Goal: Task Accomplishment & Management: Complete application form

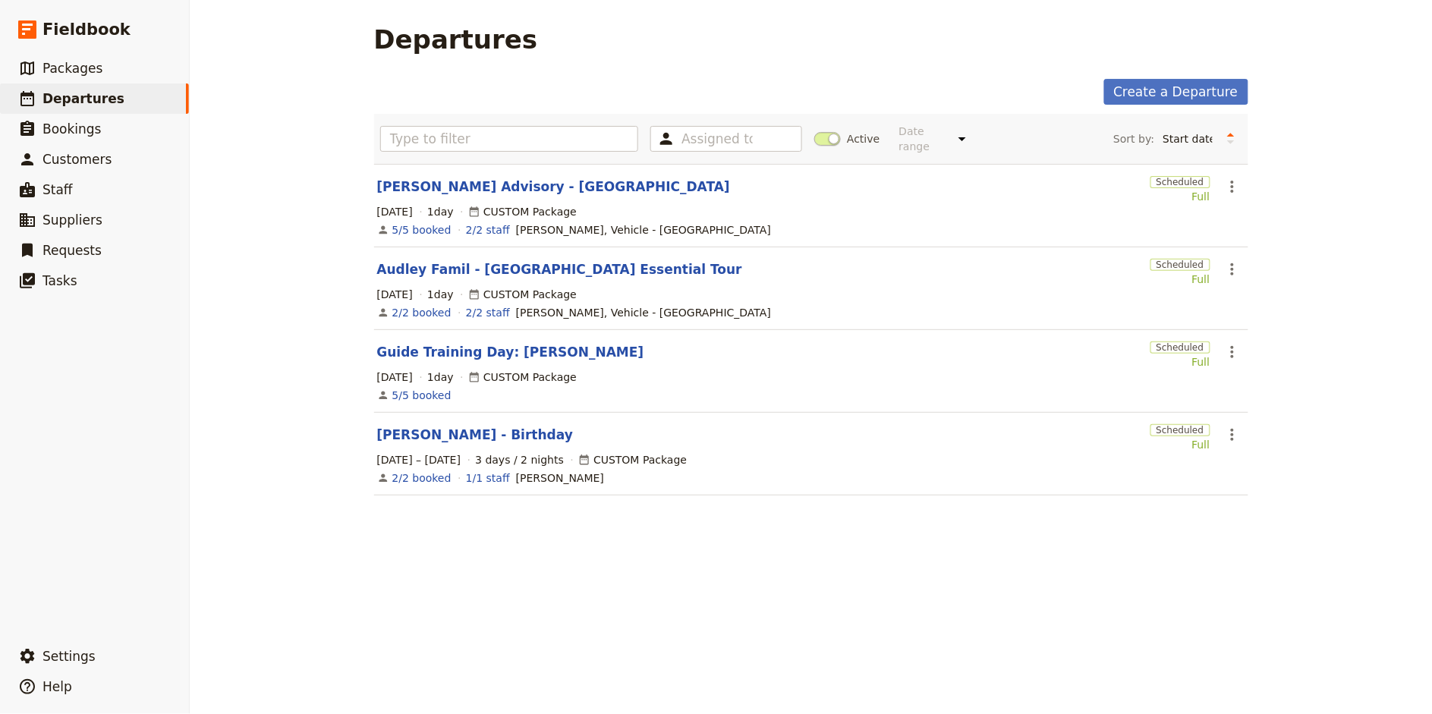
click at [1253, 44] on main "Departures Create a Departure Assigned to Active Date range This week Next week…" at bounding box center [811, 269] width 911 height 538
click at [1170, 96] on link "Create a Departure" at bounding box center [1176, 92] width 144 height 26
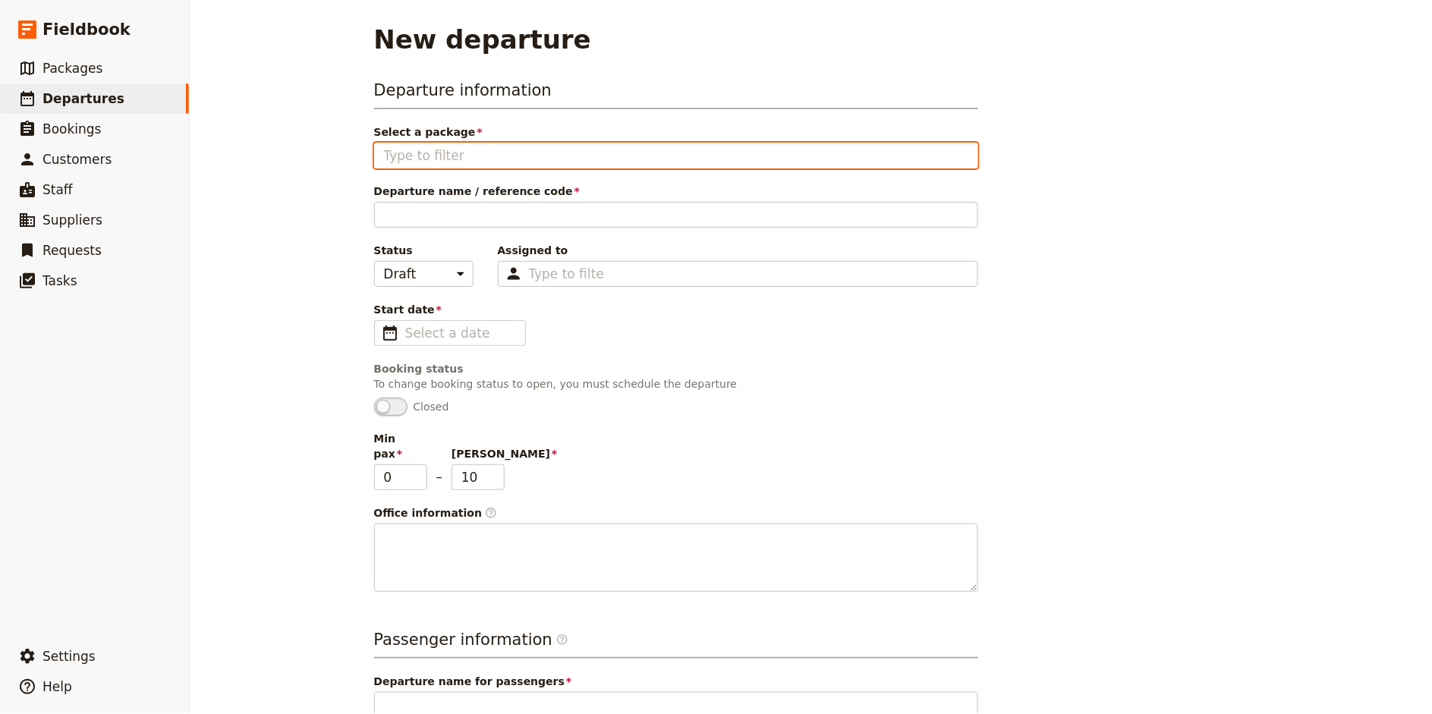
click at [442, 159] on input "Select a package" at bounding box center [676, 155] width 584 height 18
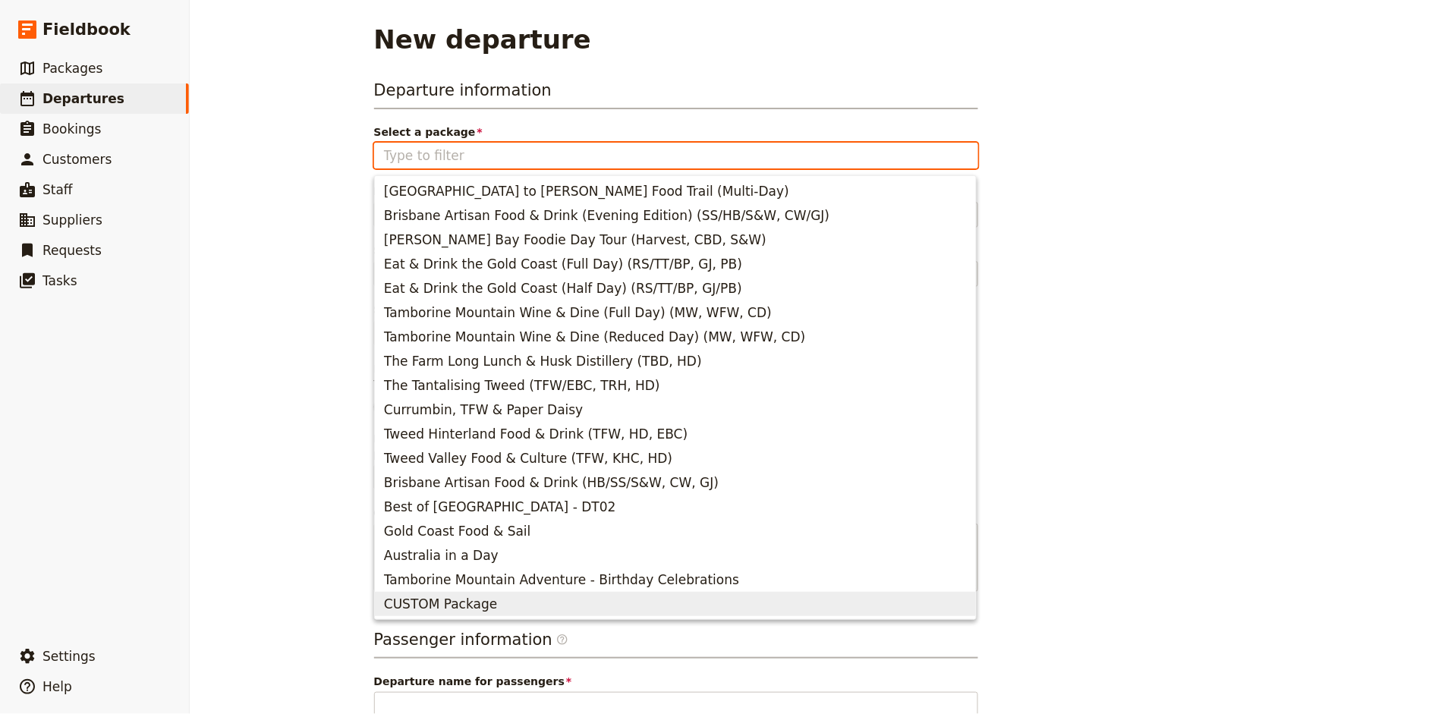
click at [456, 595] on span "CUSTOM Package" at bounding box center [440, 604] width 113 height 18
type input "CUSTOM Package"
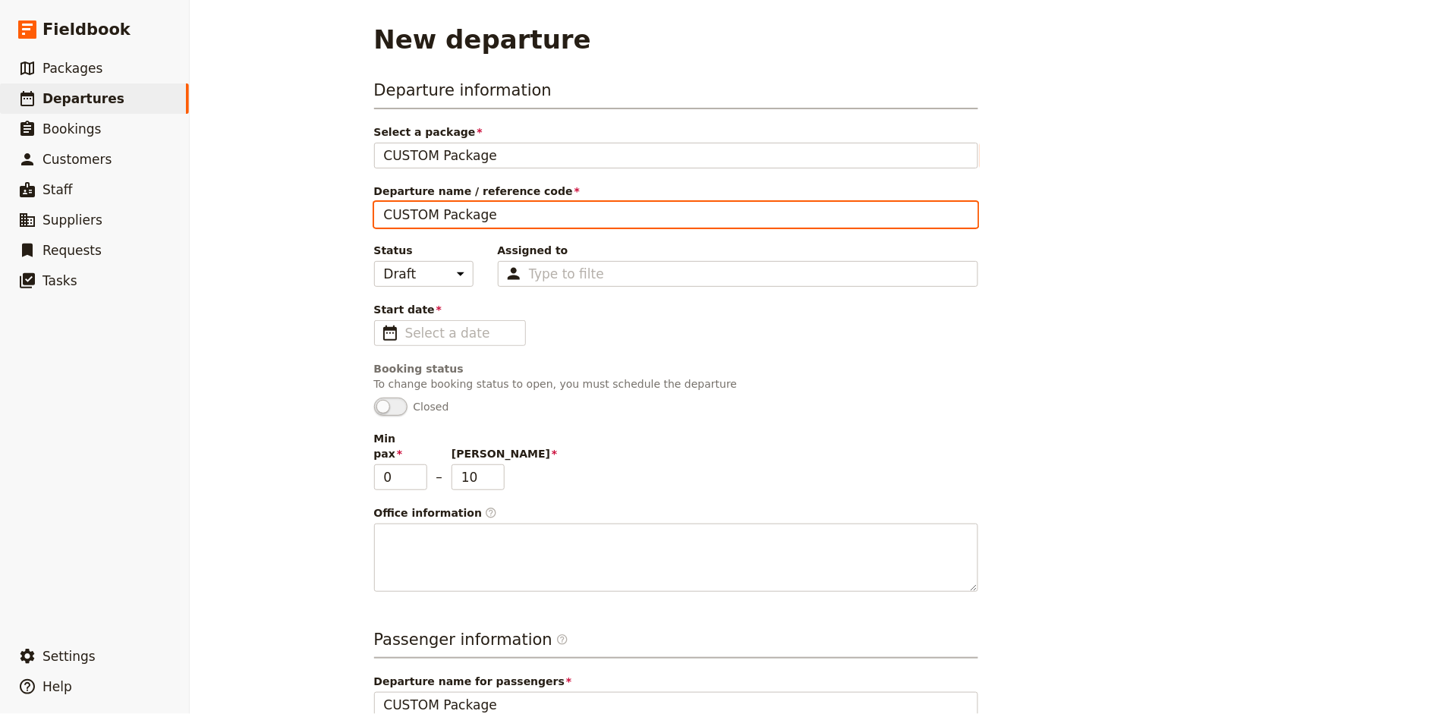
click at [437, 215] on input "CUSTOM Package" at bounding box center [676, 215] width 604 height 26
click at [439, 212] on input "ATS - Brisbane Essential Tour - [PERSON_NAME]" at bounding box center [676, 215] width 604 height 26
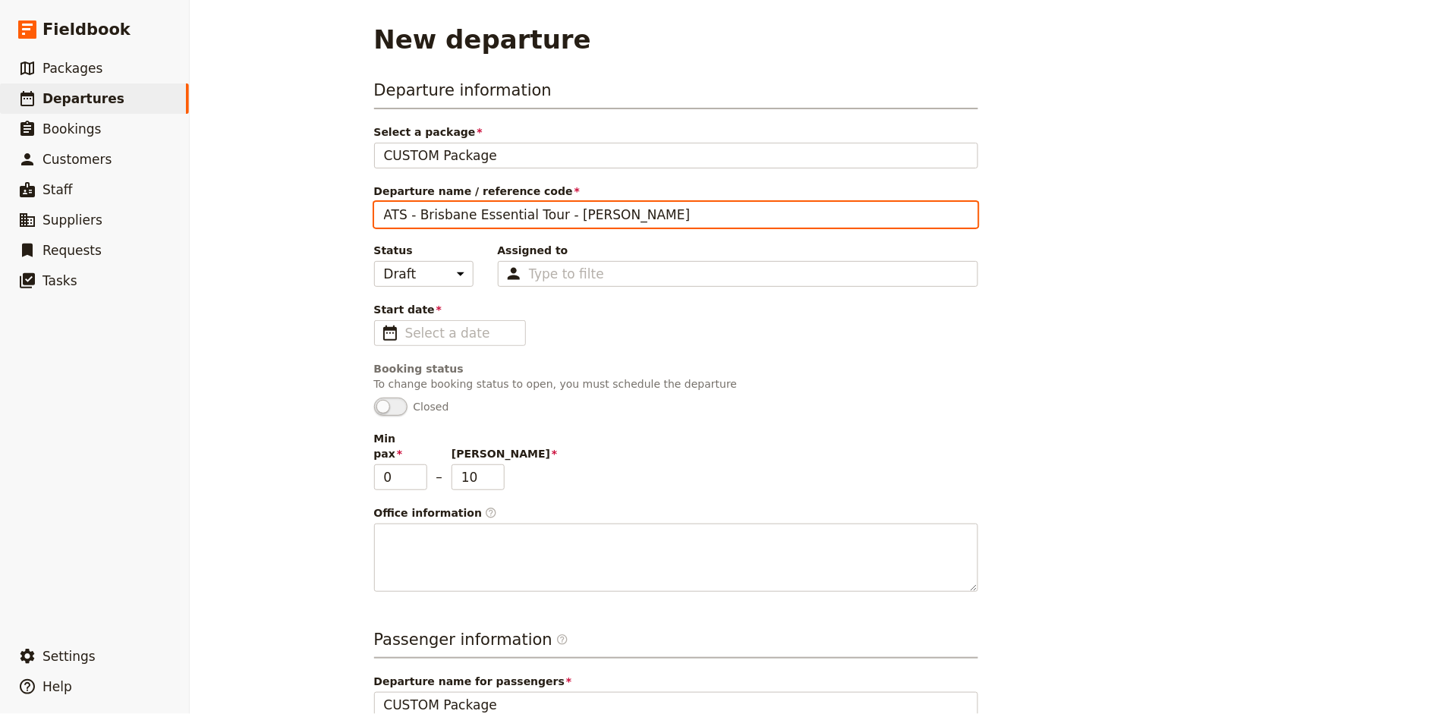
click at [439, 212] on input "ATS - Brisbane Essential Tour - [PERSON_NAME]" at bounding box center [676, 215] width 604 height 26
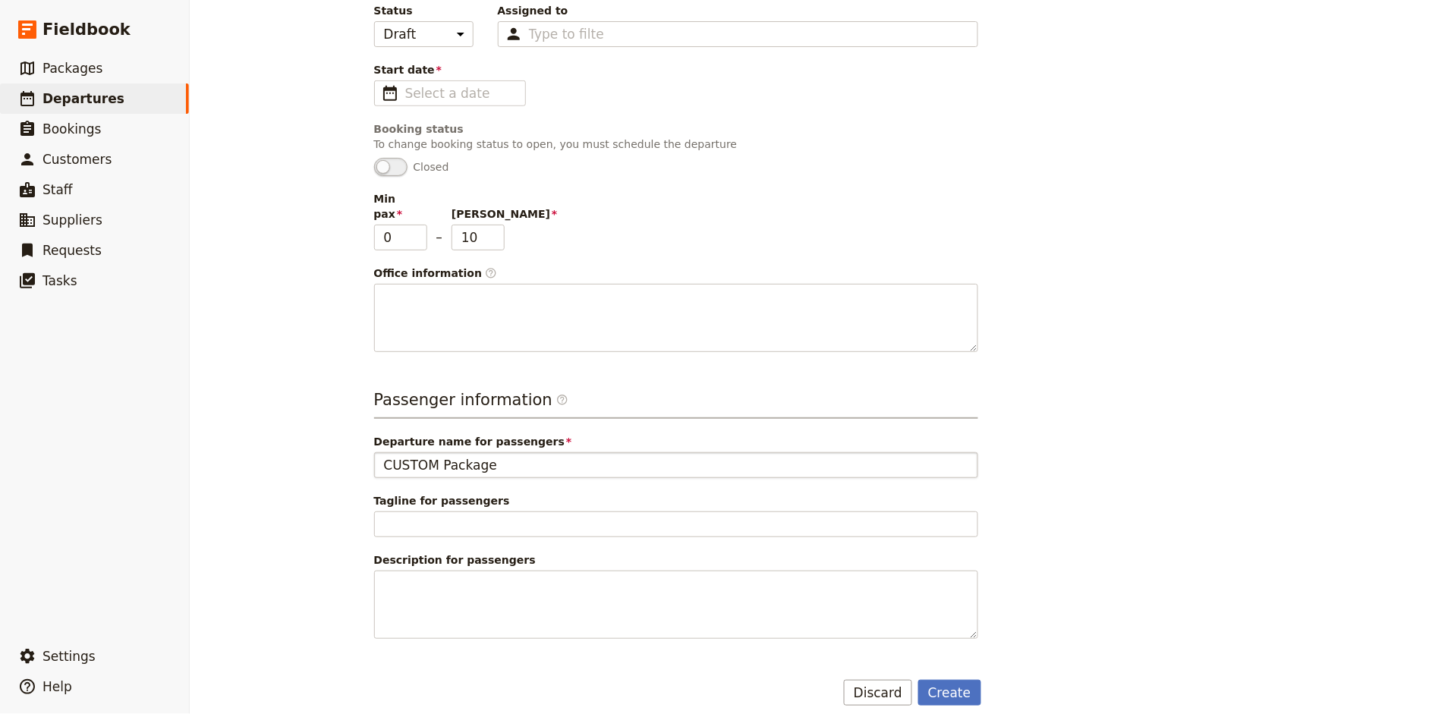
type input "ATS - Brisbane Essential Tour - [PERSON_NAME]"
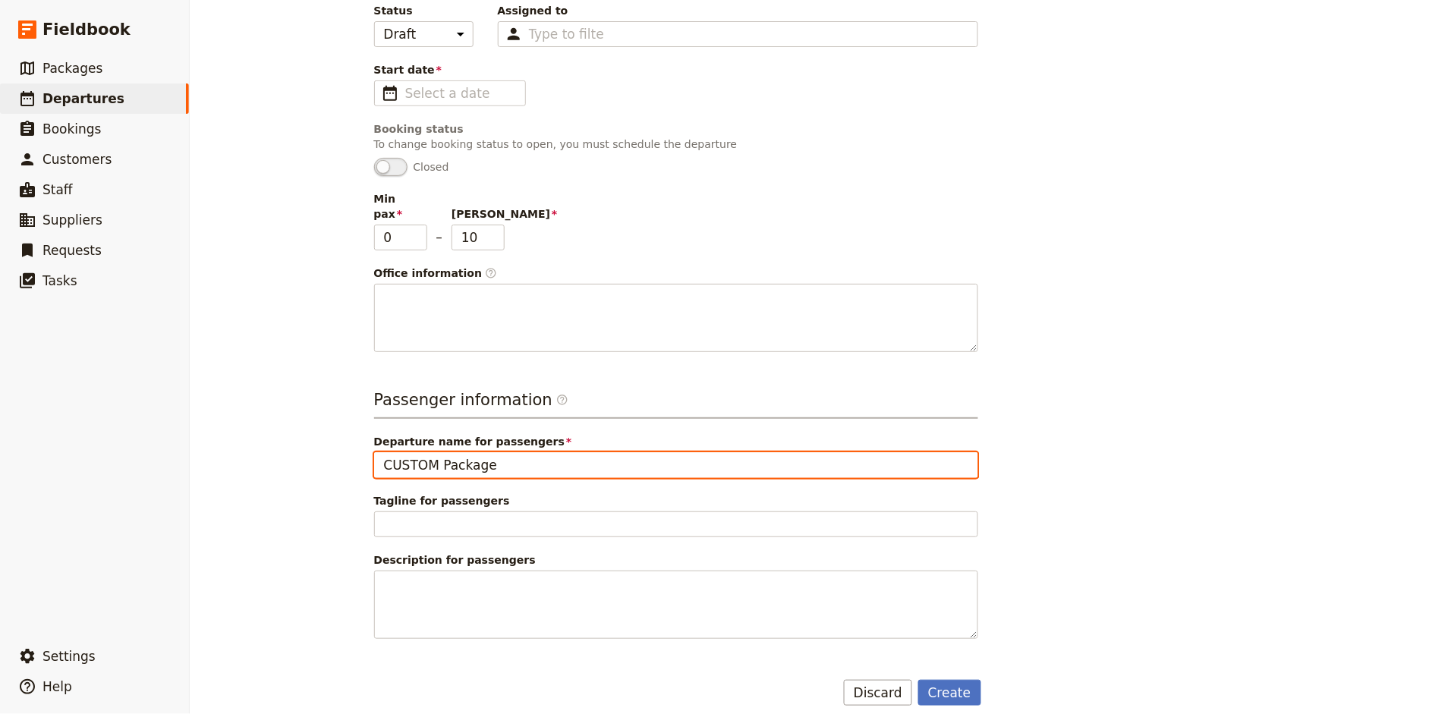
click at [464, 452] on input "CUSTOM Package" at bounding box center [676, 465] width 604 height 26
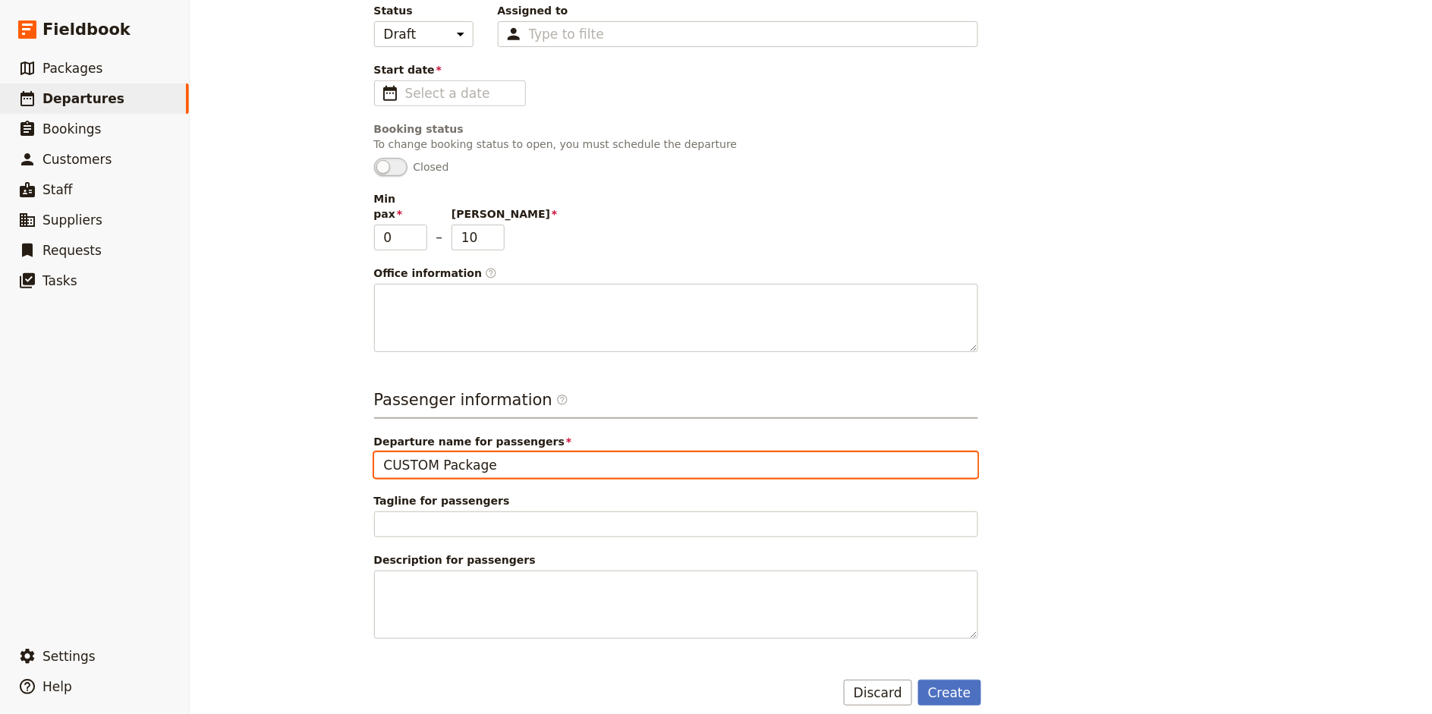
click at [464, 452] on input "CUSTOM Package" at bounding box center [676, 465] width 604 height 26
paste input "ATS - Brisbane Essential Tour - [PERSON_NAME]"
type input "ATS - Brisbane Essential Tour - [PERSON_NAME]"
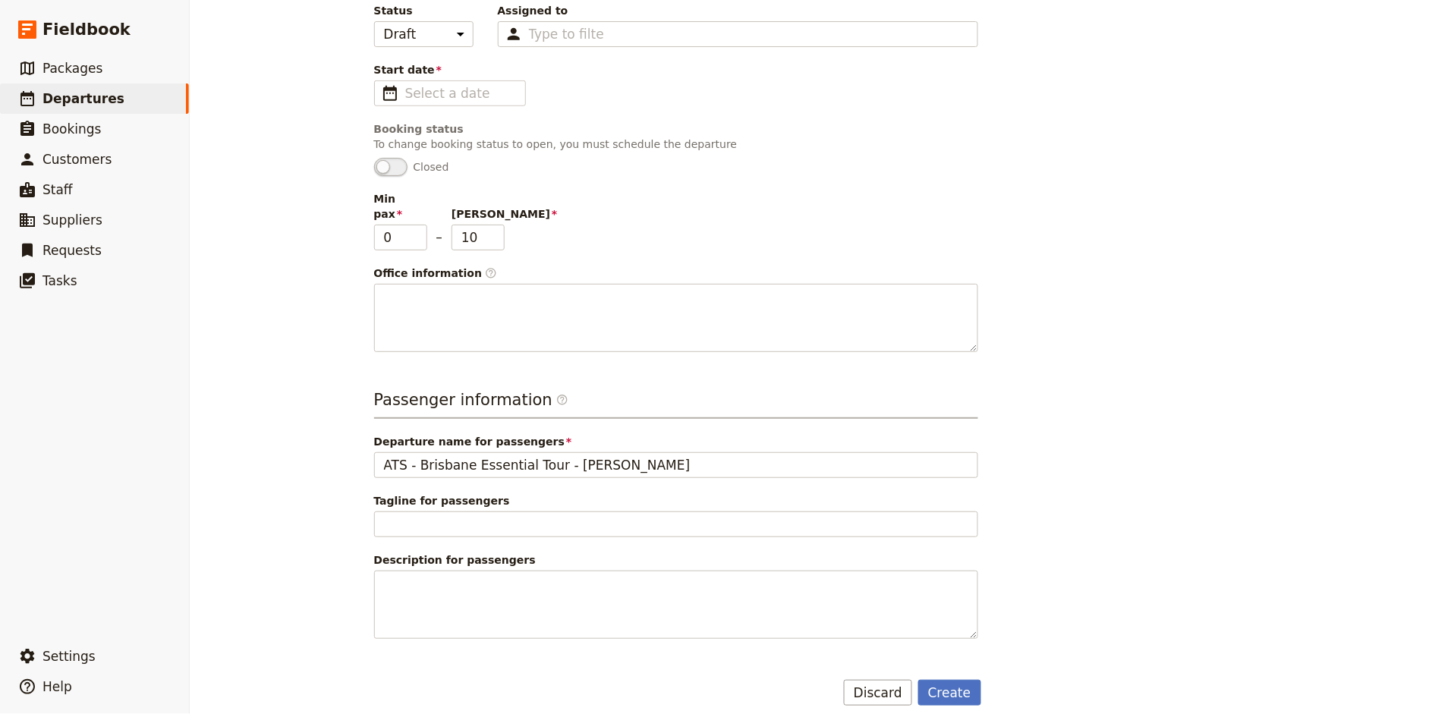
click at [300, 386] on div "New departure Departure information Select a package CUSTOM Package CUSTOM Pack…" at bounding box center [811, 357] width 1242 height 714
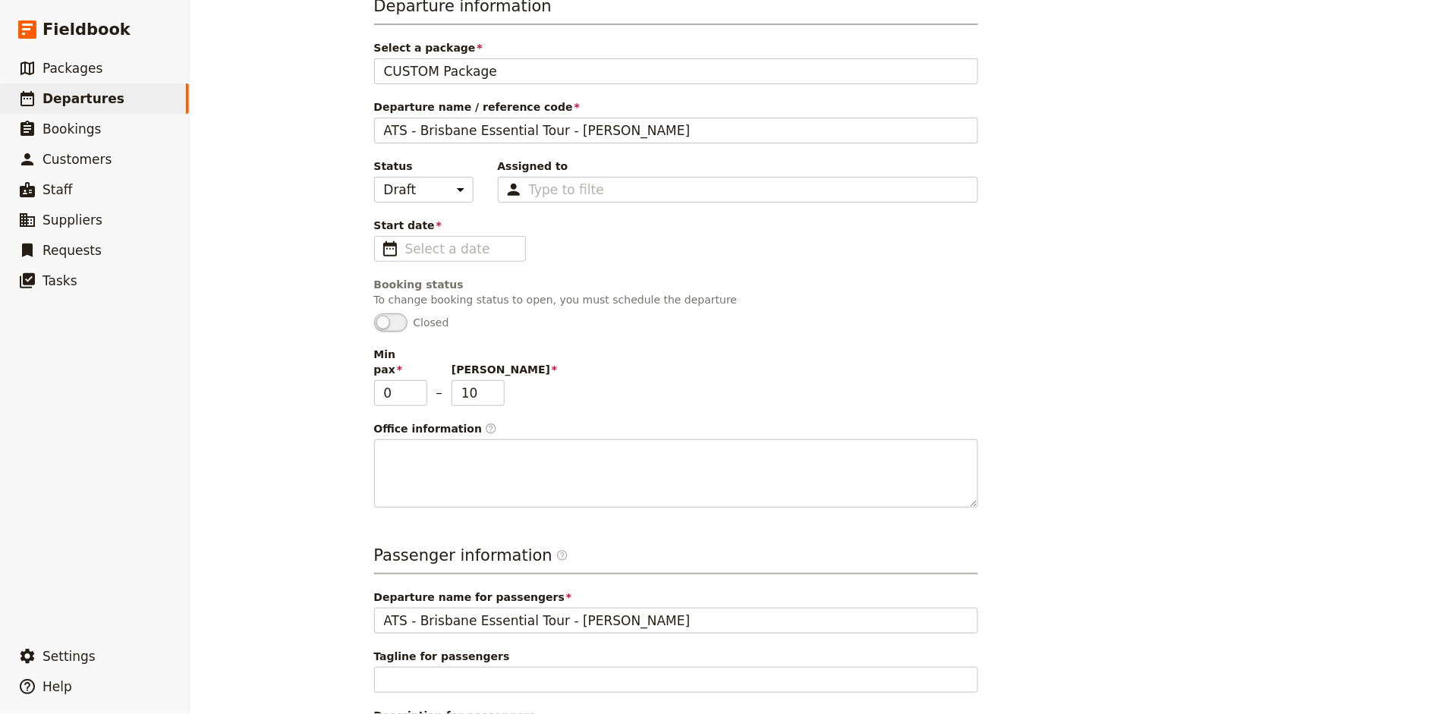
scroll to position [67, 0]
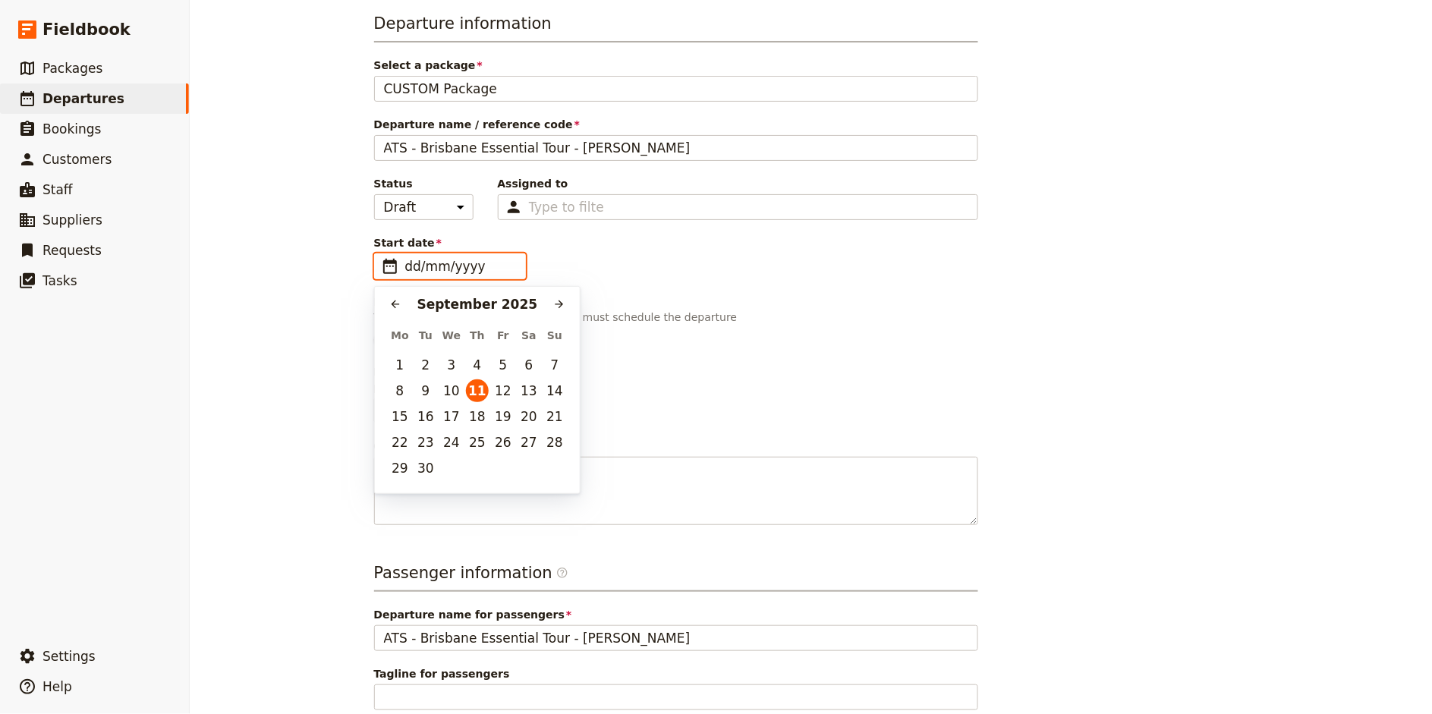
click at [437, 265] on input "dd/mm/yyyy" at bounding box center [460, 266] width 111 height 18
click at [552, 419] on button "21" at bounding box center [554, 416] width 23 height 23
type input "[DATE]"
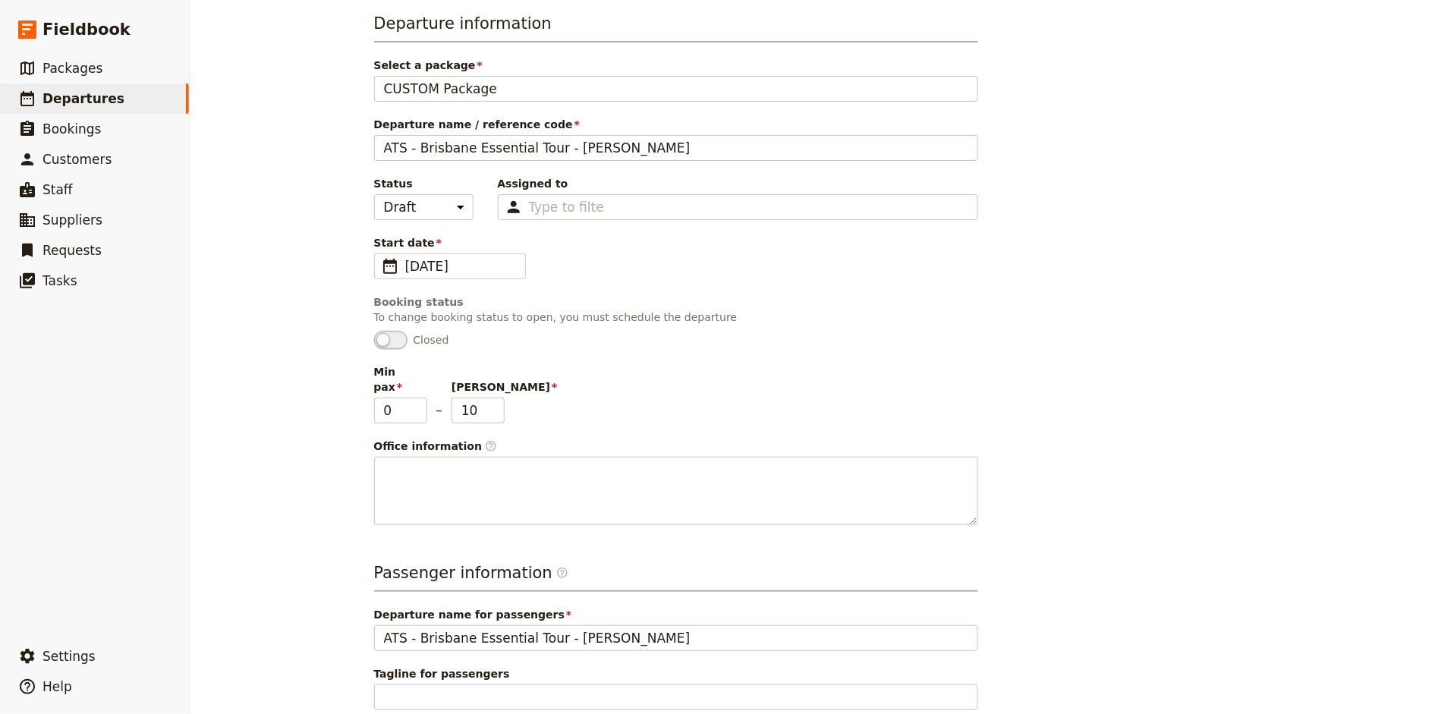
click at [753, 370] on div "Min pax 0 – [PERSON_NAME] 10" at bounding box center [676, 393] width 604 height 59
click at [496, 401] on input "9" at bounding box center [477, 411] width 53 height 26
click at [496, 401] on input "8" at bounding box center [477, 411] width 53 height 26
click at [496, 401] on input "7" at bounding box center [477, 411] width 53 height 26
click at [496, 401] on input "6" at bounding box center [477, 411] width 53 height 26
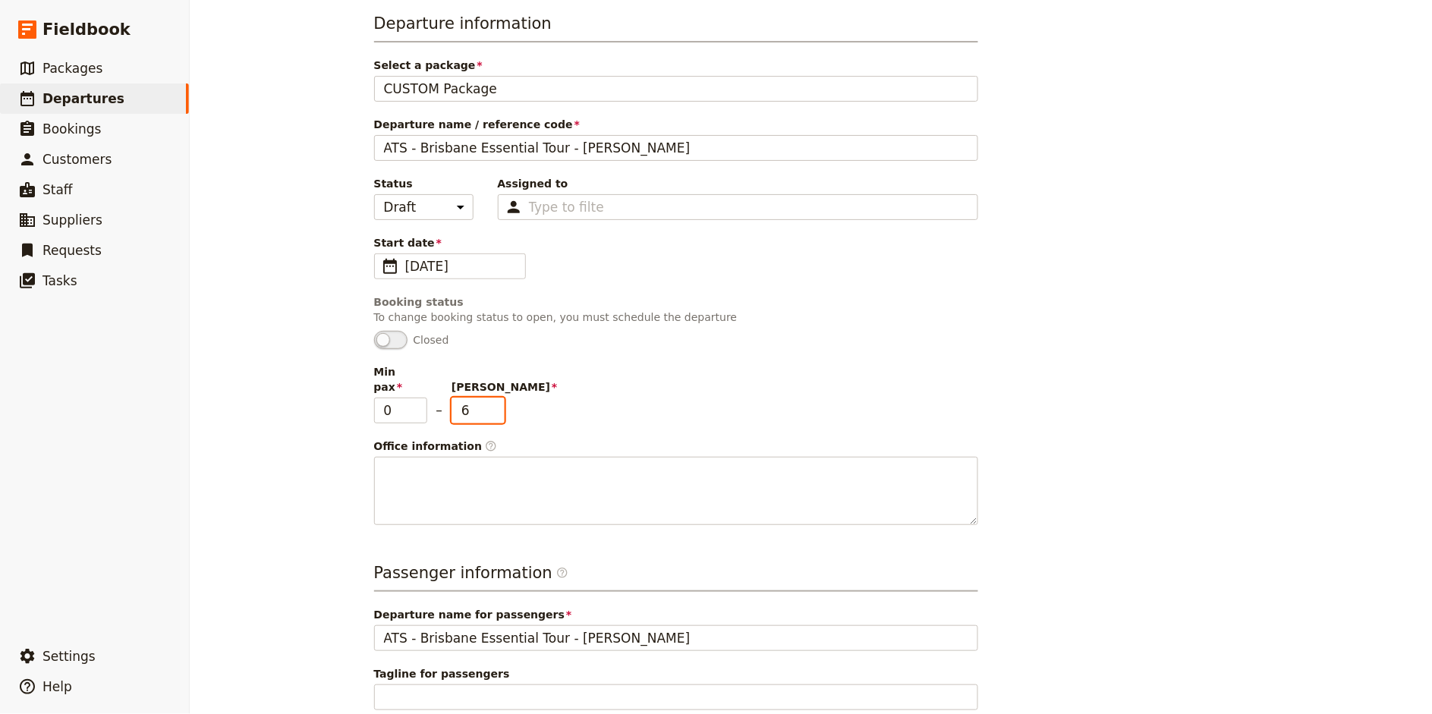
click at [496, 401] on input "5" at bounding box center [477, 411] width 53 height 26
click at [496, 401] on input "4" at bounding box center [477, 411] width 53 height 26
click at [496, 401] on input "3" at bounding box center [477, 411] width 53 height 26
type input "2"
click at [496, 401] on input "2" at bounding box center [477, 411] width 53 height 26
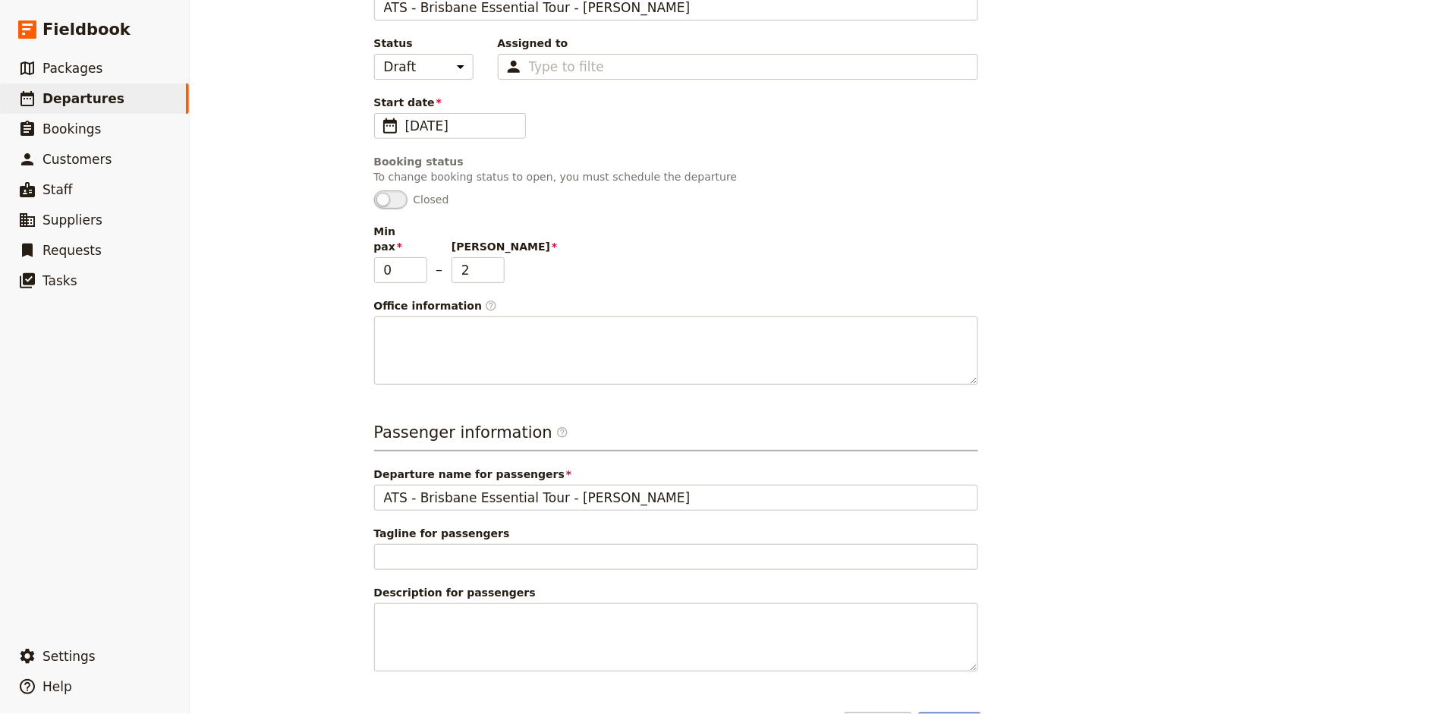
scroll to position [240, 0]
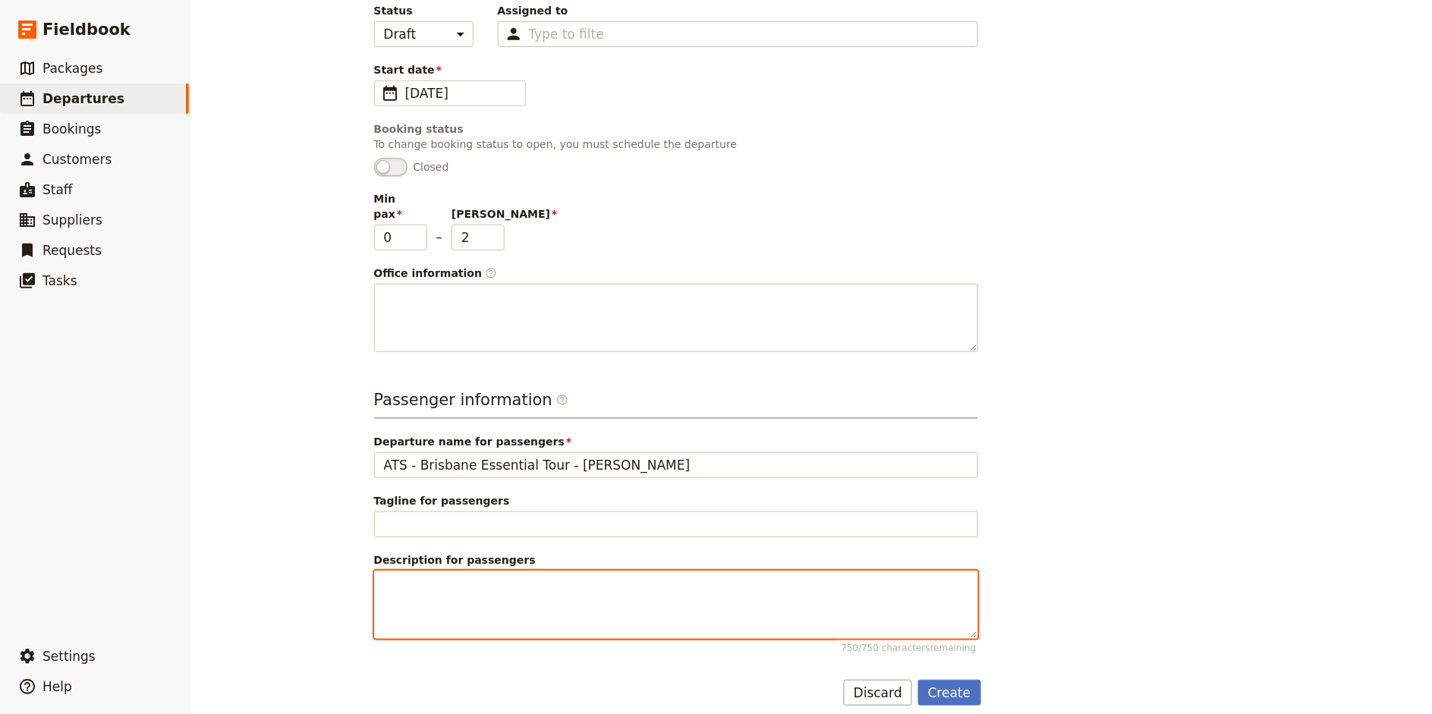
click at [410, 571] on textarea "Description for passengers 750 / 750 characters remaining" at bounding box center [676, 605] width 604 height 68
drag, startPoint x: 540, startPoint y: 570, endPoint x: 275, endPoint y: 570, distance: 264.8
click at [275, 570] on div "New departure Departure information Select a package CUSTOM Package CUSTOM Pack…" at bounding box center [811, 357] width 1242 height 714
paste textarea "PAUYC"
type textarea "Weel Reference Code: PAUYC - [DATE] -"
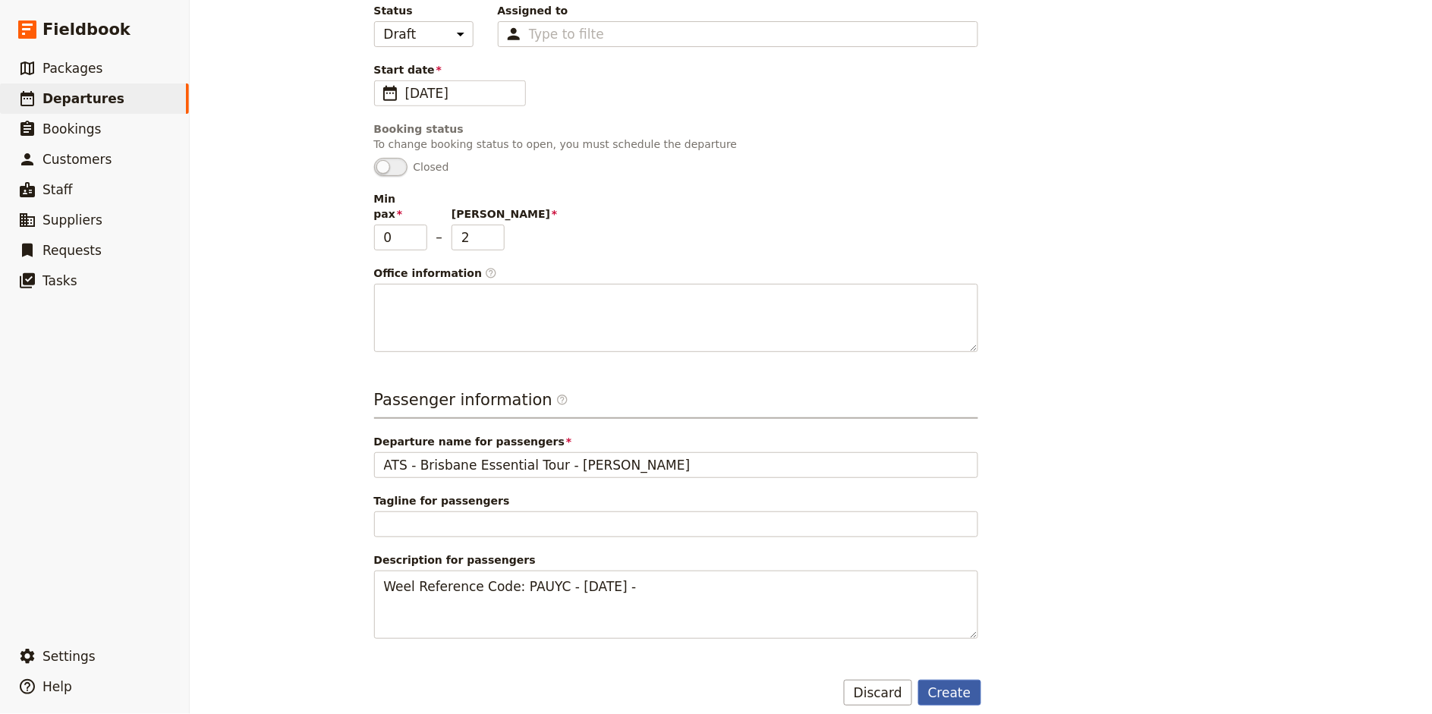
click at [930, 680] on button "Create" at bounding box center [949, 693] width 63 height 26
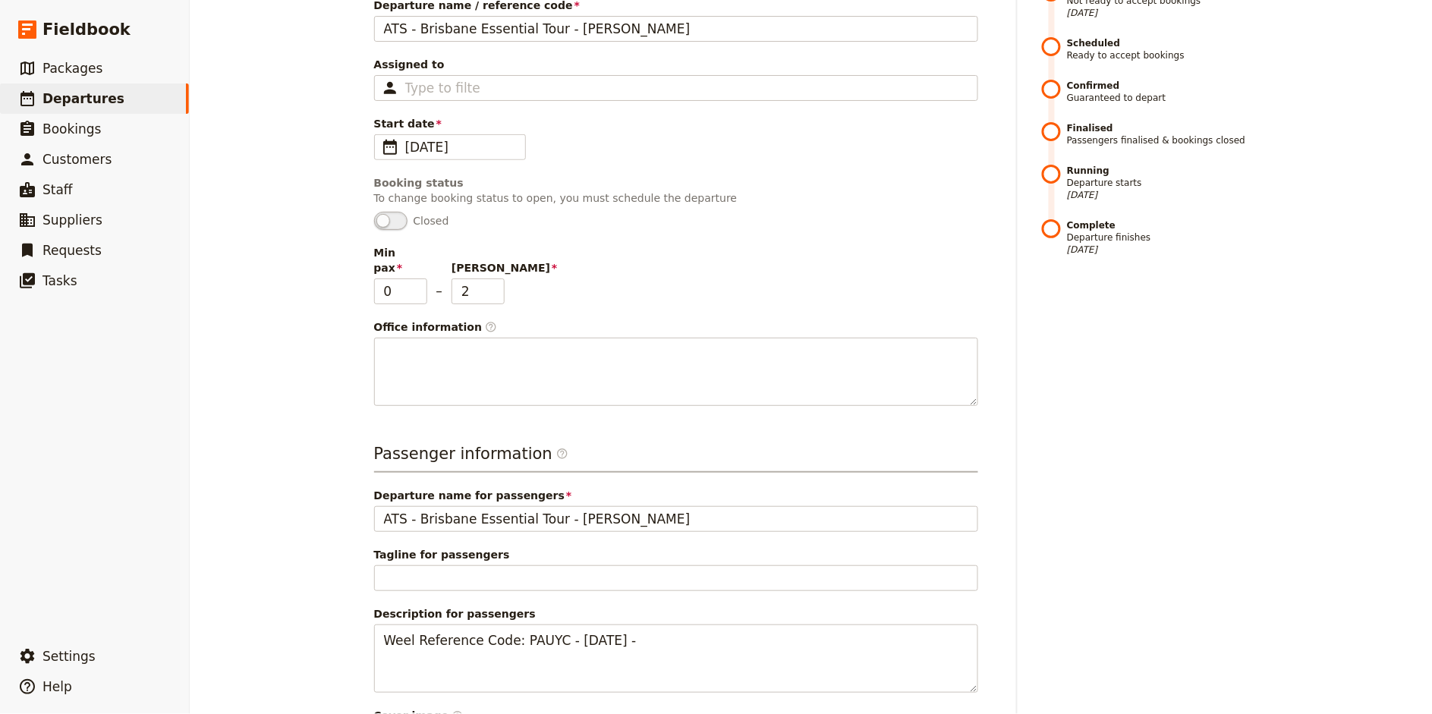
scroll to position [342, 0]
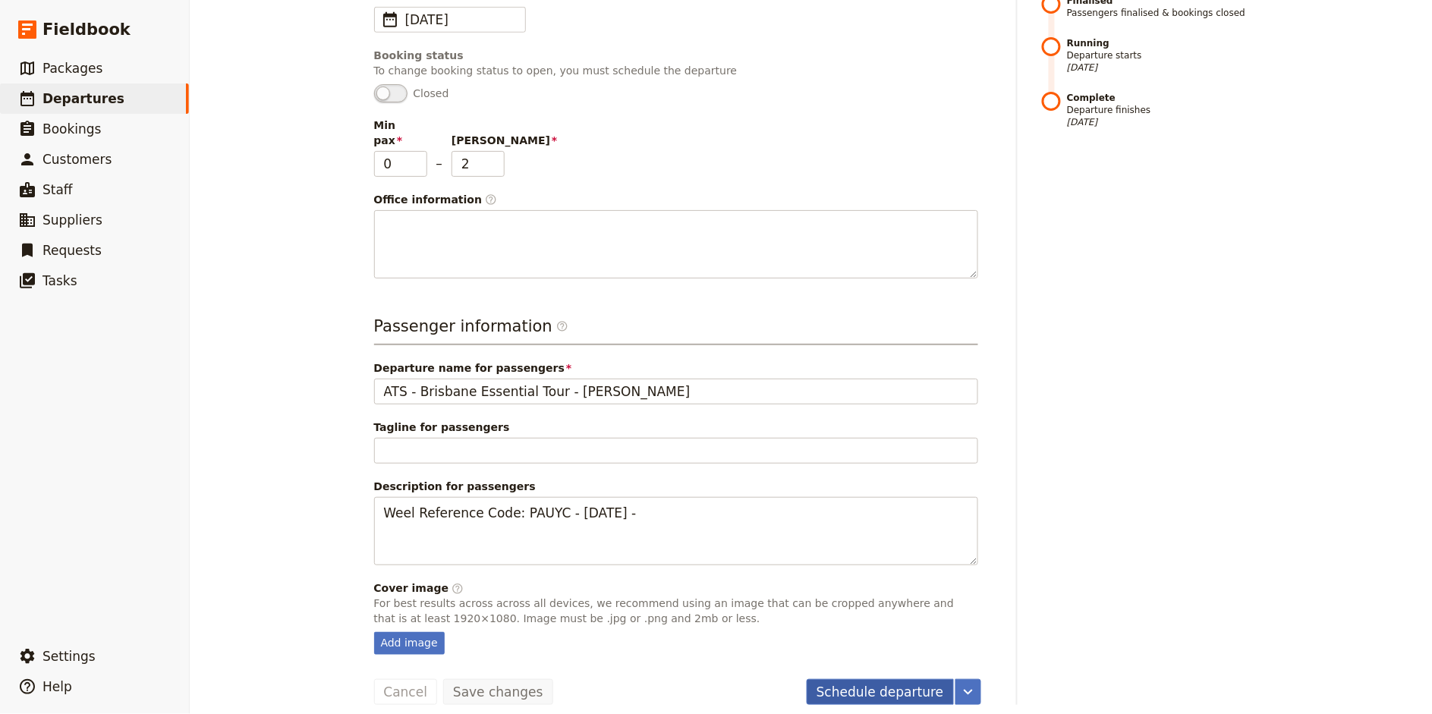
click at [872, 679] on button "Schedule departure" at bounding box center [880, 692] width 147 height 26
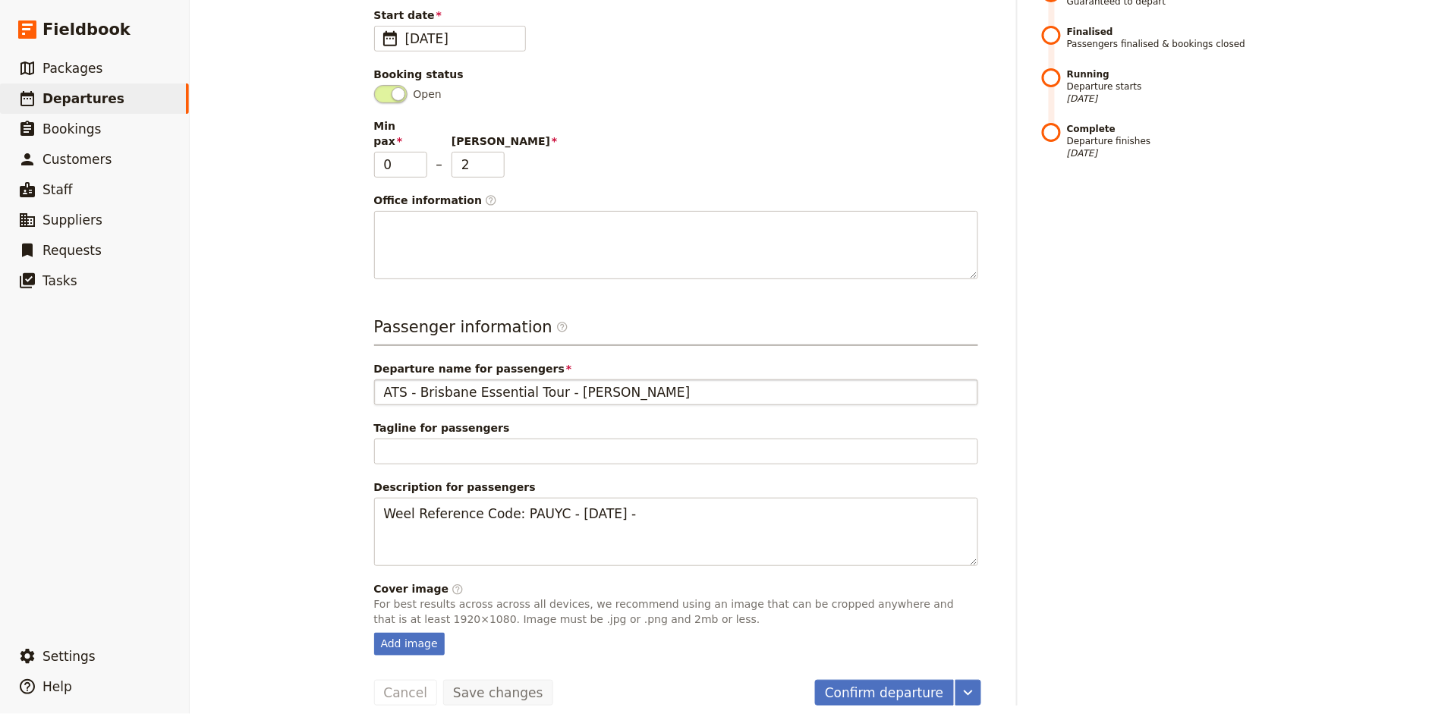
scroll to position [0, 0]
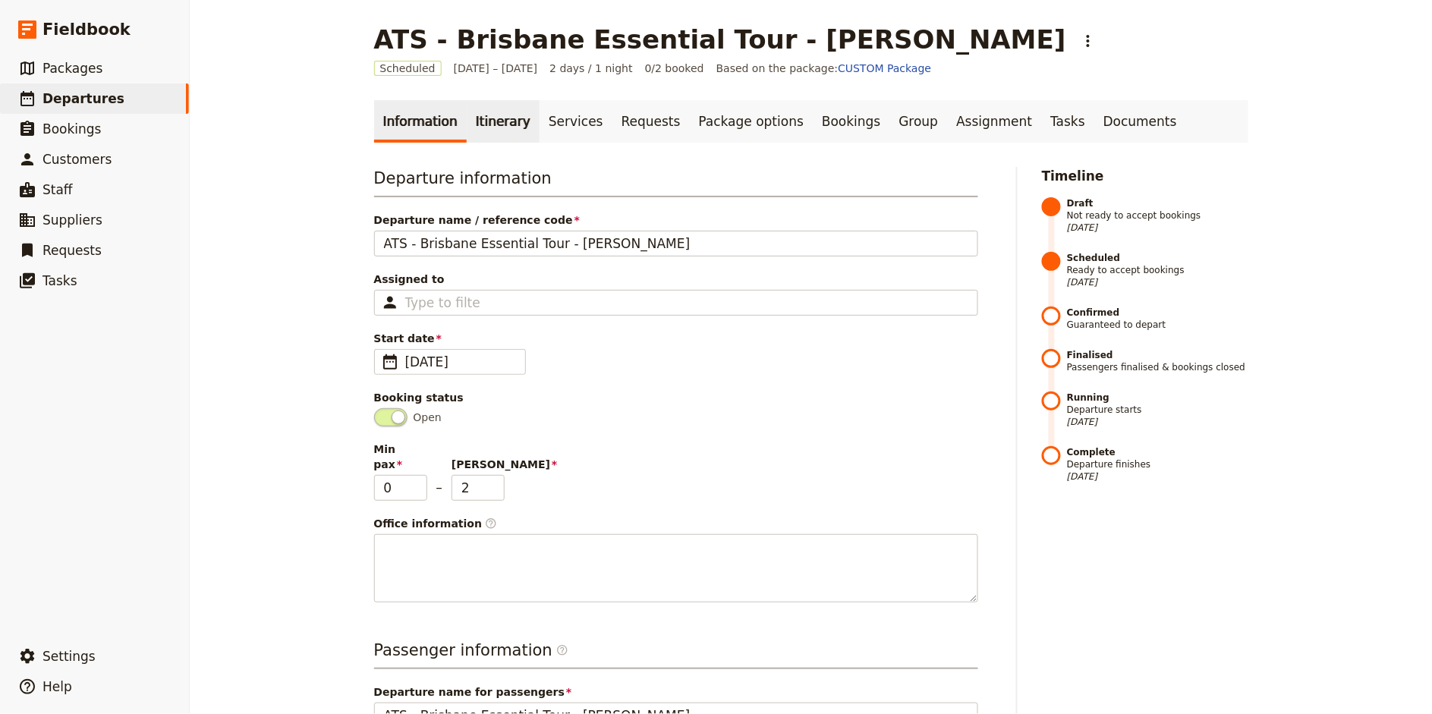
click at [480, 121] on link "Itinerary" at bounding box center [503, 121] width 73 height 42
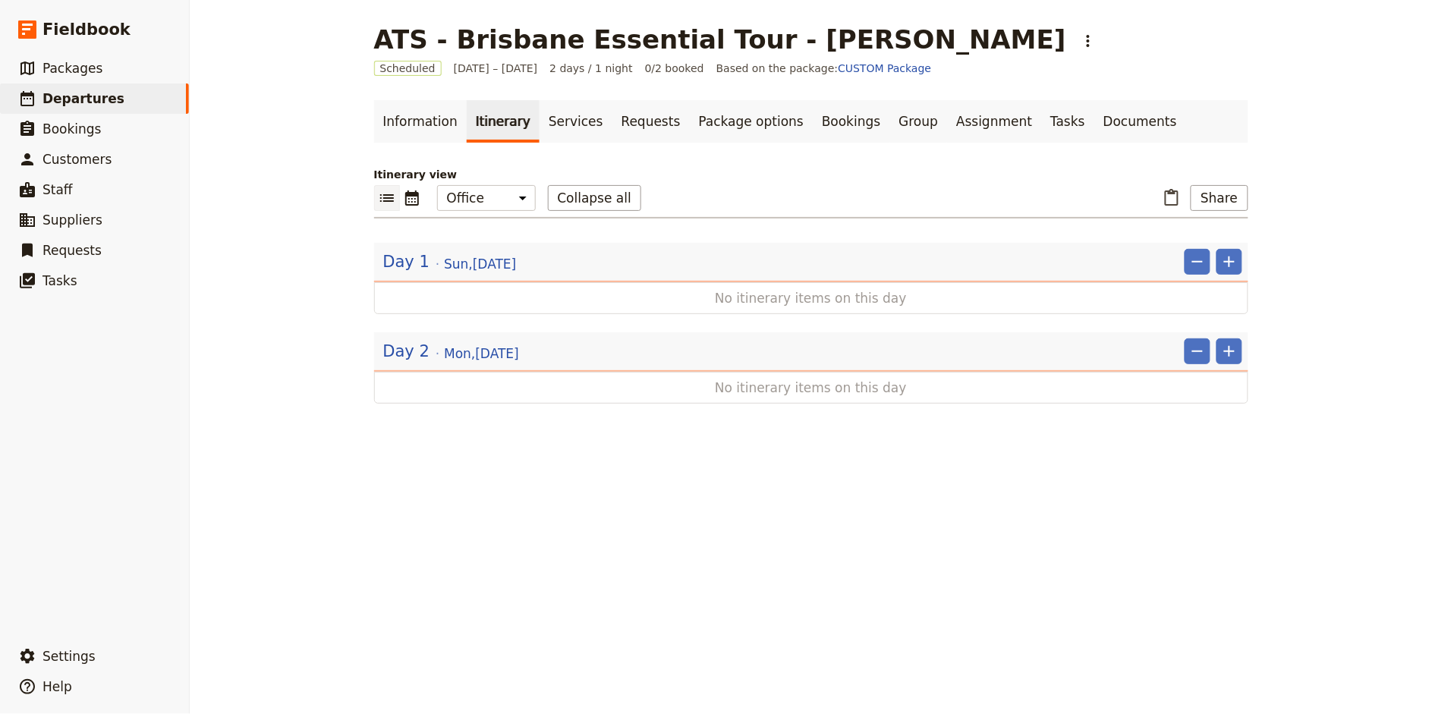
click at [1244, 259] on div "Day 1 [DATE] ​ ​" at bounding box center [811, 265] width 874 height 33
click at [1215, 269] on div "Day 1 [DATE] ​ ​" at bounding box center [812, 262] width 859 height 26
click at [1228, 268] on icon "Add" at bounding box center [1229, 262] width 18 height 18
click at [1216, 298] on span "Add itinerary item" at bounding box center [1184, 294] width 96 height 15
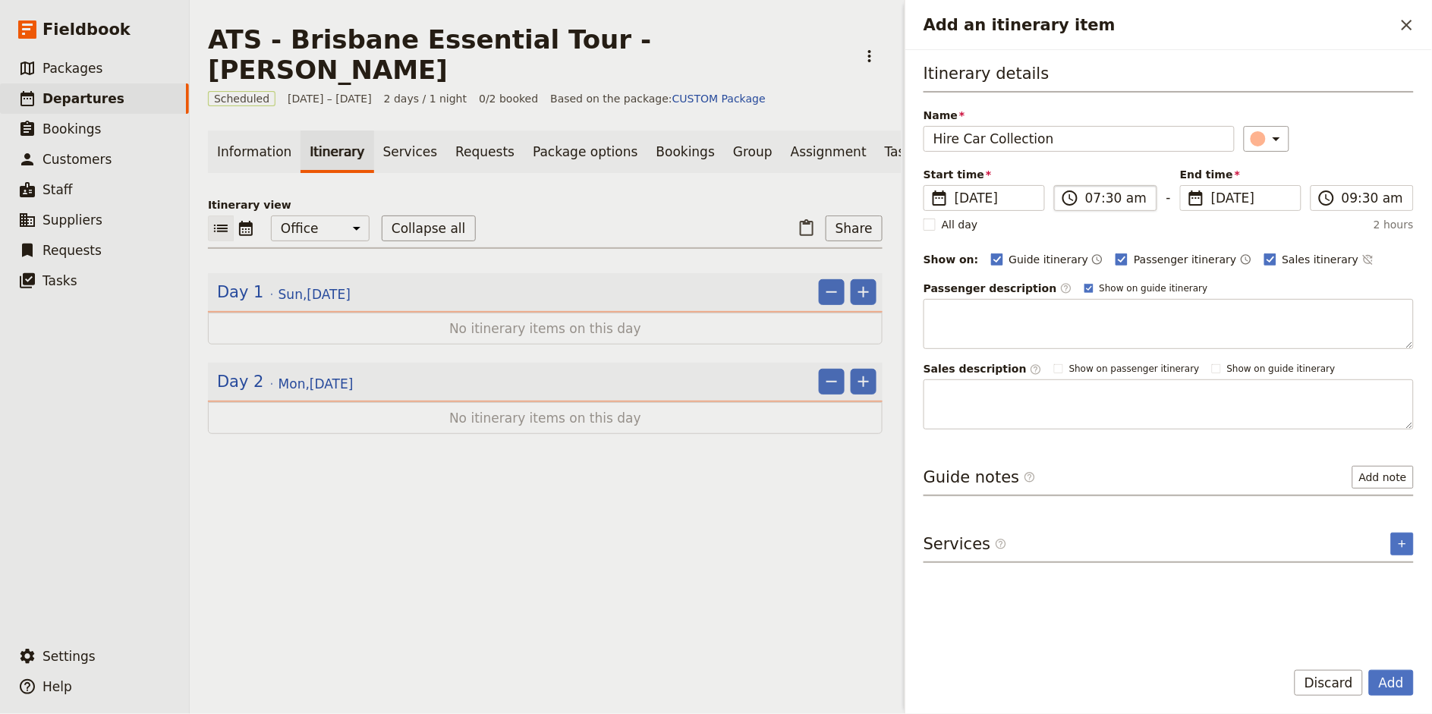
type input "Hire Car Collection"
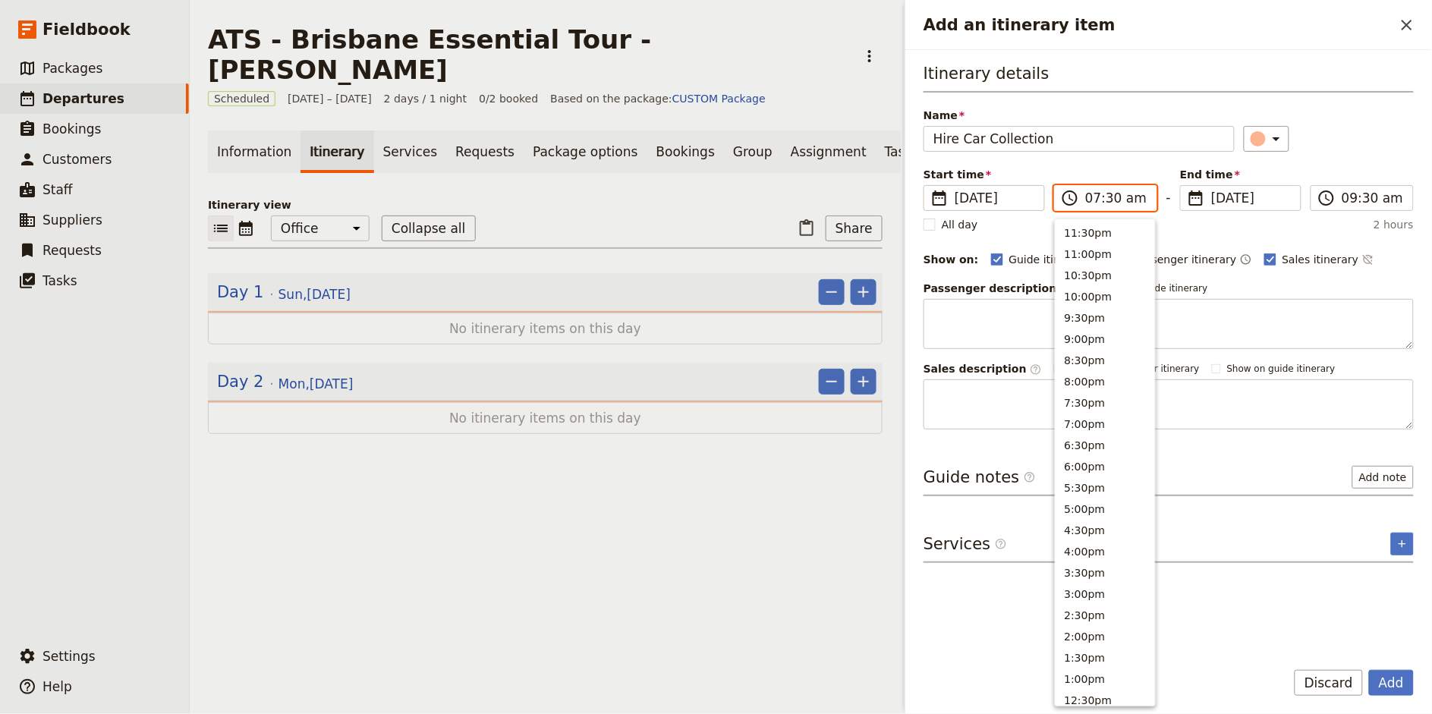
click at [1099, 199] on input "07:30 am" at bounding box center [1116, 198] width 62 height 18
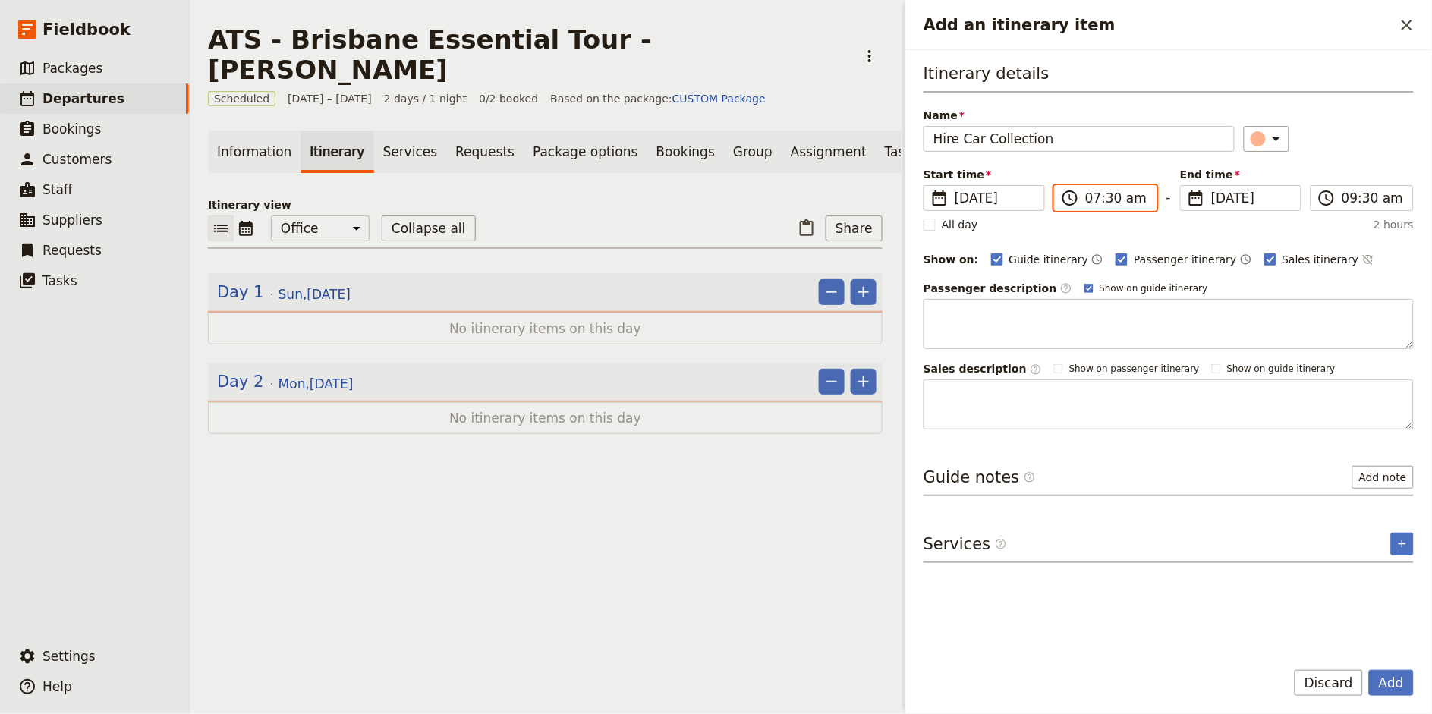
type input "08:30 am"
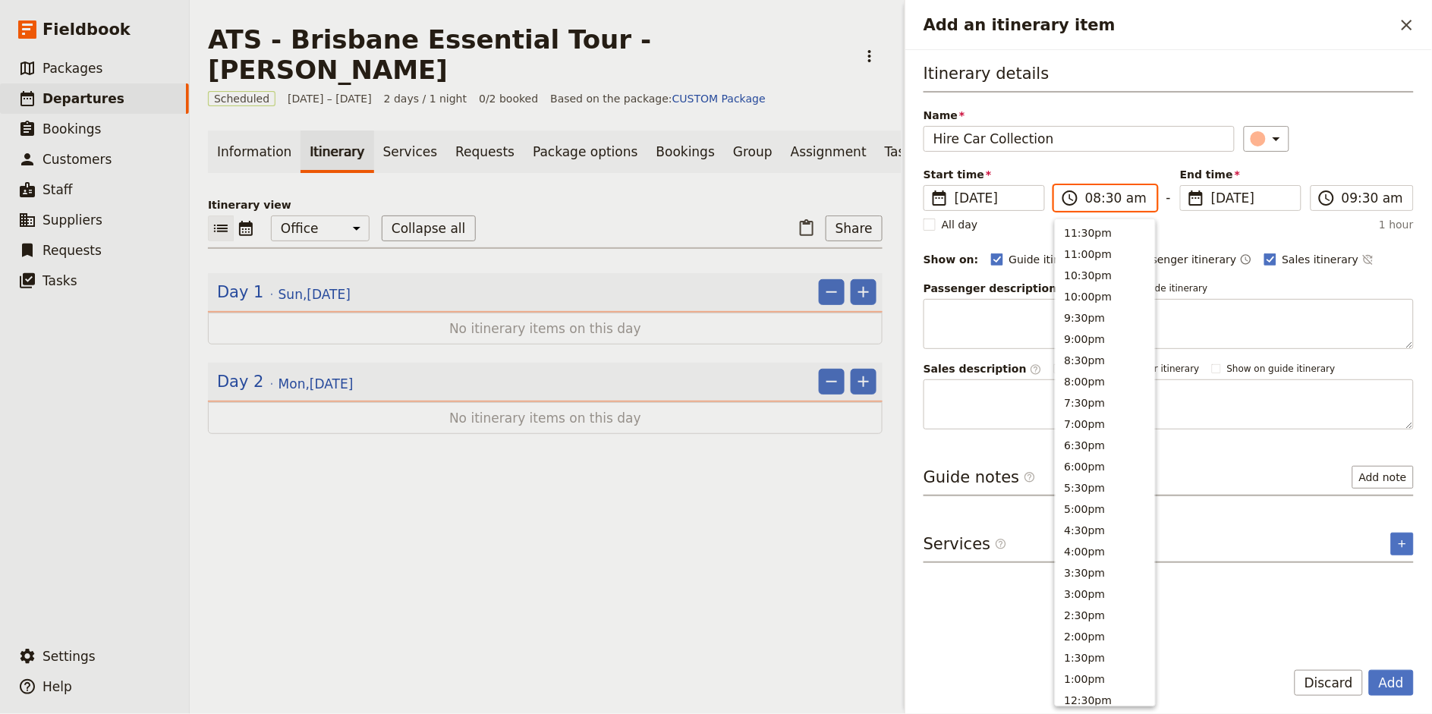
scroll to position [539, 0]
click at [1348, 147] on div "​" at bounding box center [1329, 139] width 171 height 26
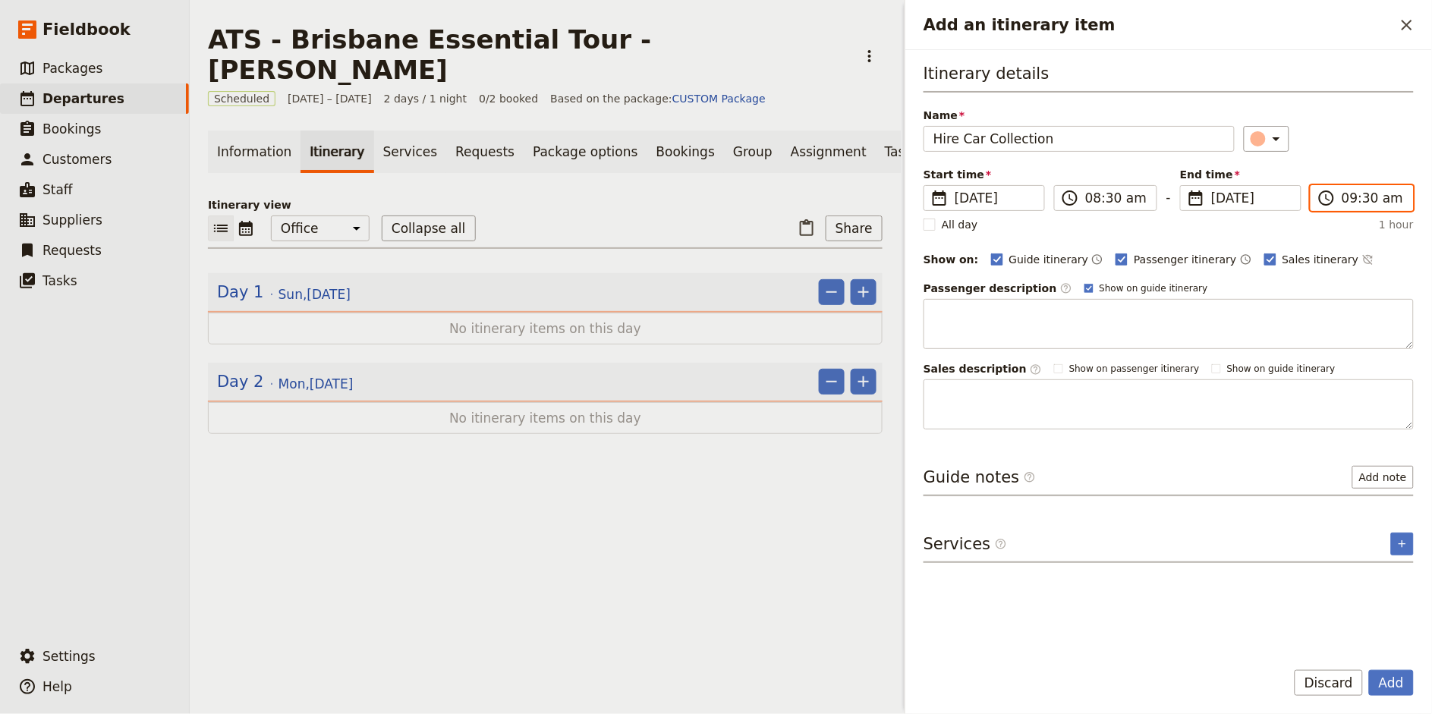
click at [1347, 202] on input "09:30 am" at bounding box center [1372, 198] width 62 height 18
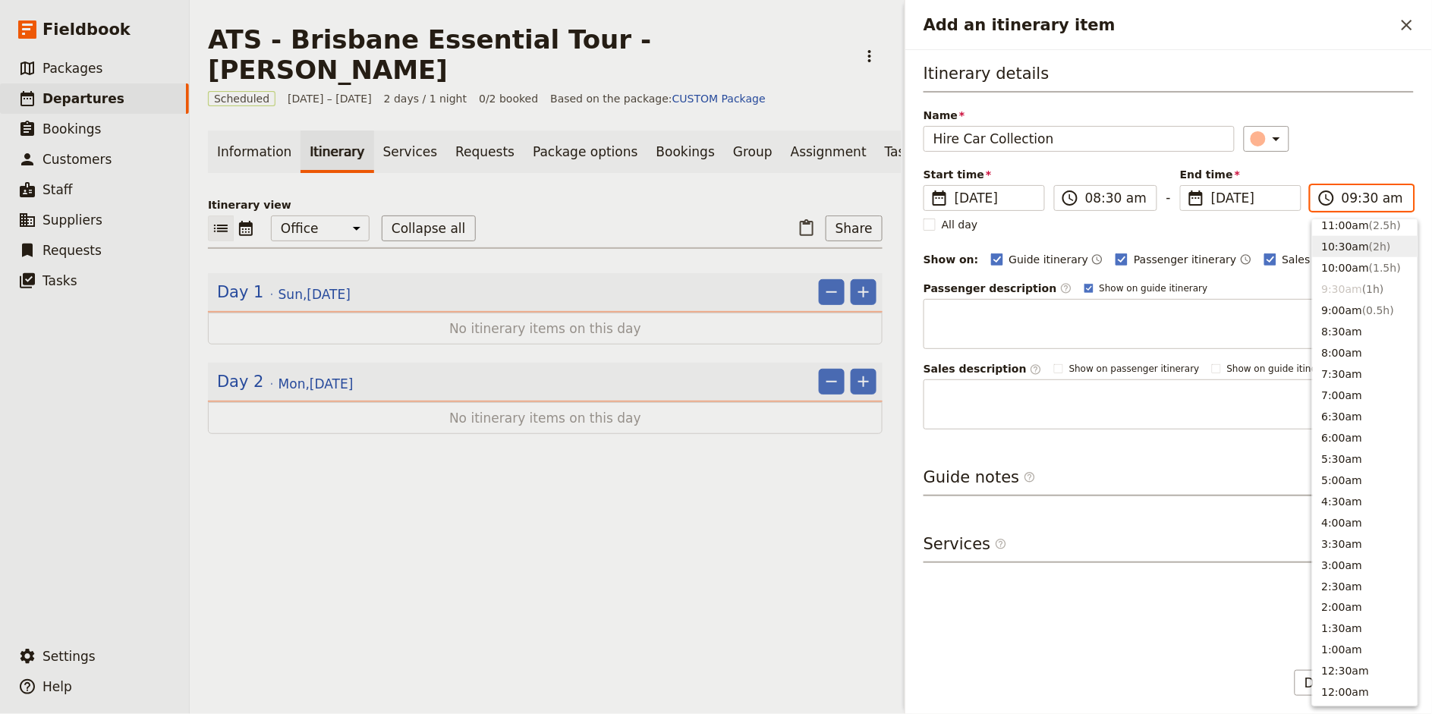
scroll to position [535, 0]
click at [1344, 335] on button "8:30am" at bounding box center [1365, 335] width 105 height 21
type input "08:30 am"
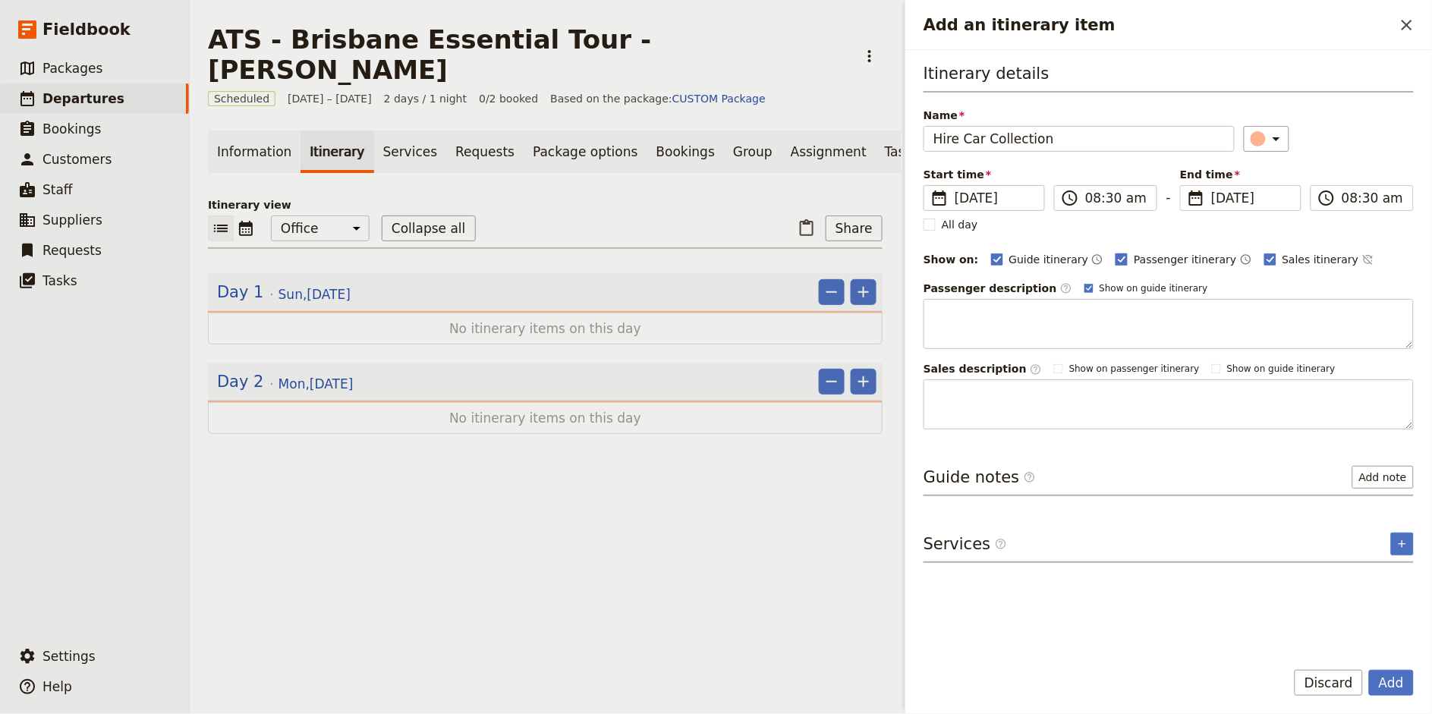
click at [1134, 256] on span "Passenger itinerary" at bounding box center [1185, 259] width 102 height 15
click at [1115, 252] on input "Passenger itinerary" at bounding box center [1115, 251] width 1 height 1
checkbox input "false"
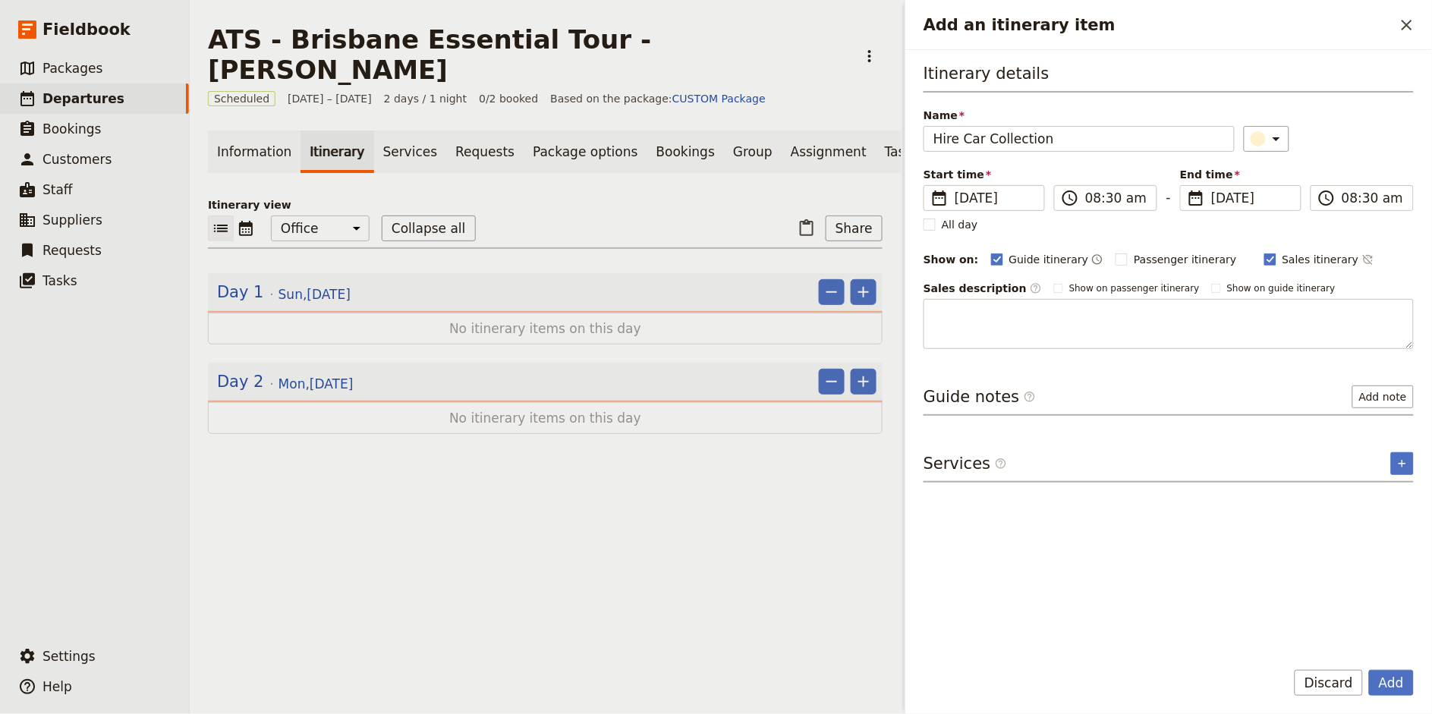
click at [1307, 248] on div "Itinerary details Name Hire Car Collection ​ Start time ​ [DATE] [DATE] [DATE] …" at bounding box center [1168, 205] width 490 height 287
click at [1297, 264] on span "Sales itinerary" at bounding box center [1320, 259] width 77 height 15
click at [1264, 252] on input "Sales itinerary" at bounding box center [1263, 251] width 1 height 1
checkbox input "false"
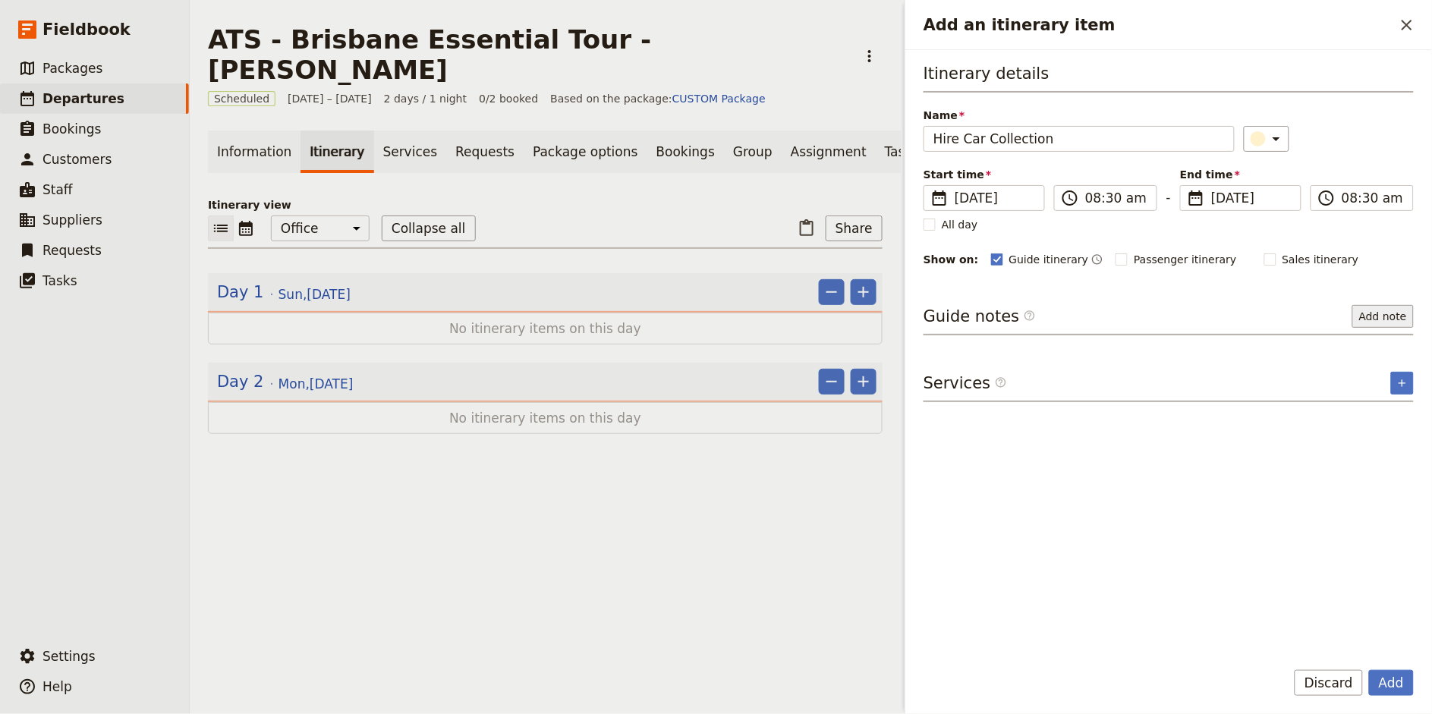
click at [1403, 317] on button "Add note" at bounding box center [1382, 316] width 61 height 23
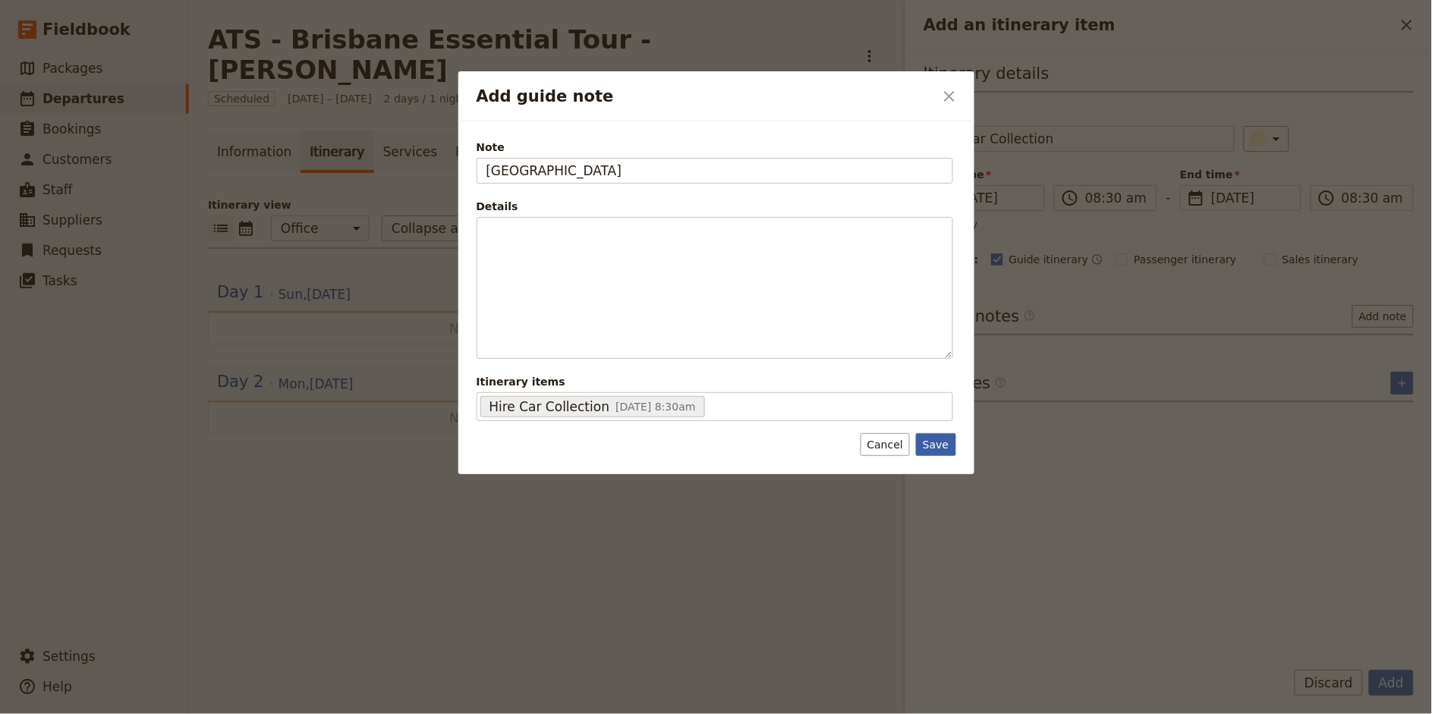
type input "[GEOGRAPHIC_DATA]"
click at [936, 451] on button "Save" at bounding box center [935, 444] width 39 height 23
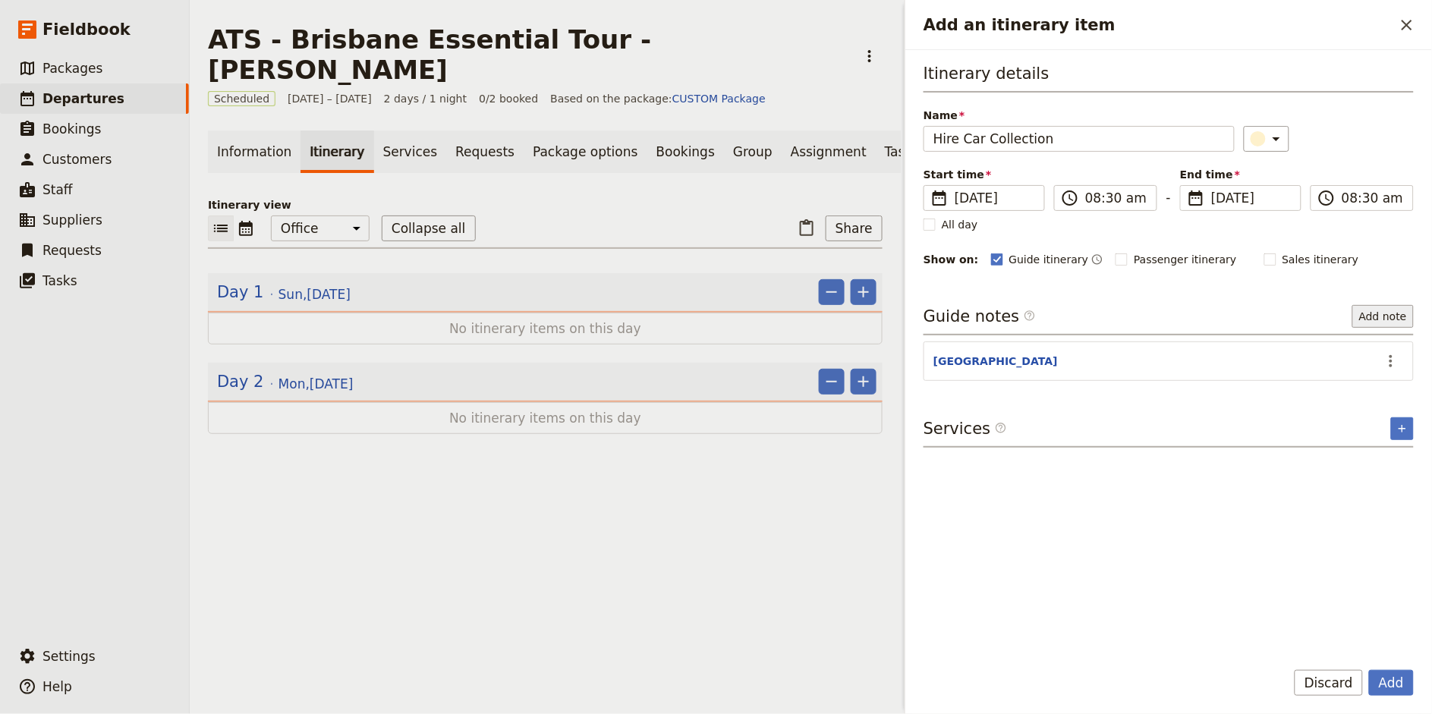
click at [1392, 319] on button "Add note" at bounding box center [1382, 316] width 61 height 23
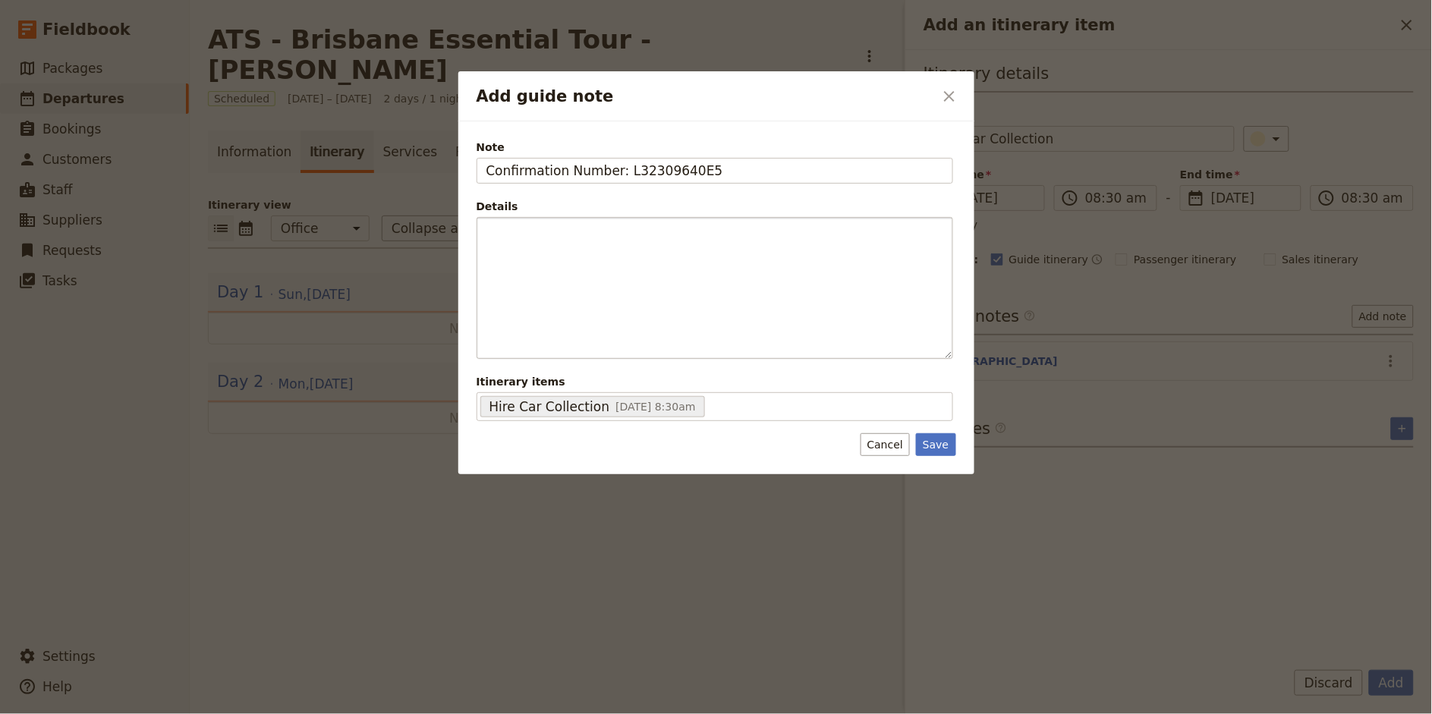
type input "Confirmation Number: L32309640E5"
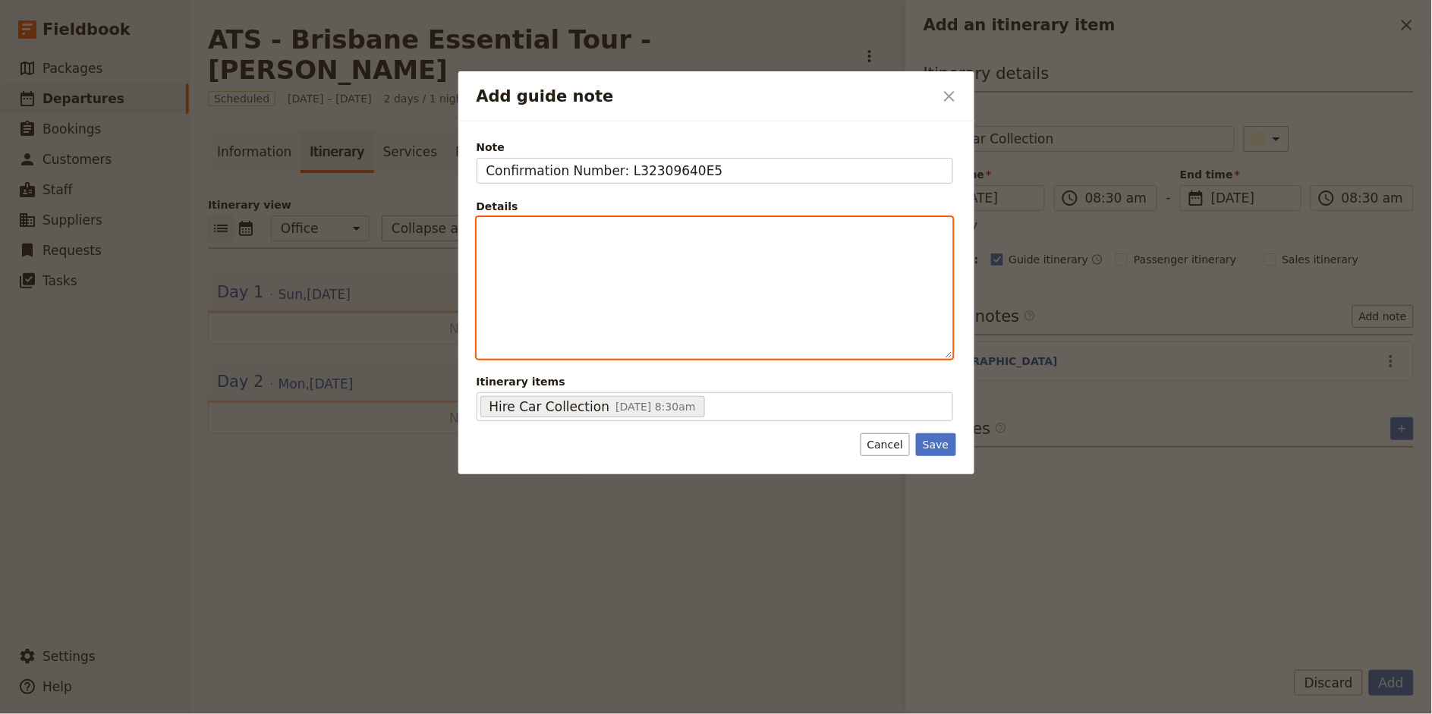
click at [641, 246] on div "Add guide note" at bounding box center [714, 288] width 475 height 140
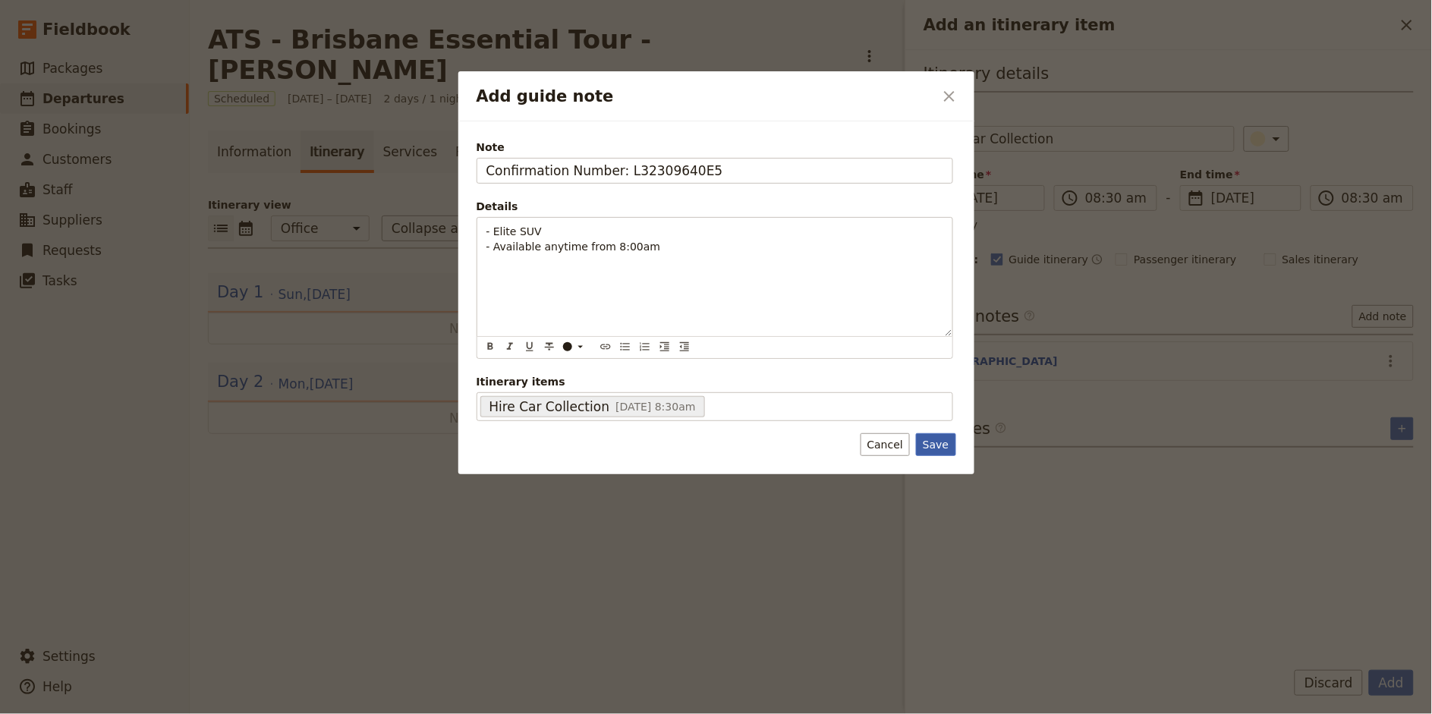
click at [925, 443] on button "Save" at bounding box center [935, 444] width 39 height 23
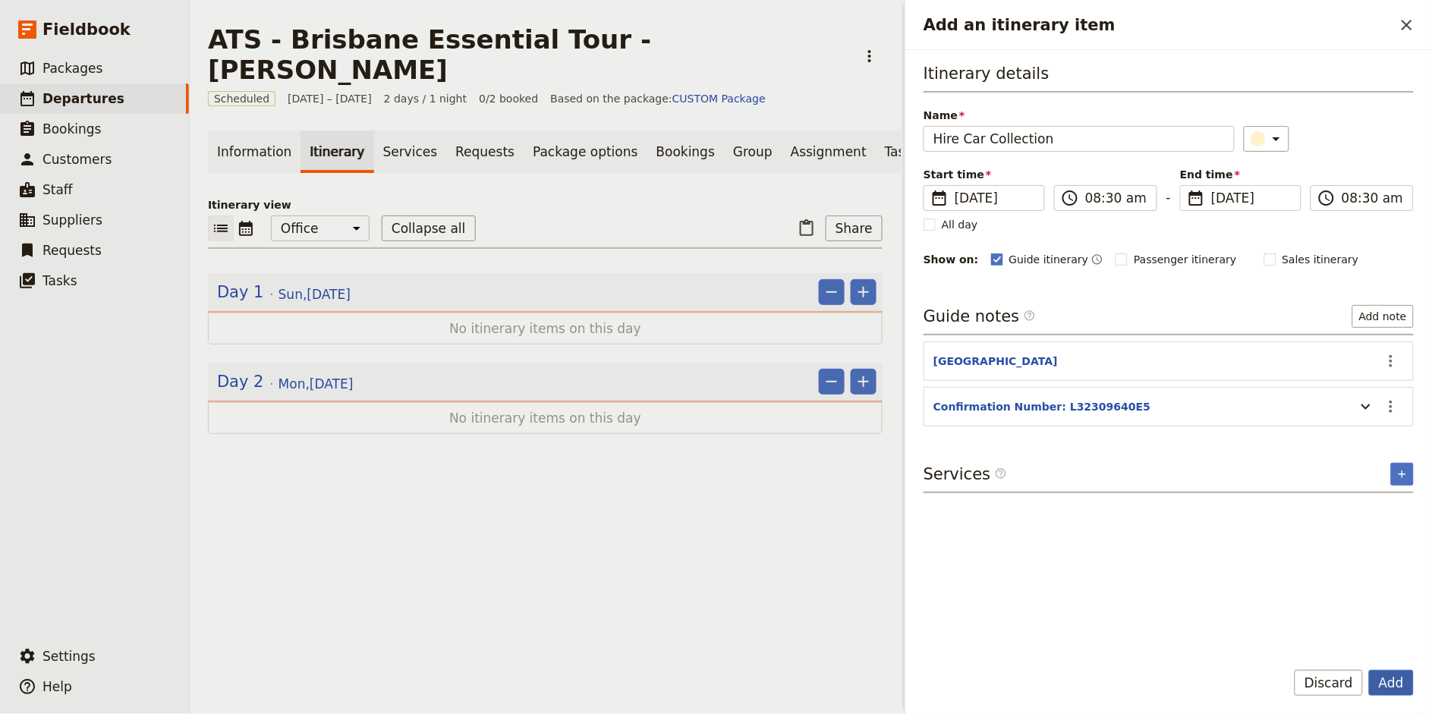
click at [1388, 676] on button "Add" at bounding box center [1391, 683] width 45 height 26
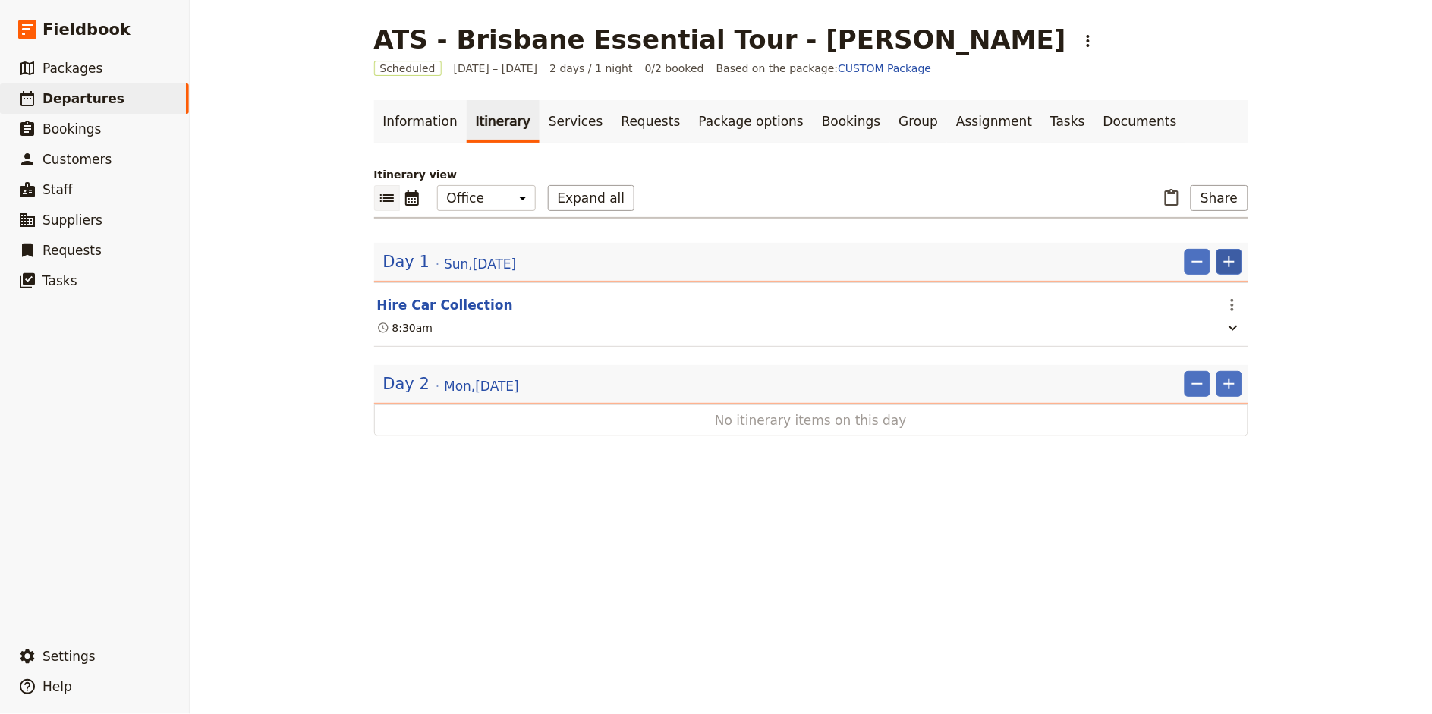
click at [1233, 263] on icon "Add" at bounding box center [1229, 262] width 18 height 18
click at [1209, 294] on span "Add itinerary item" at bounding box center [1184, 294] width 96 height 15
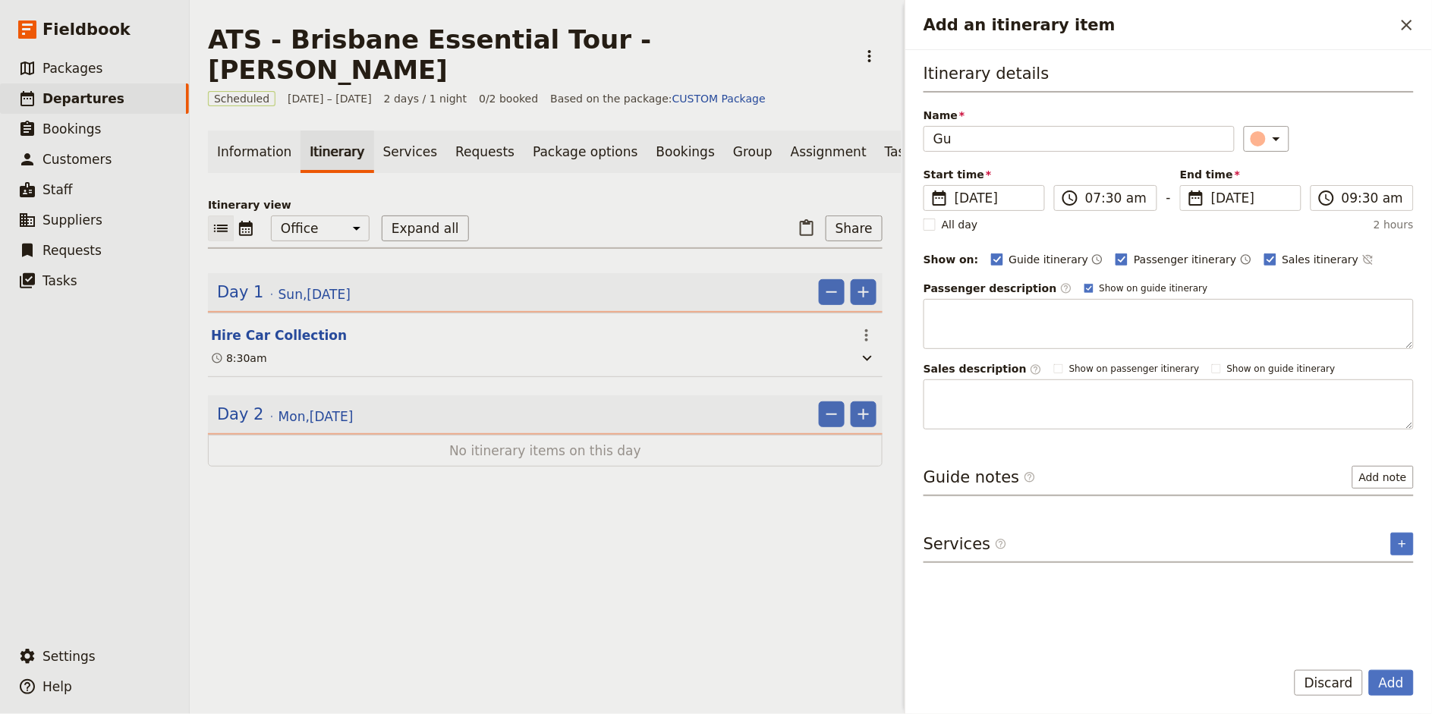
type input "G"
type input "Collect Guests from Emporium South Bank"
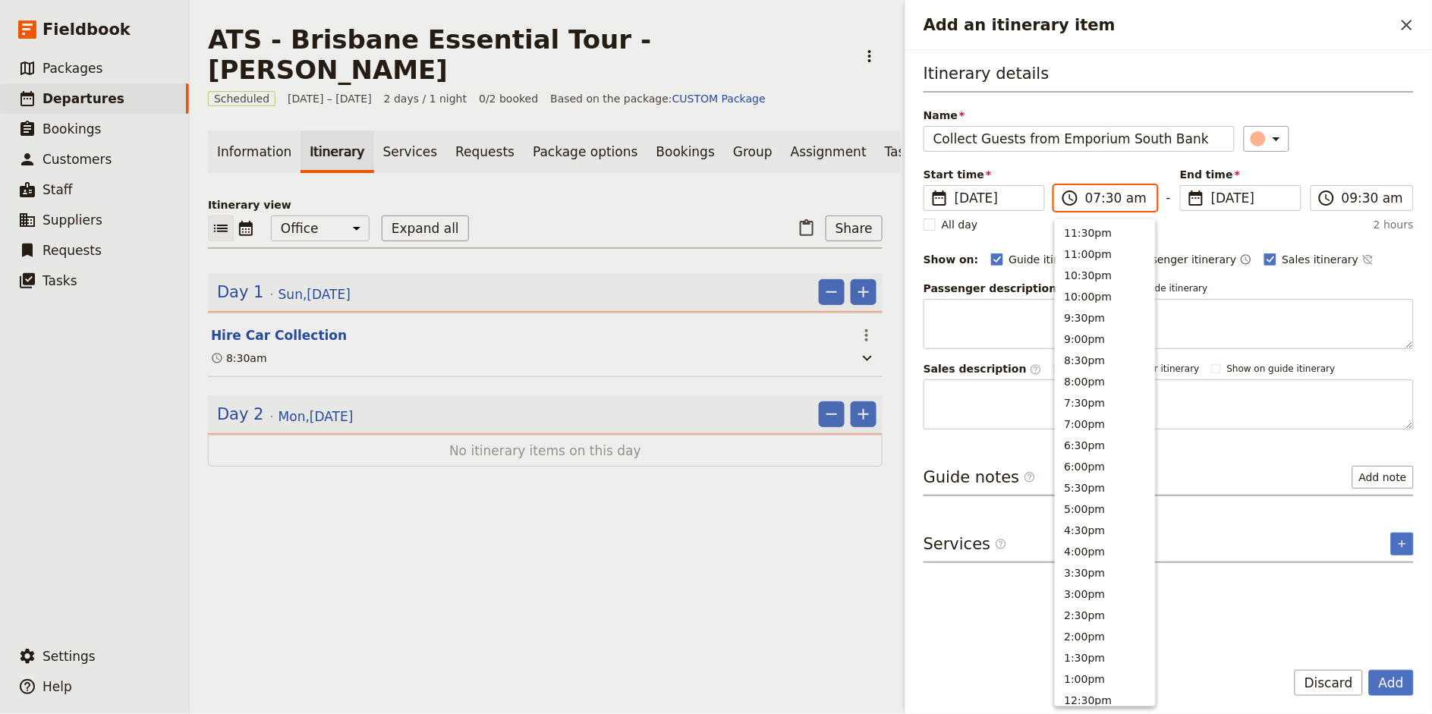
click at [1099, 193] on input "07:30 am" at bounding box center [1116, 198] width 62 height 18
type input "10:00 am"
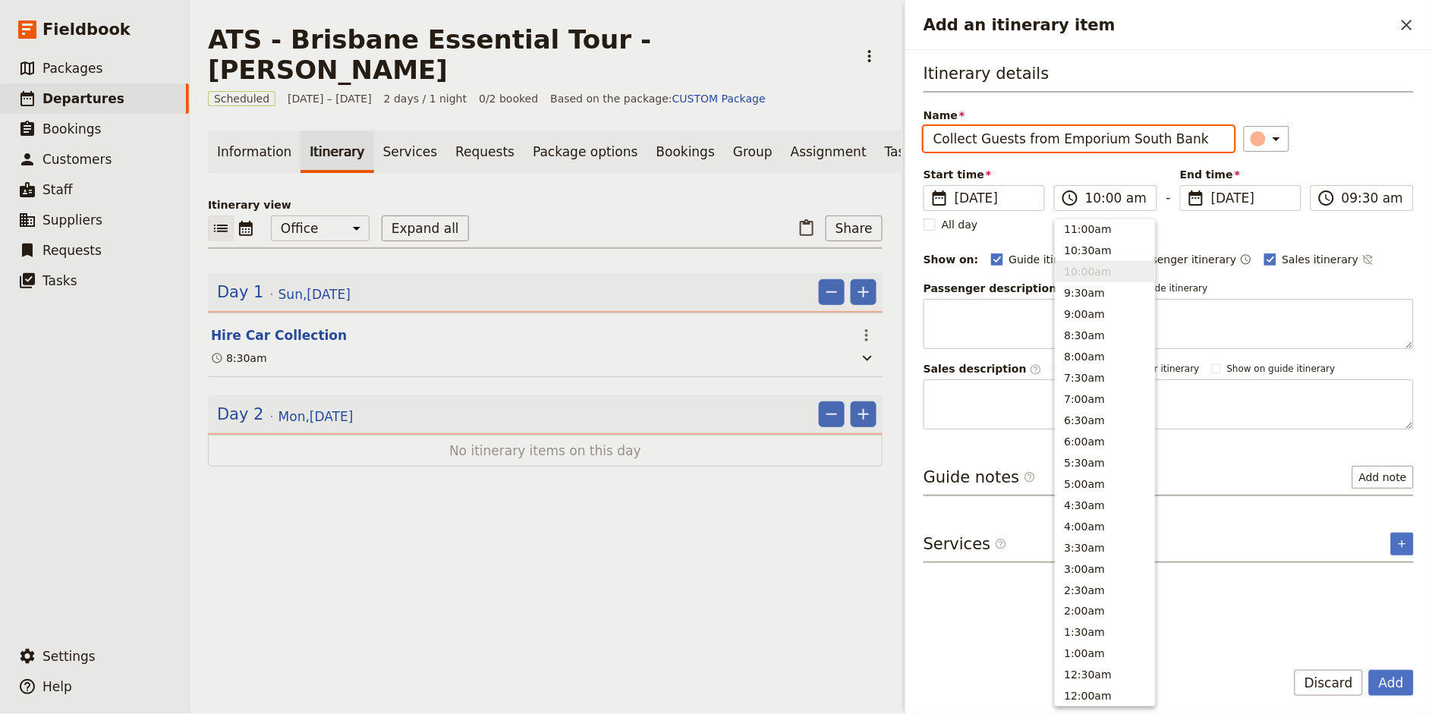
click at [1356, 157] on div "Itinerary details Name Collect Guests from Emporium South Bank ​ Start time ​ […" at bounding box center [1168, 245] width 490 height 367
type input "10:00 am"
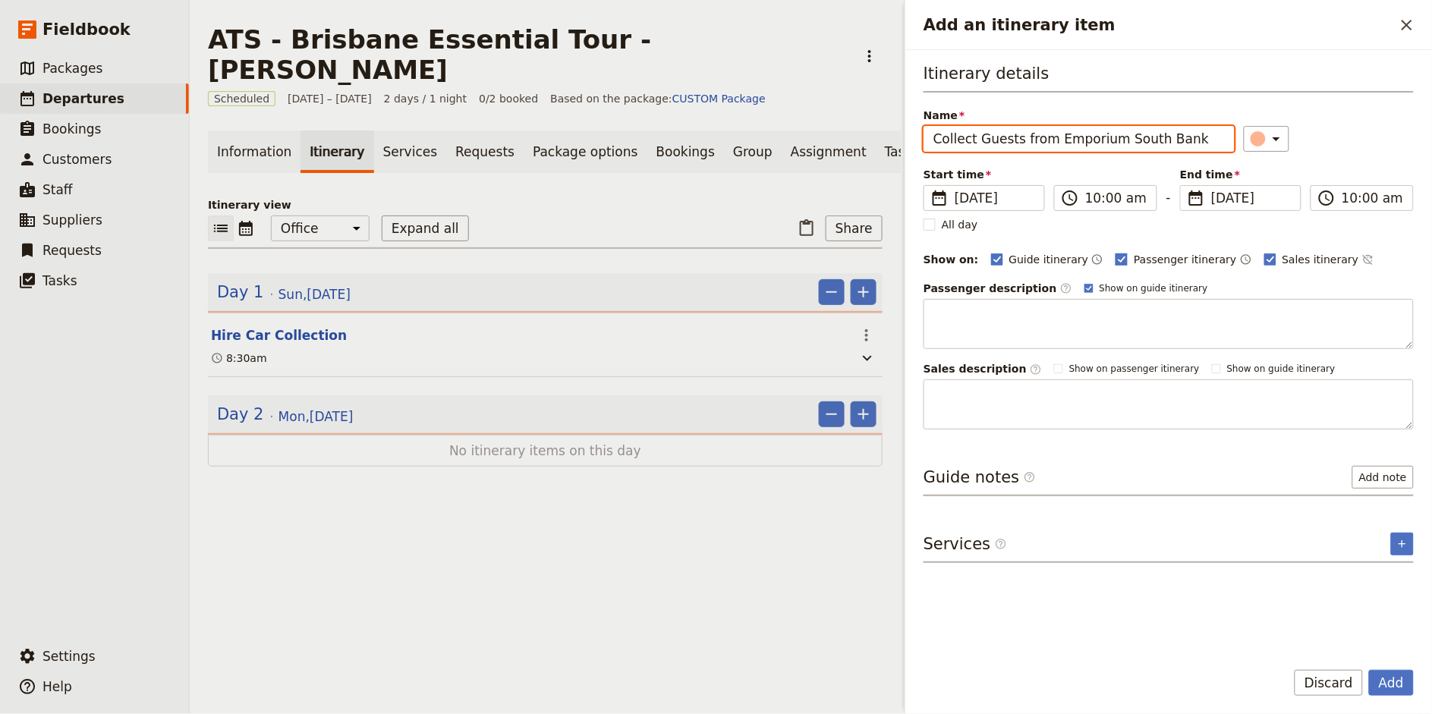
click at [1138, 263] on span "Passenger itinerary" at bounding box center [1185, 259] width 102 height 15
click at [1115, 252] on input "Passenger itinerary" at bounding box center [1115, 251] width 1 height 1
checkbox input "false"
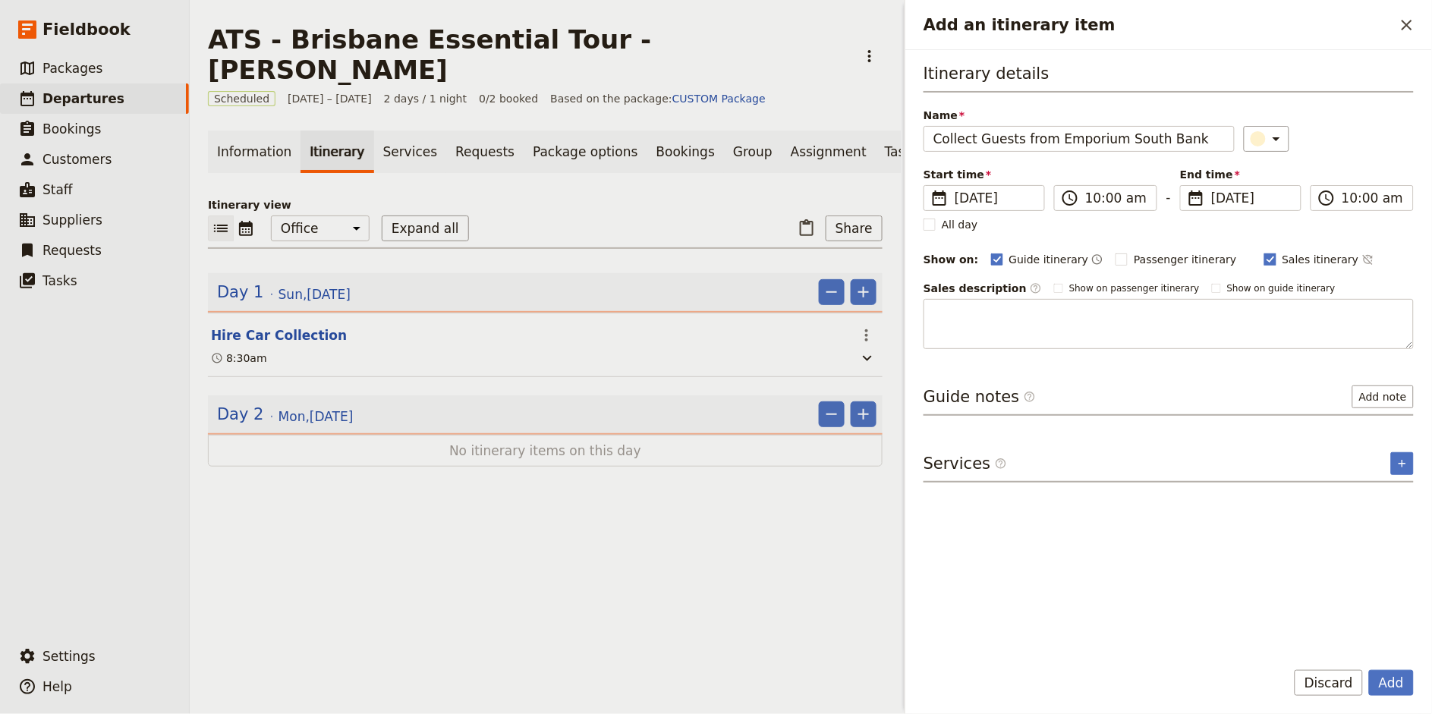
click at [1282, 259] on span "Sales itinerary" at bounding box center [1320, 259] width 77 height 15
click at [1264, 252] on input "Sales itinerary" at bounding box center [1263, 251] width 1 height 1
checkbox input "false"
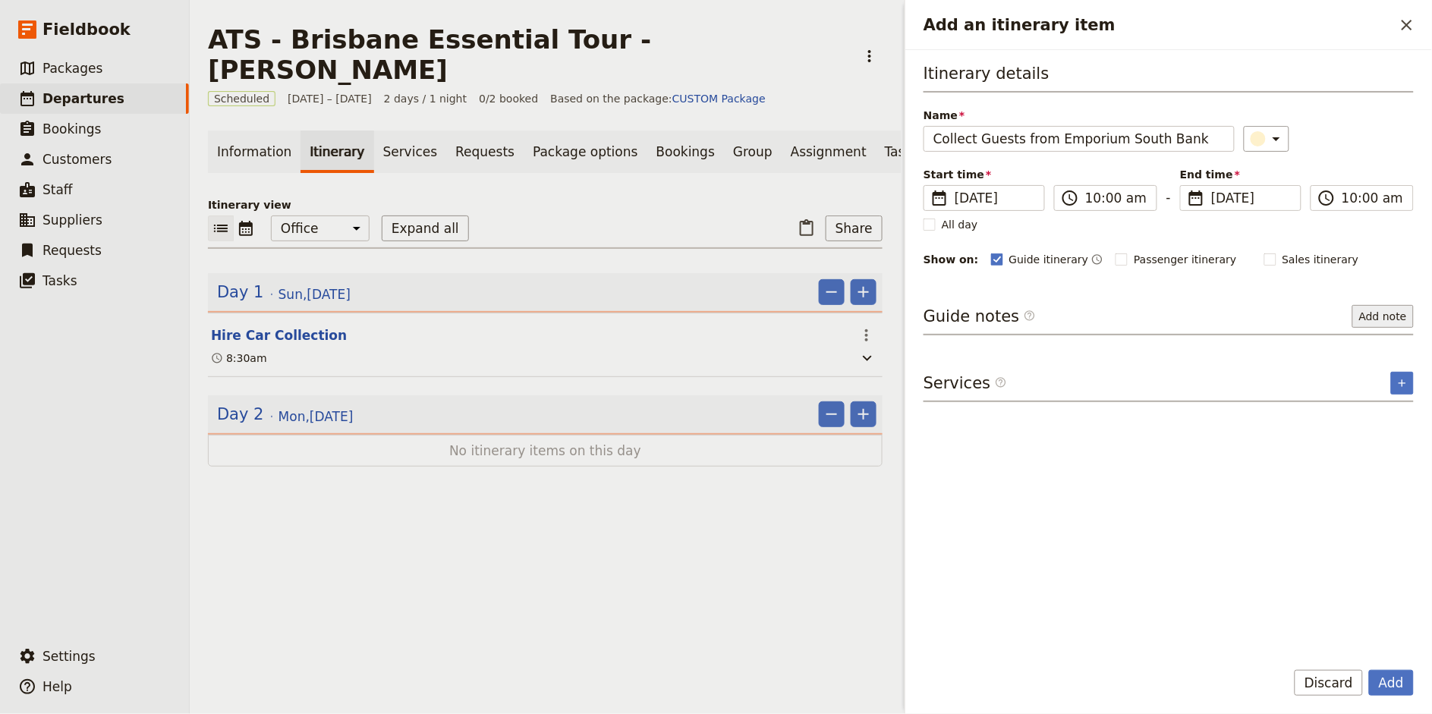
click at [1404, 324] on button "Add note" at bounding box center [1382, 316] width 61 height 23
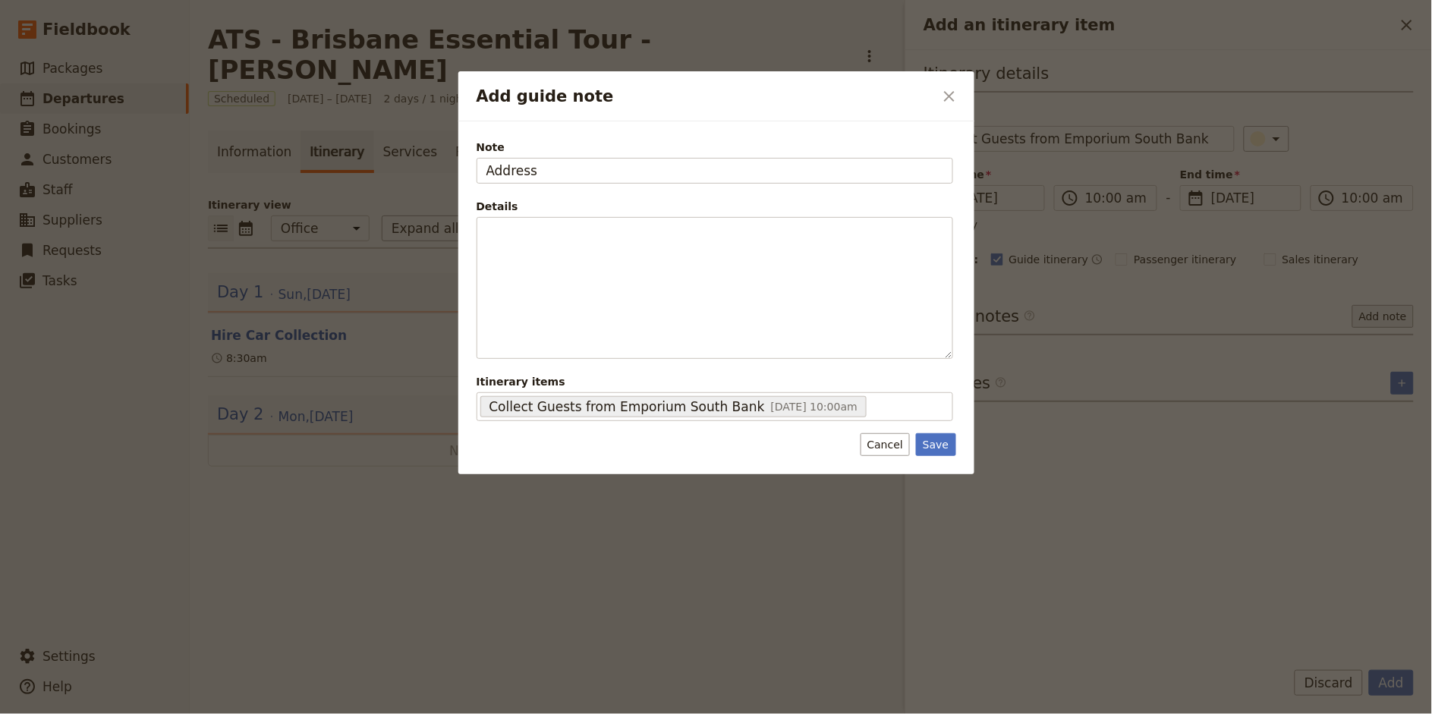
type input "Address"
click at [939, 445] on button "Save" at bounding box center [935, 444] width 39 height 23
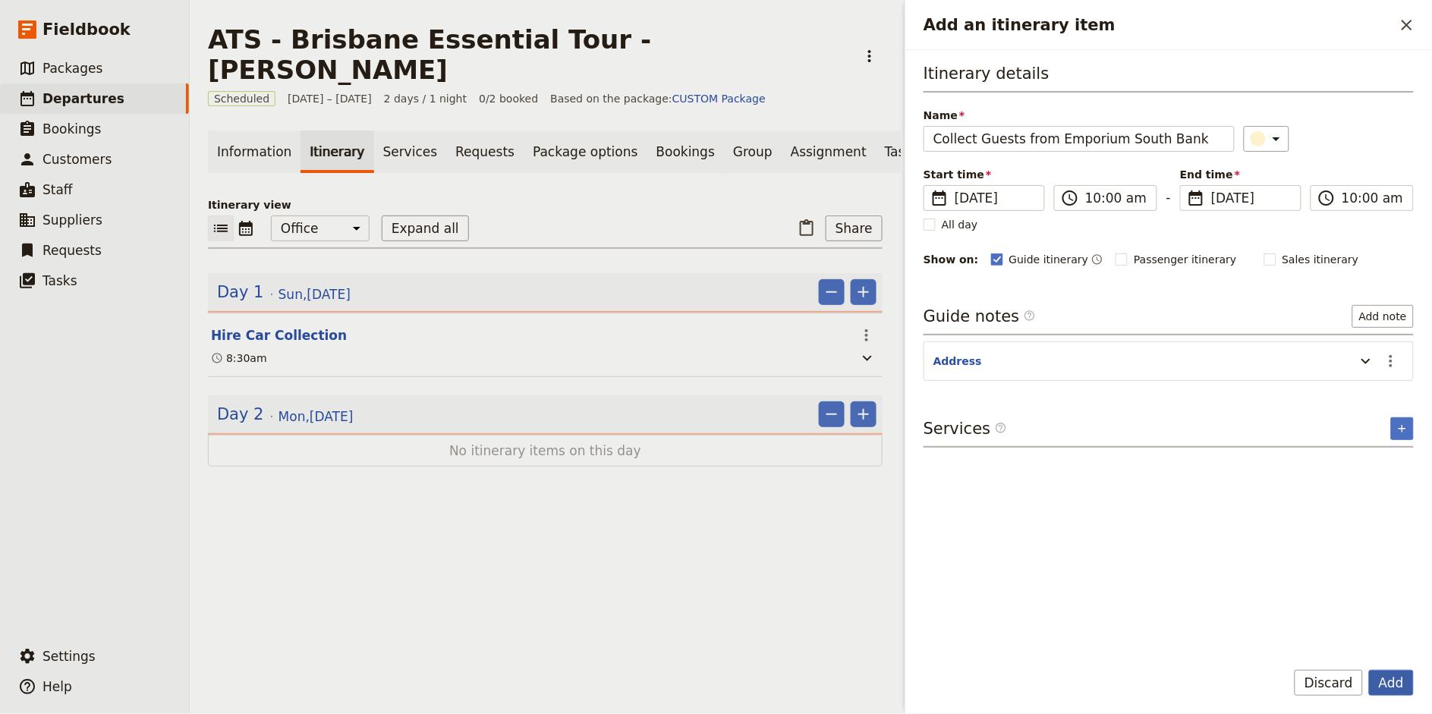
click at [1400, 686] on button "Add" at bounding box center [1391, 683] width 45 height 26
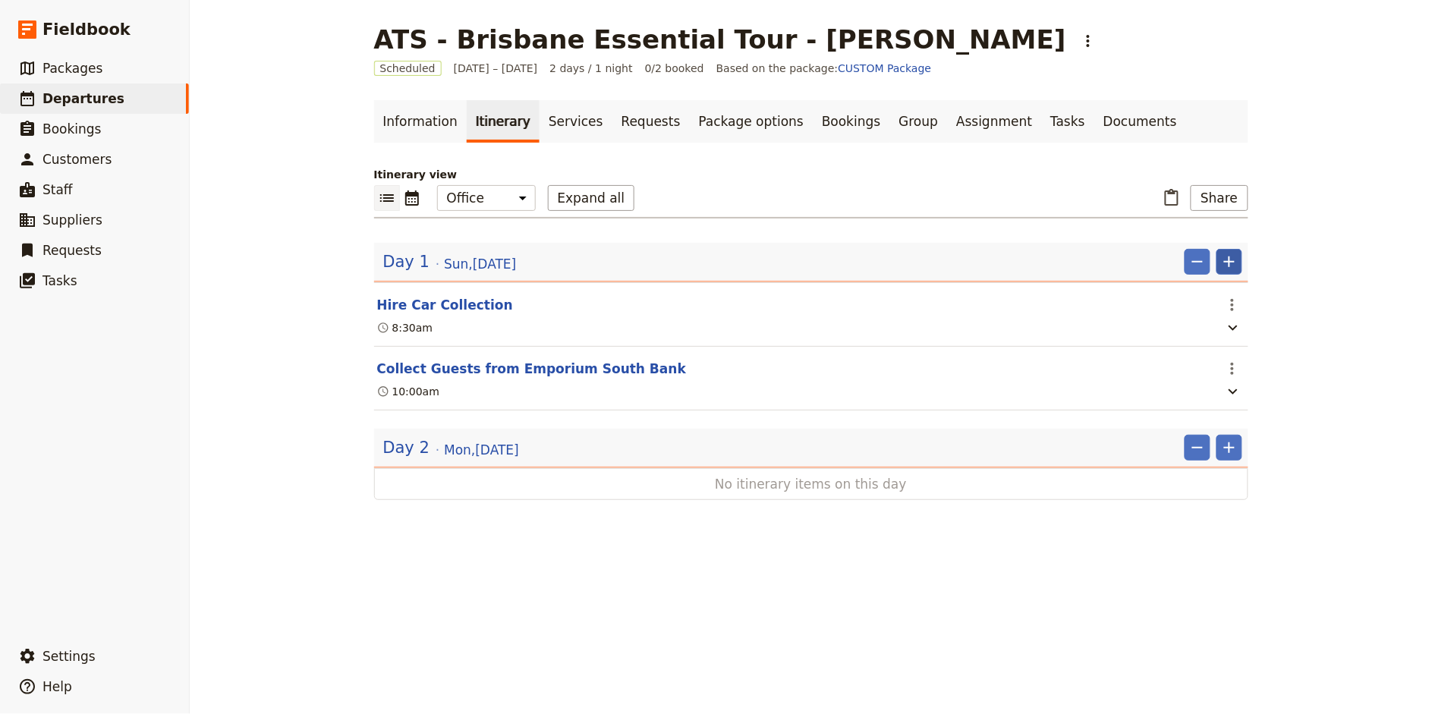
click at [1231, 269] on icon "Add" at bounding box center [1229, 262] width 18 height 18
click at [1226, 290] on span "Add itinerary item" at bounding box center [1184, 294] width 96 height 15
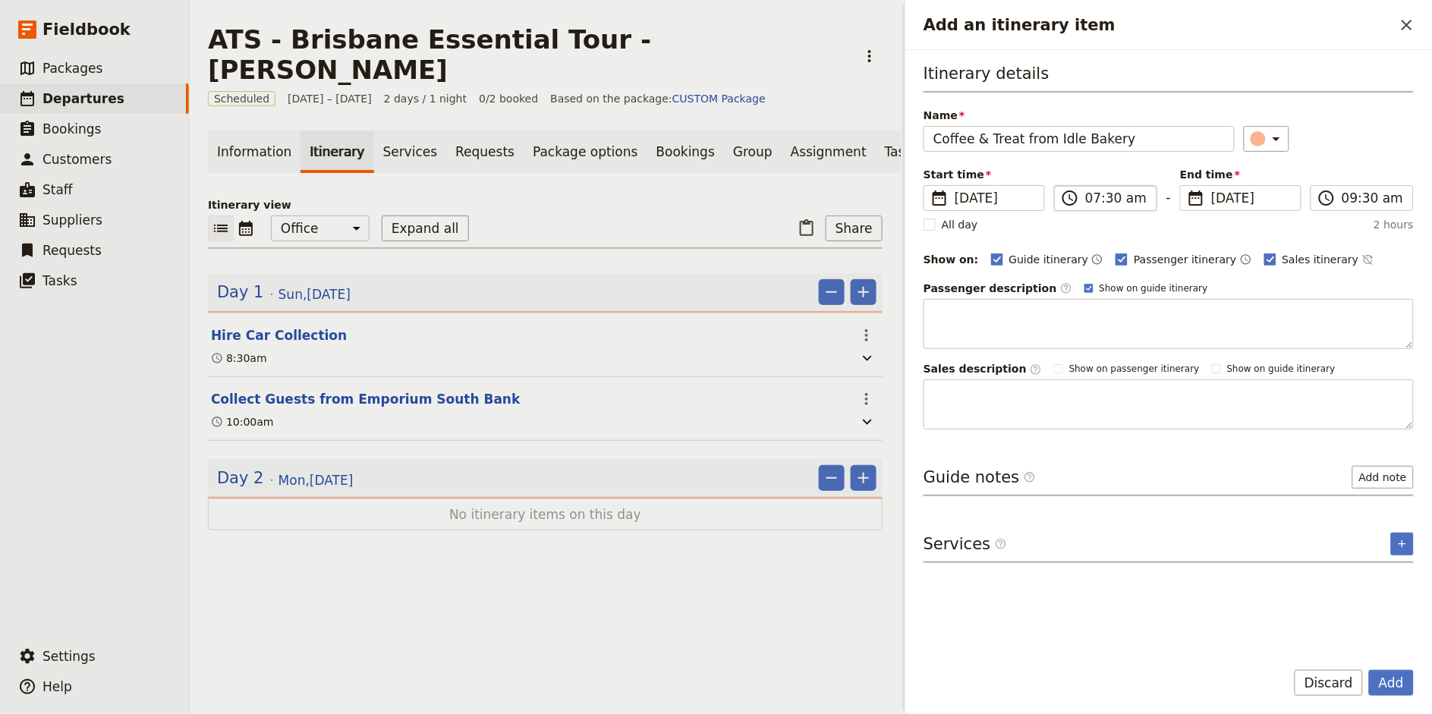
type input "Coffee & Treat from Idle Bakery"
click at [1093, 198] on input "07:30 am" at bounding box center [1116, 198] width 62 height 18
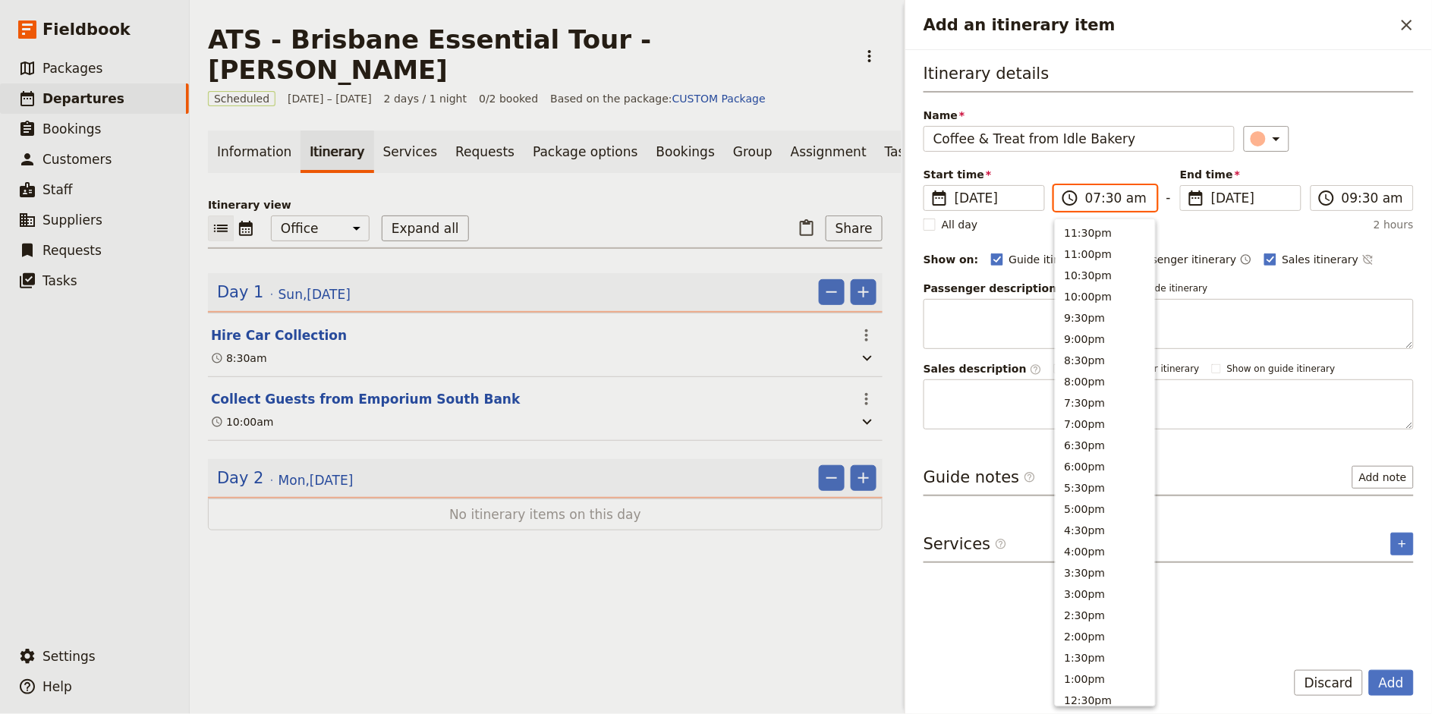
scroll to position [539, 0]
type input "10:15 am"
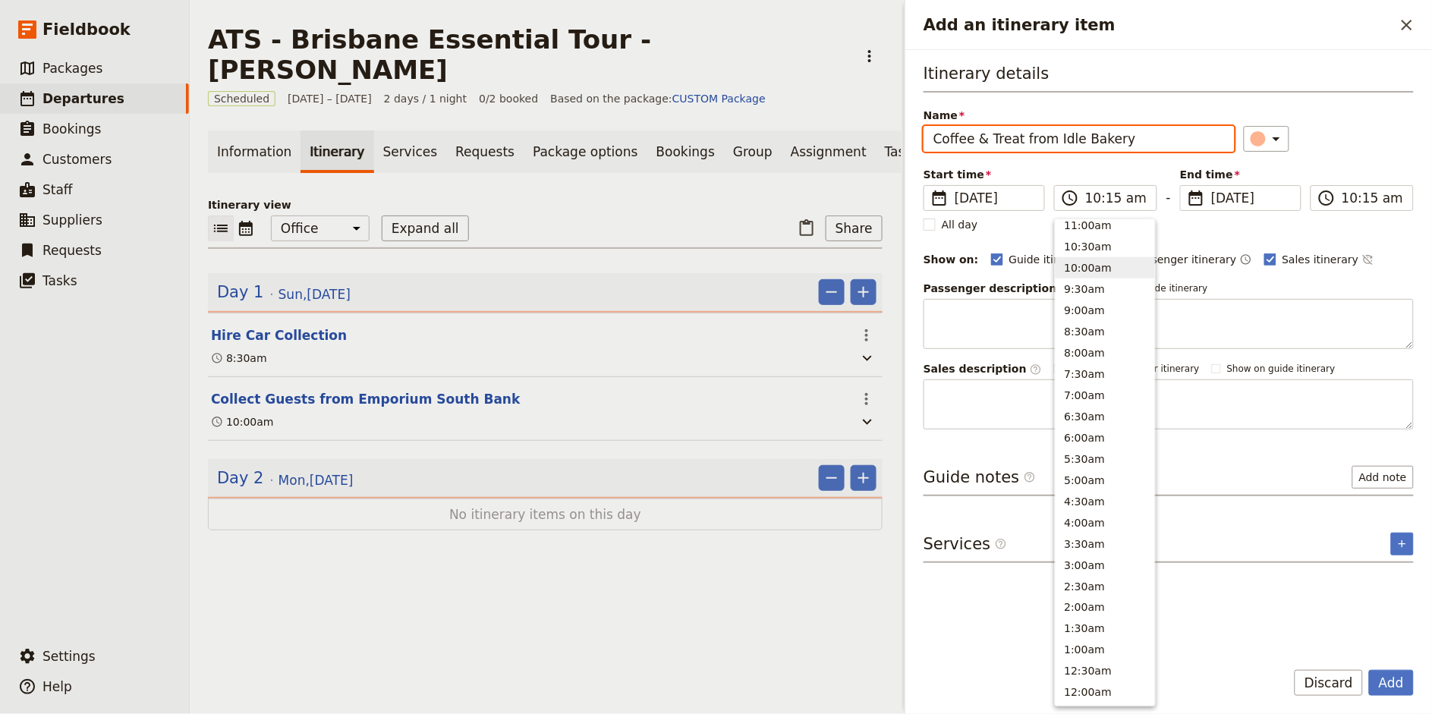
click at [1373, 156] on div "Itinerary details Name Coffee & Treat from Idle Bakery ​ Start time ​ [DATE] [D…" at bounding box center [1168, 245] width 490 height 367
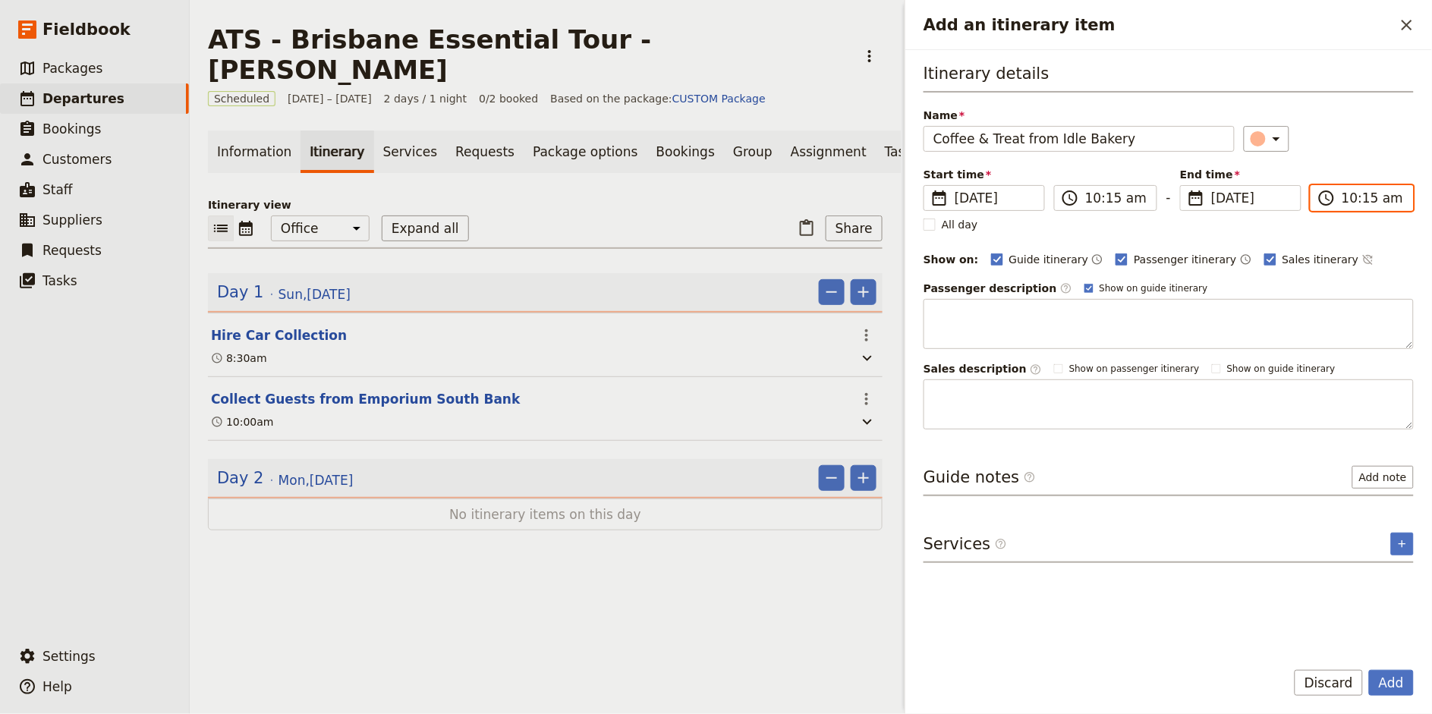
click at [1368, 200] on input "10:15 am" at bounding box center [1372, 198] width 62 height 18
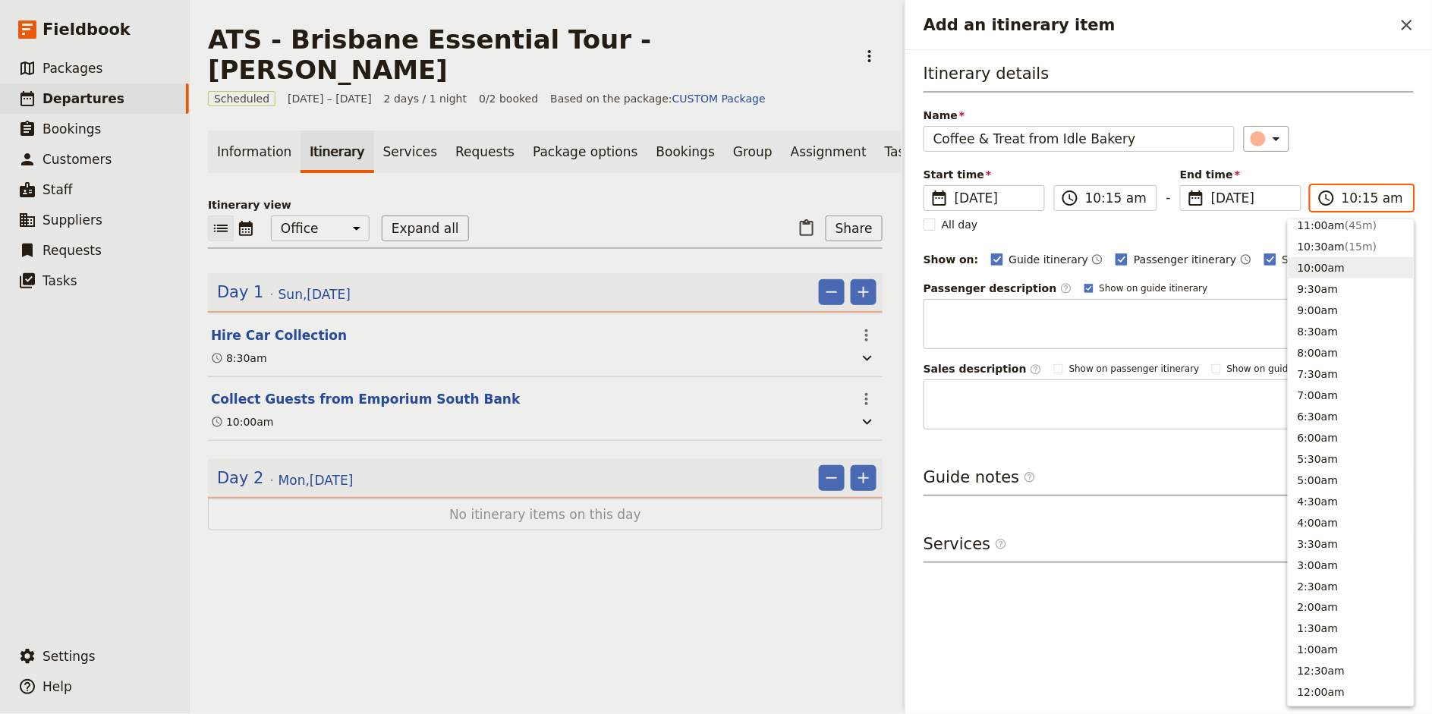
click at [1368, 200] on input "10:15 am" at bounding box center [1372, 198] width 62 height 18
type input "10:30 am"
click at [1351, 92] on div "Itinerary details Name Coffee & Treat from Idle Bakery ​ Start time ​ [DATE] [D…" at bounding box center [1168, 245] width 490 height 367
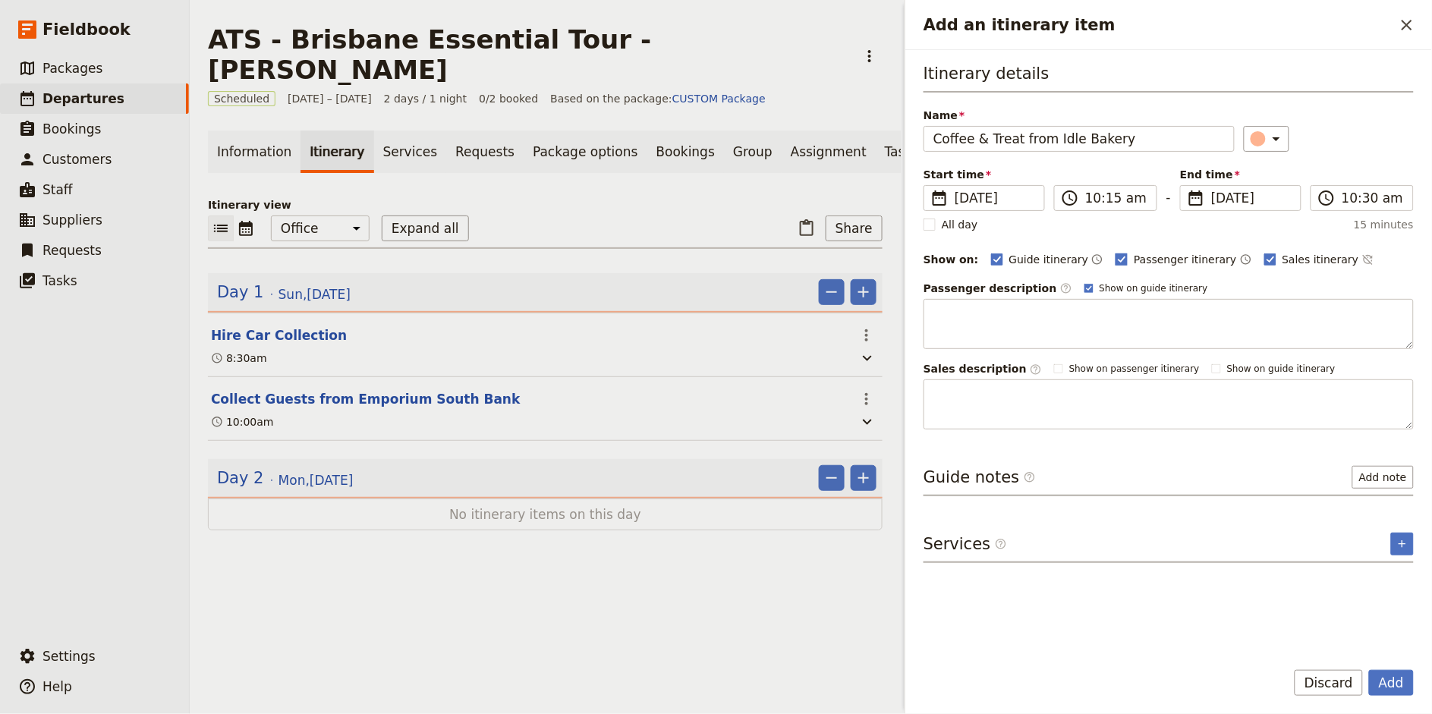
click at [1157, 262] on span "Passenger itinerary" at bounding box center [1185, 259] width 102 height 15
click at [1115, 252] on input "Passenger itinerary" at bounding box center [1115, 251] width 1 height 1
checkbox input "false"
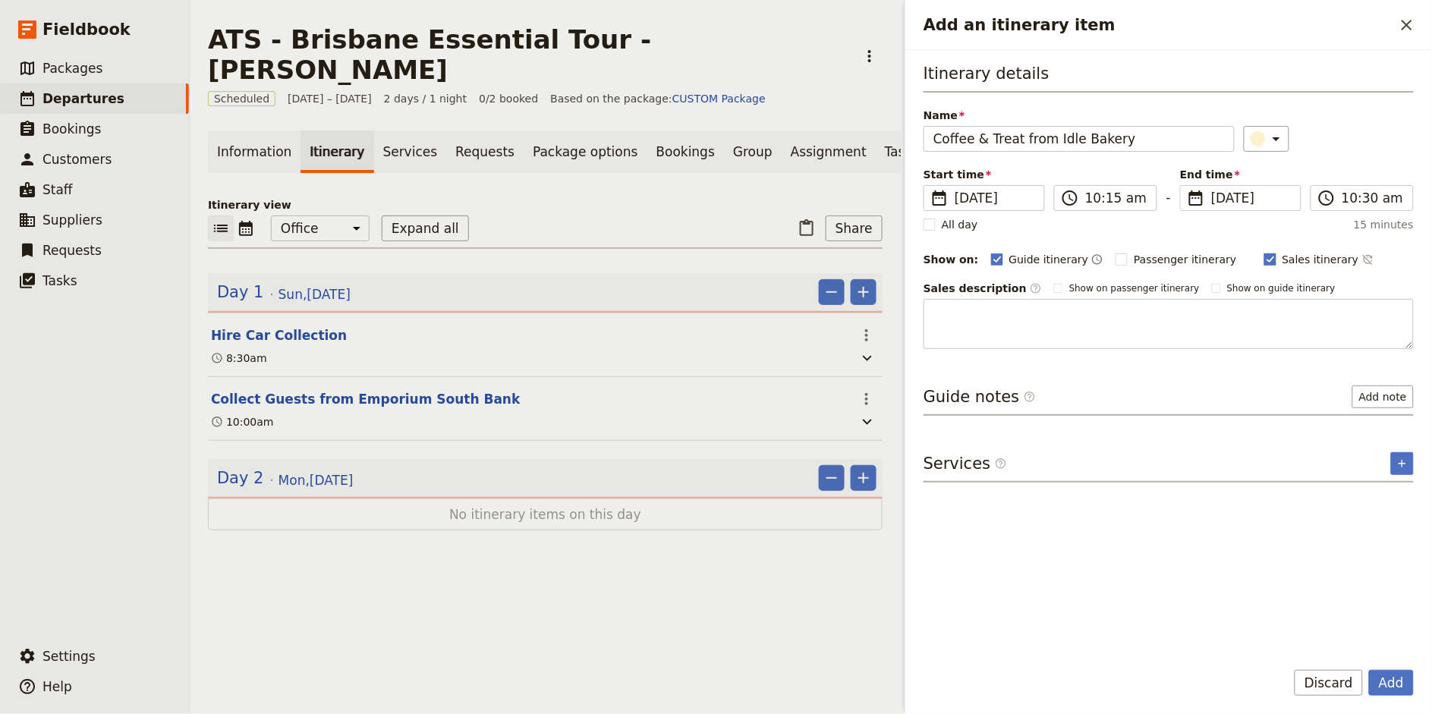
click at [1282, 261] on span "Sales itinerary" at bounding box center [1320, 259] width 77 height 15
click at [1264, 252] on input "Sales itinerary" at bounding box center [1263, 251] width 1 height 1
checkbox input "false"
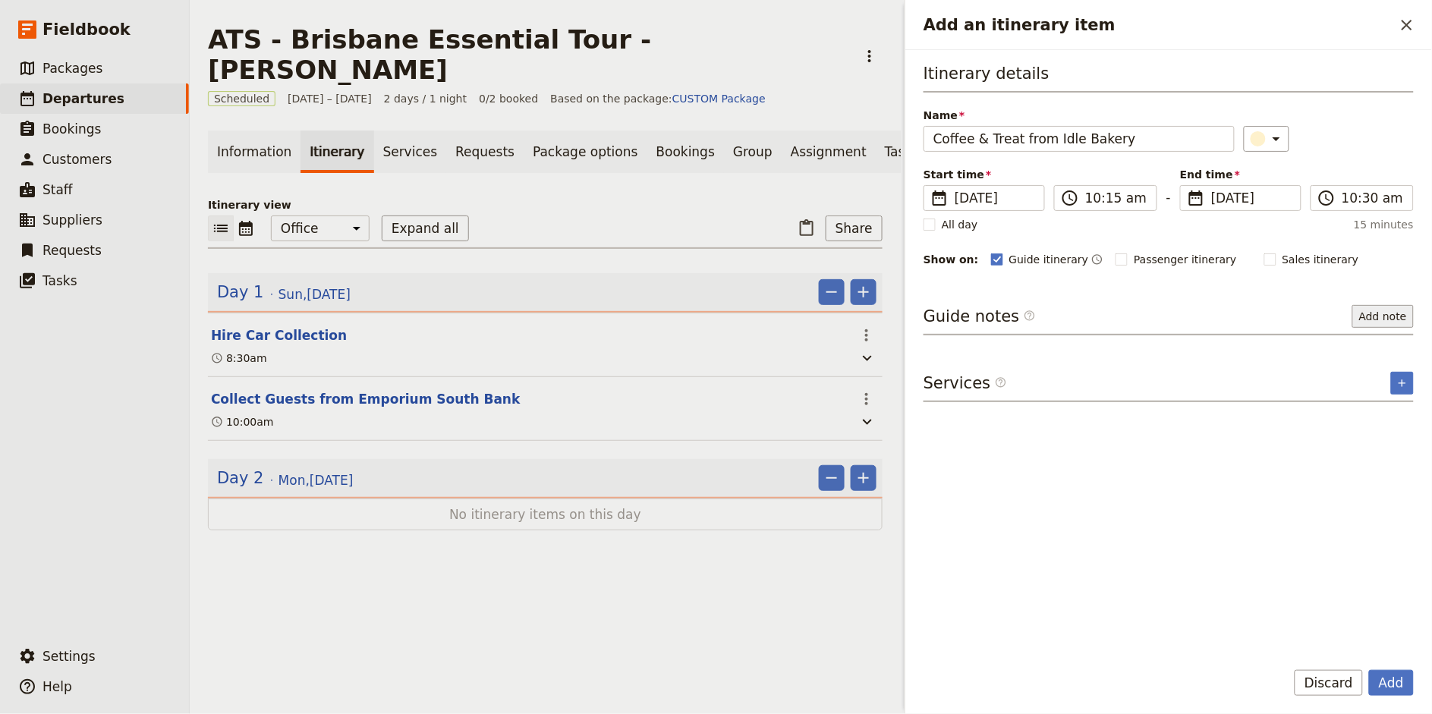
click at [1376, 327] on button "Add note" at bounding box center [1382, 316] width 61 height 23
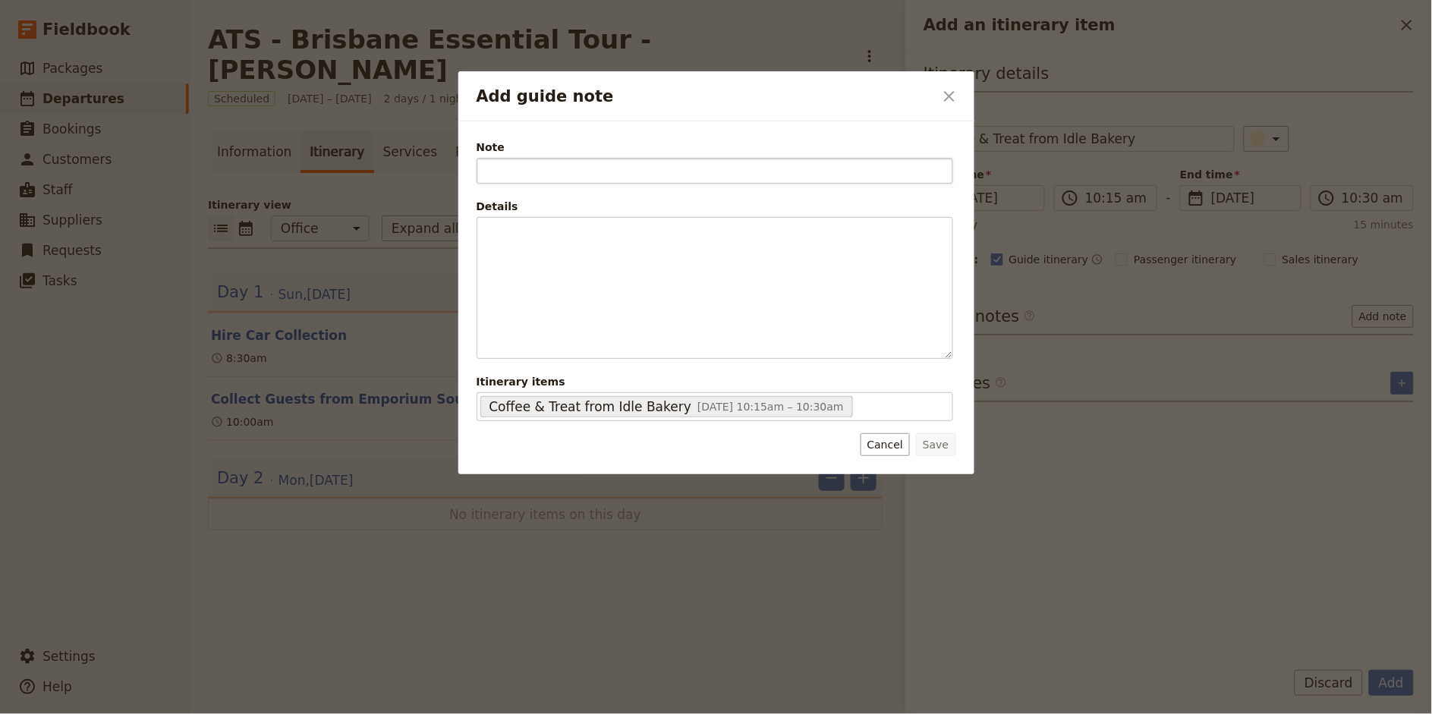
click at [581, 171] on input "Note" at bounding box center [714, 171] width 476 height 26
type input "Purchased by [PERSON_NAME]"
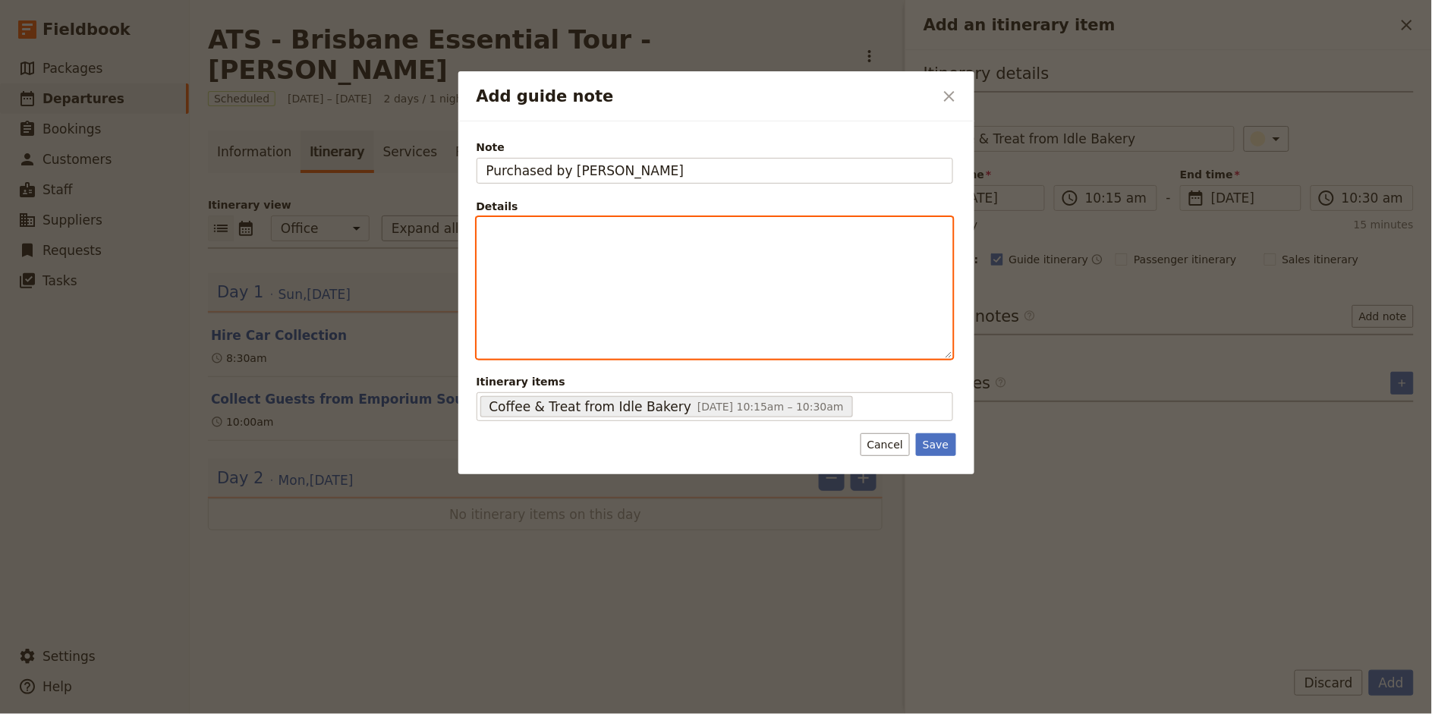
click at [542, 230] on p "Add guide note" at bounding box center [714, 231] width 457 height 15
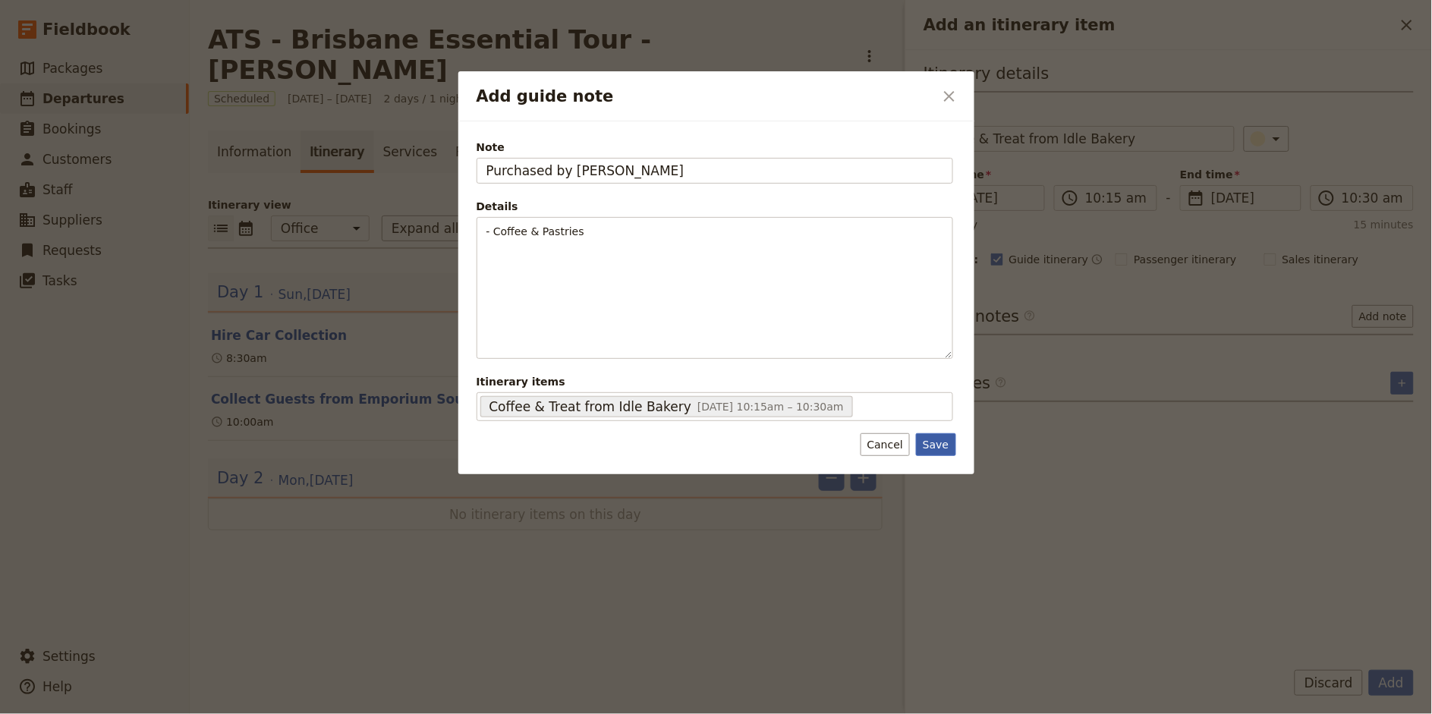
click at [941, 455] on button "Save" at bounding box center [935, 444] width 39 height 23
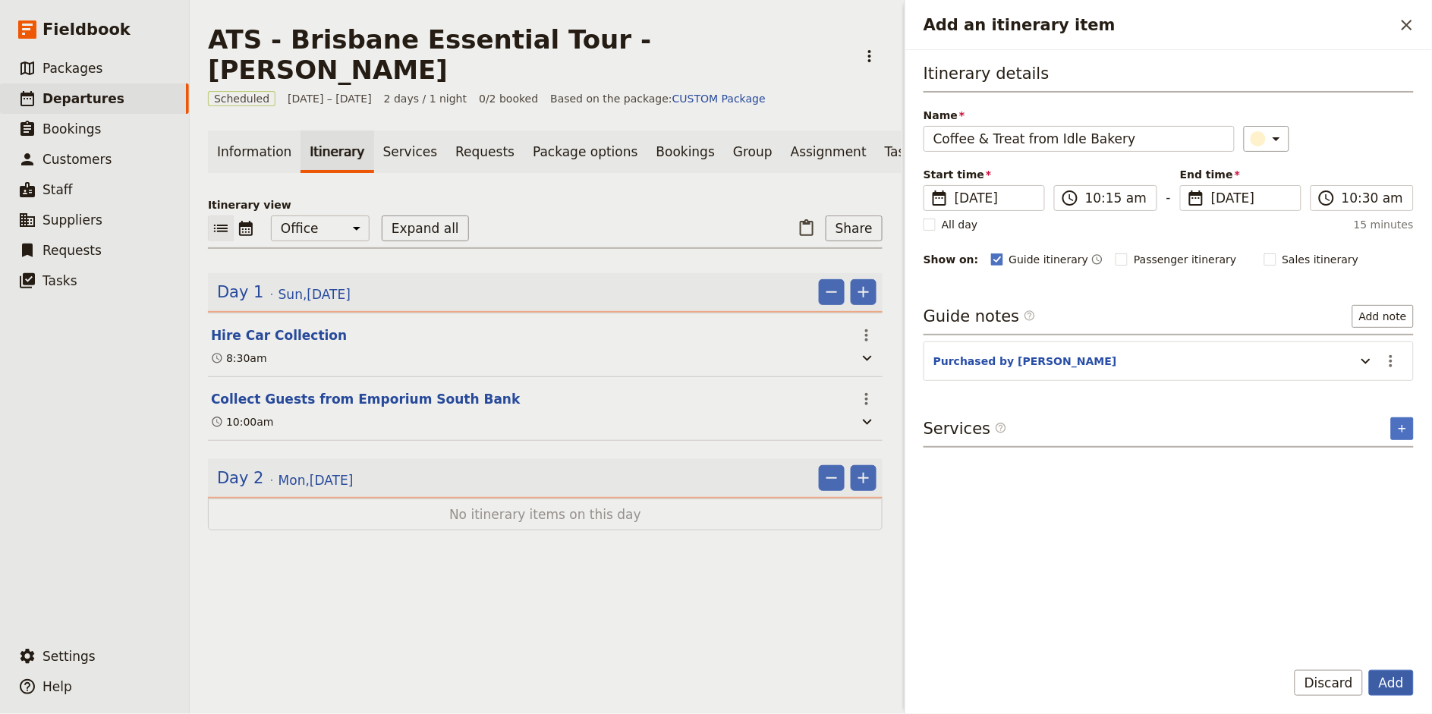
click at [1377, 690] on button "Add" at bounding box center [1391, 683] width 45 height 26
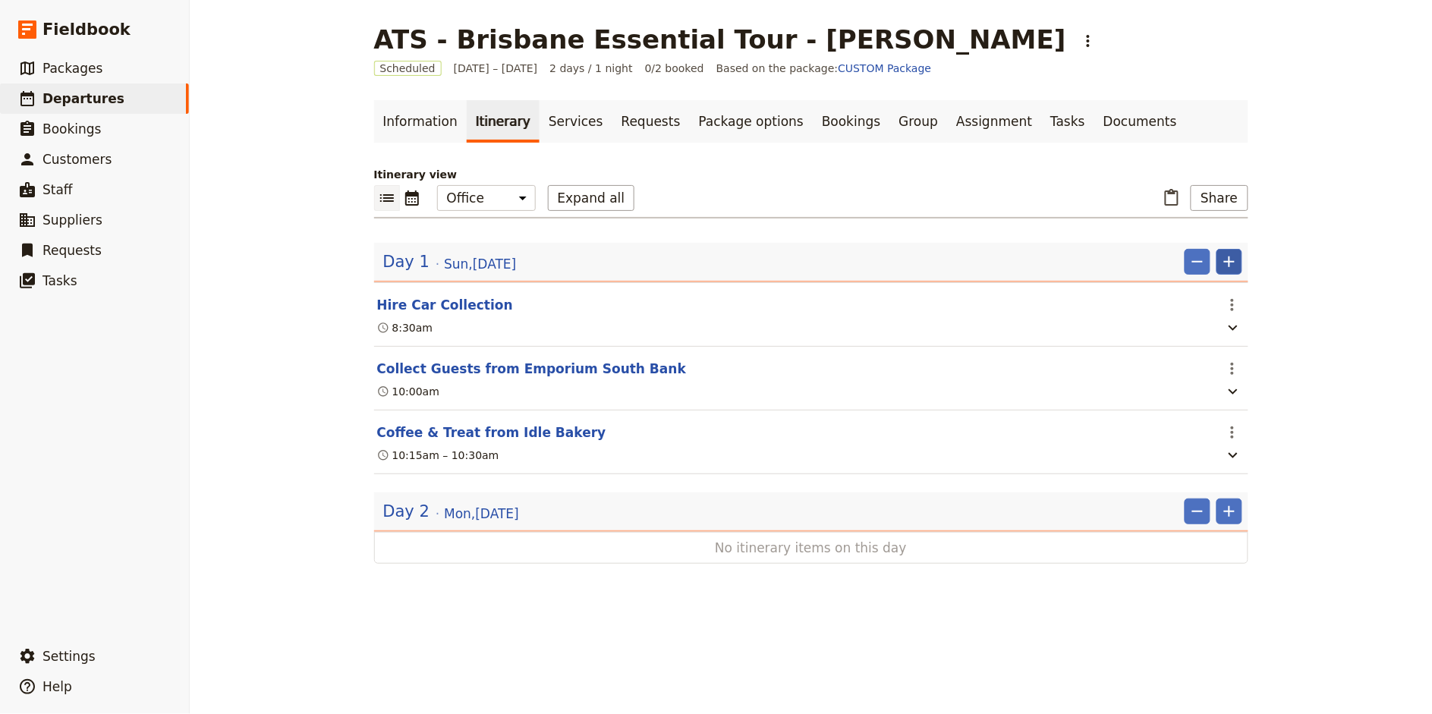
click at [1229, 258] on icon "Add" at bounding box center [1229, 262] width 18 height 18
click at [1212, 291] on span "Add itinerary item" at bounding box center [1184, 294] width 96 height 15
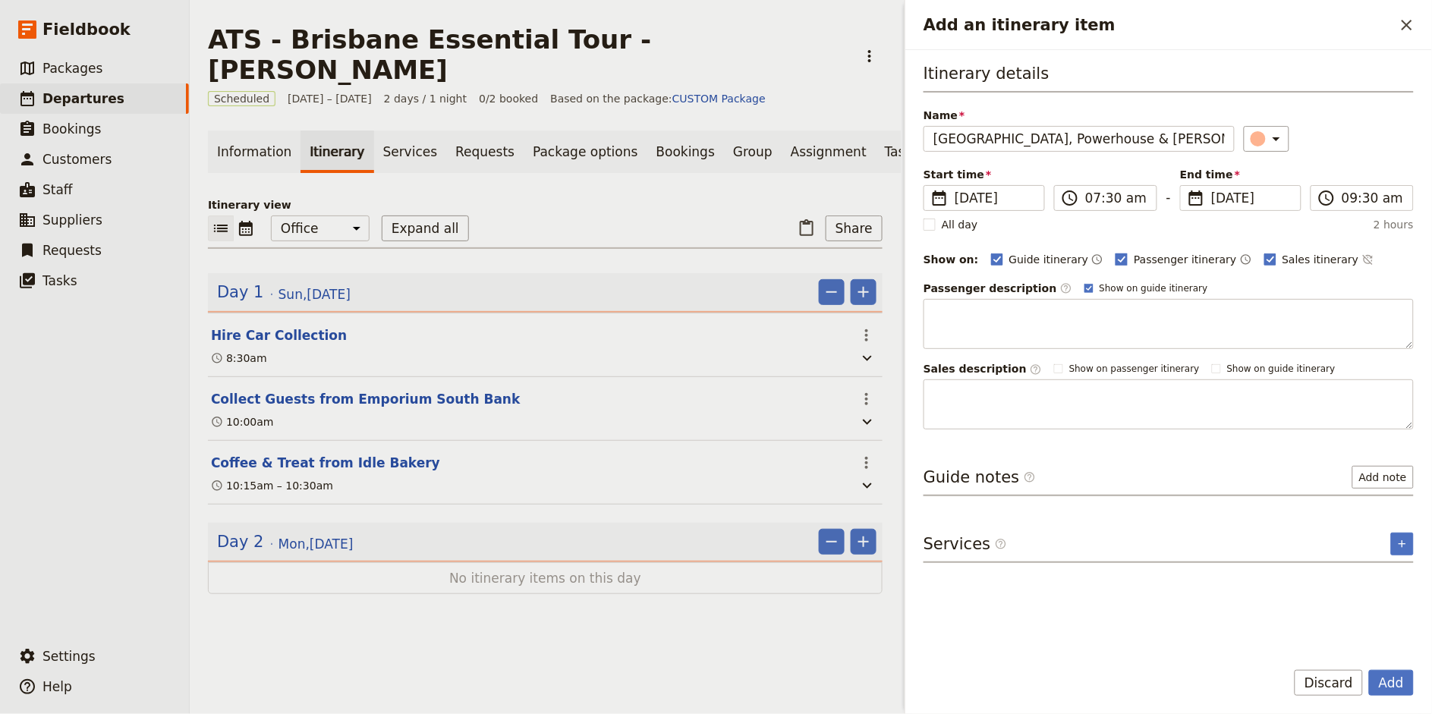
type input "[GEOGRAPHIC_DATA], Powerhouse & [PERSON_NAME] Street Visits"
click at [1136, 259] on span "Passenger itinerary" at bounding box center [1185, 259] width 102 height 15
click at [1115, 252] on input "Passenger itinerary" at bounding box center [1115, 251] width 1 height 1
checkbox input "false"
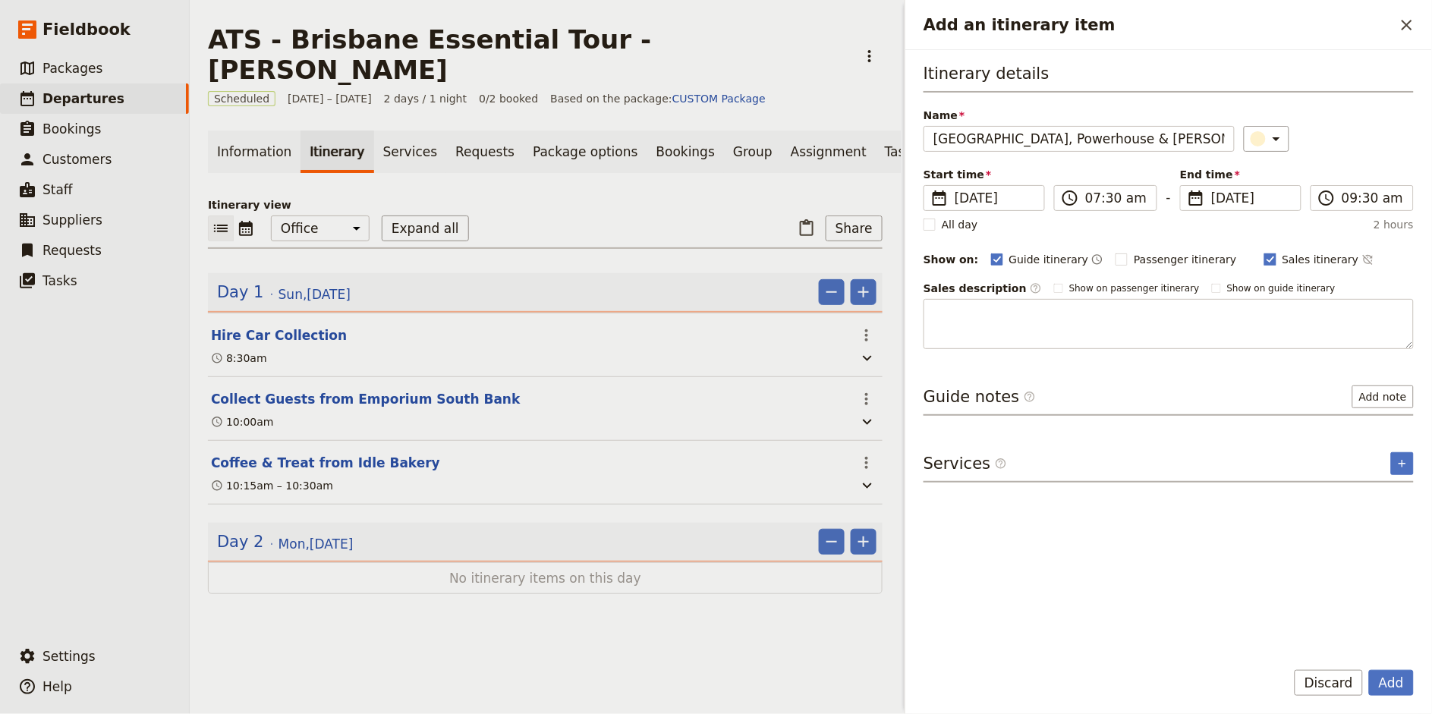
click at [1282, 261] on span "Sales itinerary" at bounding box center [1320, 259] width 77 height 15
click at [1264, 252] on input "Sales itinerary" at bounding box center [1263, 251] width 1 height 1
checkbox input "false"
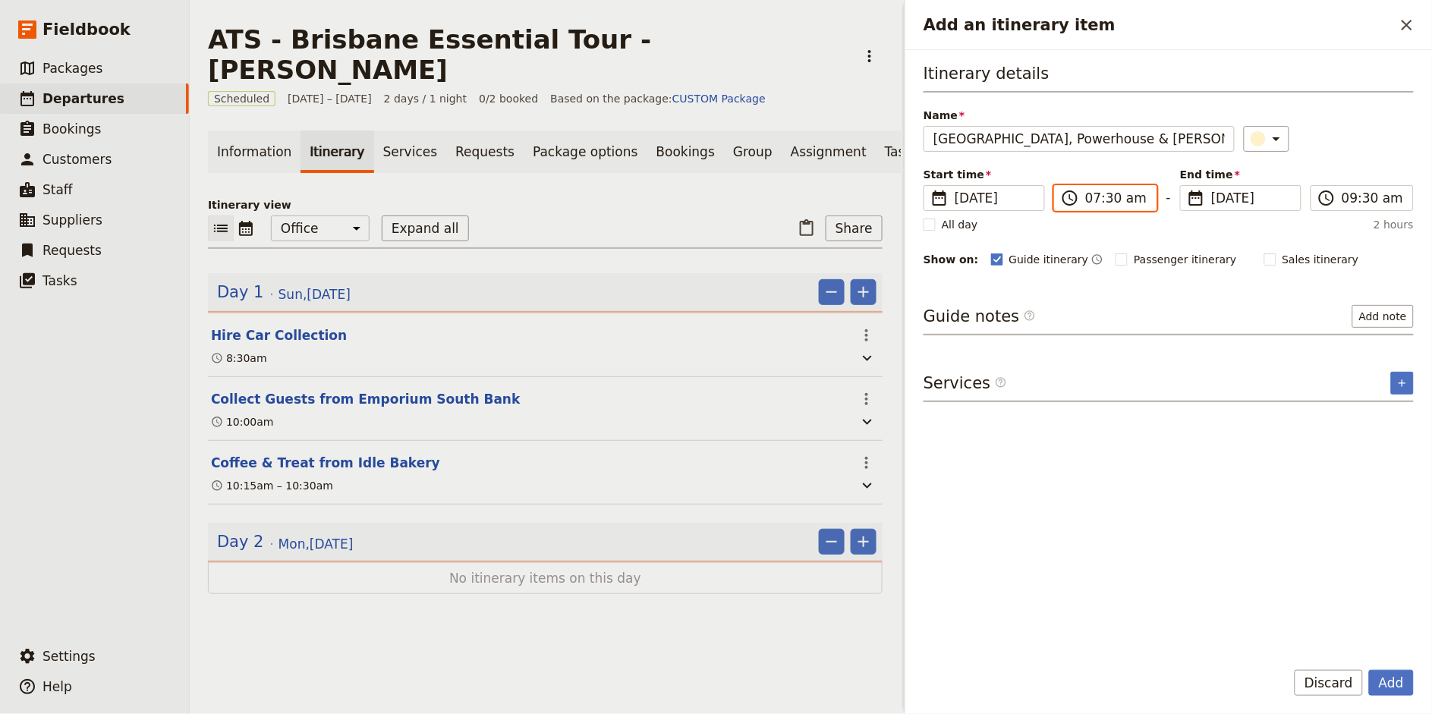
click at [1090, 197] on input "07:30 am" at bounding box center [1116, 198] width 62 height 18
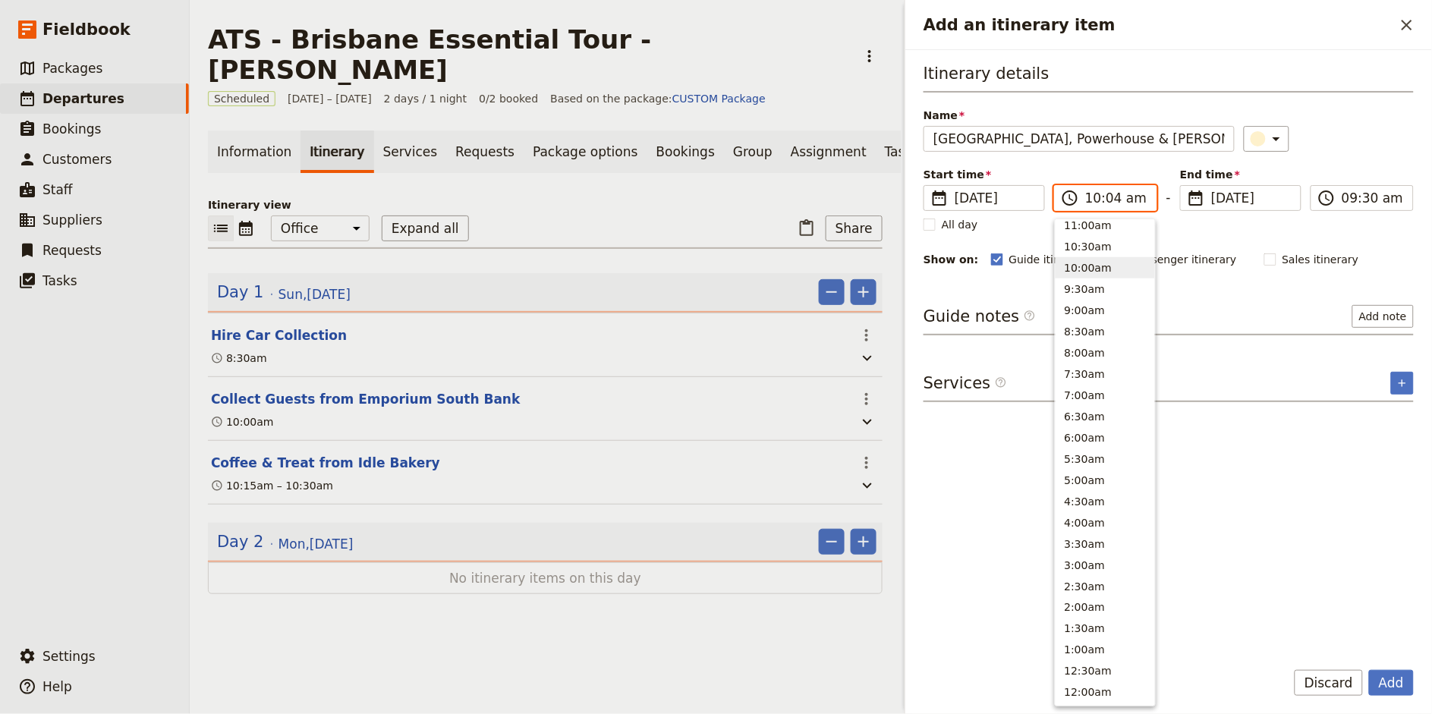
type input "10:45 am"
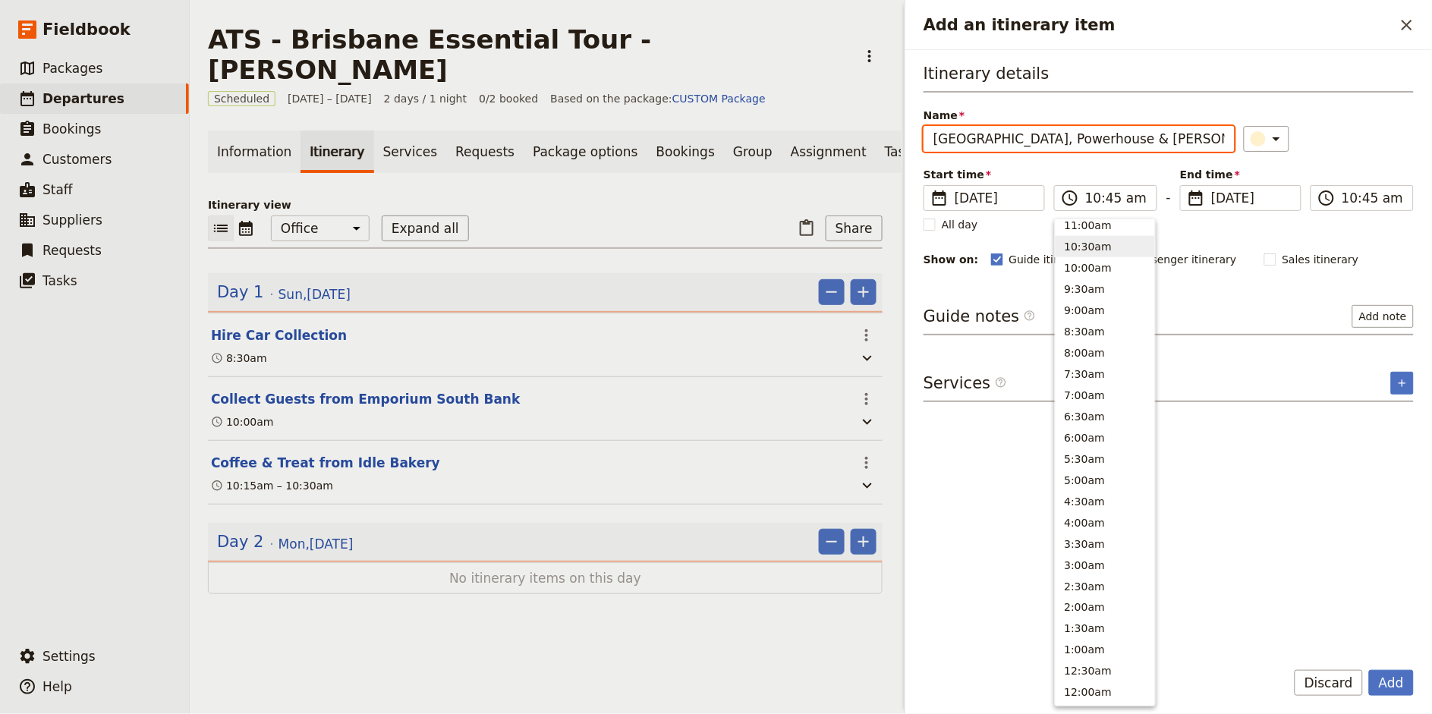
click at [1349, 151] on div "Itinerary details Name [GEOGRAPHIC_DATA], Powerhouse & [PERSON_NAME][GEOGRAPHIC…" at bounding box center [1168, 165] width 490 height 206
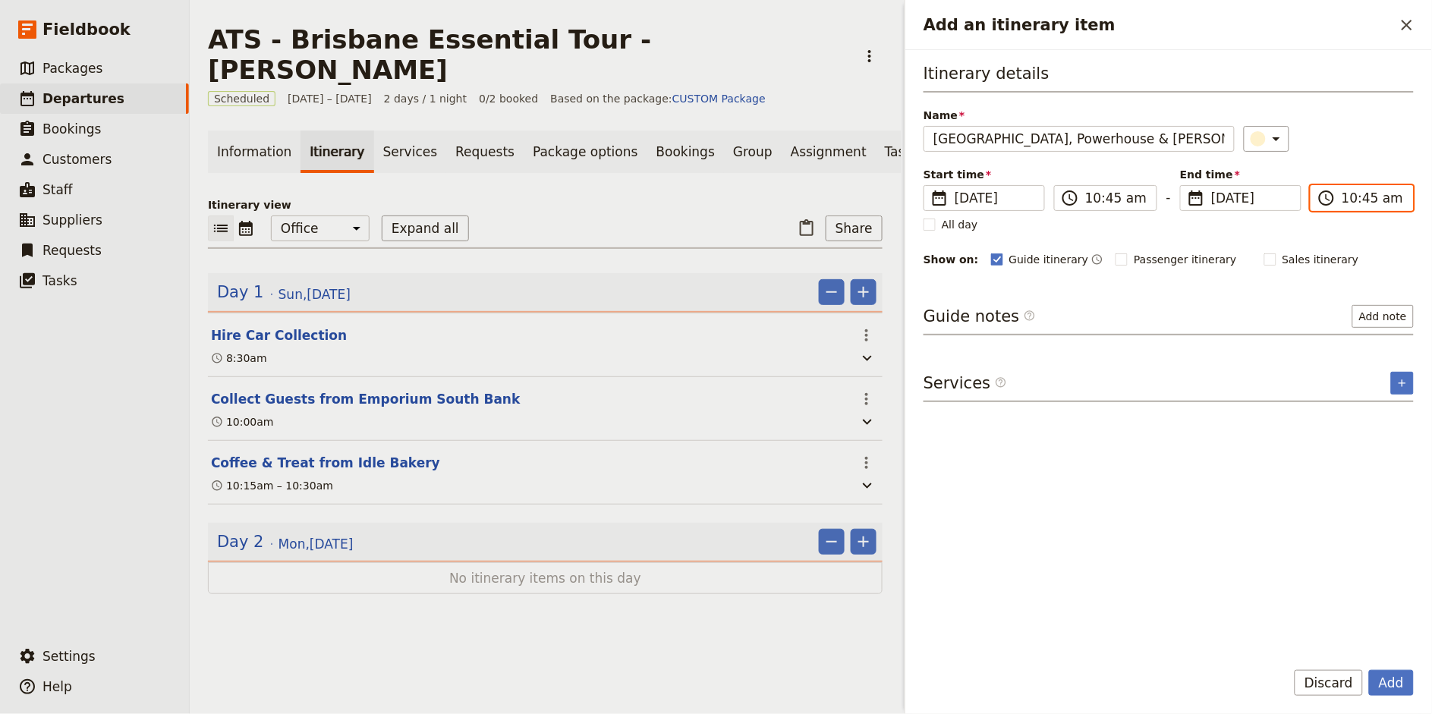
click at [1349, 199] on input "10:45 am" at bounding box center [1372, 198] width 62 height 18
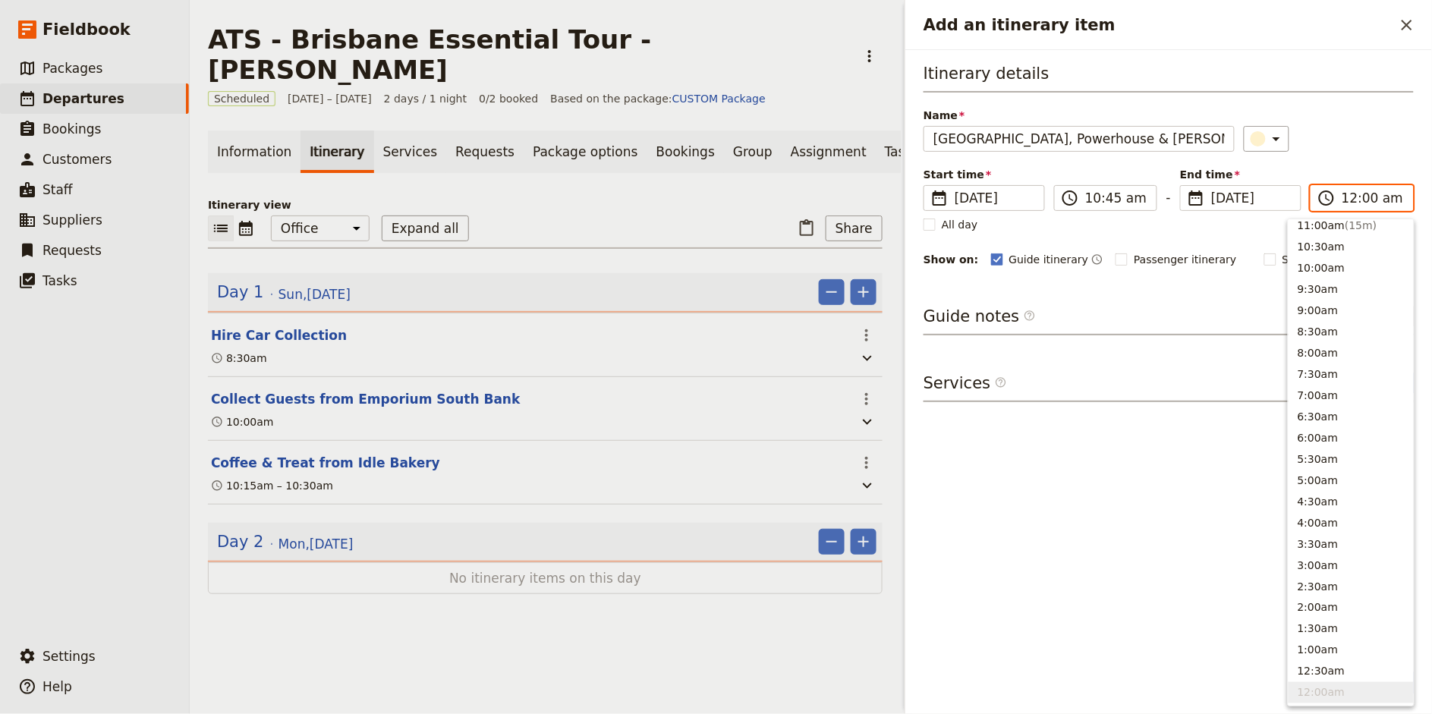
type input "12:00 pm"
click at [1359, 149] on div "​" at bounding box center [1329, 139] width 171 height 26
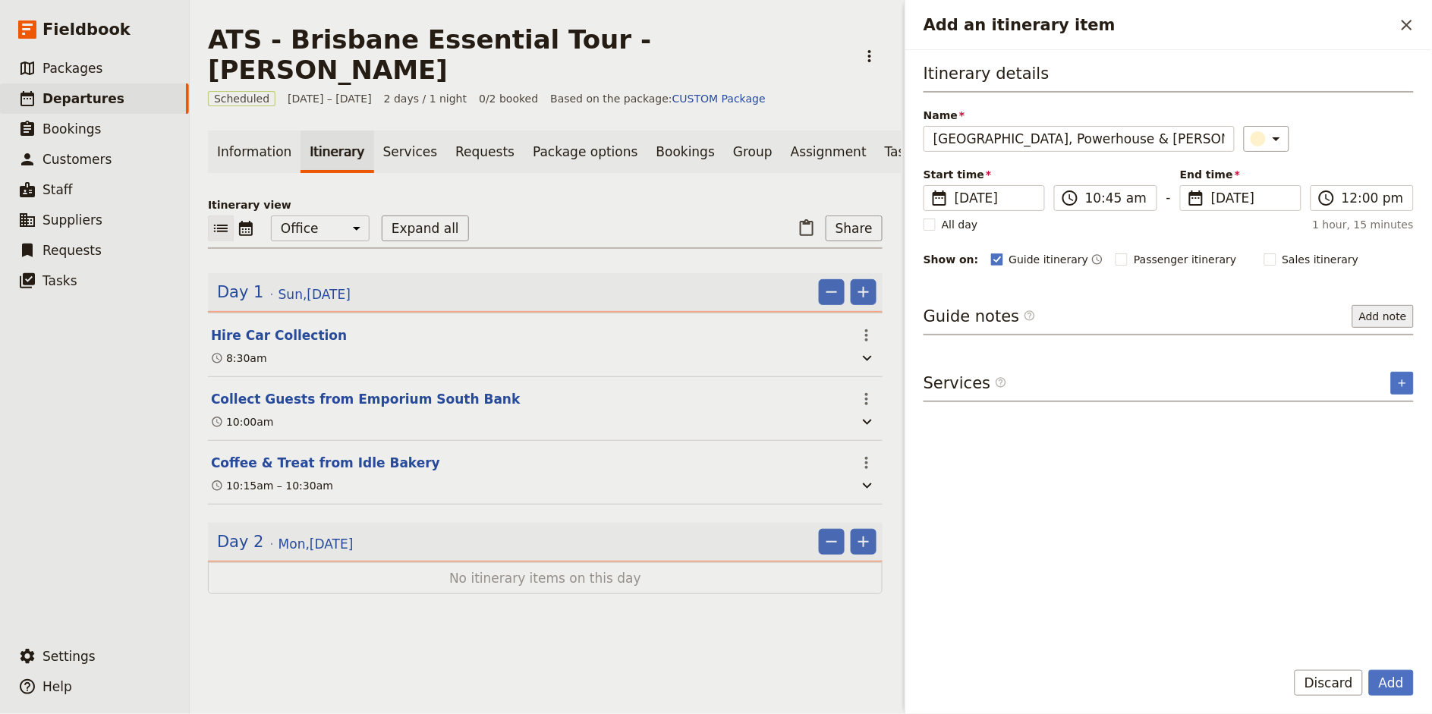
click at [1398, 317] on button "Add note" at bounding box center [1382, 316] width 61 height 23
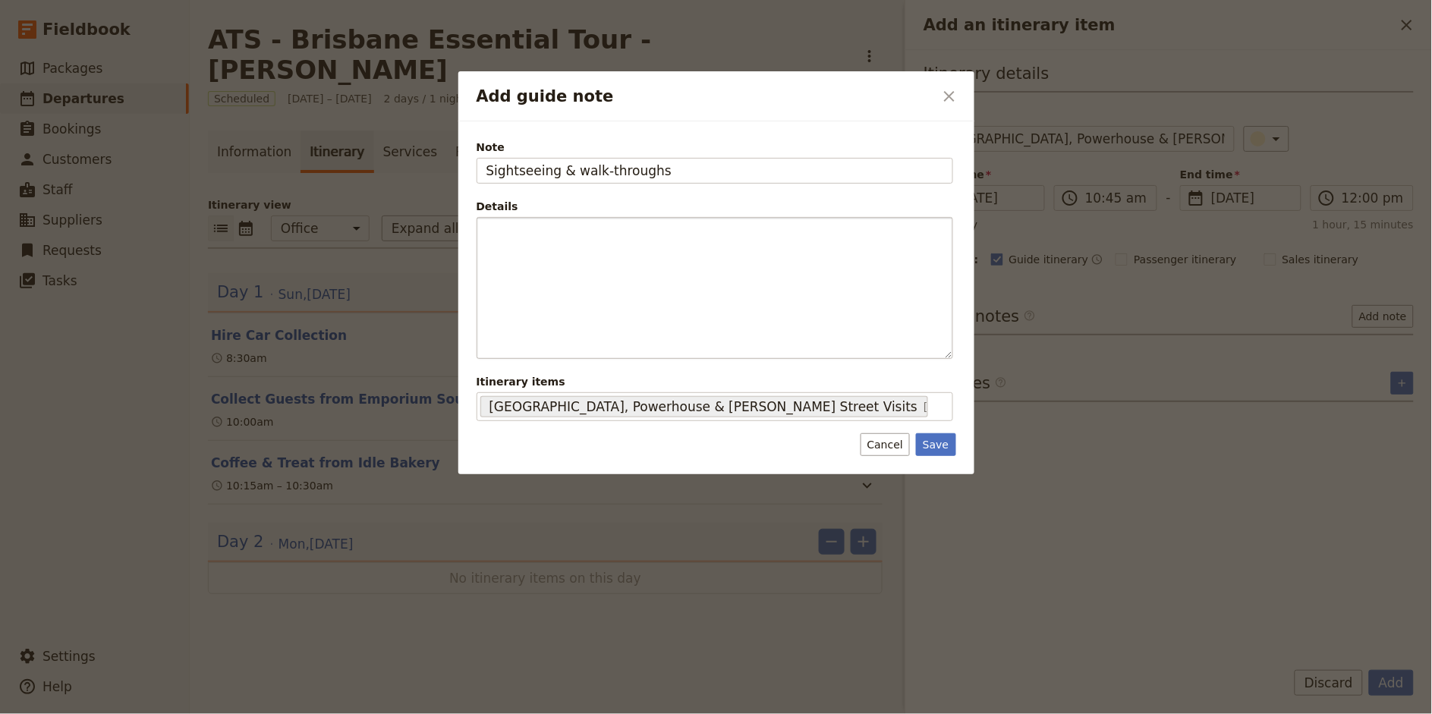
type input "Sightseeing & walk-throughs"
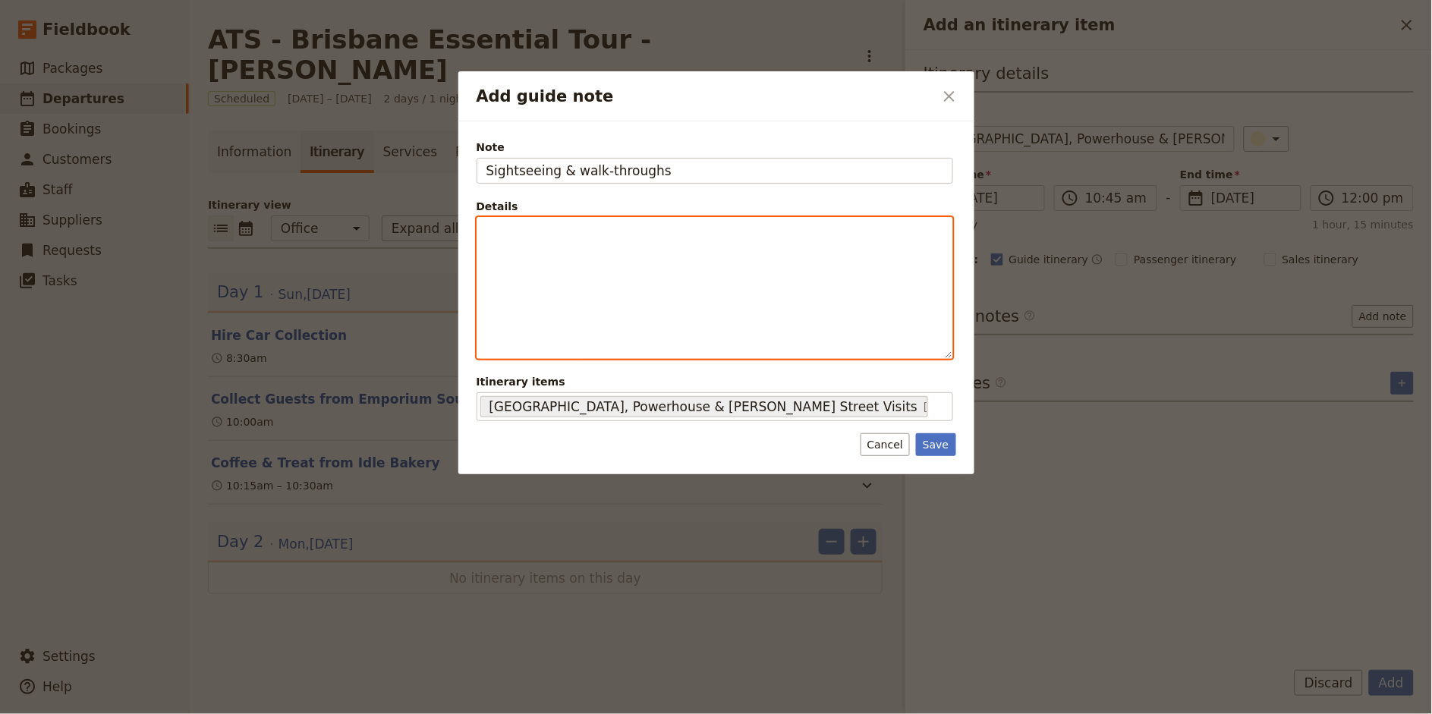
click at [697, 246] on div "Add guide note" at bounding box center [714, 288] width 475 height 140
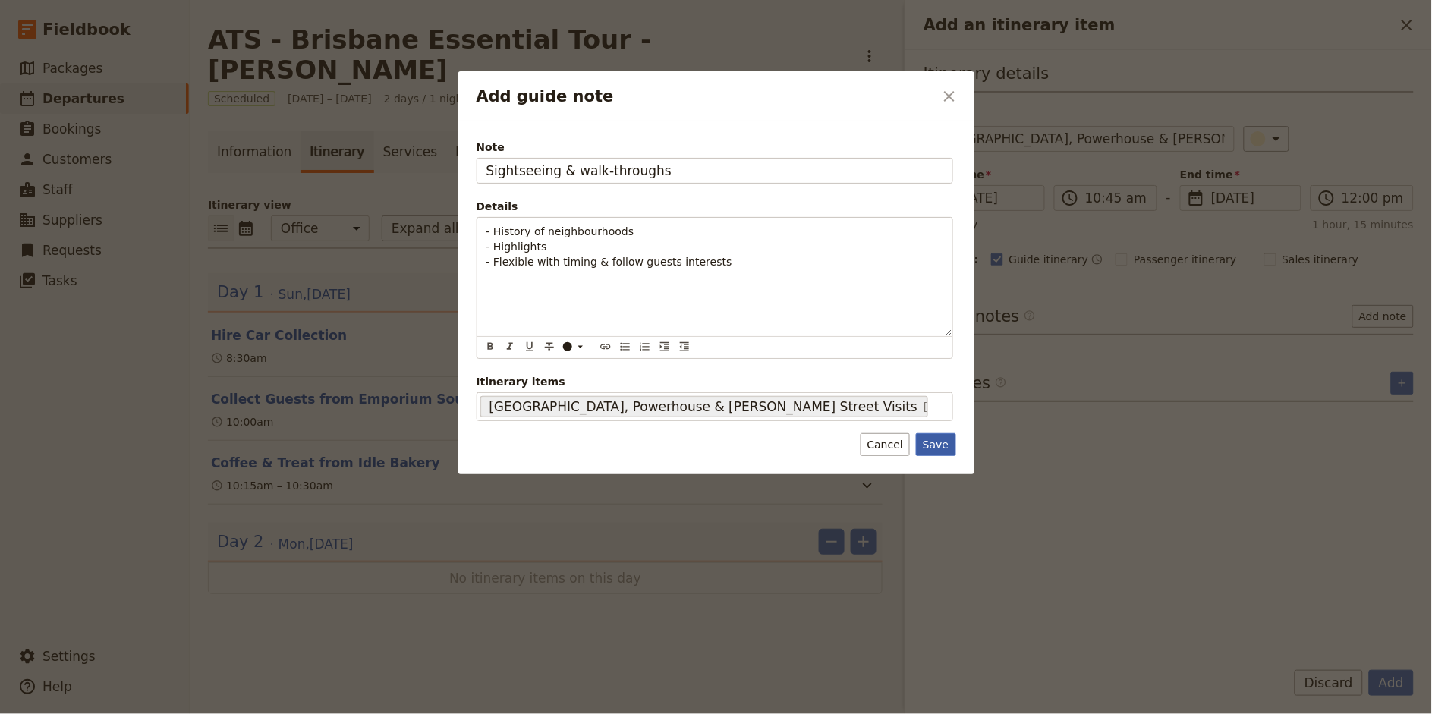
click at [940, 447] on button "Save" at bounding box center [935, 444] width 39 height 23
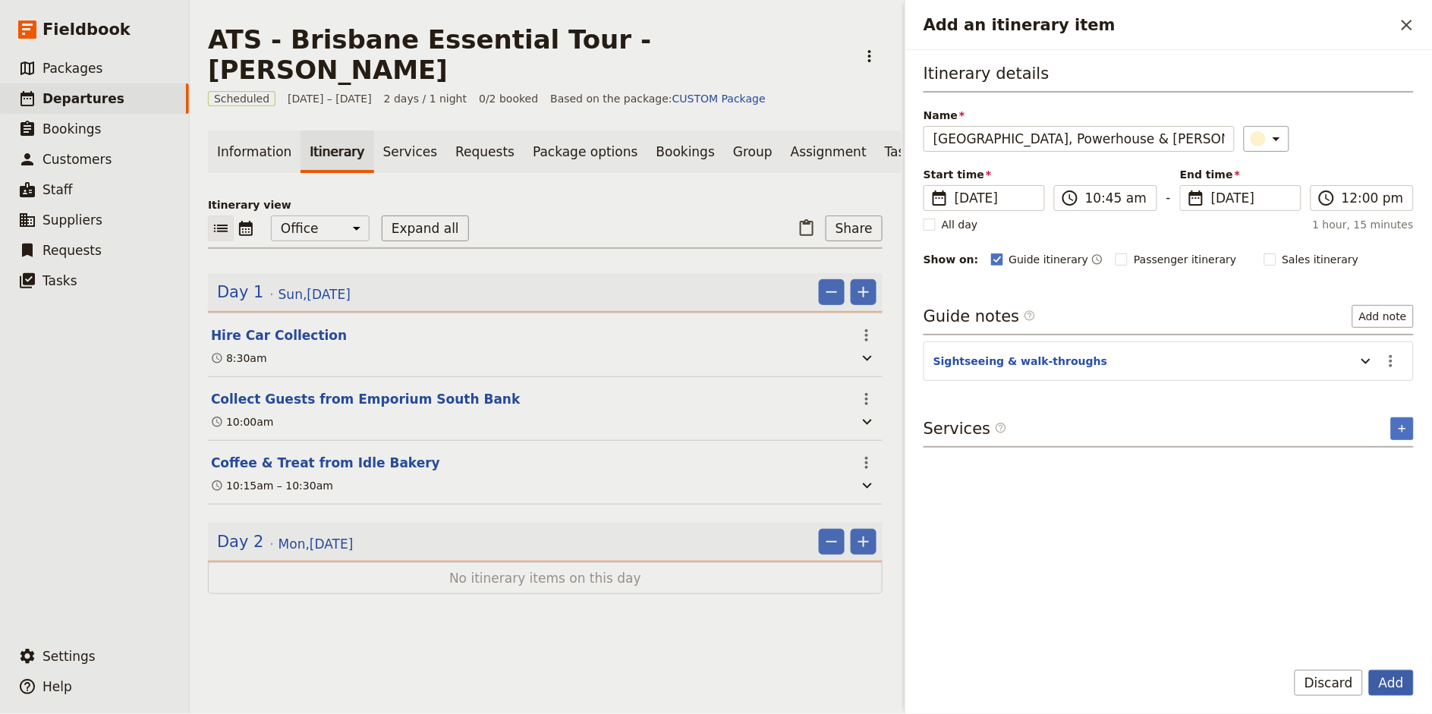
click at [1398, 690] on button "Add" at bounding box center [1391, 683] width 45 height 26
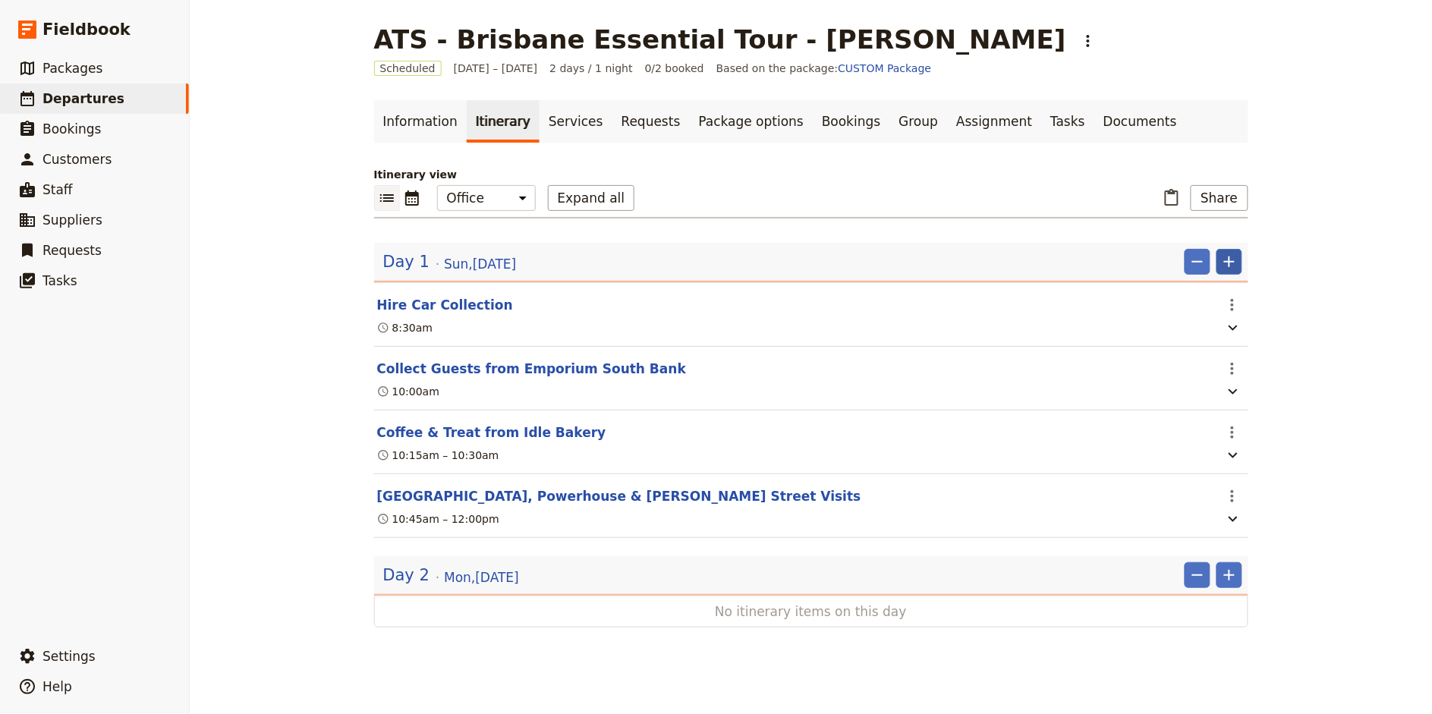
click at [1229, 262] on icon "Add" at bounding box center [1229, 262] width 18 height 18
click at [1201, 288] on span "Add itinerary item" at bounding box center [1184, 294] width 96 height 15
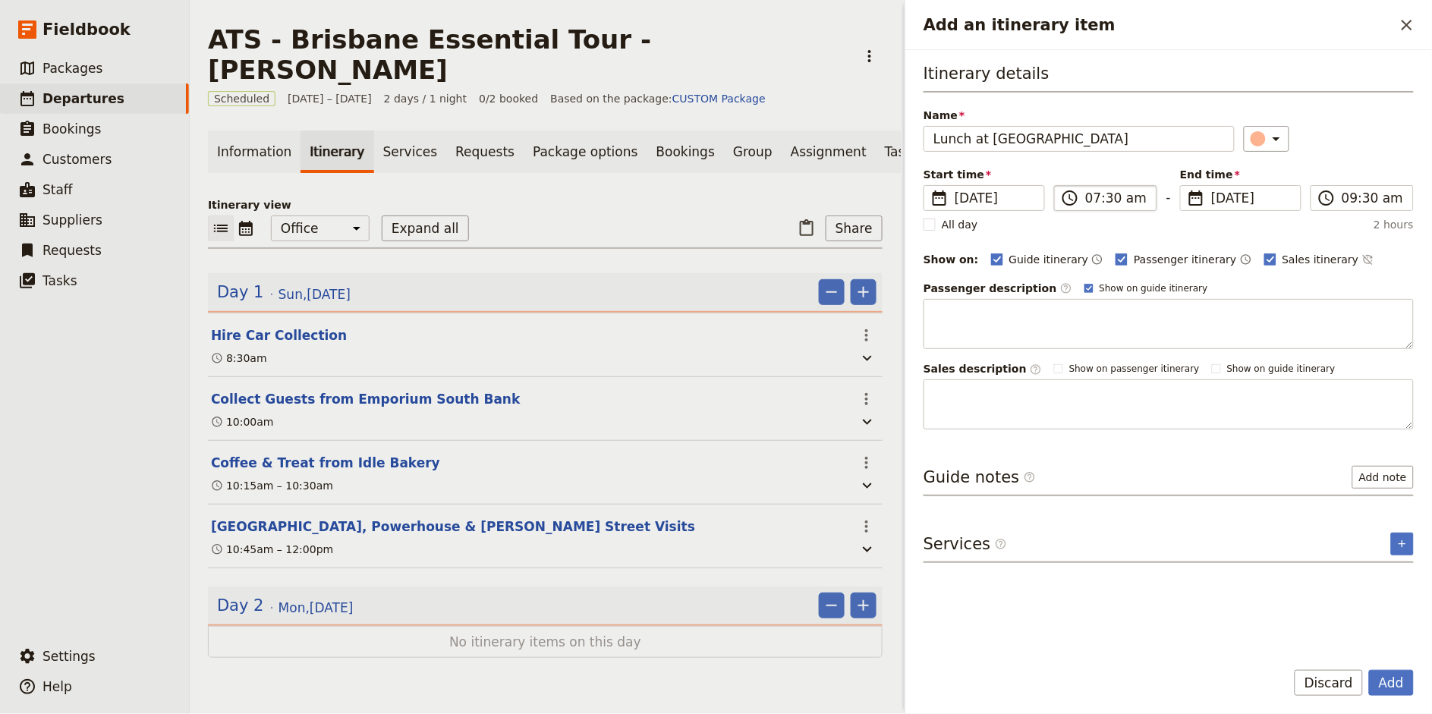
type input "Lunch at [GEOGRAPHIC_DATA]"
click at [1093, 200] on input "07:30 am" at bounding box center [1116, 198] width 62 height 18
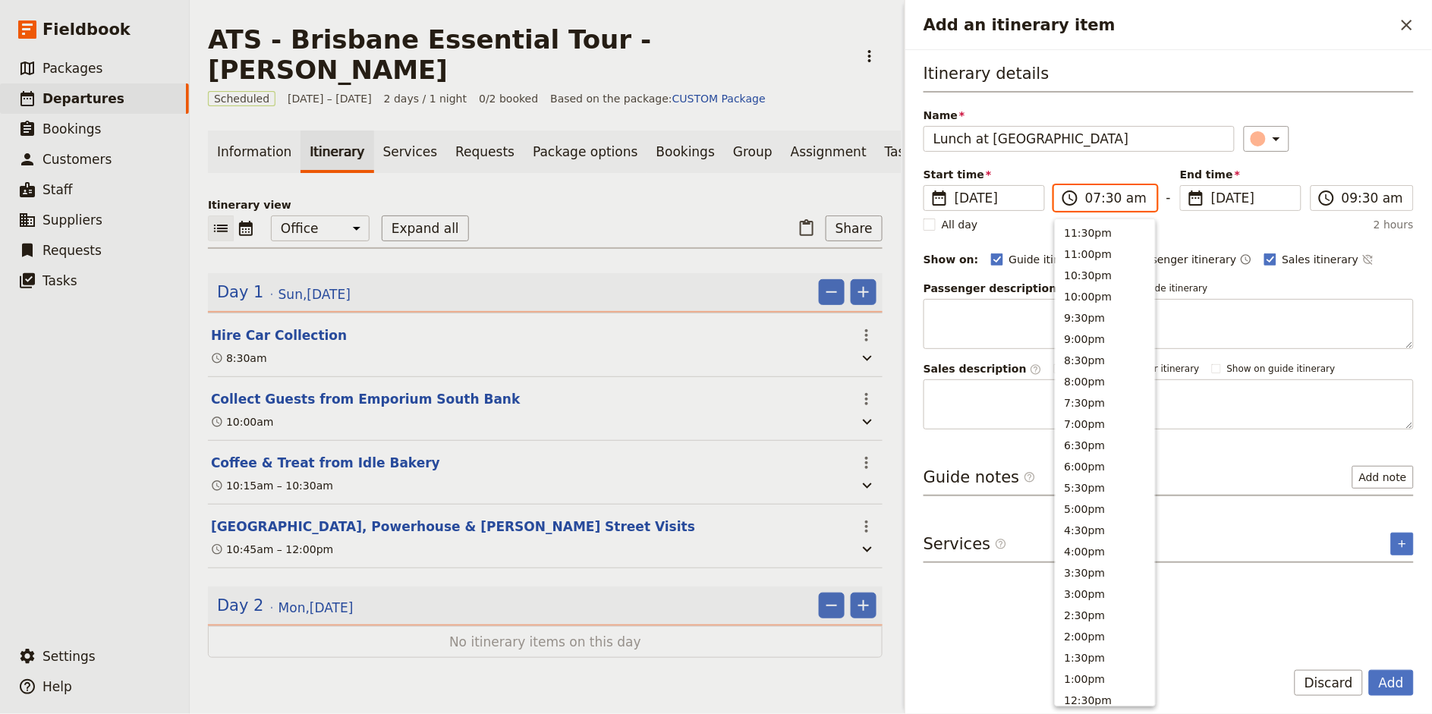
scroll to position [539, 0]
type input "12:15 pm"
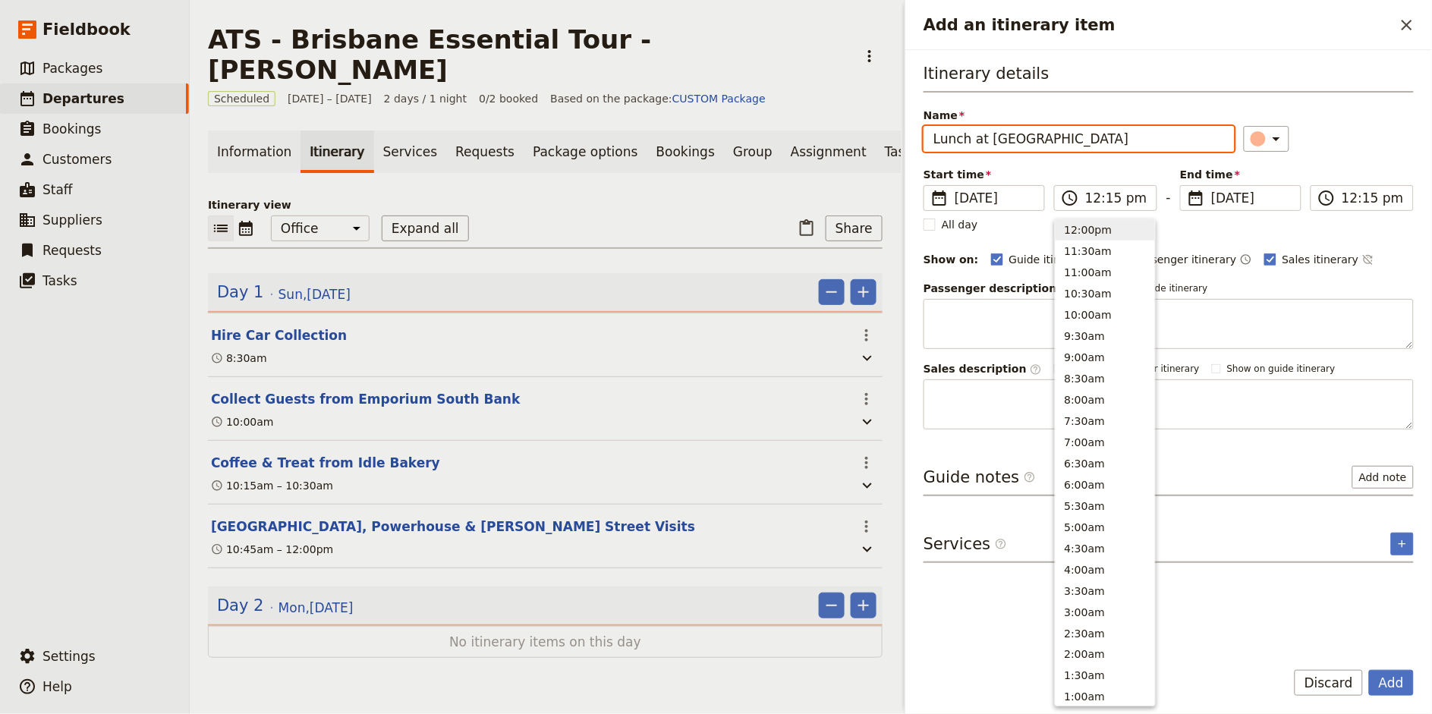
click at [1350, 140] on div "​" at bounding box center [1329, 139] width 171 height 26
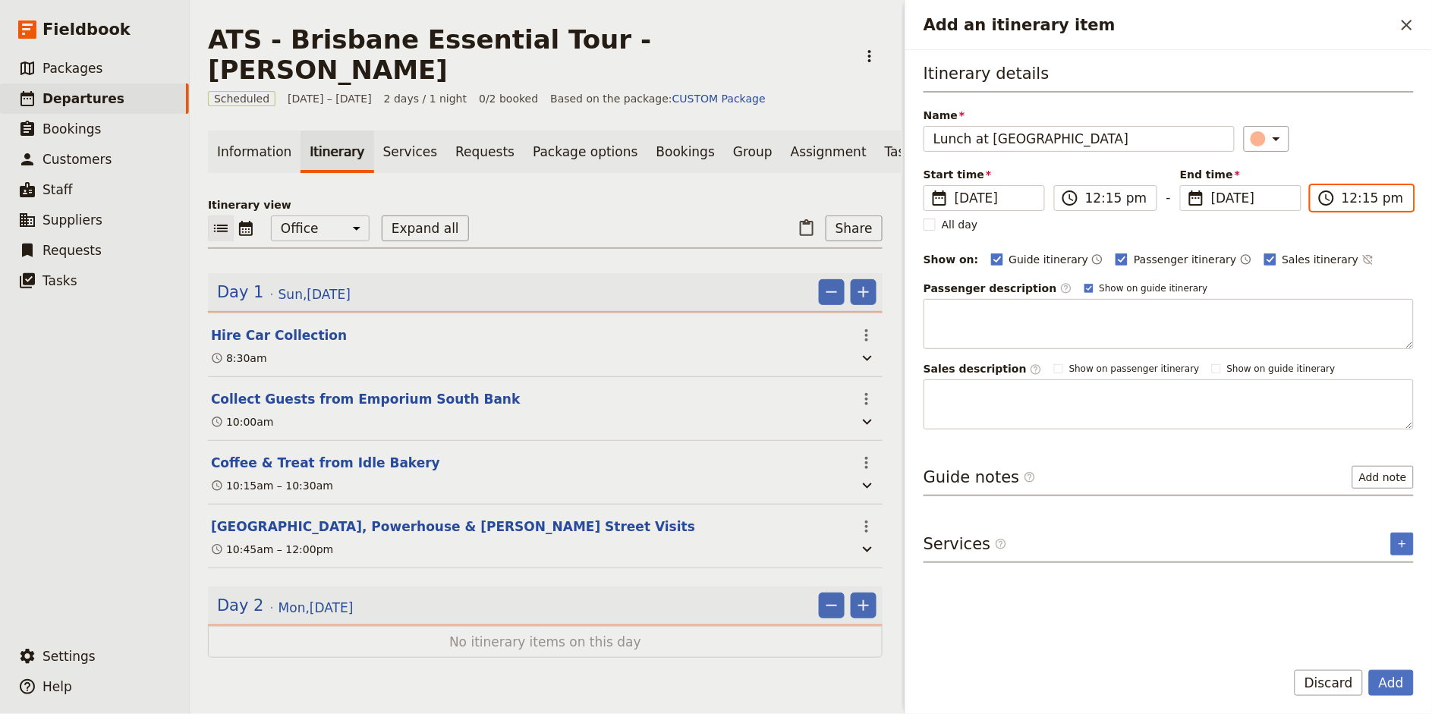
click at [1351, 200] on input "12:15 pm" at bounding box center [1372, 198] width 62 height 18
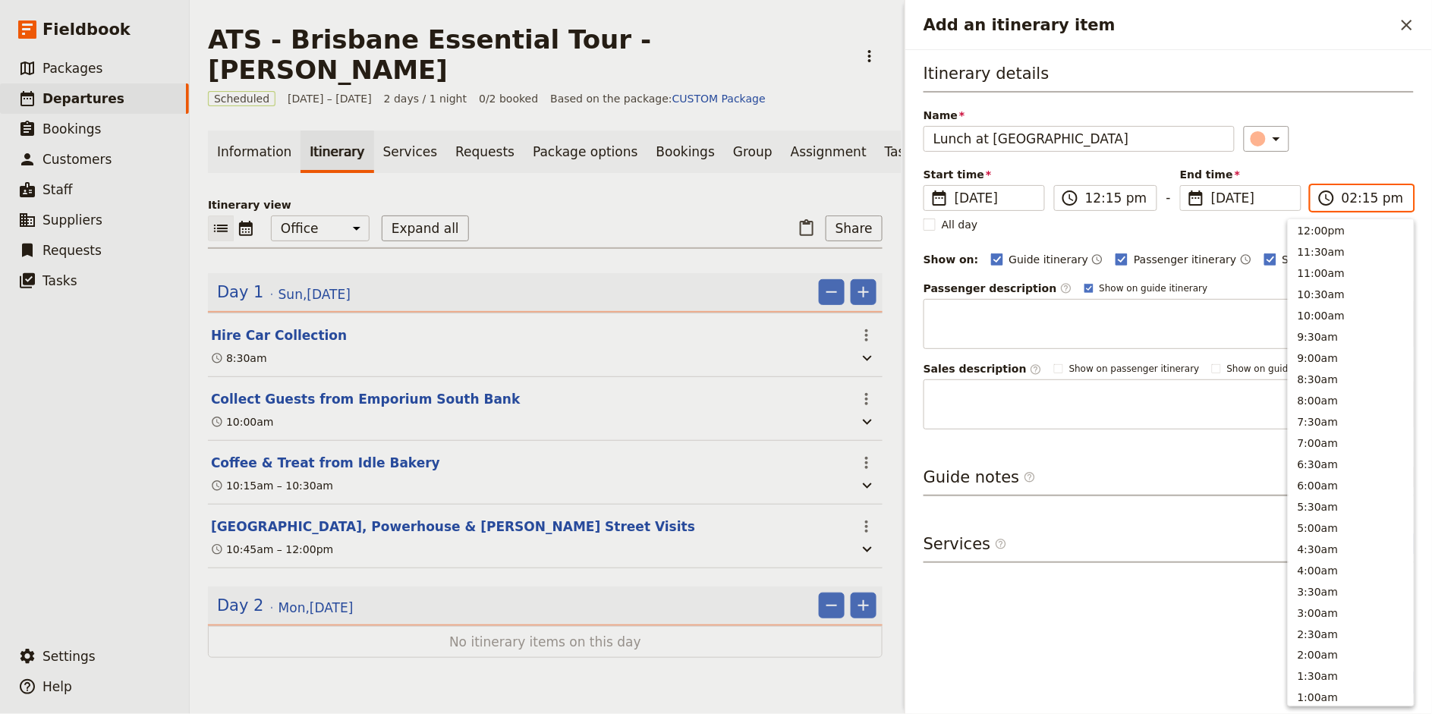
scroll to position [407, 0]
click at [1364, 198] on input "02:15 pm" at bounding box center [1372, 198] width 62 height 18
type input "02:00 pm"
click at [1357, 137] on div "​" at bounding box center [1329, 139] width 171 height 26
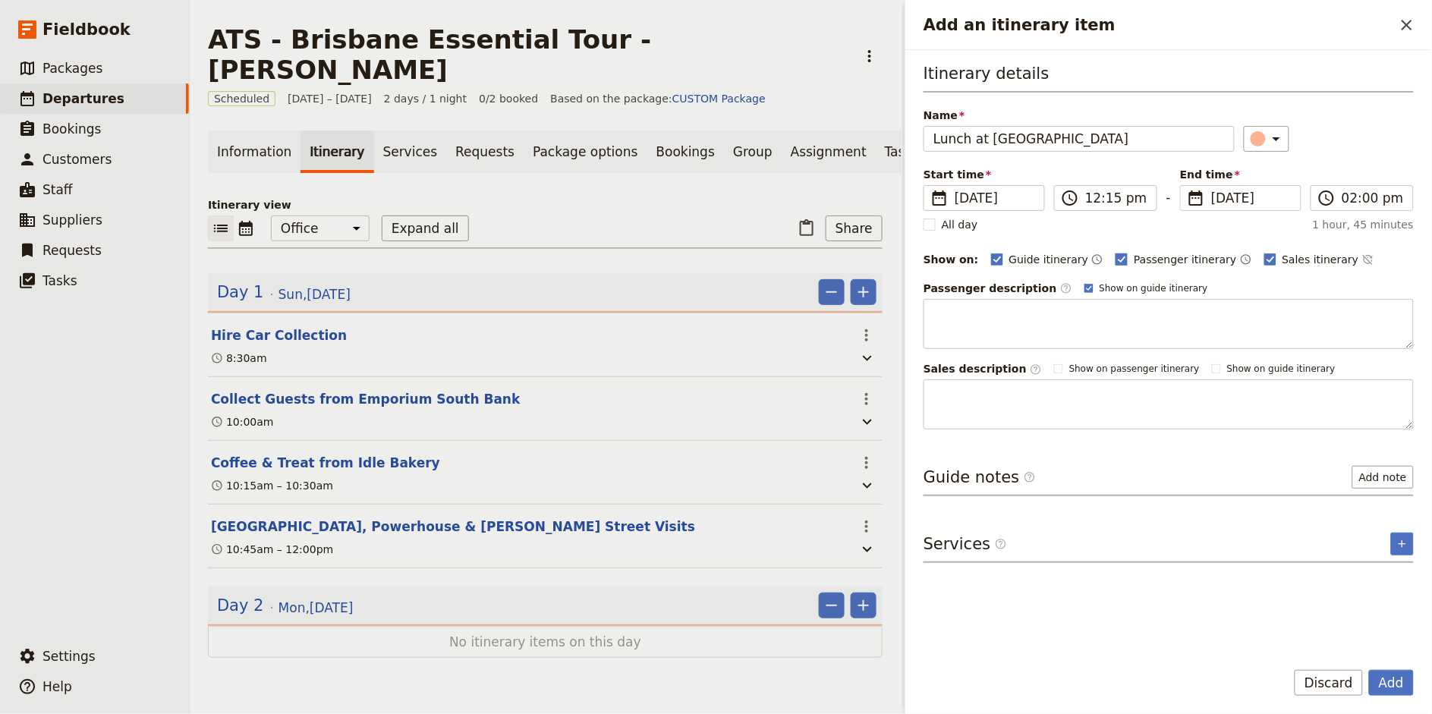
click at [1144, 256] on span "Passenger itinerary" at bounding box center [1185, 259] width 102 height 15
click at [1115, 252] on input "Passenger itinerary" at bounding box center [1115, 251] width 1 height 1
checkbox input "false"
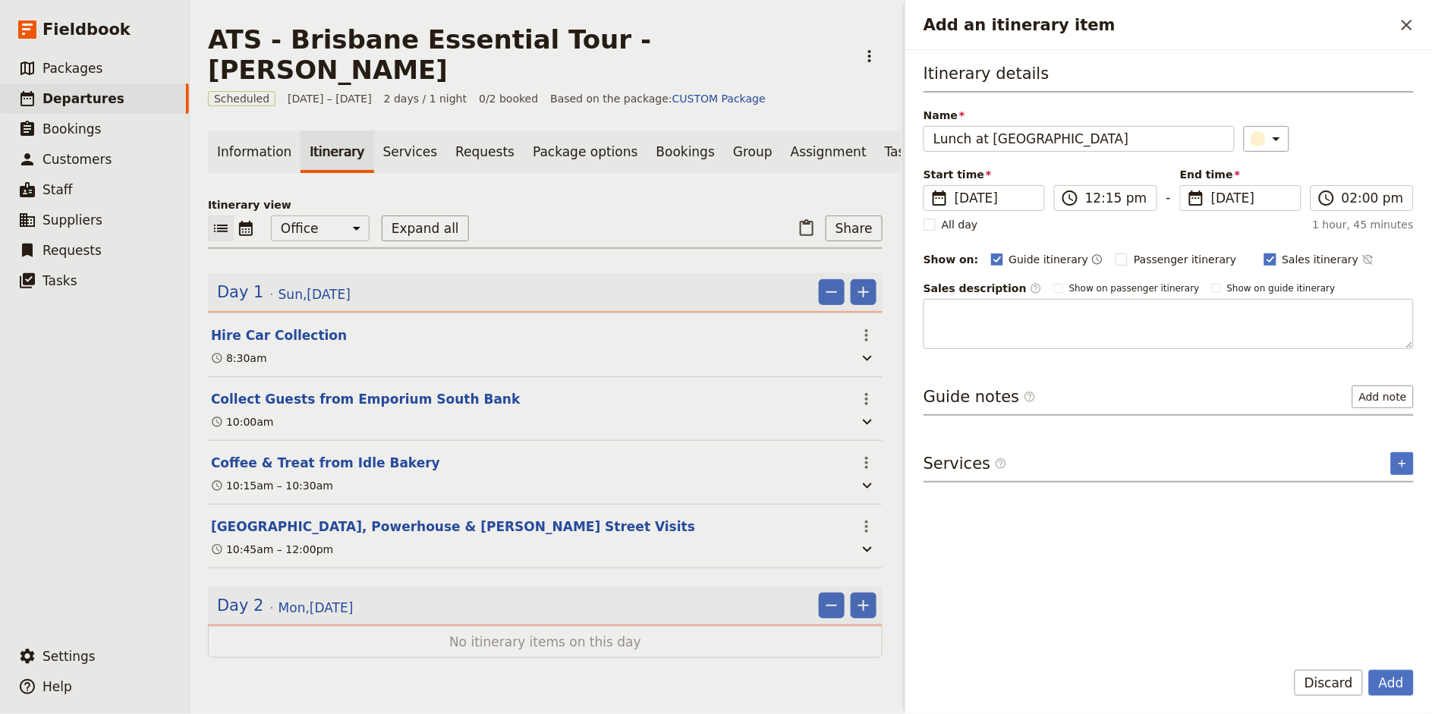
click at [1264, 257] on label "Sales itinerary" at bounding box center [1311, 259] width 95 height 15
click at [1263, 252] on input "Sales itinerary" at bounding box center [1263, 251] width 1 height 1
checkbox input "false"
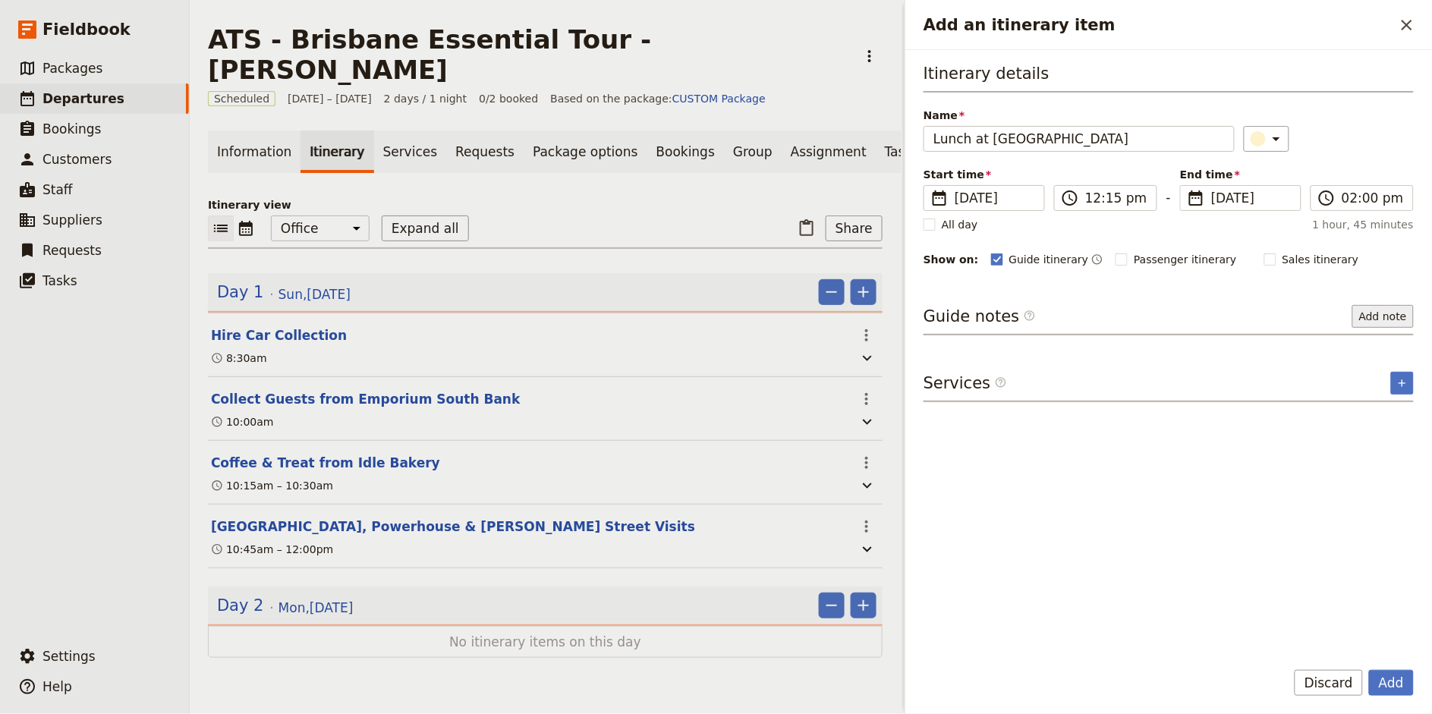
click at [1370, 308] on button "Add note" at bounding box center [1382, 316] width 61 height 23
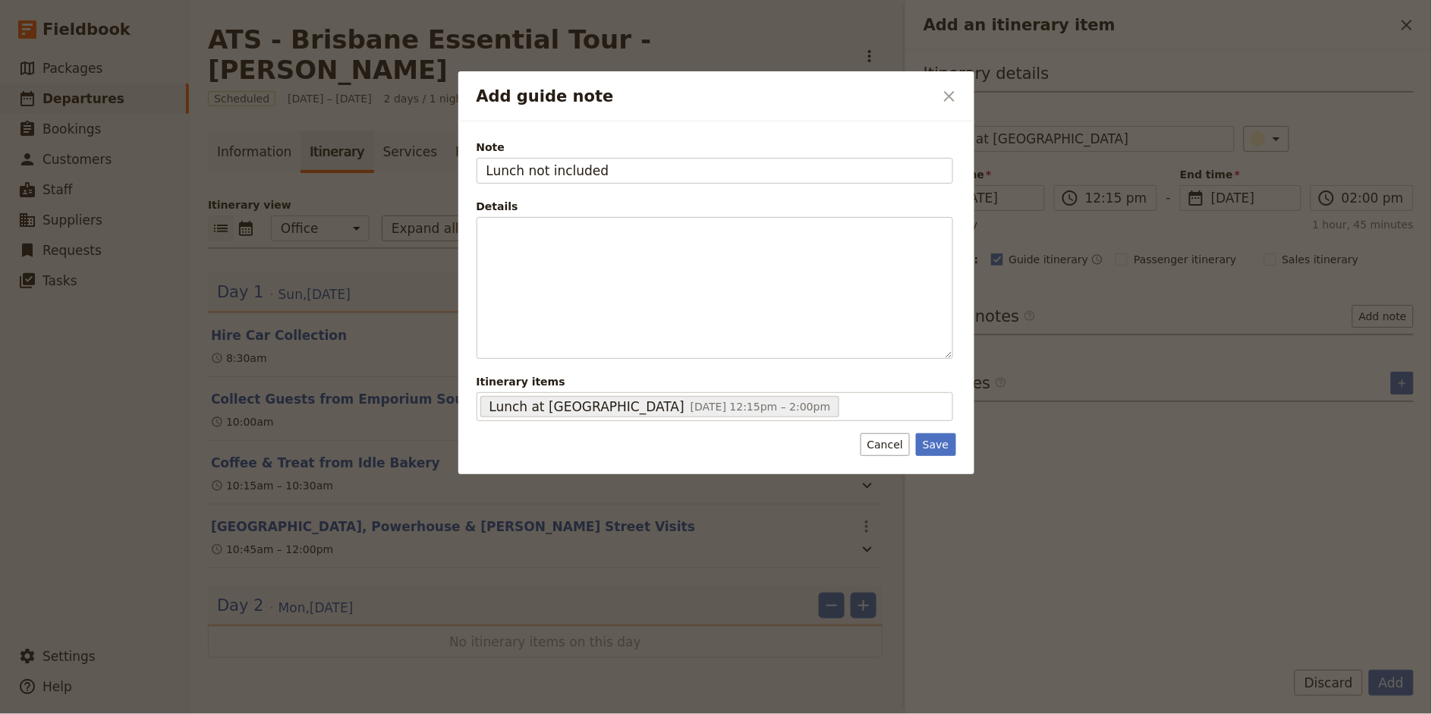
type input "Lunch not included"
click at [942, 449] on button "Save" at bounding box center [935, 444] width 39 height 23
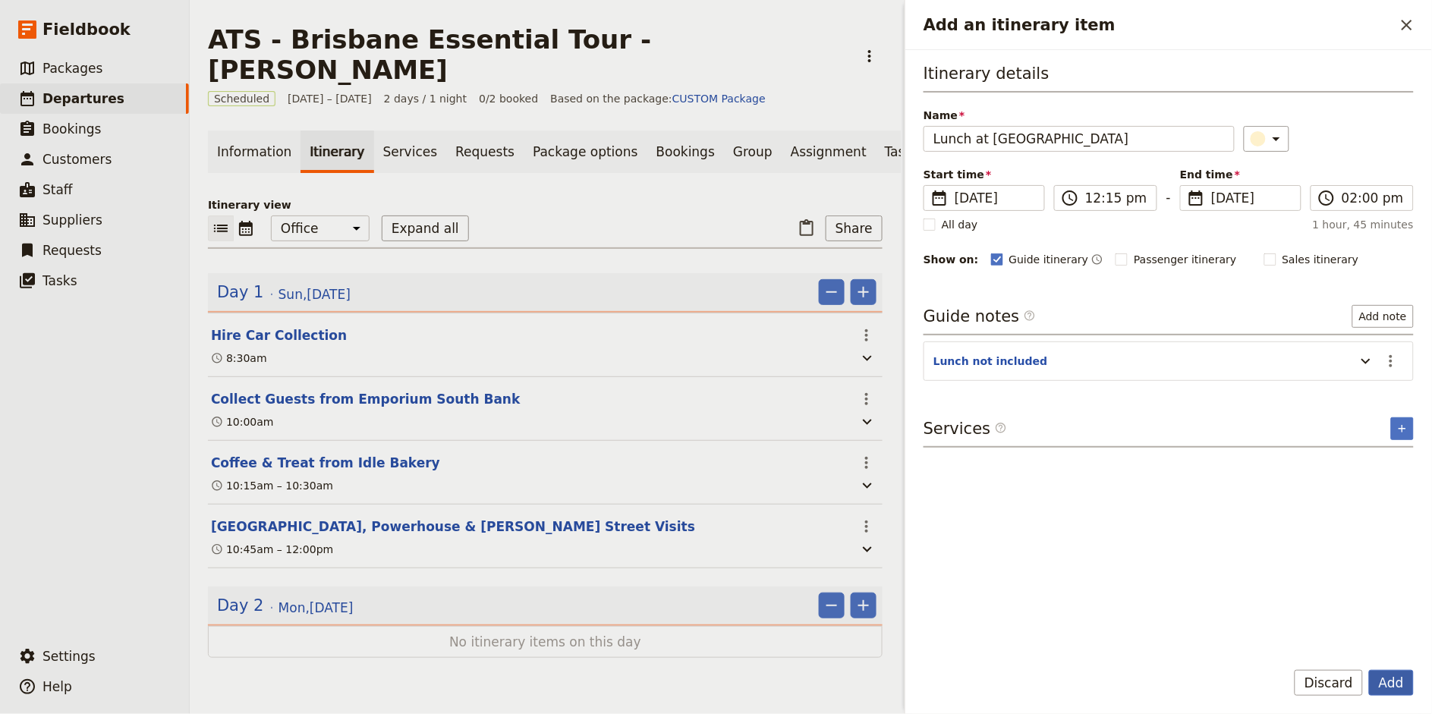
click at [1385, 685] on button "Add" at bounding box center [1391, 683] width 45 height 26
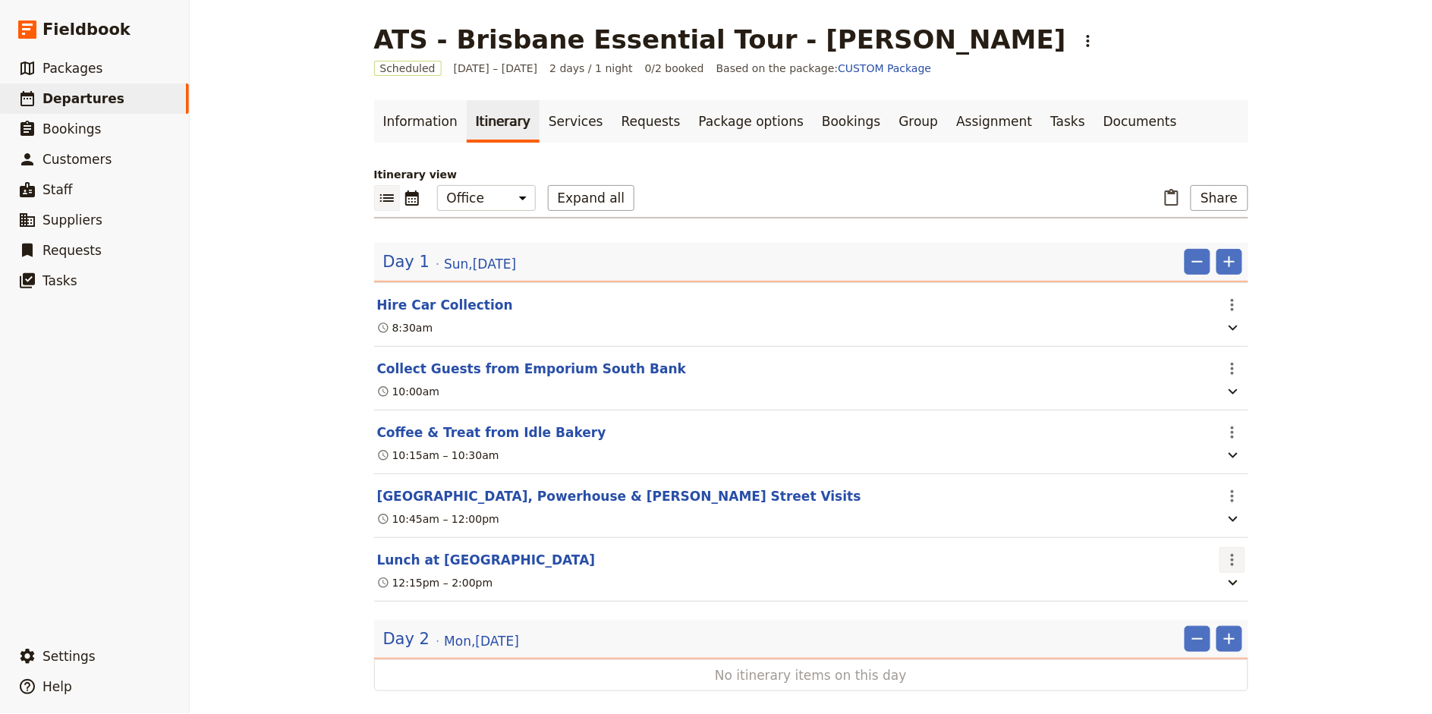
click at [1233, 562] on icon "Actions" at bounding box center [1232, 560] width 18 height 18
click at [1241, 590] on span "Edit this itinerary item" at bounding box center [1288, 594] width 119 height 15
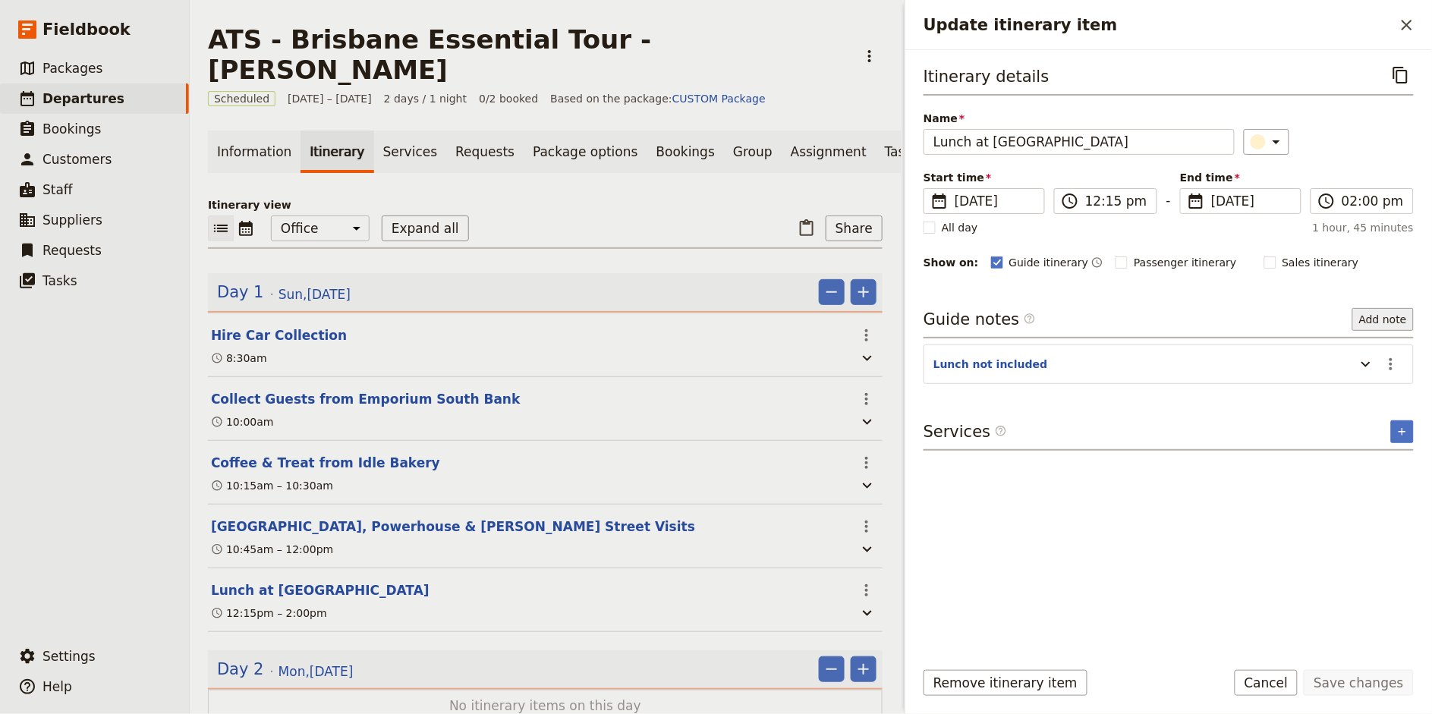
click at [1396, 324] on button "Add note" at bounding box center [1382, 319] width 61 height 23
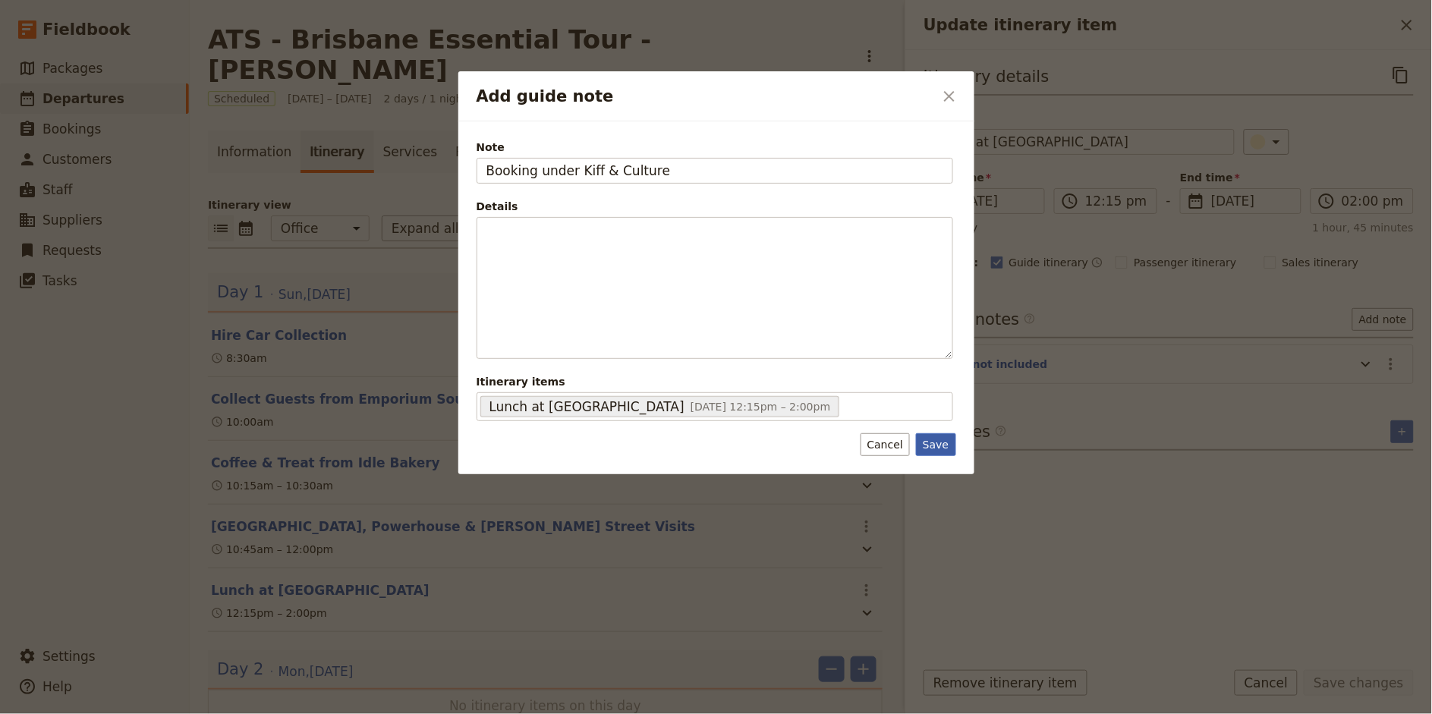
type input "Booking under Kiff & Culture"
click at [942, 450] on button "Save" at bounding box center [935, 444] width 39 height 23
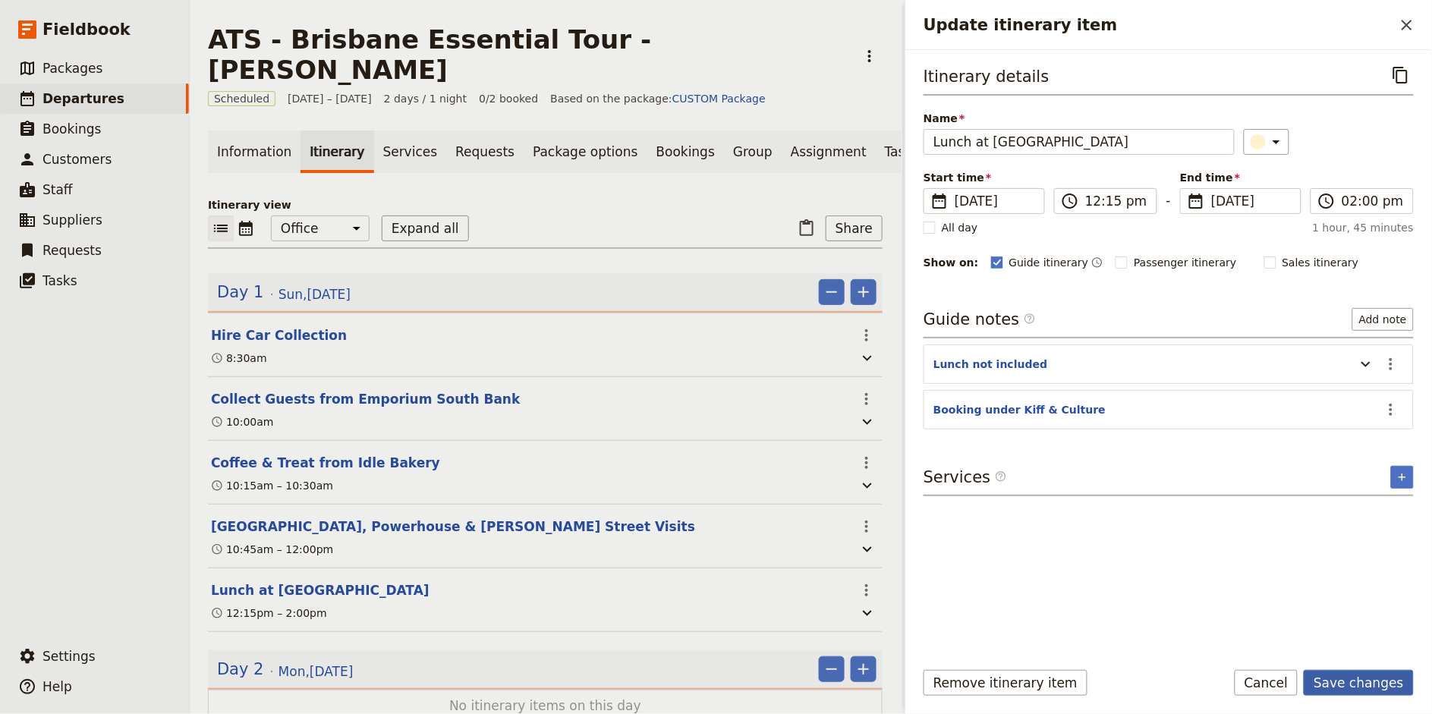
click at [1353, 680] on button "Save changes" at bounding box center [1359, 683] width 110 height 26
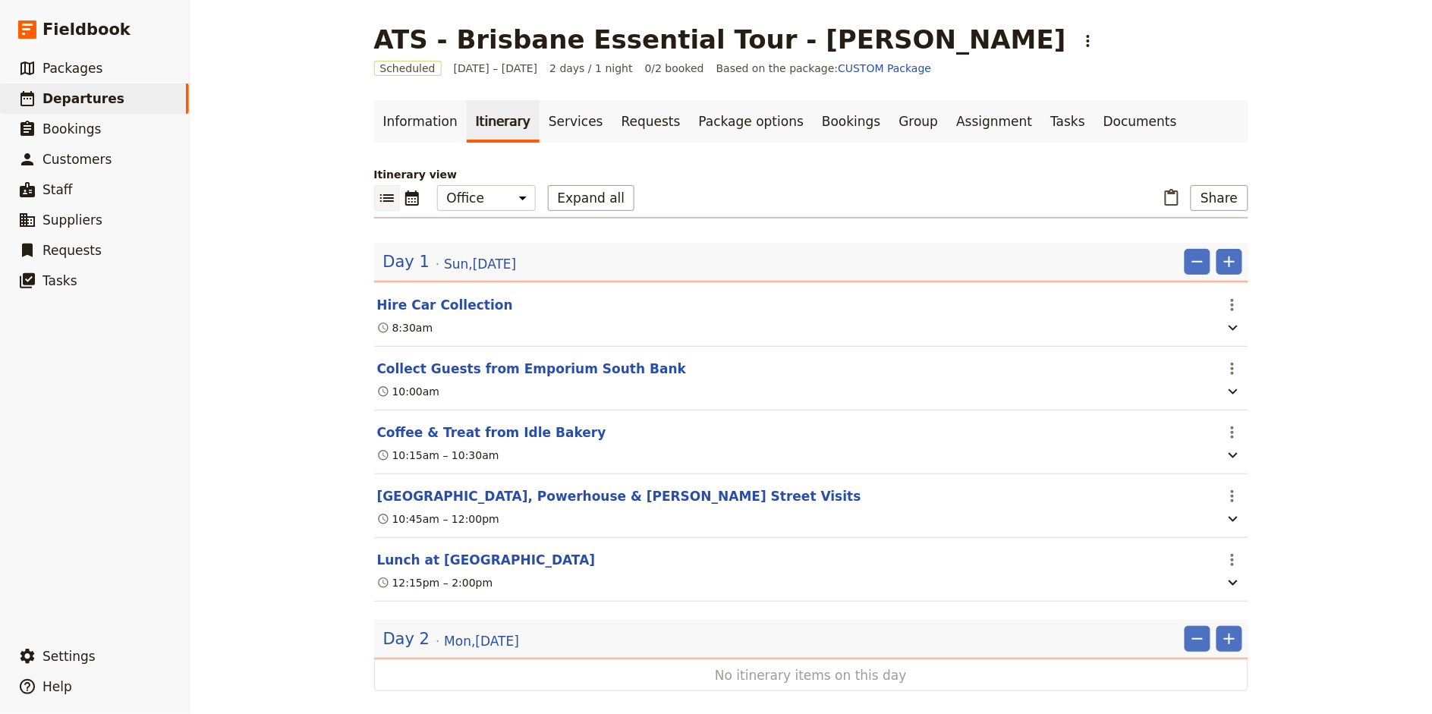
scroll to position [20, 0]
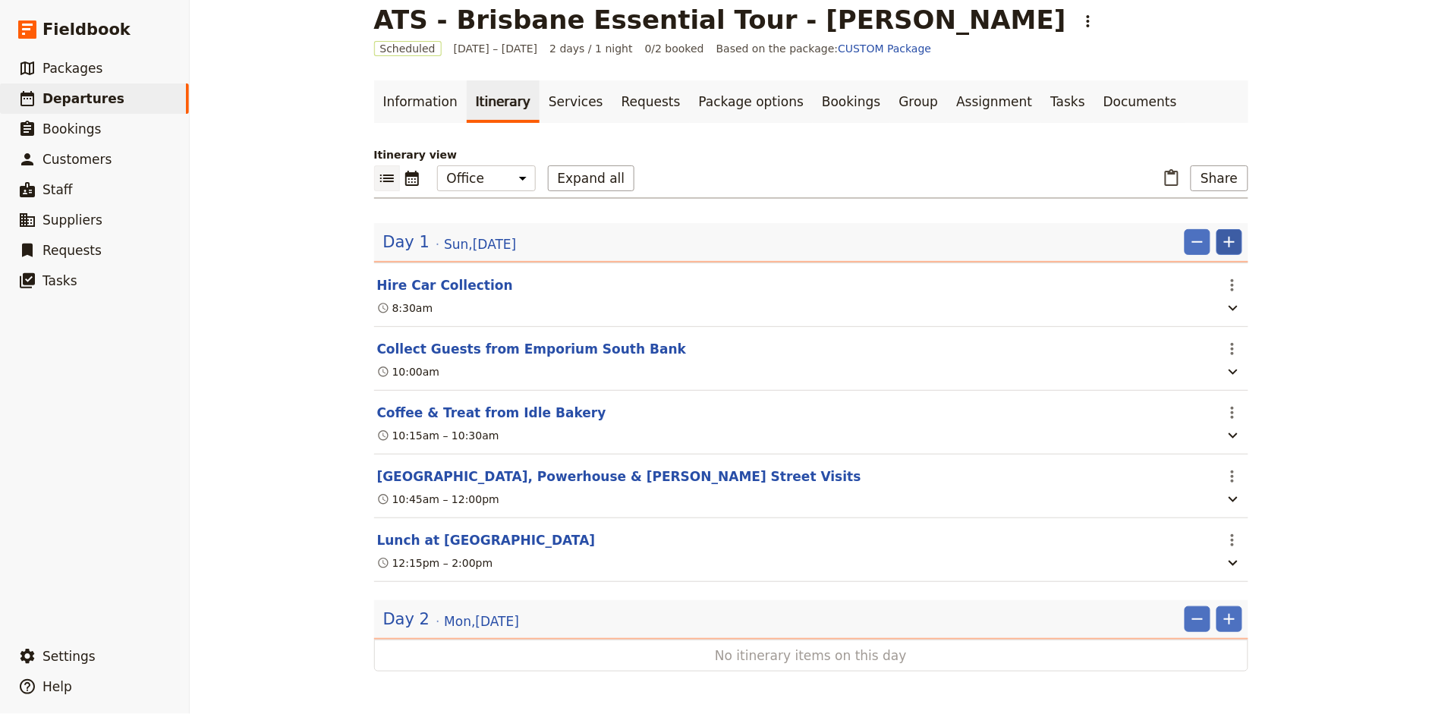
click at [1223, 252] on button "​" at bounding box center [1229, 242] width 26 height 26
click at [1210, 275] on span "Add itinerary item" at bounding box center [1184, 274] width 96 height 15
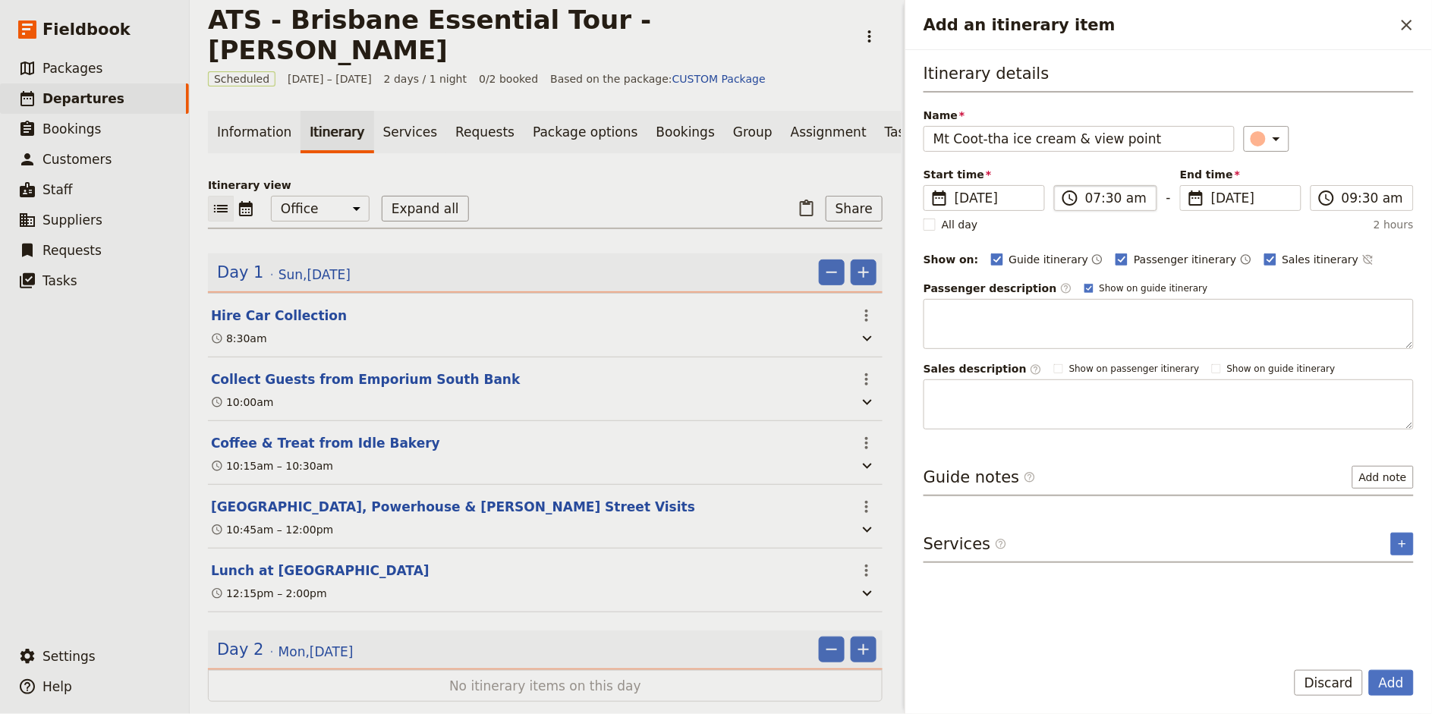
type input "Mt Coot-tha ice cream & view point"
click at [1091, 199] on input "07:30 am" at bounding box center [1116, 198] width 62 height 18
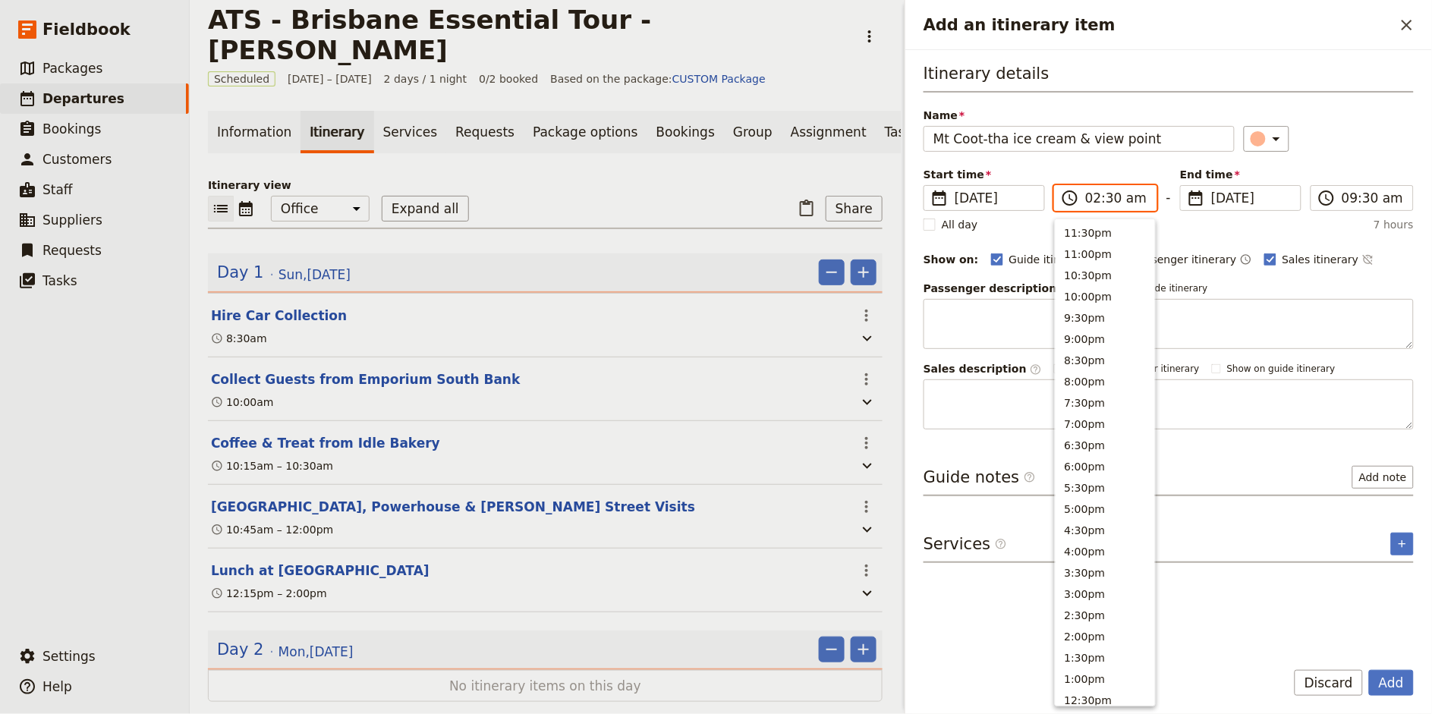
scroll to position [539, 0]
click at [1111, 198] on input "02:30 am" at bounding box center [1116, 198] width 62 height 18
type input "02:15 pm"
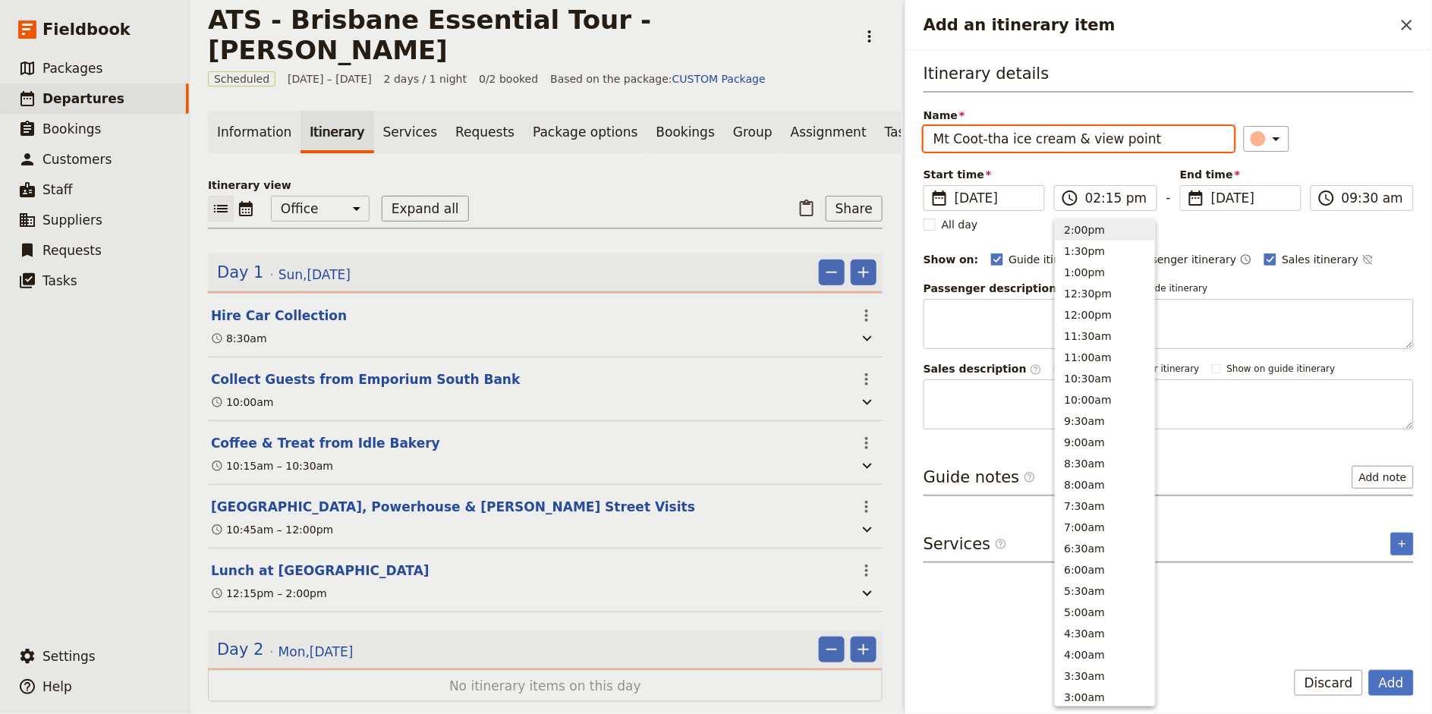
click at [1386, 157] on div "Itinerary details Name Mt Coot-tha ice cream & view point ​ Start time ​ [DATE]…" at bounding box center [1168, 245] width 490 height 367
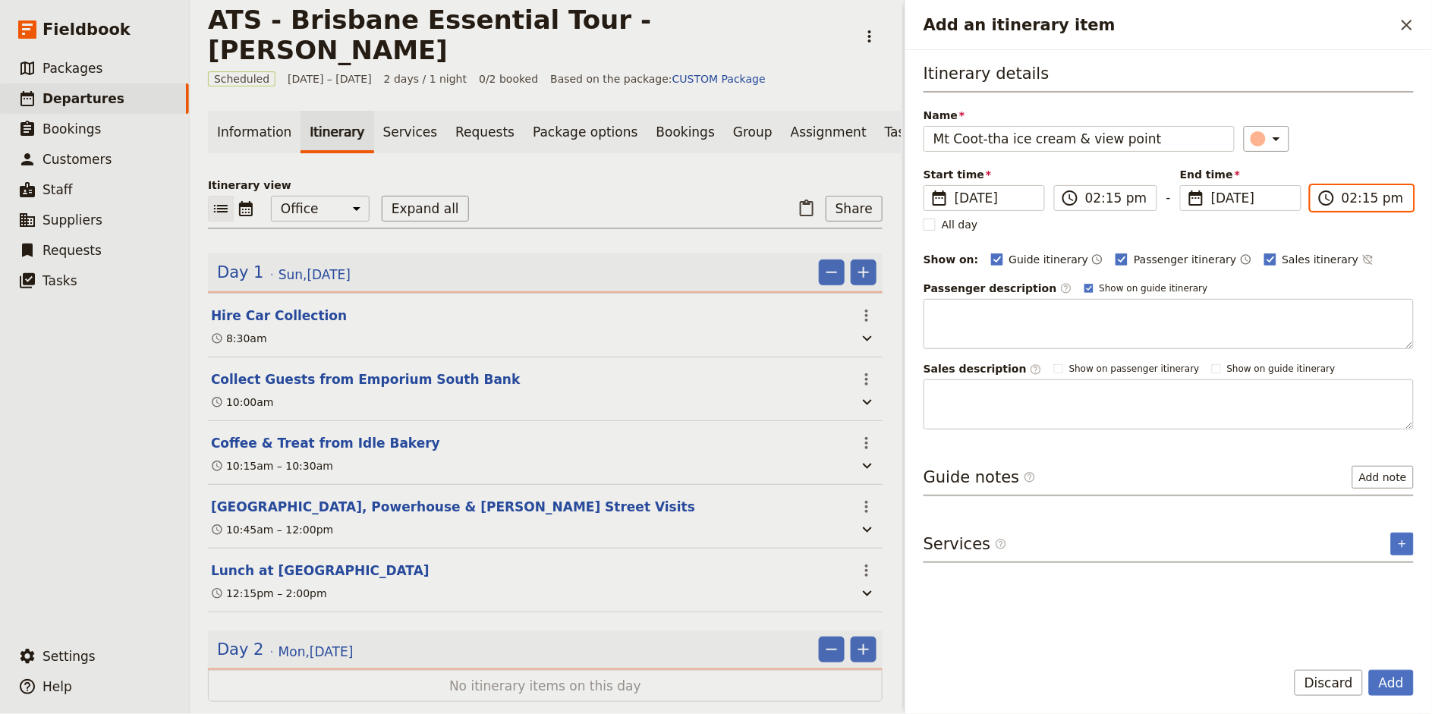
click at [1352, 198] on input "02:15 pm" at bounding box center [1372, 198] width 62 height 18
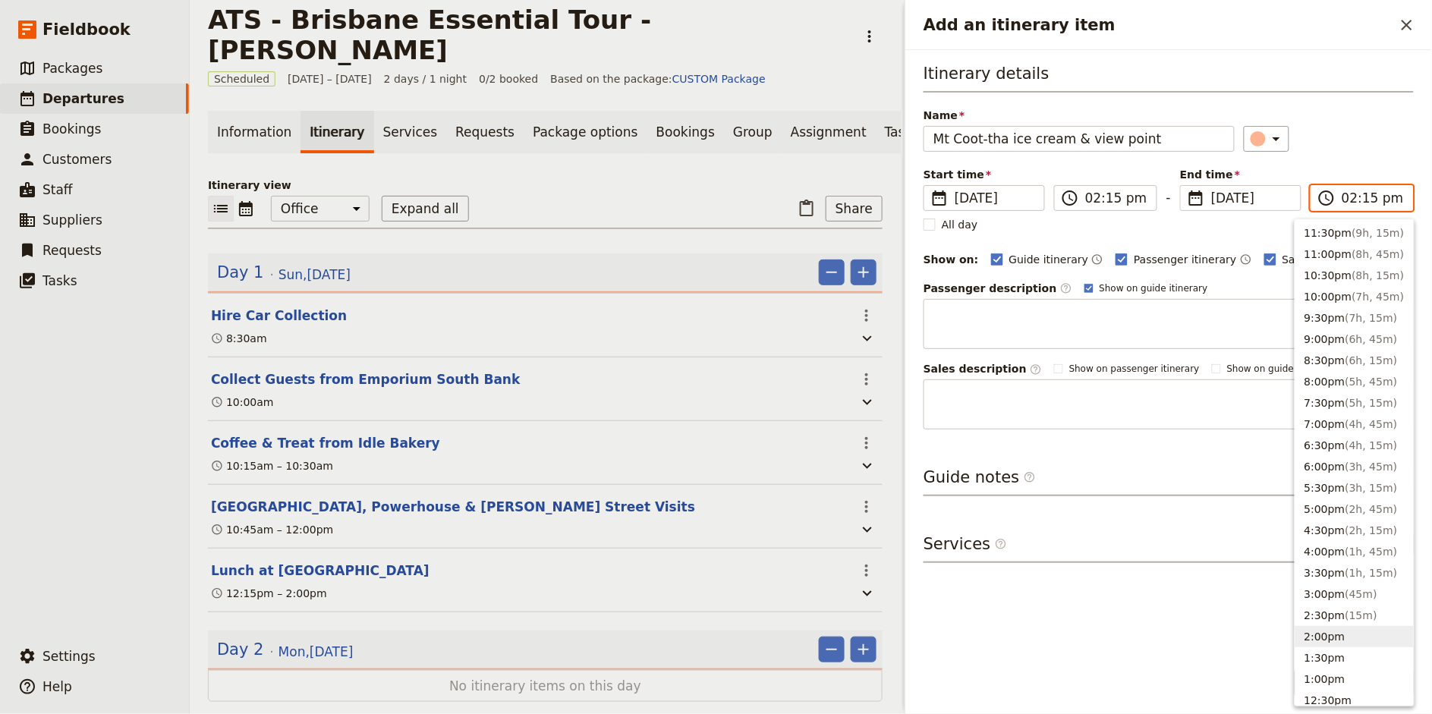
type input "03:15 pm"
click at [1371, 135] on div "​" at bounding box center [1329, 139] width 171 height 26
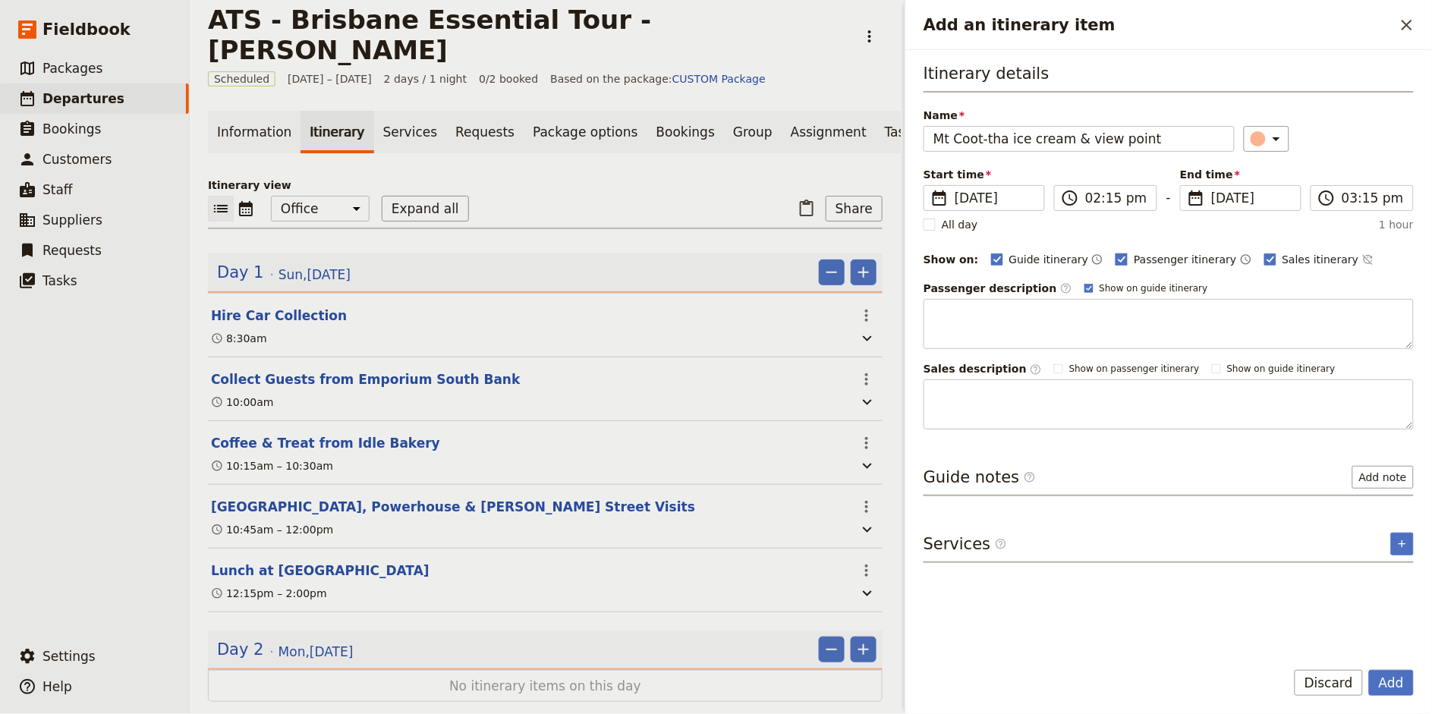
click at [1141, 259] on span "Passenger itinerary" at bounding box center [1185, 259] width 102 height 15
click at [1115, 252] on input "Passenger itinerary" at bounding box center [1115, 251] width 1 height 1
checkbox input "false"
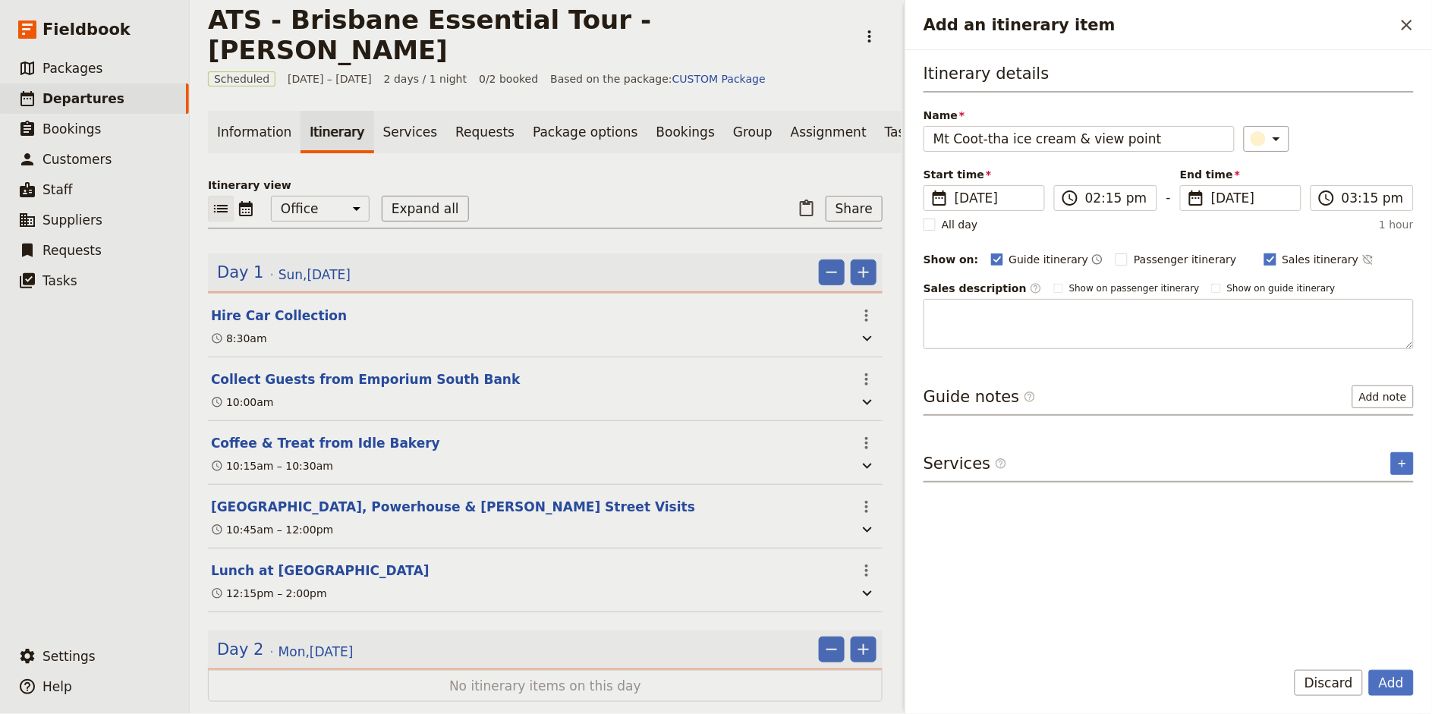
click at [1282, 258] on span "Sales itinerary" at bounding box center [1320, 259] width 77 height 15
click at [1263, 252] on input "Sales itinerary" at bounding box center [1263, 251] width 1 height 1
checkbox input "false"
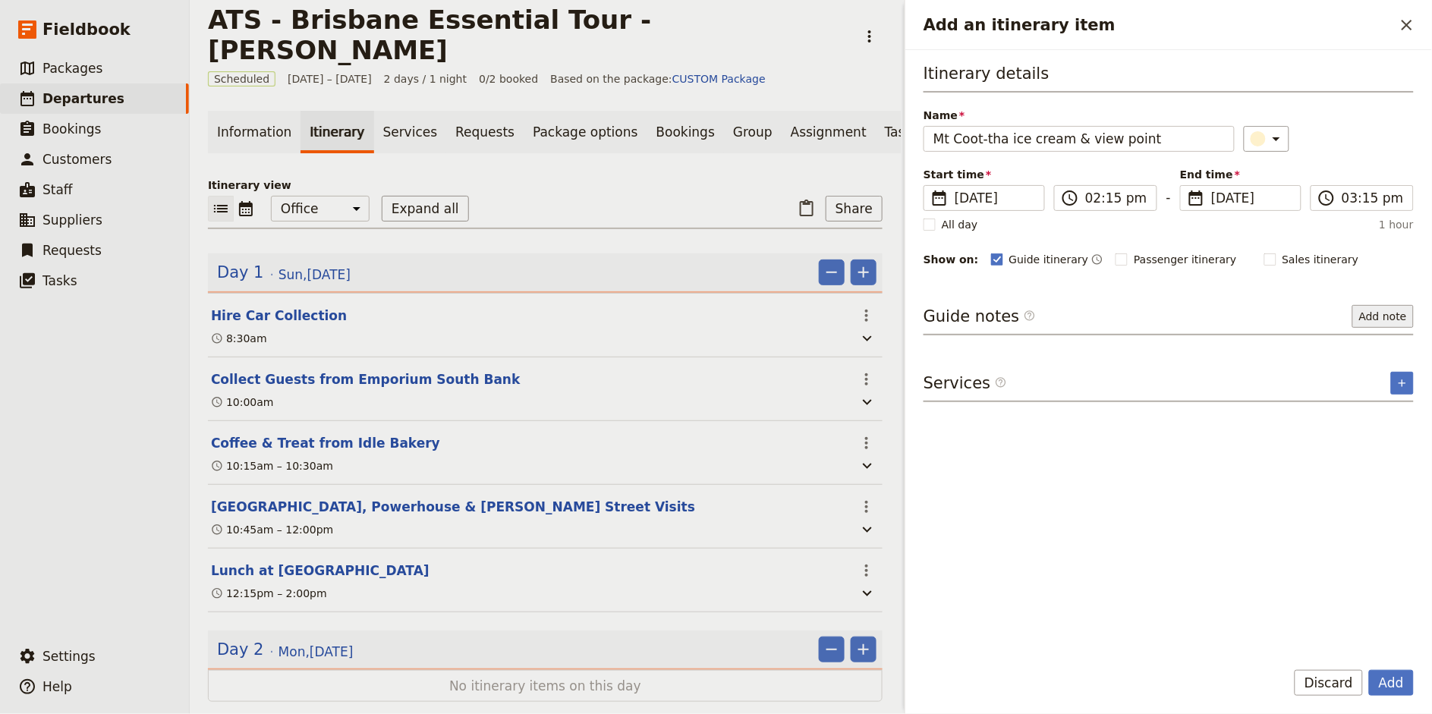
click at [1375, 317] on button "Add note" at bounding box center [1382, 316] width 61 height 23
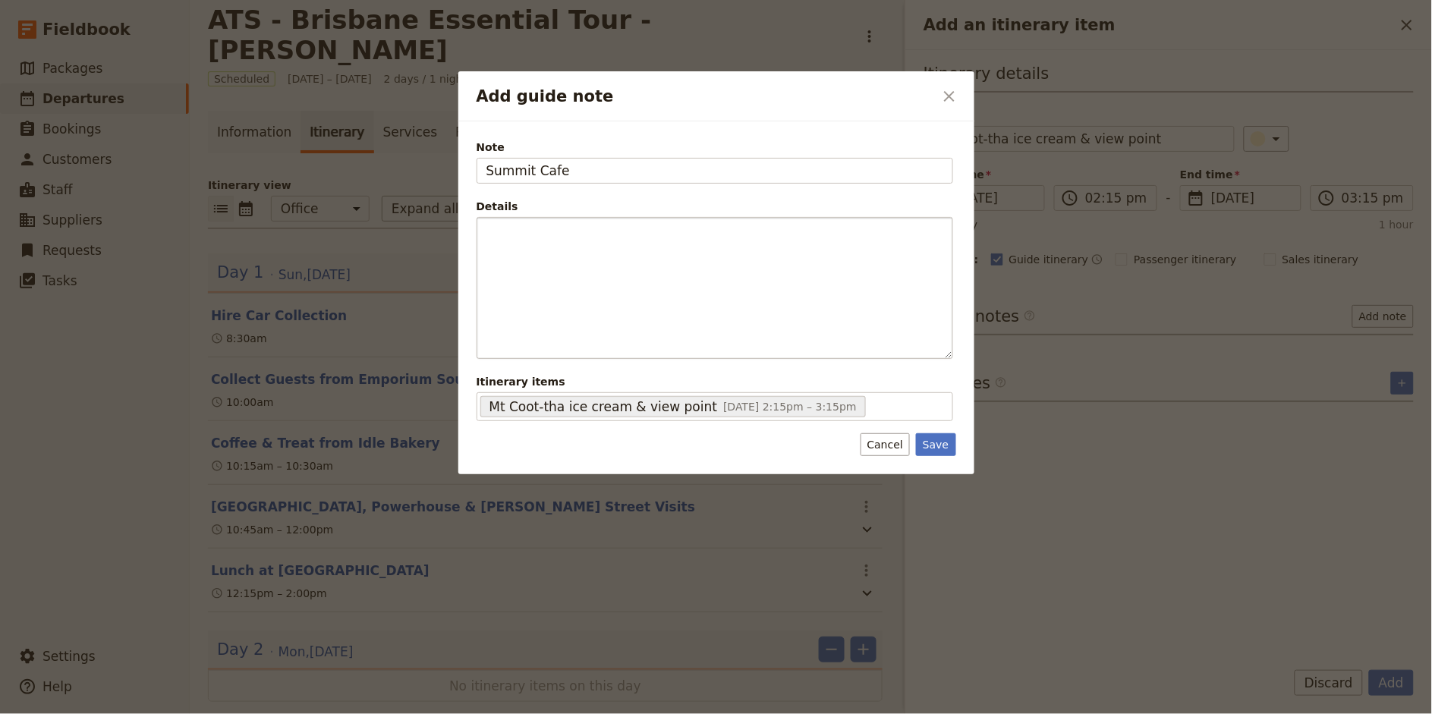
type input "Summit Cafe"
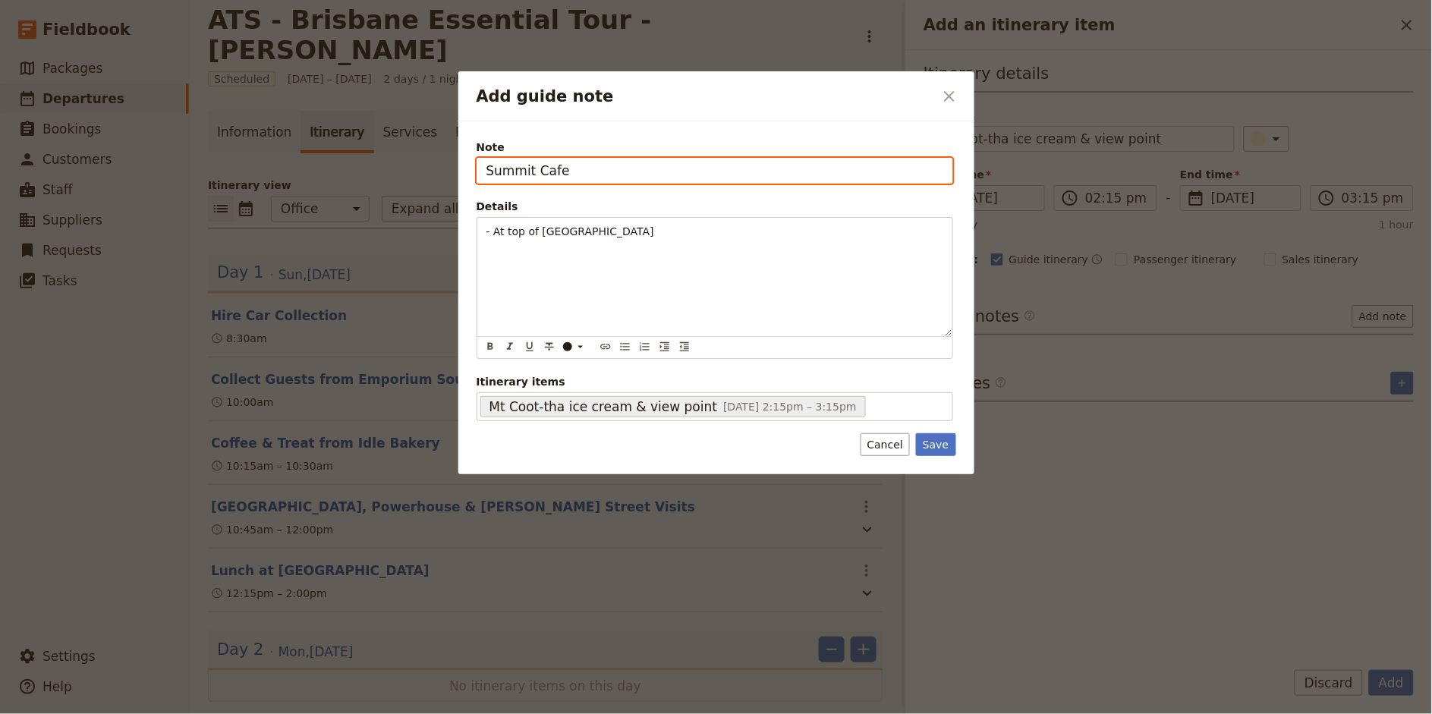
click at [583, 172] on input "Summit Cafe" at bounding box center [714, 171] width 476 height 26
type input "Summit Cafe for Ice cream"
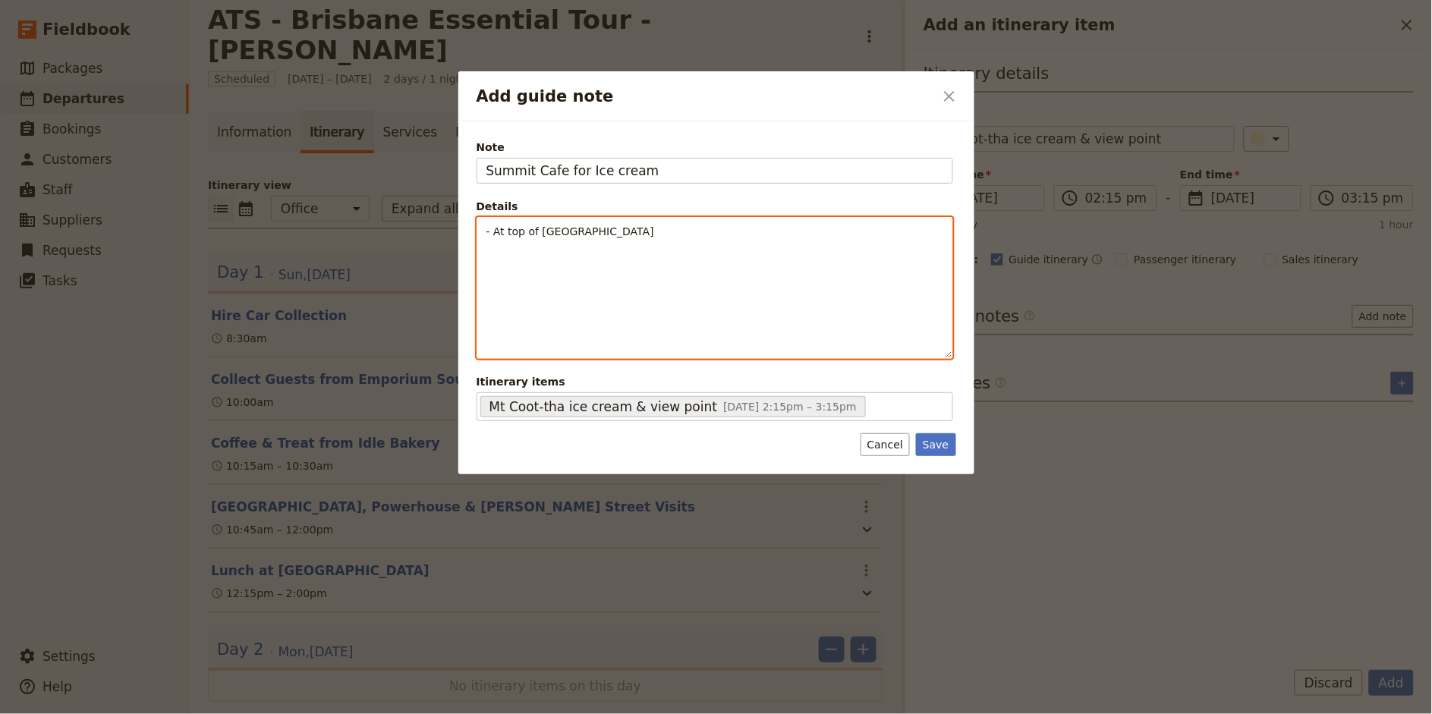
click at [652, 234] on p "- At top of [GEOGRAPHIC_DATA]" at bounding box center [714, 231] width 457 height 15
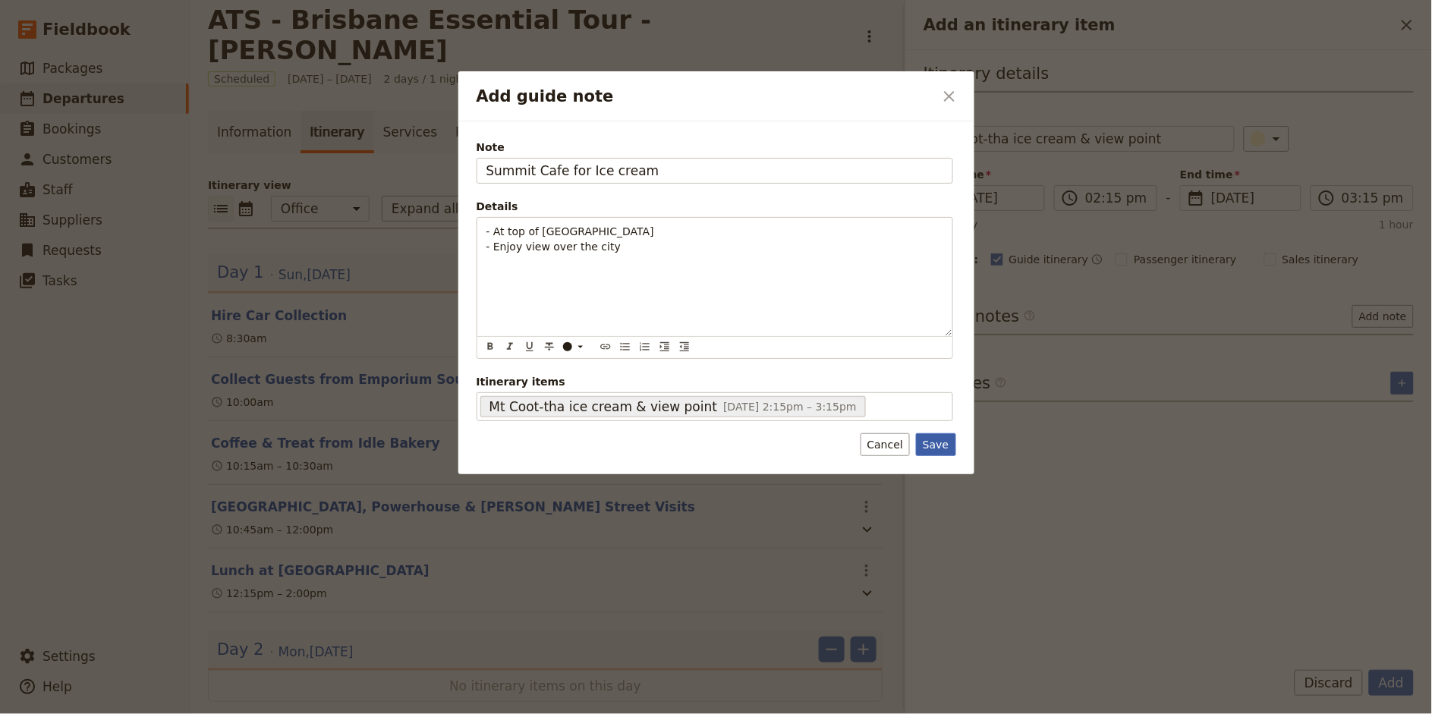
click at [937, 442] on button "Save" at bounding box center [935, 444] width 39 height 23
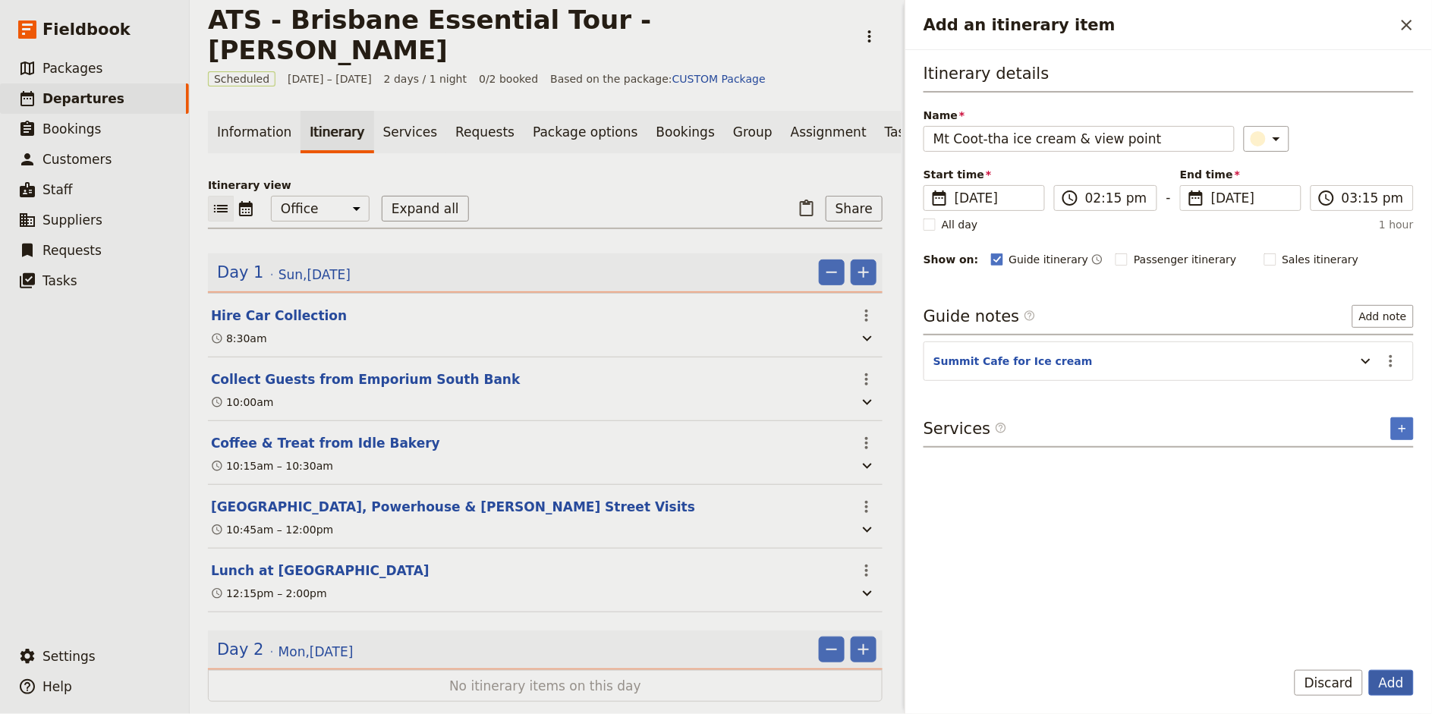
click at [1391, 684] on button "Add" at bounding box center [1391, 683] width 45 height 26
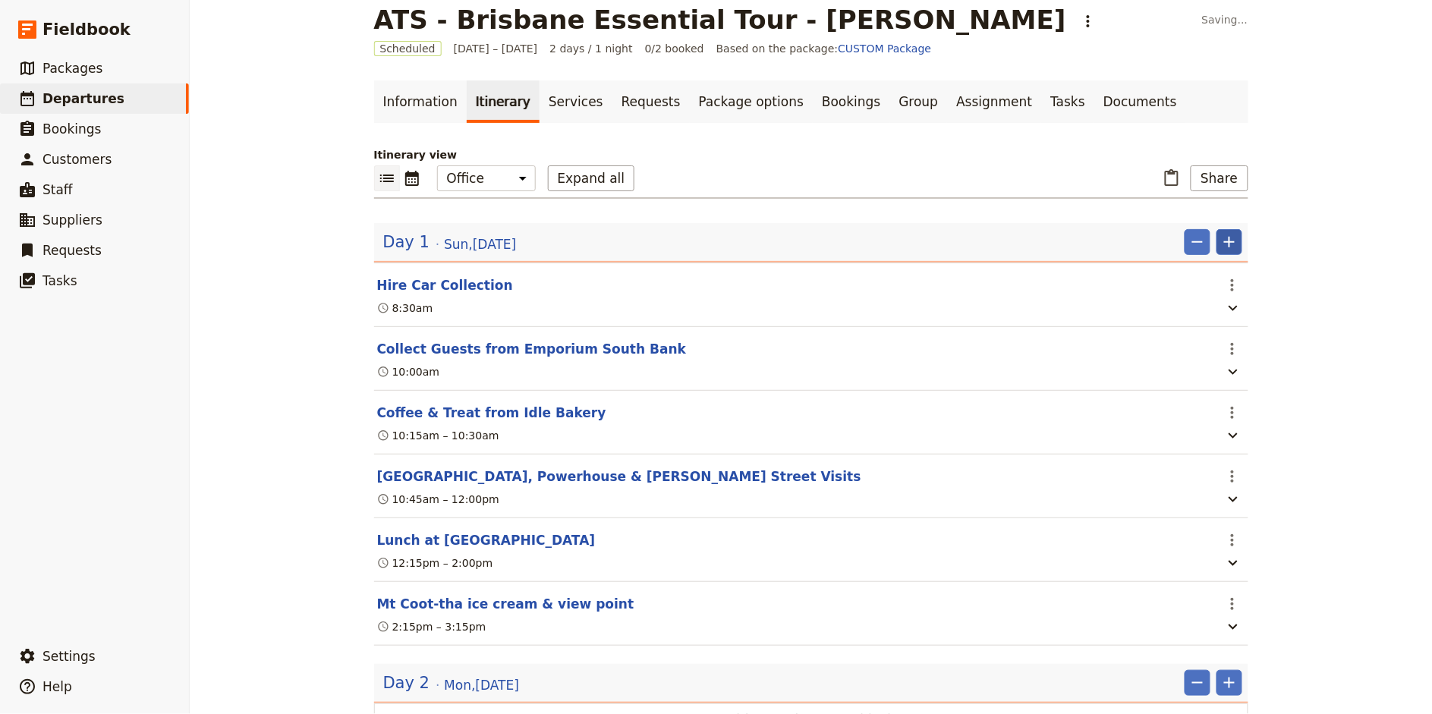
click at [1234, 239] on icon "Add" at bounding box center [1229, 242] width 18 height 18
click at [1228, 269] on span "Add itinerary item" at bounding box center [1184, 274] width 96 height 15
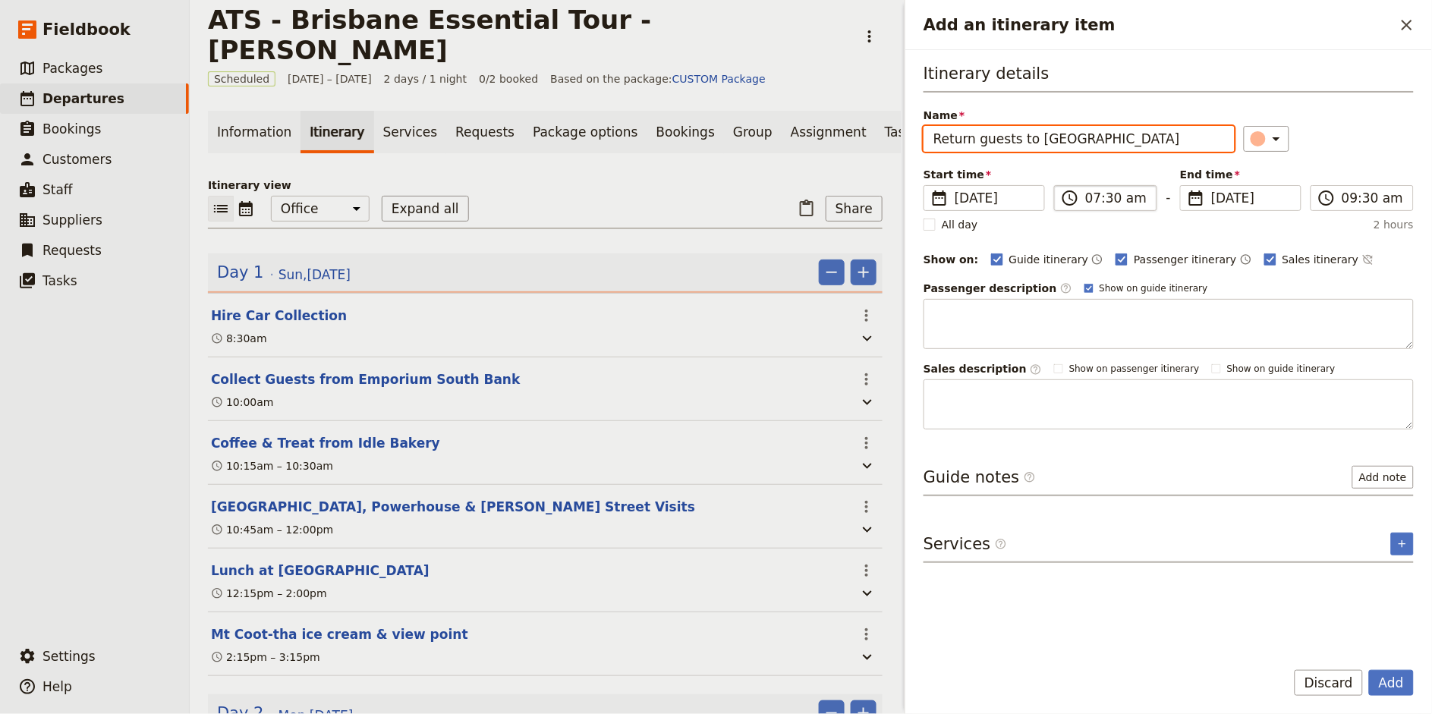
type input "Return guests to [GEOGRAPHIC_DATA]"
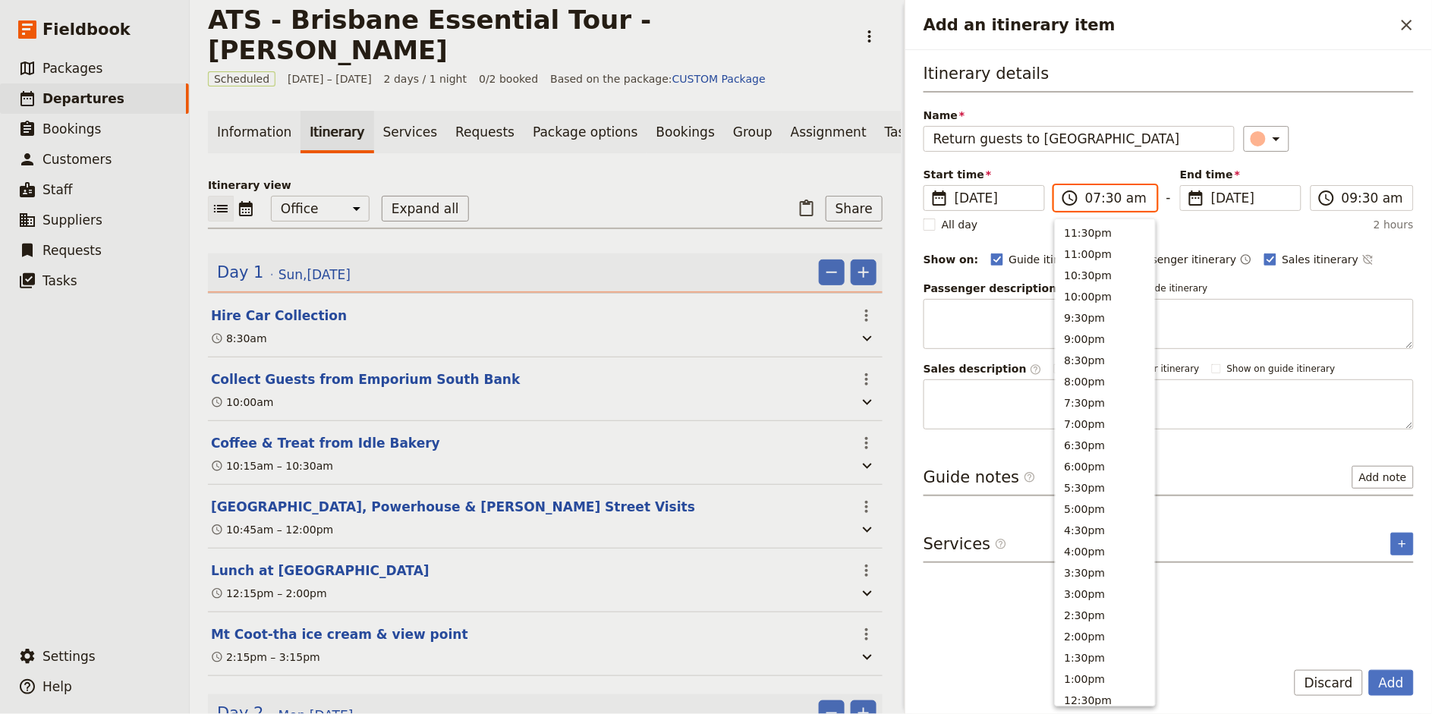
click at [1091, 201] on input "07:30 am" at bounding box center [1116, 198] width 62 height 18
click at [1130, 198] on input "03:30 am" at bounding box center [1116, 198] width 62 height 18
type input "03:30 pm"
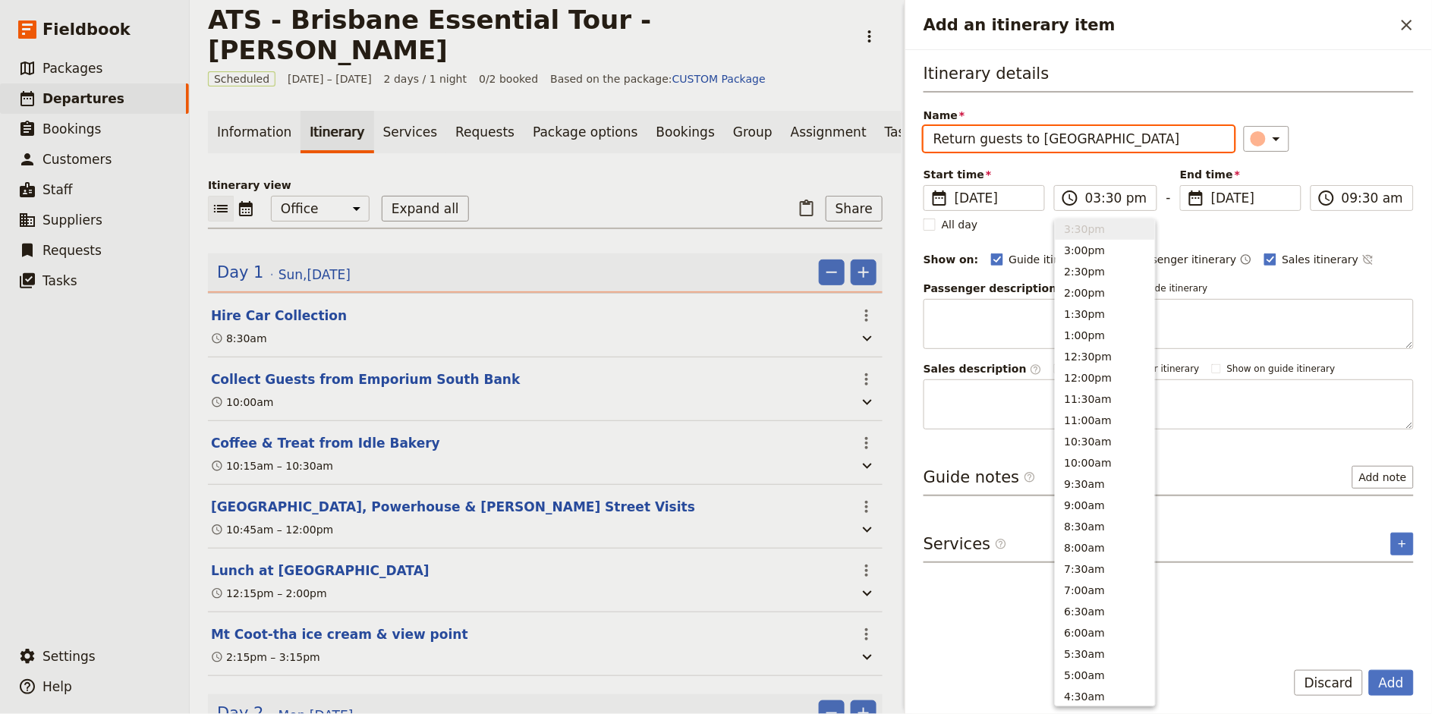
click at [1333, 137] on div "​" at bounding box center [1329, 139] width 171 height 26
type input "03:30 pm"
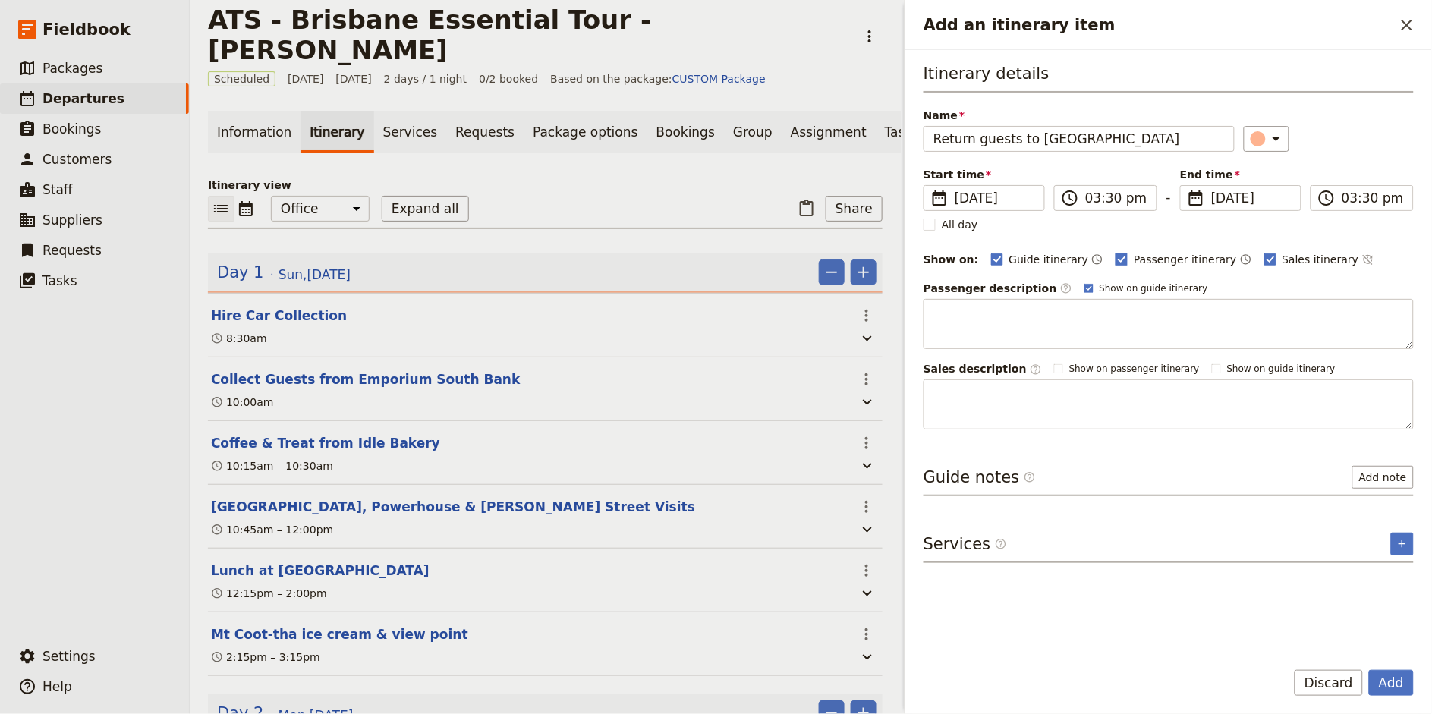
click at [1115, 254] on label "Passenger itinerary" at bounding box center [1175, 259] width 121 height 15
click at [1115, 252] on input "Passenger itinerary" at bounding box center [1115, 251] width 1 height 1
checkbox input "false"
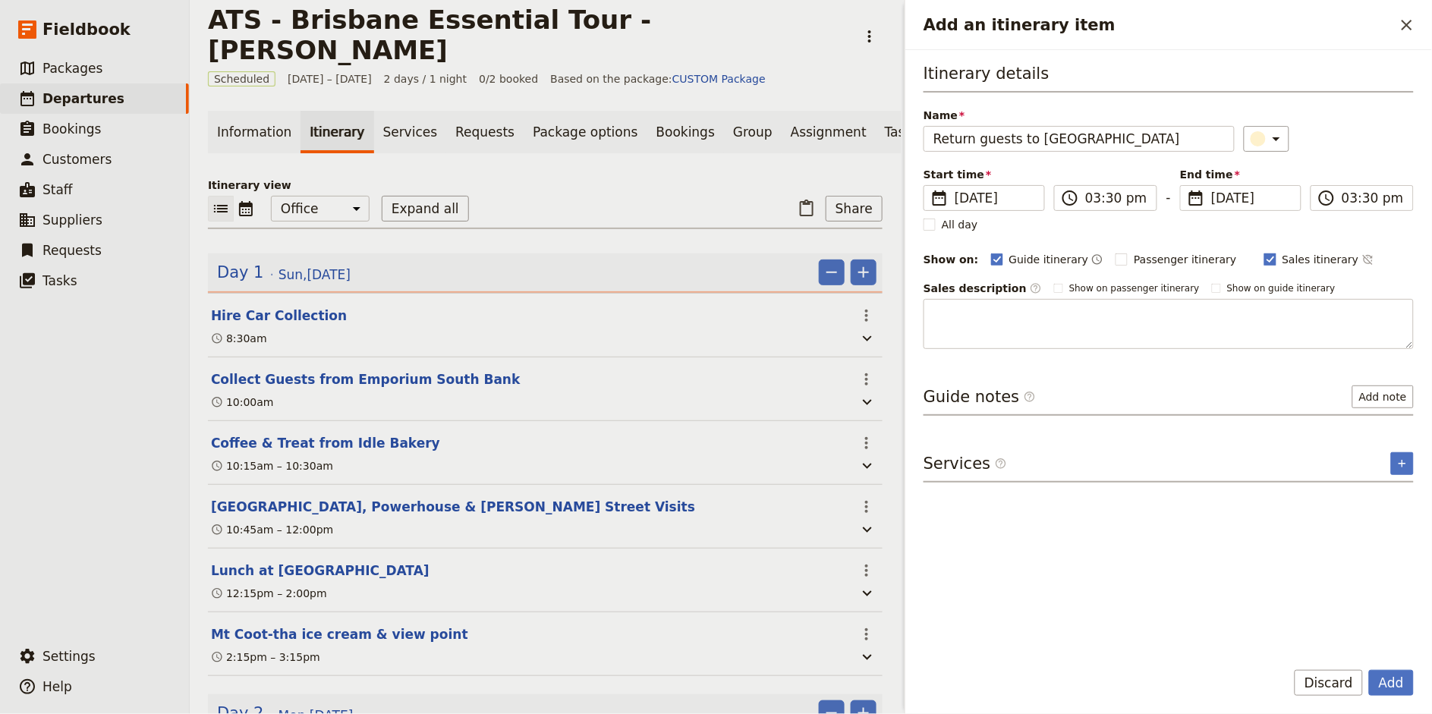
click at [1282, 255] on span "Sales itinerary" at bounding box center [1320, 259] width 77 height 15
click at [1264, 252] on input "Sales itinerary" at bounding box center [1263, 251] width 1 height 1
checkbox input "false"
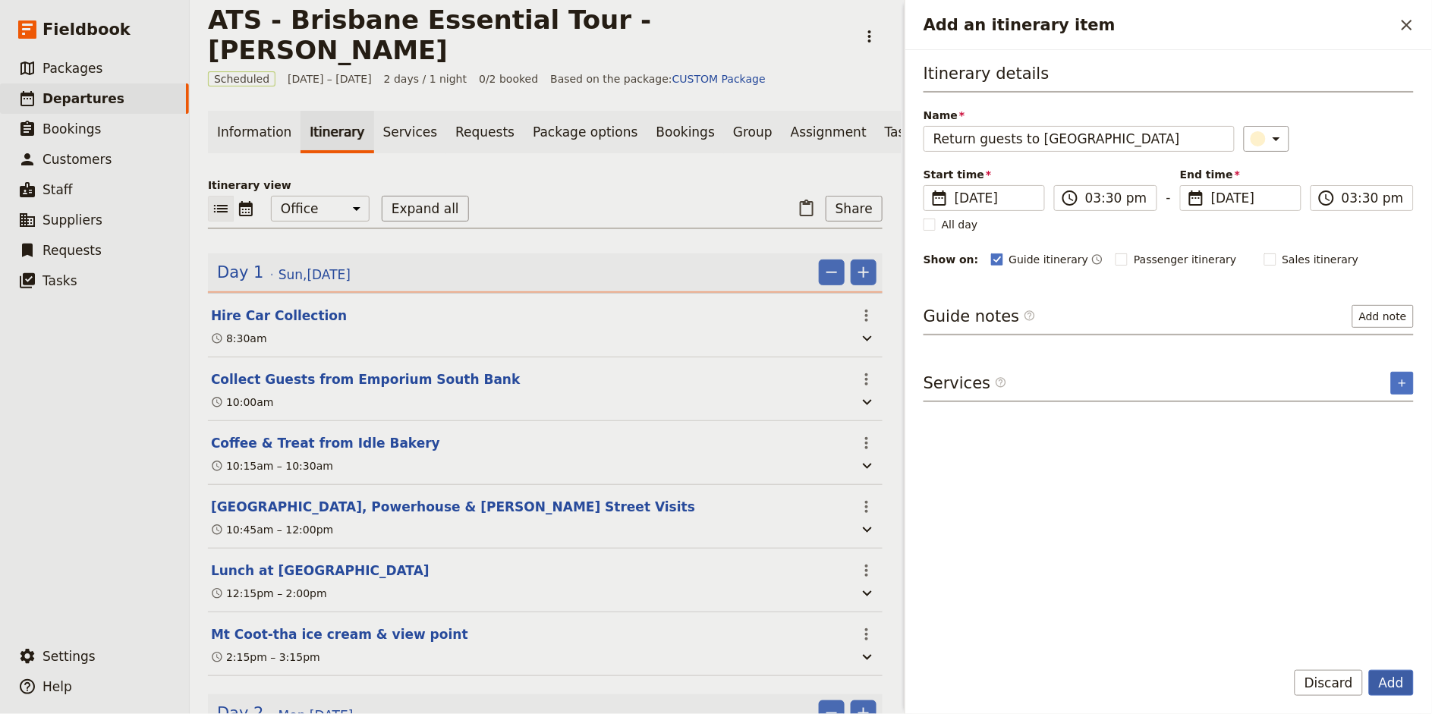
click at [1395, 686] on button "Add" at bounding box center [1391, 683] width 45 height 26
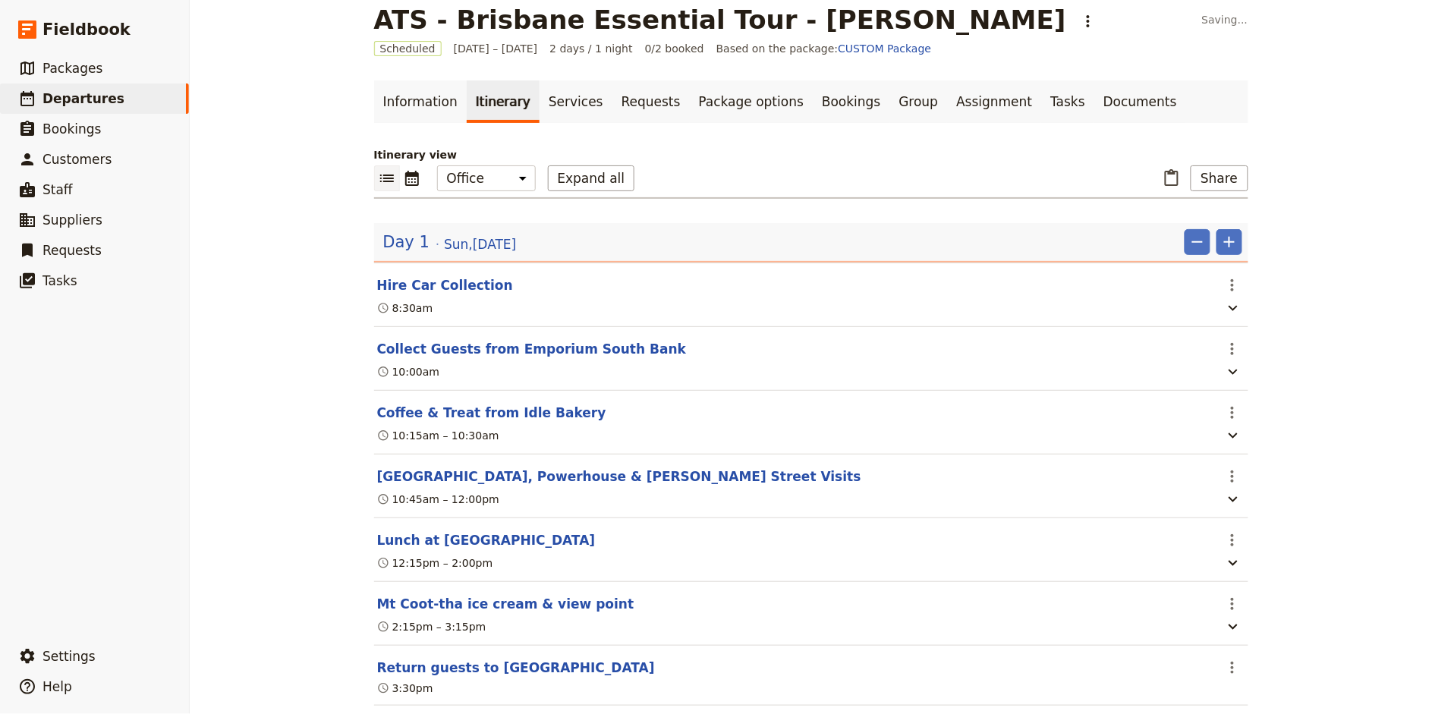
click at [1244, 242] on div "Day 1 [DATE] ​ ​" at bounding box center [811, 245] width 874 height 33
click at [1225, 242] on icon "Add" at bounding box center [1229, 242] width 18 height 18
click at [1214, 278] on span "Add itinerary item" at bounding box center [1184, 274] width 96 height 15
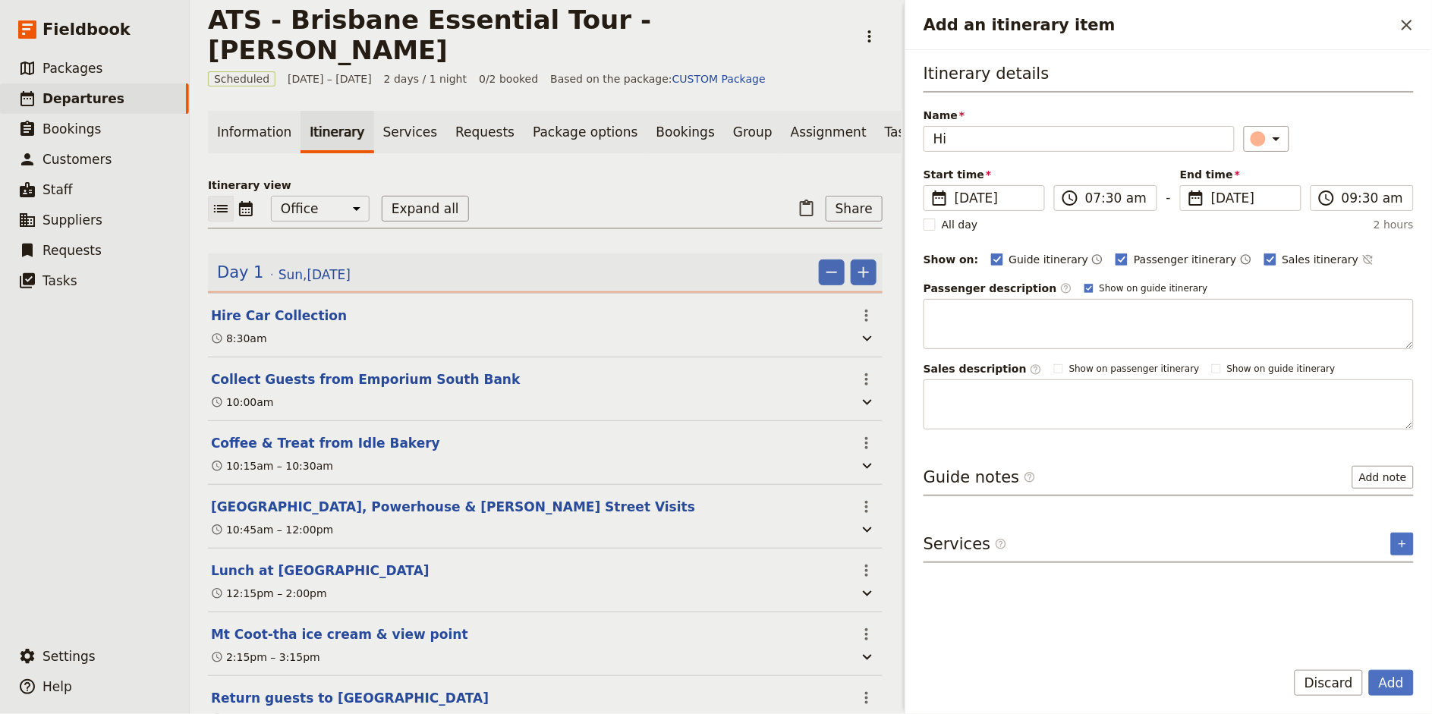
type input "H"
type input "Return Hire Car"
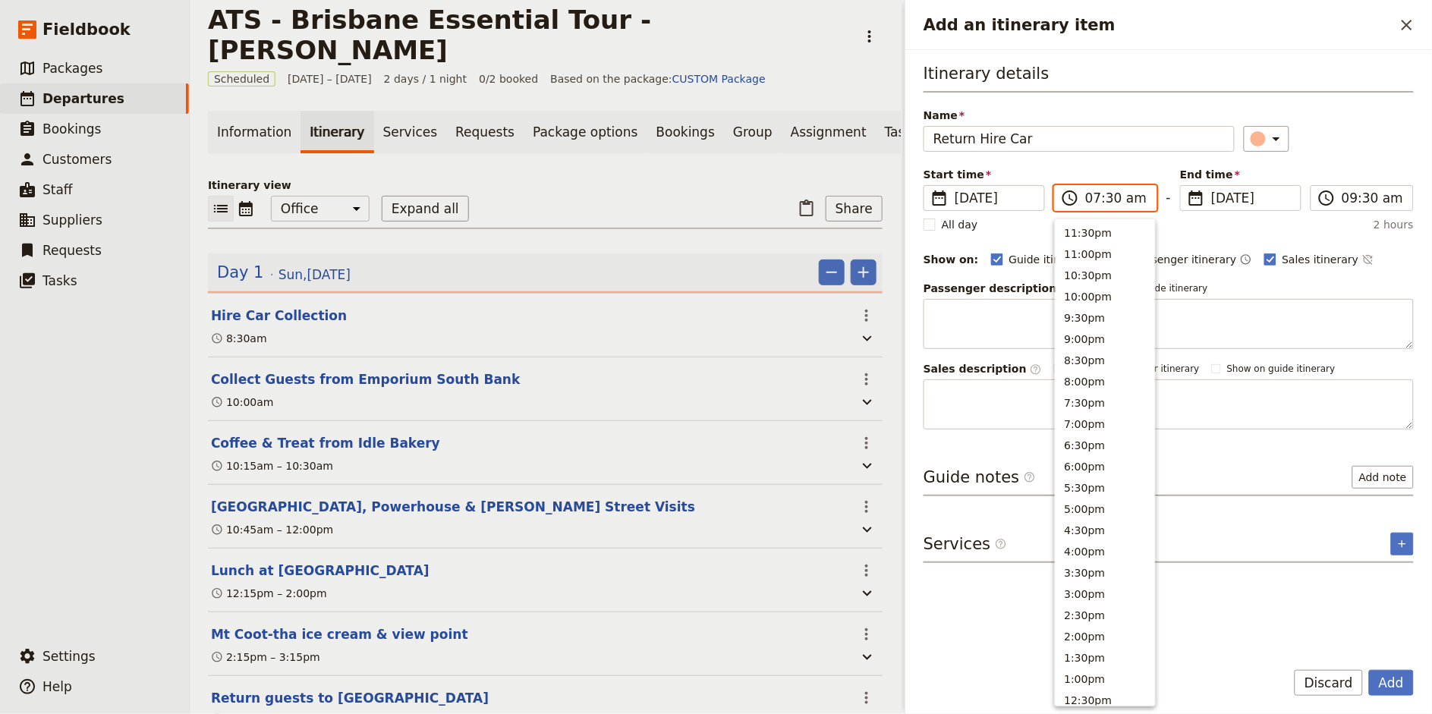
click at [1092, 200] on input "07:30 am" at bounding box center [1116, 198] width 62 height 18
click at [1131, 201] on input "04:30 am" at bounding box center [1116, 198] width 62 height 18
type input "04:30 pm"
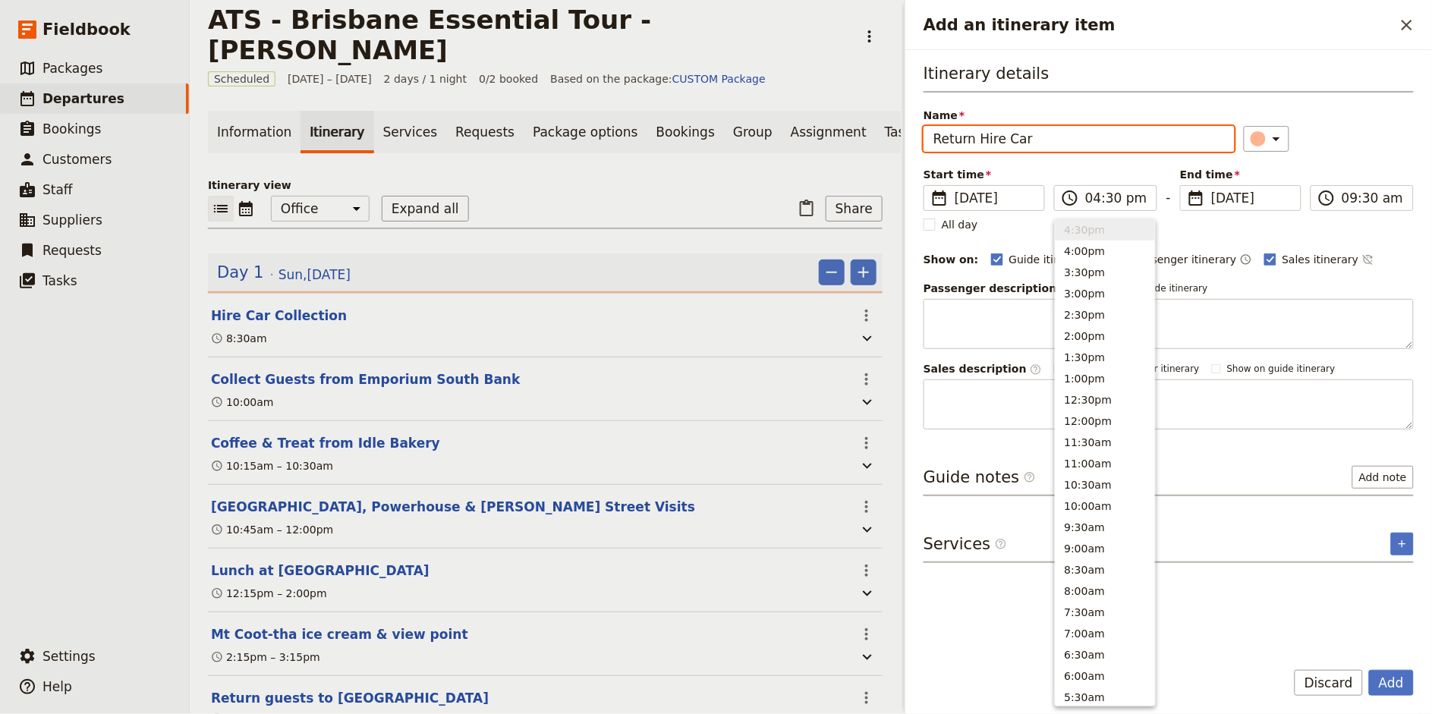
click at [1394, 153] on div "Itinerary details Name Return Hire Car ​ Start time ​ [DATE] [DATE] [DATE] 16:3…" at bounding box center [1168, 245] width 490 height 367
type input "04:30 pm"
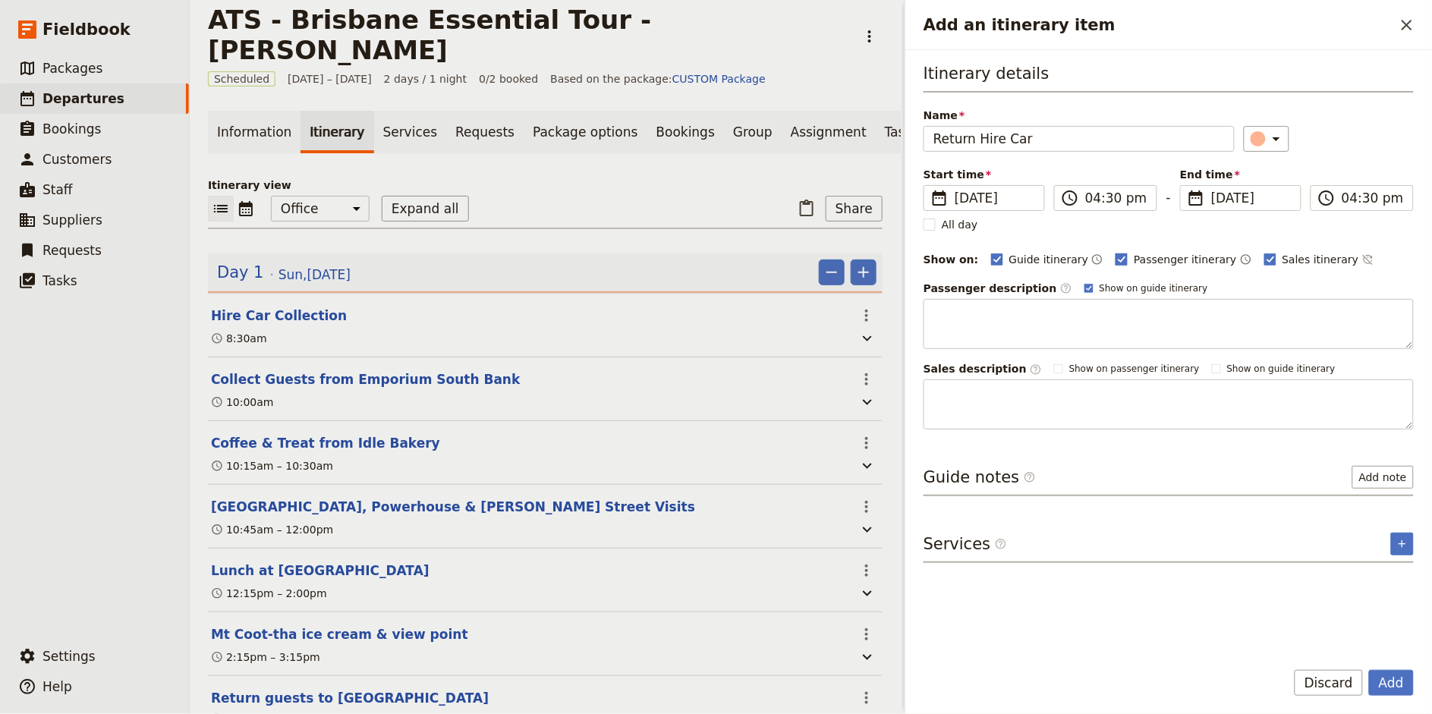
click at [1134, 264] on span "Passenger itinerary" at bounding box center [1185, 259] width 102 height 15
click at [1115, 252] on input "Passenger itinerary" at bounding box center [1115, 251] width 1 height 1
checkbox input "false"
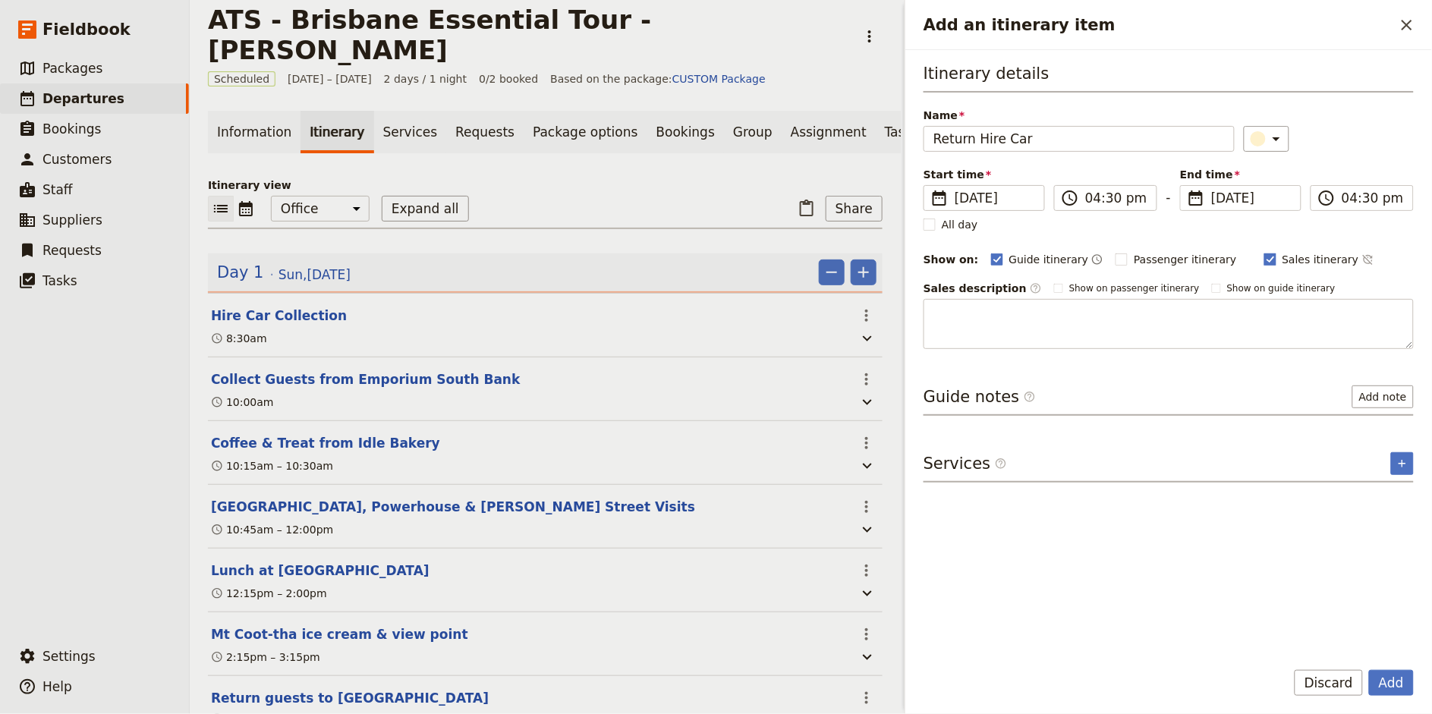
click at [1292, 261] on span "Sales itinerary" at bounding box center [1320, 259] width 77 height 15
click at [1264, 252] on input "Sales itinerary" at bounding box center [1263, 251] width 1 height 1
checkbox input "false"
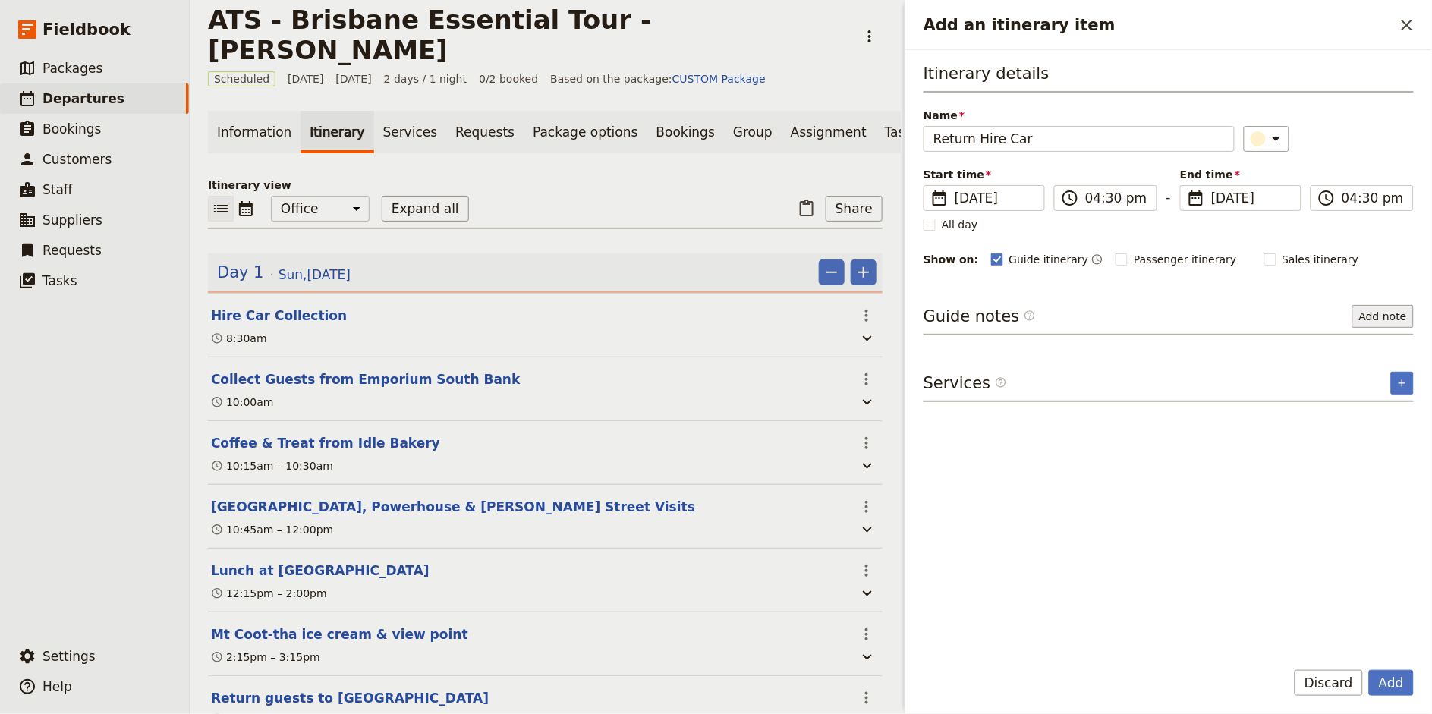
click at [1384, 315] on button "Add note" at bounding box center [1382, 316] width 61 height 23
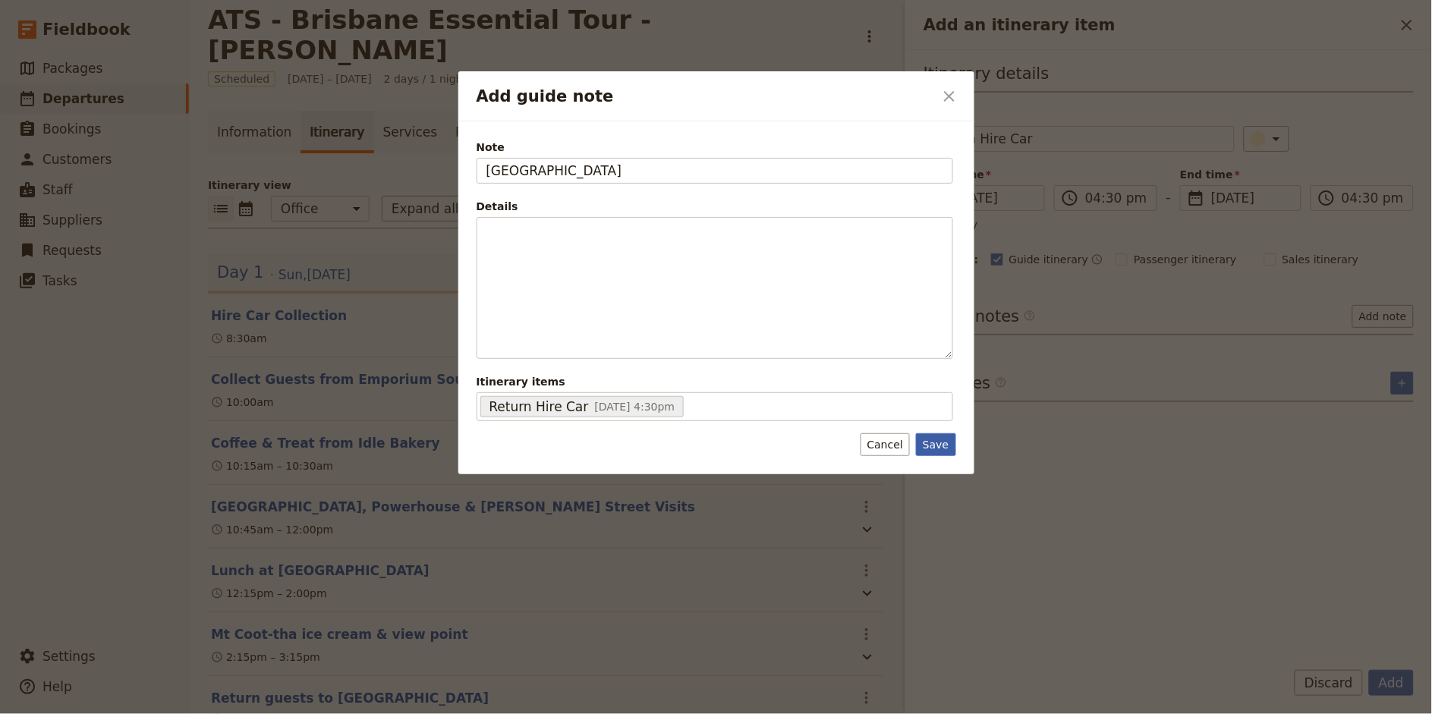
type input "[GEOGRAPHIC_DATA]"
click at [936, 439] on button "Save" at bounding box center [935, 444] width 39 height 23
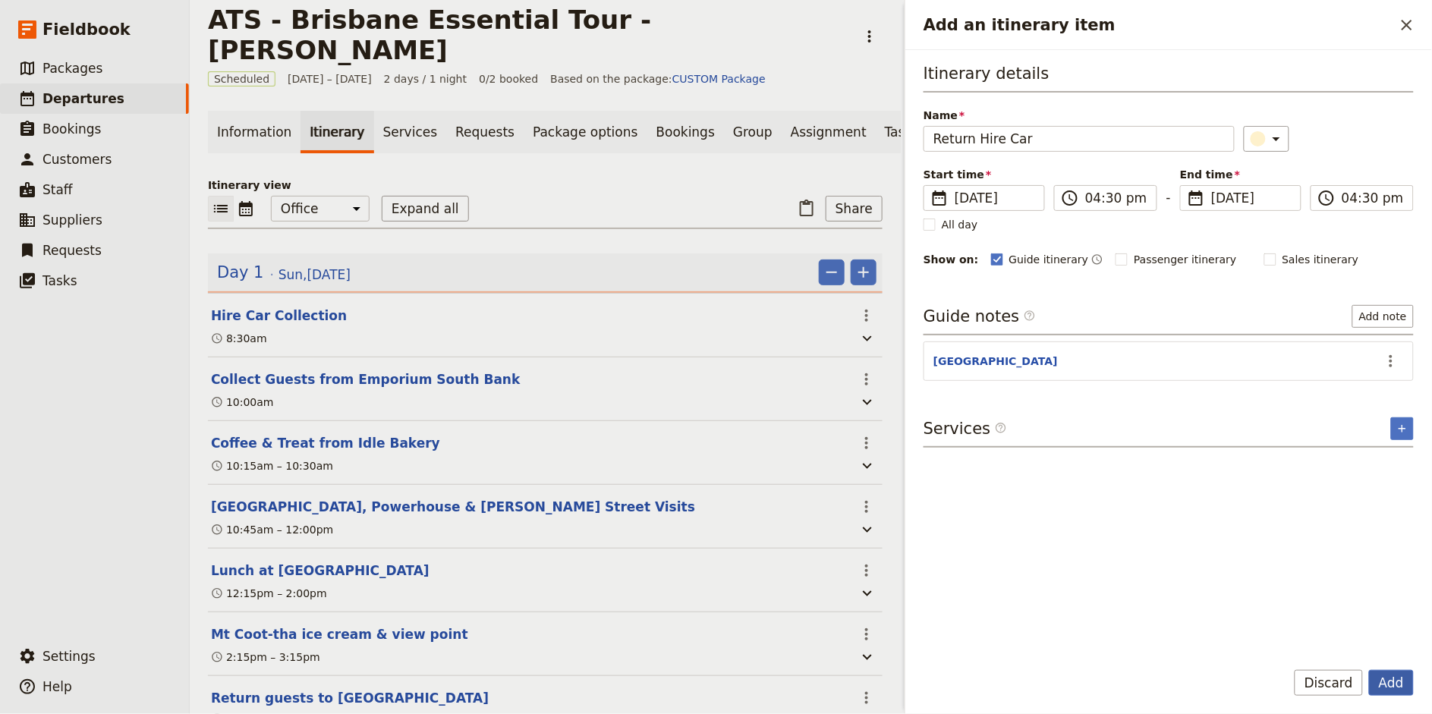
click at [1399, 681] on button "Add" at bounding box center [1391, 683] width 45 height 26
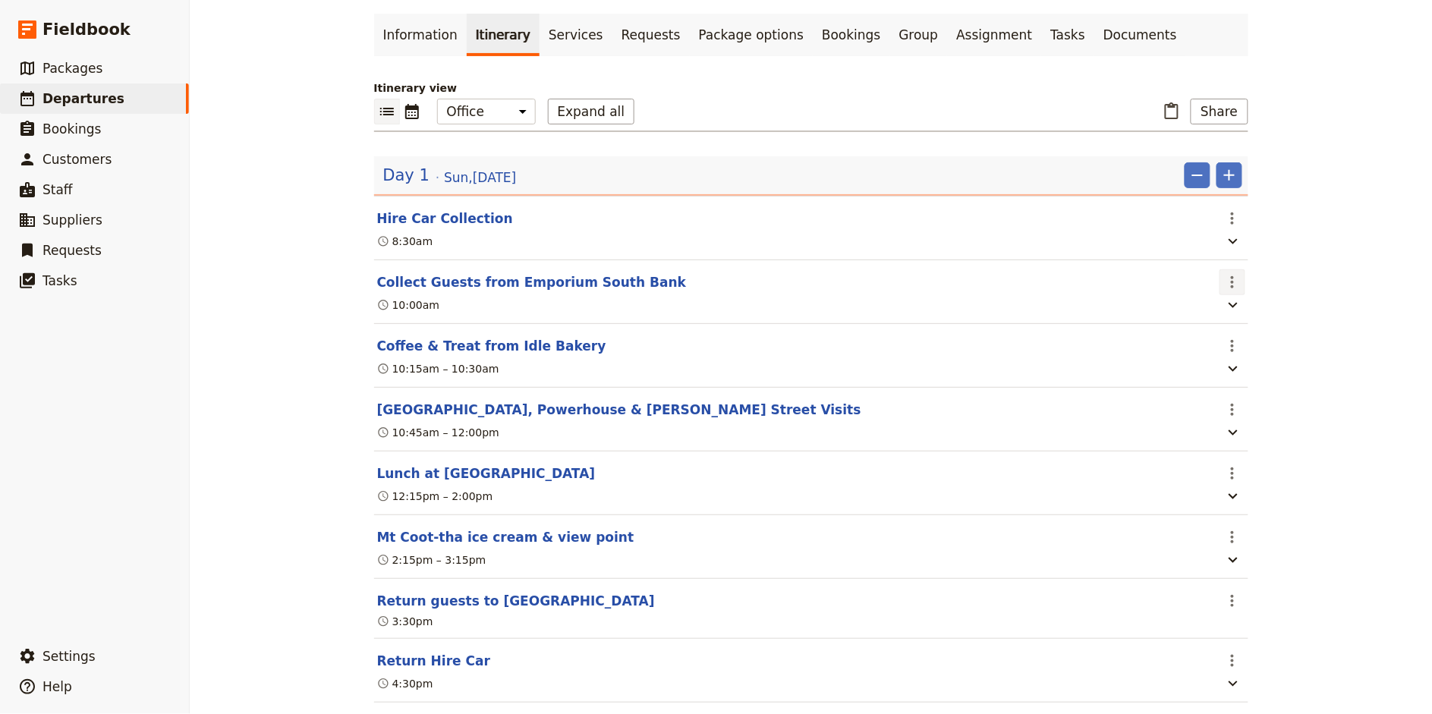
scroll to position [87, 0]
click at [1235, 341] on icon "Actions" at bounding box center [1232, 345] width 18 height 18
click at [1234, 373] on span "Edit this itinerary item" at bounding box center [1288, 377] width 119 height 15
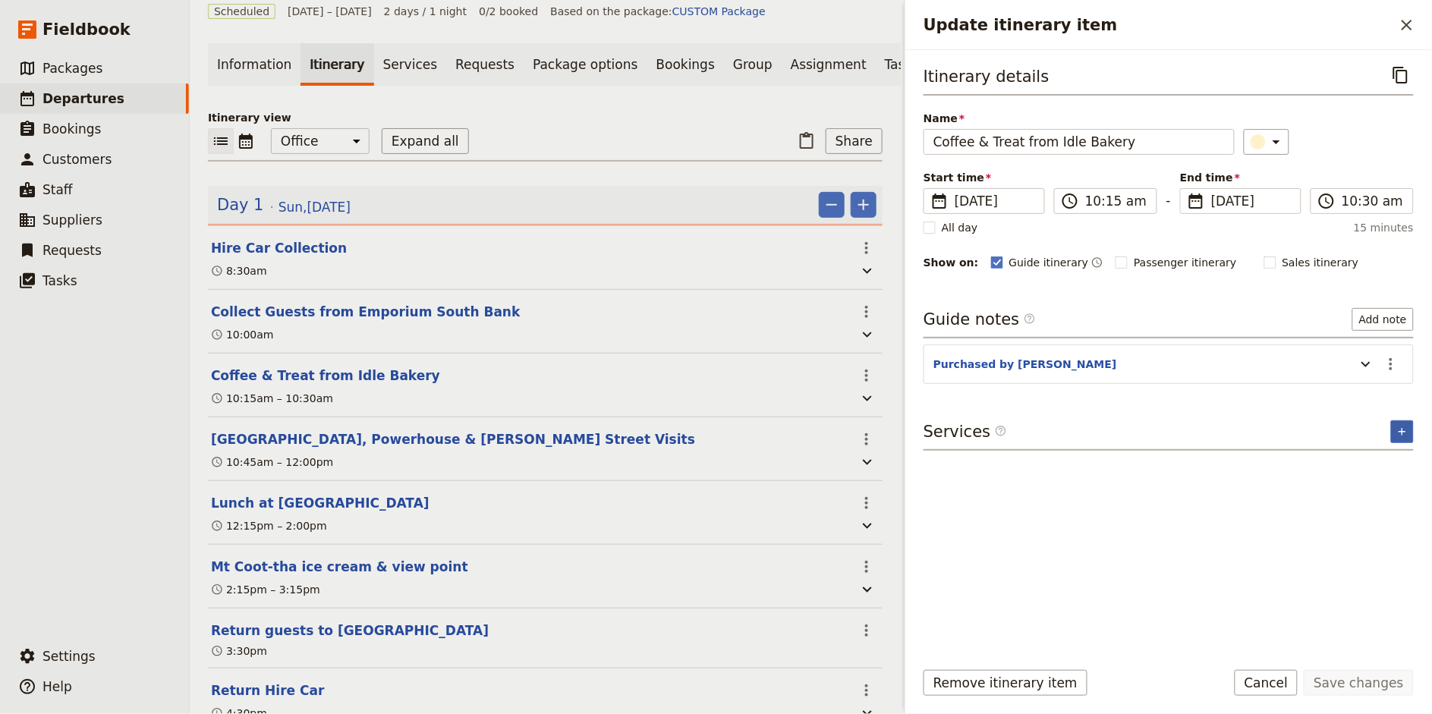
click at [1396, 428] on icon "Add service inclusion" at bounding box center [1402, 432] width 12 height 12
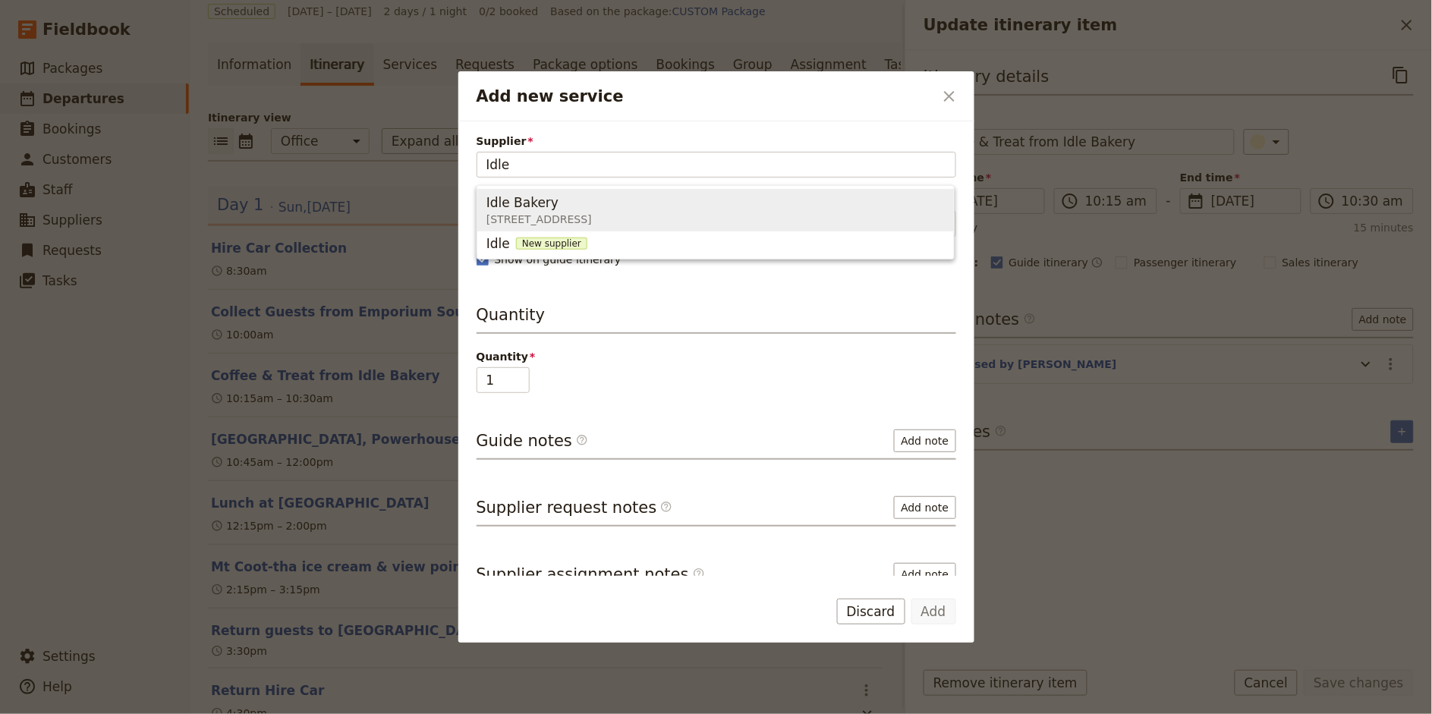
click at [729, 228] on span "Idle Bakery [STREET_ADDRESS]" at bounding box center [715, 210] width 458 height 36
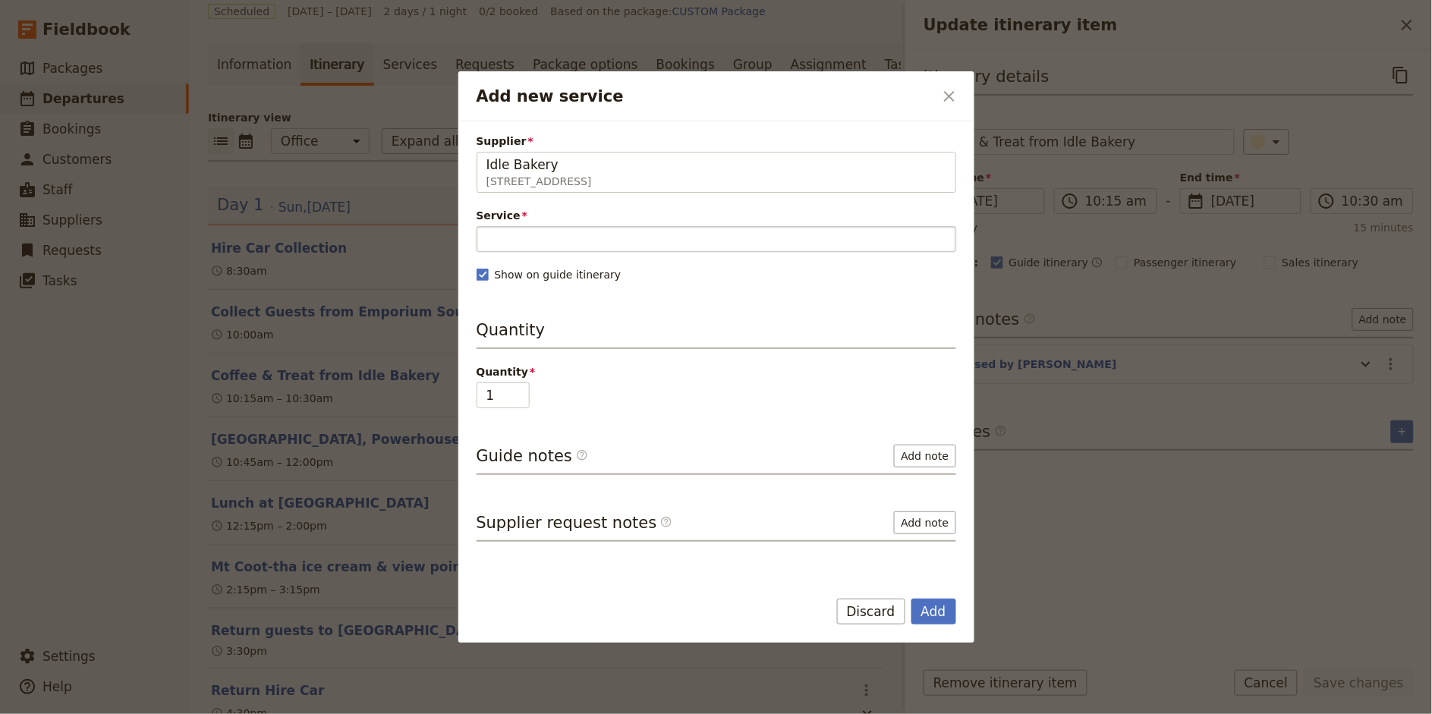
type input "Idle Bakery"
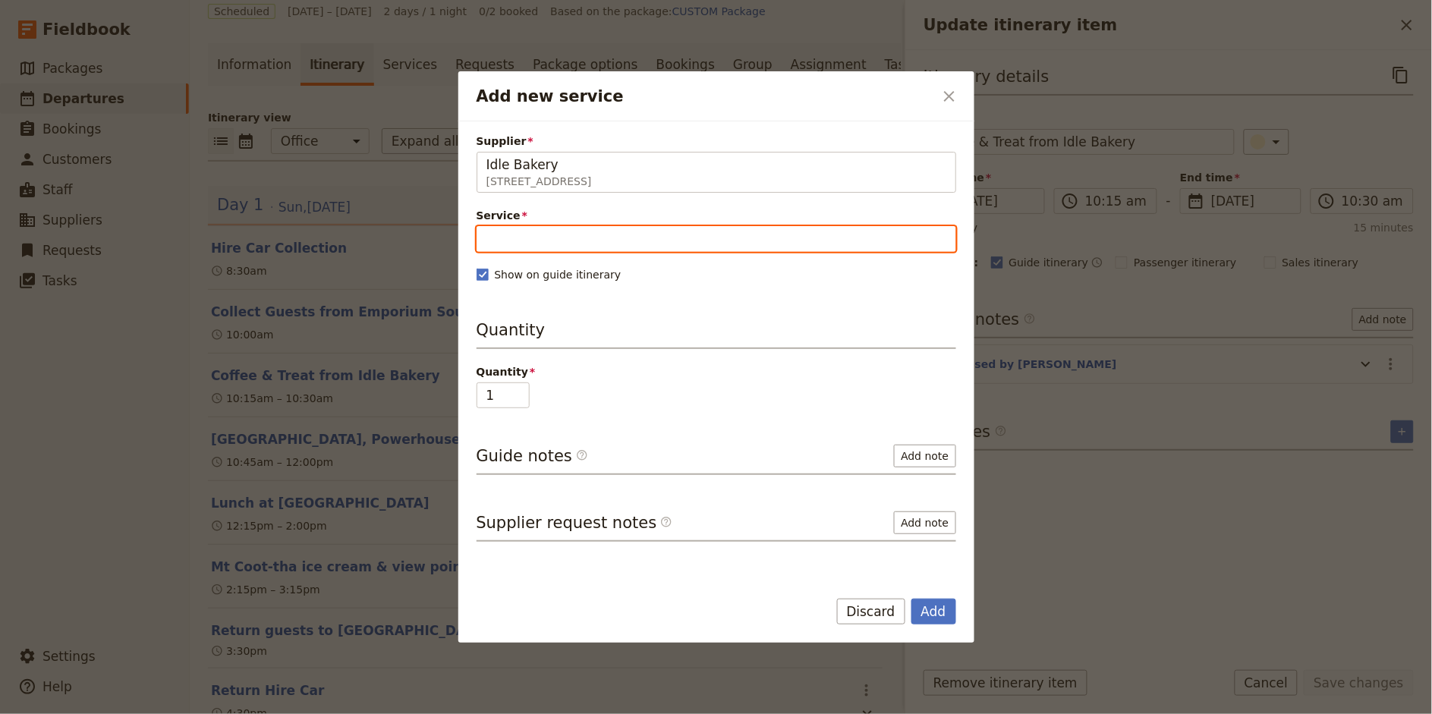
click at [512, 247] on input "Service" at bounding box center [716, 239] width 480 height 26
click at [527, 275] on span "Baked Goods" at bounding box center [528, 276] width 85 height 18
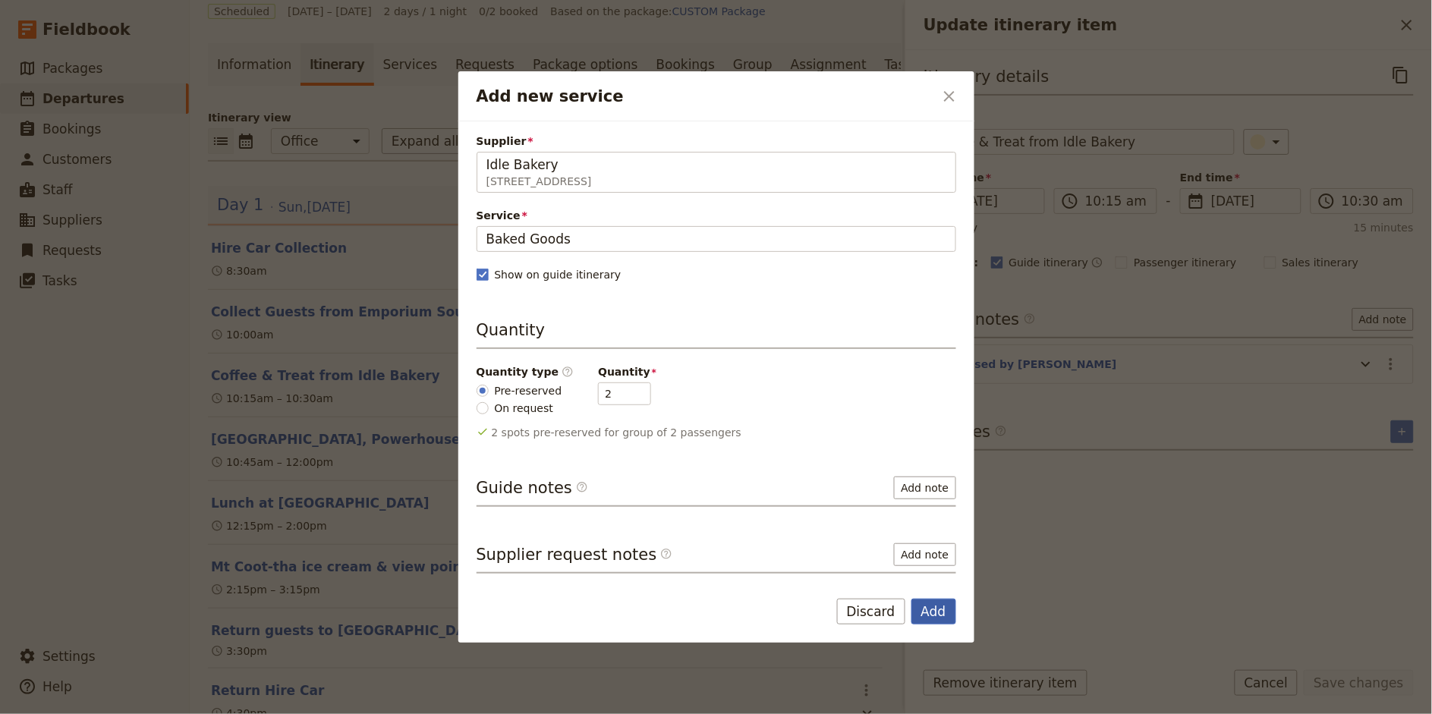
click at [939, 605] on button "Add" at bounding box center [933, 612] width 45 height 26
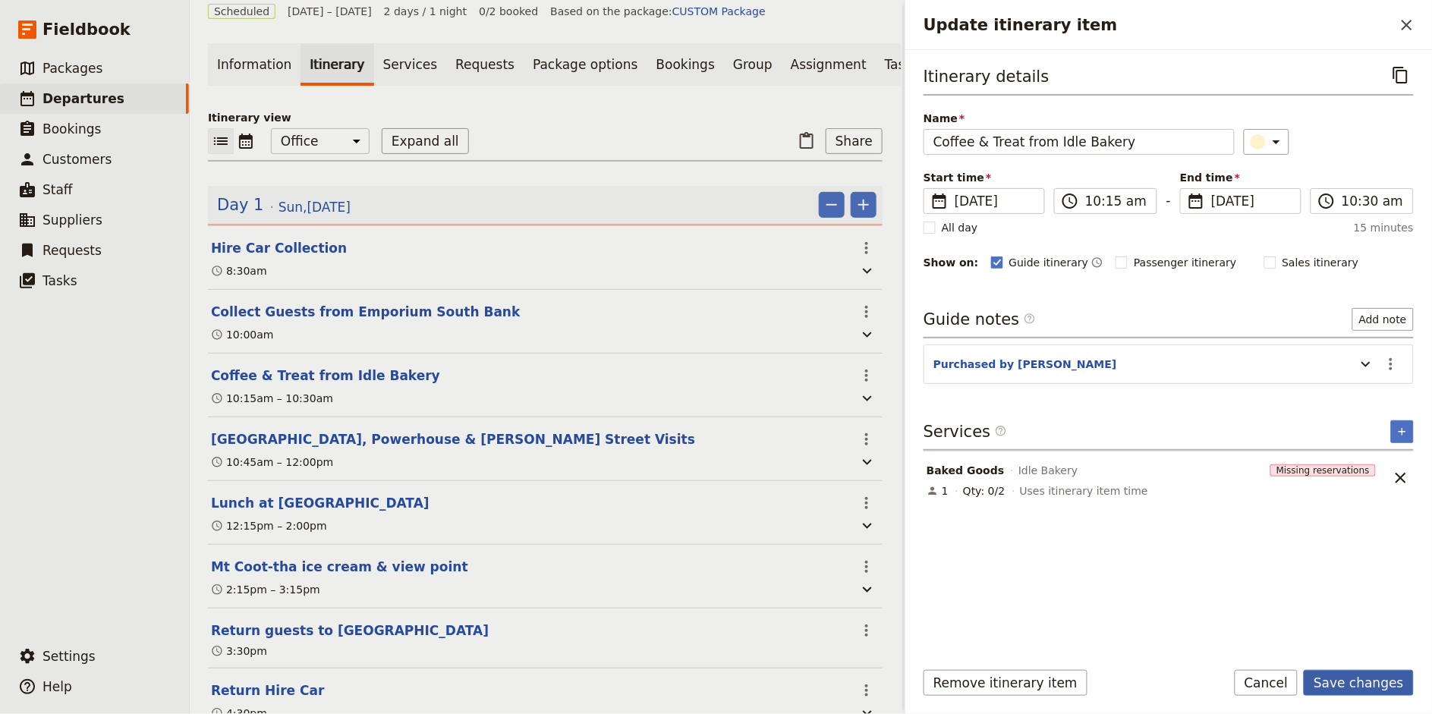
click at [1363, 680] on button "Save changes" at bounding box center [1359, 683] width 110 height 26
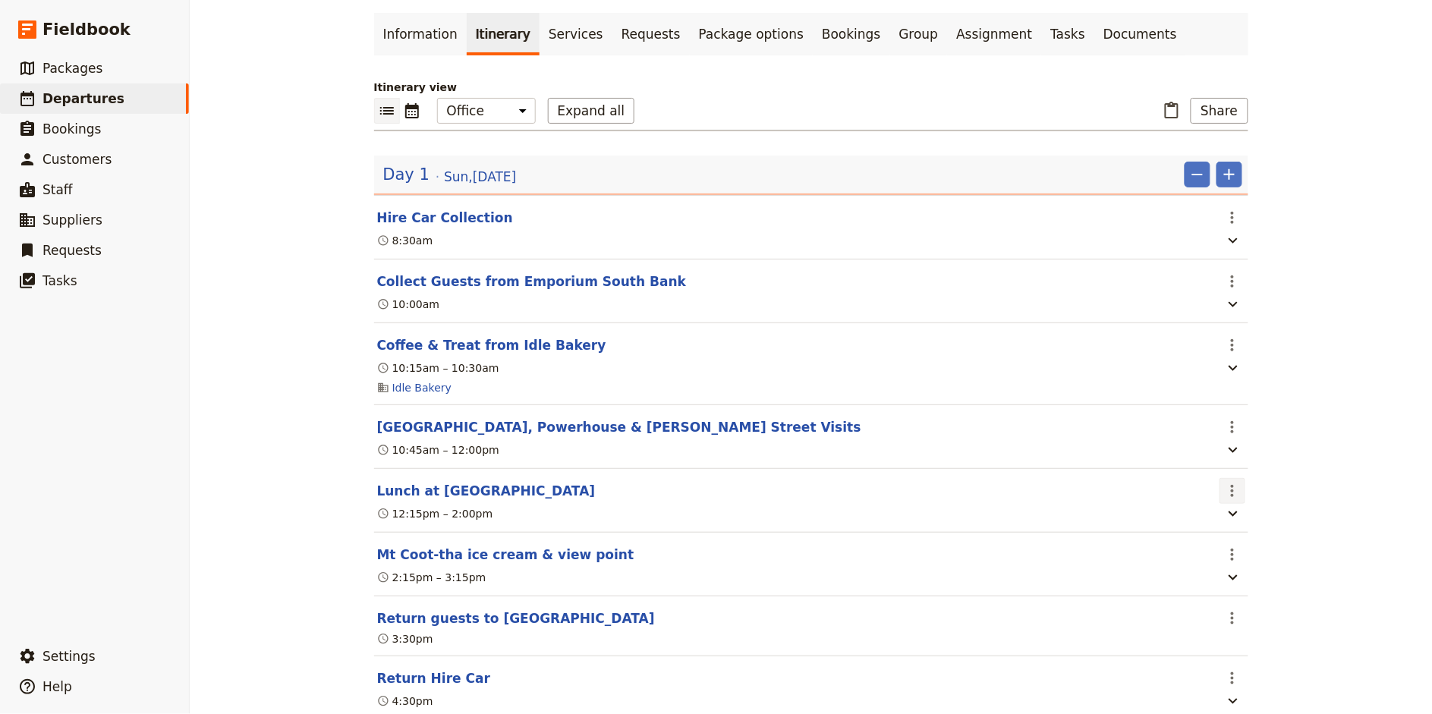
click at [1232, 480] on button "​" at bounding box center [1232, 491] width 26 height 26
click at [1256, 521] on span "Edit this itinerary item" at bounding box center [1288, 524] width 119 height 15
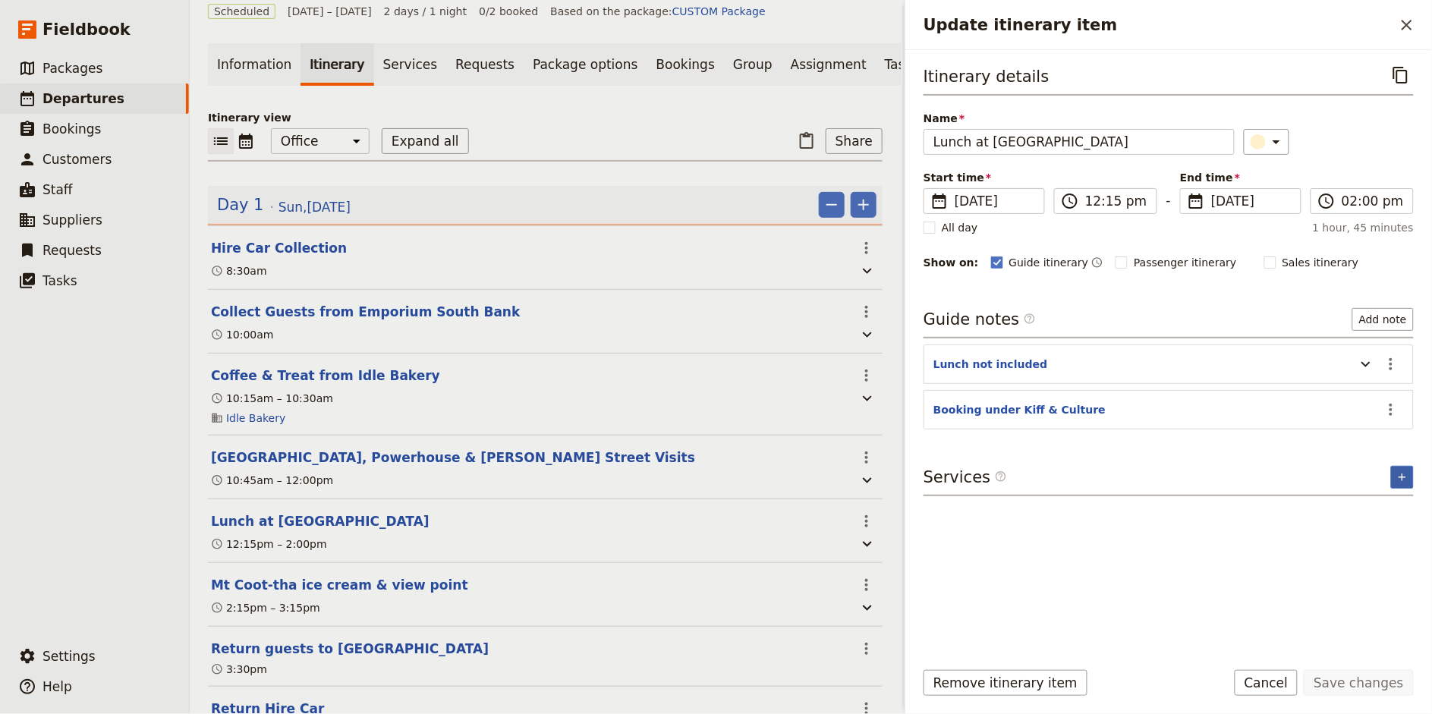
click at [1398, 475] on icon "Add service inclusion" at bounding box center [1402, 477] width 12 height 12
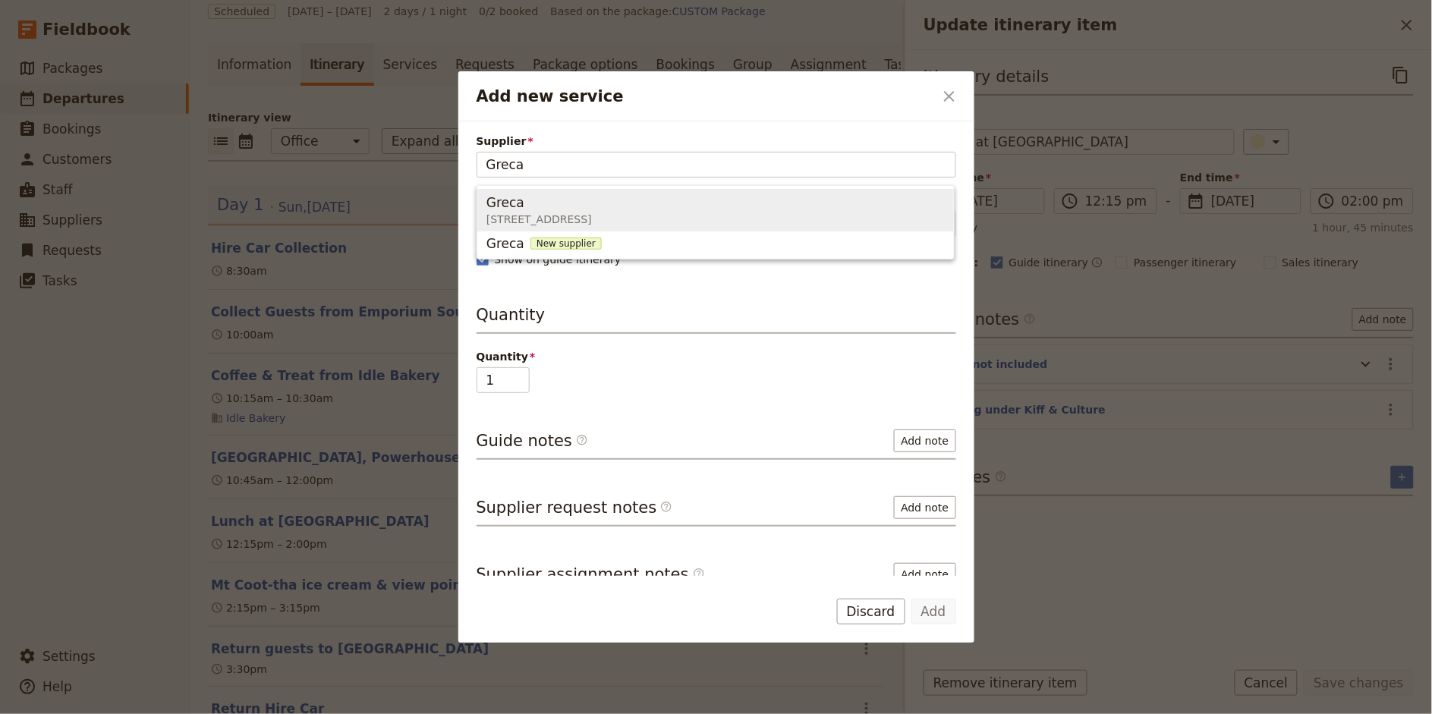
click at [555, 212] on span "[STREET_ADDRESS]" at bounding box center [538, 219] width 105 height 15
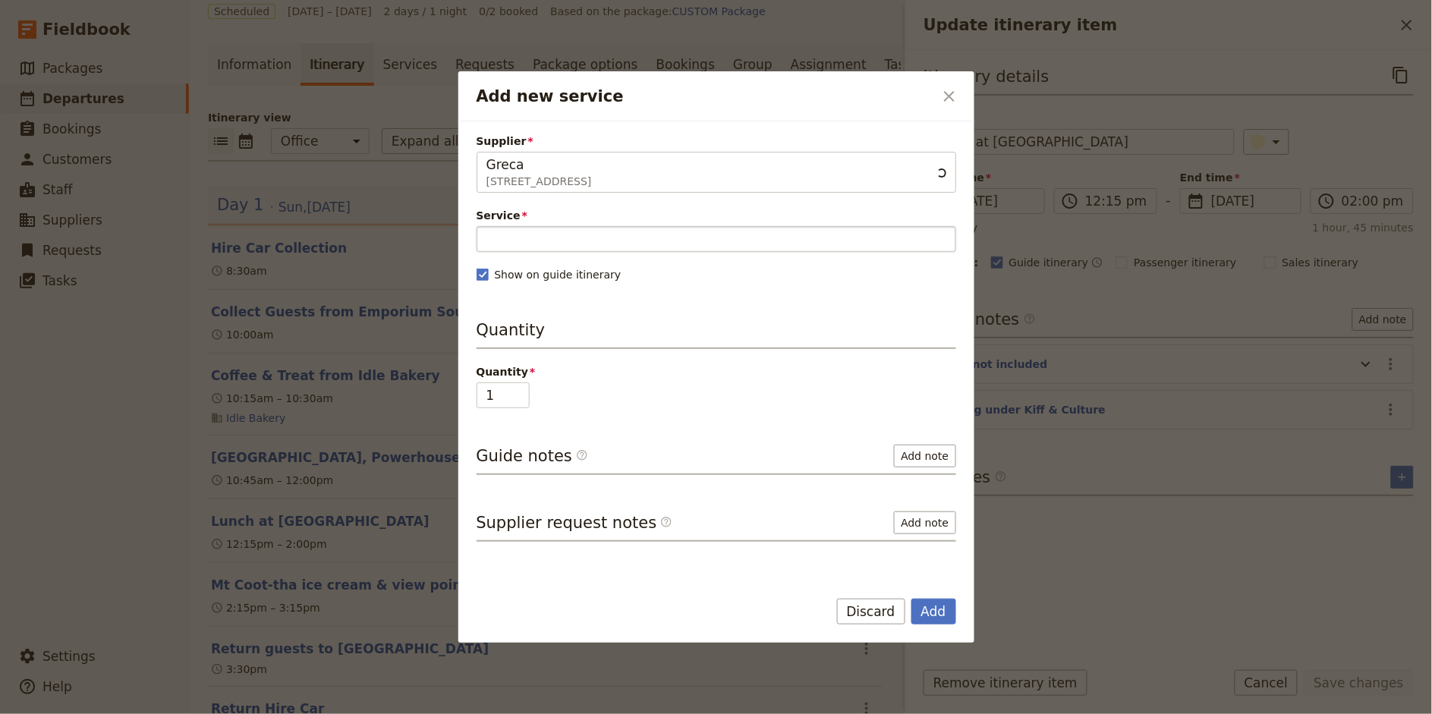
type input "Greca"
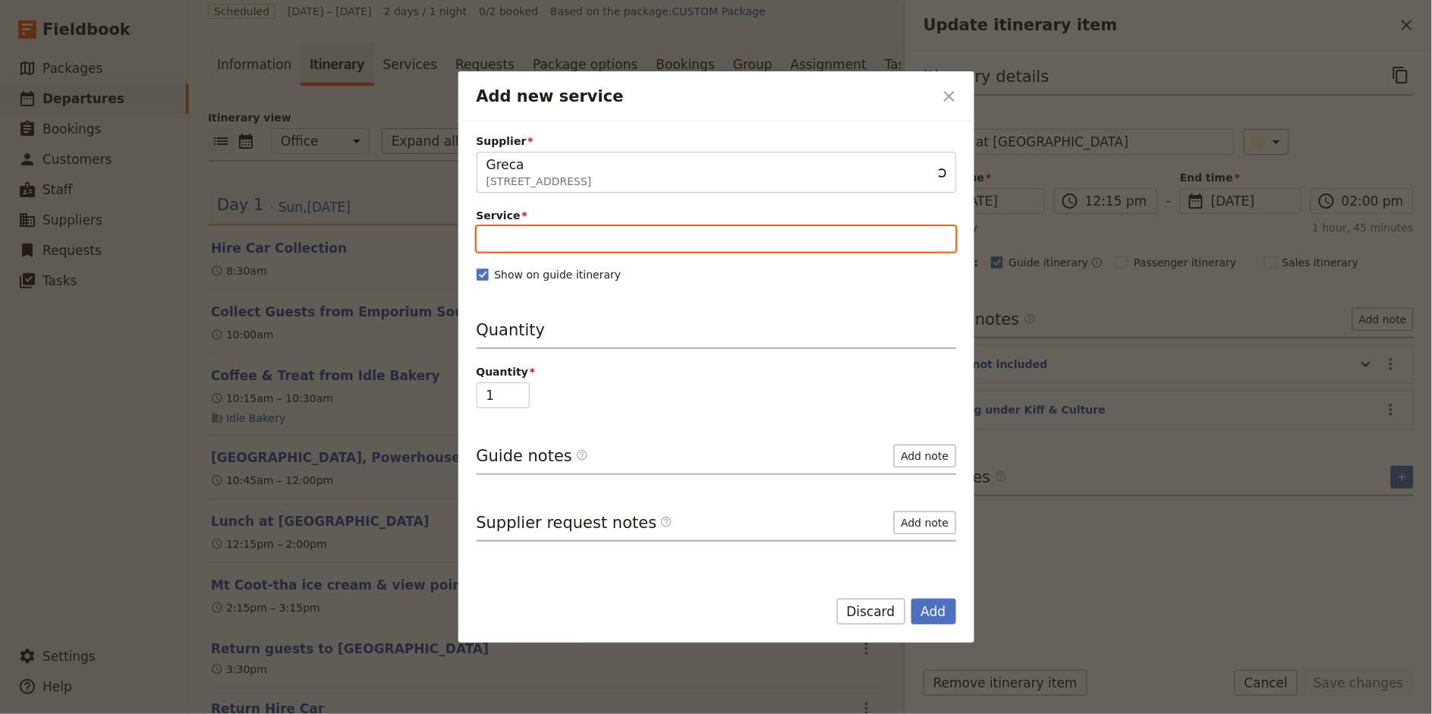
click at [544, 234] on input "Service" at bounding box center [716, 239] width 480 height 26
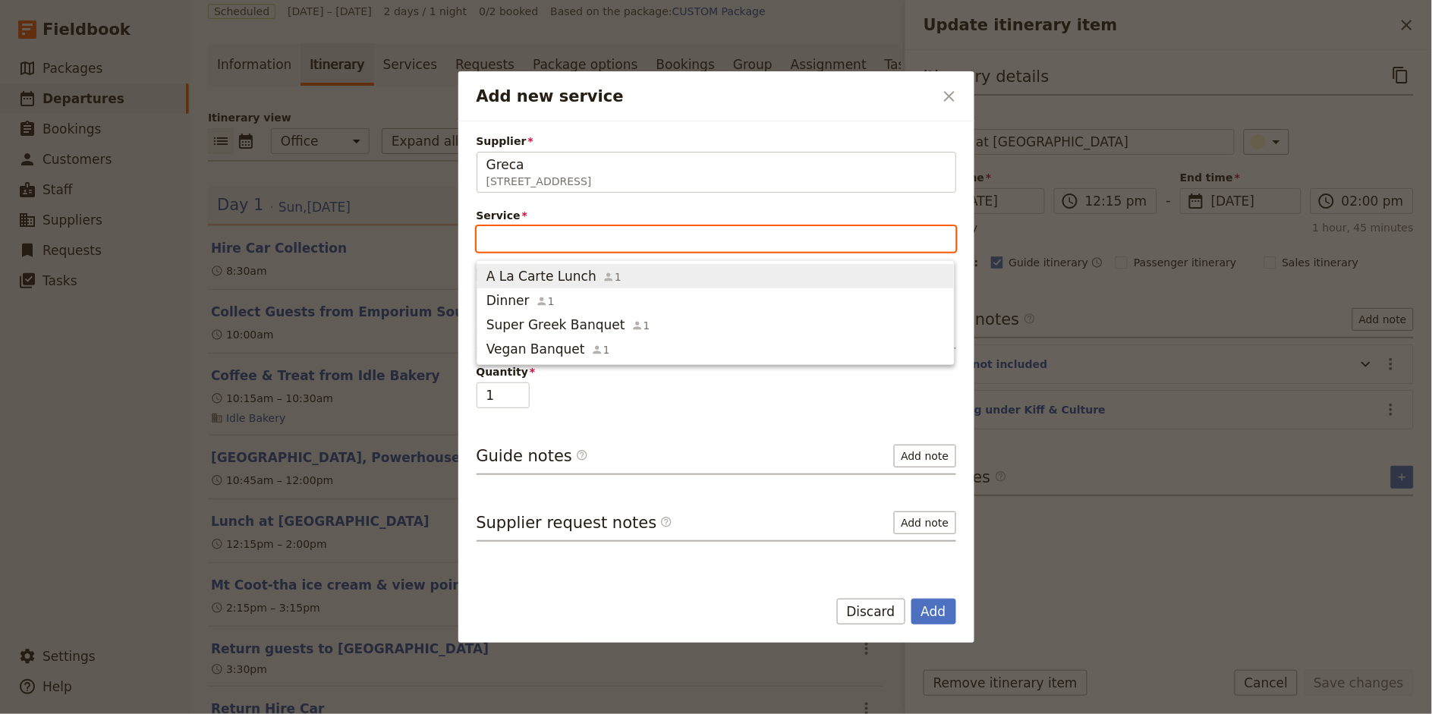
click at [540, 270] on span "A La Carte Lunch" at bounding box center [541, 276] width 110 height 18
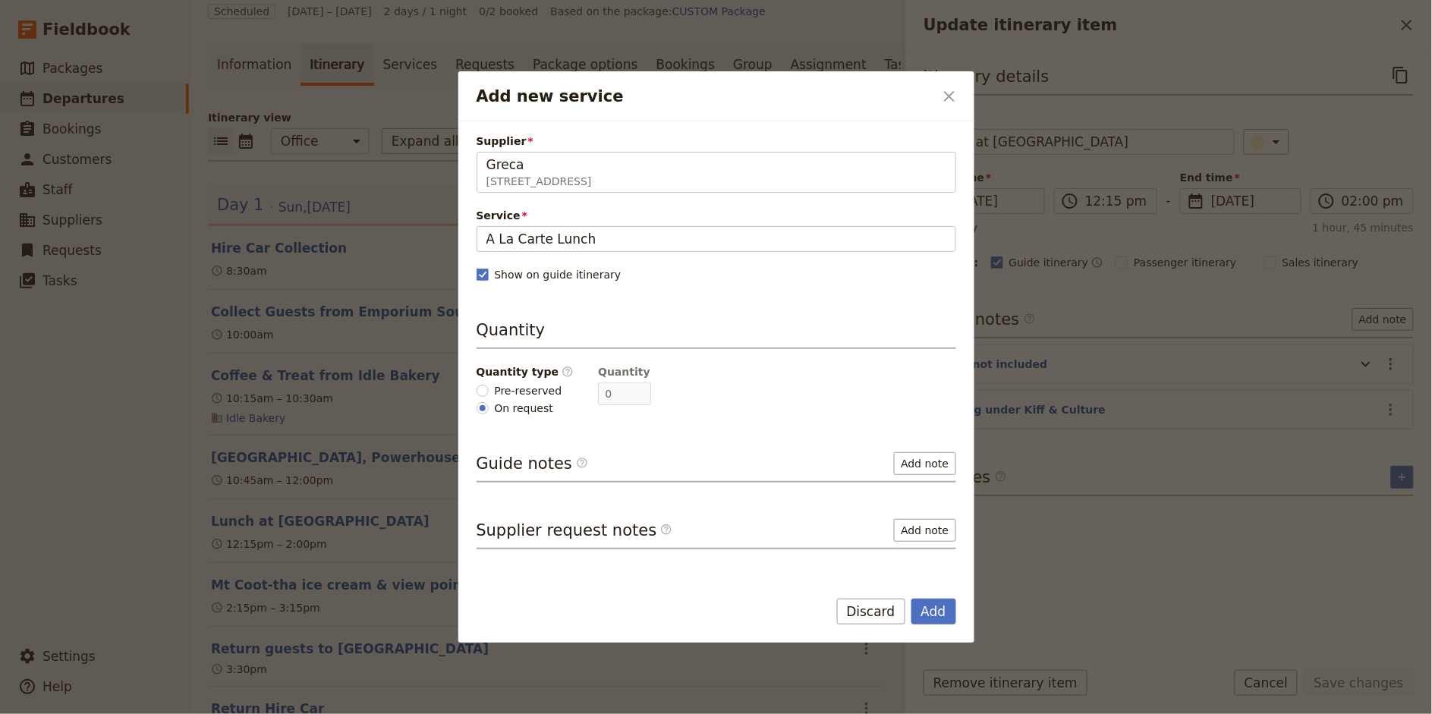
click at [498, 379] on fieldset "Quantity type ​ Pre-reserved On request" at bounding box center [525, 390] width 98 height 52
click at [493, 391] on label "Pre-reserved" at bounding box center [519, 390] width 86 height 16
click at [489, 391] on input "Pre-reserved" at bounding box center [482, 391] width 12 height 12
radio input "true"
type input "2"
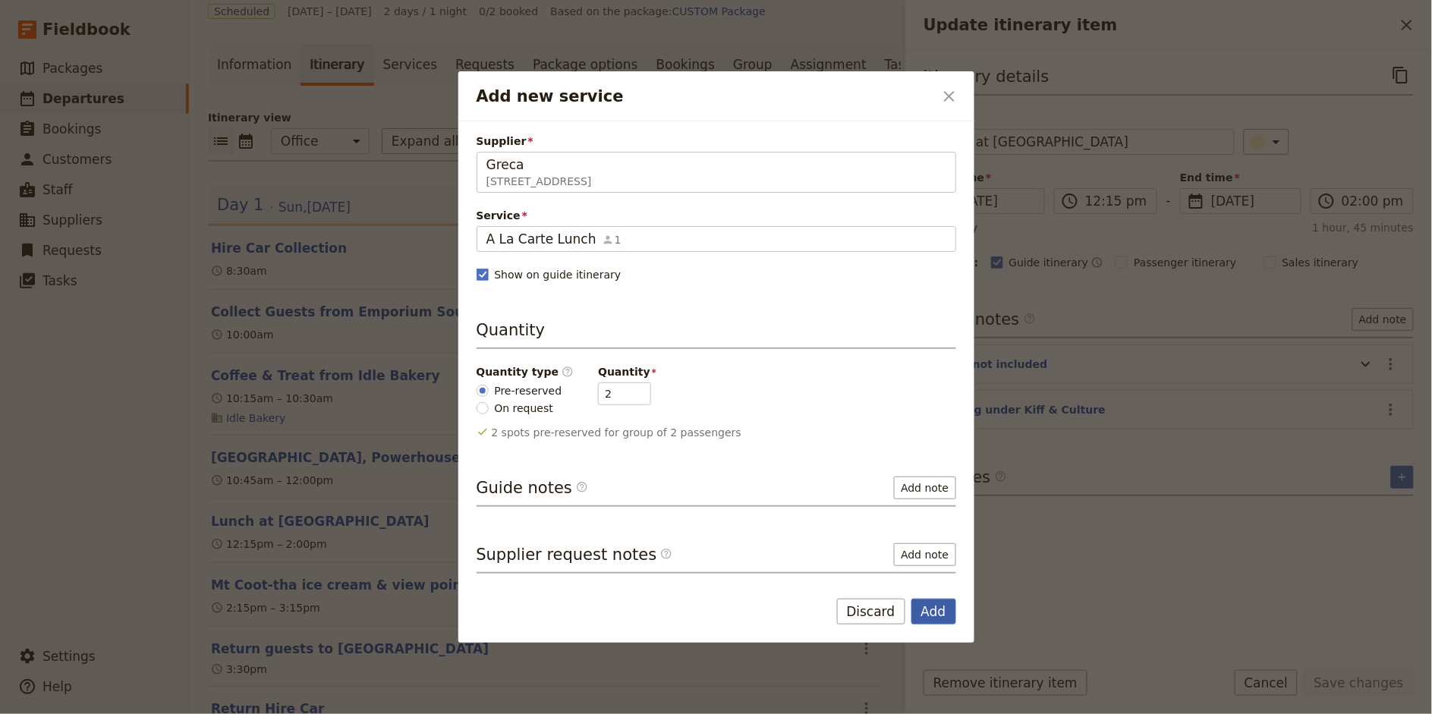
click at [938, 612] on button "Add" at bounding box center [933, 612] width 45 height 26
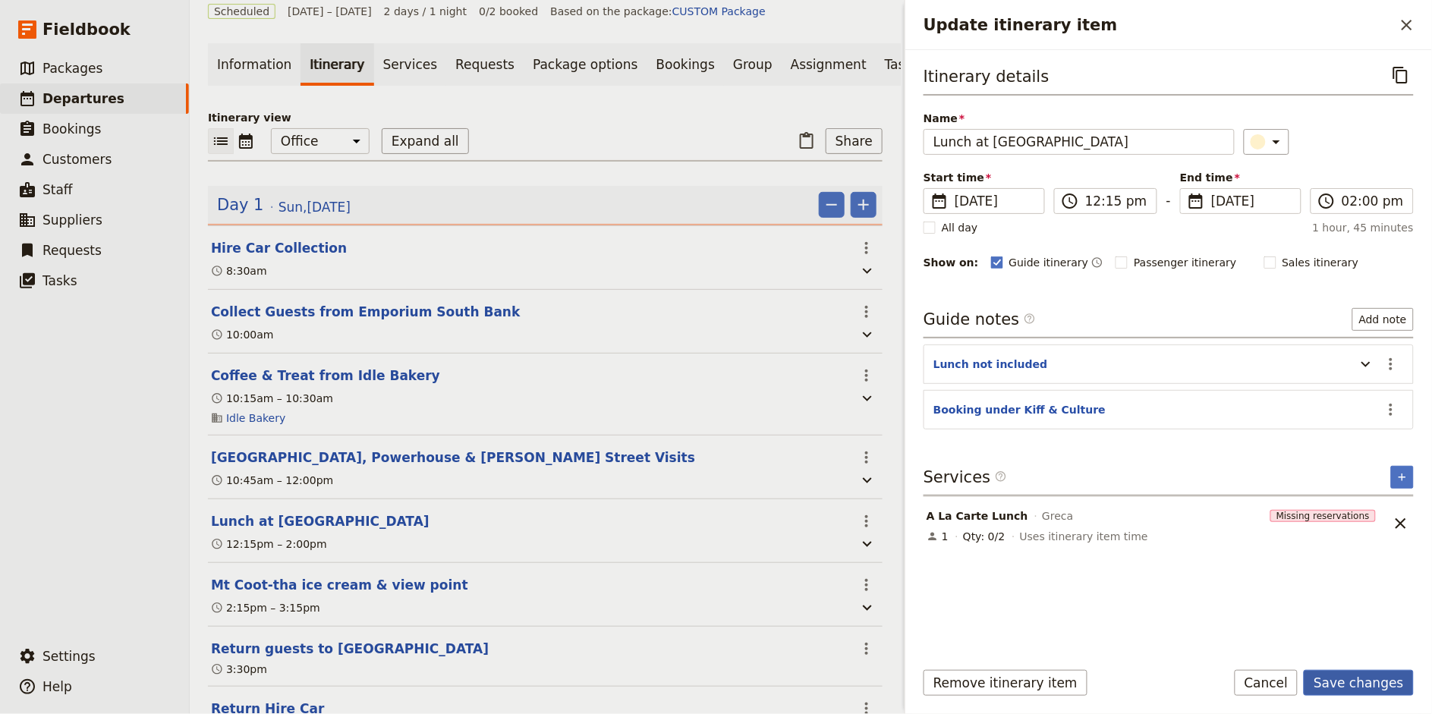
click at [1370, 679] on button "Save changes" at bounding box center [1359, 683] width 110 height 26
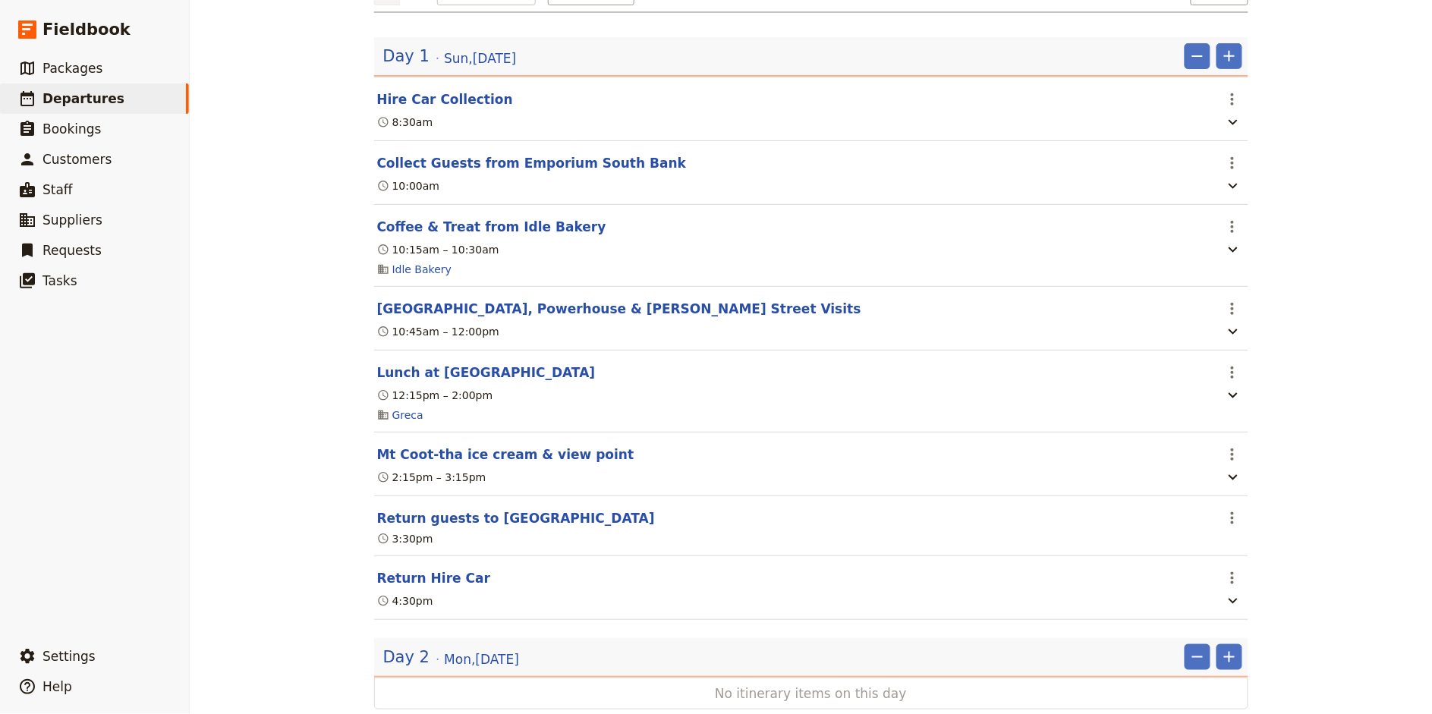
scroll to position [209, 0]
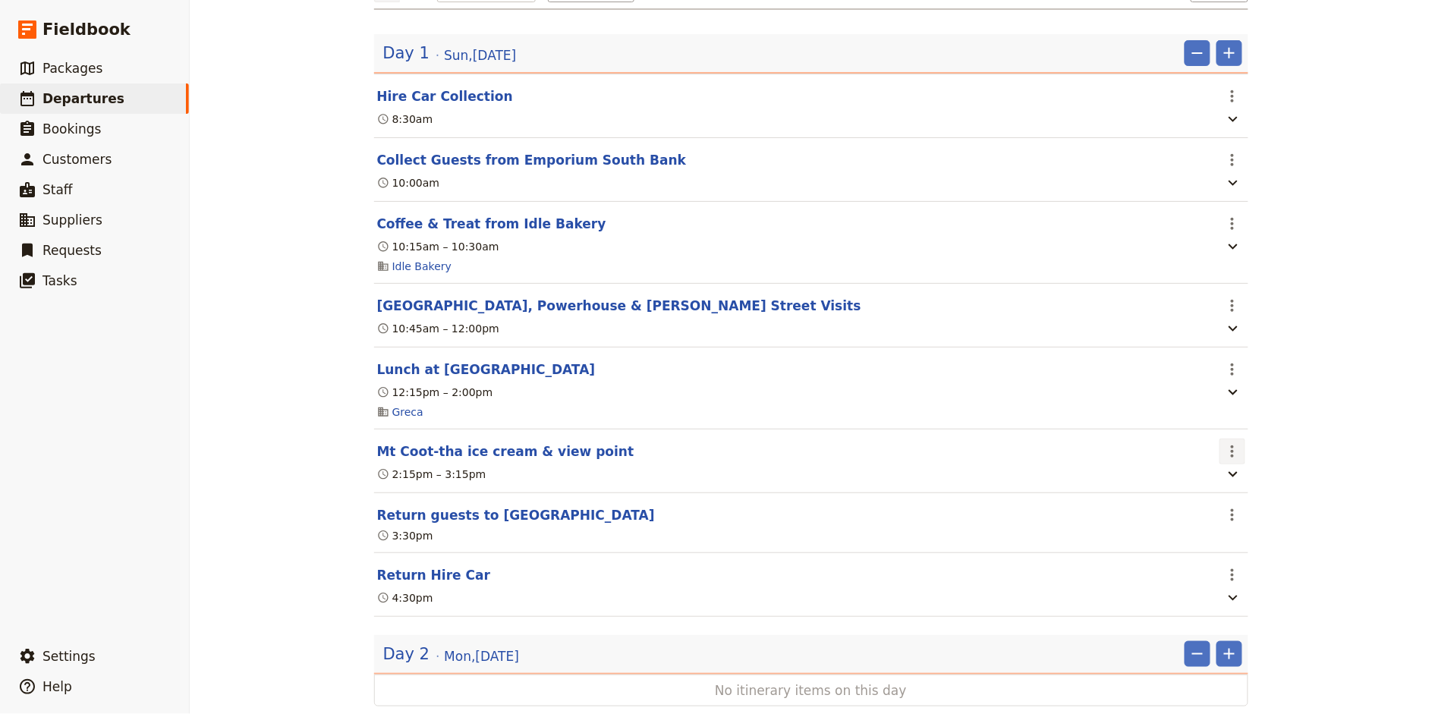
click at [1229, 448] on icon "Actions" at bounding box center [1232, 451] width 18 height 18
click at [1256, 486] on span "Edit this itinerary item" at bounding box center [1288, 485] width 119 height 15
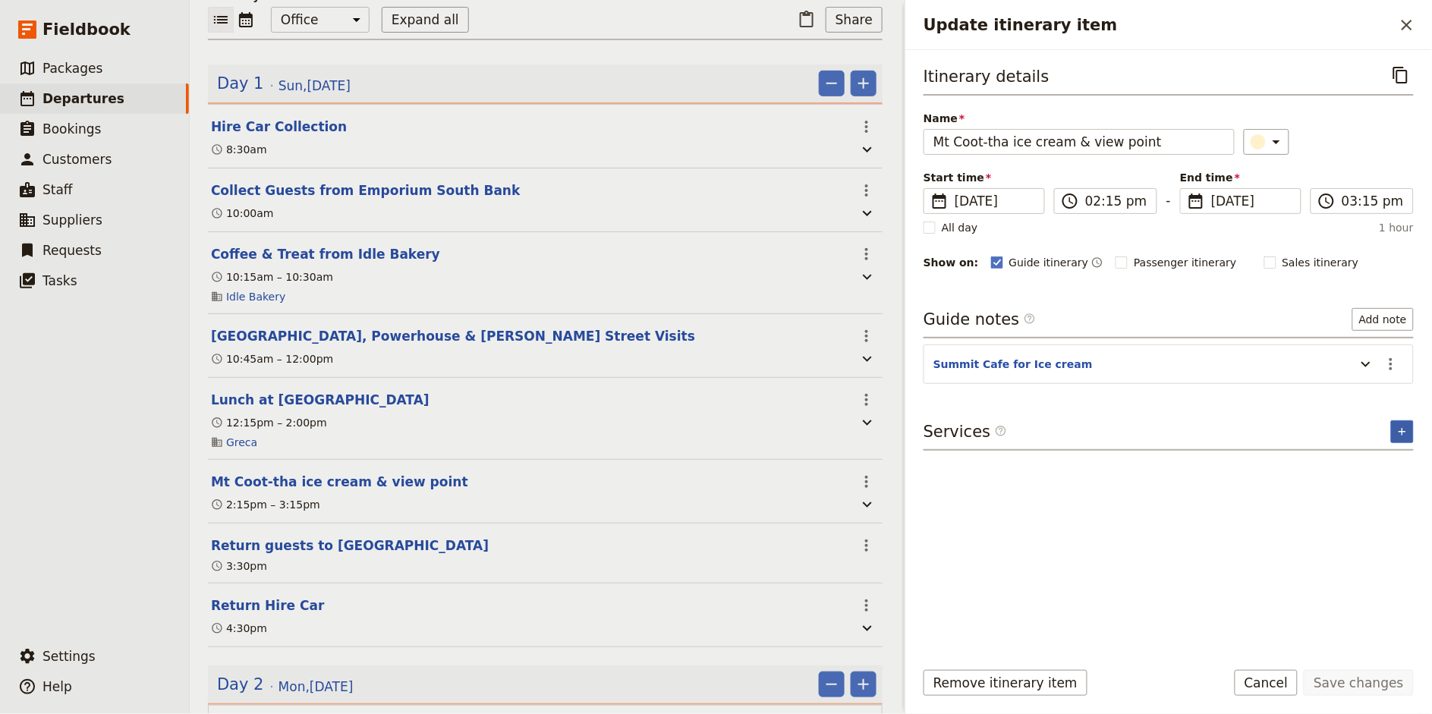
click at [1404, 429] on icon "Add service inclusion" at bounding box center [1402, 432] width 12 height 12
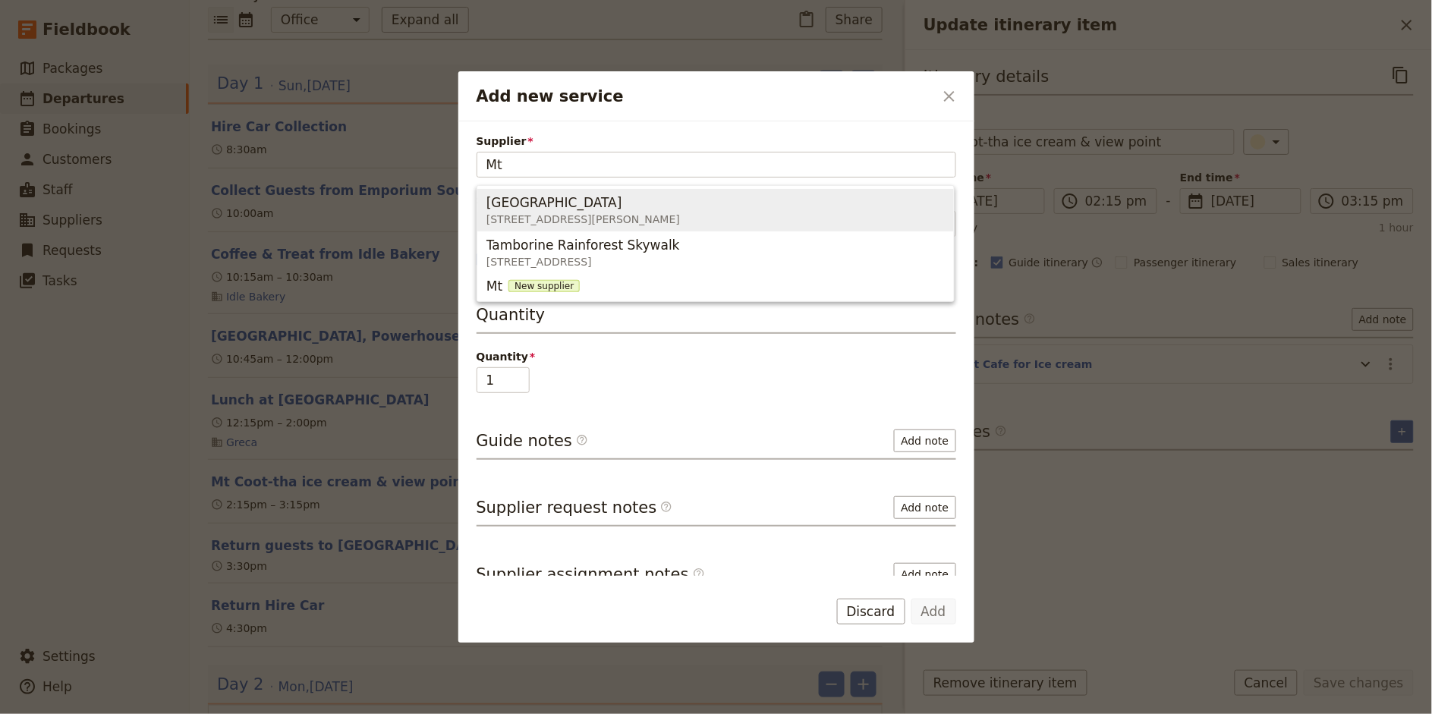
type input "M"
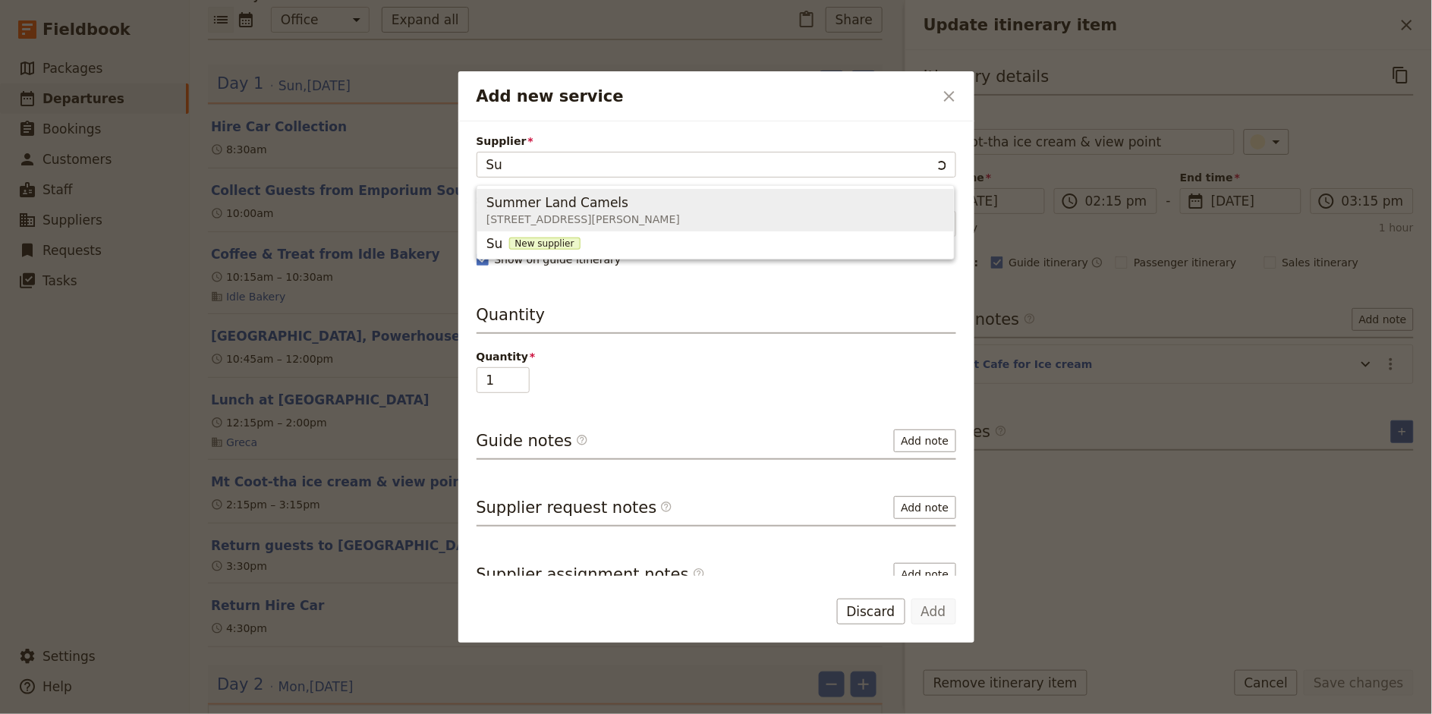
type input "S"
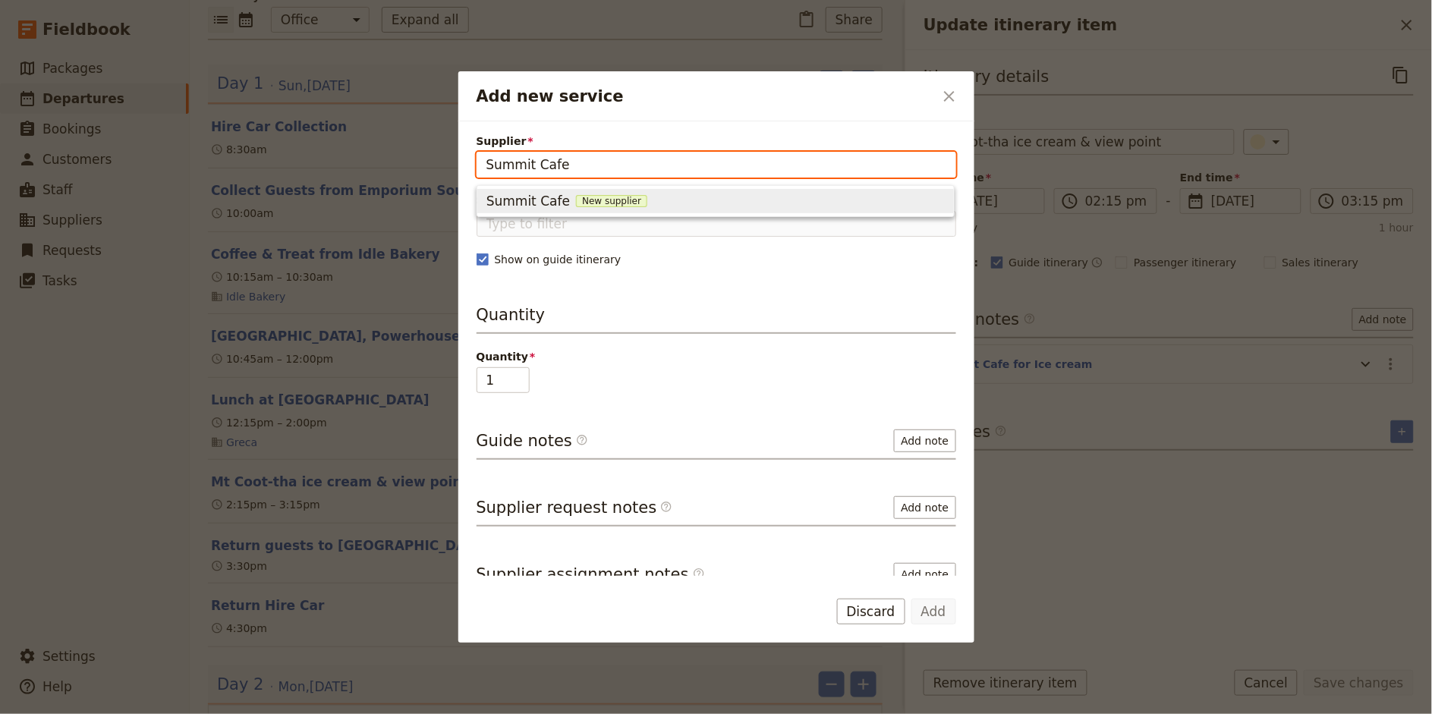
click at [531, 199] on span "Summit Cafe" at bounding box center [527, 201] width 83 height 18
type input "Summit Cafe"
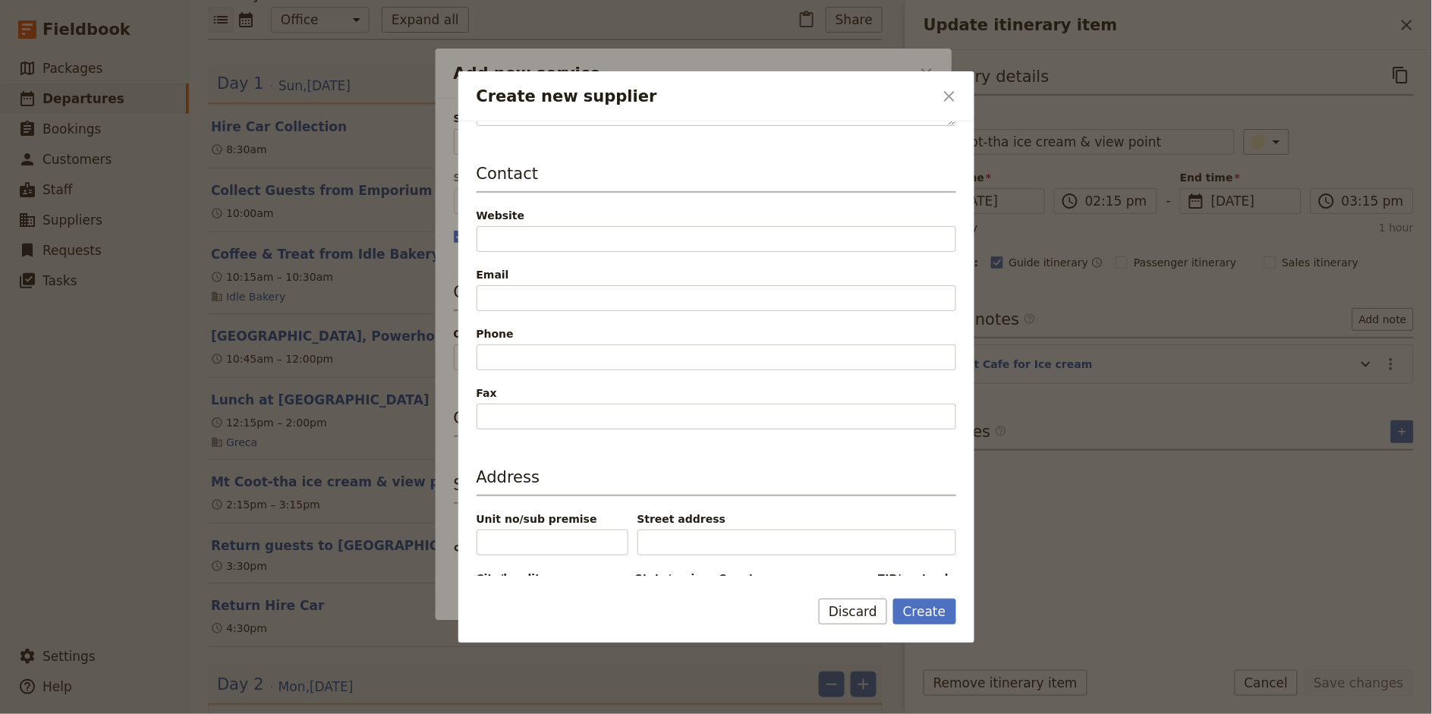
scroll to position [297, 0]
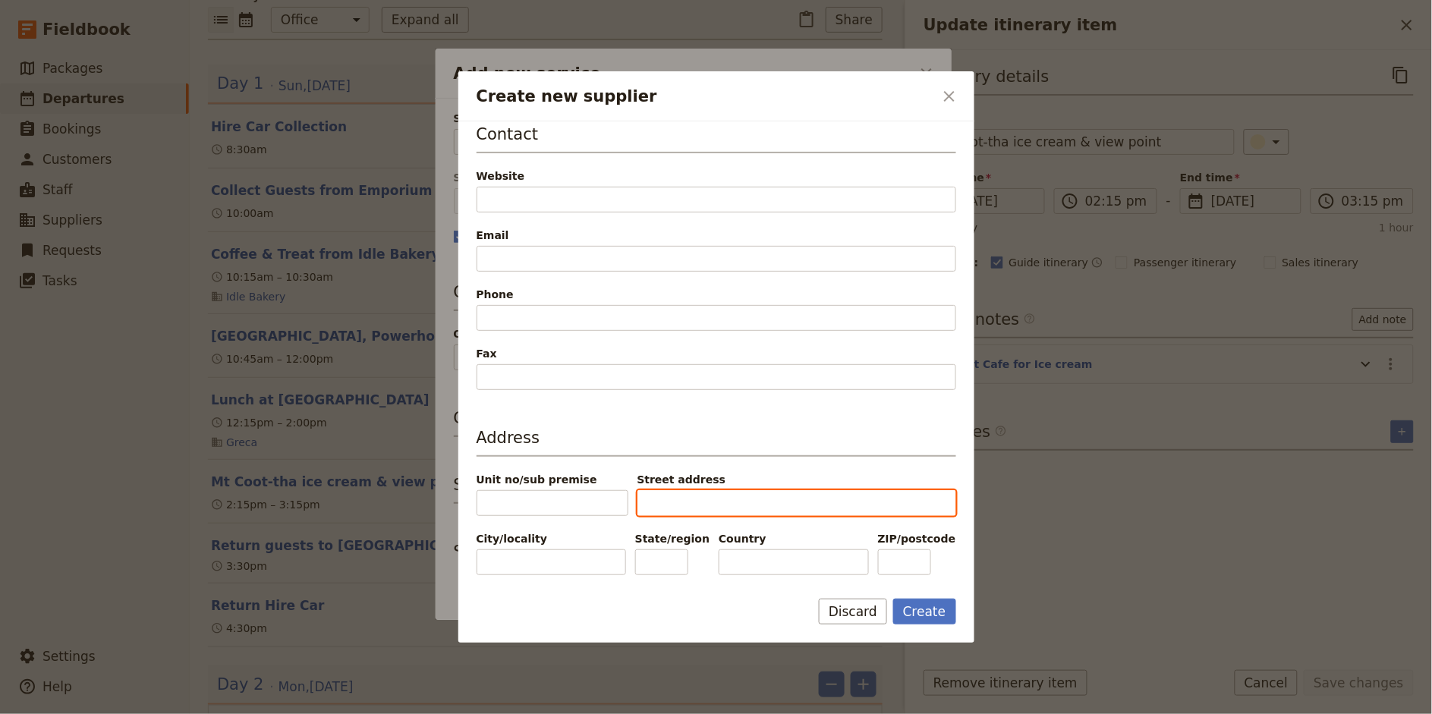
click at [731, 504] on input "Street address" at bounding box center [796, 503] width 319 height 26
paste input "2/[STREET_ADDRESS][PERSON_NAME]"
drag, startPoint x: 668, startPoint y: 500, endPoint x: 636, endPoint y: 501, distance: 31.9
click at [636, 501] on div "Unit no/sub premise Street address [STREET_ADDRESS][PERSON_NAME]" at bounding box center [716, 494] width 480 height 44
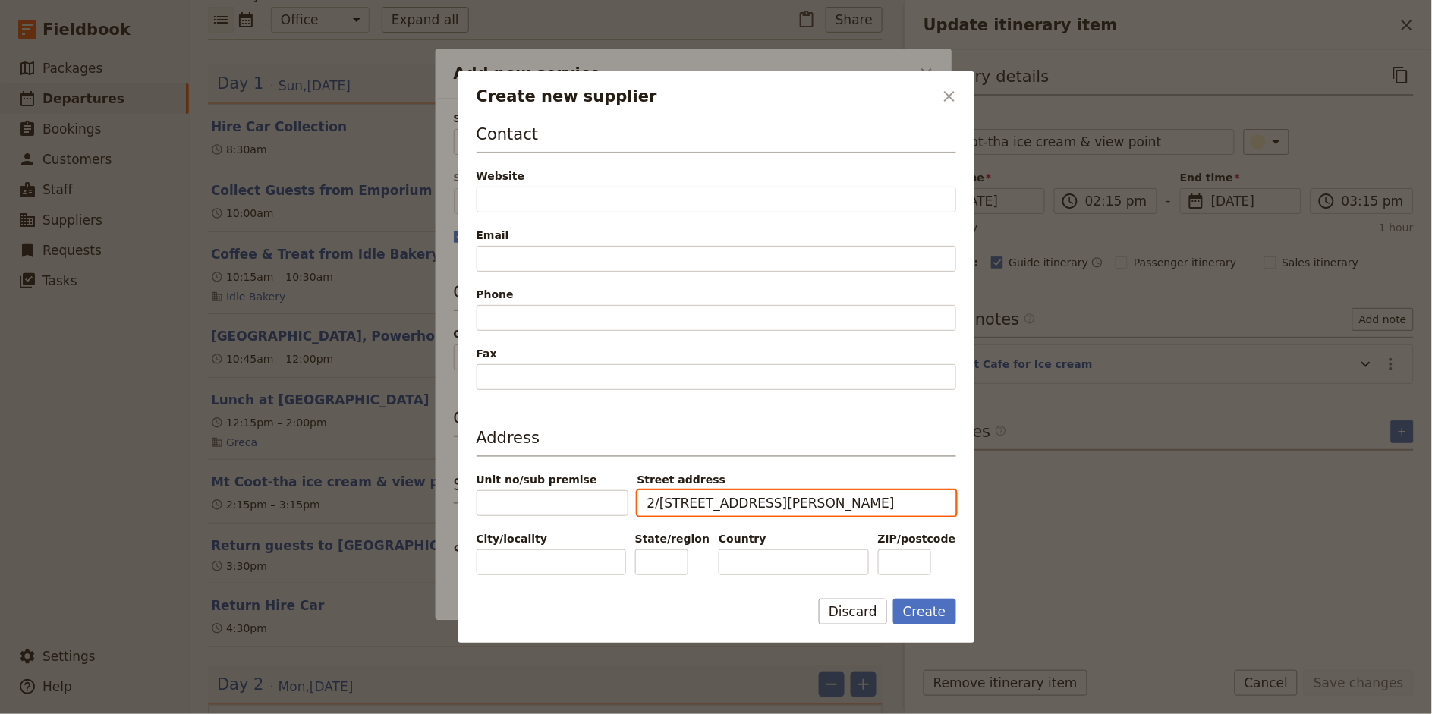
click at [687, 505] on input "2/[STREET_ADDRESS][PERSON_NAME]" at bounding box center [796, 503] width 319 height 26
drag, startPoint x: 688, startPoint y: 502, endPoint x: 641, endPoint y: 502, distance: 47.0
click at [641, 502] on input "2/[STREET_ADDRESS][PERSON_NAME]" at bounding box center [796, 503] width 319 height 26
type input "[PERSON_NAME] Dr, Mount Coot-tha QLD 4066"
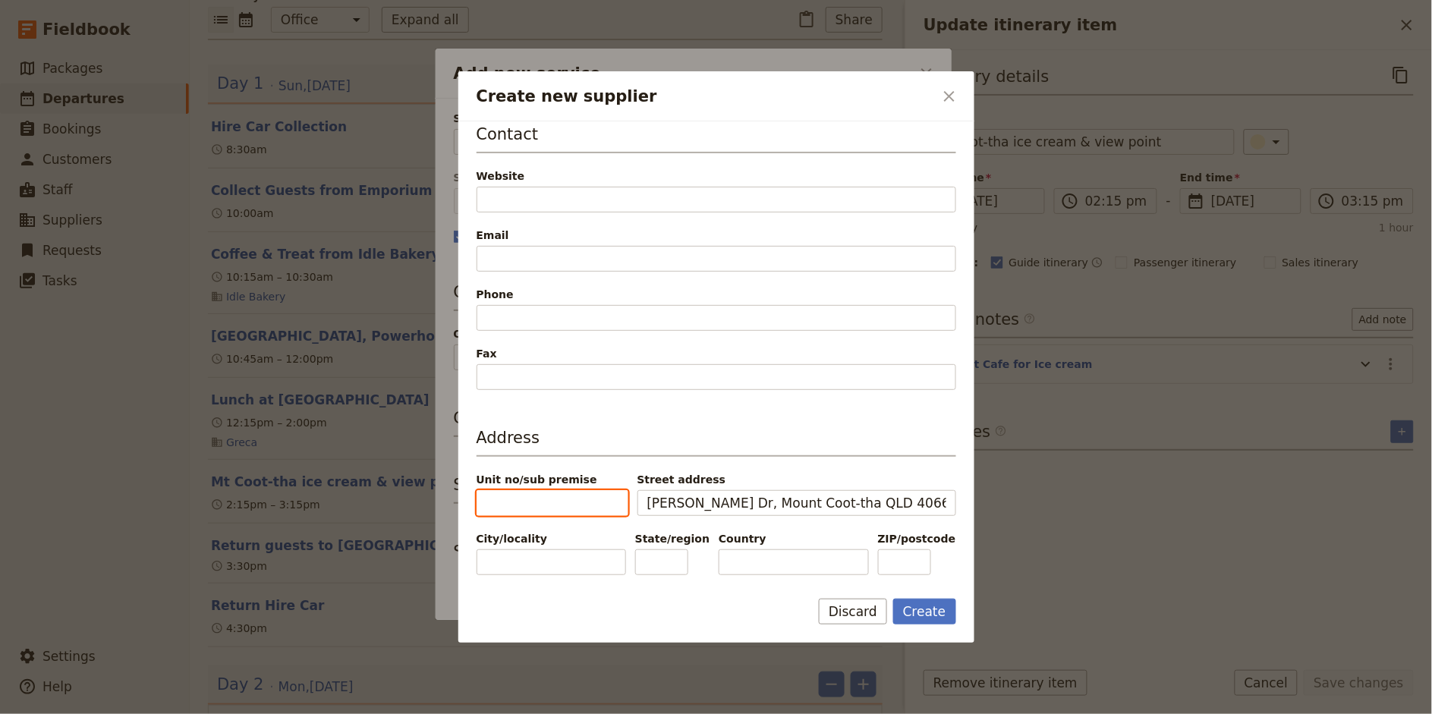
click at [532, 494] on input "Unit no/sub premise" at bounding box center [552, 503] width 152 height 26
paste input "2/1012"
type input "2/1012"
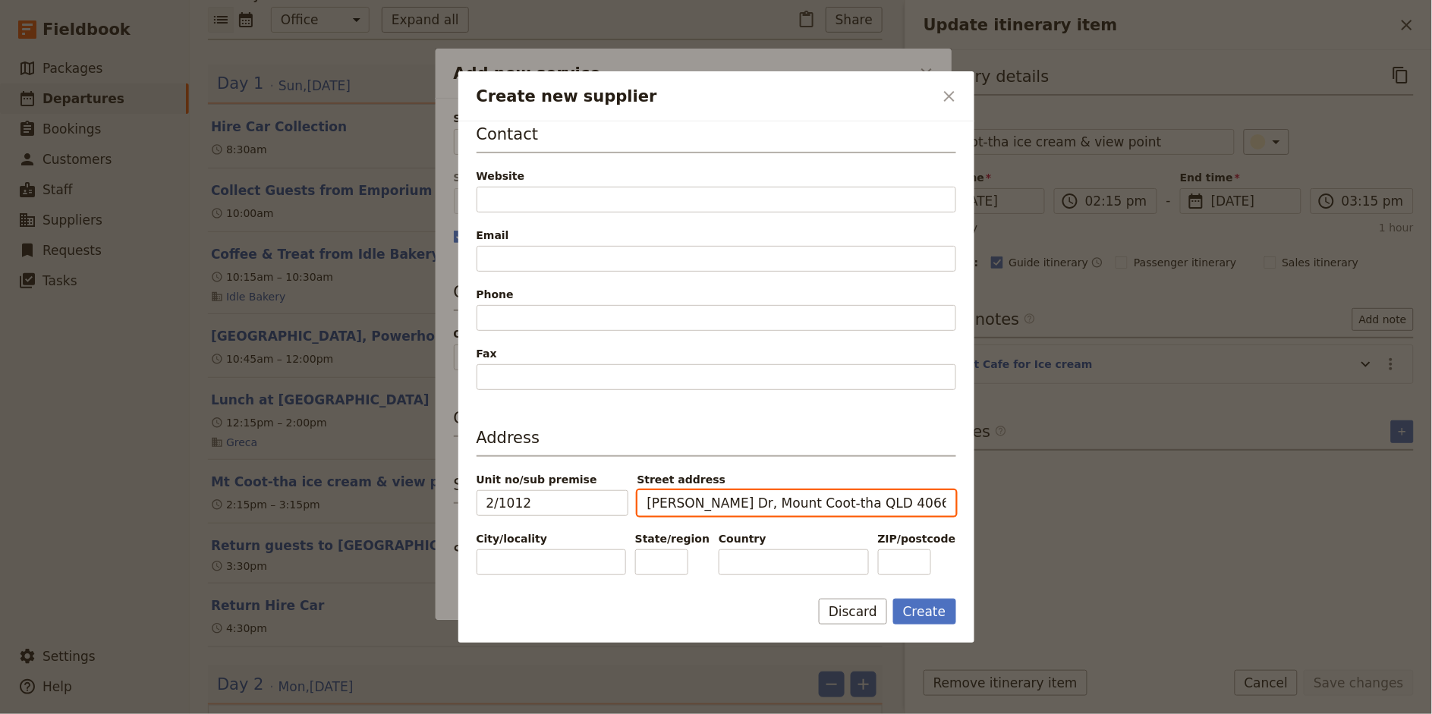
drag, startPoint x: 770, startPoint y: 504, endPoint x: 866, endPoint y: 505, distance: 95.6
click at [866, 505] on input "[PERSON_NAME] Dr, Mount Coot-tha QLD 4066" at bounding box center [796, 503] width 319 height 26
type input "[PERSON_NAME] Dr, QLD 4066"
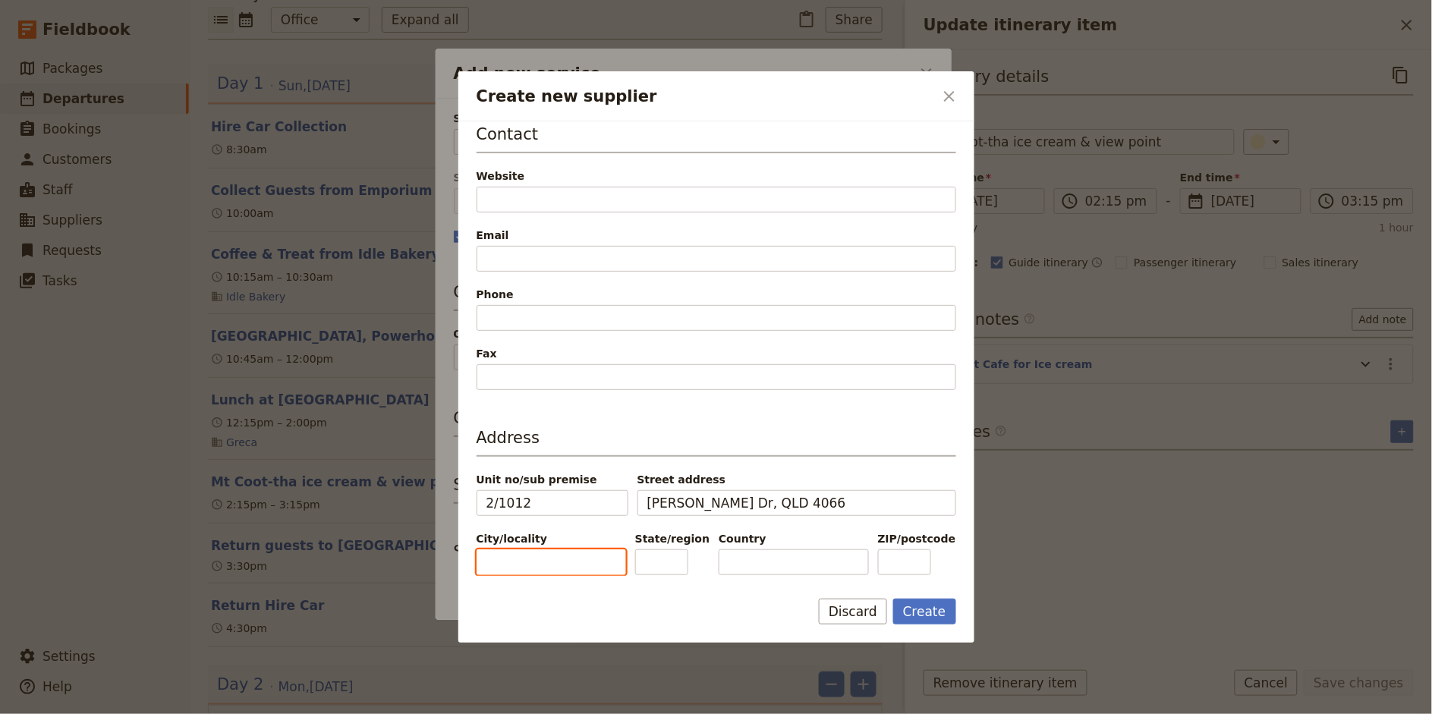
click at [589, 552] on input "City/locality" at bounding box center [550, 562] width 149 height 26
paste input "Mount Coot-tha"
type input "Mount Coot-tha"
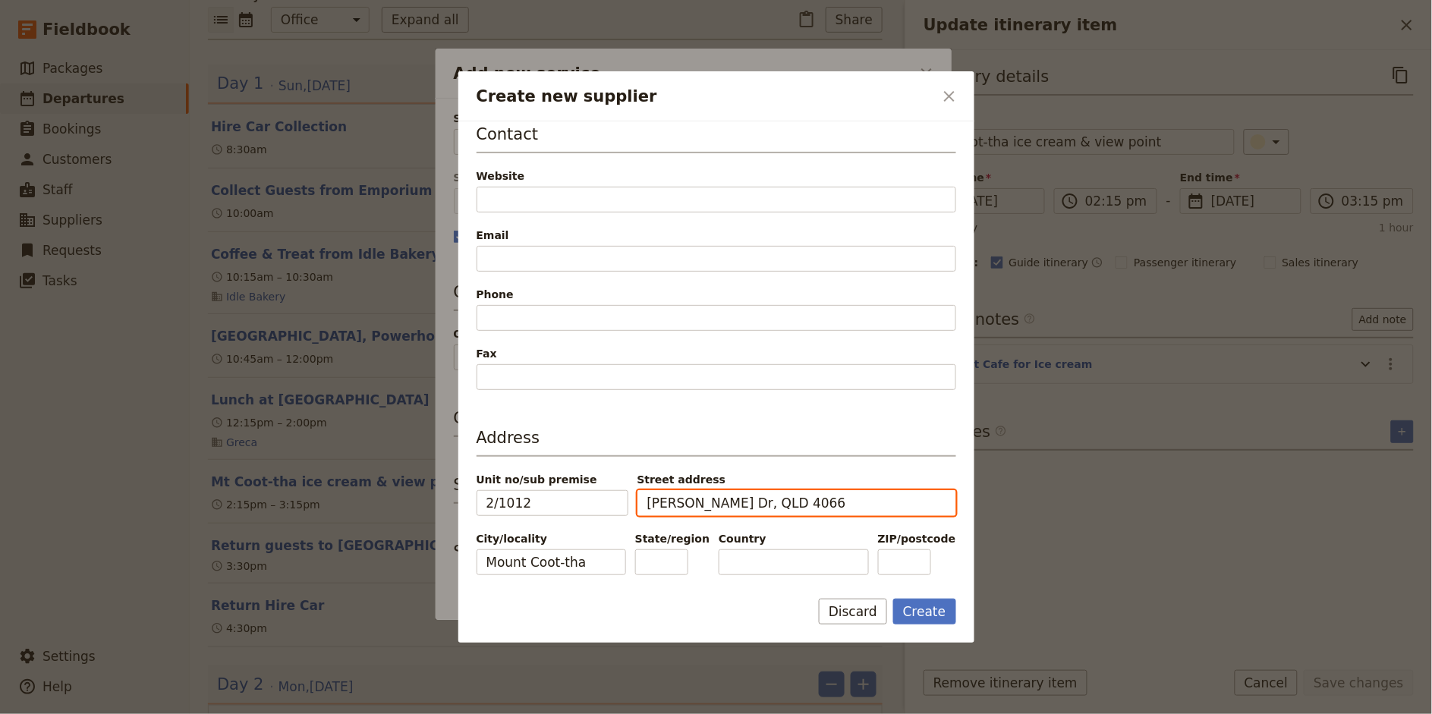
drag, startPoint x: 775, startPoint y: 502, endPoint x: 800, endPoint y: 502, distance: 25.1
click at [800, 502] on input "[PERSON_NAME] Dr, QLD 4066" at bounding box center [796, 503] width 319 height 26
type input "[PERSON_NAME] Dr, 4066"
click at [669, 561] on input "State/region" at bounding box center [661, 562] width 53 height 26
paste input "QLD"
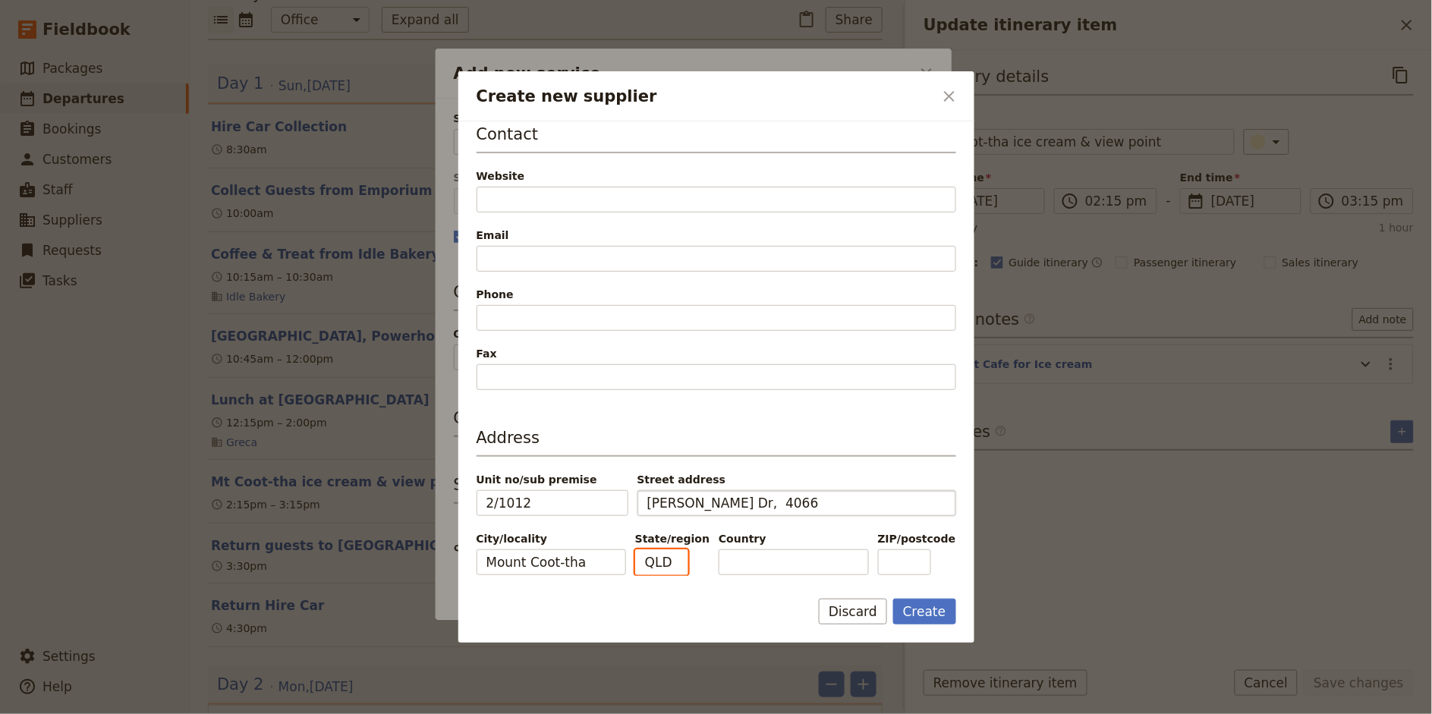
type input "QLD"
drag, startPoint x: 779, startPoint y: 504, endPoint x: 869, endPoint y: 504, distance: 89.5
click at [869, 504] on input "[PERSON_NAME] Dr, 4066" at bounding box center [796, 503] width 319 height 26
type input "[PERSON_NAME] Dr,"
click at [925, 558] on input "ZIP/postcode" at bounding box center [904, 562] width 53 height 26
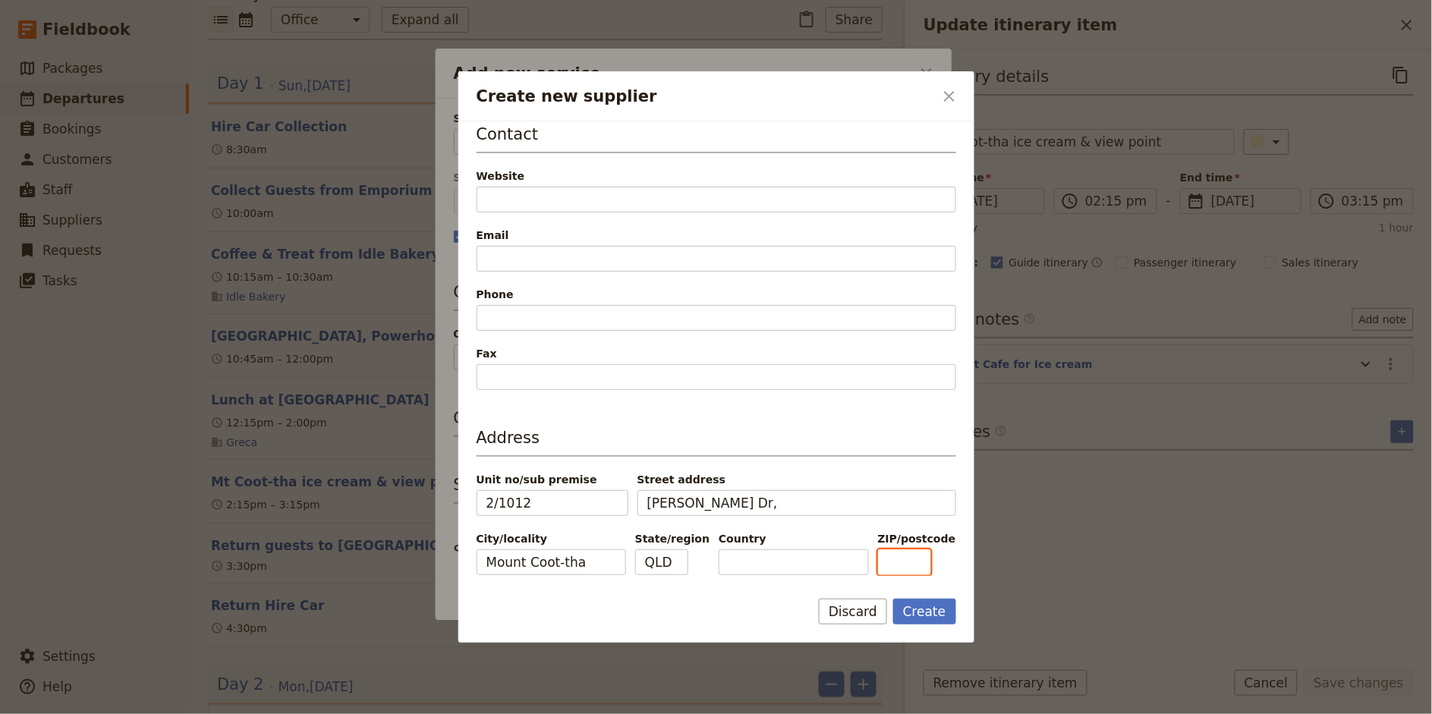
paste input "4066"
type input "4066"
click at [772, 561] on input "Country" at bounding box center [793, 562] width 149 height 26
type input "[GEOGRAPHIC_DATA]"
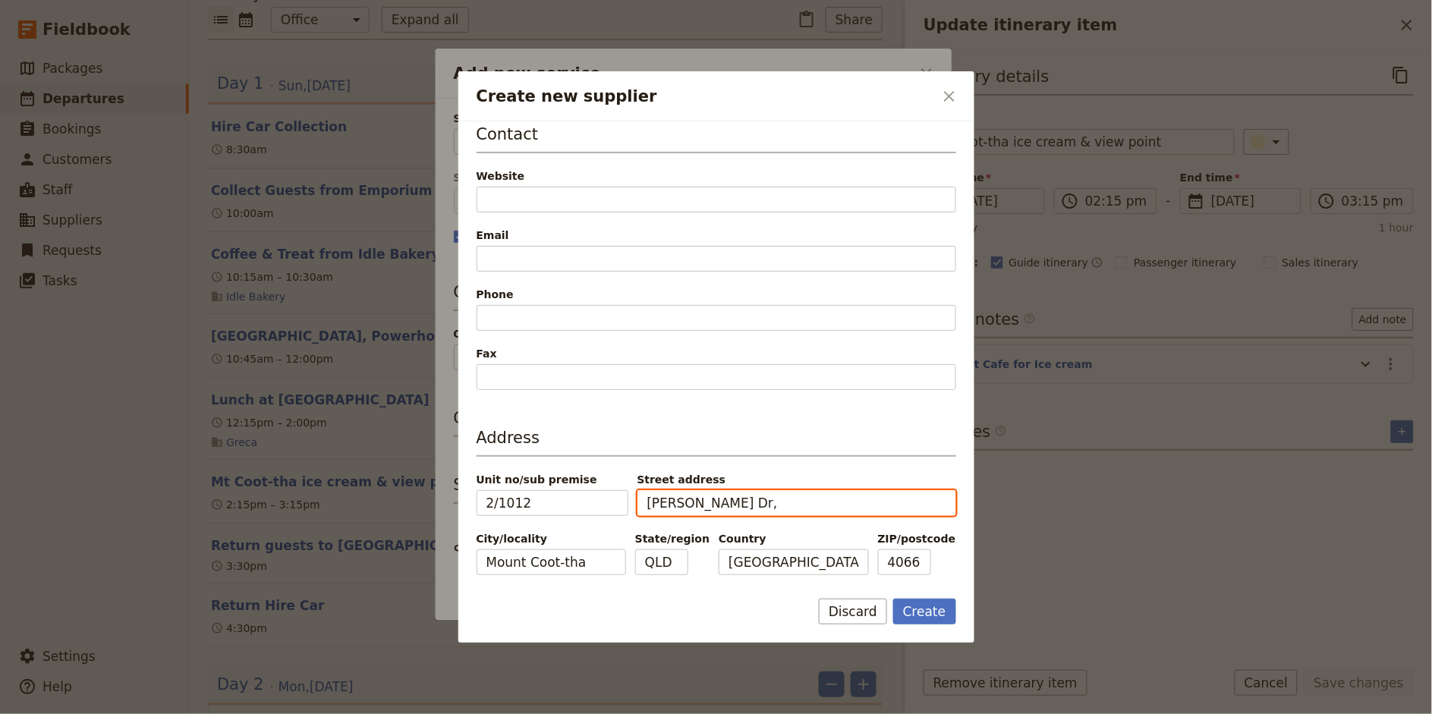
click at [809, 503] on input "[PERSON_NAME] Dr," at bounding box center [796, 503] width 319 height 26
type input "[PERSON_NAME] Dr"
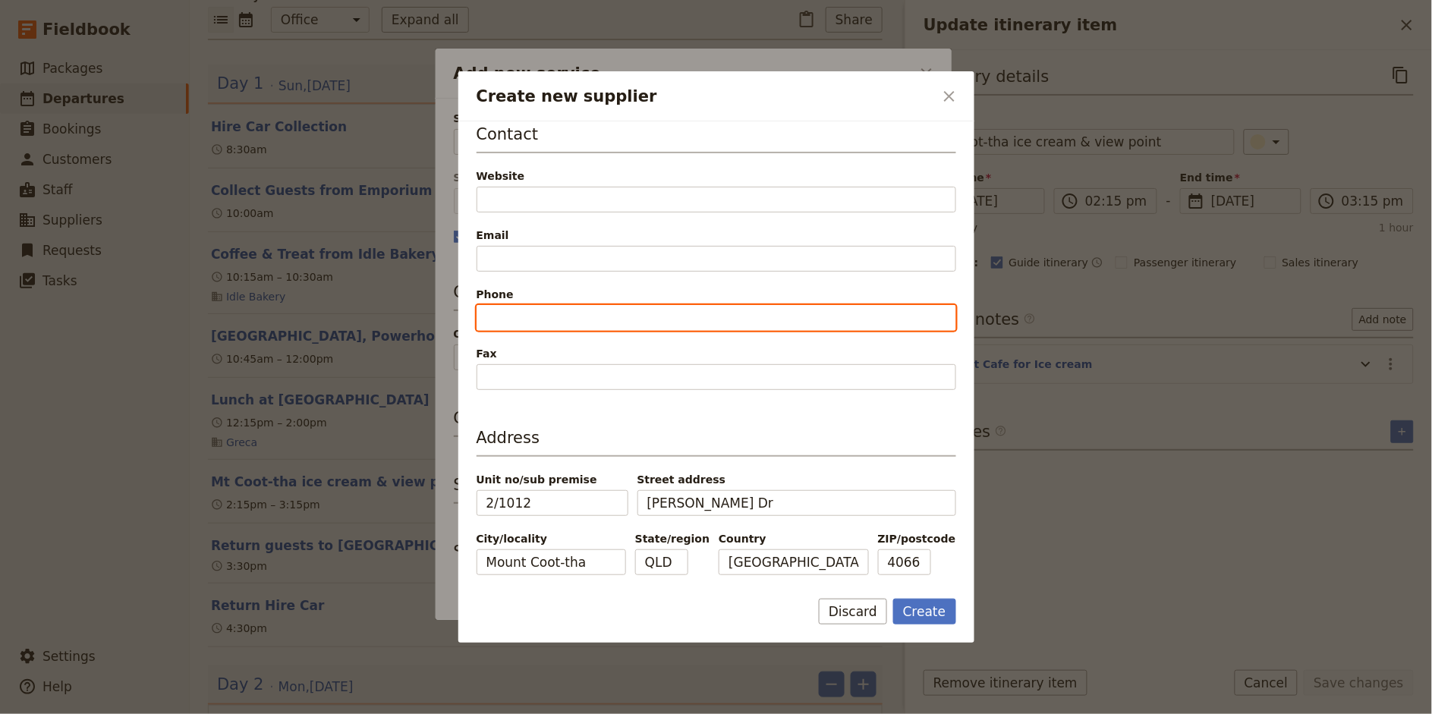
click at [557, 319] on input "Phone" at bounding box center [716, 318] width 480 height 26
paste input "[PHONE_NUMBER]"
type input "[PHONE_NUMBER]"
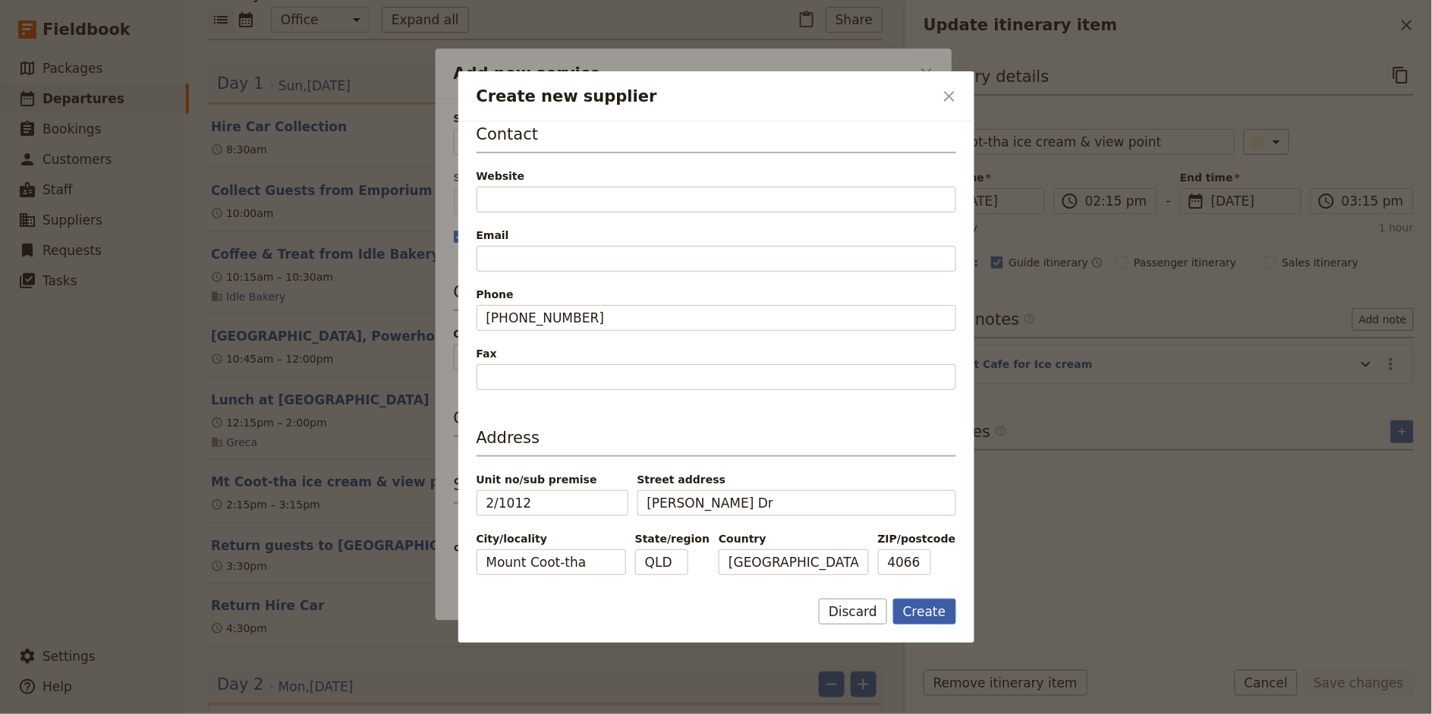
click at [927, 612] on button "Create" at bounding box center [924, 612] width 63 height 26
type input "Summit Cafe"
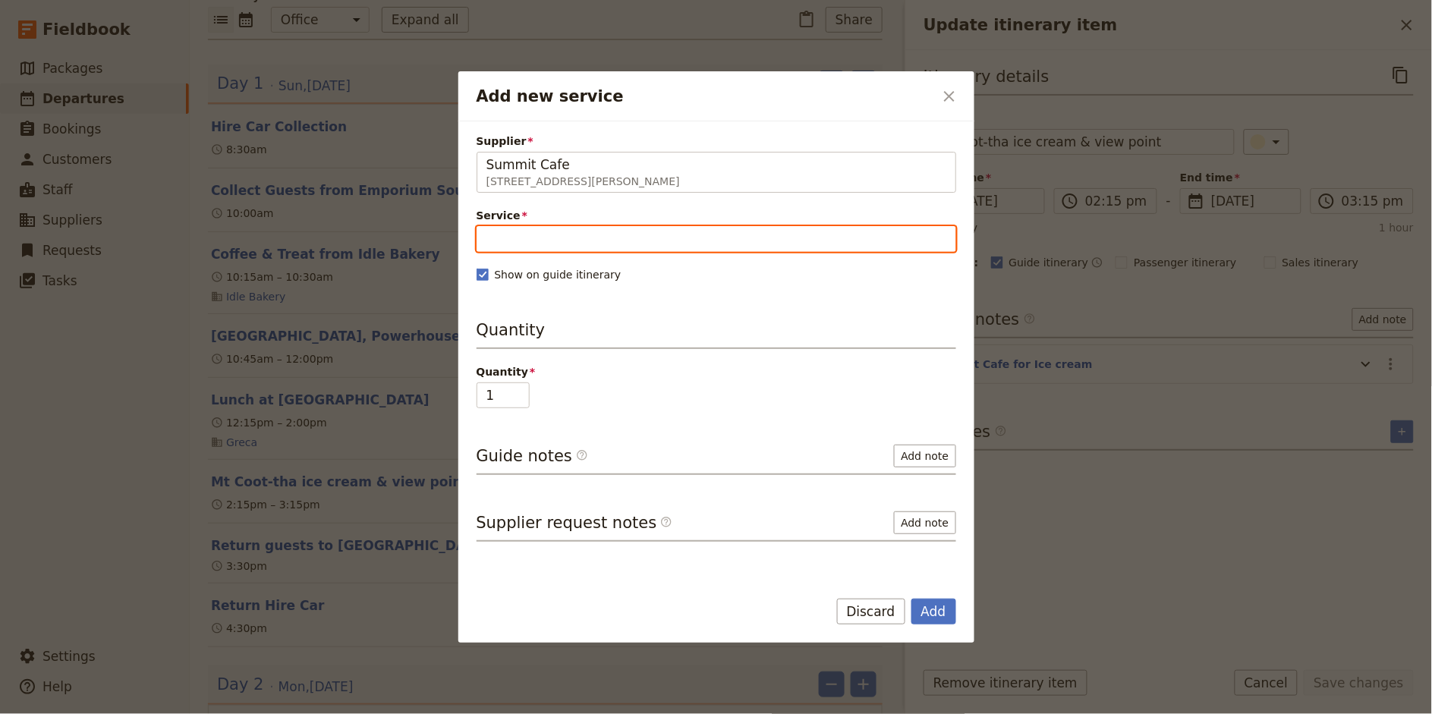
click at [539, 247] on input "Service" at bounding box center [716, 239] width 480 height 26
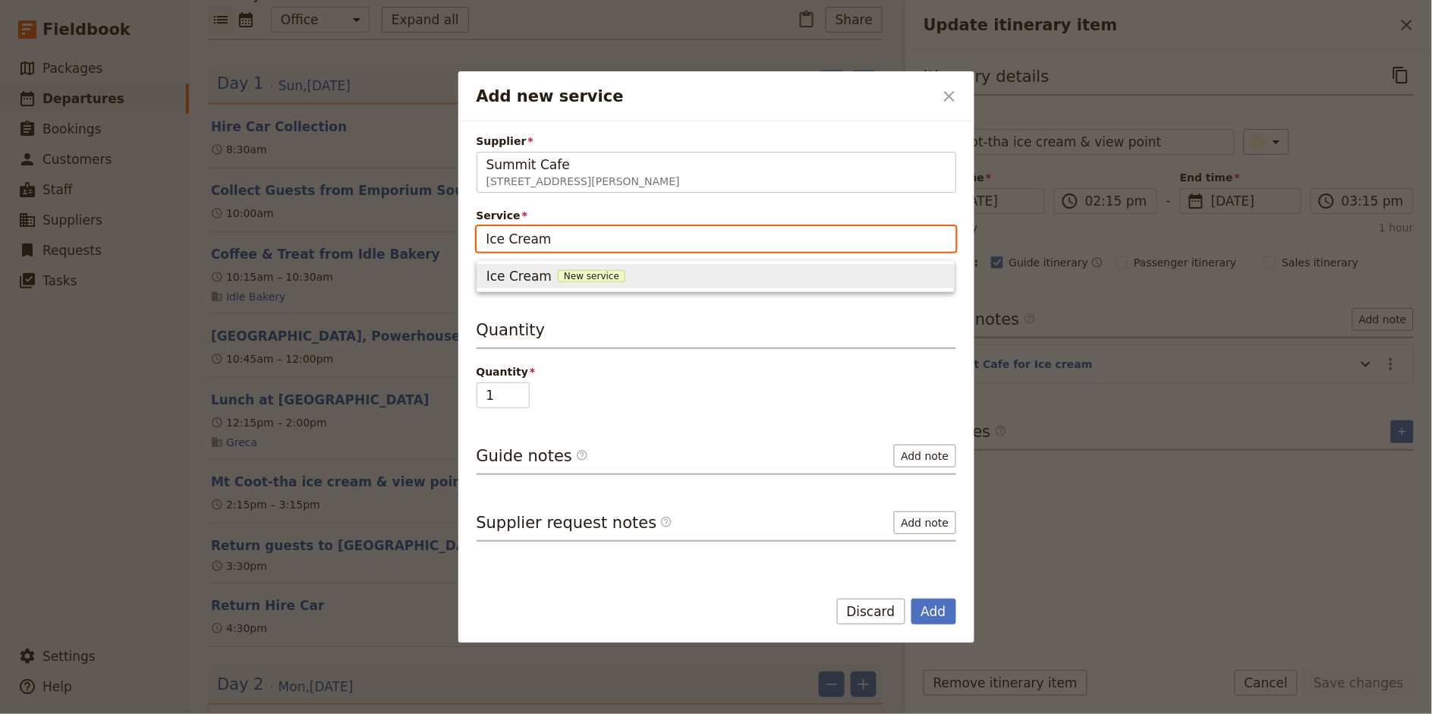
click at [545, 274] on div "Ice Cream New service" at bounding box center [715, 276] width 458 height 18
type input "Ice Cream"
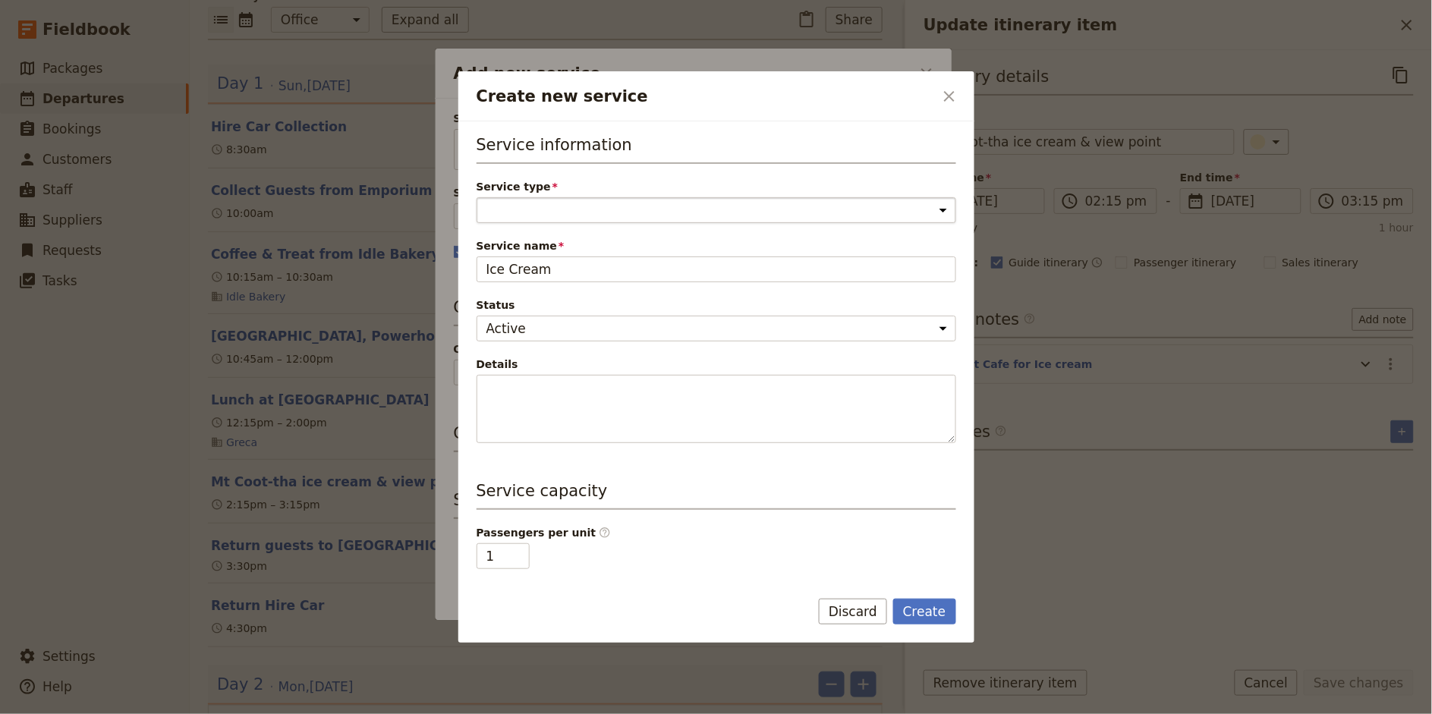
click at [521, 208] on select "Accommodation Activity Transport Flight Food and beverage Other" at bounding box center [716, 210] width 480 height 26
select select "FoodAndBeverageService"
click at [476, 197] on select "Accommodation Activity Transport Flight Food and beverage Other" at bounding box center [716, 210] width 480 height 26
click at [920, 609] on button "Create" at bounding box center [924, 612] width 63 height 26
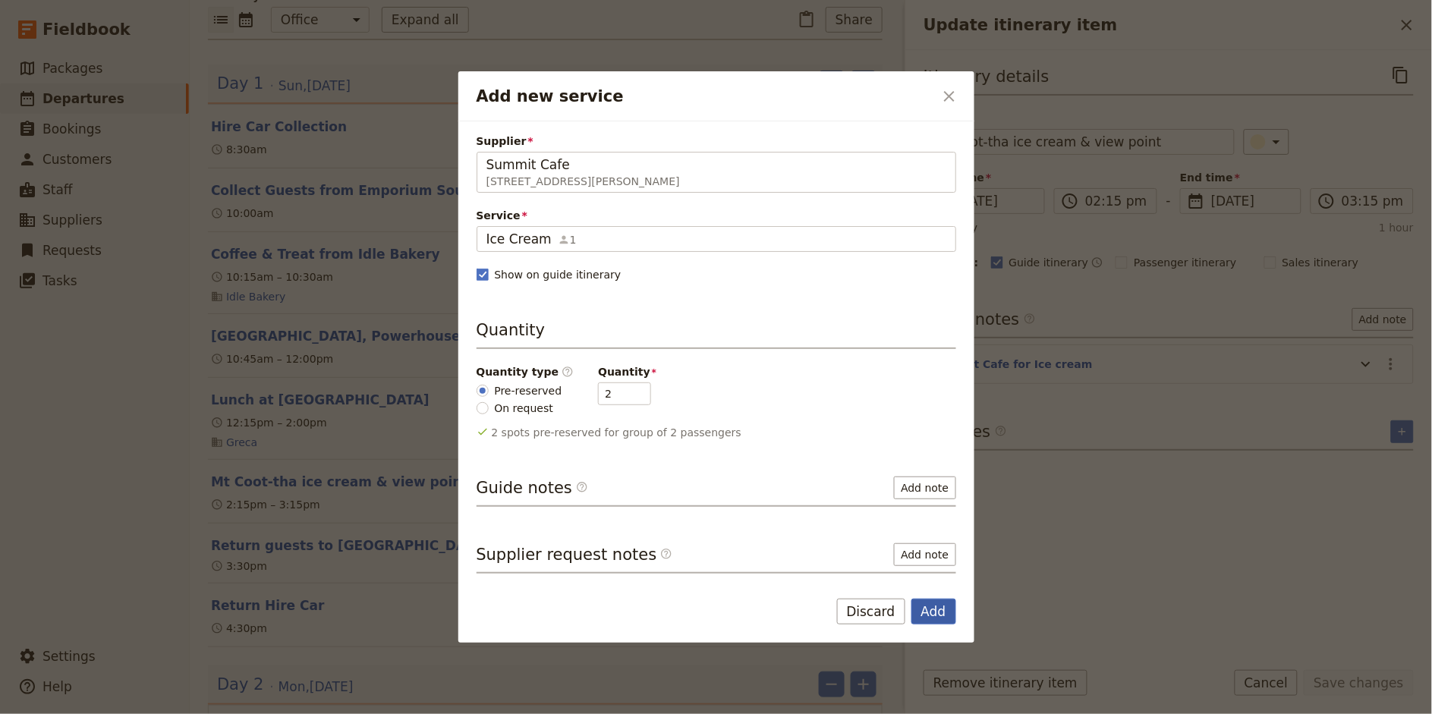
click at [946, 607] on button "Add" at bounding box center [933, 612] width 45 height 26
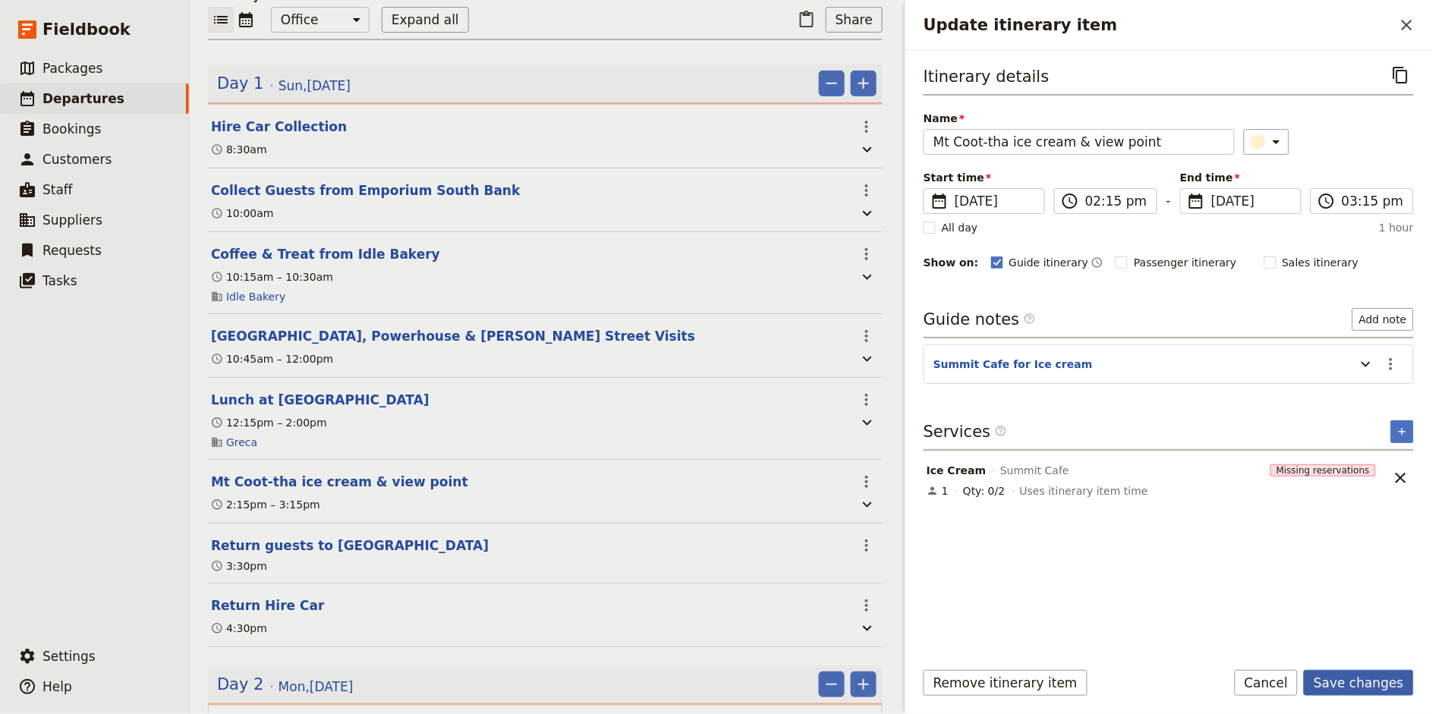
click at [1355, 693] on button "Save changes" at bounding box center [1359, 683] width 110 height 26
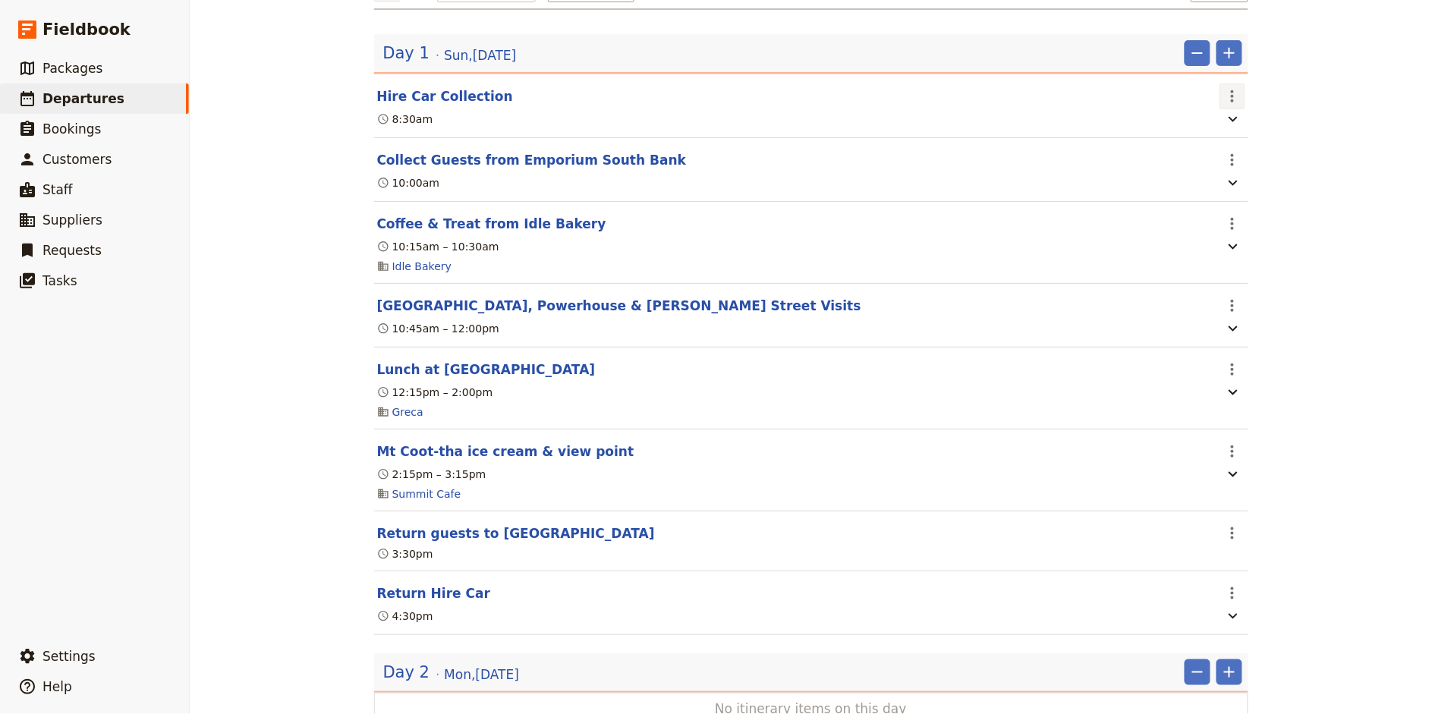
click at [1233, 97] on icon "Actions" at bounding box center [1232, 96] width 18 height 18
click at [1246, 124] on span "Edit this itinerary item" at bounding box center [1288, 128] width 119 height 15
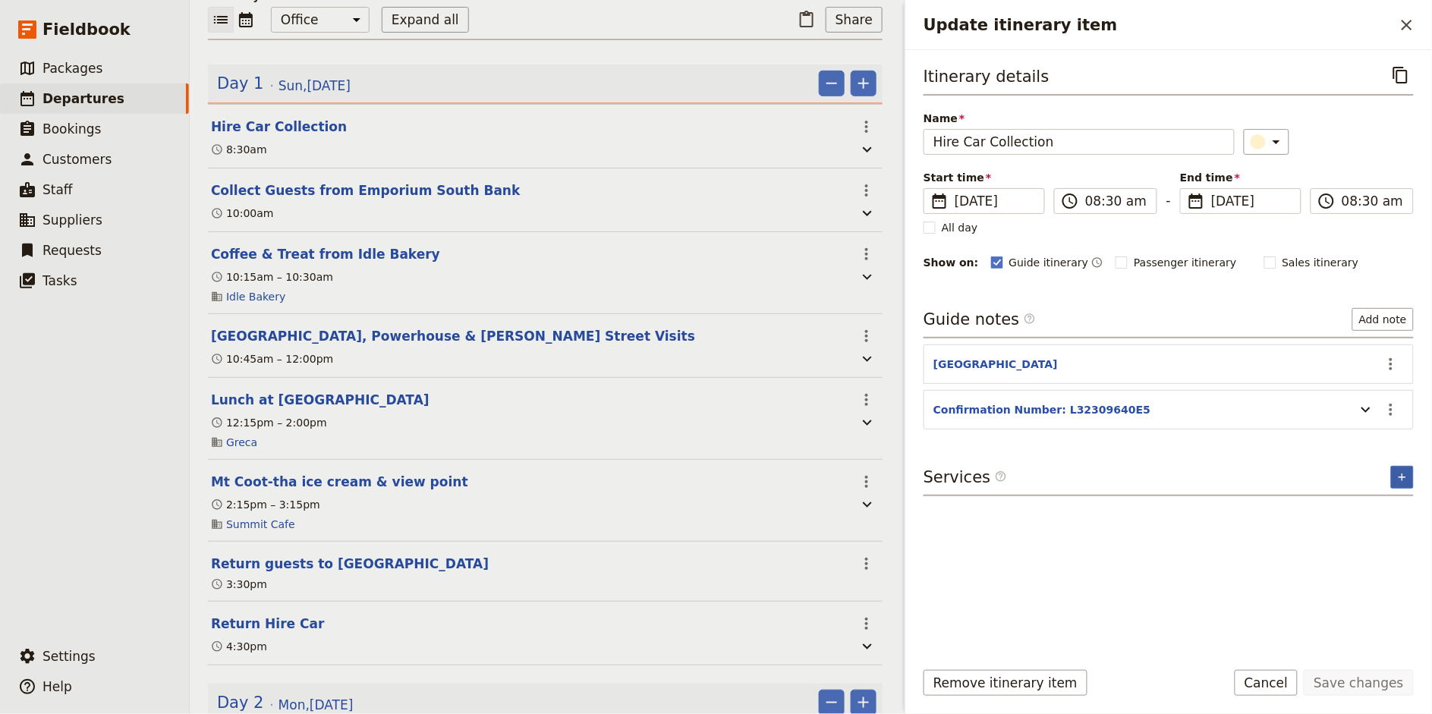
click at [1400, 478] on icon "Add service inclusion" at bounding box center [1402, 477] width 12 height 12
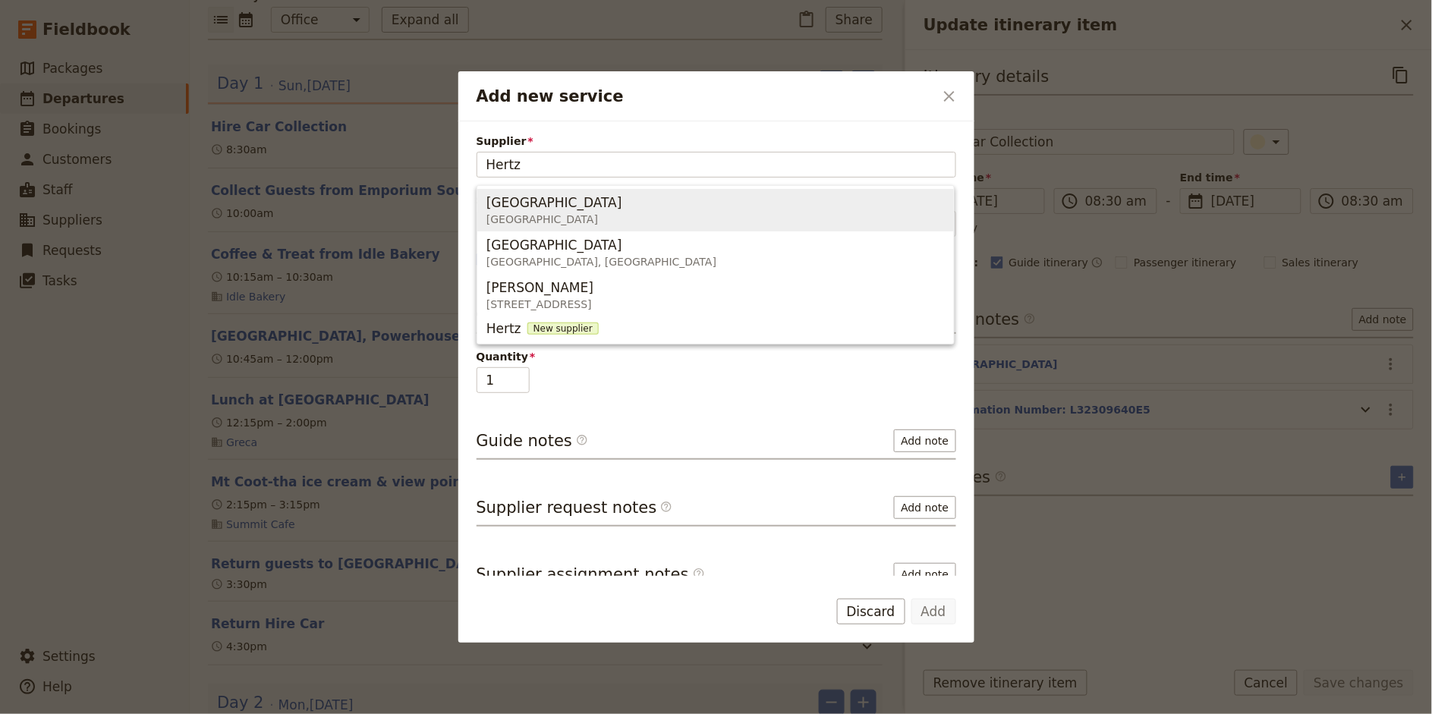
click at [631, 215] on span "[GEOGRAPHIC_DATA] [GEOGRAPHIC_DATA]" at bounding box center [715, 210] width 458 height 36
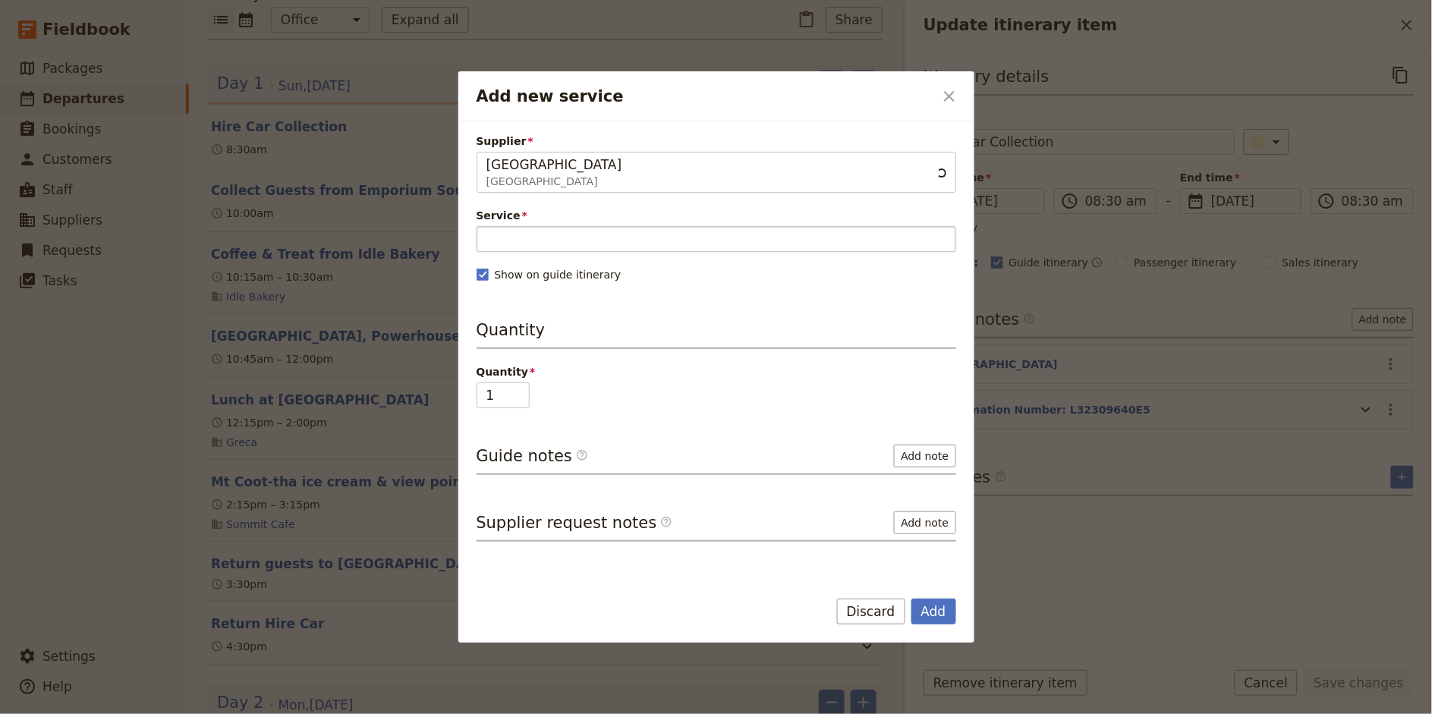
type input "[GEOGRAPHIC_DATA]"
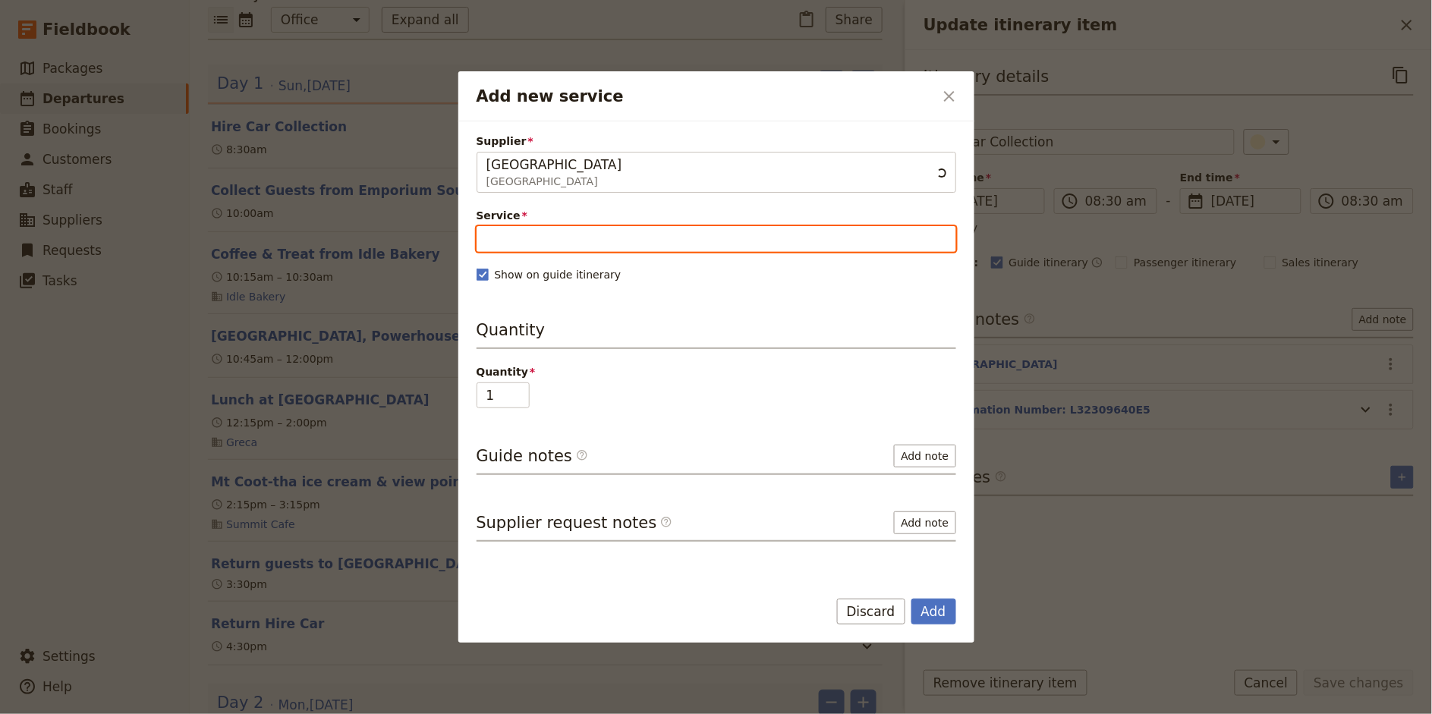
click at [580, 240] on input "Service" at bounding box center [716, 239] width 480 height 26
click at [552, 274] on span "Hire Vehicle" at bounding box center [524, 276] width 77 height 18
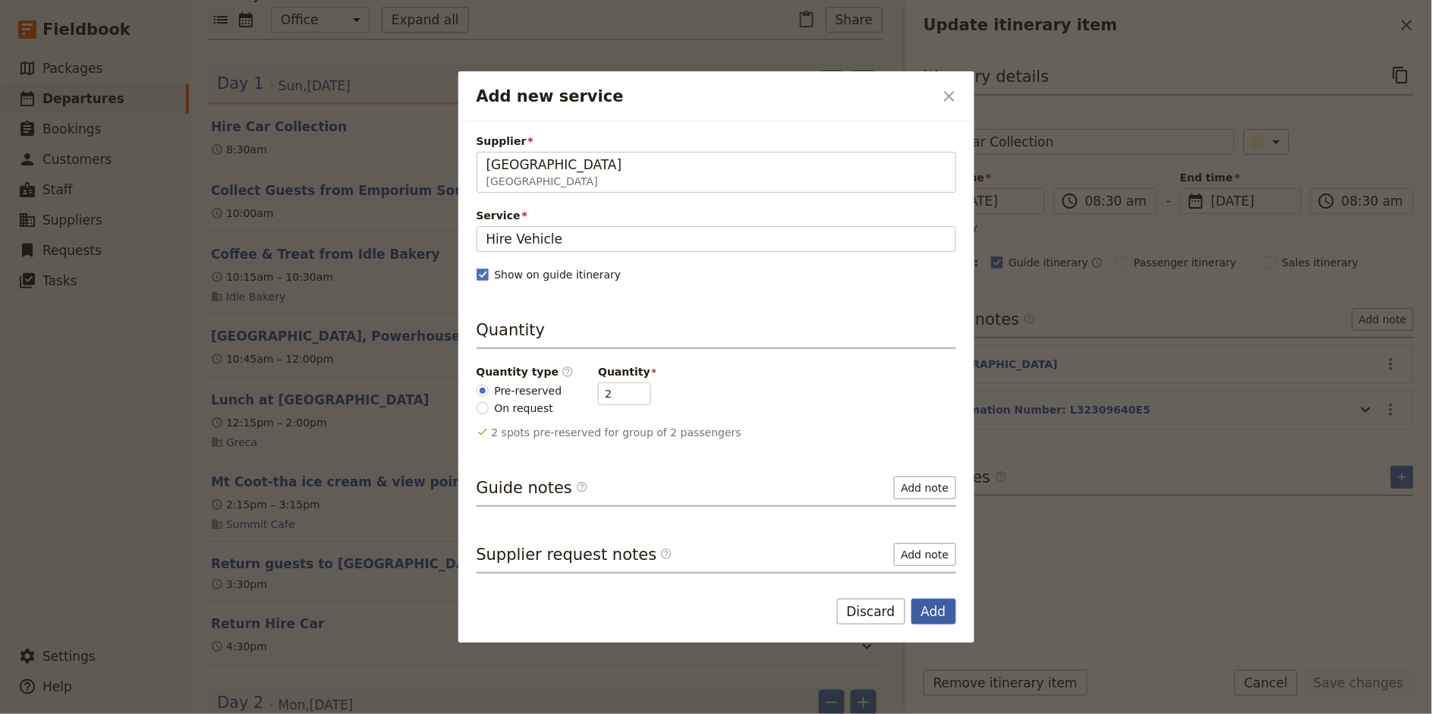
click at [950, 613] on button "Add" at bounding box center [933, 612] width 45 height 26
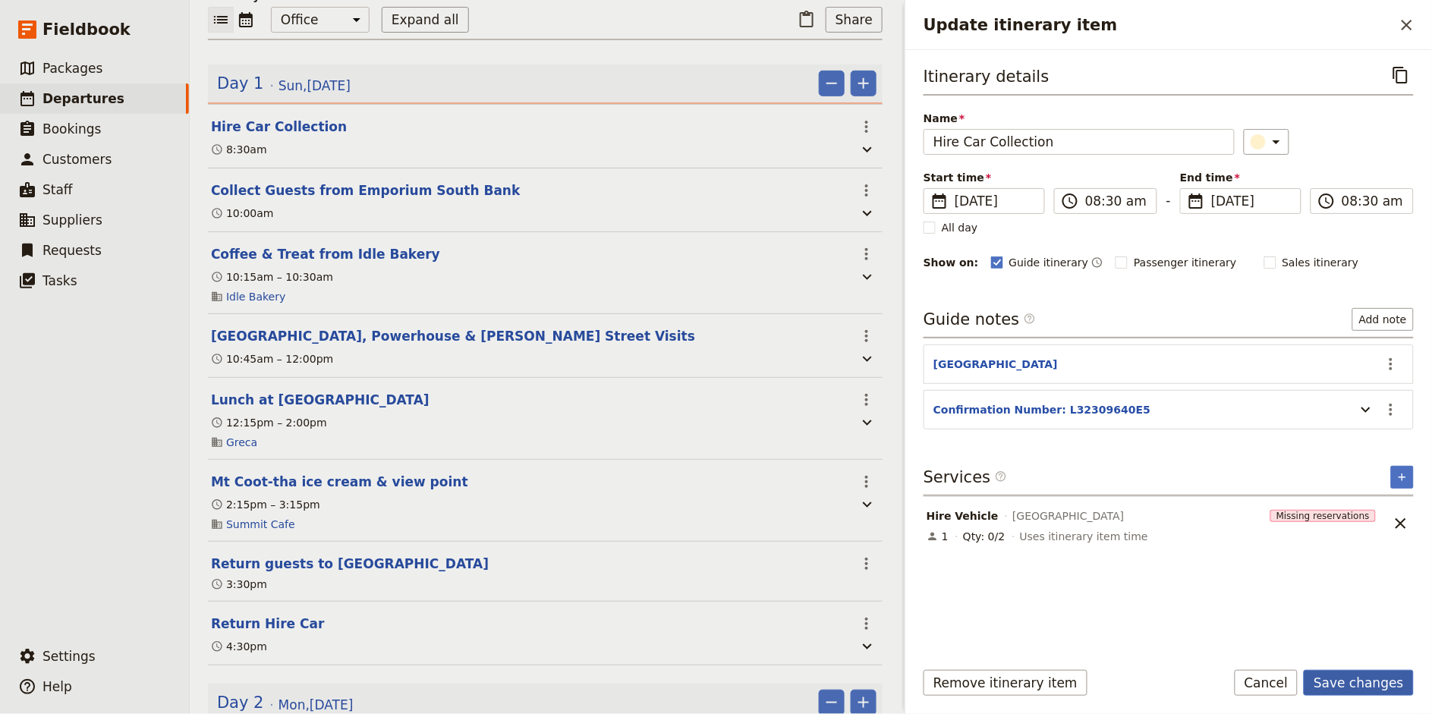
click at [1362, 684] on button "Save changes" at bounding box center [1359, 683] width 110 height 26
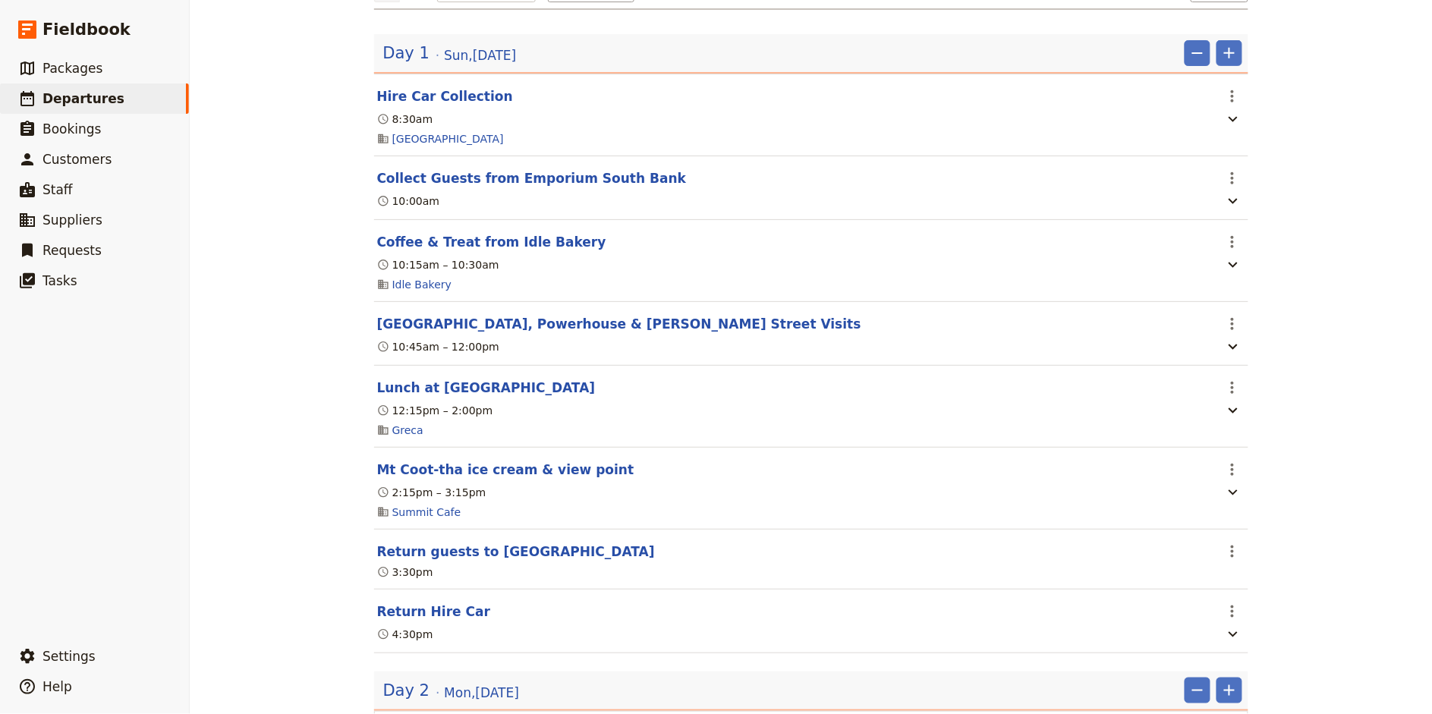
scroll to position [281, 0]
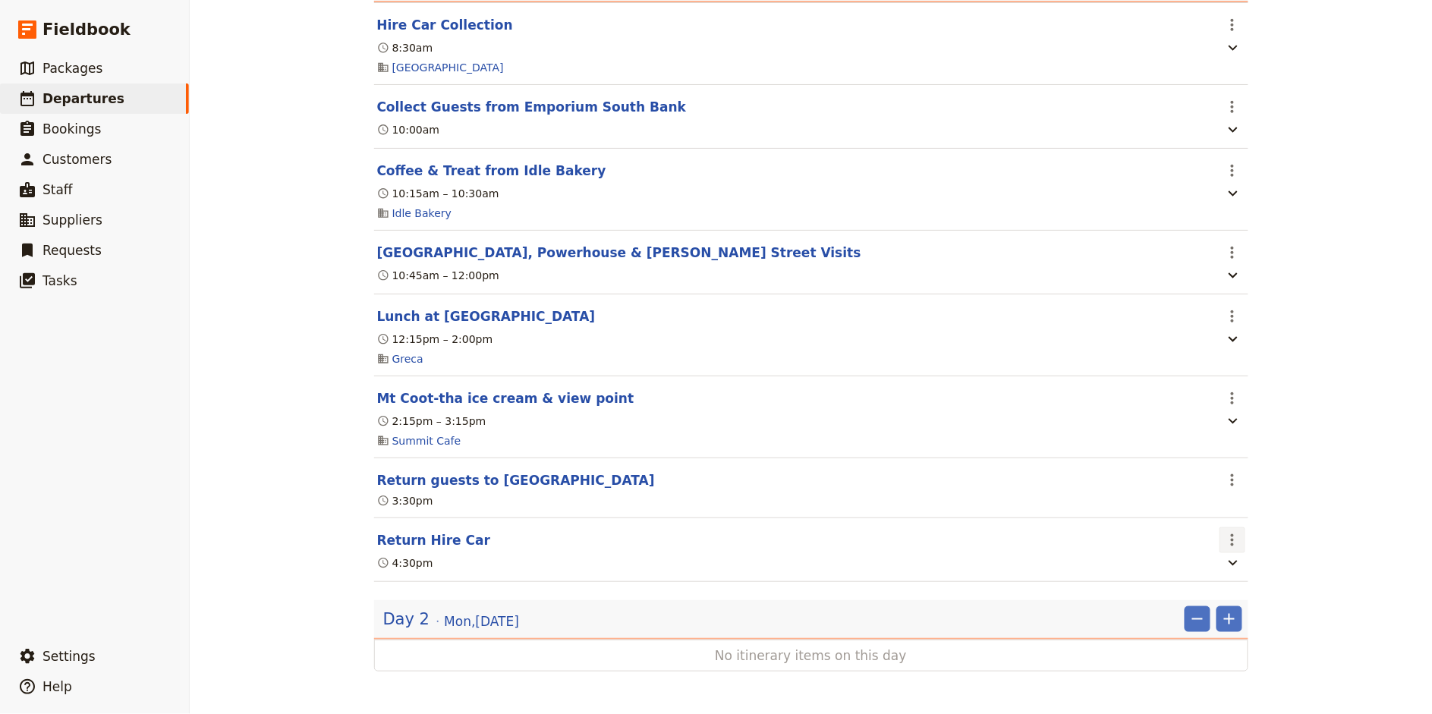
click at [1244, 546] on button "​" at bounding box center [1232, 540] width 26 height 26
click at [1255, 568] on span "Edit this itinerary item" at bounding box center [1288, 574] width 119 height 15
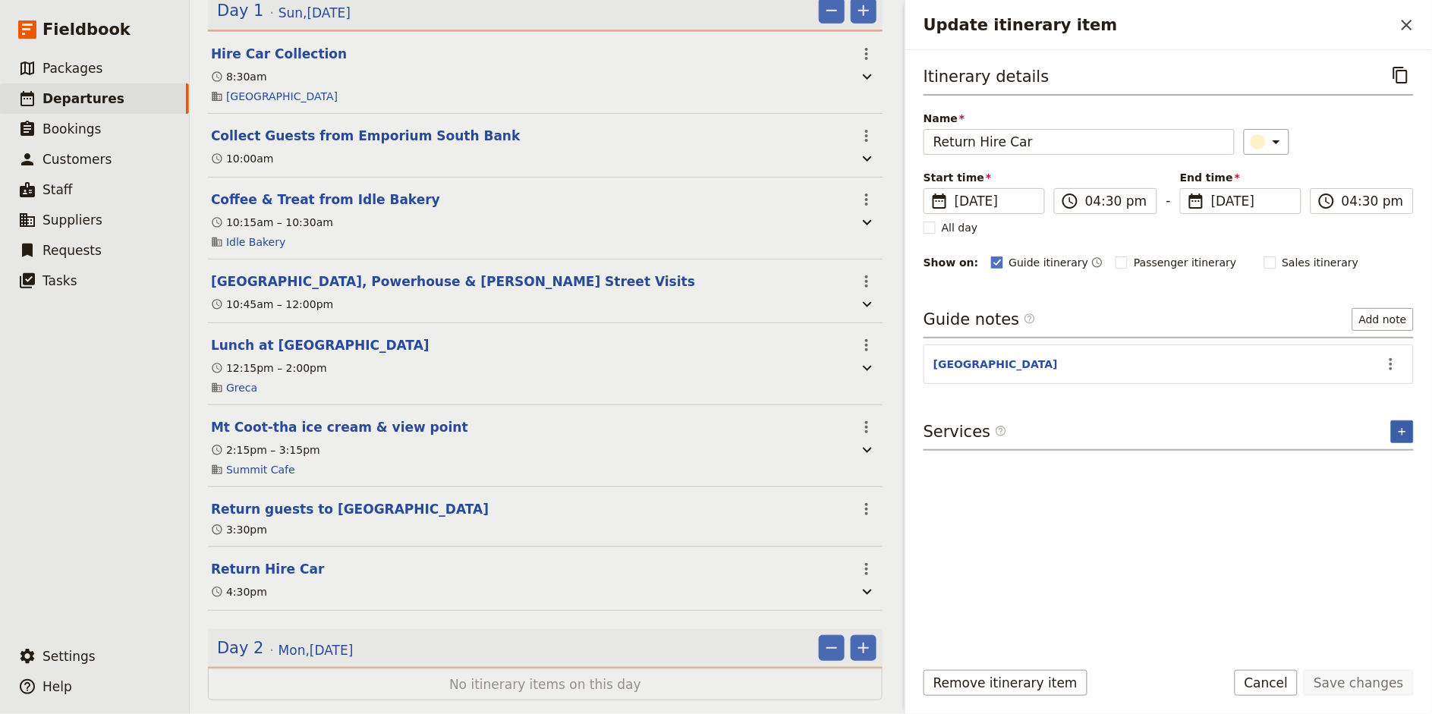
click at [1399, 421] on button "​" at bounding box center [1402, 431] width 23 height 23
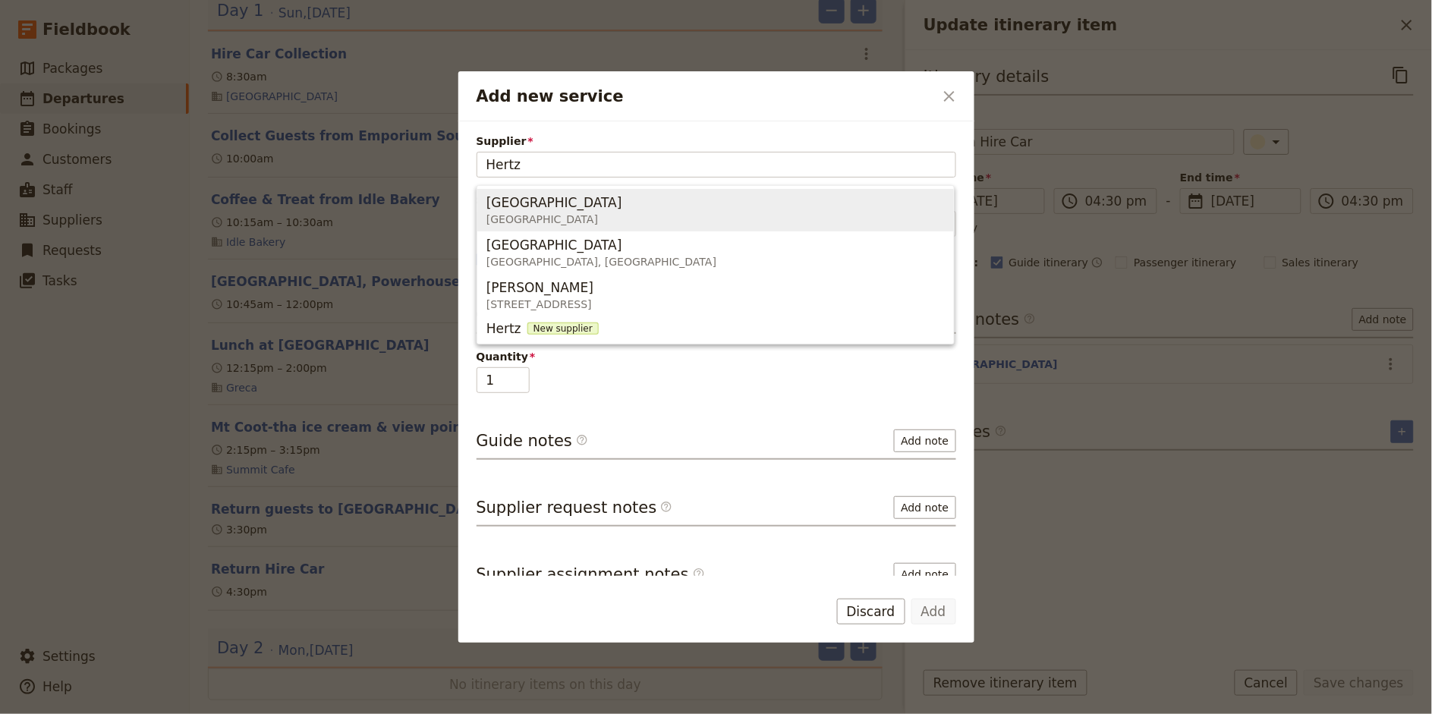
click at [565, 206] on span "[GEOGRAPHIC_DATA]" at bounding box center [554, 202] width 136 height 18
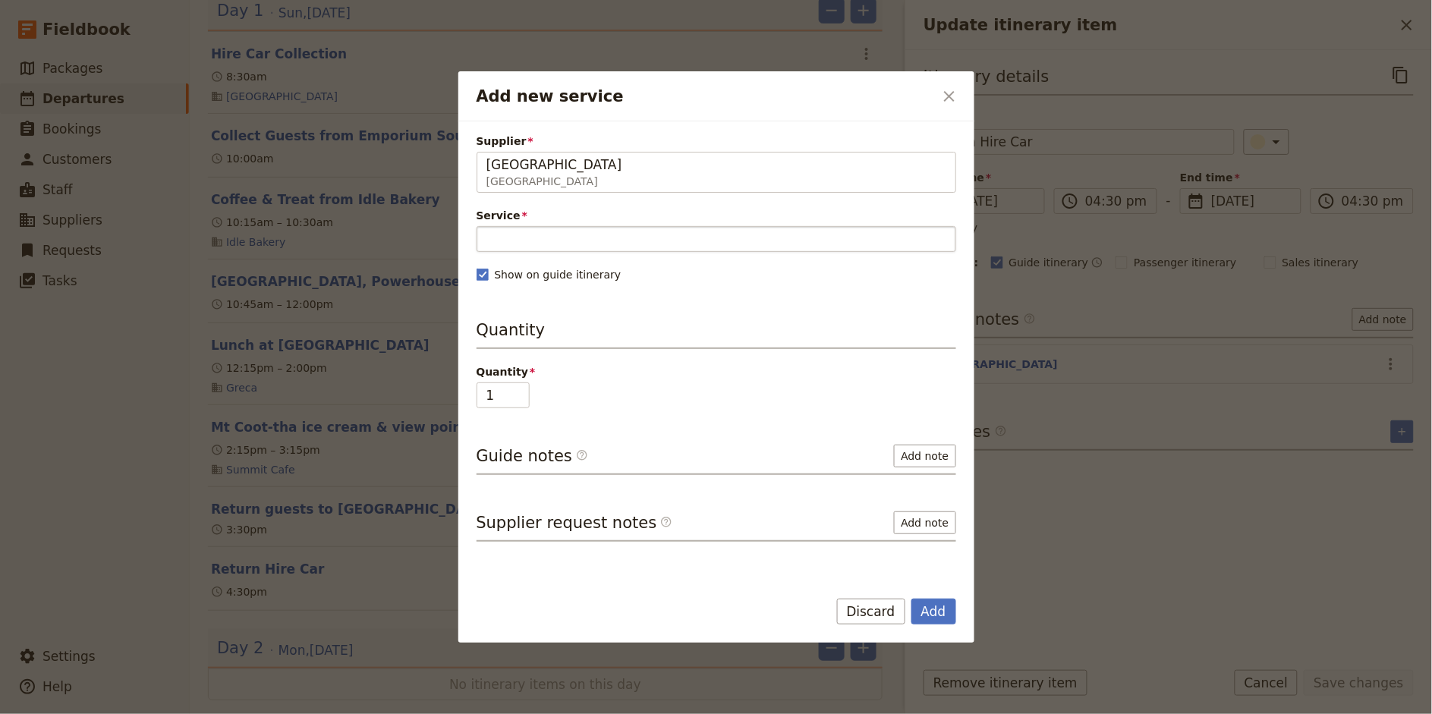
type input "[GEOGRAPHIC_DATA]"
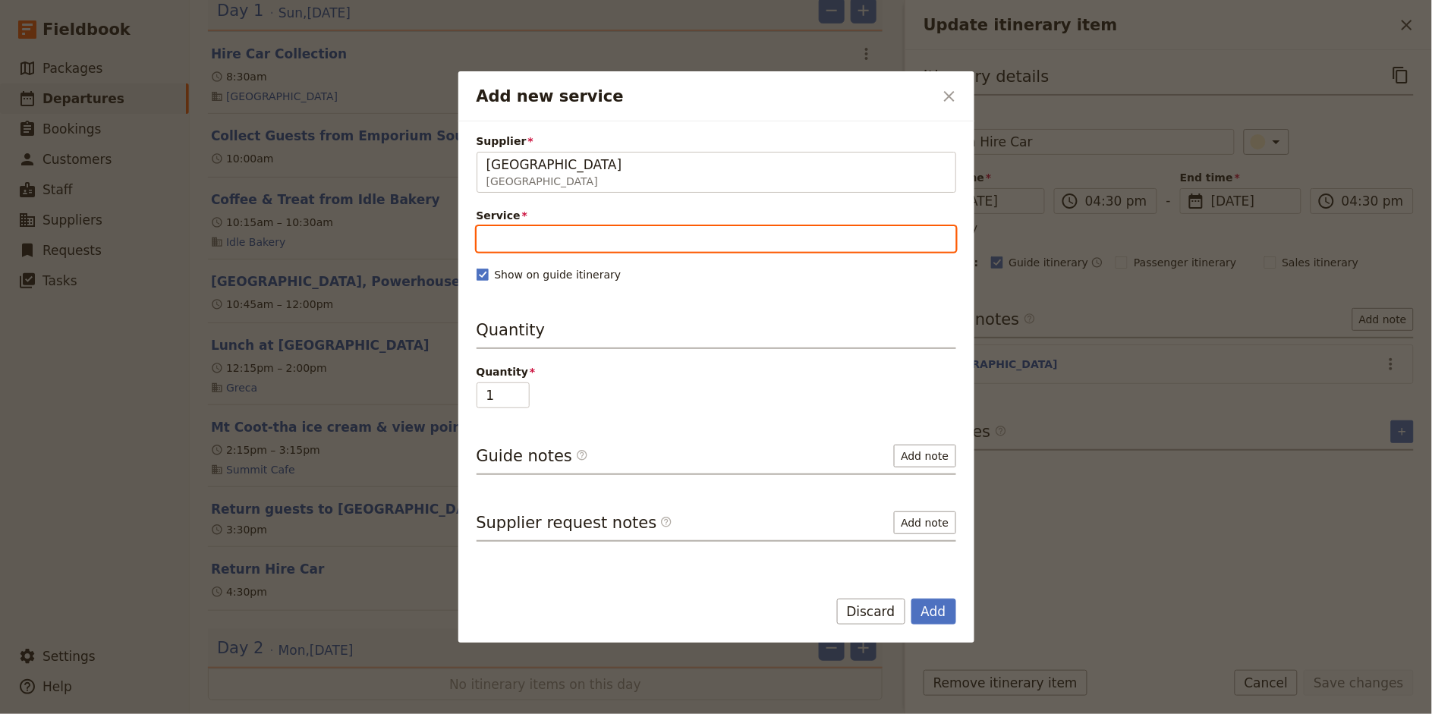
click at [521, 237] on input "Service" at bounding box center [716, 239] width 480 height 26
click at [527, 272] on span "Hire Vehicle" at bounding box center [524, 276] width 77 height 18
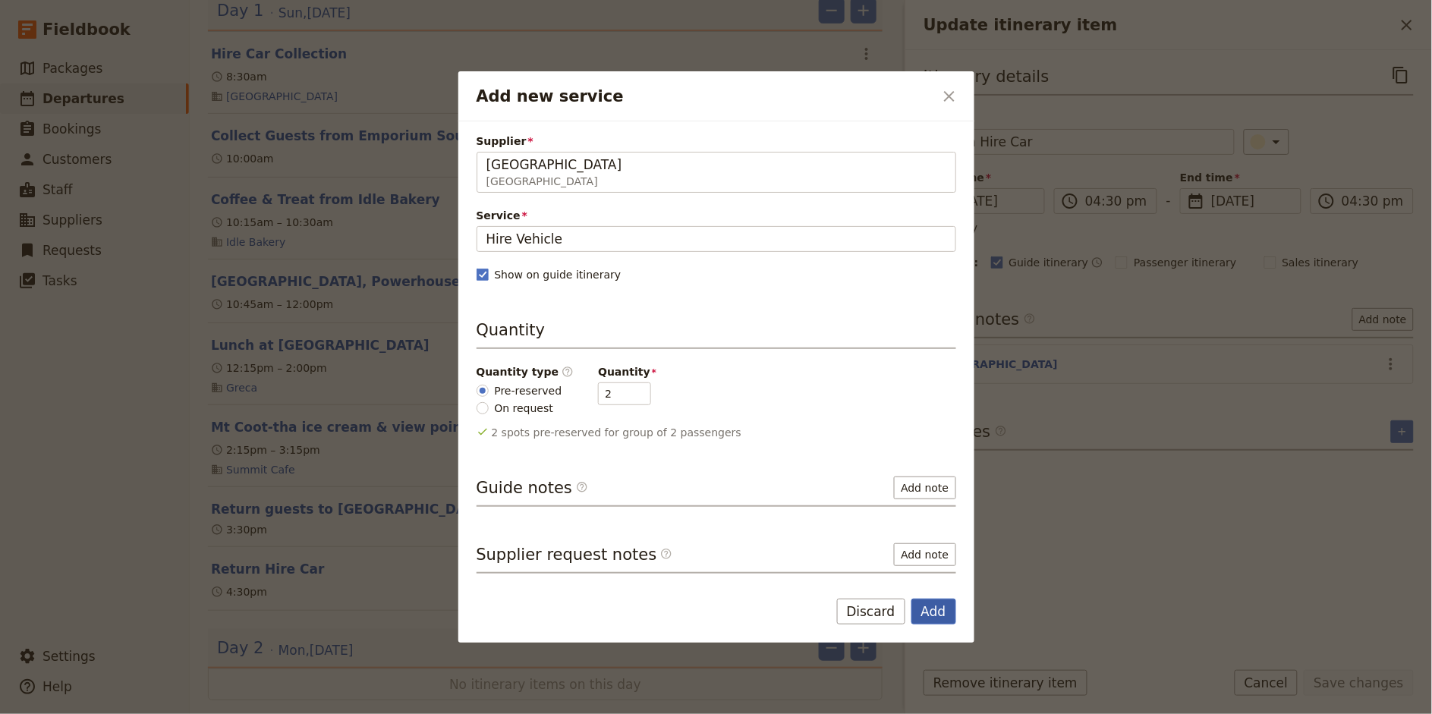
click at [944, 603] on button "Add" at bounding box center [933, 612] width 45 height 26
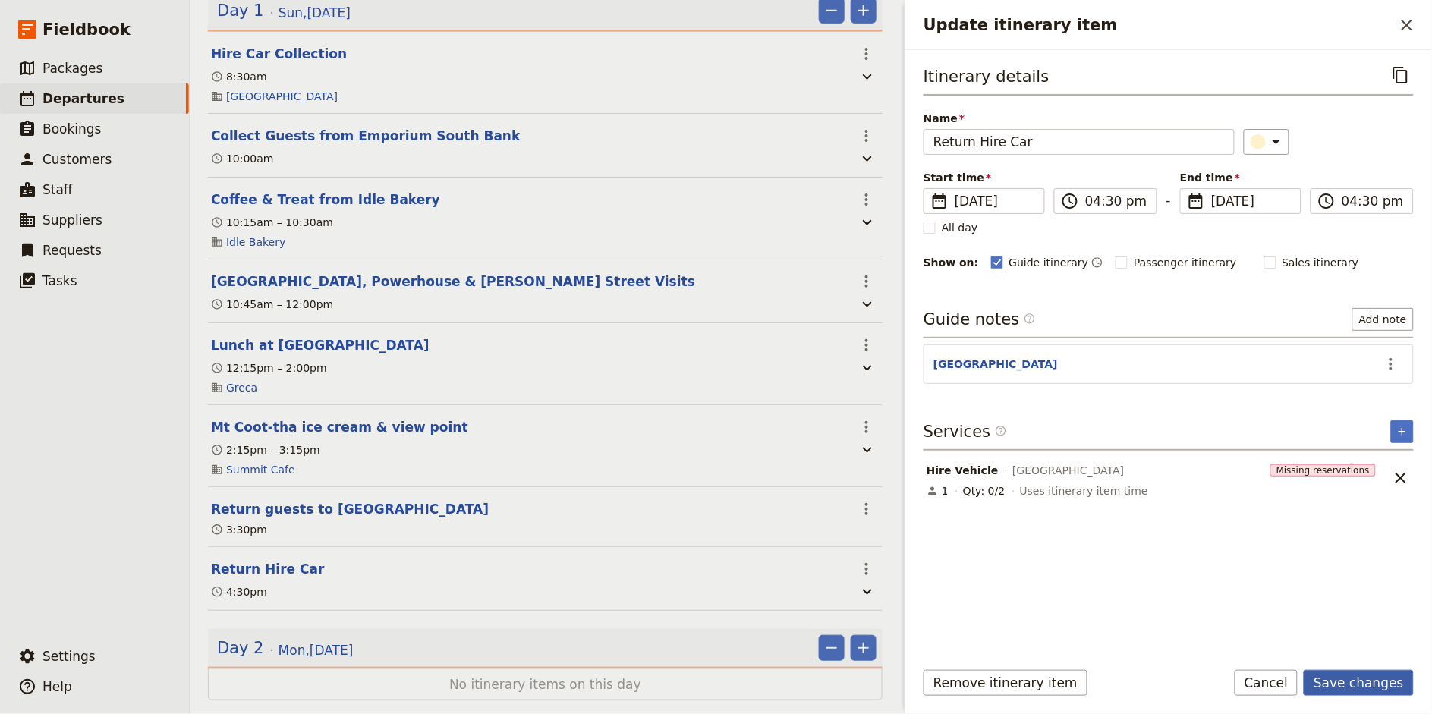
click at [1351, 679] on button "Save changes" at bounding box center [1359, 683] width 110 height 26
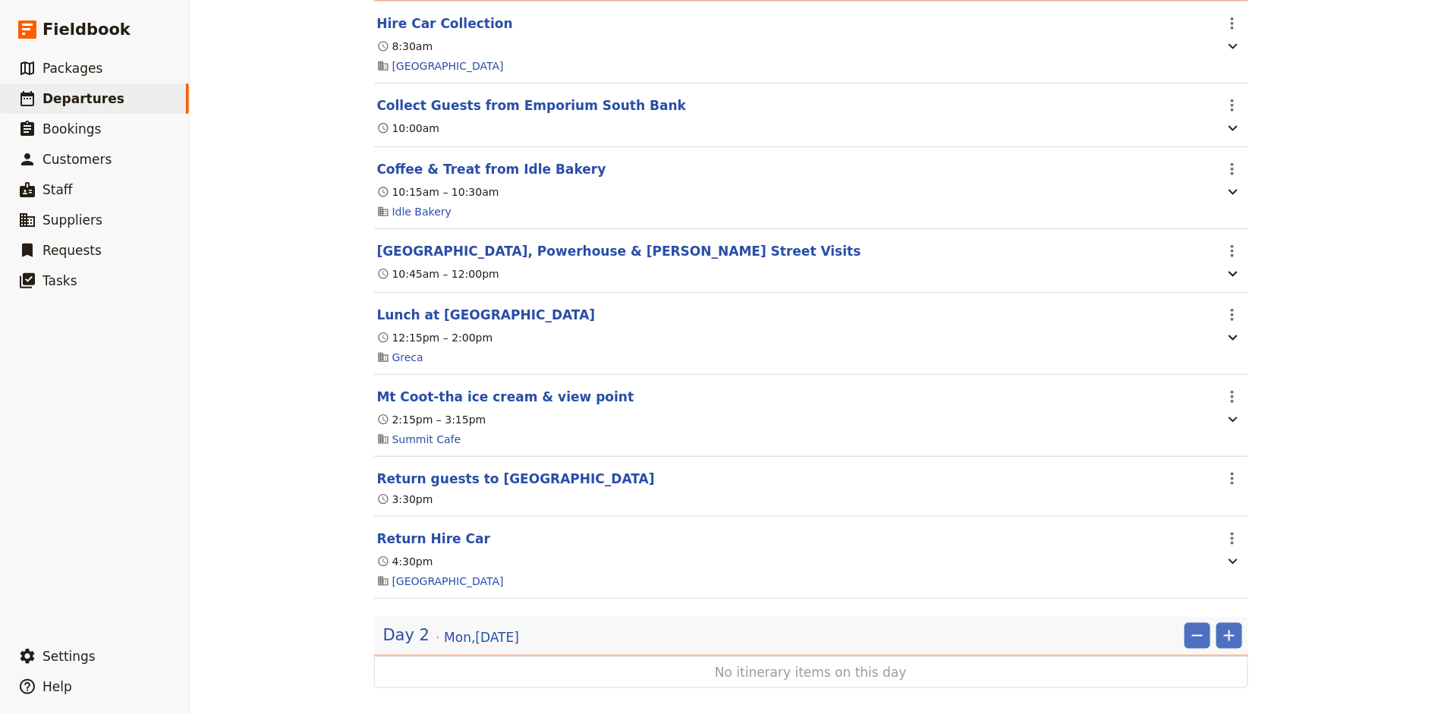
scroll to position [300, 0]
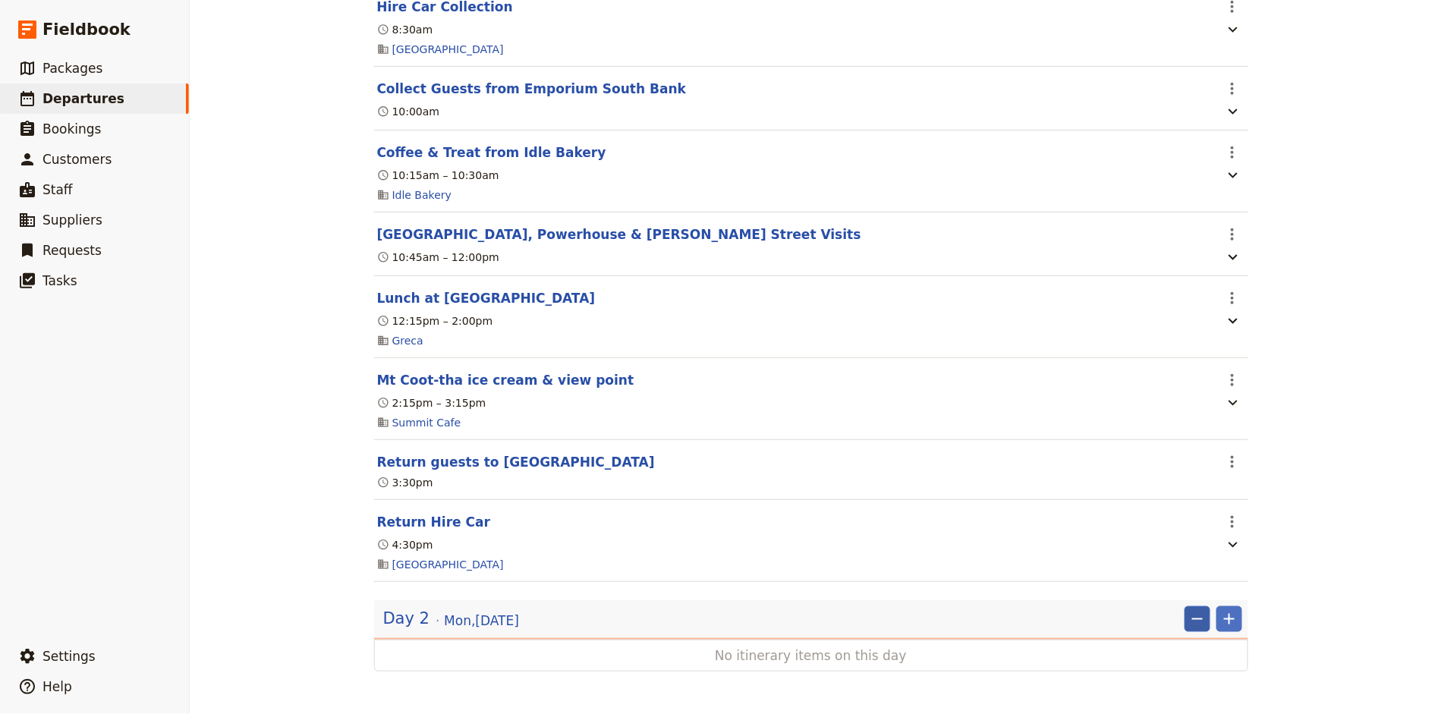
click at [1201, 623] on icon "Remove" at bounding box center [1197, 619] width 18 height 18
click at [1176, 653] on span "Remove day" at bounding box center [1167, 653] width 66 height 15
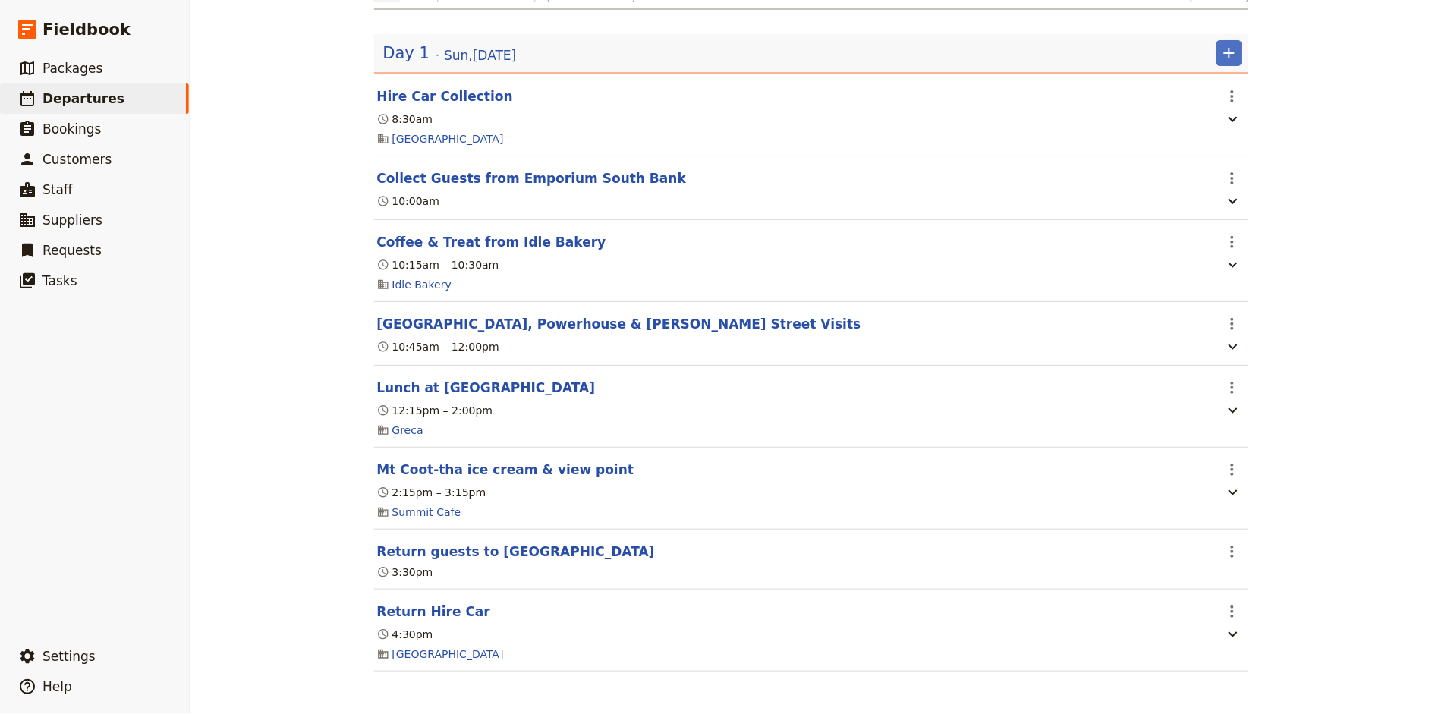
scroll to position [0, 0]
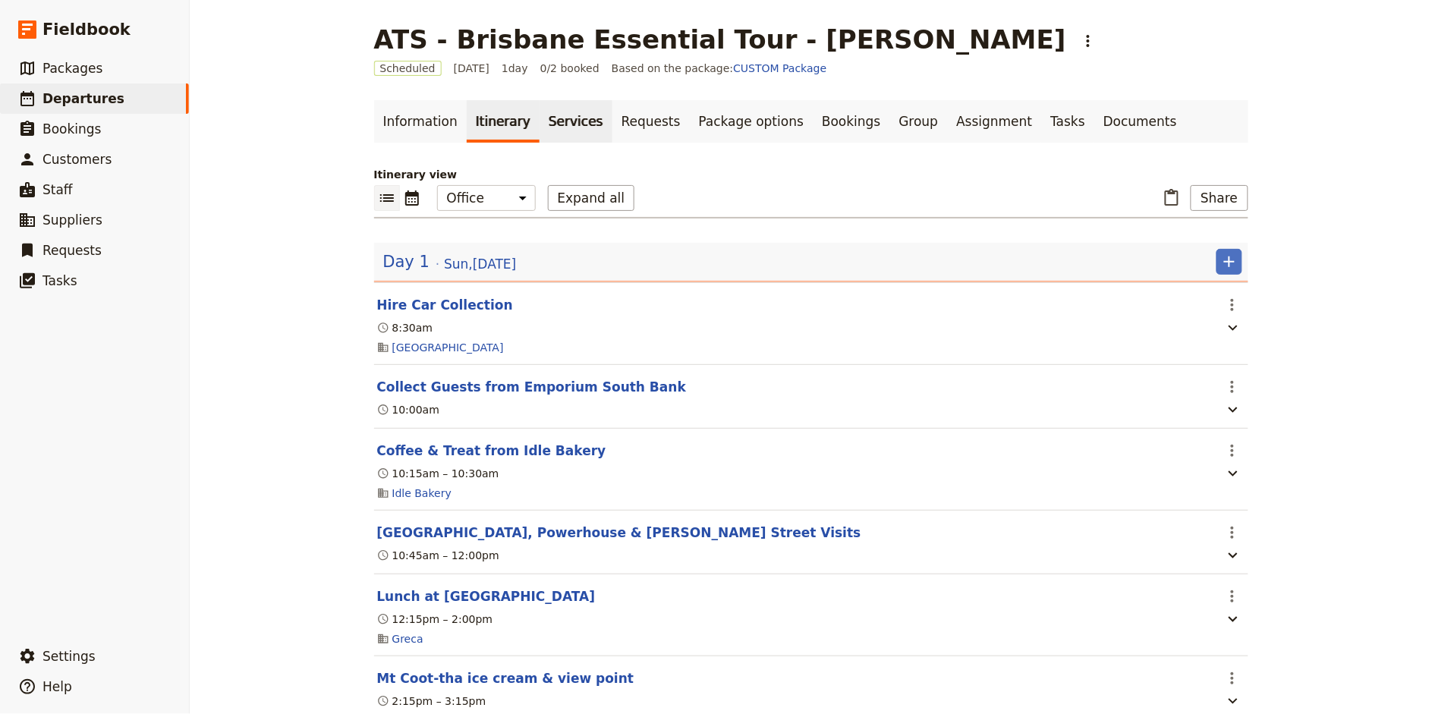
click at [542, 127] on link "Services" at bounding box center [575, 121] width 73 height 42
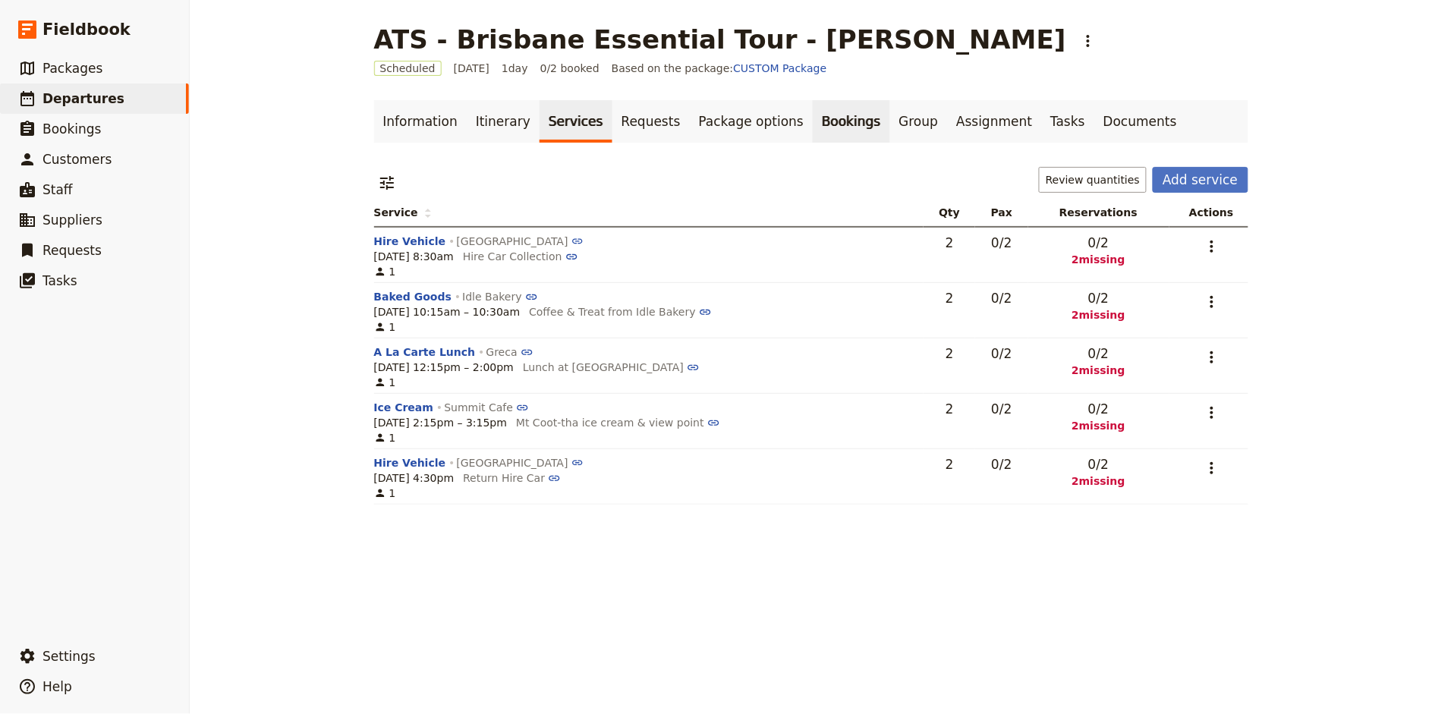
click at [813, 131] on link "Bookings" at bounding box center [851, 121] width 77 height 42
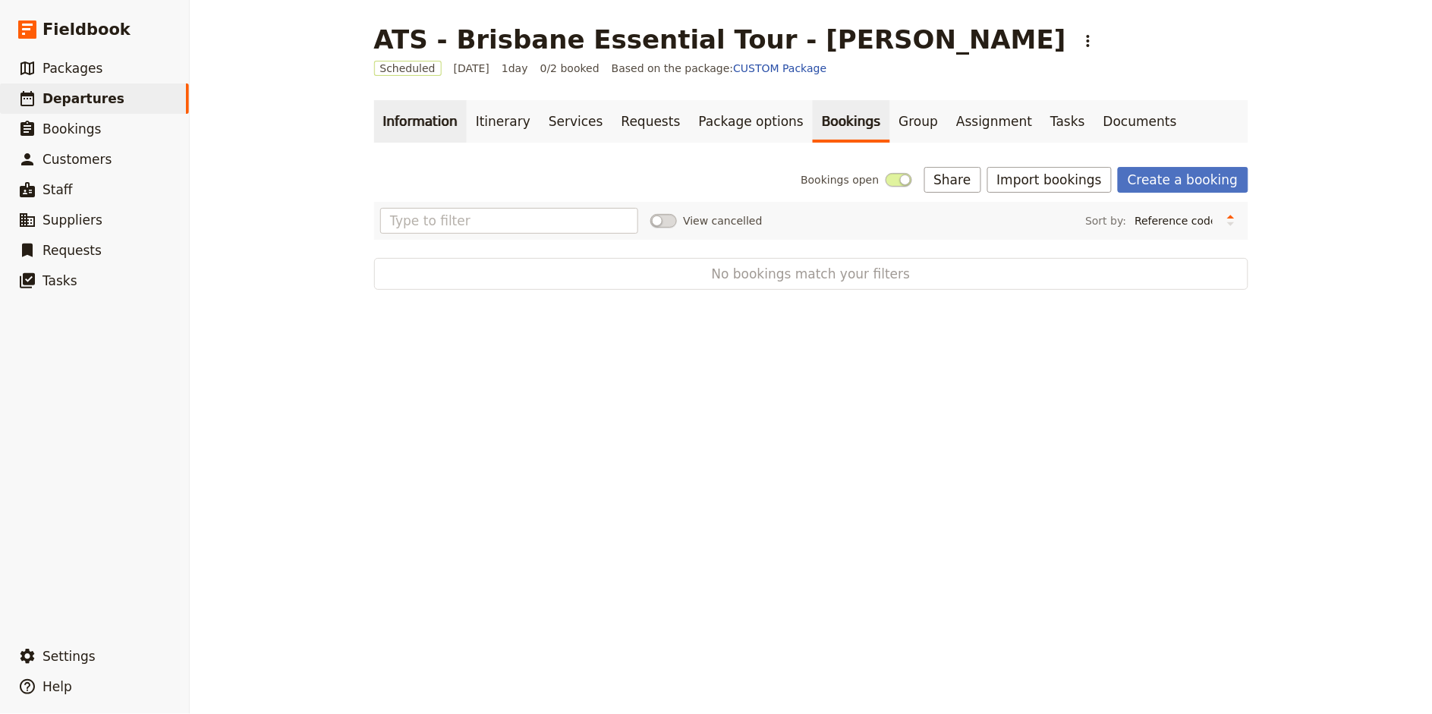
click at [439, 112] on link "Information" at bounding box center [420, 121] width 93 height 42
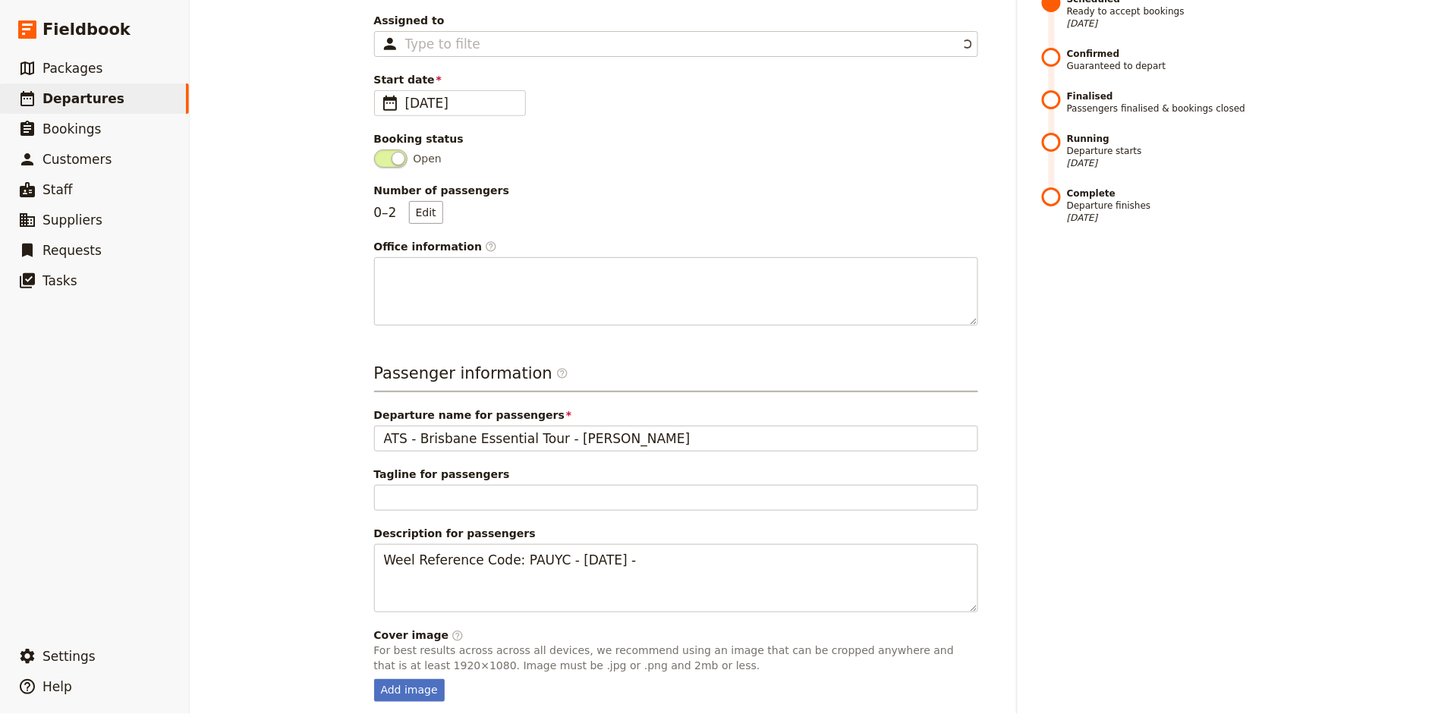
scroll to position [321, 0]
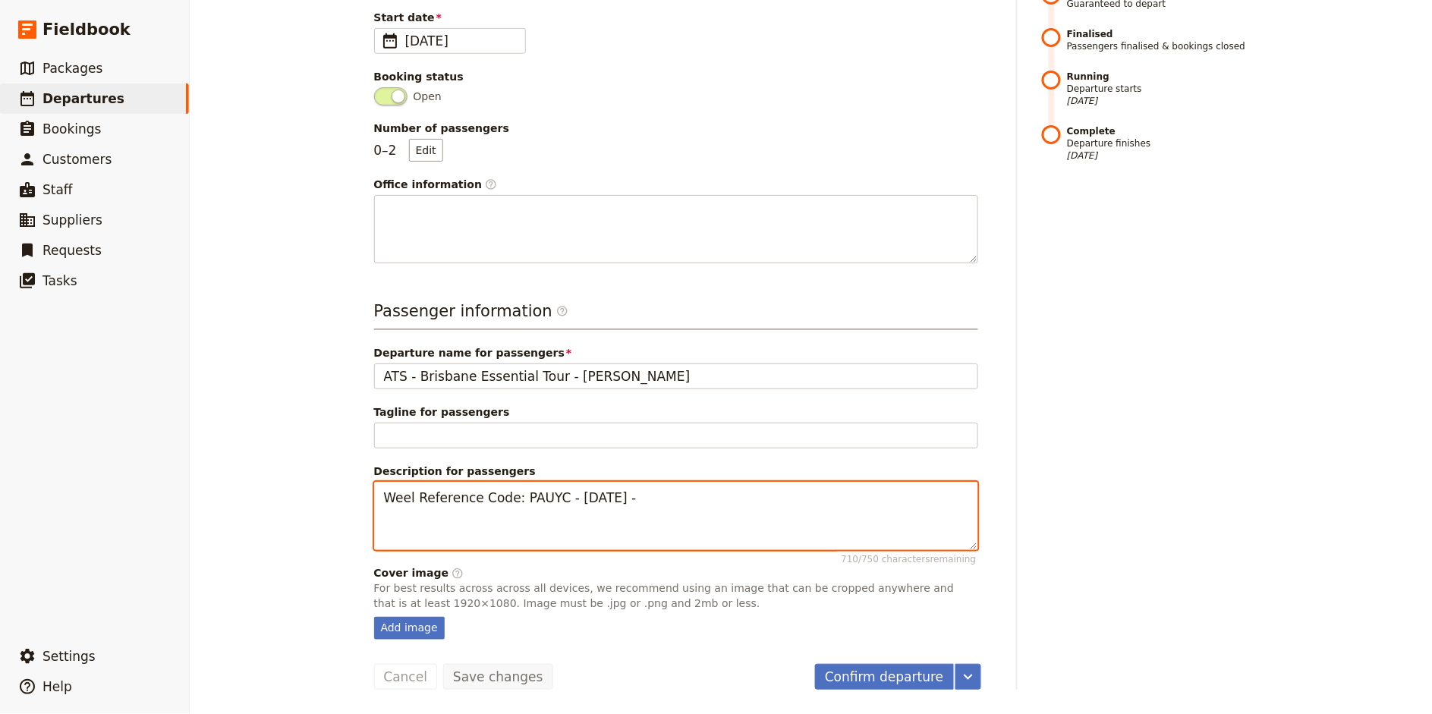
click at [385, 498] on textarea "Weel Reference Code: PAUYC - [DATE] -" at bounding box center [676, 516] width 604 height 68
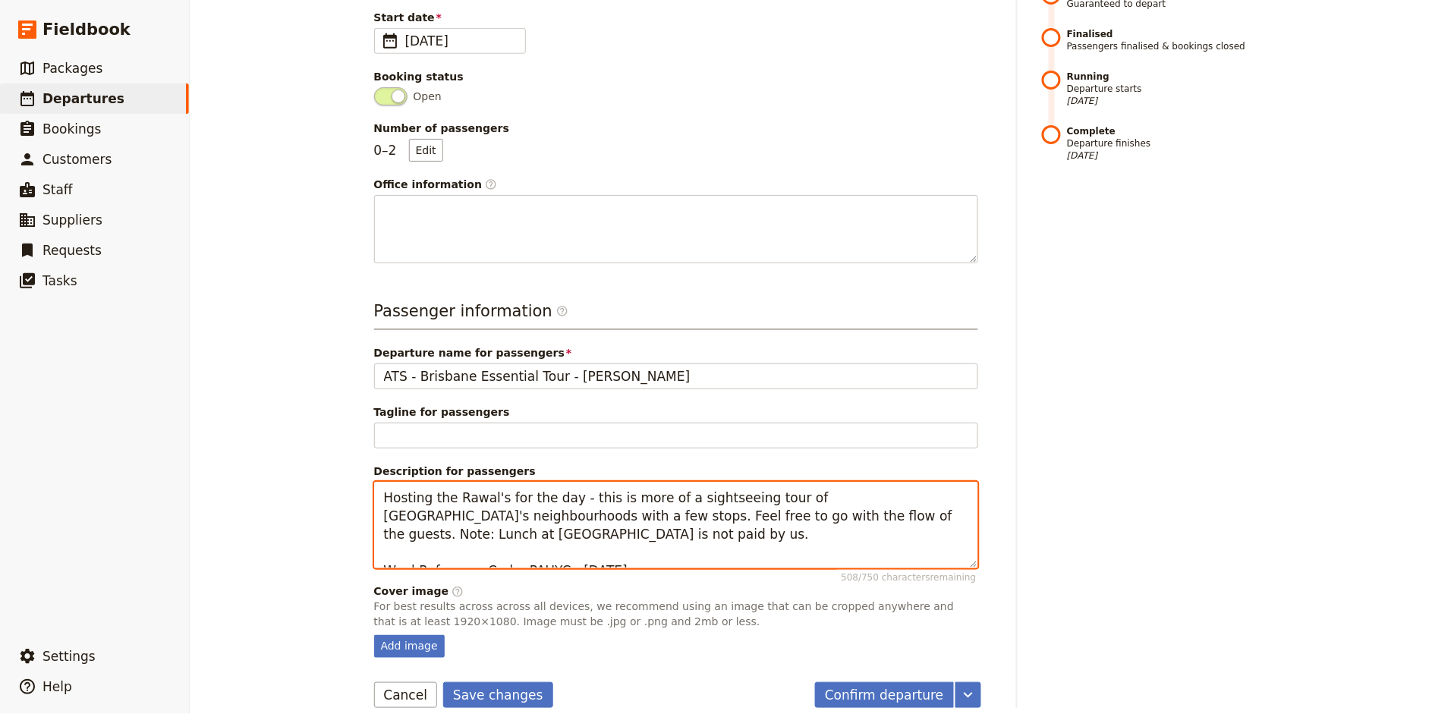
click at [458, 517] on textarea "Hosting the Rawal's for the day - this is more of a sightseeing tour of [GEOGRA…" at bounding box center [676, 525] width 604 height 86
click at [829, 506] on textarea "Hosting the Rawal's for the day - this is more of a sightseeing tour of [GEOGRA…" at bounding box center [676, 525] width 604 height 86
type textarea "Hosting the Rawal's for the day - this is more of a sightseeing tour of [GEOGRA…"
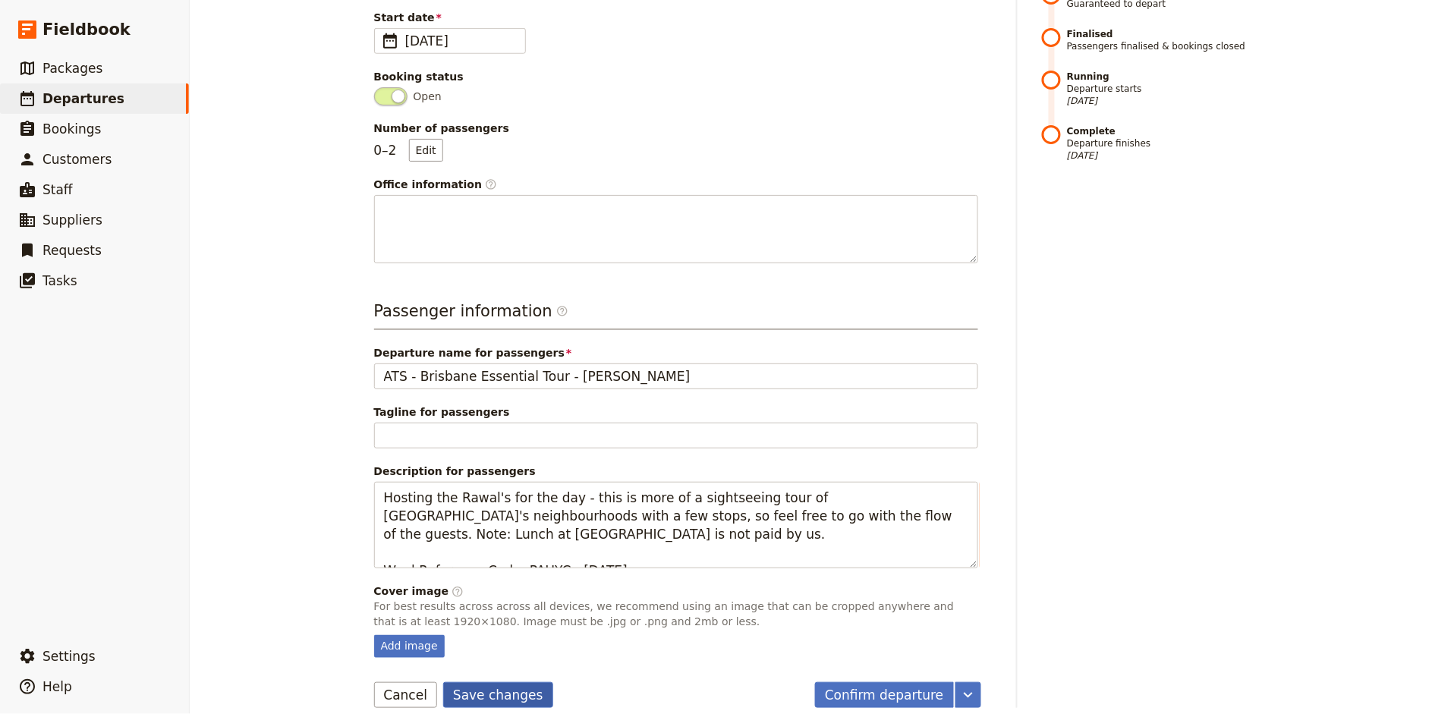
click at [506, 688] on button "Save changes" at bounding box center [498, 695] width 110 height 26
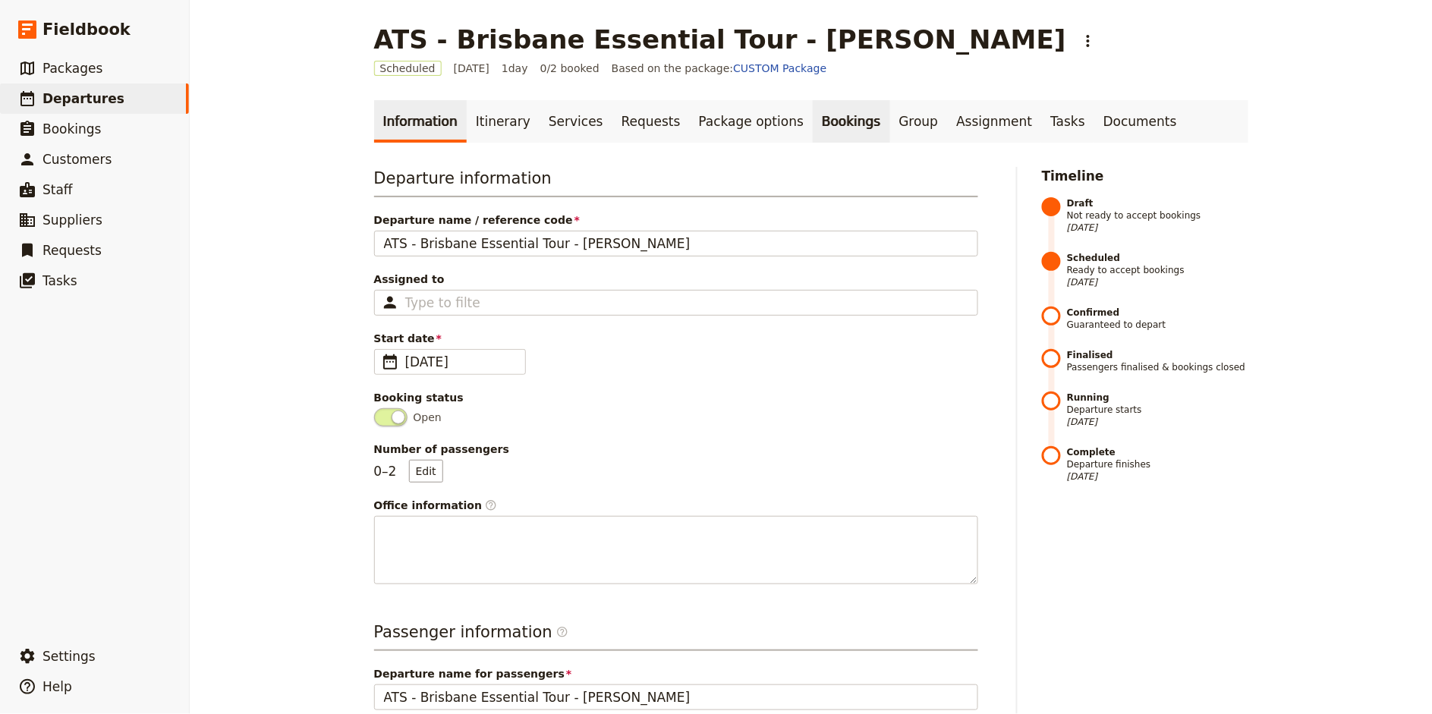
click at [813, 121] on link "Bookings" at bounding box center [851, 121] width 77 height 42
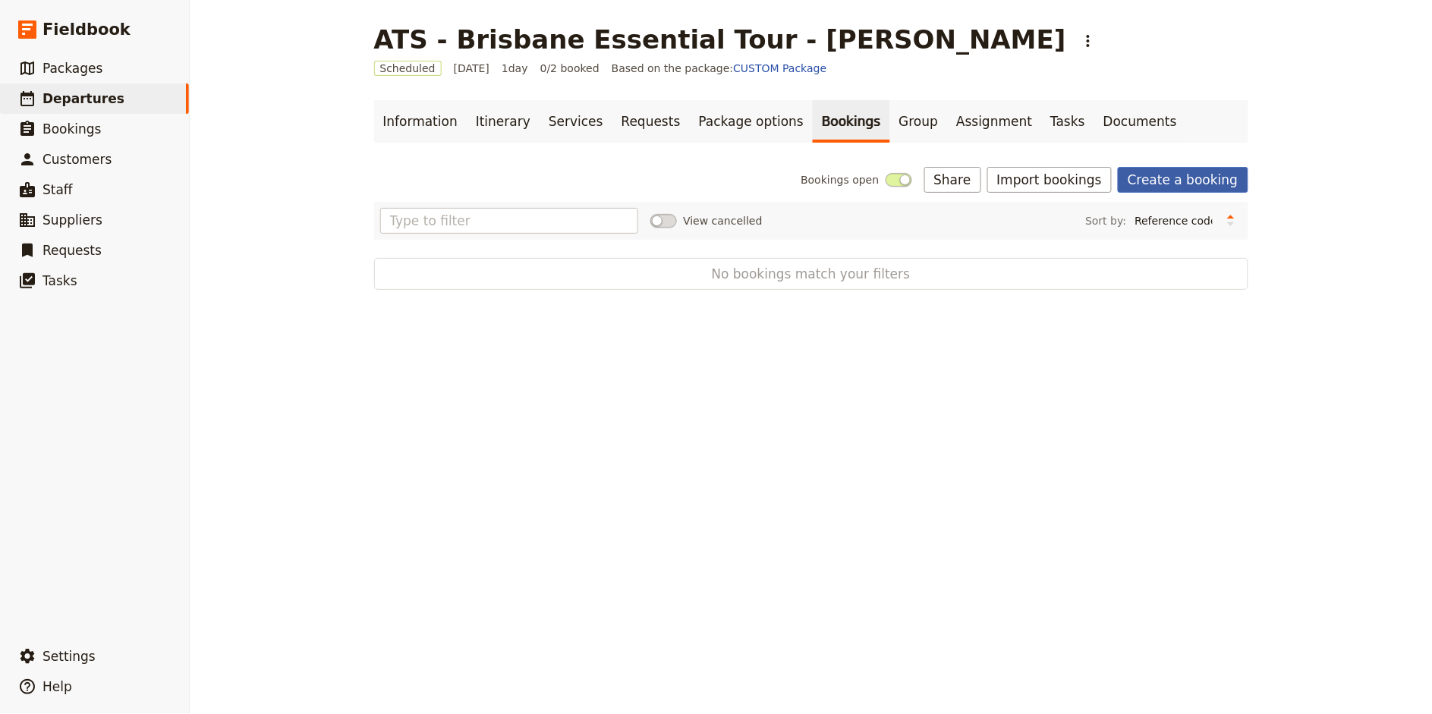
click at [1207, 182] on link "Create a booking" at bounding box center [1183, 180] width 130 height 26
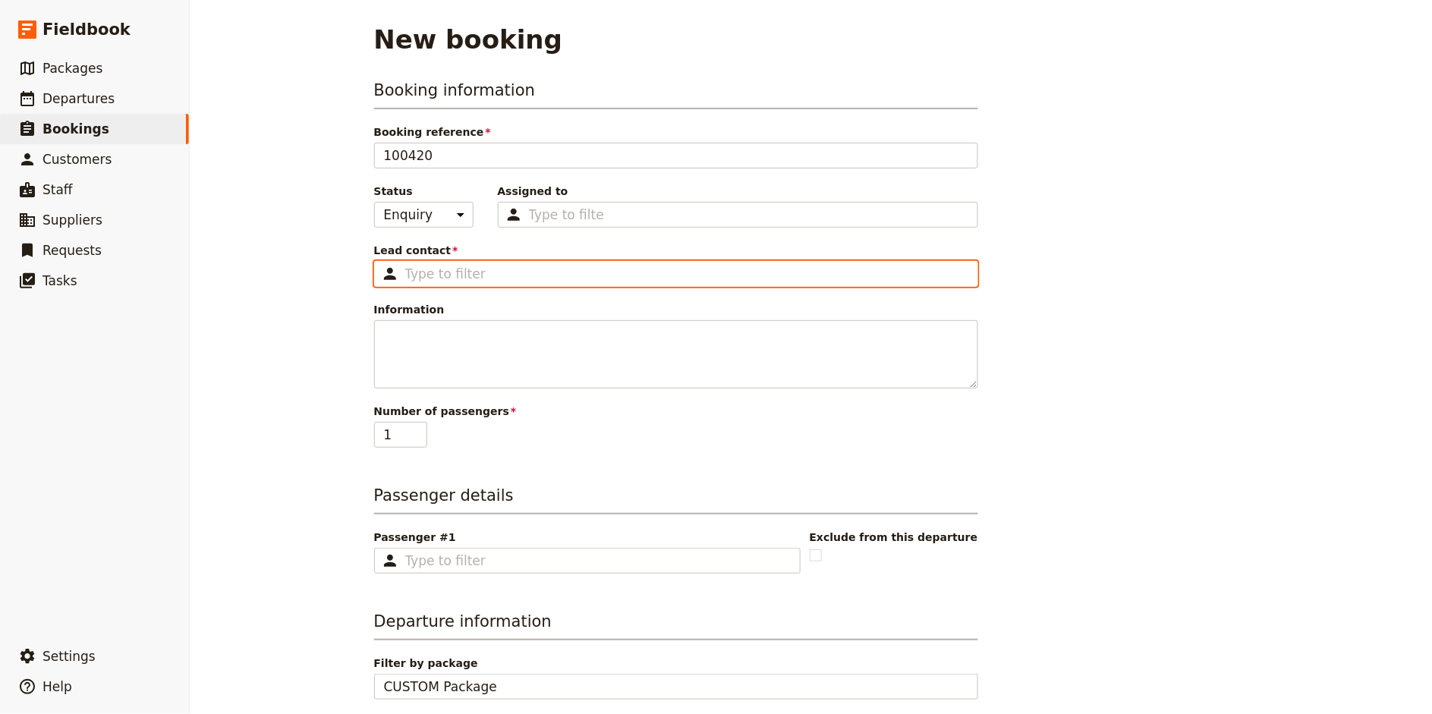
click at [492, 277] on input "Lead contact ​" at bounding box center [686, 274] width 563 height 18
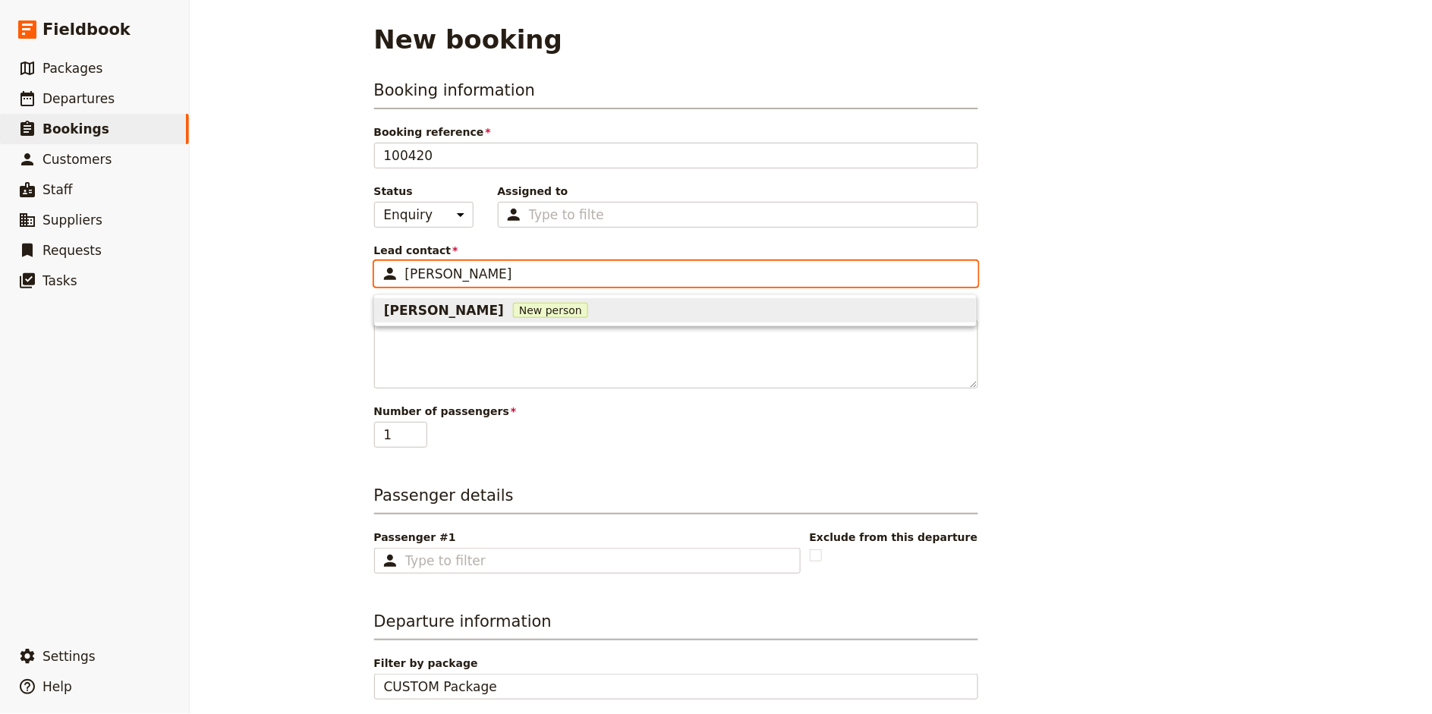
click at [439, 307] on span "[PERSON_NAME]" at bounding box center [444, 310] width 120 height 18
type input "[PERSON_NAME]"
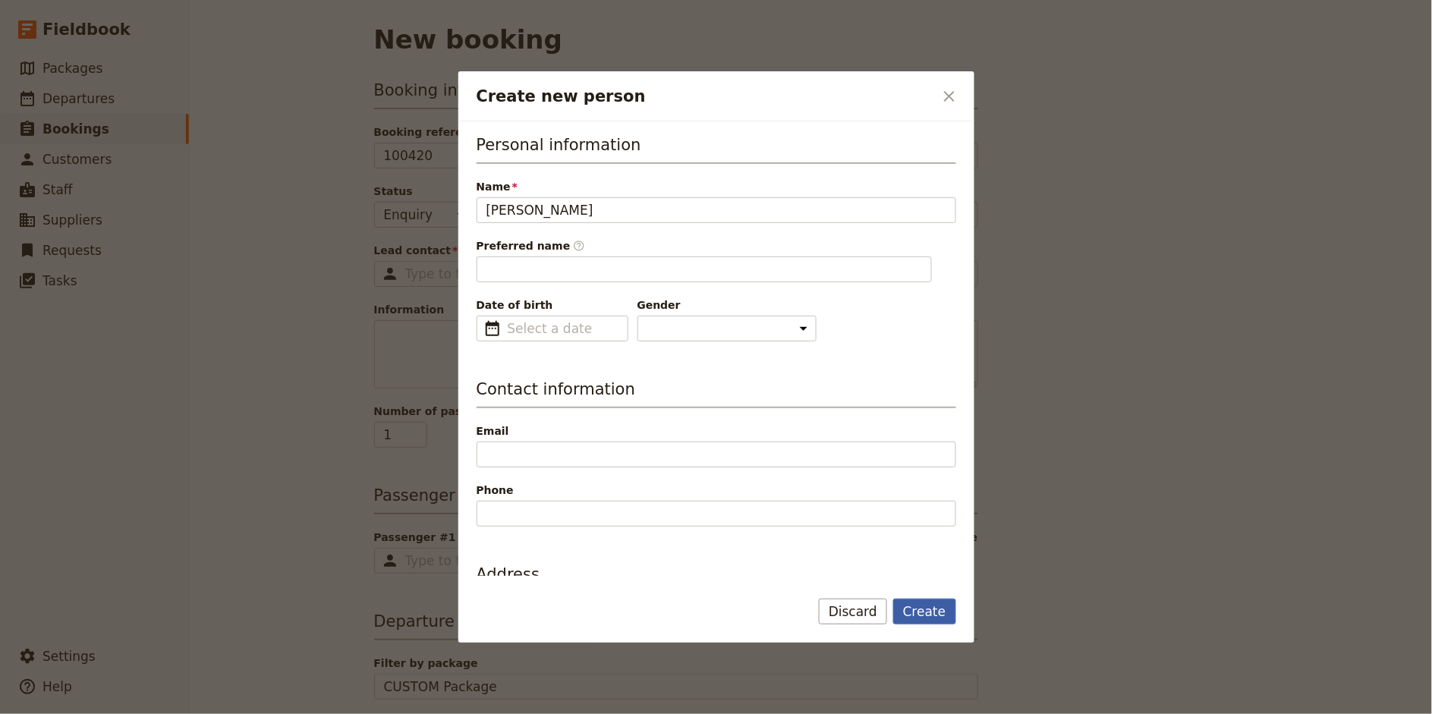
type input "Satish"
click at [938, 615] on button "Create" at bounding box center [924, 612] width 63 height 26
type input "[PERSON_NAME]"
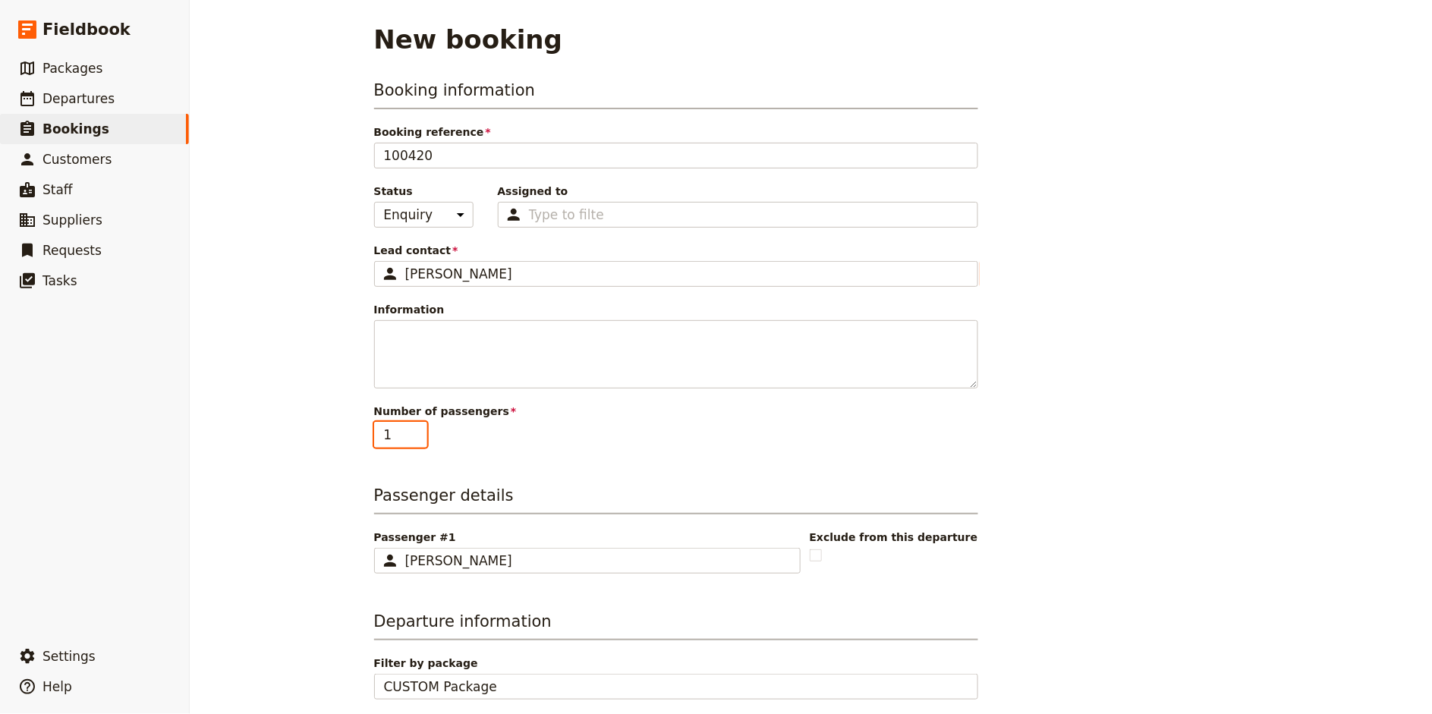
type input "2"
click at [420, 429] on input "2" at bounding box center [400, 435] width 53 height 26
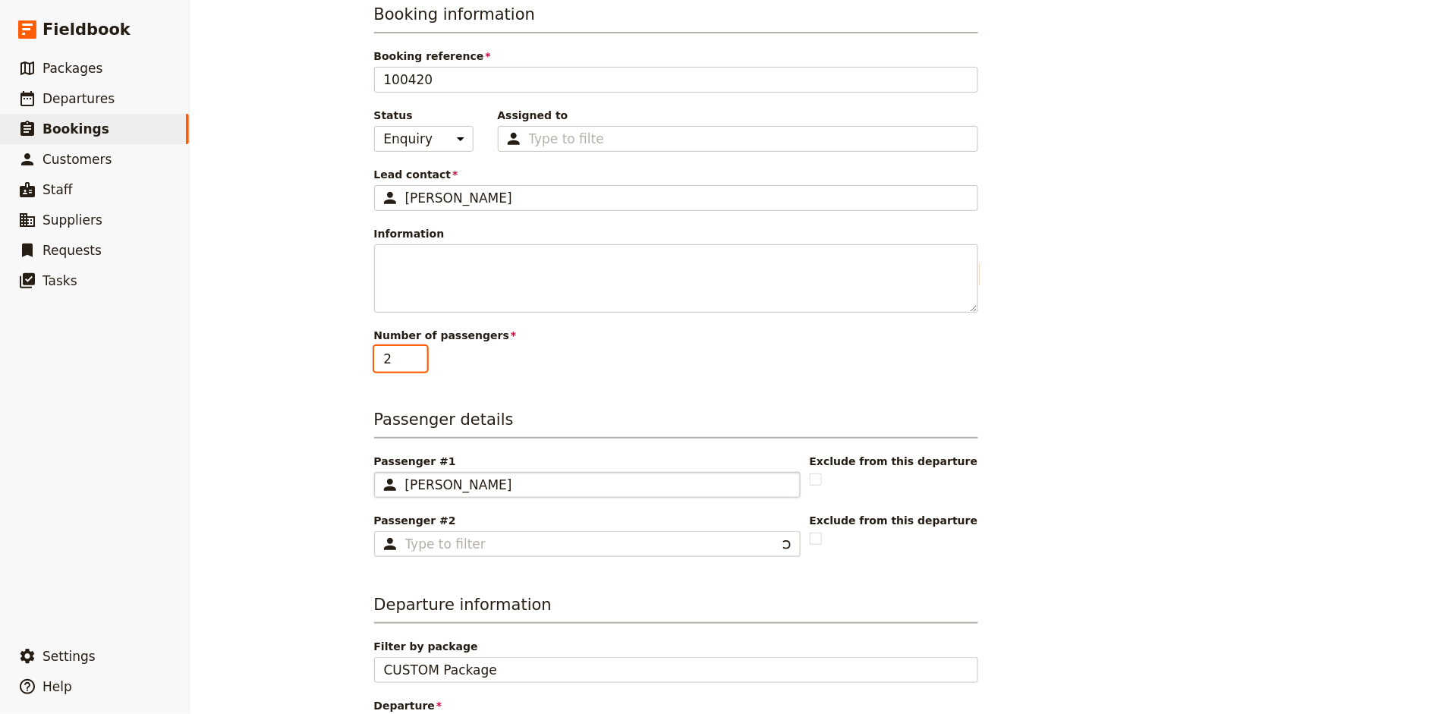
scroll to position [94, 0]
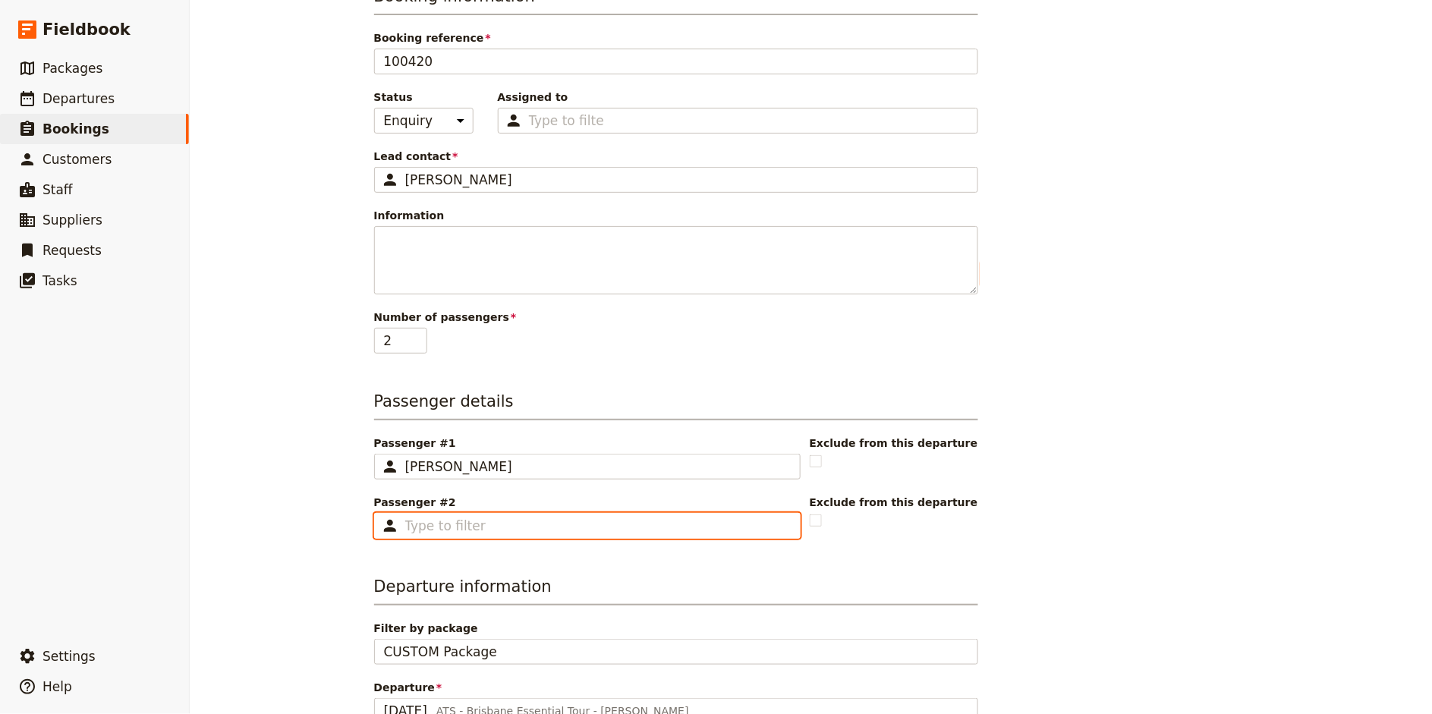
click at [473, 531] on input "Passenger #2 ​" at bounding box center [597, 526] width 385 height 18
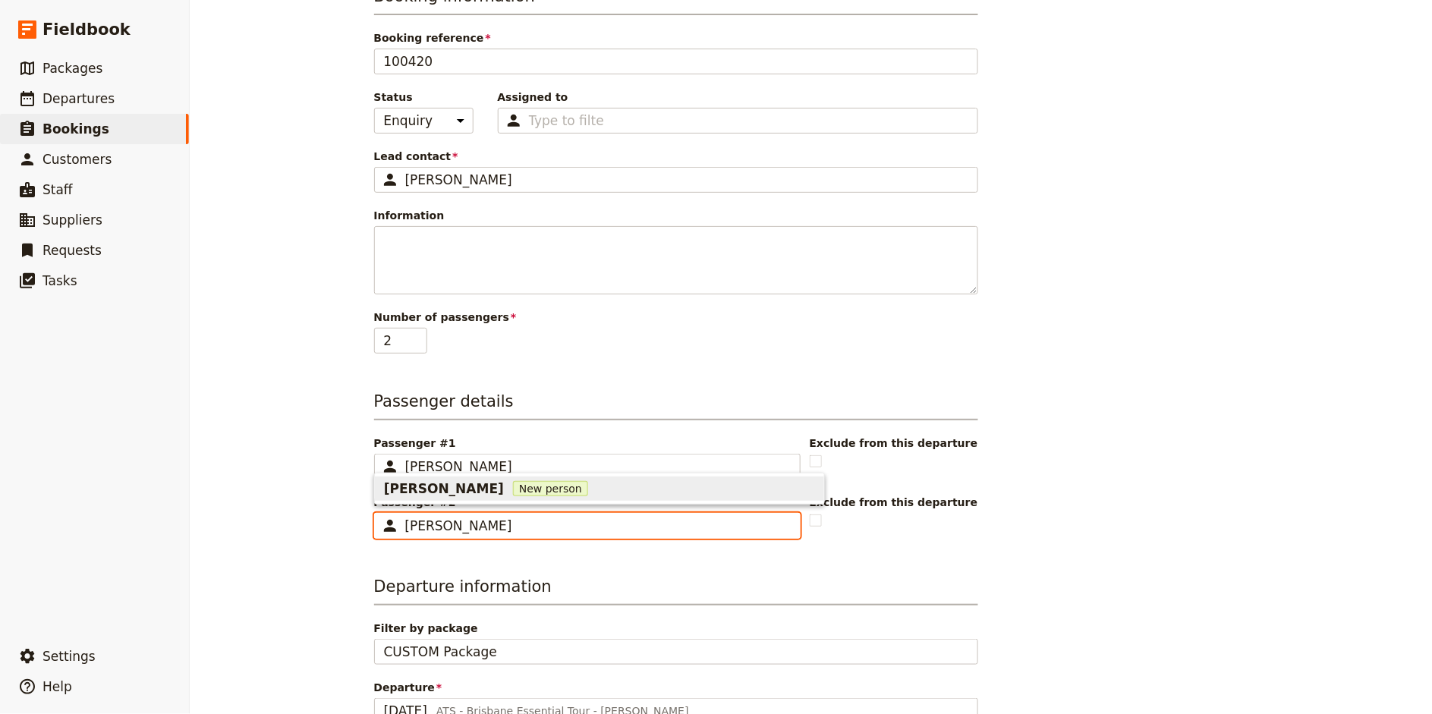
click at [434, 486] on span "[PERSON_NAME]" at bounding box center [444, 489] width 120 height 18
type input "[PERSON_NAME]"
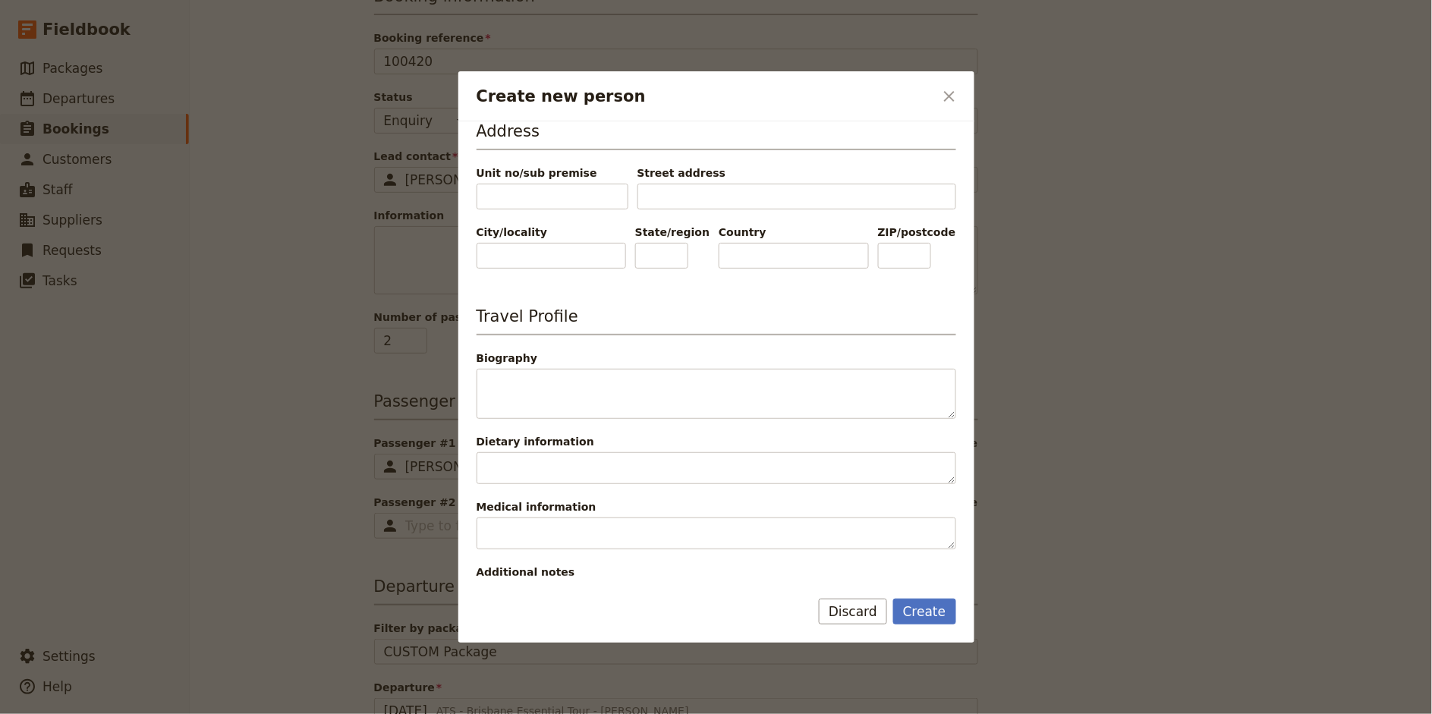
scroll to position [454, 0]
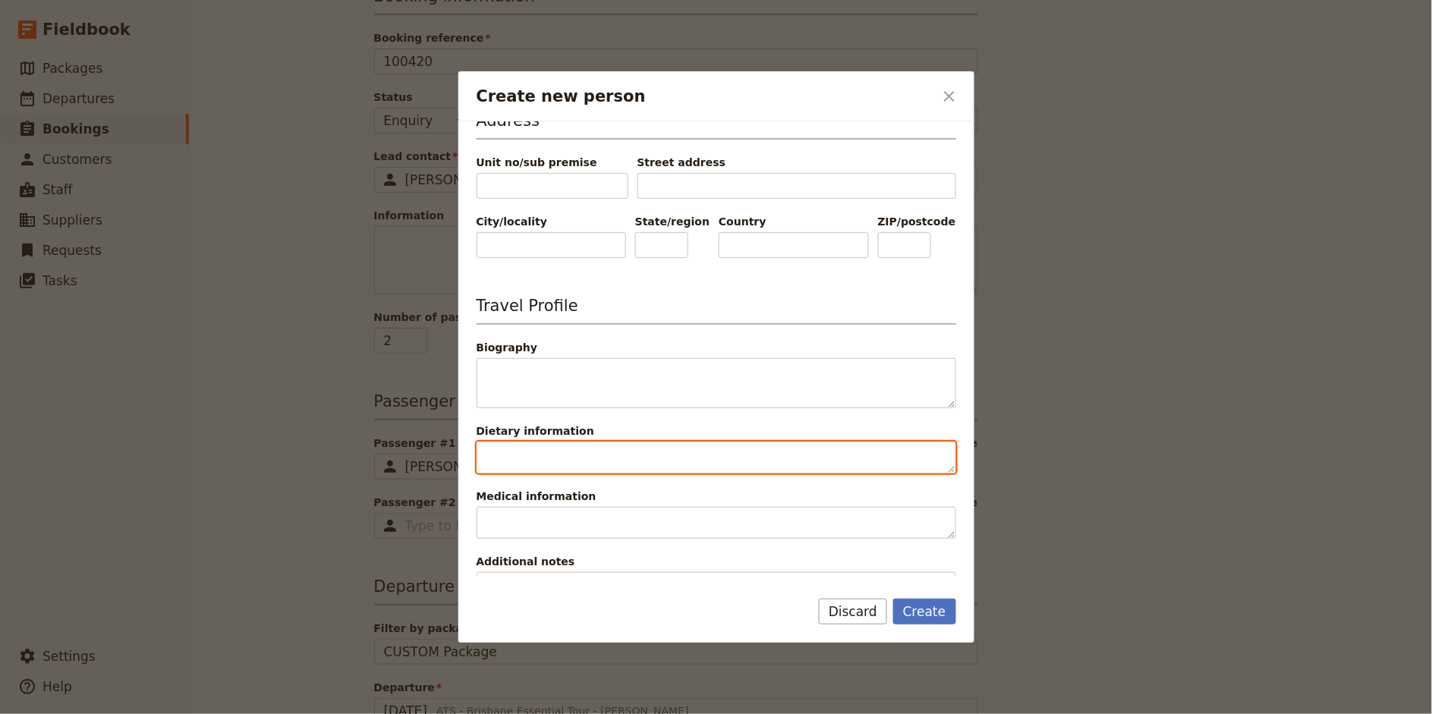
type input "Nenoo"
click at [553, 451] on textarea "Dietary information" at bounding box center [716, 458] width 480 height 32
type textarea "Vegetarian"
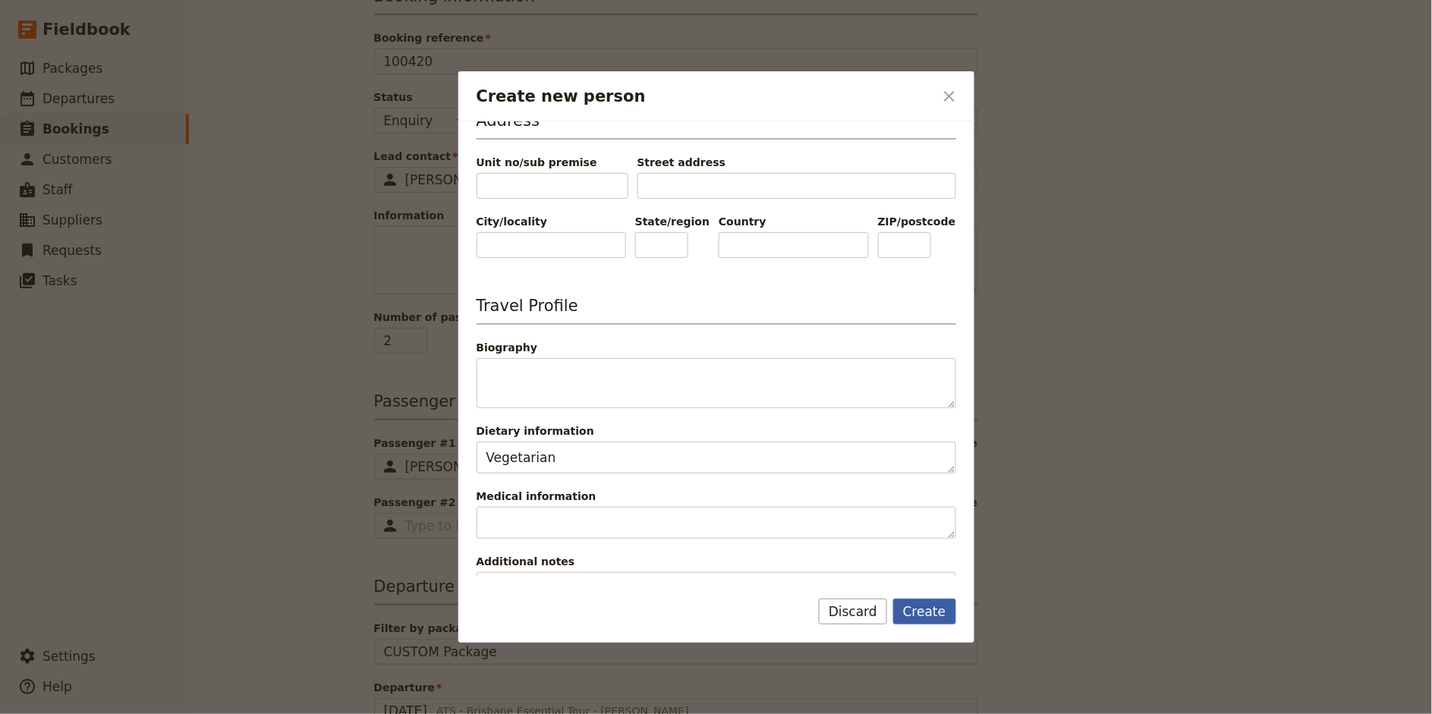
click at [934, 609] on button "Create" at bounding box center [924, 612] width 63 height 26
type input "[PERSON_NAME]"
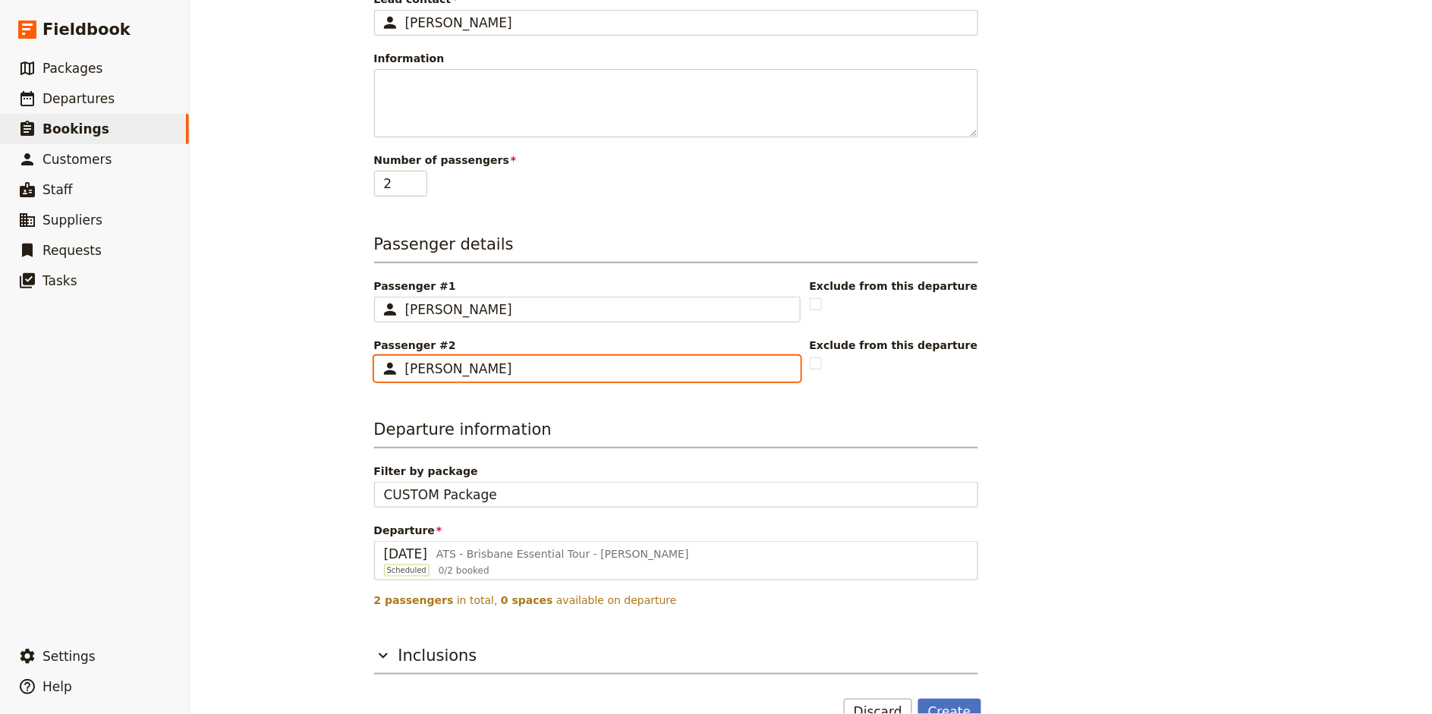
scroll to position [285, 0]
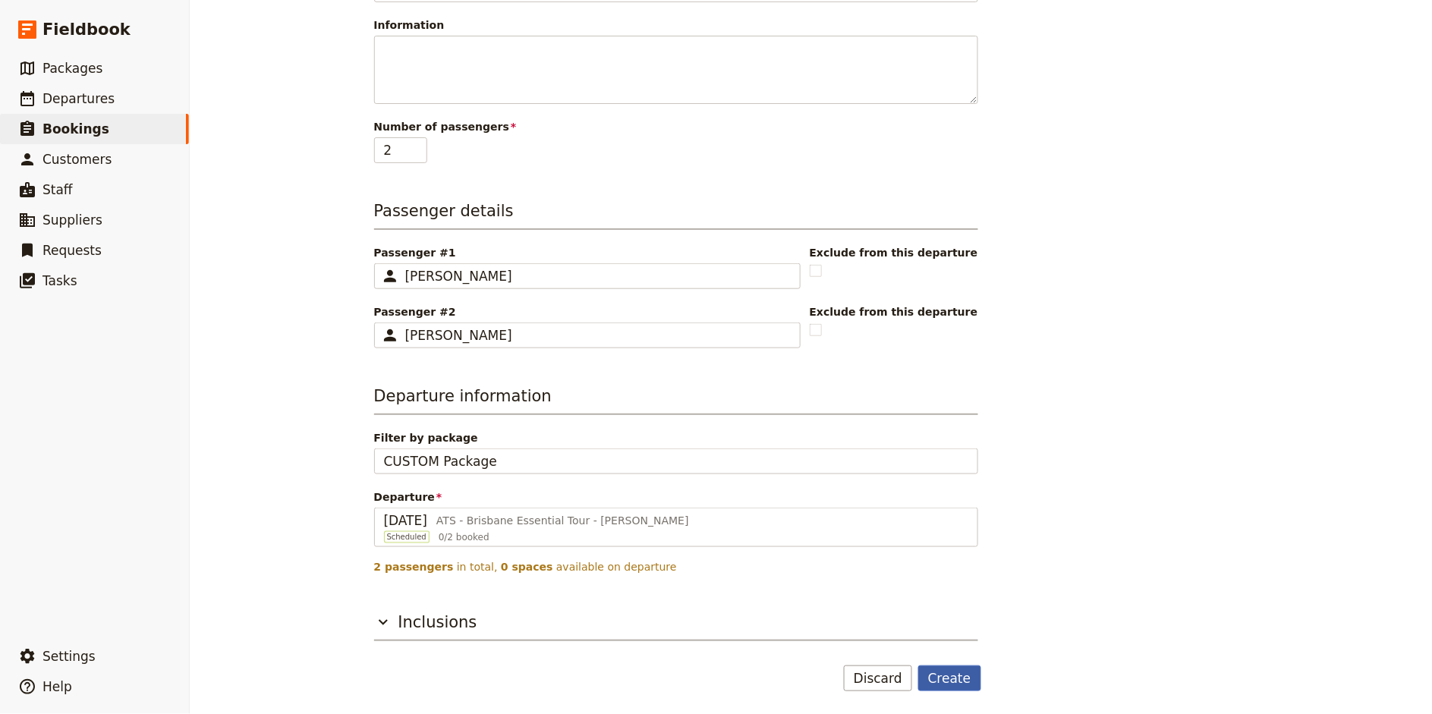
click at [954, 677] on button "Create" at bounding box center [949, 678] width 63 height 26
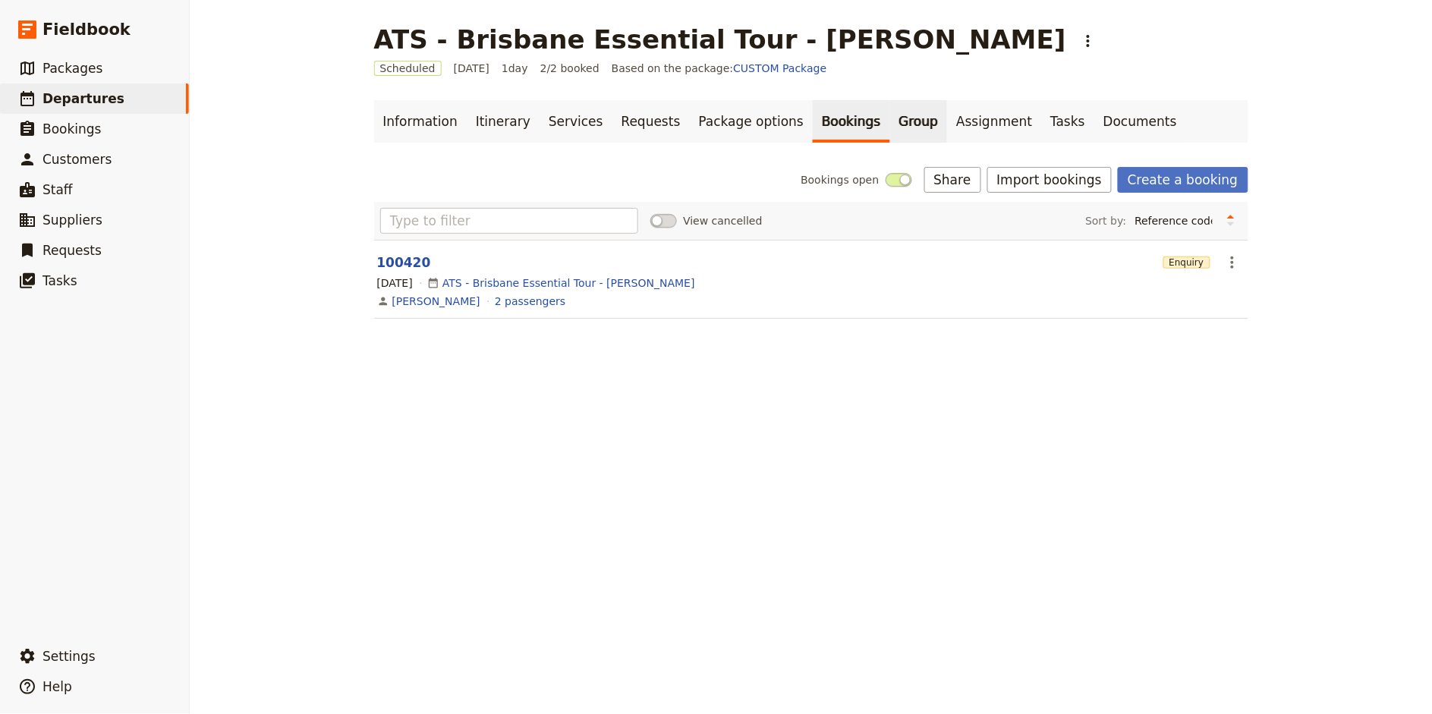
click at [890, 121] on link "Group" at bounding box center [919, 121] width 58 height 42
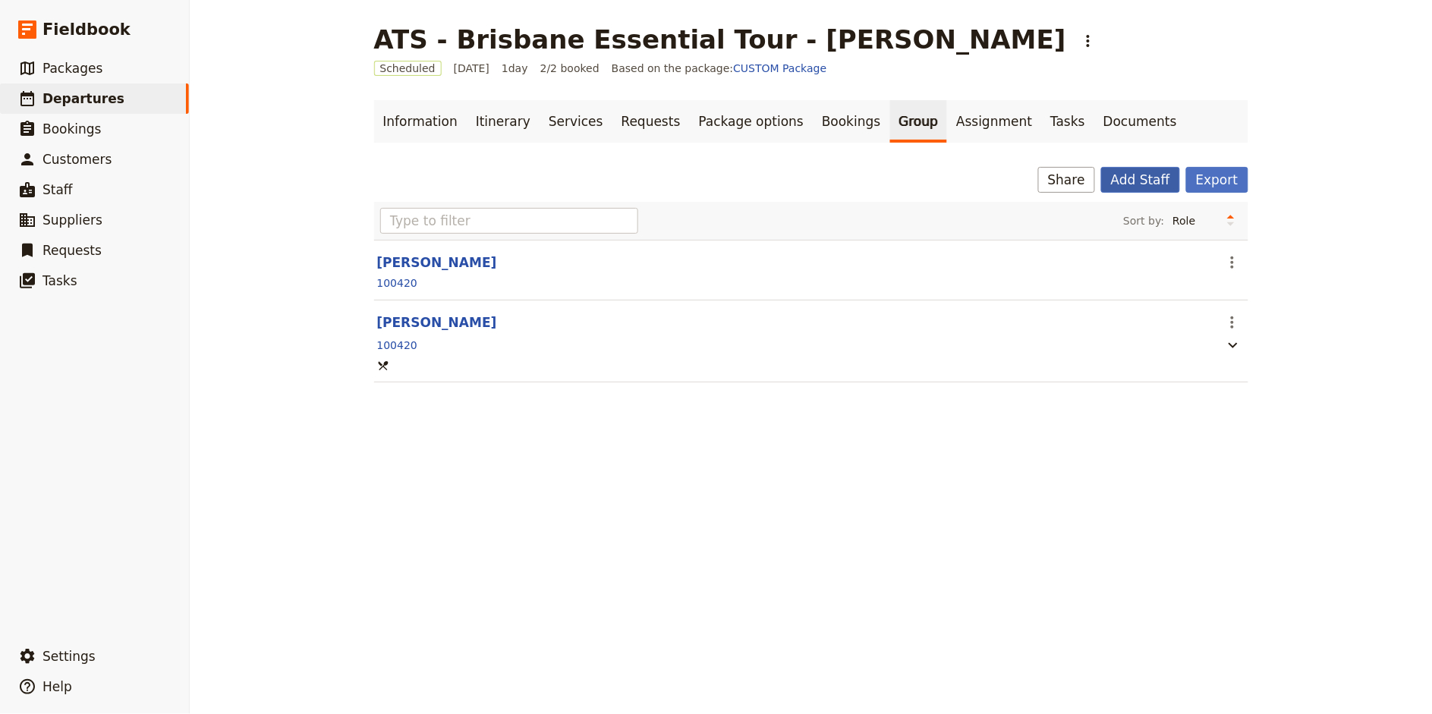
click at [1168, 180] on button "Add Staff" at bounding box center [1140, 180] width 79 height 26
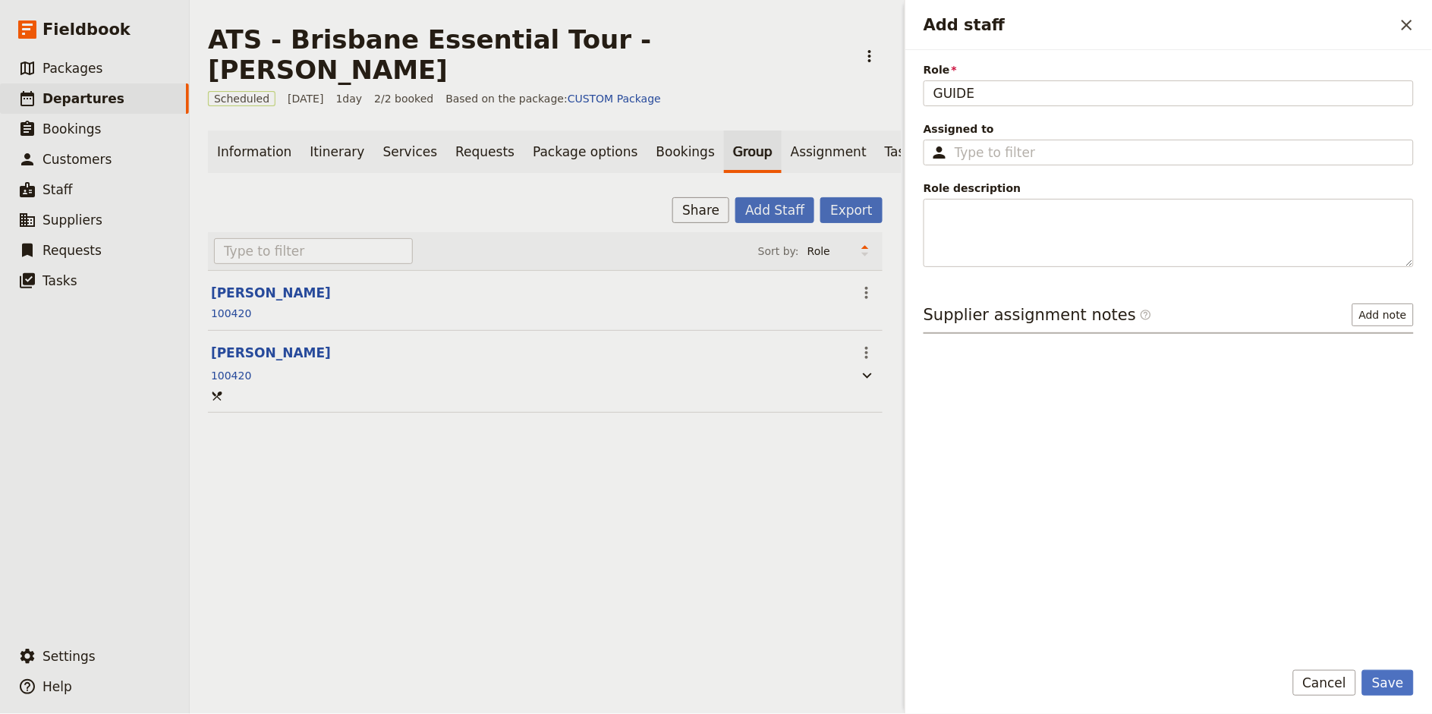
type input "GUIDE"
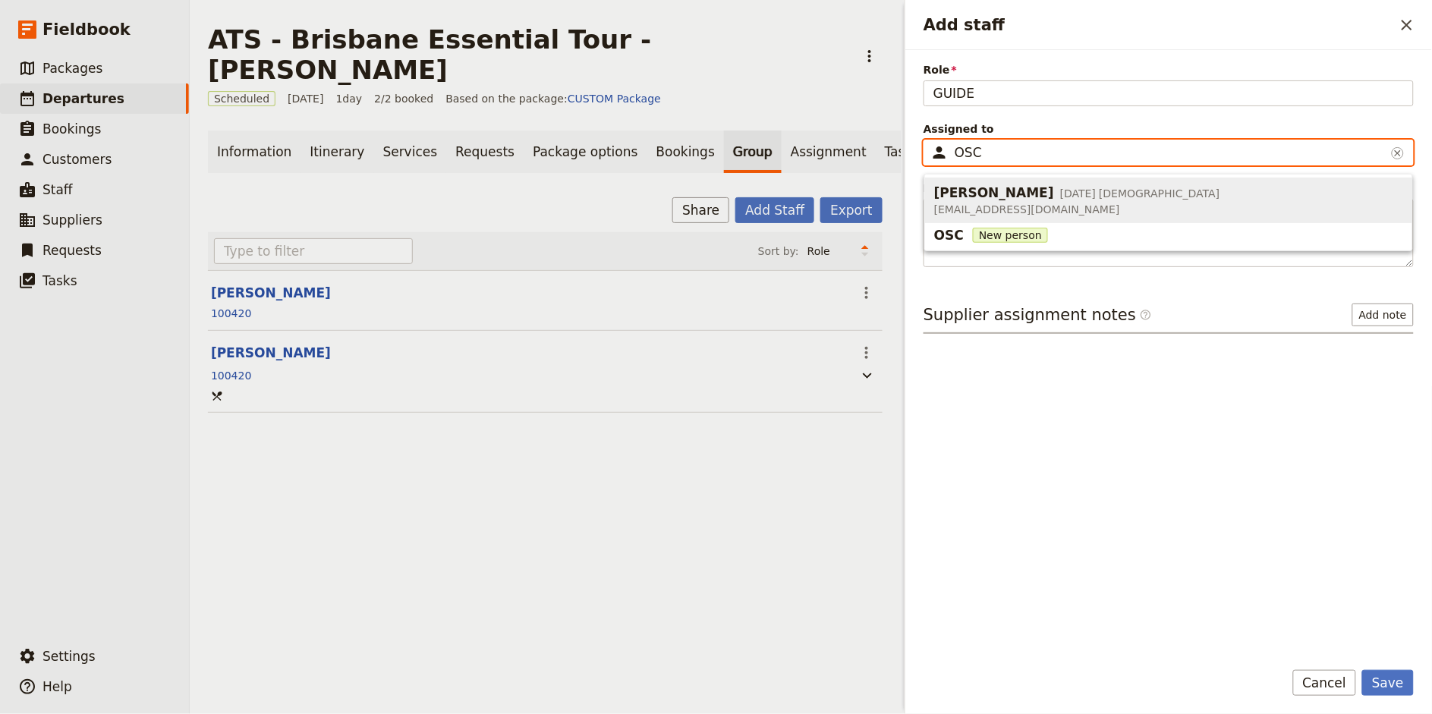
click at [1023, 196] on span "[PERSON_NAME]" at bounding box center [994, 193] width 120 height 18
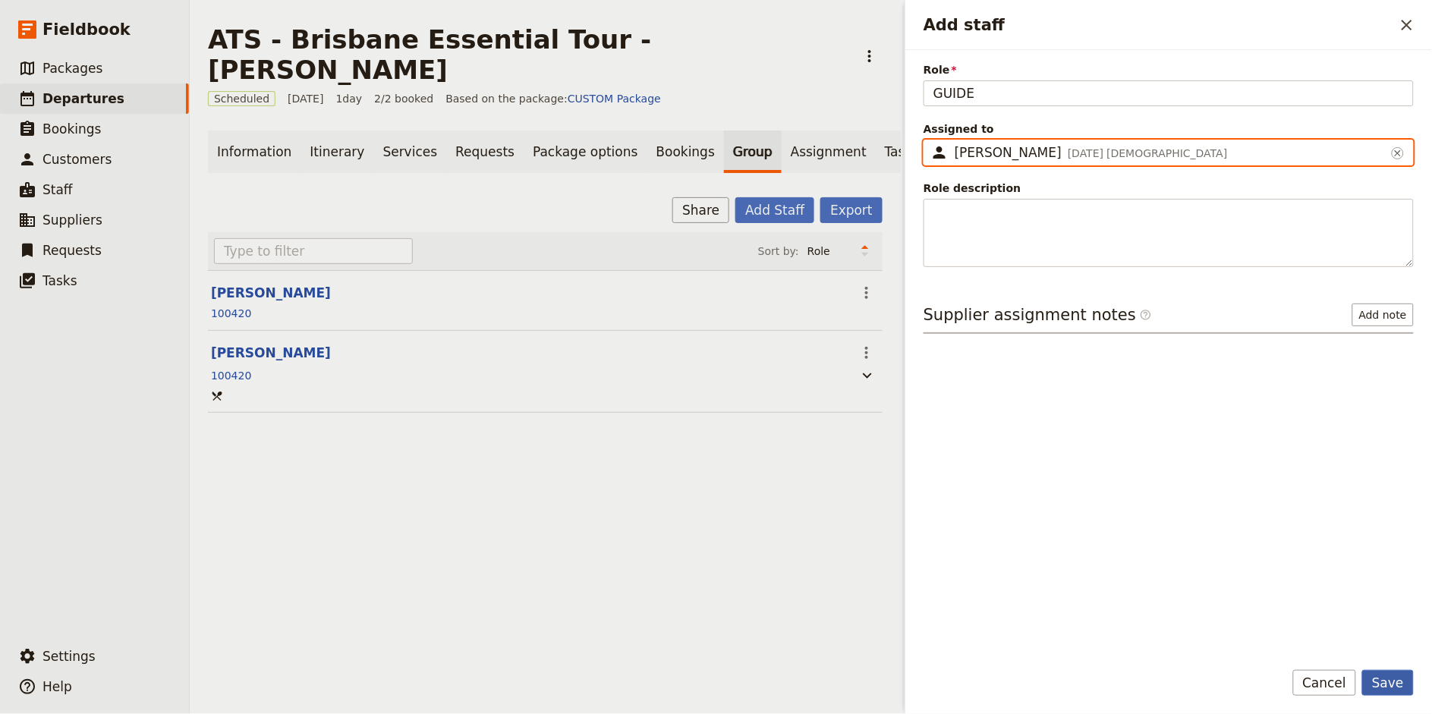
type input "[PERSON_NAME]"
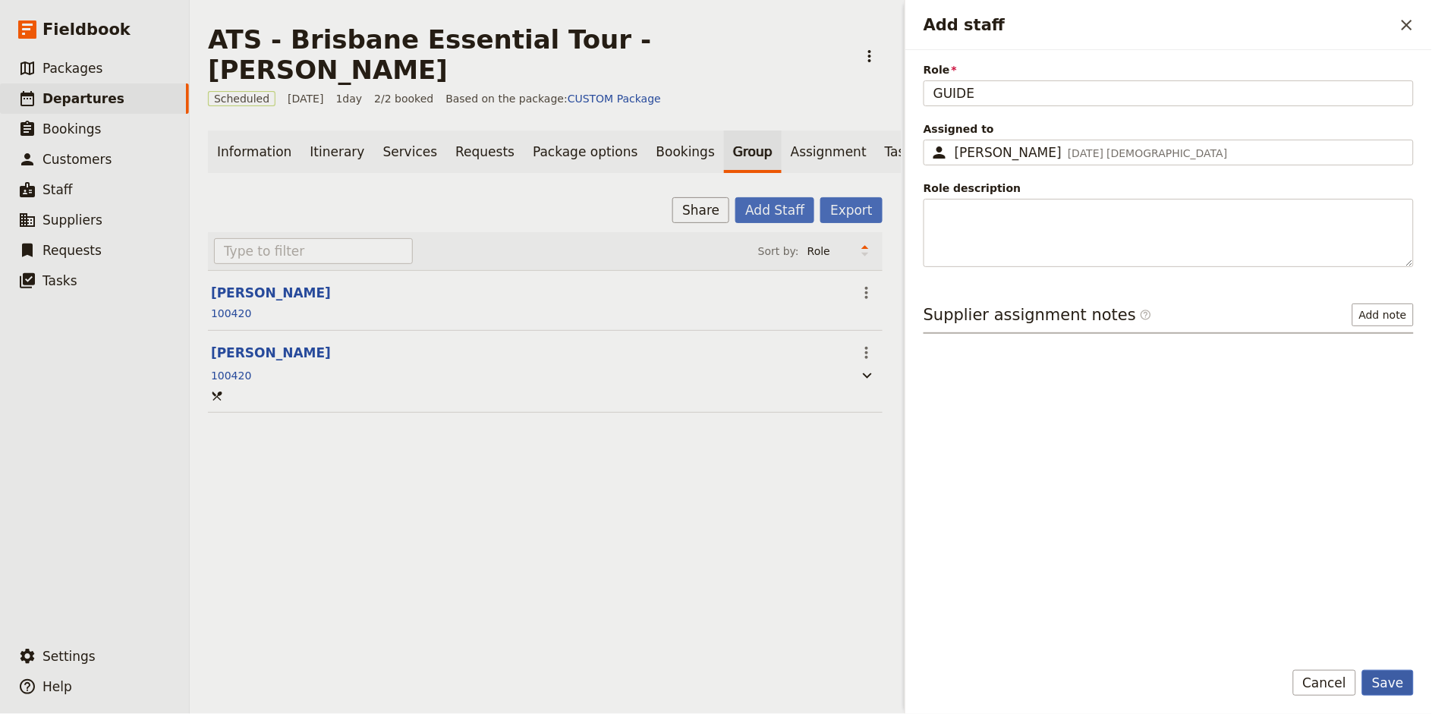
click at [1398, 693] on button "Save" at bounding box center [1388, 683] width 52 height 26
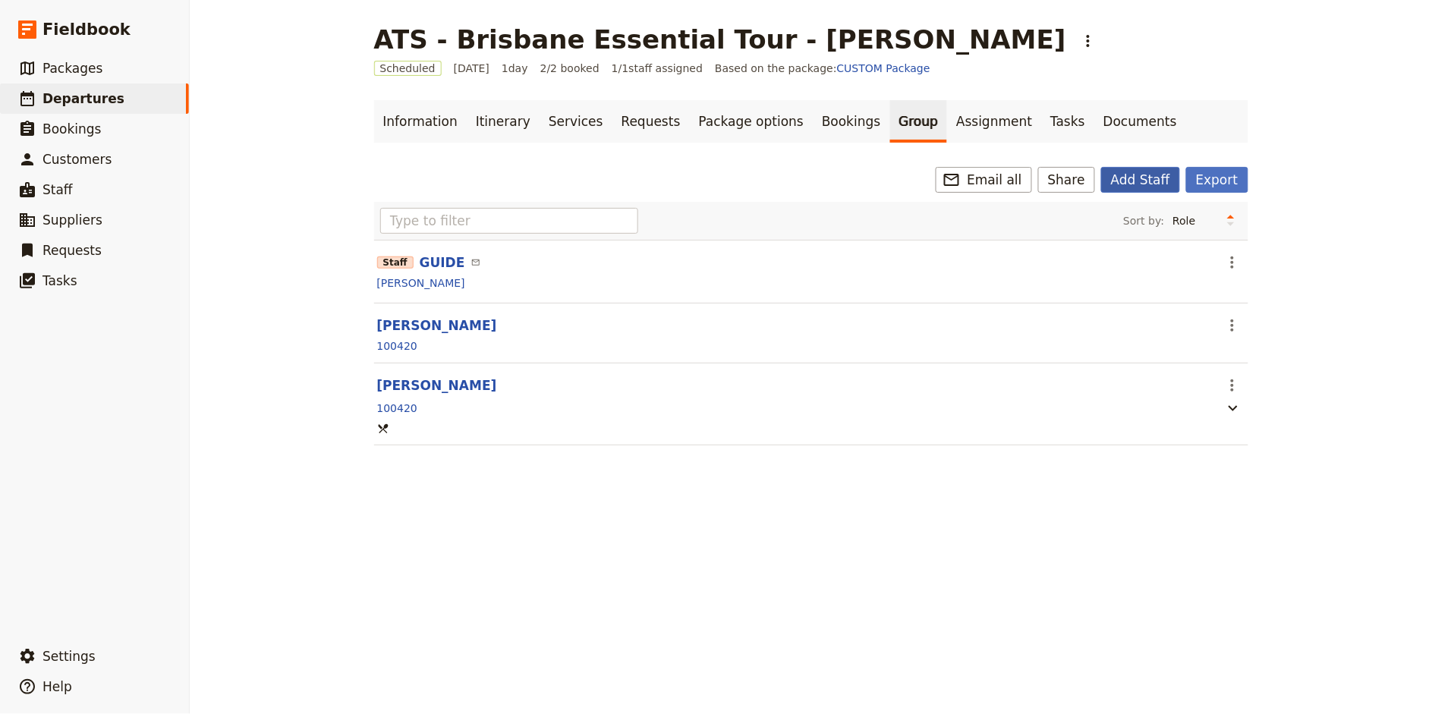
click at [1144, 187] on button "Add Staff" at bounding box center [1140, 180] width 79 height 26
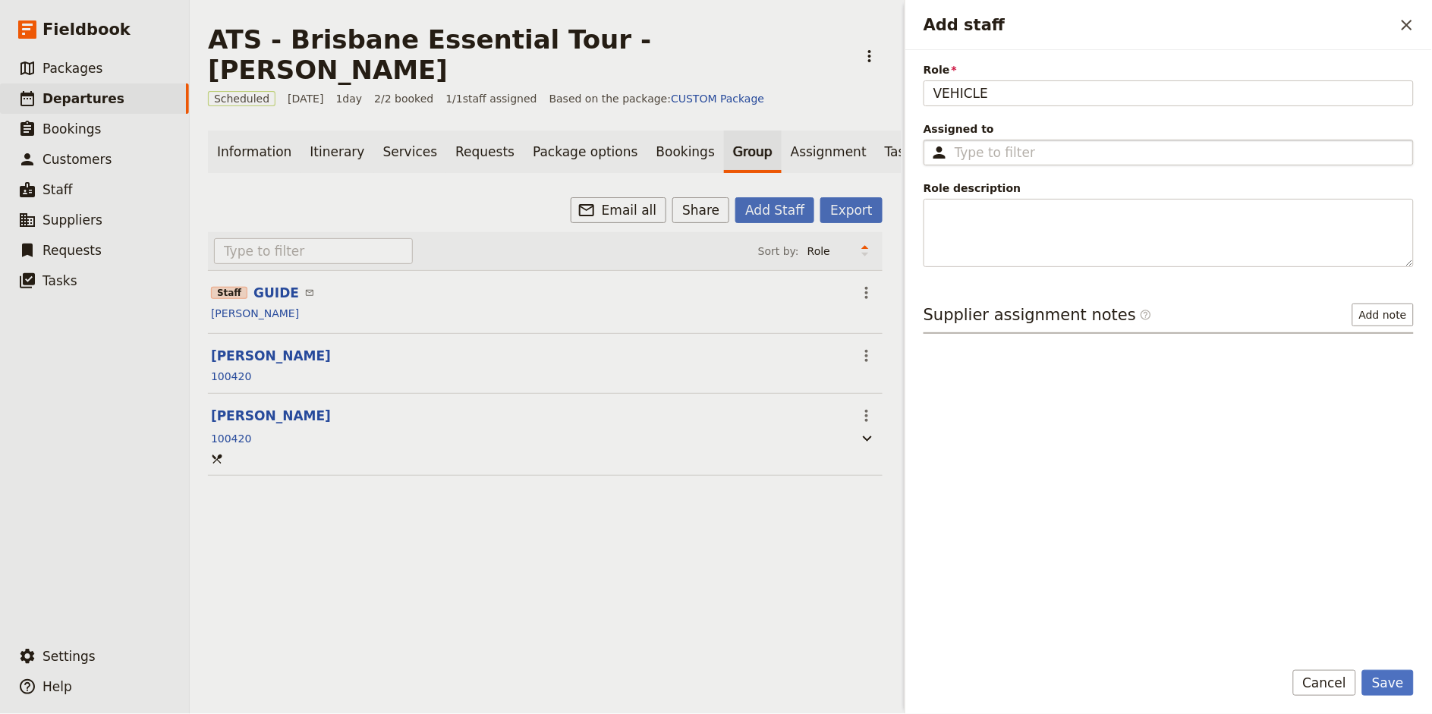
type input "VEHICLE"
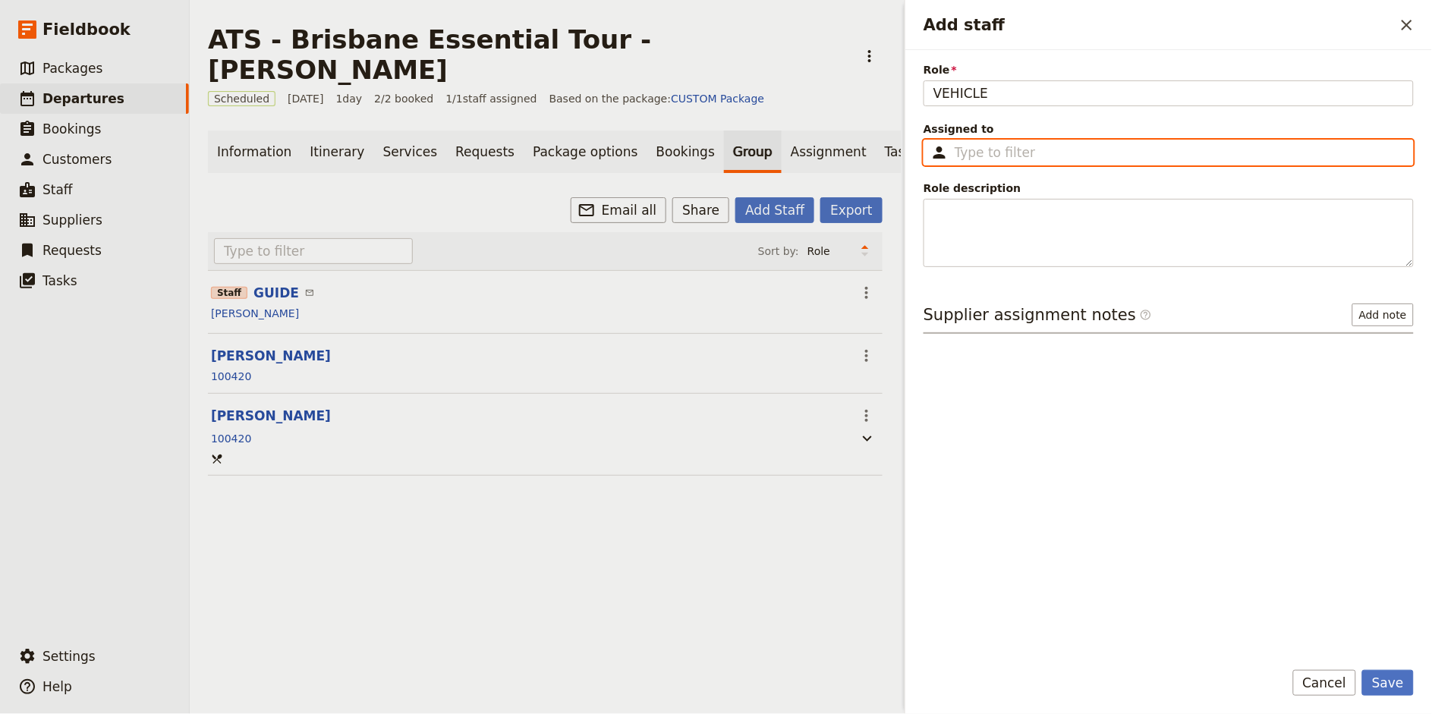
click at [993, 157] on input "Assigned to ​" at bounding box center [1179, 152] width 449 height 18
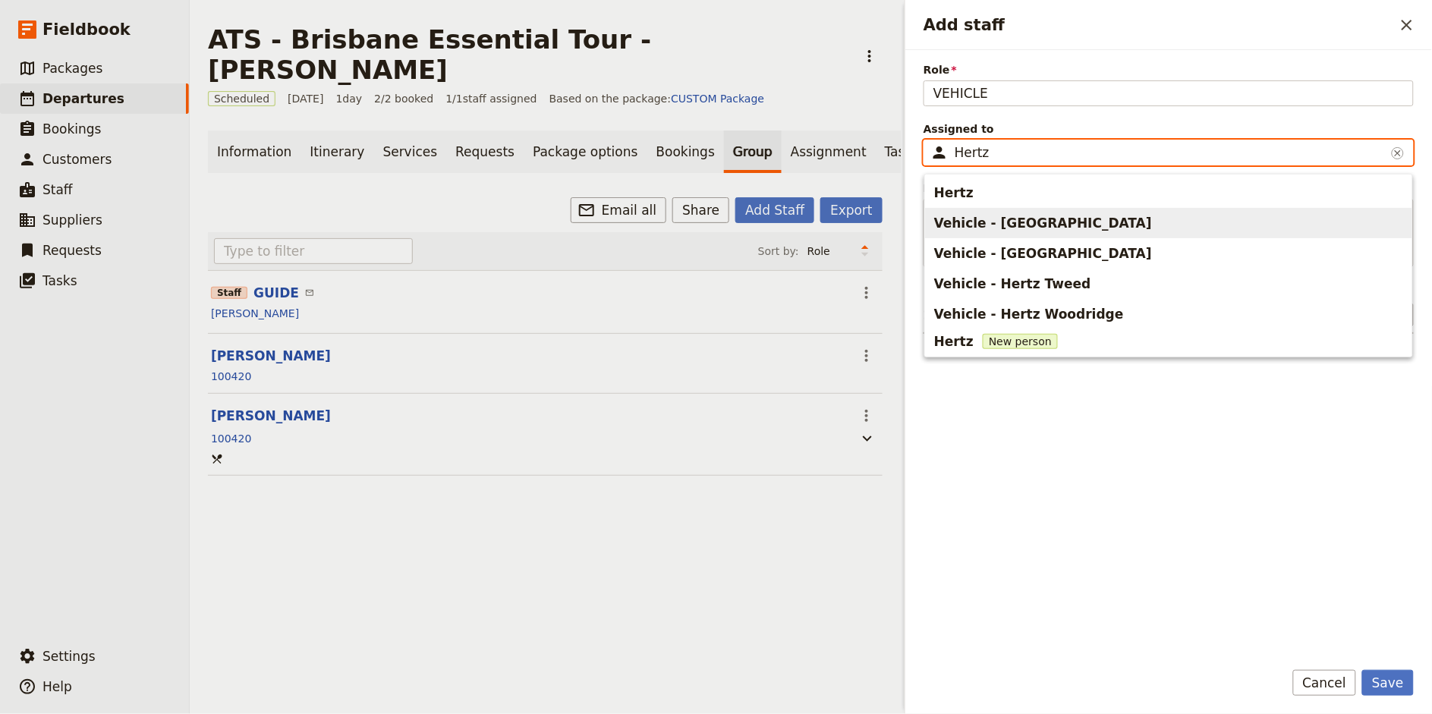
click at [1049, 223] on span "Vehicle - [GEOGRAPHIC_DATA]" at bounding box center [1043, 223] width 218 height 18
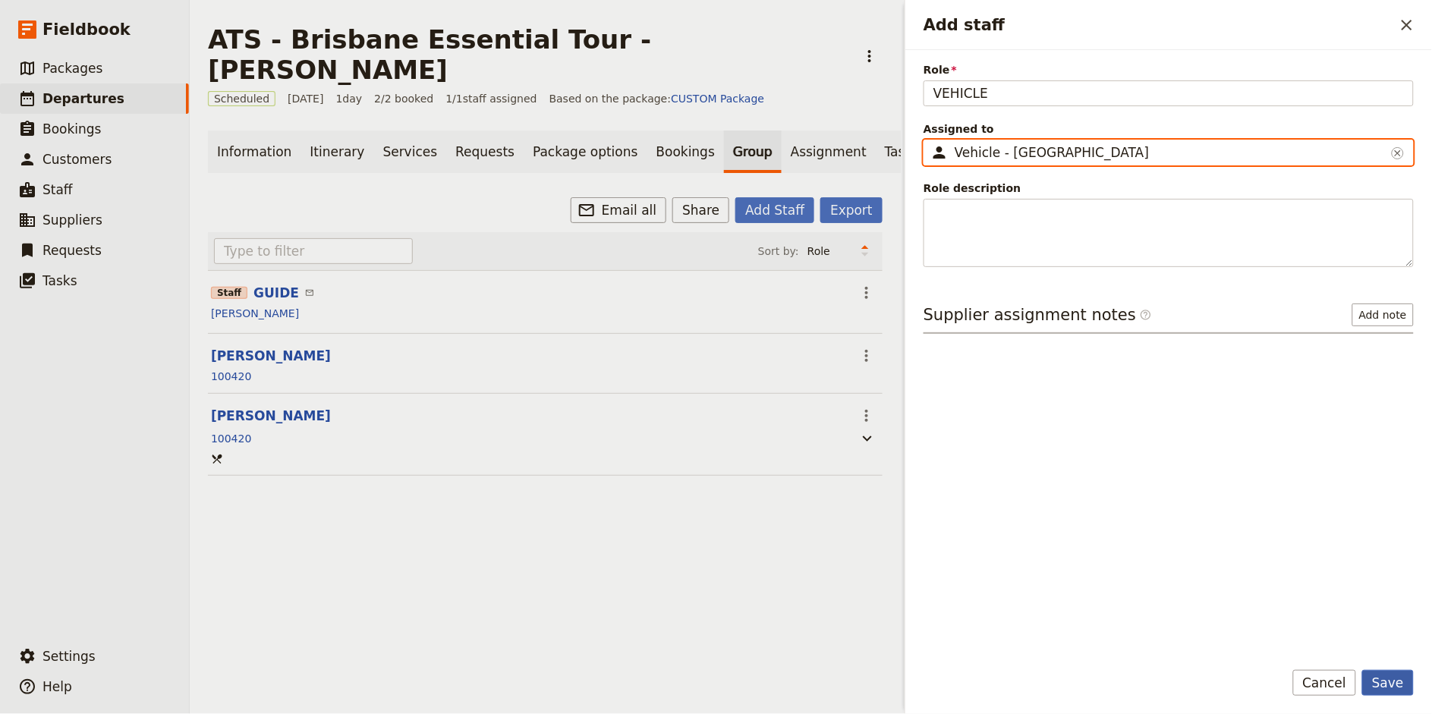
type input "Vehicle - [GEOGRAPHIC_DATA]"
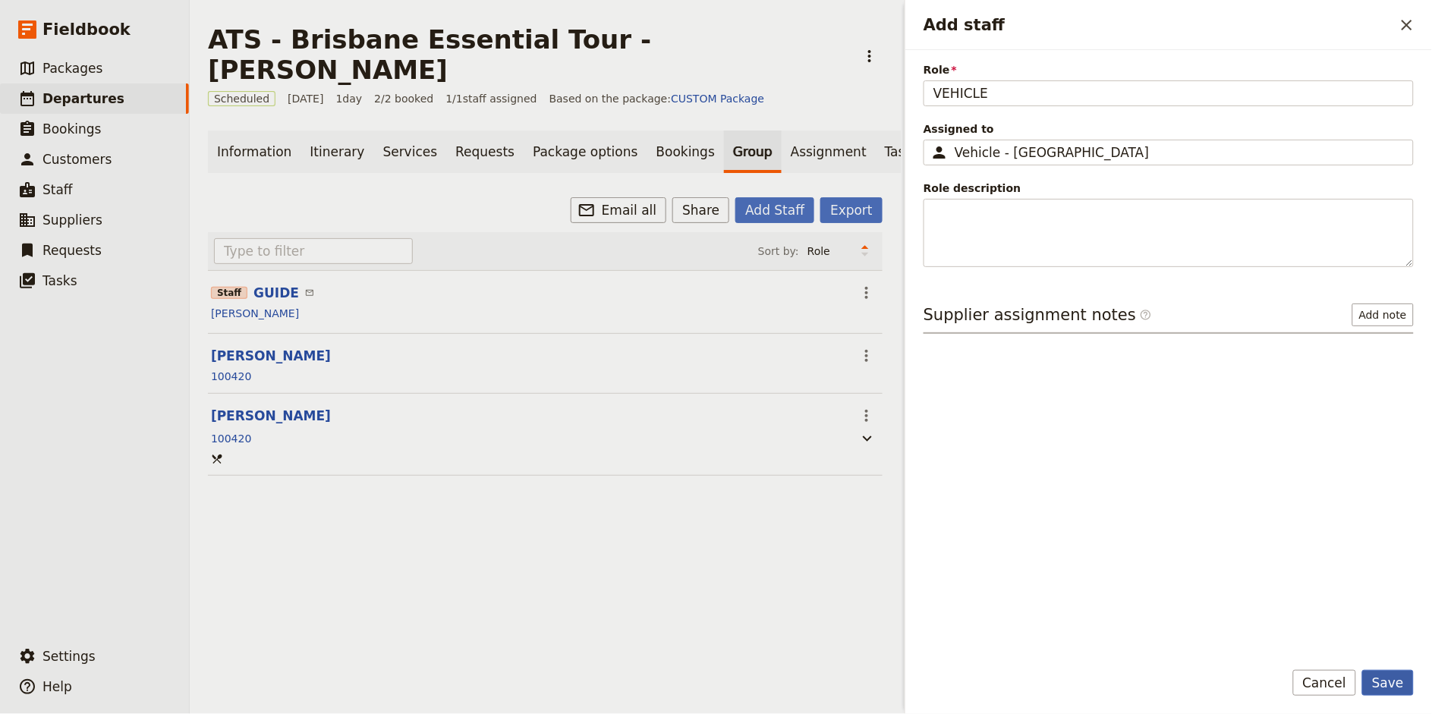
click at [1392, 676] on button "Save" at bounding box center [1388, 683] width 52 height 26
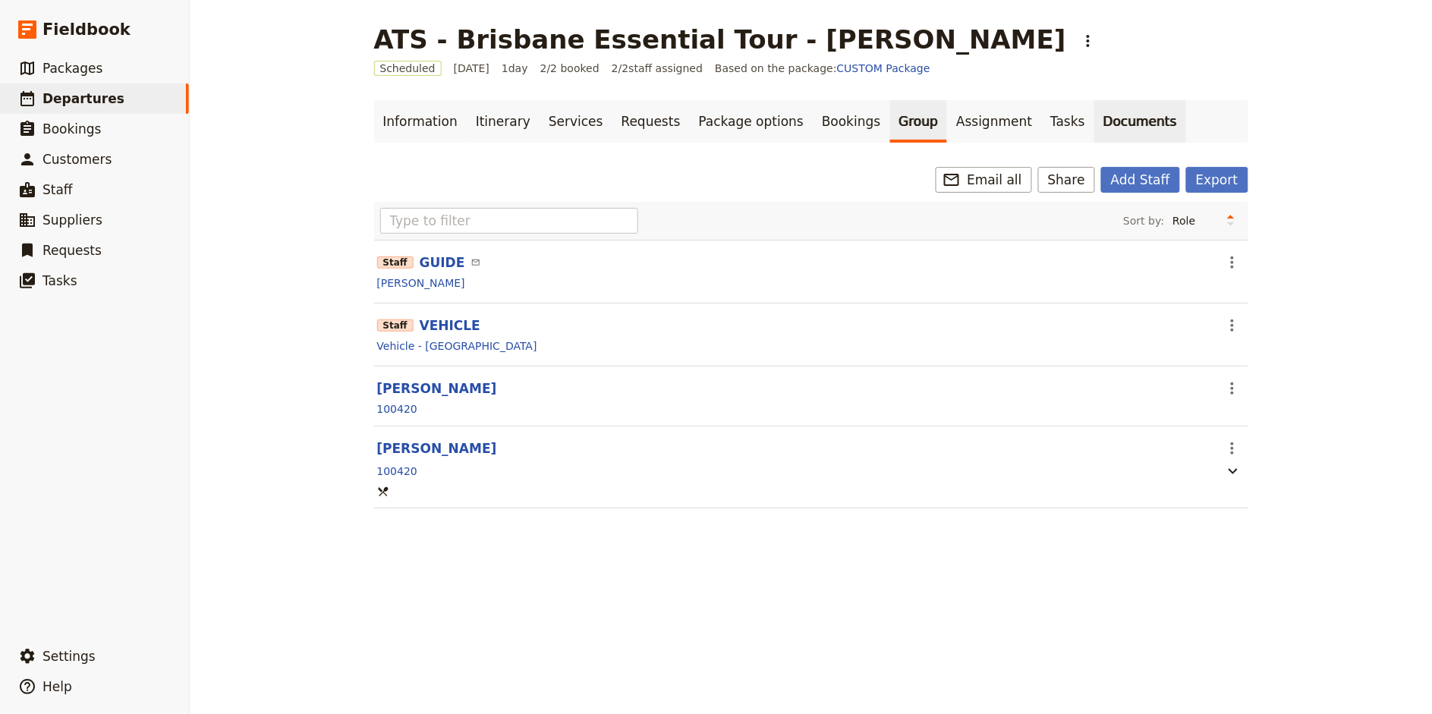
click at [1094, 122] on link "Documents" at bounding box center [1140, 121] width 92 height 42
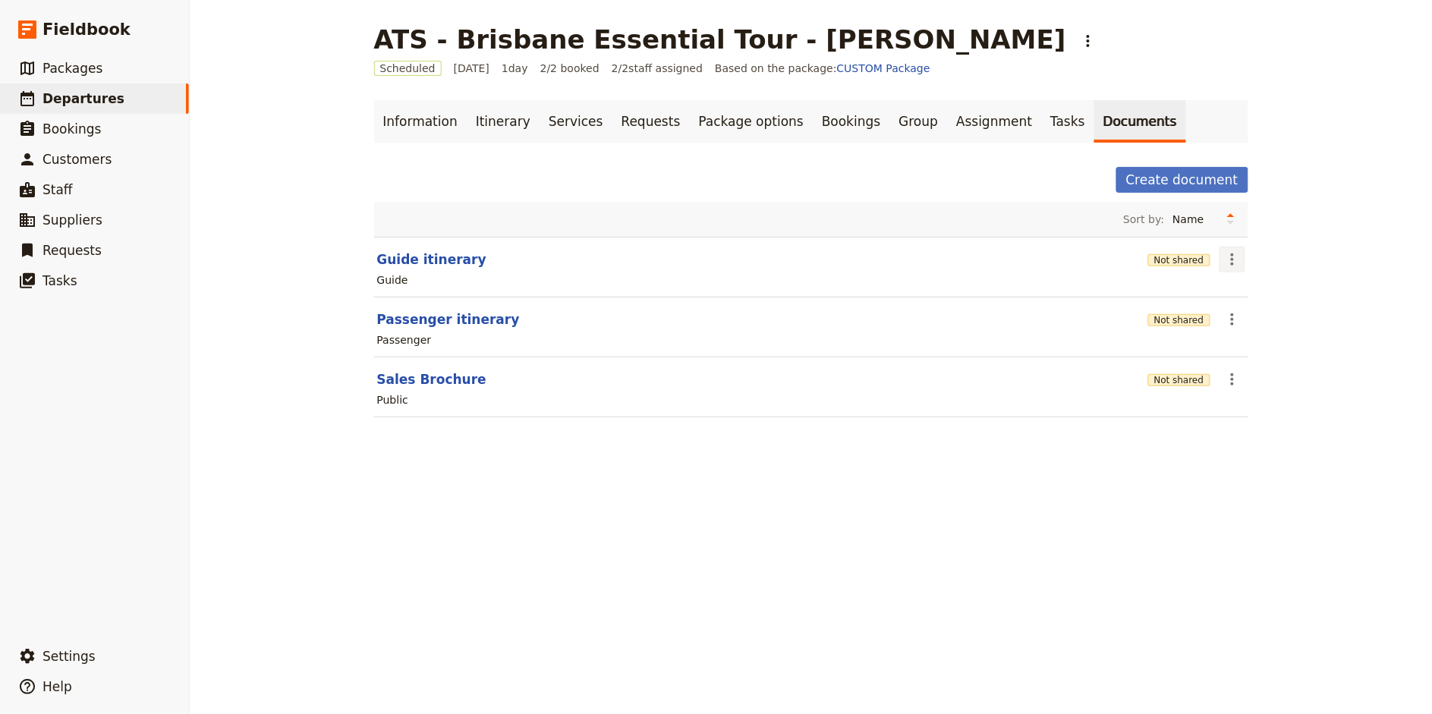
click at [1238, 260] on icon "Actions" at bounding box center [1232, 259] width 18 height 18
click at [1253, 314] on span "Edit document" at bounding box center [1267, 314] width 77 height 15
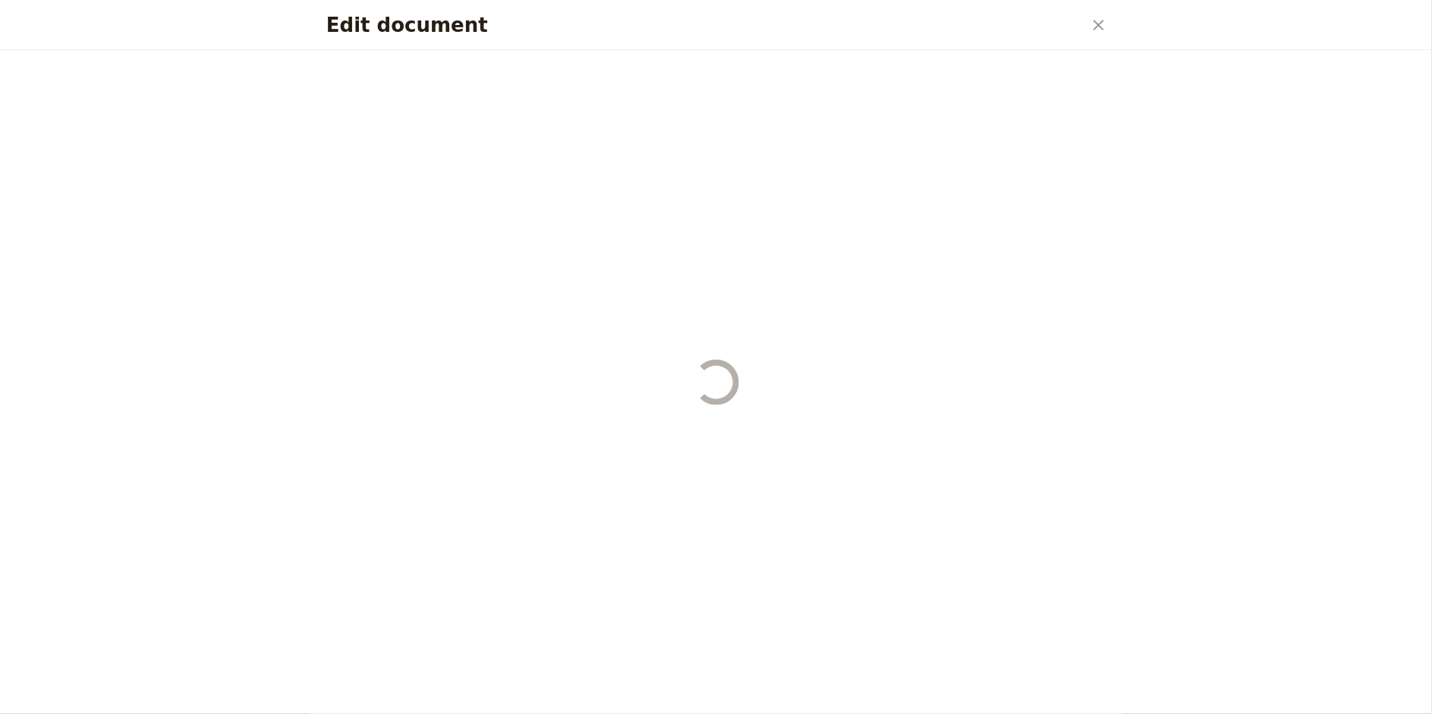
select select "STAFF"
select select "RUN_SHEET"
select select "DEFAULT"
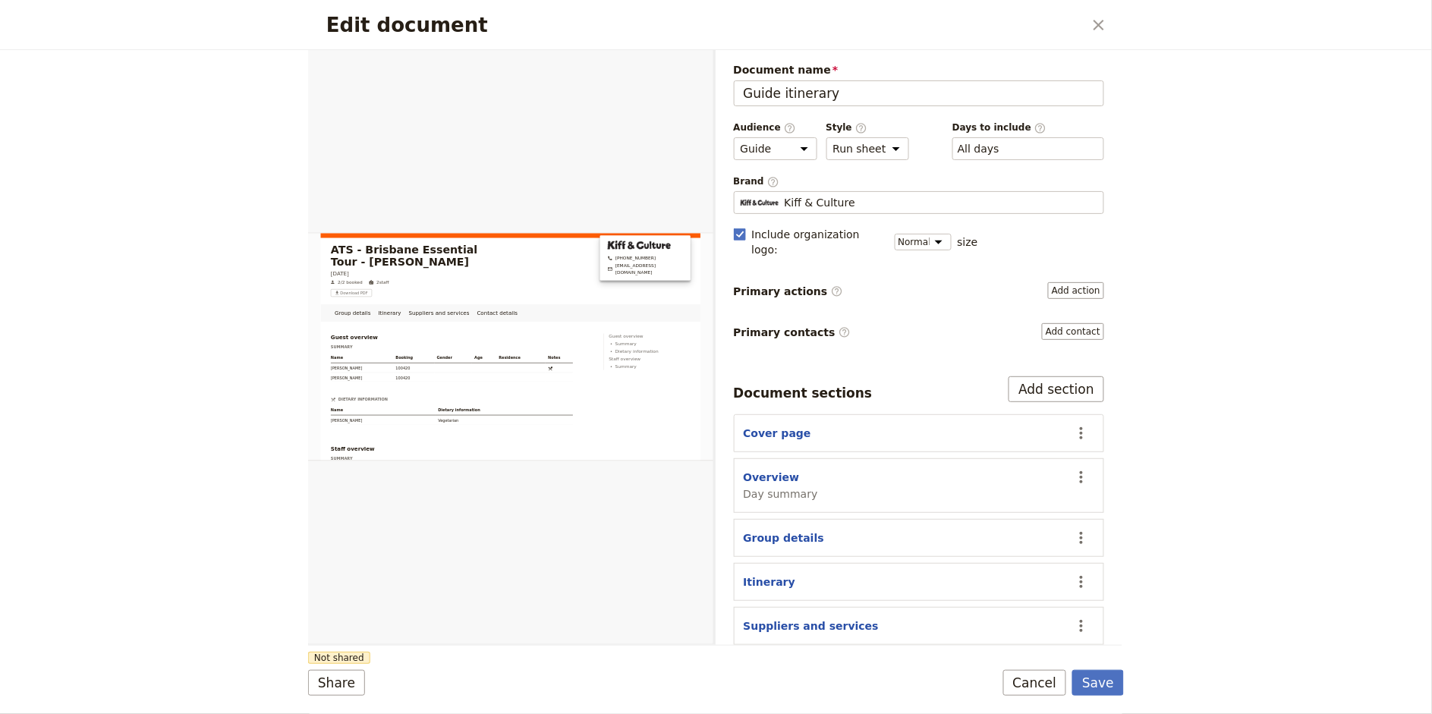
click at [1094, 419] on section "Cover page ​" at bounding box center [919, 433] width 371 height 38
click at [1082, 424] on icon "Actions" at bounding box center [1081, 433] width 18 height 18
click at [1036, 451] on span "Edit section" at bounding box center [1022, 452] width 123 height 15
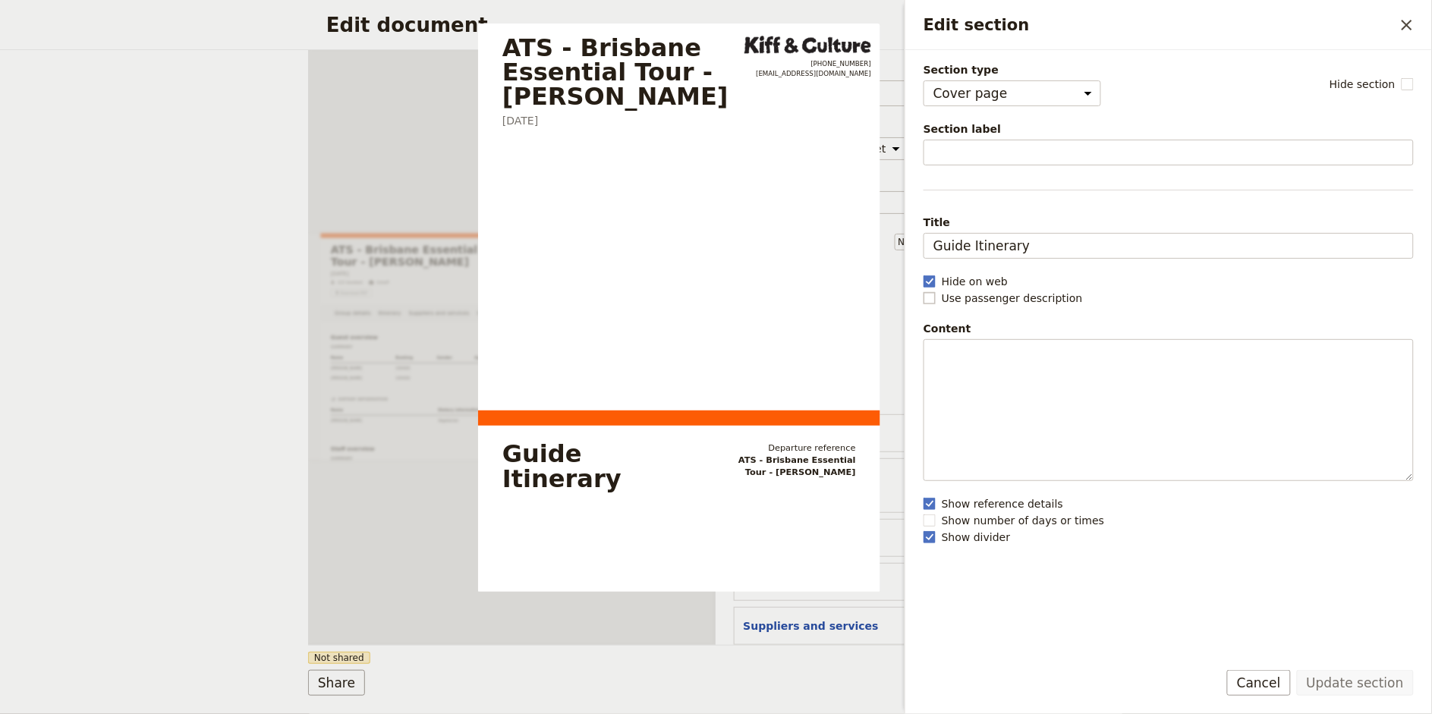
click at [940, 293] on label "Use passenger description" at bounding box center [1168, 298] width 490 height 15
click at [923, 291] on input "Use passenger description" at bounding box center [923, 290] width 1 height 1
checkbox input "true"
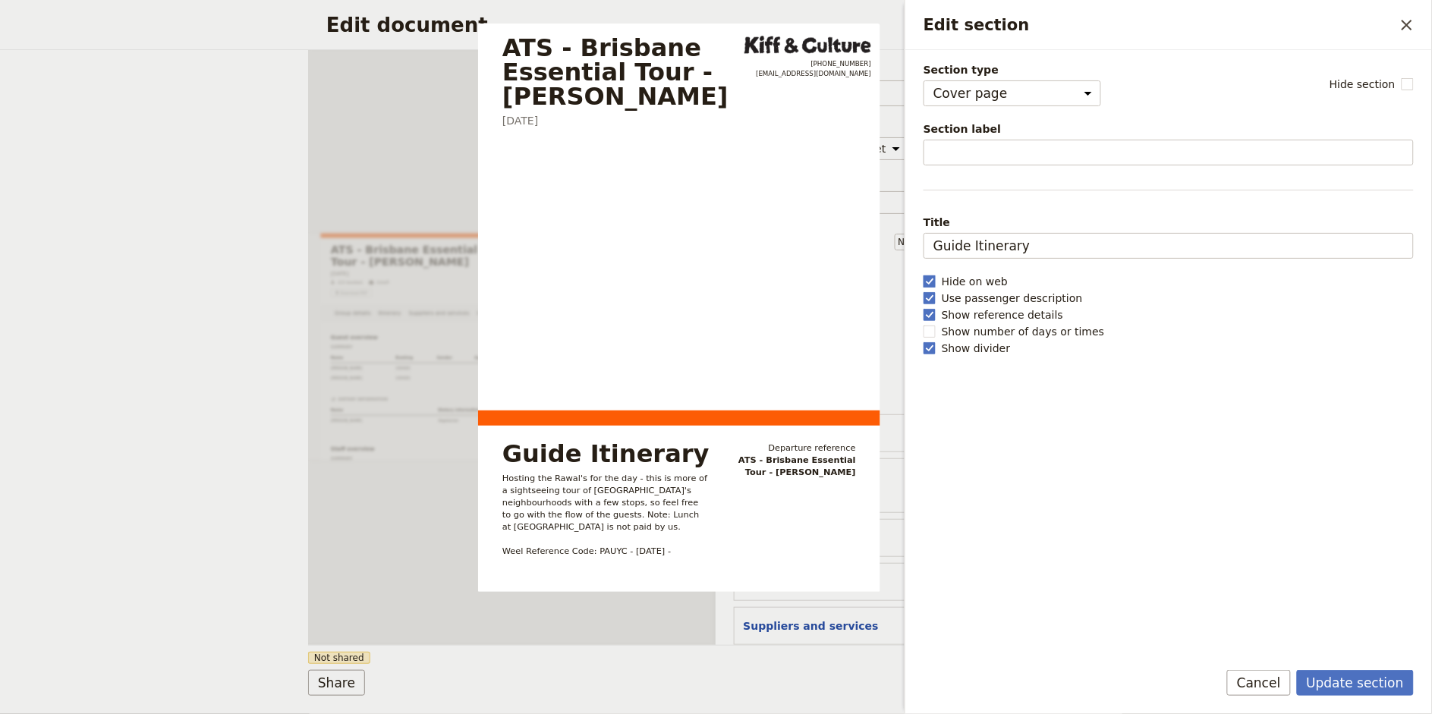
click at [939, 283] on label "Hide on web" at bounding box center [1168, 281] width 490 height 15
click at [923, 274] on input "Hide on web" at bounding box center [923, 273] width 1 height 1
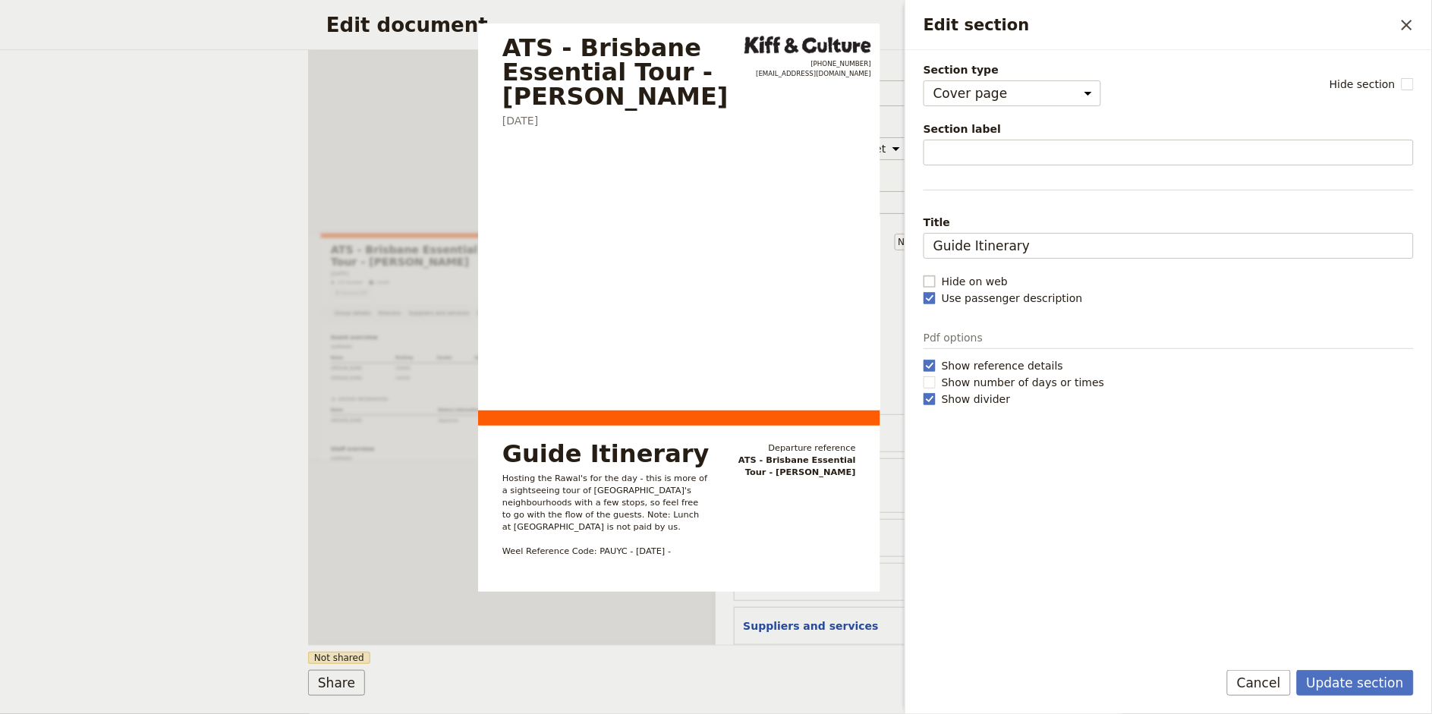
click at [939, 283] on label "Hide on web" at bounding box center [1168, 281] width 490 height 15
click at [923, 274] on input "Hide on web" at bounding box center [923, 273] width 1 height 1
checkbox input "true"
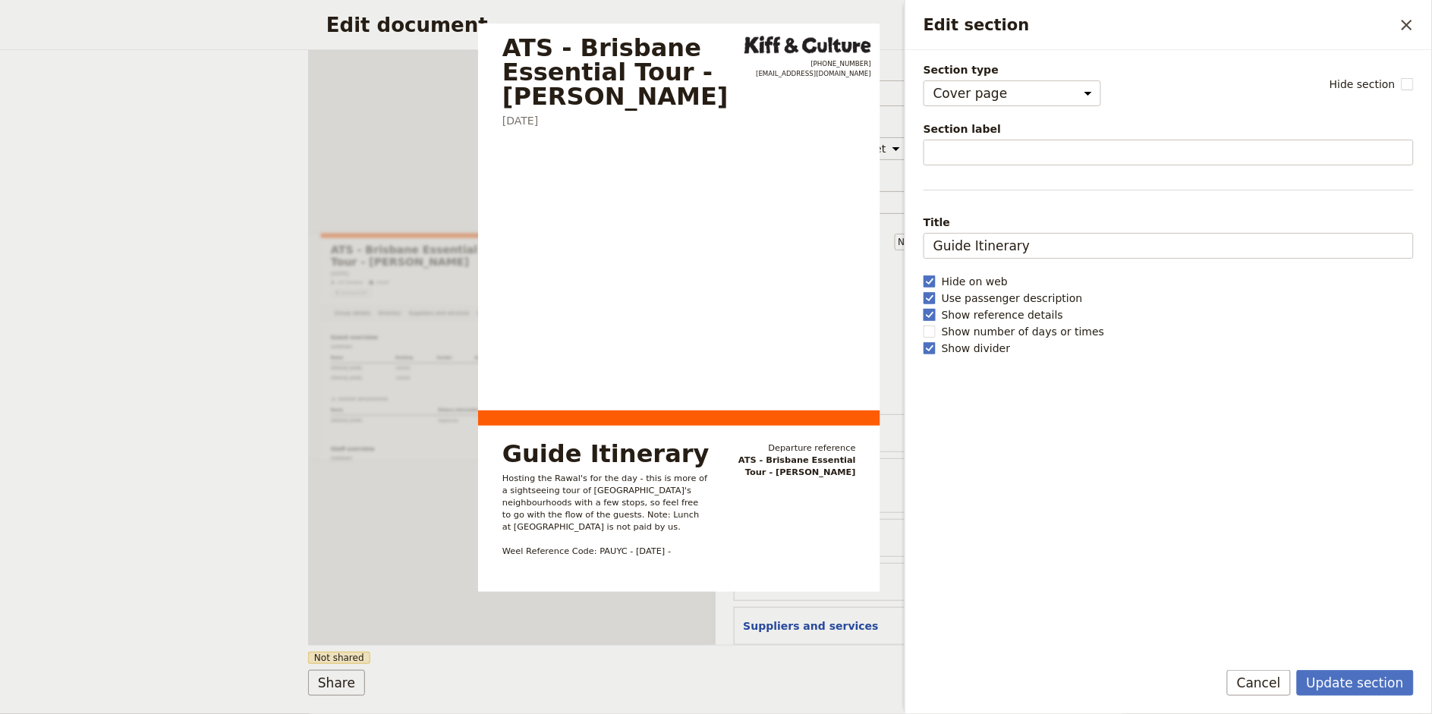
click at [933, 313] on polygon "Edit section" at bounding box center [930, 314] width 8 height 8
click at [923, 307] on input "Show reference details" at bounding box center [923, 307] width 1 height 1
checkbox input "false"
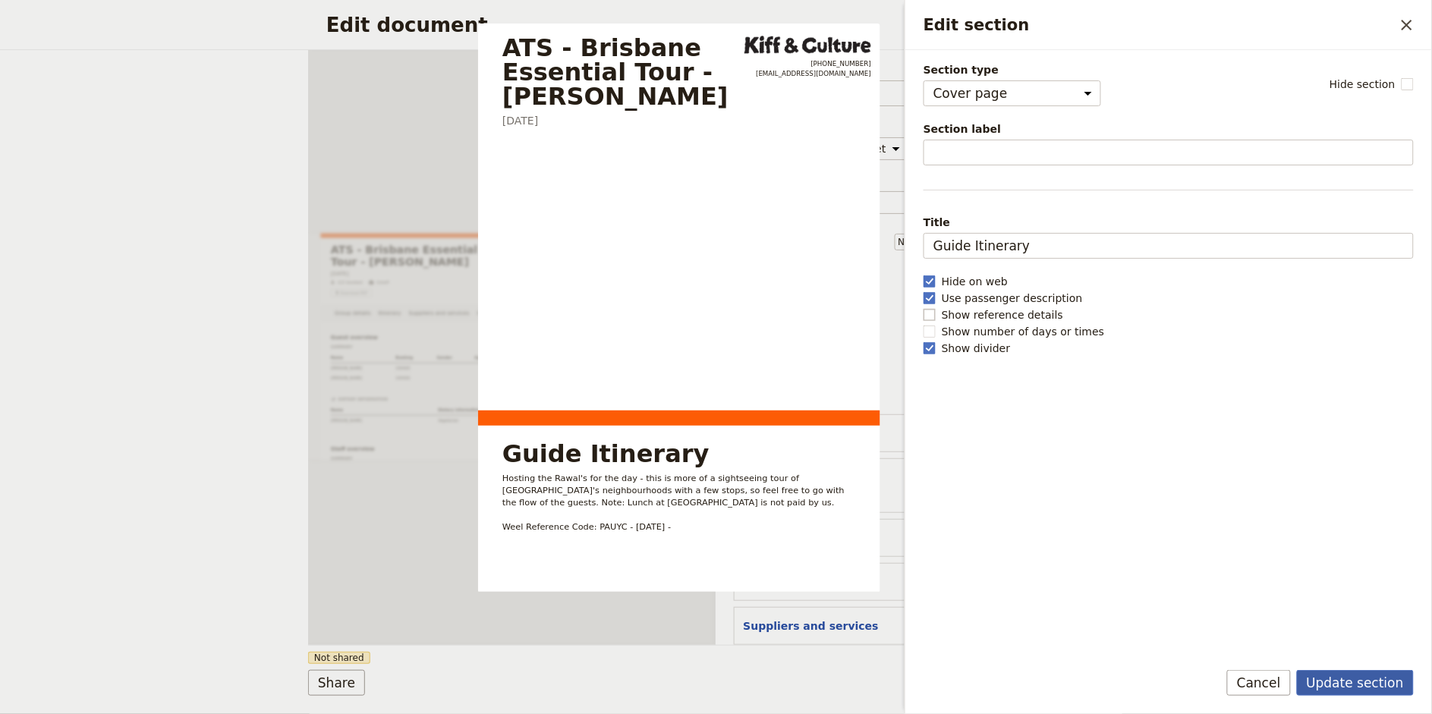
click at [1352, 675] on button "Update section" at bounding box center [1355, 683] width 117 height 26
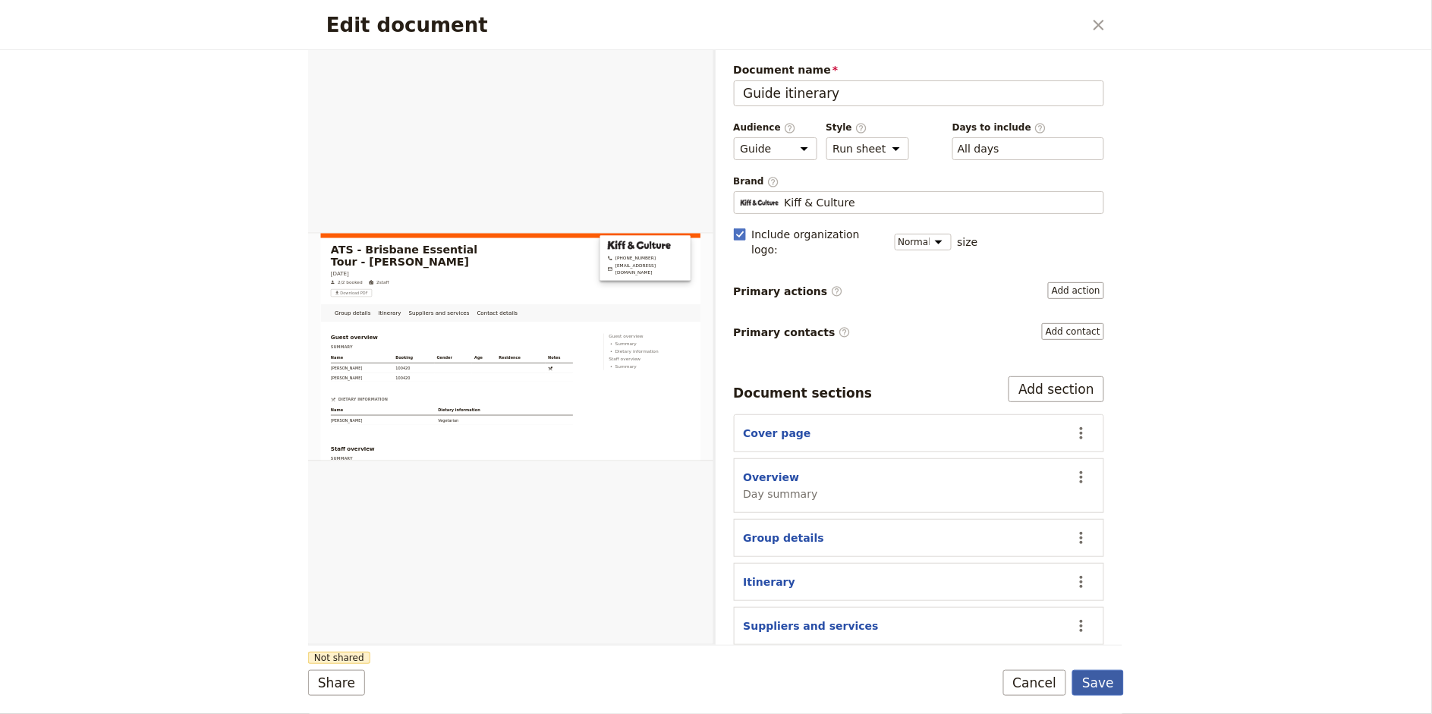
click at [1104, 684] on button "Save" at bounding box center [1098, 683] width 52 height 26
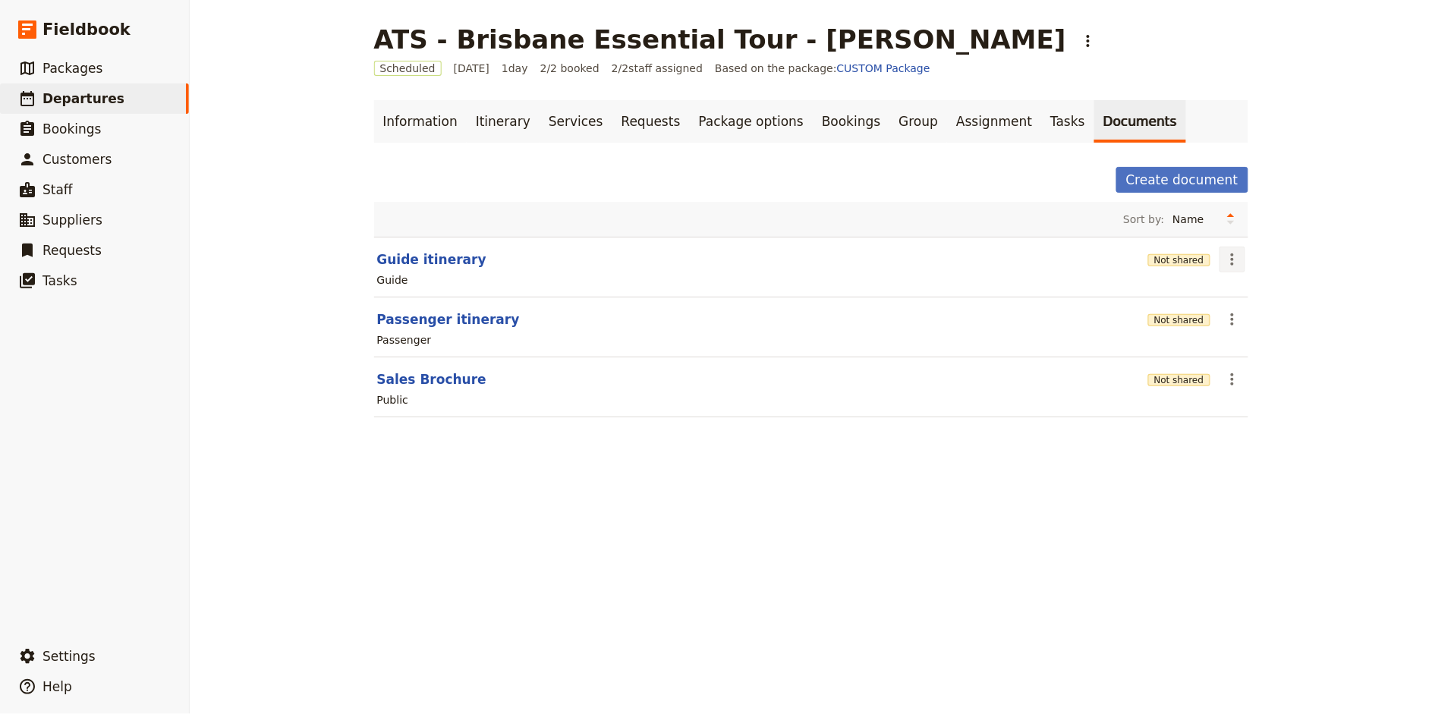
click at [1231, 260] on icon "Actions" at bounding box center [1232, 259] width 3 height 12
click at [1243, 286] on span "Share" at bounding box center [1244, 293] width 30 height 15
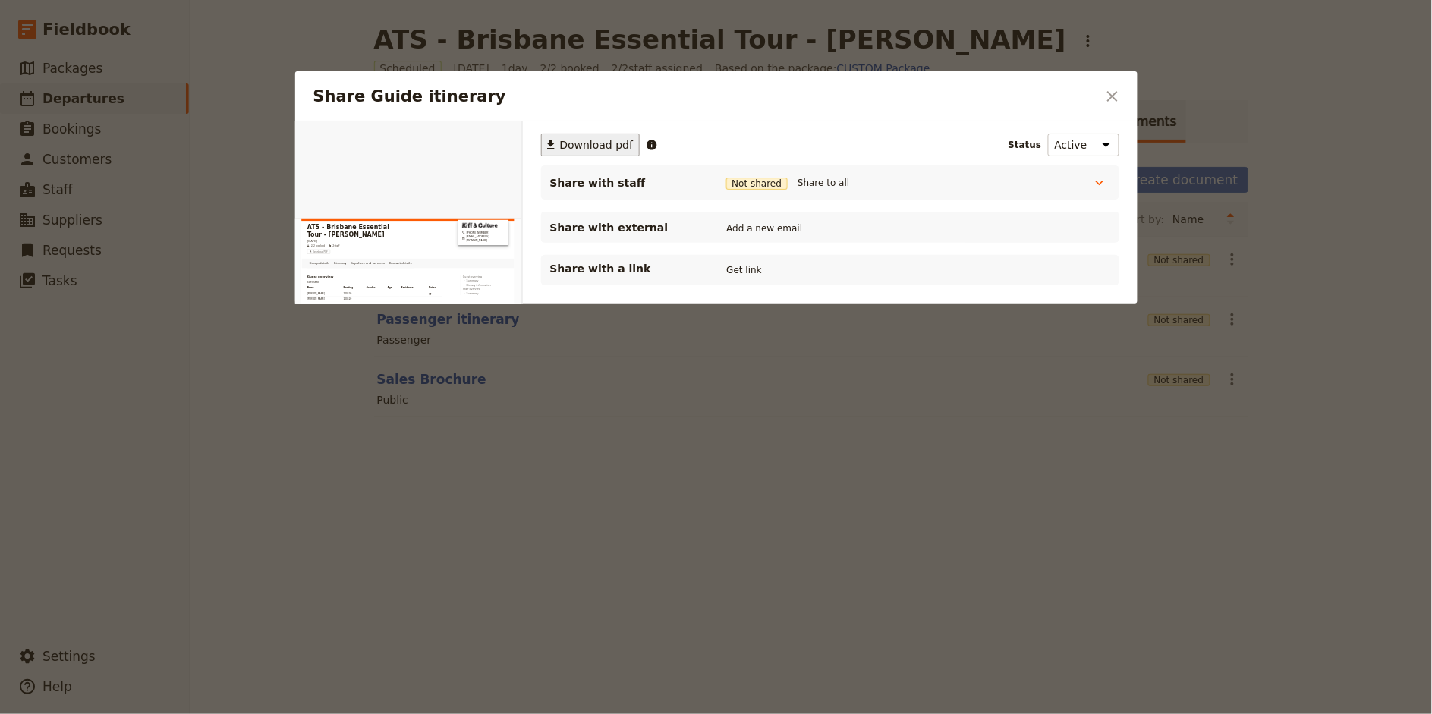
click at [585, 147] on span "Download pdf" at bounding box center [597, 144] width 74 height 15
click at [409, 497] on div at bounding box center [716, 357] width 1432 height 714
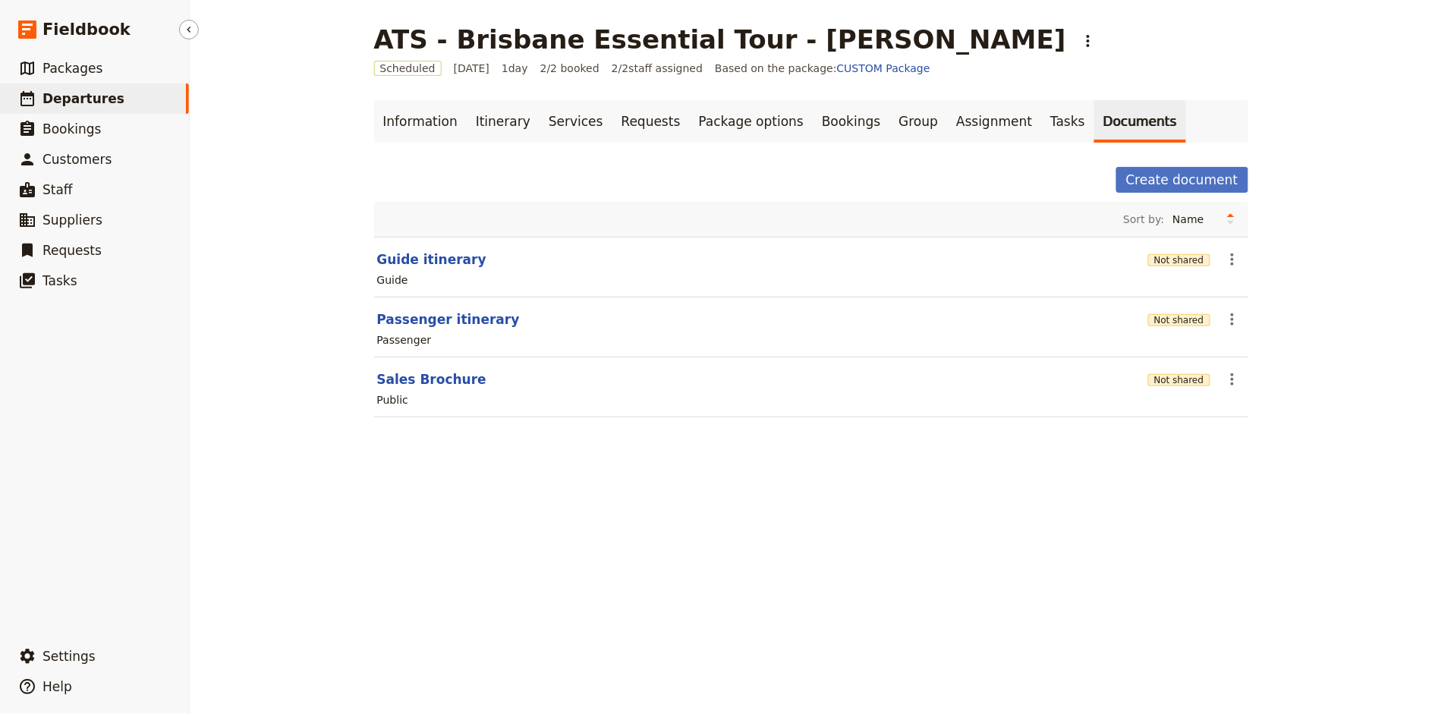
click at [95, 96] on span "Departures" at bounding box center [83, 98] width 82 height 15
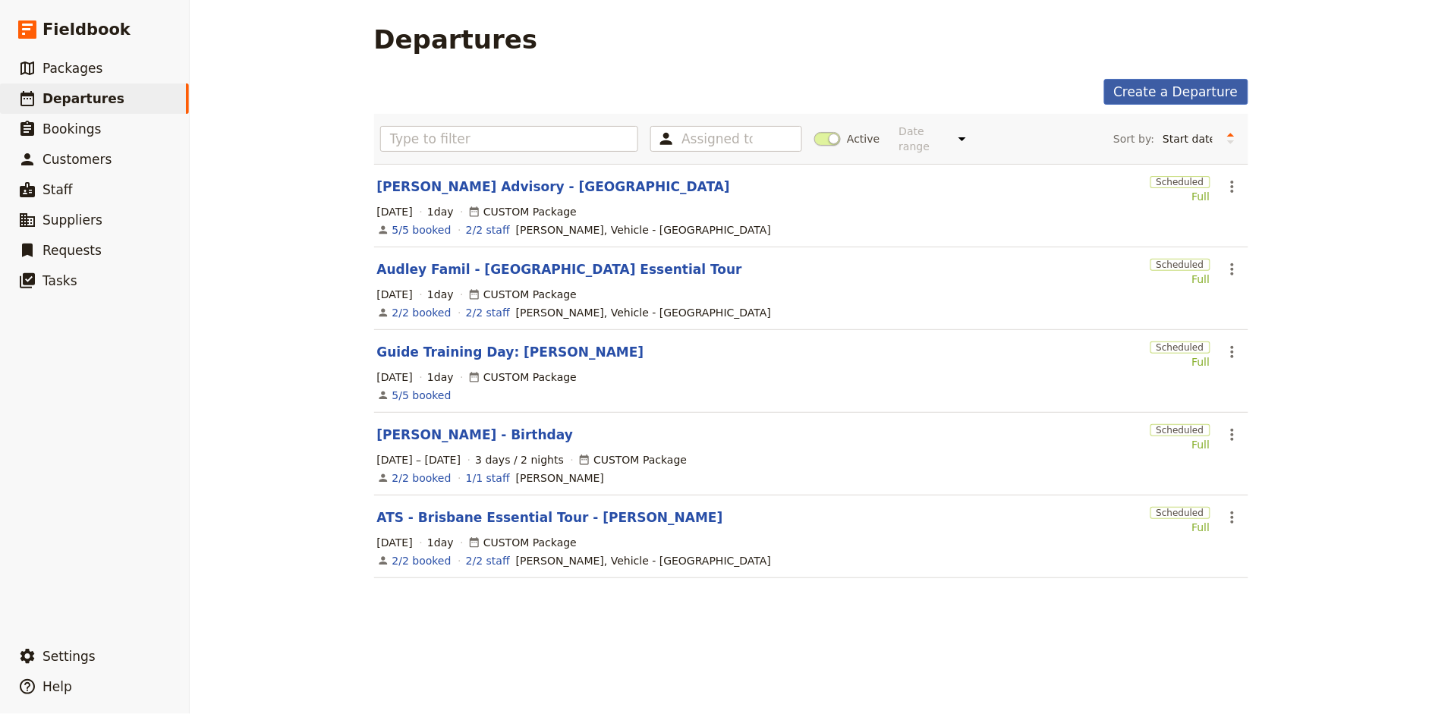
click at [1200, 88] on link "Create a Departure" at bounding box center [1176, 92] width 144 height 26
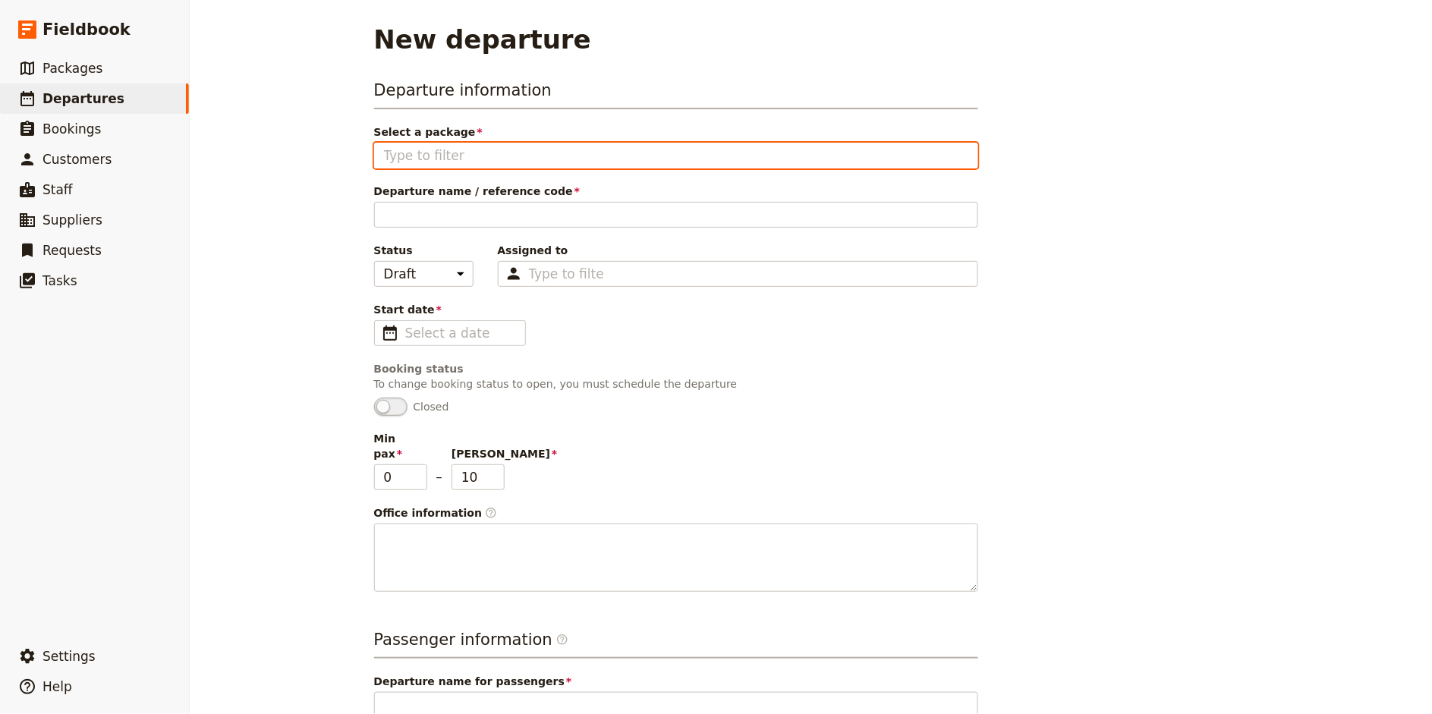
click at [416, 159] on input "Select a package" at bounding box center [676, 155] width 584 height 18
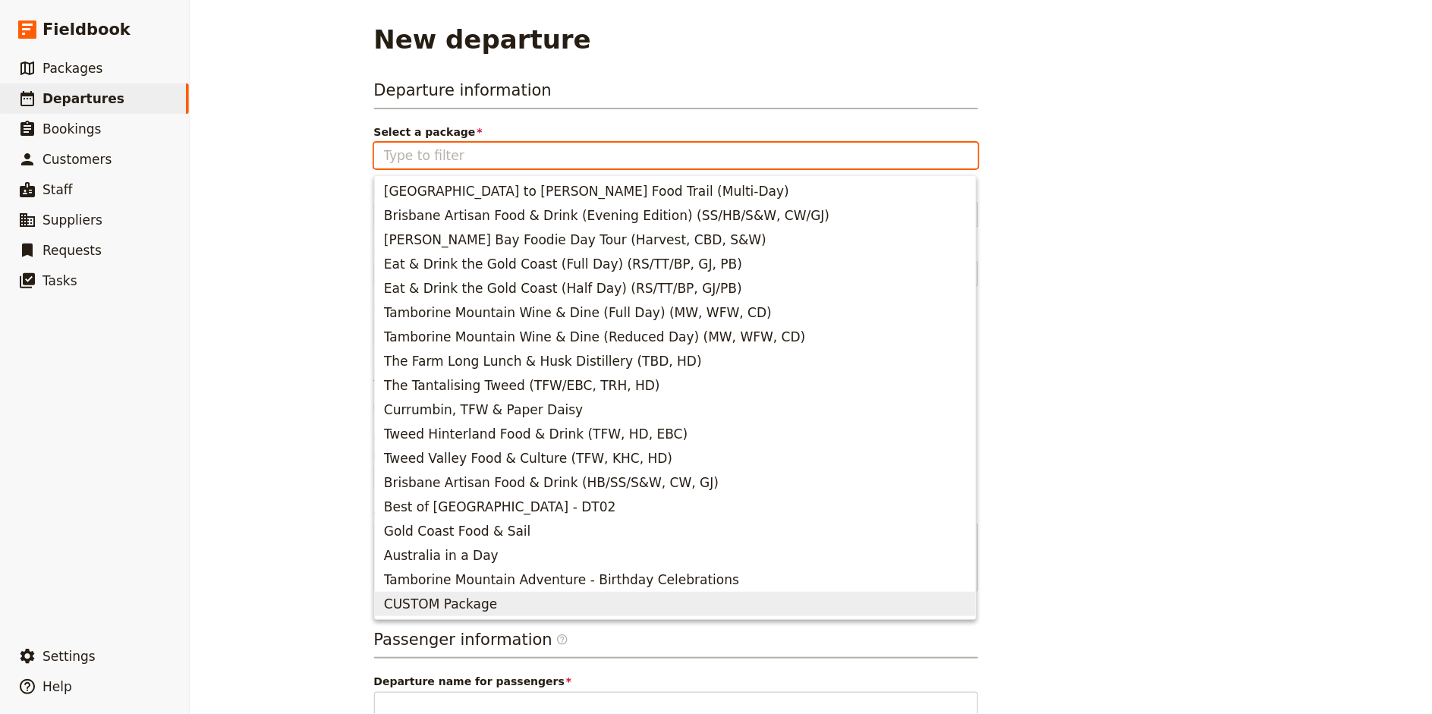
click at [478, 599] on span "CUSTOM Package" at bounding box center [440, 604] width 113 height 18
type input "CUSTOM Package"
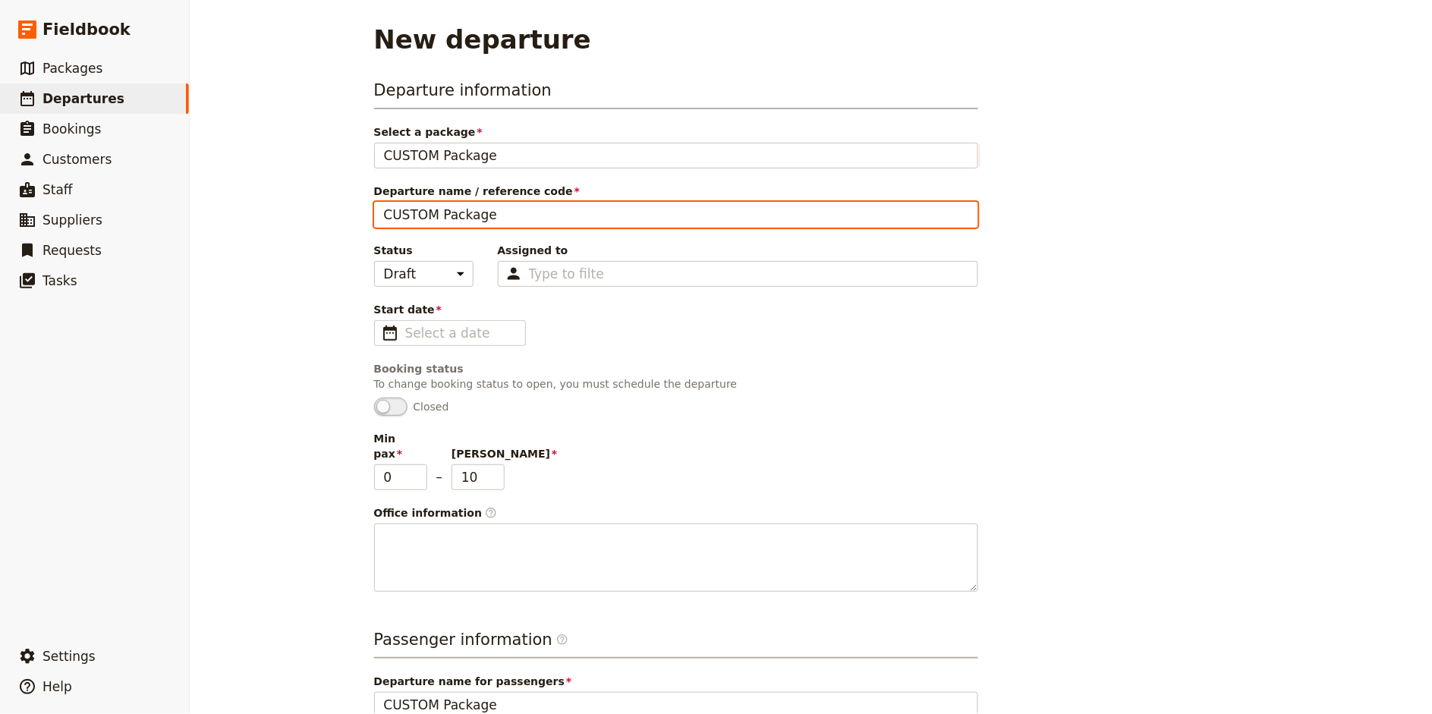
click at [480, 221] on input "CUSTOM Package" at bounding box center [676, 215] width 604 height 26
click at [419, 214] on input "ETG - Swim with Whales -" at bounding box center [676, 215] width 604 height 26
click at [682, 220] on input "ETG - Public Swim with Whales -" at bounding box center [676, 215] width 604 height 26
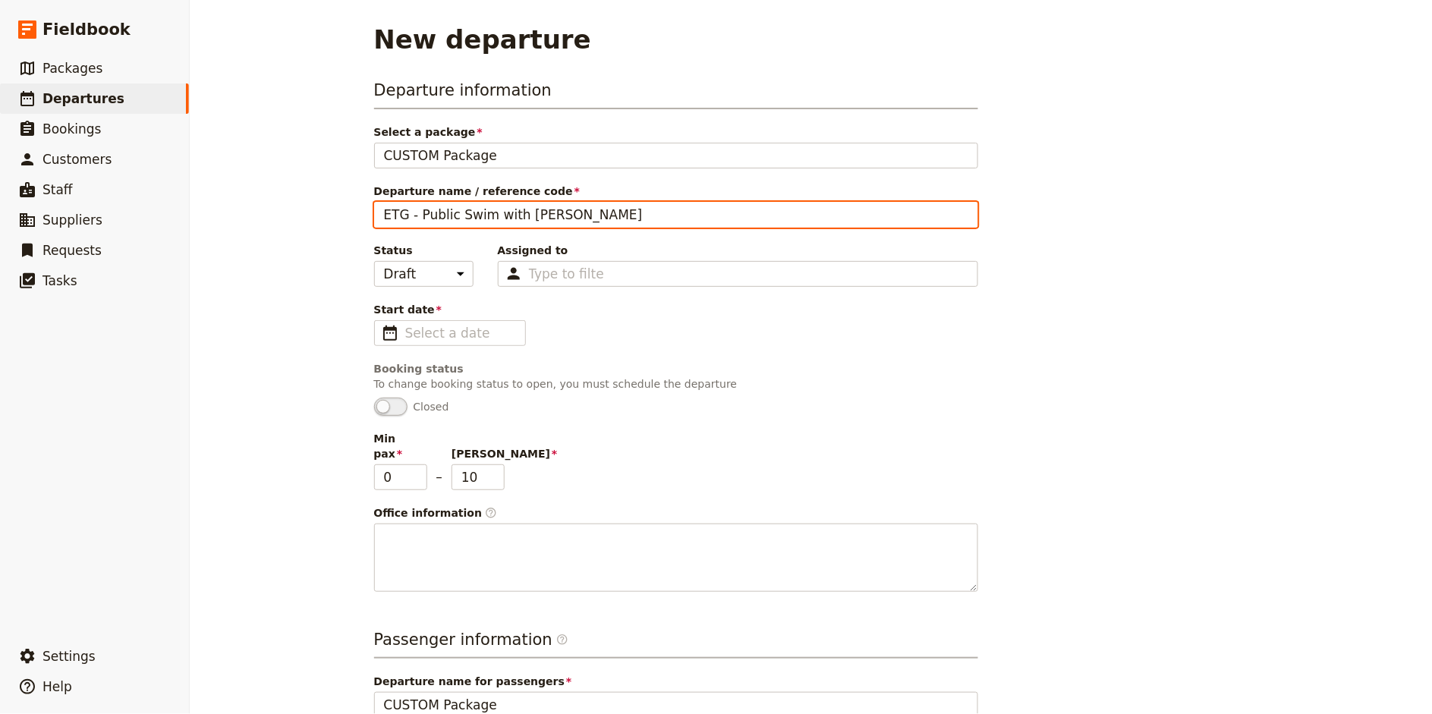
click at [541, 212] on input "ETG - Public Swim with [PERSON_NAME]" at bounding box center [676, 215] width 604 height 26
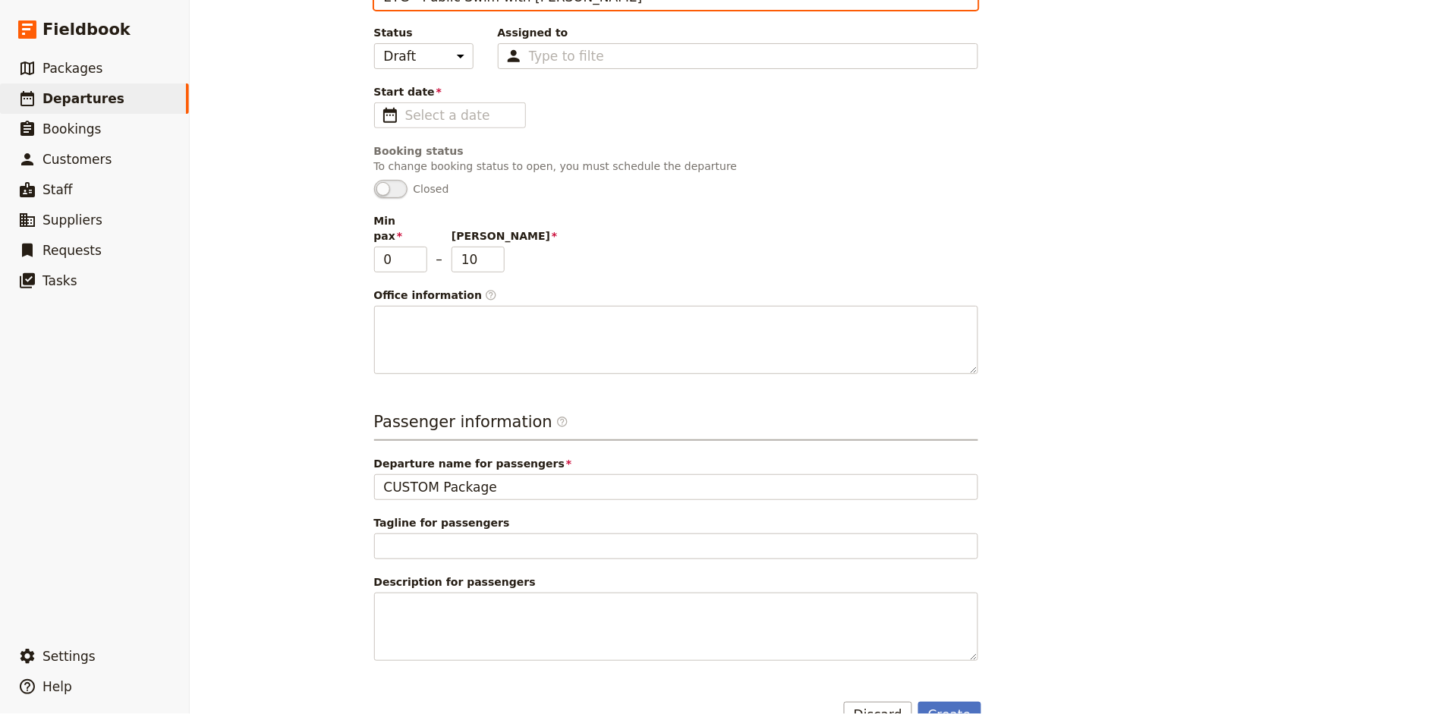
scroll to position [237, 0]
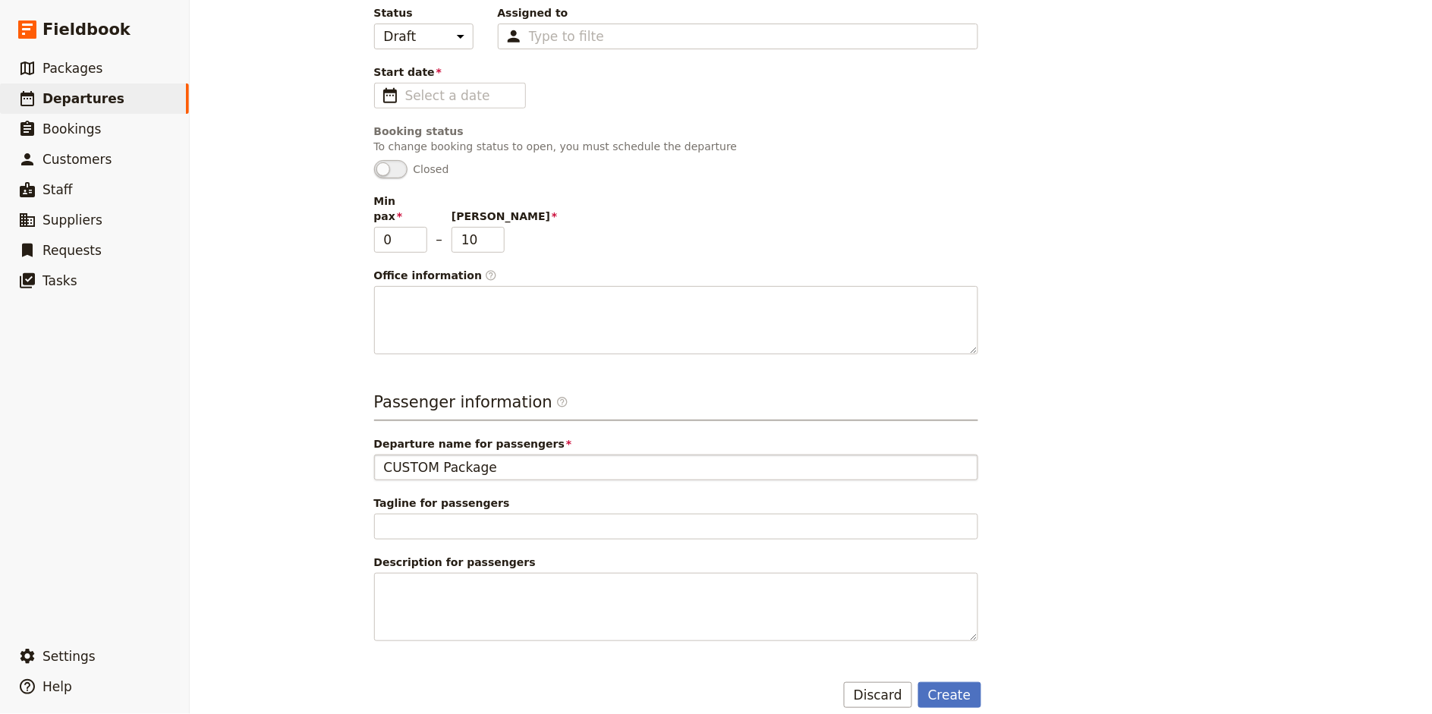
type input "ETG - Public Swim with [PERSON_NAME]"
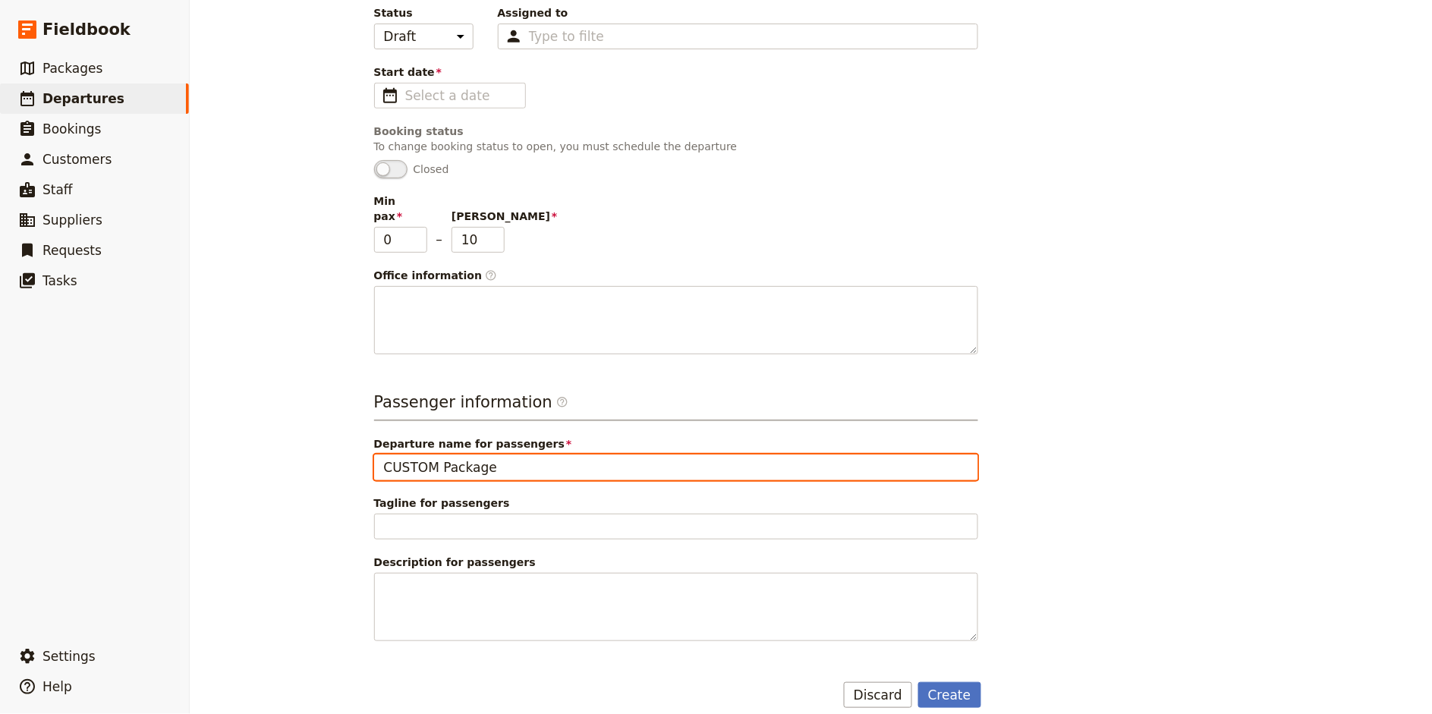
click at [480, 454] on input "CUSTOM Package" at bounding box center [676, 467] width 604 height 26
paste input "ETG - Public Swim with [PERSON_NAME]"
type input "ETG - Public Swim with [PERSON_NAME]"
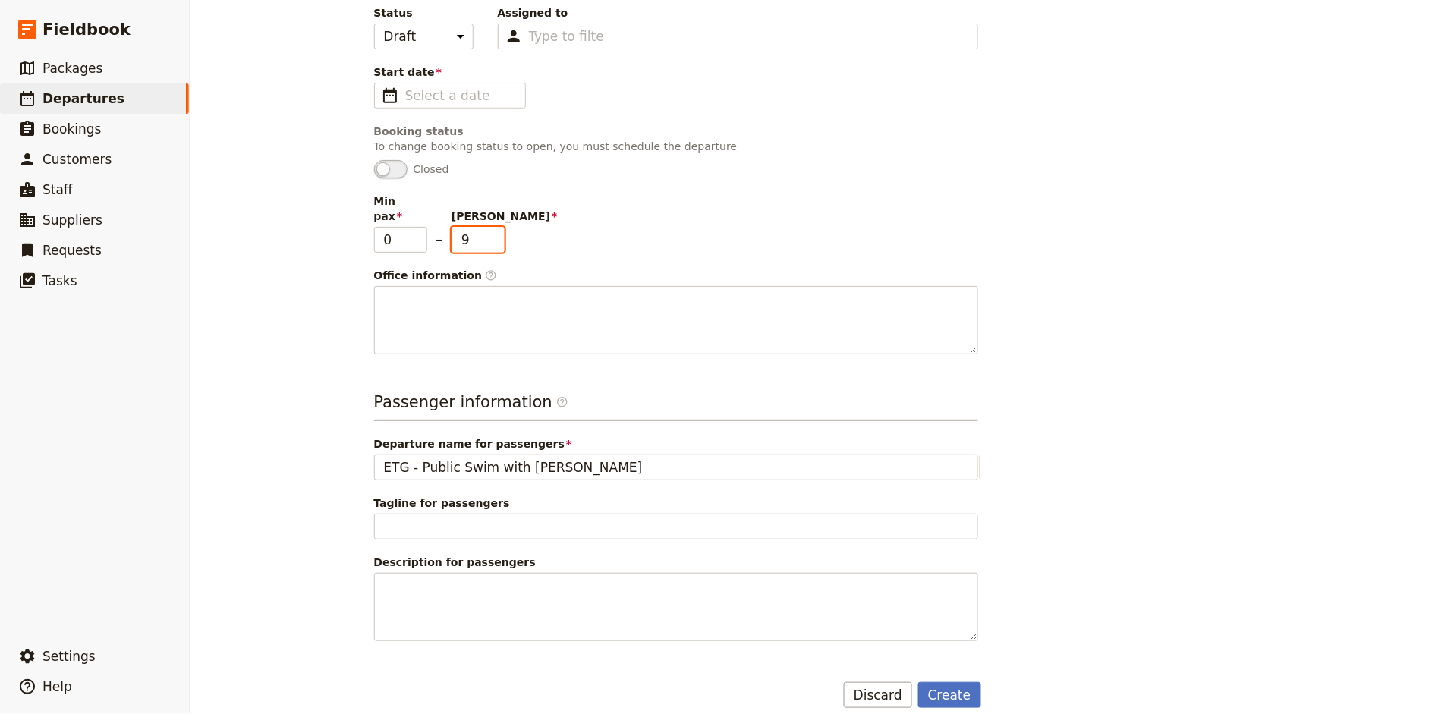
click at [495, 233] on input "9" at bounding box center [477, 240] width 53 height 26
click at [495, 233] on input "8" at bounding box center [477, 240] width 53 height 26
click at [495, 233] on input "7" at bounding box center [477, 240] width 53 height 26
click at [495, 233] on input "6" at bounding box center [477, 240] width 53 height 26
click at [495, 233] on input "5" at bounding box center [477, 240] width 53 height 26
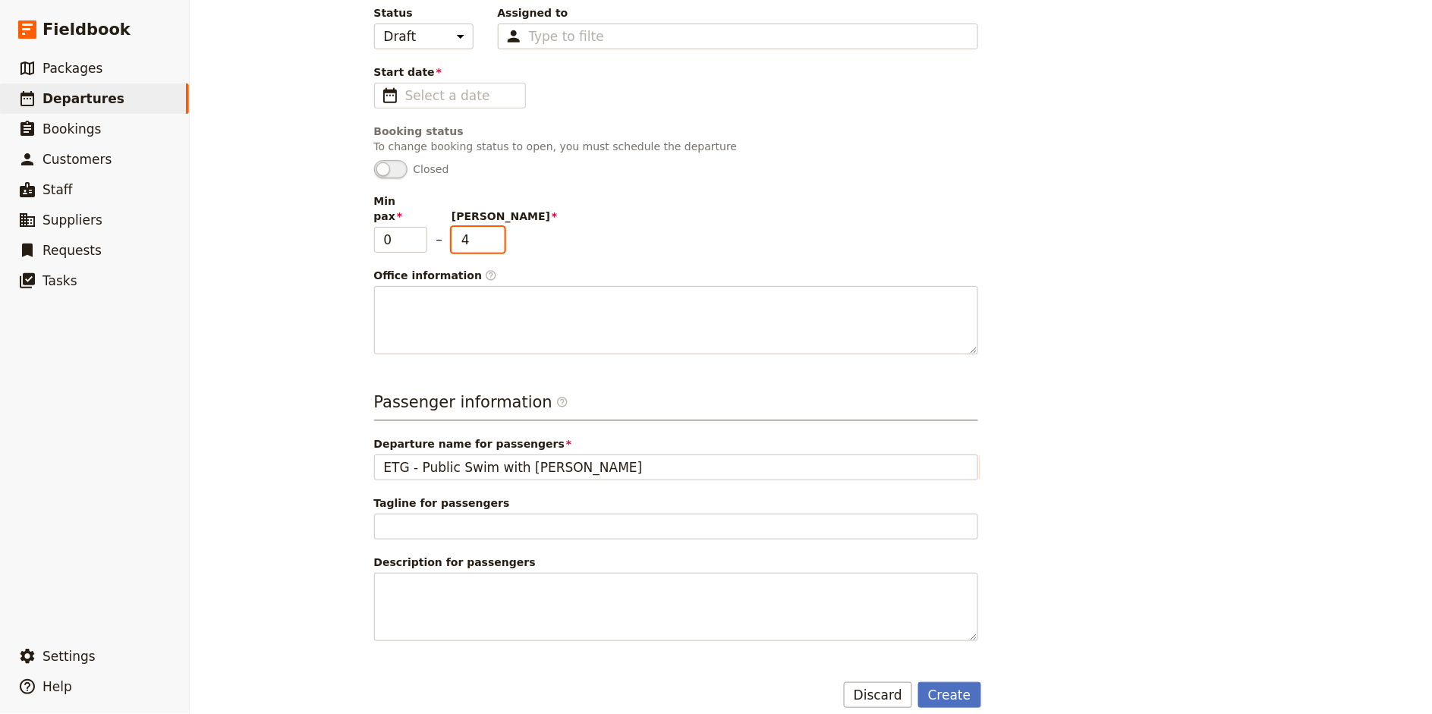
click at [495, 233] on input "4" at bounding box center [477, 240] width 53 height 26
click at [495, 233] on input "3" at bounding box center [477, 240] width 53 height 26
click at [495, 233] on input "2" at bounding box center [477, 240] width 53 height 26
type input "1"
click at [495, 233] on input "1" at bounding box center [477, 240] width 53 height 26
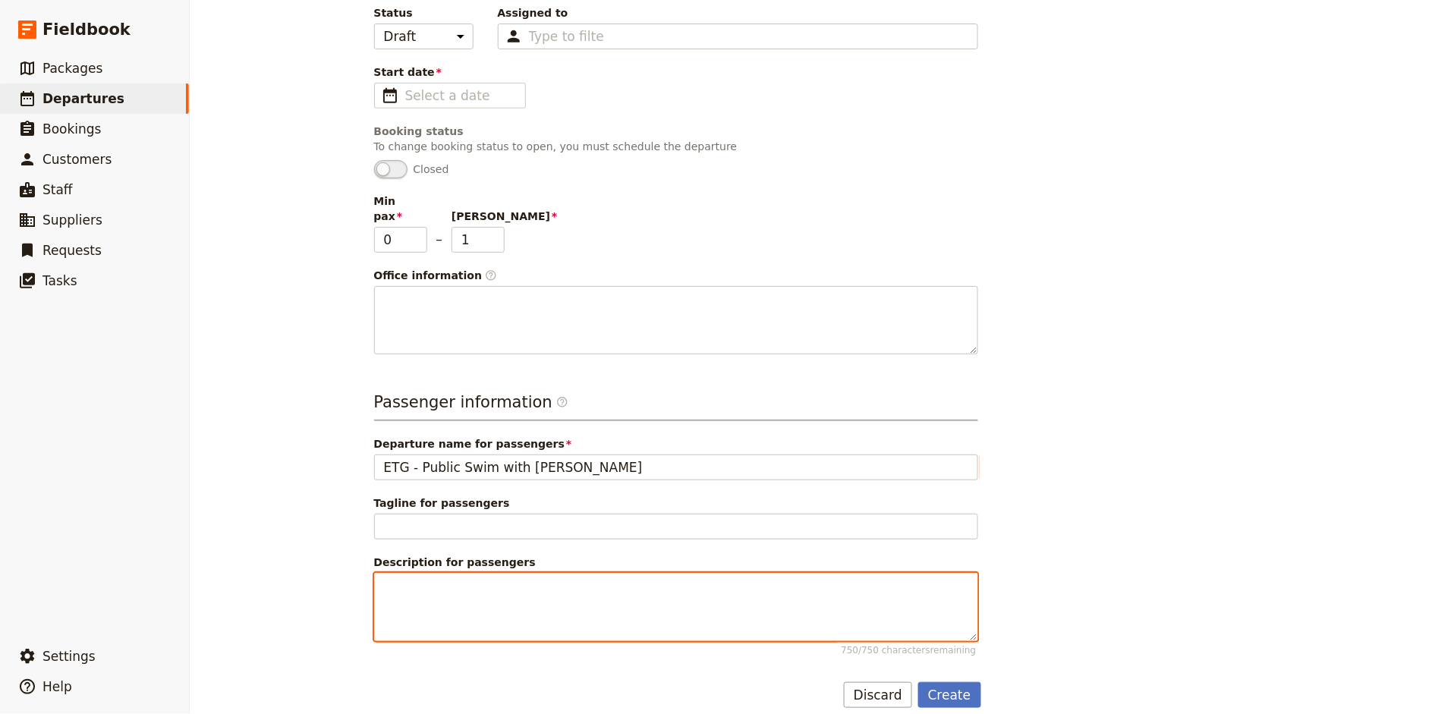
click at [470, 578] on textarea "Description for passengers 750 / 750 characters remaining" at bounding box center [676, 607] width 604 height 68
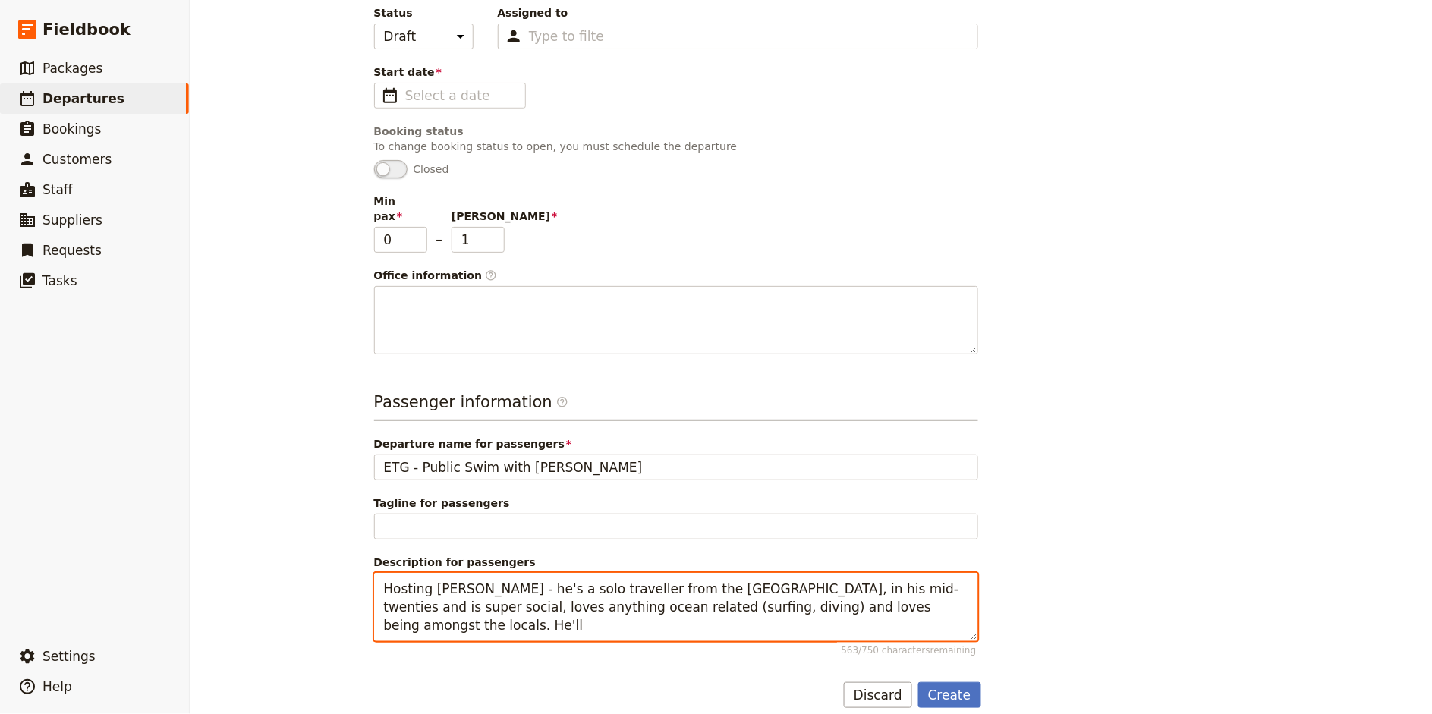
drag, startPoint x: 823, startPoint y: 593, endPoint x: 938, endPoint y: 593, distance: 114.6
click at [938, 593] on textarea "Hosting [PERSON_NAME] - he's a solo traveller from the [GEOGRAPHIC_DATA], in hi…" at bounding box center [676, 607] width 604 height 68
click at [649, 594] on textarea "Hosting [PERSON_NAME] - he's a solo traveller from the [GEOGRAPHIC_DATA], in hi…" at bounding box center [676, 607] width 604 height 68
click at [831, 593] on textarea "Hosting [PERSON_NAME] - he's a solo traveller from the [GEOGRAPHIC_DATA], in hi…" at bounding box center [676, 607] width 604 height 68
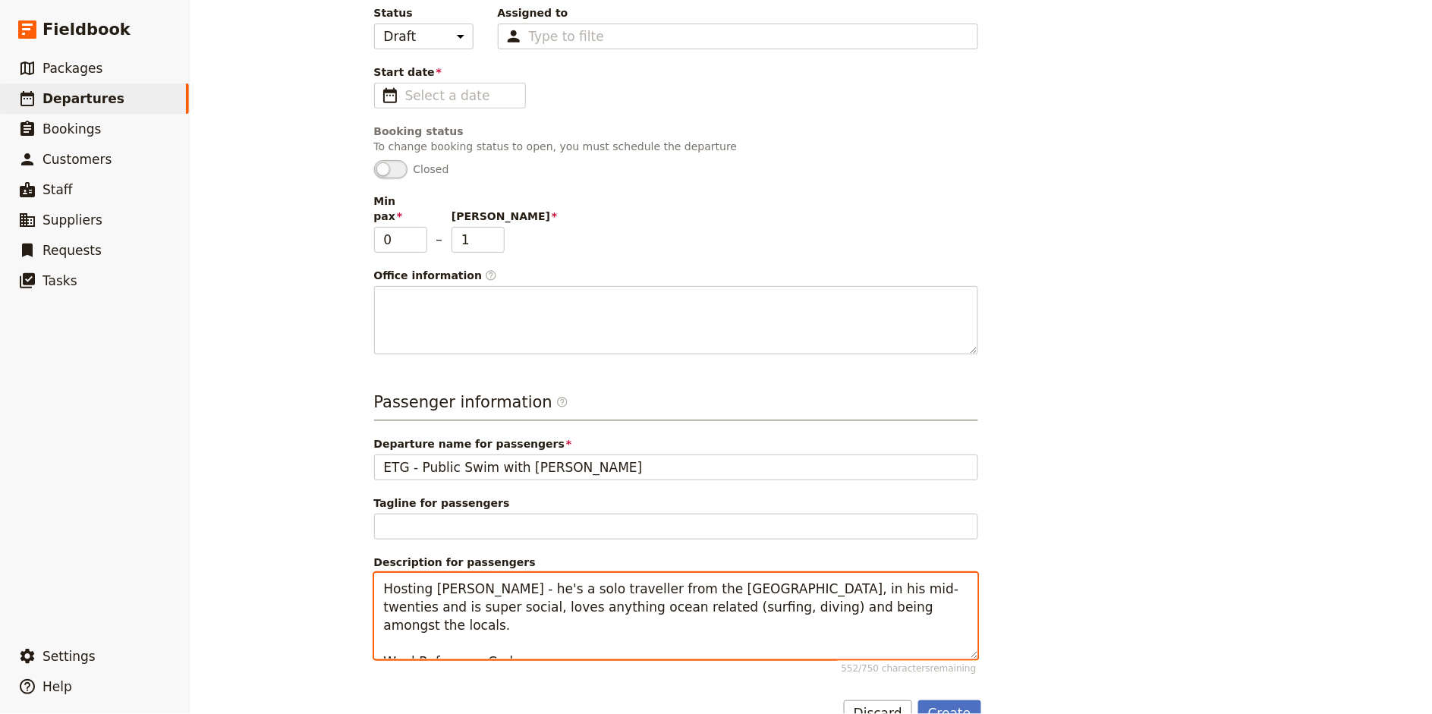
paste textarea "HAOJK"
type textarea "Hosting [PERSON_NAME] - he's a solo traveller from the [GEOGRAPHIC_DATA], in hi…"
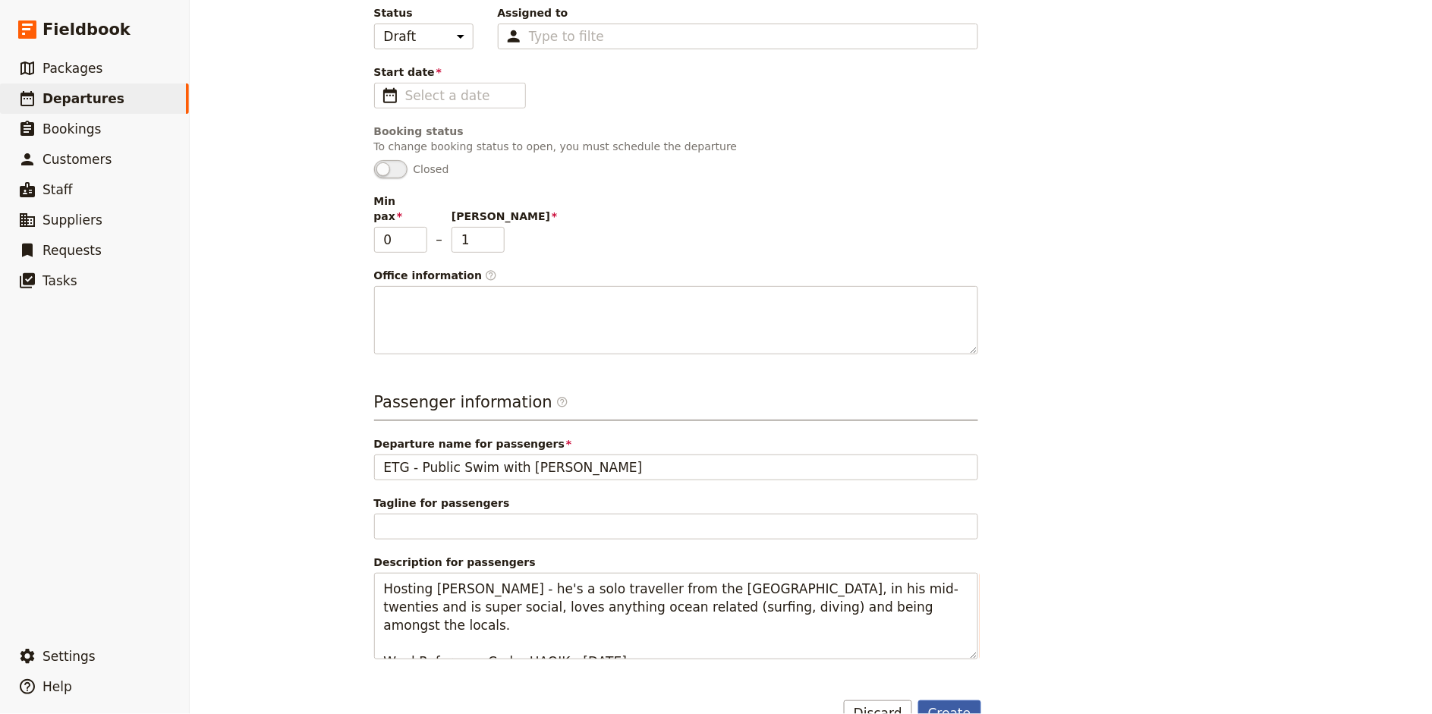
click at [955, 700] on button "Create" at bounding box center [949, 713] width 63 height 26
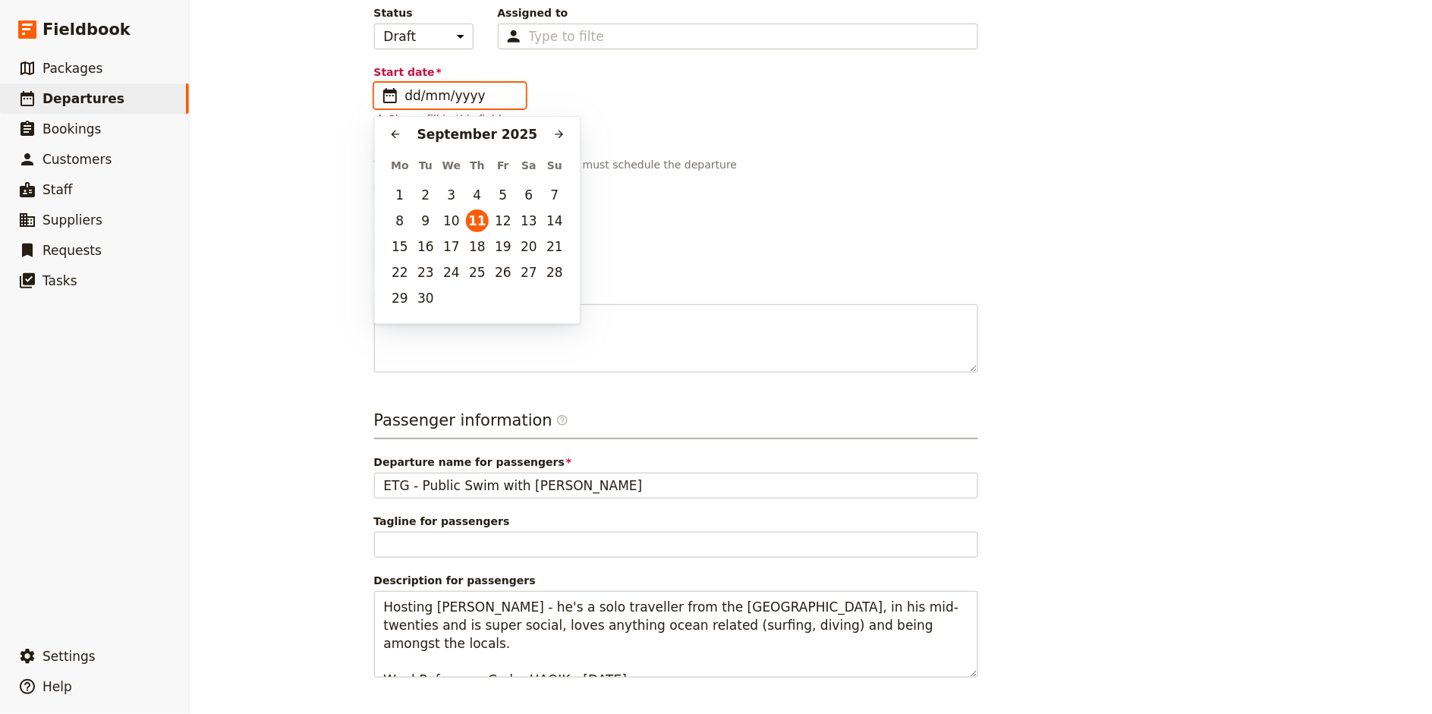
click at [448, 93] on input "dd/mm/yyyy" at bounding box center [460, 95] width 111 height 18
click at [400, 278] on button "22" at bounding box center [399, 272] width 23 height 23
type input "[DATE]"
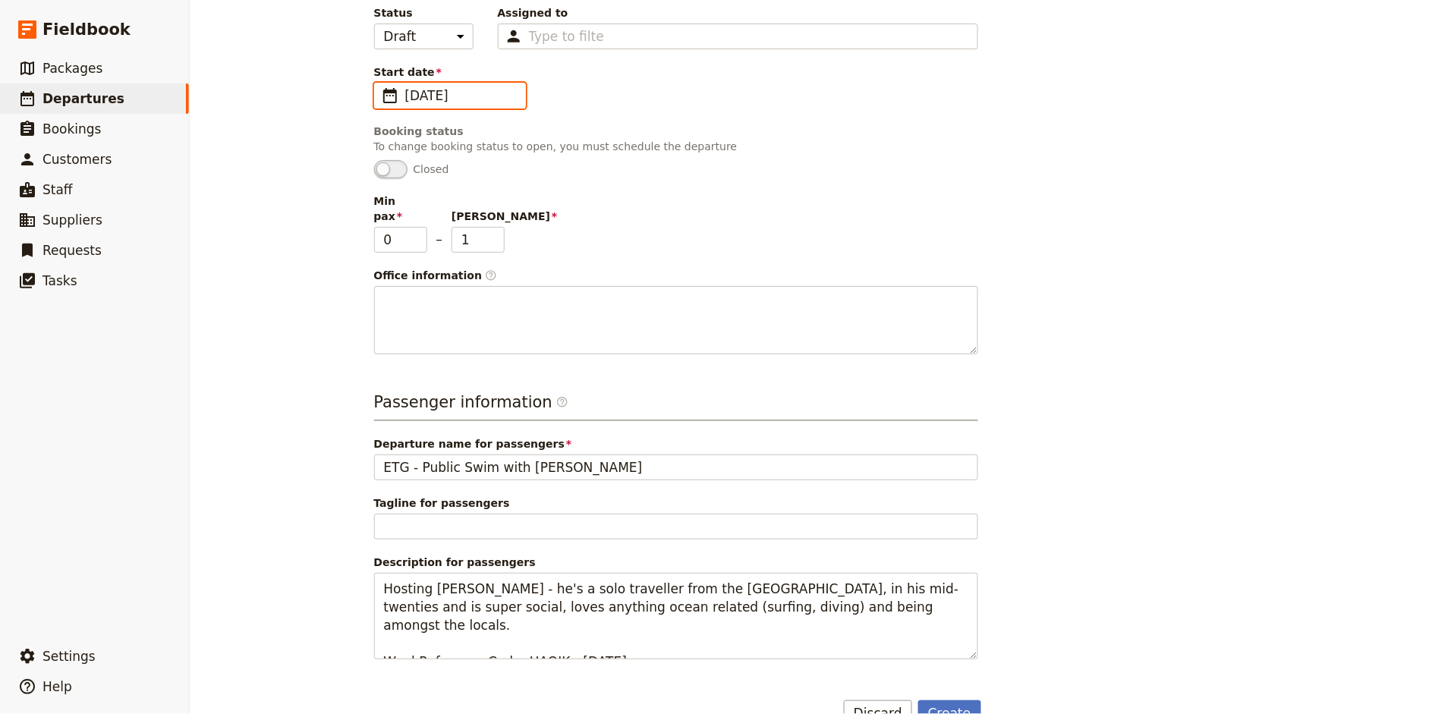
scroll to position [259, 0]
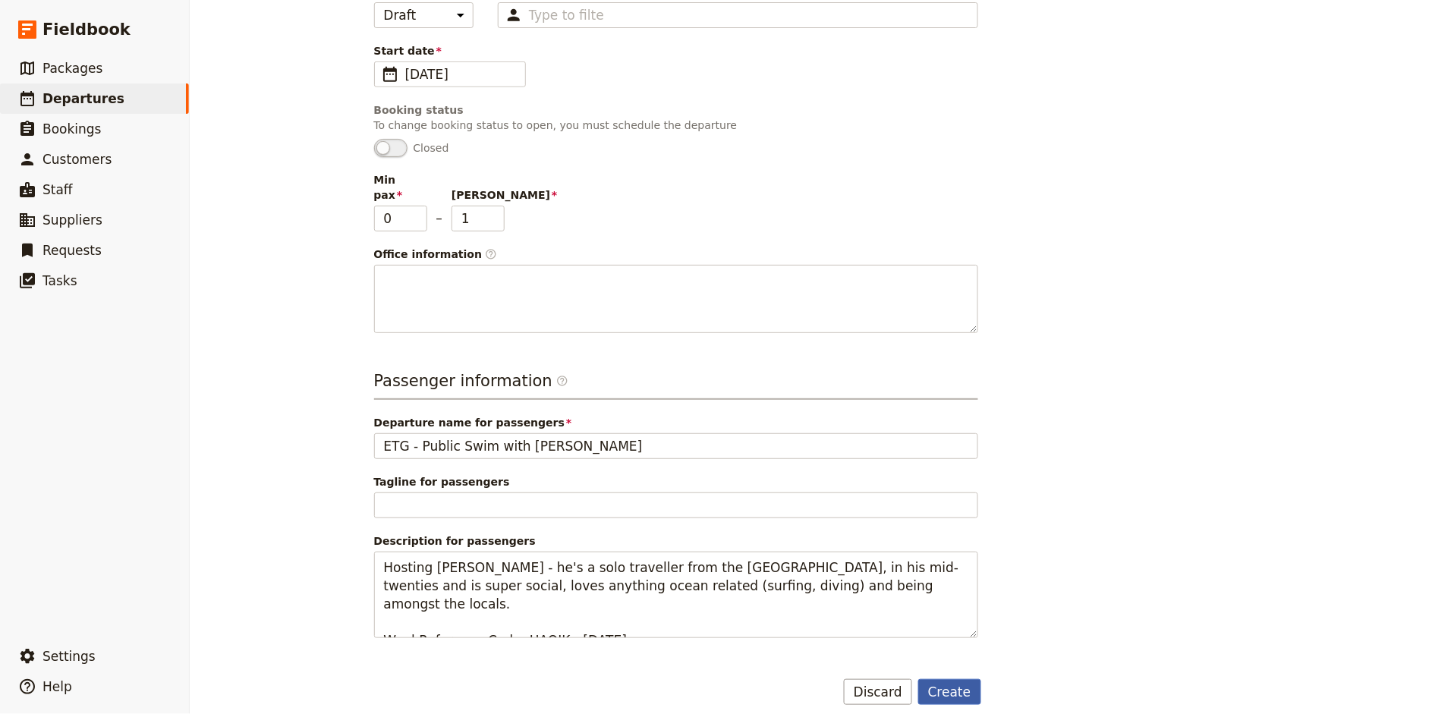
click at [958, 681] on button "Create" at bounding box center [949, 692] width 63 height 26
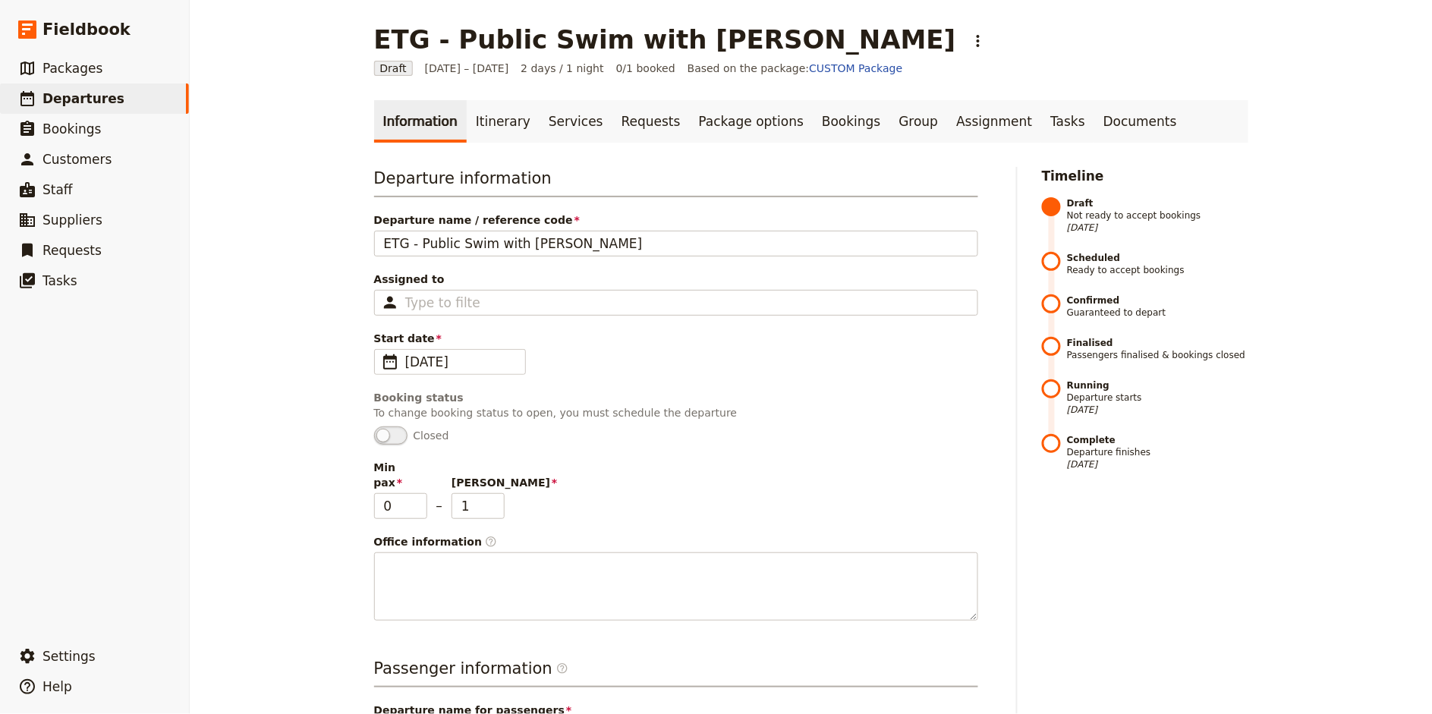
scroll to position [360, 0]
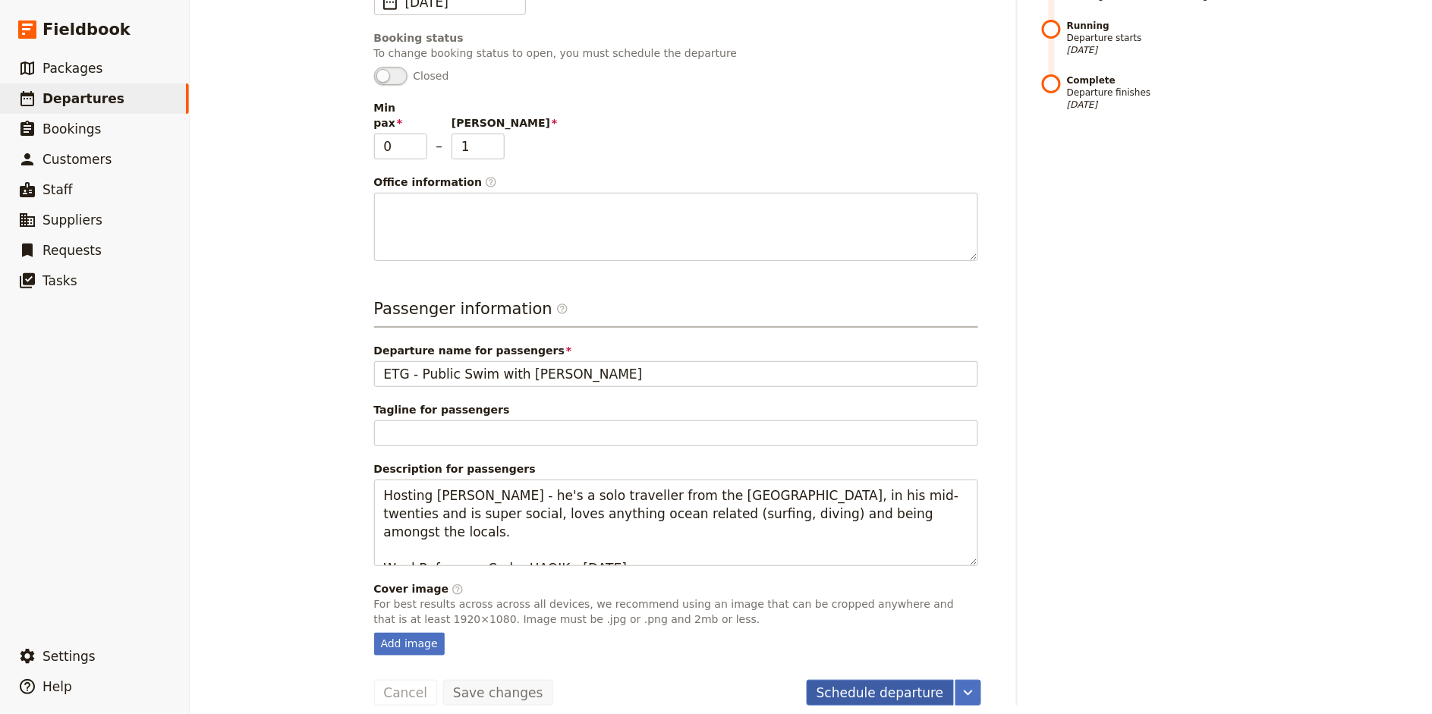
click at [882, 681] on button "Schedule departure" at bounding box center [880, 693] width 147 height 26
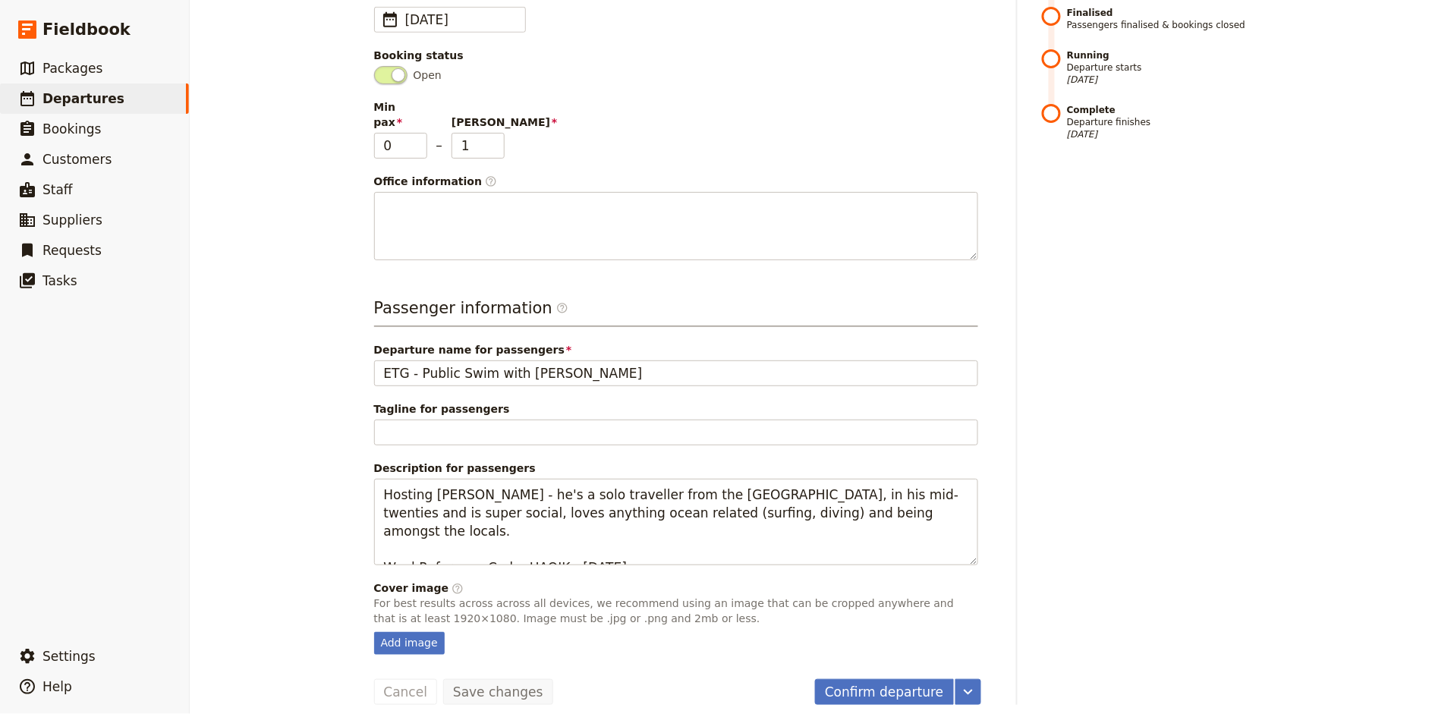
scroll to position [0, 0]
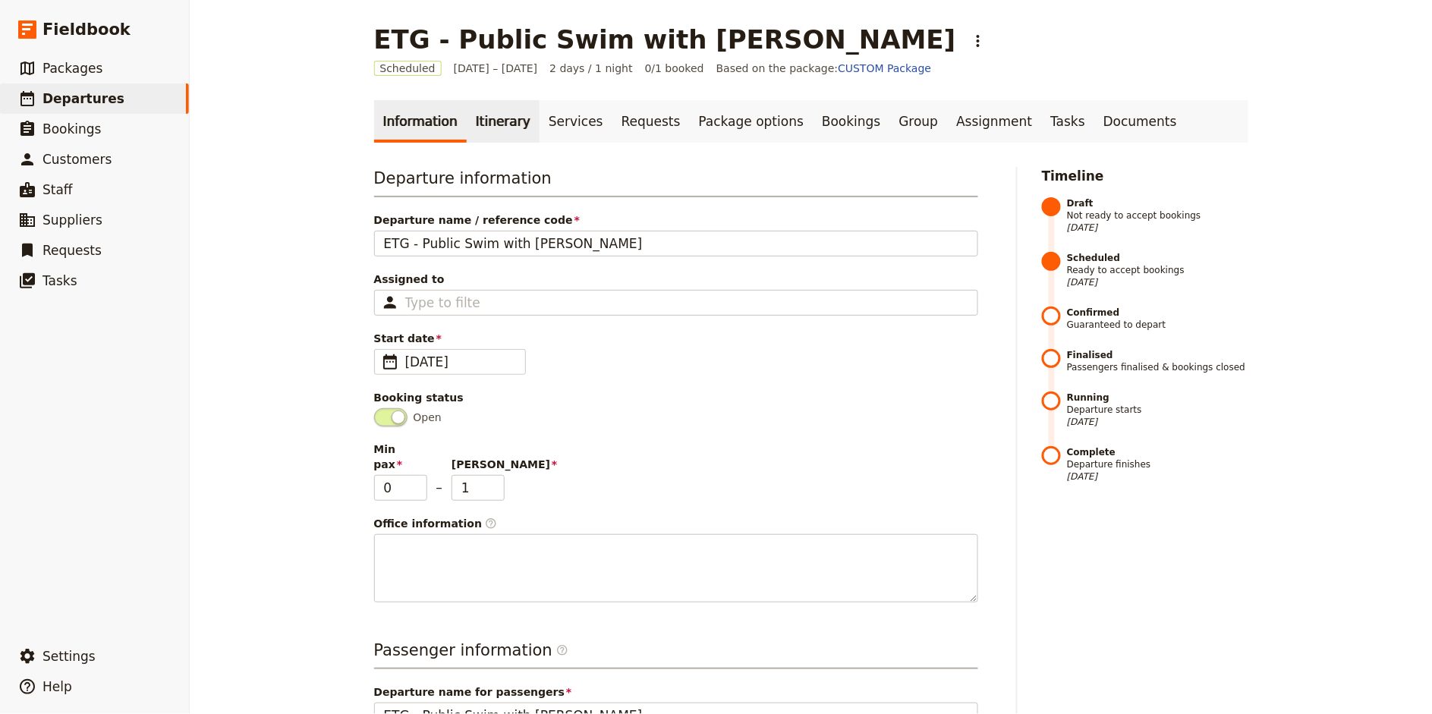
click at [488, 123] on link "Itinerary" at bounding box center [503, 121] width 73 height 42
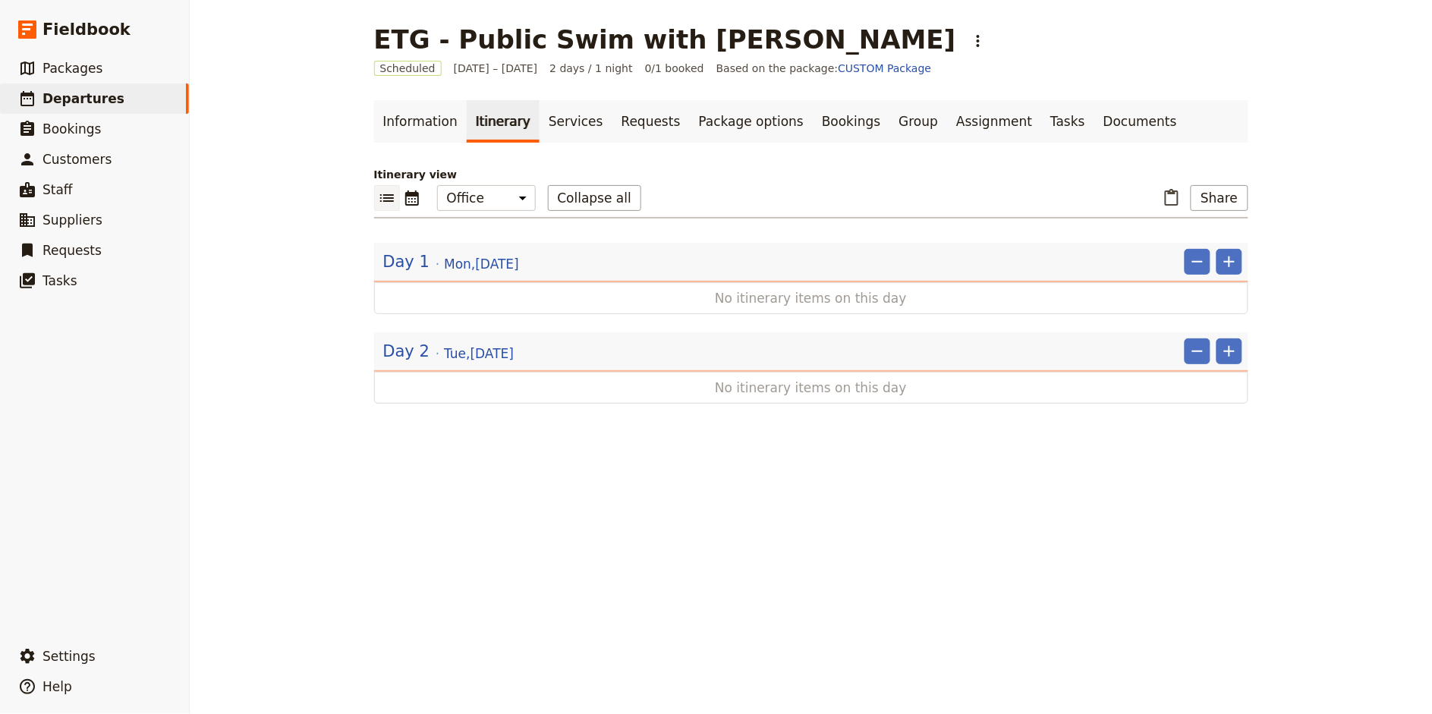
click at [1302, 238] on div "ETG - Public Swim with Whales - [PERSON_NAME] ​ Scheduled [DATE] – [DATE] 2 day…" at bounding box center [811, 357] width 1242 height 714
click at [1225, 262] on icon "Add" at bounding box center [1229, 262] width 18 height 18
click at [1203, 333] on span "Add day before" at bounding box center [1176, 336] width 81 height 15
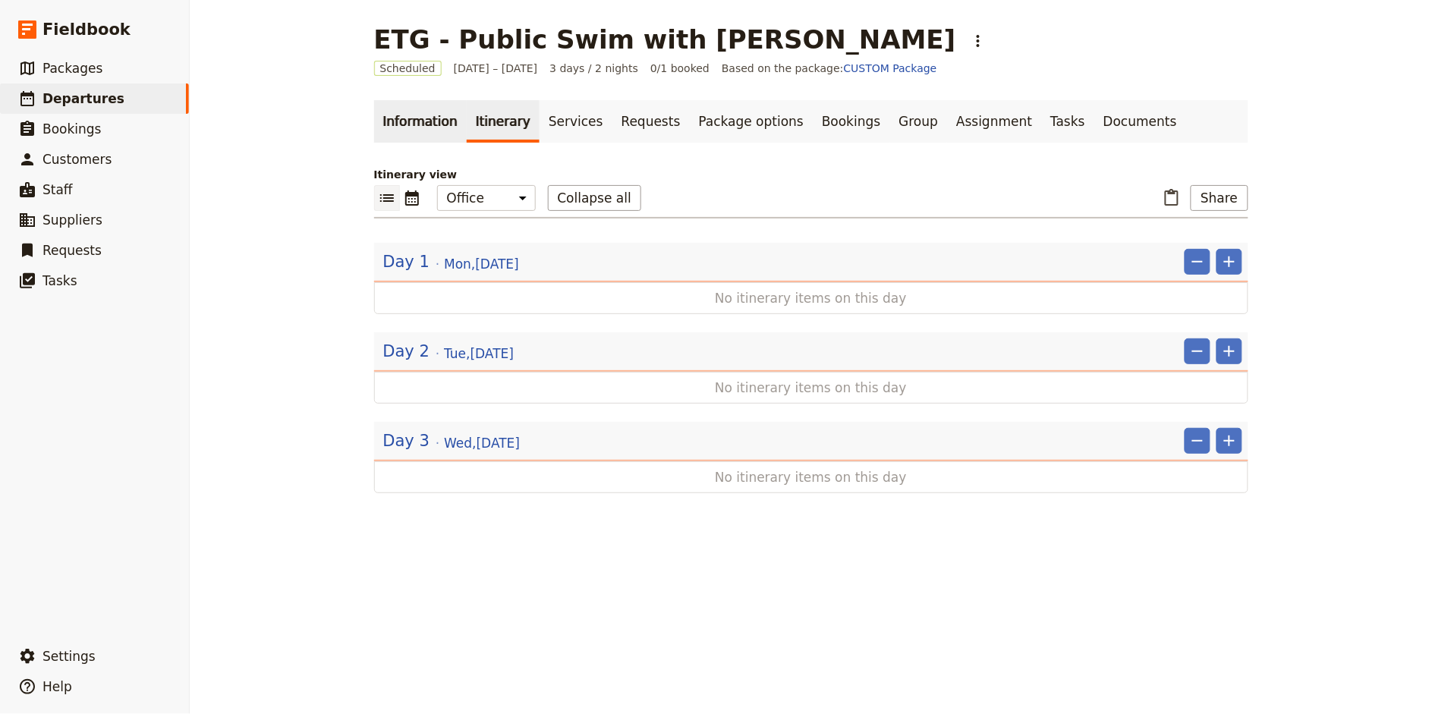
click at [420, 122] on link "Information" at bounding box center [420, 121] width 93 height 42
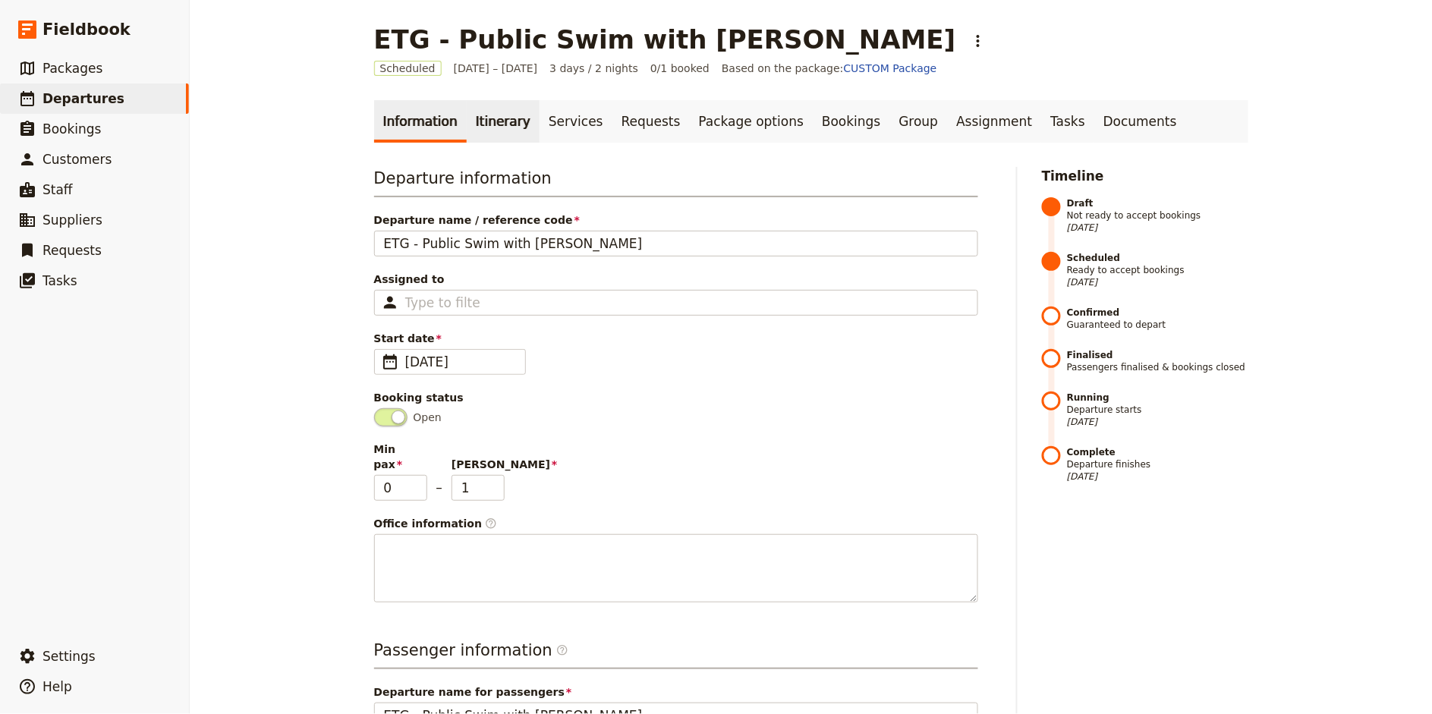
click at [483, 114] on link "Itinerary" at bounding box center [503, 121] width 73 height 42
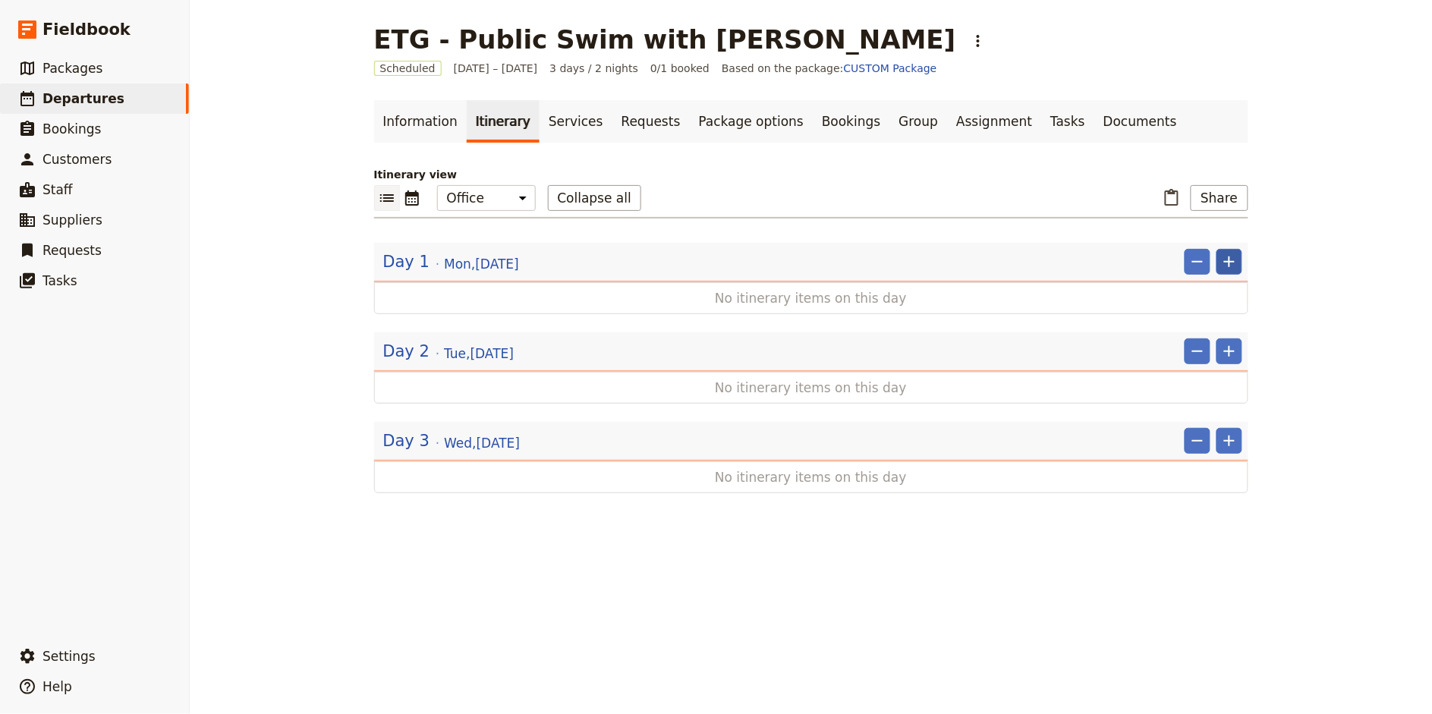
click at [1228, 263] on icon "Add" at bounding box center [1229, 261] width 11 height 11
click at [1209, 330] on span "Add day before" at bounding box center [1176, 336] width 81 height 15
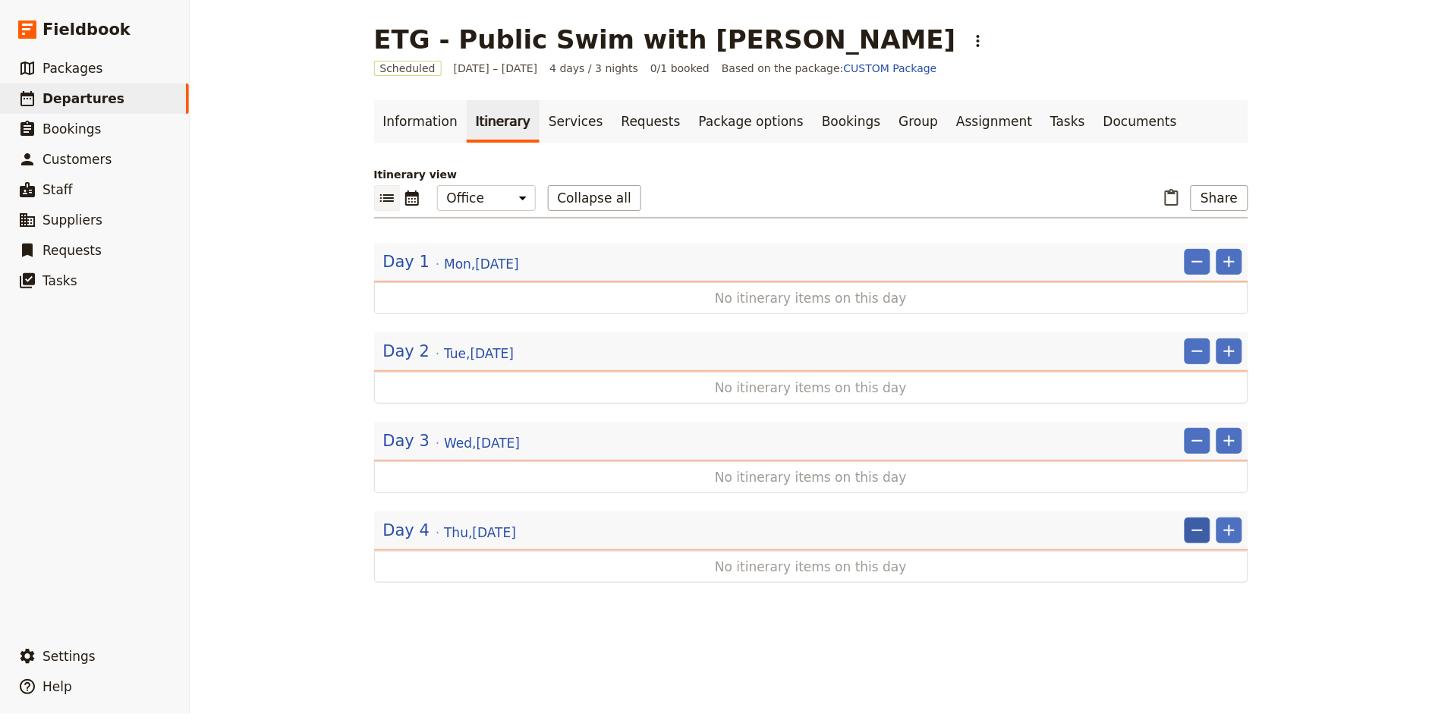
click at [1202, 532] on icon "Remove" at bounding box center [1197, 530] width 18 height 18
click at [1172, 573] on ul "Remove day" at bounding box center [1167, 562] width 86 height 29
click at [1175, 561] on span "Remove day" at bounding box center [1167, 562] width 66 height 15
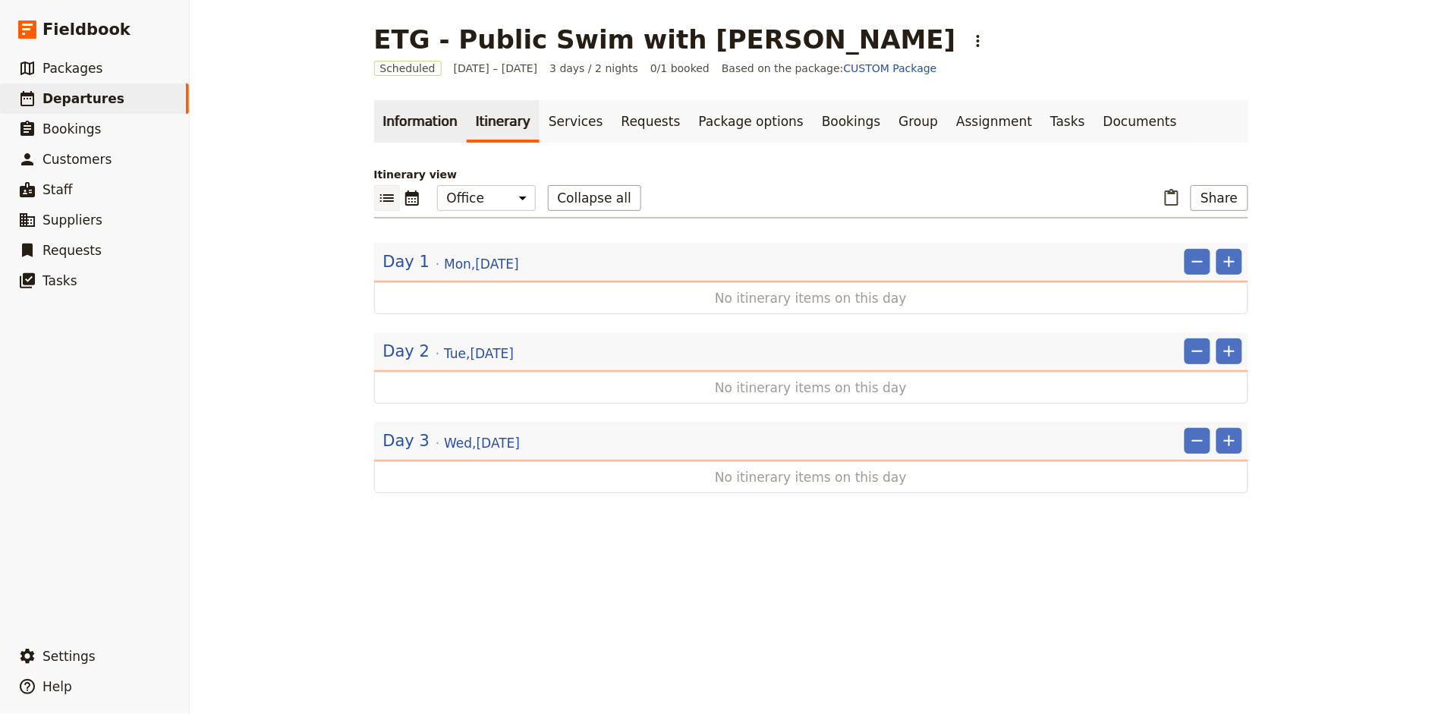
click at [428, 118] on link "Information" at bounding box center [420, 121] width 93 height 42
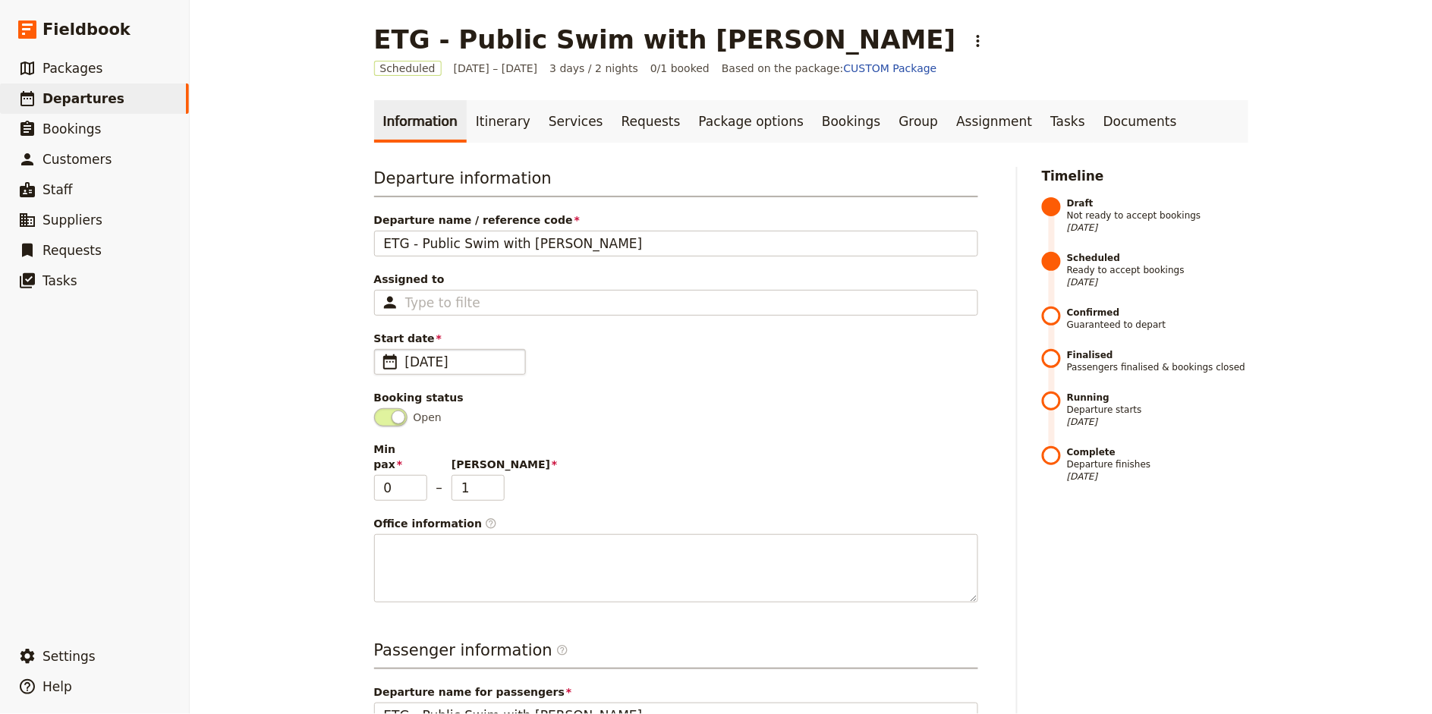
click at [444, 364] on span "[DATE]" at bounding box center [460, 362] width 111 height 18
click at [381, 350] on input "[DATE]" at bounding box center [380, 349] width 1 height 1
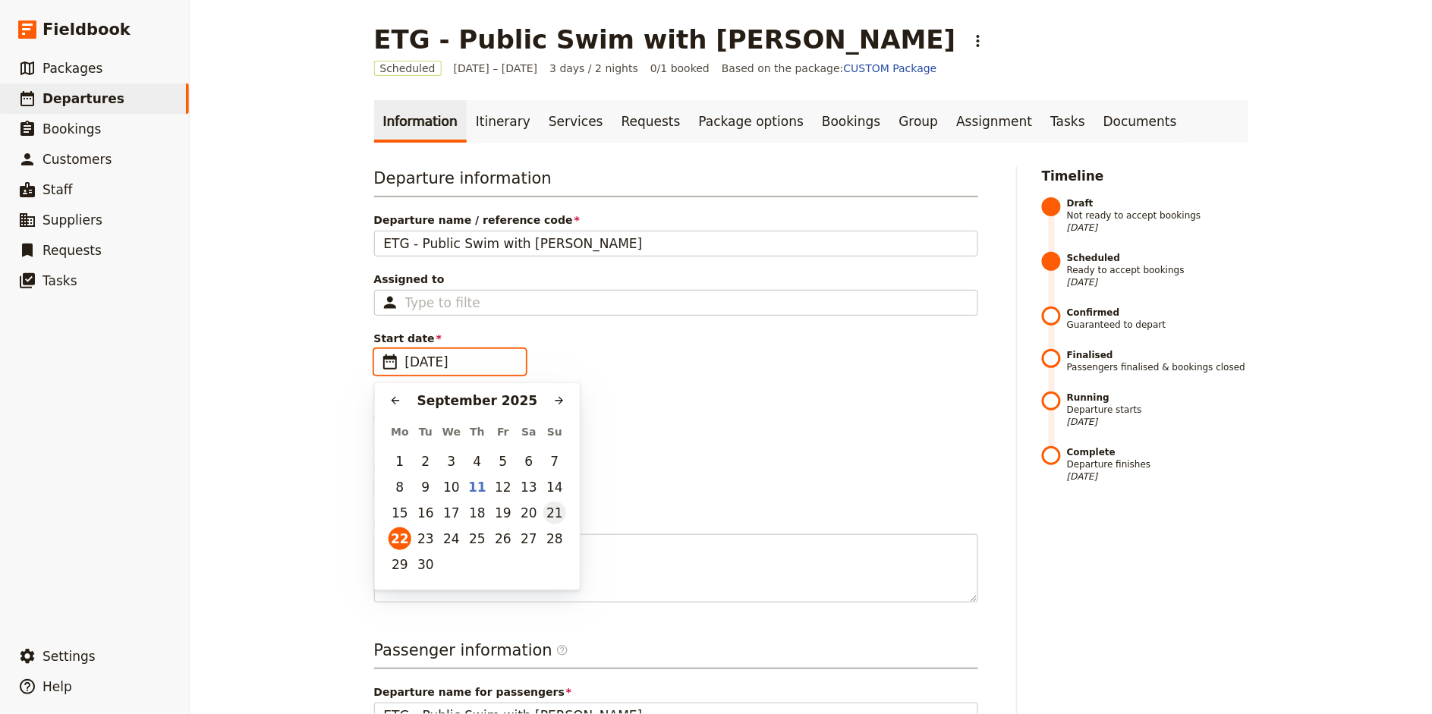
click at [554, 517] on button "21" at bounding box center [554, 513] width 23 height 23
type input "[DATE]"
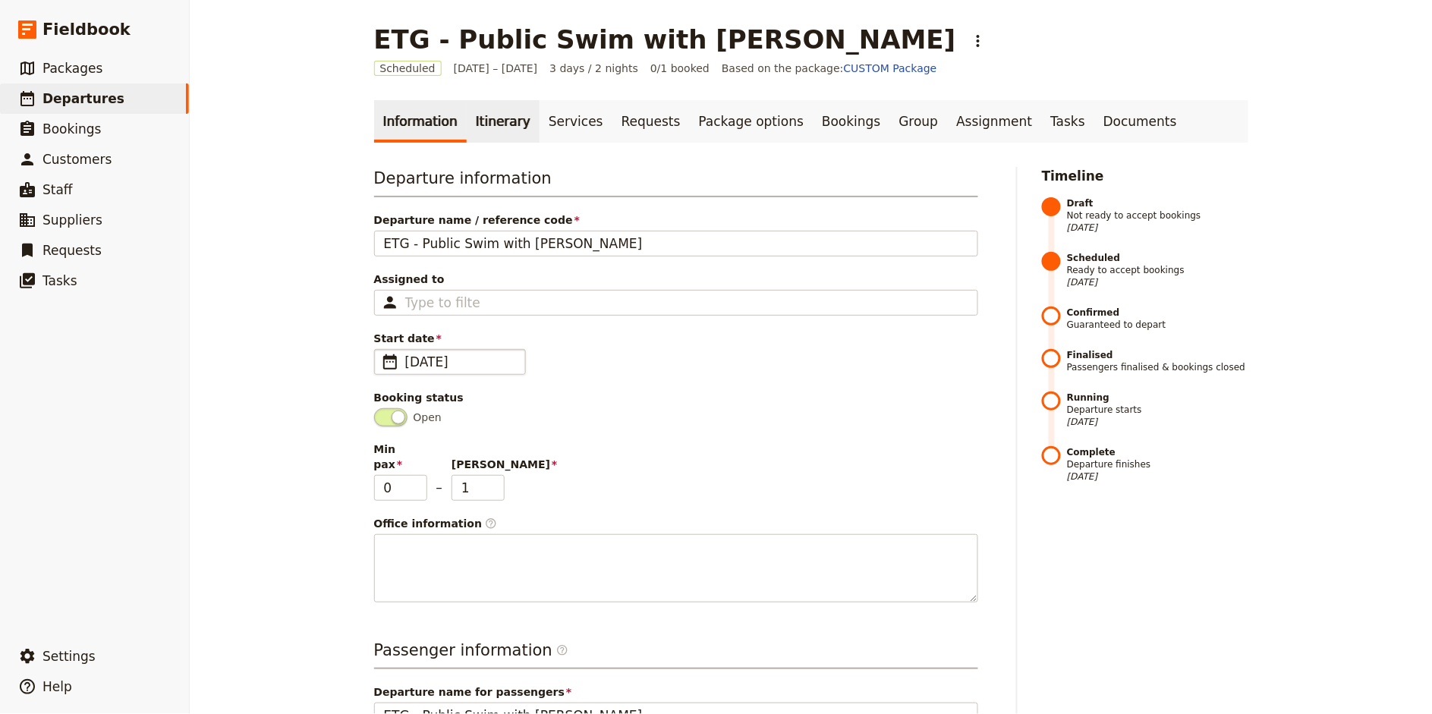
click at [493, 118] on link "Itinerary" at bounding box center [503, 121] width 73 height 42
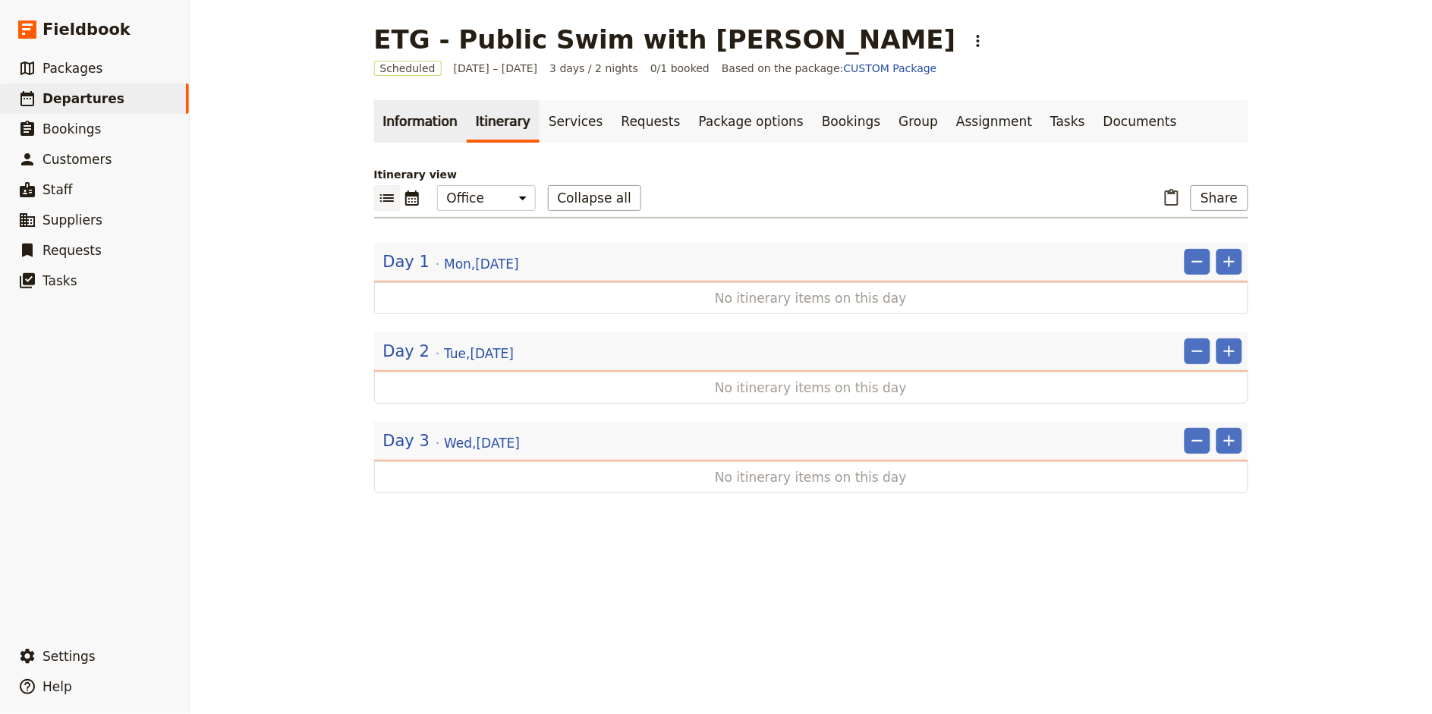
click at [420, 115] on link "Information" at bounding box center [420, 121] width 93 height 42
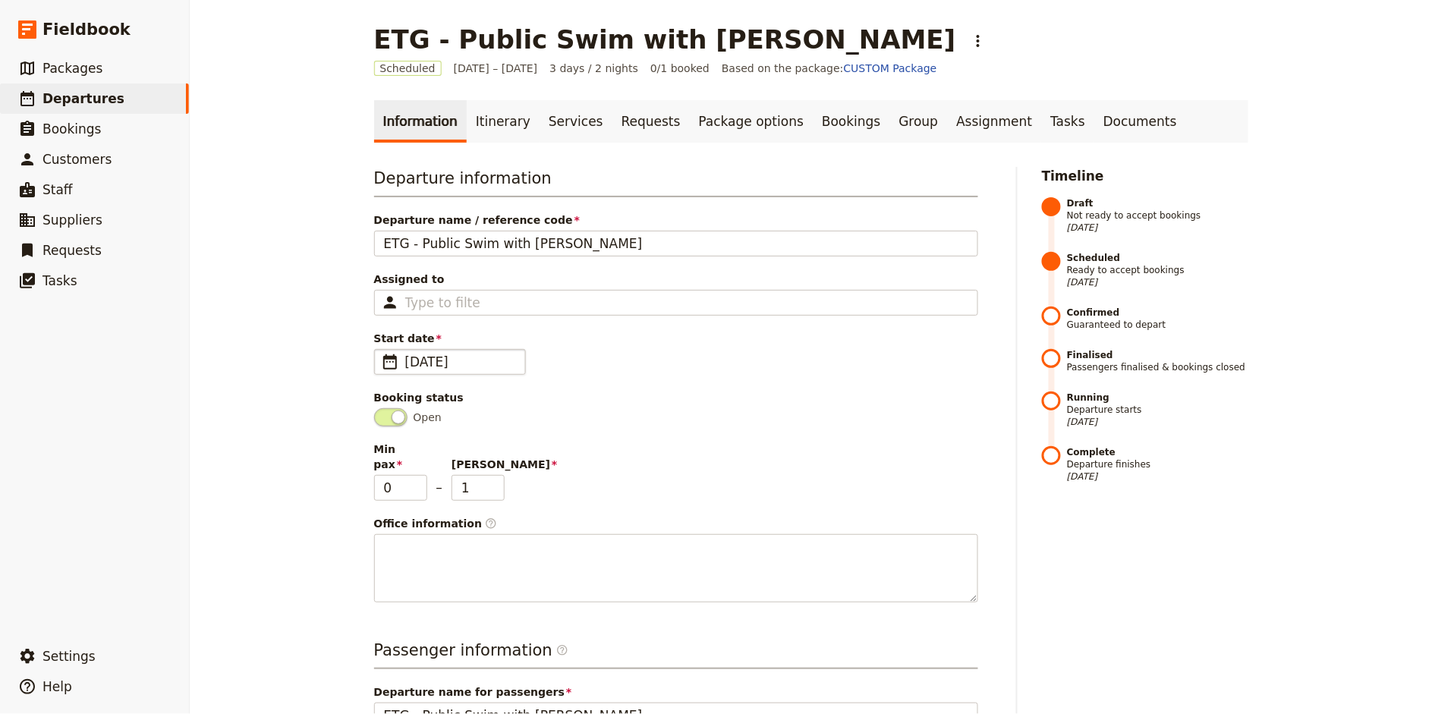
click at [472, 363] on span "[DATE]" at bounding box center [460, 362] width 111 height 18
click at [381, 350] on input "[DATE]" at bounding box center [380, 349] width 1 height 1
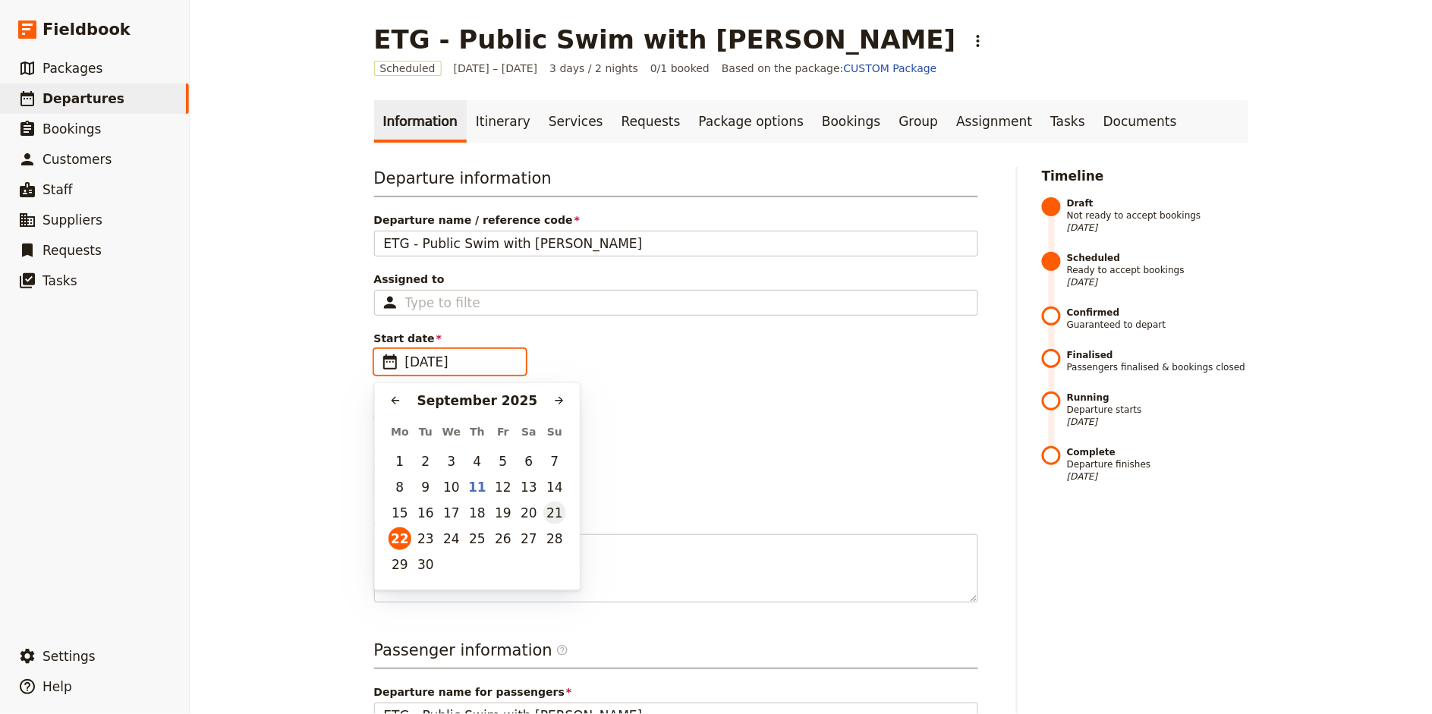
click at [555, 518] on button "21" at bounding box center [554, 513] width 23 height 23
type input "[DATE]"
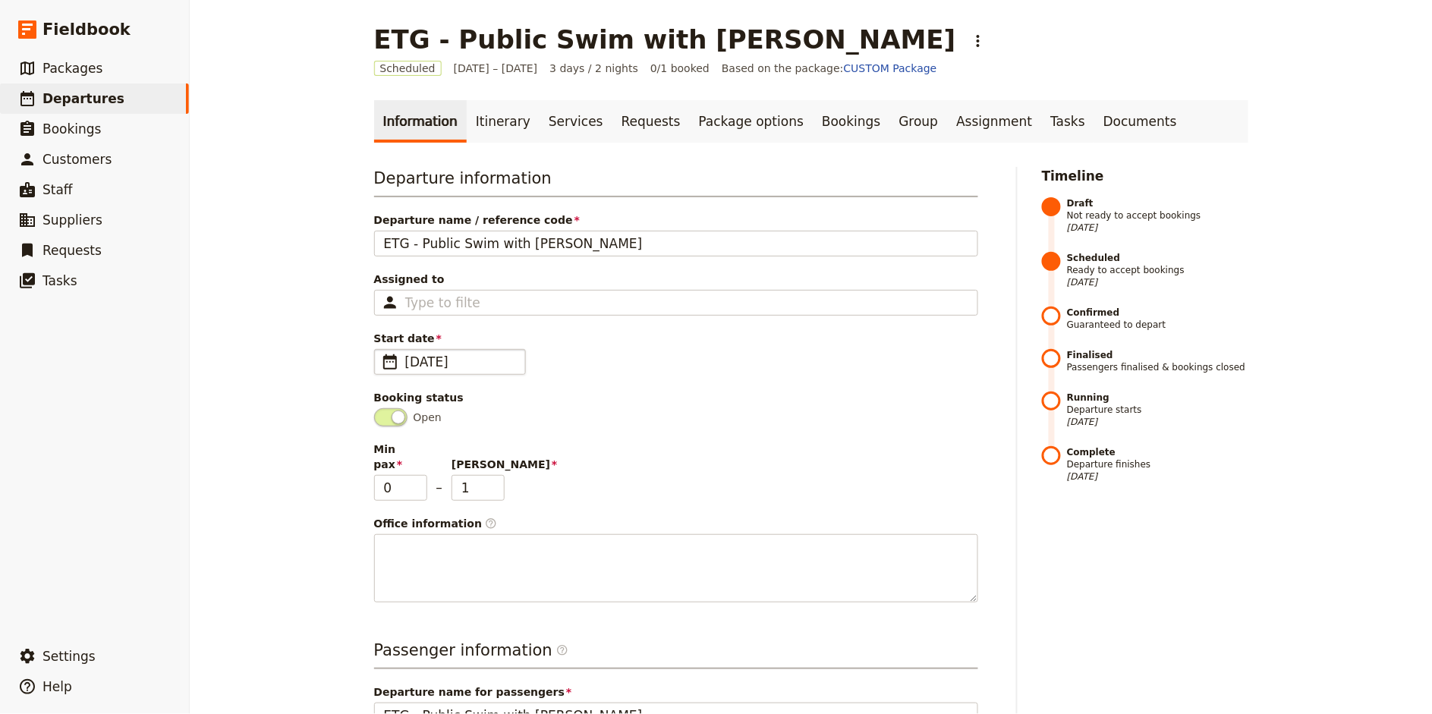
click at [340, 469] on div "ETG - Public Swim with Whales - [PERSON_NAME] ​ Scheduled [DATE] – [DATE] 3 day…" at bounding box center [811, 357] width 1242 height 714
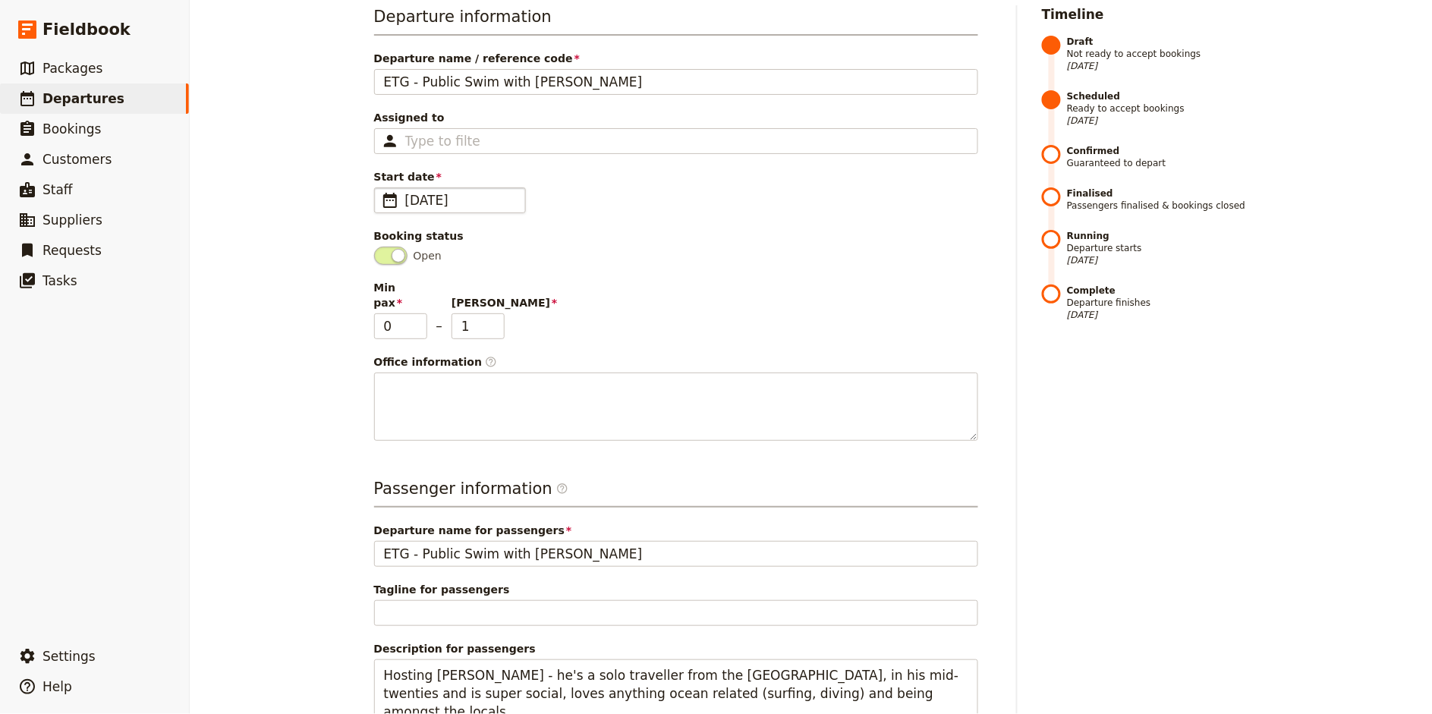
scroll to position [342, 0]
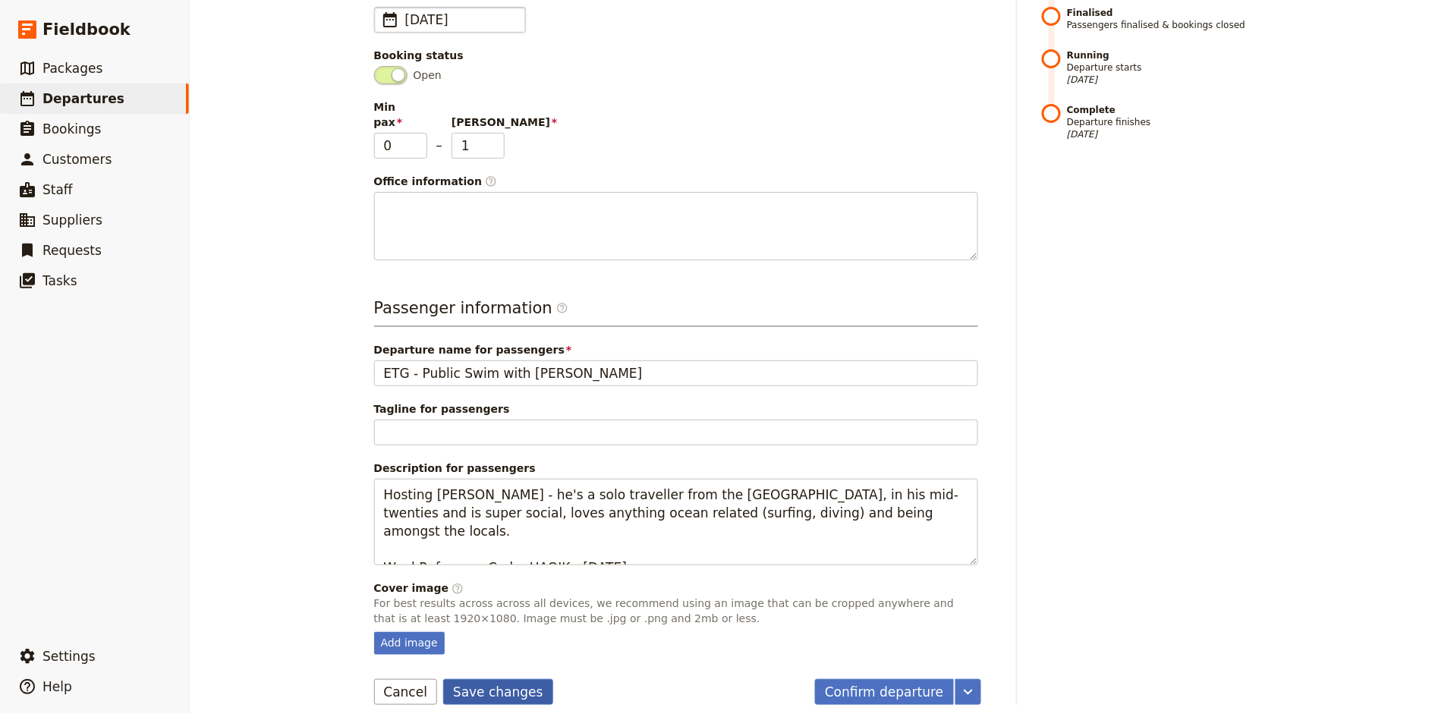
click at [487, 679] on button "Save changes" at bounding box center [498, 692] width 110 height 26
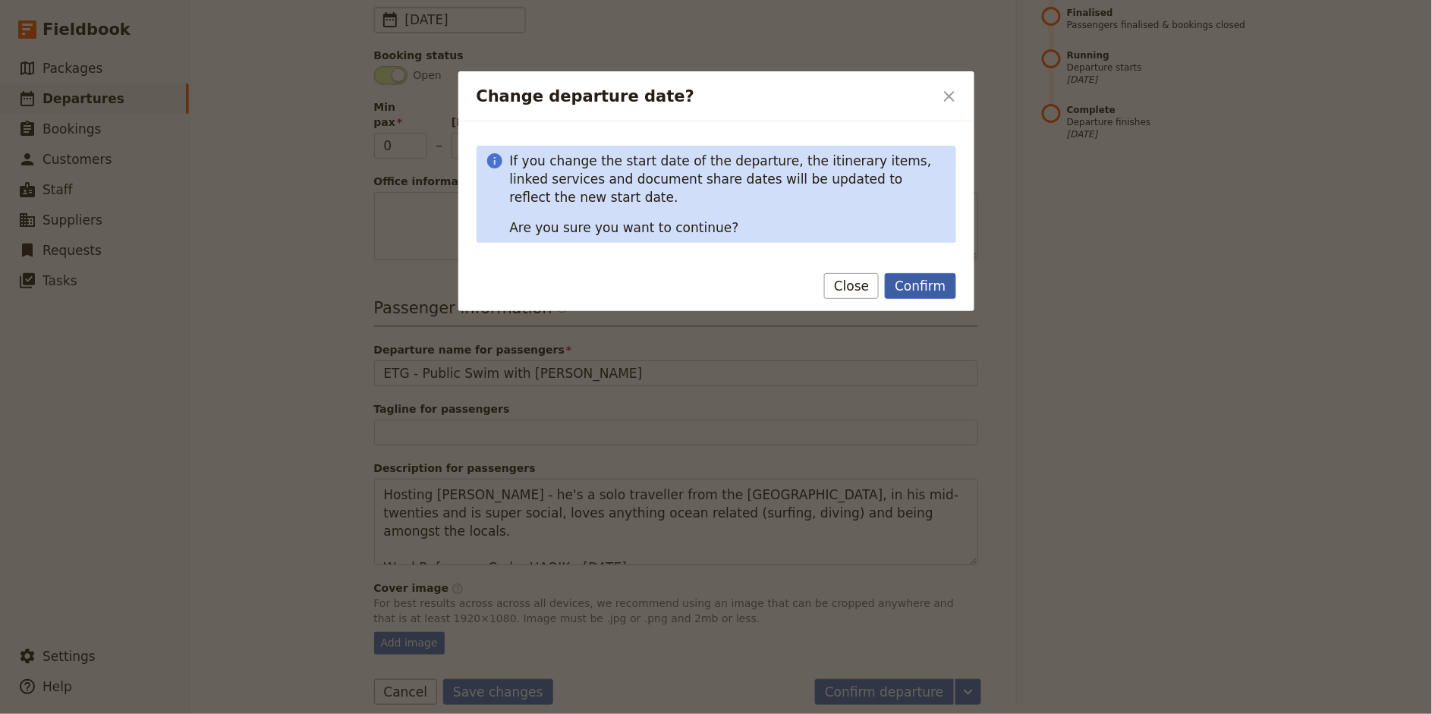
click at [923, 291] on button "Confirm" at bounding box center [920, 286] width 71 height 26
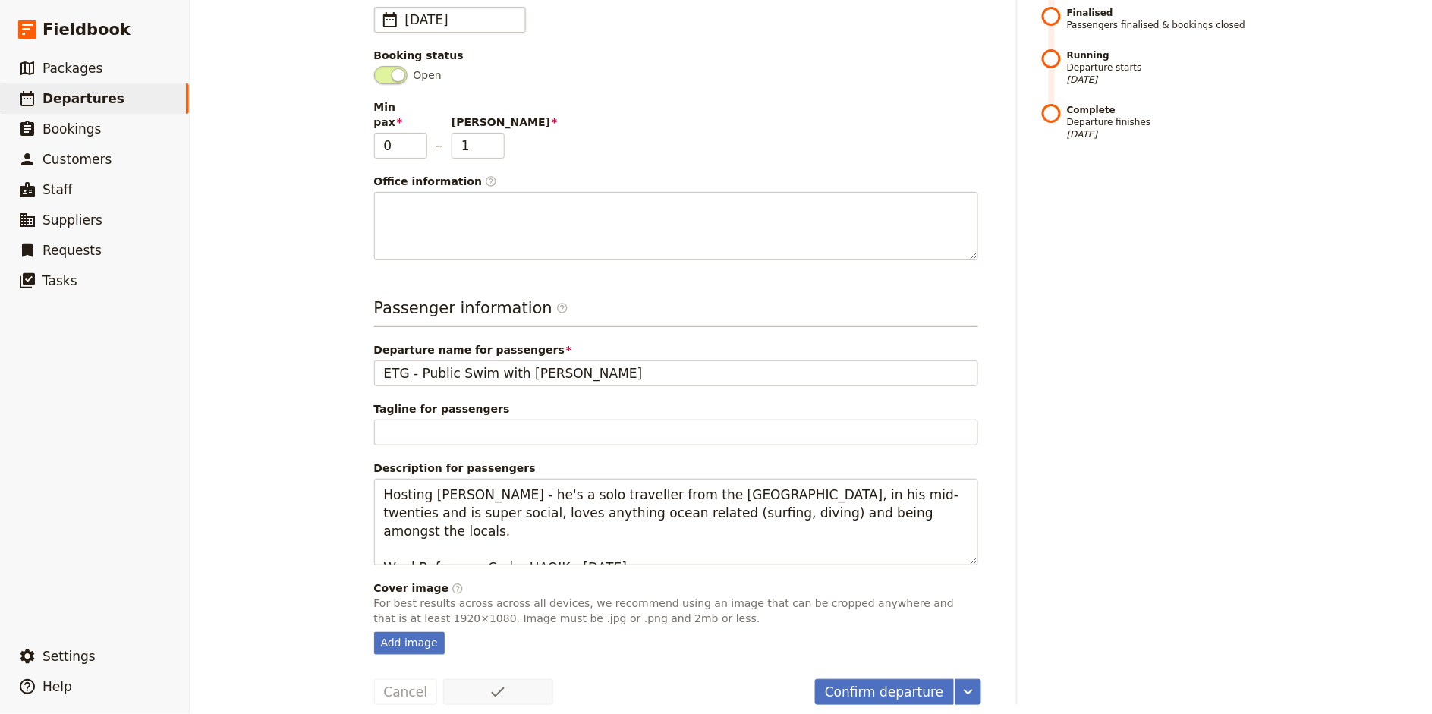
scroll to position [0, 0]
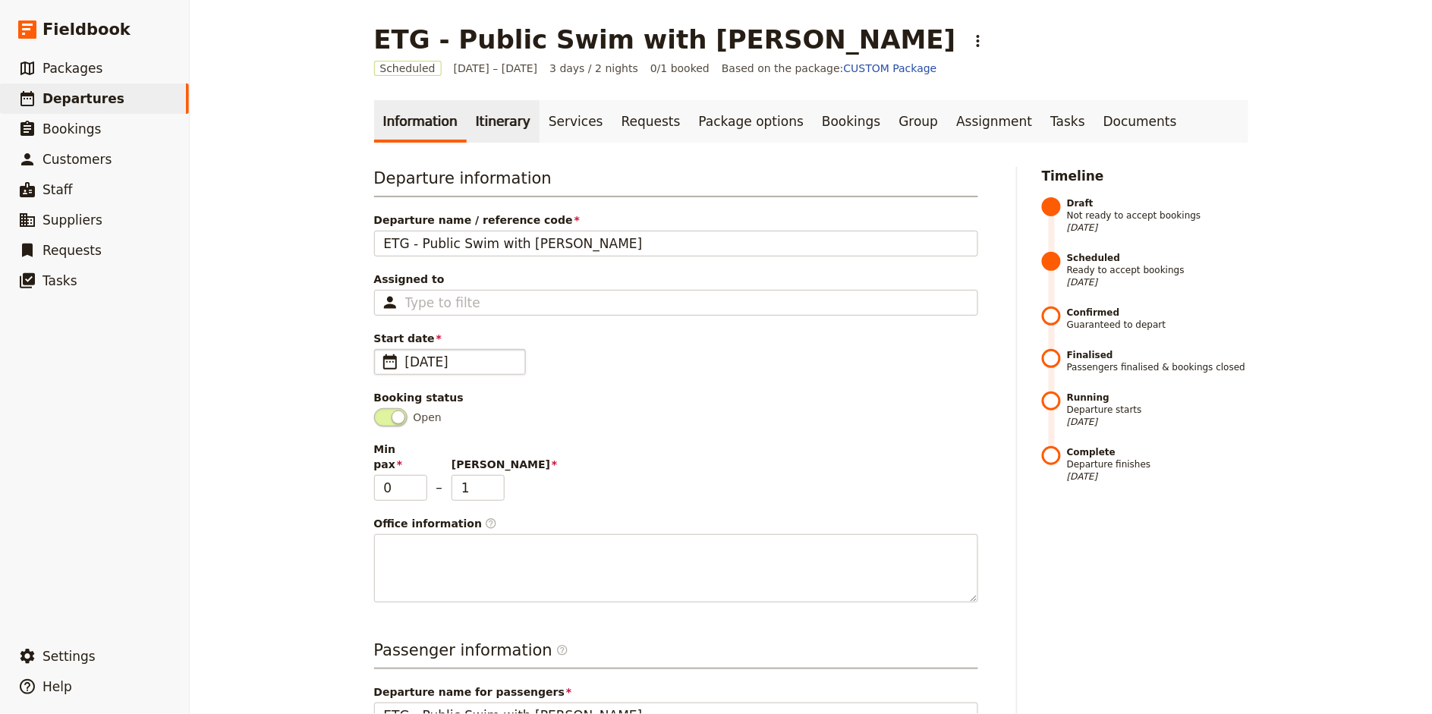
click at [490, 115] on link "Itinerary" at bounding box center [503, 121] width 73 height 42
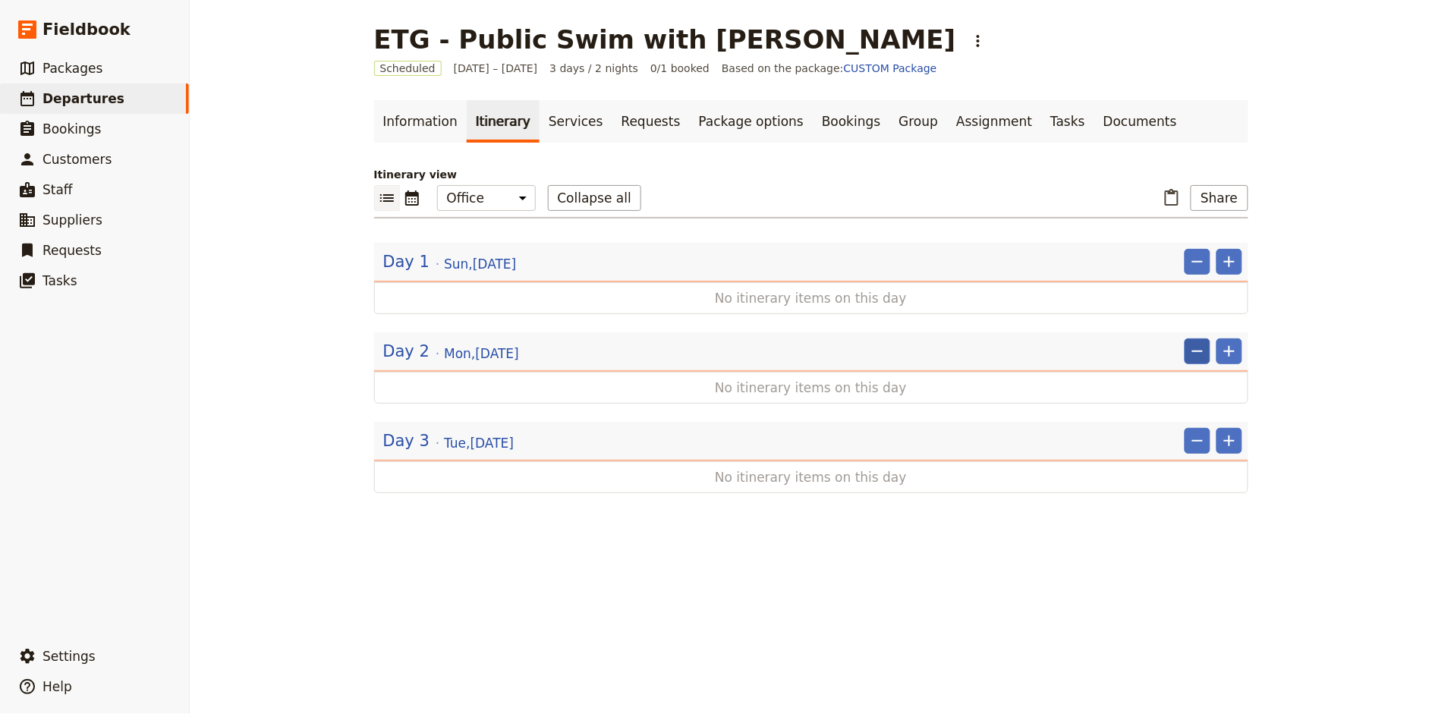
click at [1202, 346] on icon "Remove" at bounding box center [1197, 351] width 18 height 18
click at [1180, 381] on span "Remove day" at bounding box center [1167, 383] width 66 height 15
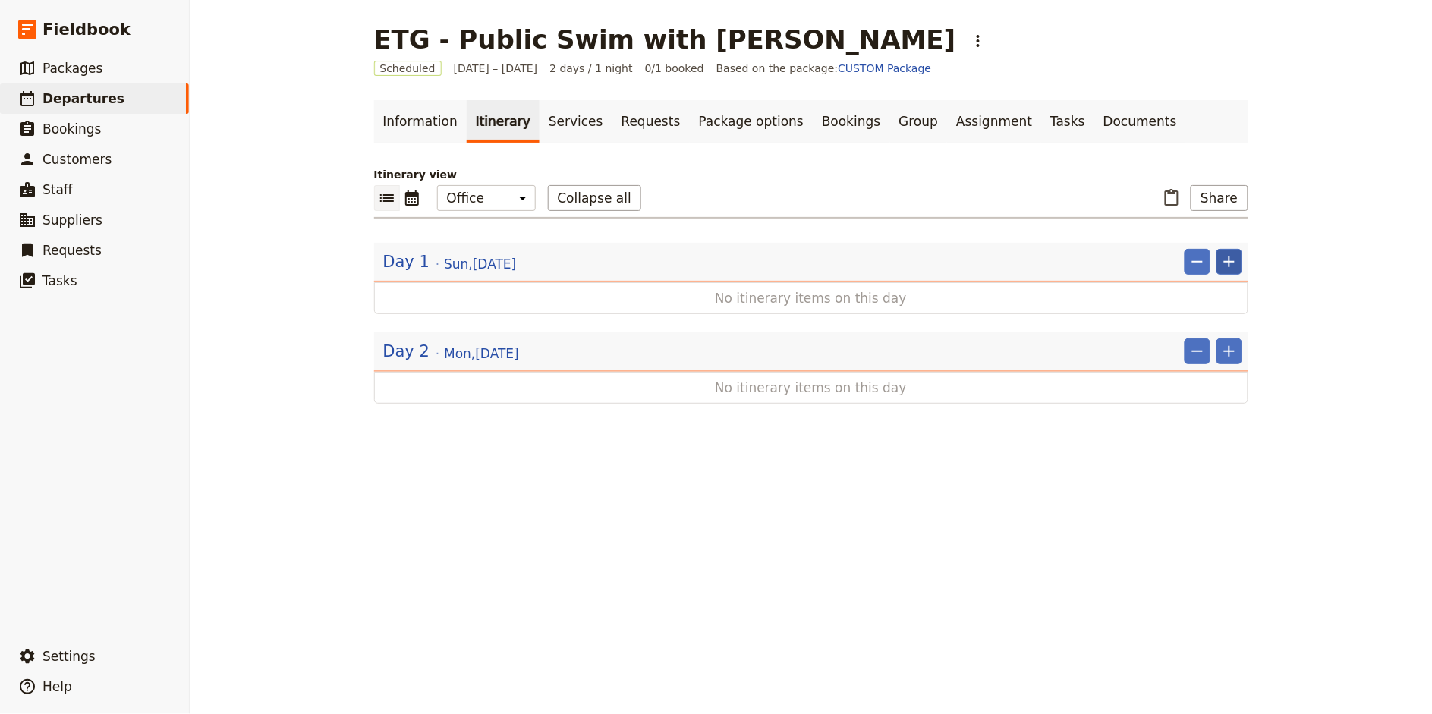
click at [1237, 269] on icon "Add" at bounding box center [1229, 262] width 18 height 18
click at [1206, 297] on span "Add itinerary item" at bounding box center [1184, 294] width 96 height 15
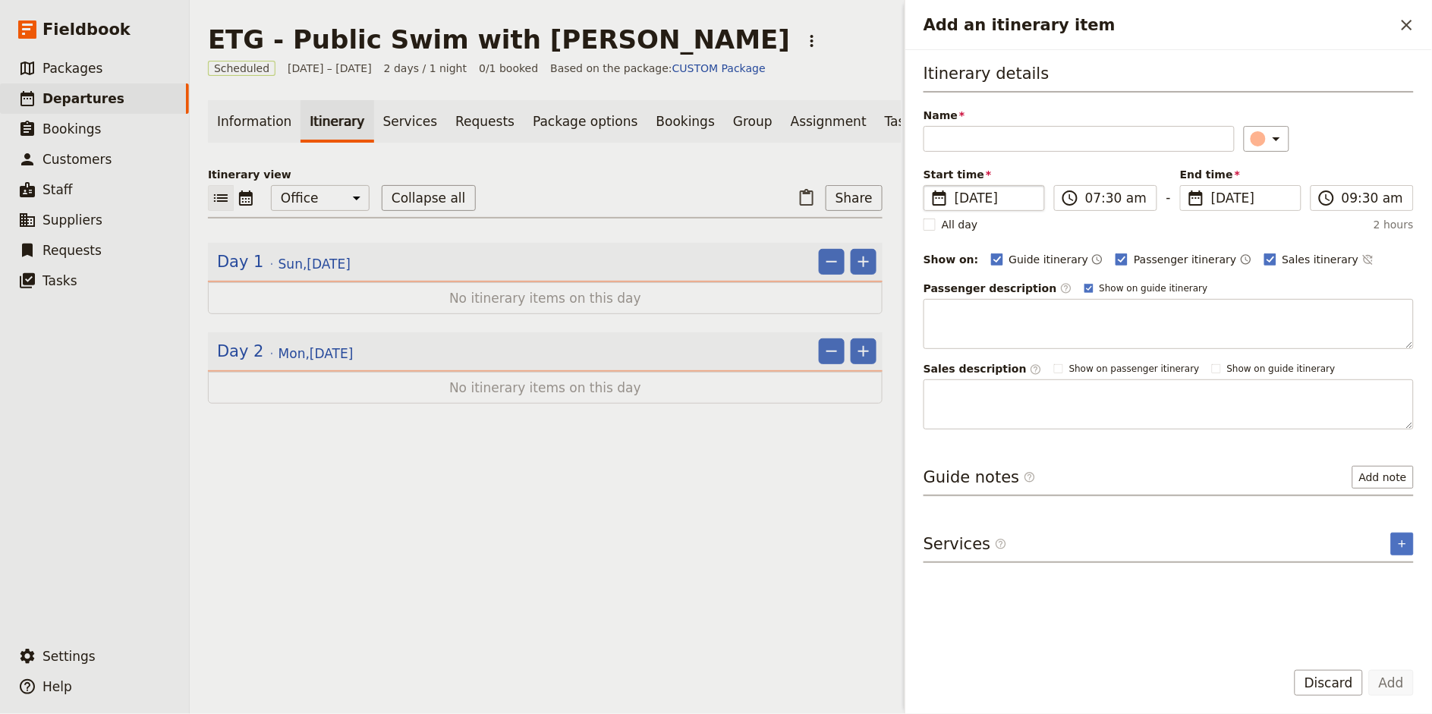
type input "H"
type input "Pick-up Hire Car from [GEOGRAPHIC_DATA]"
click at [1086, 194] on input "07:30 am" at bounding box center [1116, 198] width 62 height 18
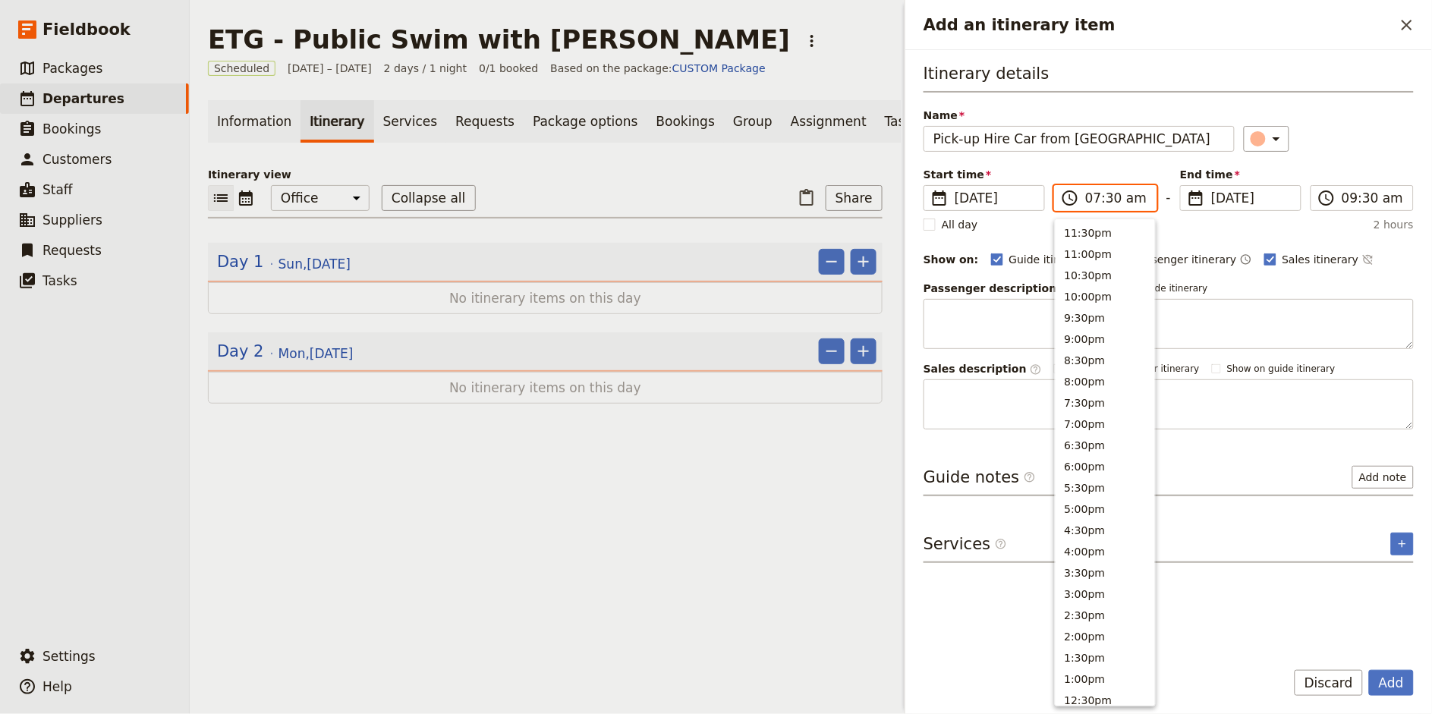
scroll to position [539, 0]
click at [1112, 197] on input "05:30 am" at bounding box center [1116, 198] width 62 height 18
type input "05:00 pm"
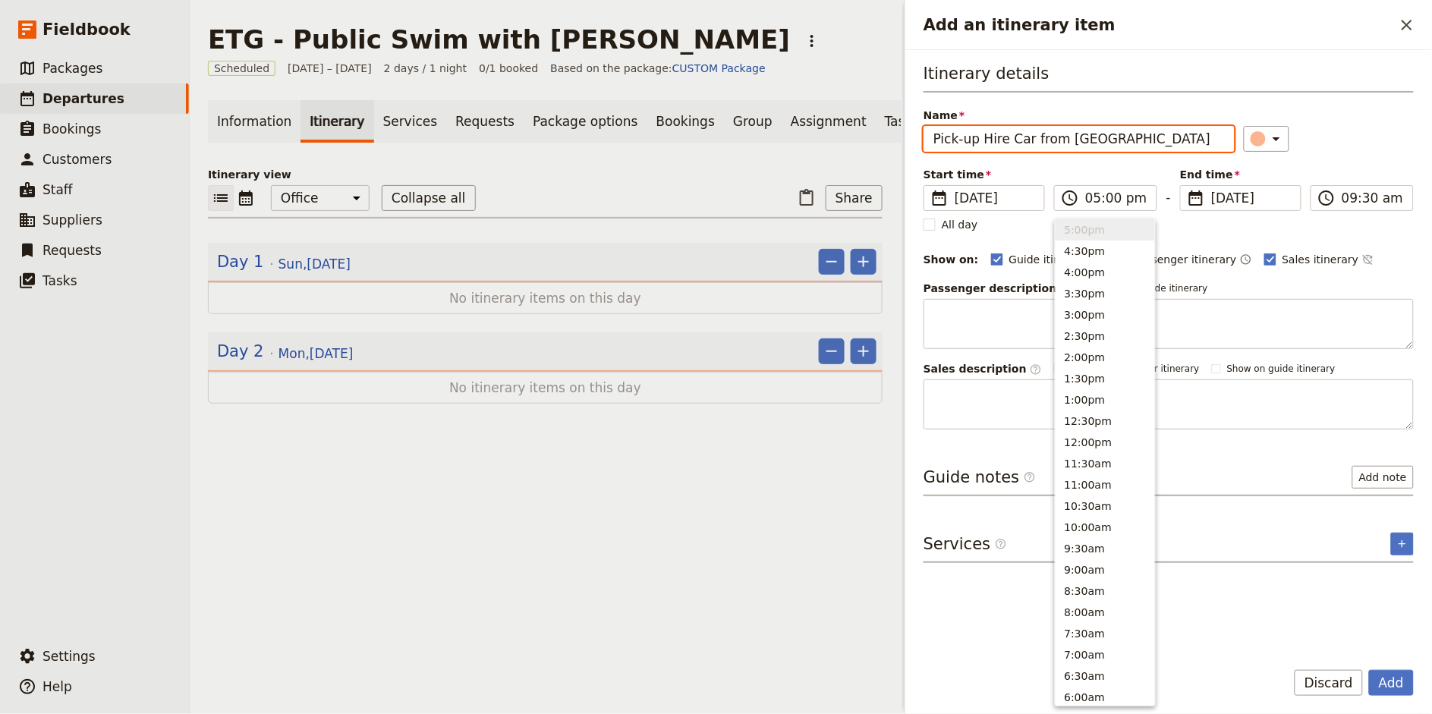
click at [1347, 153] on div "Itinerary details Name Pick-up Hire Car from [GEOGRAPHIC_DATA] ​ Start time ​ […" at bounding box center [1168, 245] width 490 height 367
type input "05:00 pm"
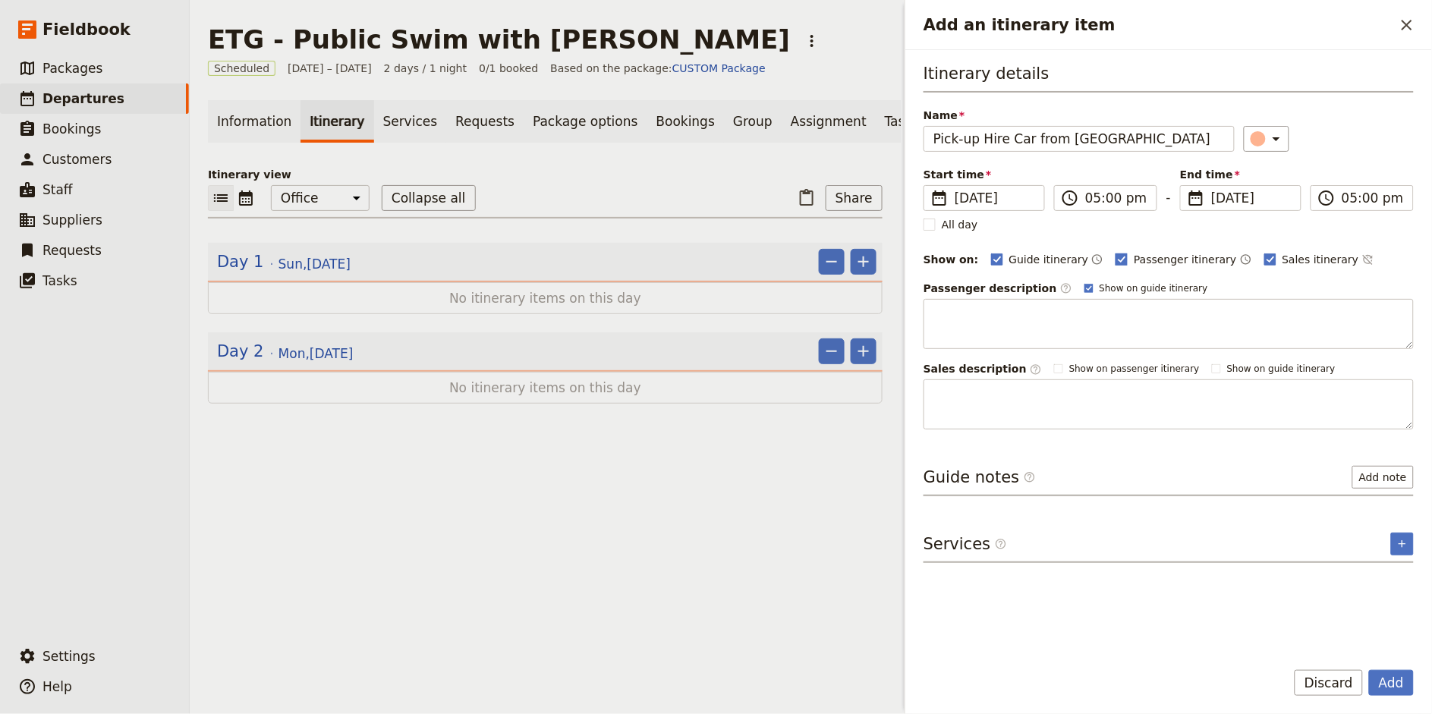
click at [1137, 259] on span "Passenger itinerary" at bounding box center [1185, 259] width 102 height 15
click at [1115, 252] on input "Passenger itinerary" at bounding box center [1115, 251] width 1 height 1
checkbox input "false"
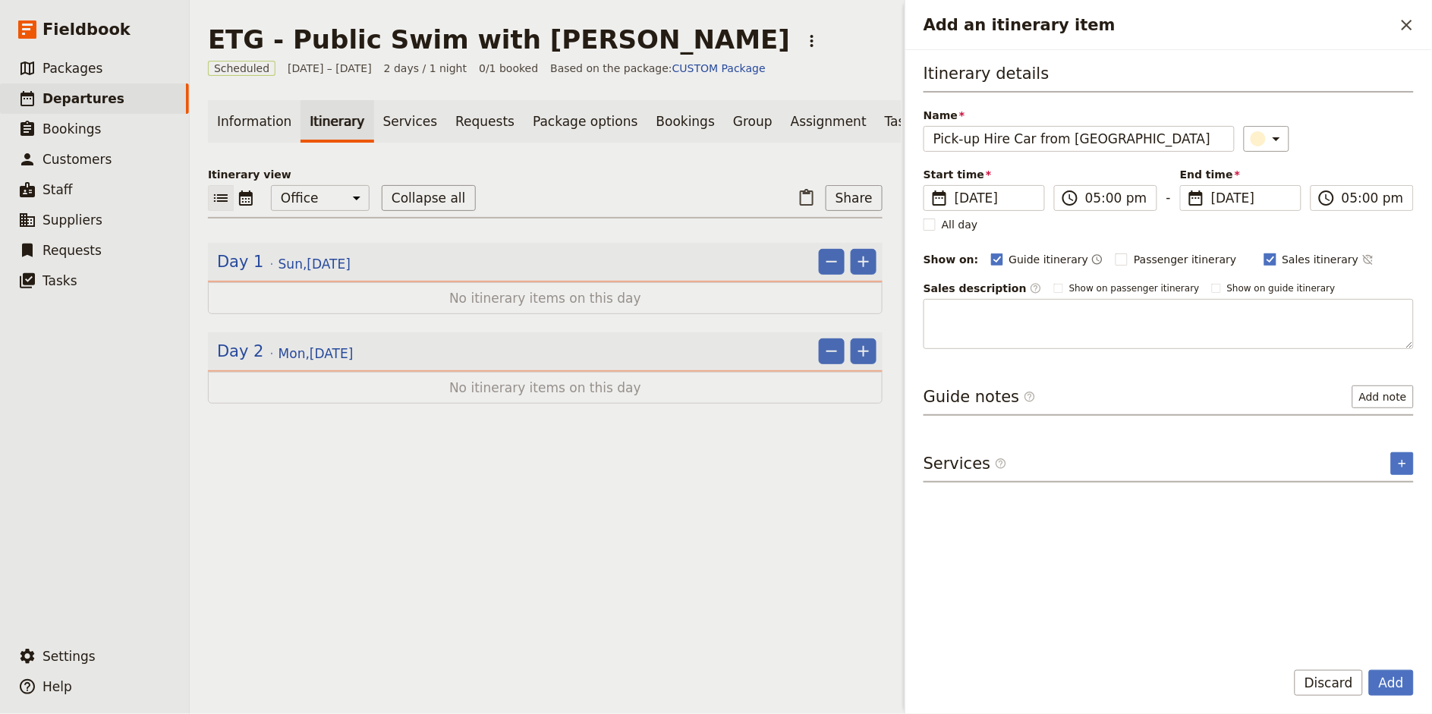
click at [1282, 259] on span "Sales itinerary" at bounding box center [1320, 259] width 77 height 15
click at [1264, 252] on input "Sales itinerary" at bounding box center [1263, 251] width 1 height 1
checkbox input "false"
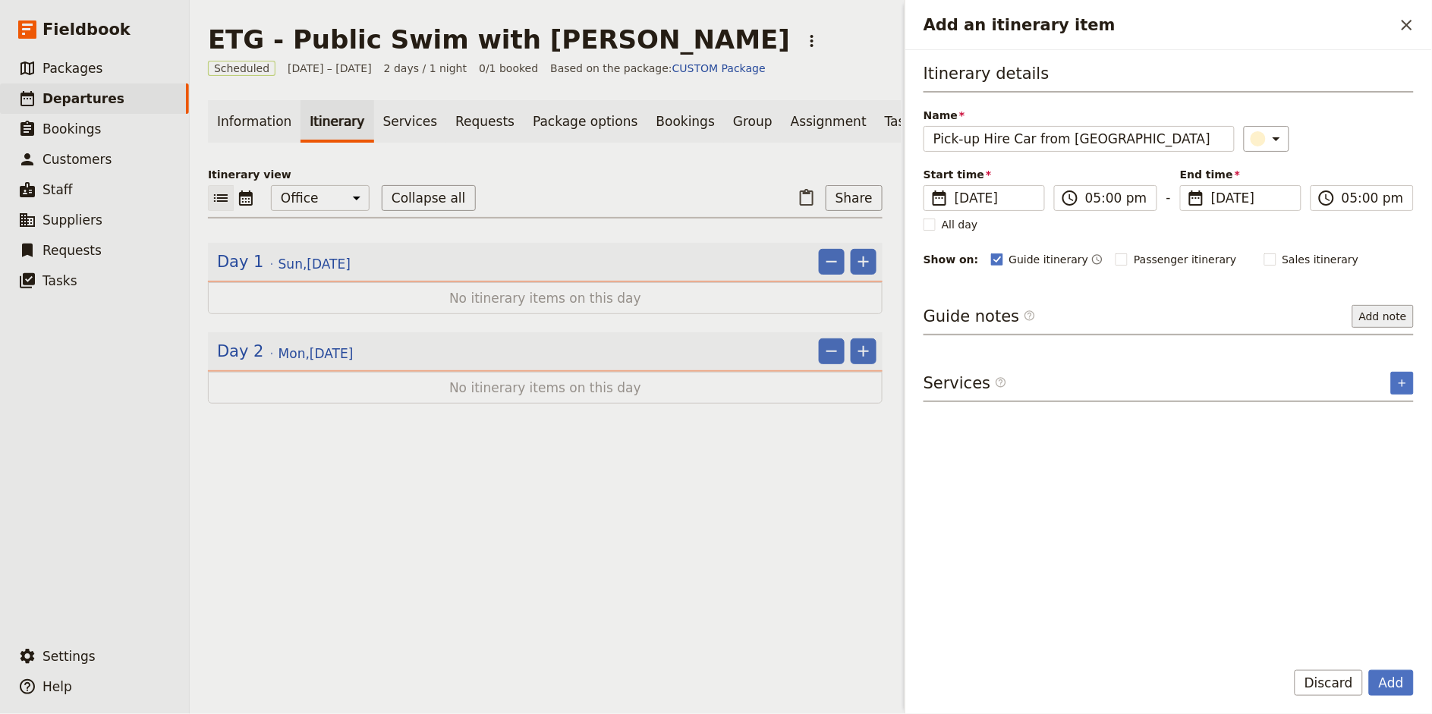
click at [1382, 321] on button "Add note" at bounding box center [1382, 316] width 61 height 23
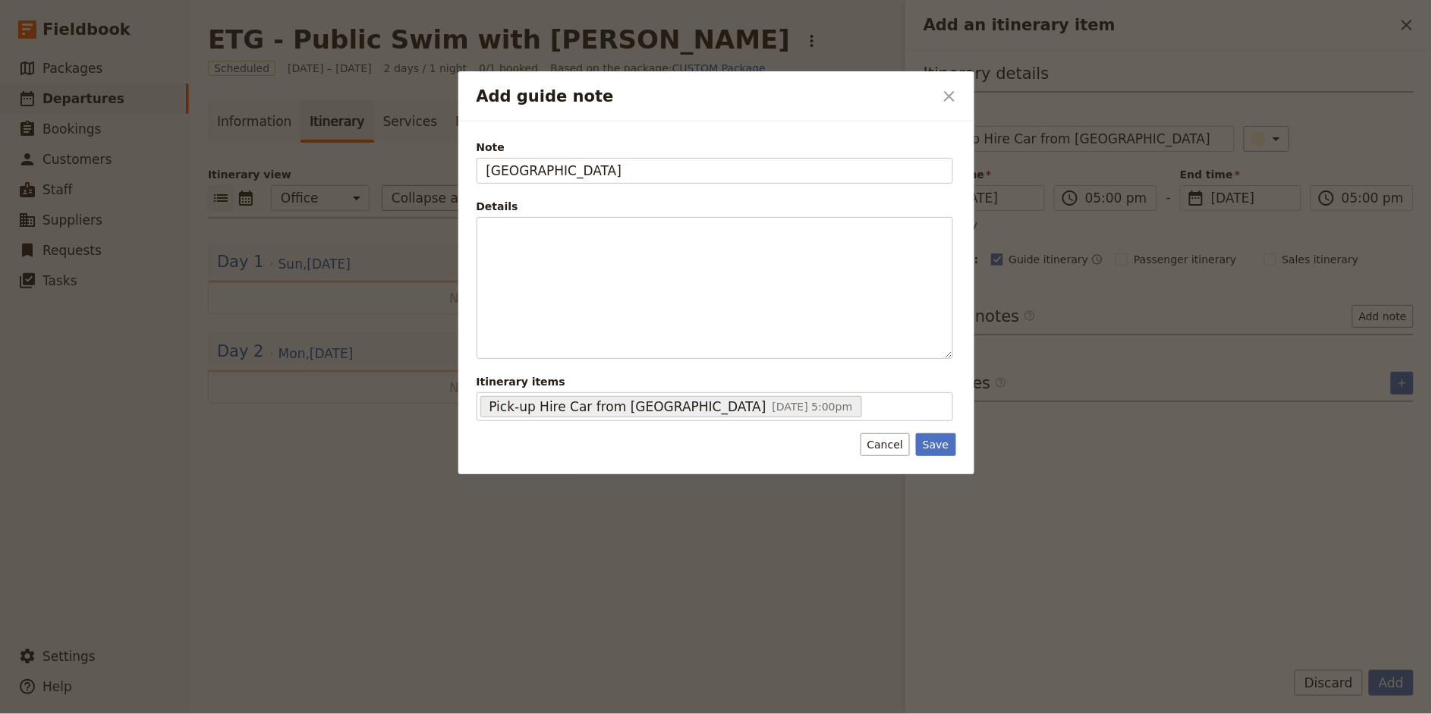
type input "[GEOGRAPHIC_DATA]"
click at [936, 457] on div "Note [GEOGRAPHIC_DATA] Details ​ ​ ​ ​ ​ ​ ​ ​ ​ ​ Itinerary items Pick-up Hire…" at bounding box center [716, 297] width 516 height 353
click at [939, 452] on button "Save" at bounding box center [935, 444] width 39 height 23
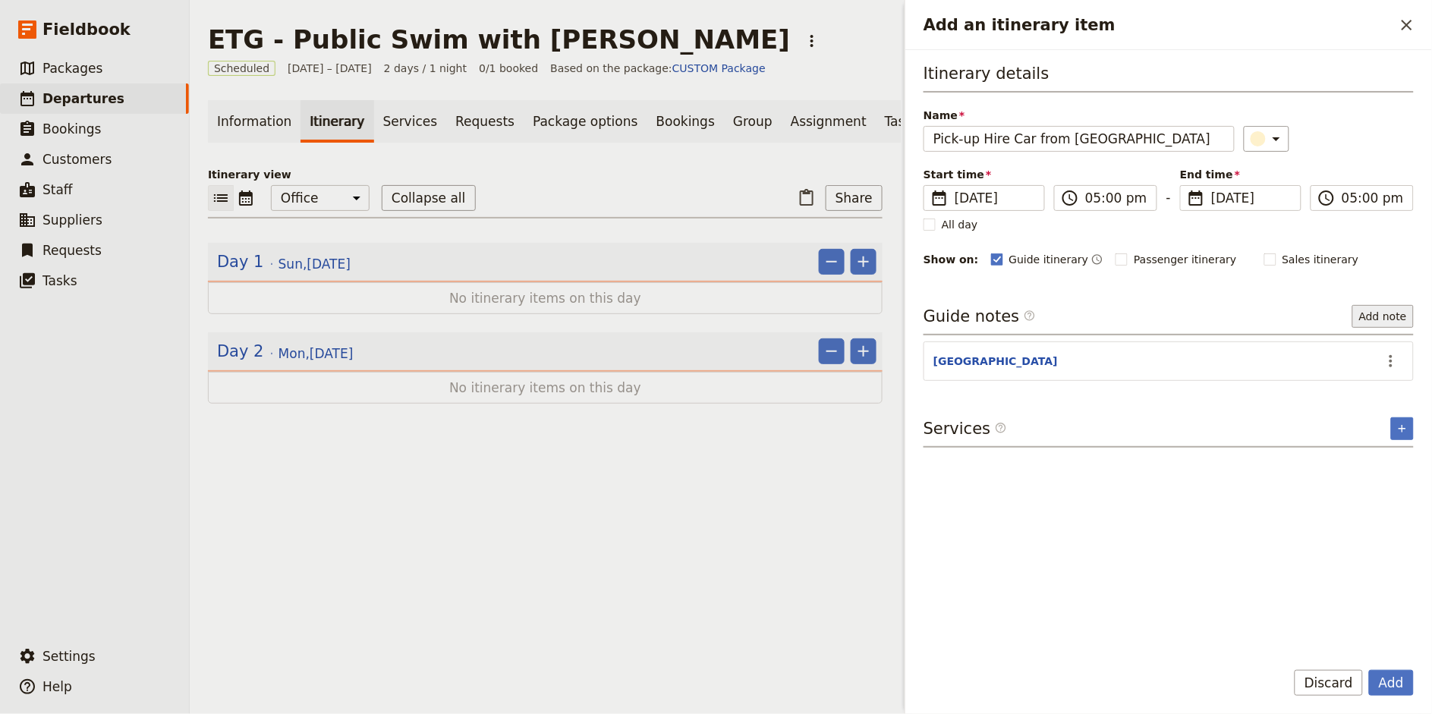
click at [1387, 319] on button "Add note" at bounding box center [1382, 316] width 61 height 23
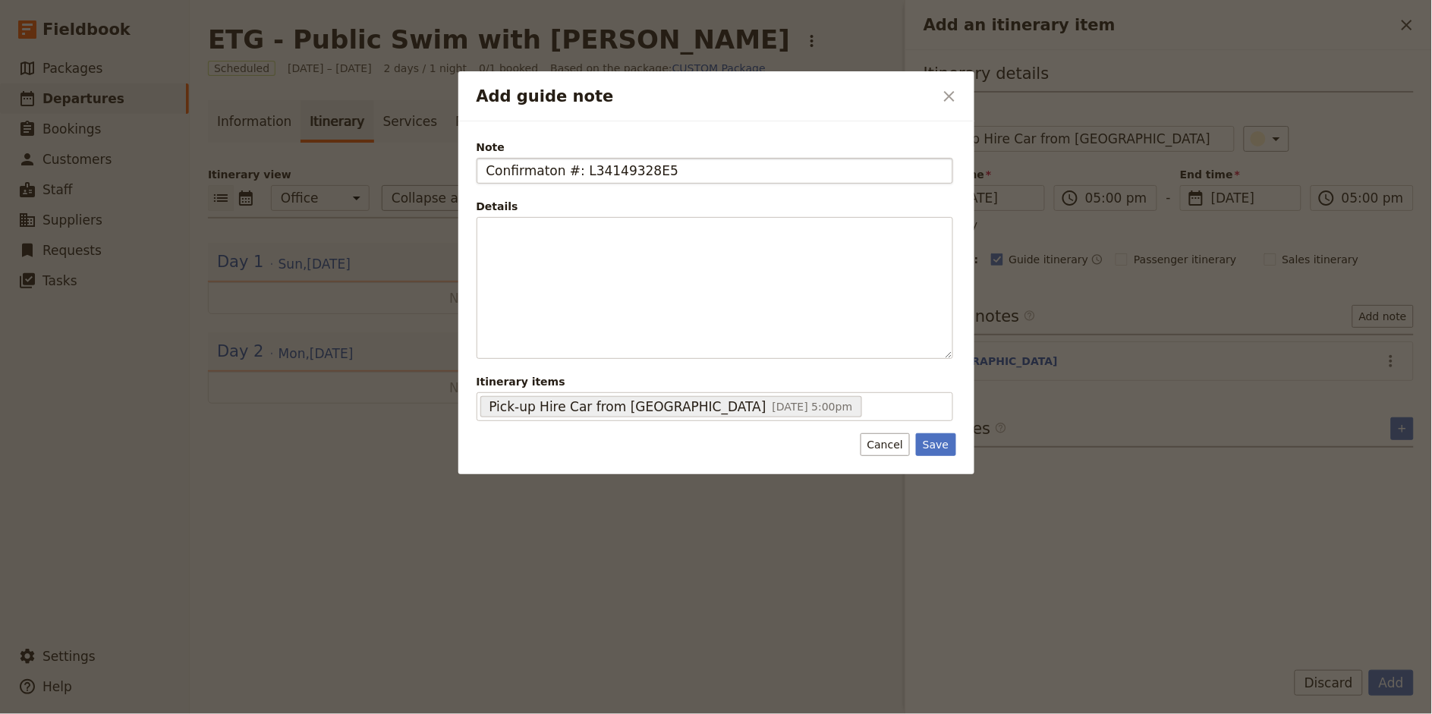
click at [546, 172] on input "Confirmaton #: L34149328E5" at bounding box center [714, 171] width 476 height 26
type input "Confirmation #: L34149328E5"
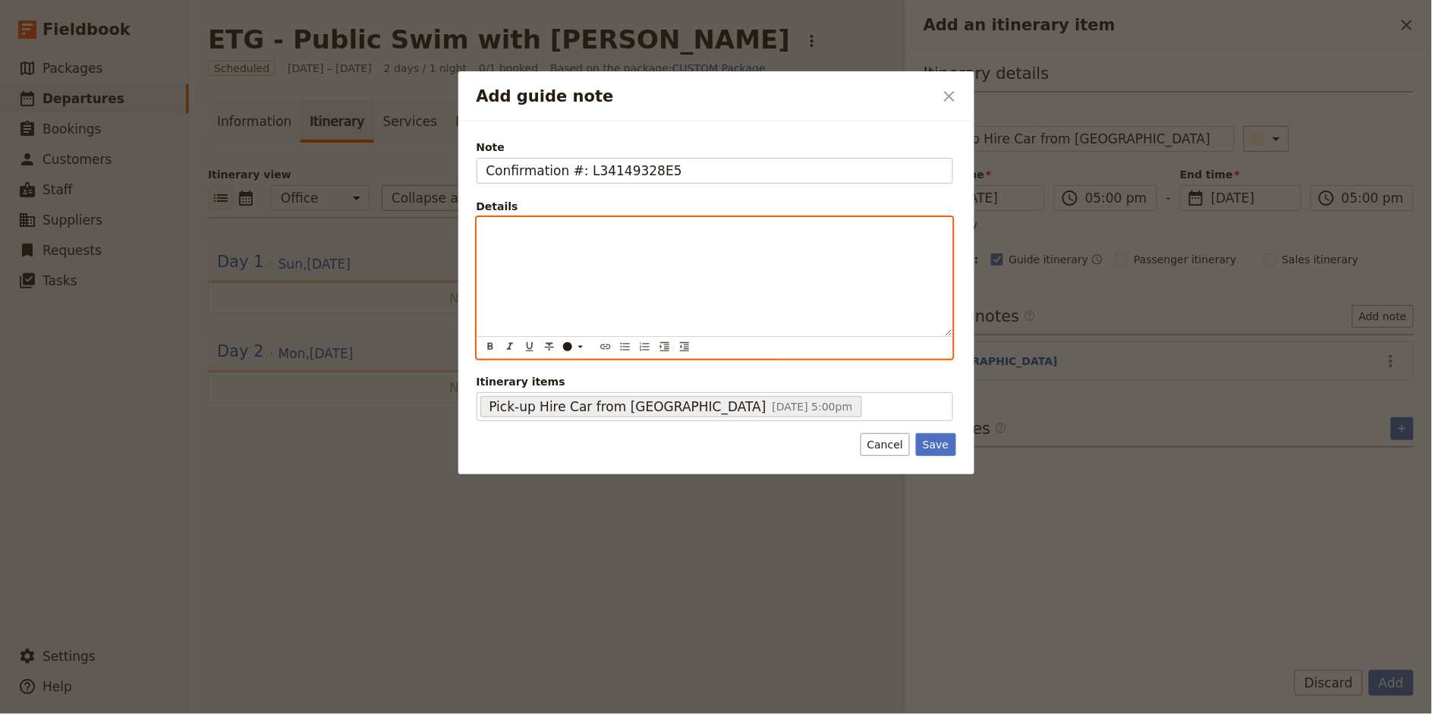
click at [519, 226] on p "Add guide note" at bounding box center [714, 231] width 457 height 15
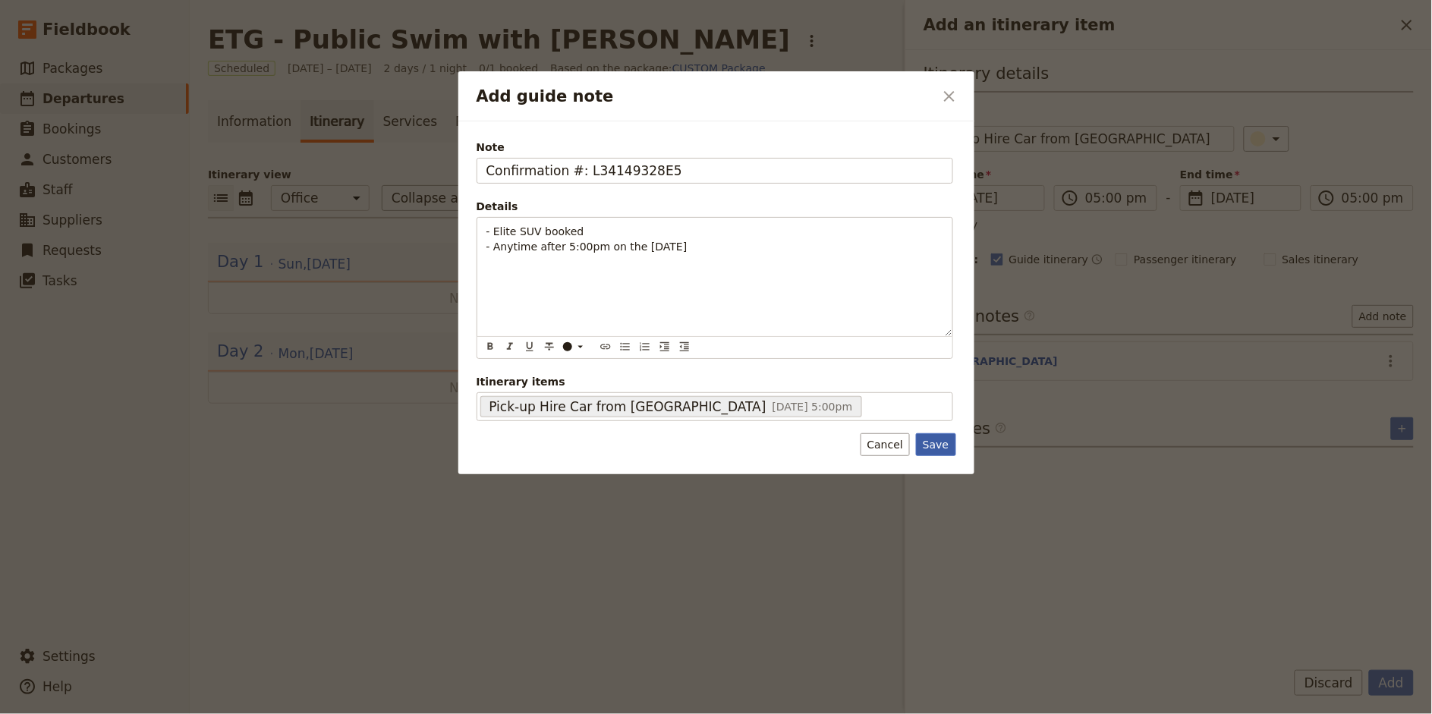
click at [939, 447] on button "Save" at bounding box center [935, 444] width 39 height 23
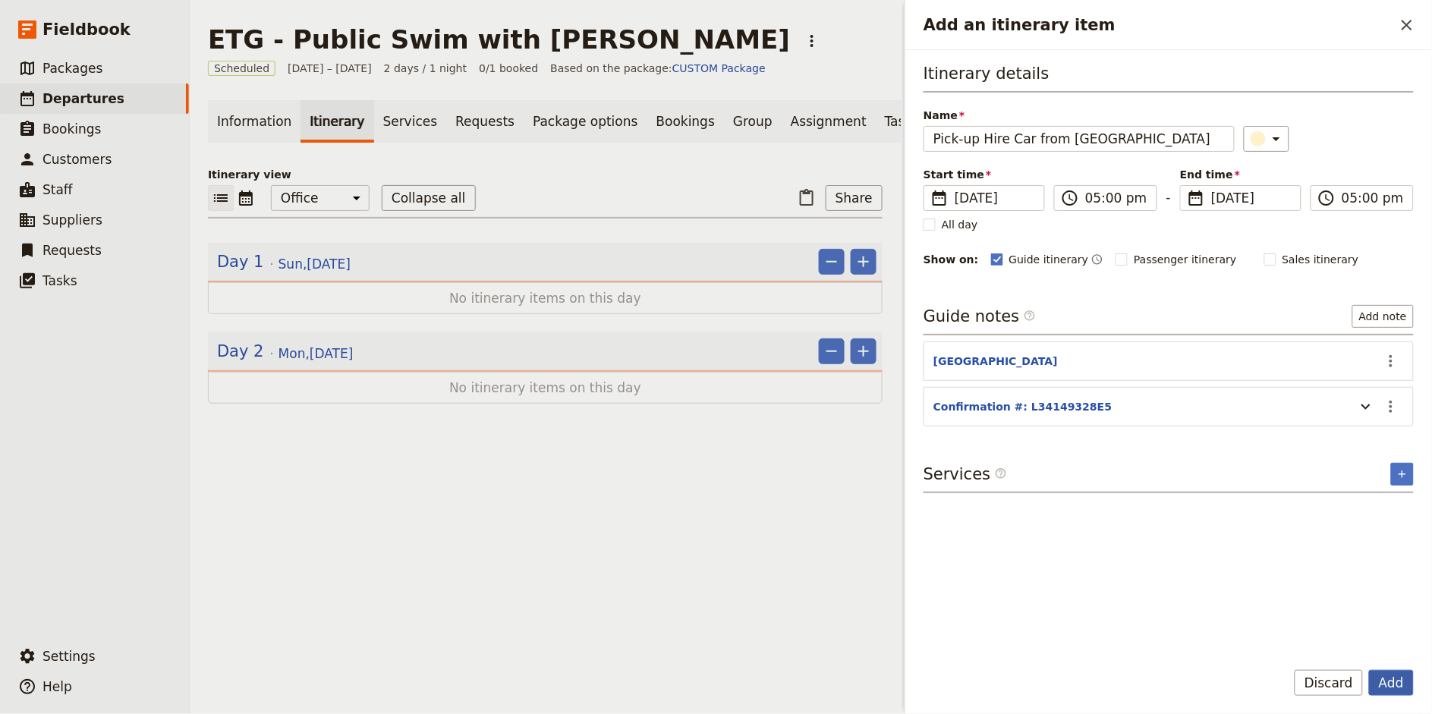
click at [1393, 684] on button "Add" at bounding box center [1391, 683] width 45 height 26
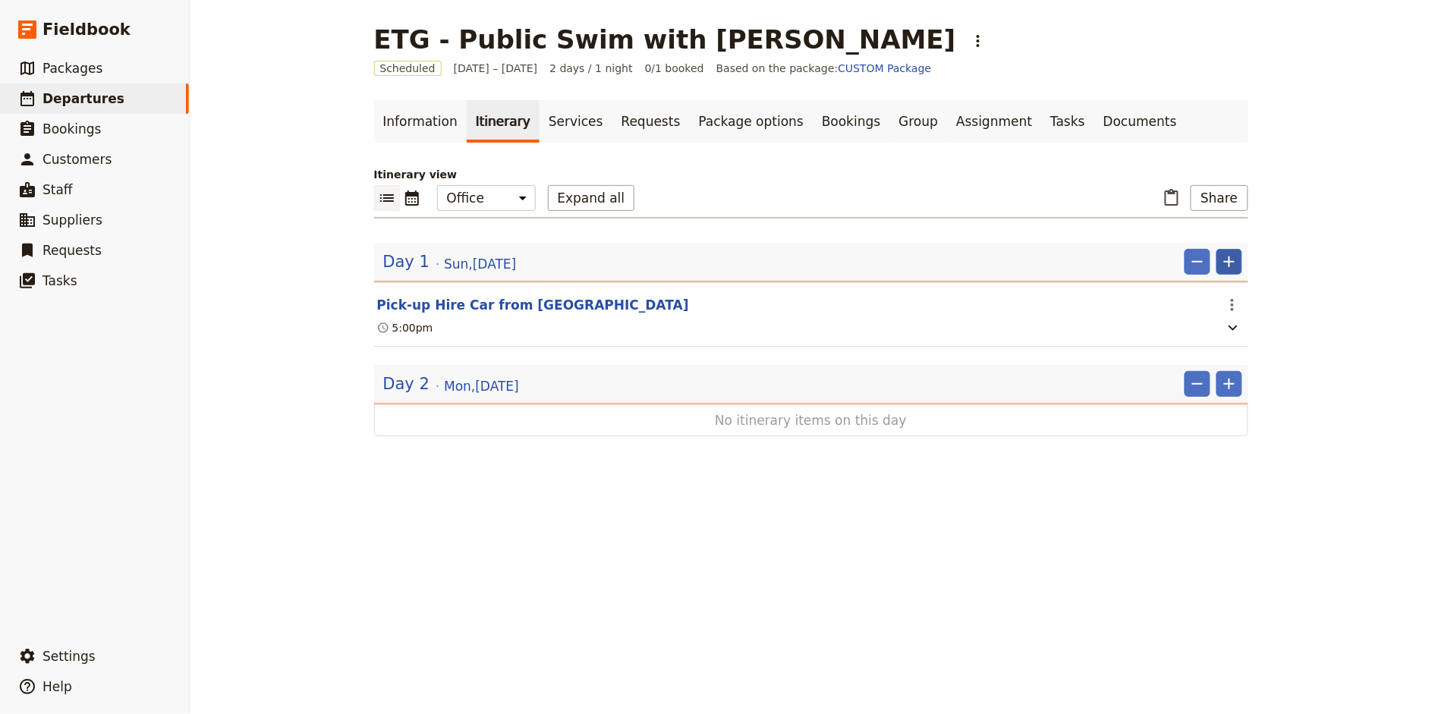
click at [1232, 253] on icon "Add" at bounding box center [1229, 262] width 18 height 18
click at [1328, 335] on div "ETG - Public Swim with Whales - [PERSON_NAME] ​ Scheduled [DATE] – [DATE] 2 day…" at bounding box center [811, 357] width 1242 height 714
click at [1236, 389] on icon "Add" at bounding box center [1229, 384] width 18 height 18
click at [1224, 421] on span "Add itinerary item" at bounding box center [1184, 416] width 96 height 15
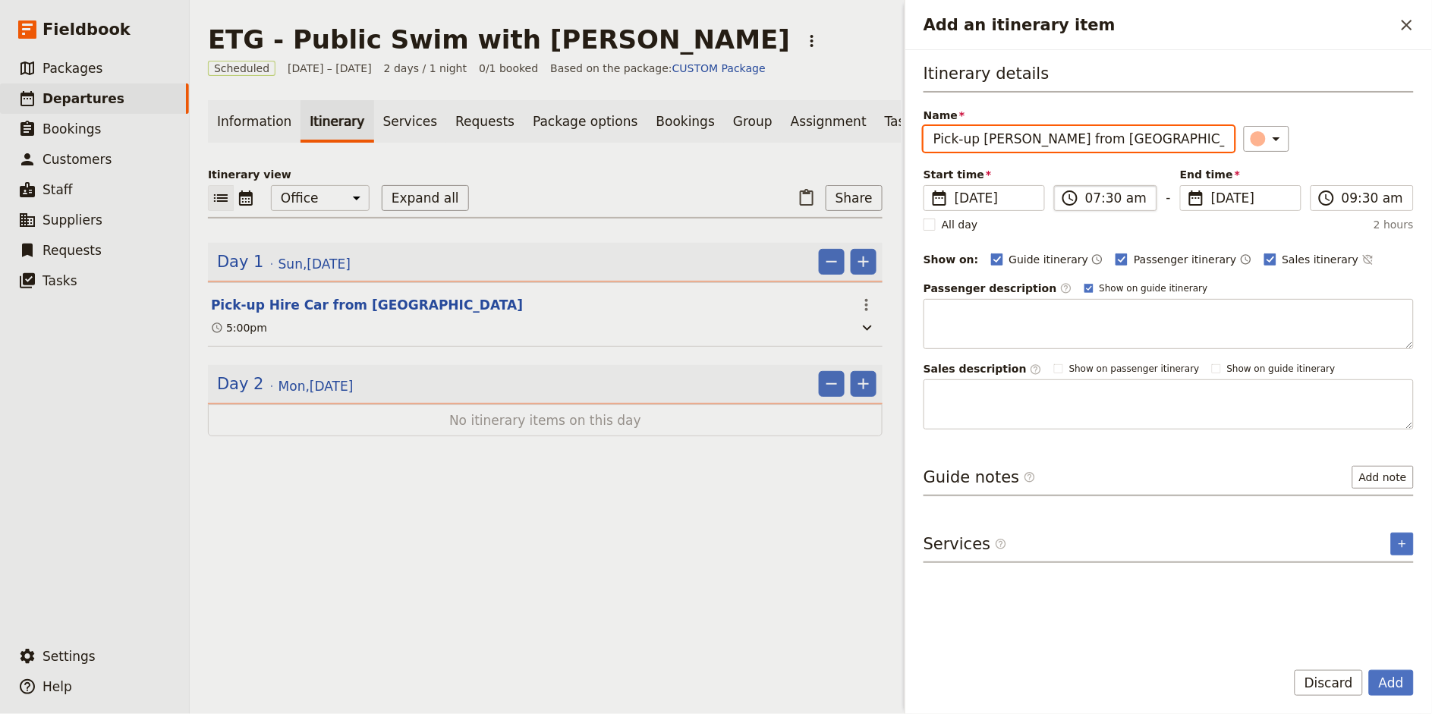
type input "Pick-up [PERSON_NAME] from [GEOGRAPHIC_DATA]"
click at [1095, 197] on input "07:30 am" at bounding box center [1116, 198] width 62 height 18
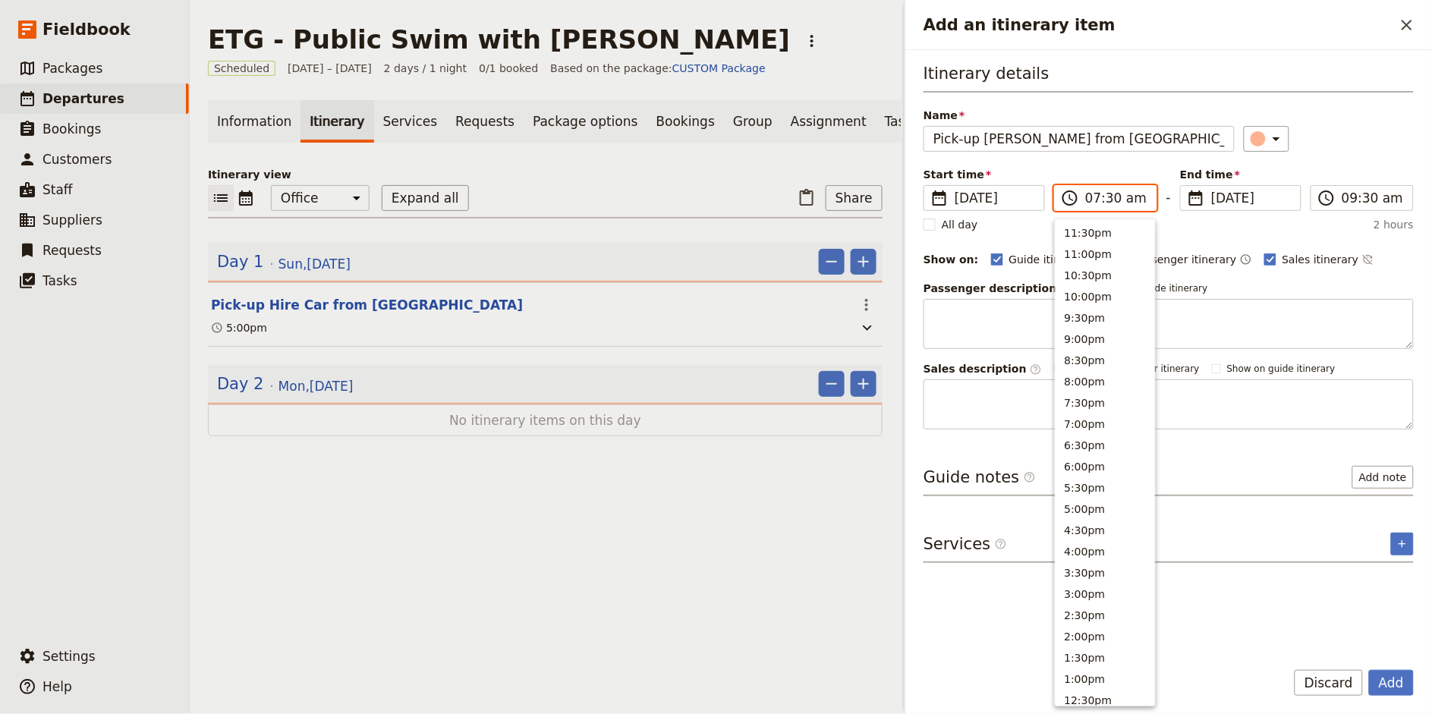
scroll to position [539, 0]
click at [1112, 200] on input "05:30 am" at bounding box center [1116, 198] width 62 height 18
type input "05:45 am"
click at [1316, 117] on div "Name Pick-up [PERSON_NAME] from [GEOGRAPHIC_DATA] ​" at bounding box center [1168, 130] width 490 height 44
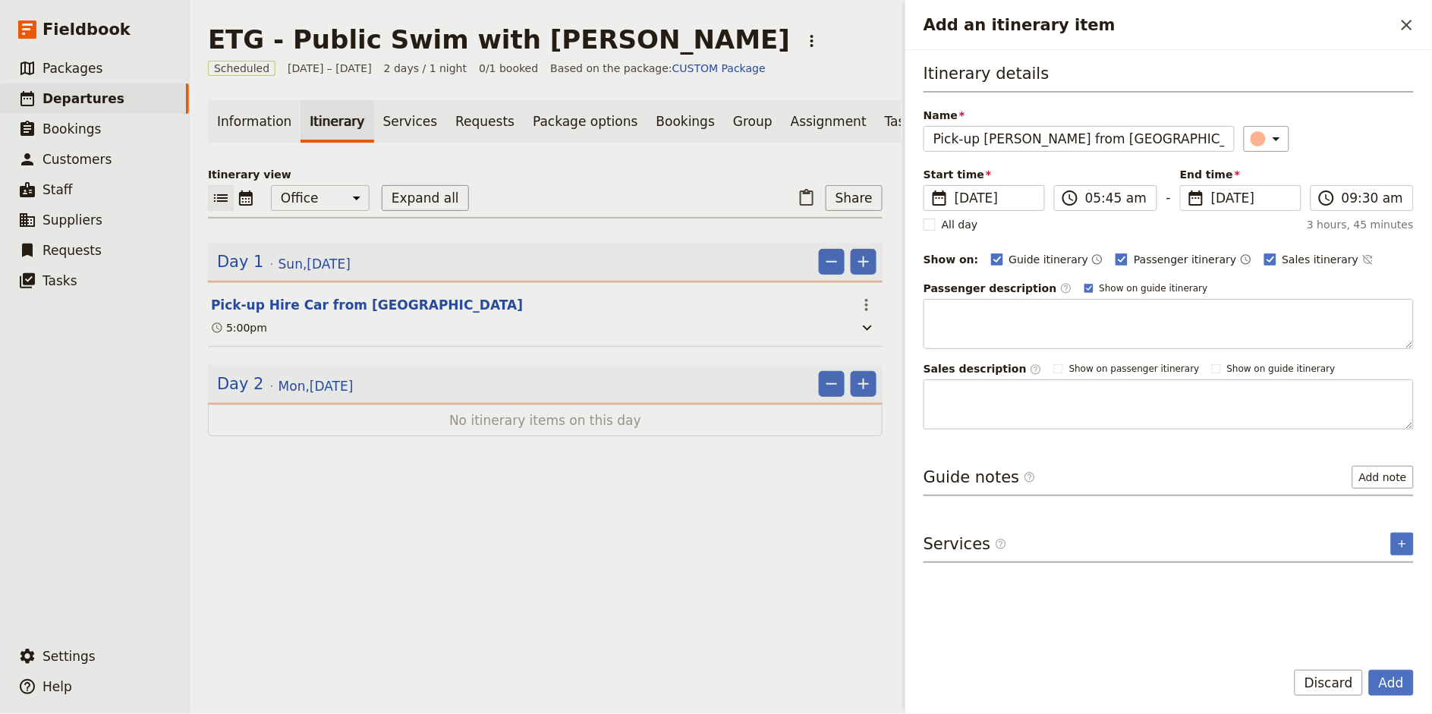
click at [1357, 130] on div "​" at bounding box center [1329, 139] width 171 height 26
click at [1349, 203] on input "09:30 am" at bounding box center [1372, 198] width 62 height 18
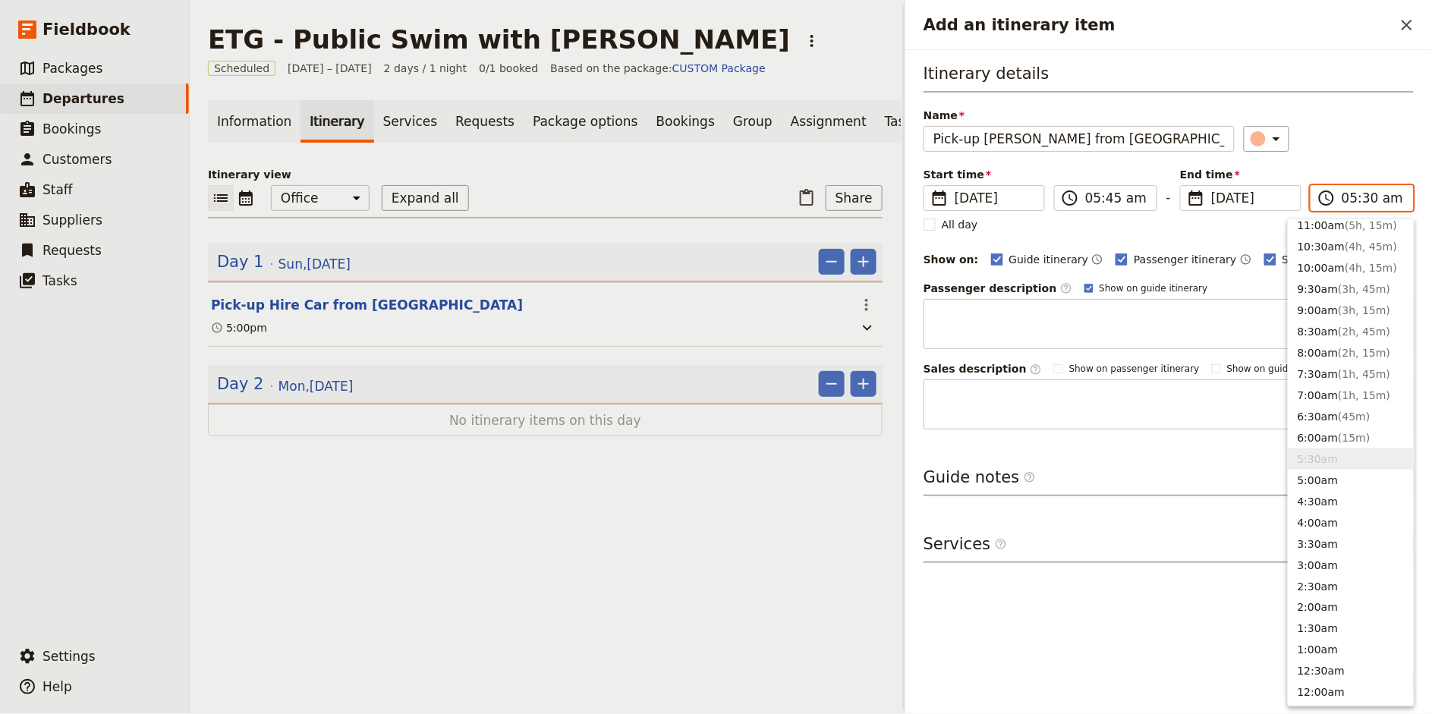
click at [1367, 201] on input "05:30 am" at bounding box center [1372, 198] width 62 height 18
type input "05:45 am"
click at [1369, 134] on div "​" at bounding box center [1329, 139] width 171 height 26
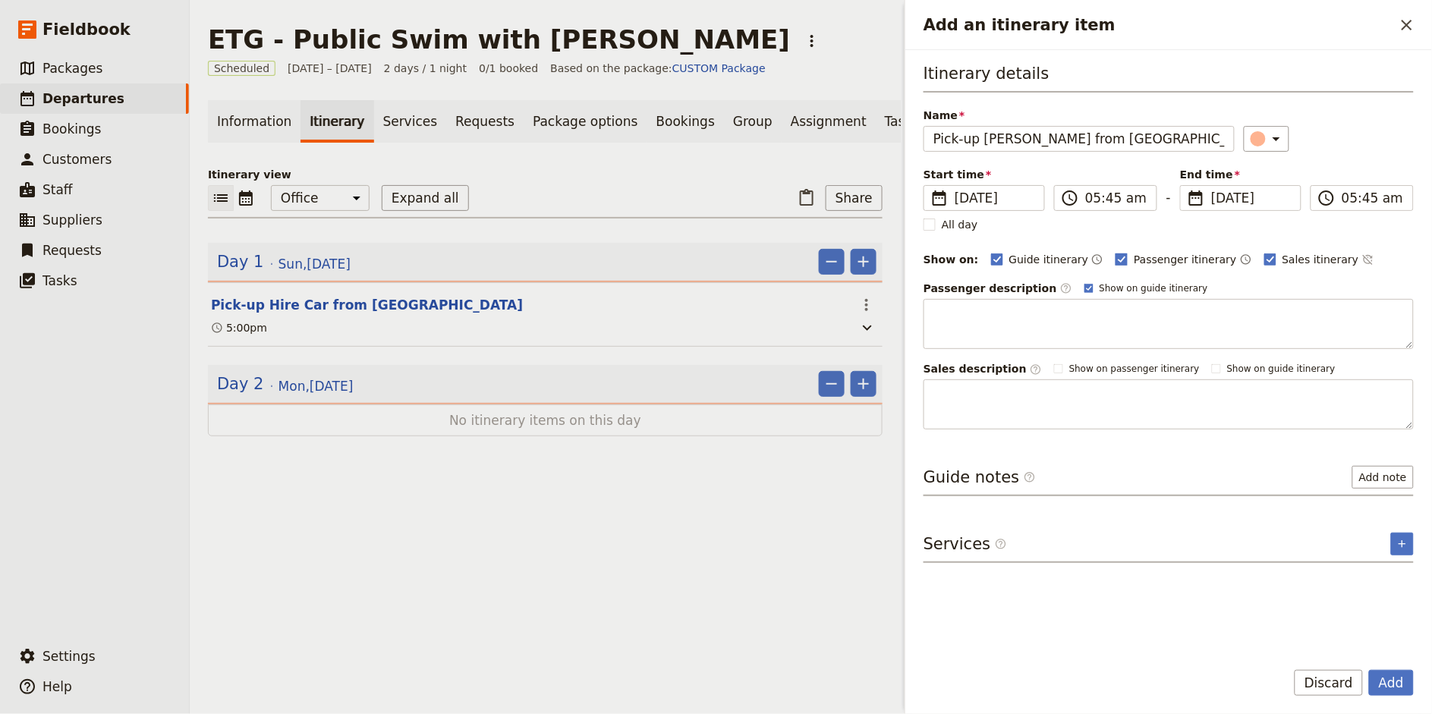
click at [1154, 265] on span "Passenger itinerary" at bounding box center [1185, 259] width 102 height 15
click at [1115, 252] on input "Passenger itinerary" at bounding box center [1115, 251] width 1 height 1
checkbox input "false"
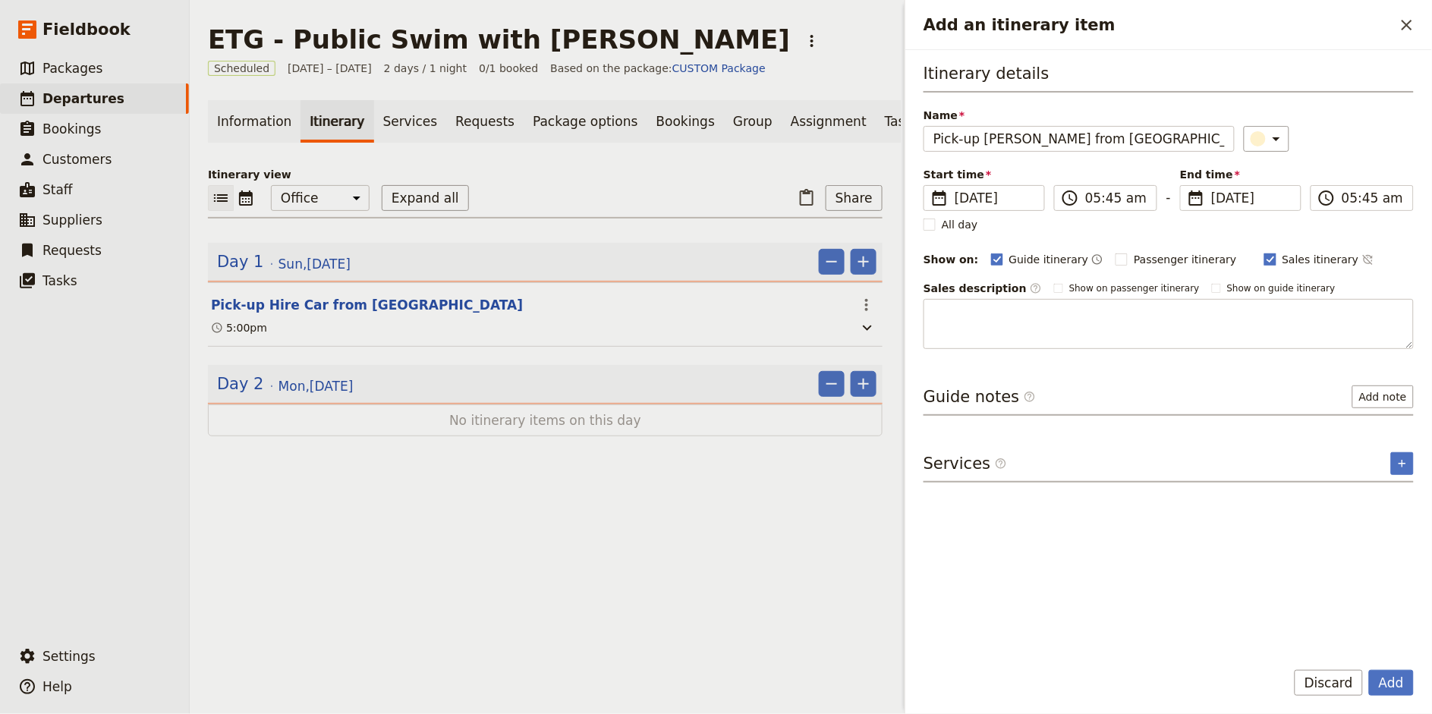
click at [1282, 259] on span "Sales itinerary" at bounding box center [1320, 259] width 77 height 15
click at [1264, 252] on input "Sales itinerary" at bounding box center [1263, 251] width 1 height 1
checkbox input "false"
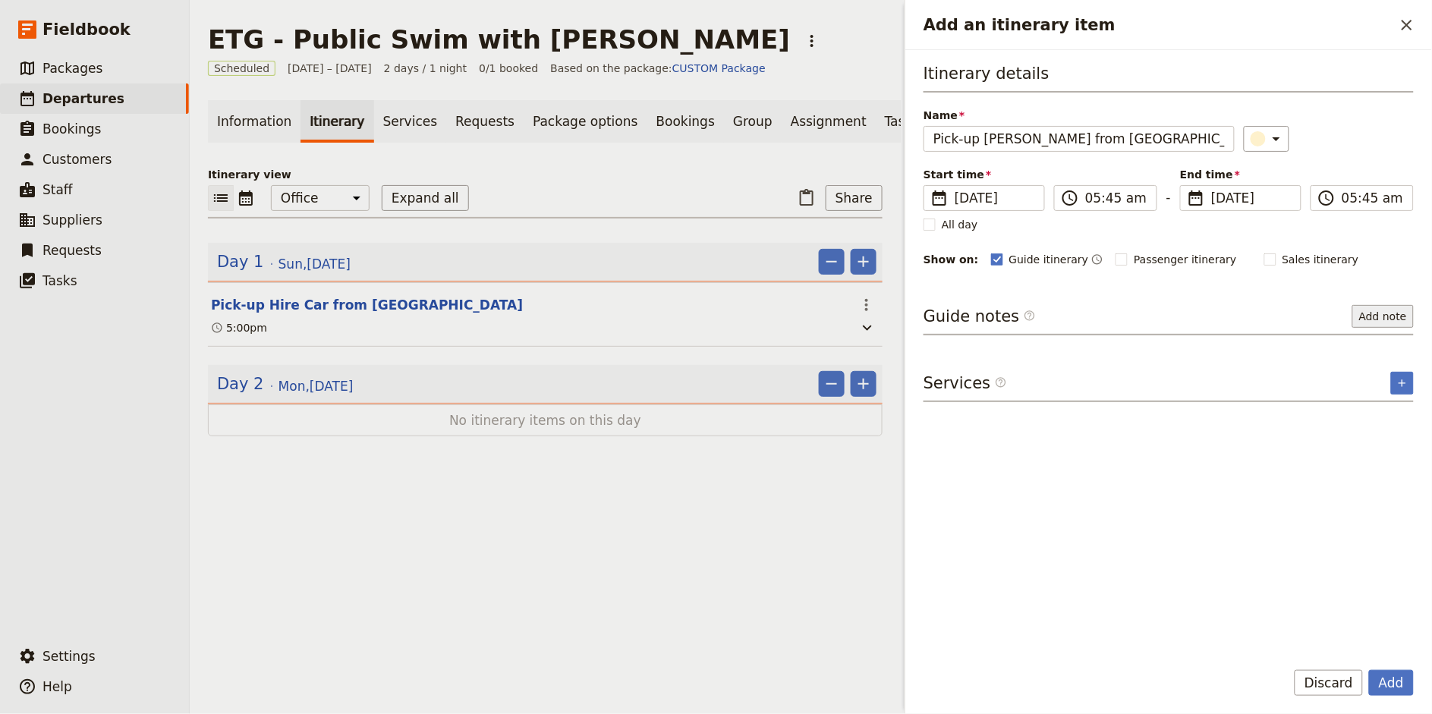
click at [1382, 317] on button "Add note" at bounding box center [1382, 316] width 61 height 23
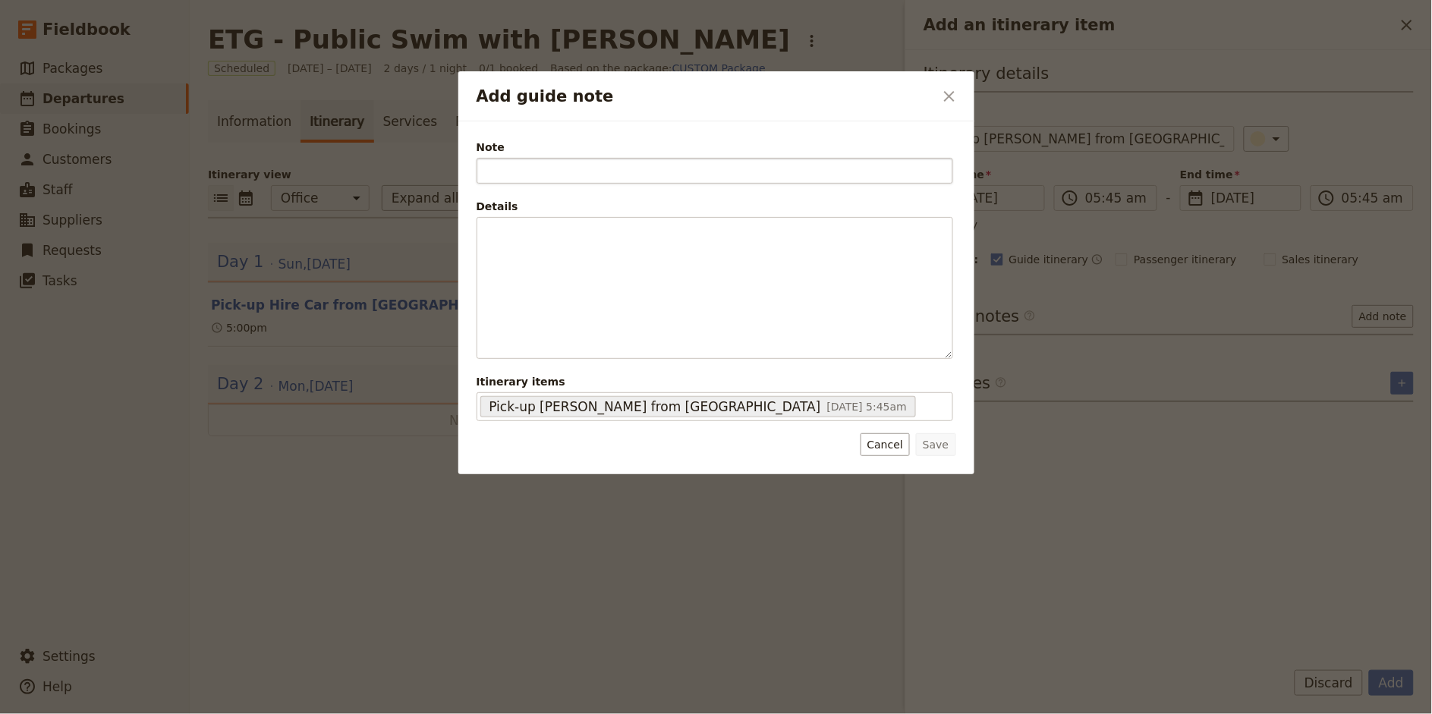
click at [647, 174] on input "Note" at bounding box center [714, 171] width 476 height 26
type input "A"
type input "Address"
click at [933, 442] on button "Save" at bounding box center [935, 444] width 39 height 23
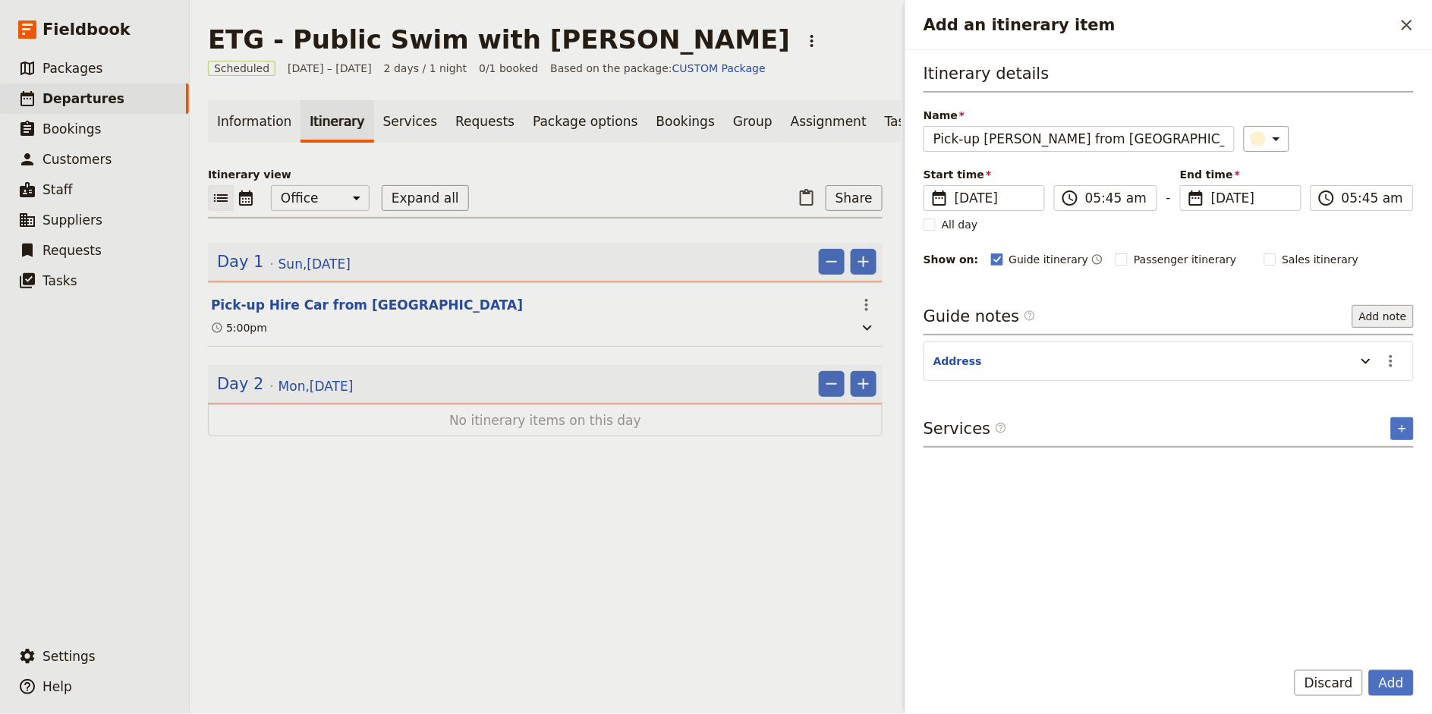
click at [1378, 317] on button "Add note" at bounding box center [1382, 316] width 61 height 23
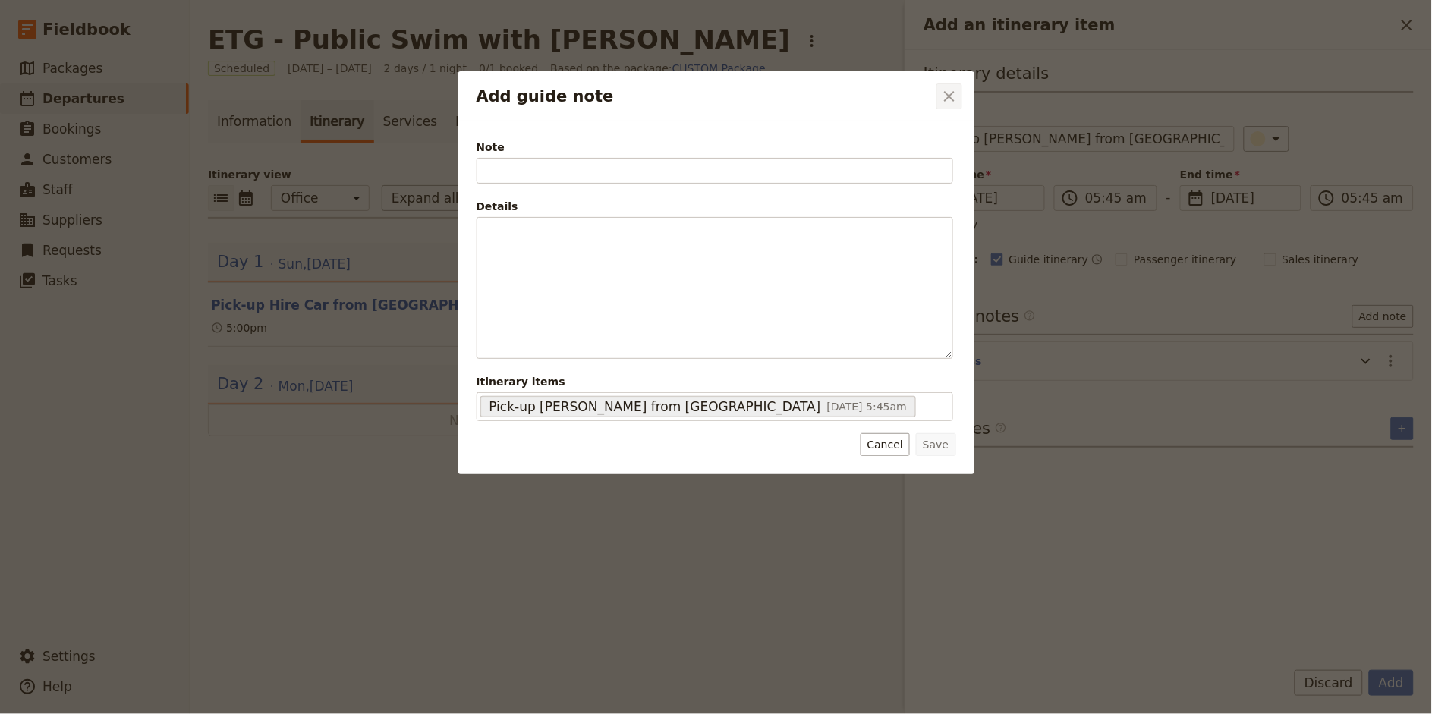
click at [948, 98] on icon "Close dialog" at bounding box center [949, 96] width 18 height 18
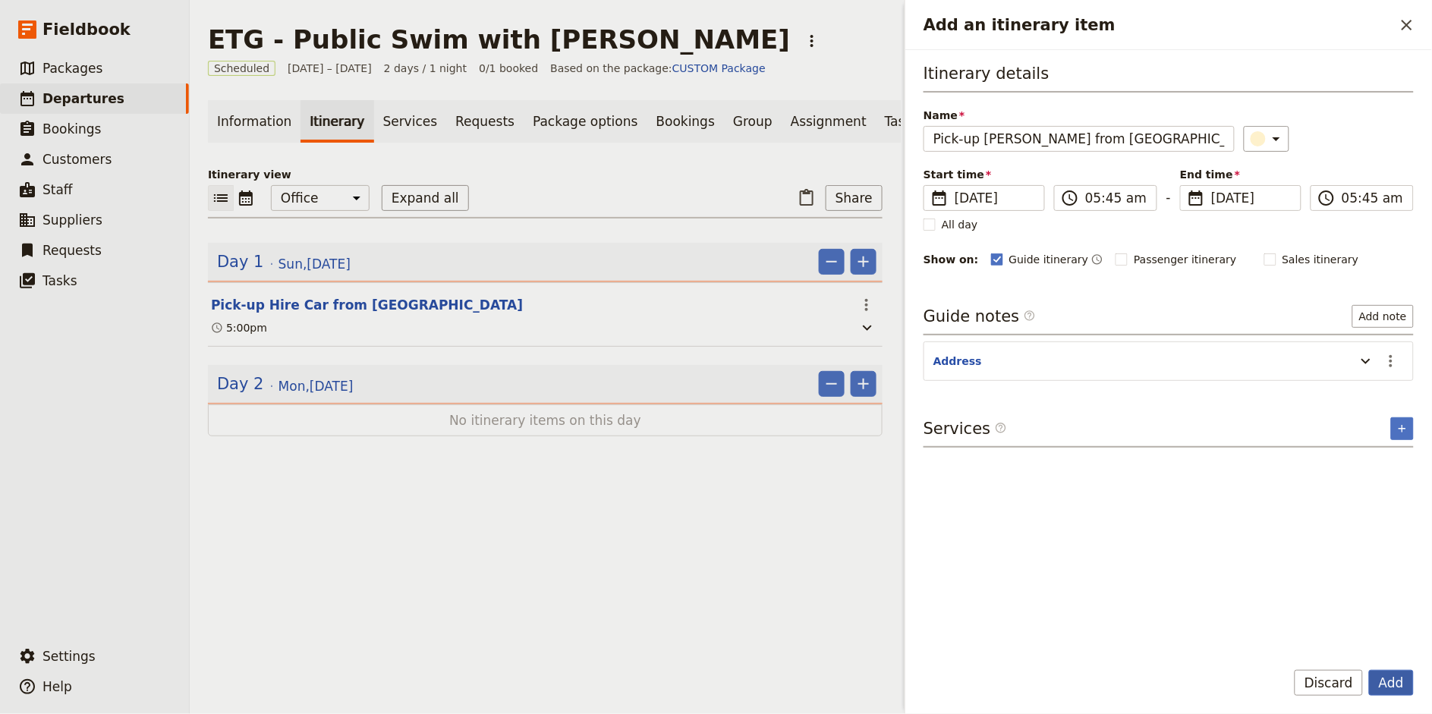
click at [1406, 683] on button "Add" at bounding box center [1391, 683] width 45 height 26
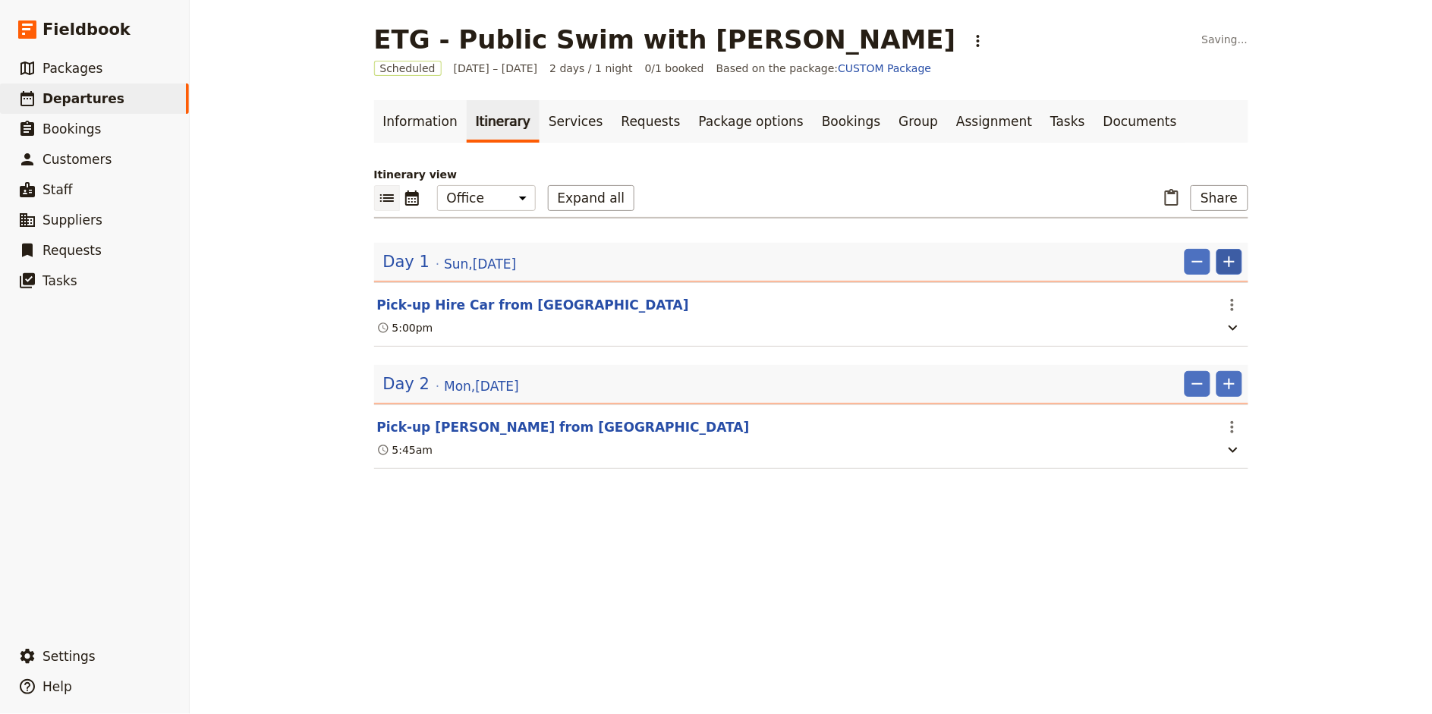
click at [1228, 257] on icon "Add" at bounding box center [1229, 261] width 11 height 11
click at [1219, 297] on span "Add itinerary item" at bounding box center [1184, 294] width 96 height 15
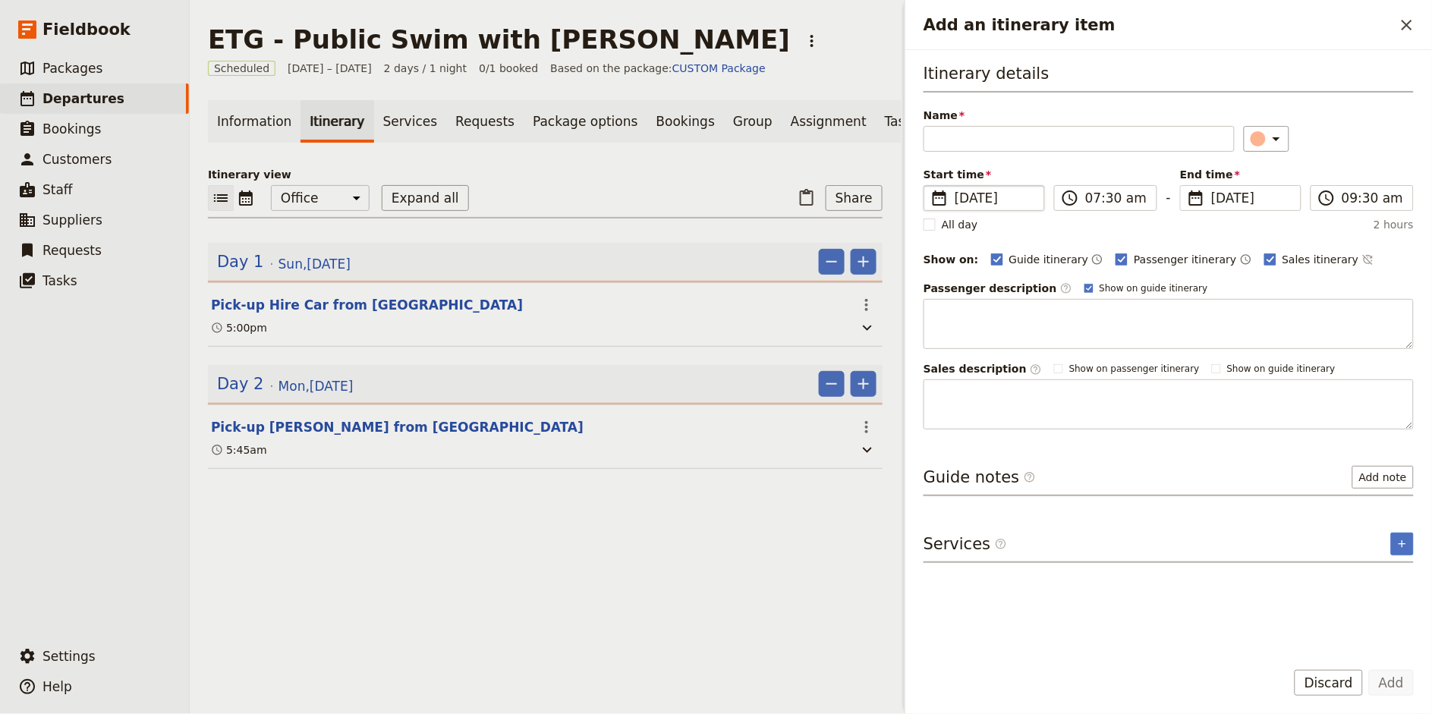
type input "M"
type input "W"
type input "Whatsapp [PERSON_NAME] for Introduction"
click at [1094, 202] on input "07:30 am" at bounding box center [1116, 198] width 62 height 18
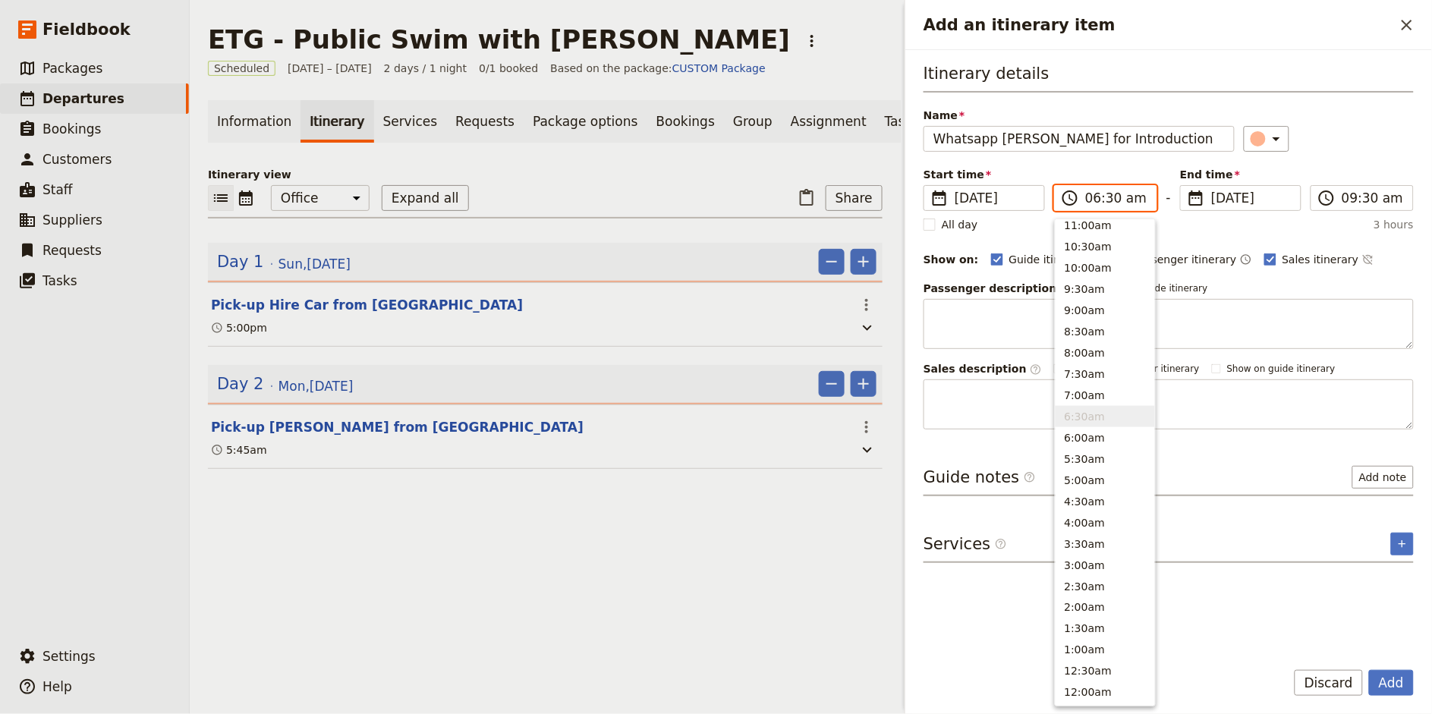
click at [1115, 198] on input "06:30 am" at bounding box center [1116, 198] width 62 height 18
type input "06:00 pm"
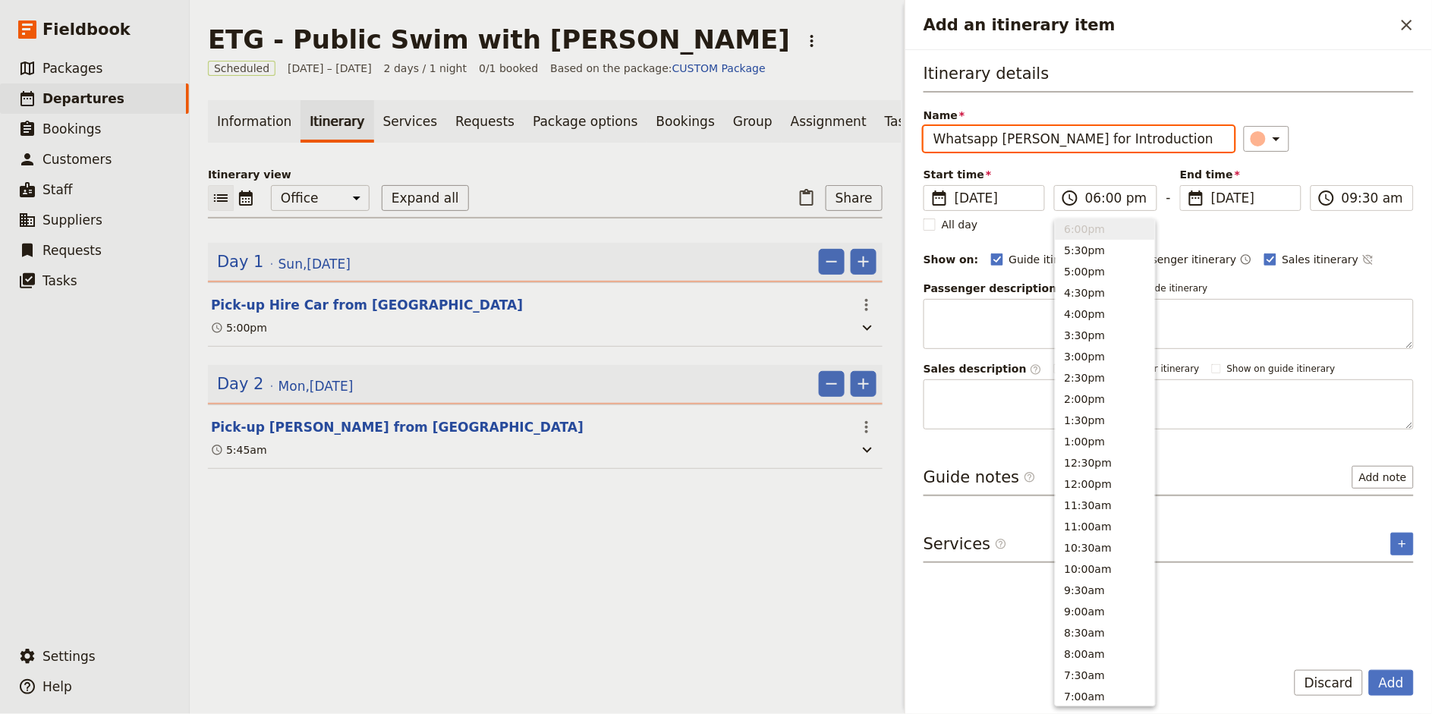
click at [1350, 119] on div "Name [PERSON_NAME] for Introduction ​" at bounding box center [1168, 130] width 490 height 44
type input "06:00 pm"
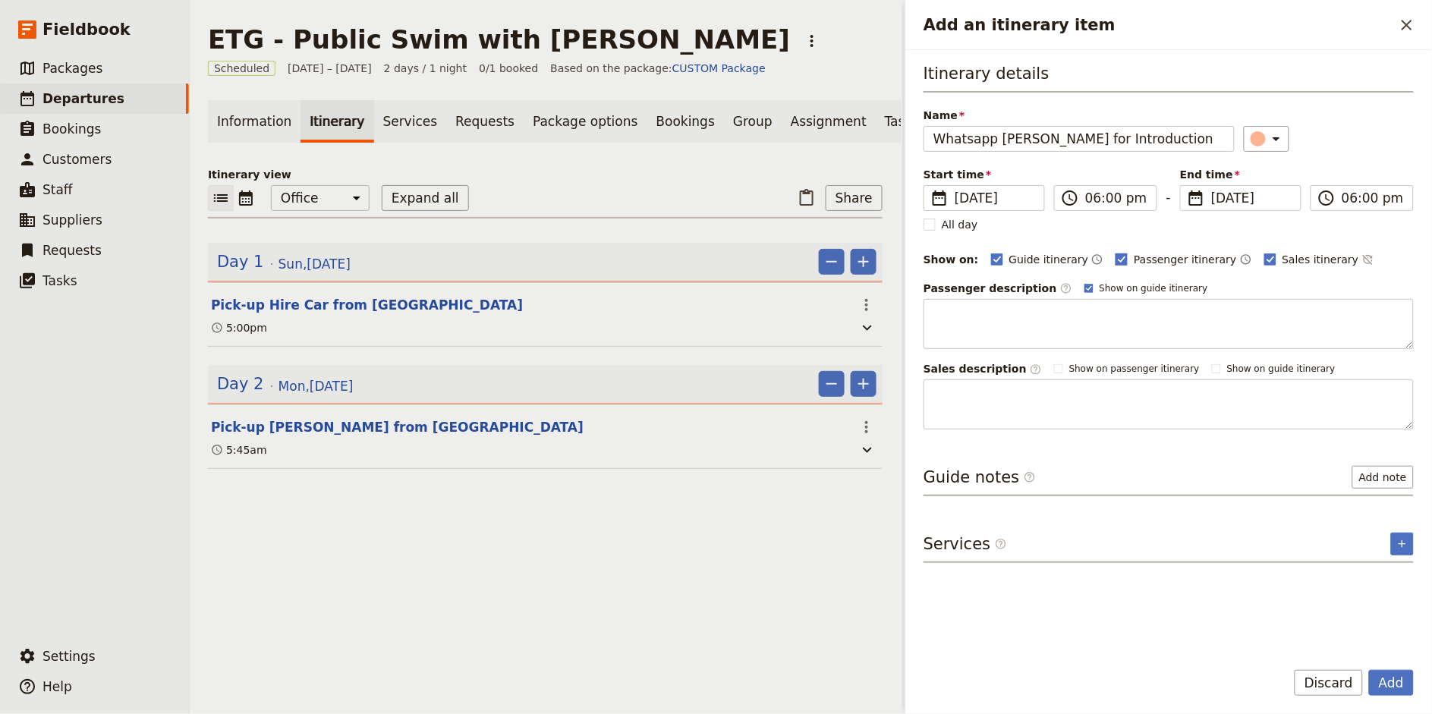
click at [1134, 258] on span "Passenger itinerary" at bounding box center [1185, 259] width 102 height 15
click at [1115, 252] on input "Passenger itinerary" at bounding box center [1115, 251] width 1 height 1
checkbox input "false"
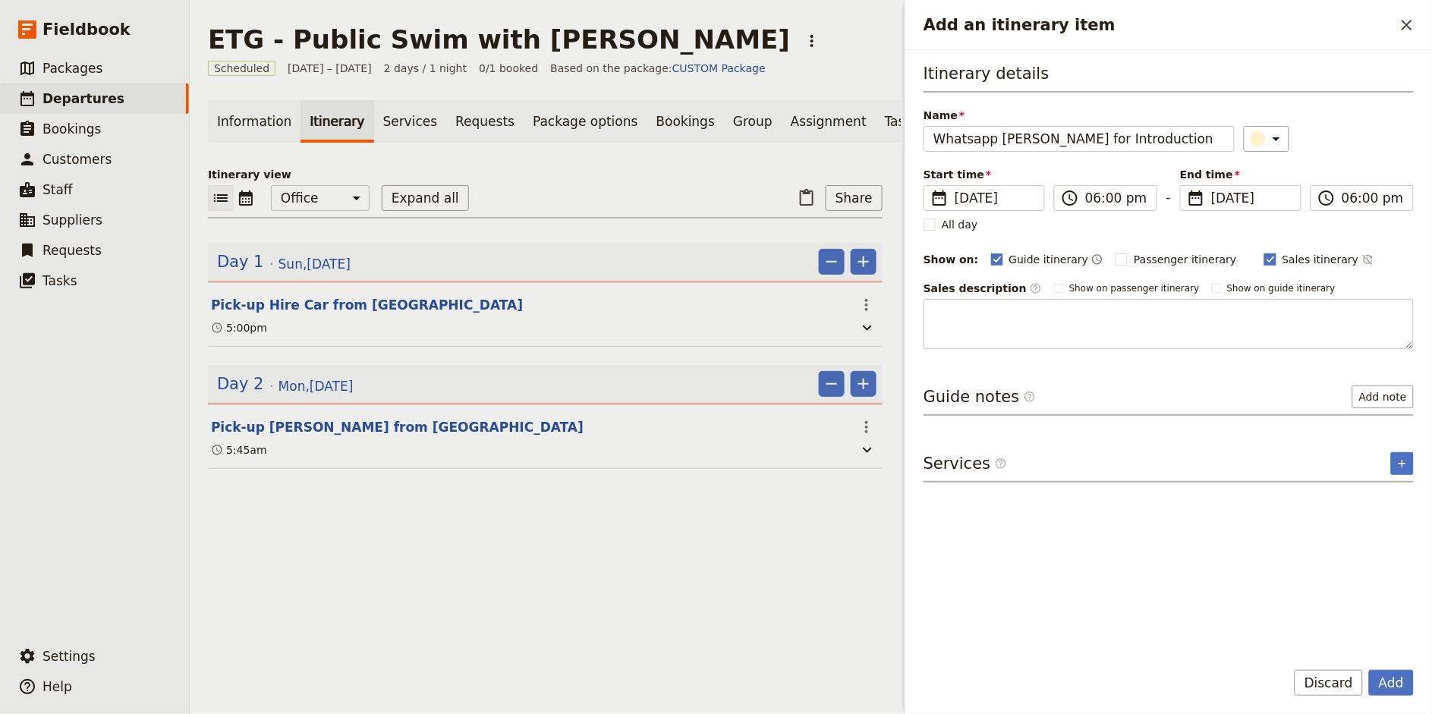
click at [1264, 261] on rect "Add an itinerary item" at bounding box center [1269, 258] width 11 height 11
click at [1263, 252] on input "Sales itinerary" at bounding box center [1263, 251] width 1 height 1
checkbox input "false"
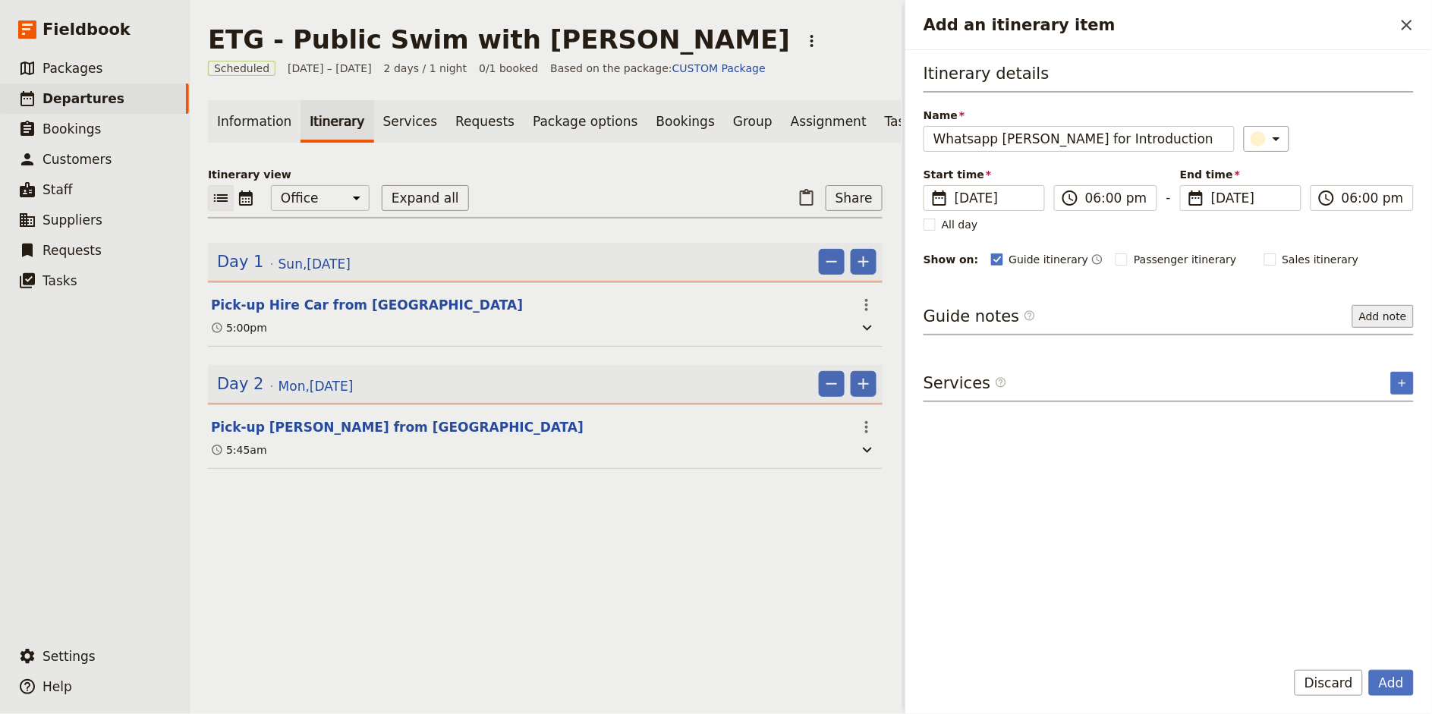
click at [1385, 316] on button "Add note" at bounding box center [1382, 316] width 61 height 23
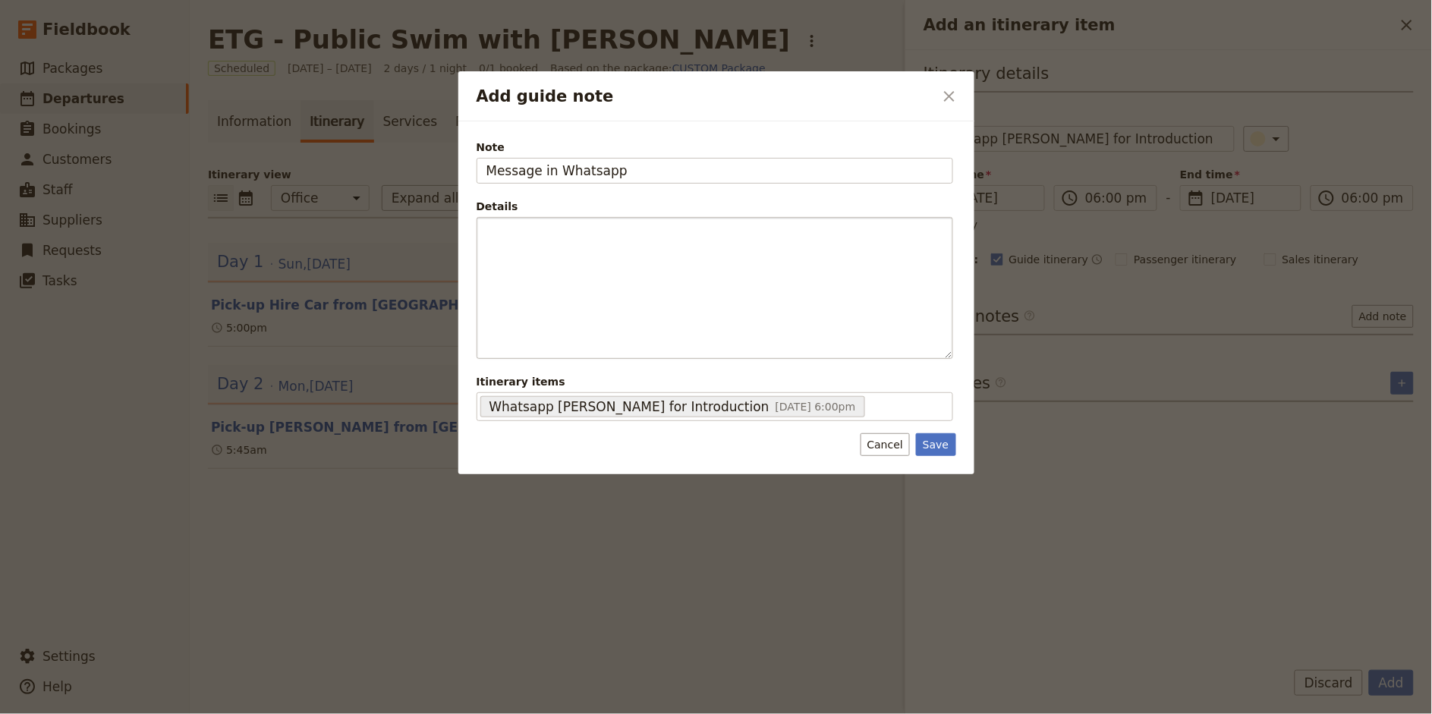
type input "Message in Whatsapp"
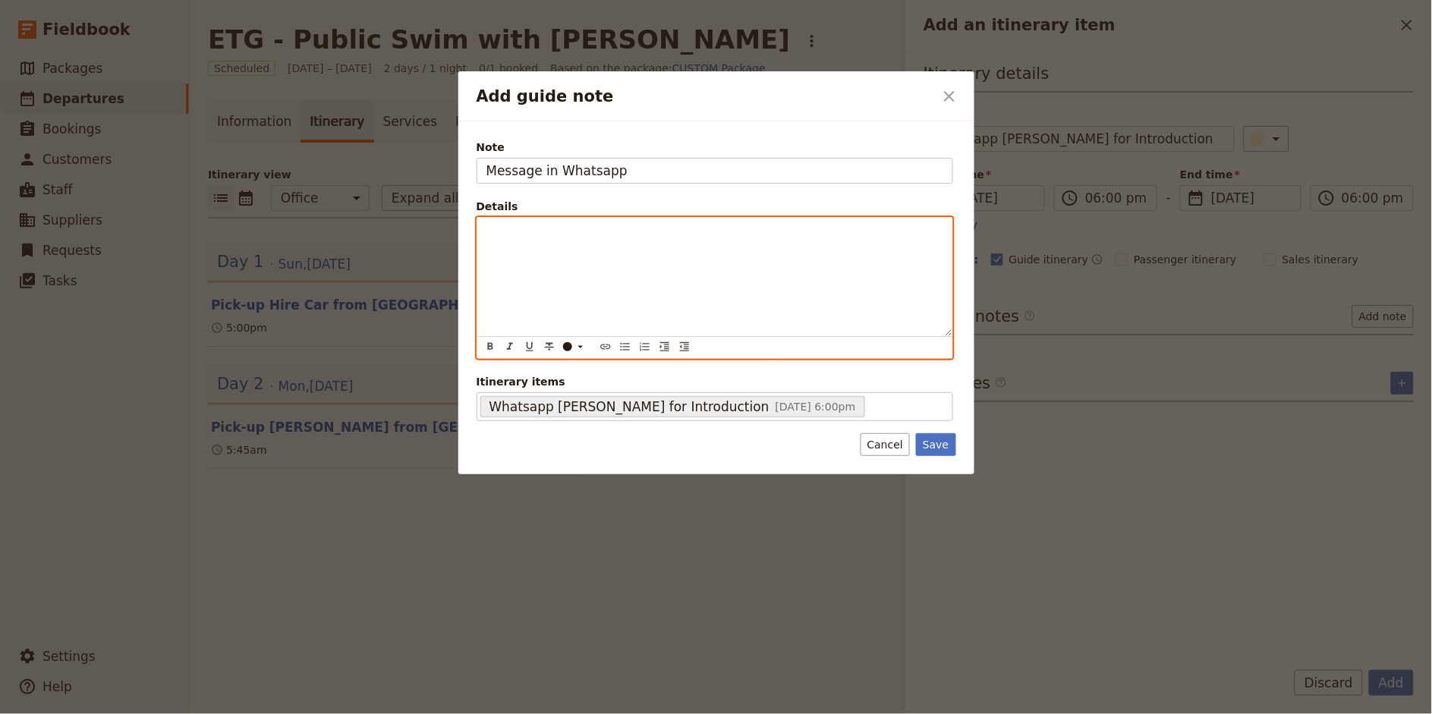
click at [745, 239] on div "Add guide note" at bounding box center [714, 277] width 475 height 118
click at [627, 244] on p "- Introduce yourself - Confirm pick-up time - Confirm what to" at bounding box center [714, 247] width 457 height 46
click at [595, 263] on p "- Introduce yourself - Confirm pick-up time of 5:45am - Confirm what to" at bounding box center [714, 247] width 457 height 46
drag, startPoint x: 495, startPoint y: 263, endPoint x: 688, endPoint y: 269, distance: 193.6
click at [688, 269] on p "- Introduce yourself - Confirm pick-up time of 5:45am - Confirm what to wear & …" at bounding box center [714, 254] width 457 height 61
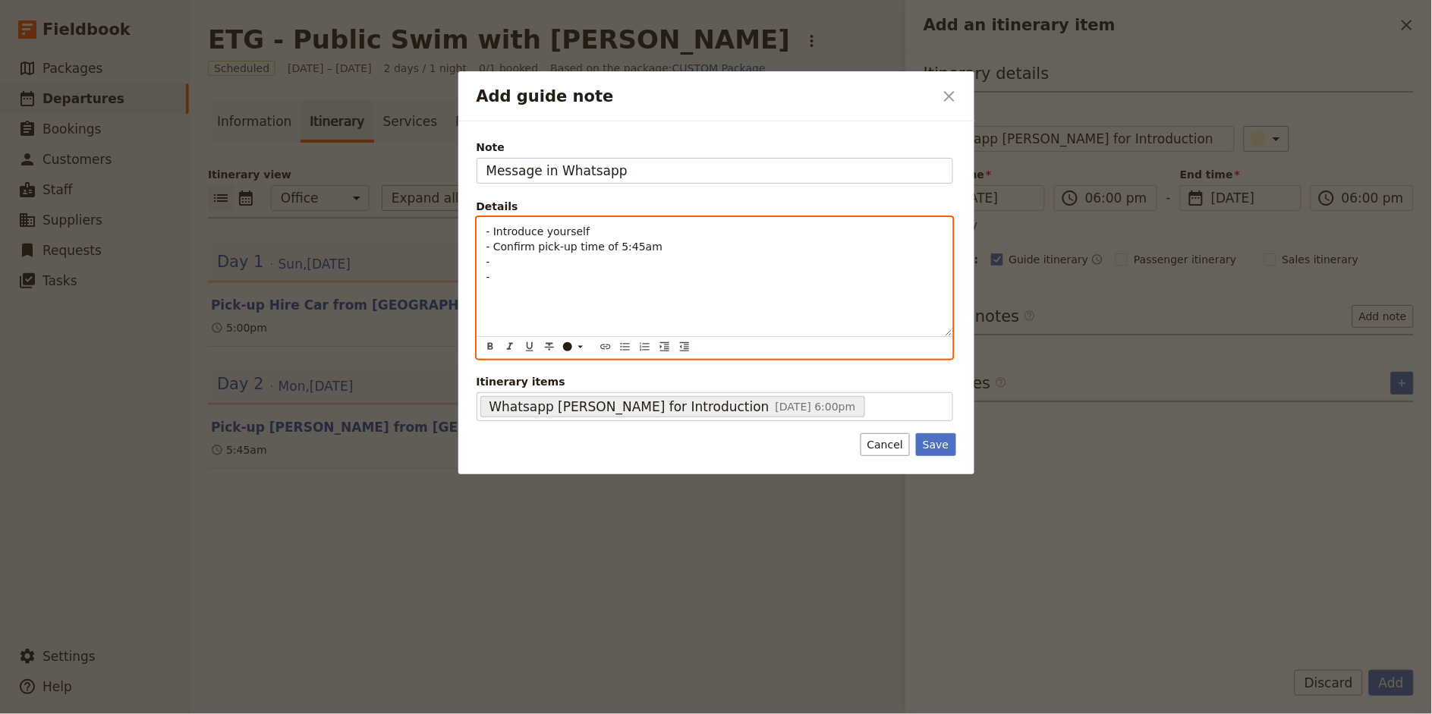
click at [495, 246] on span "- Confirm pick-up time of 5:45am" at bounding box center [574, 247] width 177 height 12
click at [493, 247] on span "-Confirm what to wear & bring" at bounding box center [567, 247] width 162 height 12
click at [486, 271] on span "Confirm pick-up time of 5:45am" at bounding box center [570, 271] width 169 height 12
click at [665, 262] on p "- Introduce yourself - Confirm what to wear & bring - Confirm pick-up time of 5…" at bounding box center [714, 262] width 457 height 76
click at [530, 277] on p "- Introduce yourself - Confirm what to wear & bring - Confirm pick-up time of 5…" at bounding box center [714, 262] width 457 height 76
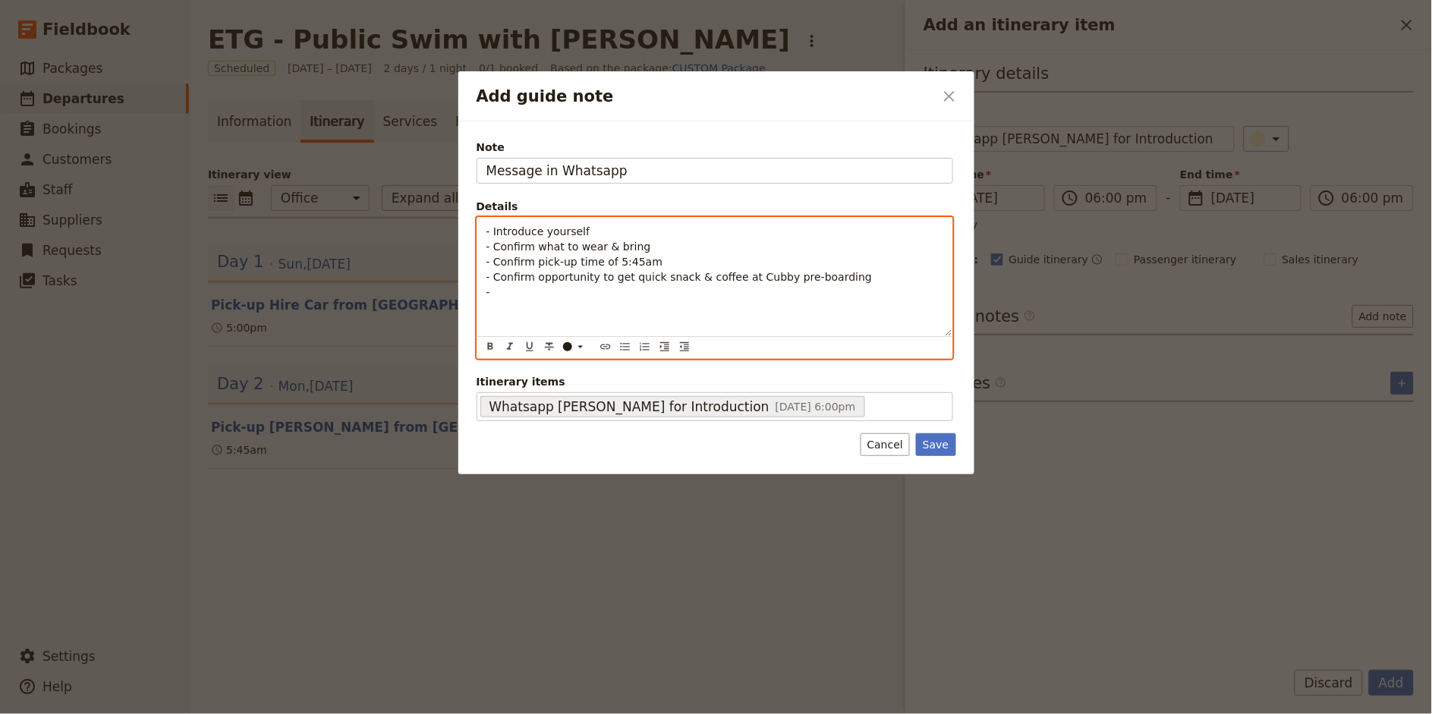
click at [530, 293] on p "- Introduce yourself - Confirm what to wear & bring - Confirm pick-up time of 5…" at bounding box center [714, 262] width 457 height 76
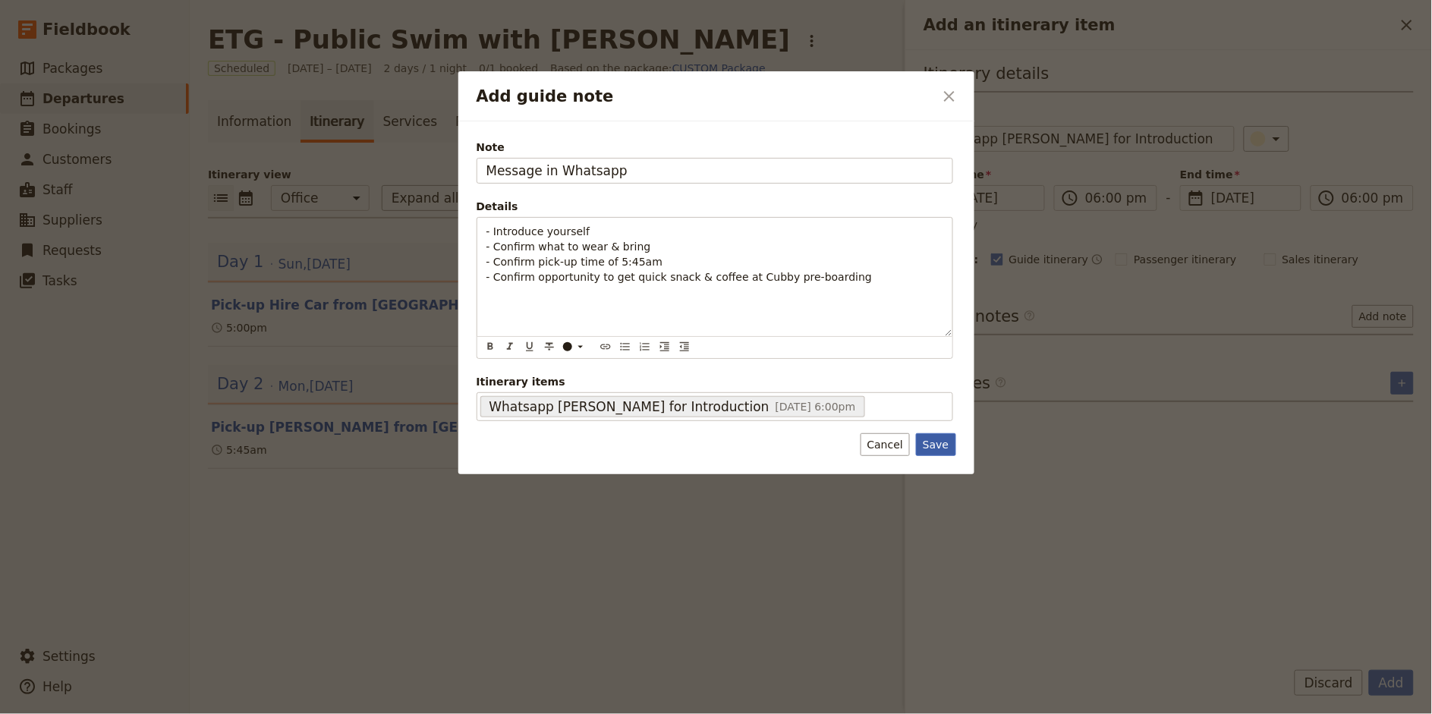
click at [937, 445] on button "Save" at bounding box center [935, 444] width 39 height 23
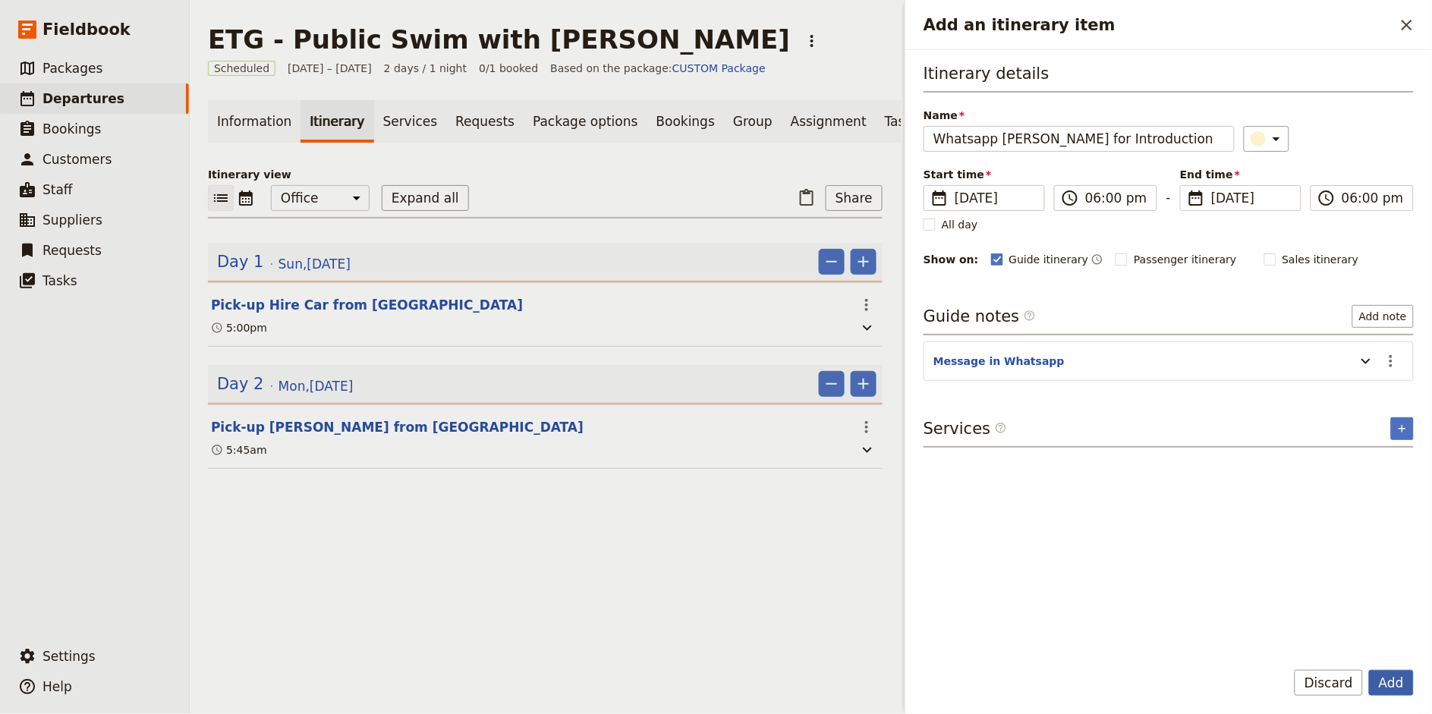
click at [1389, 683] on button "Add" at bounding box center [1391, 683] width 45 height 26
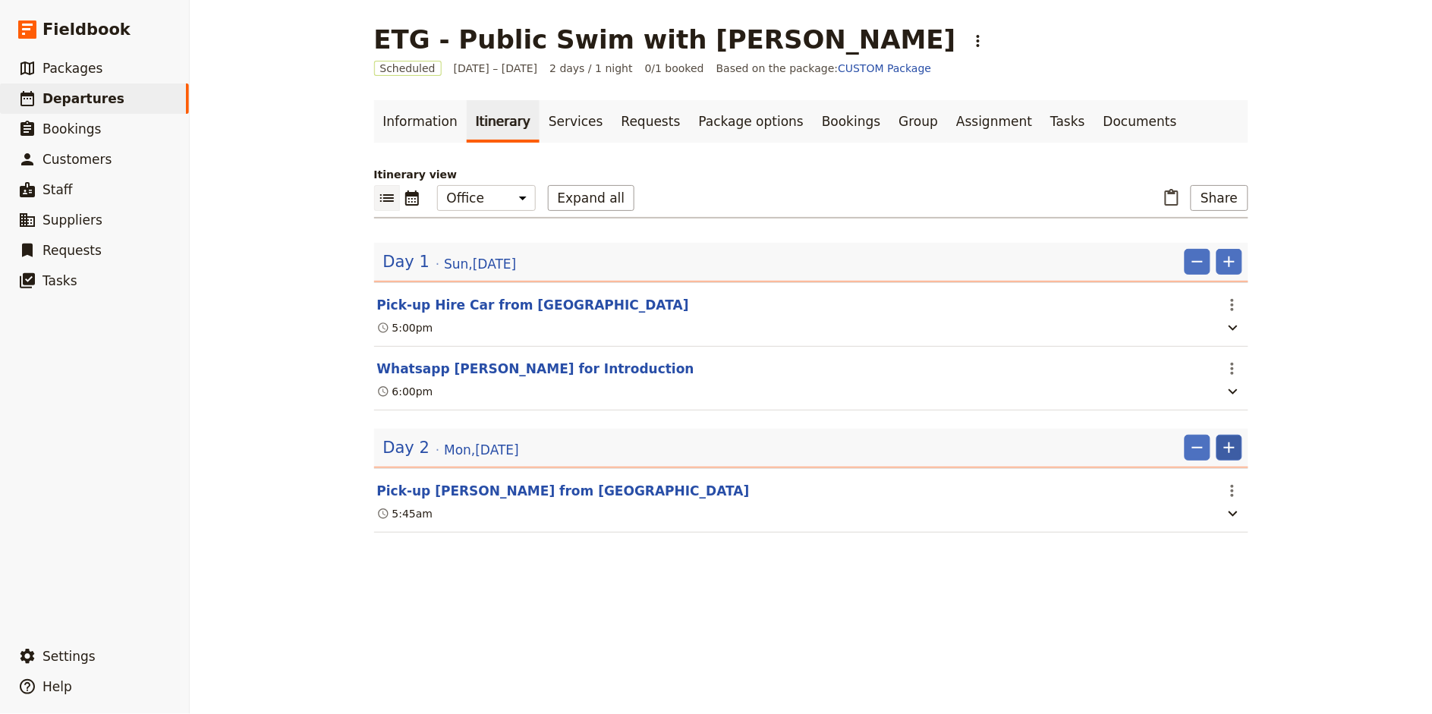
click at [1231, 451] on icon "Add" at bounding box center [1229, 448] width 18 height 18
click at [1206, 481] on span "Add itinerary item" at bounding box center [1184, 480] width 96 height 15
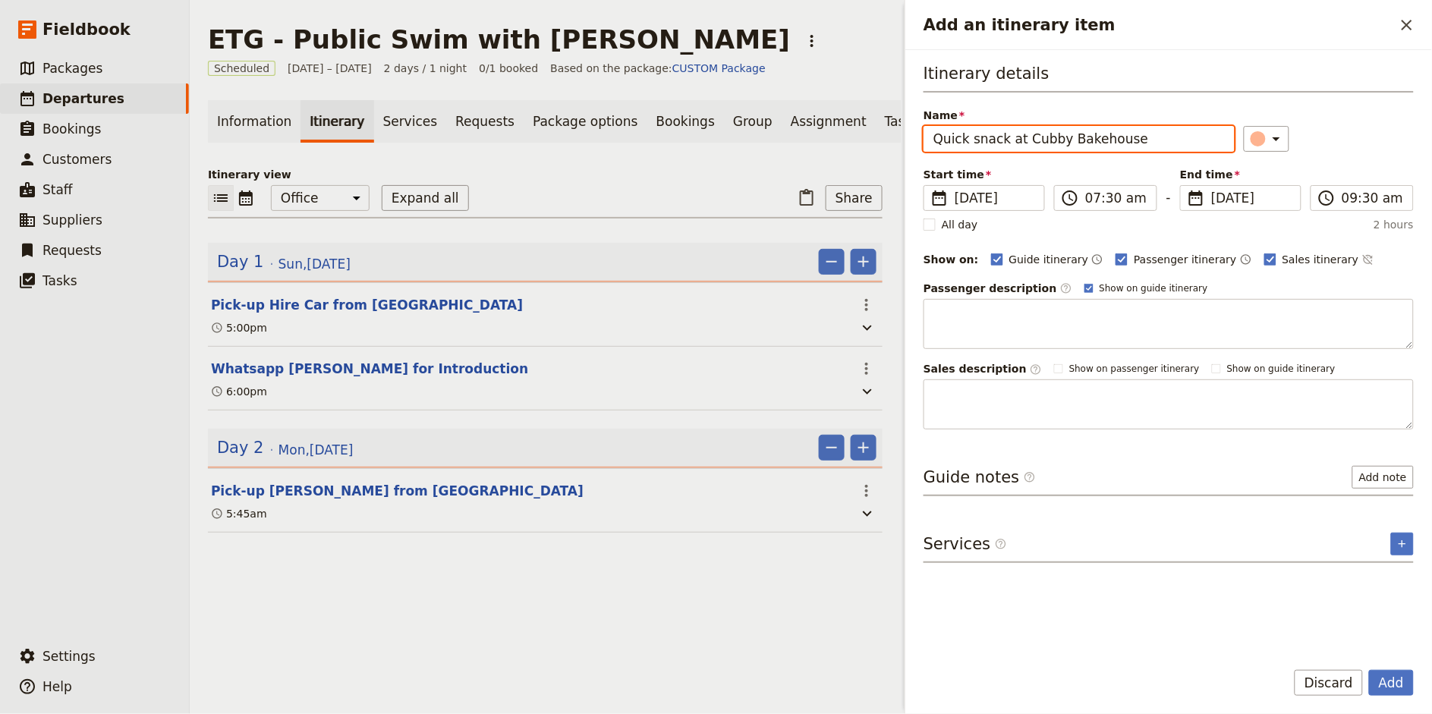
type input "Quick snack at Cubby Bakehouse"
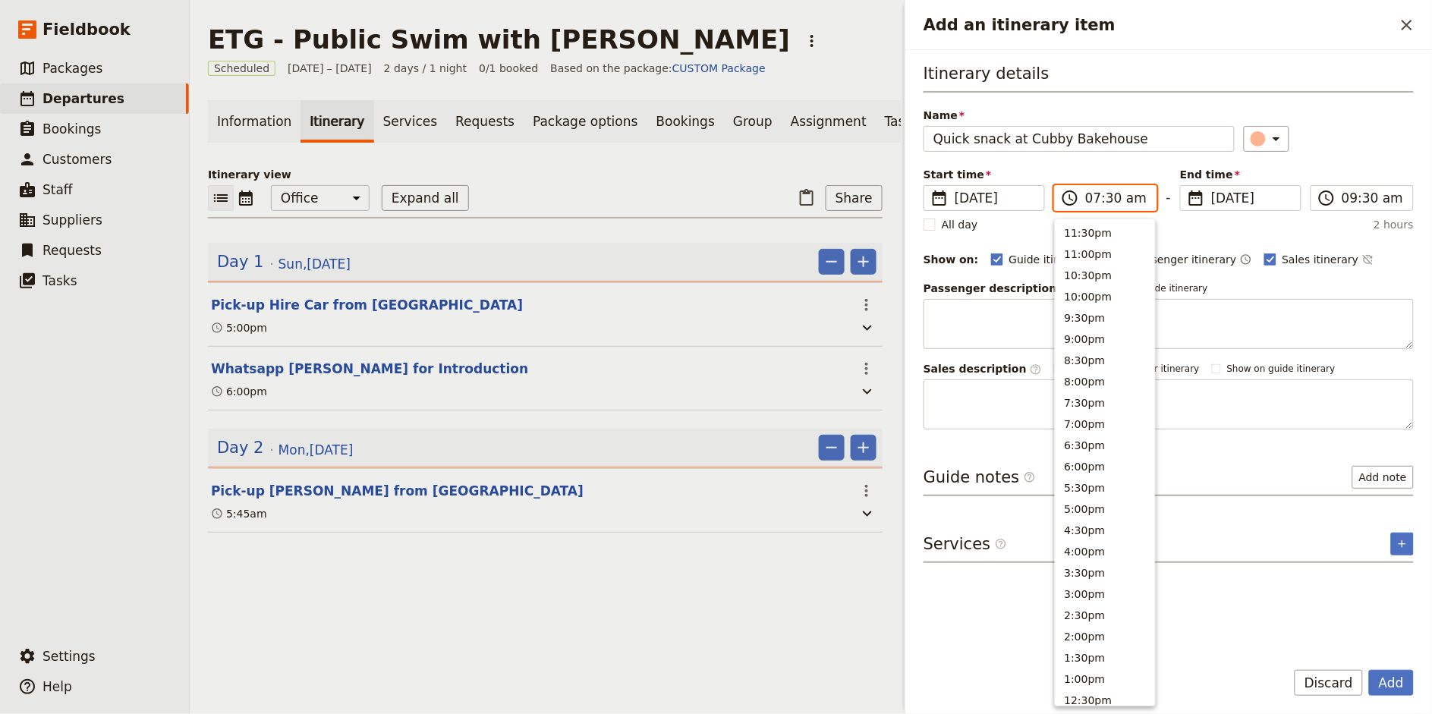
click at [1094, 200] on input "07:30 am" at bounding box center [1116, 198] width 62 height 18
click at [1113, 200] on input "06:30 am" at bounding box center [1116, 198] width 62 height 18
type input "06:00 am"
click at [1321, 129] on div "​" at bounding box center [1329, 139] width 171 height 26
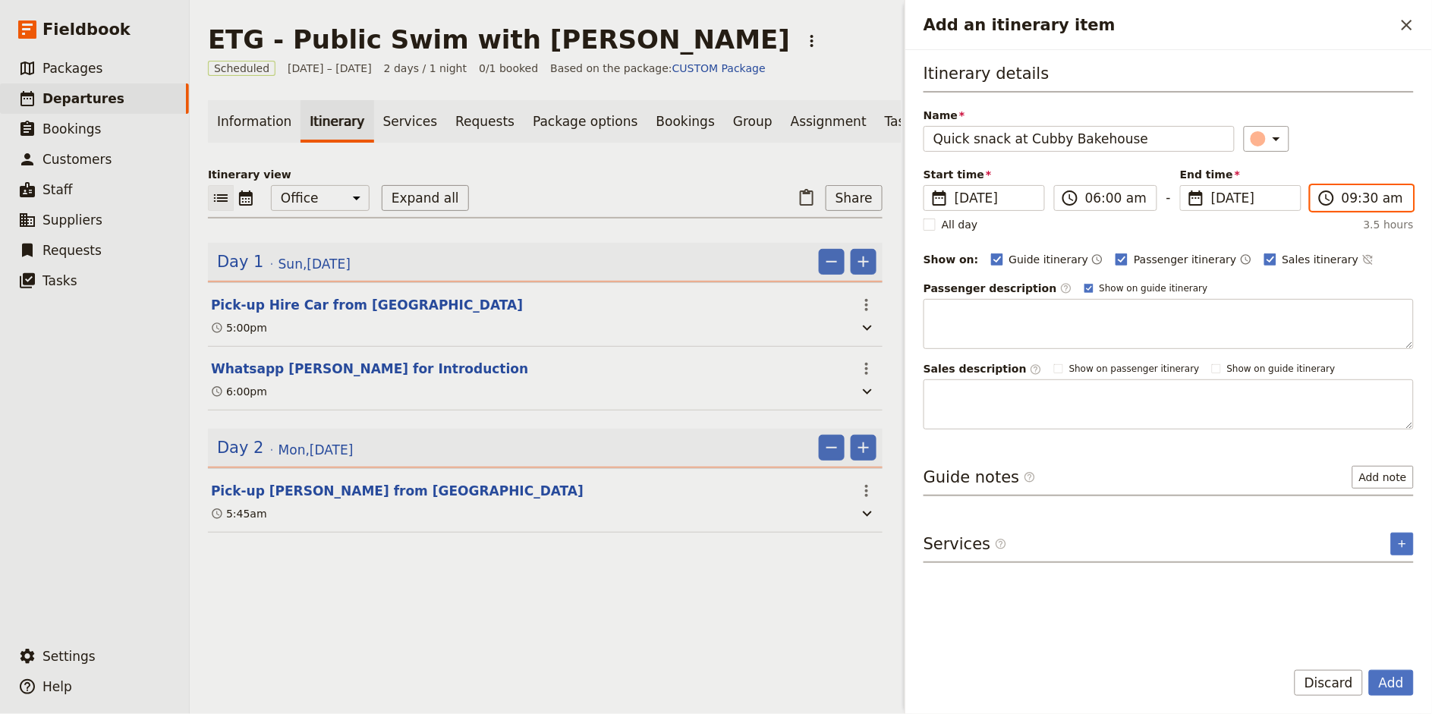
click at [1346, 201] on input "09:30 am" at bounding box center [1372, 198] width 62 height 18
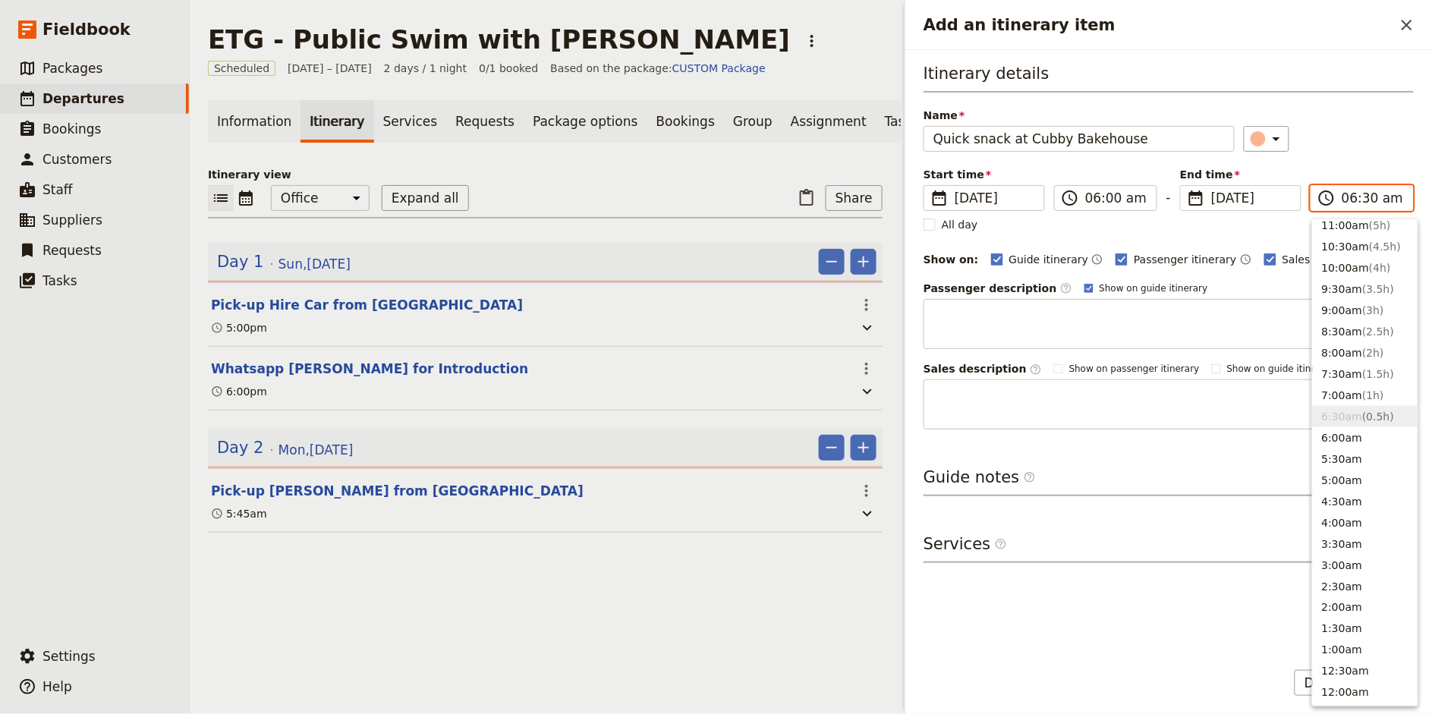
click at [1373, 196] on input "06:30 am" at bounding box center [1372, 198] width 62 height 18
click at [1368, 198] on input "06:30 am" at bounding box center [1372, 198] width 62 height 18
type input "06:00 am"
click at [1363, 113] on div "Name Quick snack at Cubby Bakehouse ​" at bounding box center [1168, 130] width 490 height 44
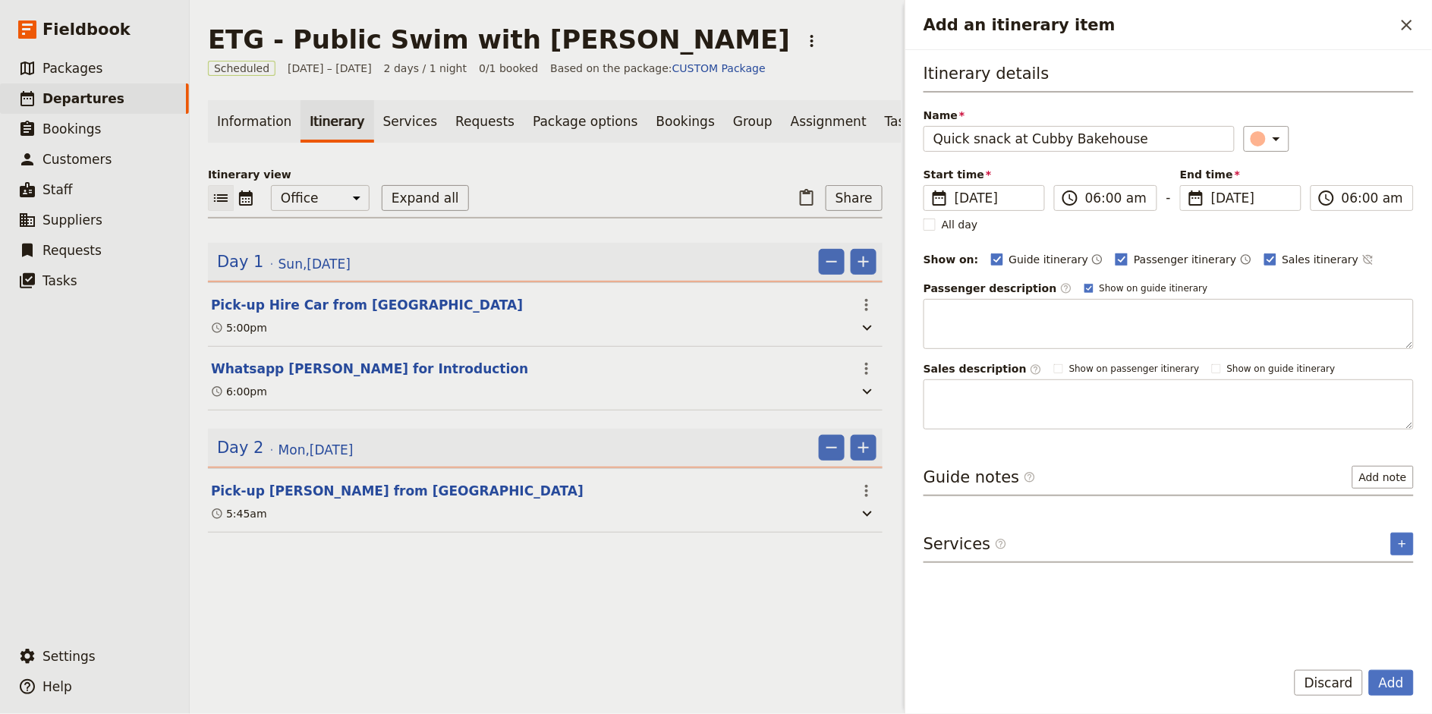
click at [1172, 259] on span "Passenger itinerary" at bounding box center [1185, 259] width 102 height 15
click at [1115, 252] on input "Passenger itinerary" at bounding box center [1115, 251] width 1 height 1
checkbox input "false"
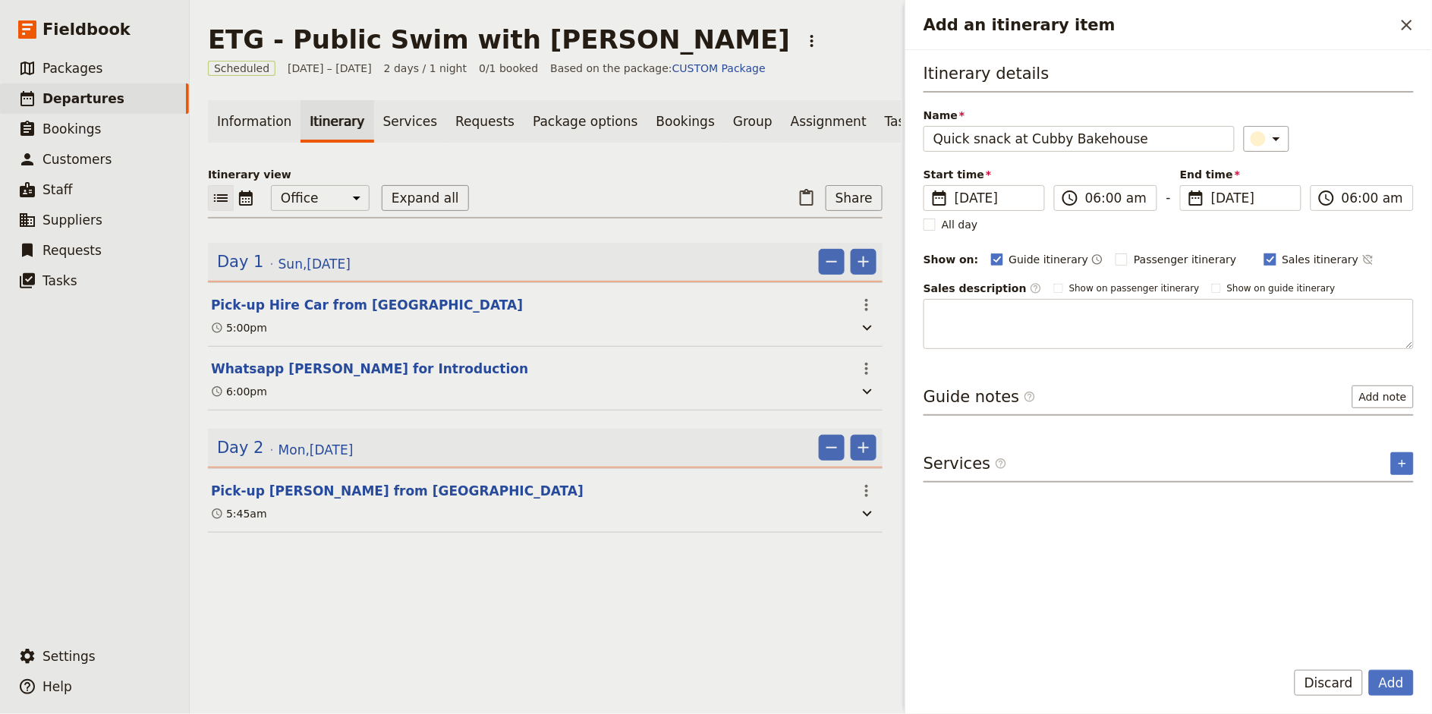
click at [1264, 258] on label "Sales itinerary" at bounding box center [1311, 259] width 95 height 15
click at [1263, 252] on input "Sales itinerary" at bounding box center [1263, 251] width 1 height 1
checkbox input "false"
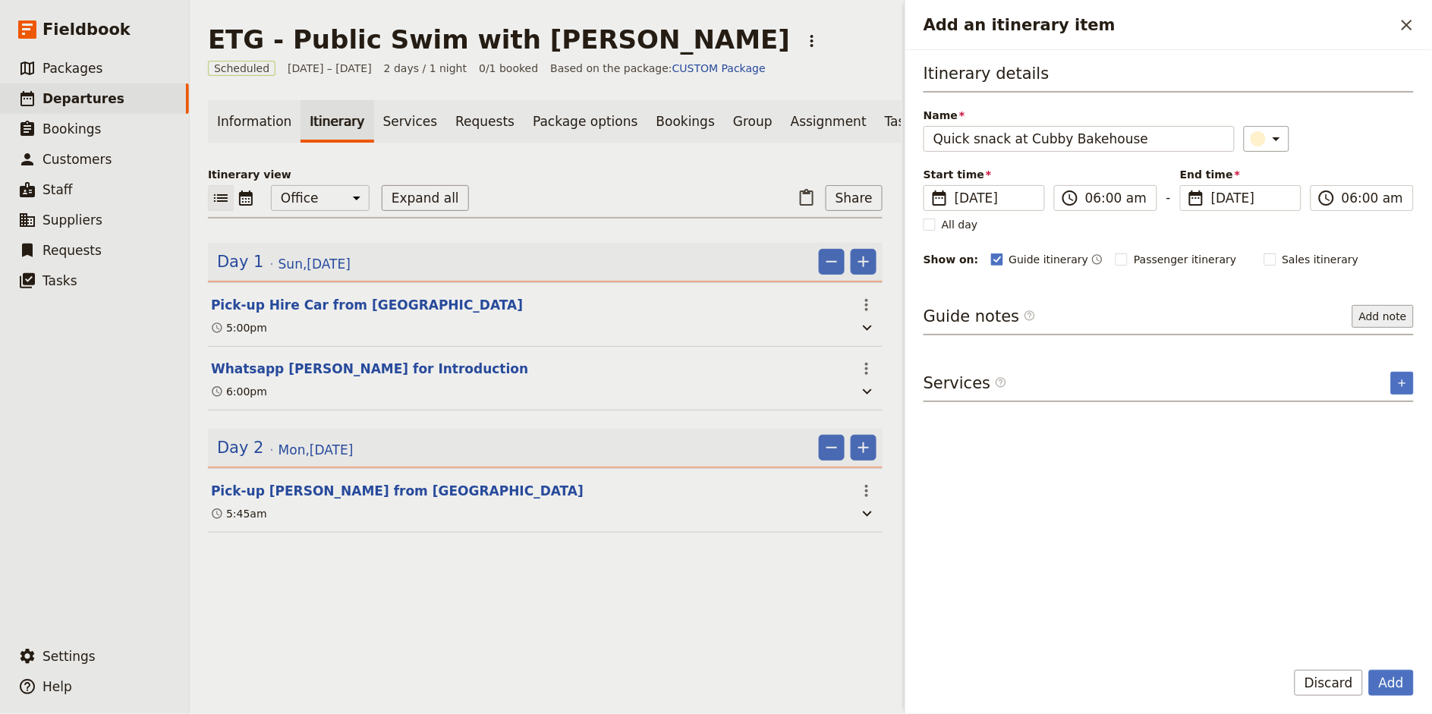
click at [1370, 319] on button "Add note" at bounding box center [1382, 316] width 61 height 23
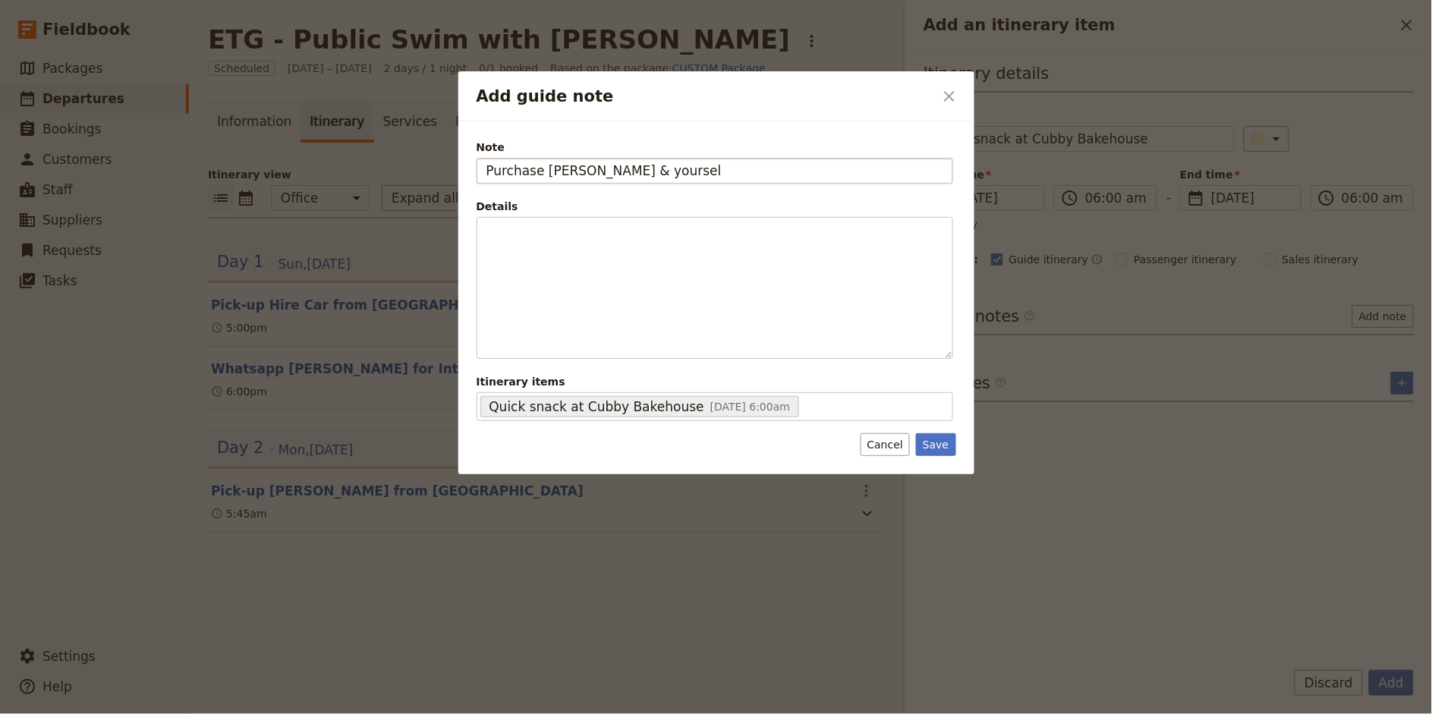
click at [543, 173] on input "Purchase [PERSON_NAME] & yoursel" at bounding box center [714, 171] width 476 height 26
click at [517, 173] on input "Reveling to purchase" at bounding box center [714, 171] width 476 height 26
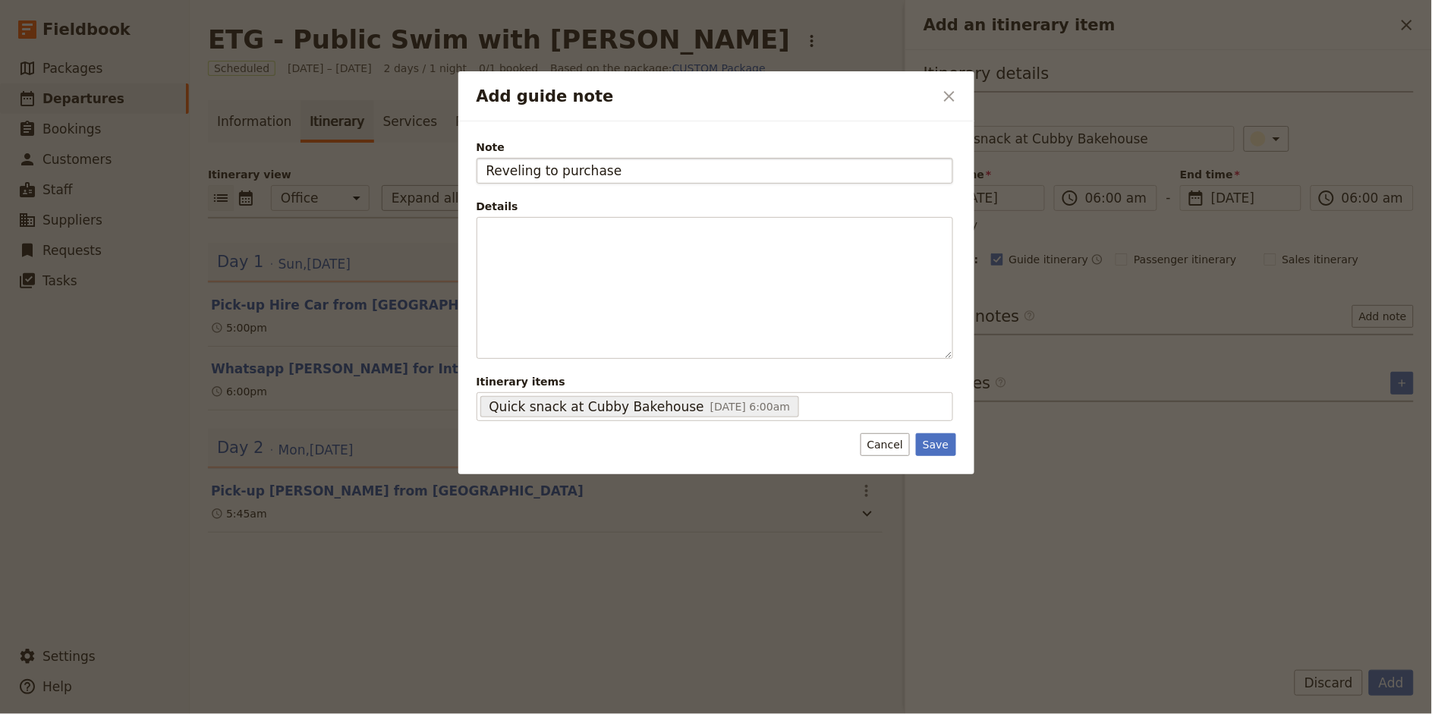
click at [517, 173] on input "Reveling to purchase" at bounding box center [714, 171] width 476 height 26
click at [560, 168] on input "Reveling to purchase" at bounding box center [714, 171] width 476 height 26
click at [586, 172] on input "Reveling to purchase" at bounding box center [714, 171] width 476 height 26
type input "Reveling to purchase"
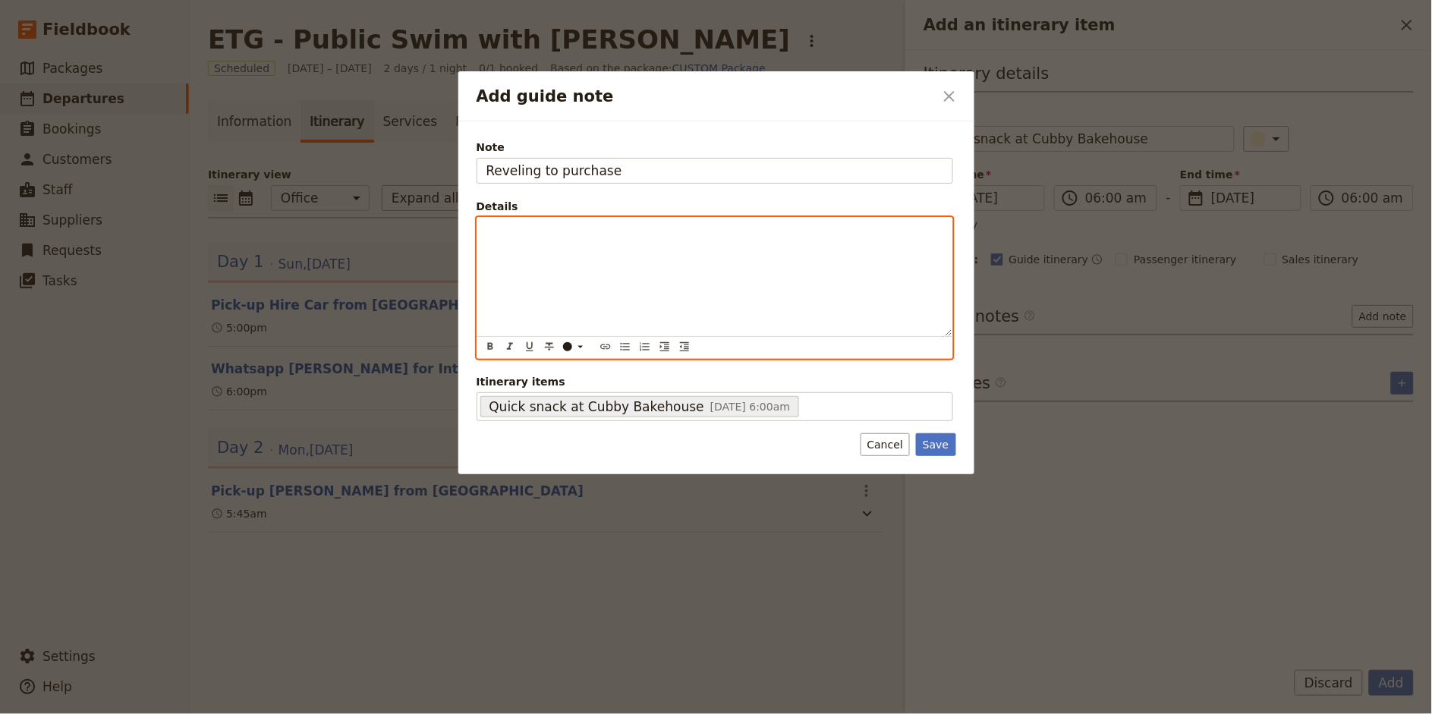
click at [530, 225] on p "Add guide note" at bounding box center [714, 231] width 457 height 15
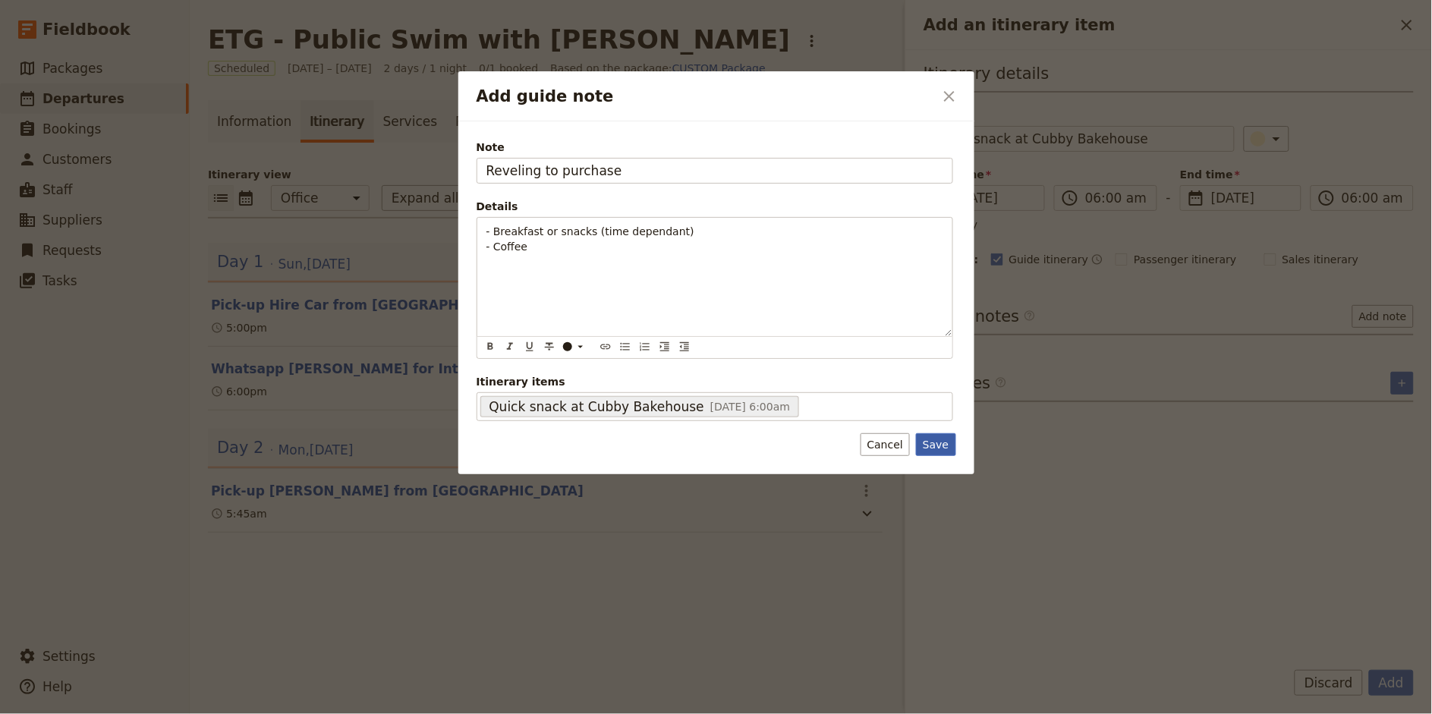
click at [936, 451] on button "Save" at bounding box center [935, 444] width 39 height 23
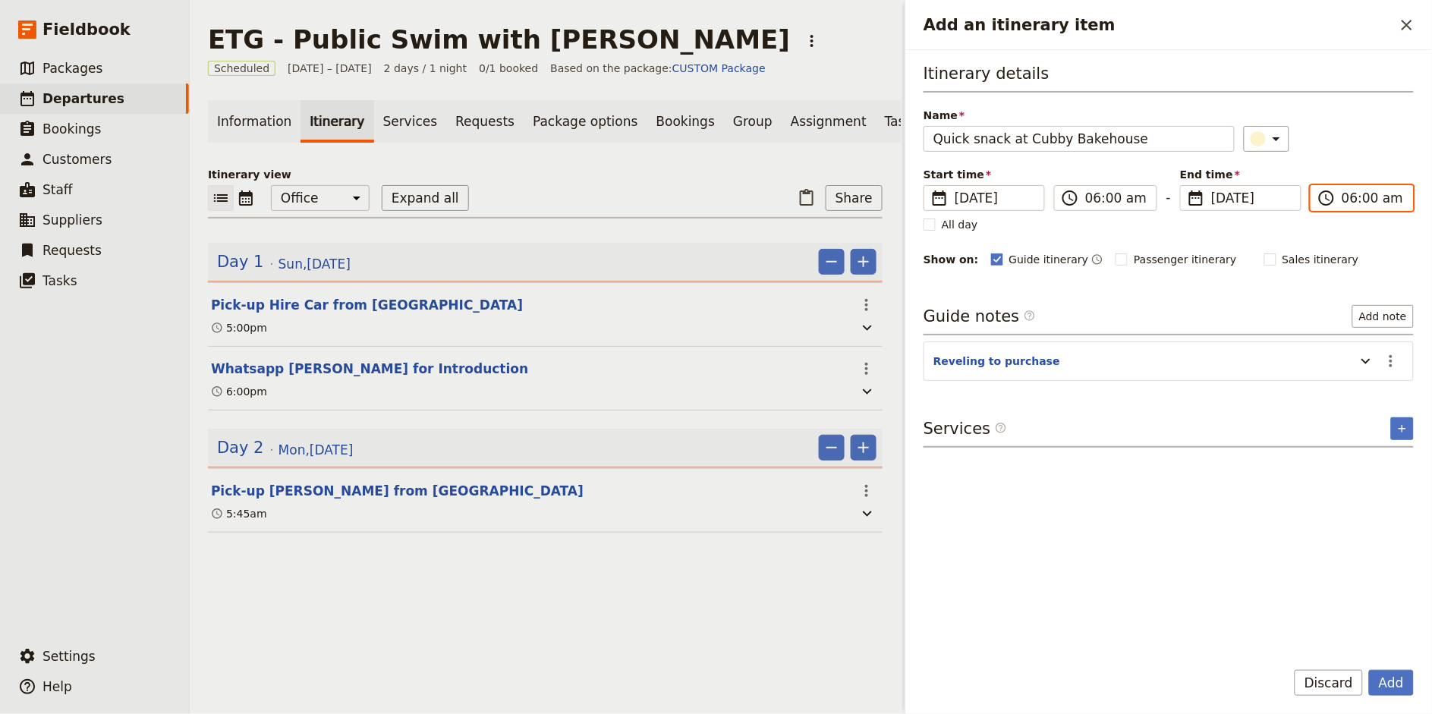
click at [1380, 197] on input "06:00 am" at bounding box center [1372, 198] width 62 height 18
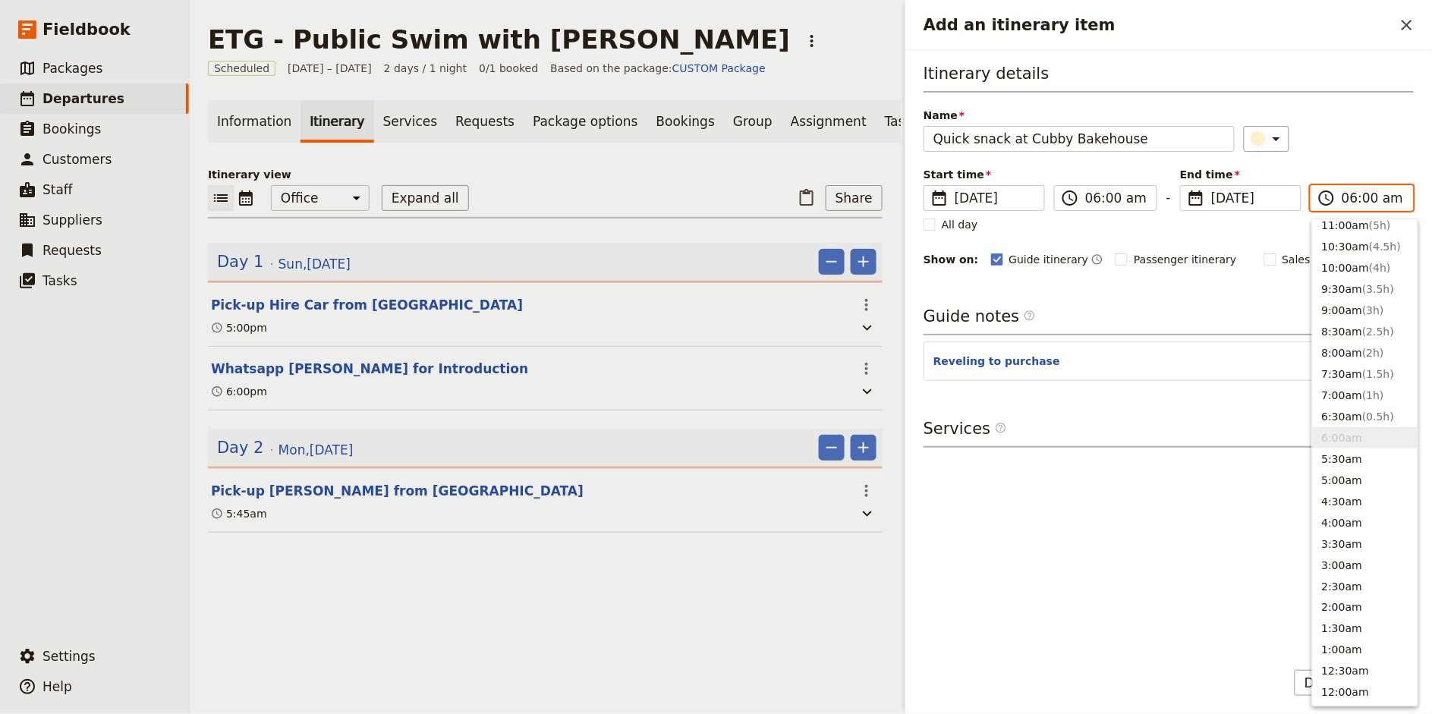
click at [1363, 197] on input "06:00 am" at bounding box center [1372, 198] width 62 height 18
type input "06:15 am"
click at [1370, 143] on div "​" at bounding box center [1329, 139] width 171 height 26
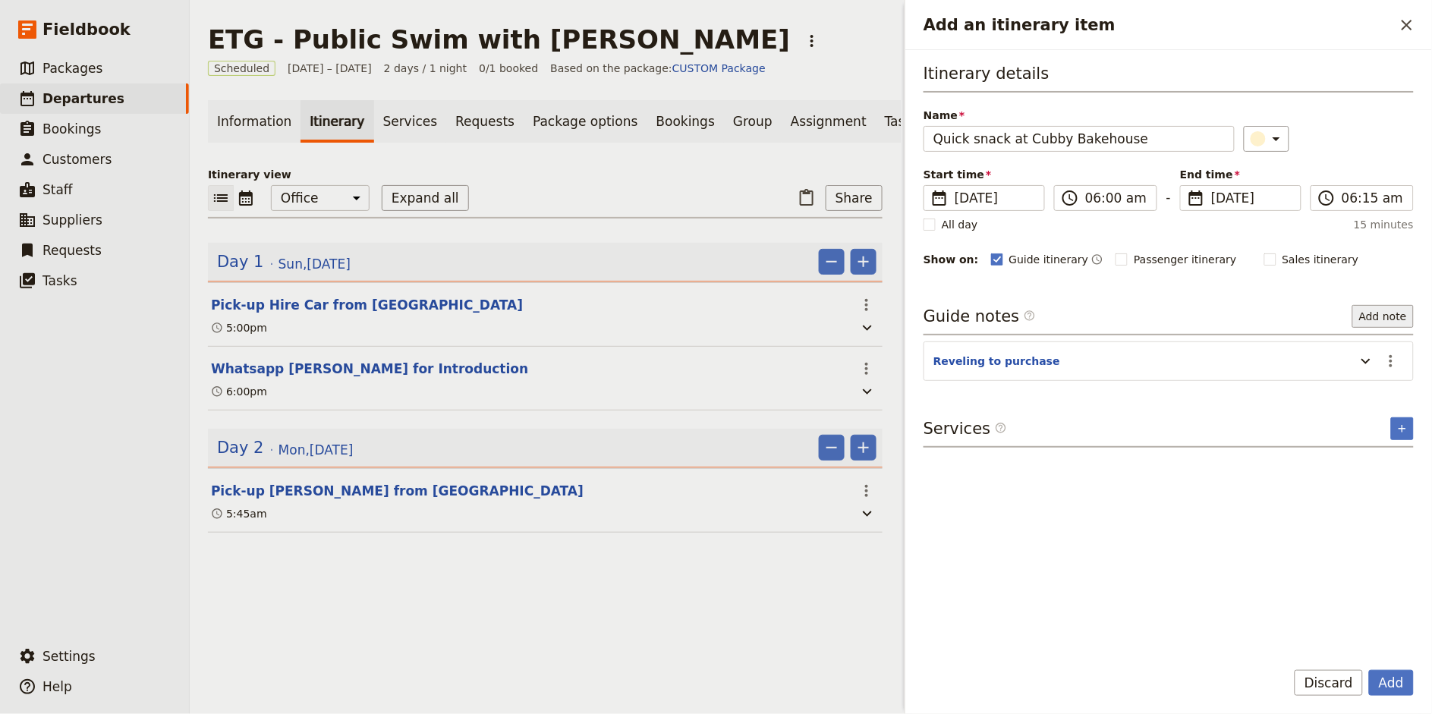
click at [1395, 319] on button "Add note" at bounding box center [1382, 316] width 61 height 23
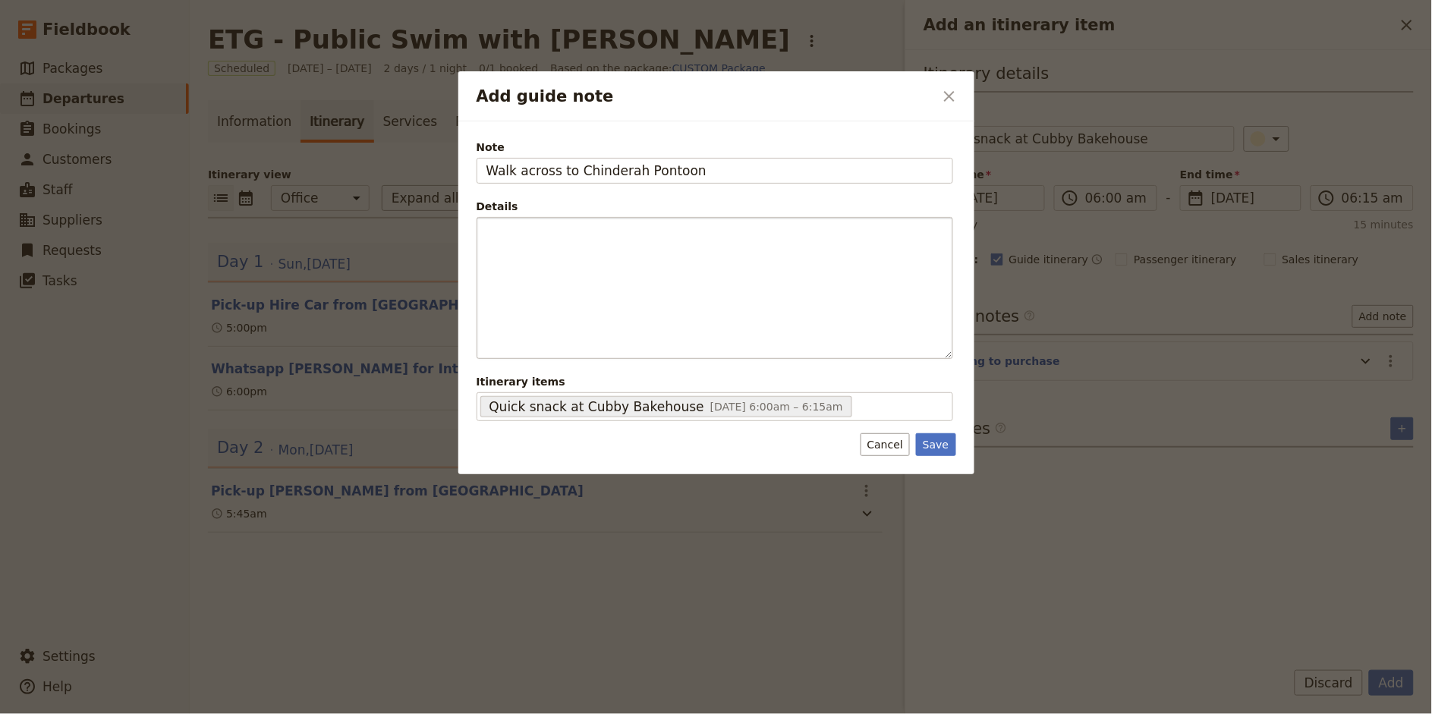
type input "Walk across to Chinderah Pontoon"
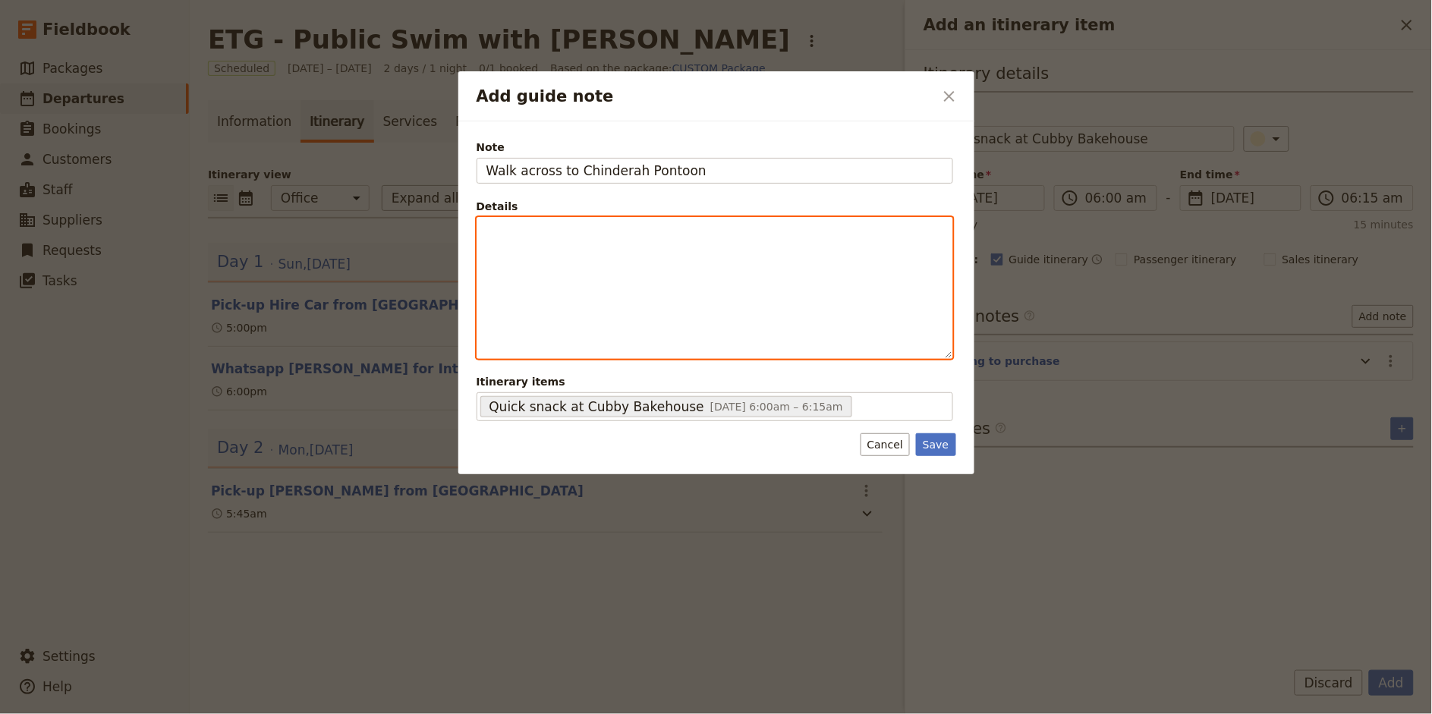
click at [693, 235] on p "Add guide note" at bounding box center [714, 231] width 457 height 15
click at [493, 234] on span "- Directly across from Cubby Bakehouse" at bounding box center [592, 231] width 212 height 12
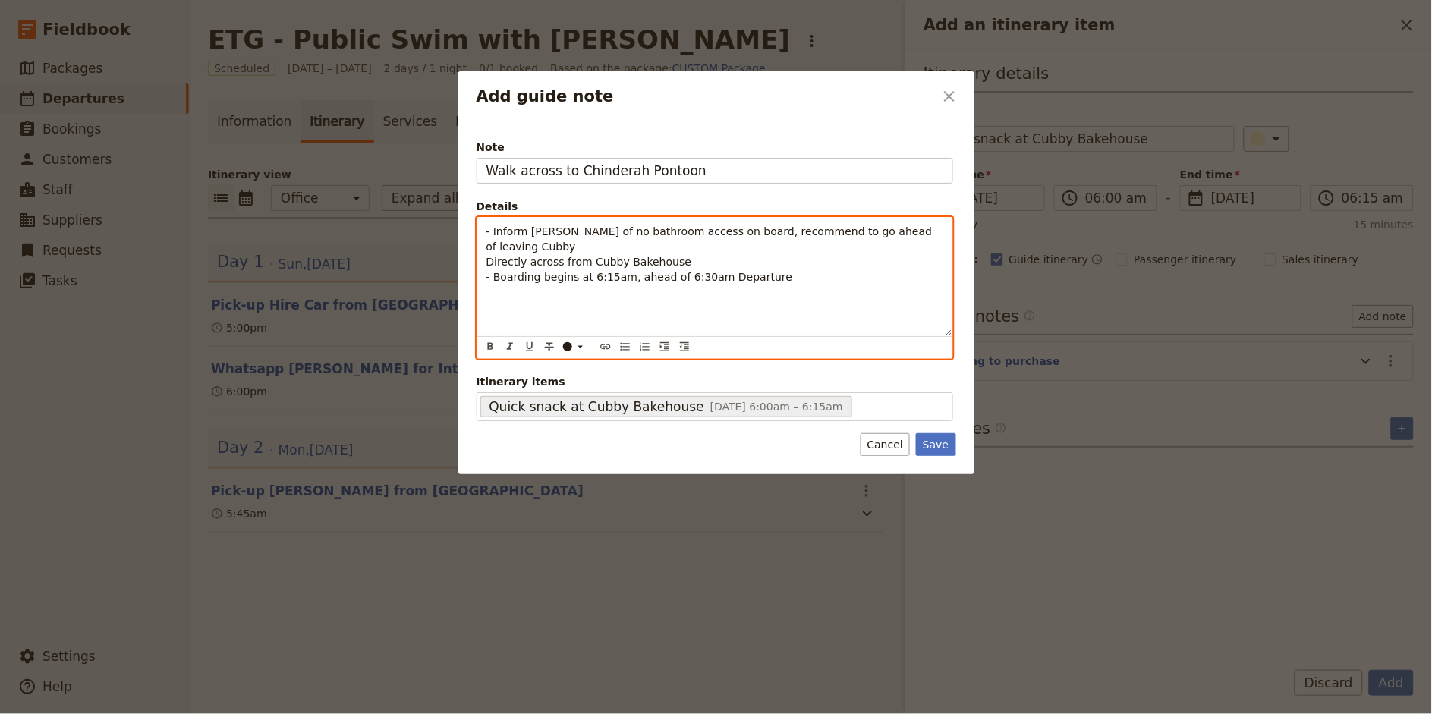
click at [483, 244] on div "- Inform [PERSON_NAME] of no bathroom access on board, recommend to go ahead of…" at bounding box center [714, 277] width 475 height 118
drag, startPoint x: 732, startPoint y: 247, endPoint x: 879, endPoint y: 247, distance: 146.4
click at [879, 247] on p "- Inform [PERSON_NAME] of no bathroom access on board, recommend to go ahead of…" at bounding box center [714, 254] width 457 height 61
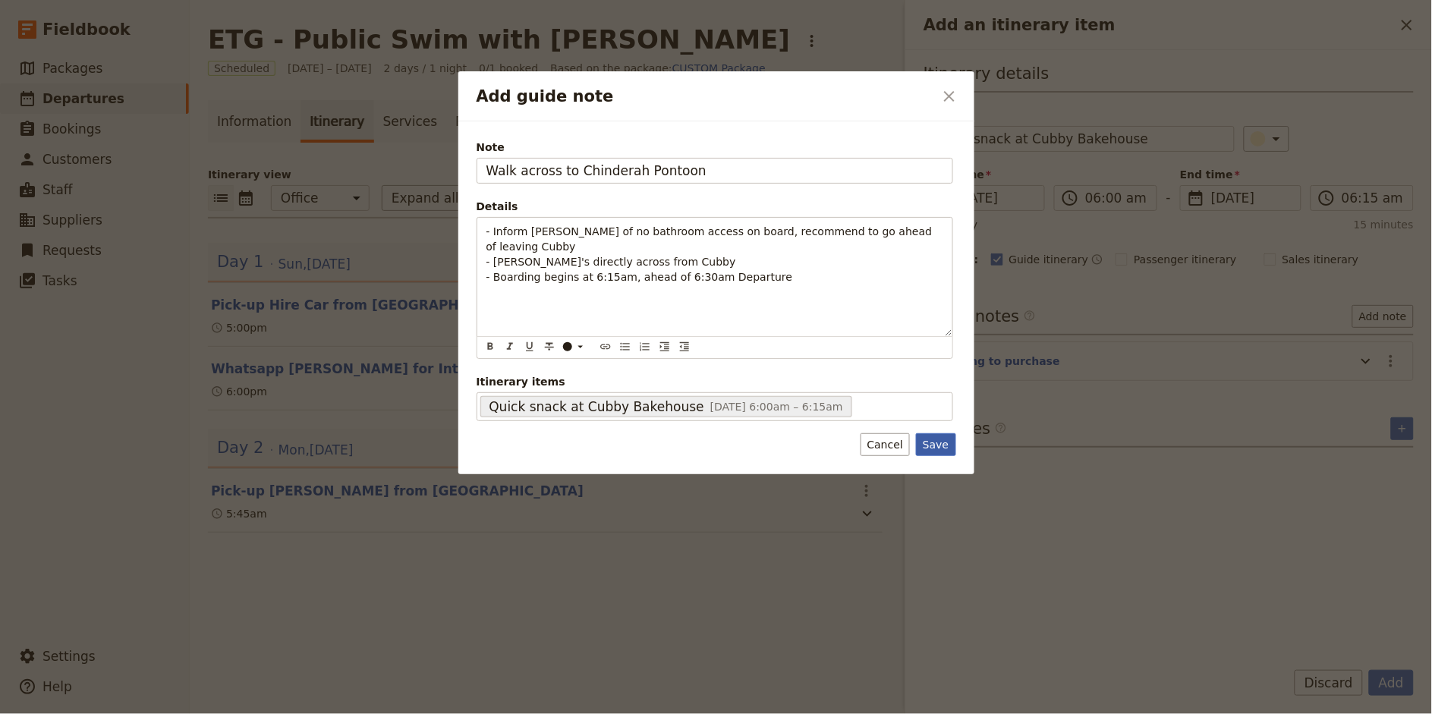
click at [929, 441] on button "Save" at bounding box center [935, 444] width 39 height 23
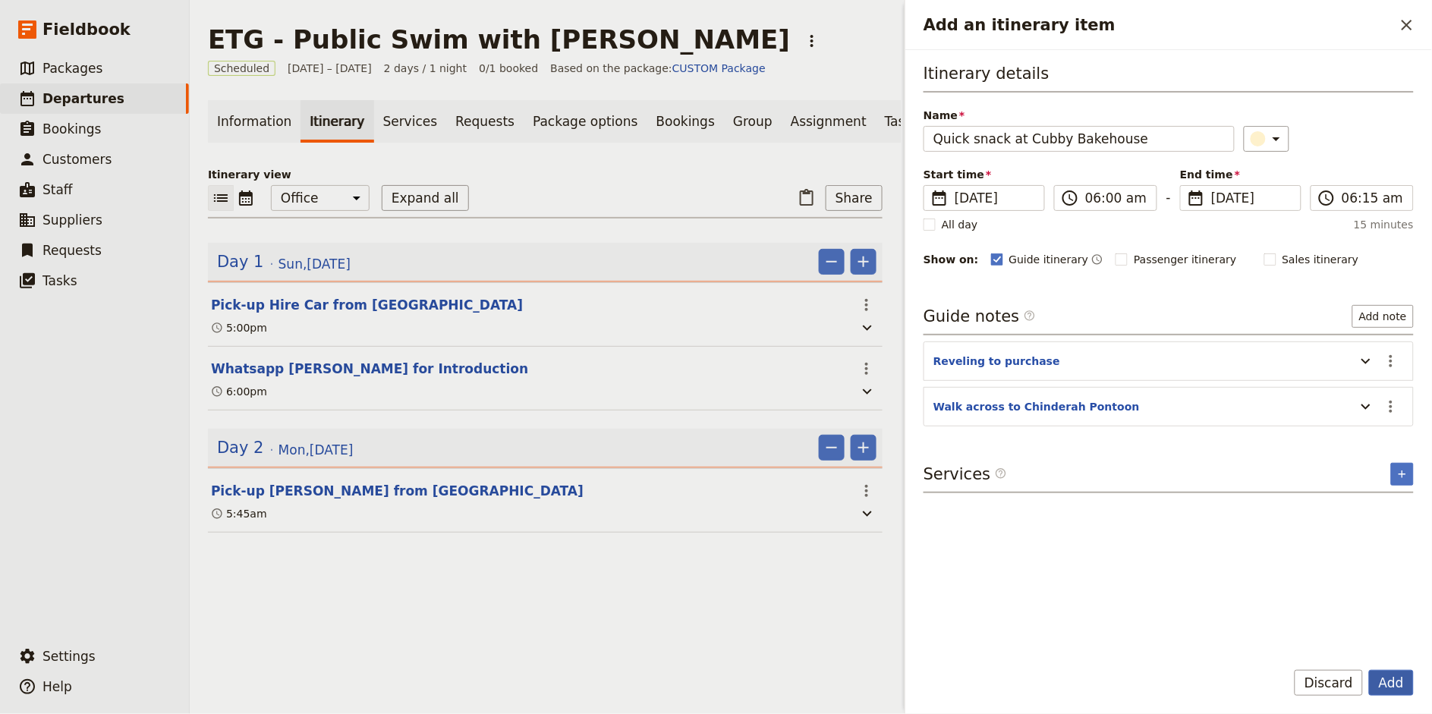
click at [1385, 680] on button "Add" at bounding box center [1391, 683] width 45 height 26
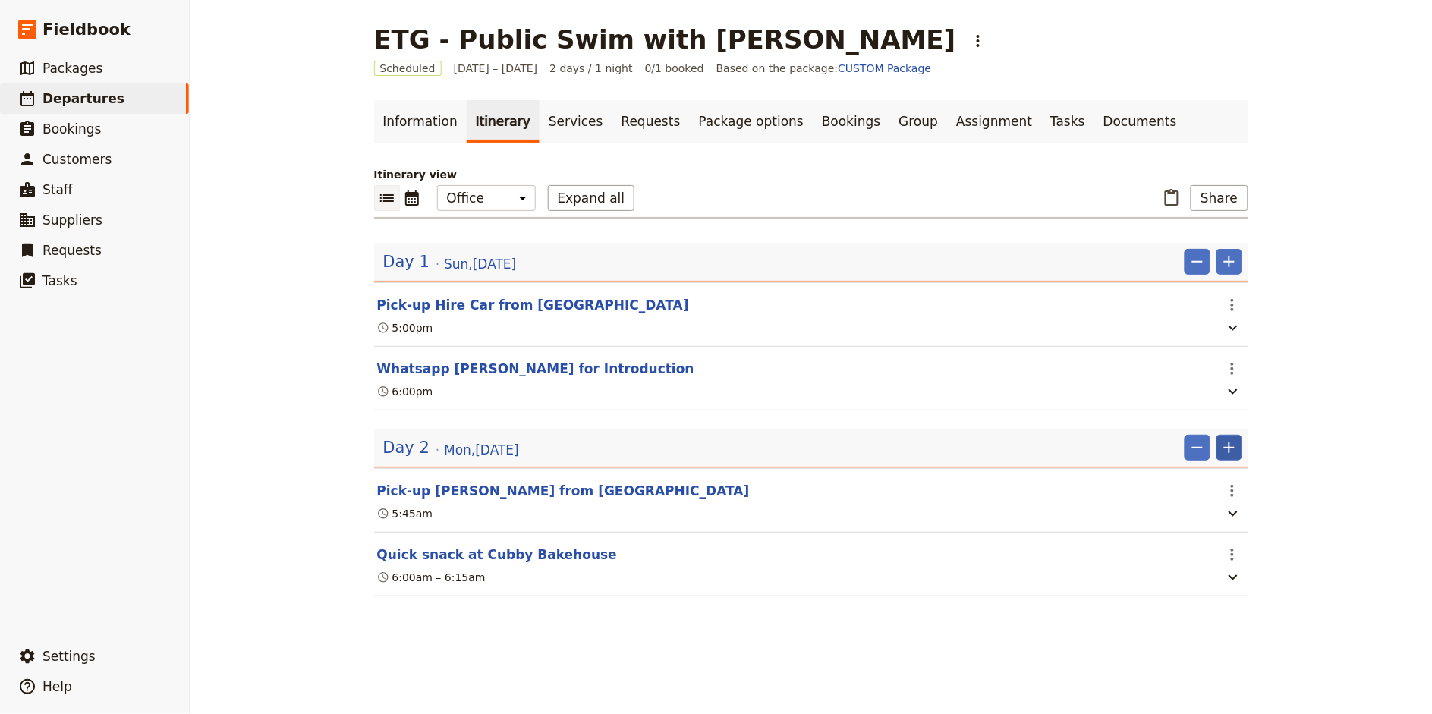
click at [1231, 446] on icon "Add" at bounding box center [1229, 448] width 18 height 18
click at [1210, 480] on span "Add itinerary item" at bounding box center [1184, 480] width 96 height 15
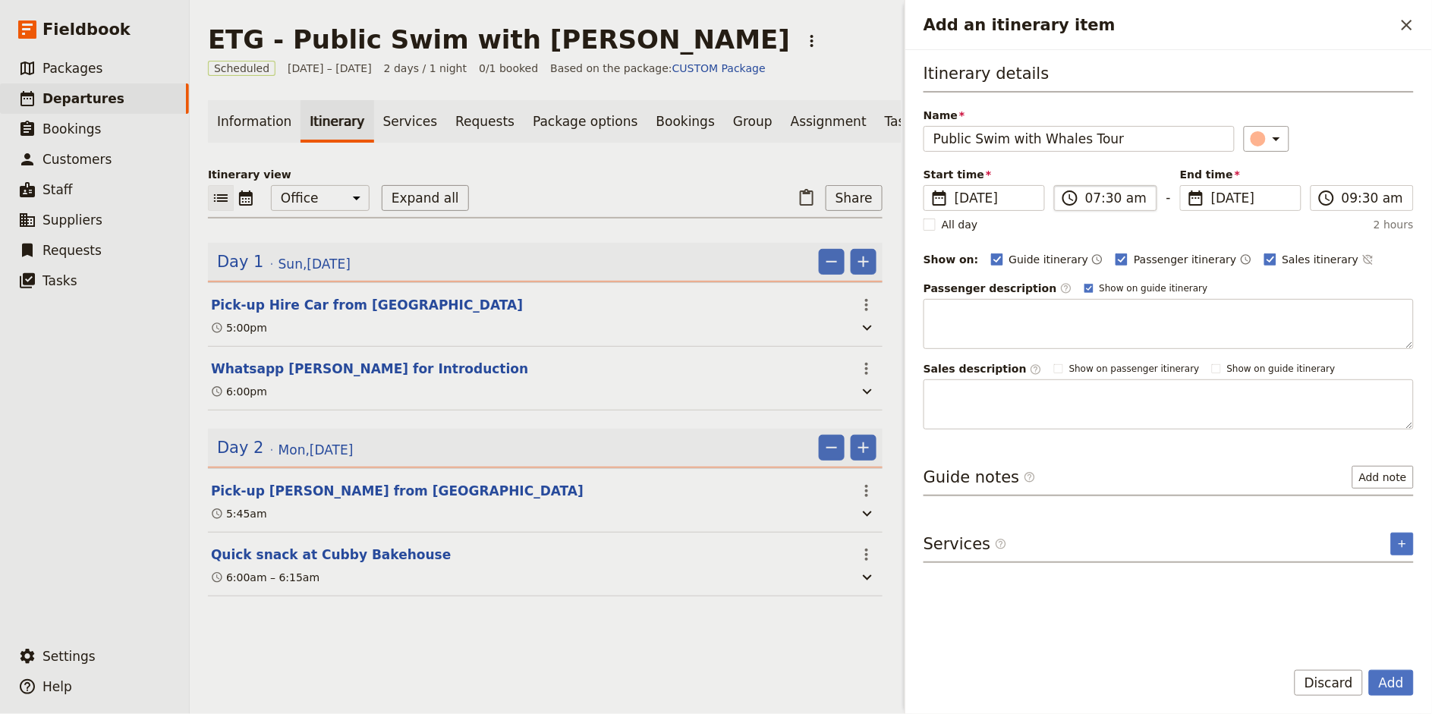
type input "Public Swim with Whales Tour"
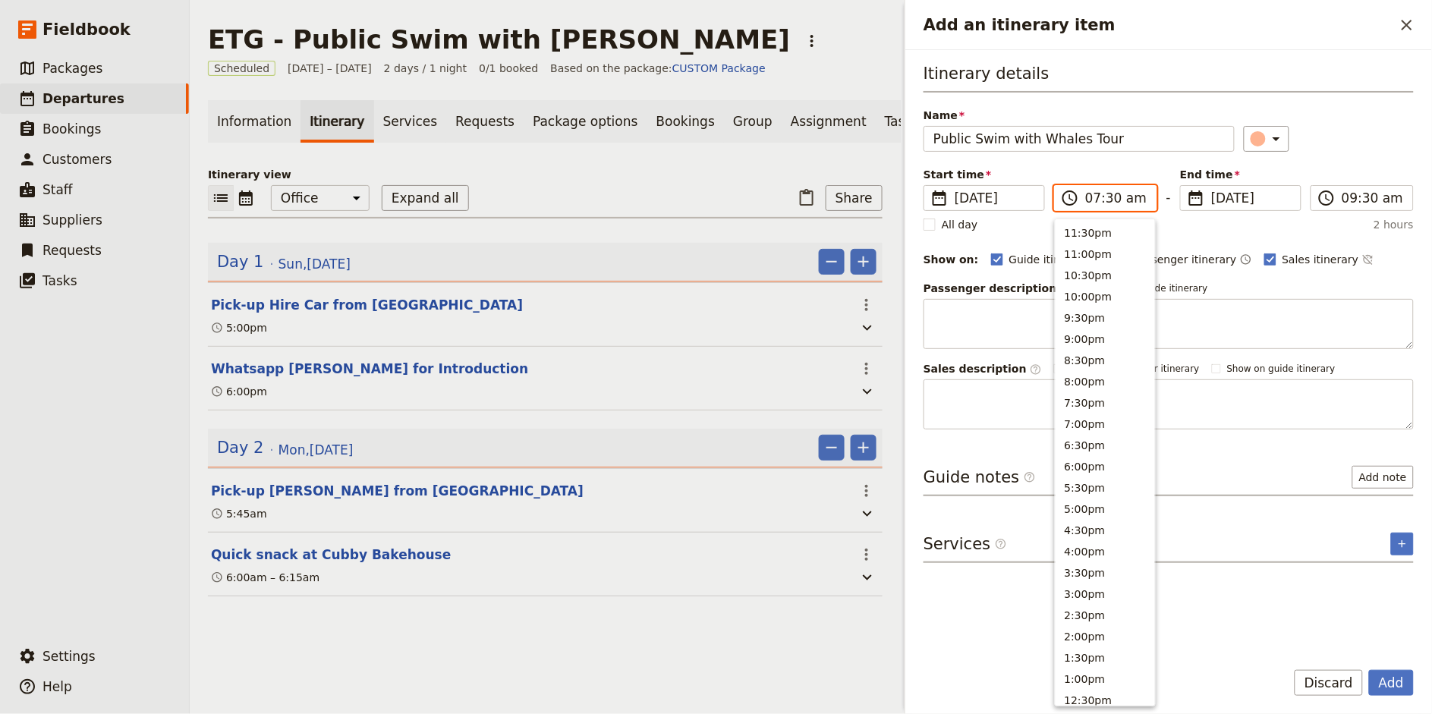
click at [1091, 202] on input "07:30 am" at bounding box center [1116, 198] width 62 height 18
type input "06:30 am"
click at [1364, 153] on div "Itinerary details Name Public Swim with Whales Tour ​ Start time ​ [DATE] [DATE…" at bounding box center [1168, 245] width 490 height 367
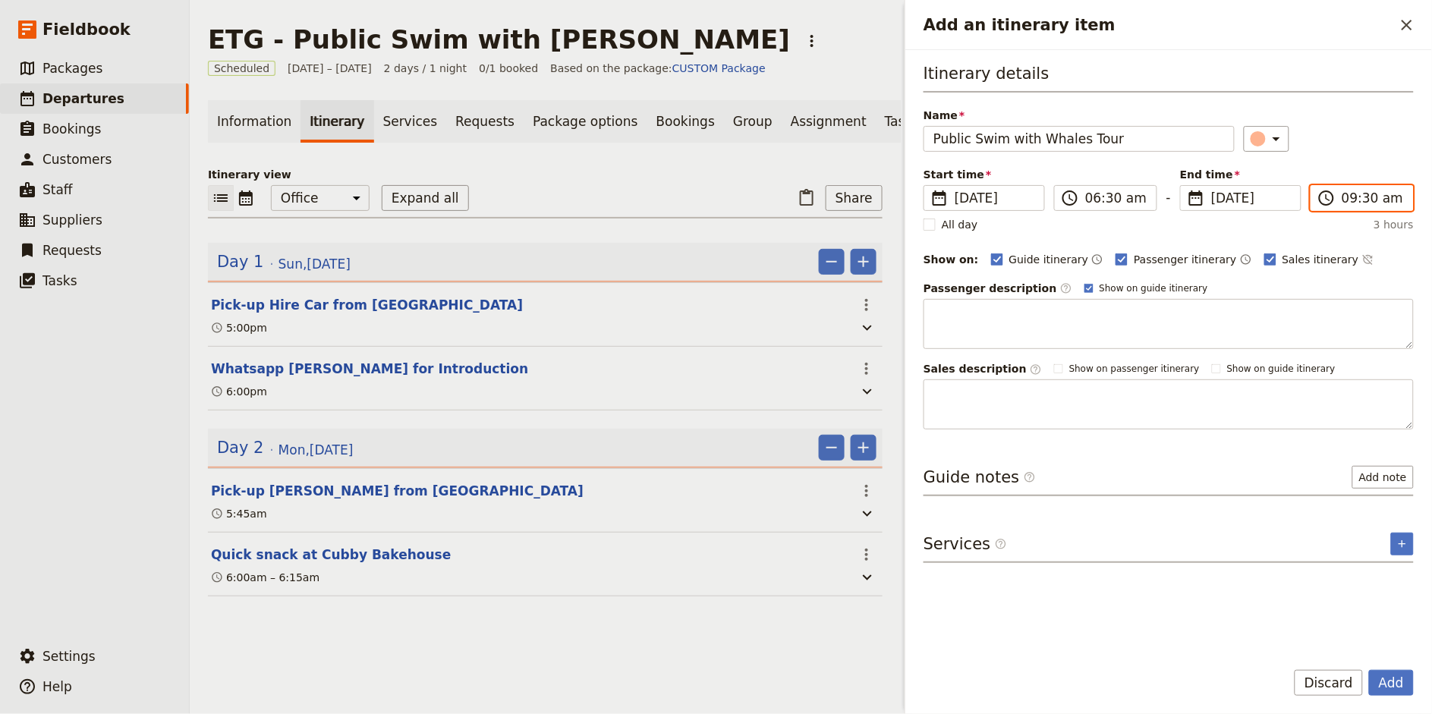
click at [1348, 200] on input "09:30 am" at bounding box center [1372, 198] width 62 height 18
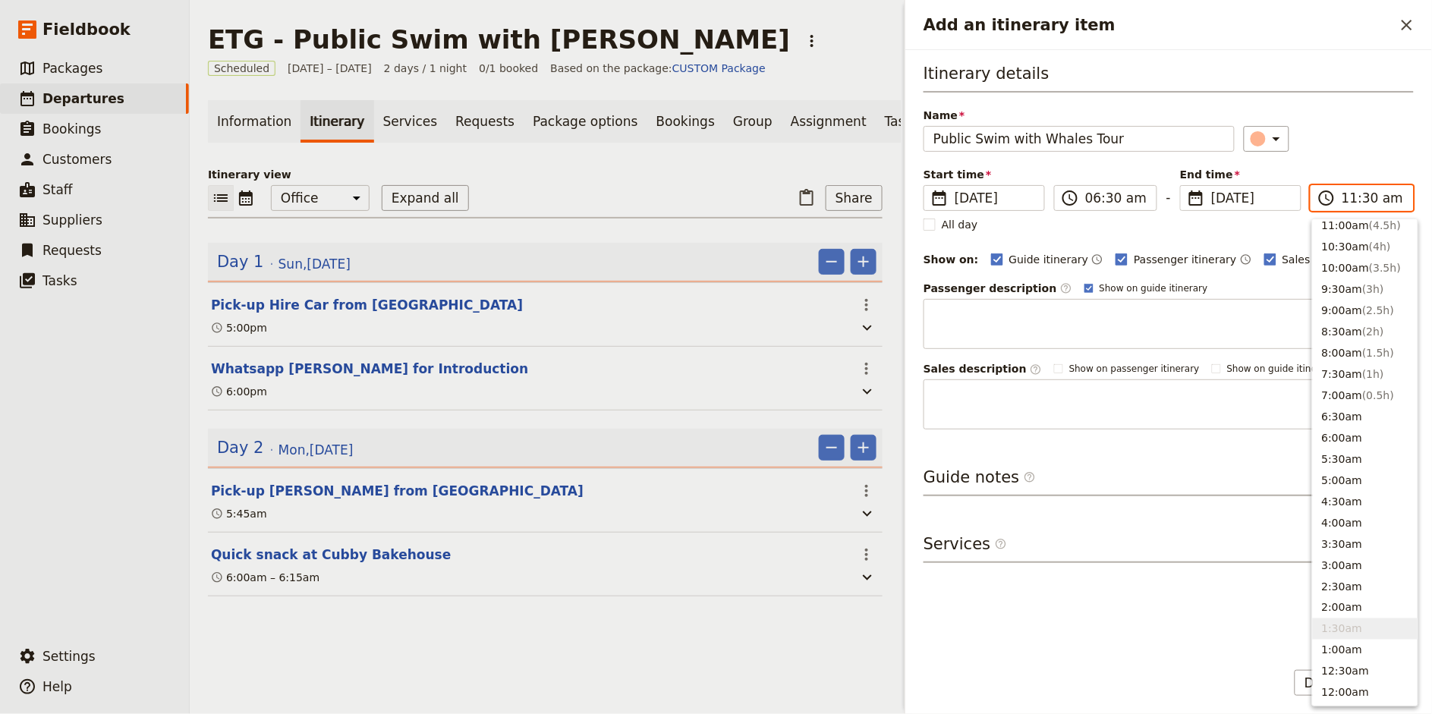
scroll to position [513, 0]
type input "11:00 am"
click at [1367, 141] on div "​" at bounding box center [1329, 139] width 171 height 26
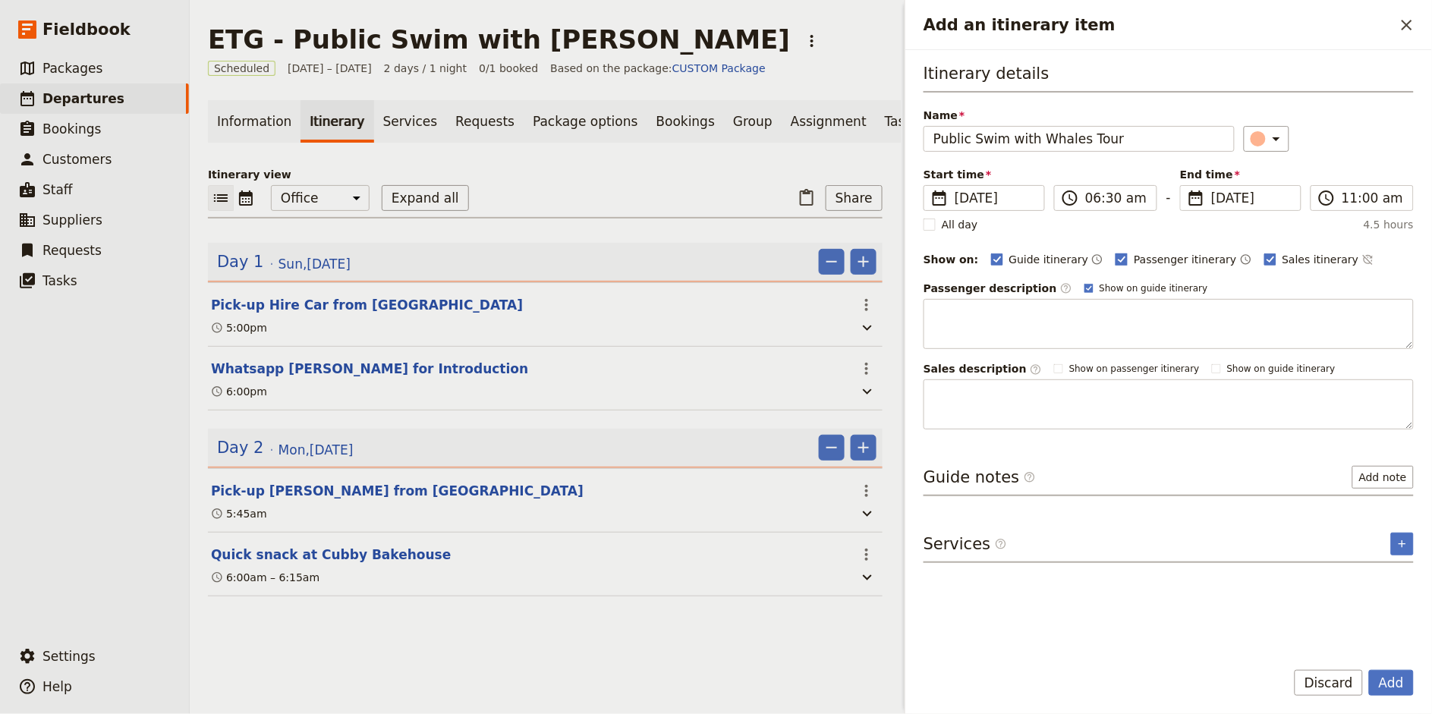
click at [1134, 256] on span "Passenger itinerary" at bounding box center [1185, 259] width 102 height 15
click at [1115, 252] on input "Passenger itinerary" at bounding box center [1115, 251] width 1 height 1
checkbox input "false"
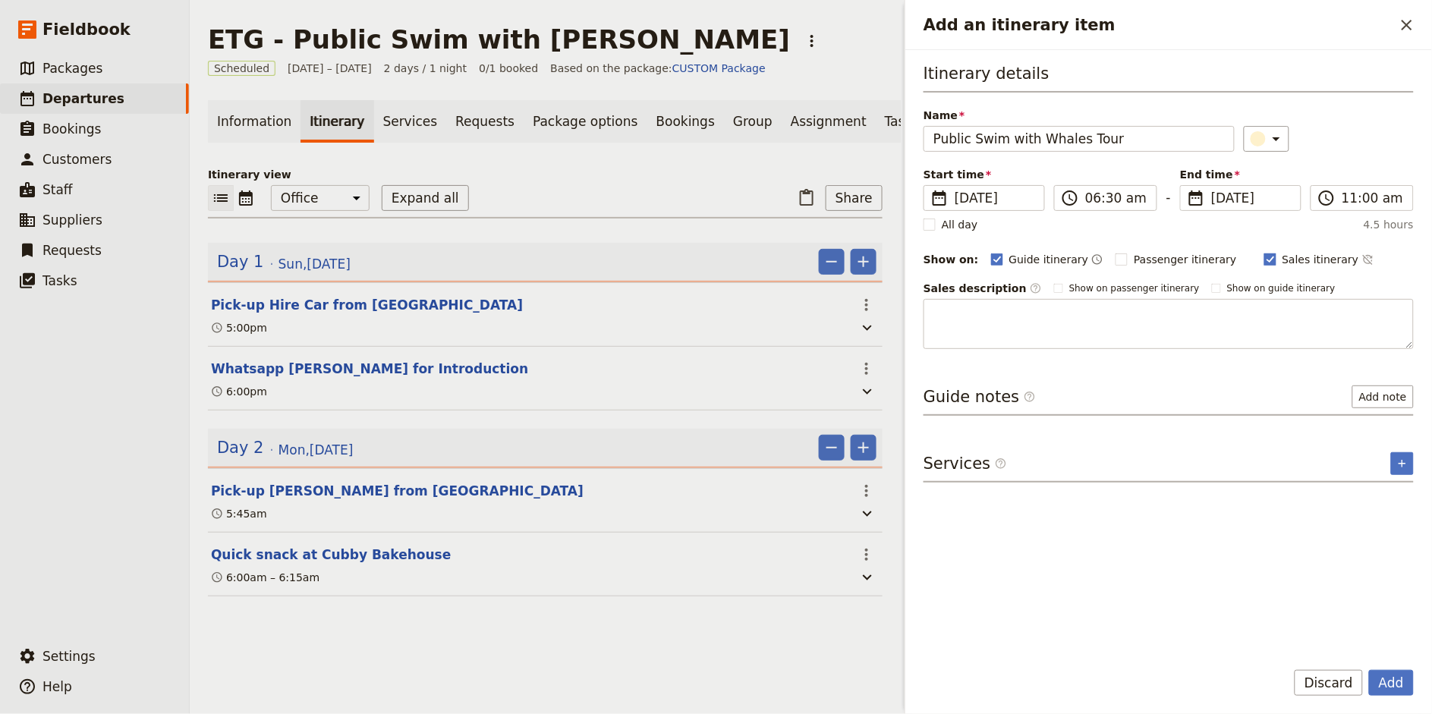
click at [1282, 261] on span "Sales itinerary" at bounding box center [1320, 259] width 77 height 15
click at [1264, 252] on input "Sales itinerary" at bounding box center [1263, 251] width 1 height 1
checkbox input "false"
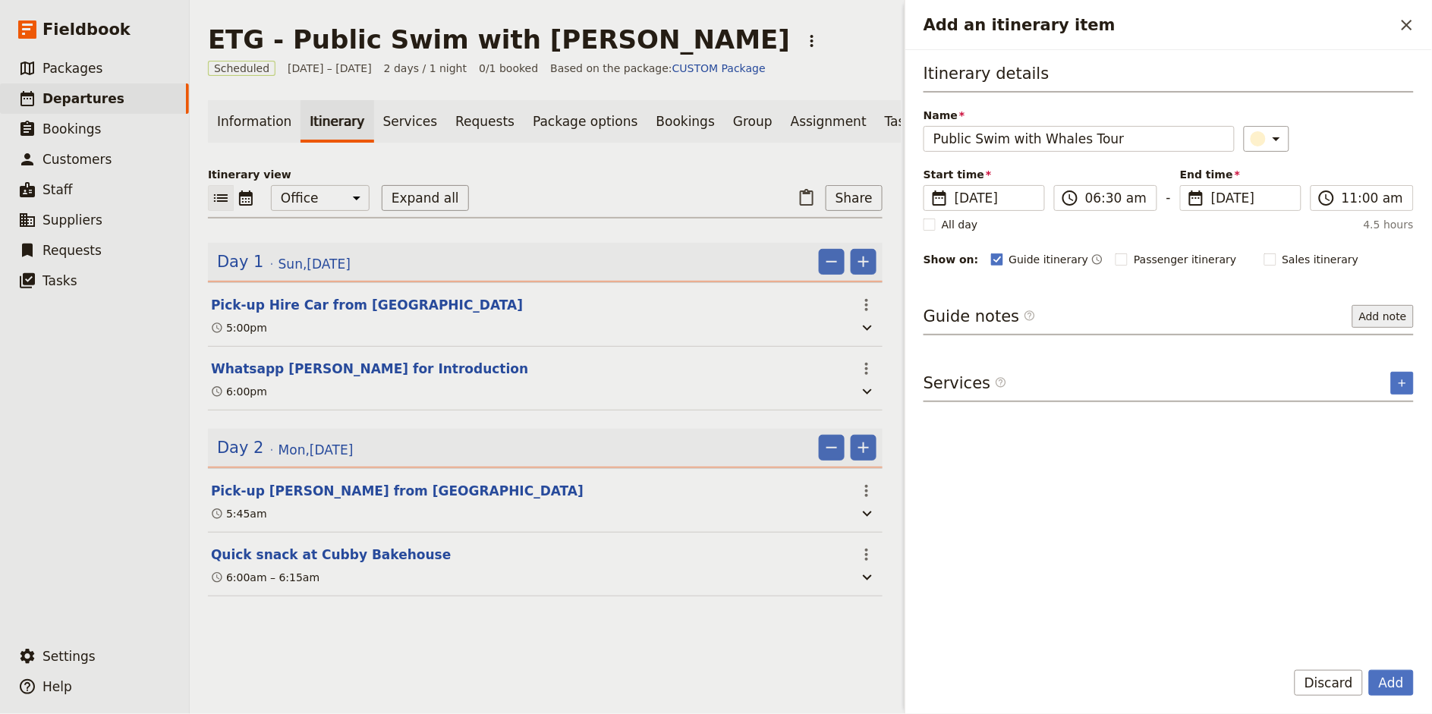
click at [1377, 316] on button "Add note" at bounding box center [1382, 316] width 61 height 23
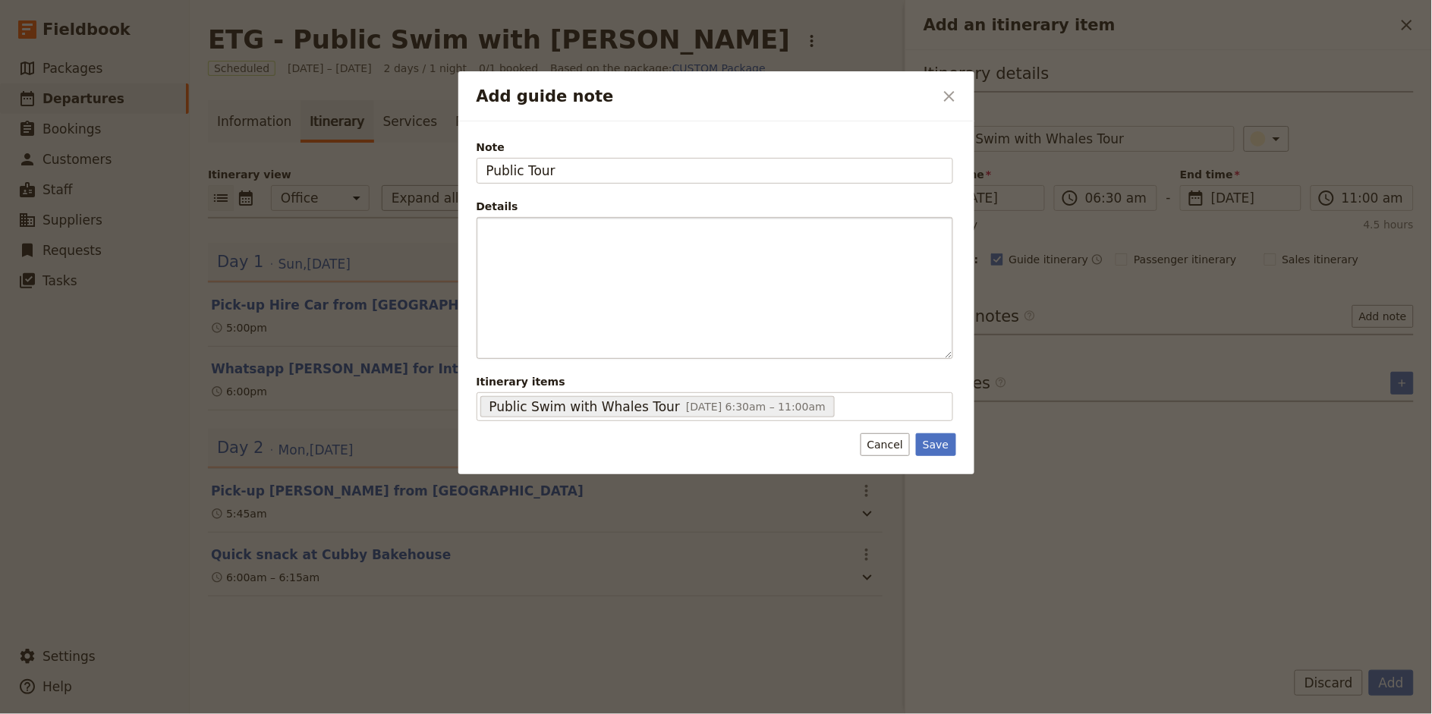
type input "Public Tour"
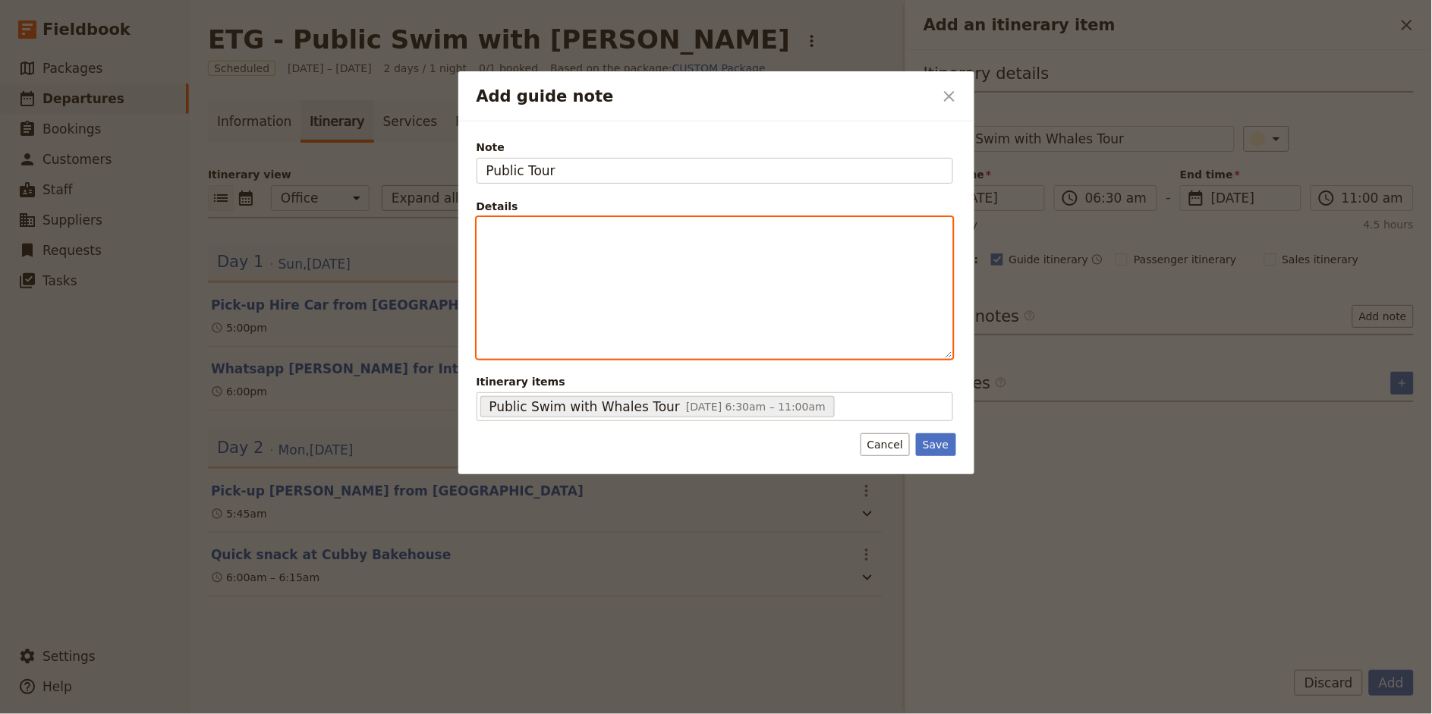
click at [525, 226] on p "Add guide note" at bounding box center [714, 231] width 457 height 15
drag, startPoint x: 549, startPoint y: 232, endPoint x: 920, endPoint y: 231, distance: 371.8
click at [920, 231] on p "- Assist with getting into wetsuits, set" at bounding box center [714, 231] width 457 height 15
click at [496, 231] on span "- Assist with set-up including wetsuit sizing etc" at bounding box center [610, 231] width 249 height 12
click at [485, 245] on div "- Bring own water sunscreen & towels on board Assist with set-up including wets…" at bounding box center [714, 277] width 475 height 118
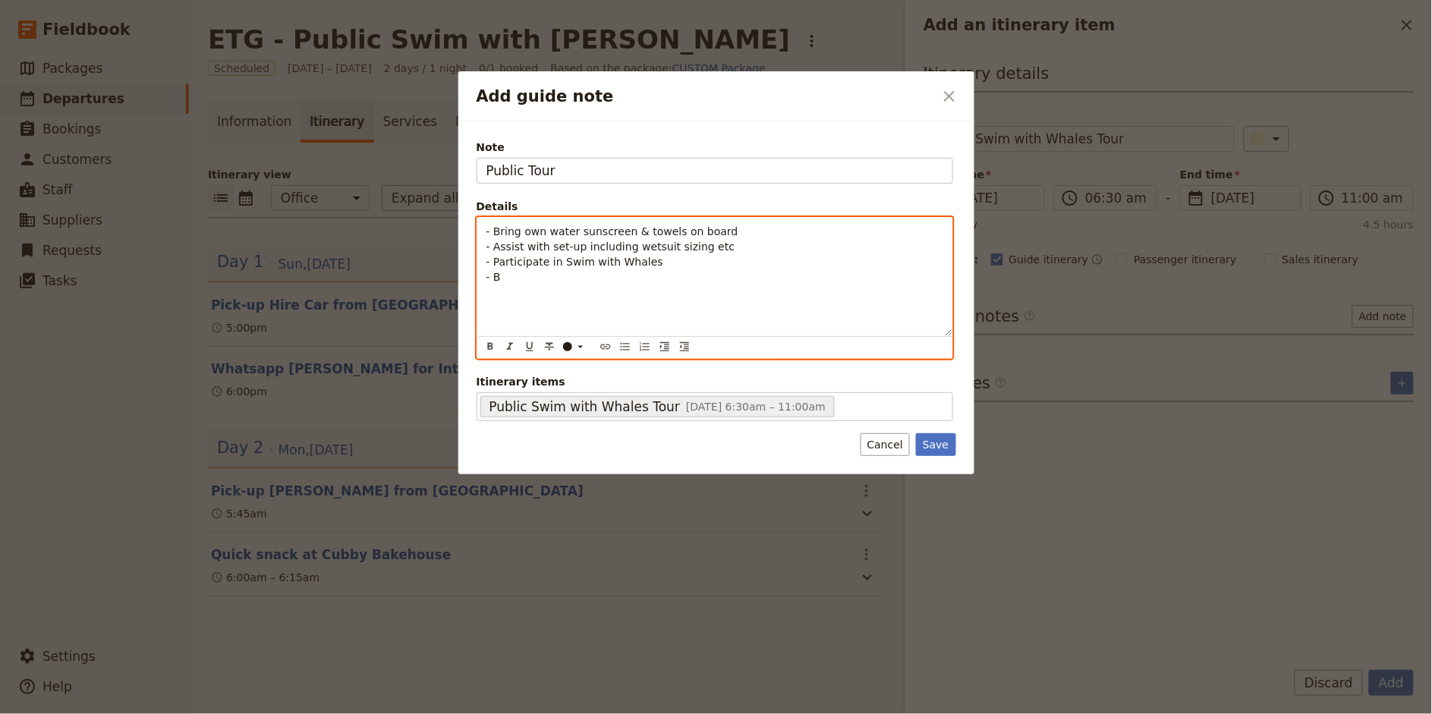
click at [547, 247] on span "- Assist with set-up including wetsuit sizing etc" at bounding box center [610, 247] width 249 height 12
drag, startPoint x: 509, startPoint y: 275, endPoint x: 486, endPoint y: 265, distance: 25.1
click at [486, 265] on p "- Bring own water sunscreen & towels on board - Assist [PERSON_NAME] with set-u…" at bounding box center [714, 254] width 457 height 61
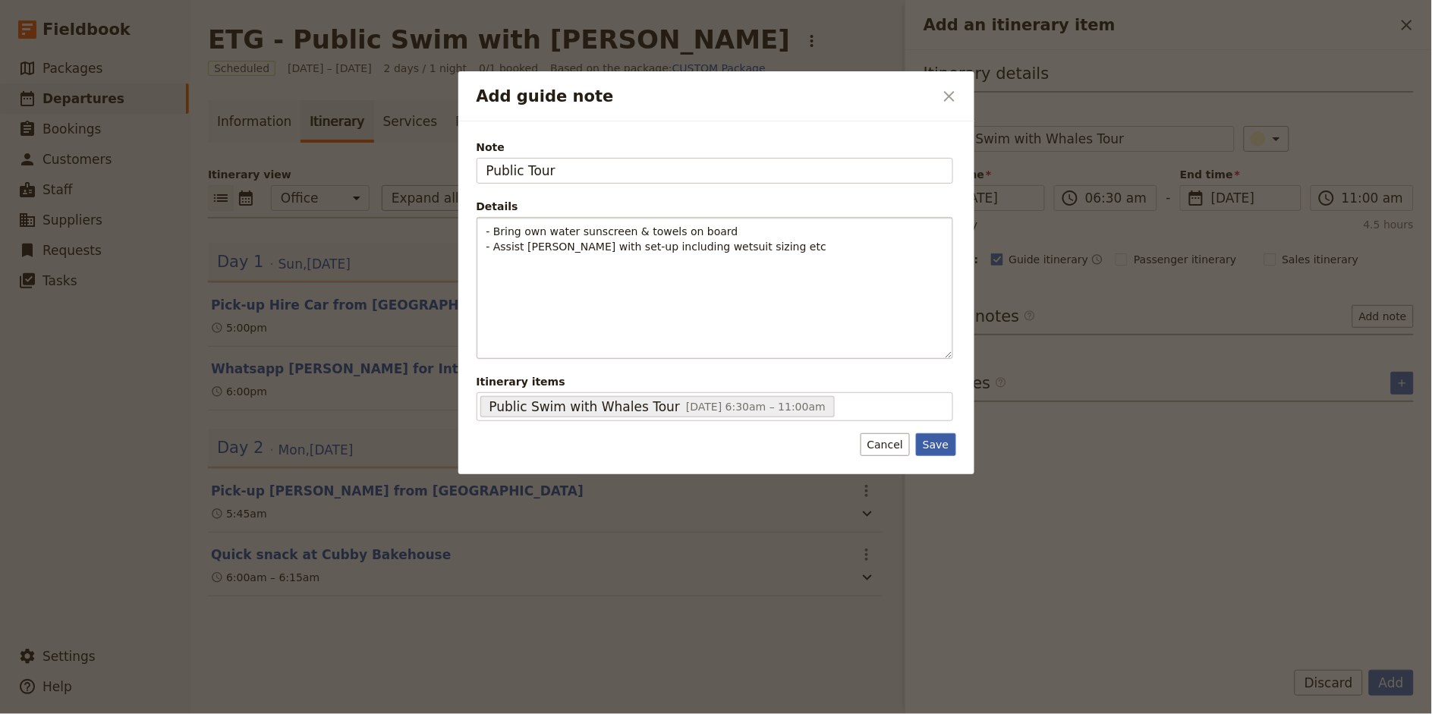
click at [936, 449] on button "Save" at bounding box center [935, 444] width 39 height 23
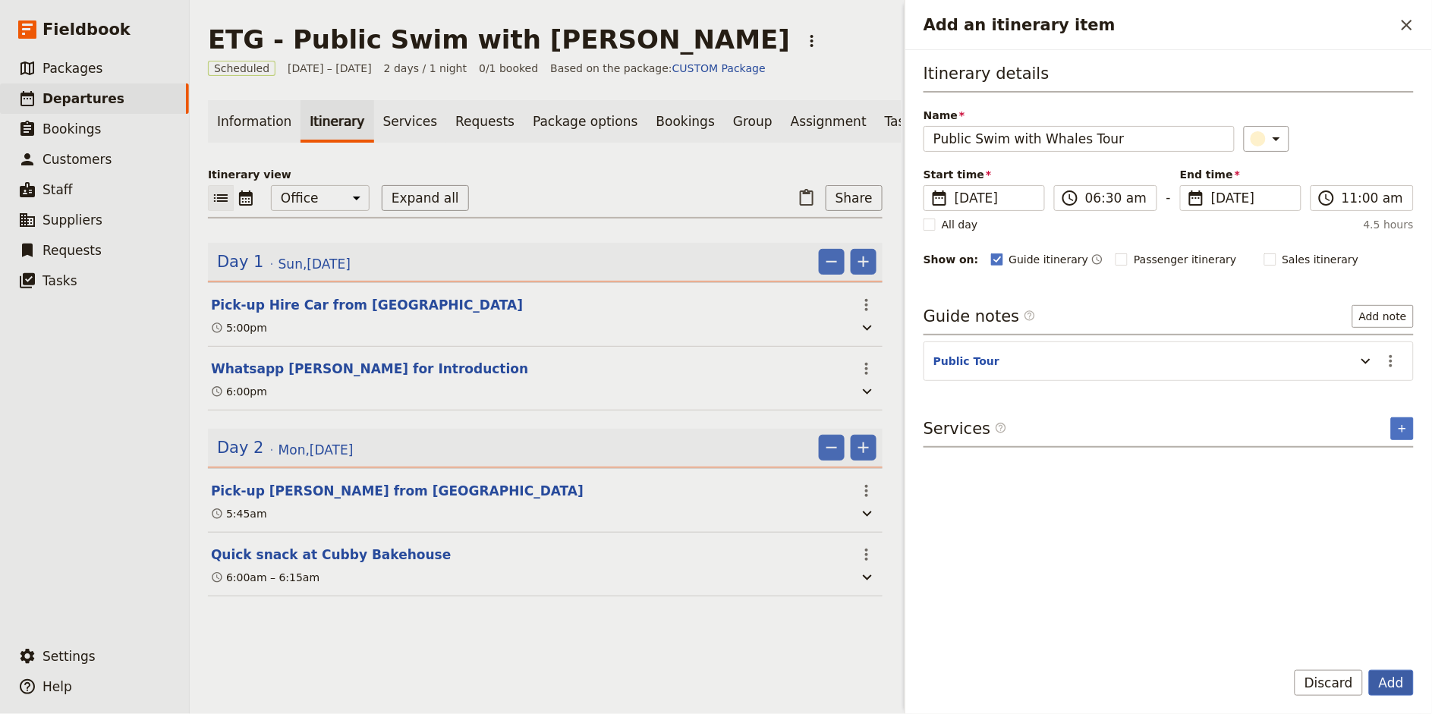
click at [1390, 679] on button "Add" at bounding box center [1391, 683] width 45 height 26
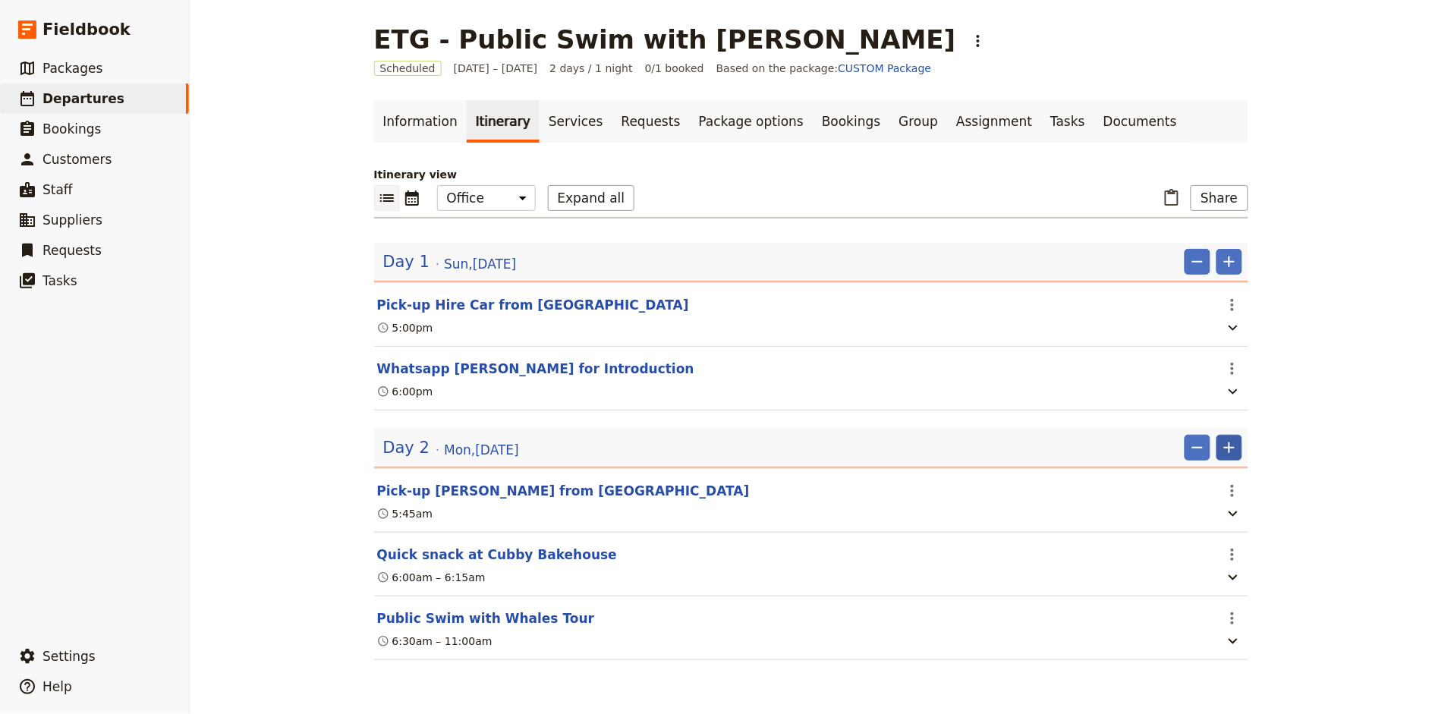
click at [1234, 447] on icon "Add" at bounding box center [1229, 448] width 18 height 18
click at [1189, 484] on span "Add itinerary item" at bounding box center [1184, 480] width 96 height 15
click at [1234, 623] on icon "Actions" at bounding box center [1232, 618] width 18 height 18
click at [1259, 650] on span "Edit this itinerary item" at bounding box center [1288, 652] width 119 height 15
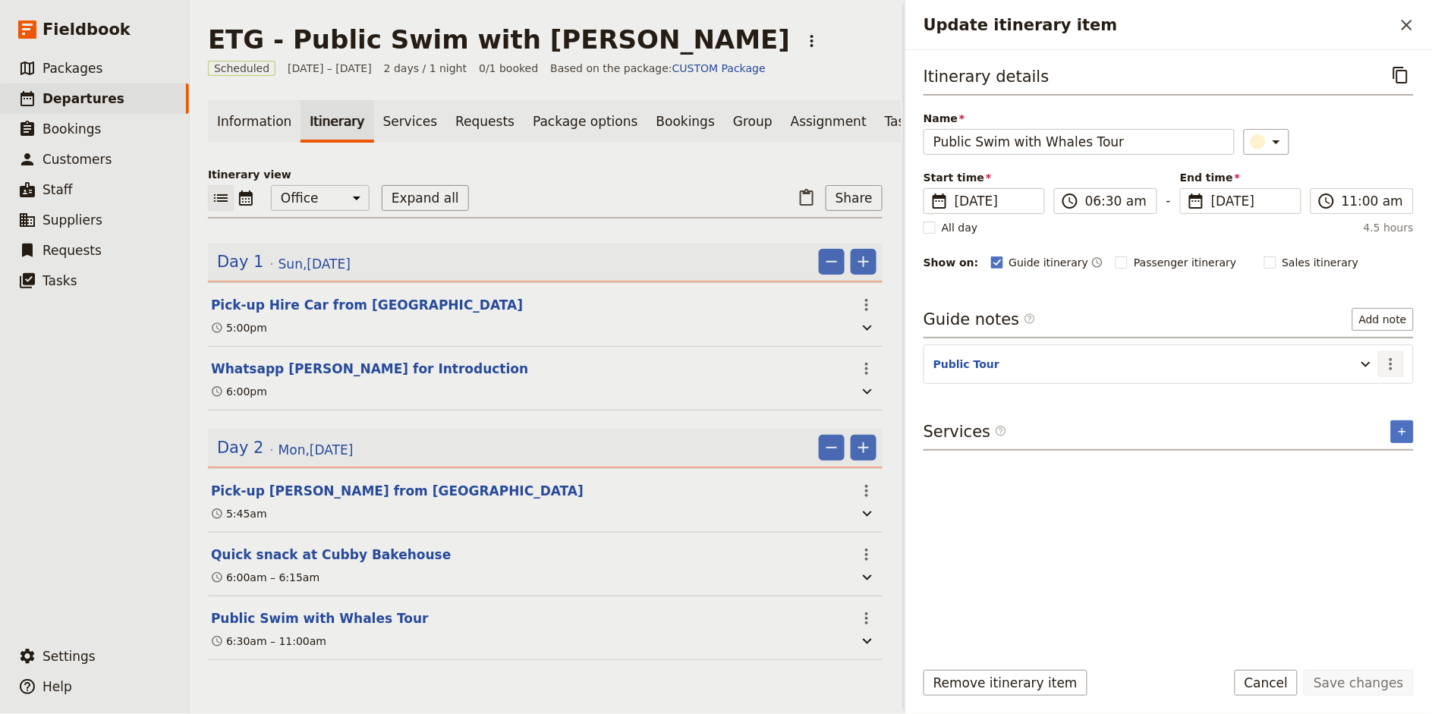
click at [1394, 363] on icon "Actions" at bounding box center [1391, 364] width 18 height 18
click at [1385, 395] on span "Edit note" at bounding box center [1359, 397] width 71 height 15
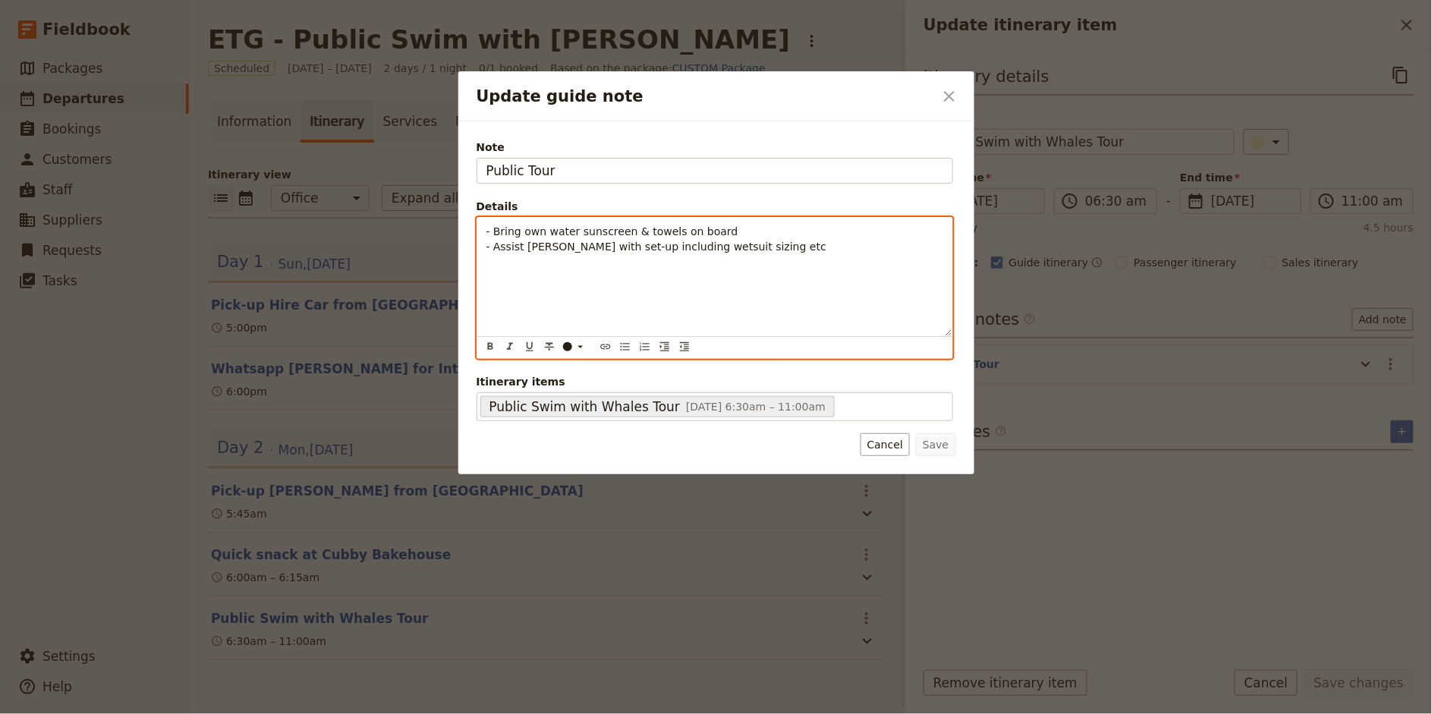
click at [776, 250] on p "- Bring own water sunscreen & towels on board - Assist [PERSON_NAME] with set-u…" at bounding box center [714, 239] width 457 height 30
click at [790, 264] on span "- Additional timing allowed after tour for both of you to change (utilise Cubby…" at bounding box center [693, 269] width 414 height 27
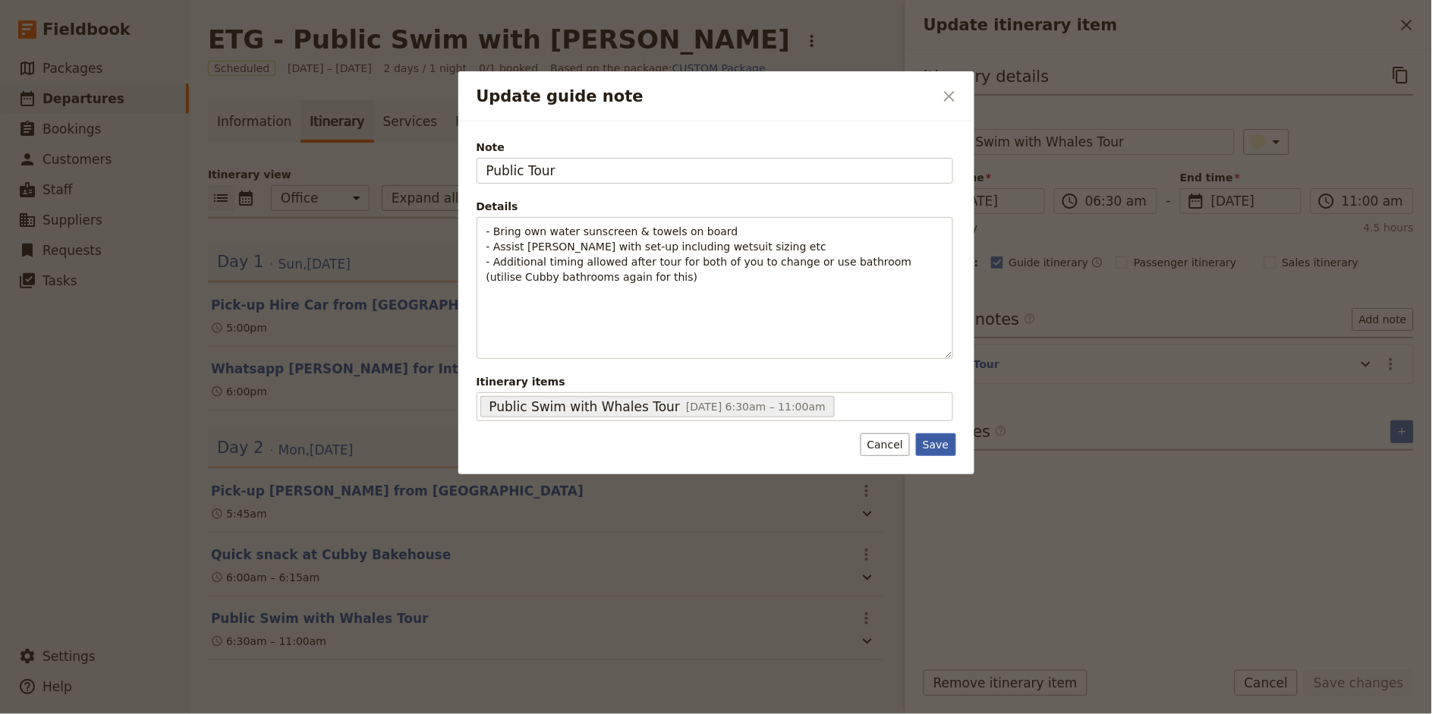
click at [939, 447] on button "Save" at bounding box center [935, 444] width 39 height 23
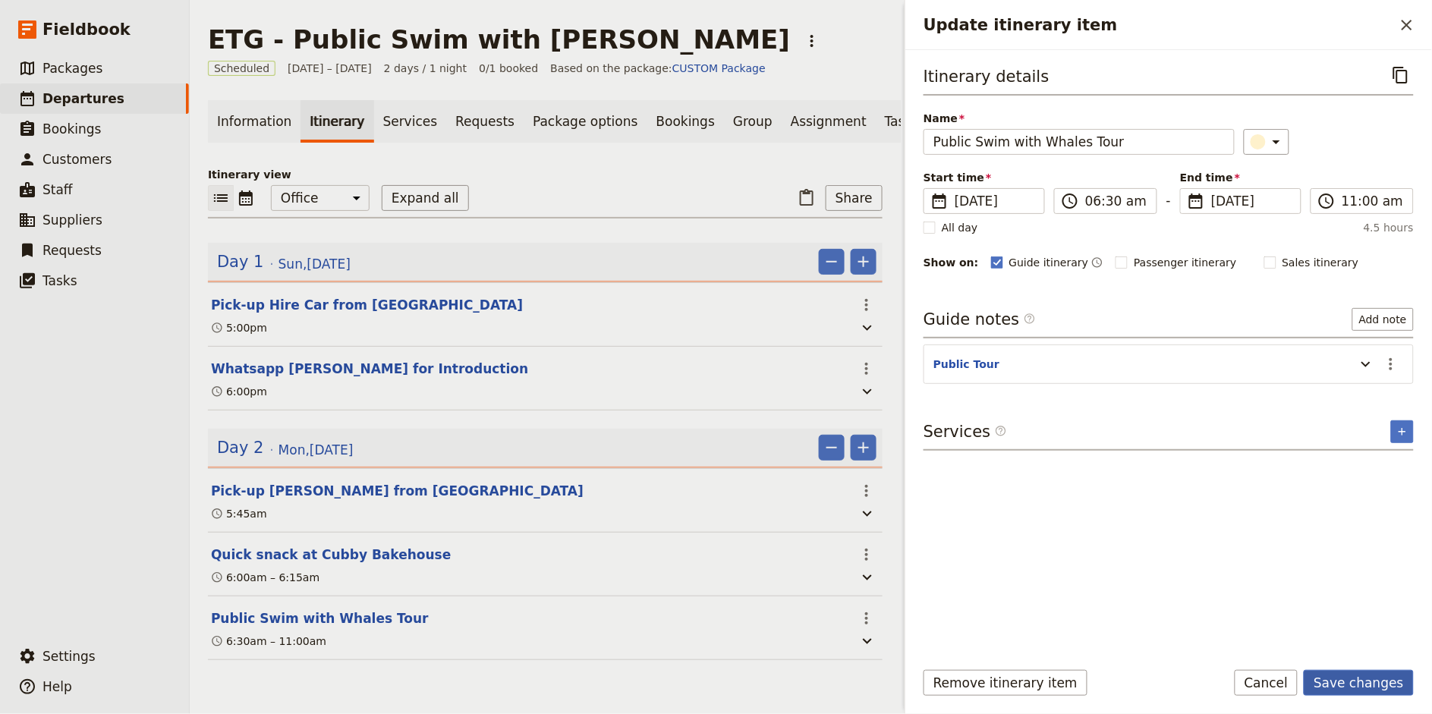
click at [1368, 687] on button "Save changes" at bounding box center [1359, 683] width 110 height 26
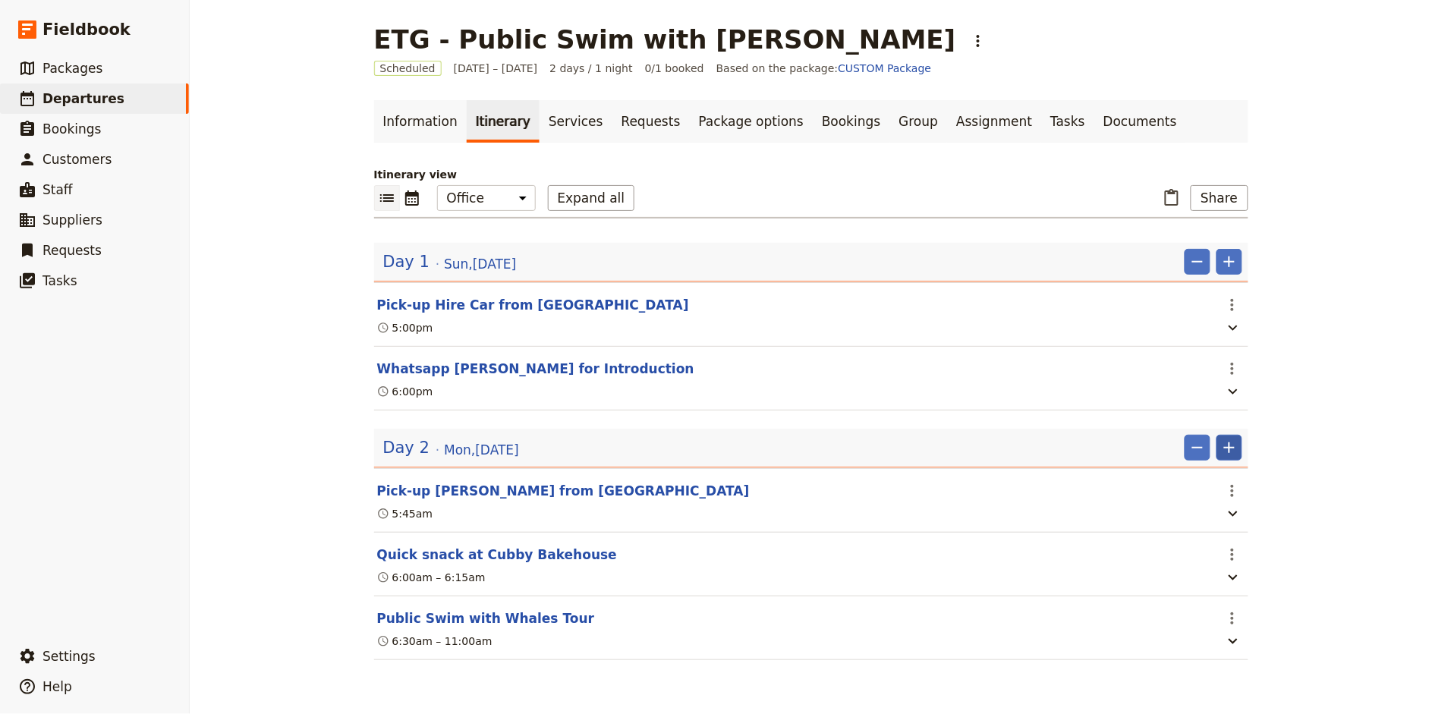
click at [1233, 447] on icon "Add" at bounding box center [1229, 447] width 11 height 11
click at [1218, 480] on span "Add itinerary item" at bounding box center [1184, 480] width 96 height 15
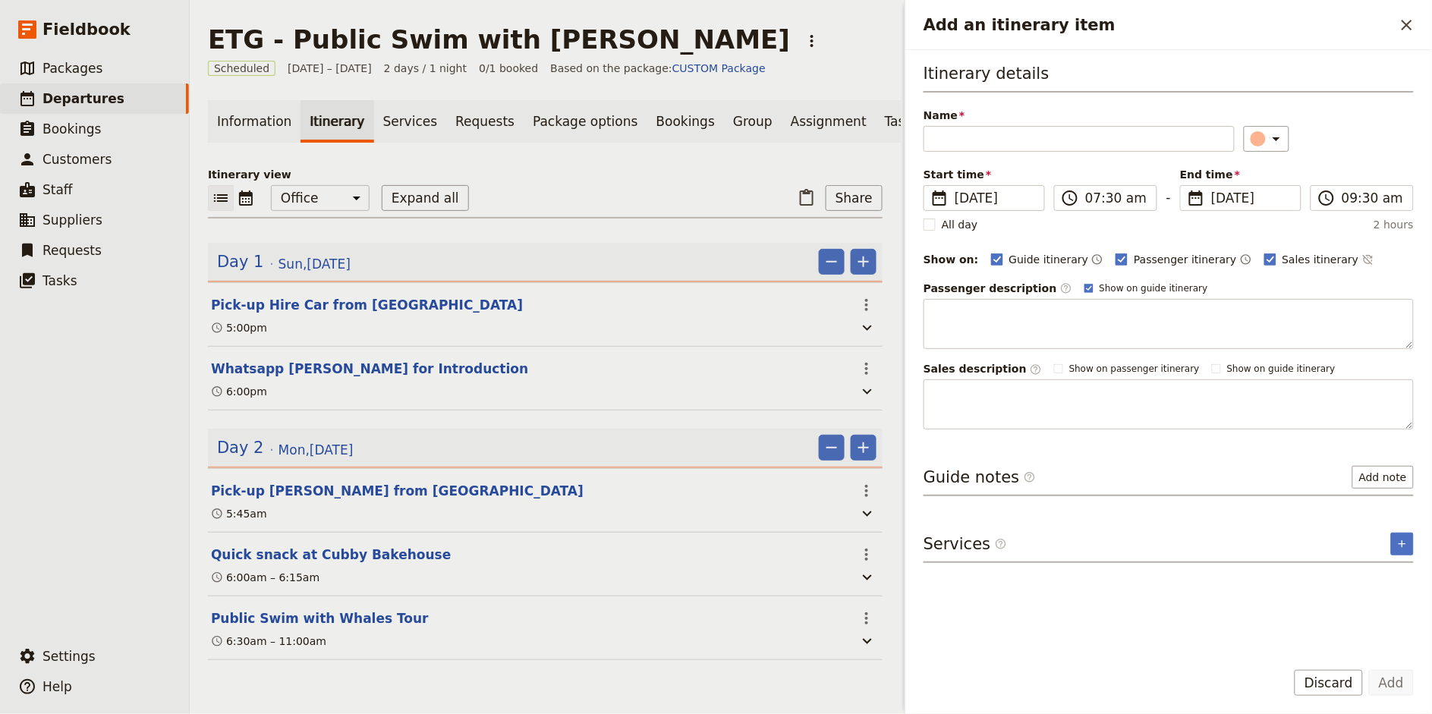
type input "S"
type input "Refresh & Sauna at [GEOGRAPHIC_DATA]"
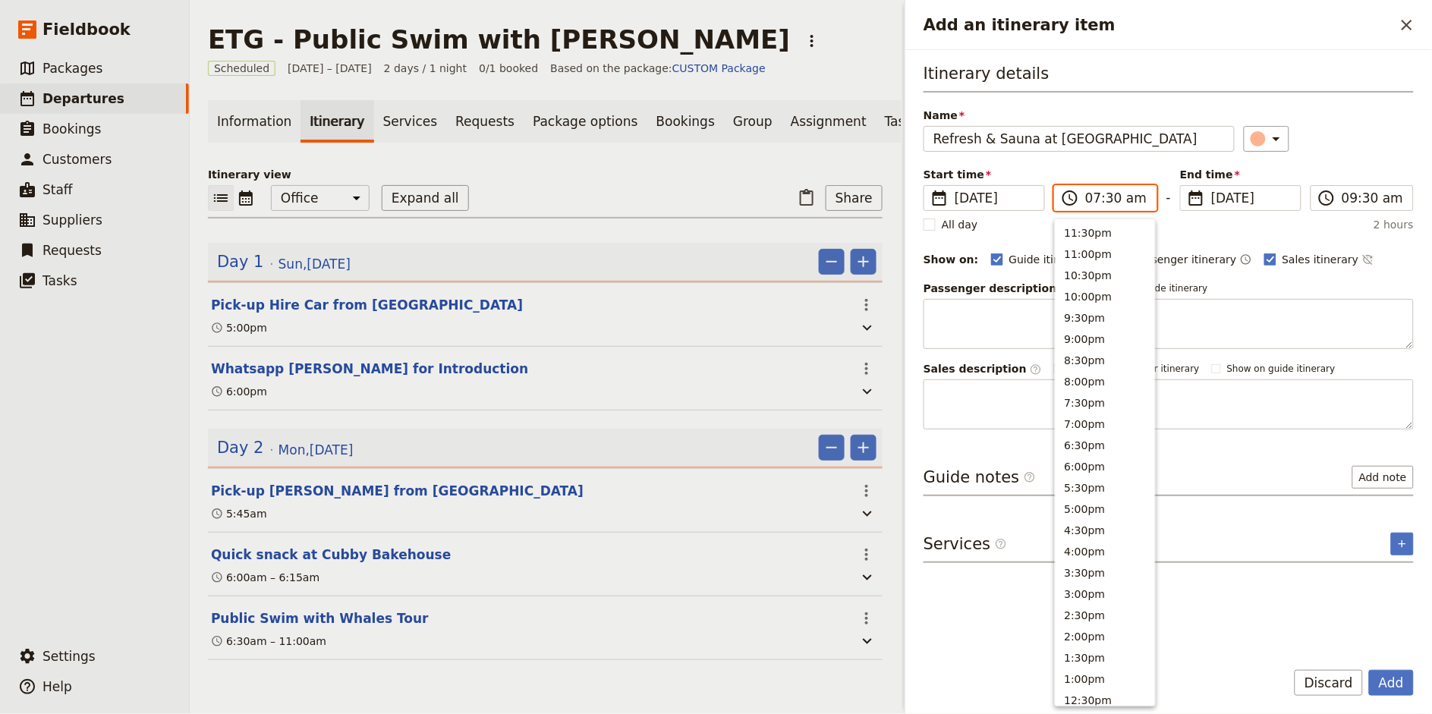
click at [1088, 199] on input "07:30 am" at bounding box center [1116, 198] width 62 height 18
type input "12:00 pm"
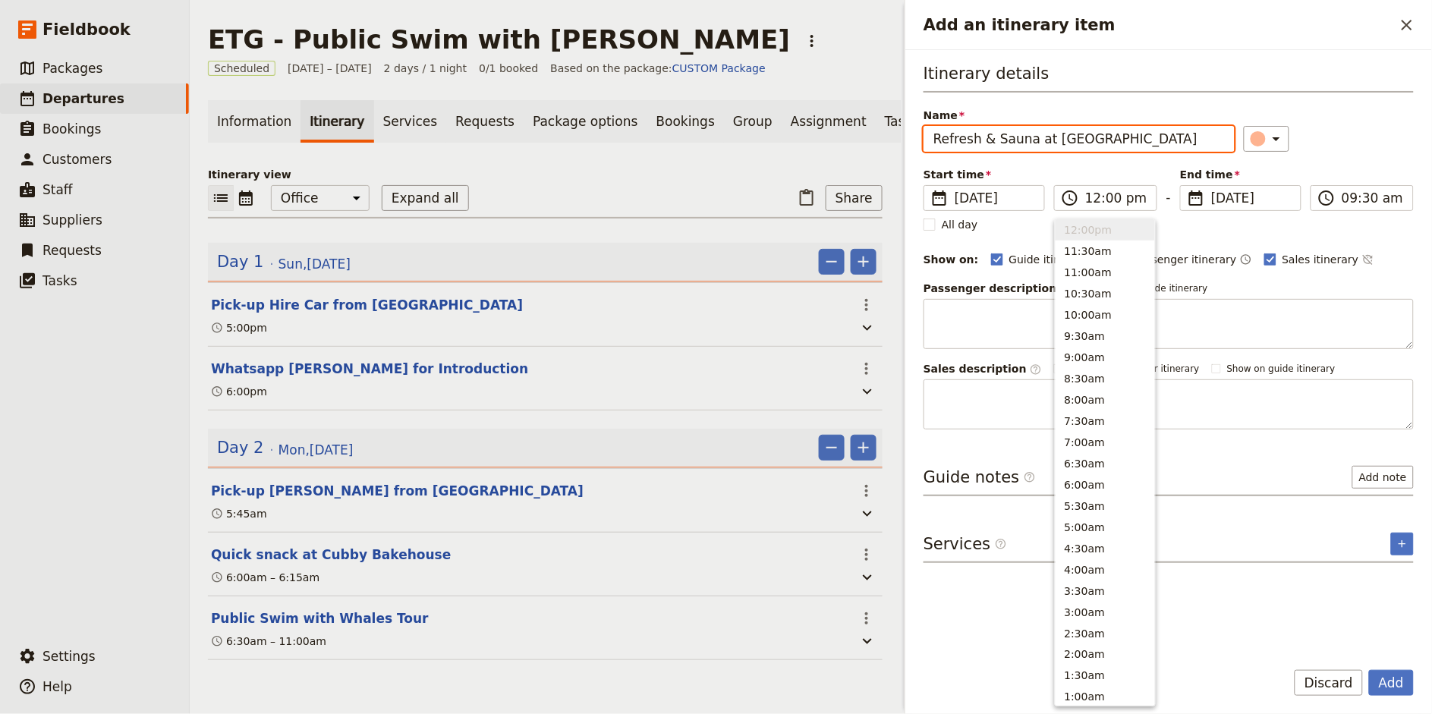
click at [1354, 149] on div "​" at bounding box center [1329, 139] width 171 height 26
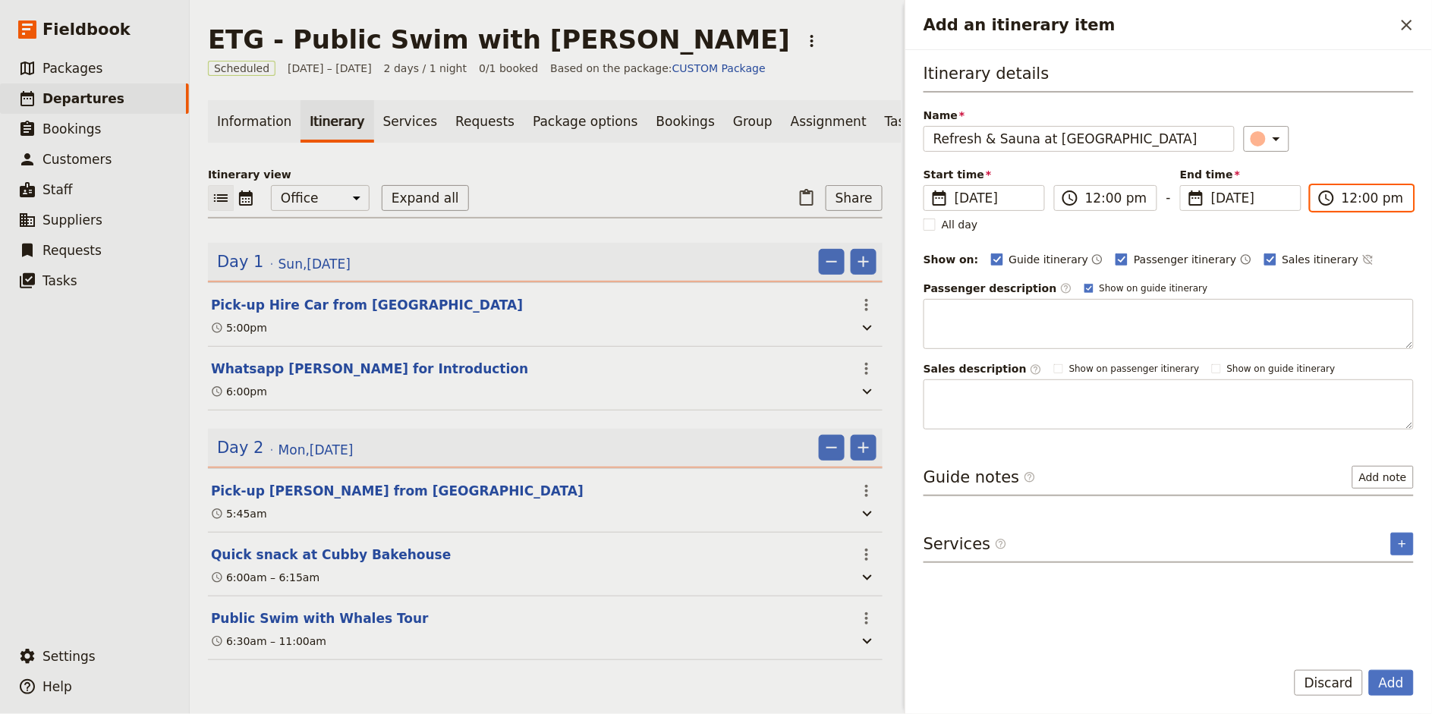
click at [1369, 203] on input "12:00 pm" at bounding box center [1372, 198] width 62 height 18
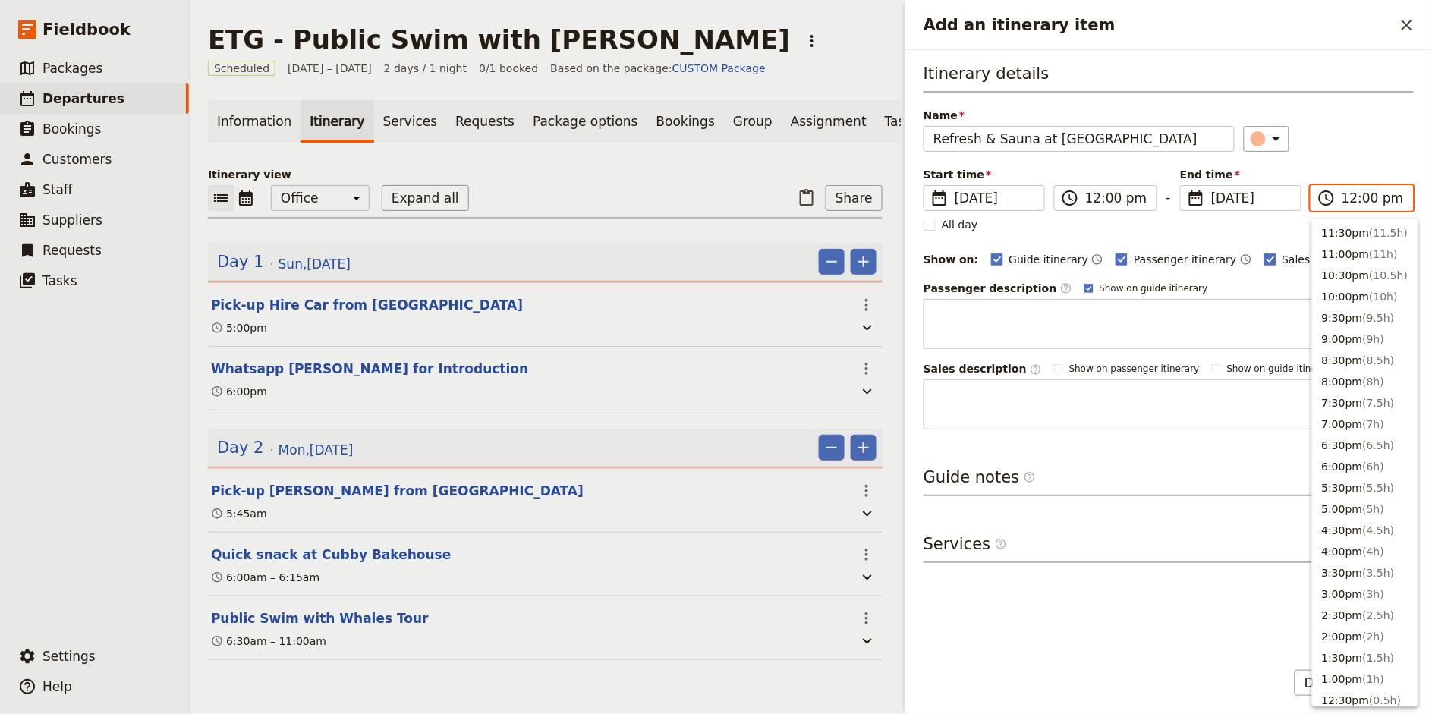
scroll to position [491, 0]
type input "12:30 pm"
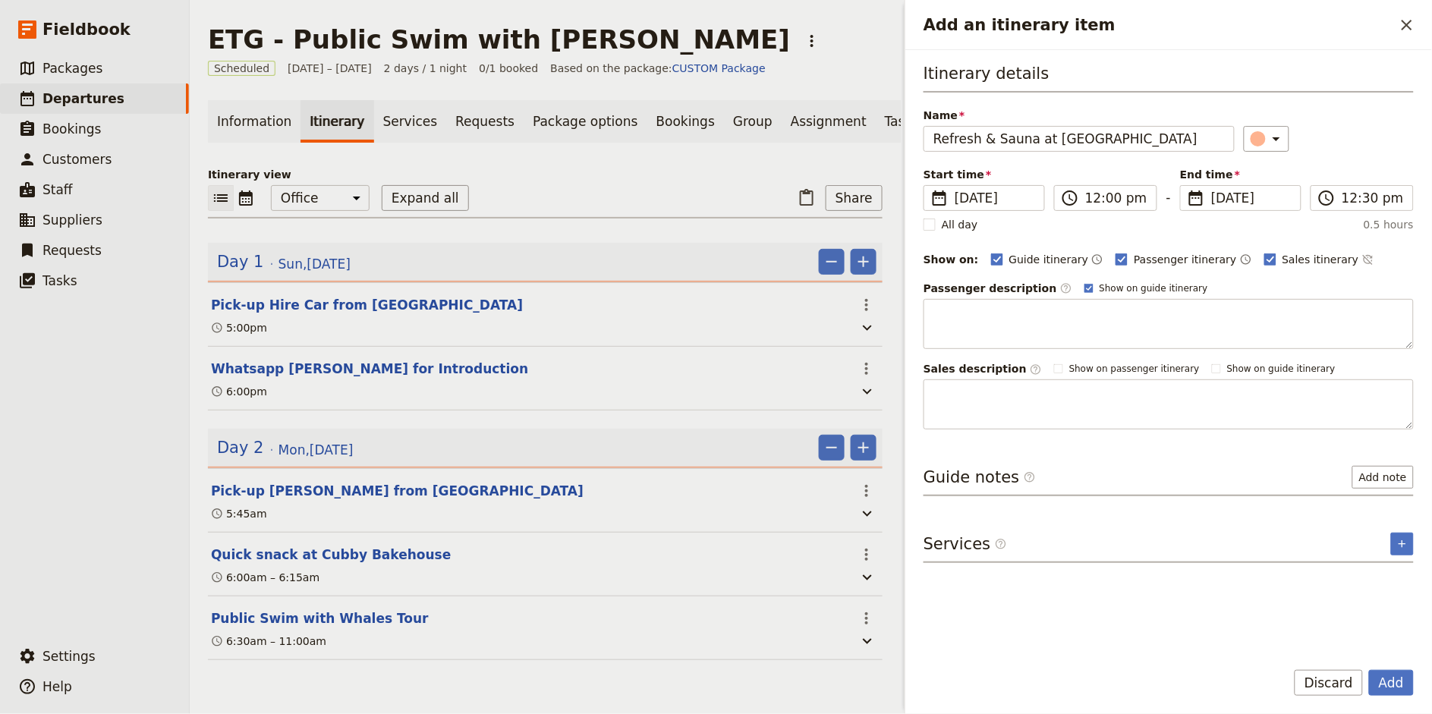
click at [1369, 138] on div "​" at bounding box center [1329, 139] width 171 height 26
click at [1170, 254] on span "Passenger itinerary" at bounding box center [1185, 259] width 102 height 15
click at [1115, 252] on input "Passenger itinerary" at bounding box center [1115, 251] width 1 height 1
checkbox input "false"
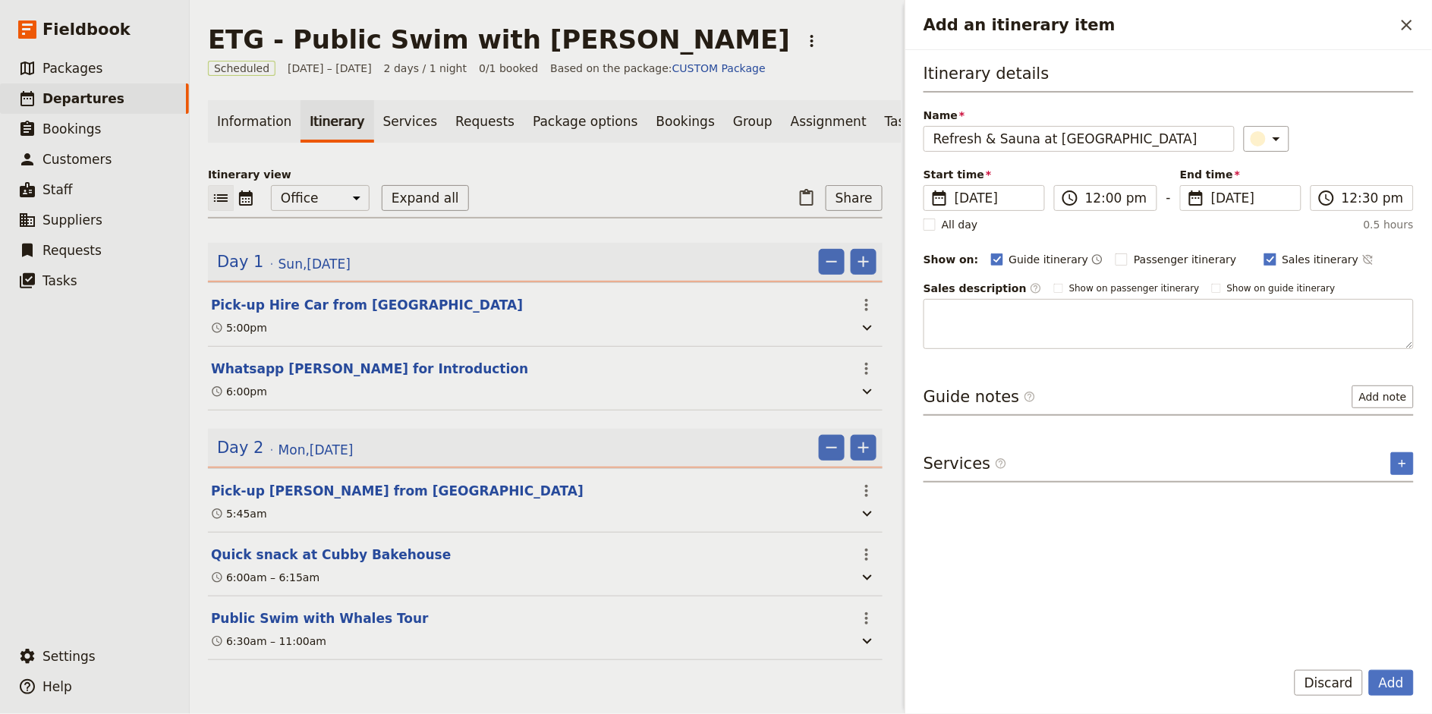
click at [1264, 259] on rect "Add an itinerary item" at bounding box center [1269, 258] width 11 height 11
click at [1263, 252] on input "Sales itinerary" at bounding box center [1263, 251] width 1 height 1
checkbox input "false"
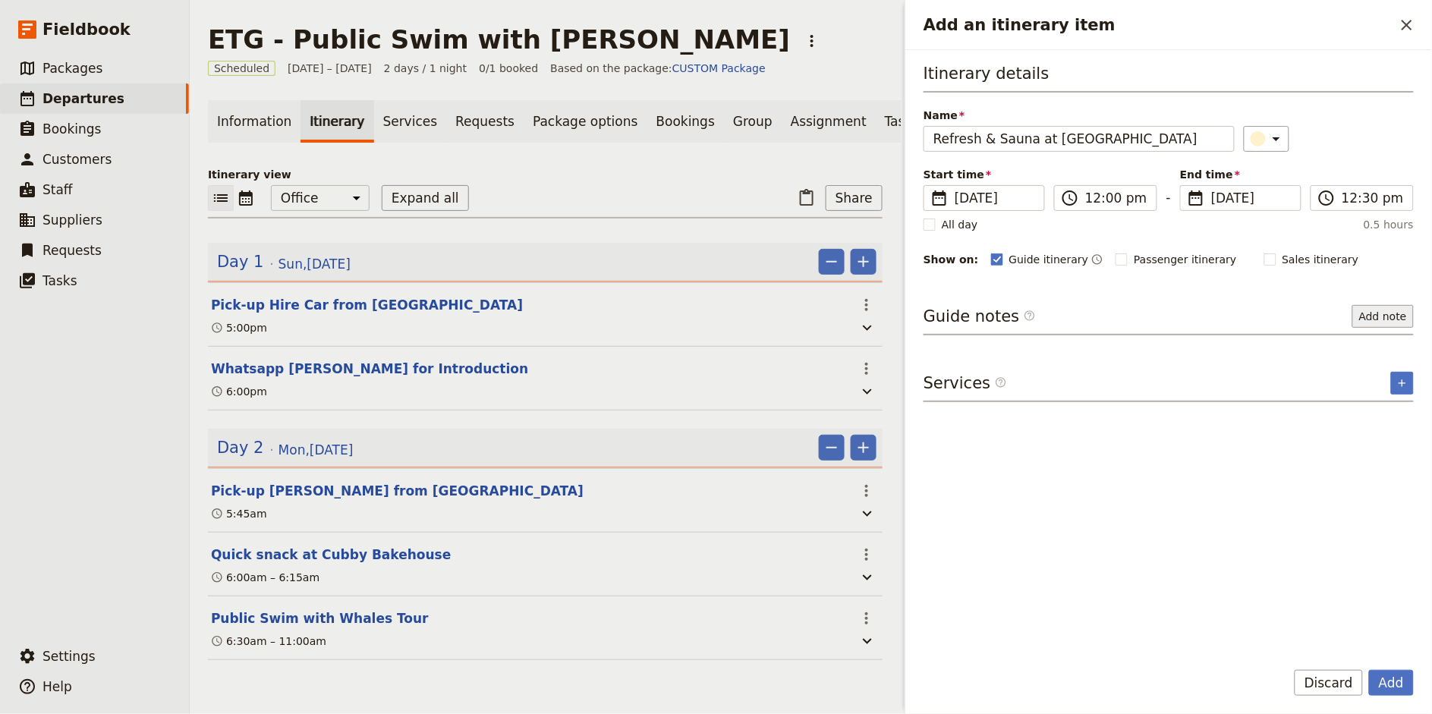
click at [1392, 310] on button "Add note" at bounding box center [1382, 316] width 61 height 23
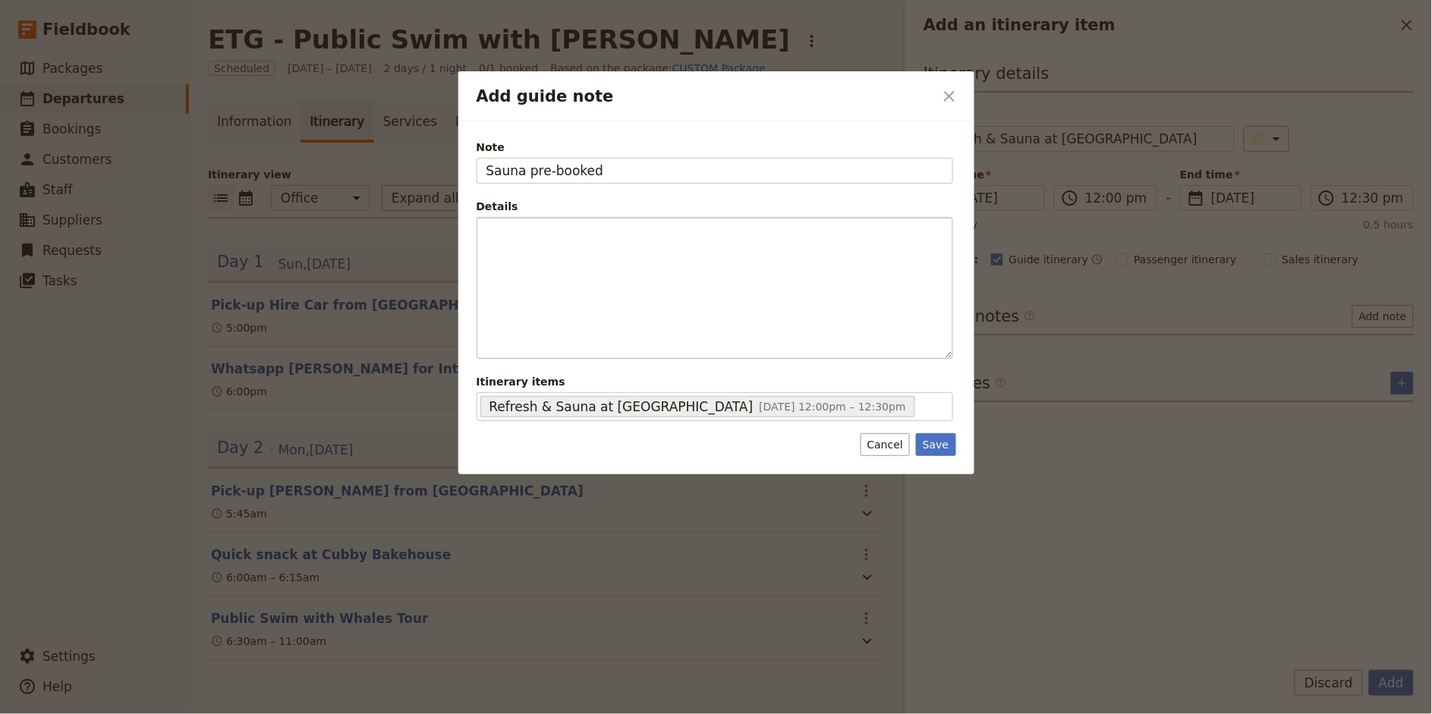
type input "Sauna pre-booked"
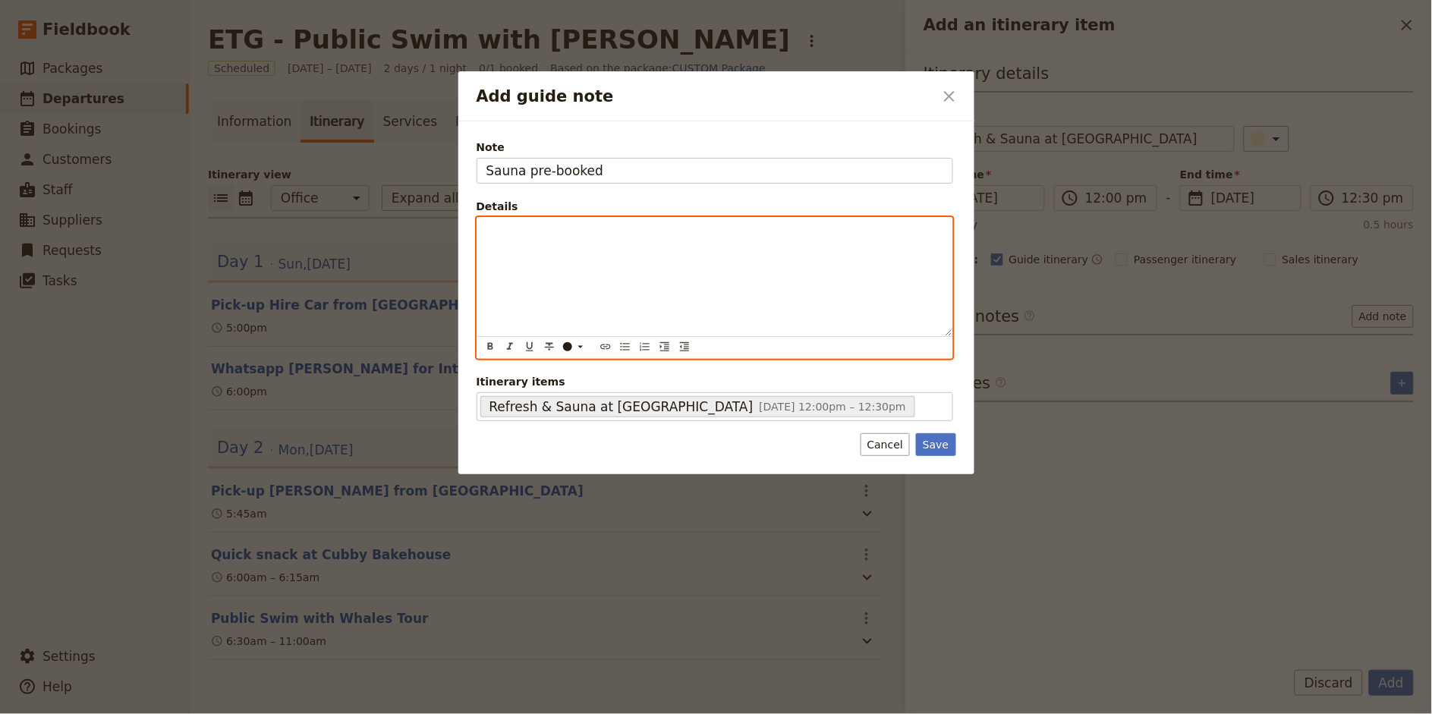
click at [681, 234] on p "Add guide note" at bounding box center [714, 231] width 457 height 15
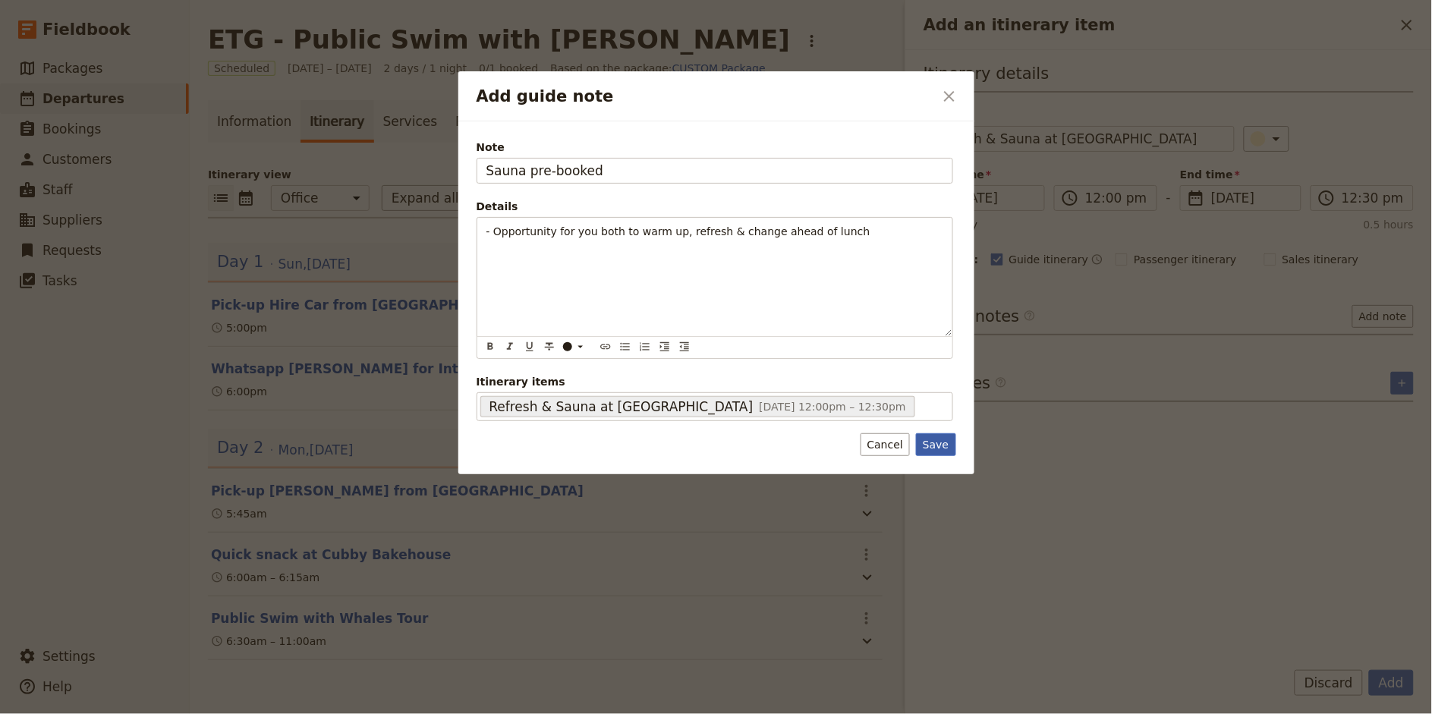
click at [941, 451] on button "Save" at bounding box center [935, 444] width 39 height 23
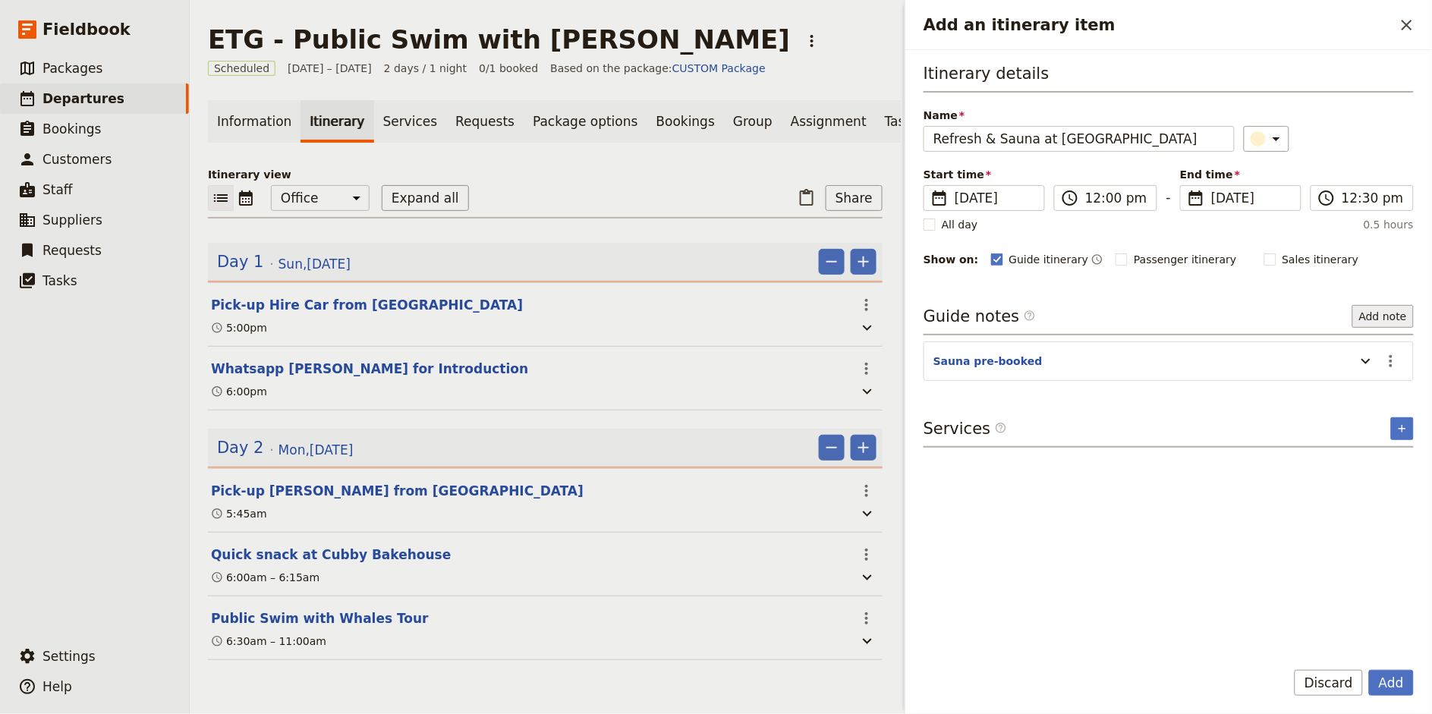
click at [1385, 310] on button "Add note" at bounding box center [1382, 316] width 61 height 23
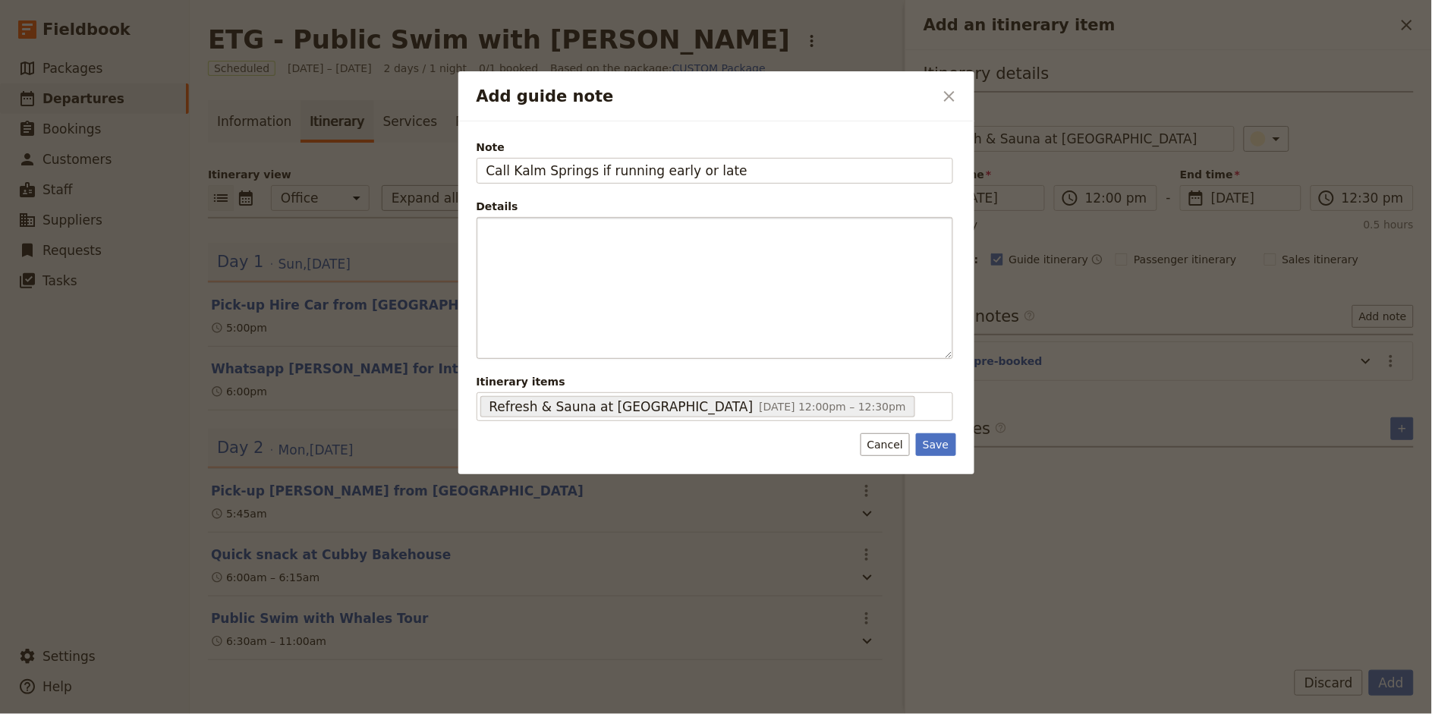
type input "Call Kalm Springs if running early or late"
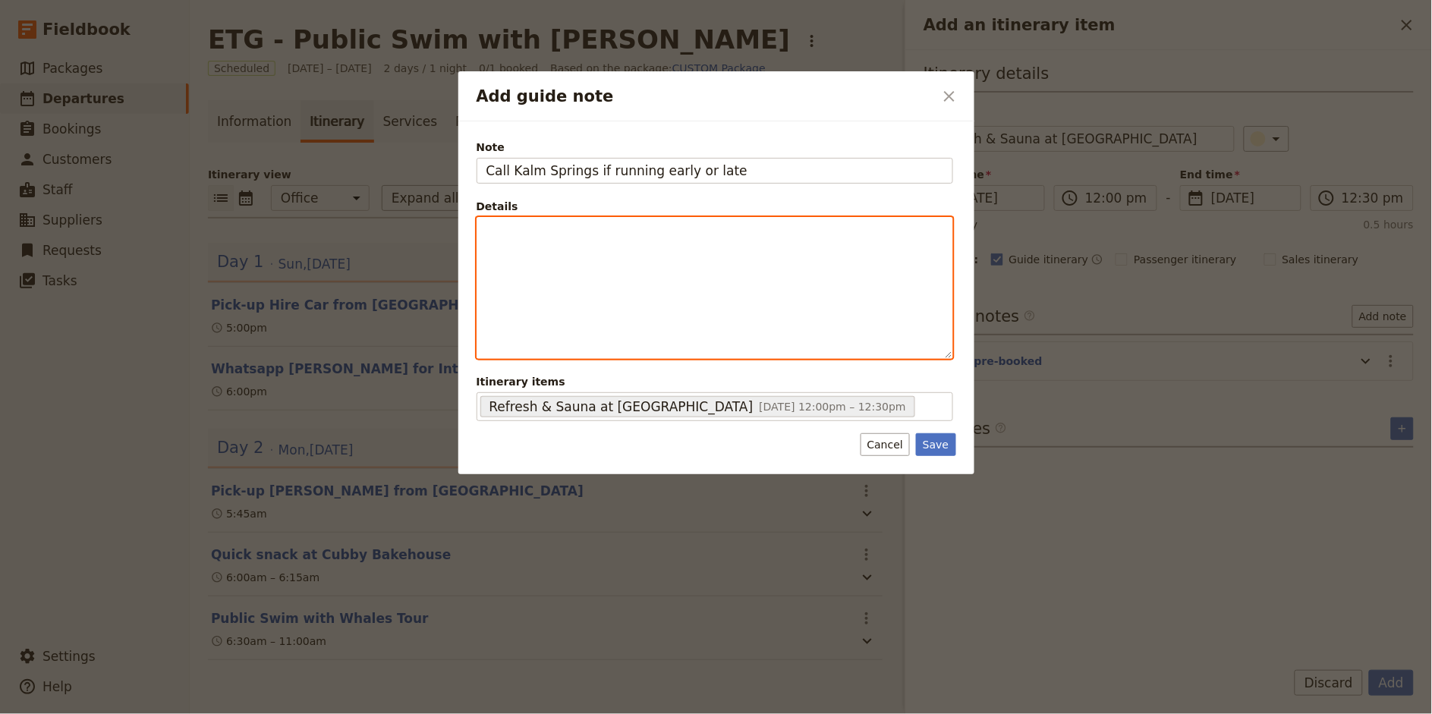
click at [648, 233] on p "Add guide note" at bounding box center [714, 231] width 457 height 15
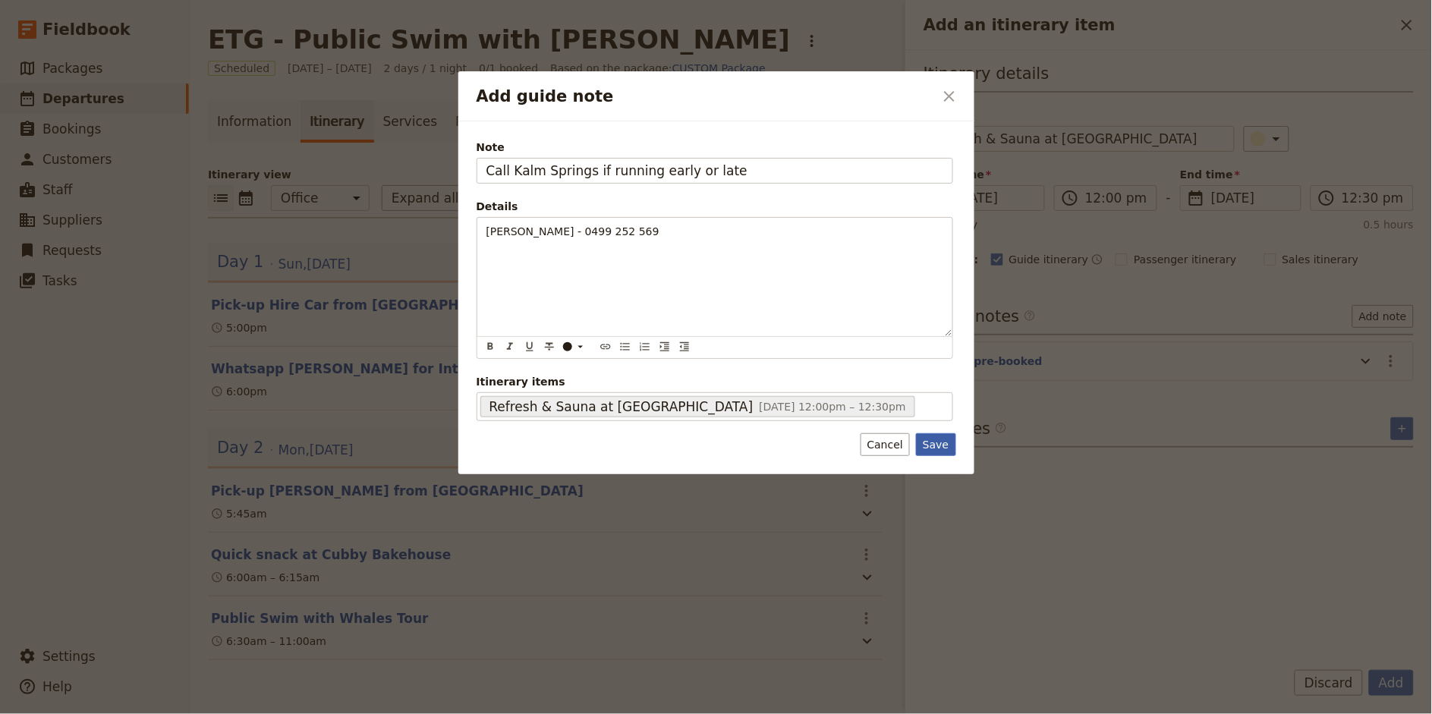
click at [939, 445] on button "Save" at bounding box center [935, 444] width 39 height 23
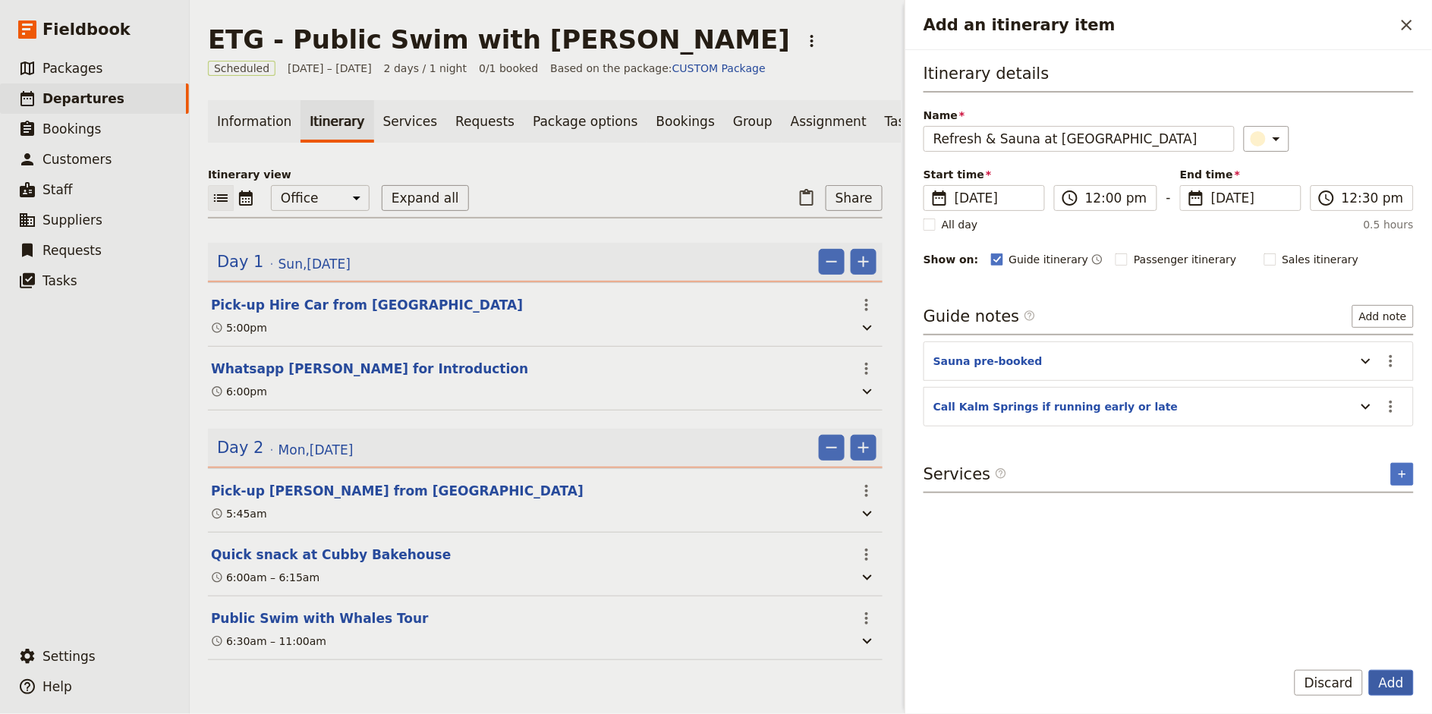
click at [1389, 683] on button "Add" at bounding box center [1391, 683] width 45 height 26
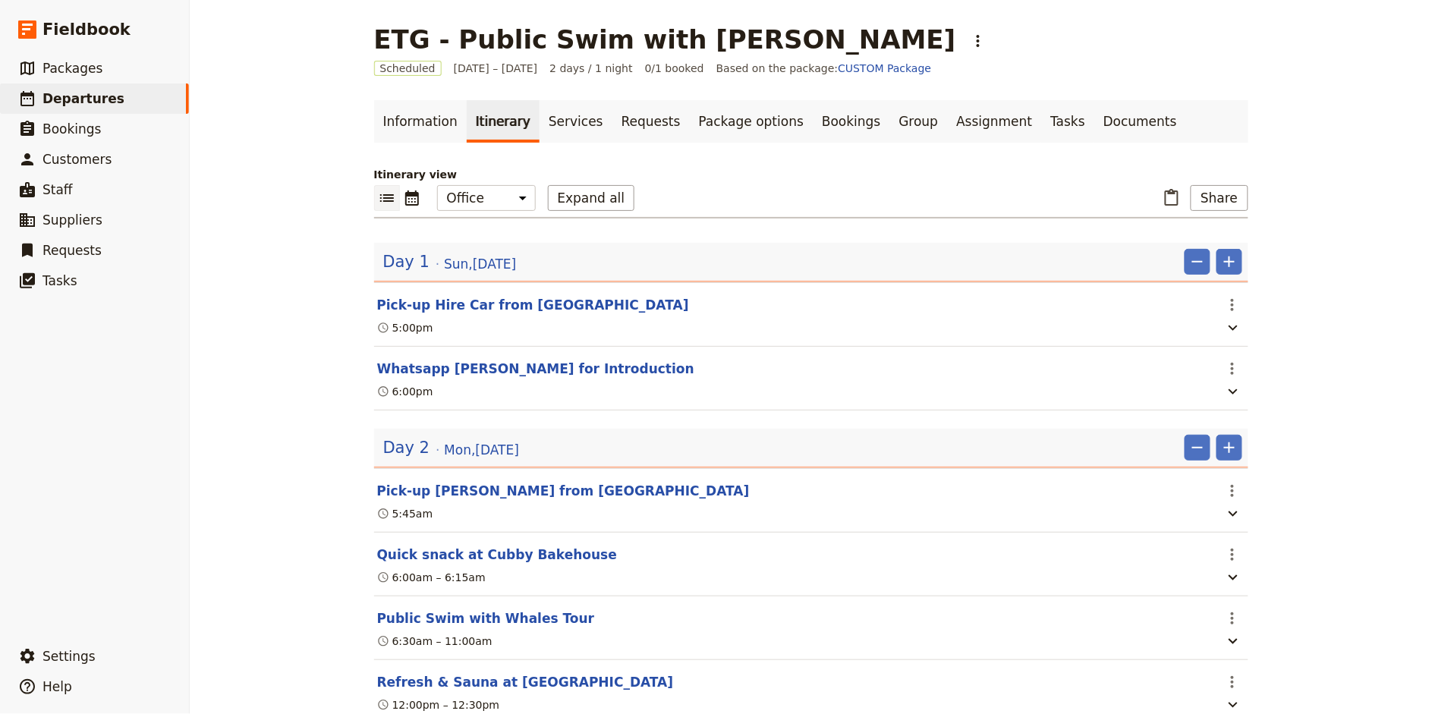
scroll to position [53, 0]
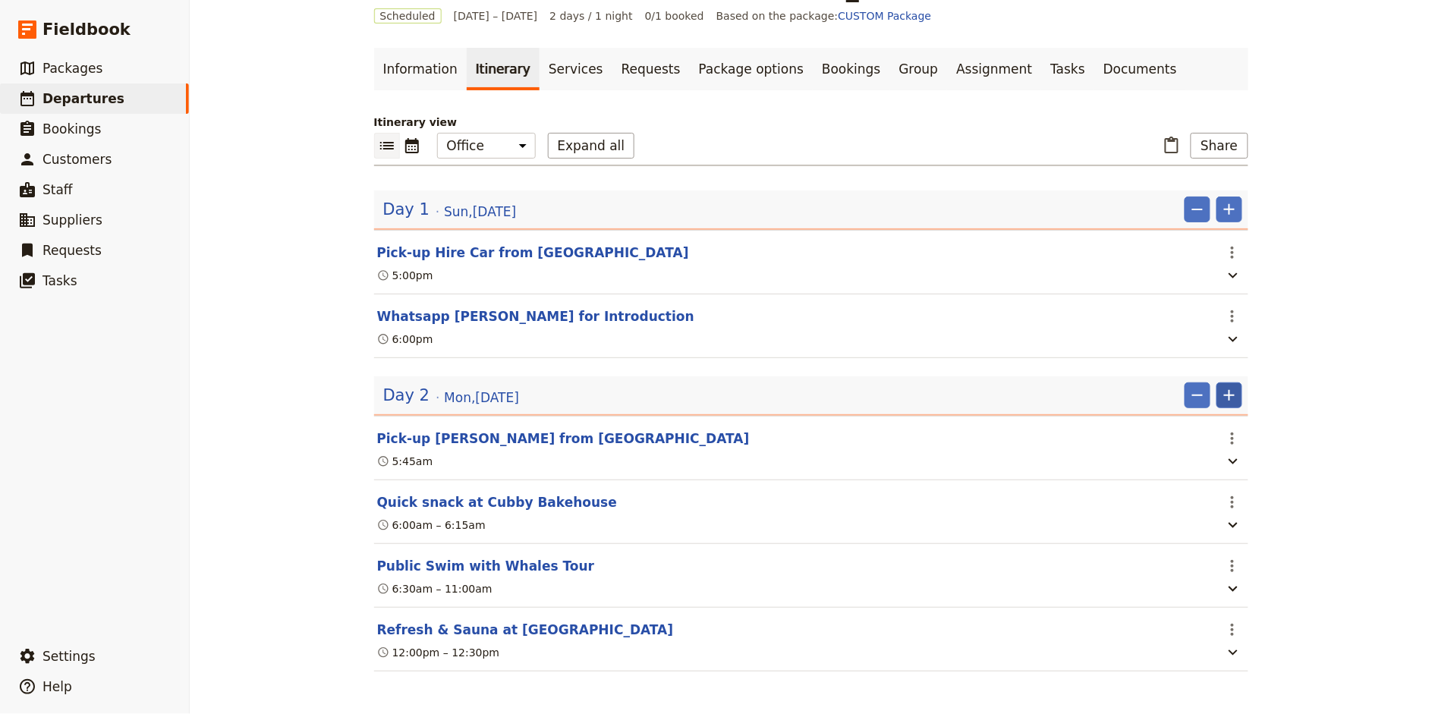
click at [1235, 392] on icon "Add" at bounding box center [1229, 395] width 18 height 18
click at [1197, 429] on span "Add itinerary item" at bounding box center [1184, 427] width 96 height 15
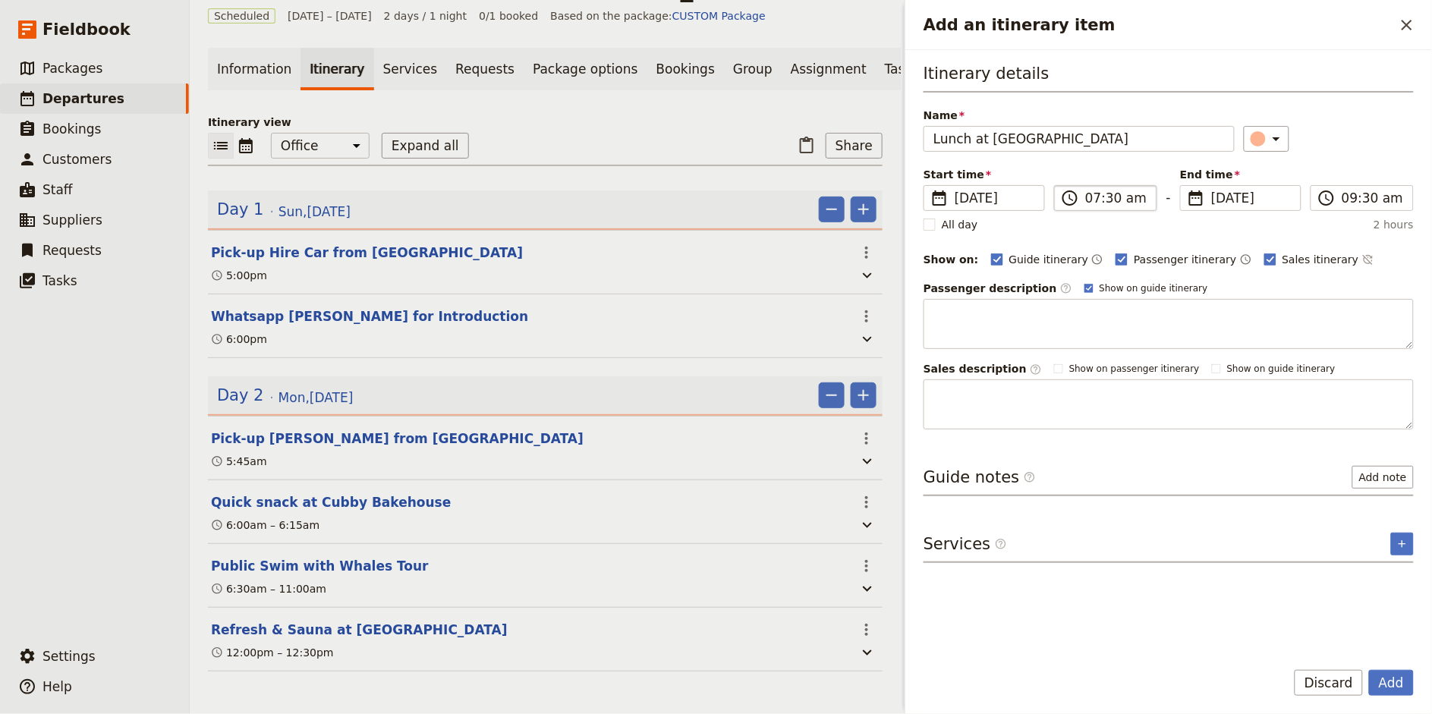
type input "Lunch at [GEOGRAPHIC_DATA]"
click at [1093, 200] on input "07:30 am" at bounding box center [1116, 198] width 62 height 18
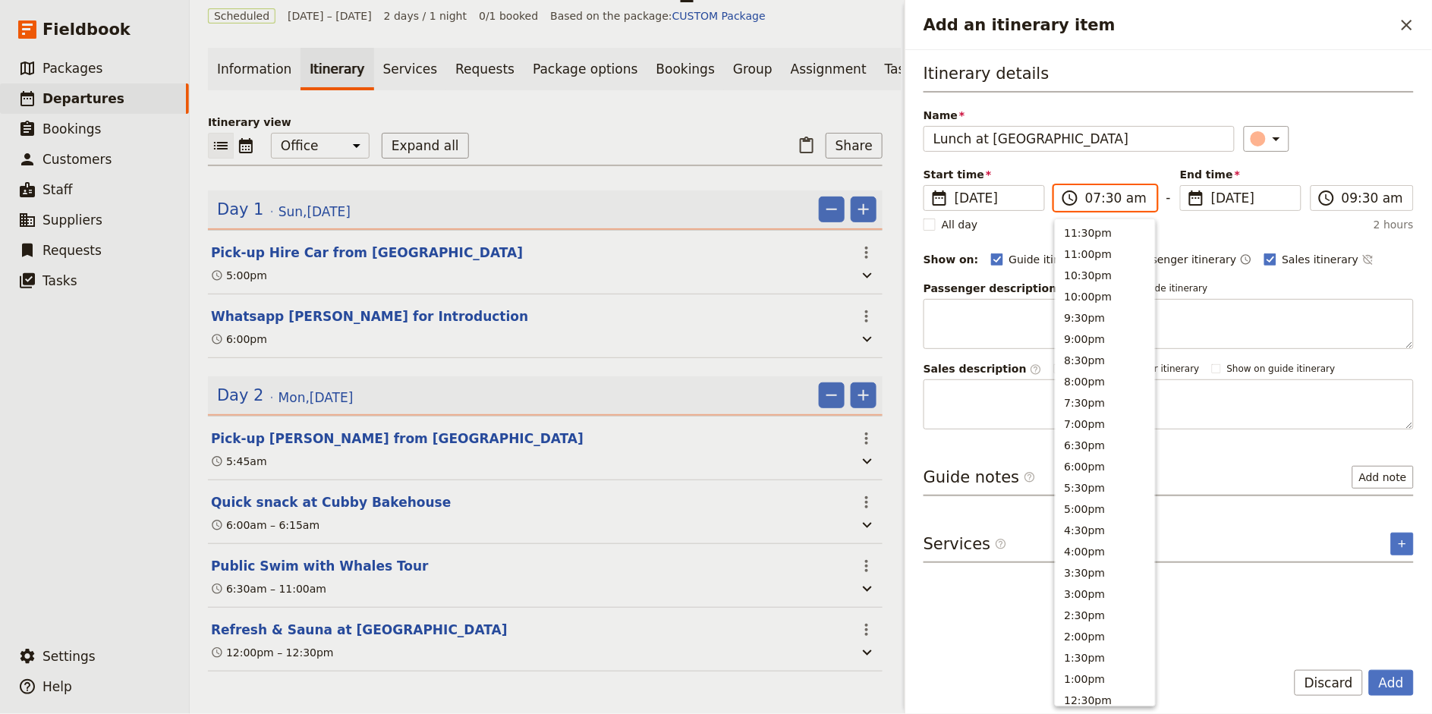
scroll to position [539, 0]
click at [1108, 200] on input "01:30 am" at bounding box center [1116, 198] width 62 height 18
type input "01:00 pm"
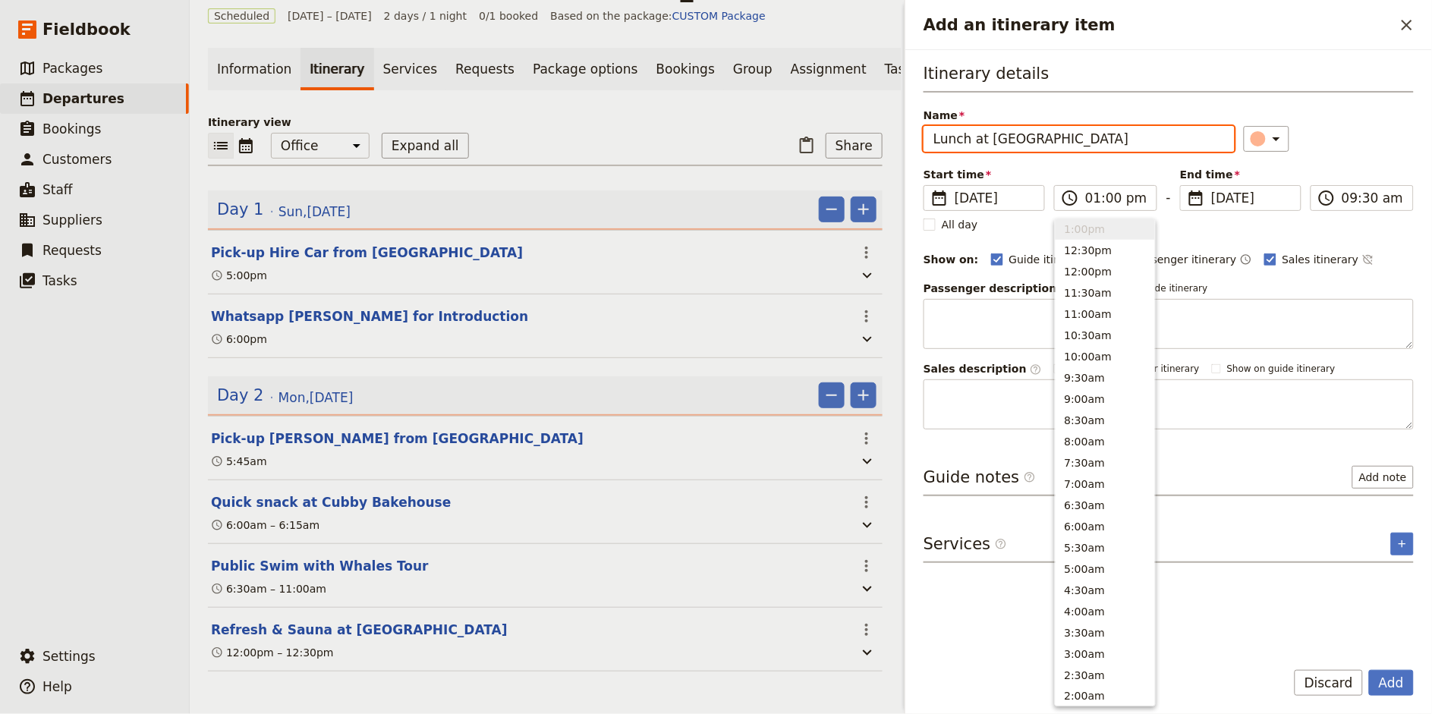
click at [1390, 149] on div "​" at bounding box center [1329, 139] width 171 height 26
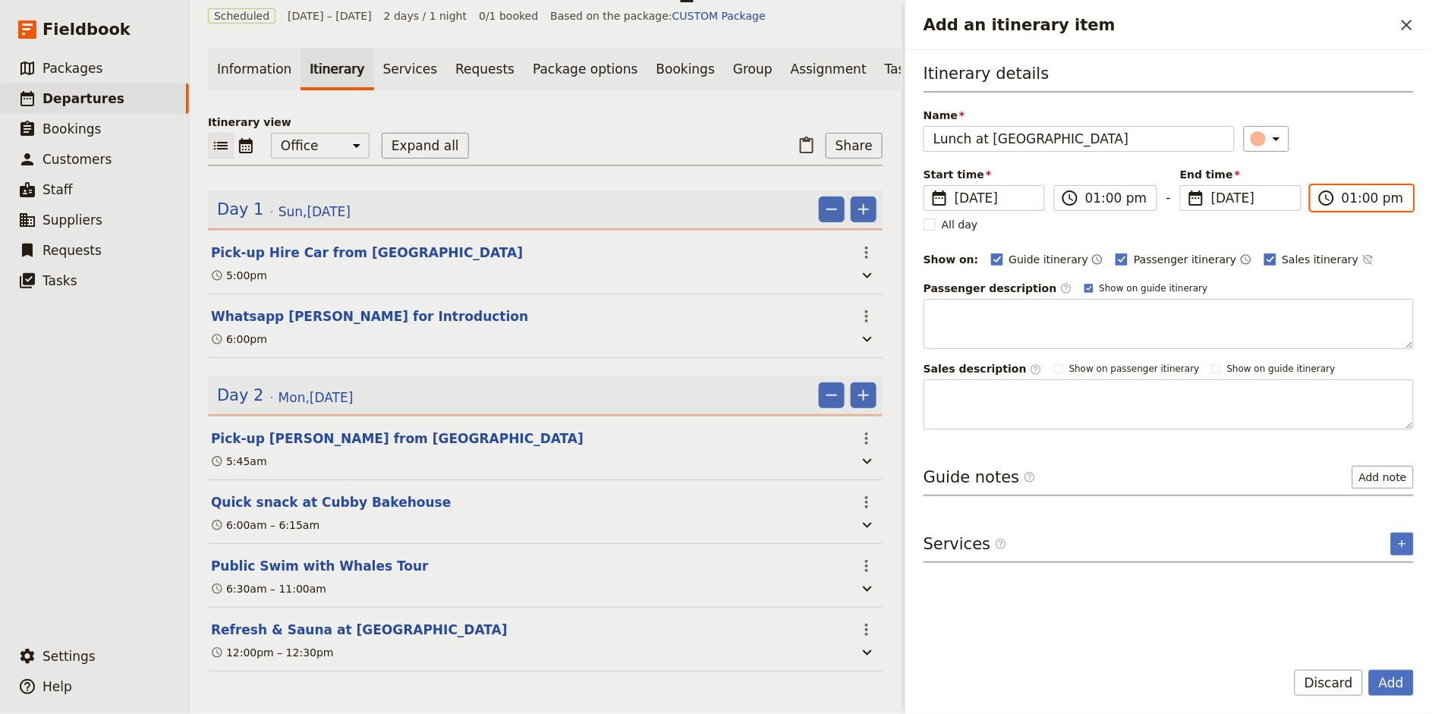
click at [1348, 200] on input "01:00 pm" at bounding box center [1372, 198] width 62 height 18
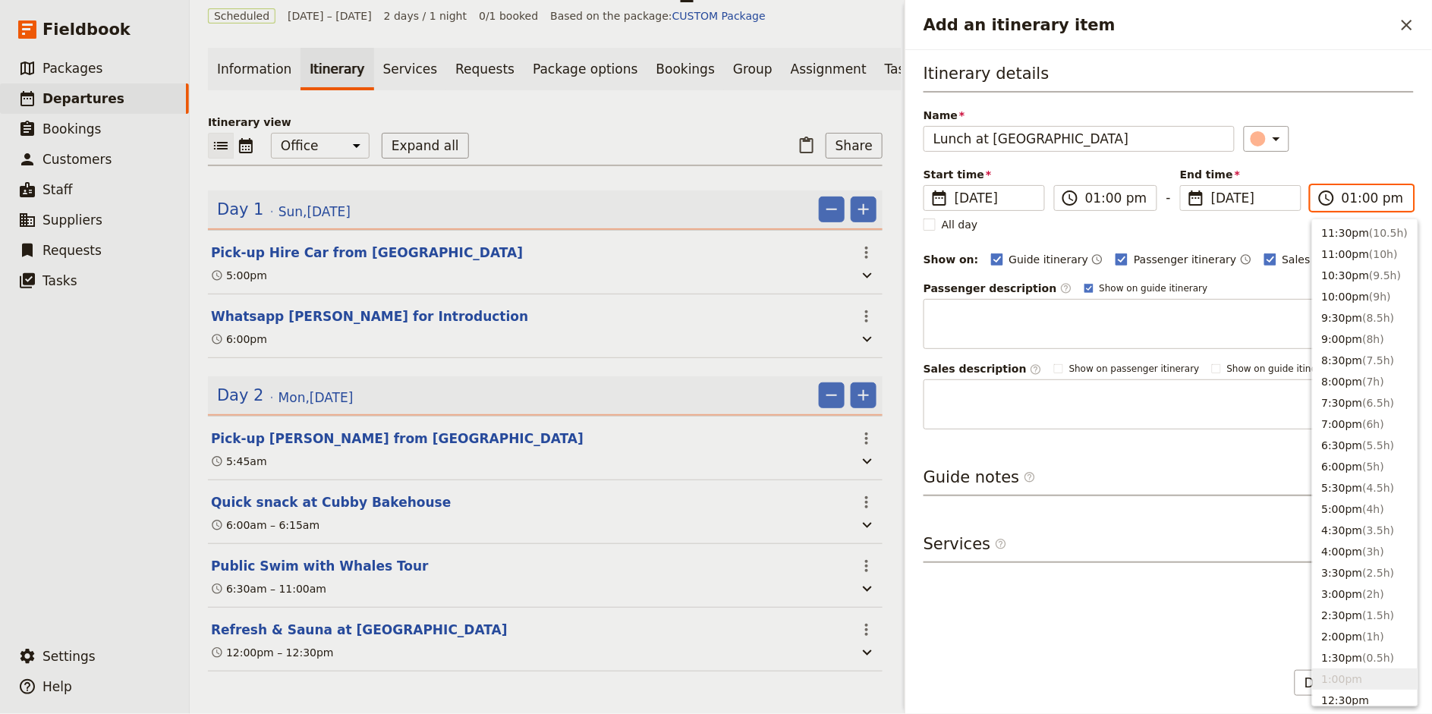
type input "03:00 pm"
click at [1368, 130] on div "​" at bounding box center [1329, 139] width 171 height 26
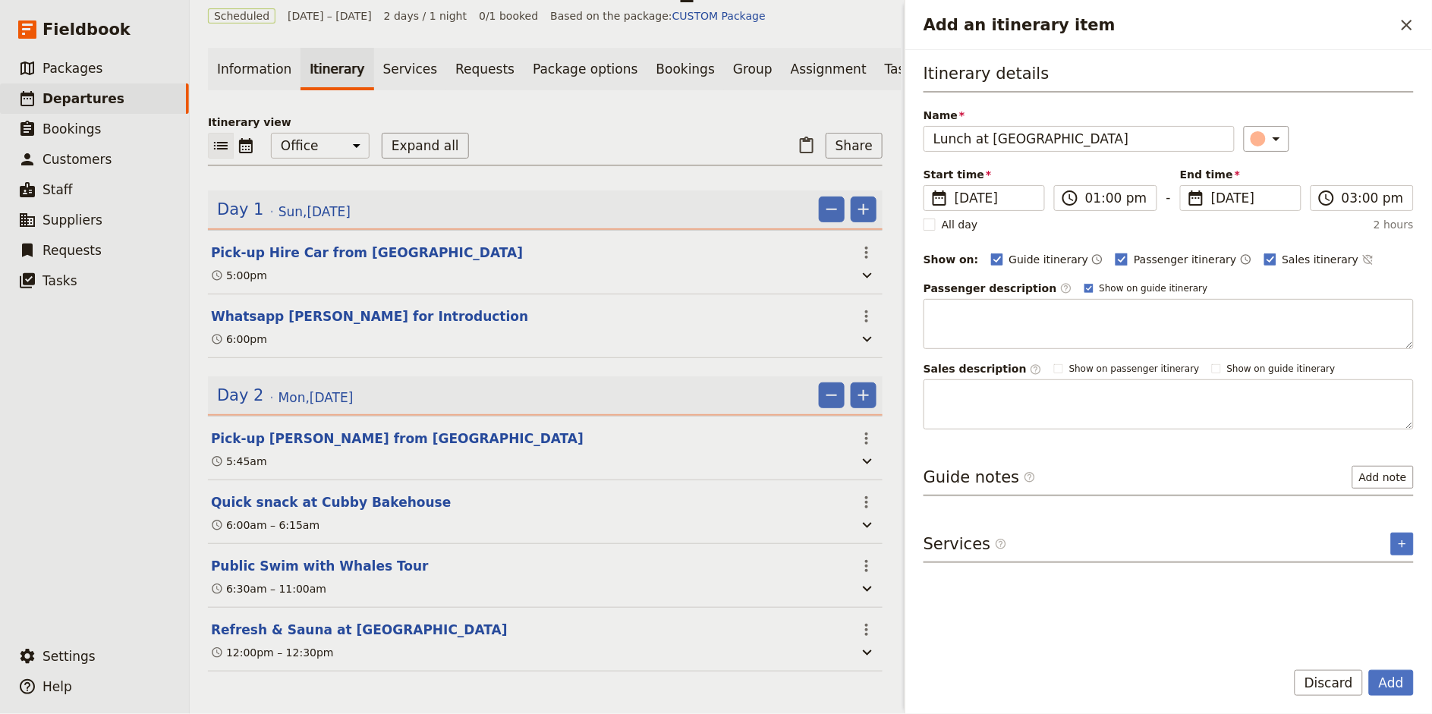
click at [1168, 262] on span "Passenger itinerary" at bounding box center [1185, 259] width 102 height 15
click at [1115, 252] on input "Passenger itinerary" at bounding box center [1115, 251] width 1 height 1
checkbox input "false"
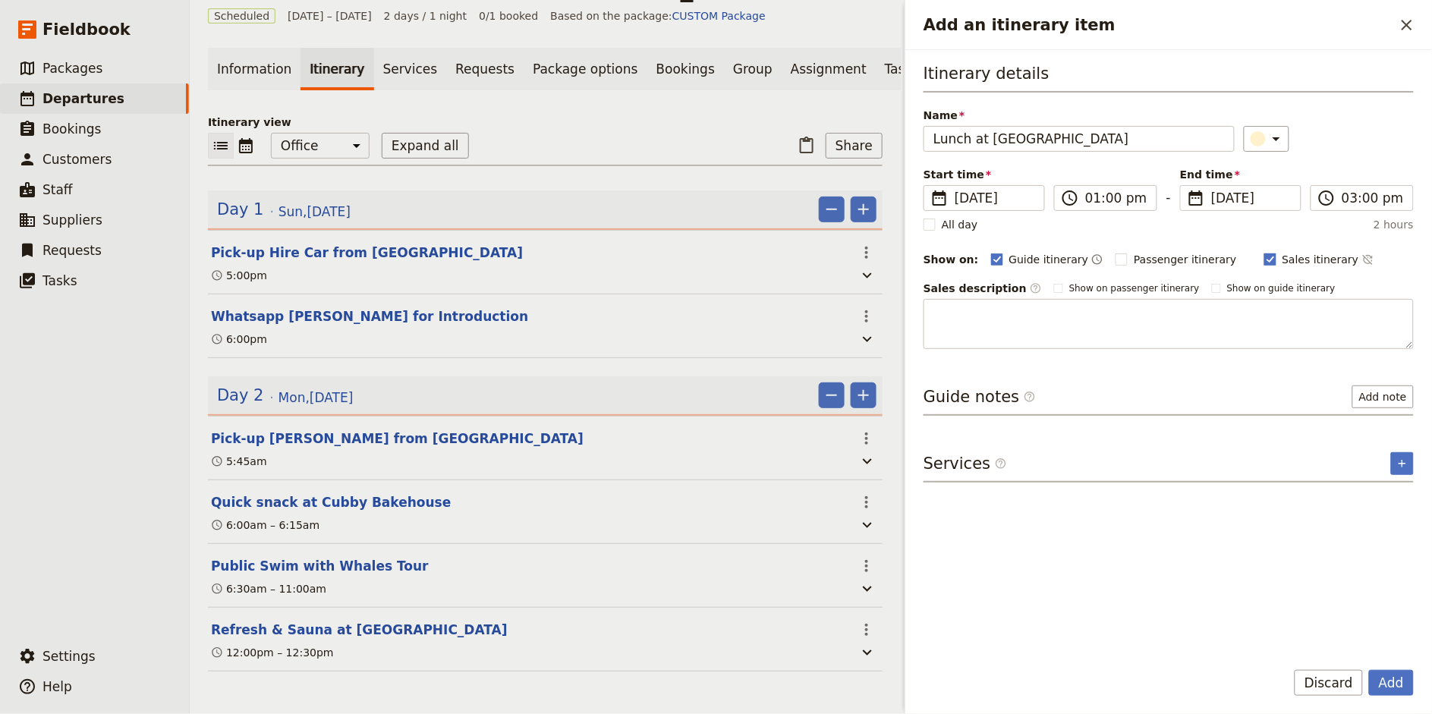
click at [1282, 262] on span "Sales itinerary" at bounding box center [1320, 259] width 77 height 15
click at [1264, 252] on input "Sales itinerary" at bounding box center [1263, 251] width 1 height 1
checkbox input "false"
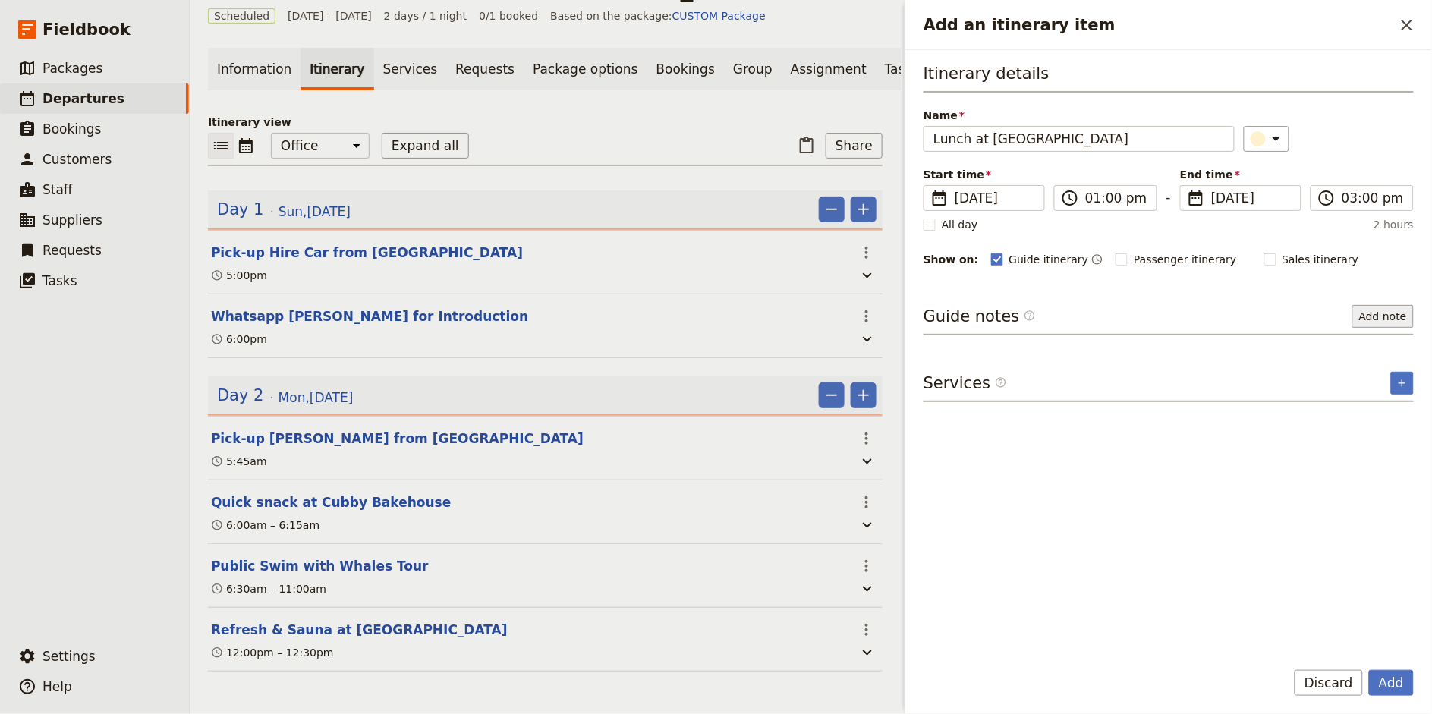
click at [1371, 312] on button "Add note" at bounding box center [1382, 316] width 61 height 23
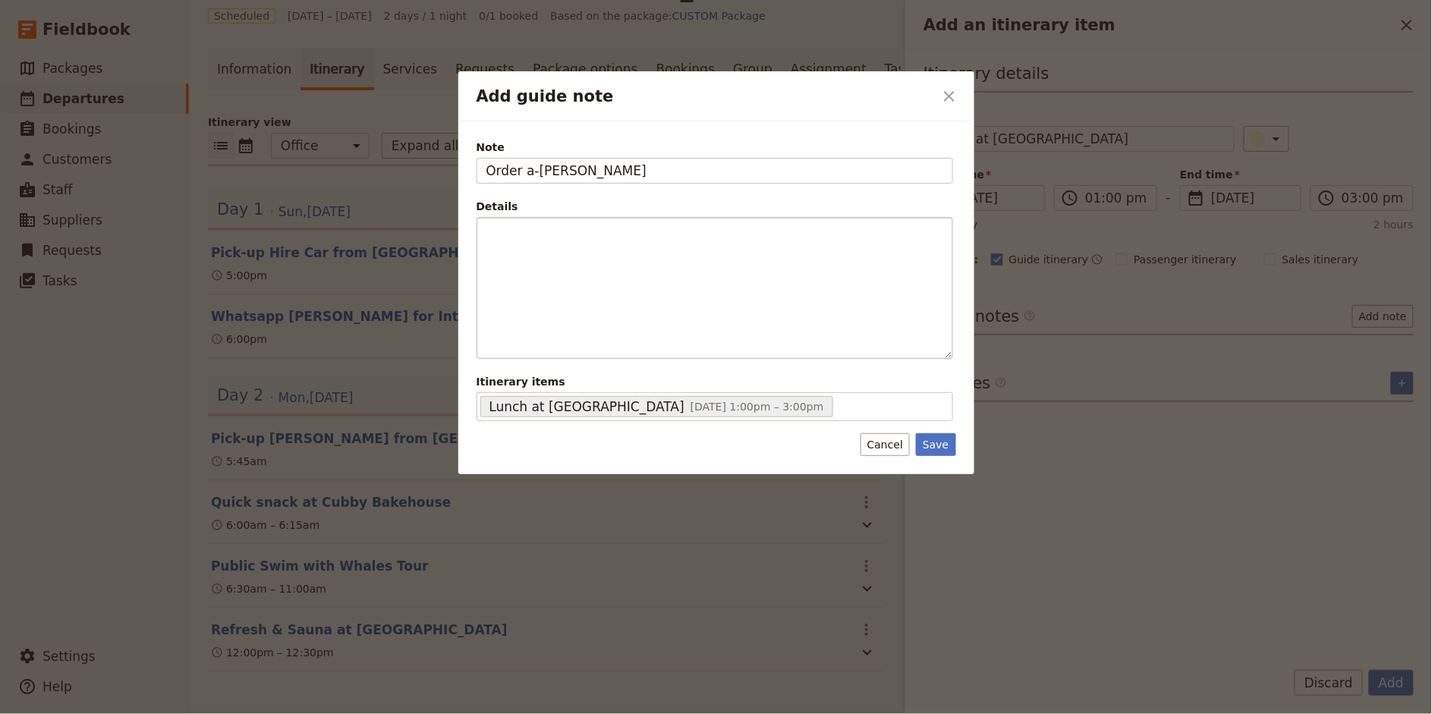
type input "Order a-[PERSON_NAME]"
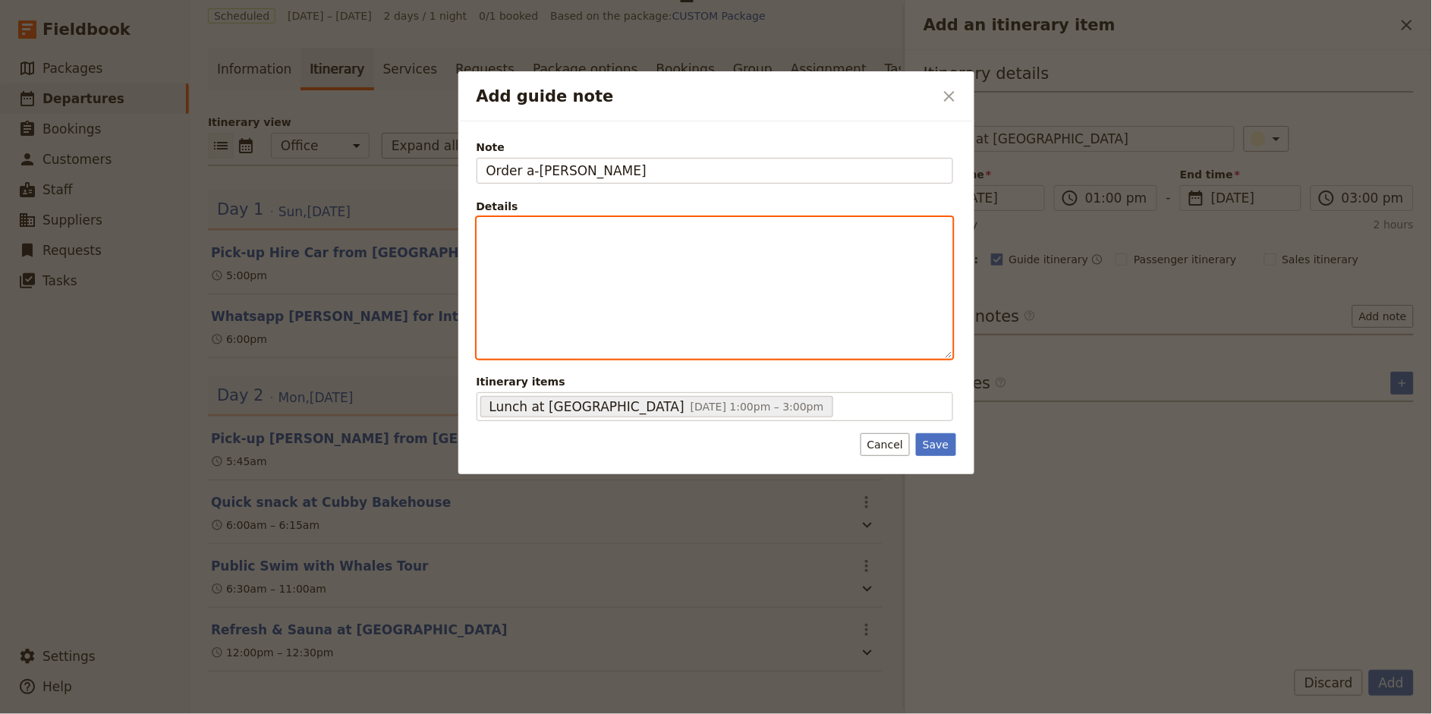
click at [697, 262] on div "Add guide note" at bounding box center [714, 288] width 475 height 140
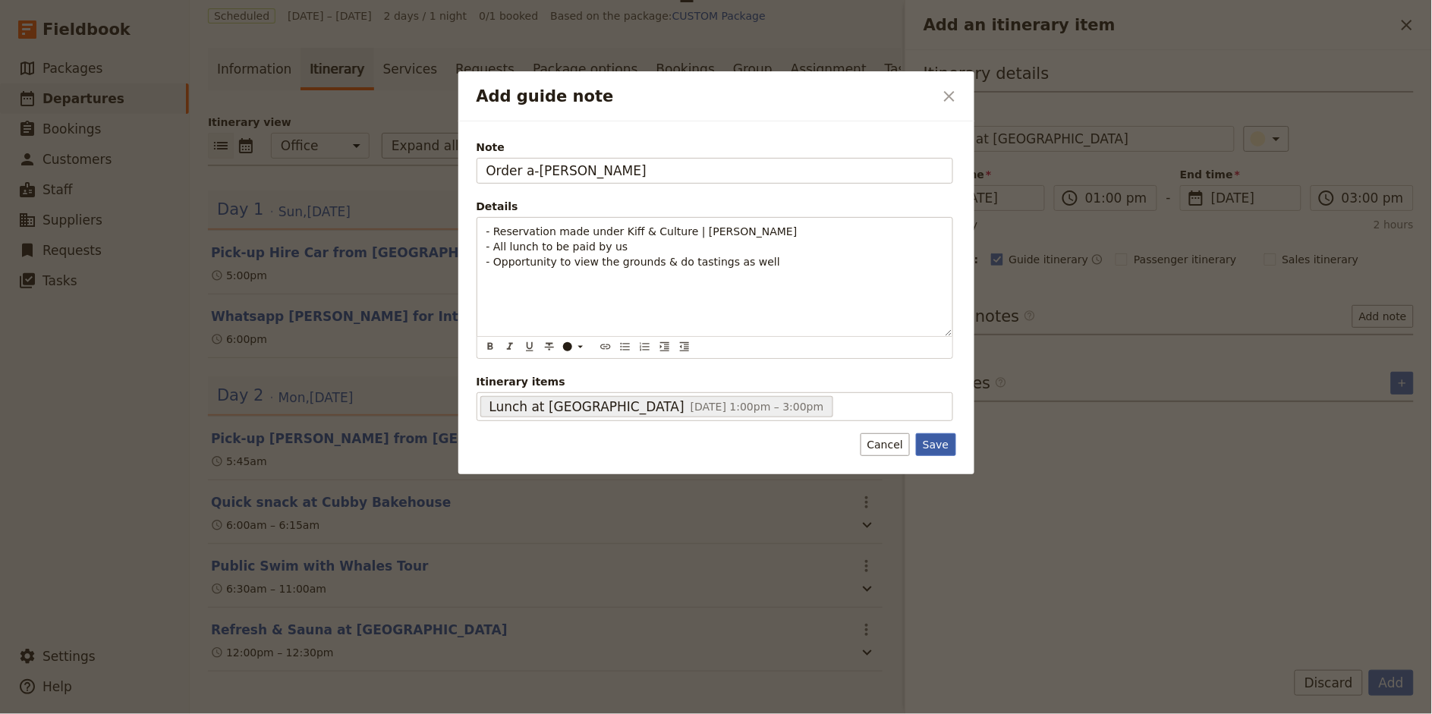
click at [928, 445] on button "Save" at bounding box center [935, 444] width 39 height 23
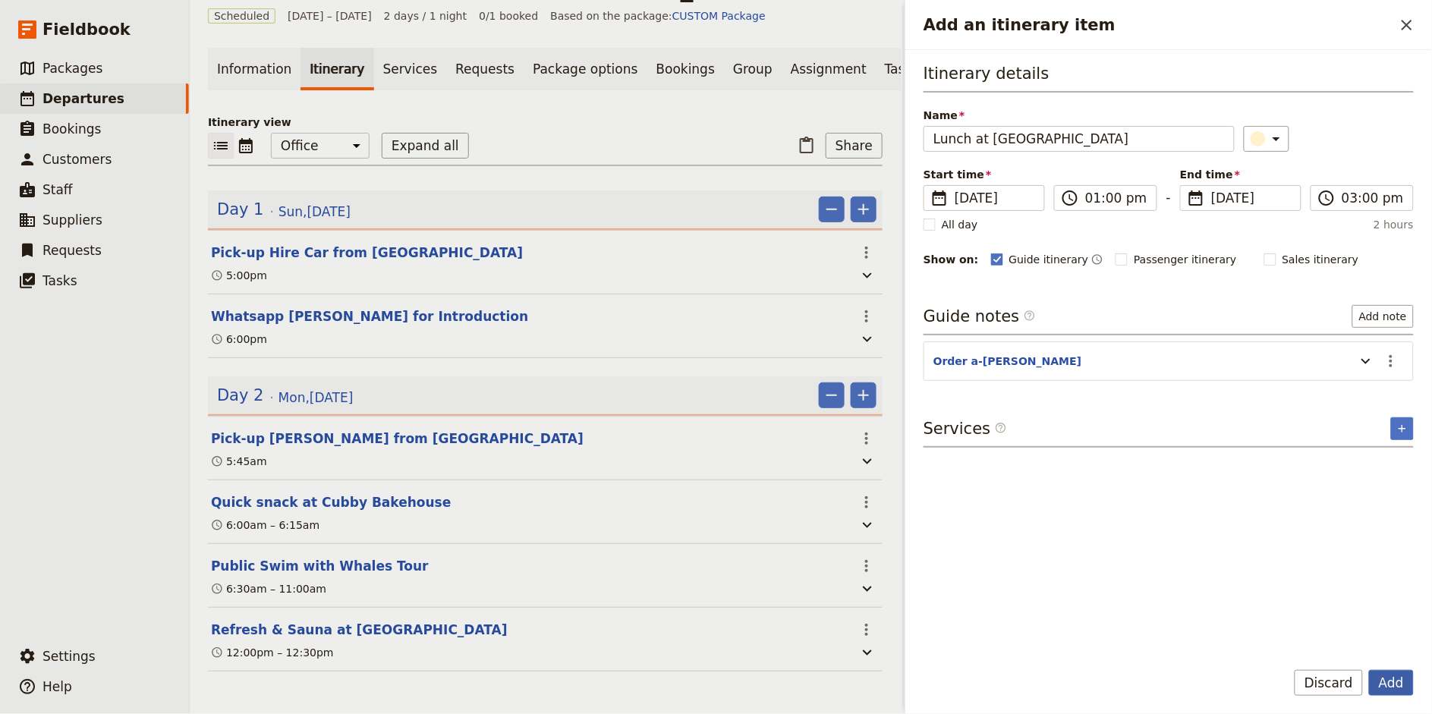
click at [1391, 683] on button "Add" at bounding box center [1391, 683] width 45 height 26
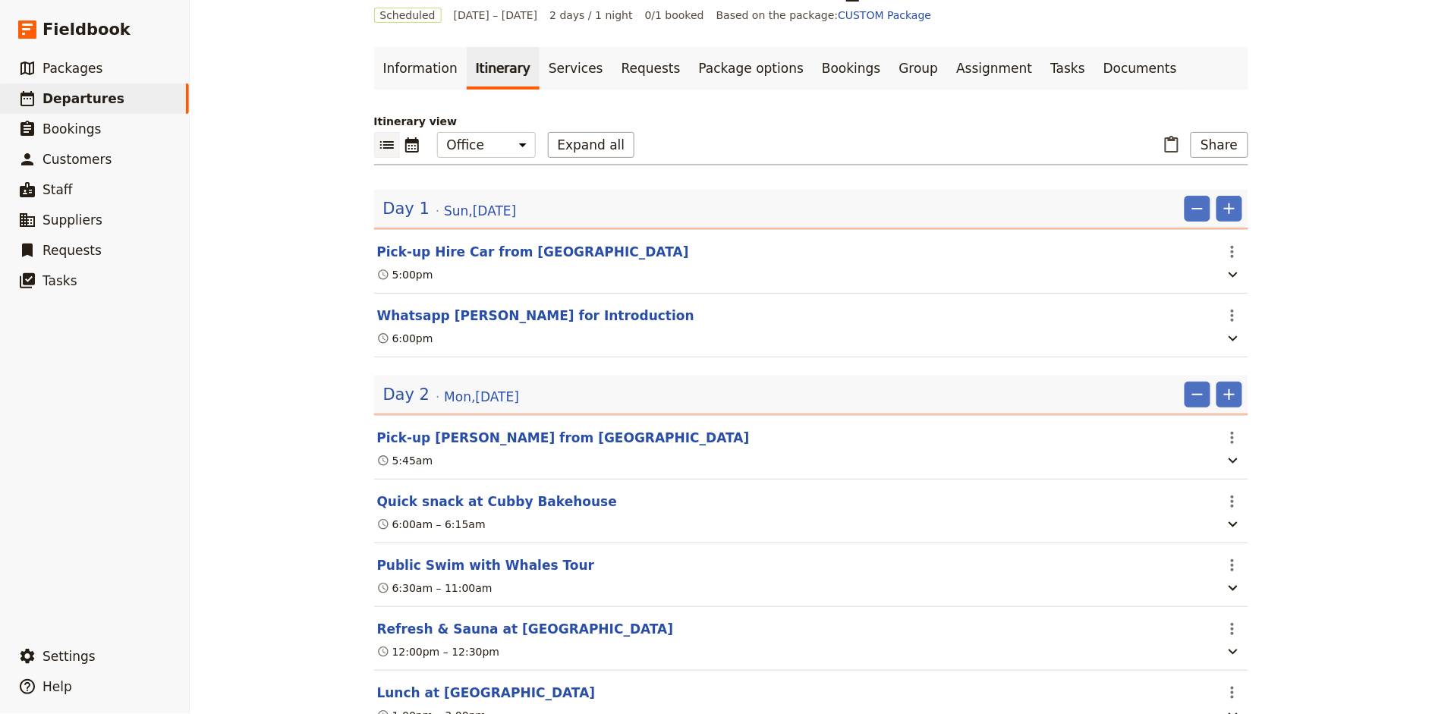
scroll to position [118, 0]
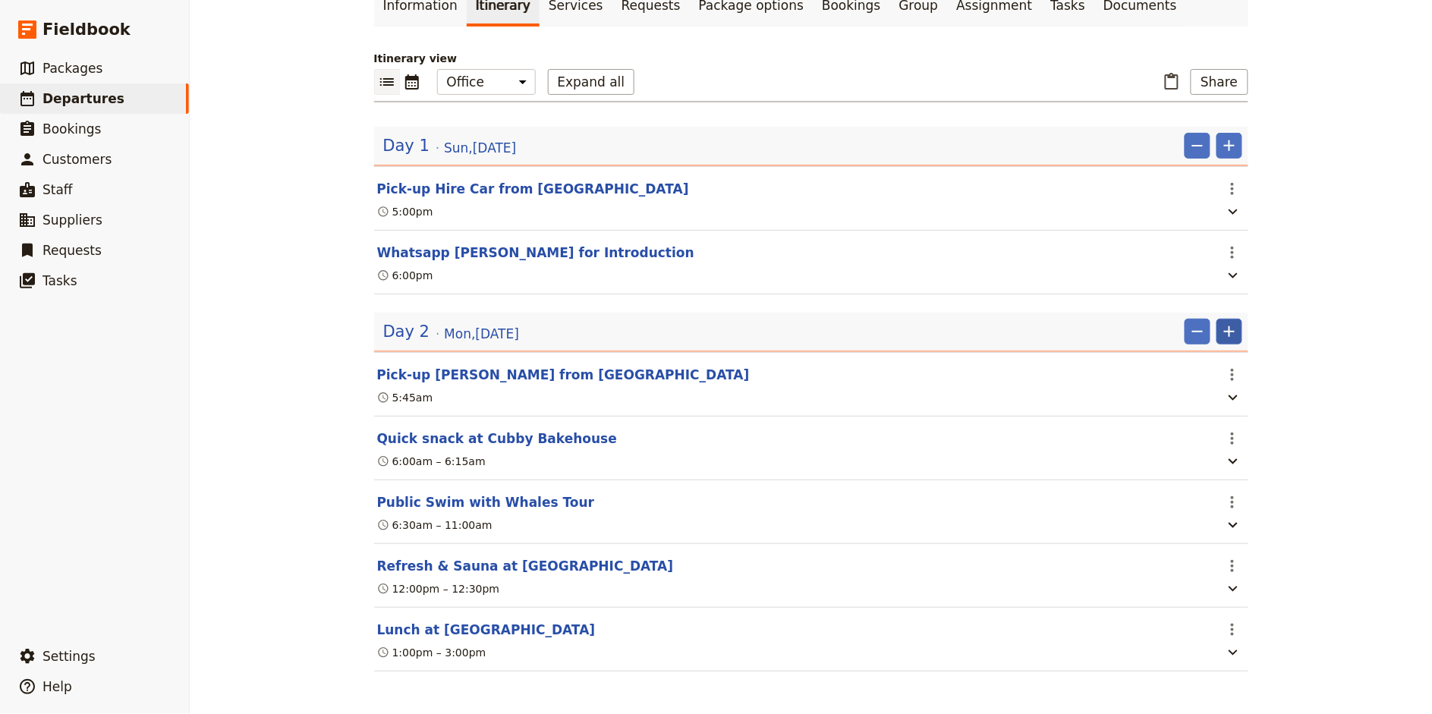
click at [1225, 332] on icon "Add" at bounding box center [1229, 331] width 18 height 18
click at [1211, 359] on span "Add itinerary item" at bounding box center [1184, 362] width 96 height 15
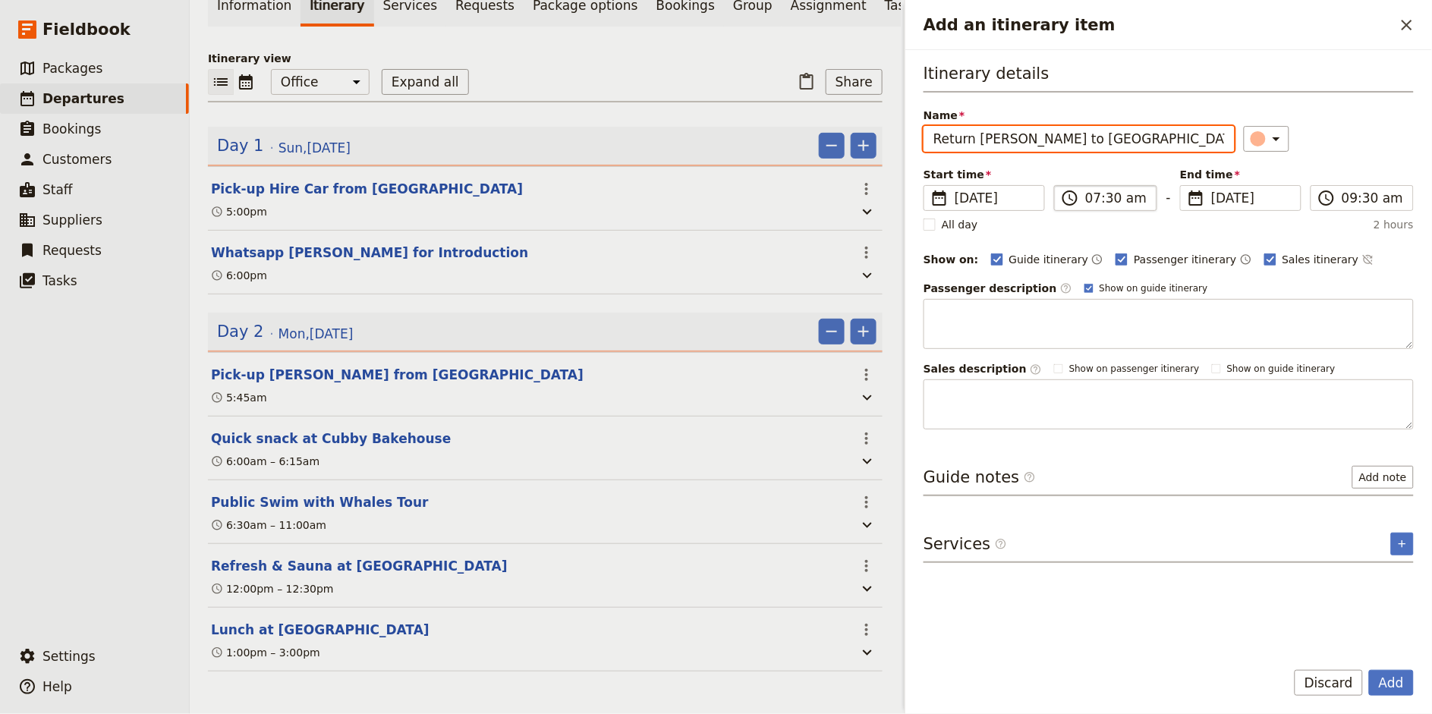
type input "Return [PERSON_NAME] to [GEOGRAPHIC_DATA]"
click at [1091, 197] on input "07:30 am" at bounding box center [1116, 198] width 62 height 18
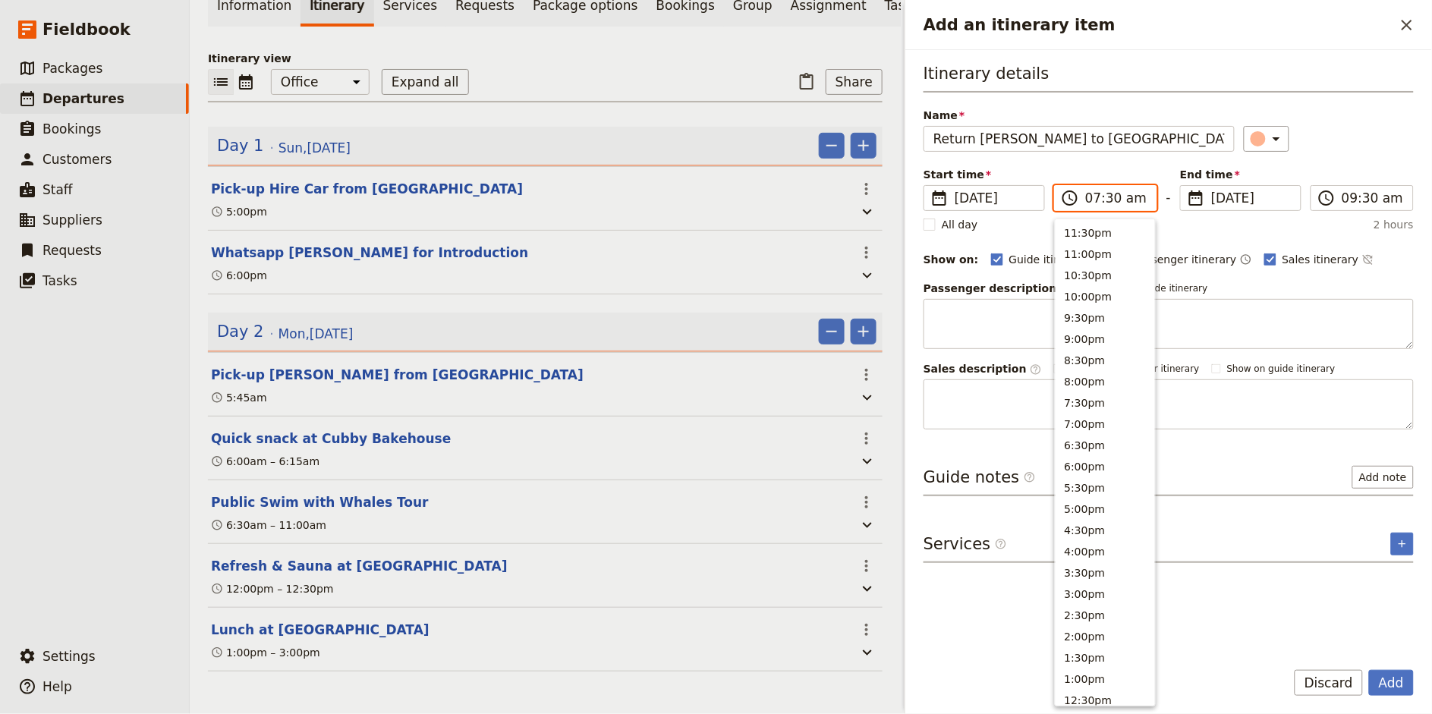
scroll to position [539, 0]
click at [1134, 198] on input "03:30 am" at bounding box center [1116, 198] width 62 height 18
type input "03:30 pm"
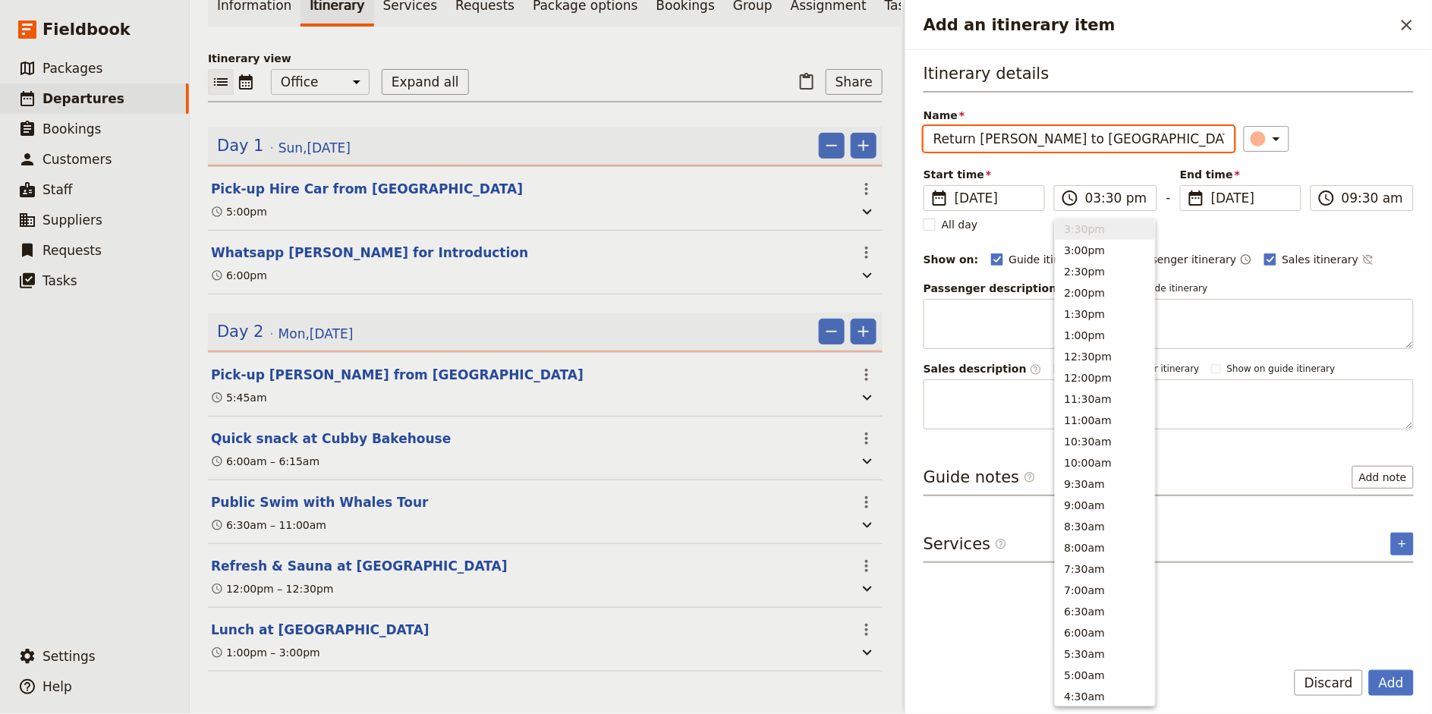
click at [1357, 147] on div "​" at bounding box center [1329, 139] width 171 height 26
type input "03:30 pm"
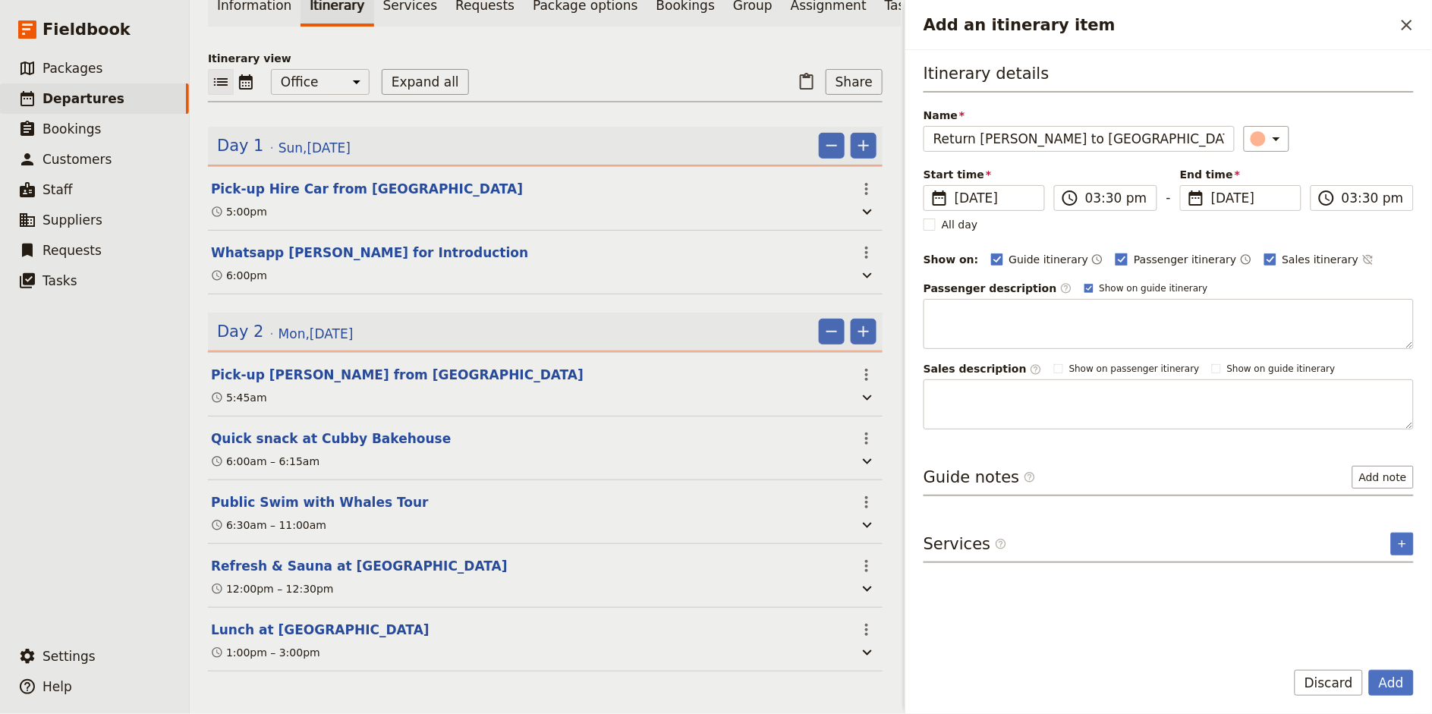
click at [1134, 259] on span "Passenger itinerary" at bounding box center [1185, 259] width 102 height 15
click at [1115, 252] on input "Passenger itinerary" at bounding box center [1115, 251] width 1 height 1
checkbox input "false"
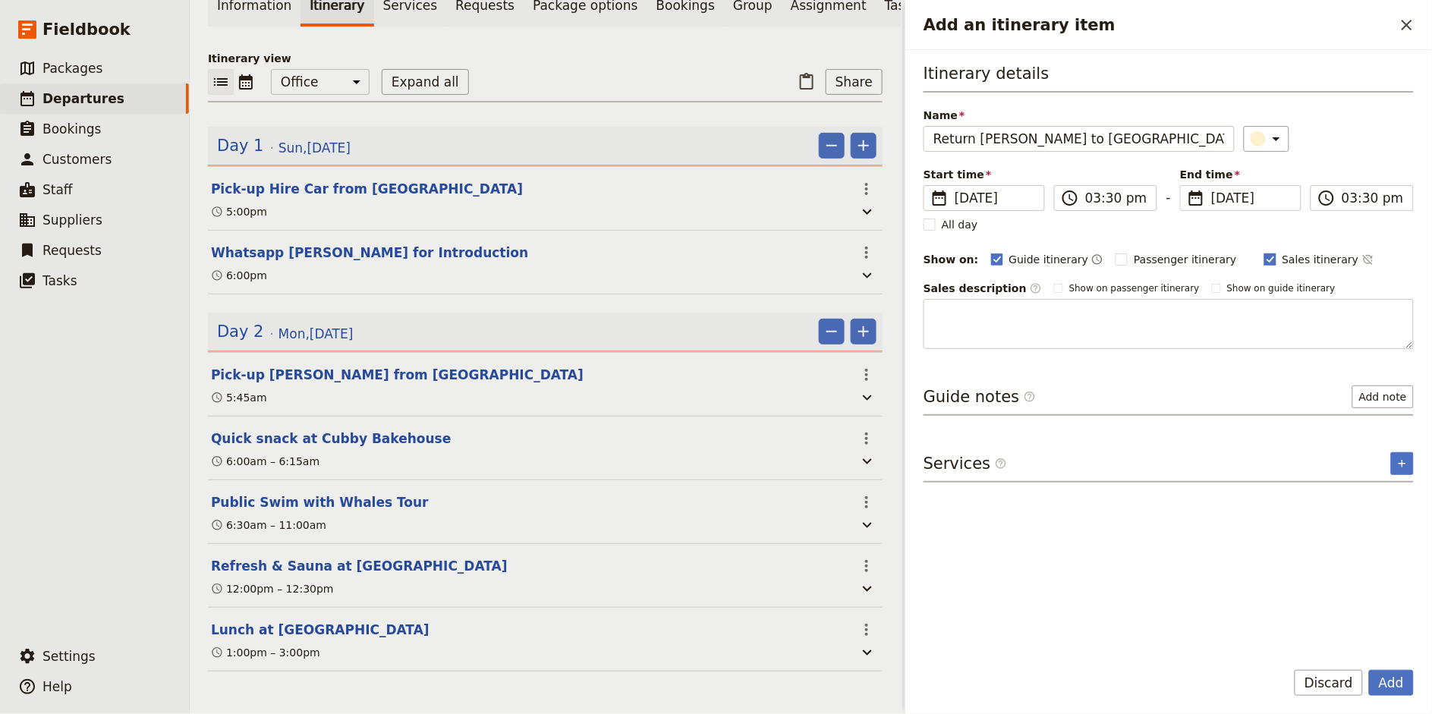
click at [1282, 257] on span "Sales itinerary" at bounding box center [1320, 259] width 77 height 15
click at [1264, 252] on input "Sales itinerary" at bounding box center [1263, 251] width 1 height 1
checkbox input "false"
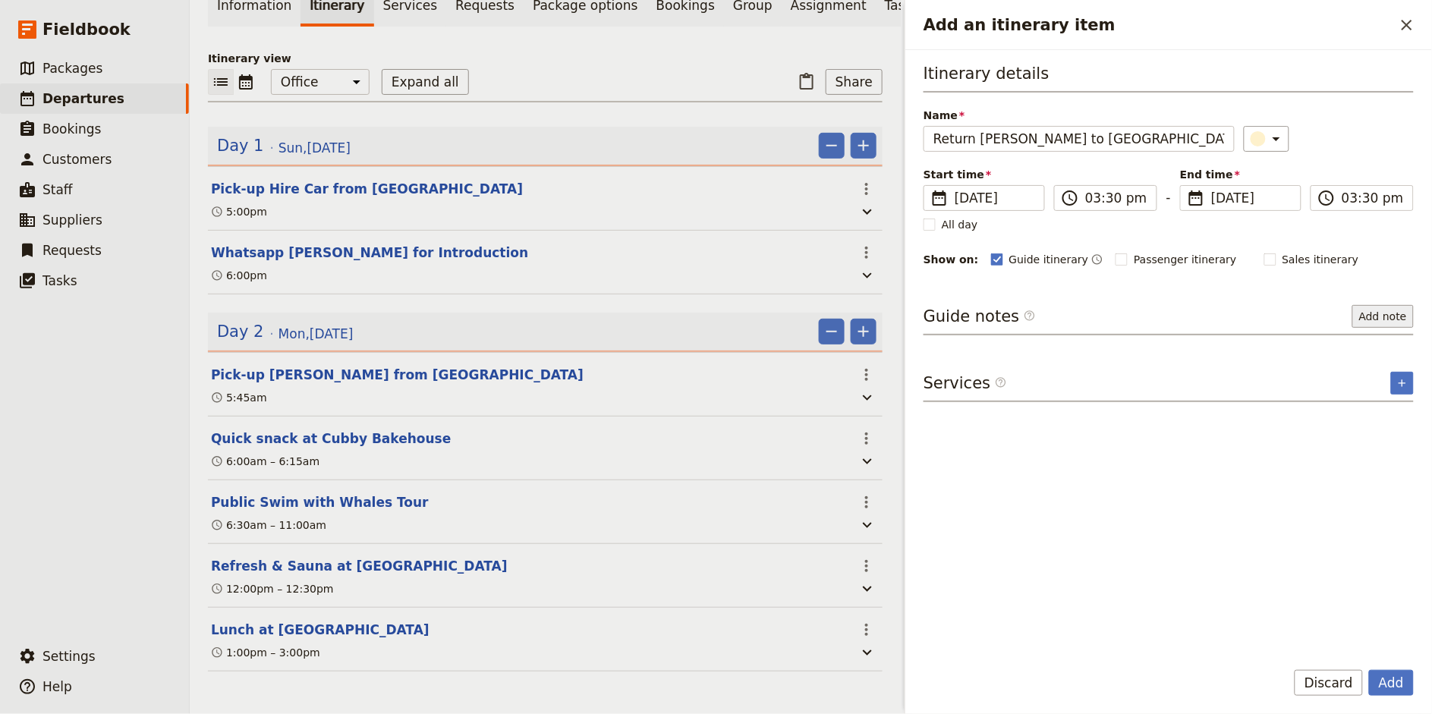
click at [1373, 327] on button "Add note" at bounding box center [1382, 316] width 61 height 23
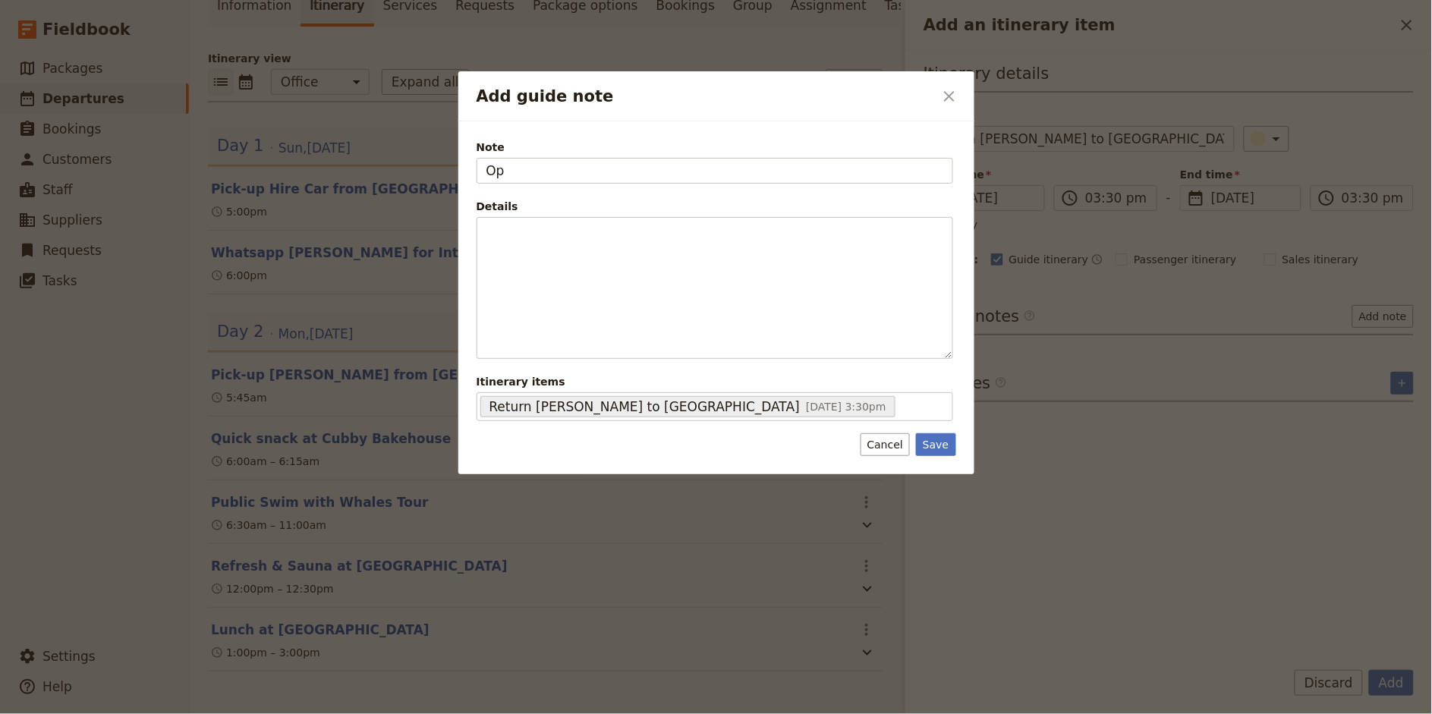
type input "O"
type input "F"
type input "Offer scenic drive to return"
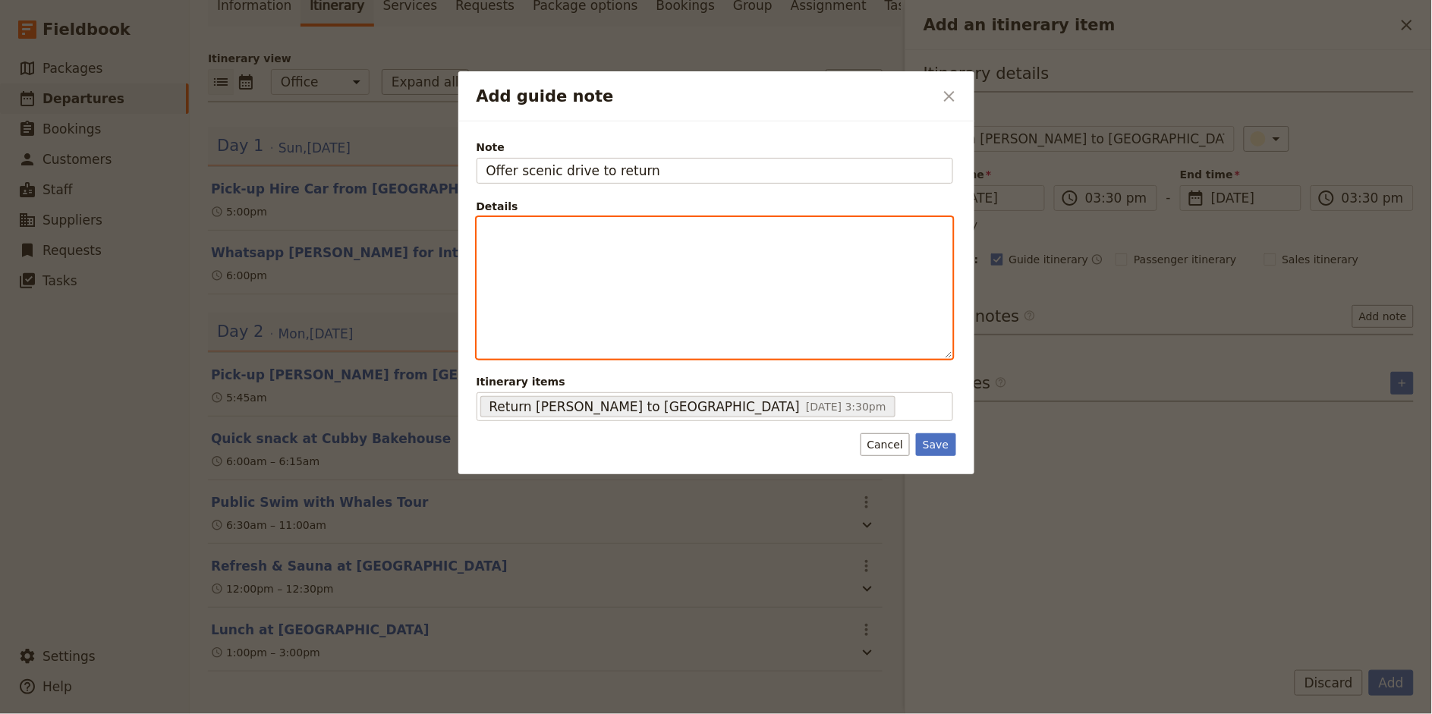
click at [748, 244] on div "Add guide note" at bounding box center [714, 288] width 475 height 140
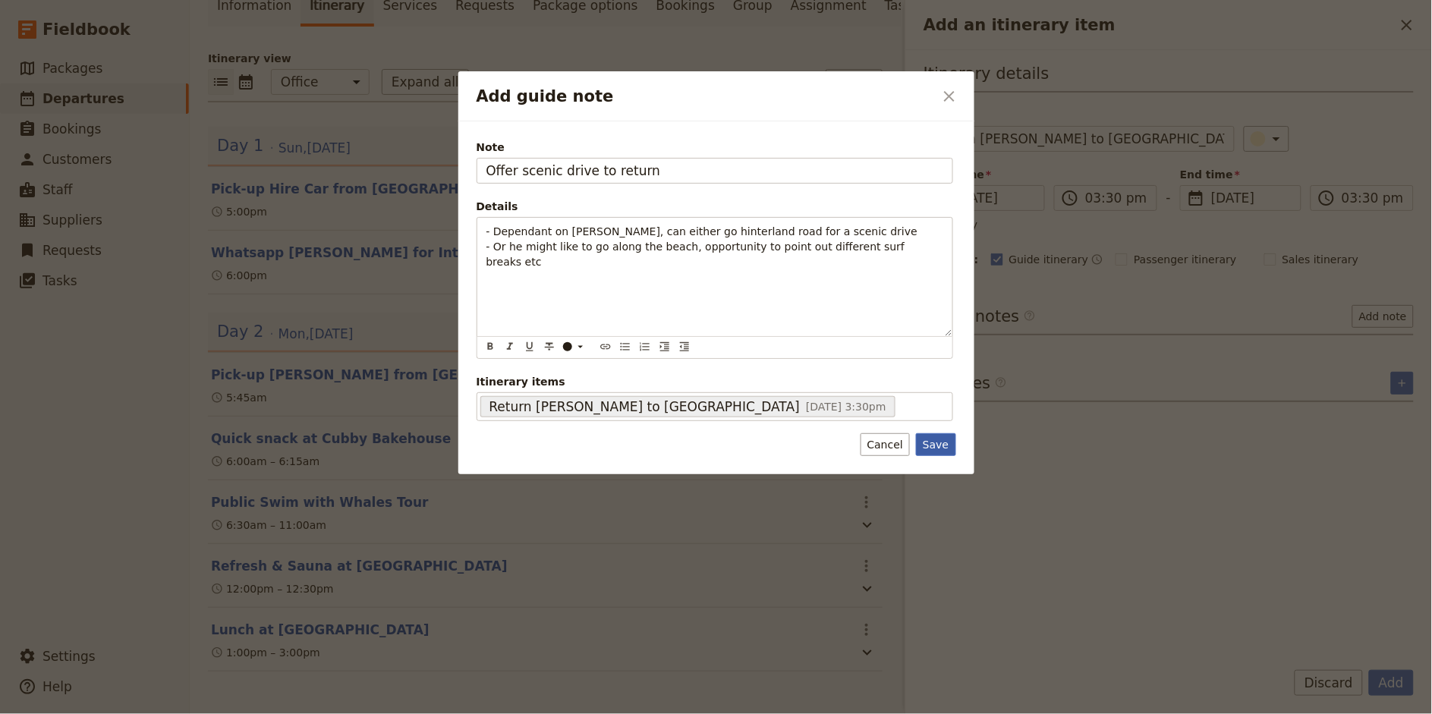
click at [936, 452] on button "Save" at bounding box center [935, 444] width 39 height 23
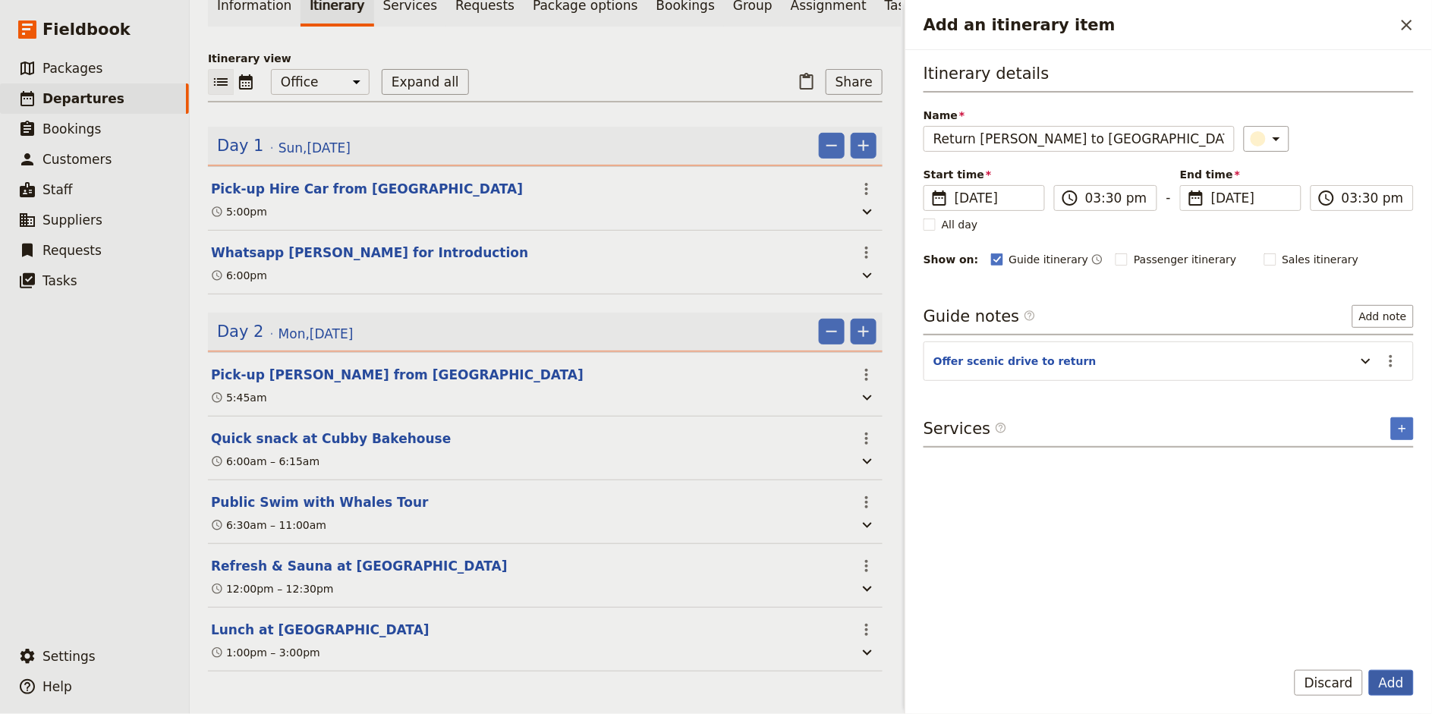
click at [1393, 681] on button "Add" at bounding box center [1391, 683] width 45 height 26
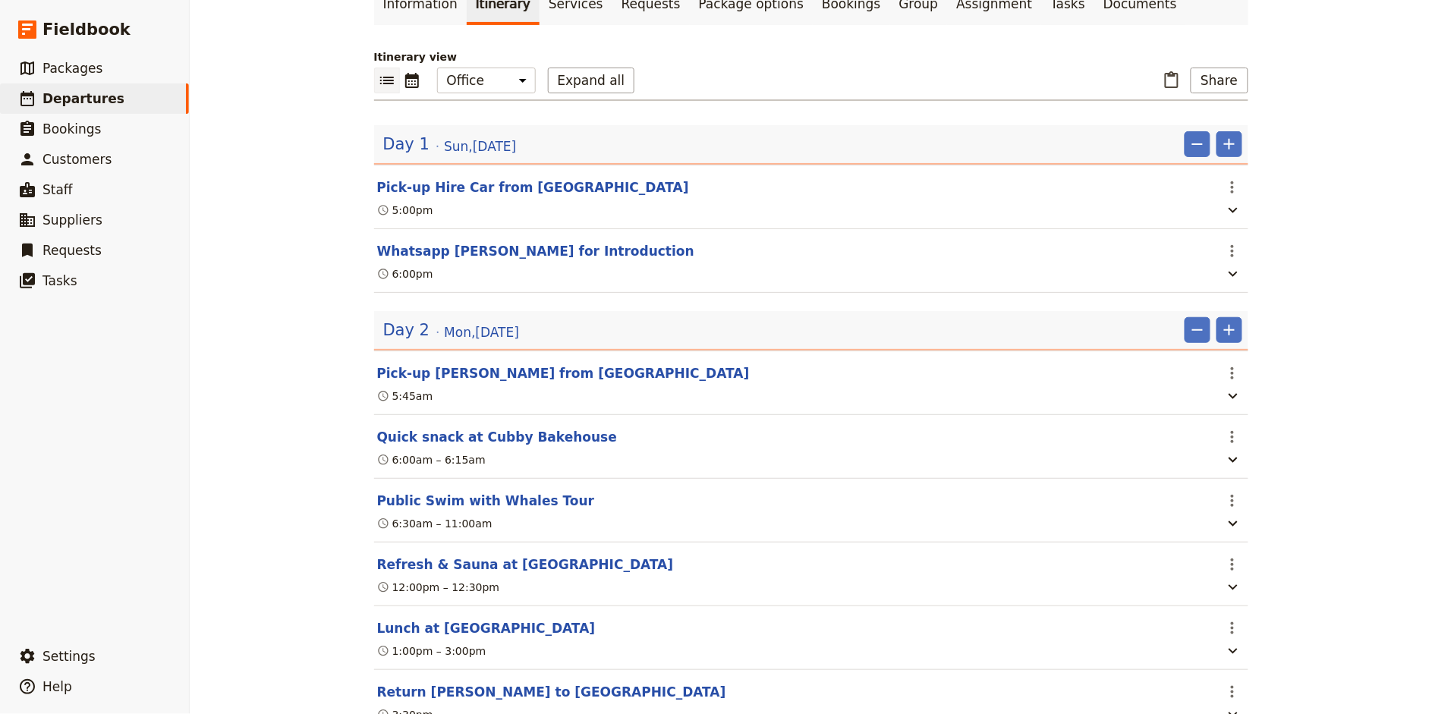
scroll to position [182, 0]
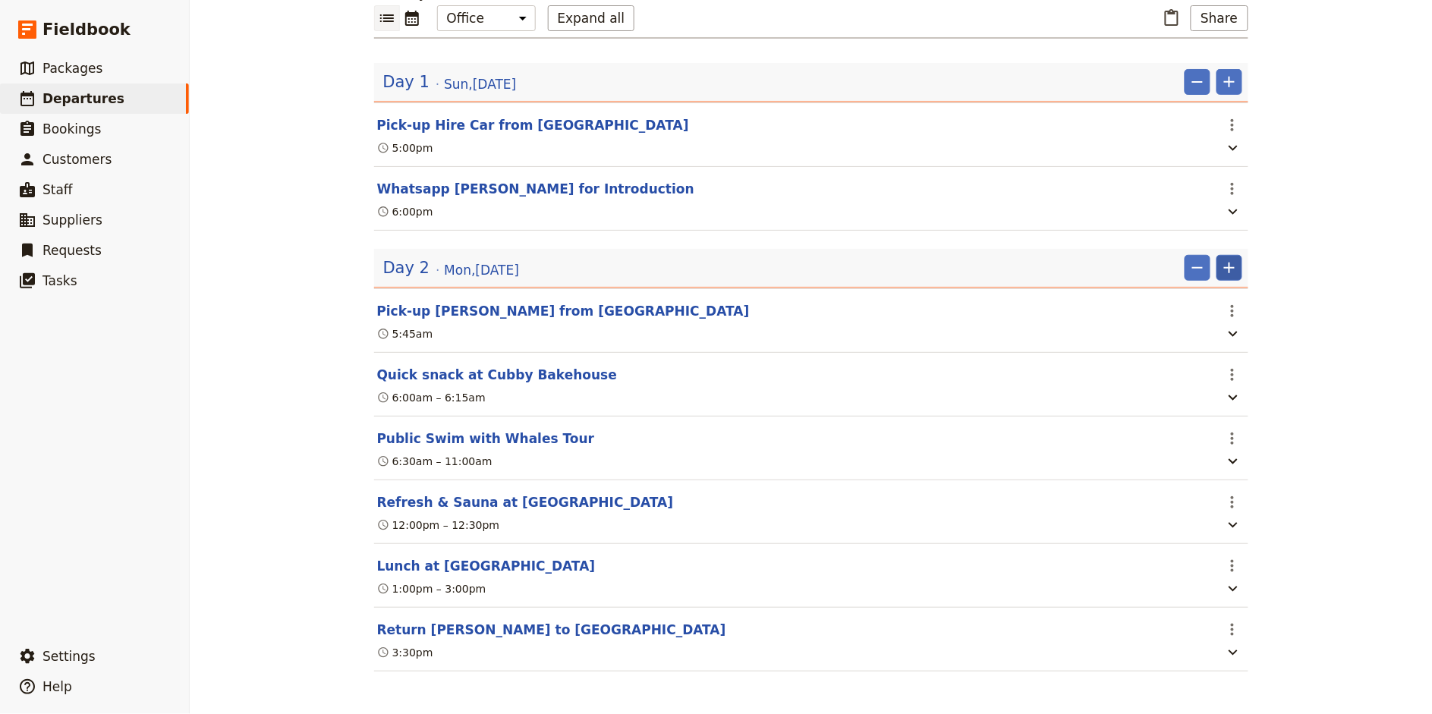
click at [1238, 255] on button "​" at bounding box center [1229, 268] width 26 height 26
click at [1216, 291] on span "Add itinerary item" at bounding box center [1184, 298] width 96 height 15
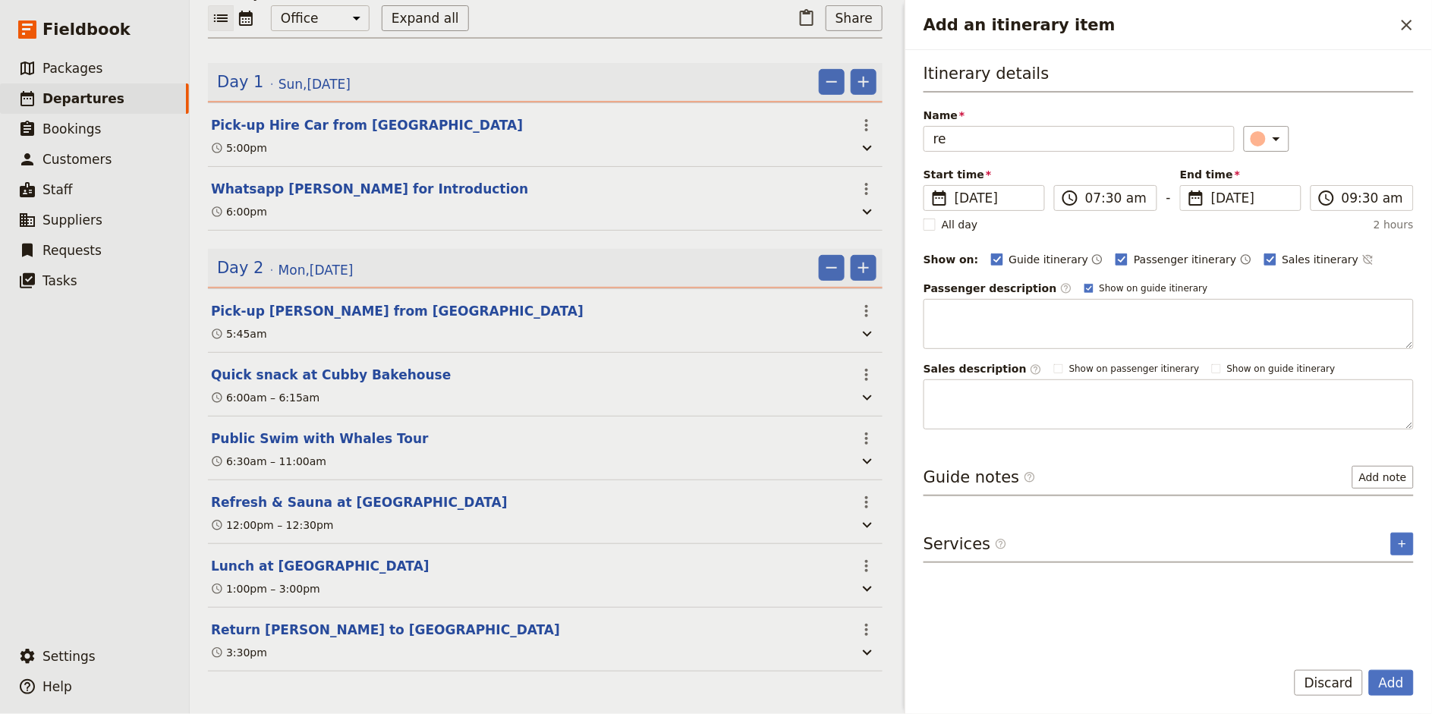
type input "r"
type input "Return Hire Car to [GEOGRAPHIC_DATA]"
click at [1093, 197] on input "07:30 am" at bounding box center [1116, 198] width 62 height 18
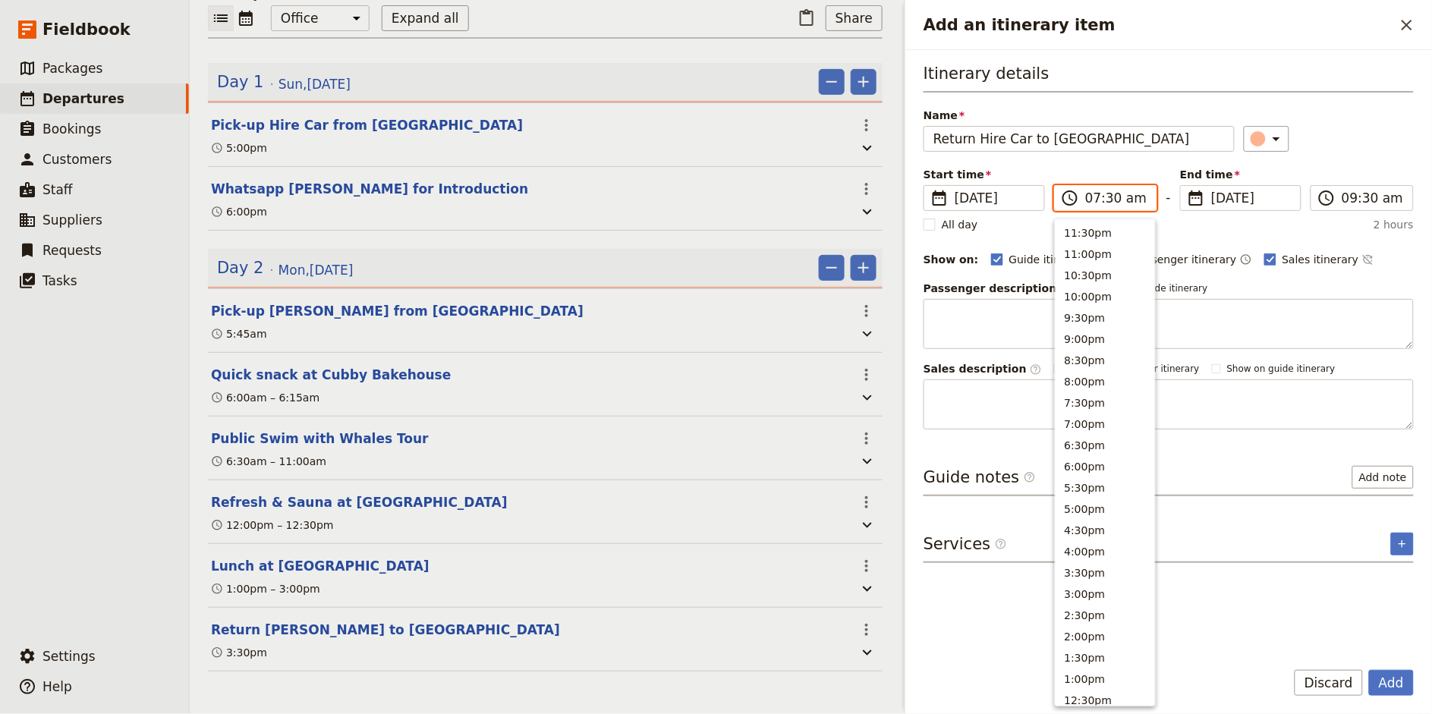
scroll to position [539, 0]
click at [1106, 200] on input "05:30 am" at bounding box center [1116, 198] width 62 height 18
type input "05:00 pm"
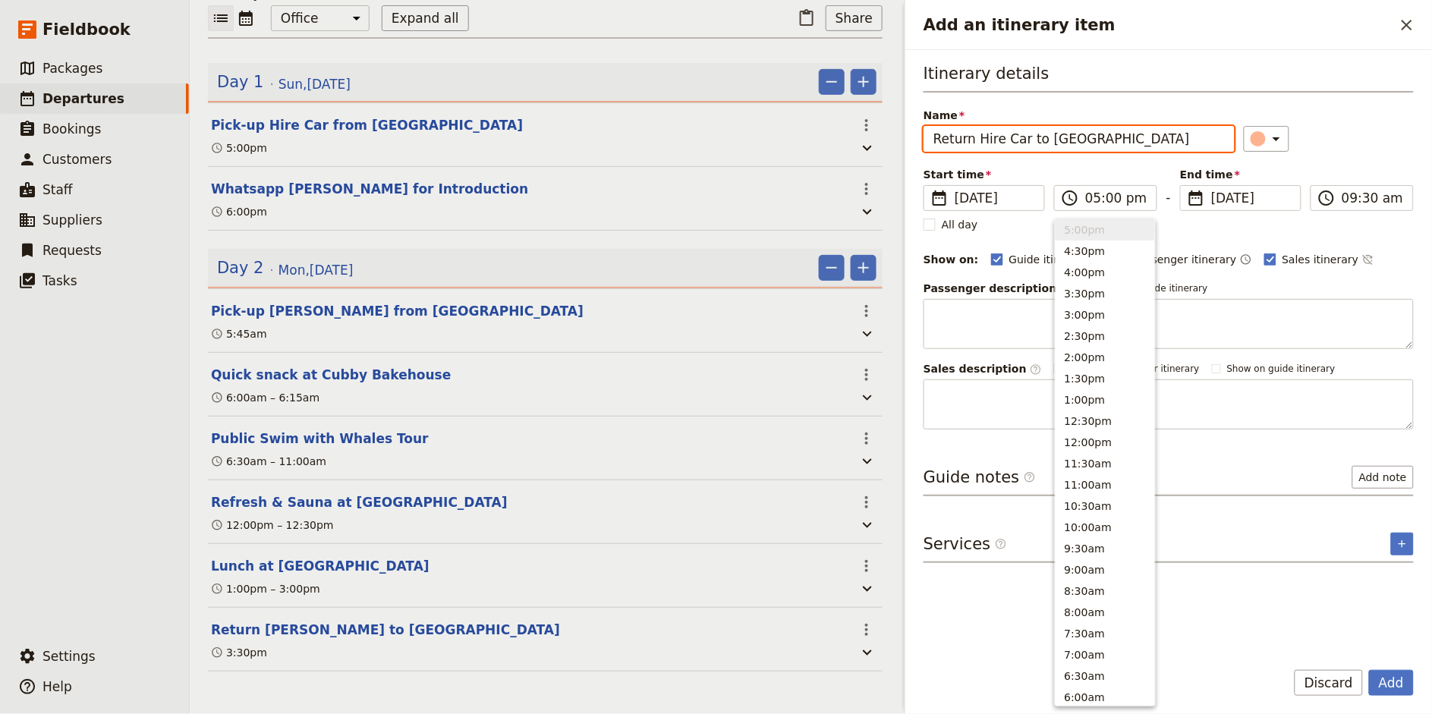
type input "05:00 pm"
click at [1386, 155] on div "Itinerary details Name Return Hire Car to [GEOGRAPHIC_DATA] ​ Start time ​ [DAT…" at bounding box center [1168, 245] width 490 height 367
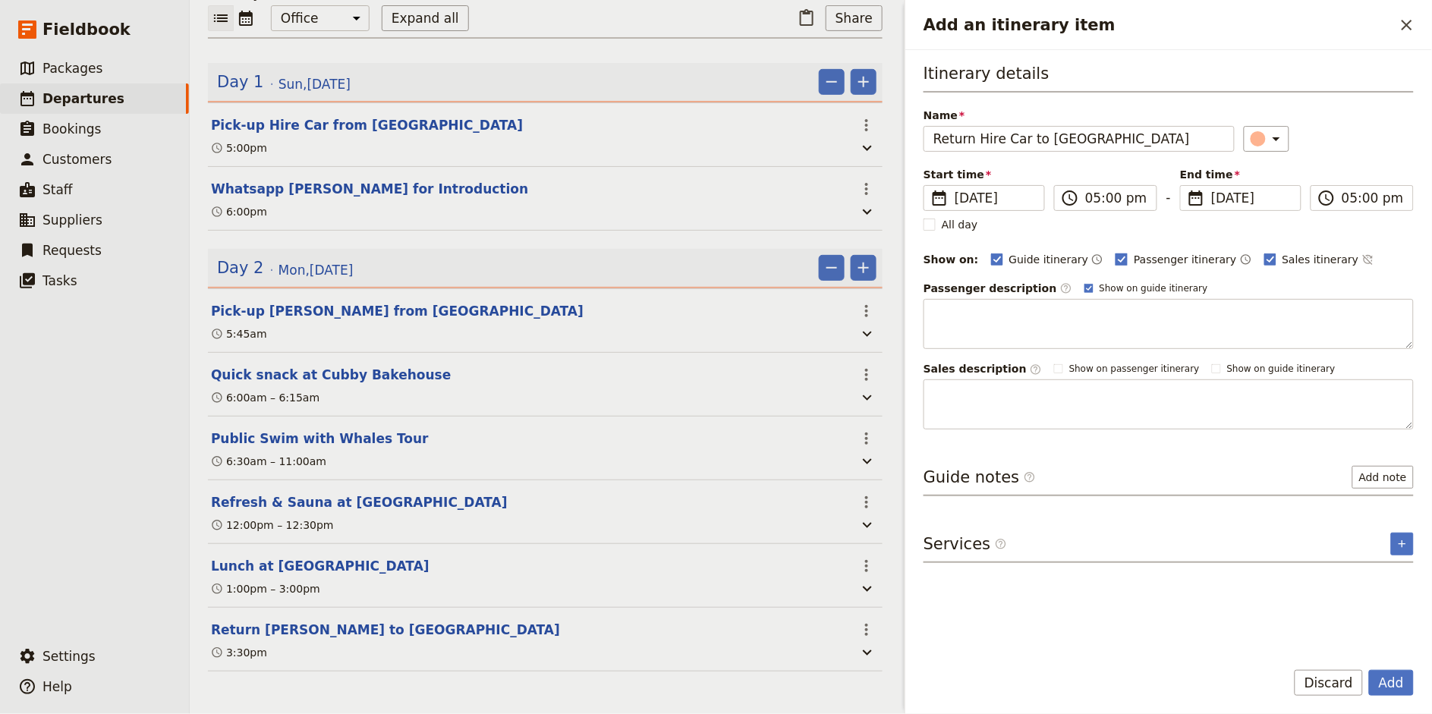
click at [1134, 260] on span "Passenger itinerary" at bounding box center [1185, 259] width 102 height 15
click at [1115, 252] on input "Passenger itinerary" at bounding box center [1115, 251] width 1 height 1
checkbox input "false"
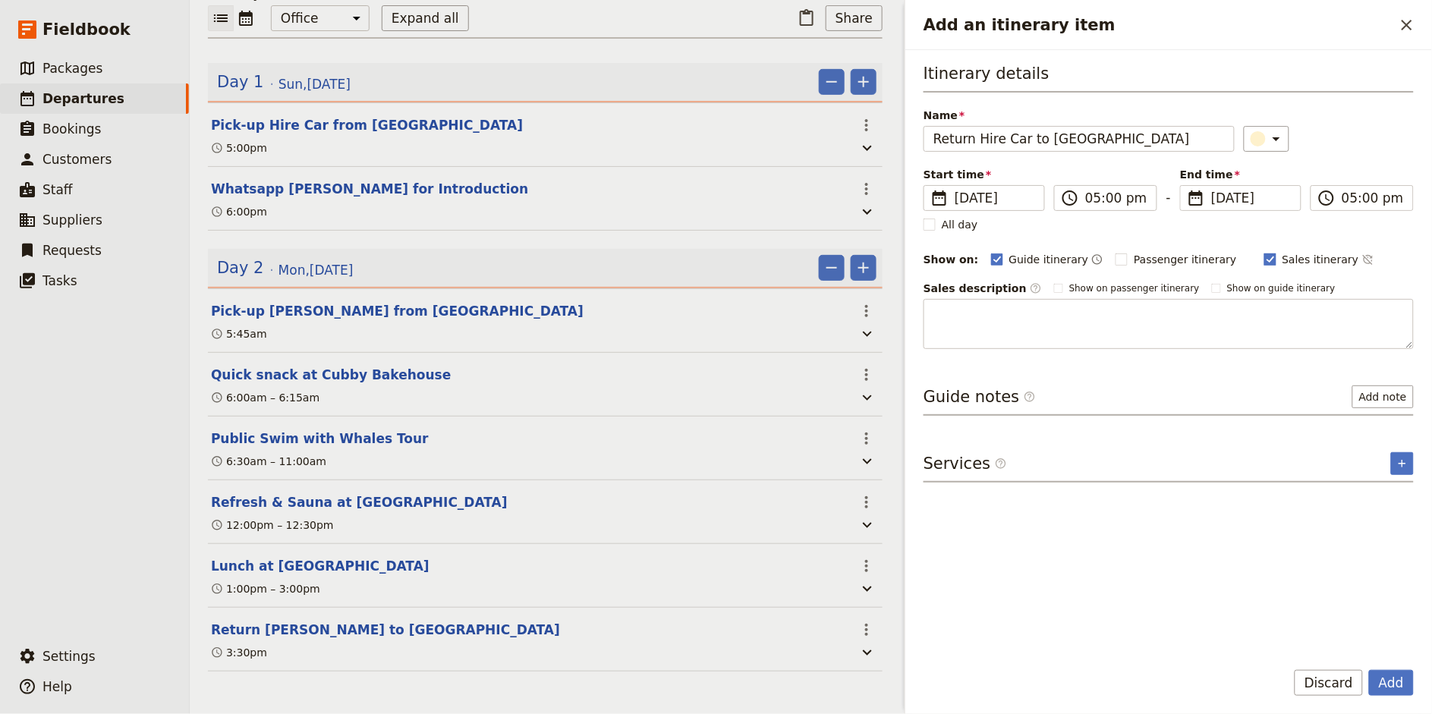
click at [1284, 260] on span "Sales itinerary" at bounding box center [1320, 259] width 77 height 15
click at [1264, 252] on input "Sales itinerary" at bounding box center [1263, 251] width 1 height 1
checkbox input "false"
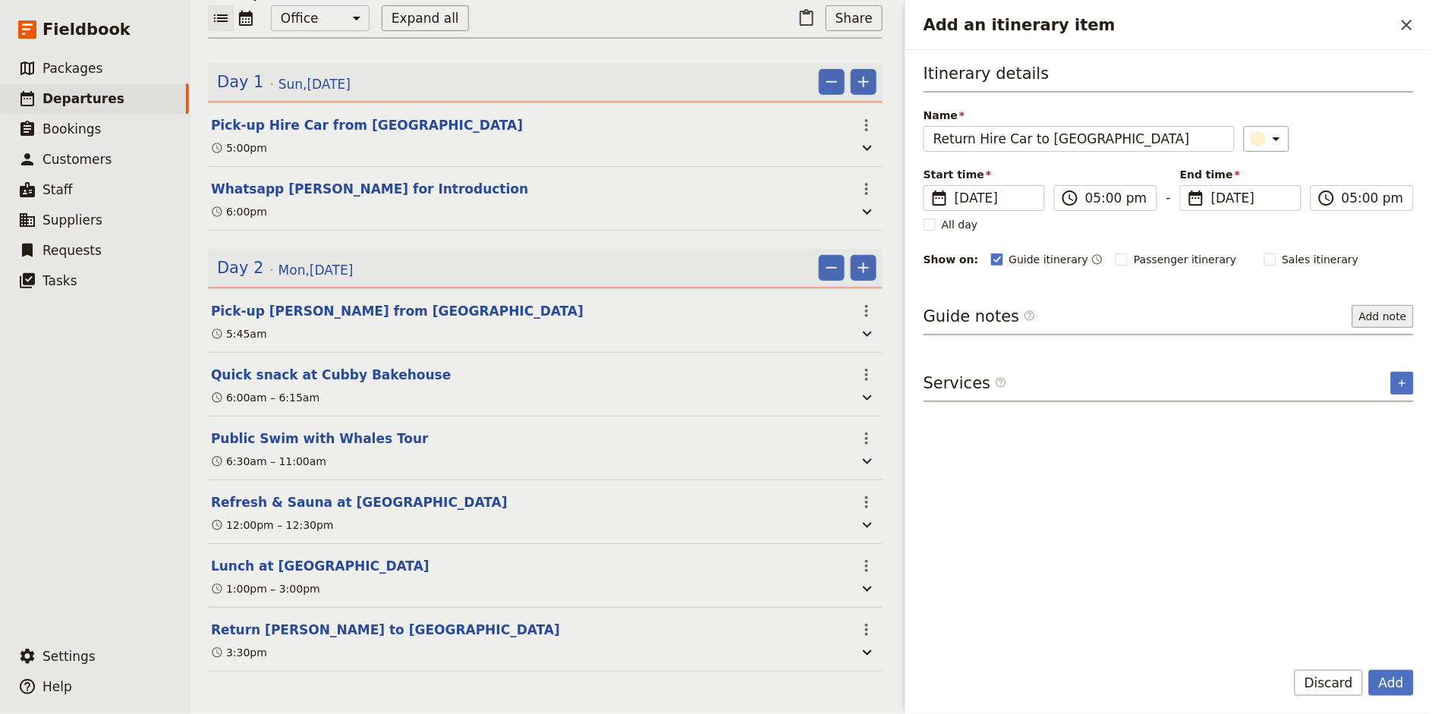
click at [1376, 323] on button "Add note" at bounding box center [1382, 316] width 61 height 23
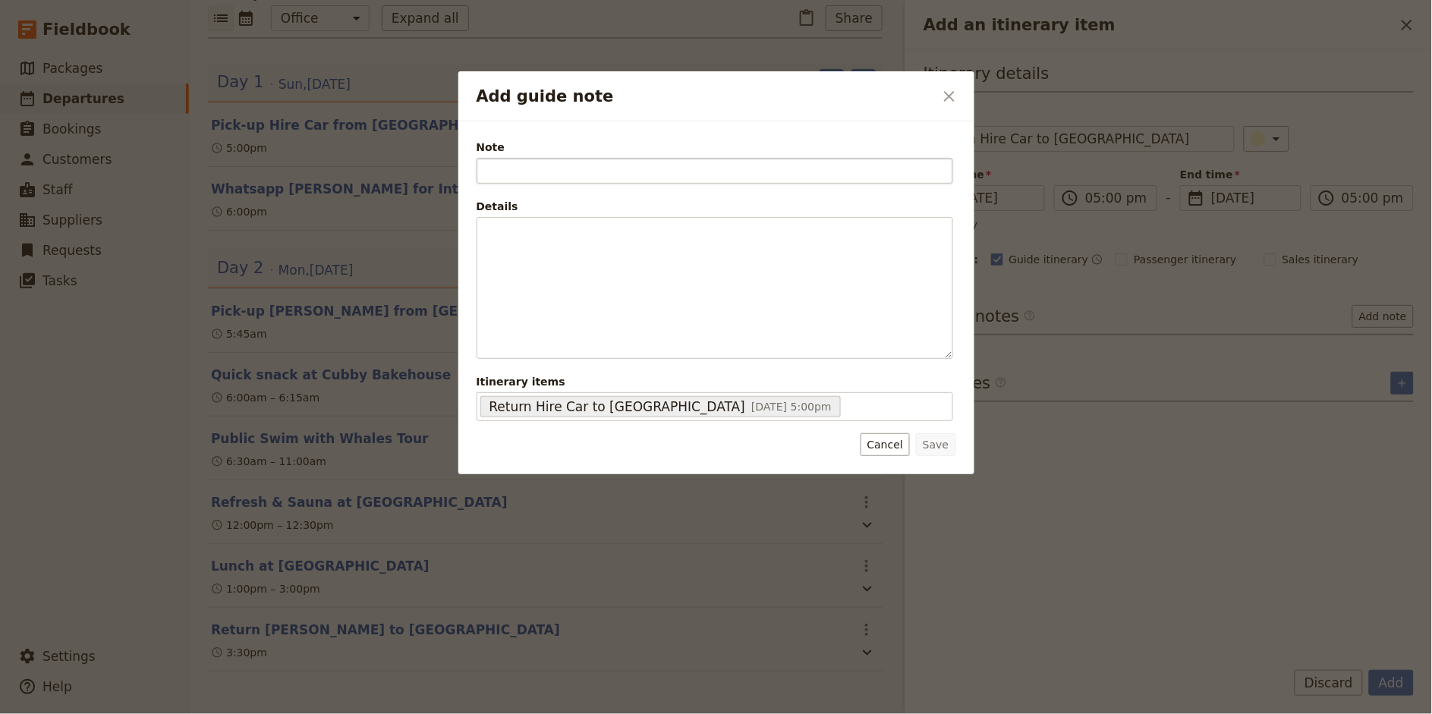
click at [609, 171] on input "Note" at bounding box center [714, 171] width 476 height 26
type input "Return hire SUV"
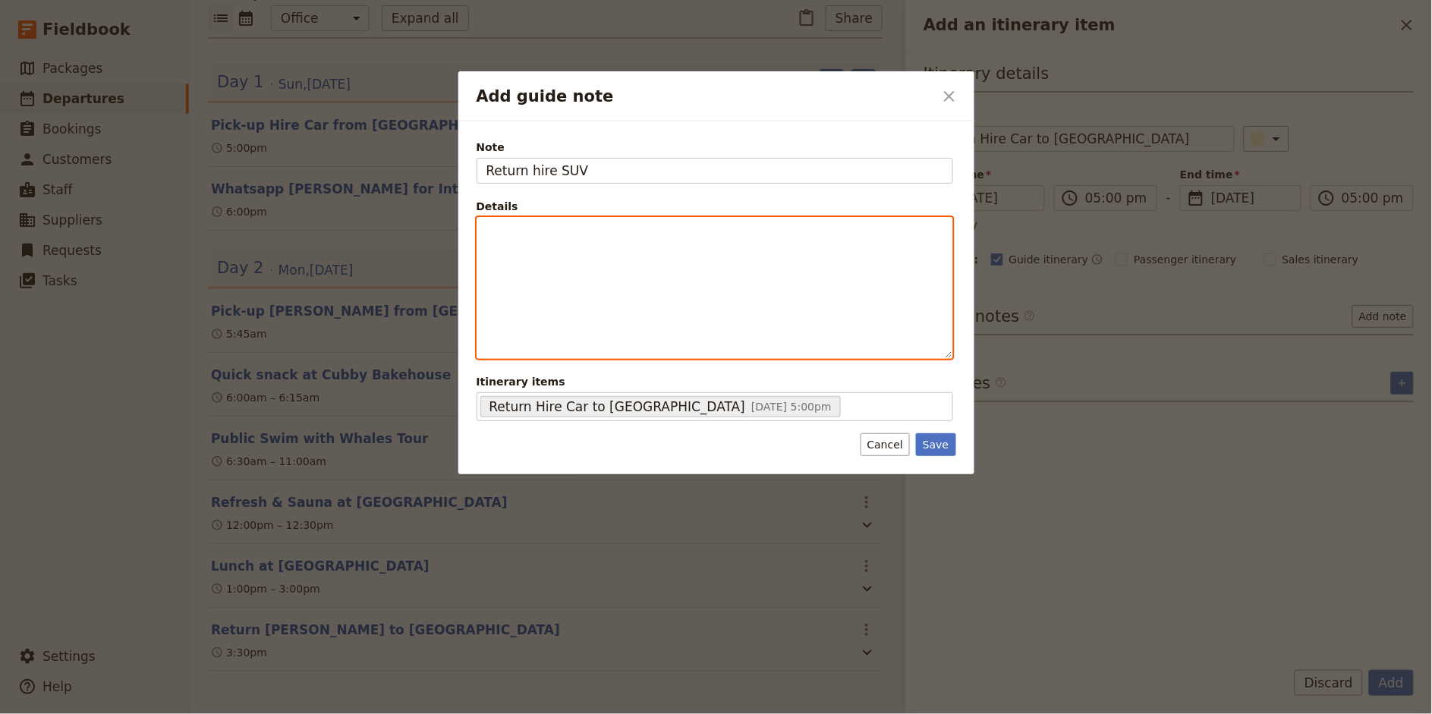
click at [539, 225] on p "Add guide note" at bounding box center [714, 231] width 457 height 15
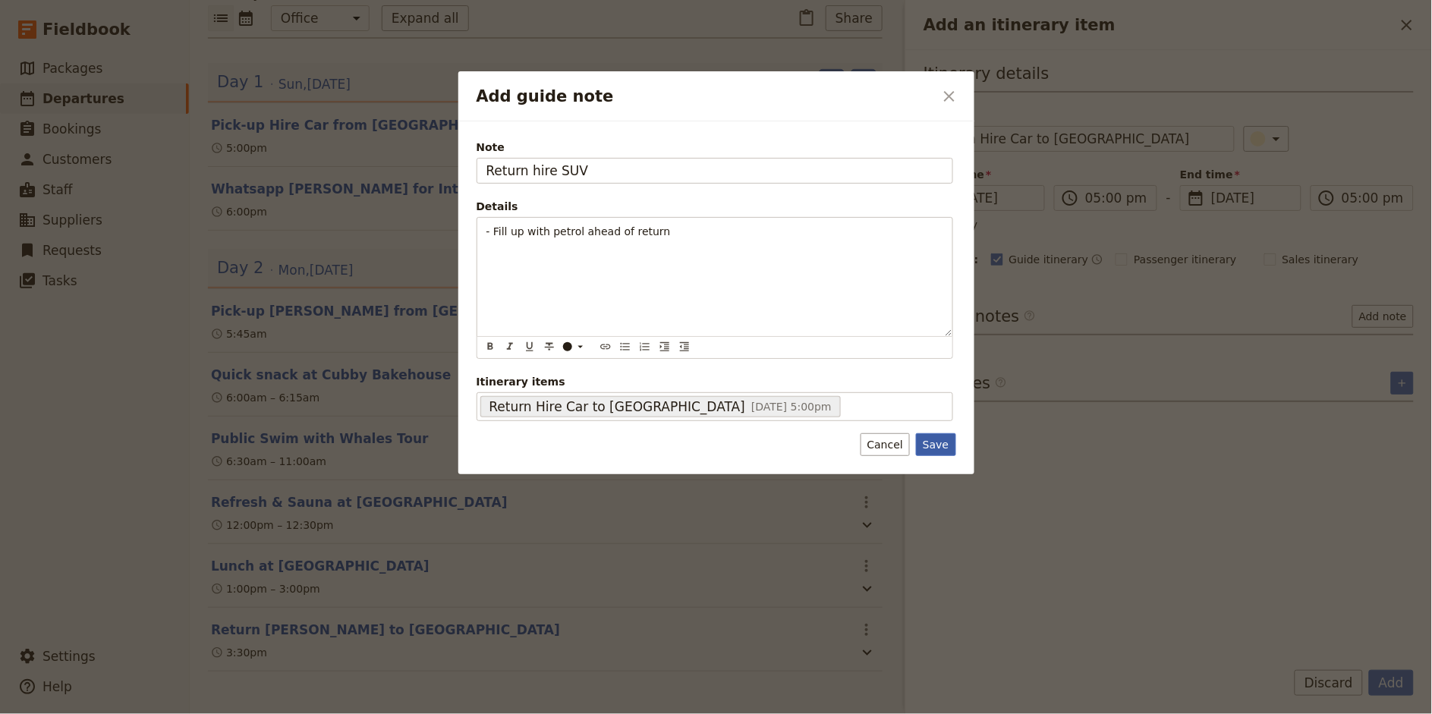
click at [943, 444] on button "Save" at bounding box center [935, 444] width 39 height 23
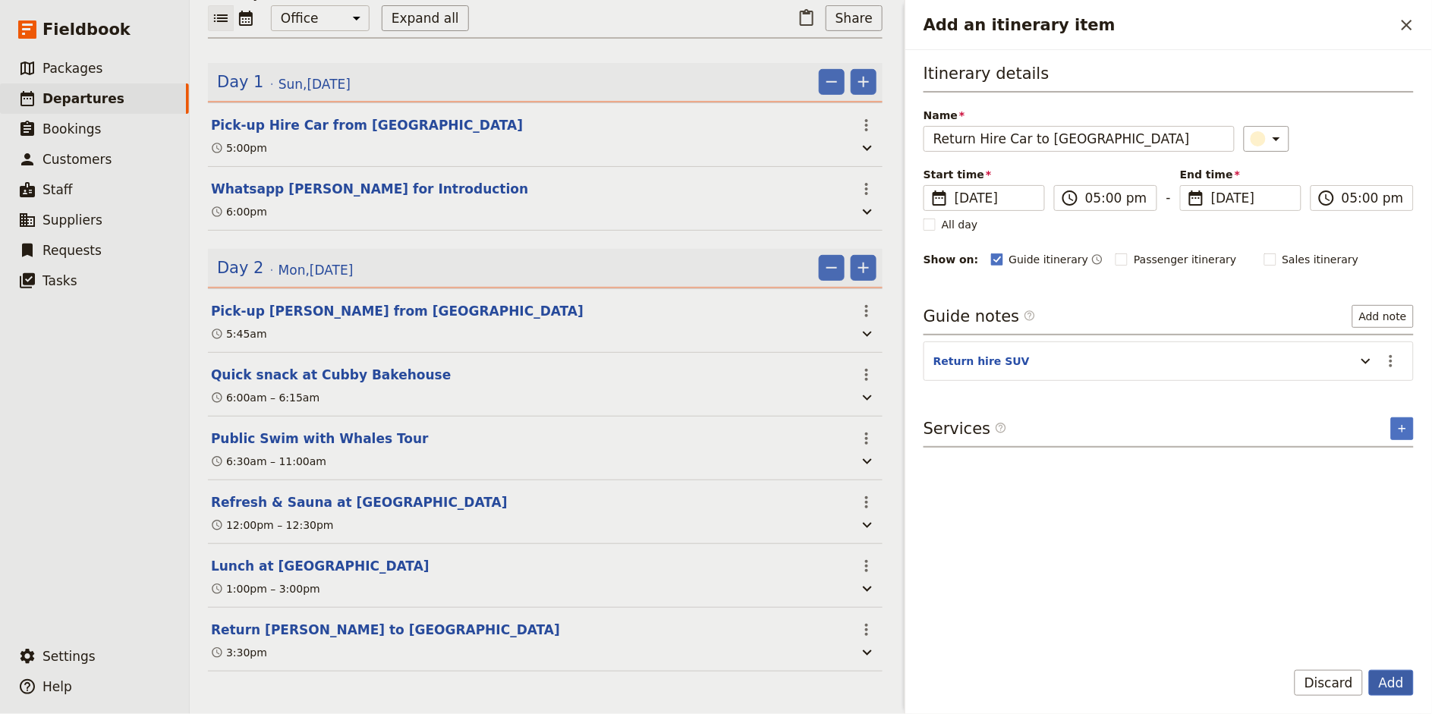
click at [1379, 681] on button "Add" at bounding box center [1391, 683] width 45 height 26
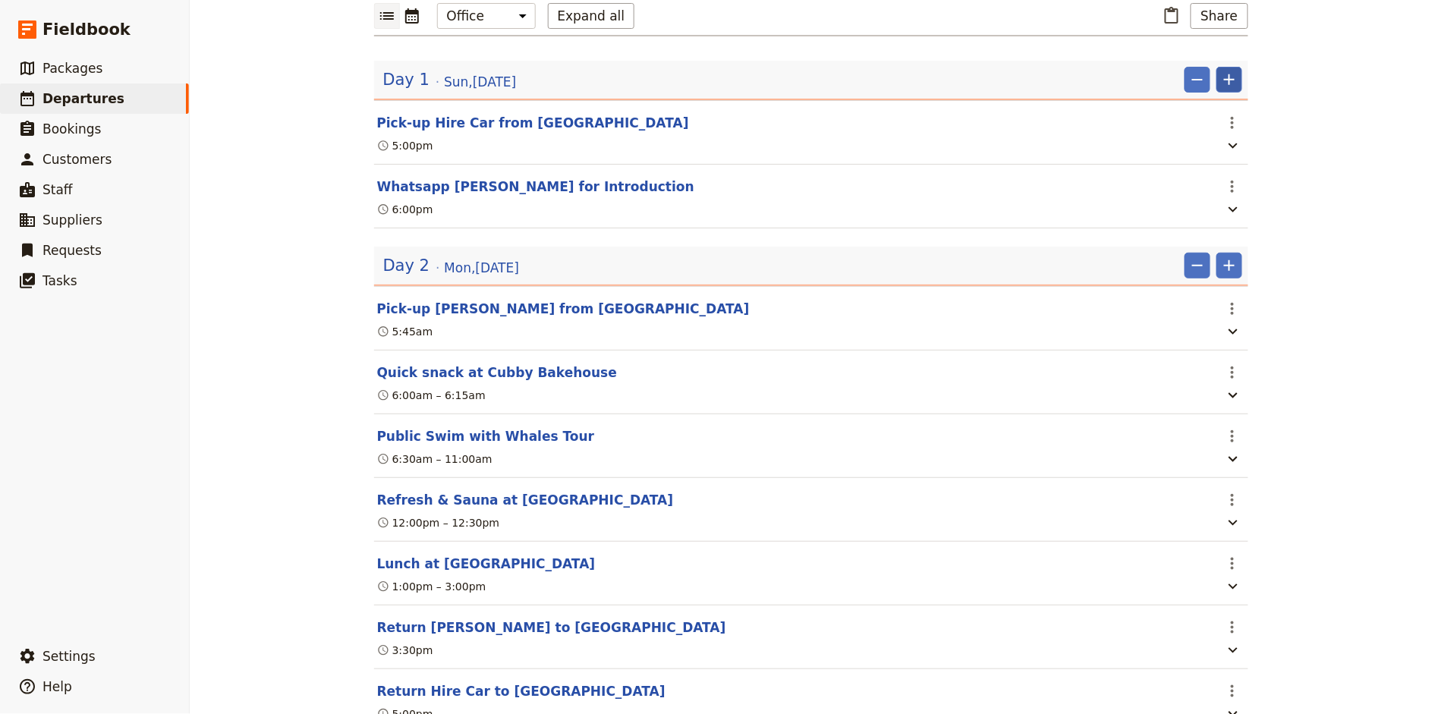
click at [1231, 76] on icon "Add" at bounding box center [1229, 80] width 18 height 18
click at [1191, 112] on span "Add itinerary item" at bounding box center [1184, 112] width 96 height 15
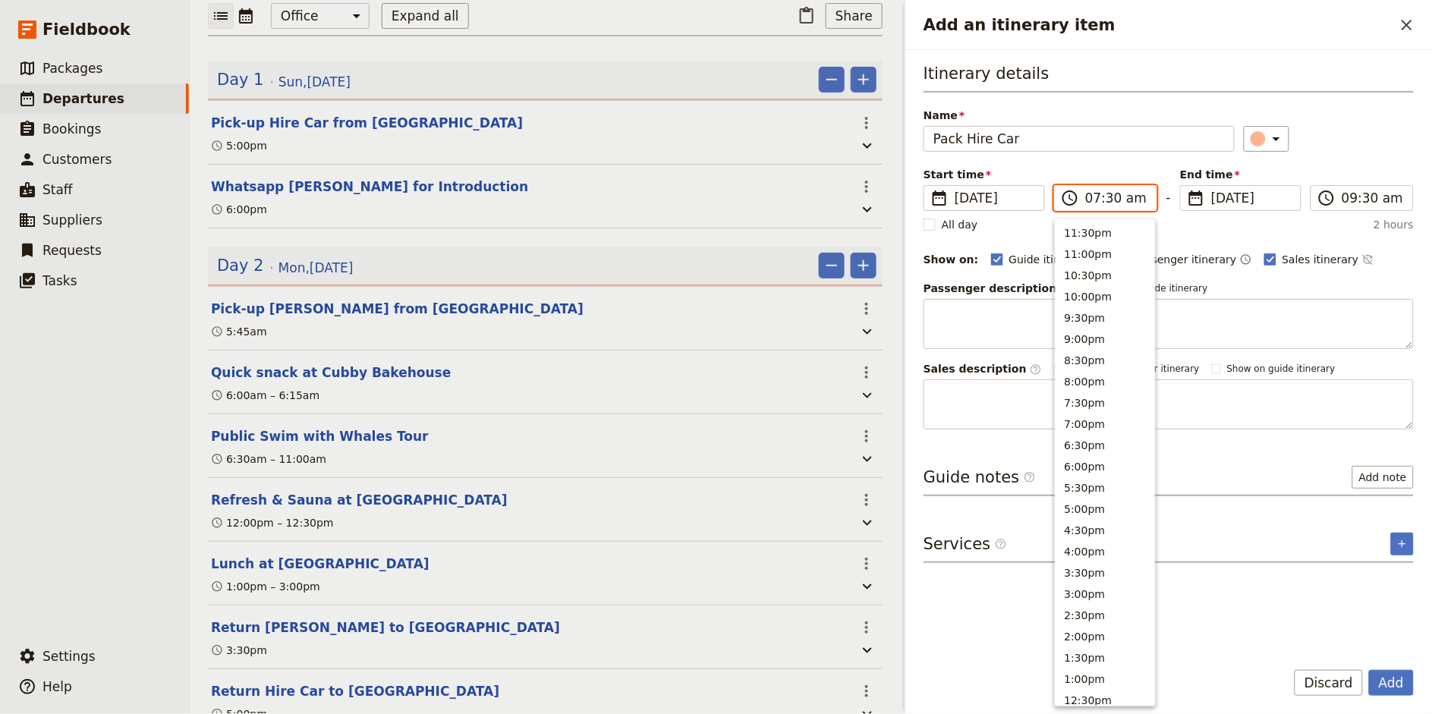
click at [1091, 200] on input "07:30 am" at bounding box center [1116, 198] width 62 height 18
click at [1151, 197] on label "​ 06:30 am" at bounding box center [1105, 198] width 103 height 26
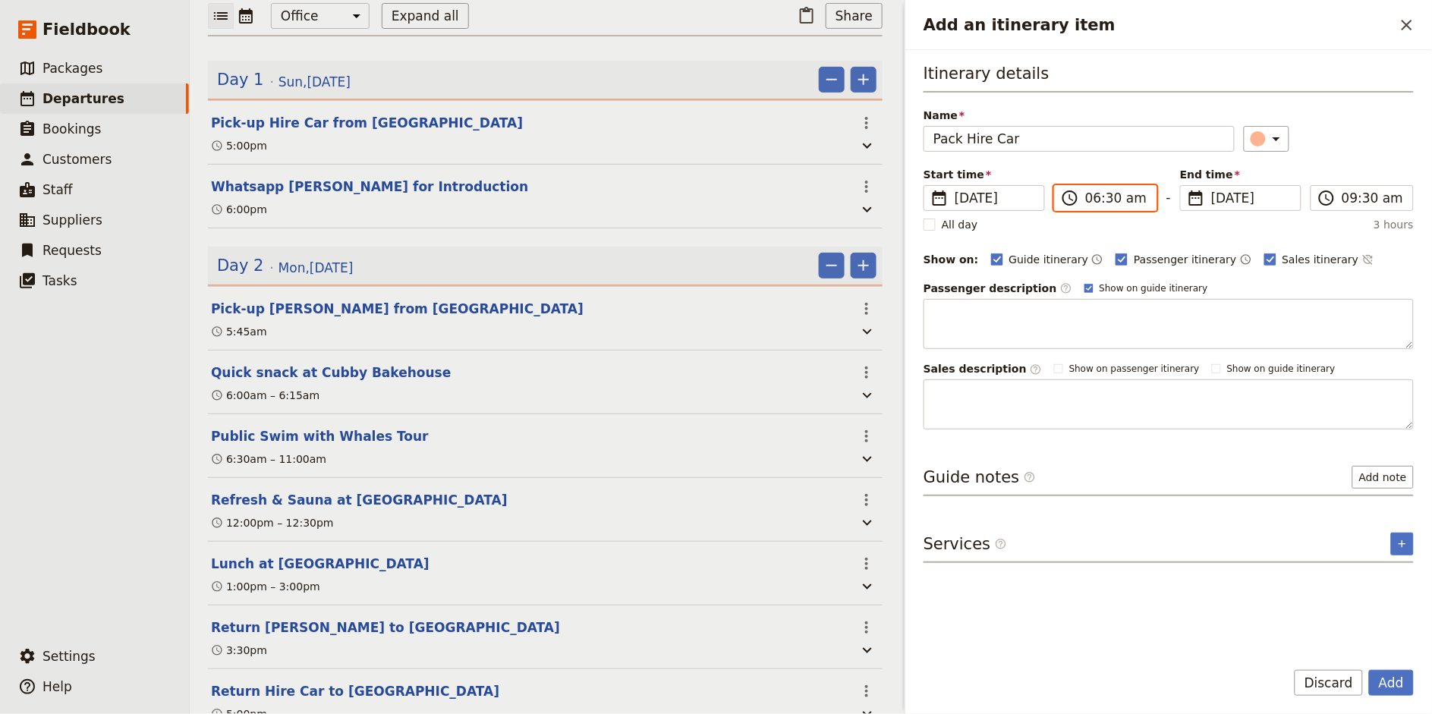
click at [1139, 197] on input "06:30 am" at bounding box center [1116, 198] width 62 height 18
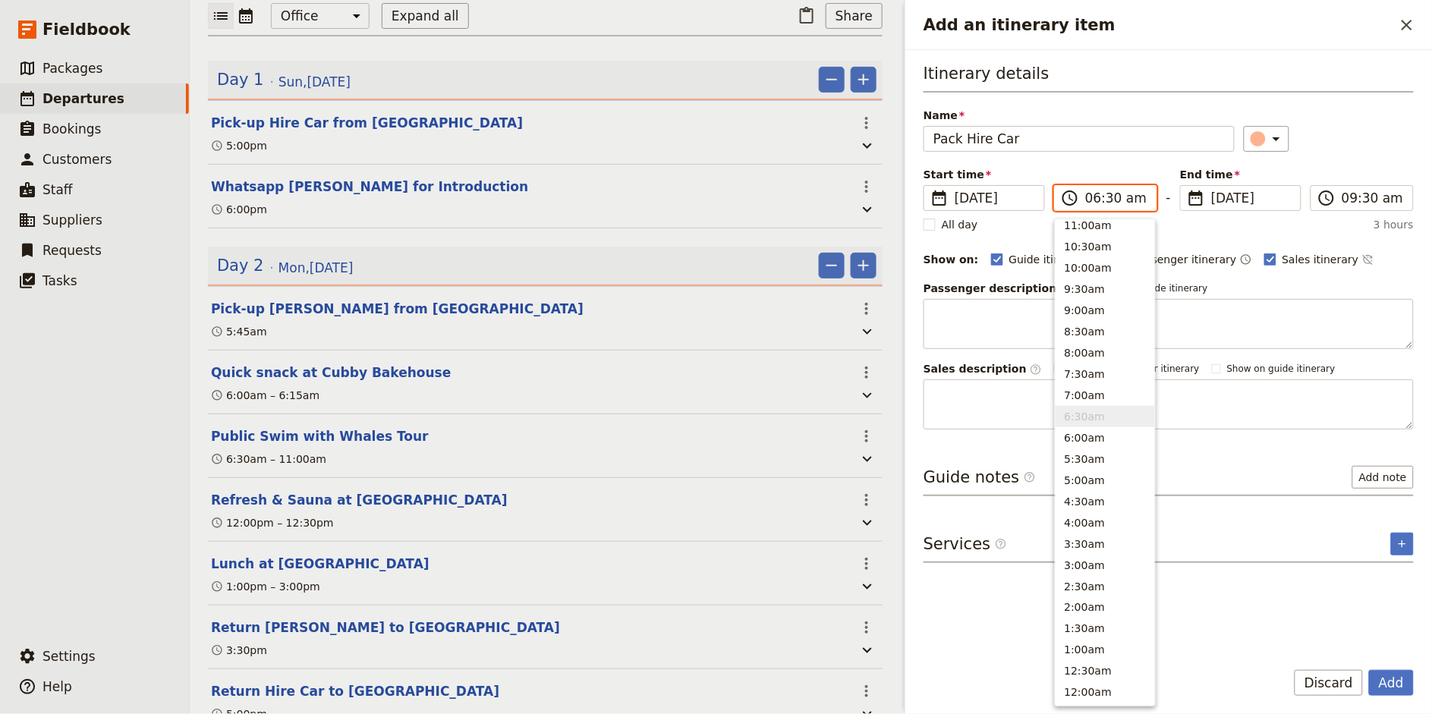
click at [1130, 203] on input "06:30 am" at bounding box center [1116, 198] width 62 height 18
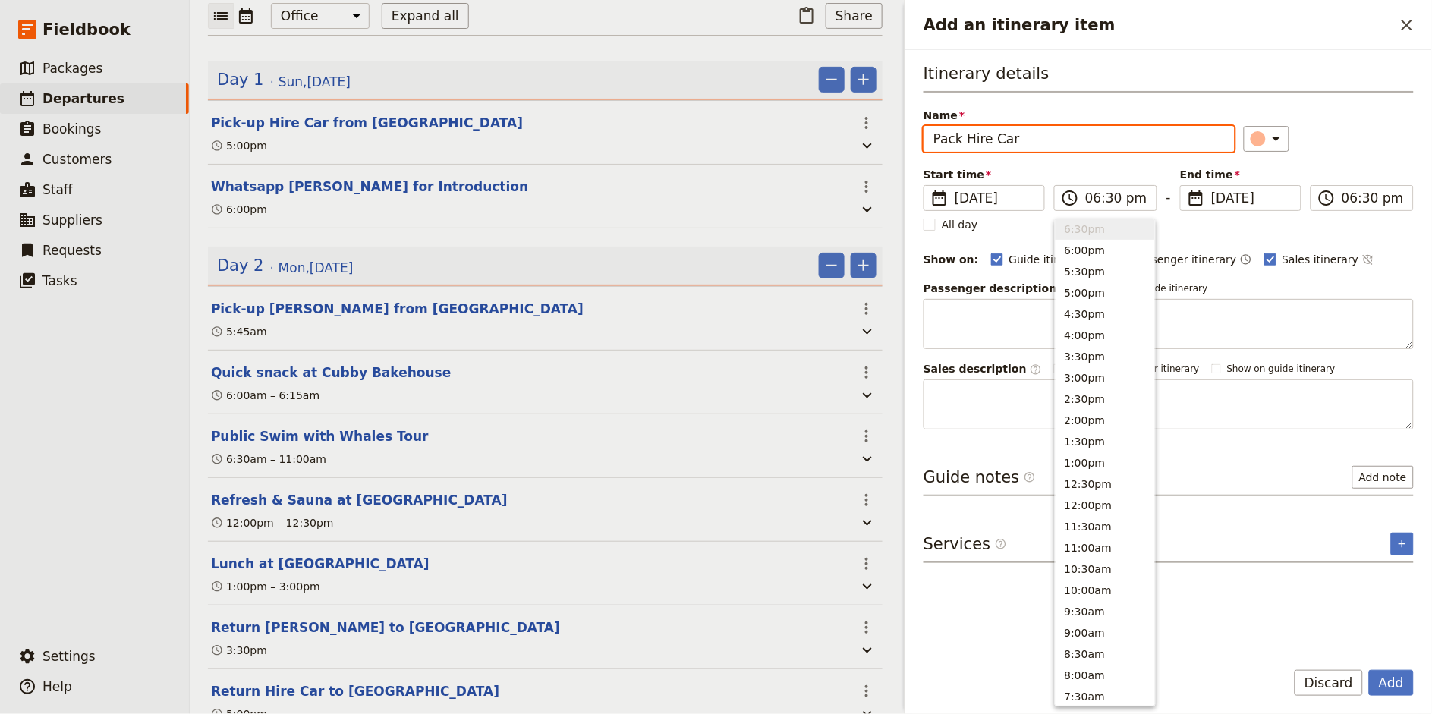
click at [1380, 128] on div "​" at bounding box center [1329, 139] width 171 height 26
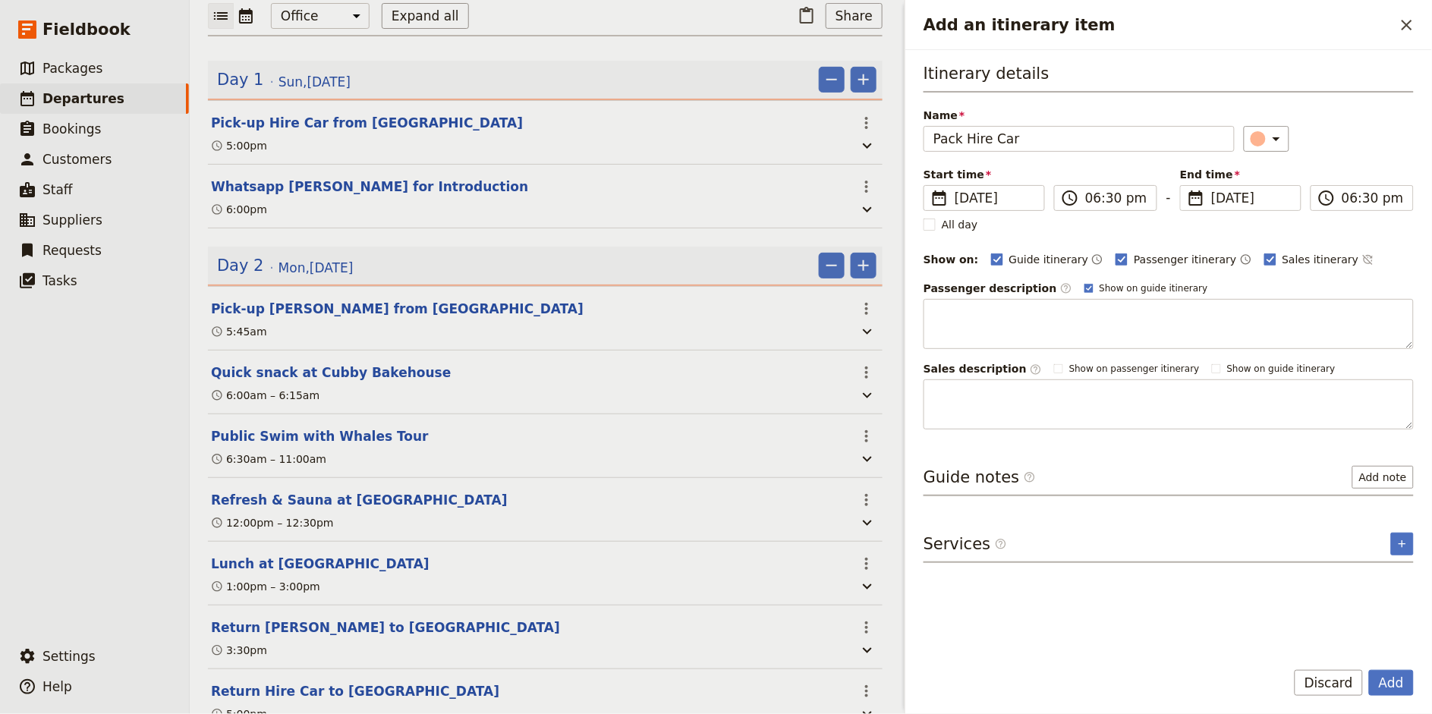
click at [1166, 250] on div "Passenger itinerary ​" at bounding box center [1183, 259] width 136 height 18
click at [1159, 258] on span "Passenger itinerary" at bounding box center [1185, 259] width 102 height 15
click at [1115, 252] on input "Passenger itinerary" at bounding box center [1115, 251] width 1 height 1
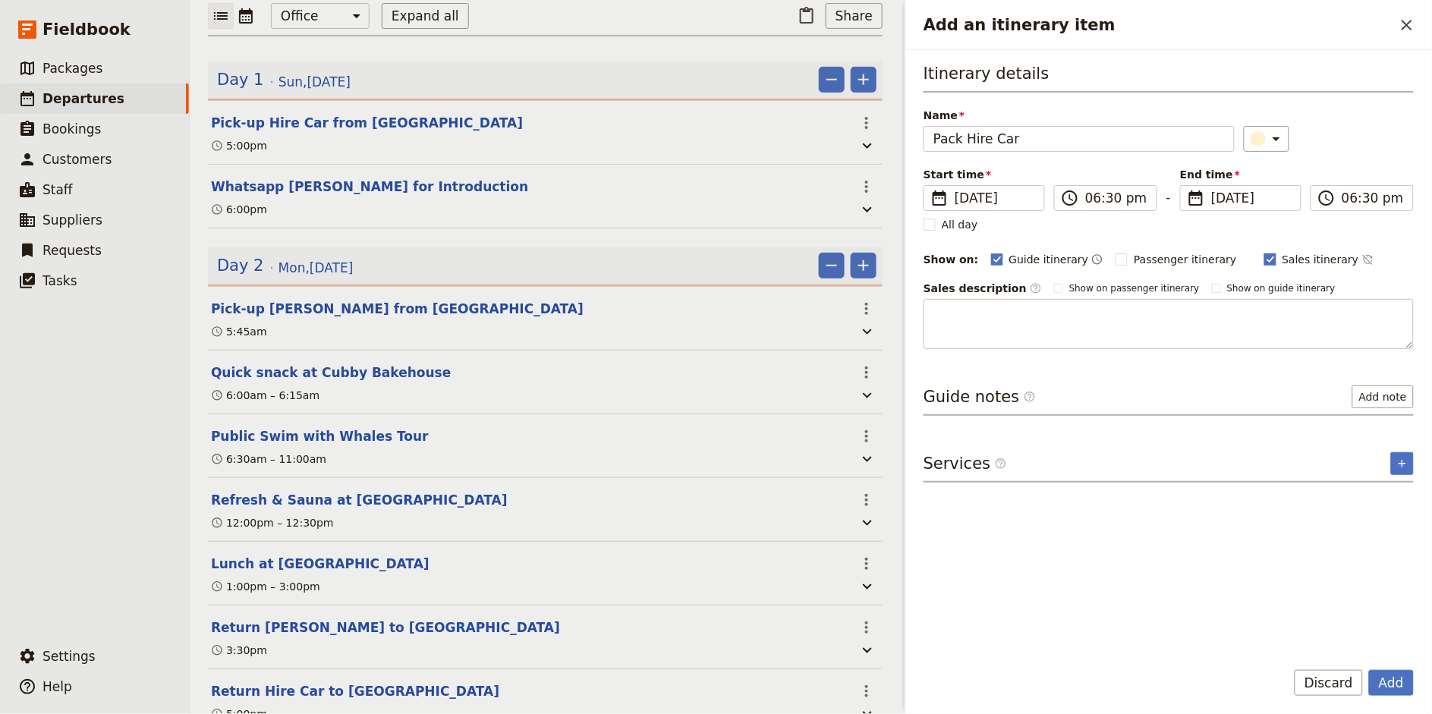
click at [1282, 259] on span "Sales itinerary" at bounding box center [1320, 259] width 77 height 15
click at [1263, 252] on input "Sales itinerary" at bounding box center [1263, 251] width 1 height 1
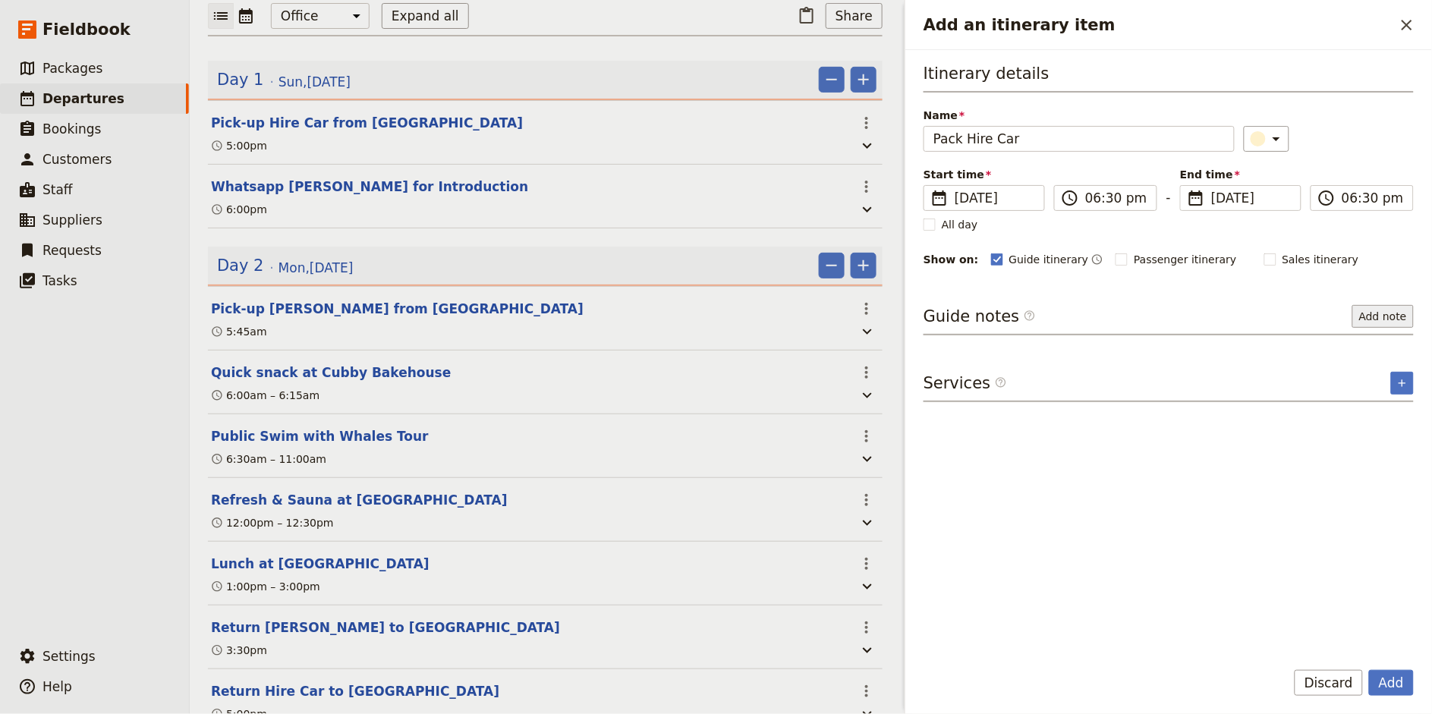
click at [1379, 316] on button "Add note" at bounding box center [1382, 316] width 61 height 23
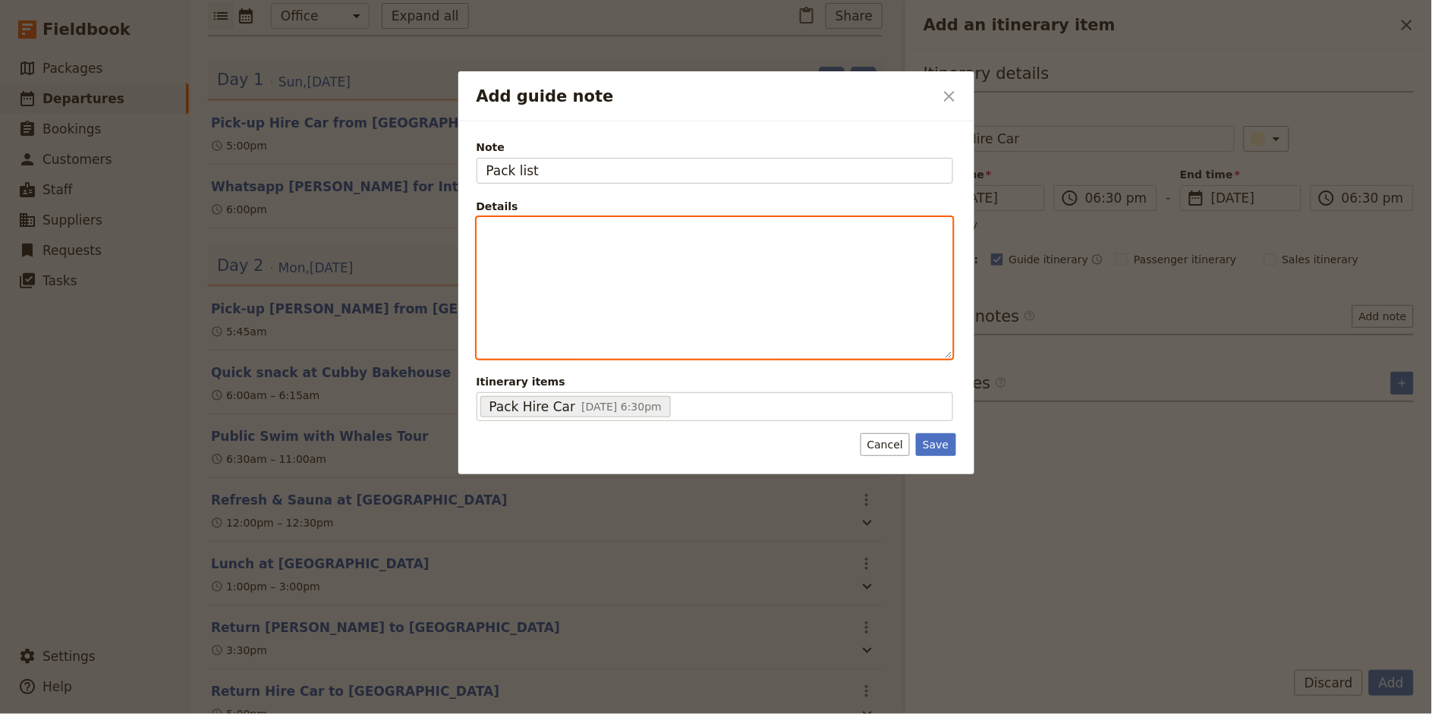
click at [543, 241] on div "Add guide note" at bounding box center [714, 288] width 475 height 140
click at [565, 266] on p "- 1x Esky with still & sparkling water - 1x Snack Tray - 4x Towels - [MEDICAL_D…" at bounding box center [714, 254] width 457 height 61
click at [510, 263] on span "- 4x Towels" at bounding box center [515, 262] width 58 height 12
click at [508, 281] on p "- 1x Esky with still & sparkling water - 1x Snack Tray - 4x Beach Towels - [MED…" at bounding box center [714, 262] width 457 height 76
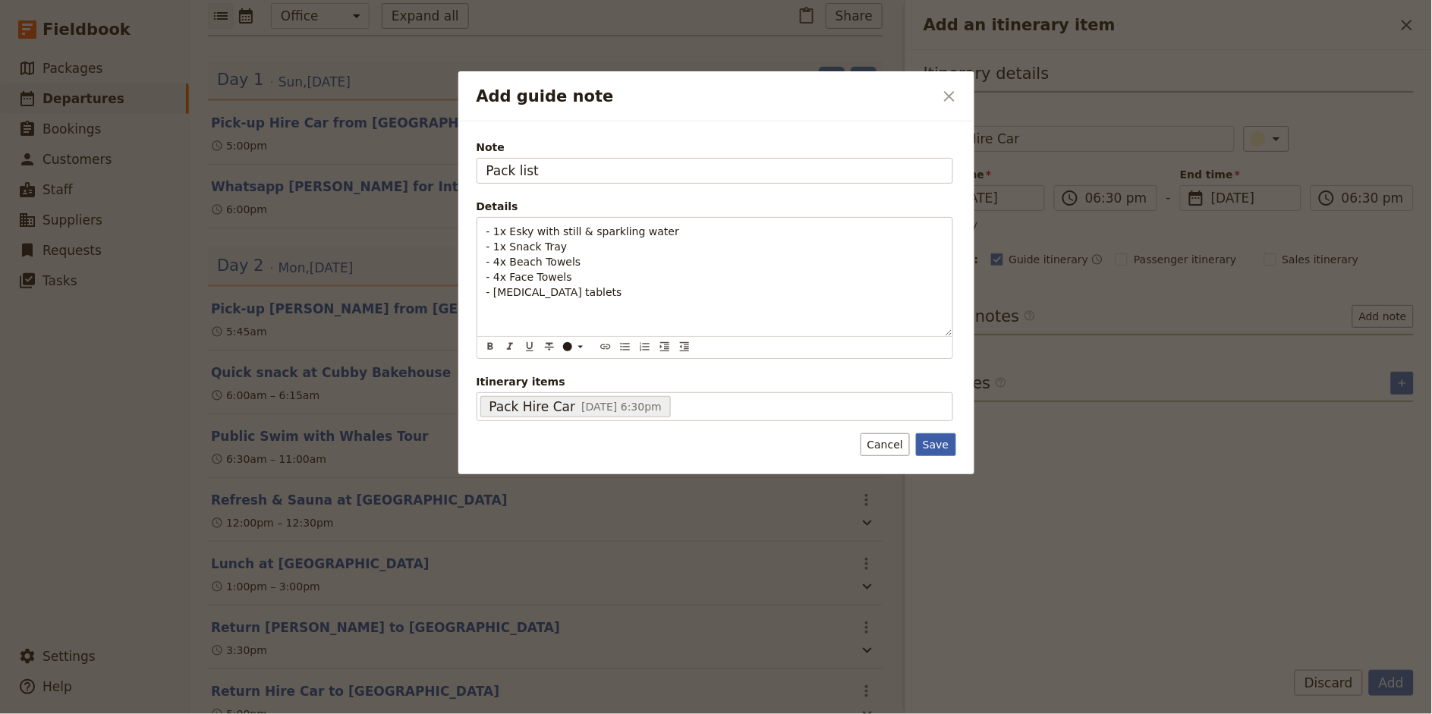
click at [936, 449] on button "Save" at bounding box center [935, 444] width 39 height 23
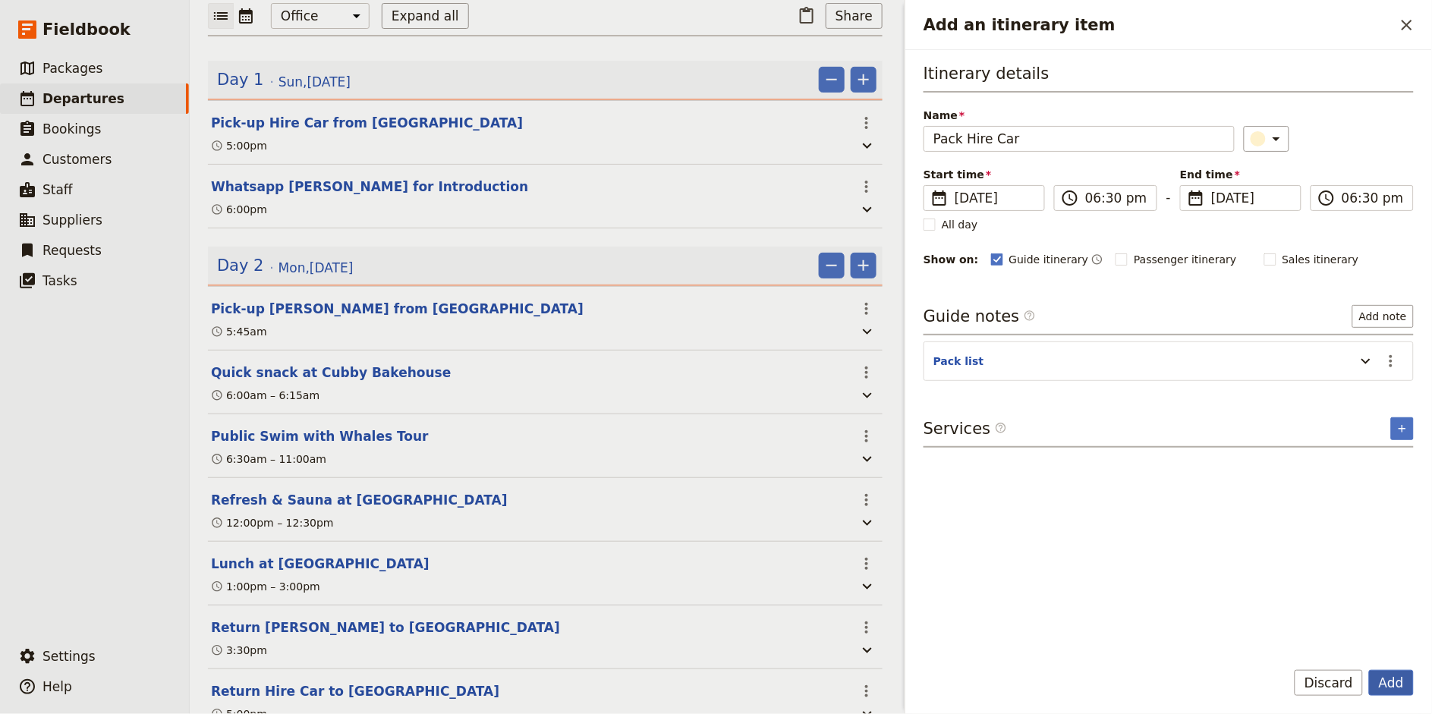
click at [1389, 681] on button "Add" at bounding box center [1391, 683] width 45 height 26
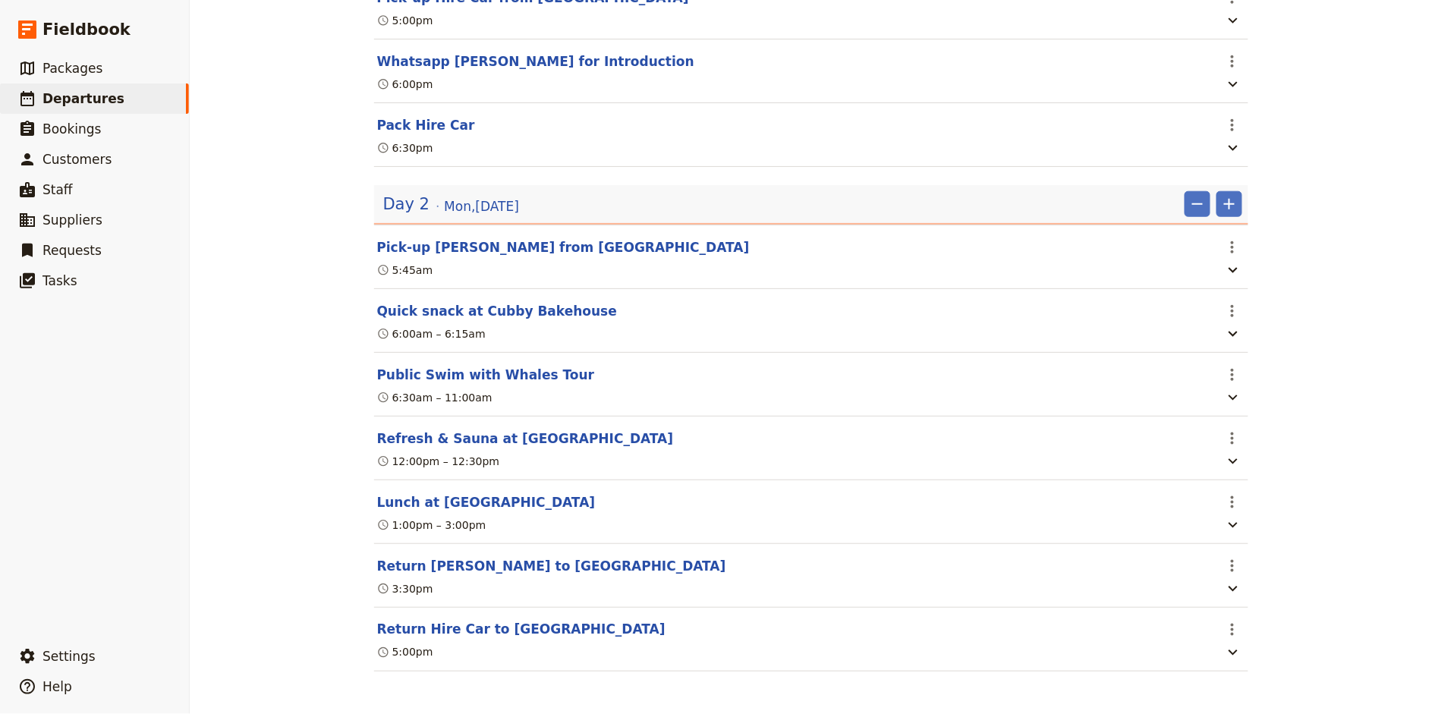
scroll to position [0, 0]
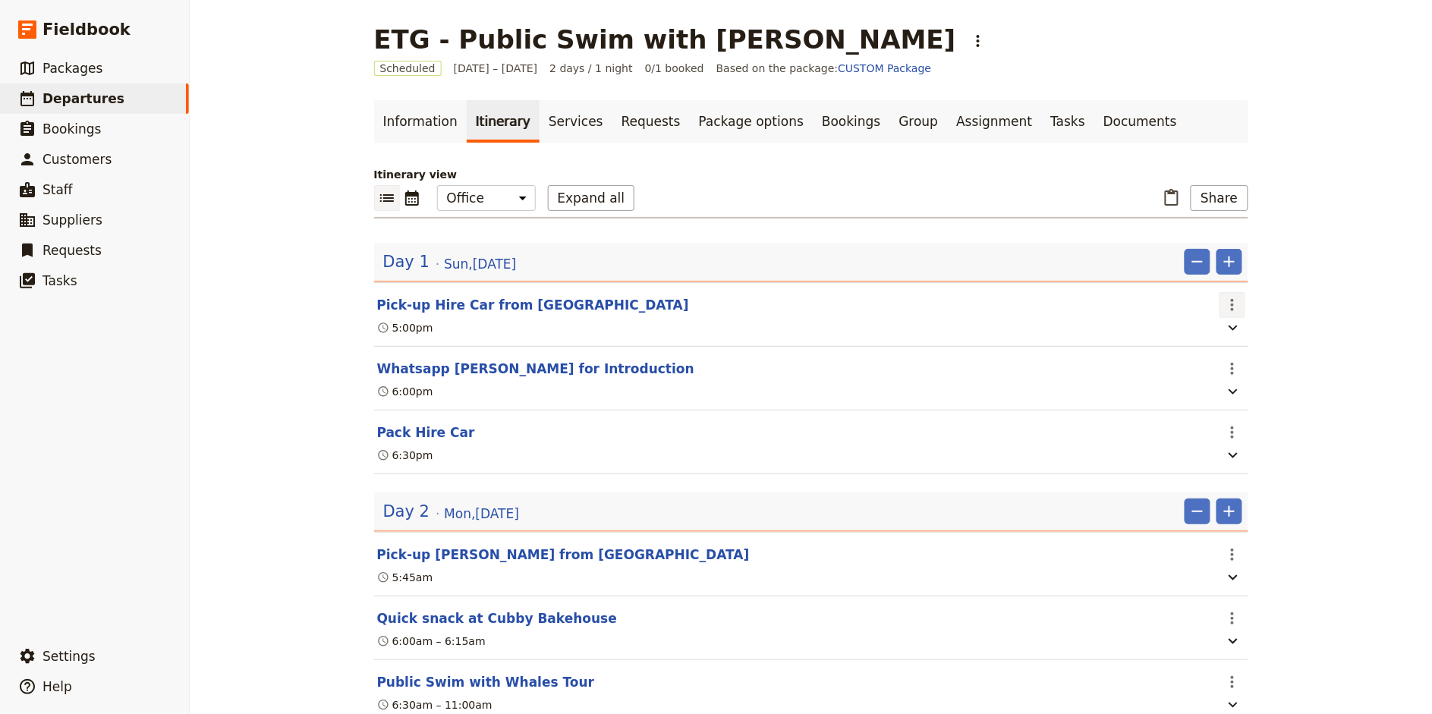
click at [1242, 299] on button "​" at bounding box center [1232, 305] width 26 height 26
click at [1251, 337] on span "Edit this itinerary item" at bounding box center [1288, 337] width 119 height 15
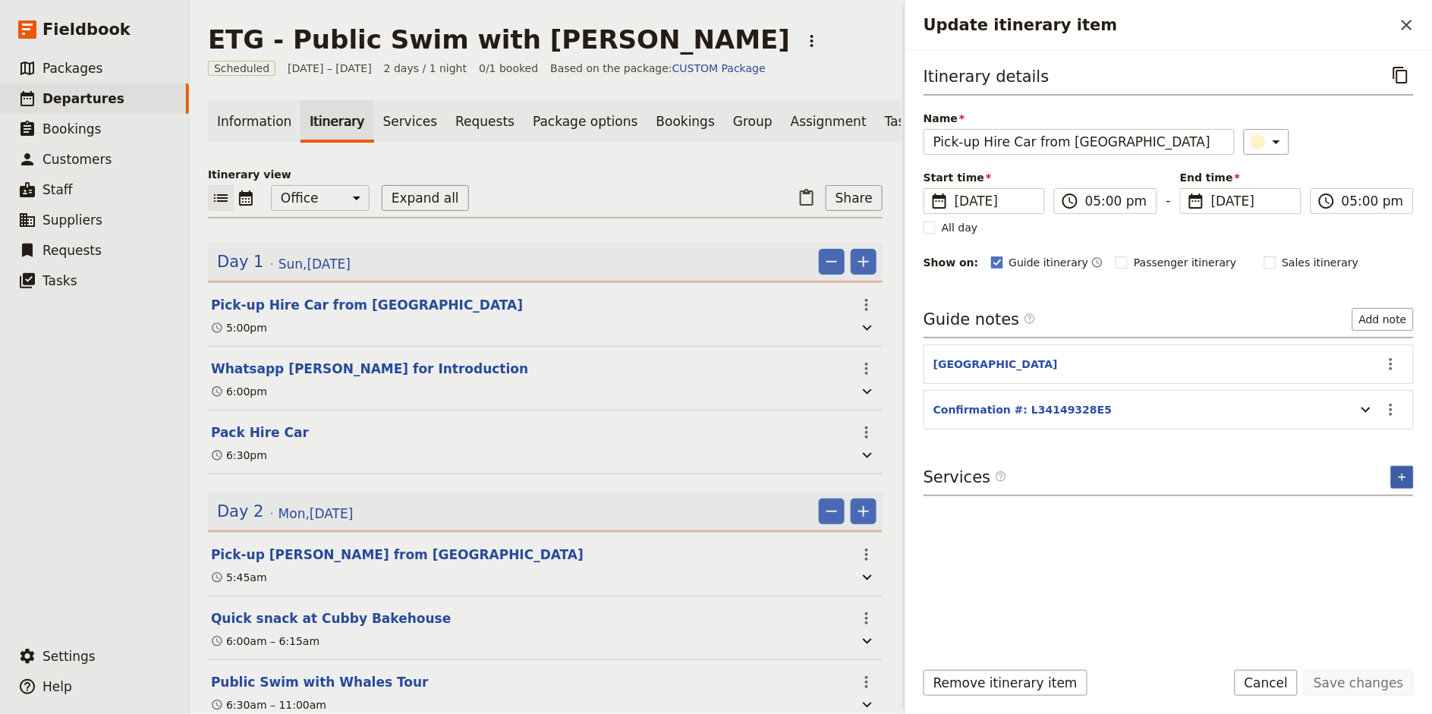
click at [1395, 474] on button "​" at bounding box center [1402, 477] width 23 height 23
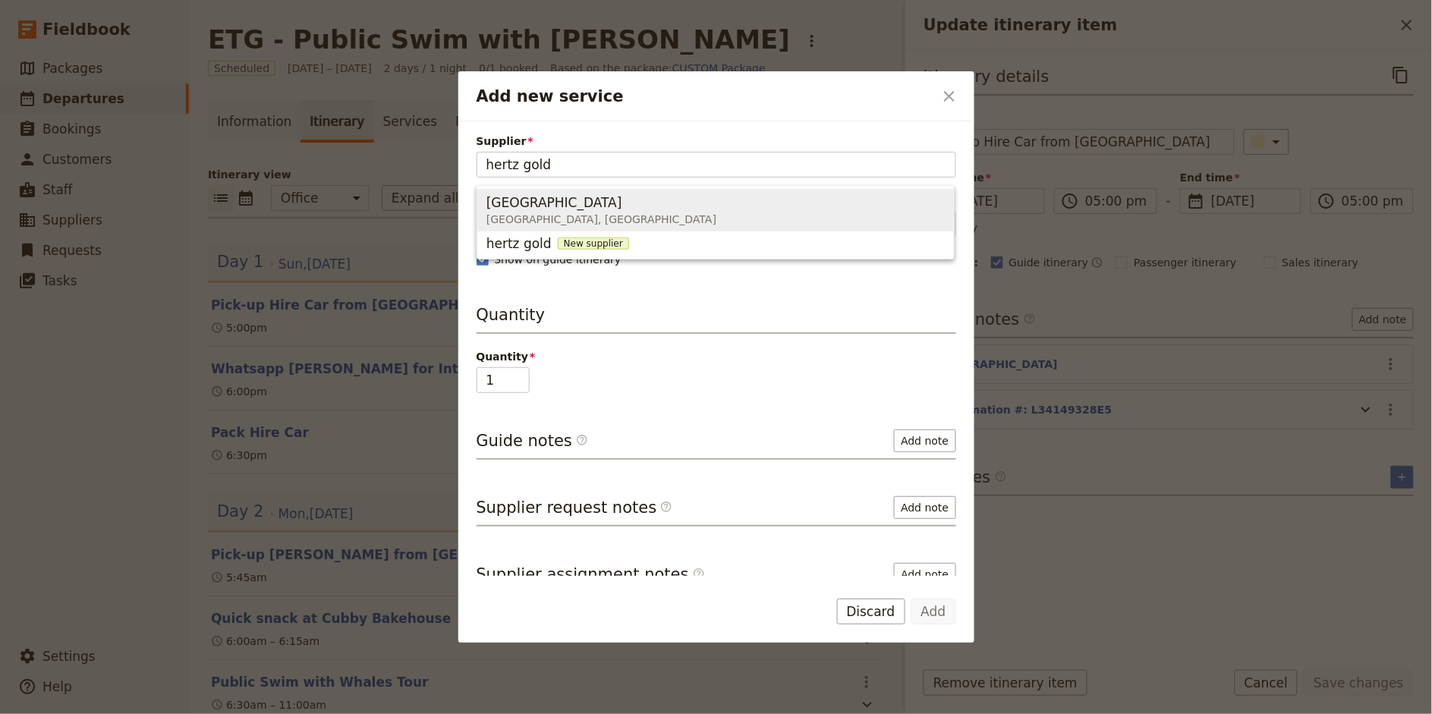
click at [739, 209] on span "[GEOGRAPHIC_DATA] [GEOGRAPHIC_DATA], [GEOGRAPHIC_DATA]" at bounding box center [715, 210] width 458 height 36
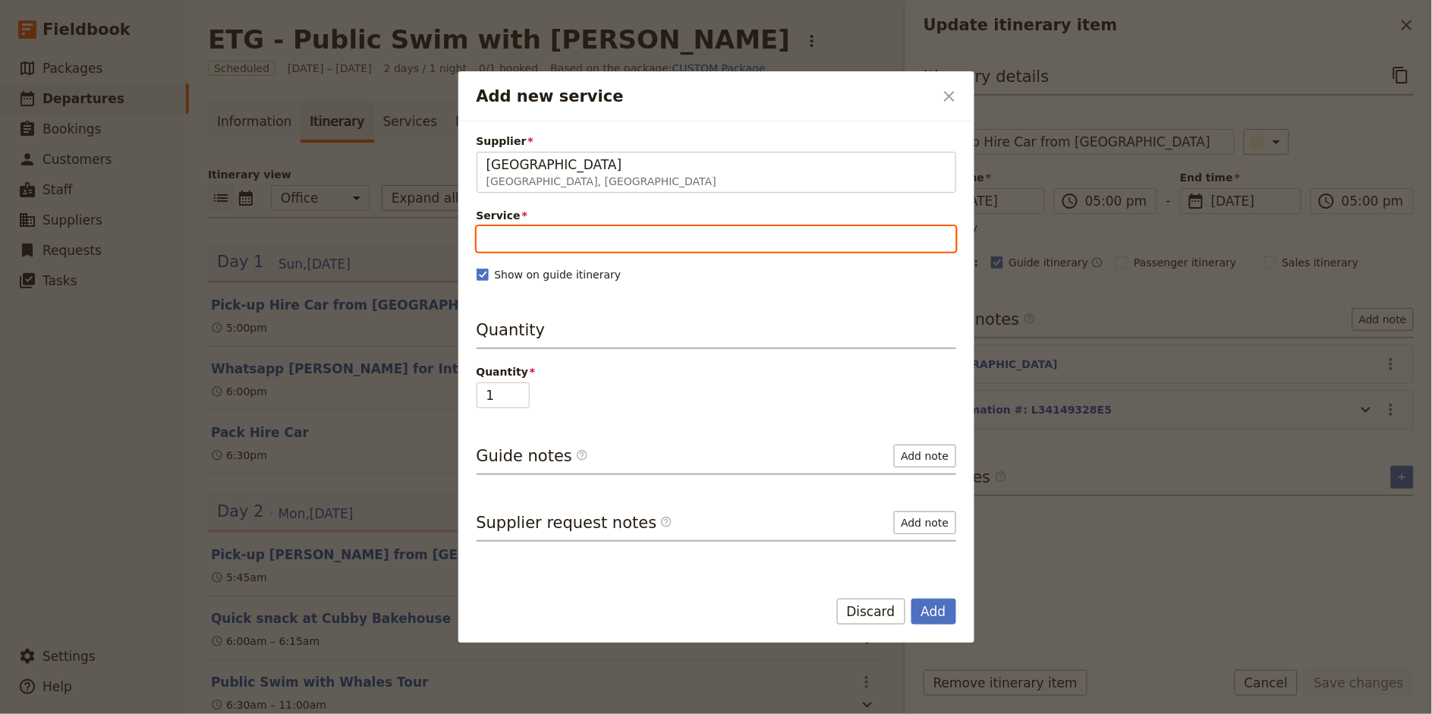
click at [551, 240] on input "Service" at bounding box center [716, 239] width 480 height 26
click at [538, 278] on div "Hire Car 1" at bounding box center [524, 276] width 77 height 18
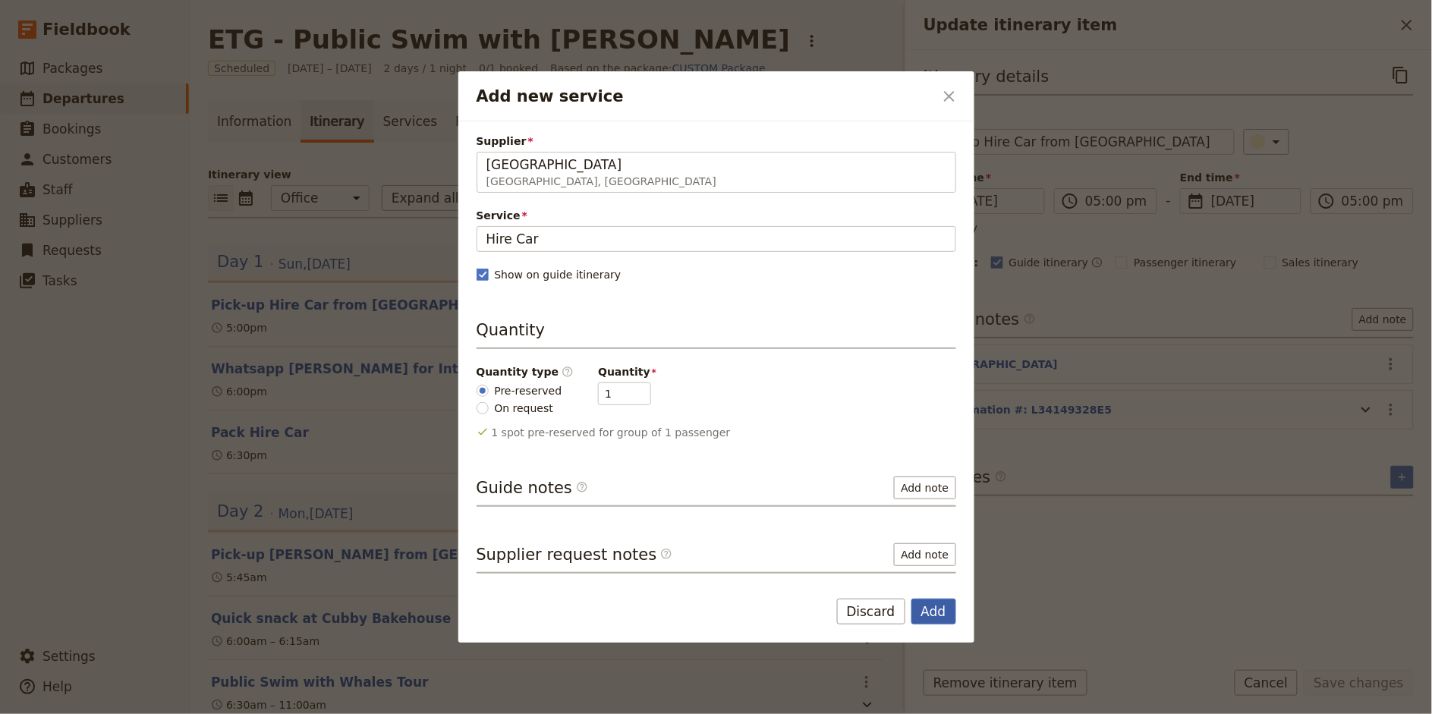
click at [941, 609] on button "Add" at bounding box center [933, 612] width 45 height 26
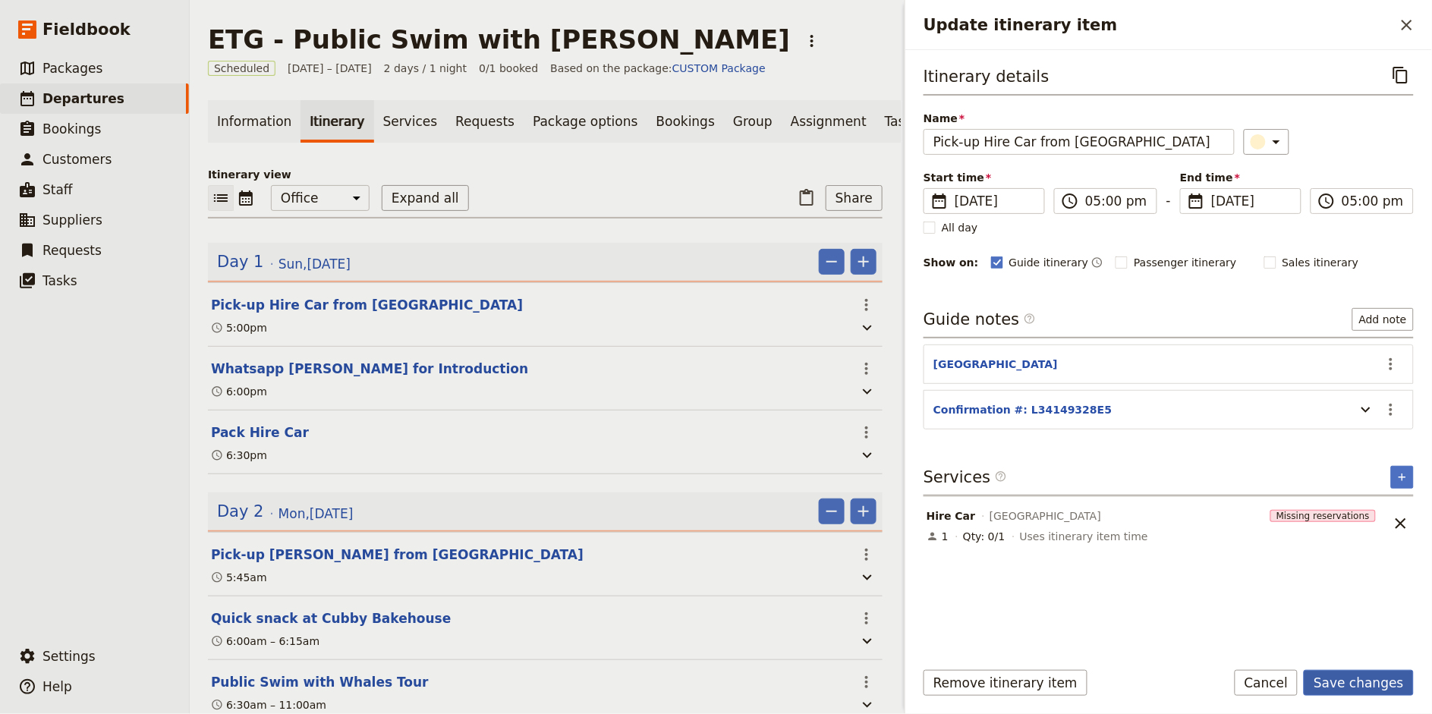
click at [1354, 684] on button "Save changes" at bounding box center [1359, 683] width 110 height 26
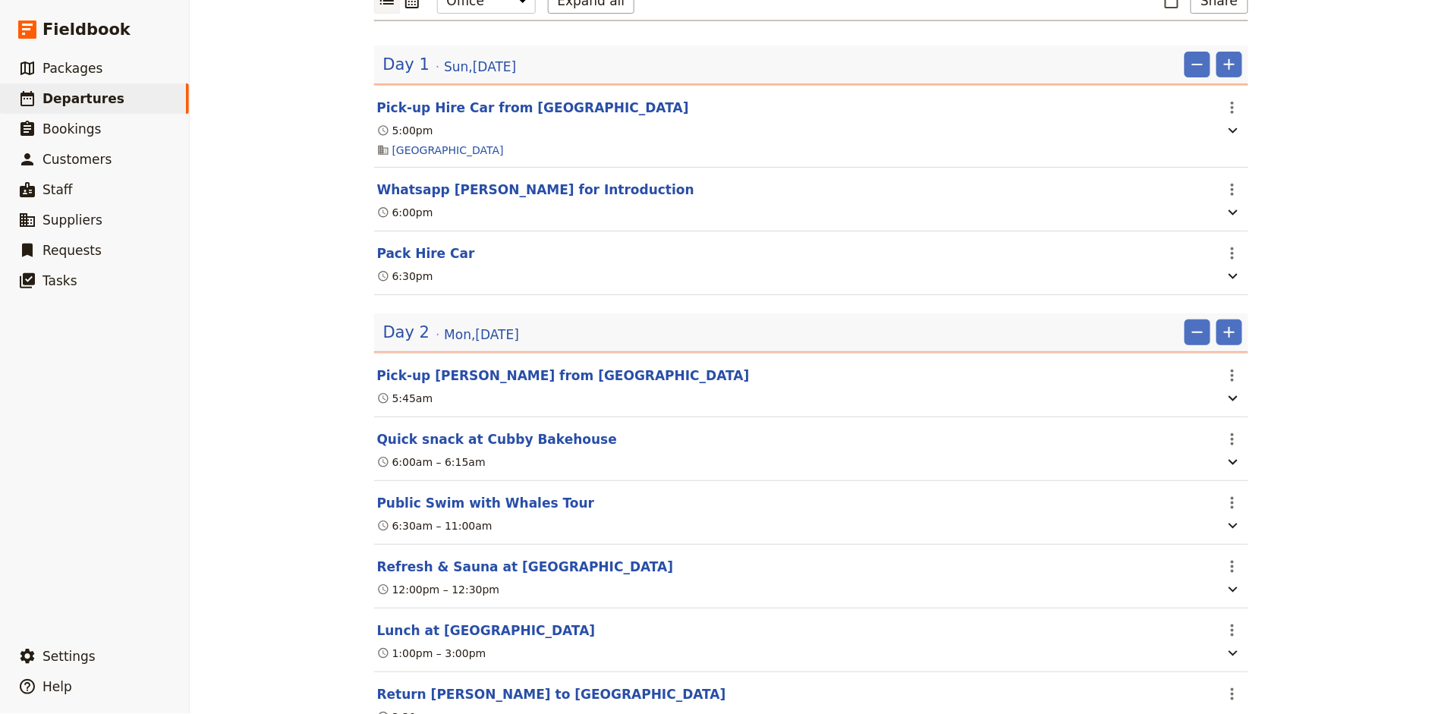
scroll to position [228, 0]
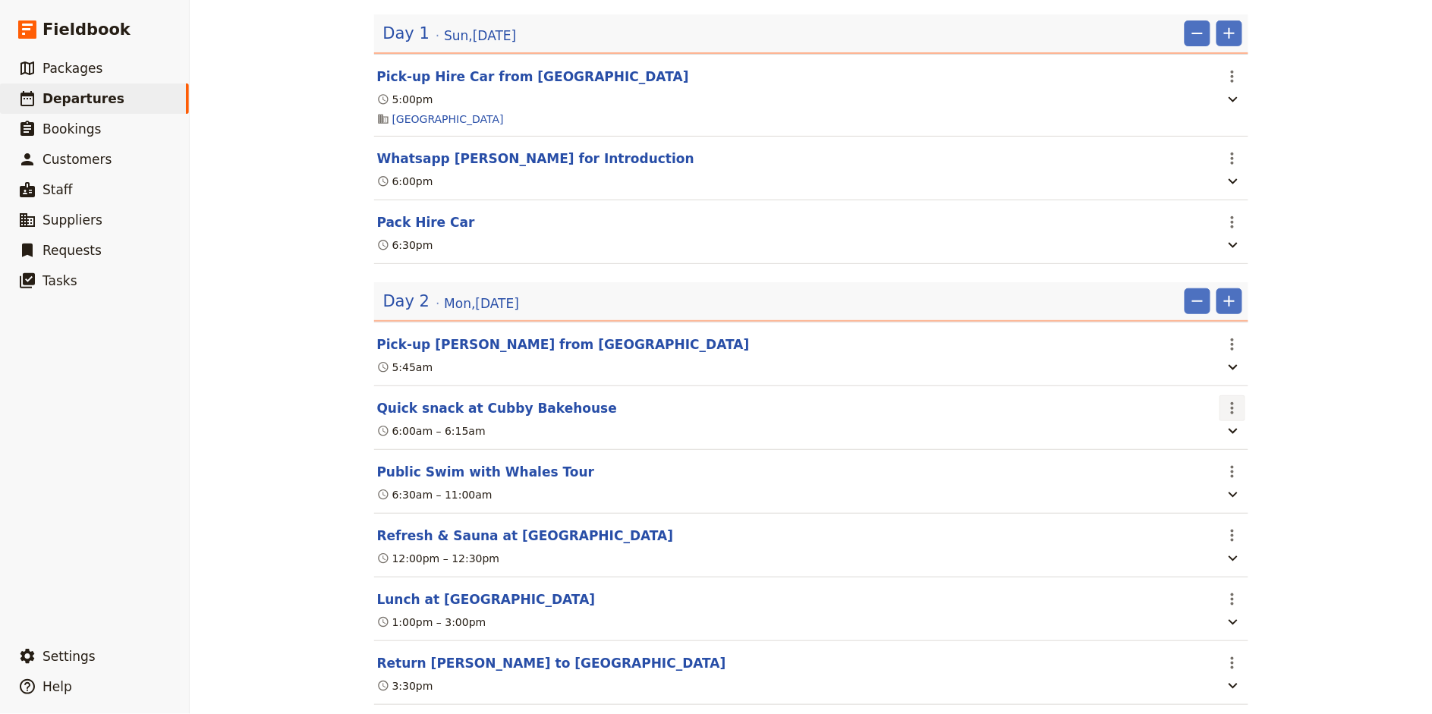
click at [1237, 407] on icon "Actions" at bounding box center [1232, 408] width 18 height 18
click at [1248, 439] on span "Edit this itinerary item" at bounding box center [1288, 442] width 119 height 15
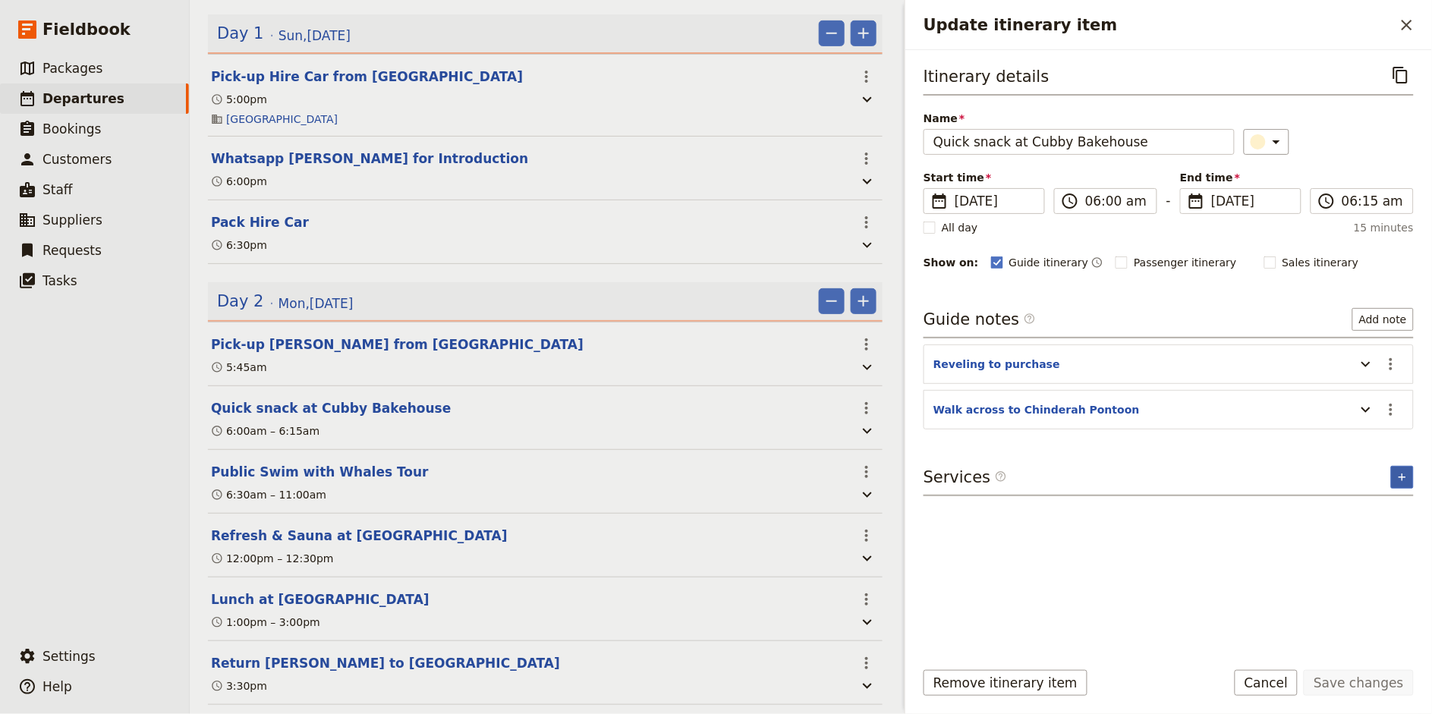
click at [1404, 481] on icon "Add service inclusion" at bounding box center [1402, 477] width 12 height 12
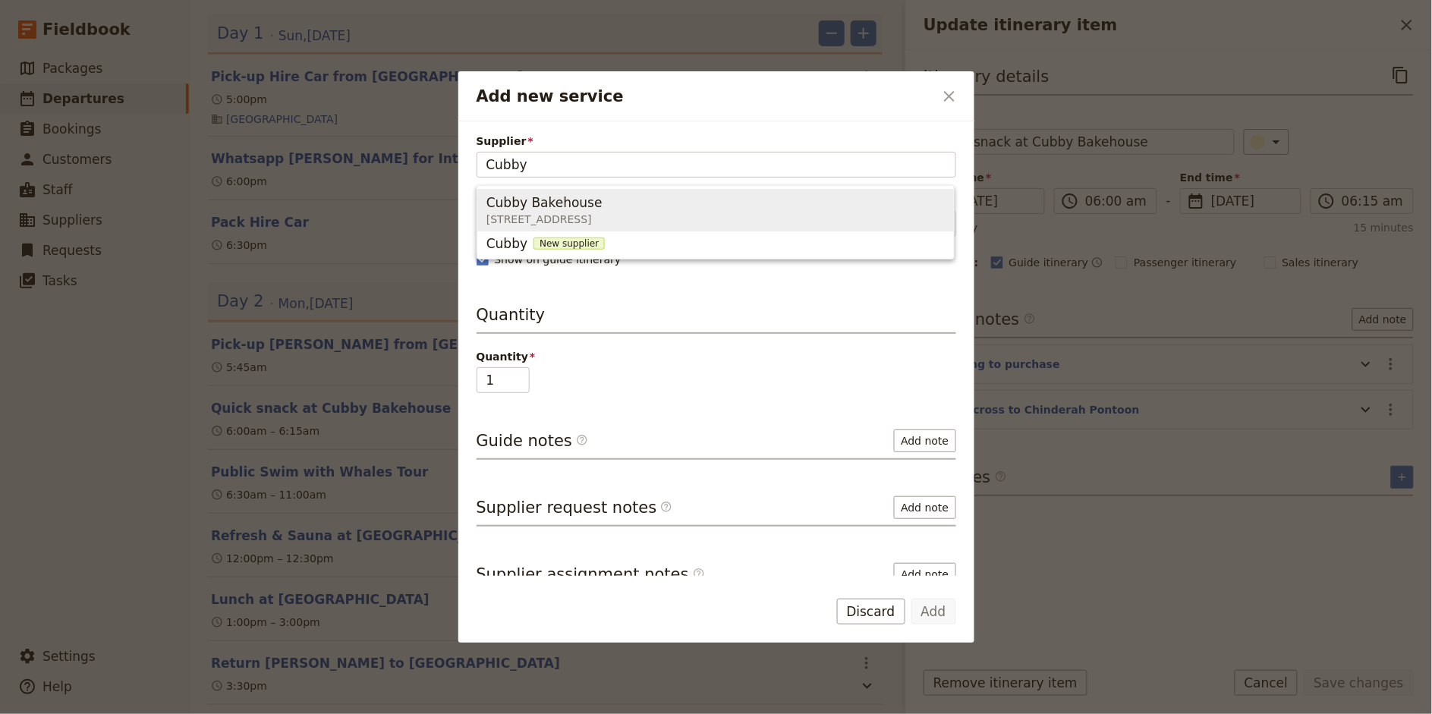
click at [609, 215] on span "[STREET_ADDRESS]" at bounding box center [547, 219] width 122 height 15
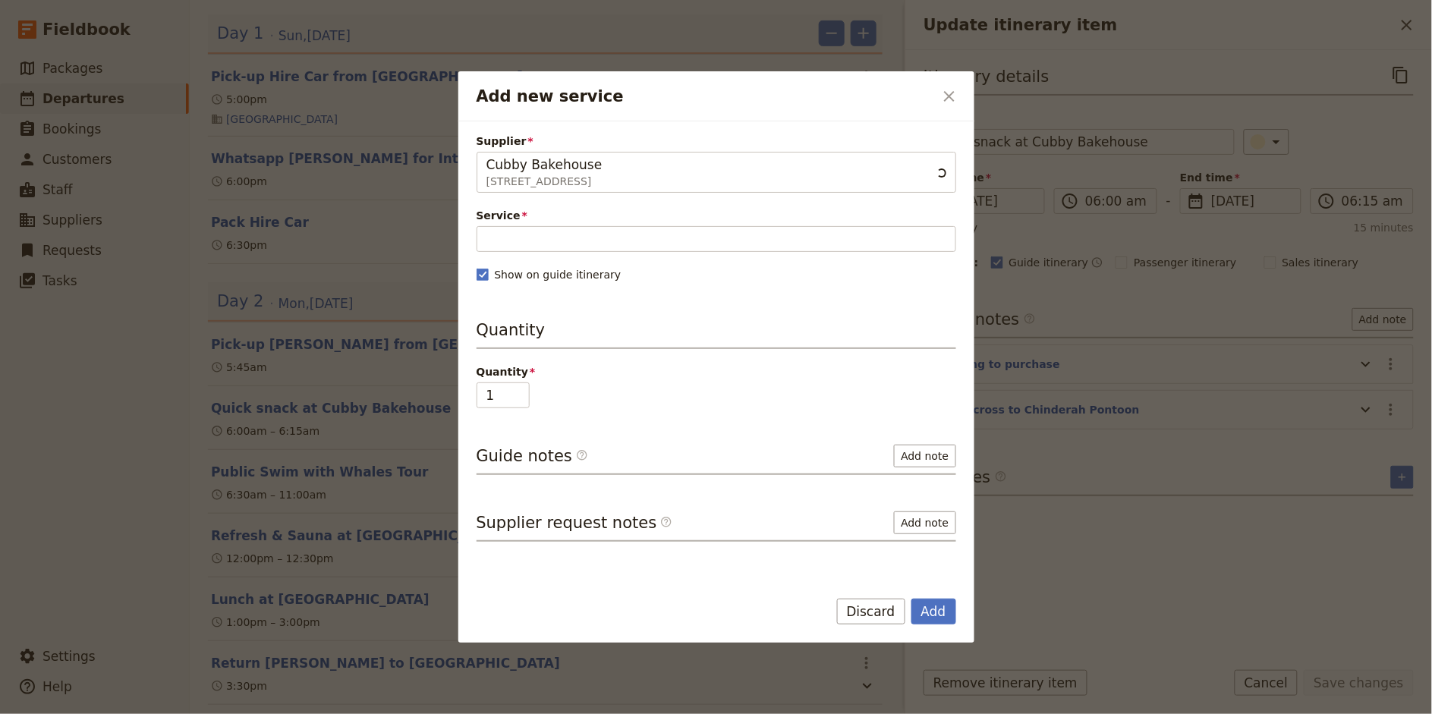
click at [580, 253] on div "Supplier Cubby Bakehouse [STREET_ADDRESS] Cubby Bakehouse Service Please fill i…" at bounding box center [716, 371] width 480 height 475
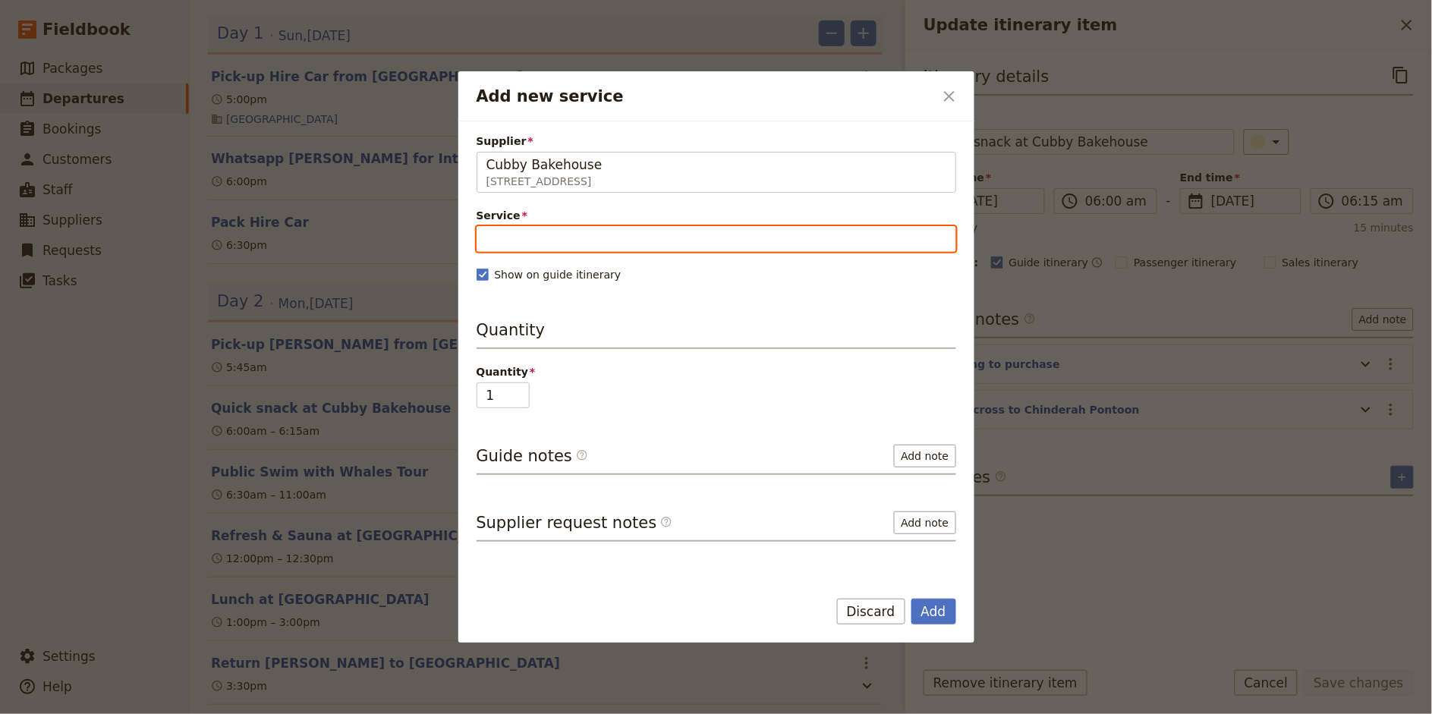
click at [574, 246] on input "Service" at bounding box center [716, 239] width 480 height 26
click at [537, 275] on span "Coffee & Pastries" at bounding box center [541, 276] width 110 height 18
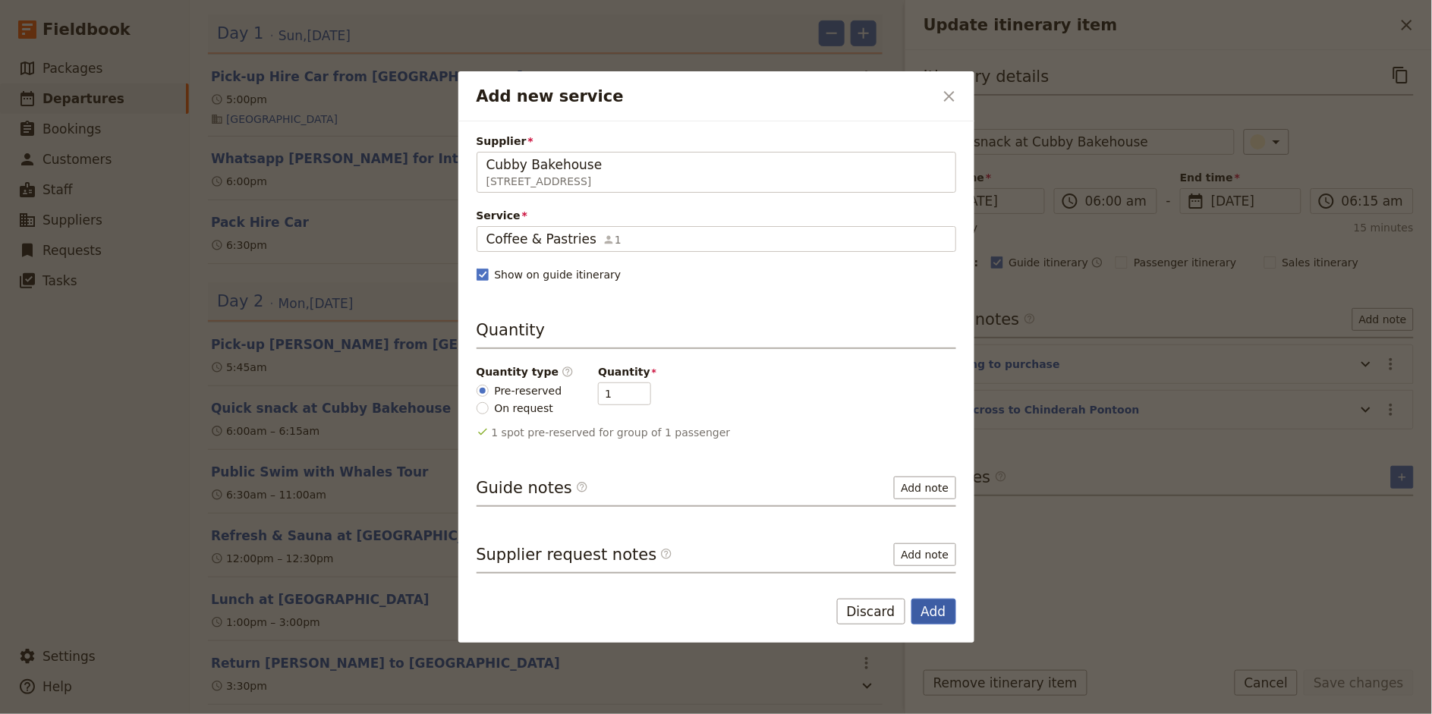
click at [937, 608] on button "Add" at bounding box center [933, 612] width 45 height 26
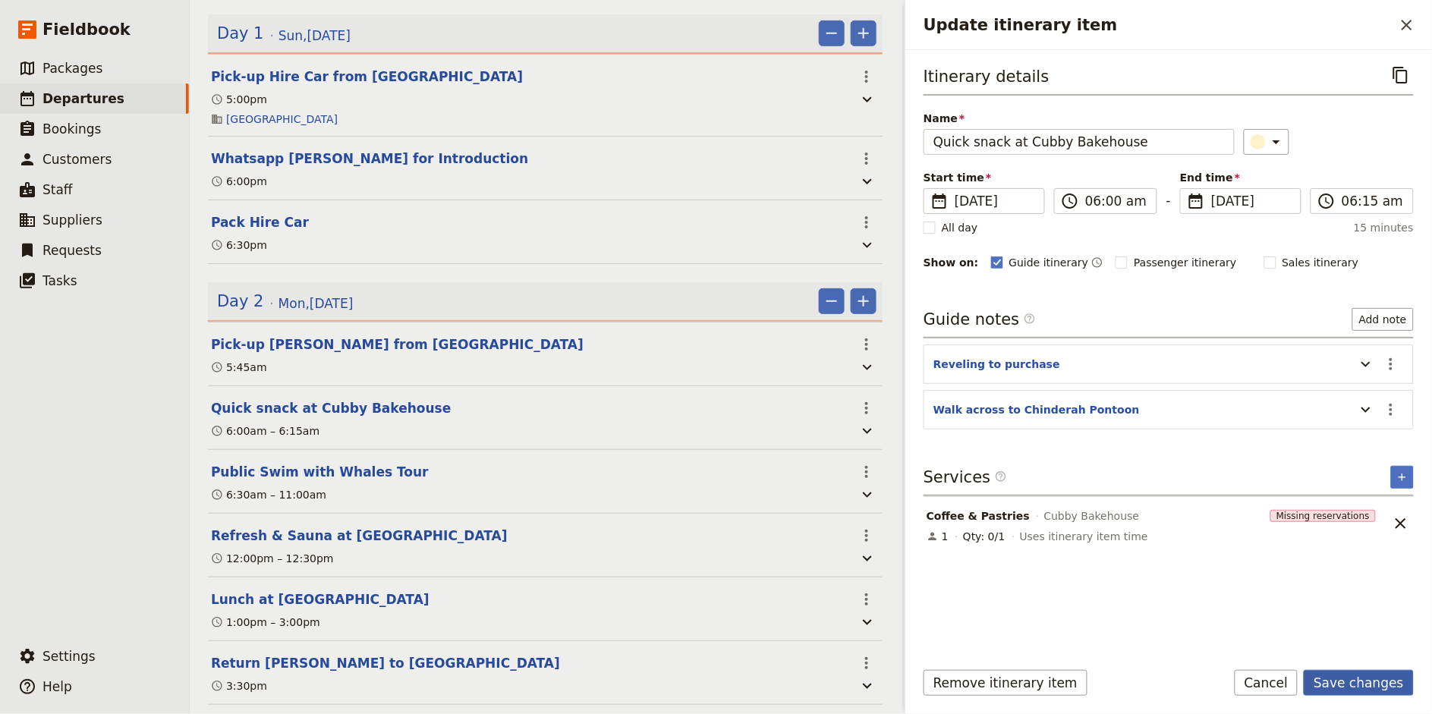
click at [1352, 690] on button "Save changes" at bounding box center [1359, 683] width 110 height 26
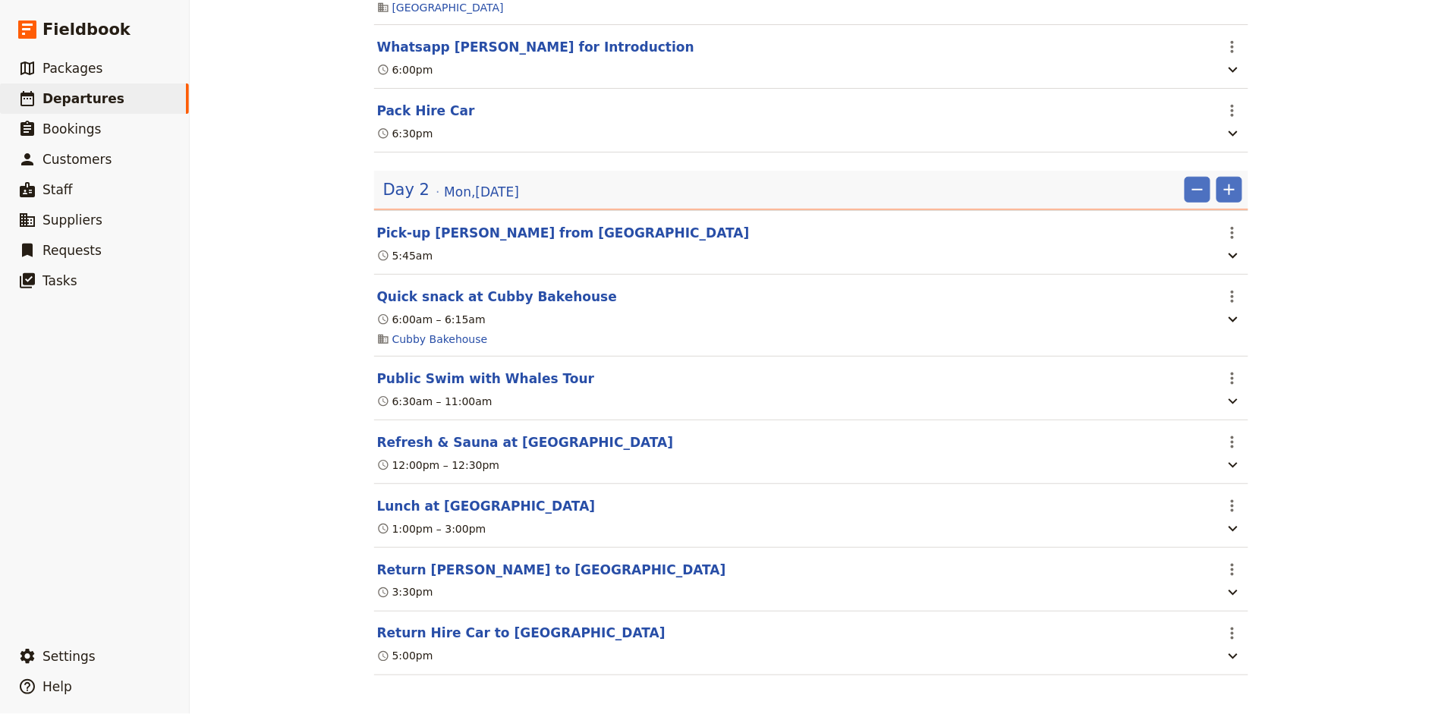
scroll to position [342, 0]
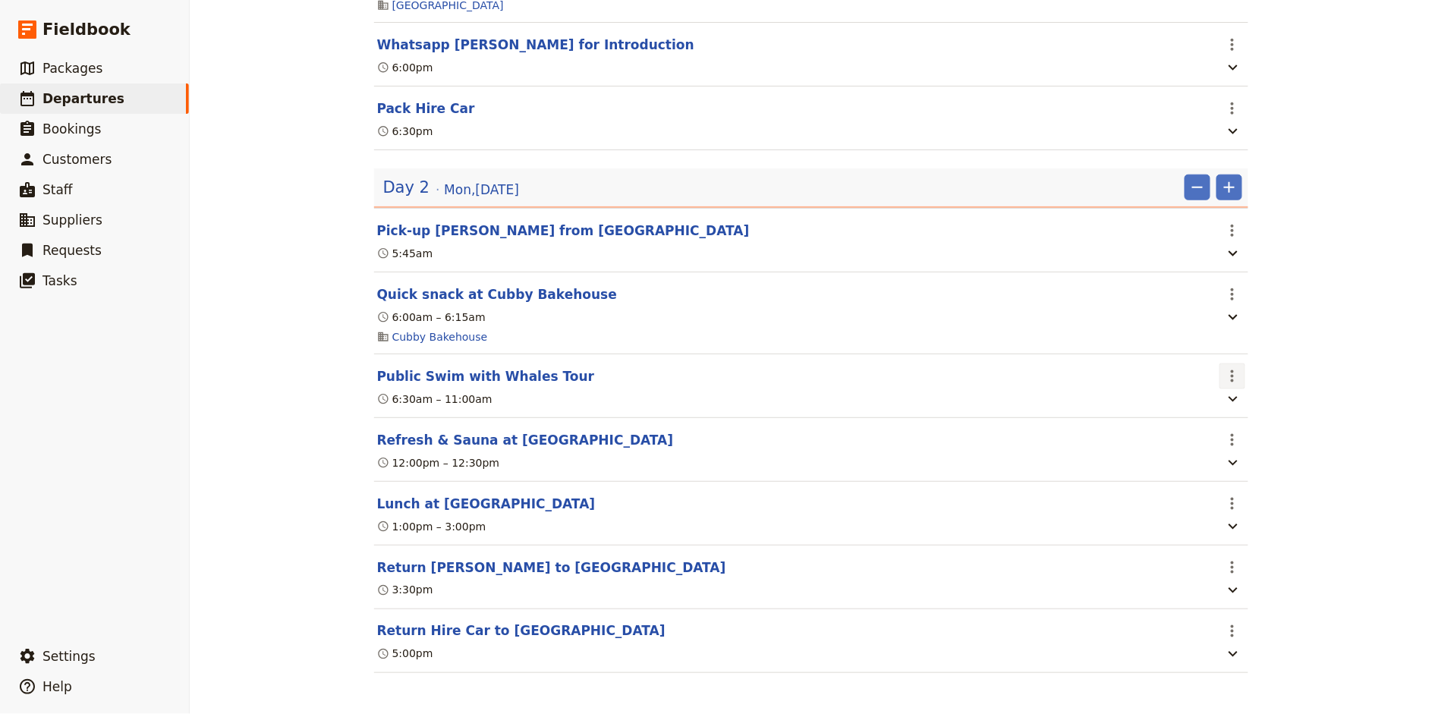
click at [1231, 384] on icon "Actions" at bounding box center [1232, 376] width 18 height 18
click at [1245, 414] on span "Edit this itinerary item" at bounding box center [1288, 410] width 119 height 15
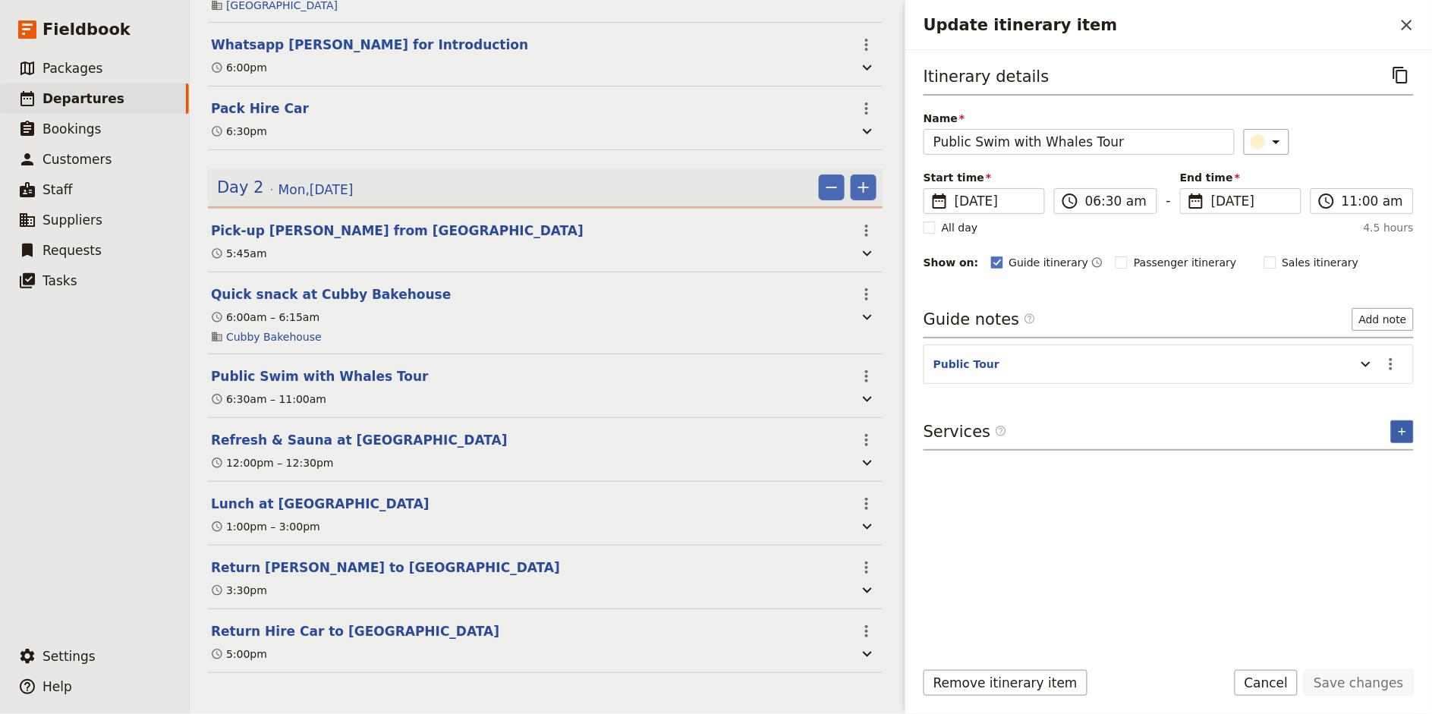
click at [1406, 438] on button "​" at bounding box center [1402, 431] width 23 height 23
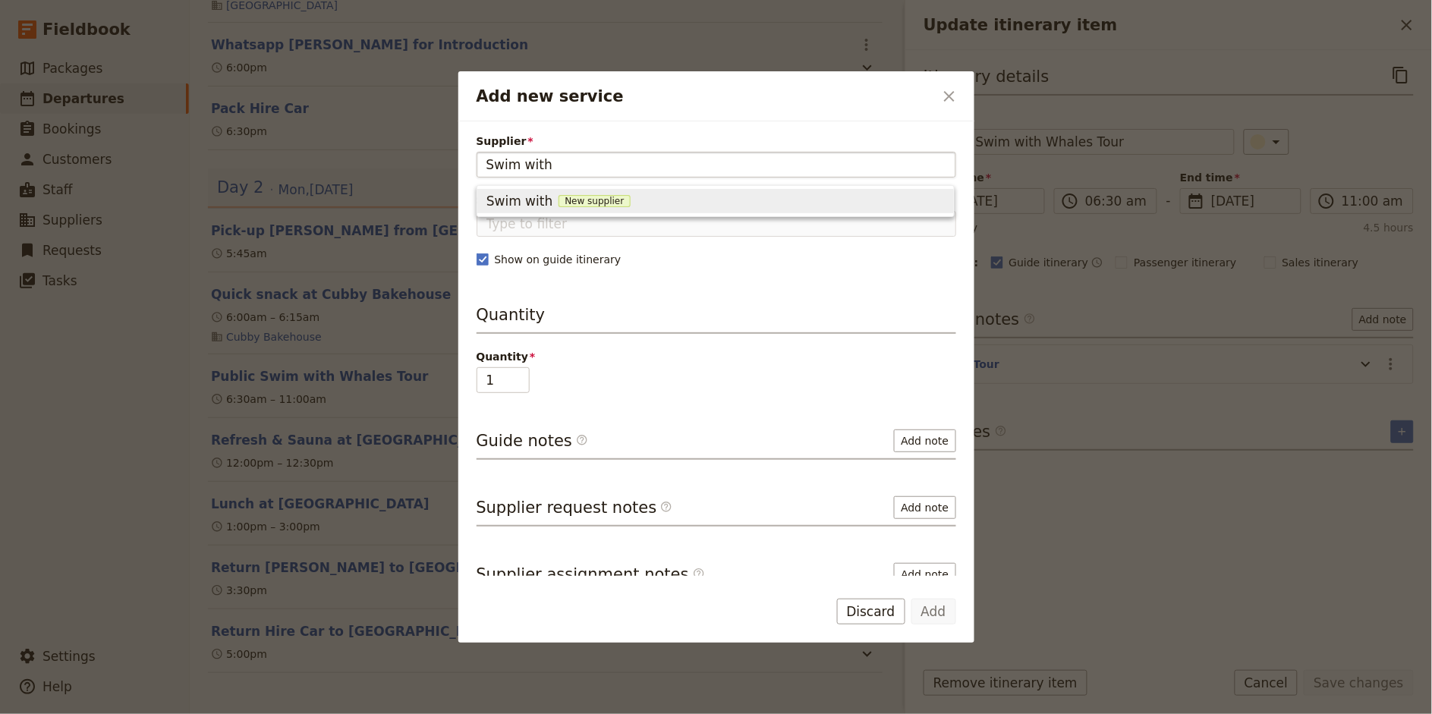
click at [542, 161] on input "Swim with" at bounding box center [716, 165] width 460 height 18
click at [528, 206] on span "Cooly Eco Adventures" at bounding box center [556, 202] width 141 height 18
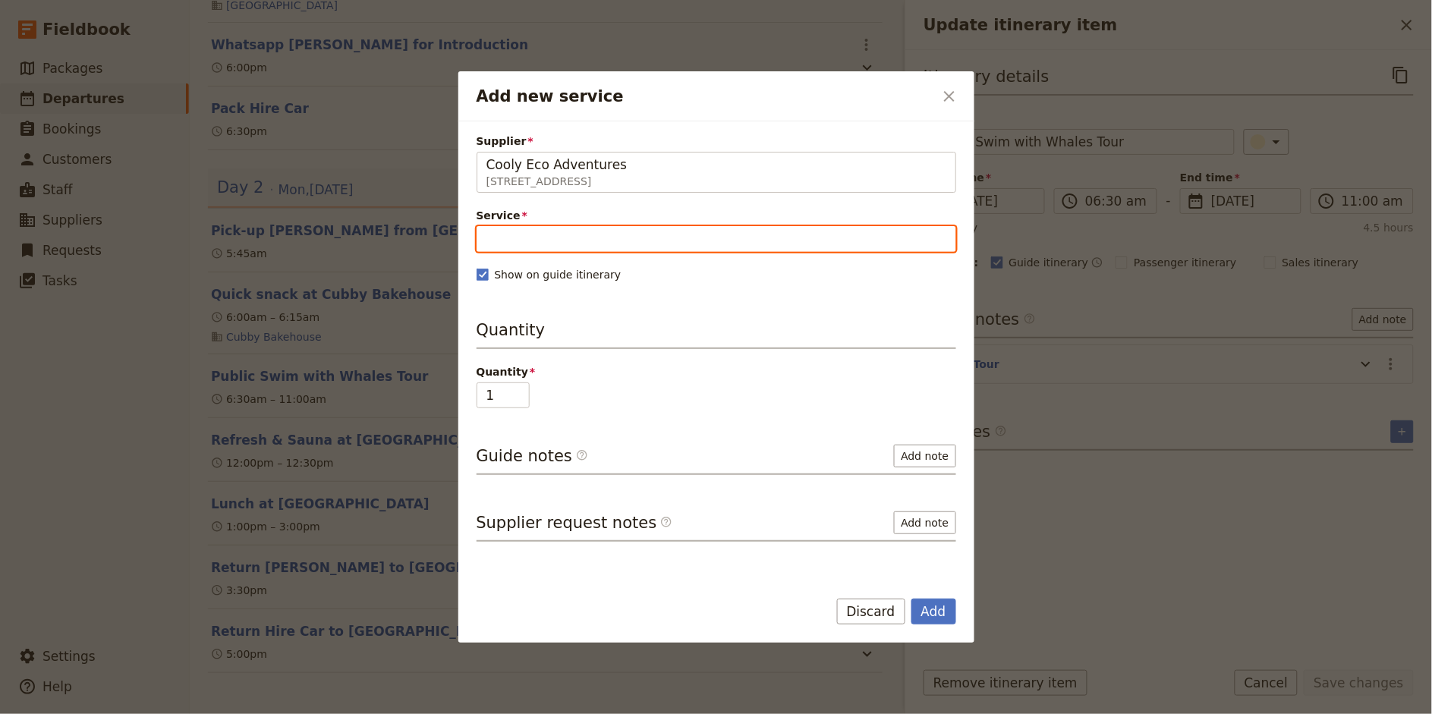
click at [528, 246] on input "Service" at bounding box center [716, 239] width 480 height 26
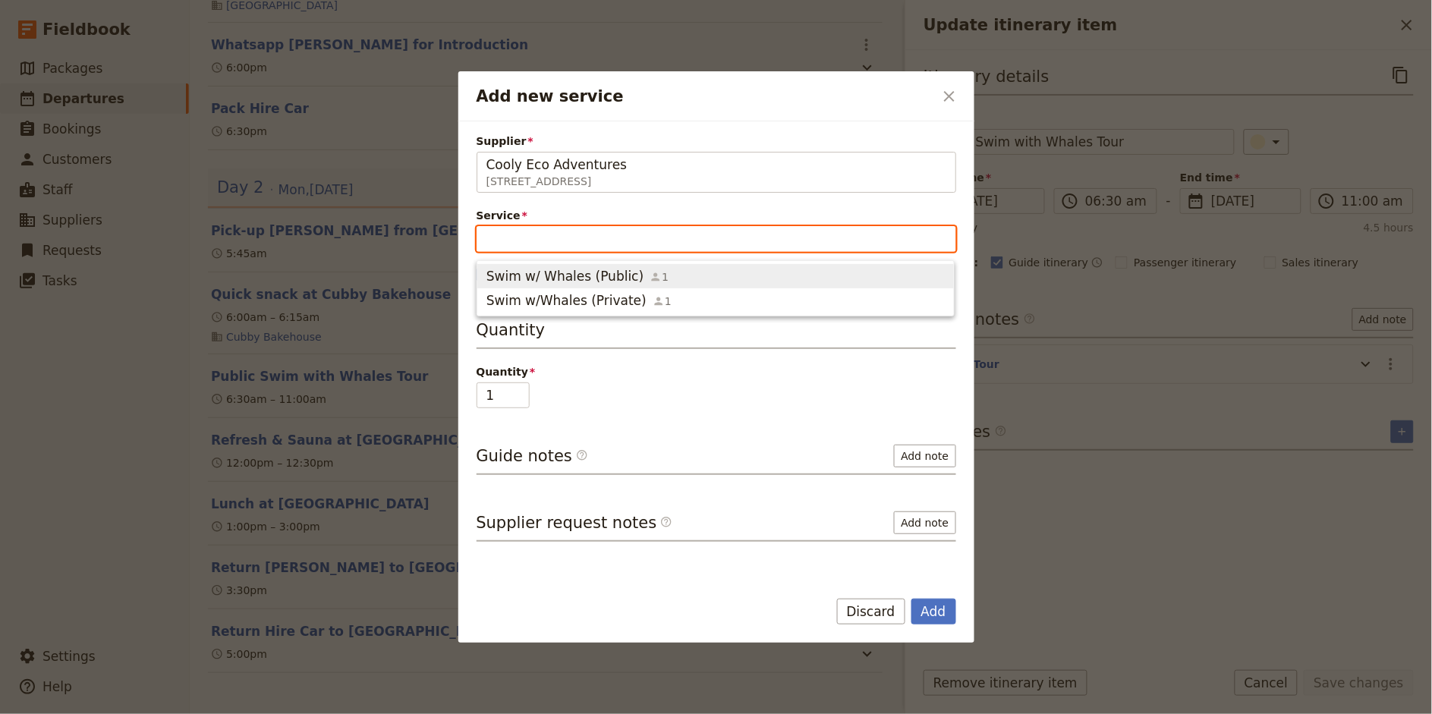
click at [538, 275] on span "Swim w/ Whales (Public)" at bounding box center [564, 276] width 157 height 18
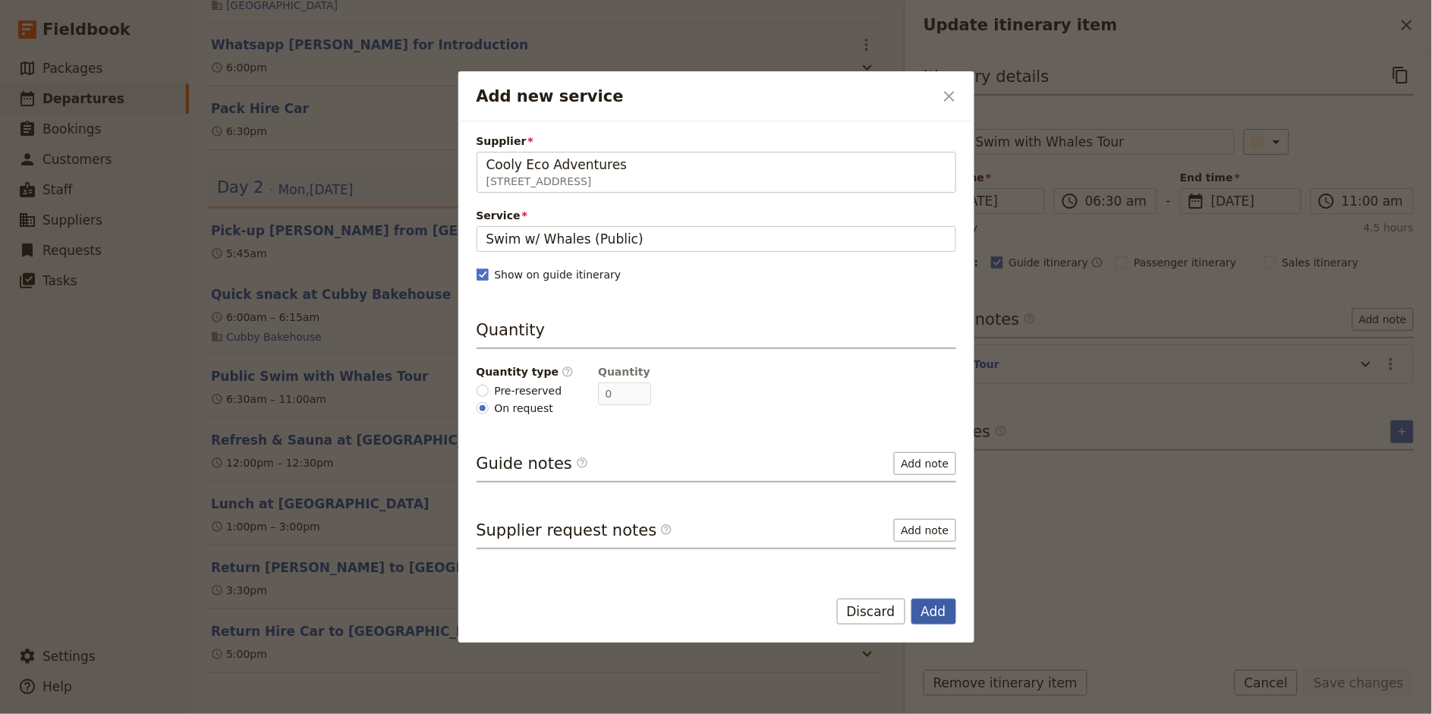
click at [928, 605] on button "Add" at bounding box center [933, 612] width 45 height 26
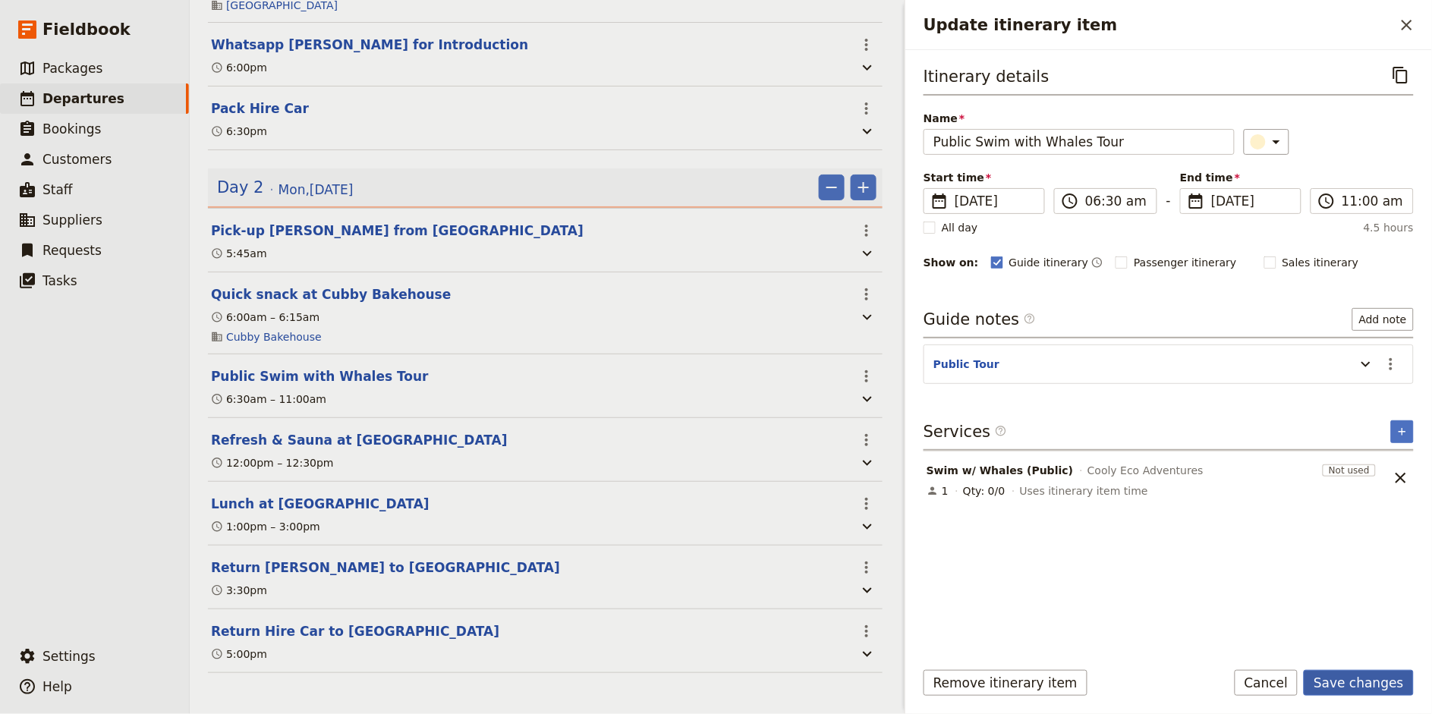
click at [1348, 689] on button "Save changes" at bounding box center [1359, 683] width 110 height 26
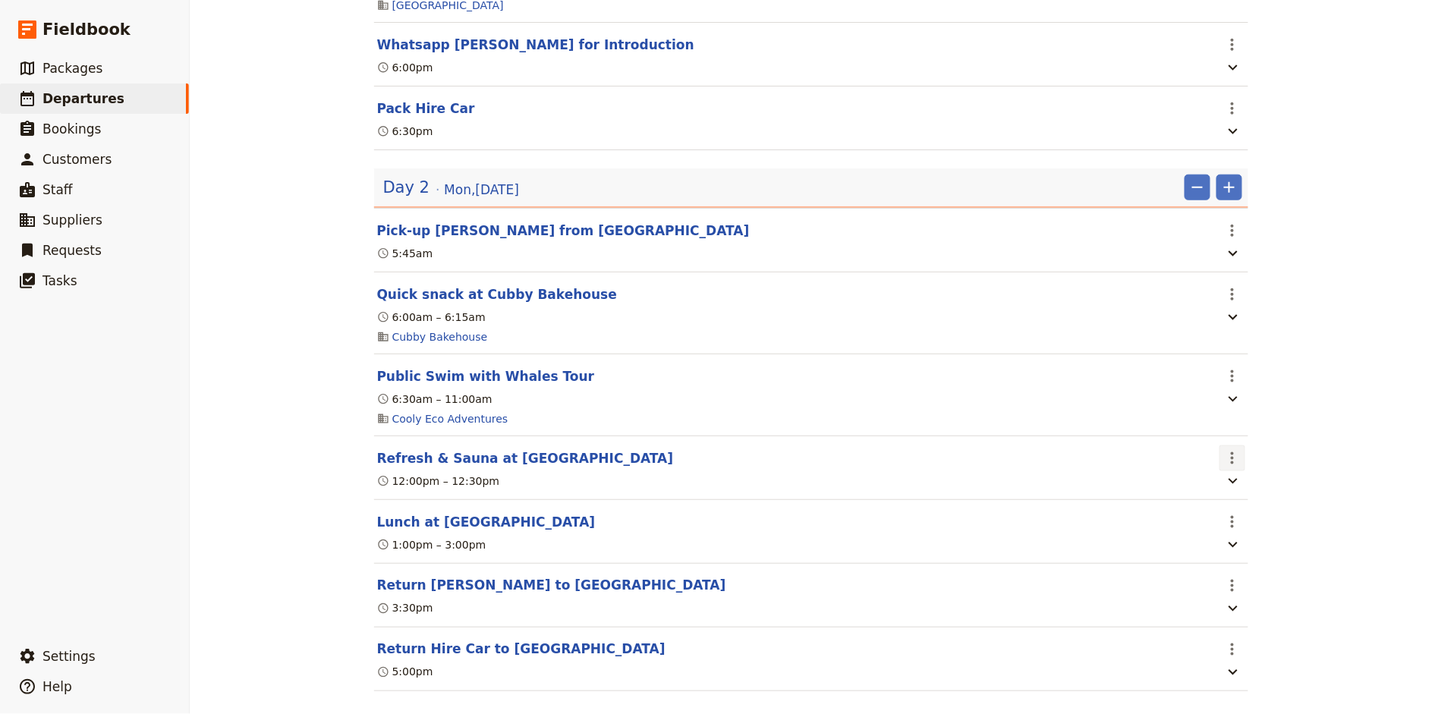
click at [1239, 458] on icon "Actions" at bounding box center [1232, 458] width 18 height 18
click at [1256, 493] on span "Edit this itinerary item" at bounding box center [1288, 493] width 119 height 15
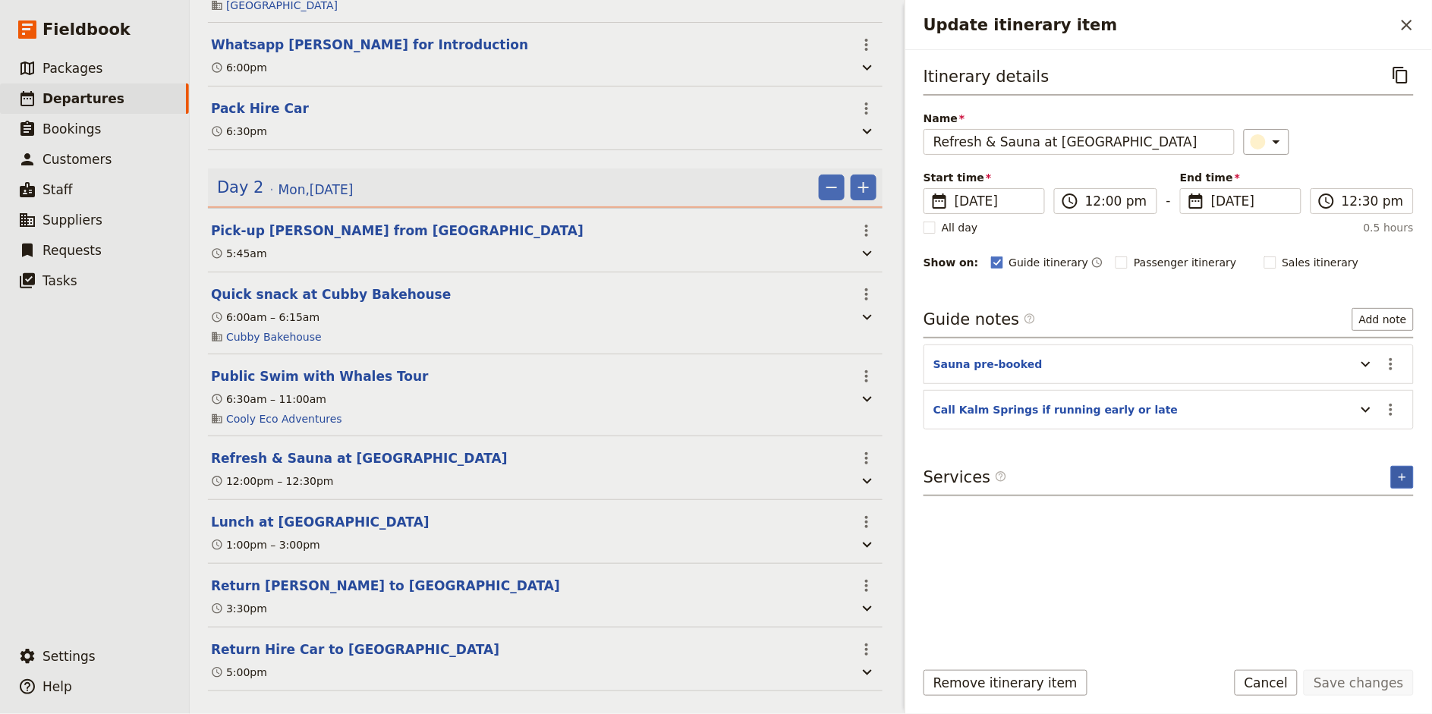
click at [1399, 478] on icon "Add service inclusion" at bounding box center [1402, 477] width 12 height 12
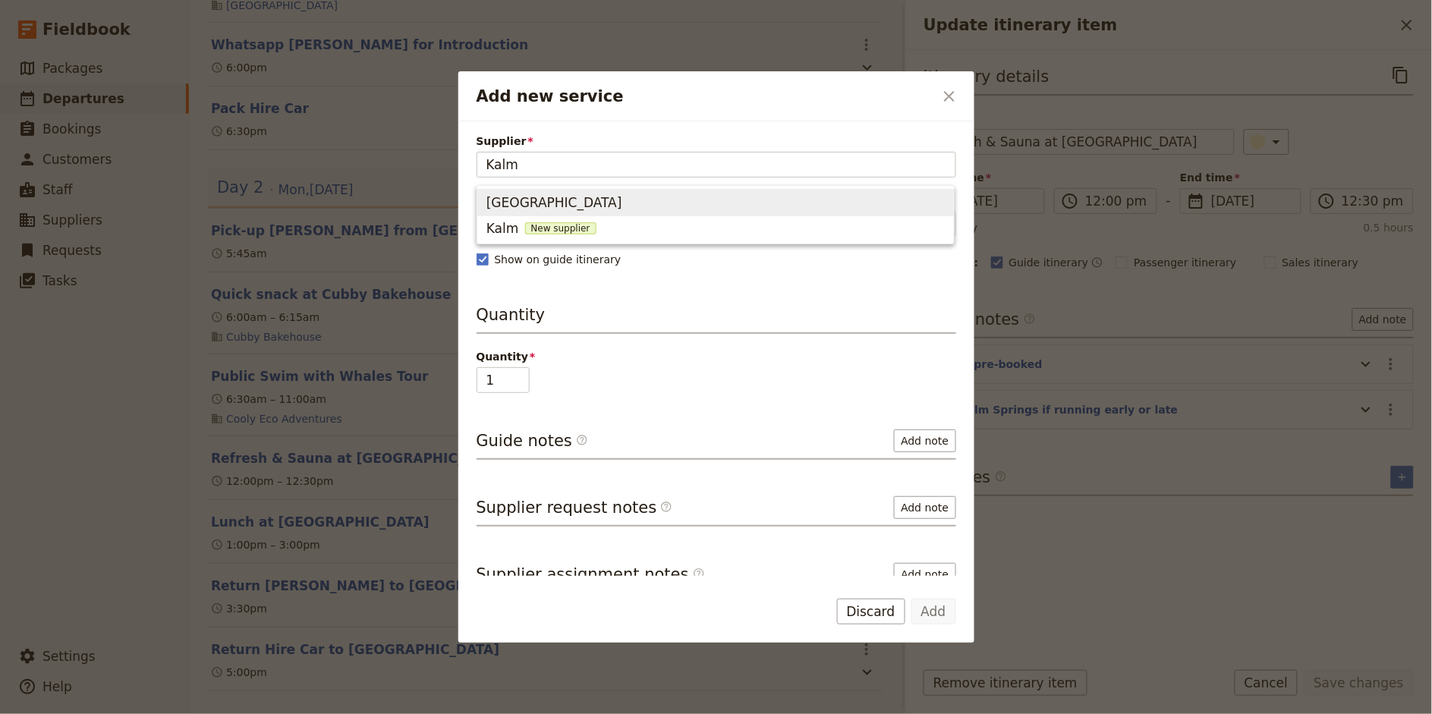
click at [727, 200] on span "[GEOGRAPHIC_DATA]" at bounding box center [715, 202] width 458 height 21
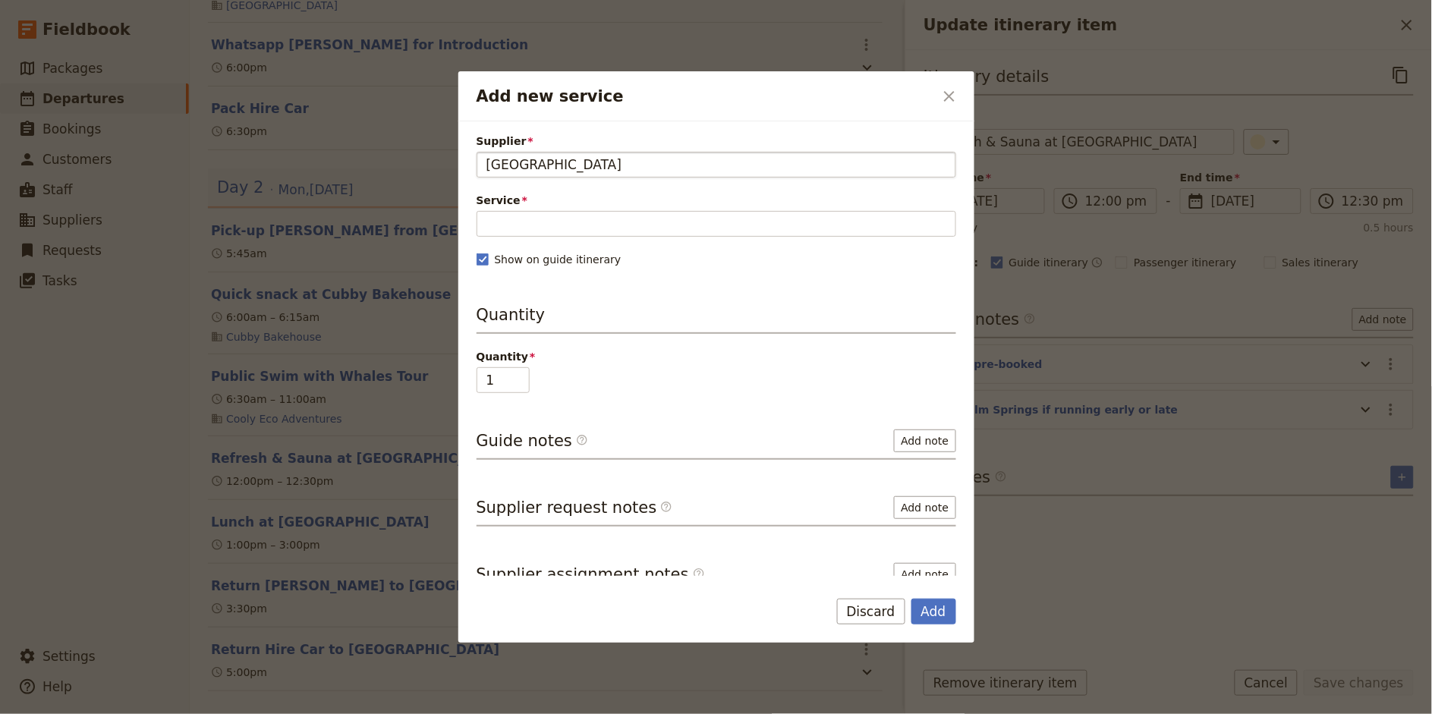
click at [546, 160] on span "[GEOGRAPHIC_DATA]" at bounding box center [554, 165] width 136 height 18
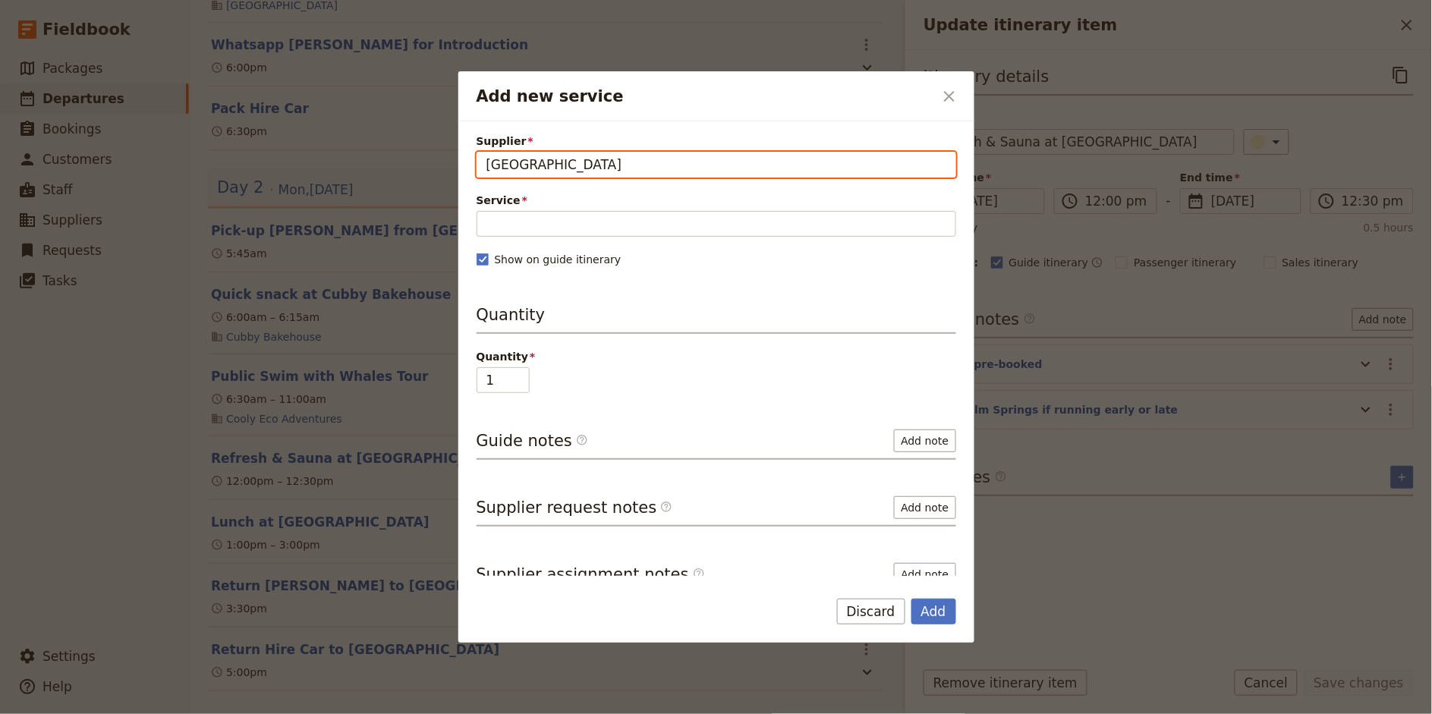
click at [486, 153] on input "[GEOGRAPHIC_DATA]" at bounding box center [486, 152] width 1 height 1
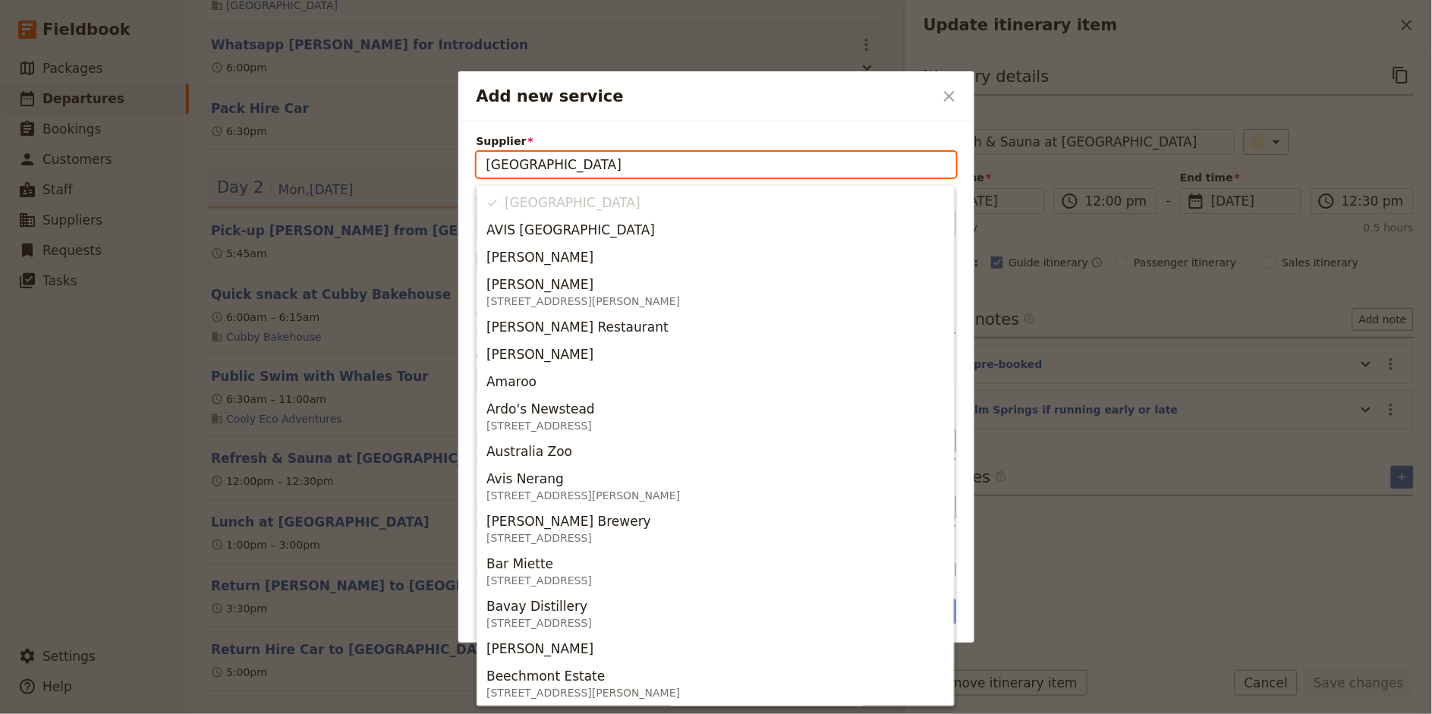
click at [546, 206] on li "[GEOGRAPHIC_DATA]" at bounding box center [715, 202] width 476 height 27
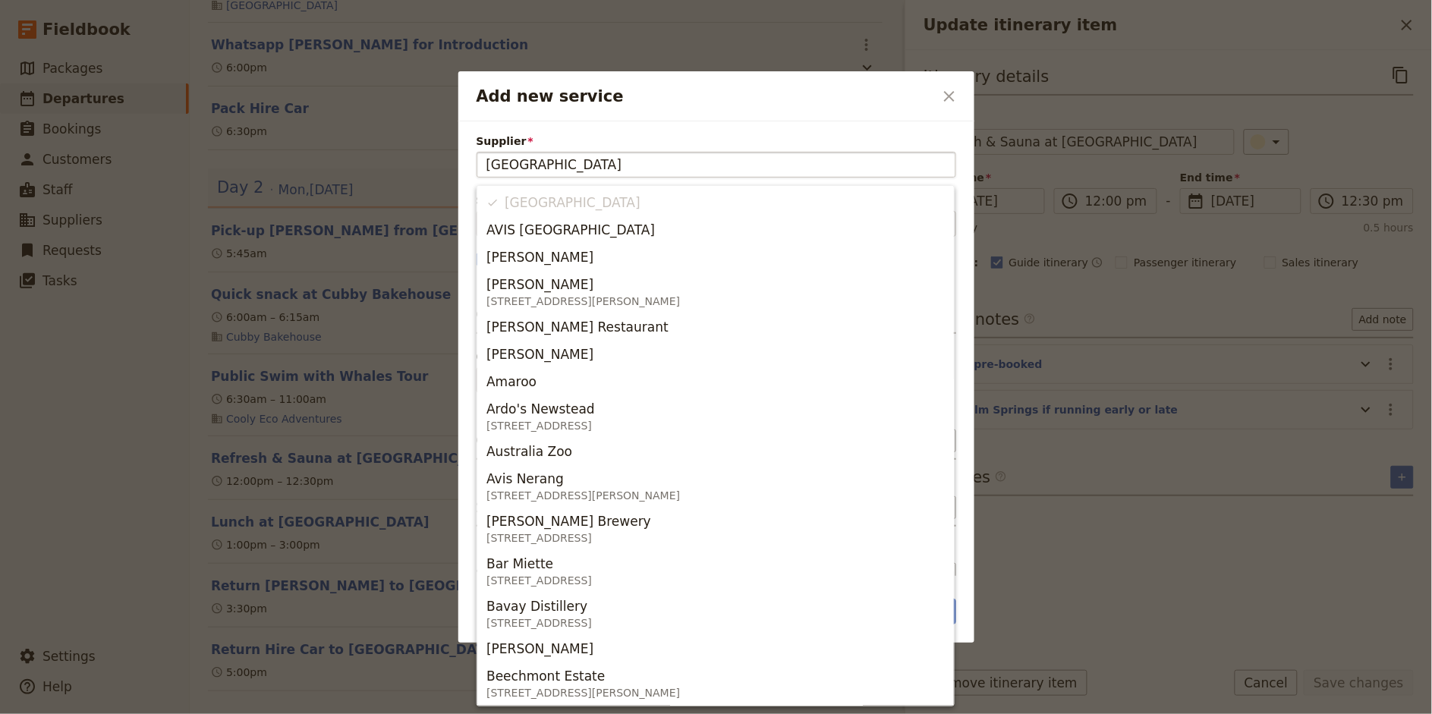
click at [675, 115] on div "Add new service ​" at bounding box center [716, 96] width 516 height 50
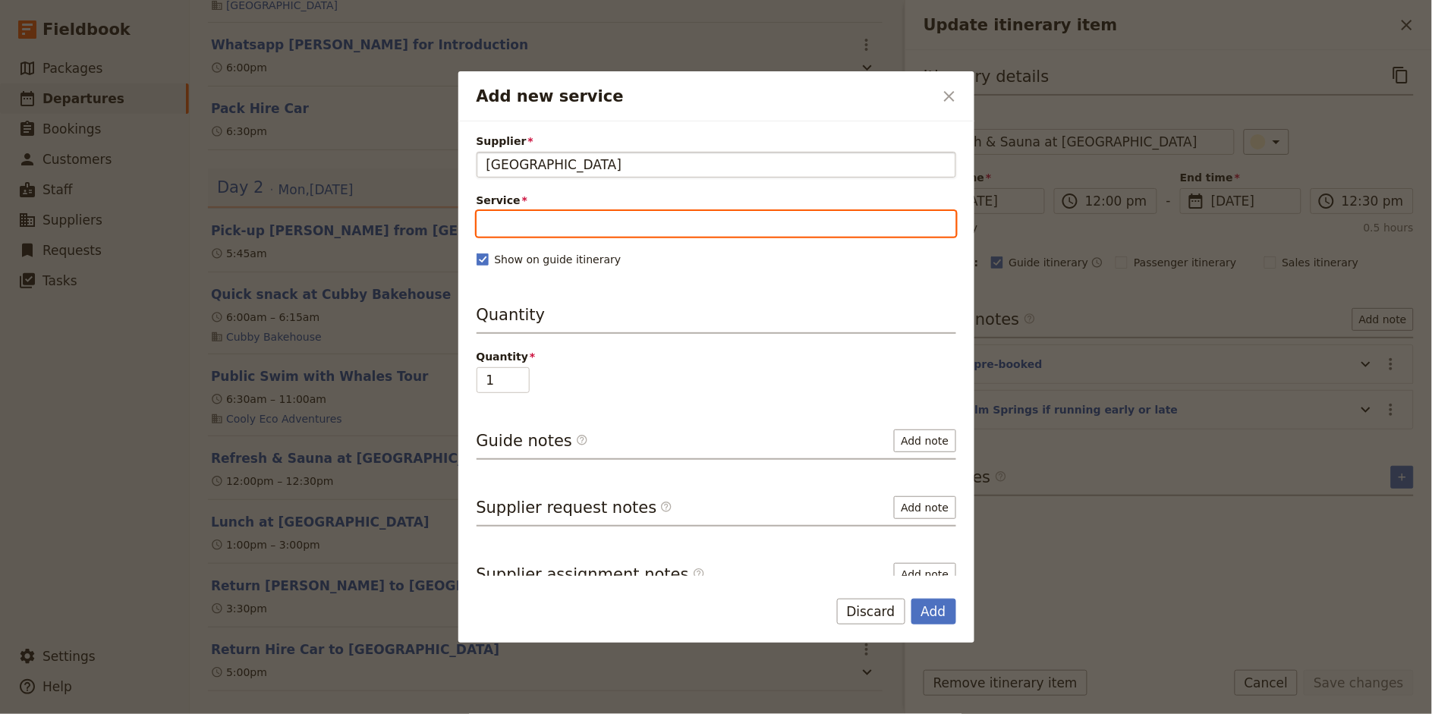
click at [517, 217] on input "Service" at bounding box center [716, 224] width 480 height 26
click at [516, 259] on span "Sauna" at bounding box center [506, 261] width 40 height 18
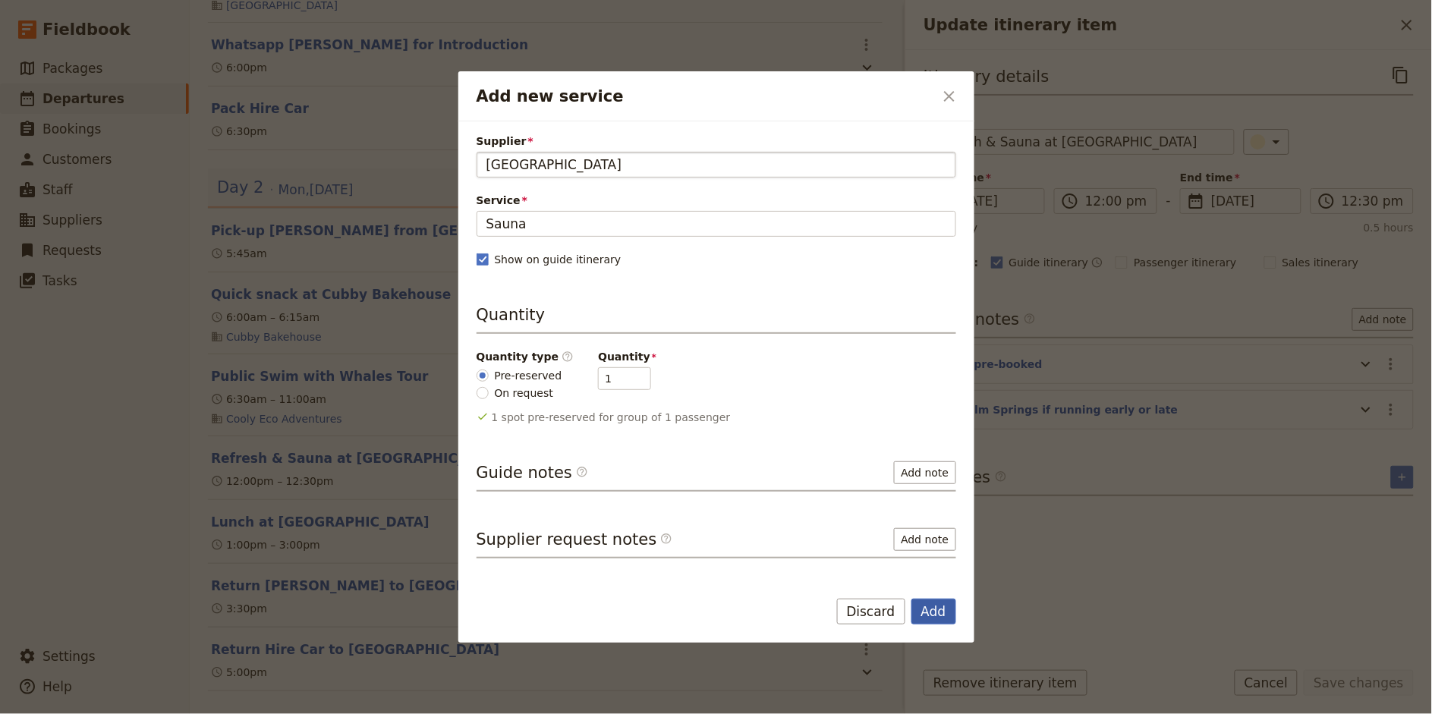
click at [942, 619] on button "Add" at bounding box center [933, 612] width 45 height 26
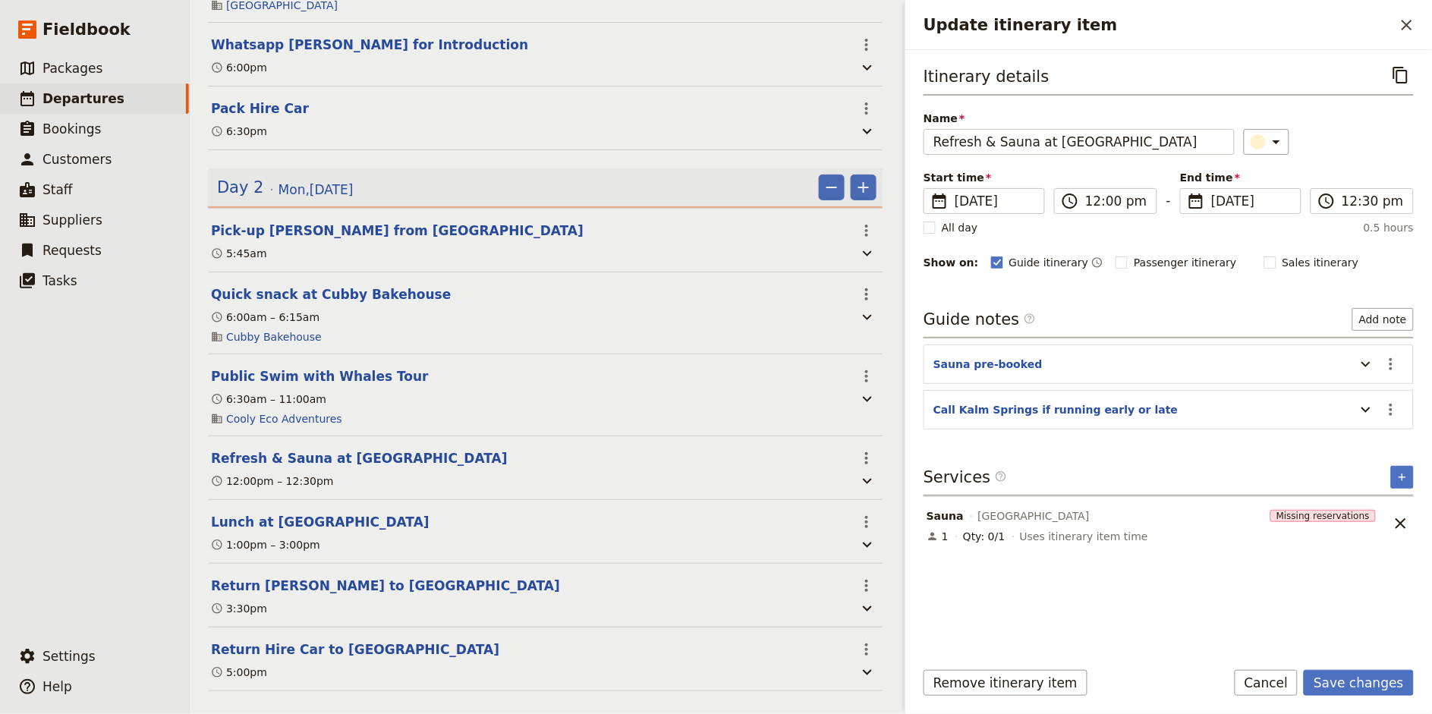
click at [1387, 697] on div "Remove itinerary item Save changes Cancel" at bounding box center [1168, 692] width 527 height 44
click at [1375, 684] on button "Save changes" at bounding box center [1359, 683] width 110 height 26
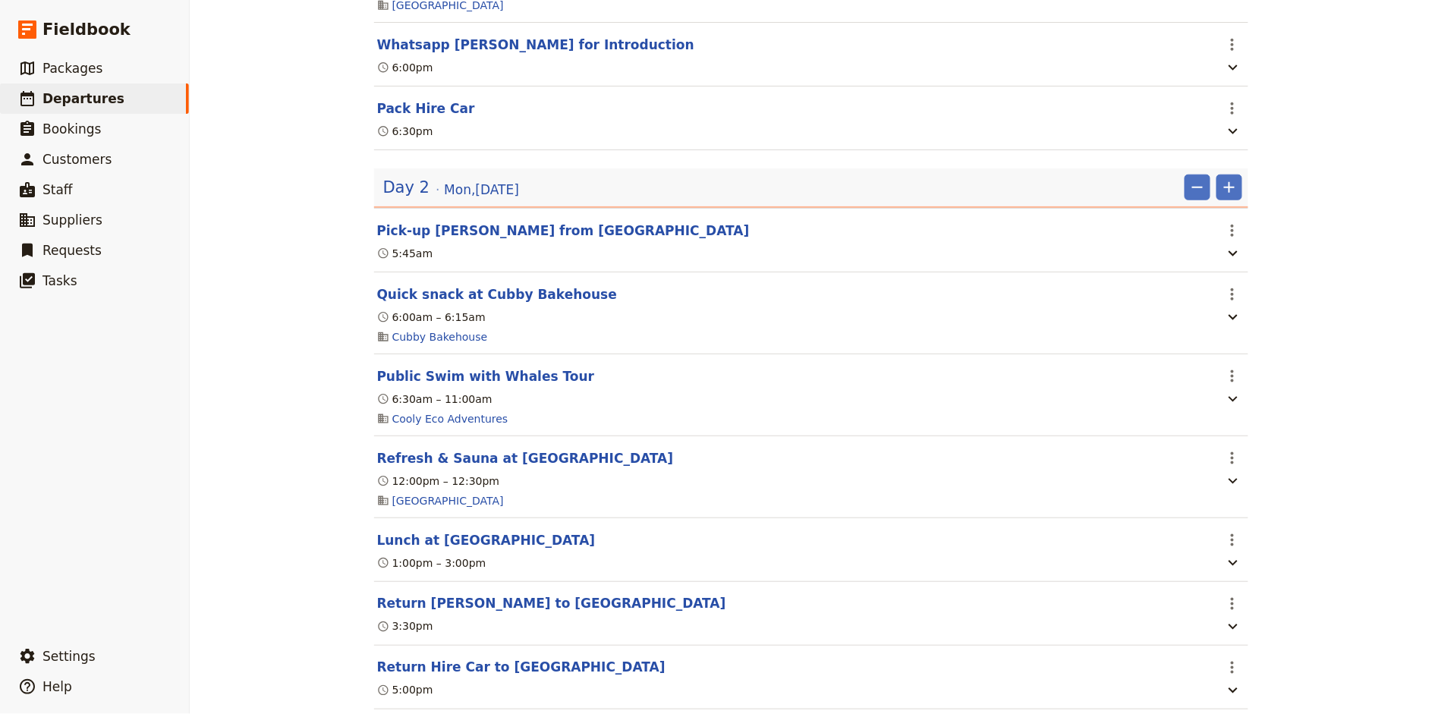
scroll to position [382, 0]
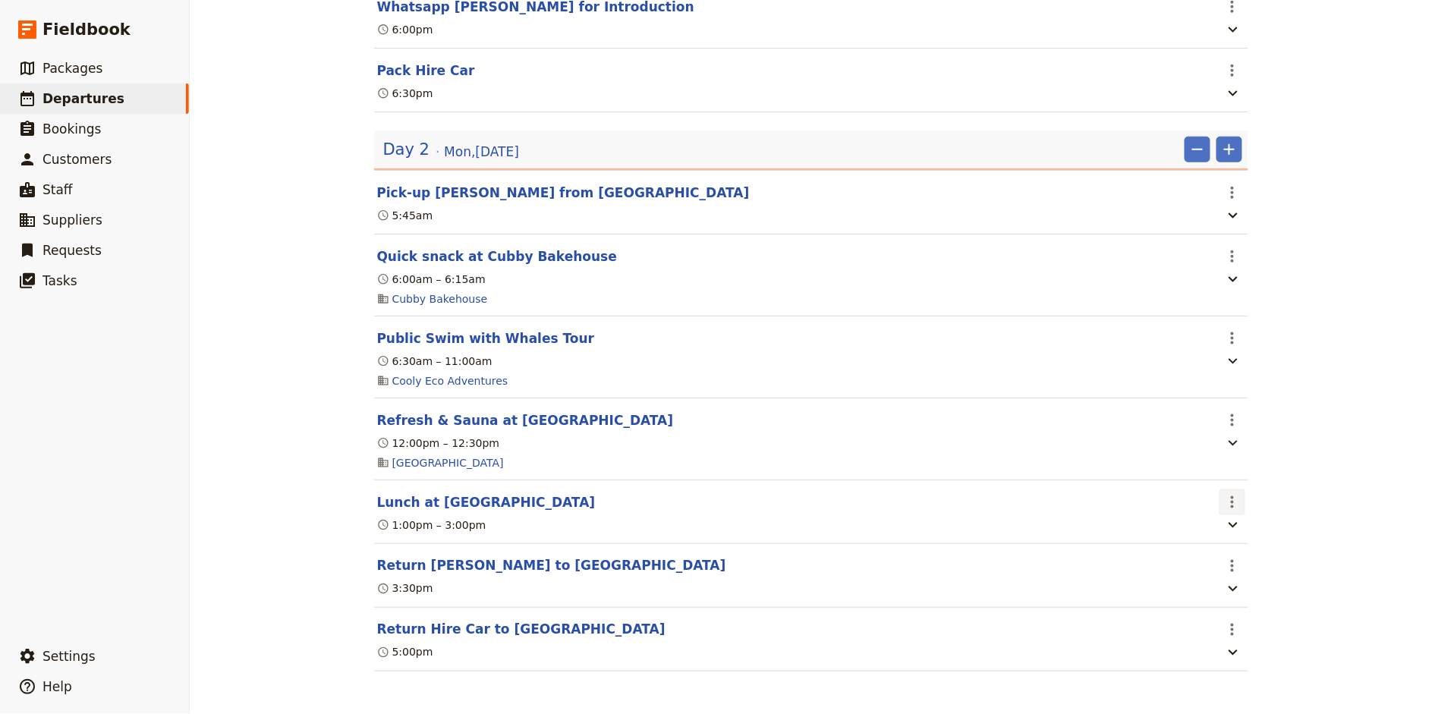
click at [1228, 504] on icon "Actions" at bounding box center [1232, 502] width 18 height 18
click at [1250, 526] on button "Edit this itinerary item" at bounding box center [1296, 534] width 152 height 21
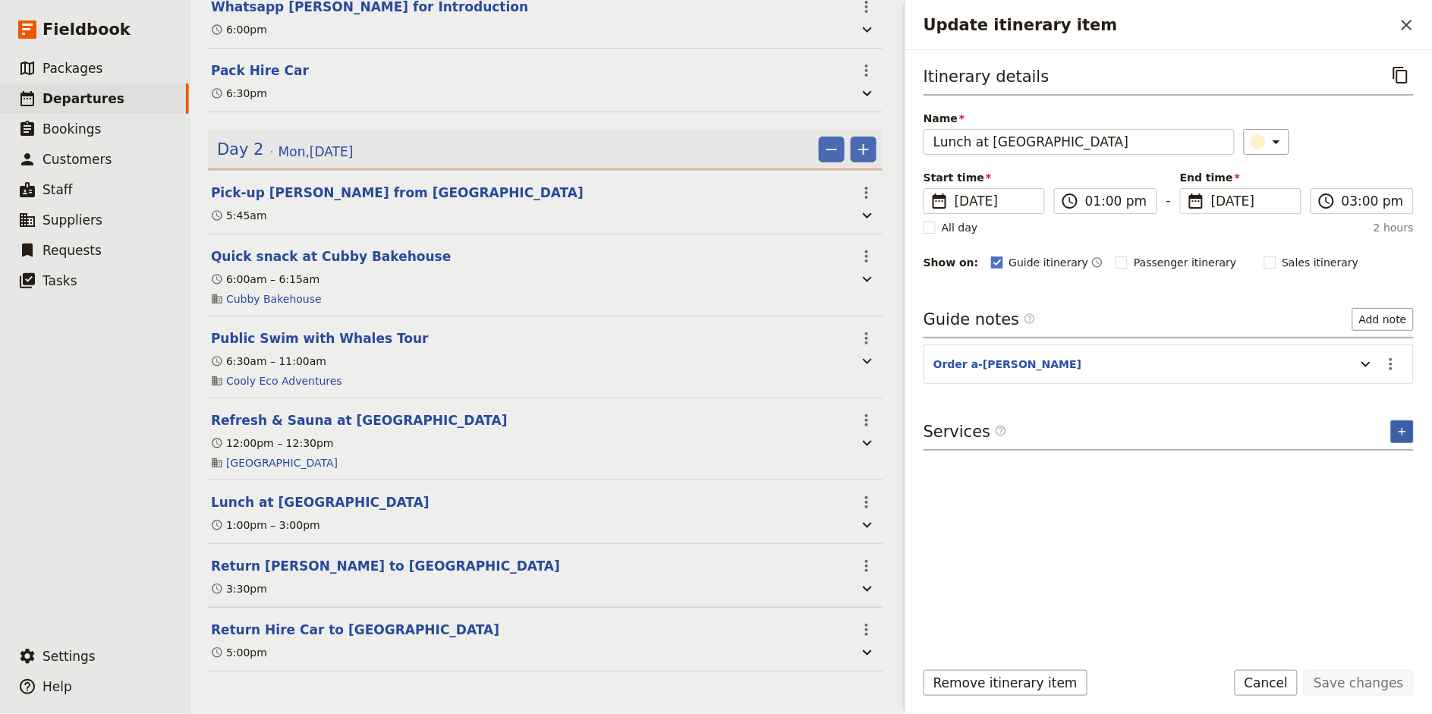
click at [1402, 435] on icon "Add service inclusion" at bounding box center [1402, 432] width 12 height 12
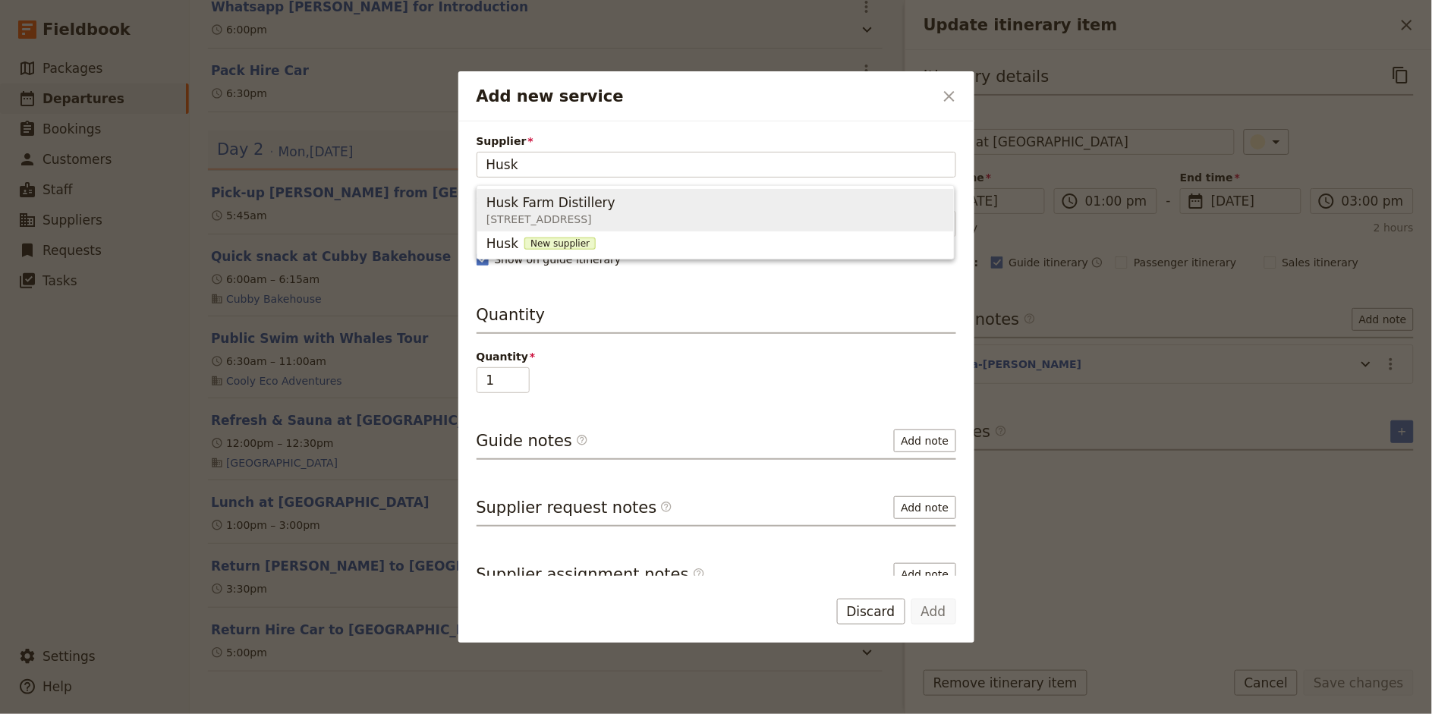
click at [621, 204] on div "Husk Farm Distillery" at bounding box center [553, 202] width 135 height 18
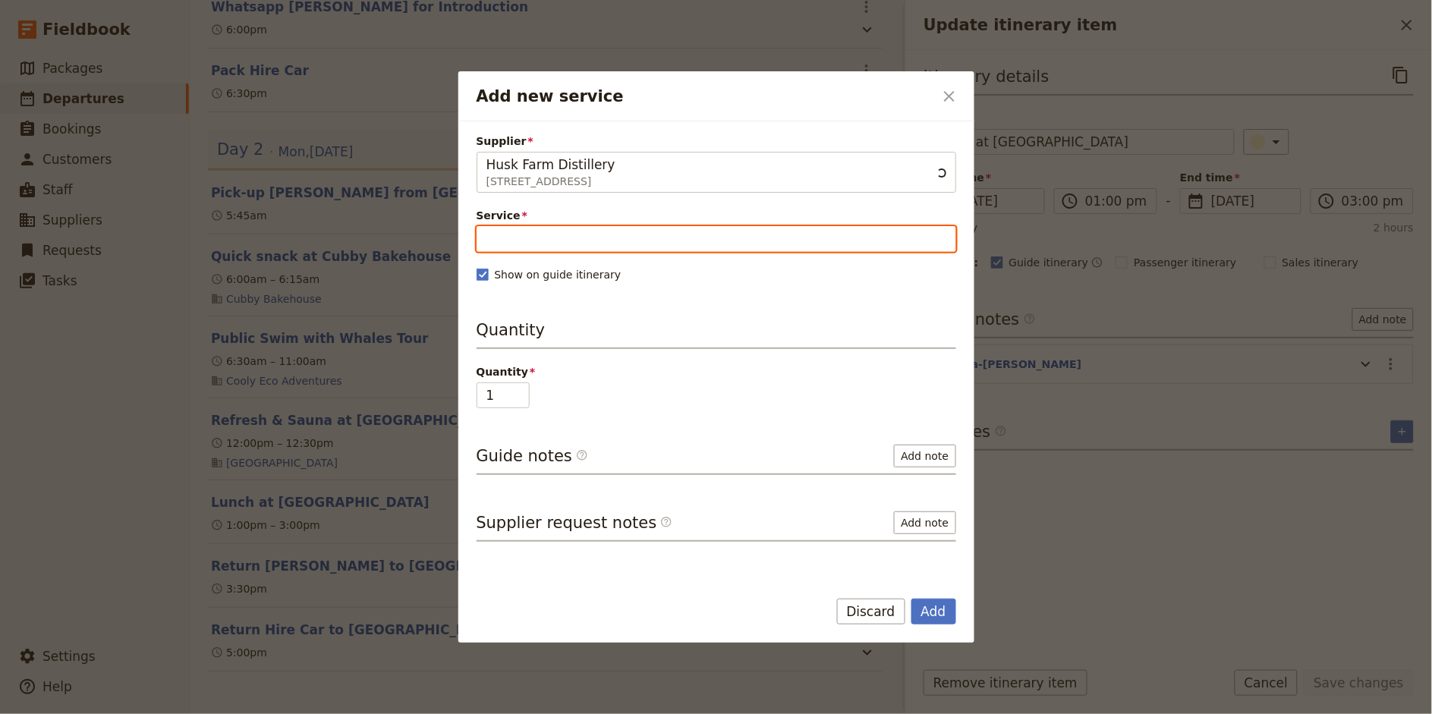
click at [575, 234] on input "Service" at bounding box center [716, 239] width 480 height 26
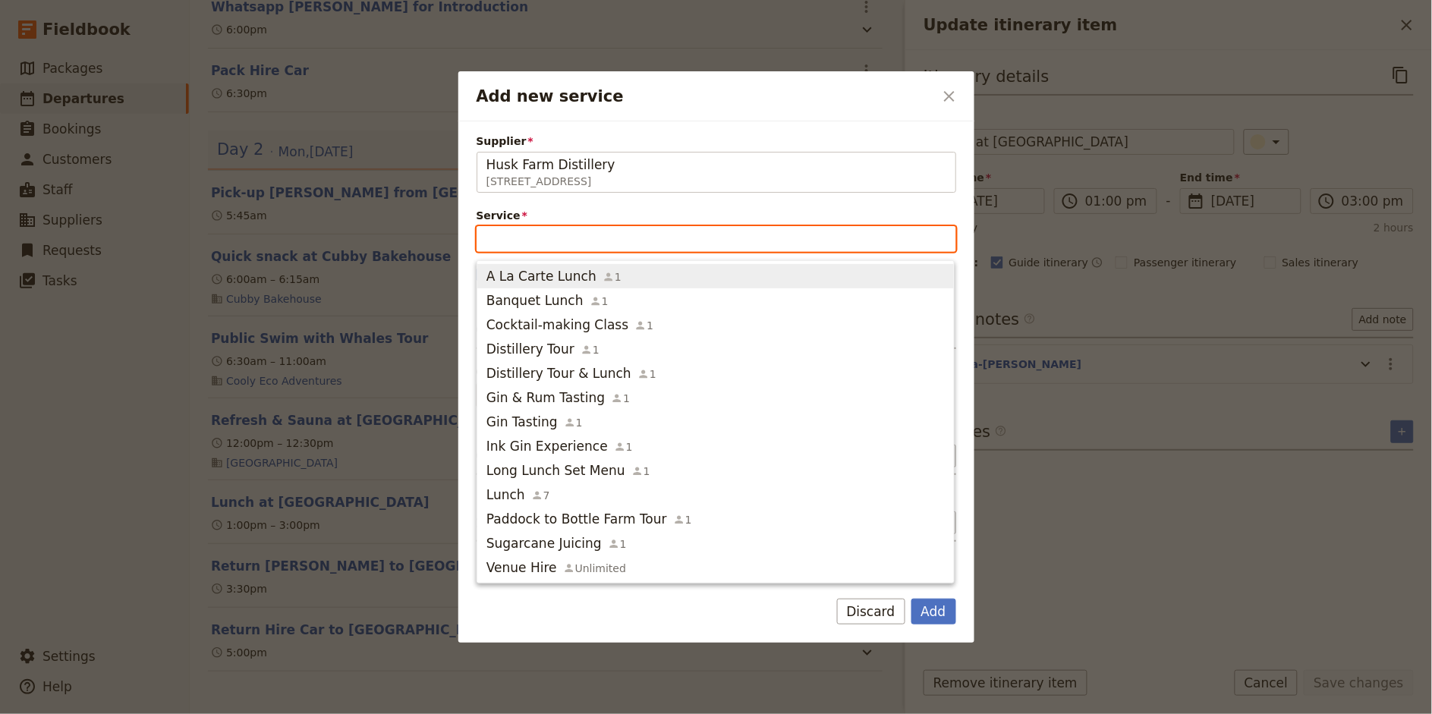
click at [565, 275] on span "A La Carte Lunch" at bounding box center [541, 276] width 110 height 18
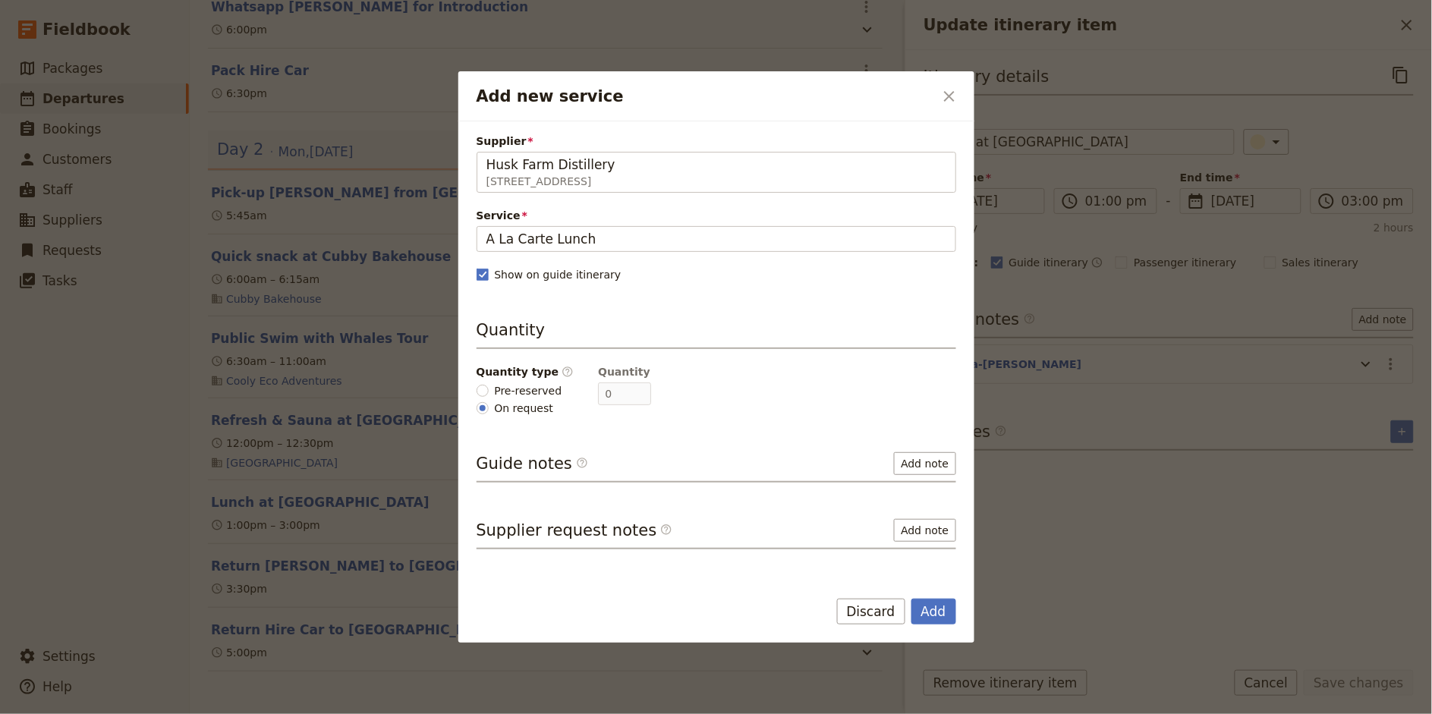
click at [508, 388] on span "Pre-reserved" at bounding box center [529, 390] width 68 height 15
click at [489, 388] on input "Pre-reserved" at bounding box center [482, 391] width 12 height 12
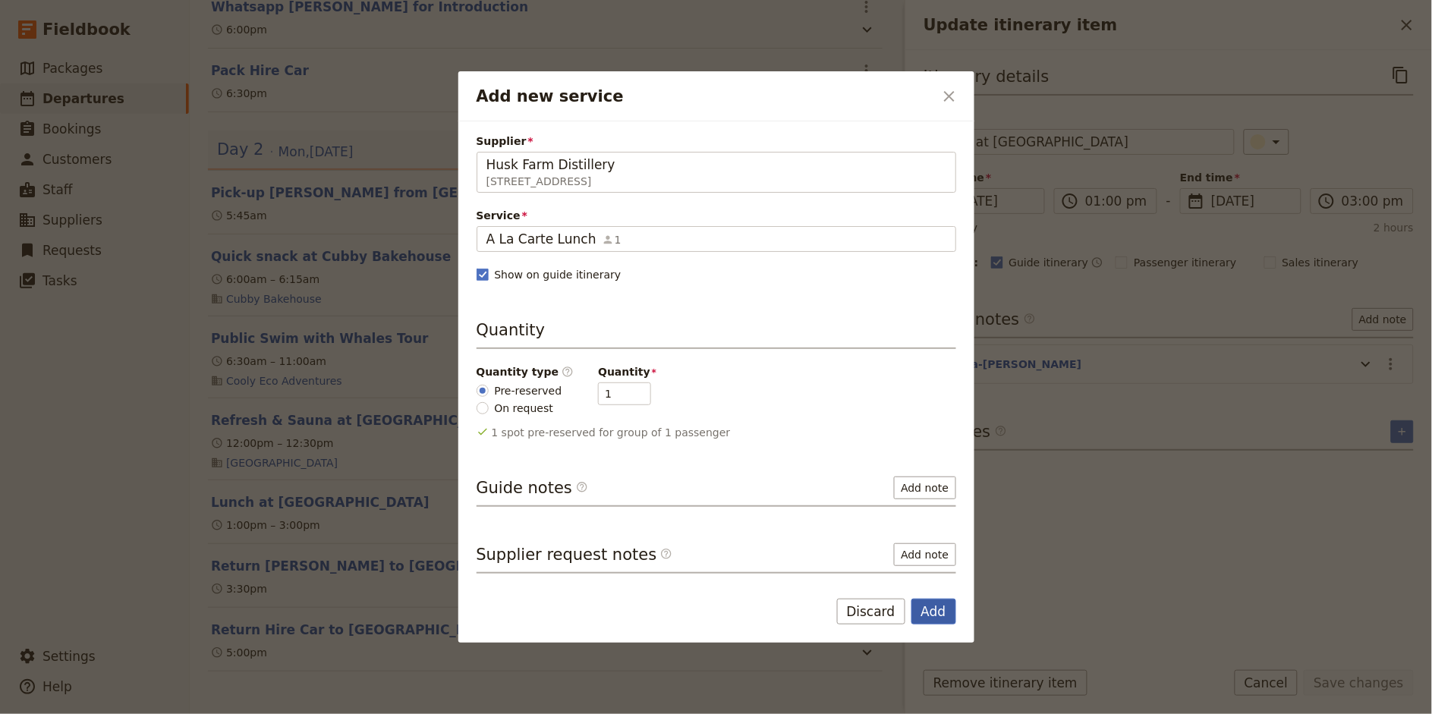
click at [942, 604] on button "Add" at bounding box center [933, 612] width 45 height 26
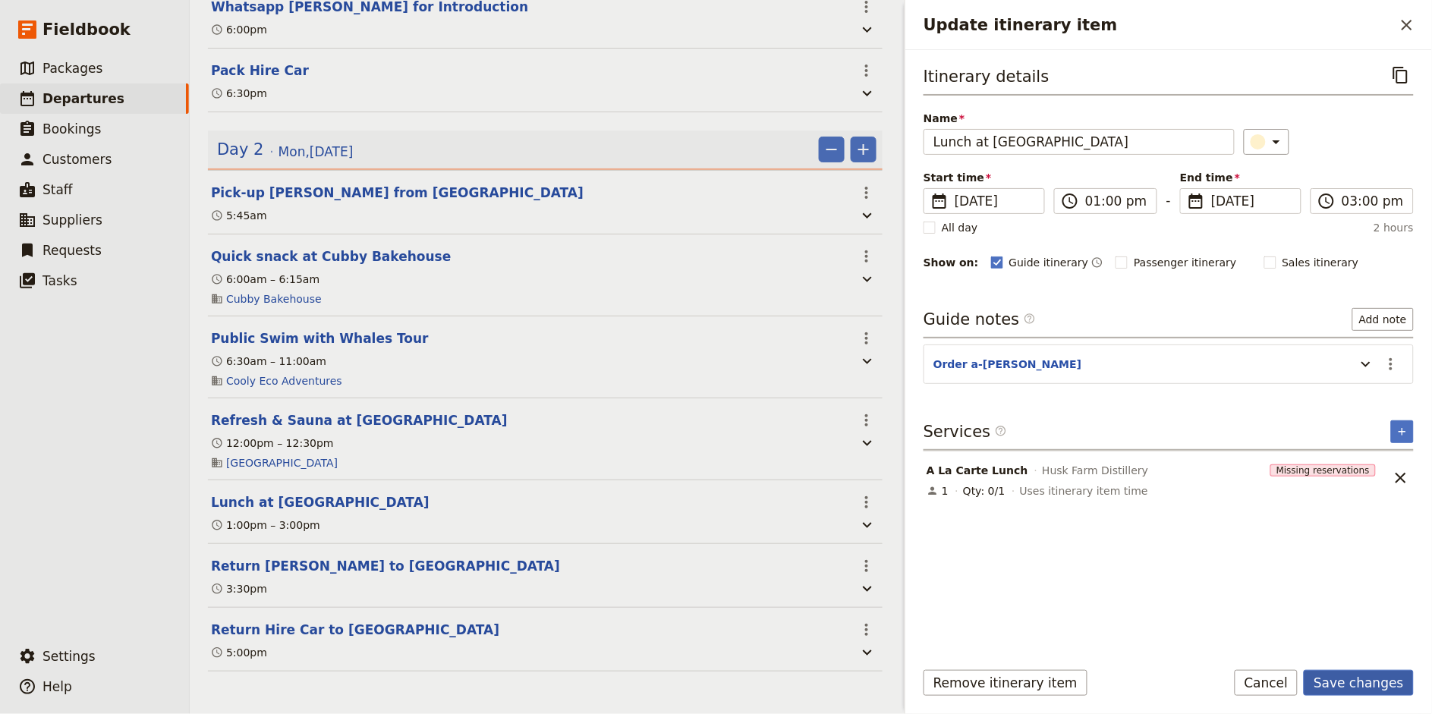
click at [1361, 678] on button "Save changes" at bounding box center [1359, 683] width 110 height 26
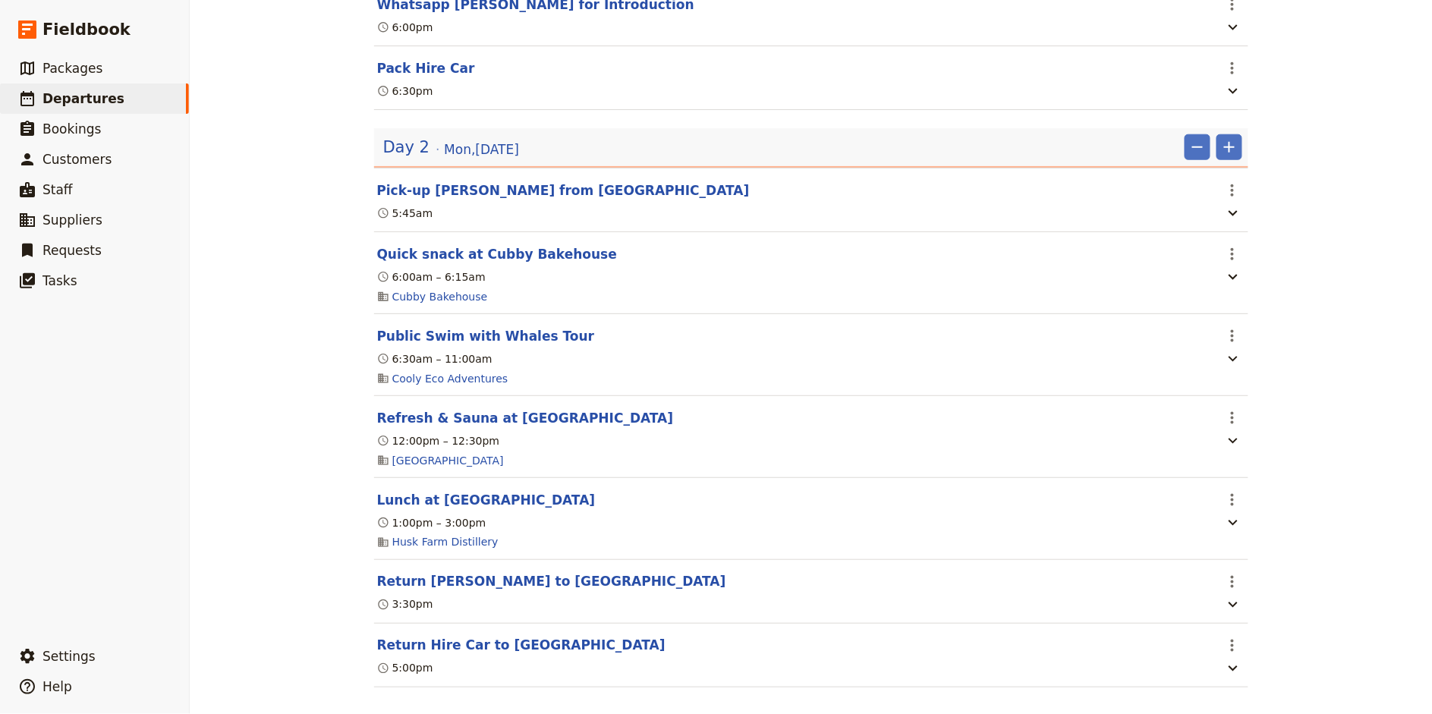
scroll to position [401, 0]
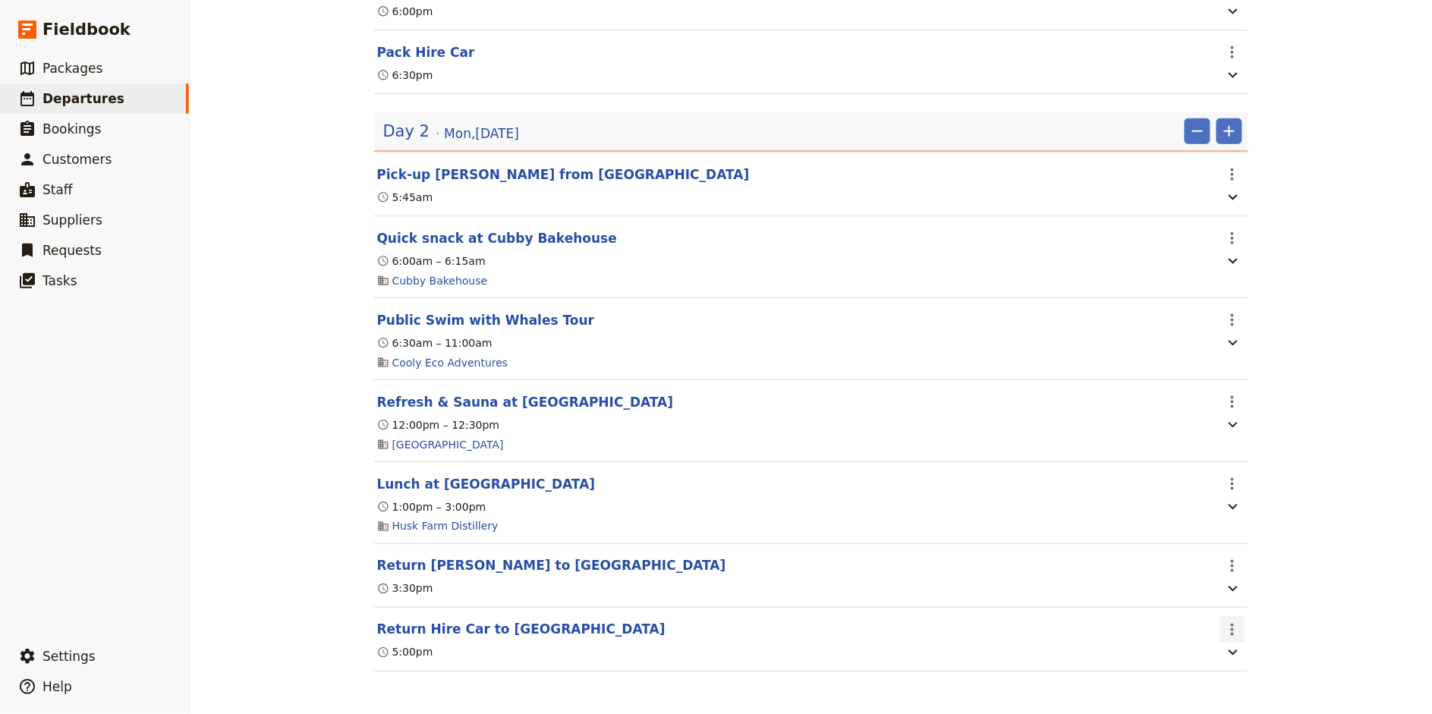
click at [1236, 627] on icon "Actions" at bounding box center [1232, 630] width 18 height 18
click at [1251, 662] on span "Edit this itinerary item" at bounding box center [1288, 663] width 119 height 15
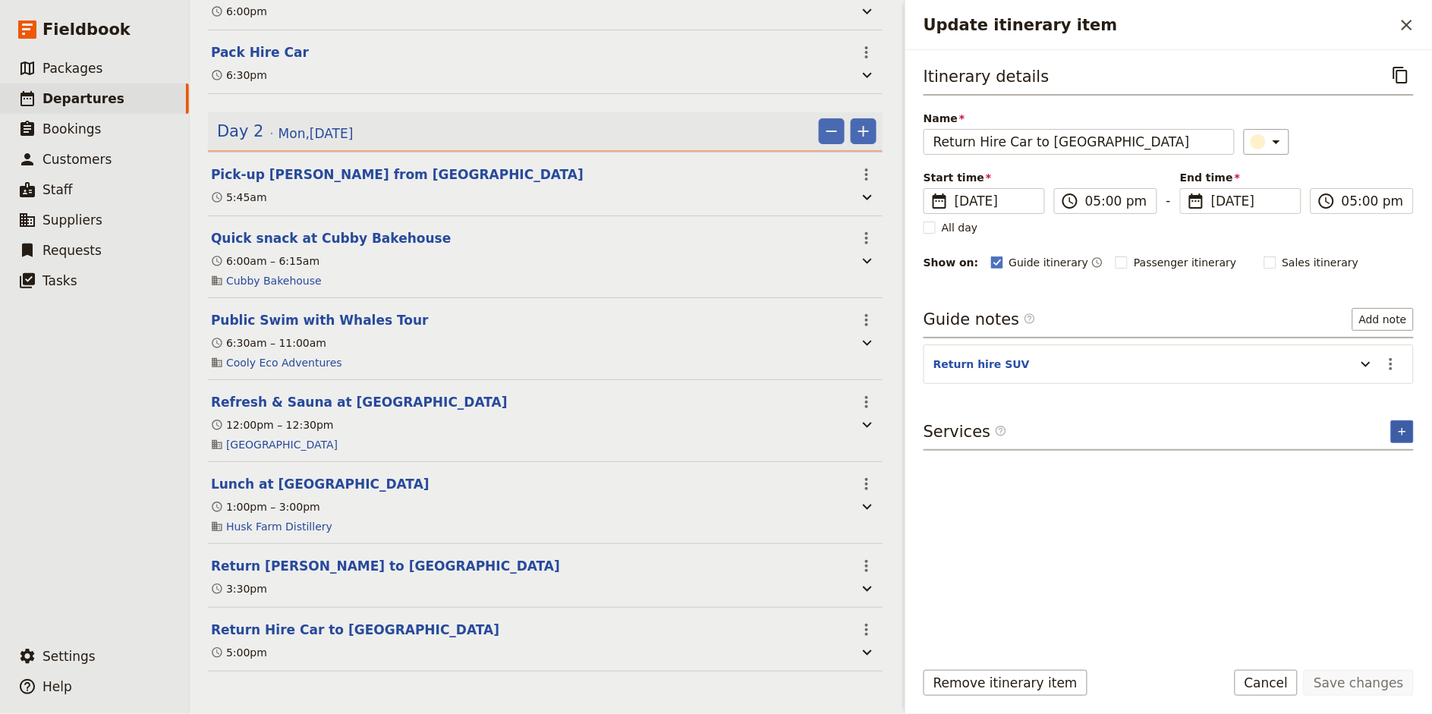
click at [1407, 431] on icon "Add service inclusion" at bounding box center [1402, 432] width 12 height 12
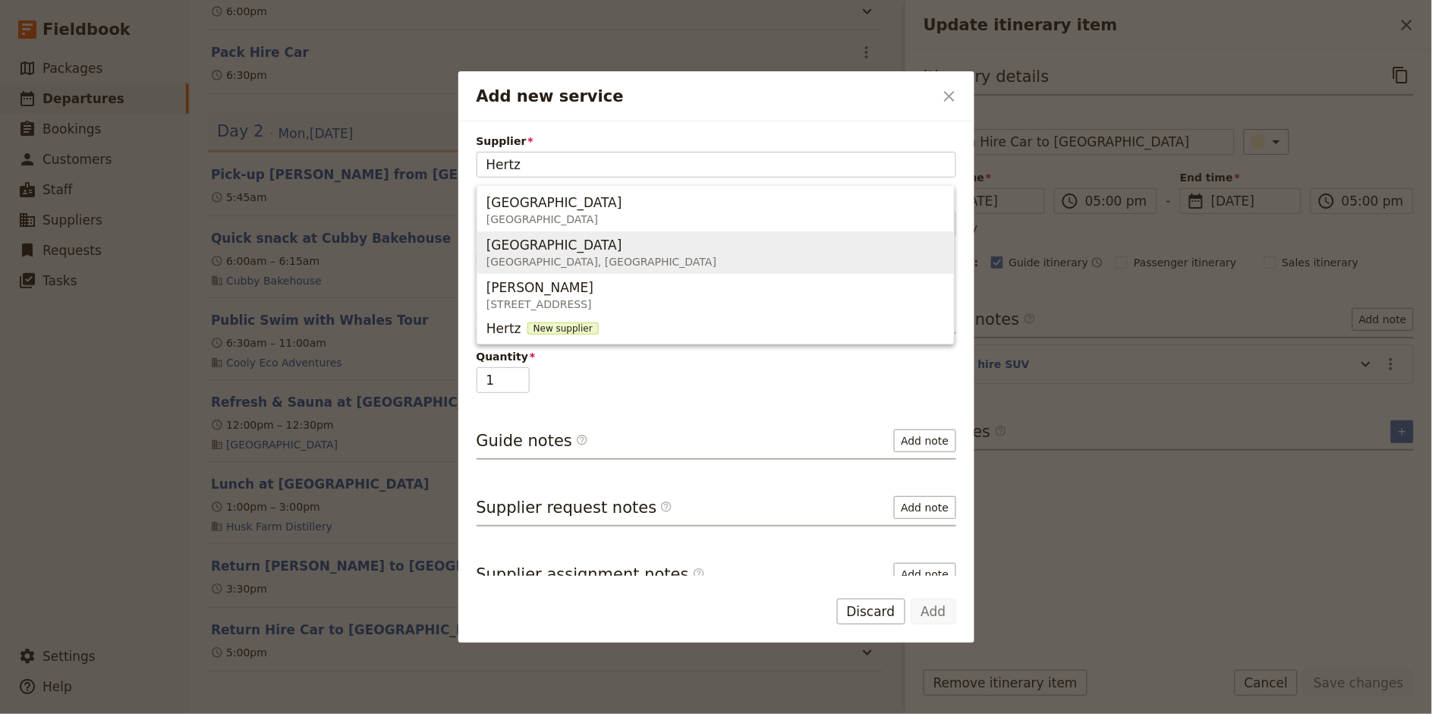
click at [611, 250] on span "[GEOGRAPHIC_DATA]" at bounding box center [554, 245] width 136 height 18
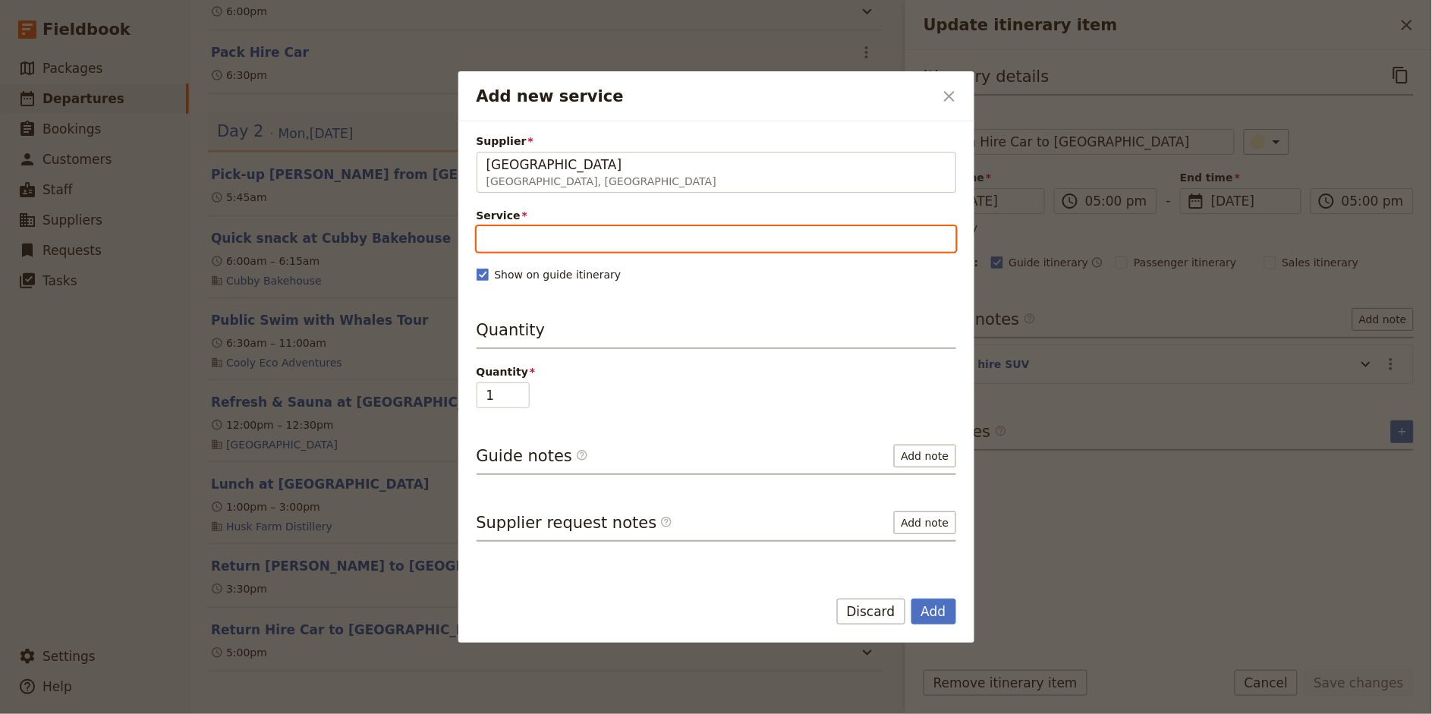
click at [590, 242] on input "Service" at bounding box center [716, 239] width 480 height 26
click at [538, 273] on div "Hire Car 1" at bounding box center [524, 276] width 77 height 18
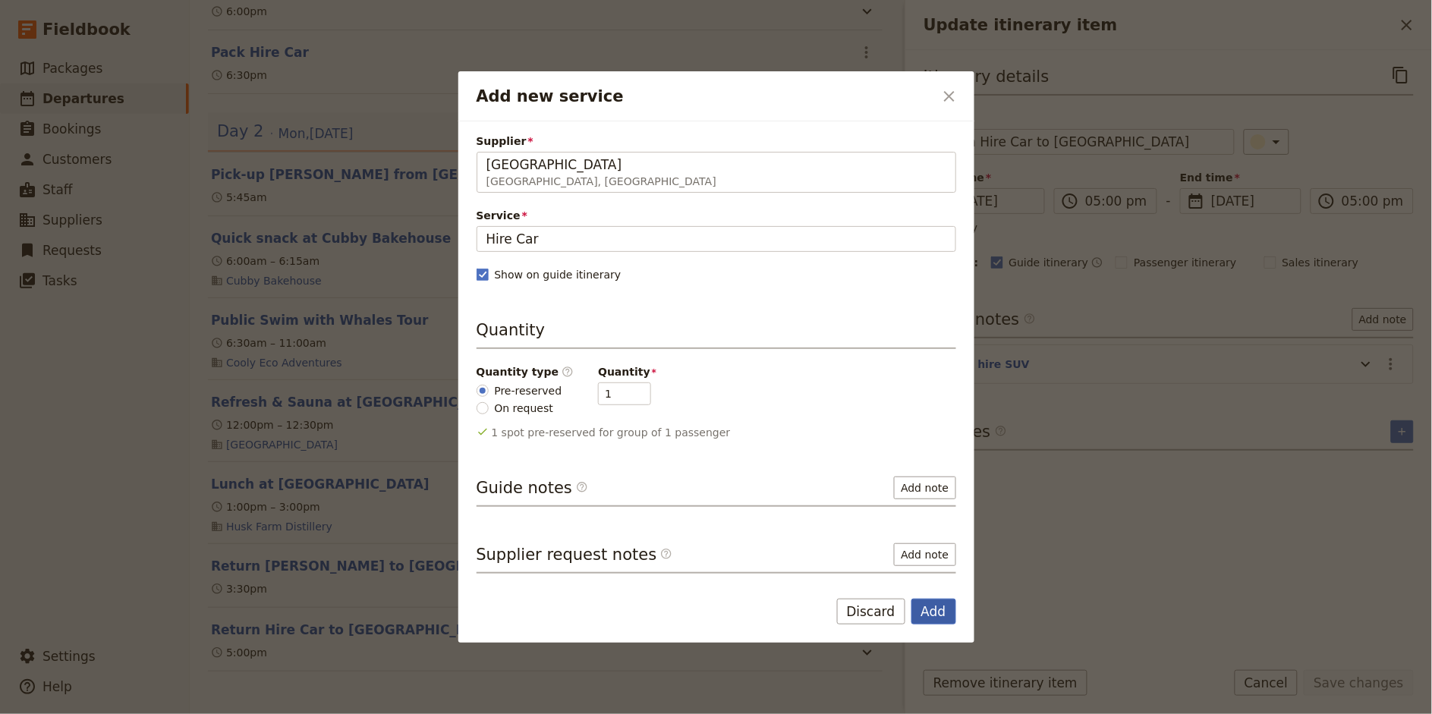
click at [930, 613] on button "Add" at bounding box center [933, 612] width 45 height 26
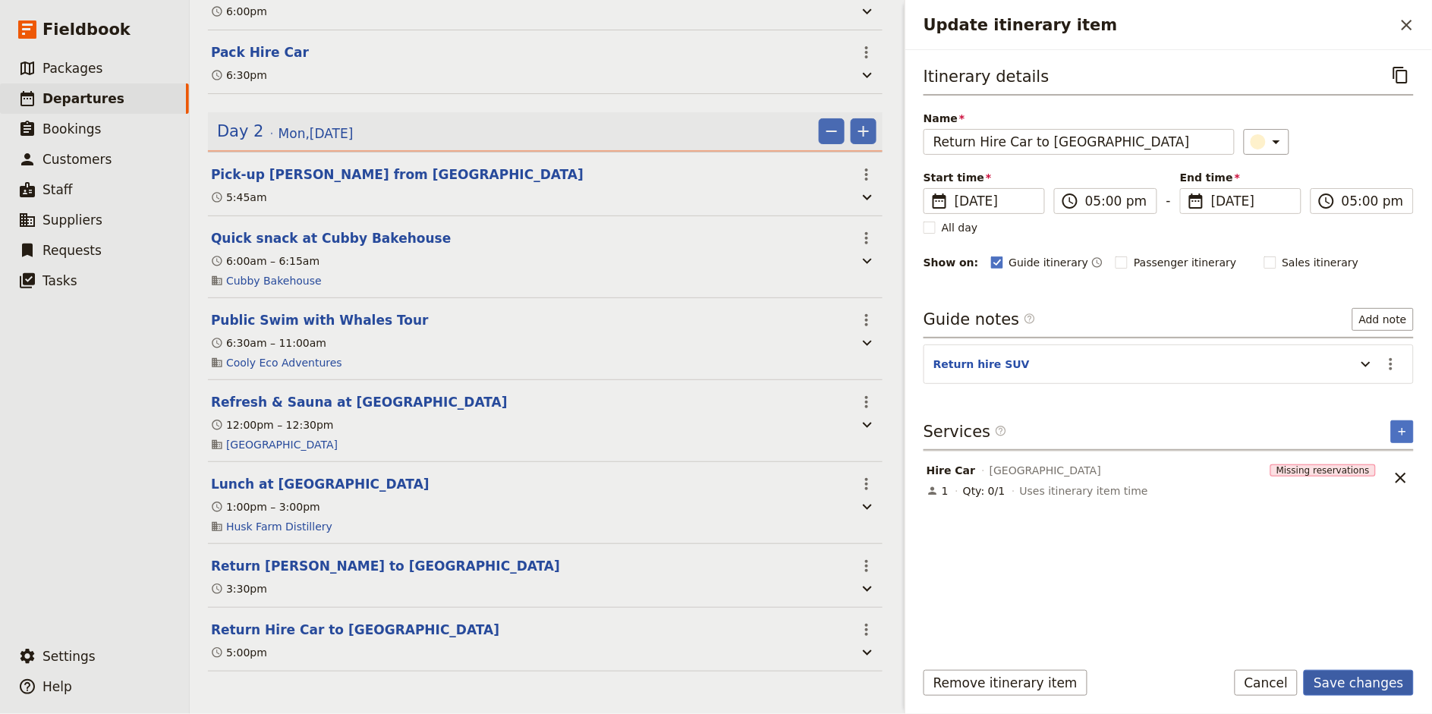
click at [1371, 681] on button "Save changes" at bounding box center [1359, 683] width 110 height 26
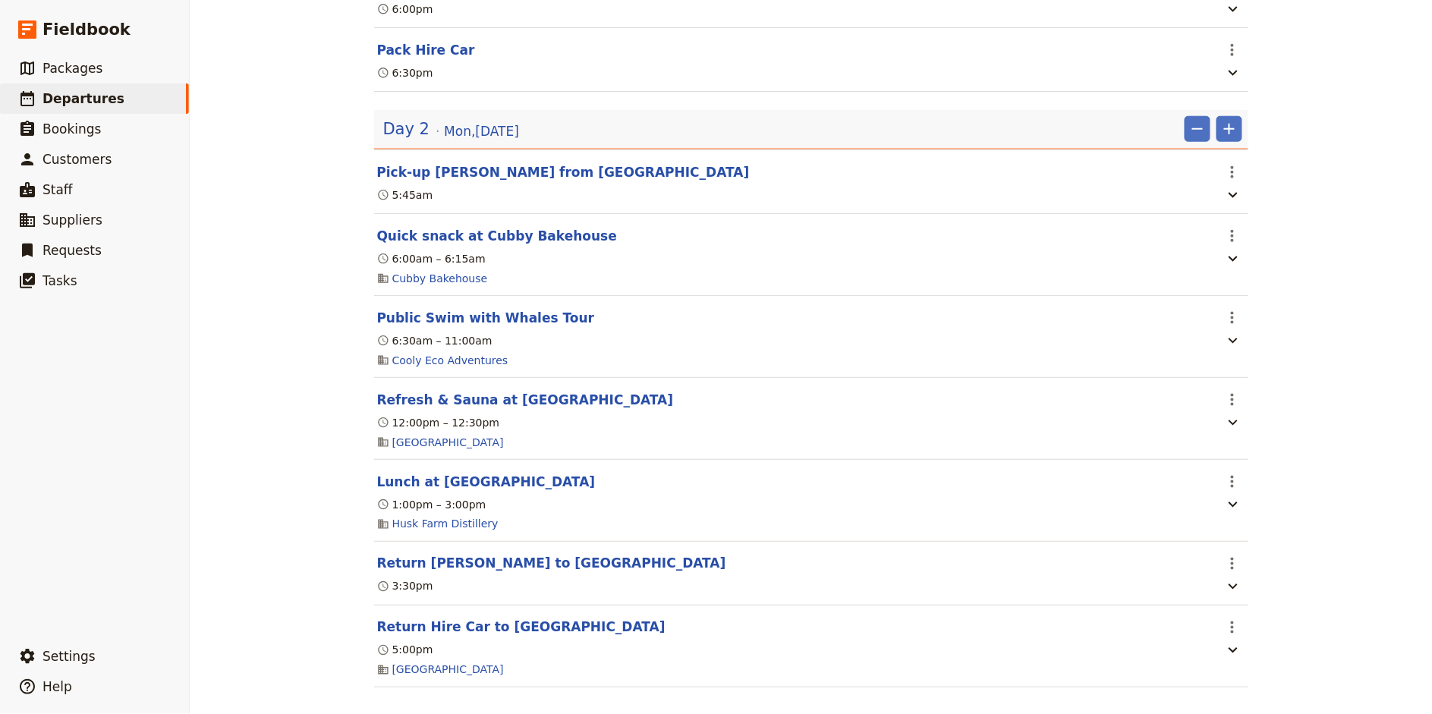
scroll to position [0, 0]
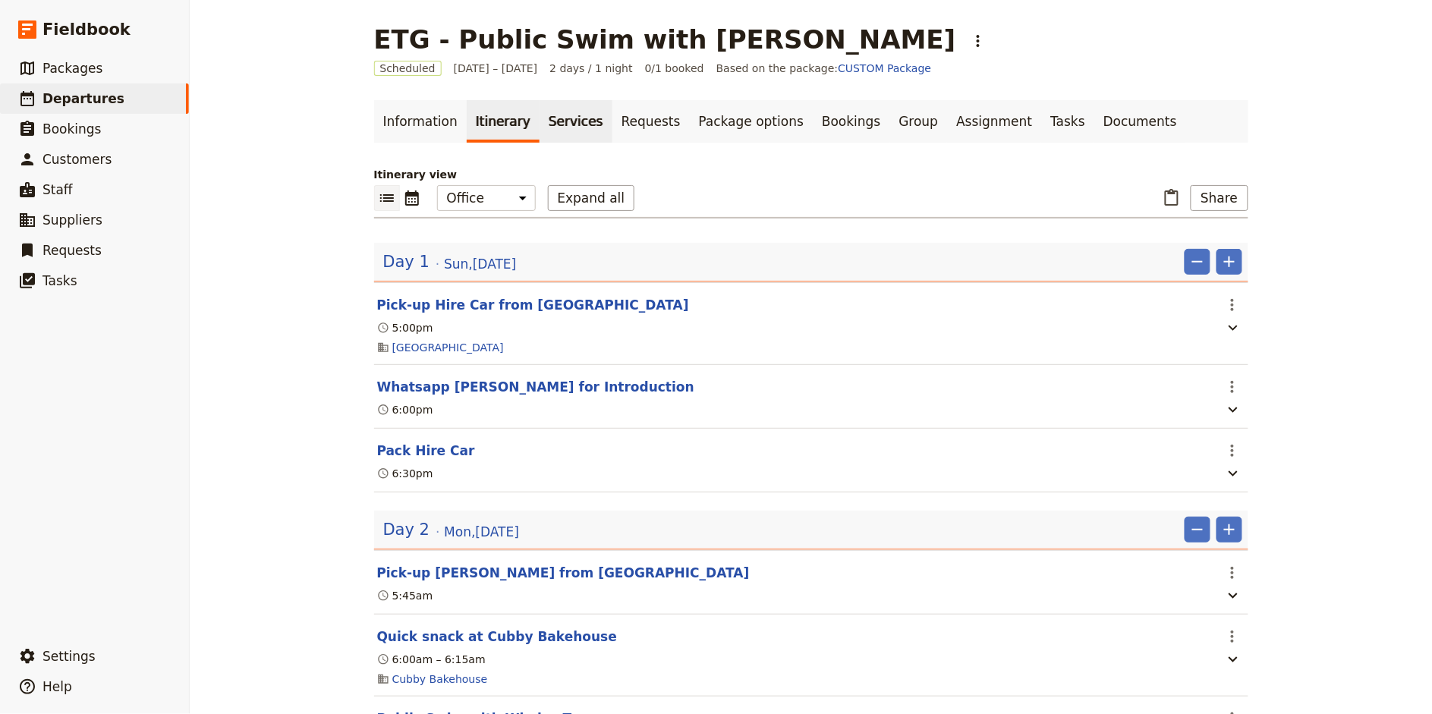
click at [563, 122] on link "Services" at bounding box center [575, 121] width 73 height 42
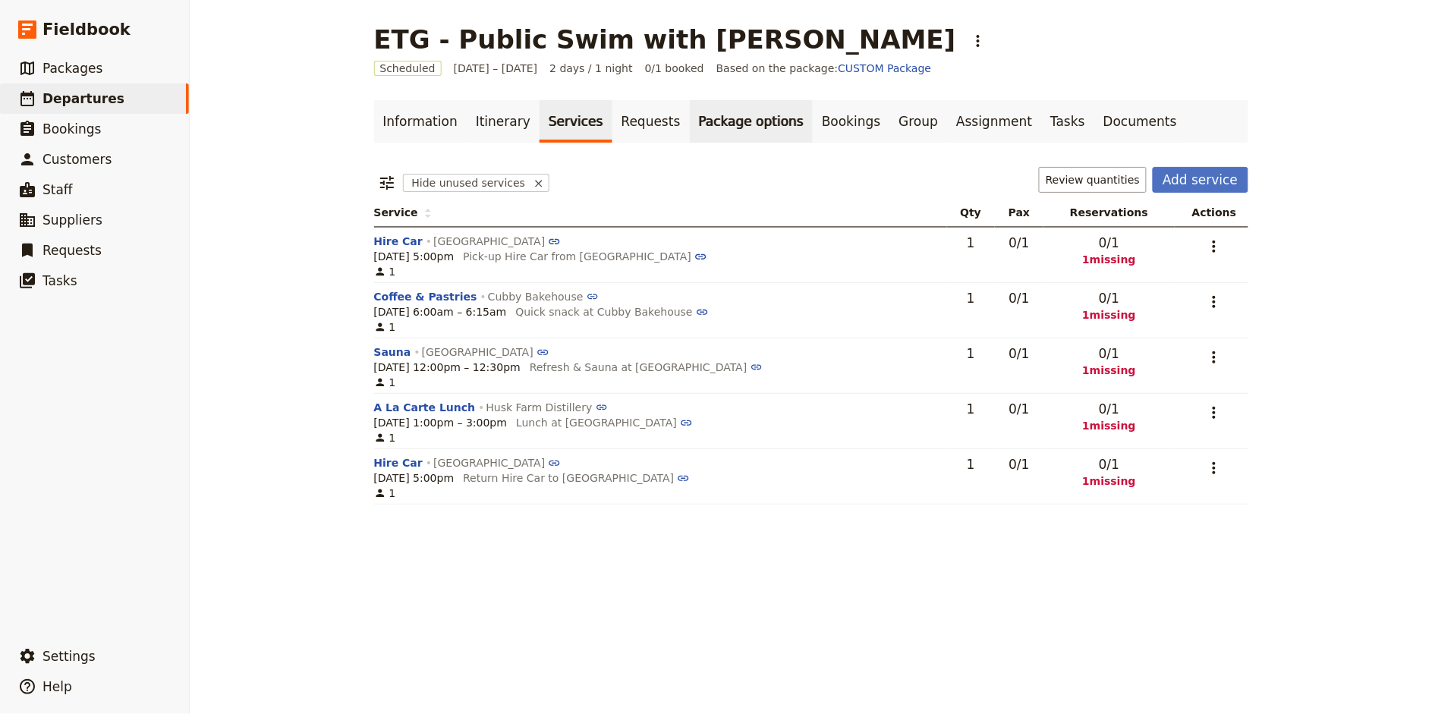
click at [722, 122] on link "Package options" at bounding box center [751, 121] width 123 height 42
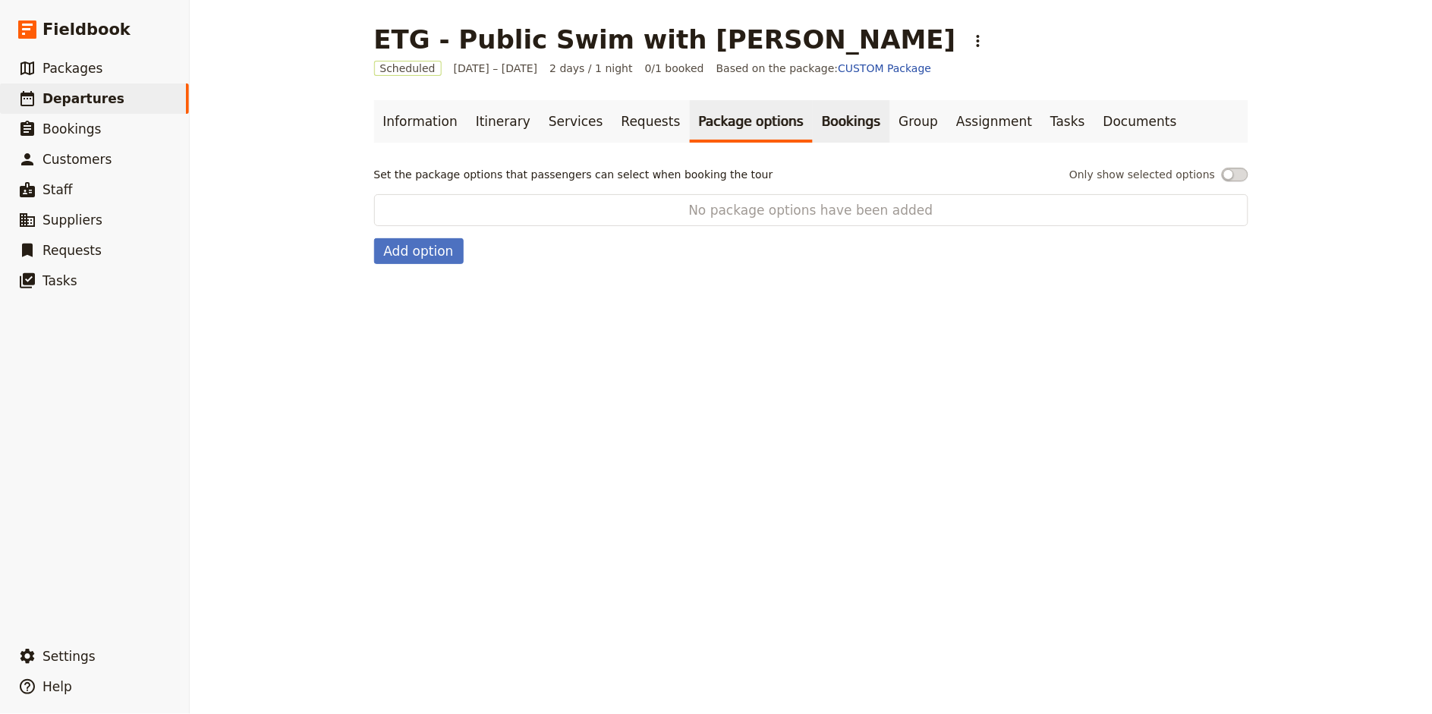
click at [813, 131] on link "Bookings" at bounding box center [851, 121] width 77 height 42
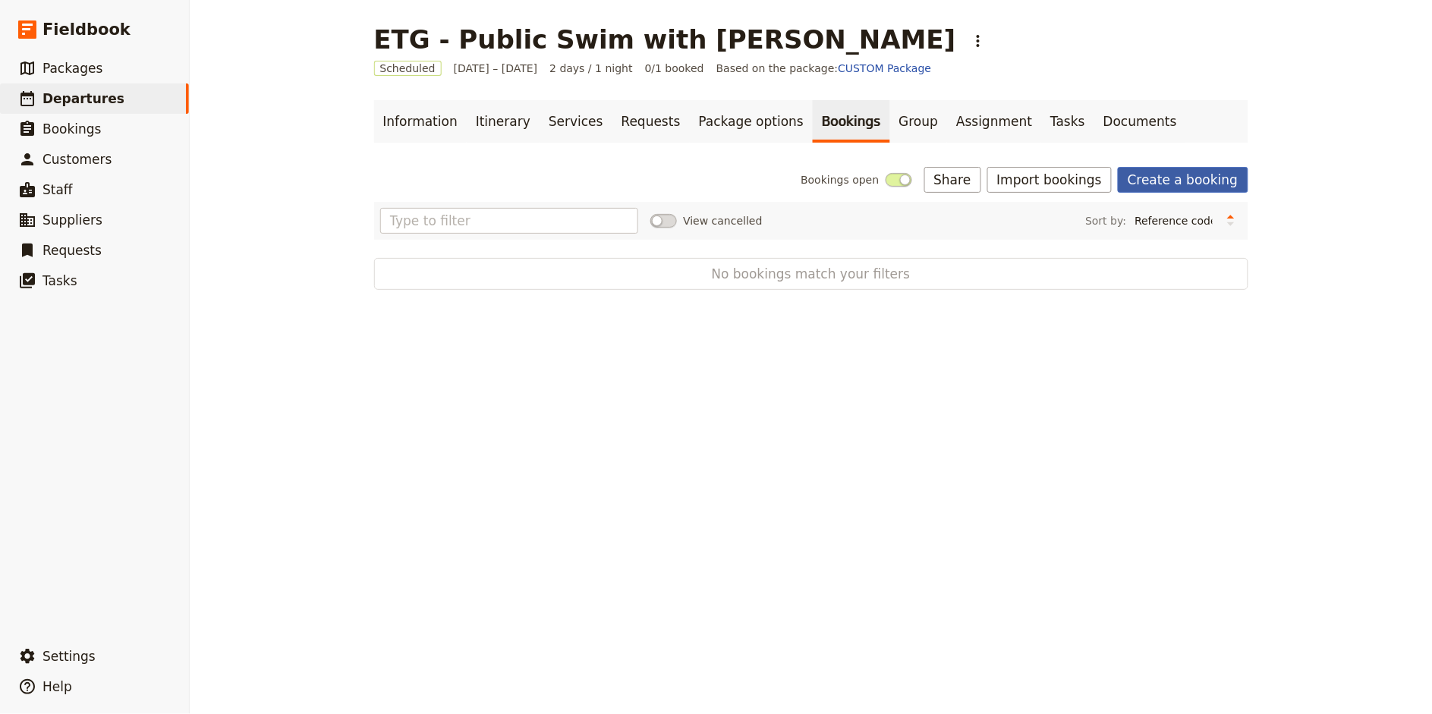
click at [1213, 182] on link "Create a booking" at bounding box center [1183, 180] width 130 height 26
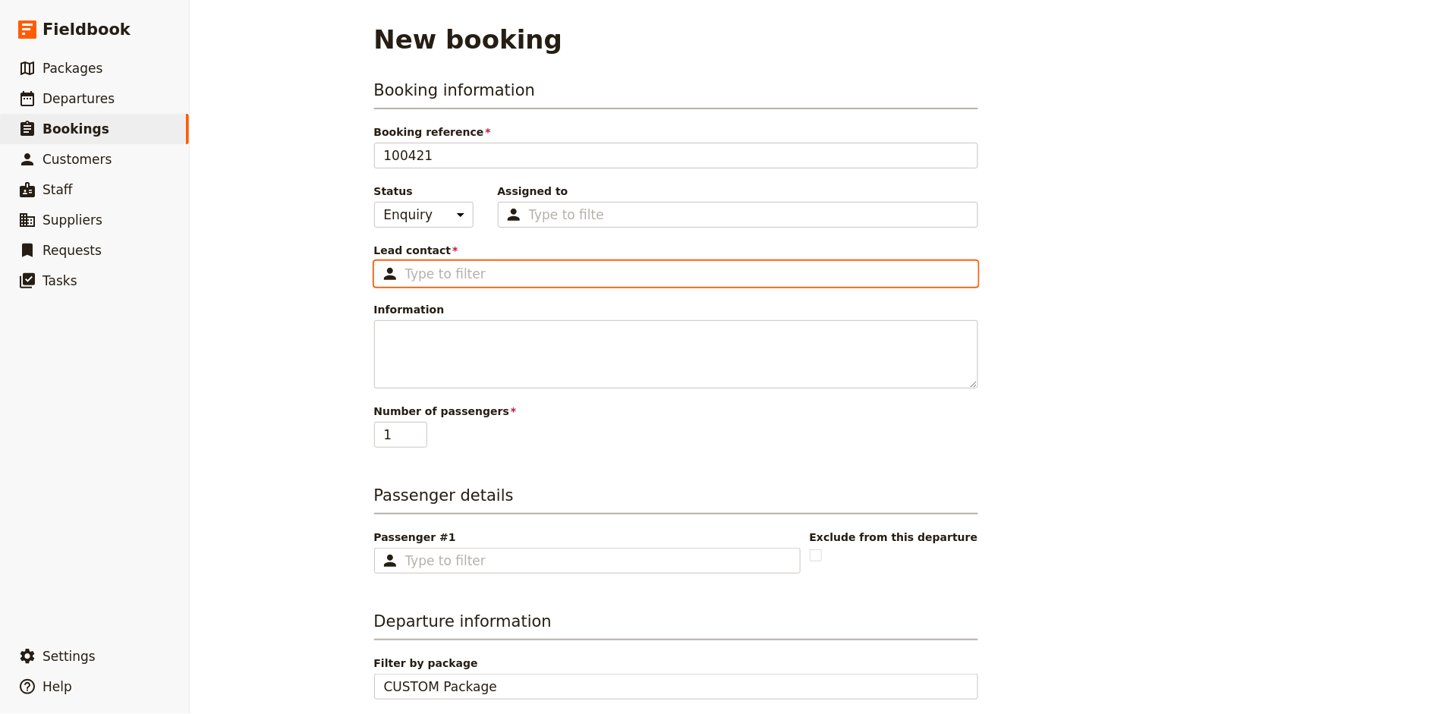
click at [450, 277] on input "Lead contact ​" at bounding box center [686, 274] width 563 height 18
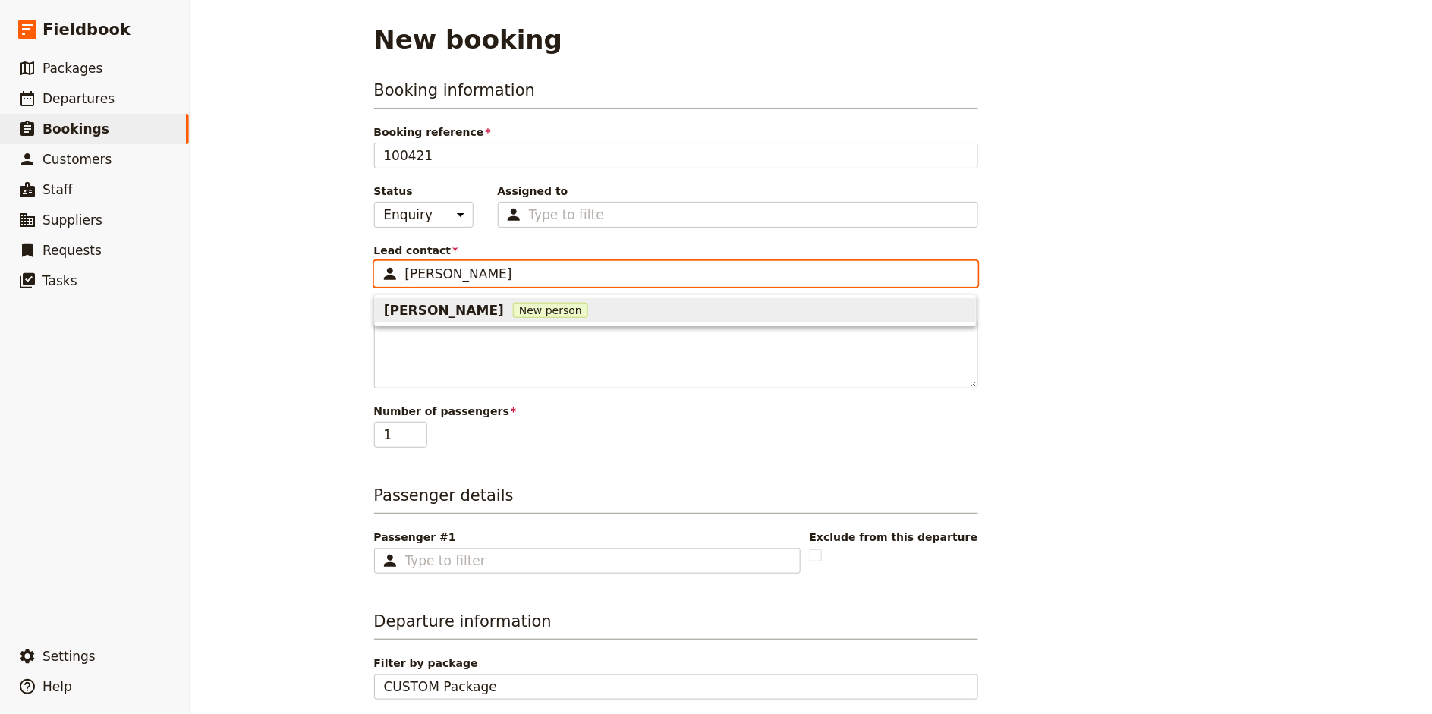
click at [513, 308] on span "New person" at bounding box center [550, 310] width 75 height 15
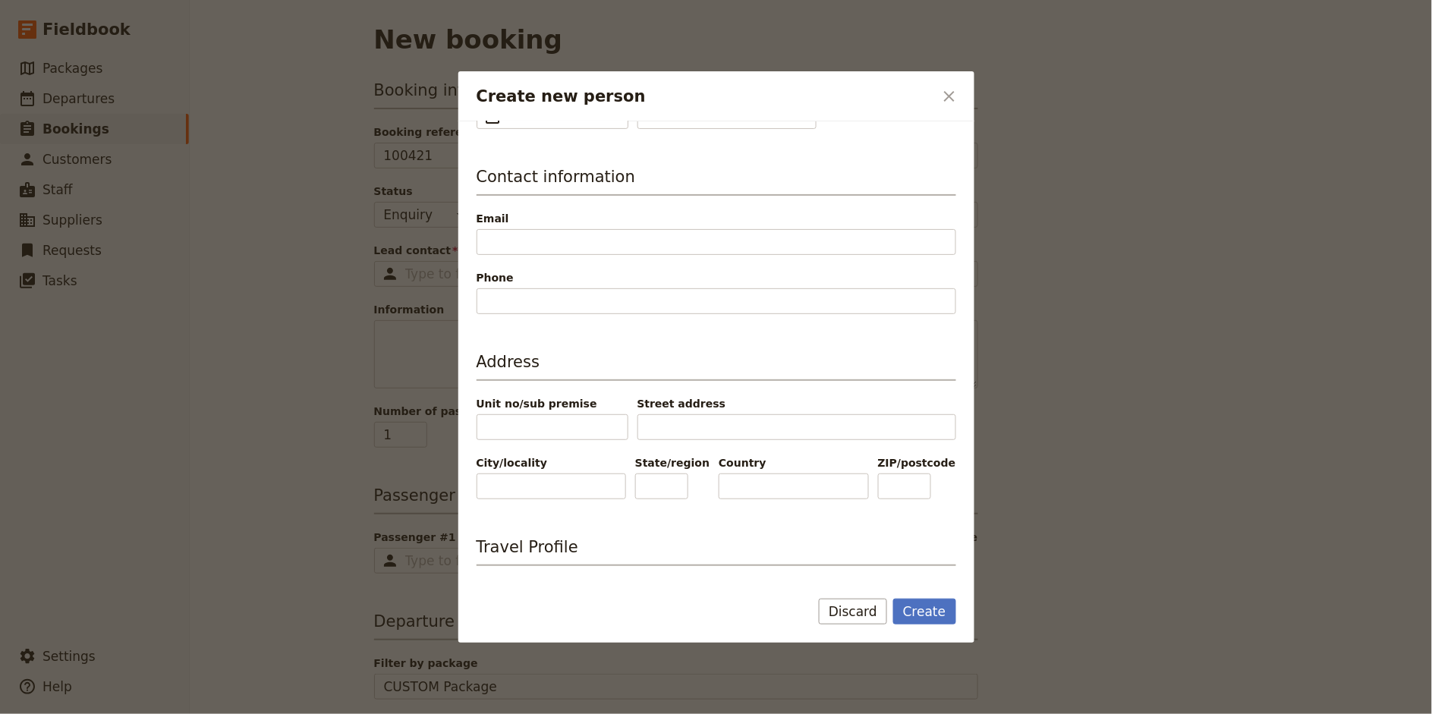
scroll to position [225, 0]
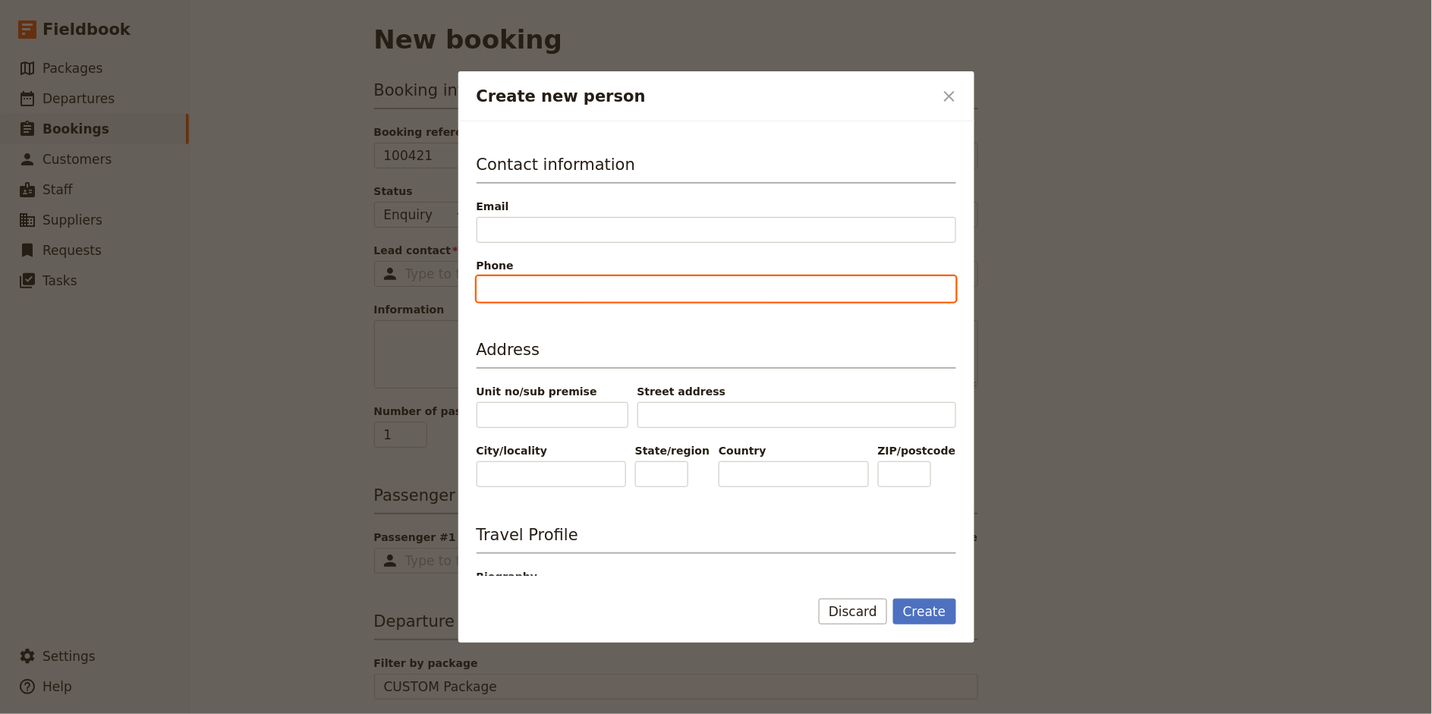
click at [554, 291] on input "Phone" at bounding box center [716, 289] width 480 height 26
paste input "[PHONE_NUMBER]."
click at [530, 292] on input "[PHONE_NUMBER]" at bounding box center [716, 289] width 480 height 26
click at [555, 291] on input "[PHONE_NUMBER]" at bounding box center [716, 289] width 480 height 26
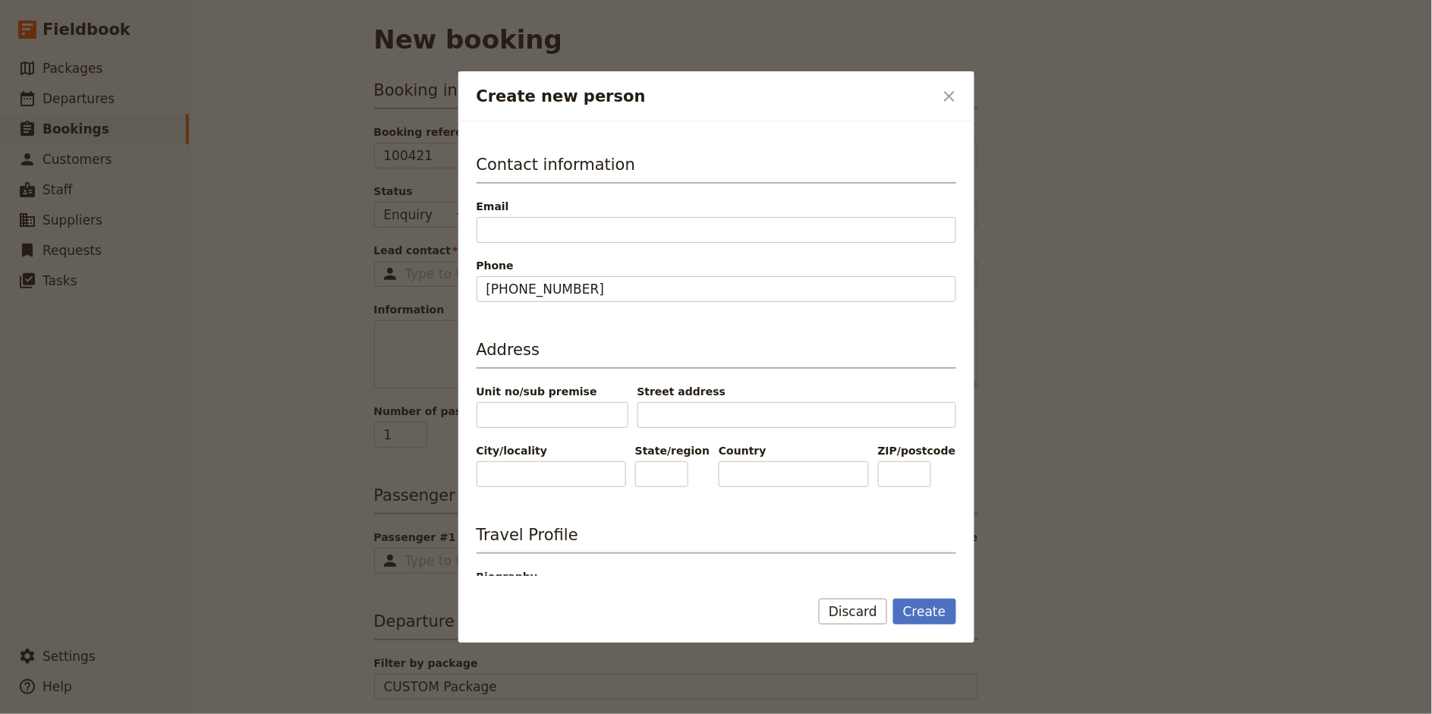
click at [760, 524] on h3 "Travel Profile" at bounding box center [716, 539] width 480 height 30
click at [933, 614] on button "Create" at bounding box center [924, 612] width 63 height 26
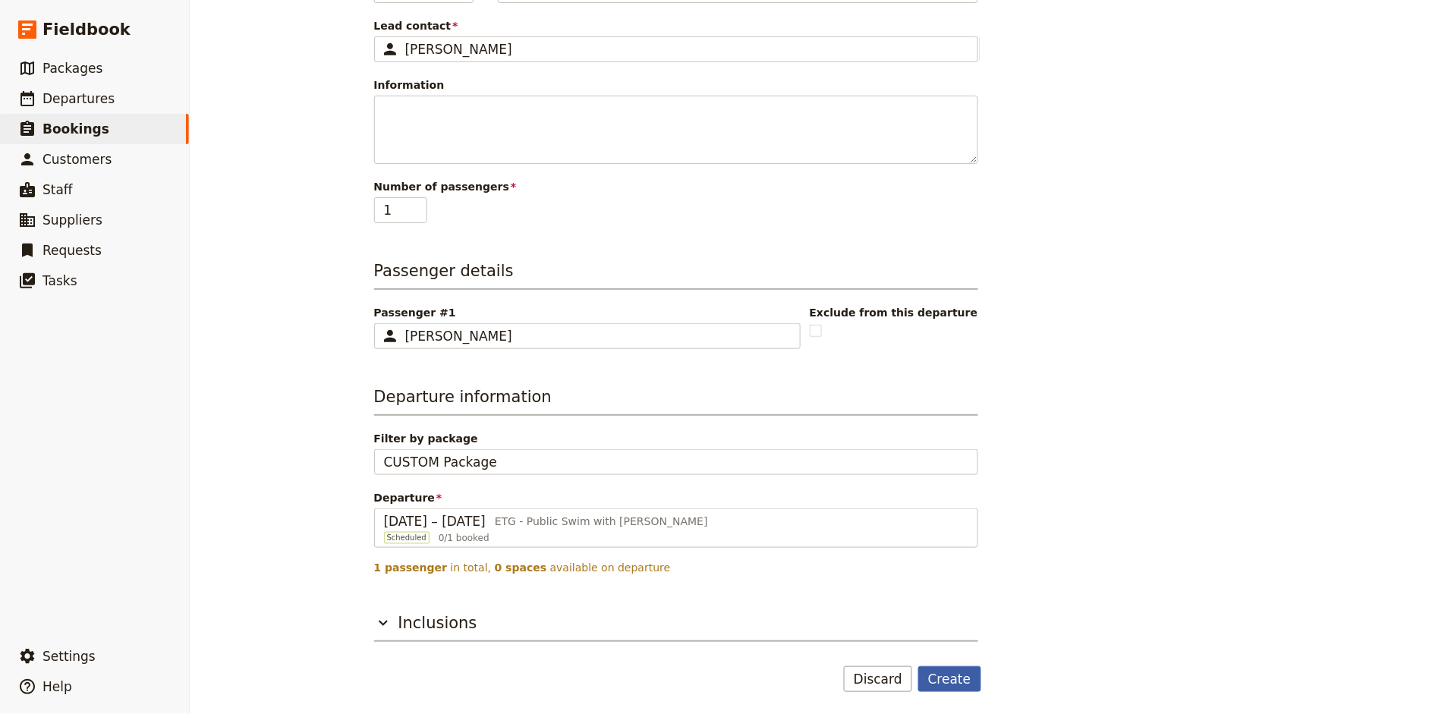
click at [955, 681] on button "Create" at bounding box center [949, 679] width 63 height 26
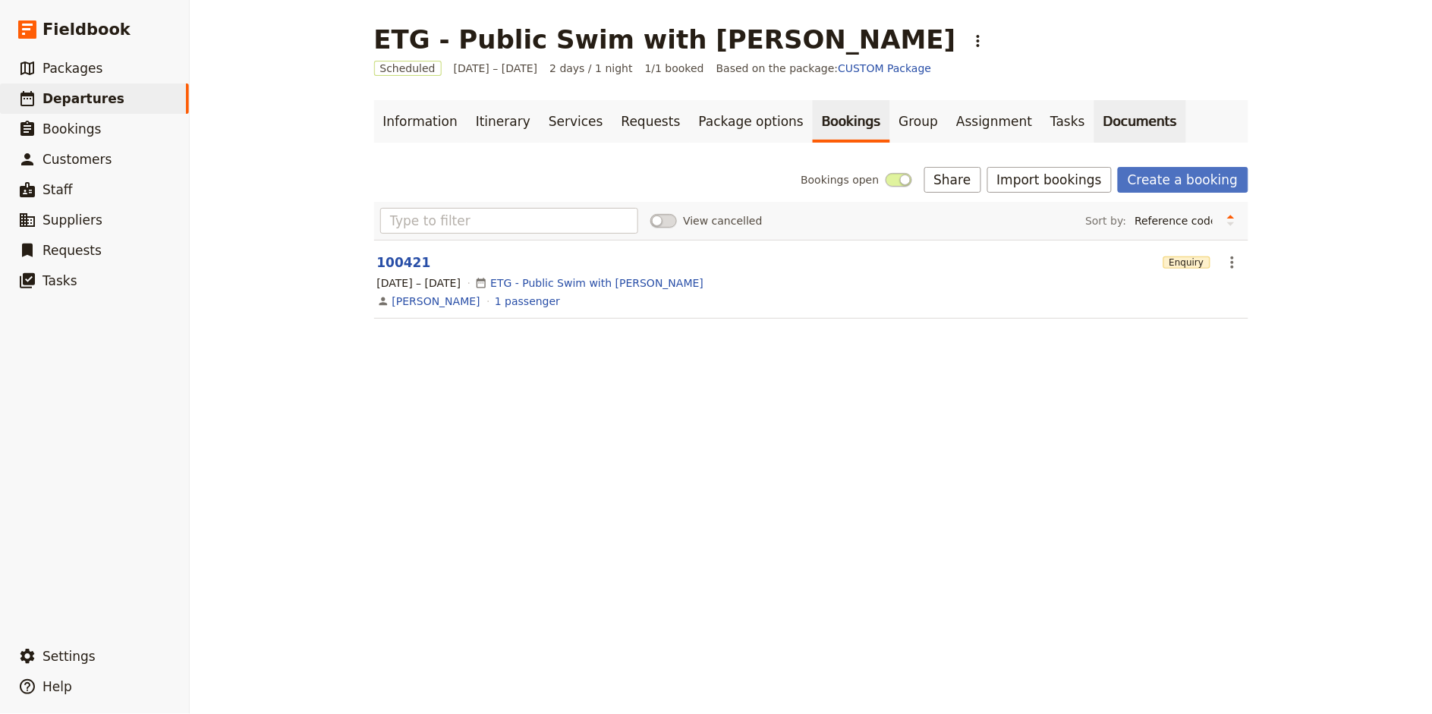
click at [1094, 122] on link "Documents" at bounding box center [1140, 121] width 92 height 42
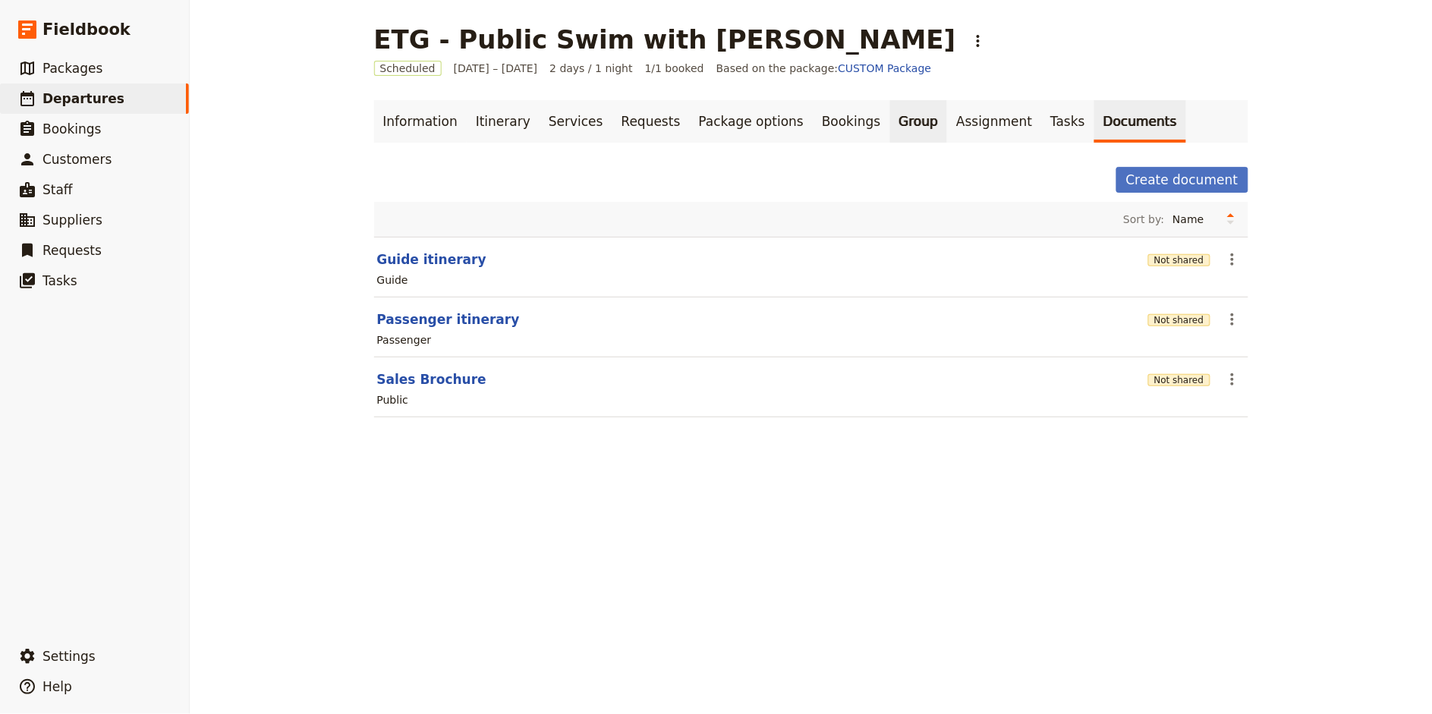
click at [890, 125] on link "Group" at bounding box center [919, 121] width 58 height 42
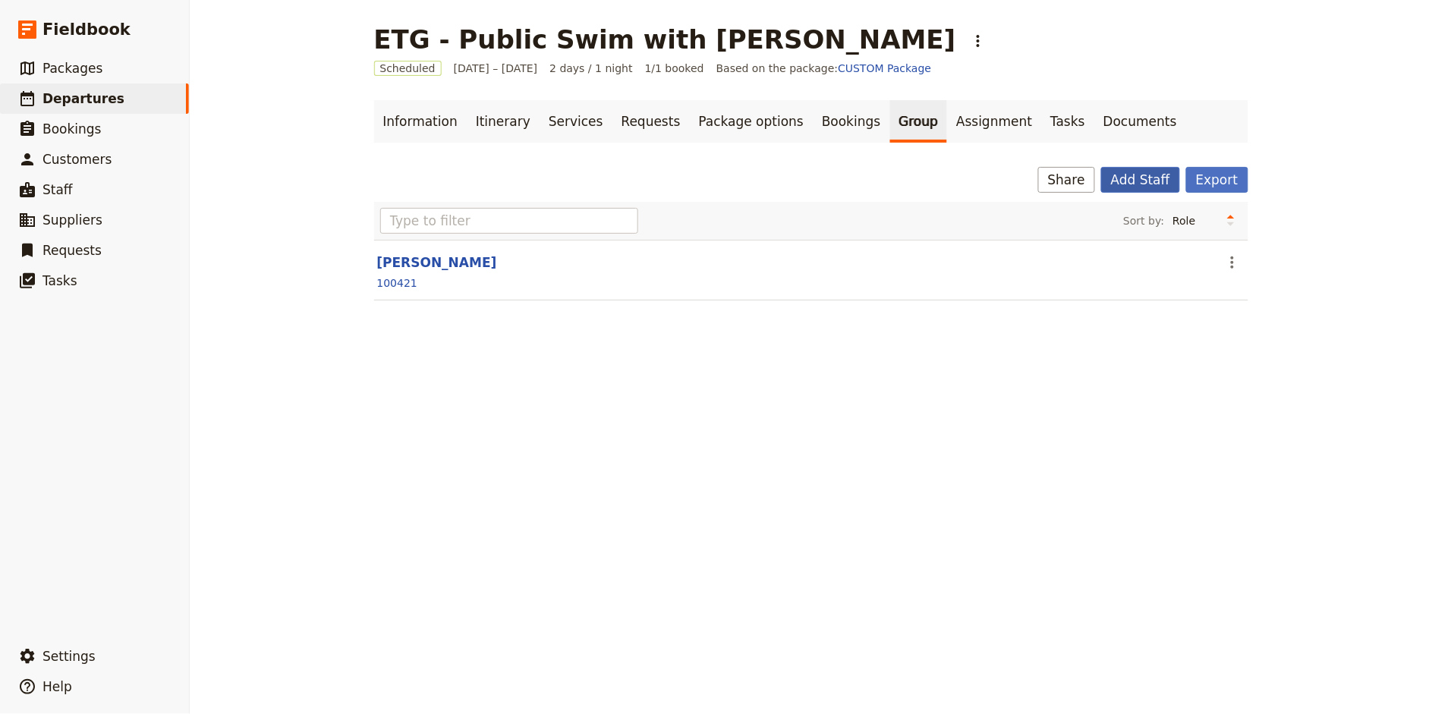
click at [1159, 181] on button "Add Staff" at bounding box center [1140, 180] width 79 height 26
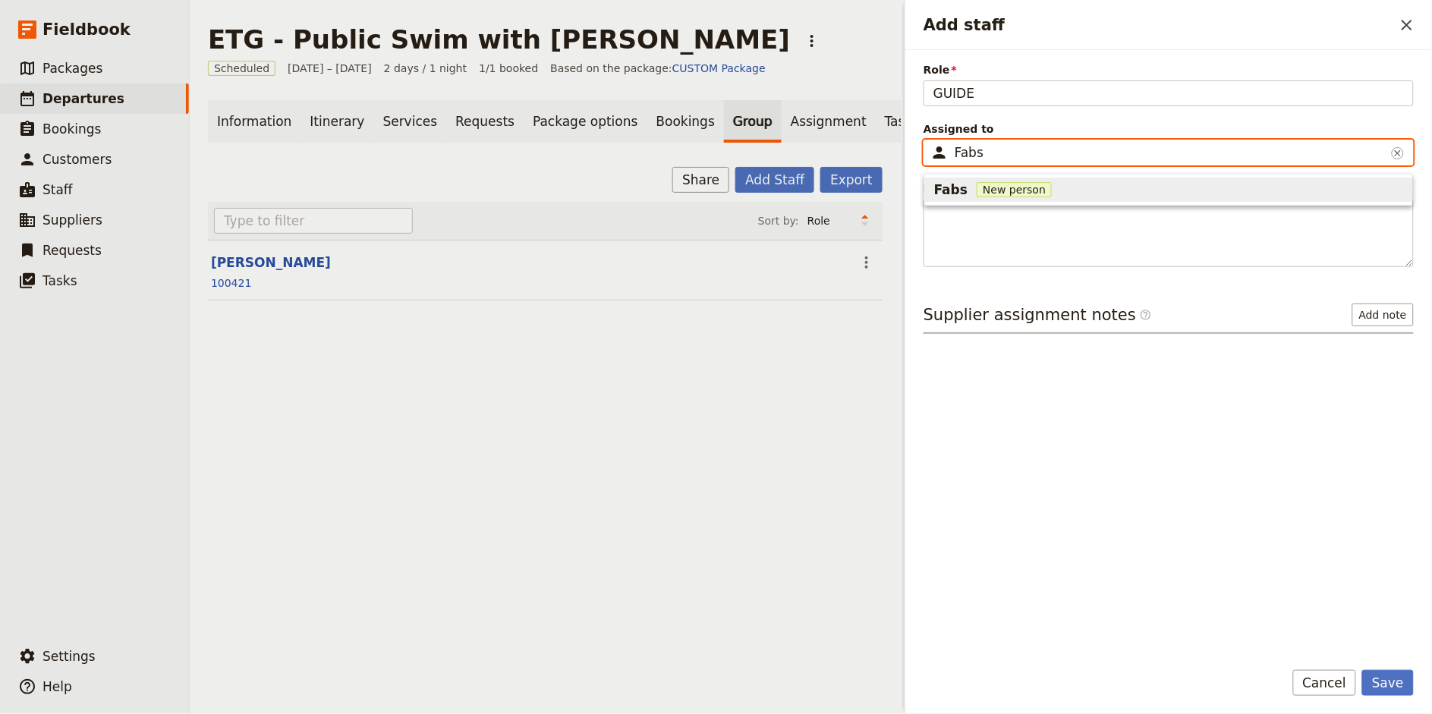
click at [1029, 198] on div "Fabs New person" at bounding box center [1168, 190] width 469 height 18
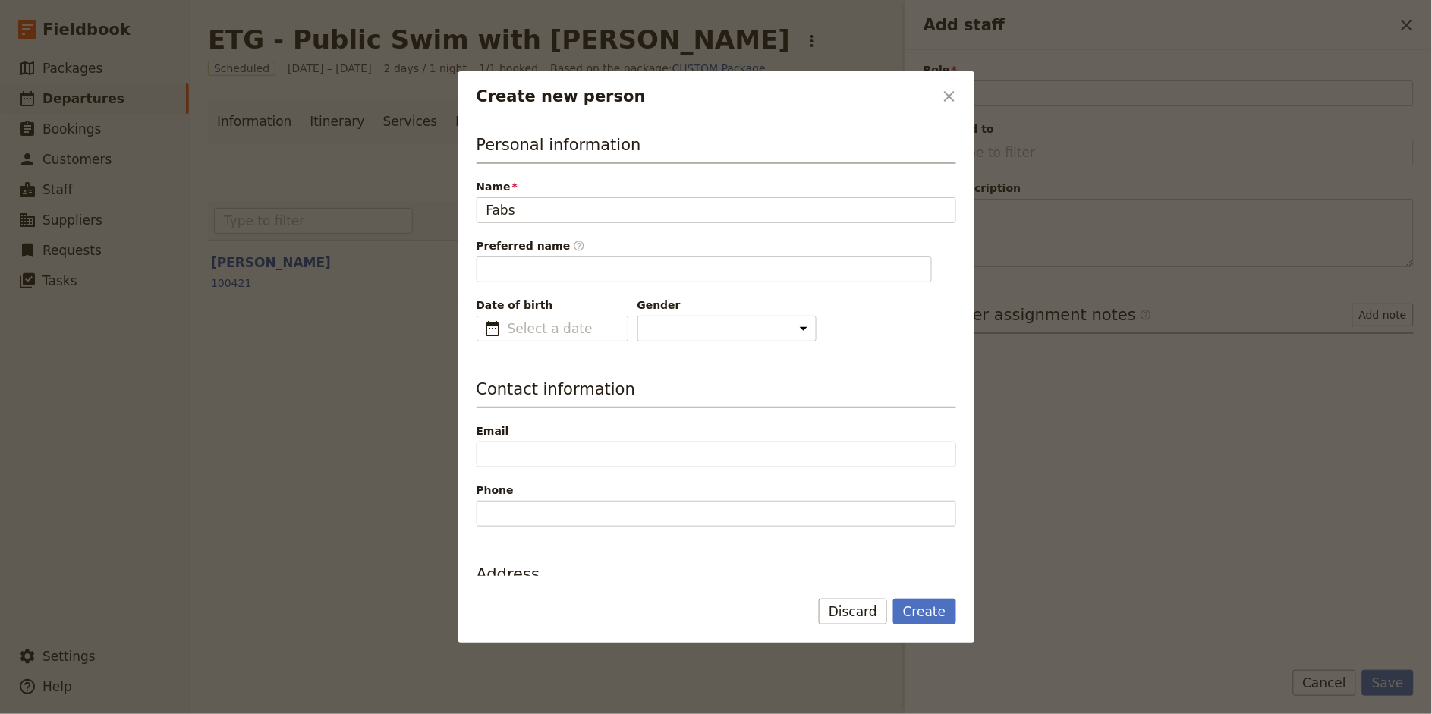
click at [806, 347] on div "Personal information Name Fabs Preferred name ​ Date of birth ​ Gender [DEMOGRA…" at bounding box center [716, 653] width 480 height 1038
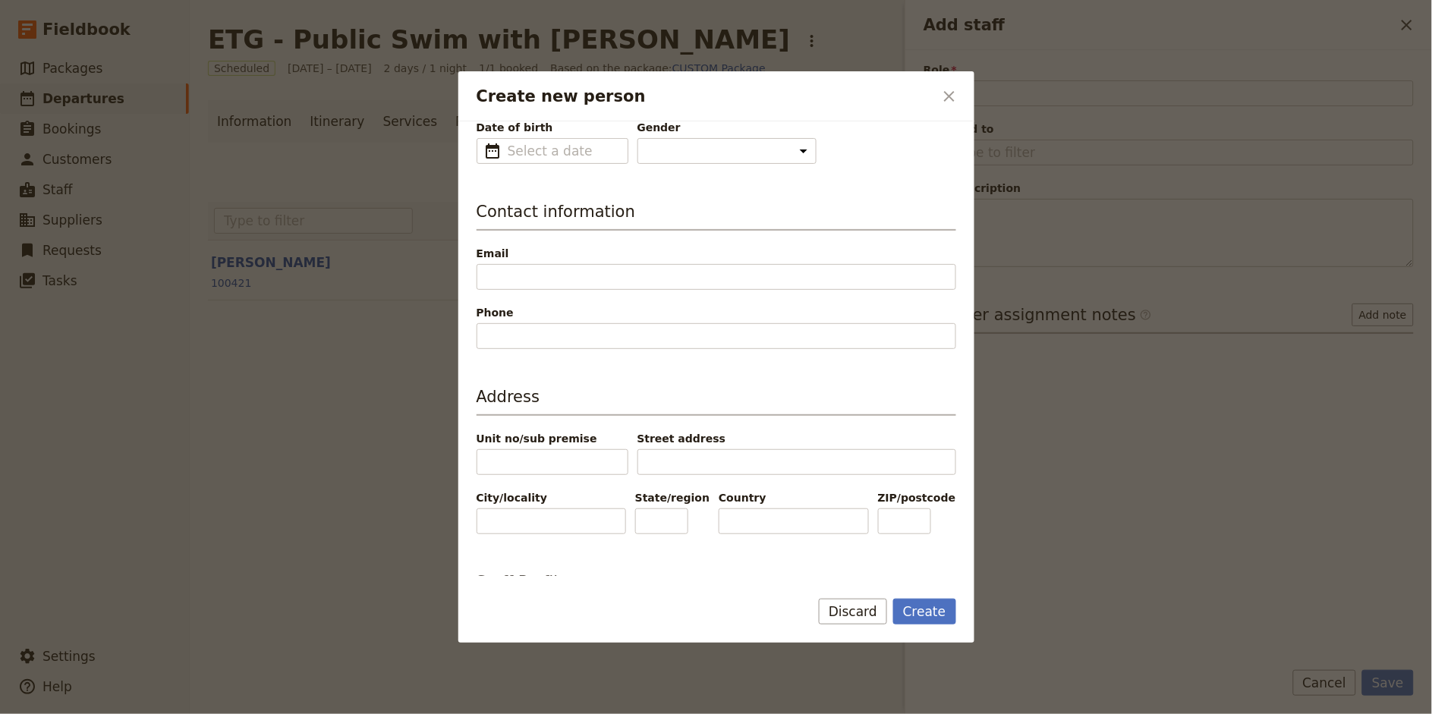
scroll to position [180, 0]
click at [929, 623] on button "Create" at bounding box center [924, 612] width 63 height 26
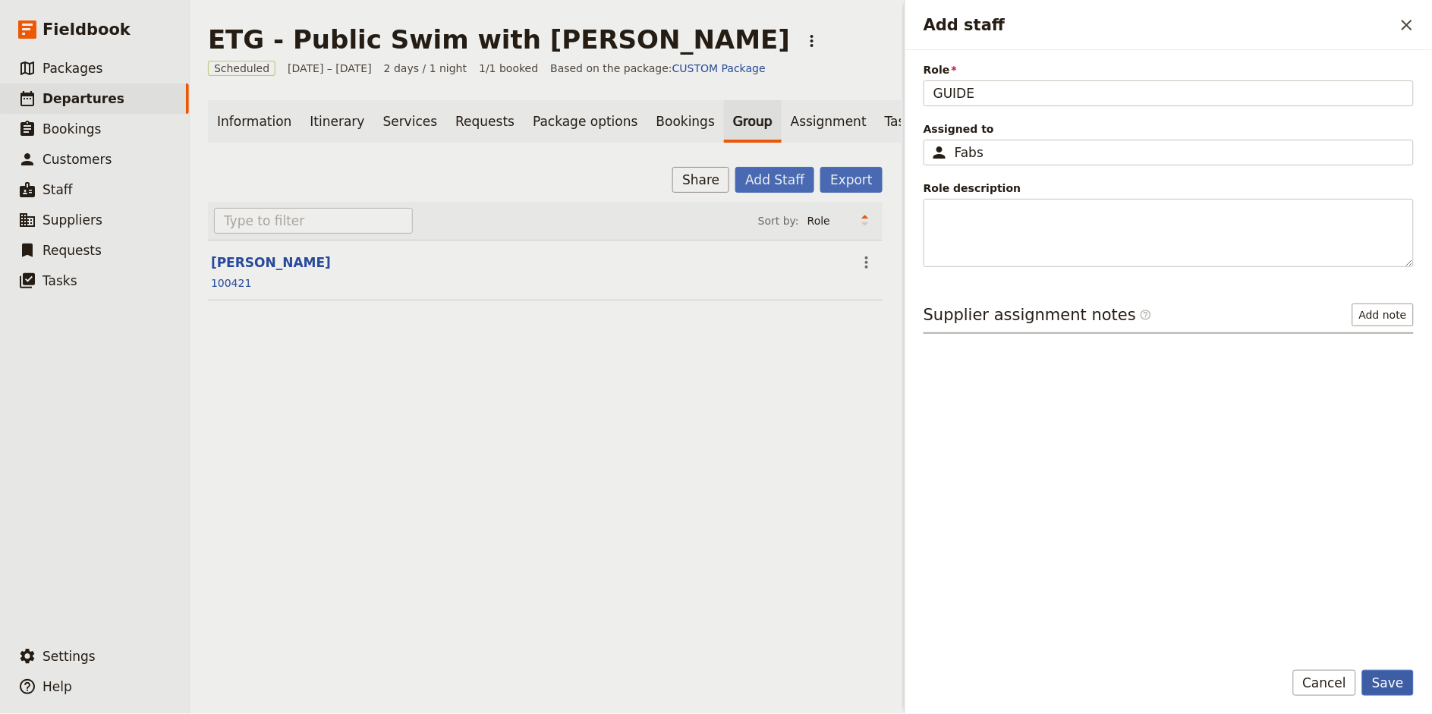
click at [1384, 688] on button "Save" at bounding box center [1388, 683] width 52 height 26
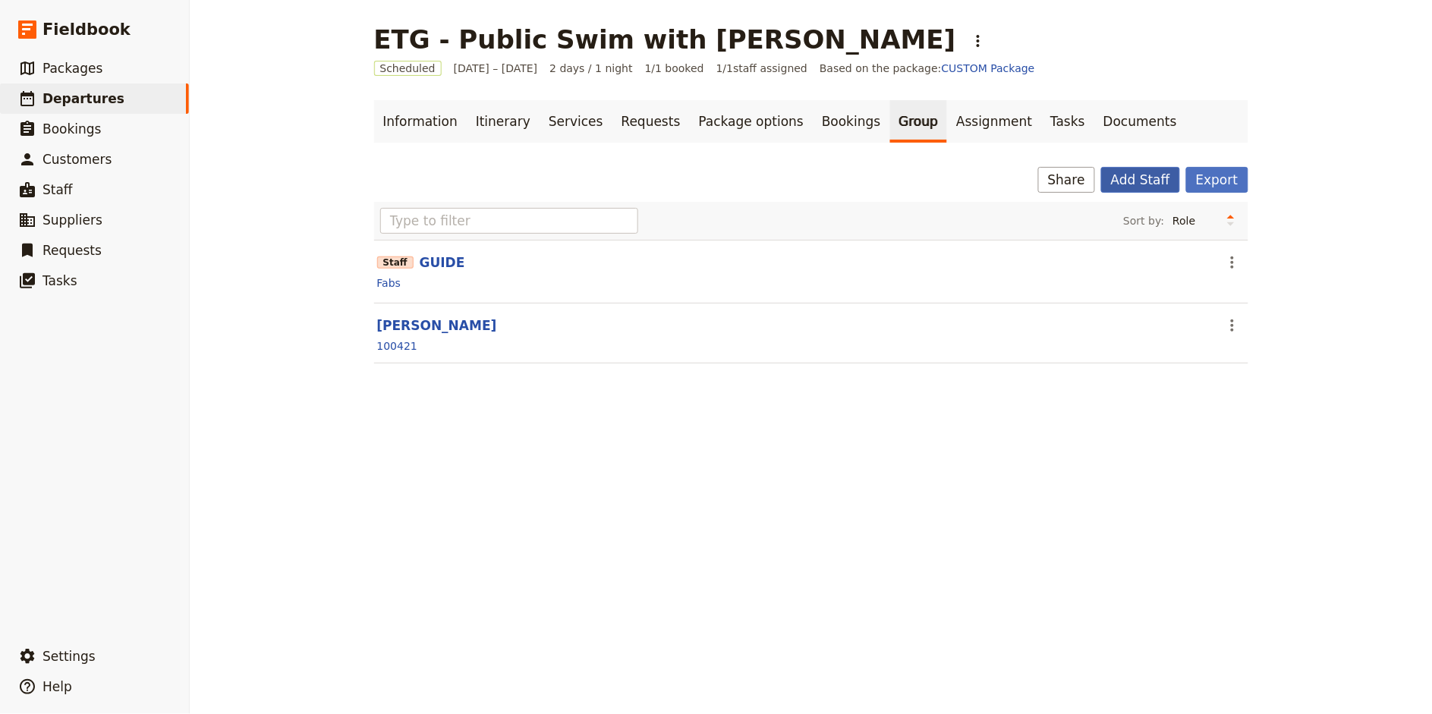
click at [1153, 178] on button "Add Staff" at bounding box center [1140, 180] width 79 height 26
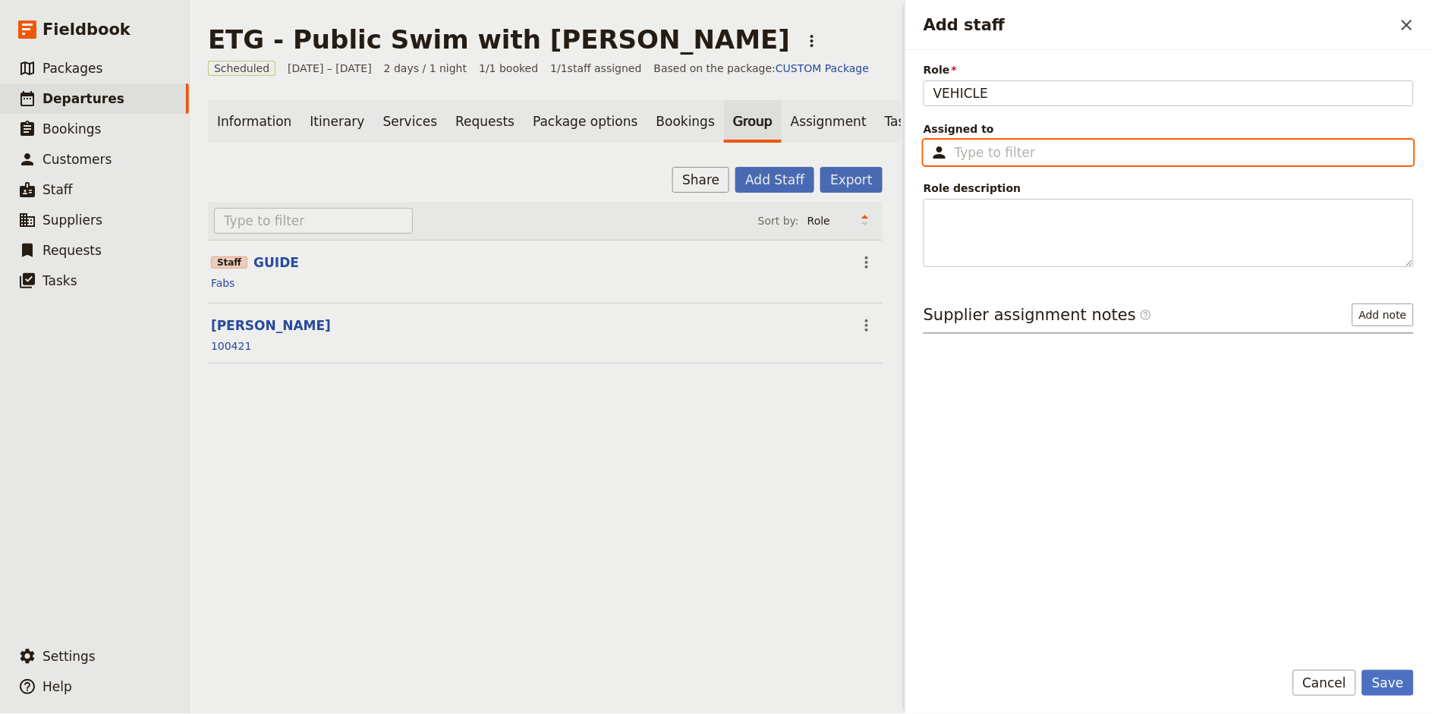
click at [1042, 150] on input "Assigned to ​" at bounding box center [1179, 152] width 449 height 18
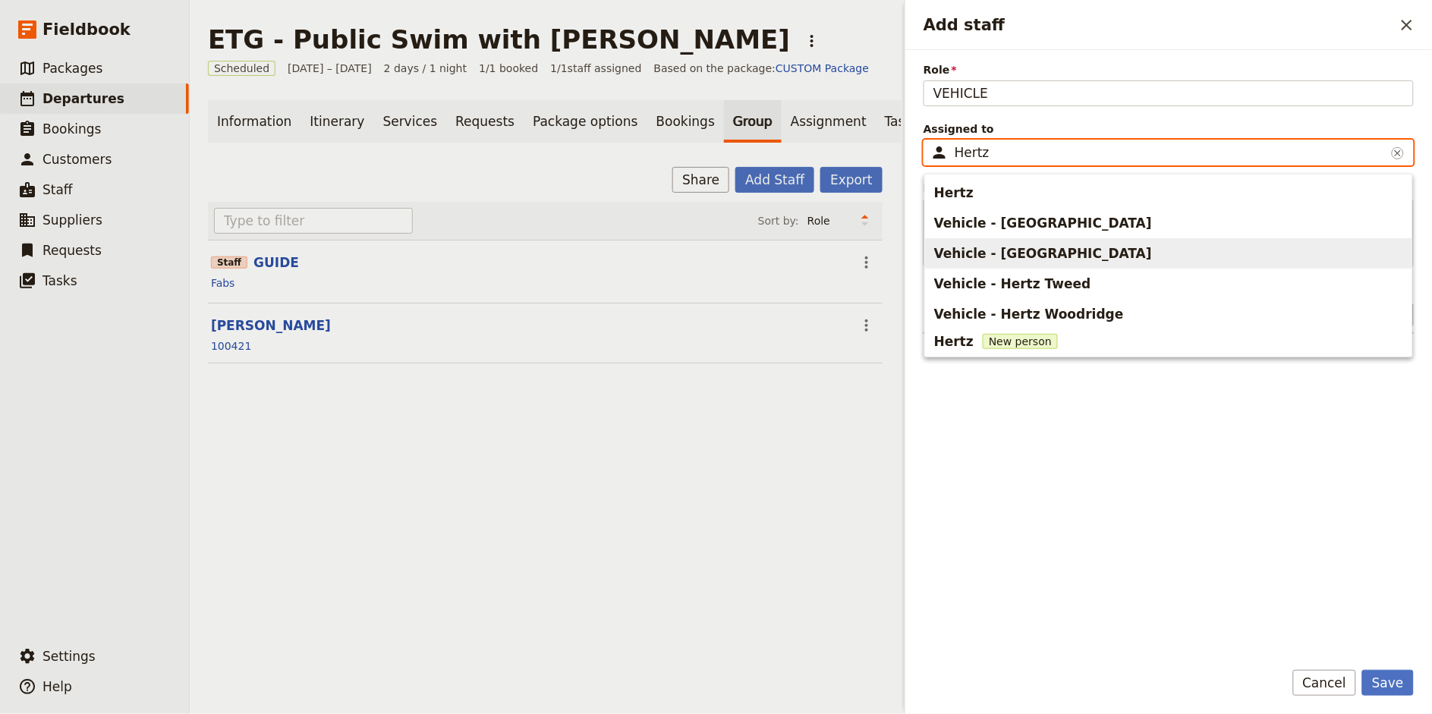
click at [1057, 244] on span "Vehicle - [GEOGRAPHIC_DATA]" at bounding box center [1043, 253] width 218 height 18
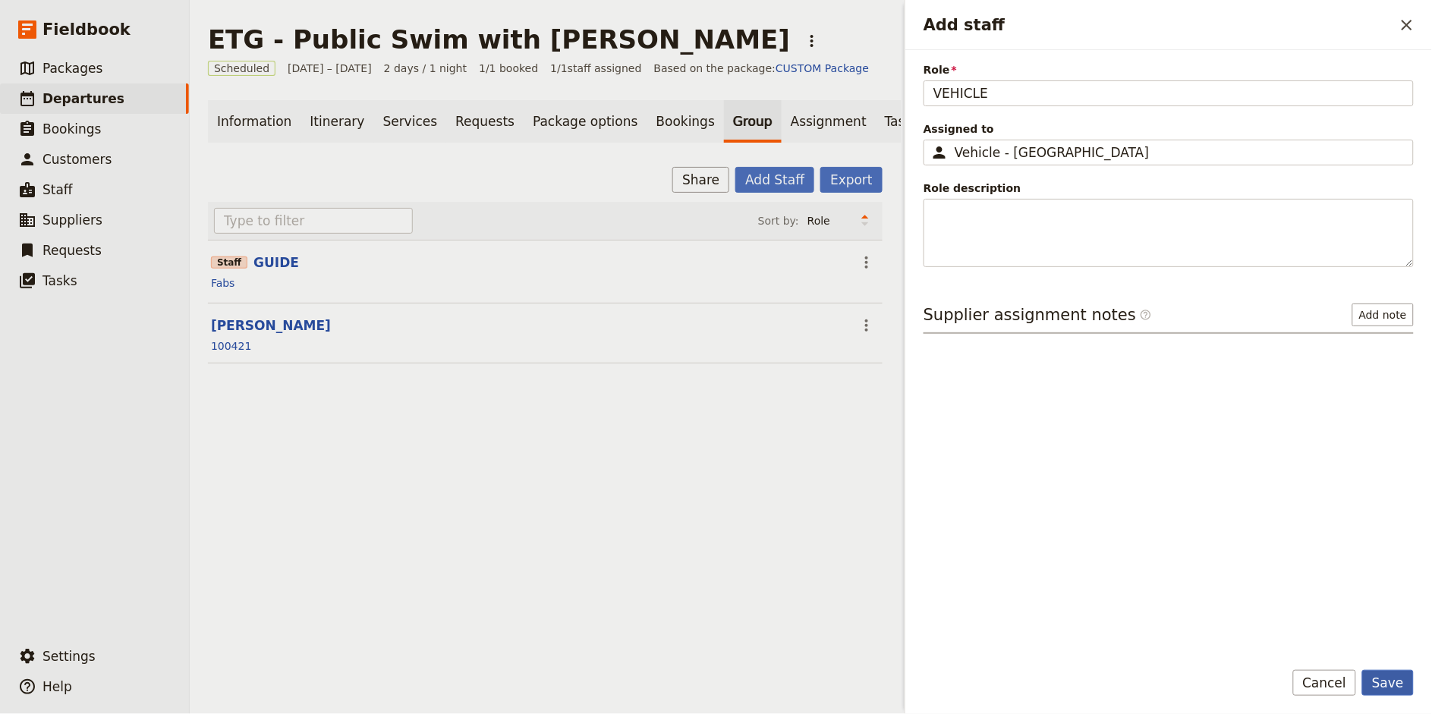
click at [1389, 686] on button "Save" at bounding box center [1388, 683] width 52 height 26
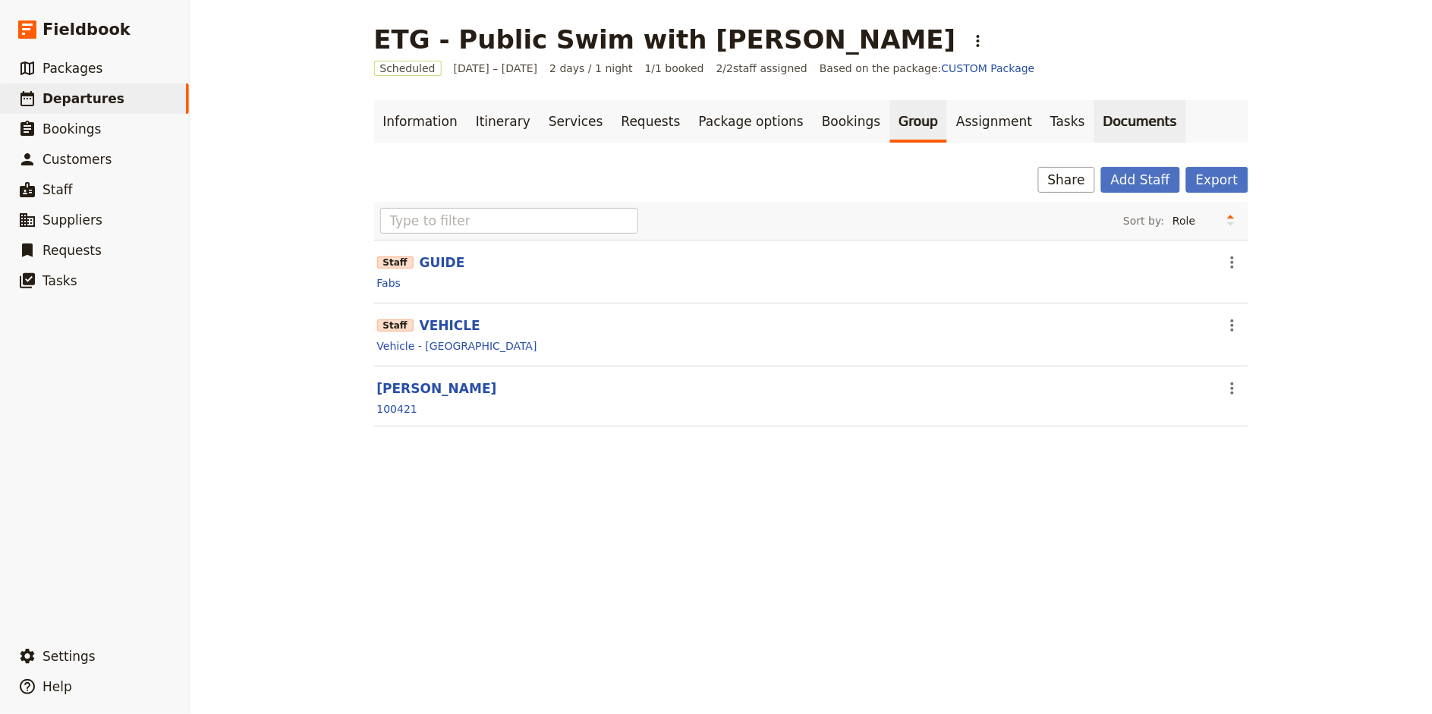
click at [1094, 134] on link "Documents" at bounding box center [1140, 121] width 92 height 42
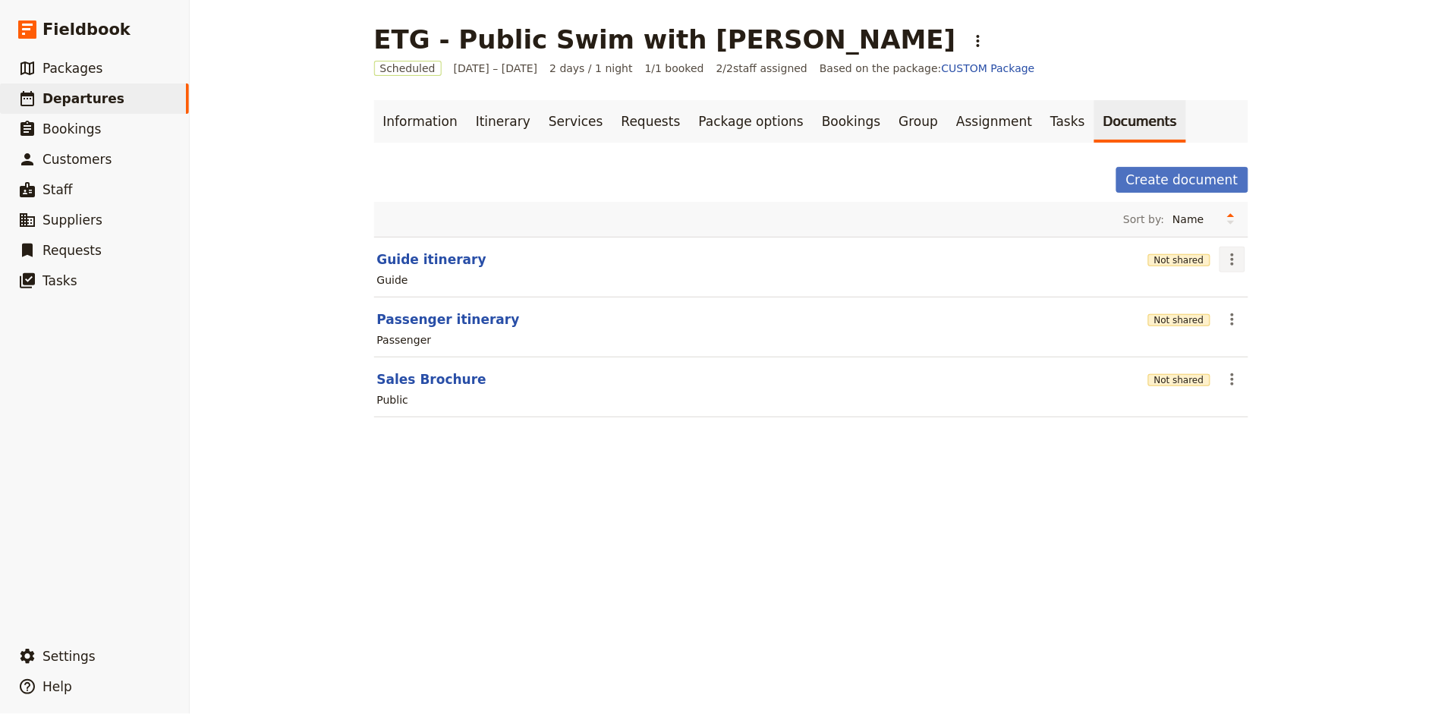
click at [1225, 256] on icon "Actions" at bounding box center [1232, 259] width 18 height 18
click at [1256, 312] on span "Edit document" at bounding box center [1267, 314] width 77 height 15
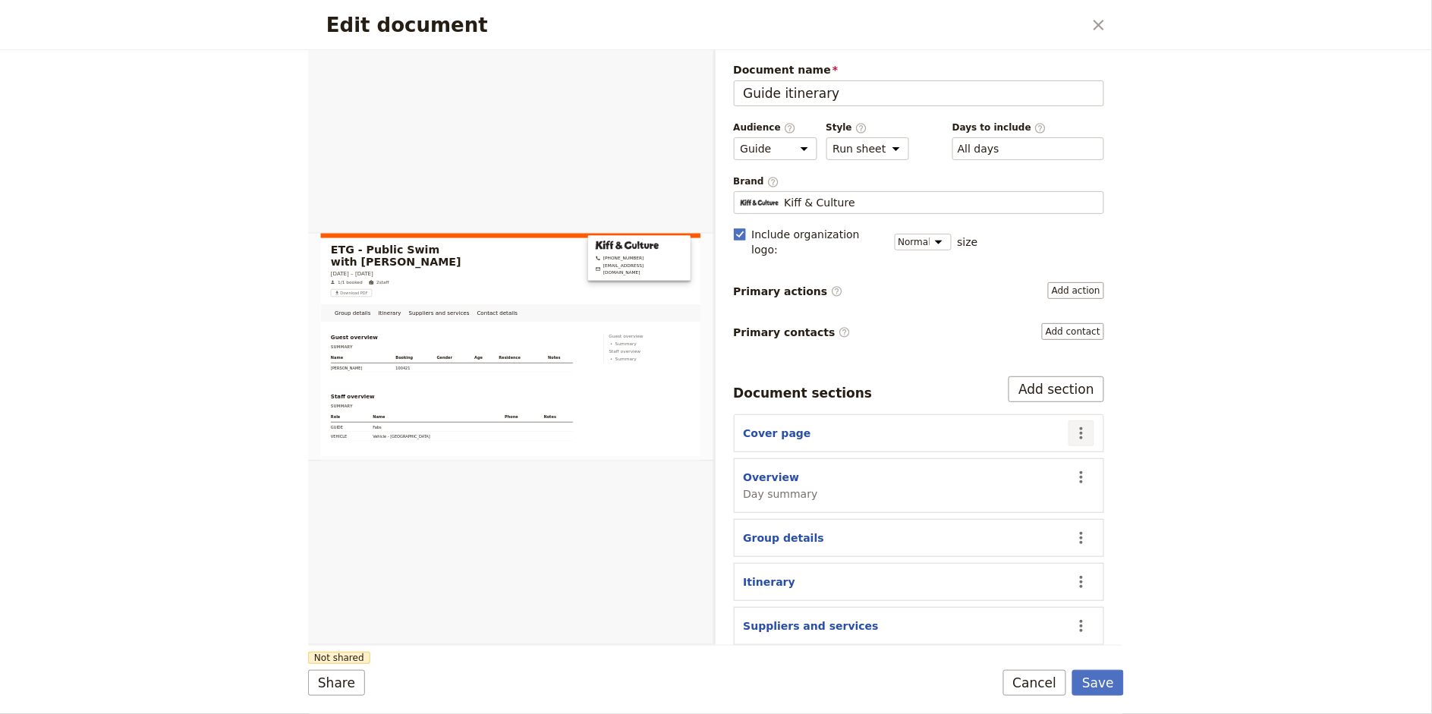
click at [1080, 424] on icon "Actions" at bounding box center [1081, 433] width 18 height 18
click at [1033, 449] on span "Edit section" at bounding box center [1022, 452] width 123 height 15
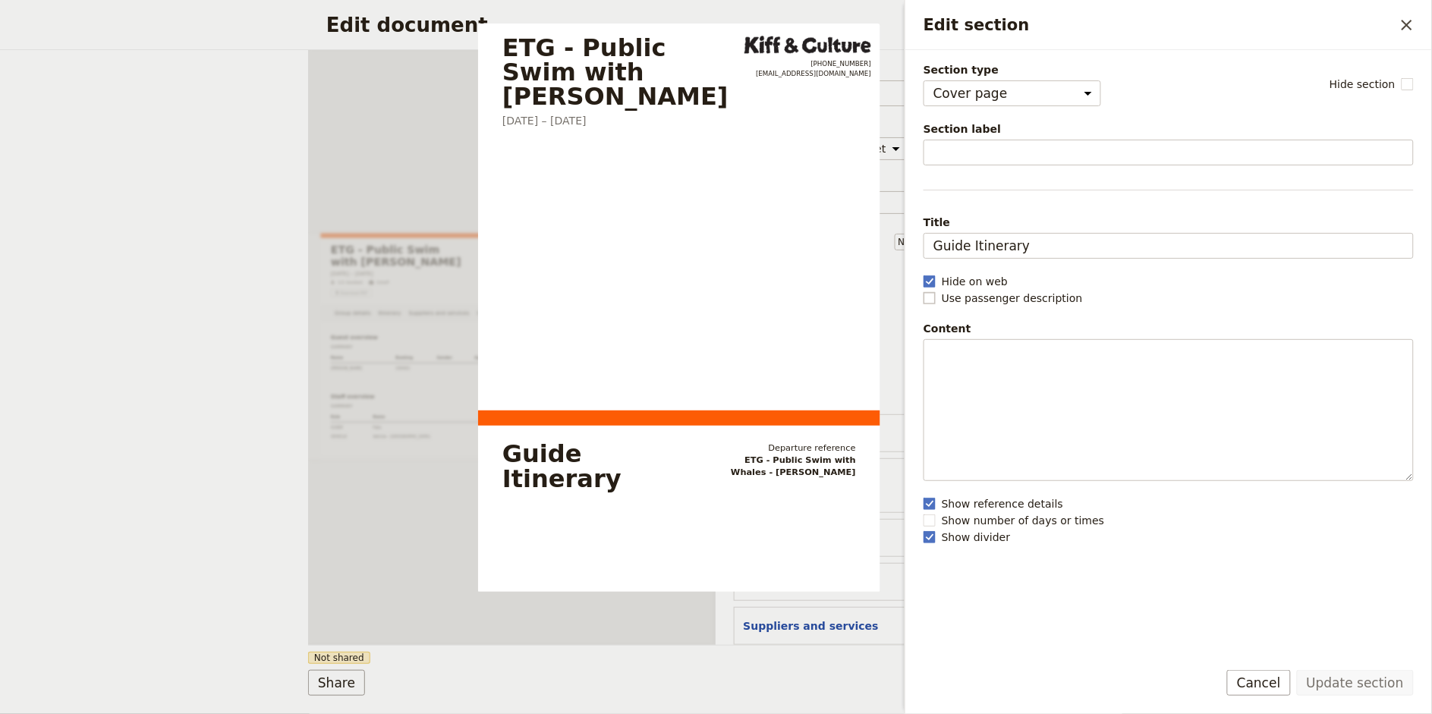
click at [939, 294] on label "Use passenger description" at bounding box center [1168, 298] width 490 height 15
click at [923, 291] on input "Use passenger description" at bounding box center [923, 290] width 1 height 1
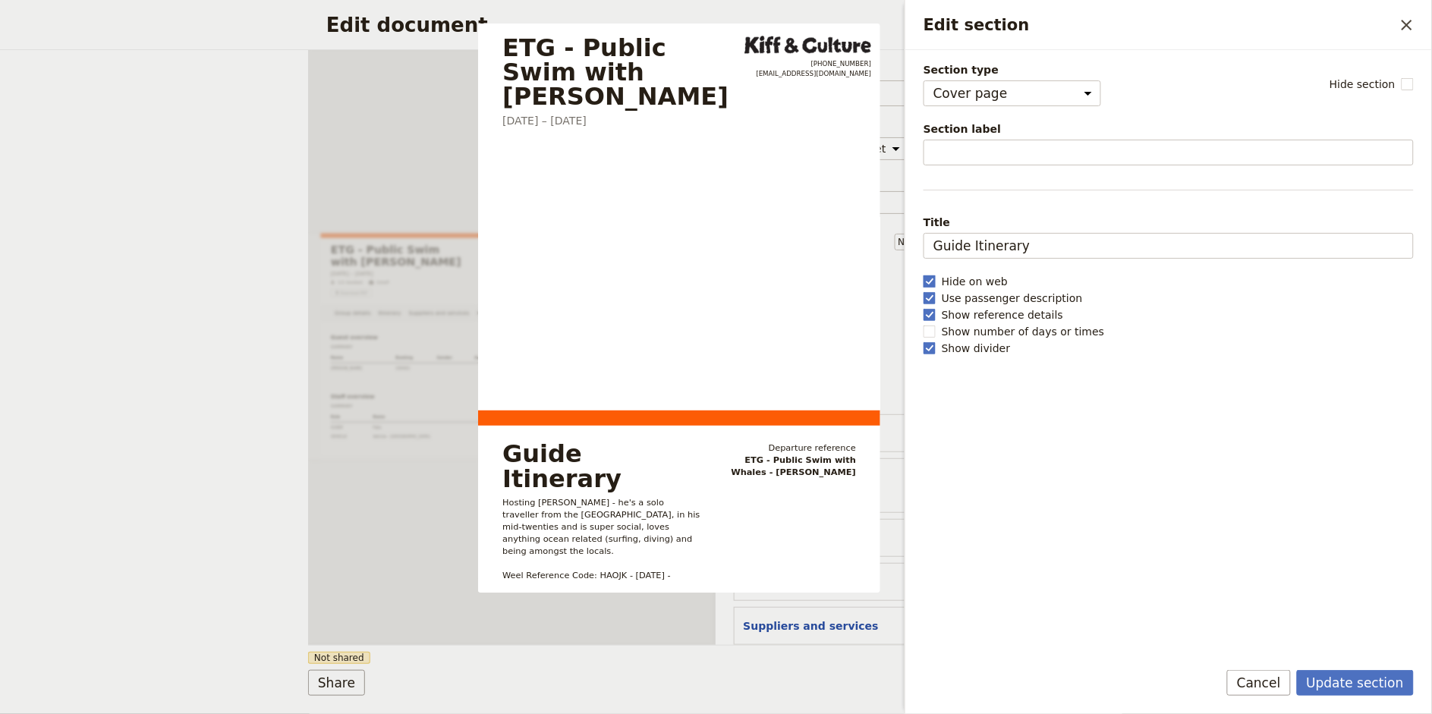
click at [932, 279] on rect "Edit section" at bounding box center [928, 280] width 11 height 11
click at [923, 274] on input "Hide on web" at bounding box center [923, 273] width 1 height 1
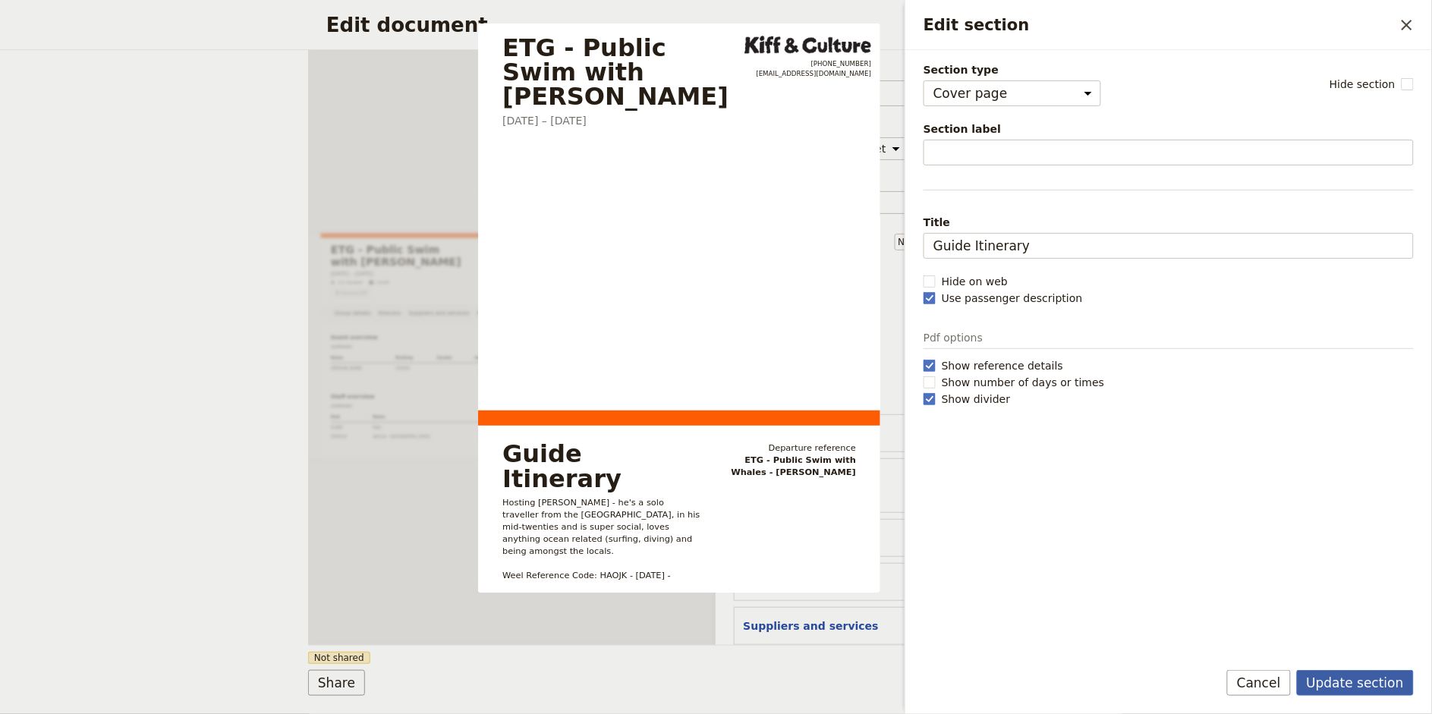
click at [1341, 687] on button "Update section" at bounding box center [1355, 683] width 117 height 26
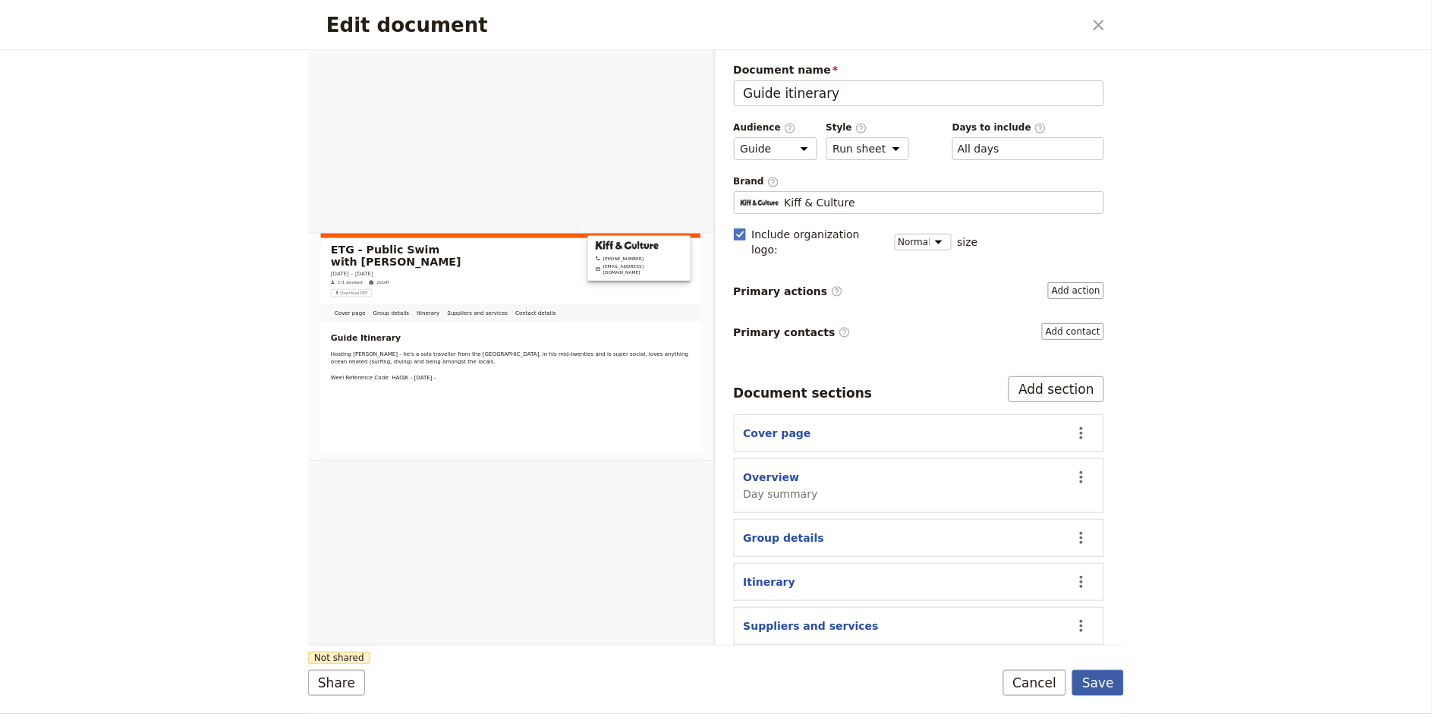
click at [1102, 687] on button "Save" at bounding box center [1098, 683] width 52 height 26
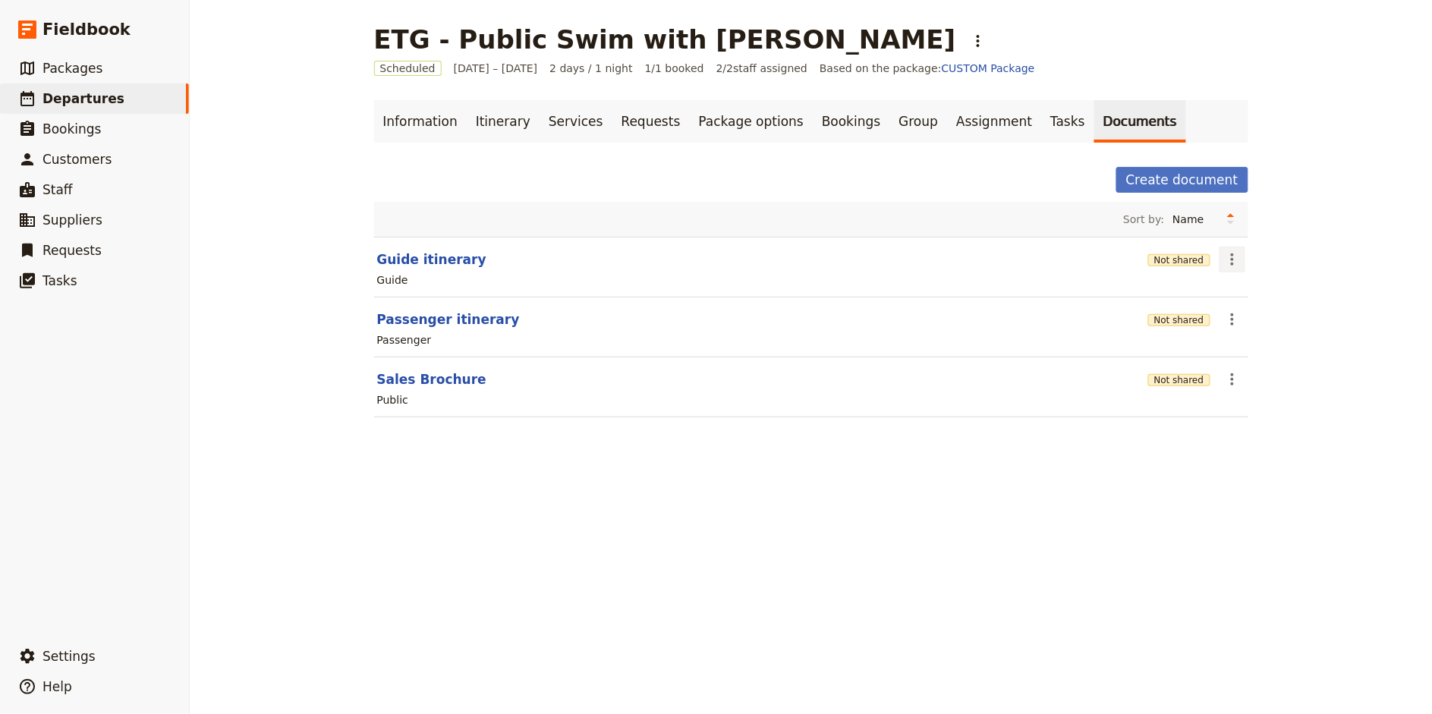
click at [1233, 262] on icon "Actions" at bounding box center [1232, 259] width 18 height 18
click at [1241, 291] on span "Share" at bounding box center [1244, 293] width 30 height 15
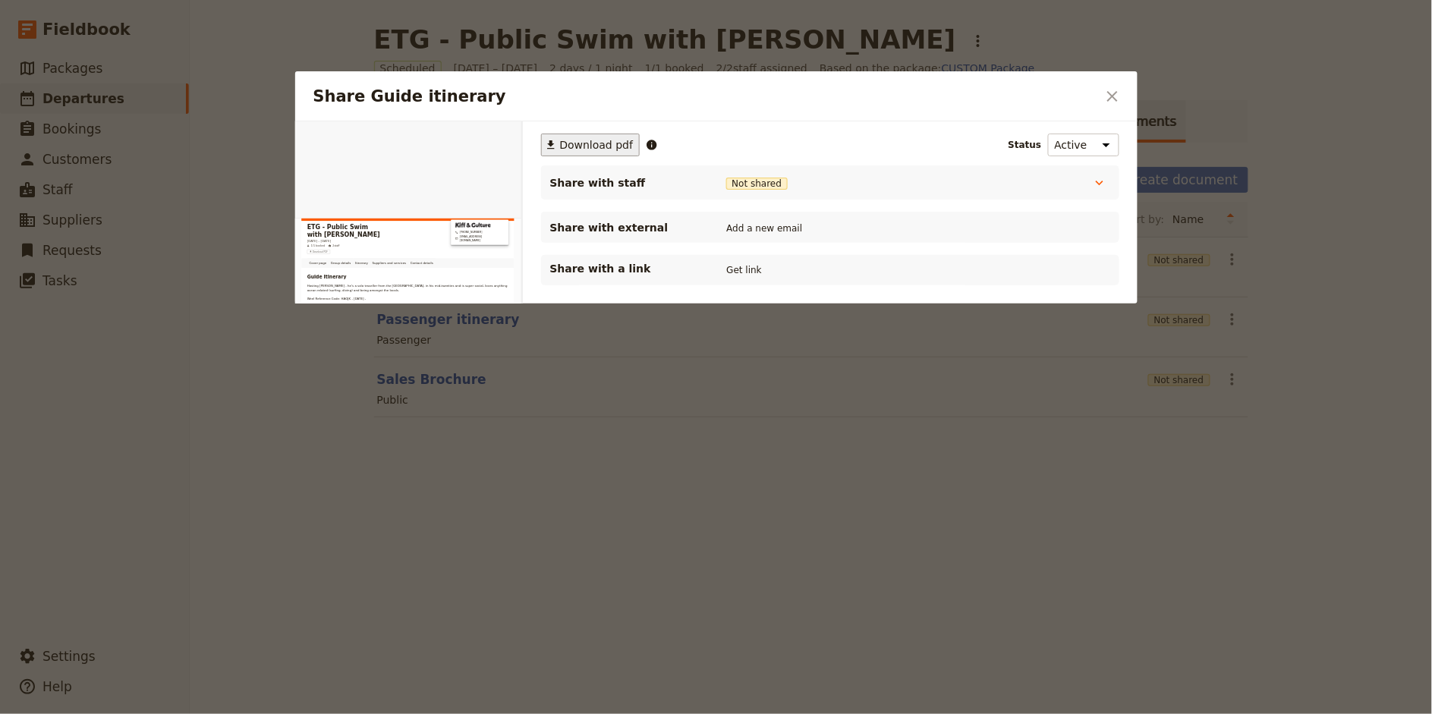
click at [583, 139] on span "Download pdf" at bounding box center [597, 144] width 74 height 15
click at [1111, 97] on icon "Close dialog" at bounding box center [1112, 96] width 11 height 11
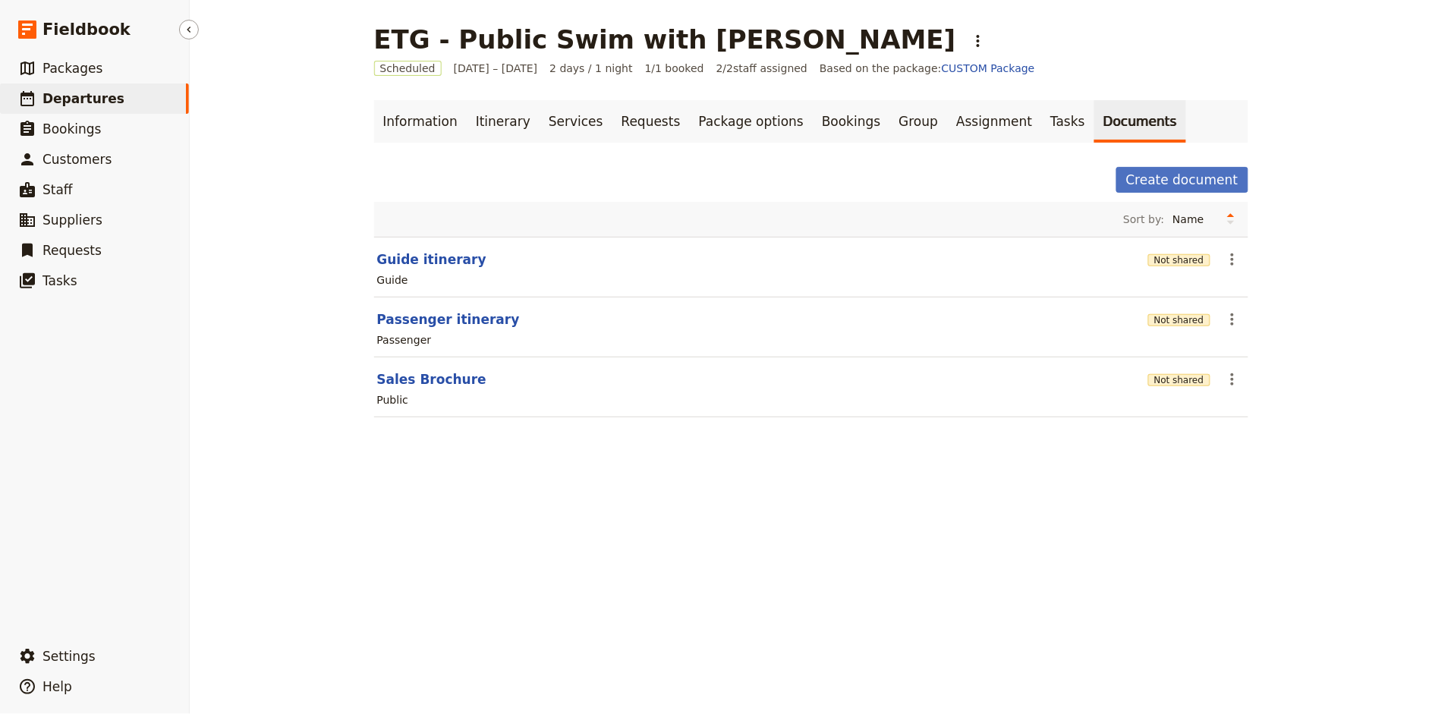
click at [80, 93] on span "Departures" at bounding box center [83, 98] width 82 height 15
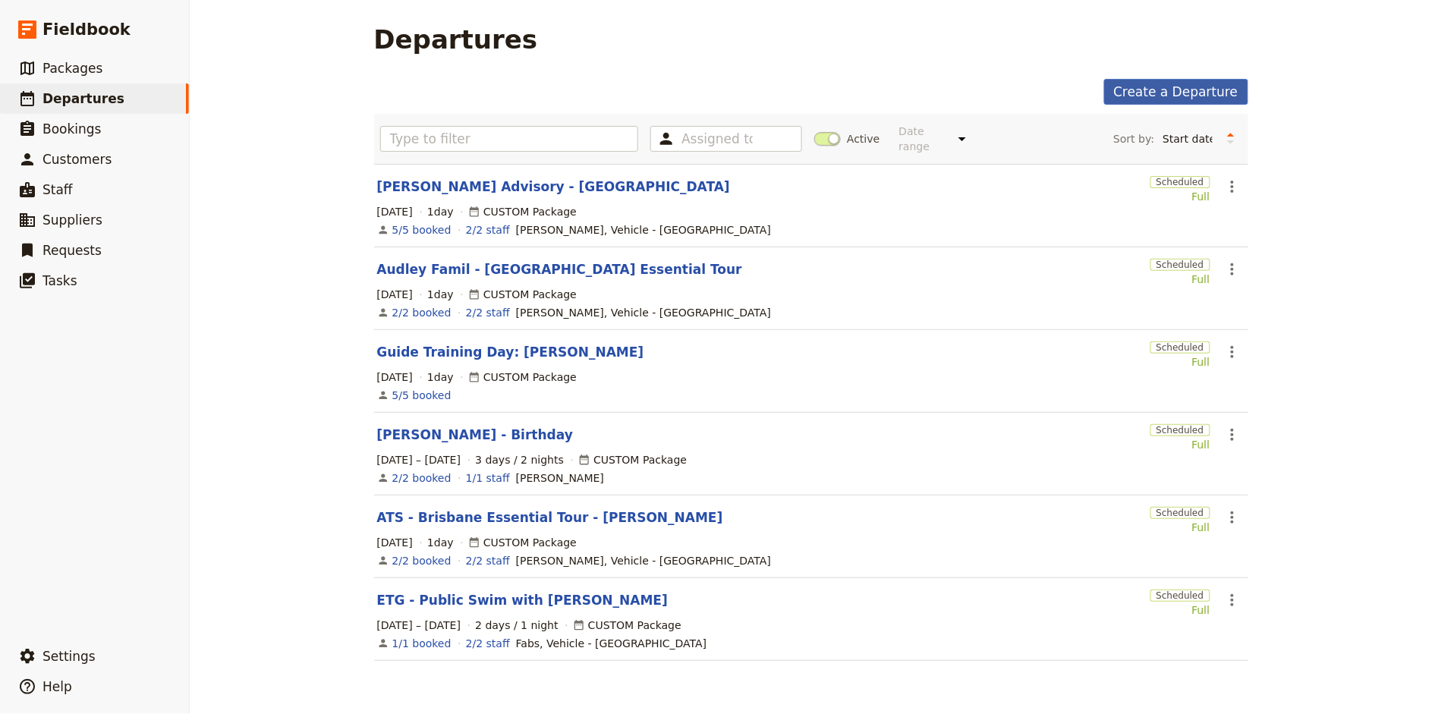
click at [1200, 89] on link "Create a Departure" at bounding box center [1176, 92] width 144 height 26
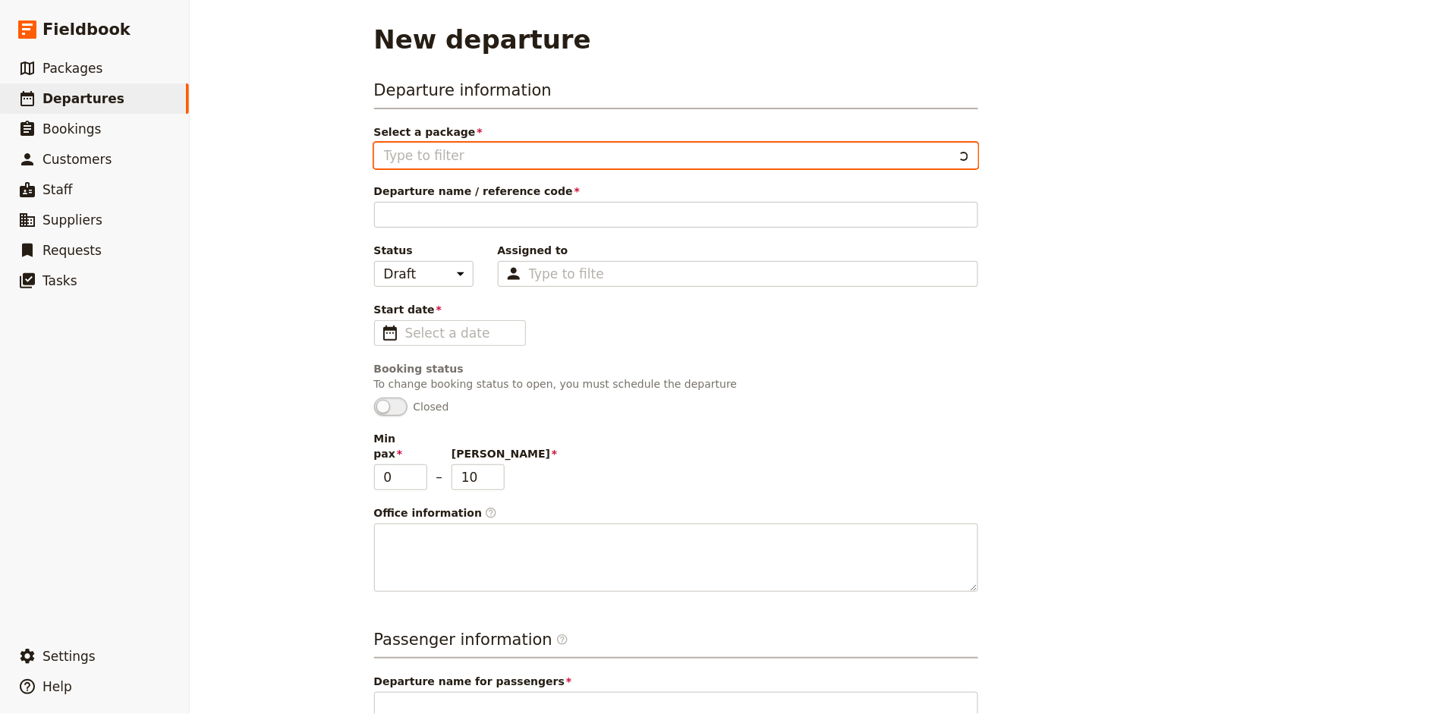
click at [541, 161] on input "Select a package" at bounding box center [668, 155] width 569 height 18
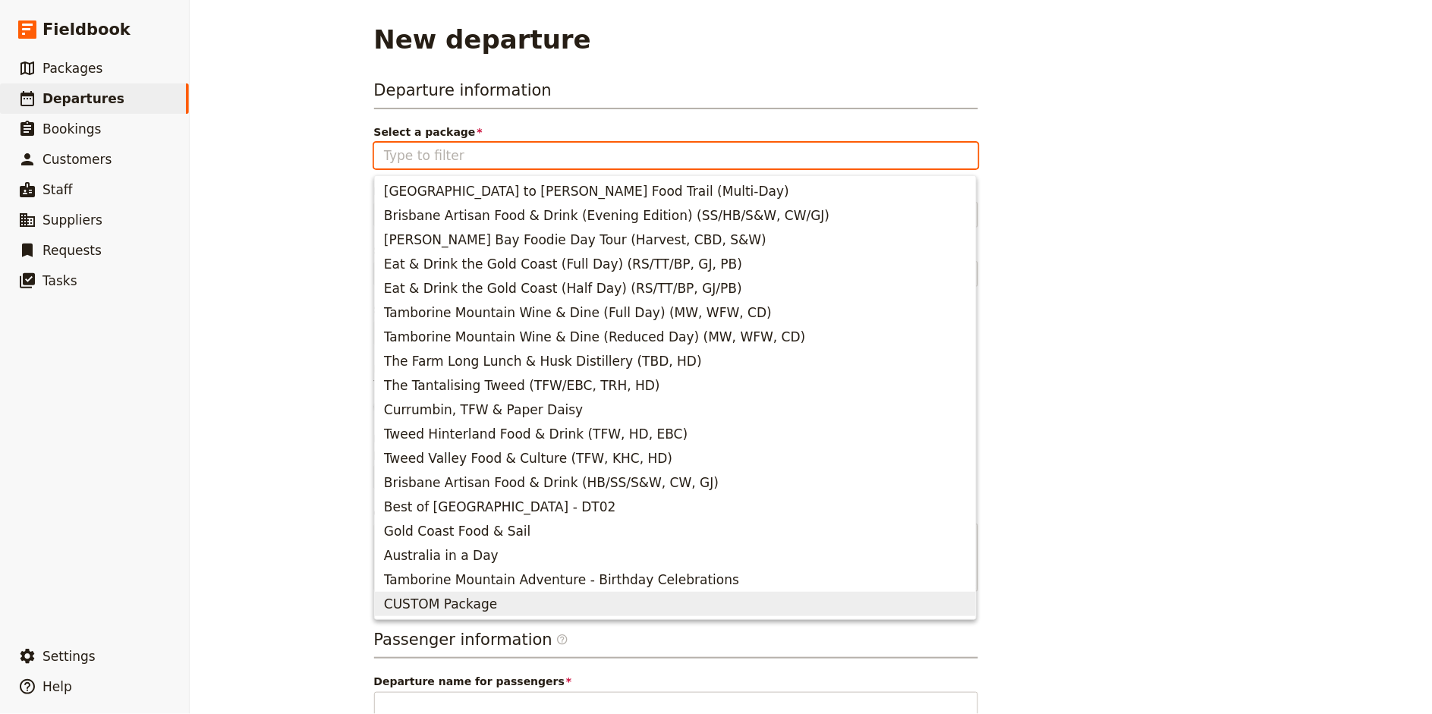
click at [508, 601] on span "CUSTOM Package" at bounding box center [675, 604] width 583 height 18
type input "CUSTOM Package"
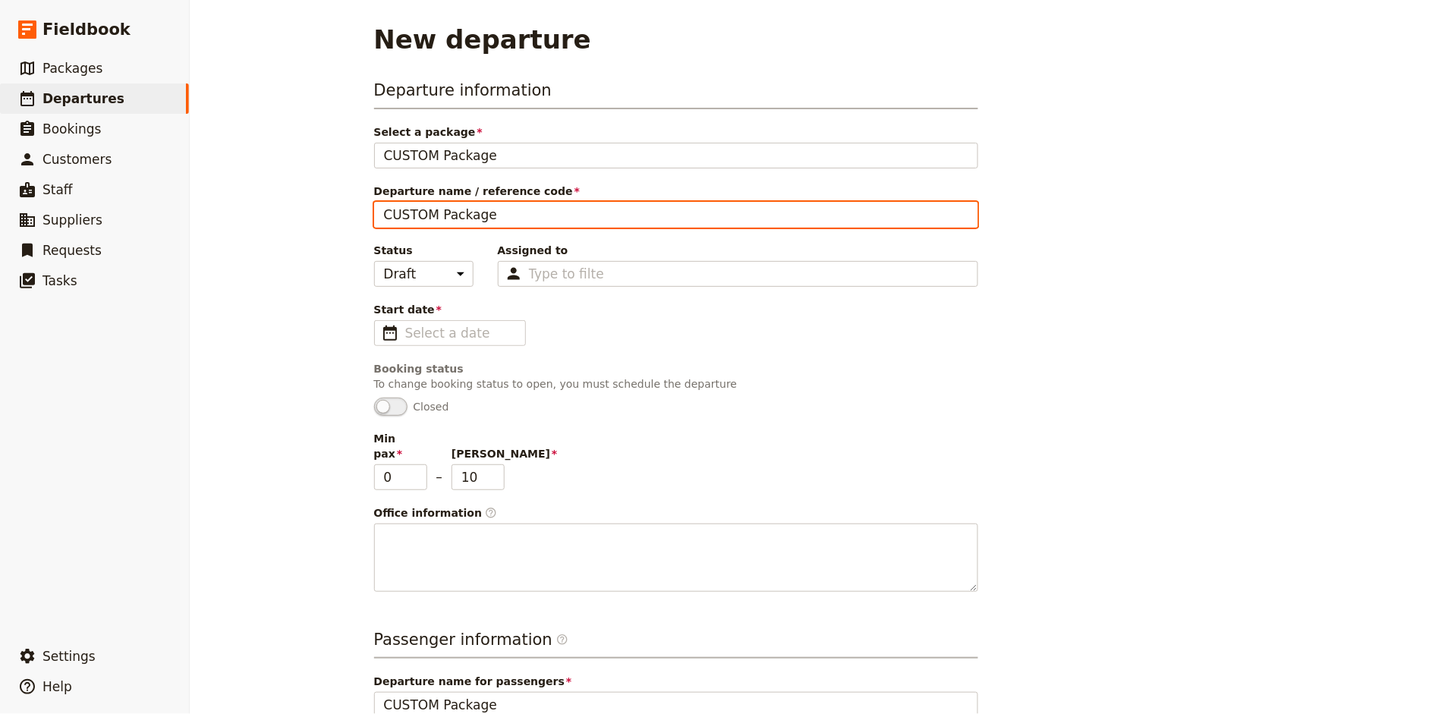
click at [464, 217] on input "CUSTOM Package" at bounding box center [676, 215] width 604 height 26
type input "Southern Crossings Famil - Amy - Aus in a Day (Heli)"
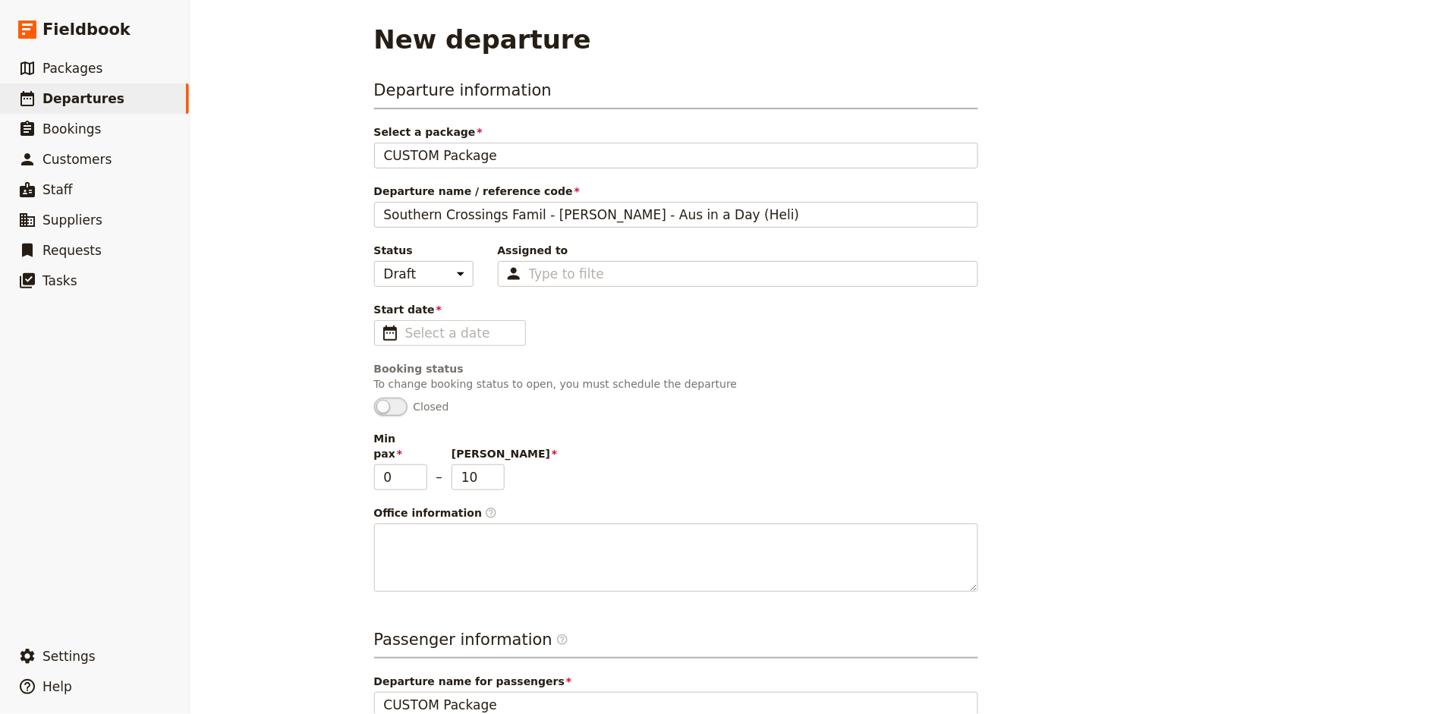
click at [995, 407] on div "Departure information Select a package CUSTOM Package CUSTOM Package Departure …" at bounding box center [811, 512] width 874 height 866
click at [439, 333] on input "dd/mm/yyyy" at bounding box center [460, 333] width 111 height 18
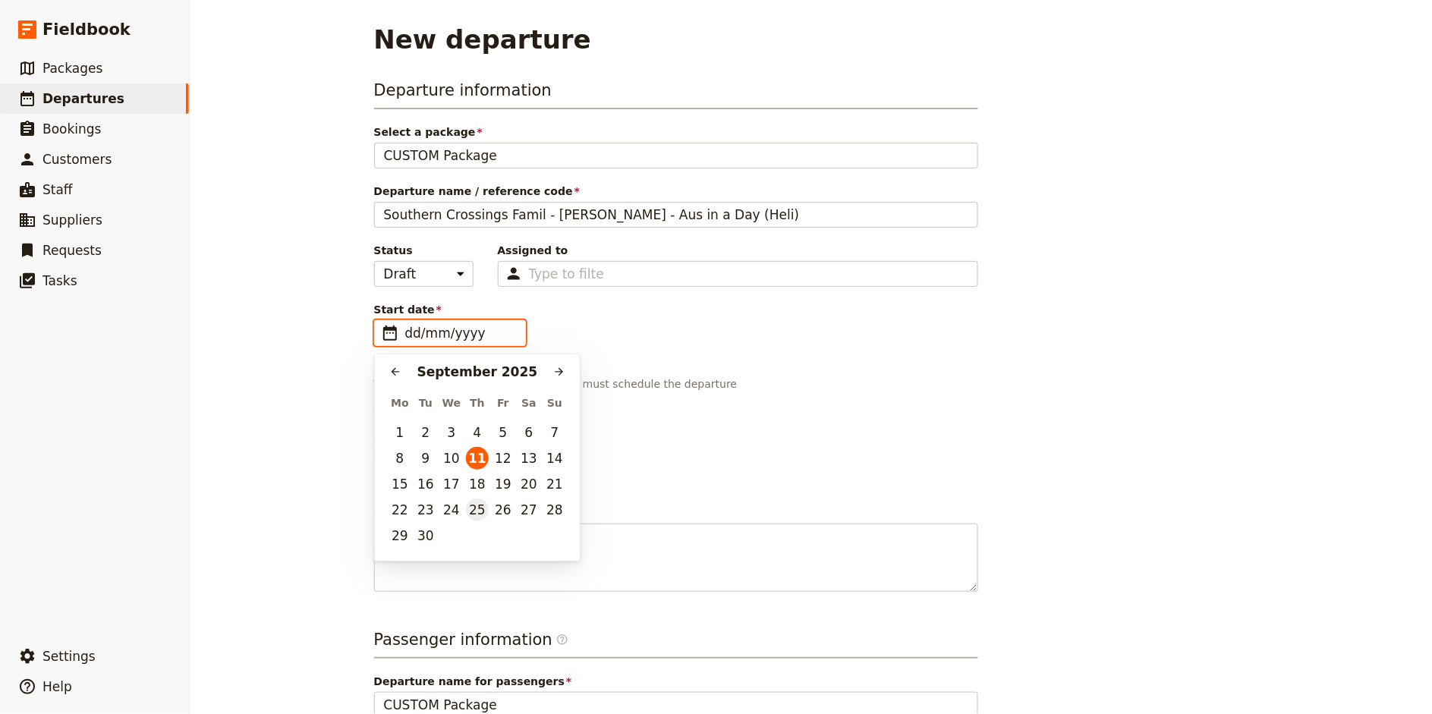
click at [473, 511] on button "25" at bounding box center [477, 509] width 23 height 23
type input "25/09/2025"
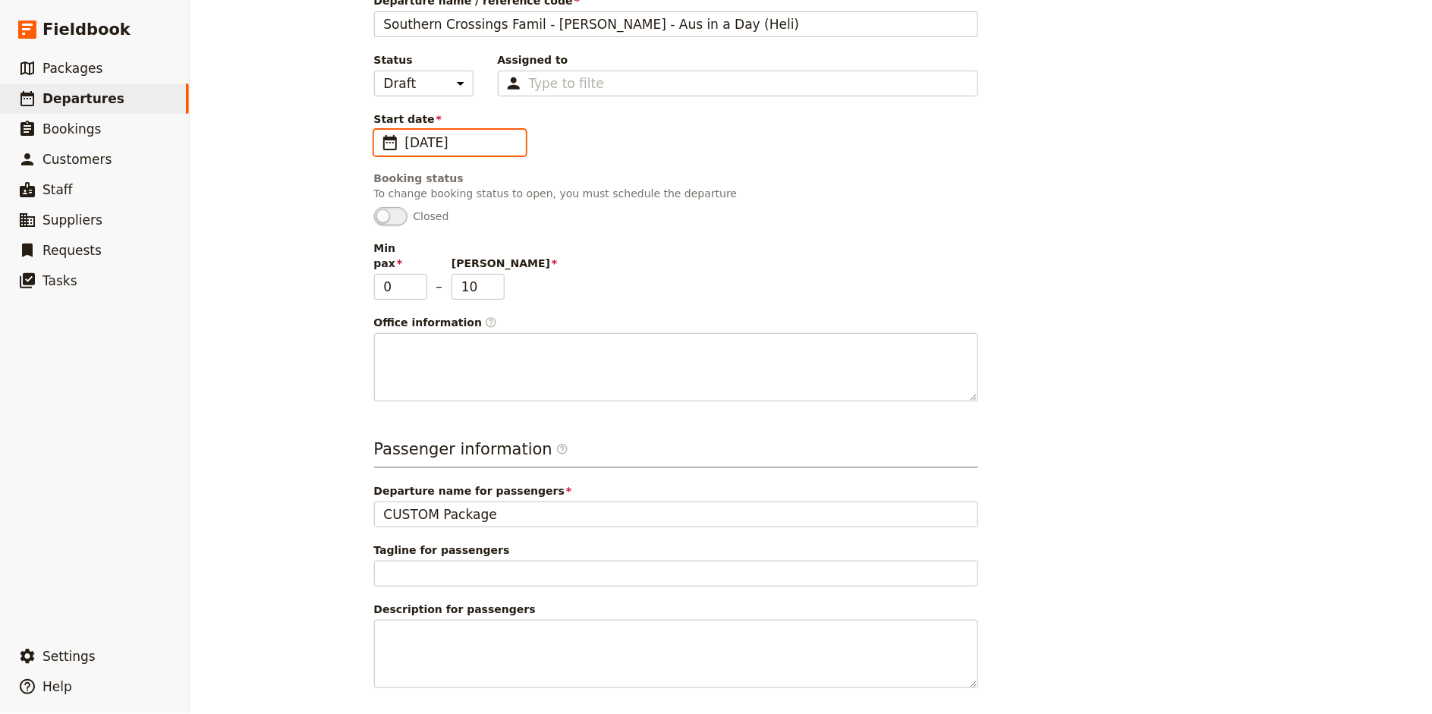
scroll to position [240, 0]
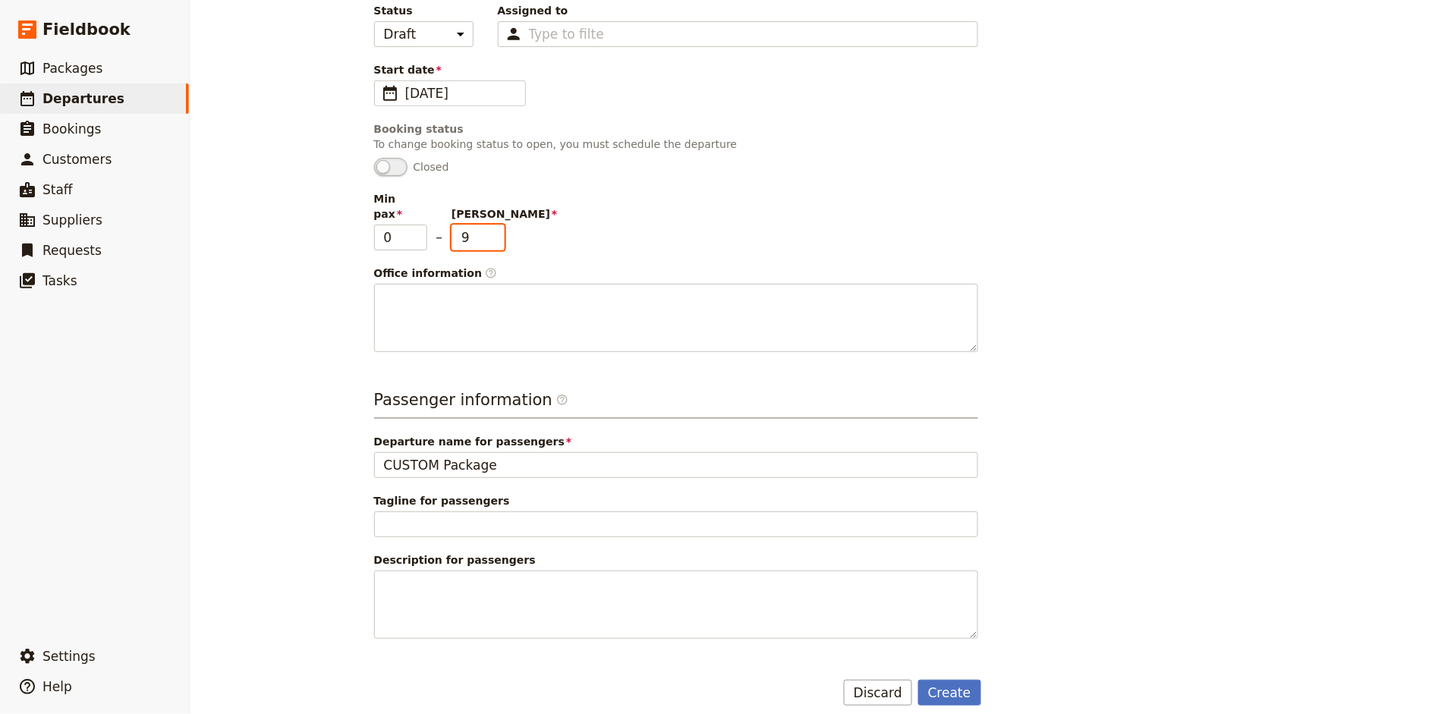
click at [498, 229] on input "9" at bounding box center [477, 238] width 53 height 26
click at [498, 229] on input "8" at bounding box center [477, 238] width 53 height 26
click at [498, 229] on input "7" at bounding box center [477, 238] width 53 height 26
click at [498, 229] on input "6" at bounding box center [477, 238] width 53 height 26
click at [498, 229] on input "5" at bounding box center [477, 238] width 53 height 26
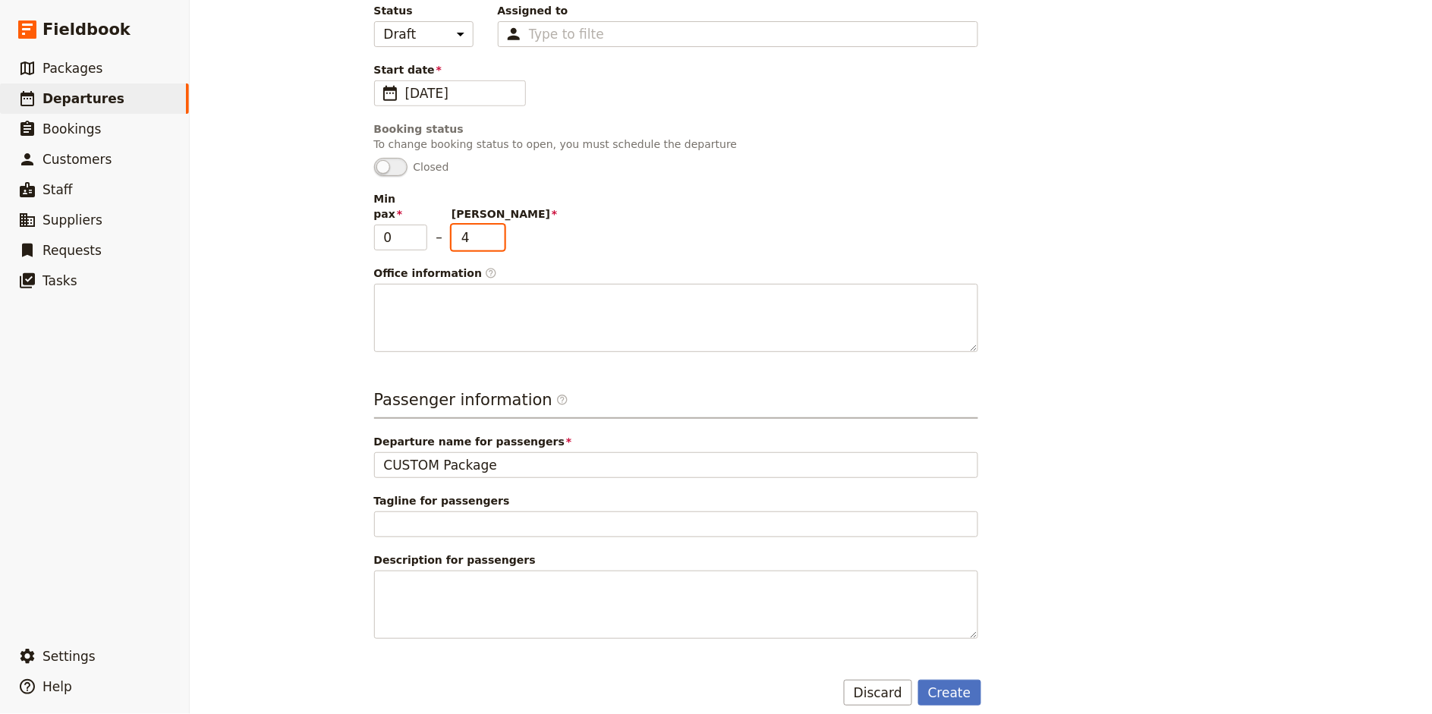
click at [498, 229] on input "4" at bounding box center [477, 238] width 53 height 26
click at [498, 229] on input "3" at bounding box center [477, 238] width 53 height 26
click at [498, 229] on input "2" at bounding box center [477, 238] width 53 height 26
type input "1"
click at [498, 229] on input "1" at bounding box center [477, 238] width 53 height 26
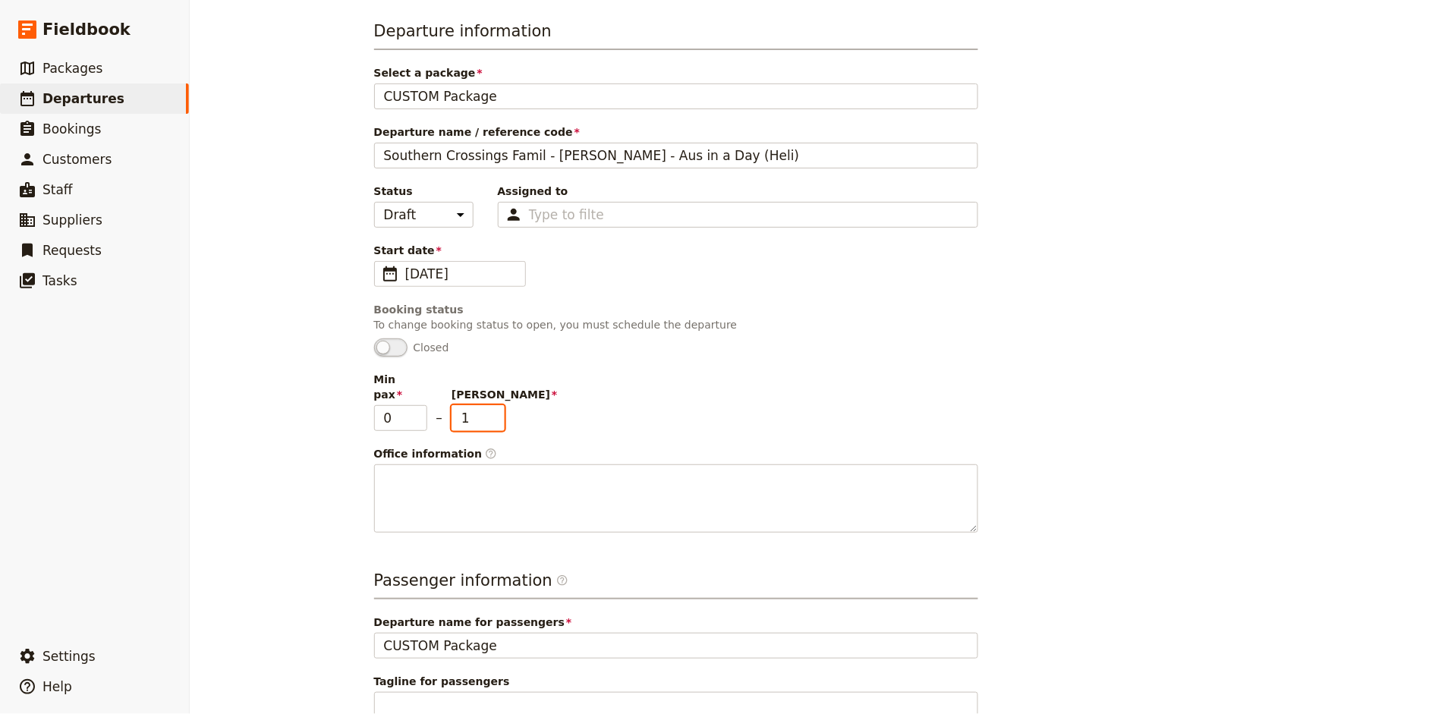
scroll to position [0, 0]
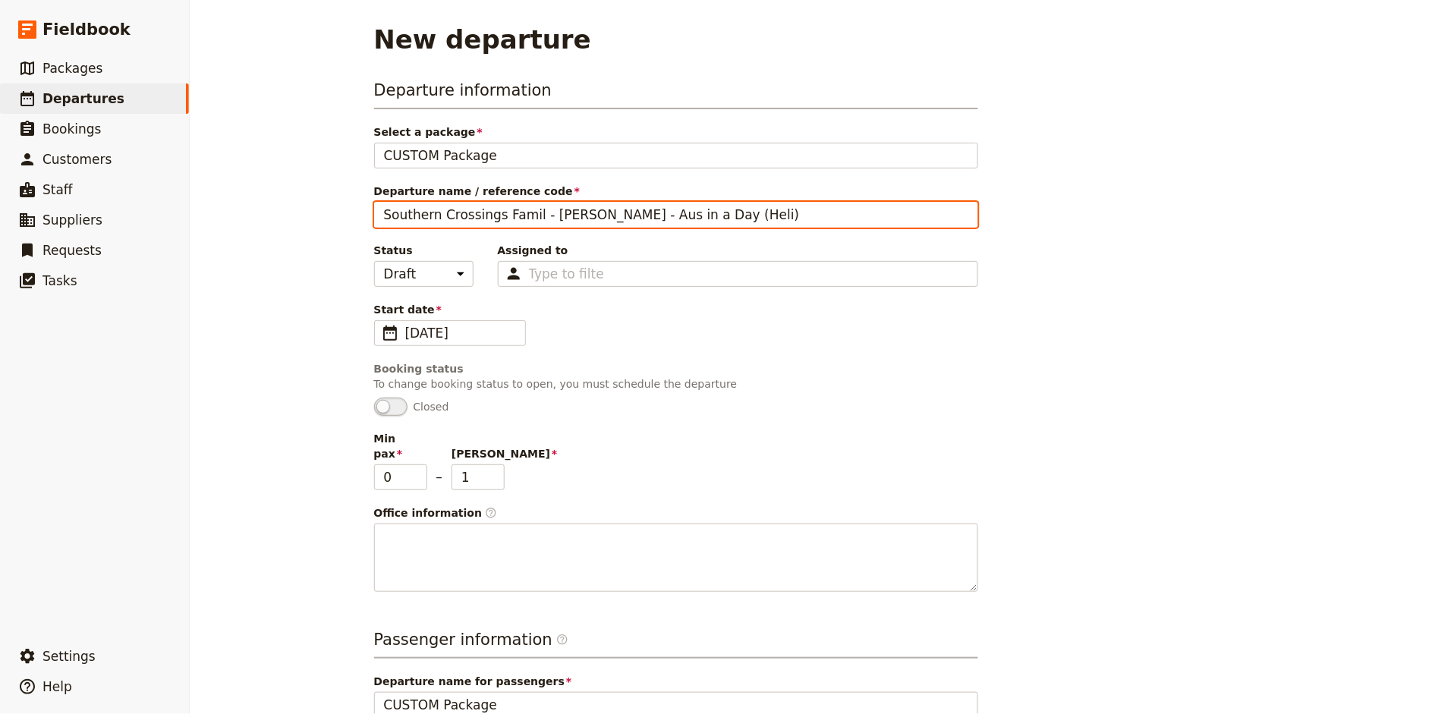
click at [465, 208] on input "Southern Crossings Famil - Amy - Aus in a Day (Heli)" at bounding box center [676, 215] width 604 height 26
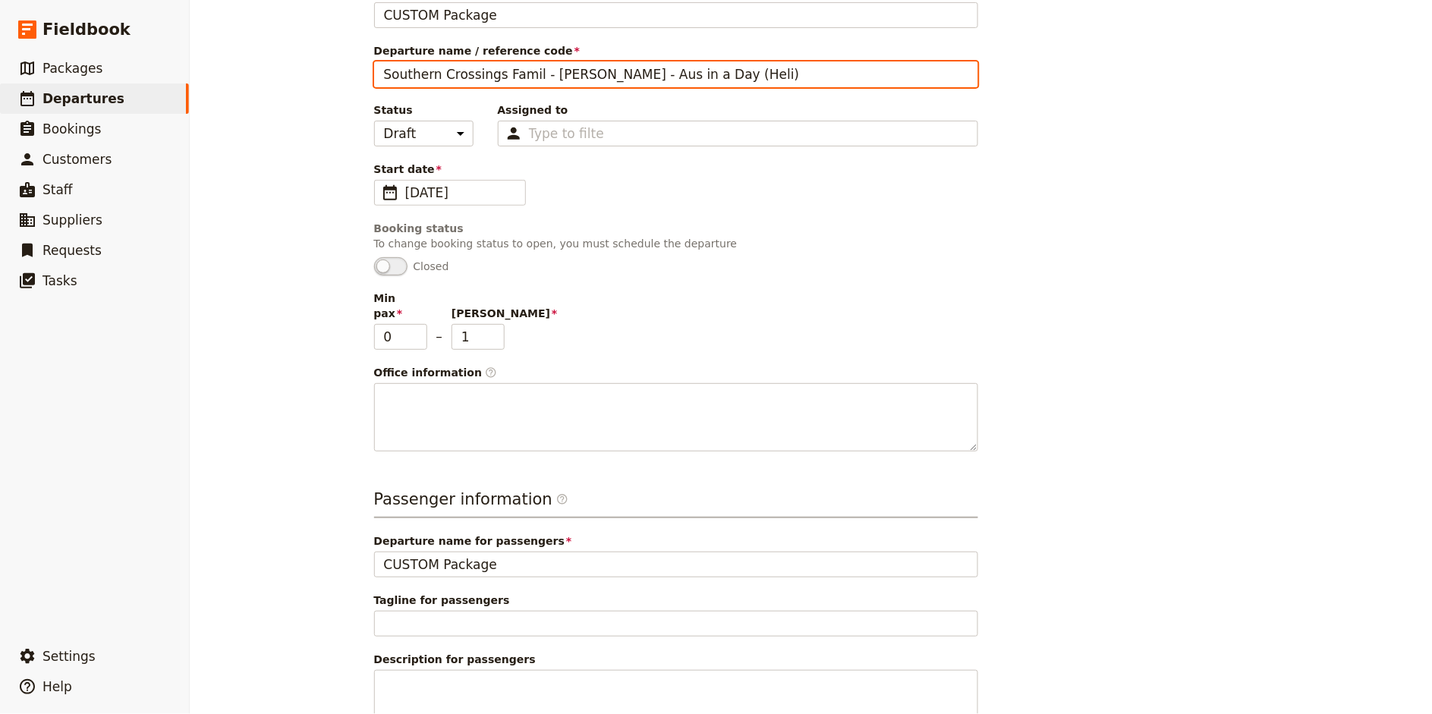
scroll to position [240, 0]
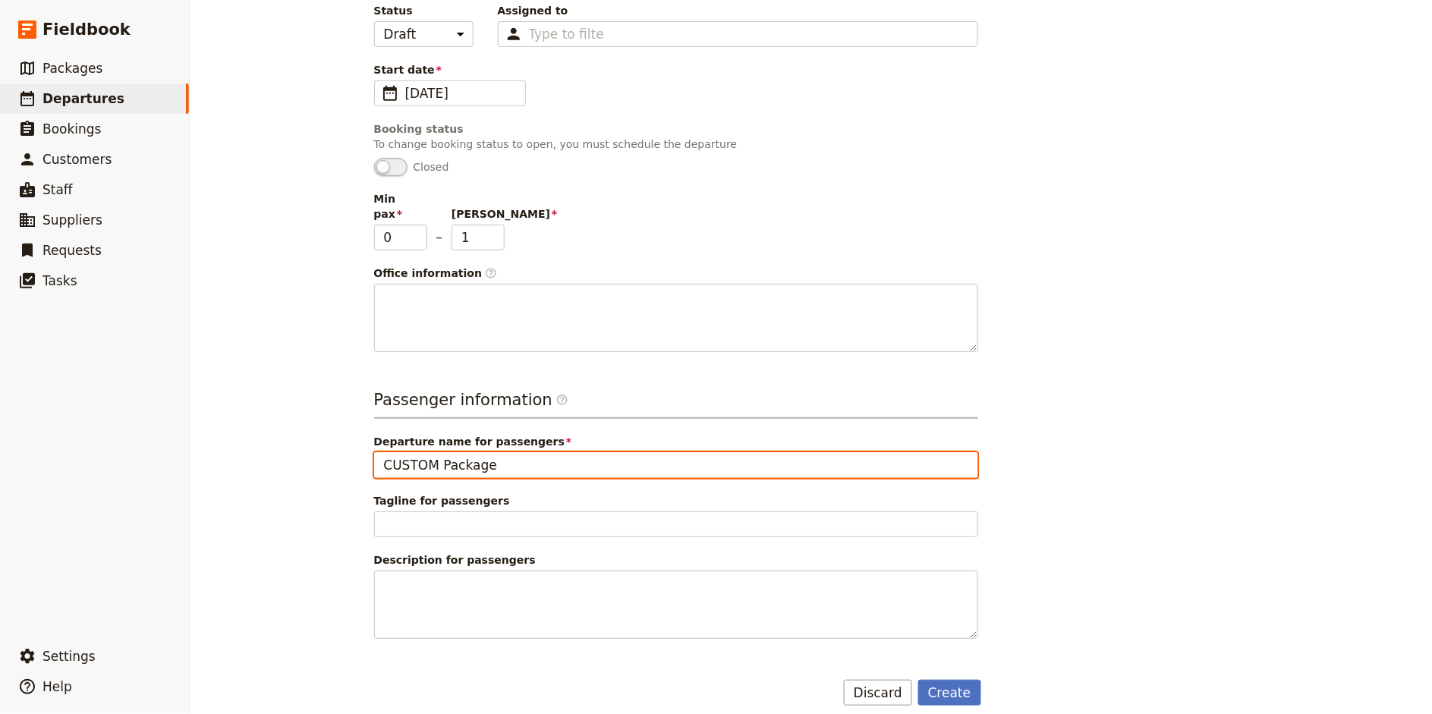
click at [453, 452] on input "CUSTOM Package" at bounding box center [676, 465] width 604 height 26
paste input "Southern Crossings Famil - Amy - Aus in a Day (Heli)"
type input "Southern Crossings Famil - Amy - Aus in a Day (Heli)"
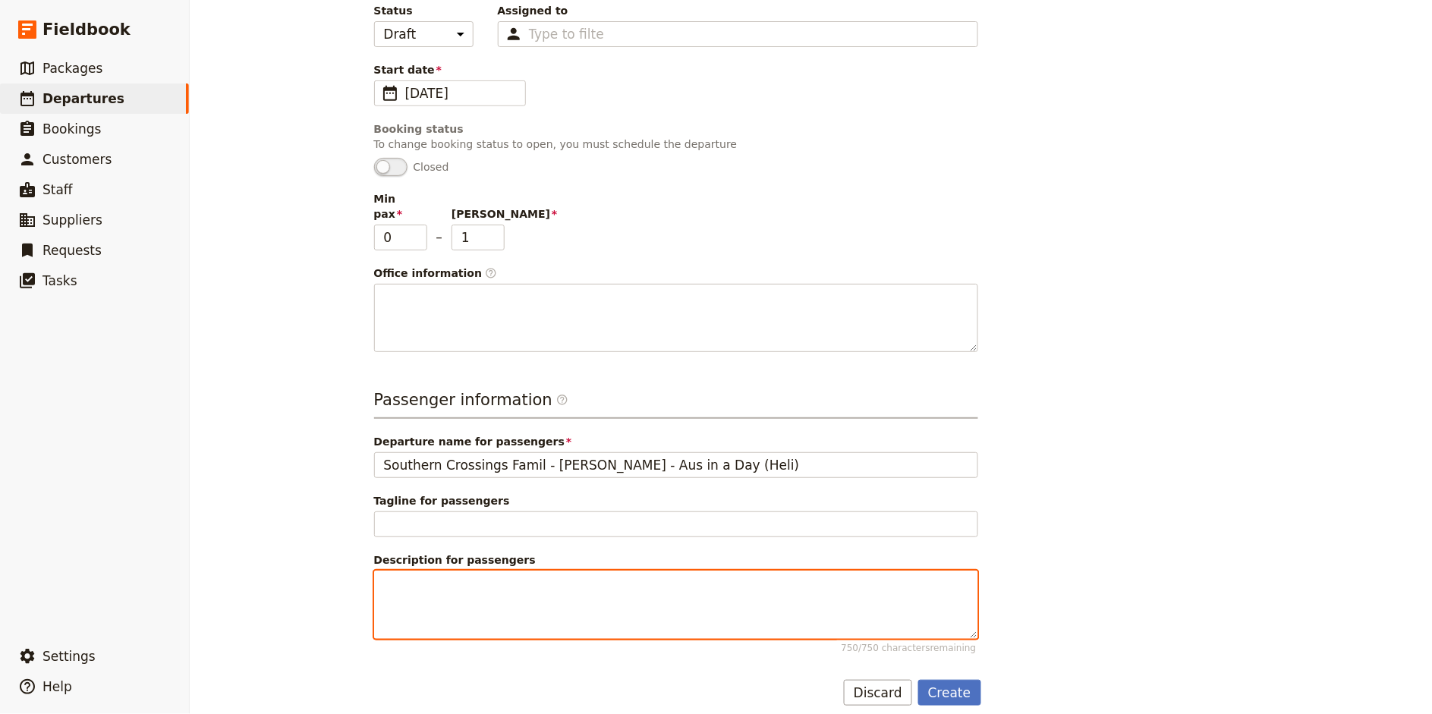
click at [440, 585] on textarea "Description for passengers 750 / 750 characters remaining" at bounding box center [676, 605] width 604 height 68
paste textarea "Amy has been with Steppes for nine years and works closely with Clare Higginson…"
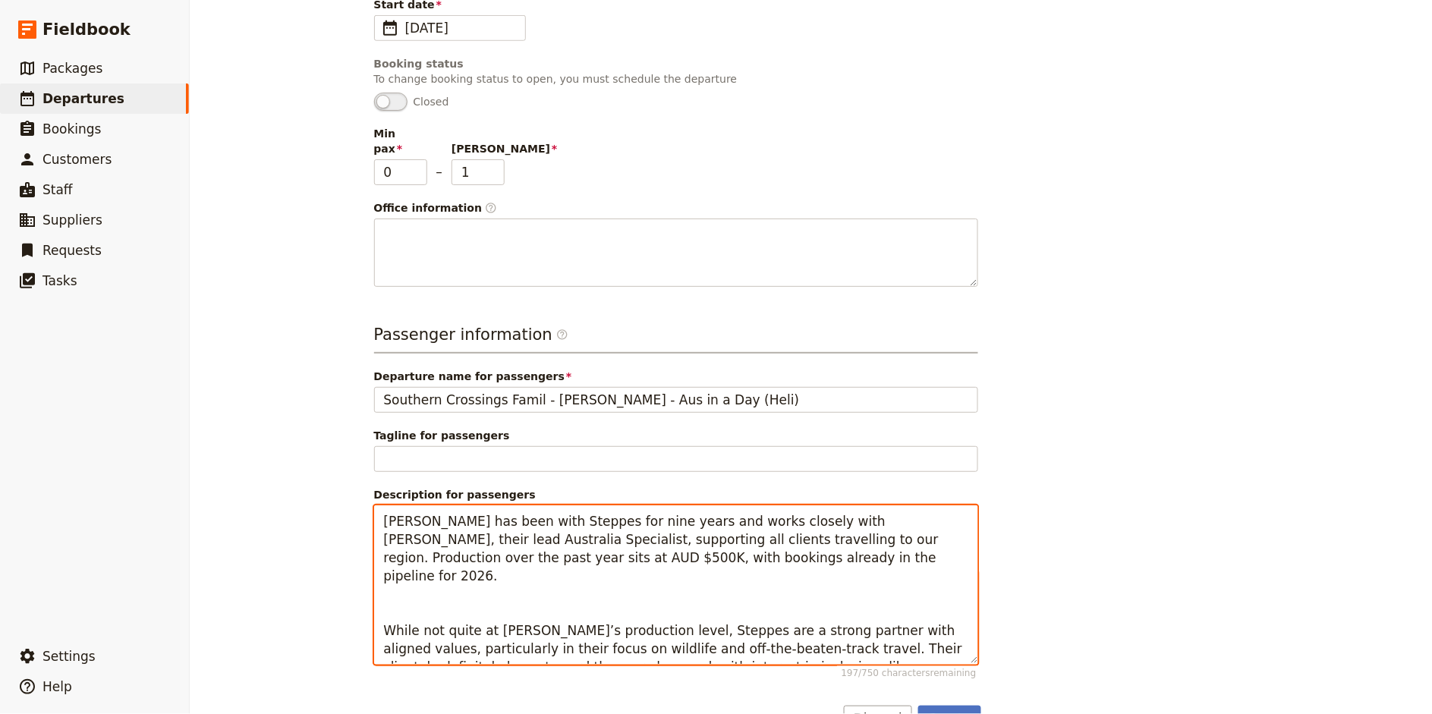
scroll to position [331, 0]
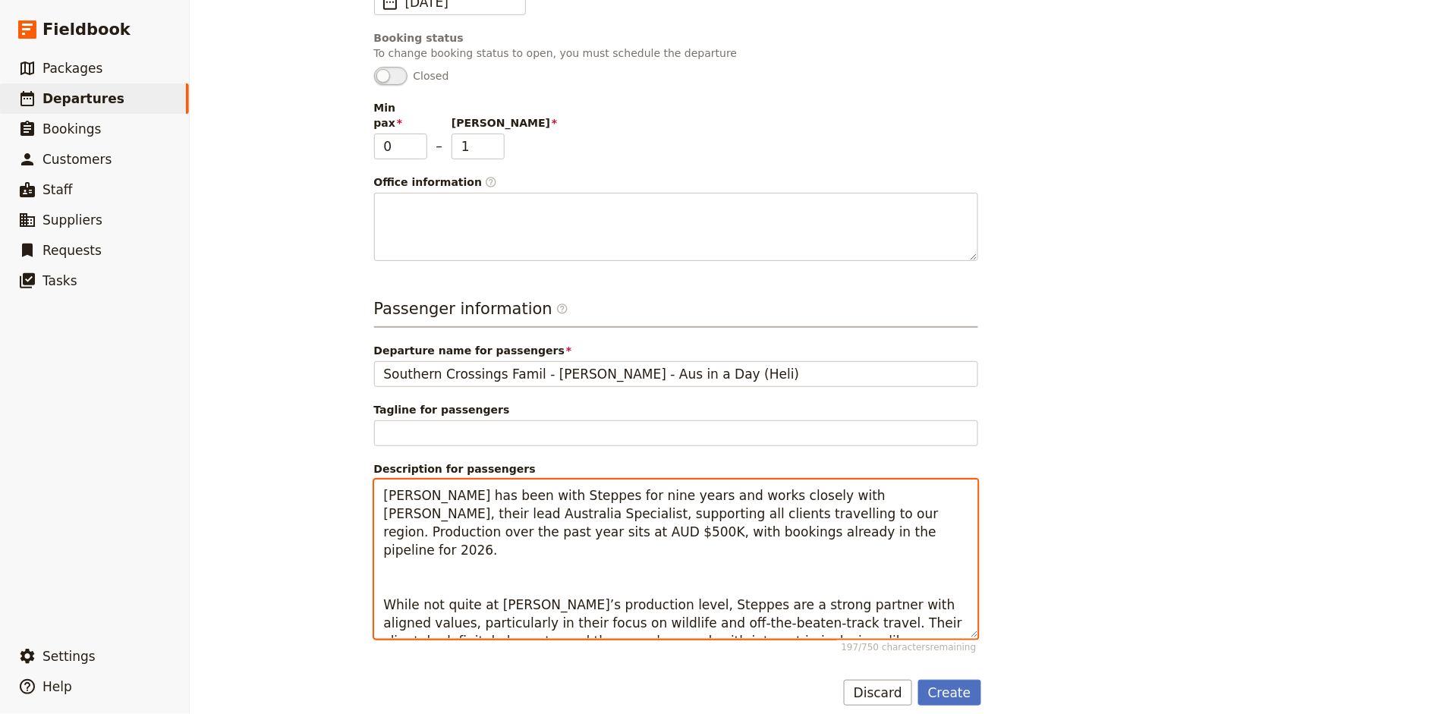
drag, startPoint x: 703, startPoint y: 497, endPoint x: 719, endPoint y: 516, distance: 24.3
click at [719, 516] on textarea "Amy has been with Steppes for nine years and works closely with Clare Higginson…" at bounding box center [676, 559] width 604 height 159
drag, startPoint x: 703, startPoint y: 495, endPoint x: 712, endPoint y: 521, distance: 27.4
click at [712, 521] on textarea "Amy has been with Steppes for nine years and works closely with Clare Higginson…" at bounding box center [676, 559] width 604 height 159
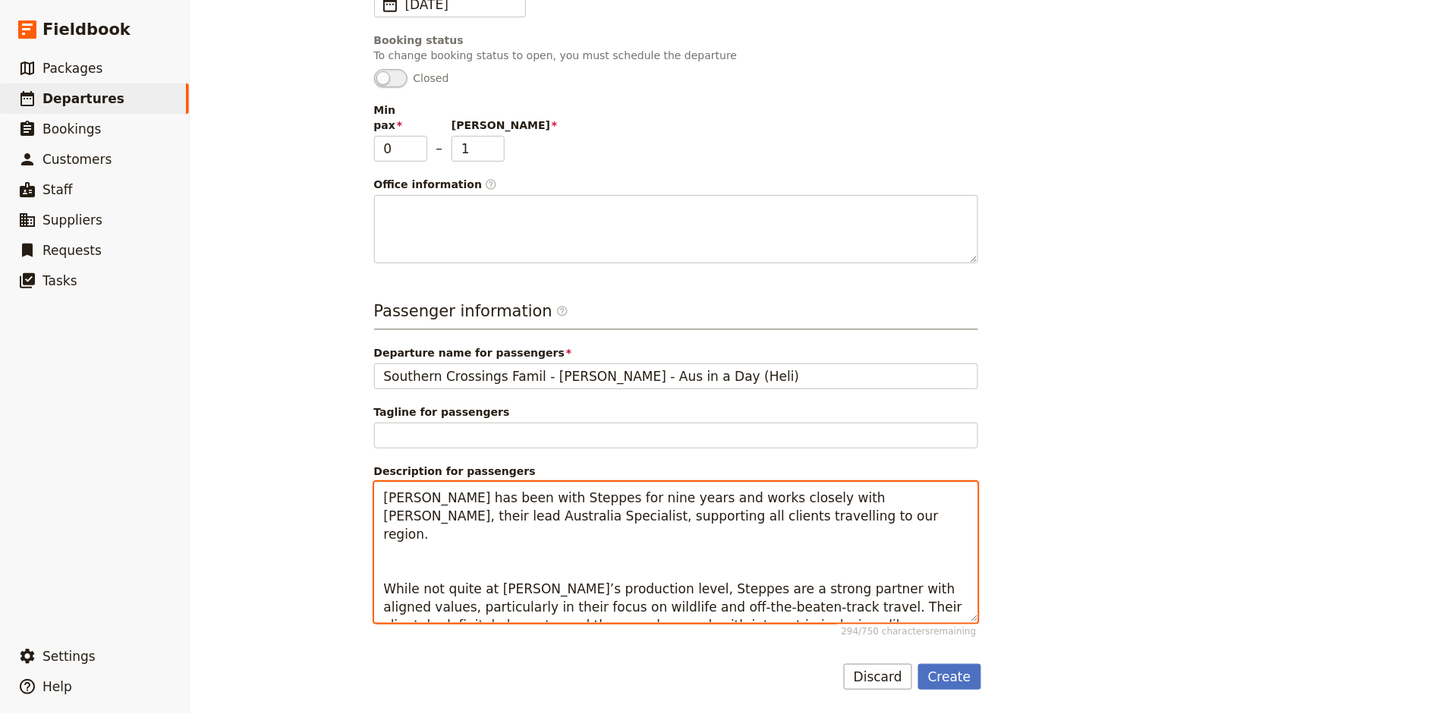
scroll to position [313, 0]
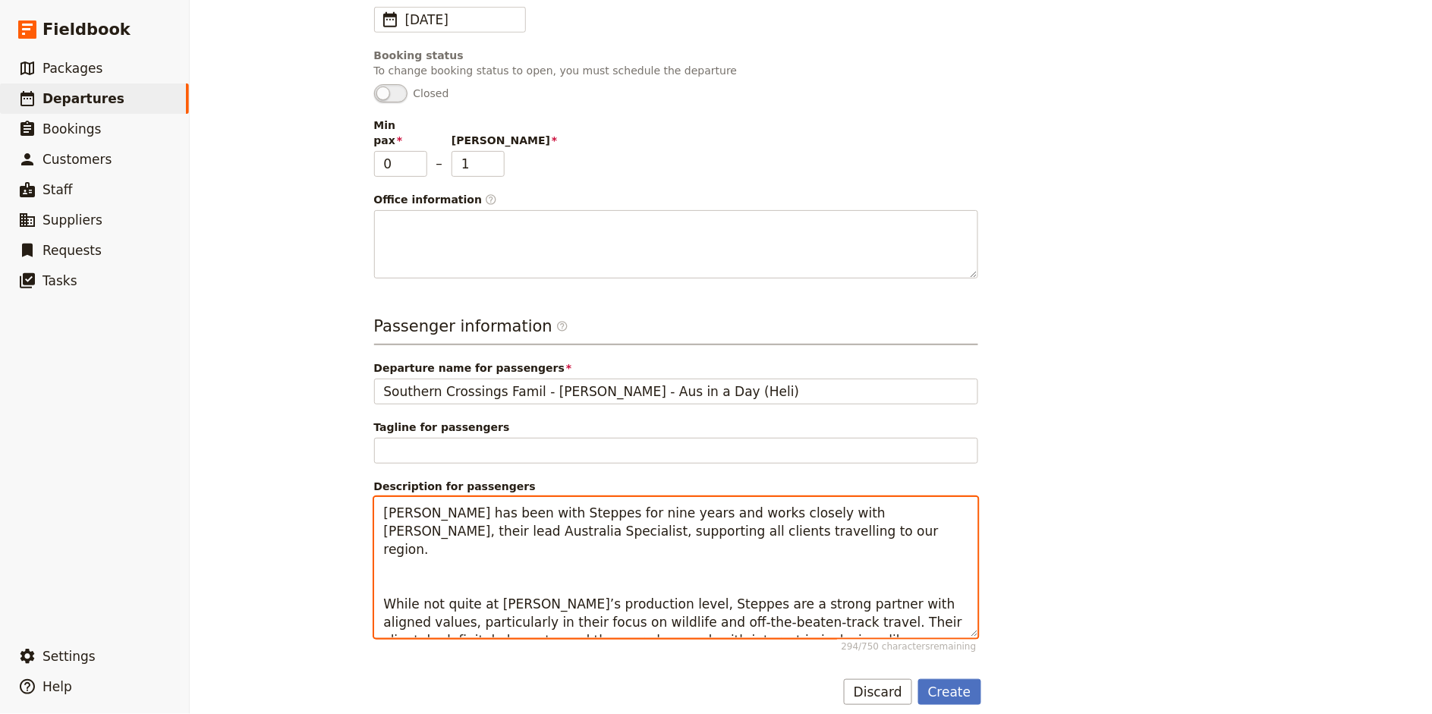
drag, startPoint x: 627, startPoint y: 571, endPoint x: 401, endPoint y: 556, distance: 226.6
click at [401, 556] on textarea "Amy has been with Steppes for nine years and works closely with Clare Higginson…" at bounding box center [676, 567] width 604 height 141
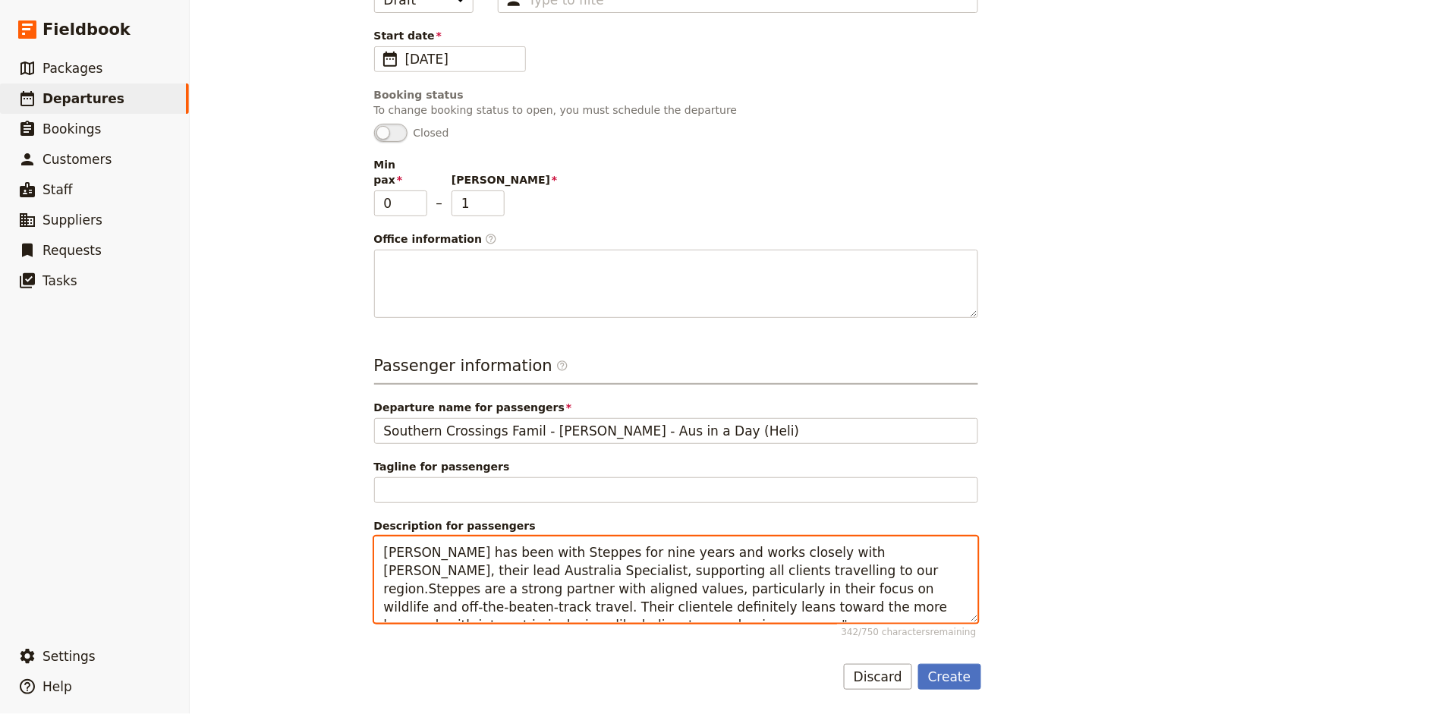
scroll to position [259, 0]
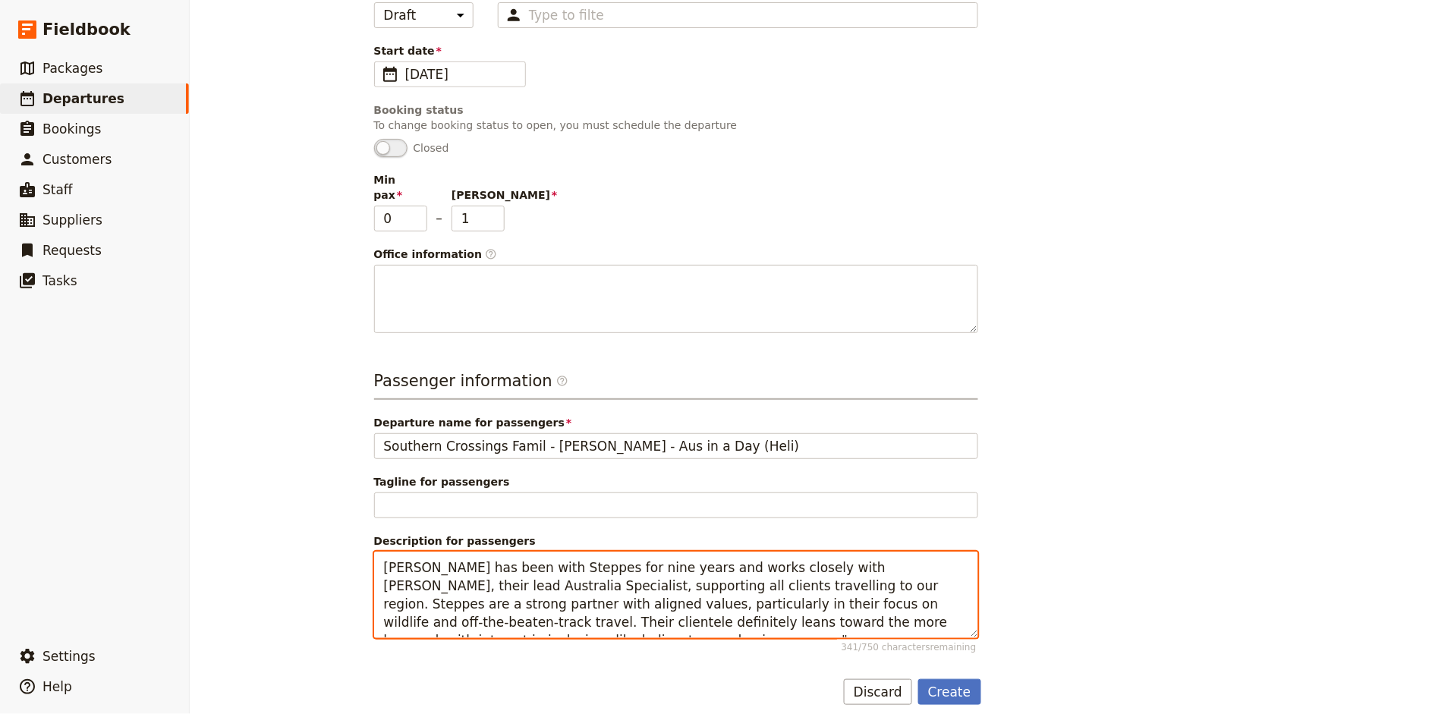
click at [939, 610] on textarea "Amy has been with Steppes for nine years and works closely with Clare Higginson…" at bounding box center [676, 595] width 604 height 86
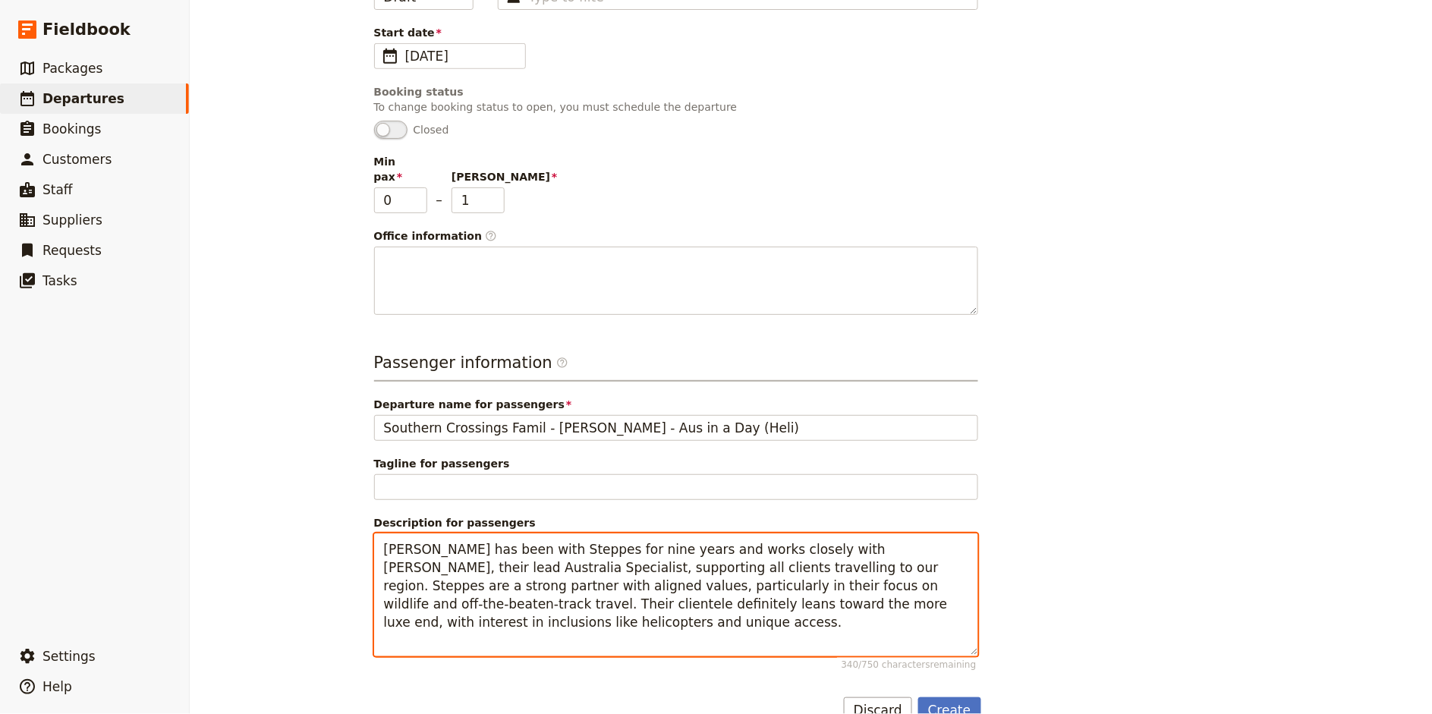
scroll to position [294, 0]
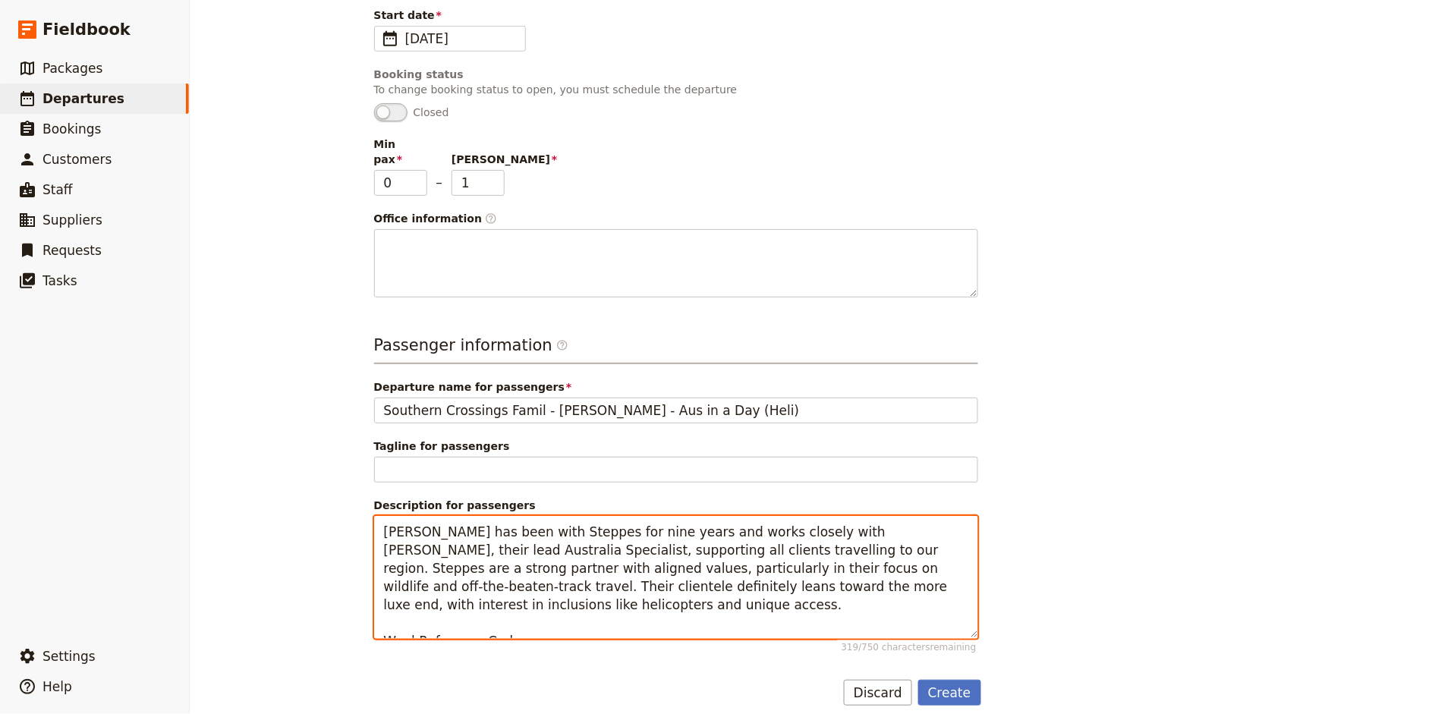
paste textarea "GYMED"
type textarea "Amy has been with Steppes for nine years and works closely with Clare Higginson…"
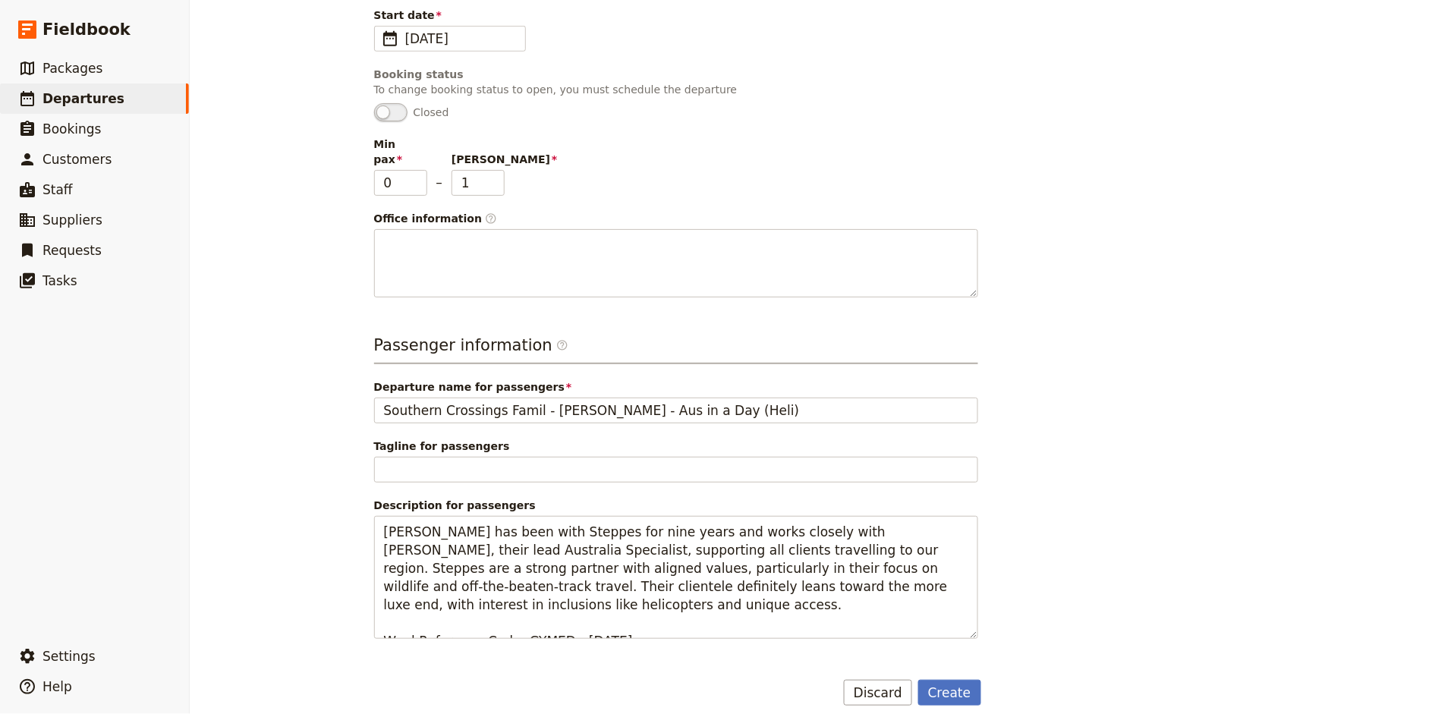
click at [1104, 665] on div "Departure information Select a package CUSTOM Package CUSTOM Package Departure …" at bounding box center [811, 245] width 874 height 921
click at [970, 680] on button "Create" at bounding box center [949, 693] width 63 height 26
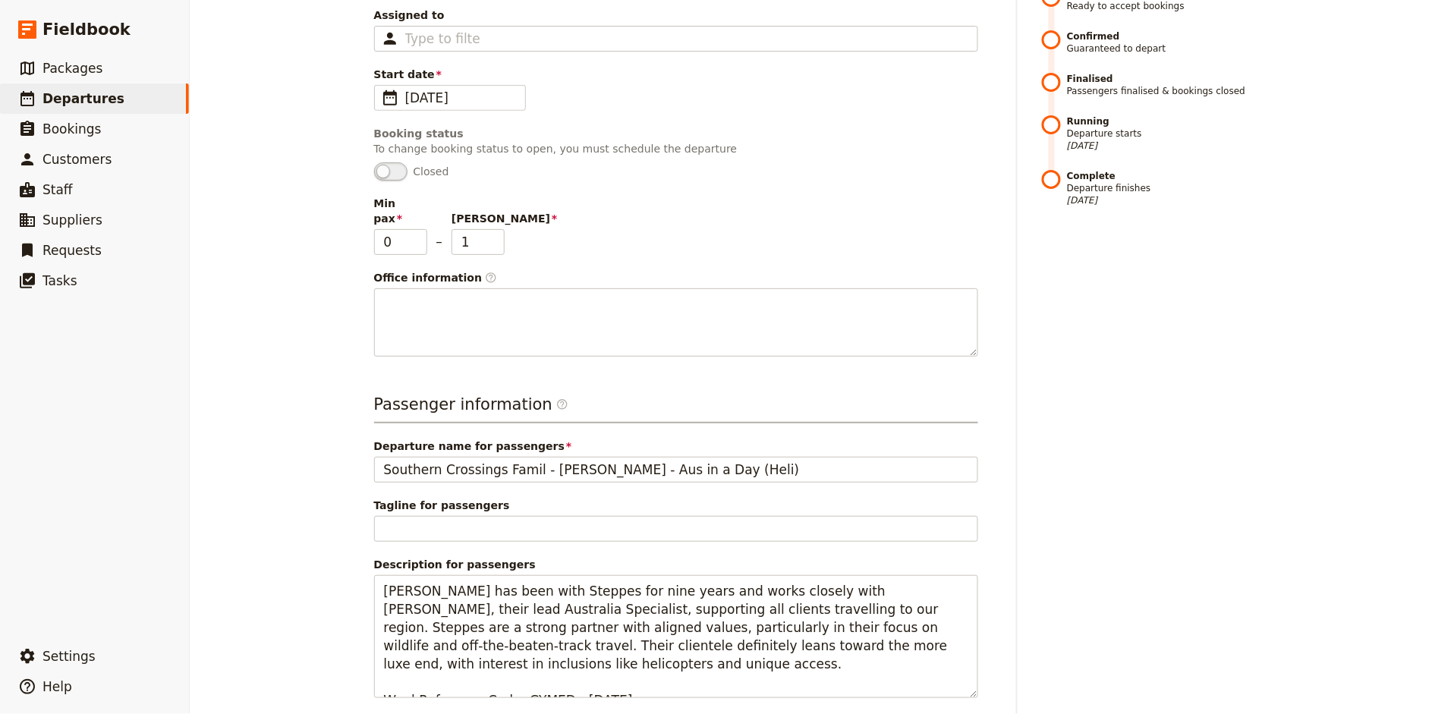
scroll to position [397, 0]
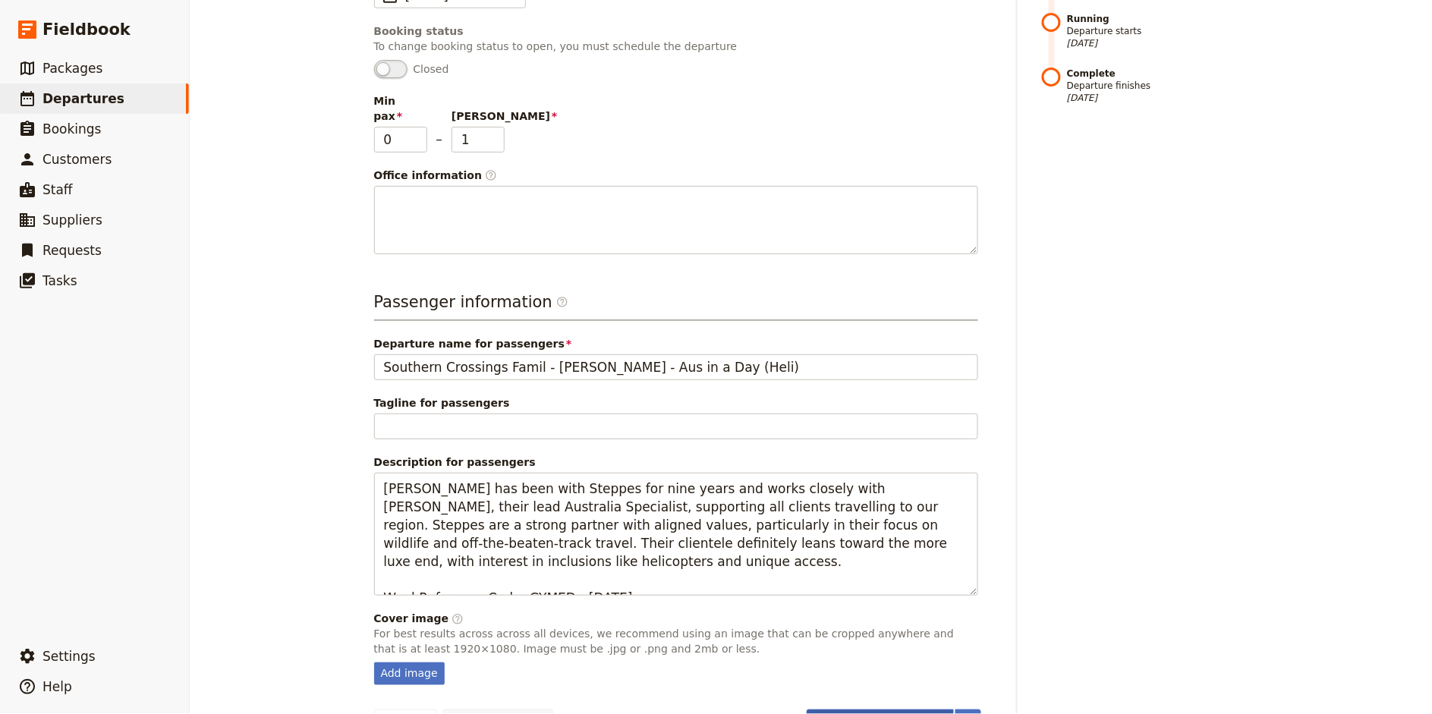
click at [866, 709] on button "Schedule departure" at bounding box center [880, 722] width 147 height 26
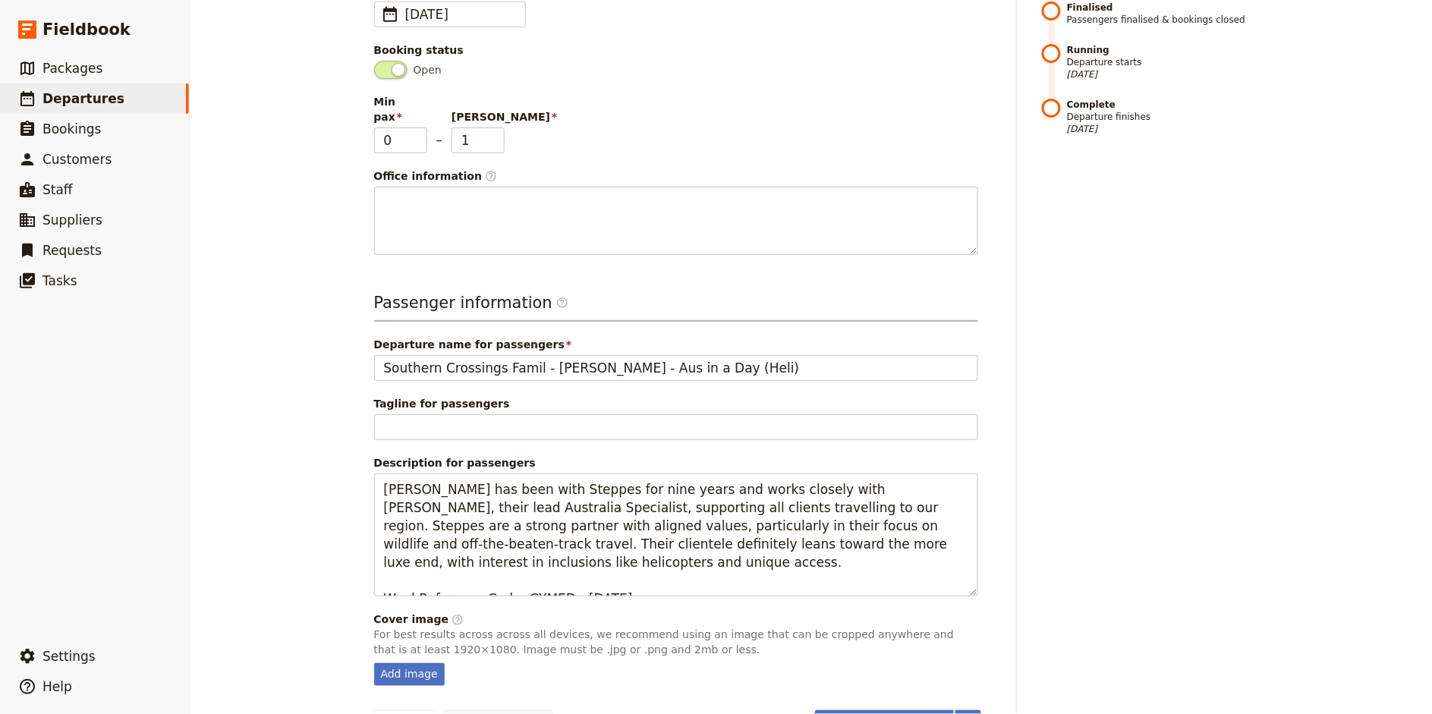
scroll to position [0, 0]
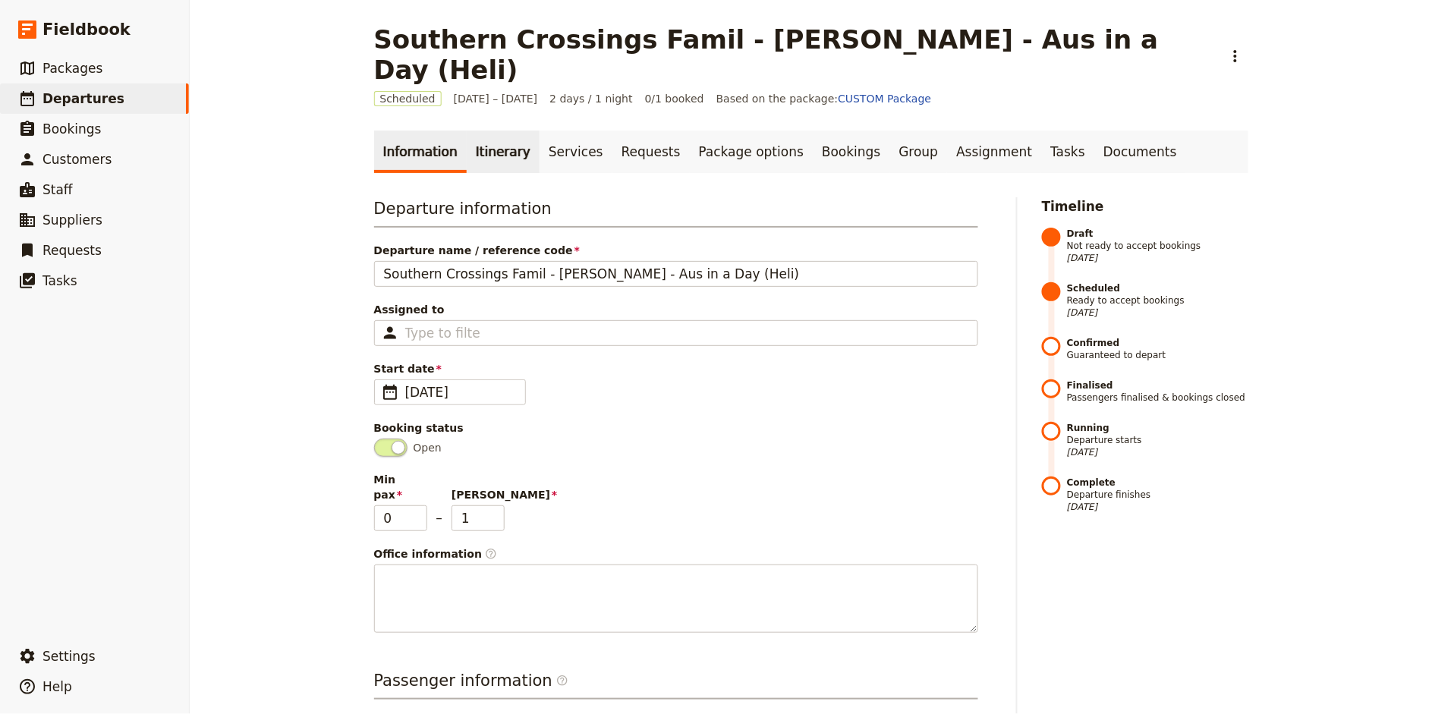
click at [487, 131] on link "Itinerary" at bounding box center [503, 152] width 73 height 42
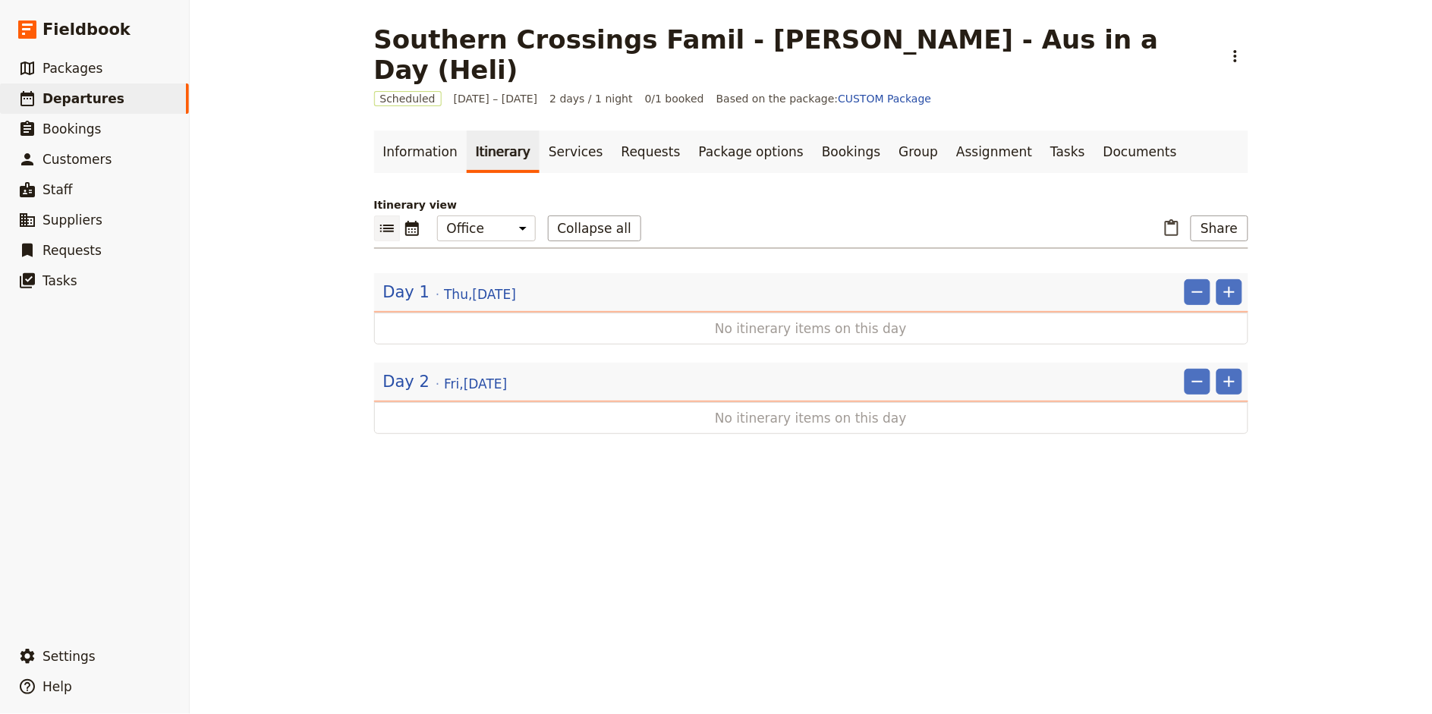
click at [1304, 241] on div "Southern Crossings Famil - Amy - Aus in a Day (Heli) ​ Scheduled 25 – 26 Sep 20…" at bounding box center [811, 357] width 1242 height 714
click at [1229, 283] on icon "Add" at bounding box center [1229, 292] width 18 height 18
click at [1196, 297] on span "Add itinerary item" at bounding box center [1184, 294] width 96 height 15
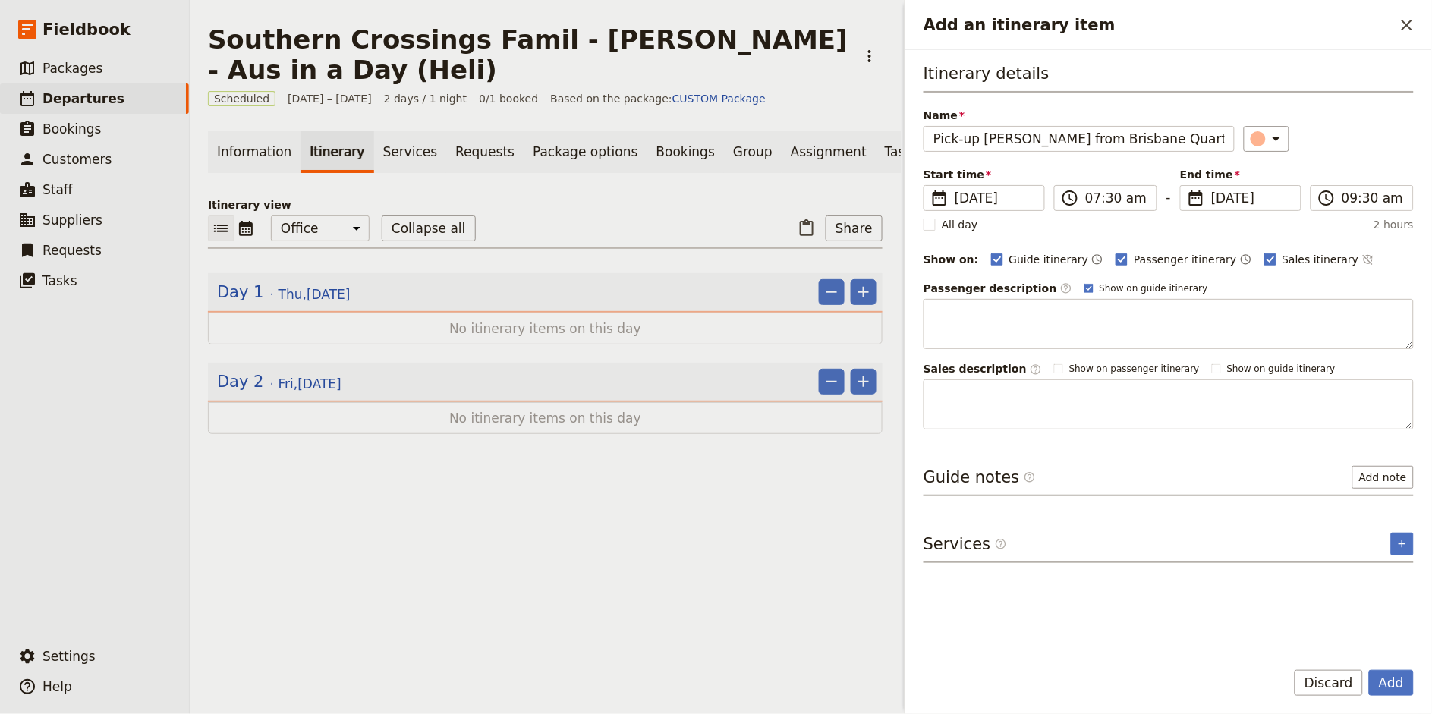
type input "Pick-up Amy from Brisbane Quarters"
click at [1150, 257] on span "Passenger itinerary" at bounding box center [1185, 259] width 102 height 15
click at [1115, 252] on input "Passenger itinerary" at bounding box center [1115, 251] width 1 height 1
checkbox input "false"
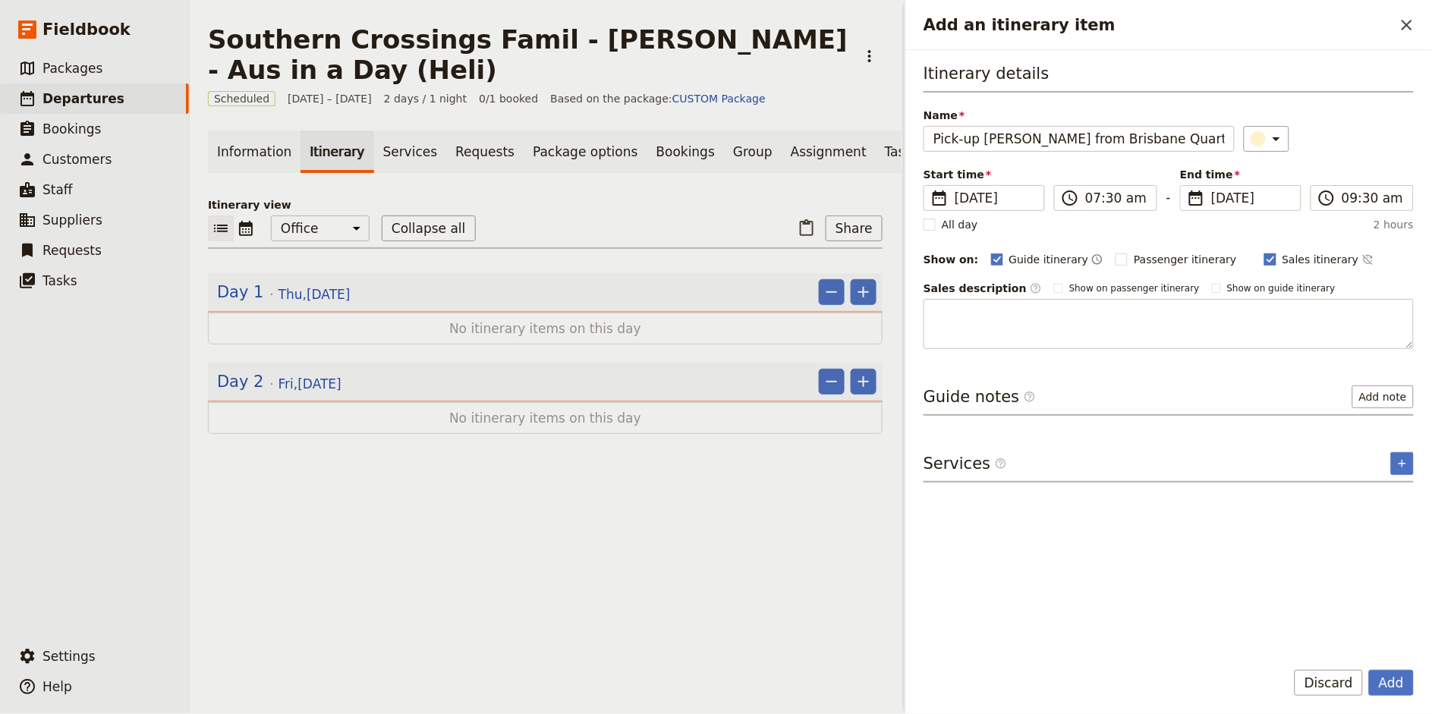
click at [1288, 262] on span "Sales itinerary" at bounding box center [1320, 259] width 77 height 15
click at [1264, 252] on input "Sales itinerary" at bounding box center [1263, 251] width 1 height 1
checkbox input "false"
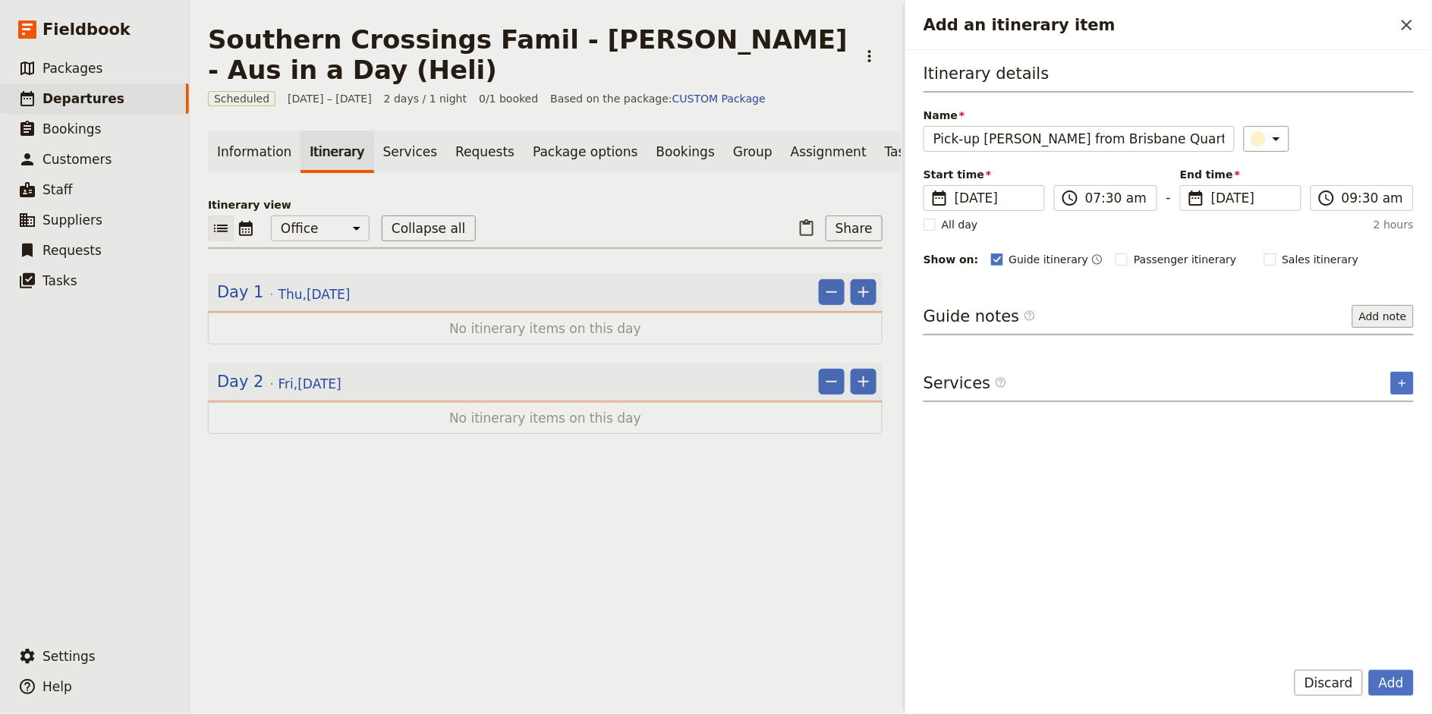
click at [1367, 313] on button "Add note" at bounding box center [1382, 316] width 61 height 23
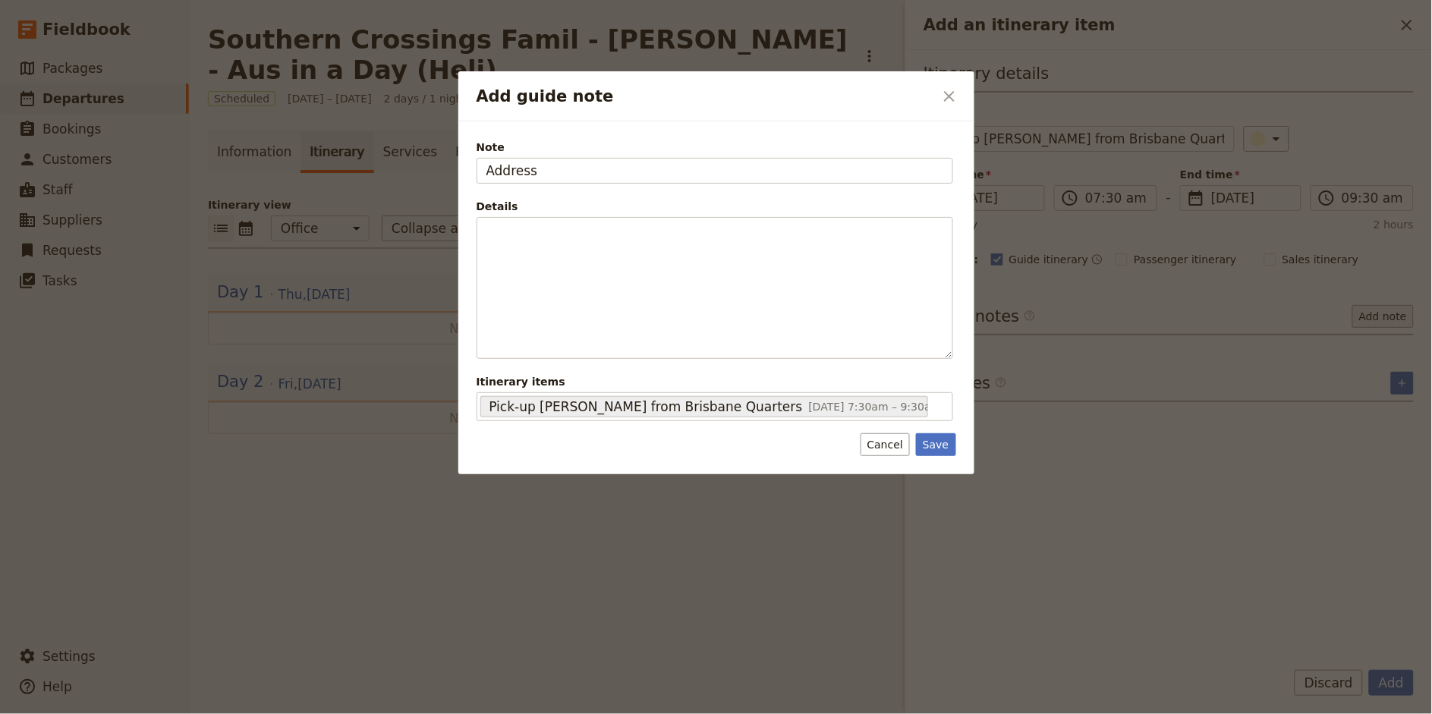
type input "Address"
click at [936, 447] on button "Save" at bounding box center [935, 444] width 39 height 23
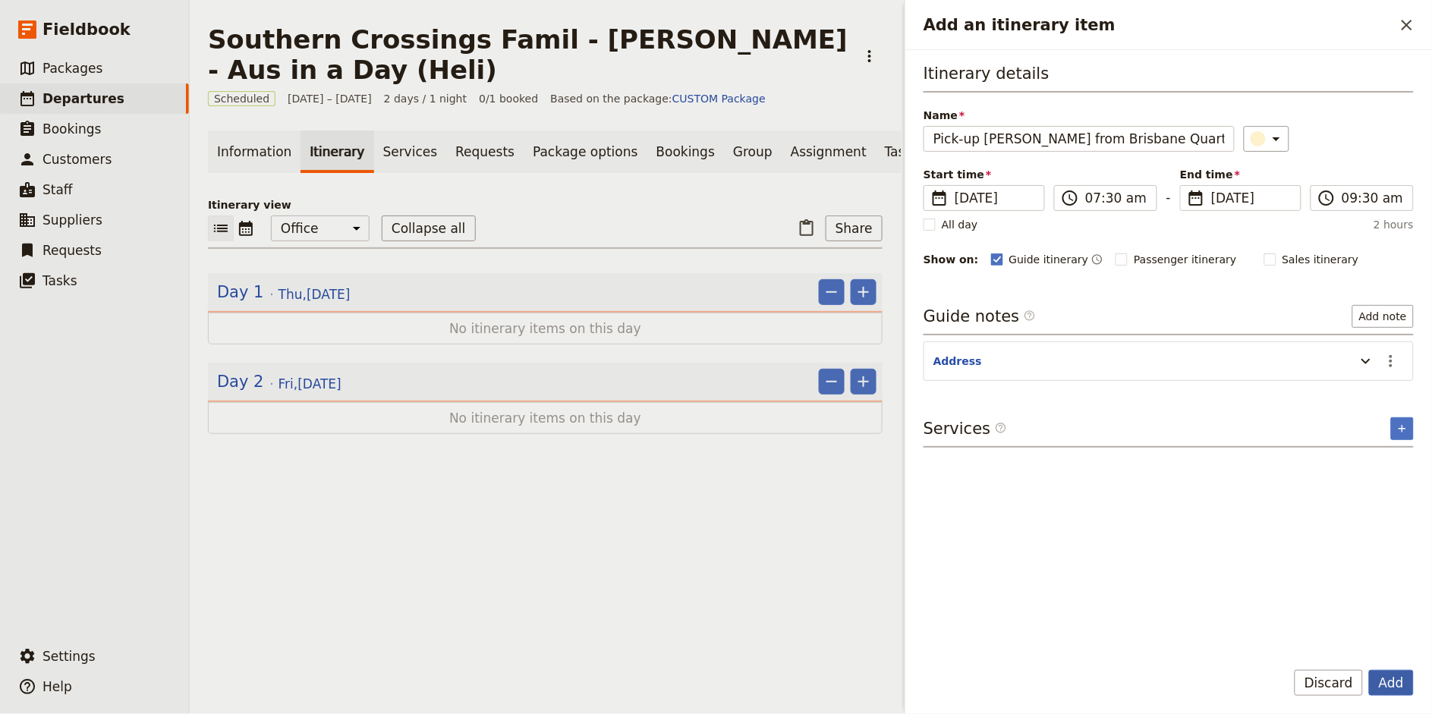
click at [1395, 690] on button "Add" at bounding box center [1391, 683] width 45 height 26
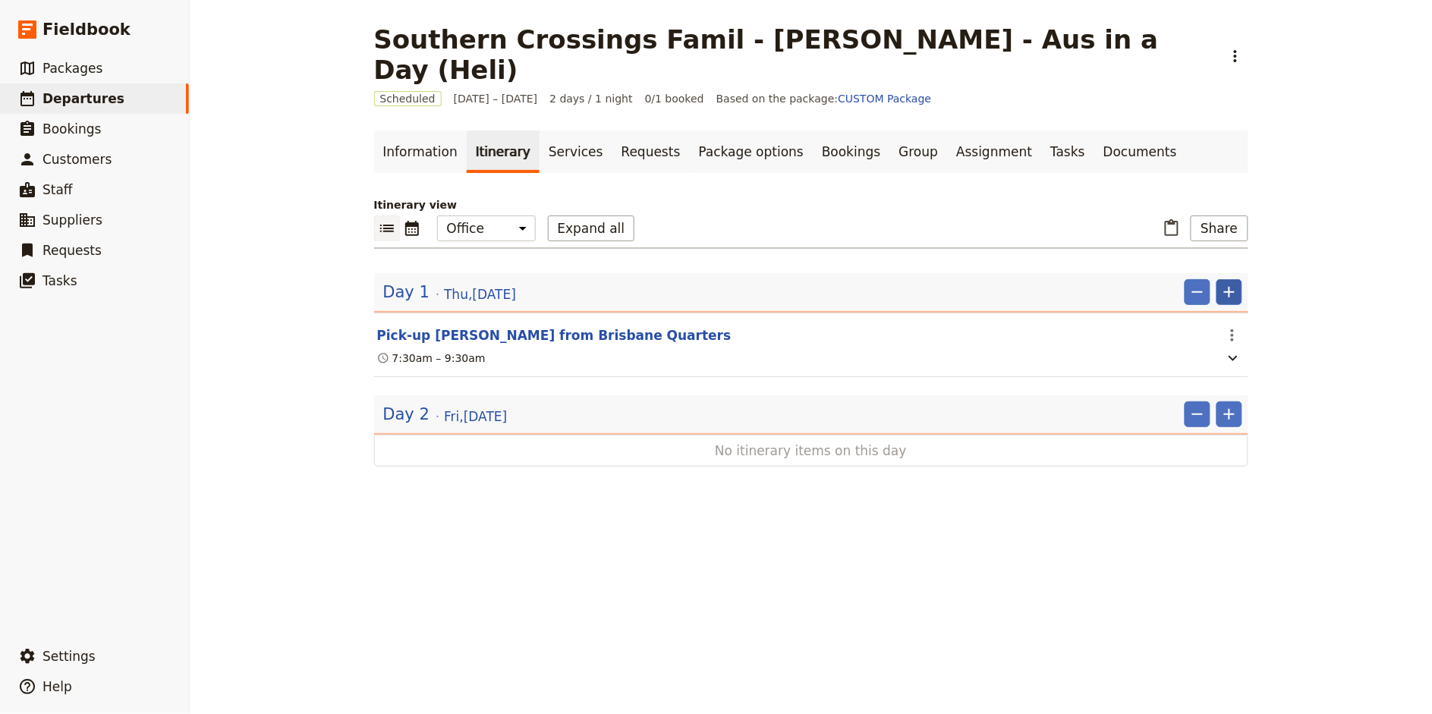
click at [1228, 287] on icon "Add" at bounding box center [1229, 292] width 11 height 11
click at [1216, 291] on span "Add itinerary item" at bounding box center [1184, 294] width 96 height 15
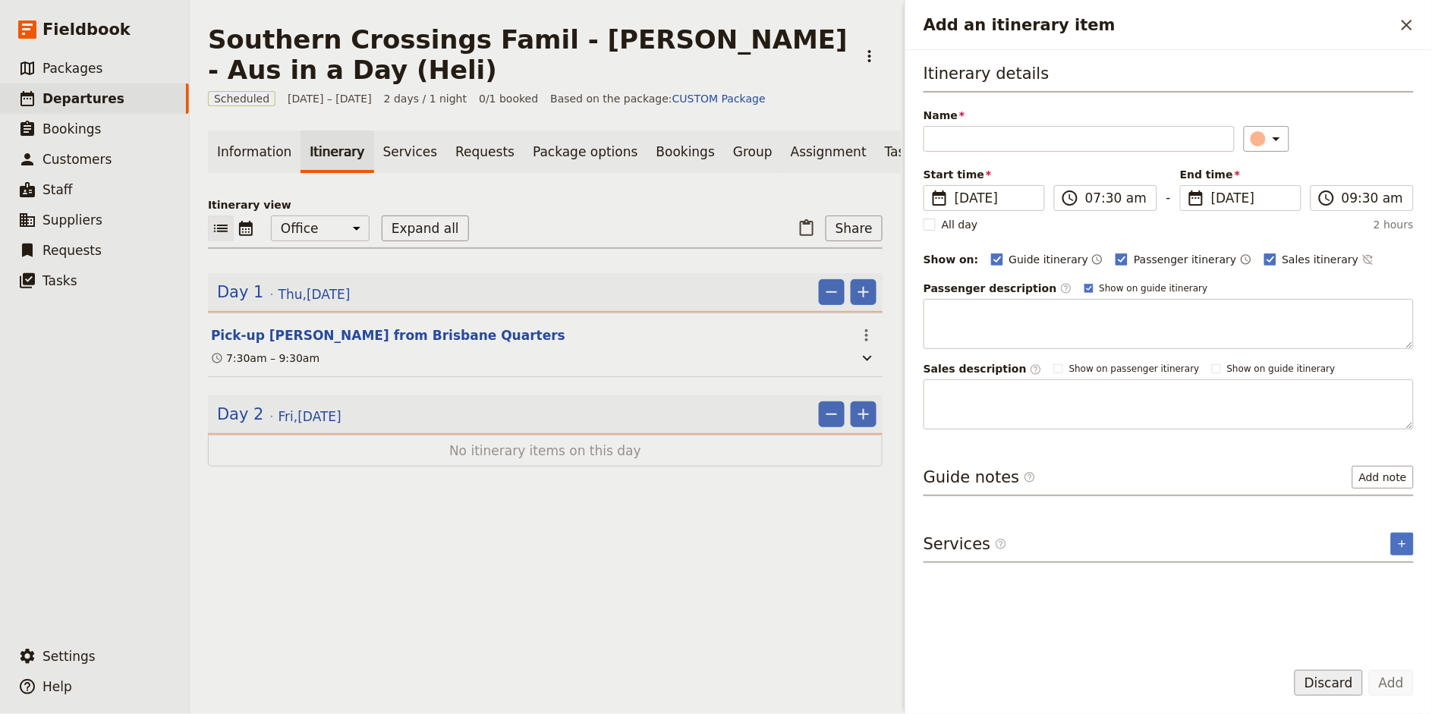
click at [1335, 681] on button "Discard" at bounding box center [1328, 683] width 68 height 26
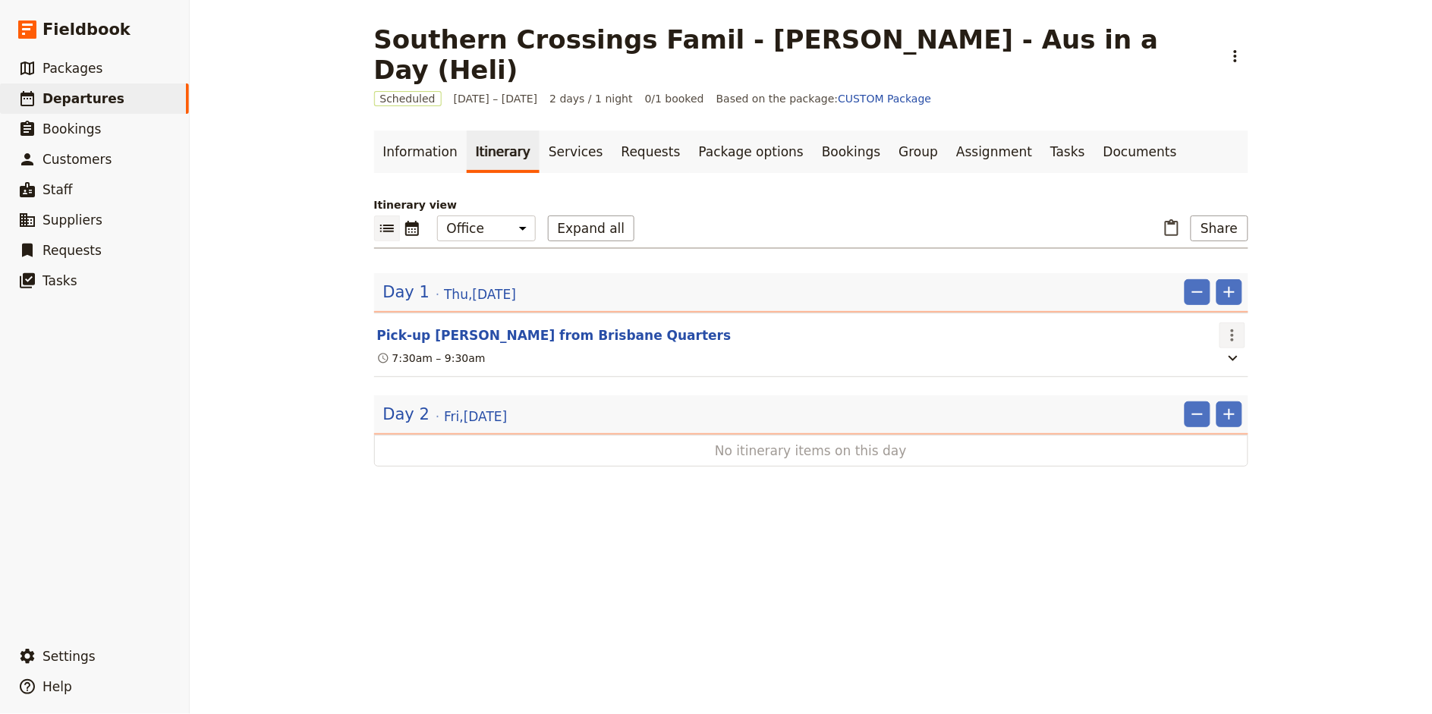
click at [1232, 326] on icon "Actions" at bounding box center [1232, 335] width 18 height 18
click at [1247, 333] on span "Edit this itinerary item" at bounding box center [1288, 337] width 119 height 15
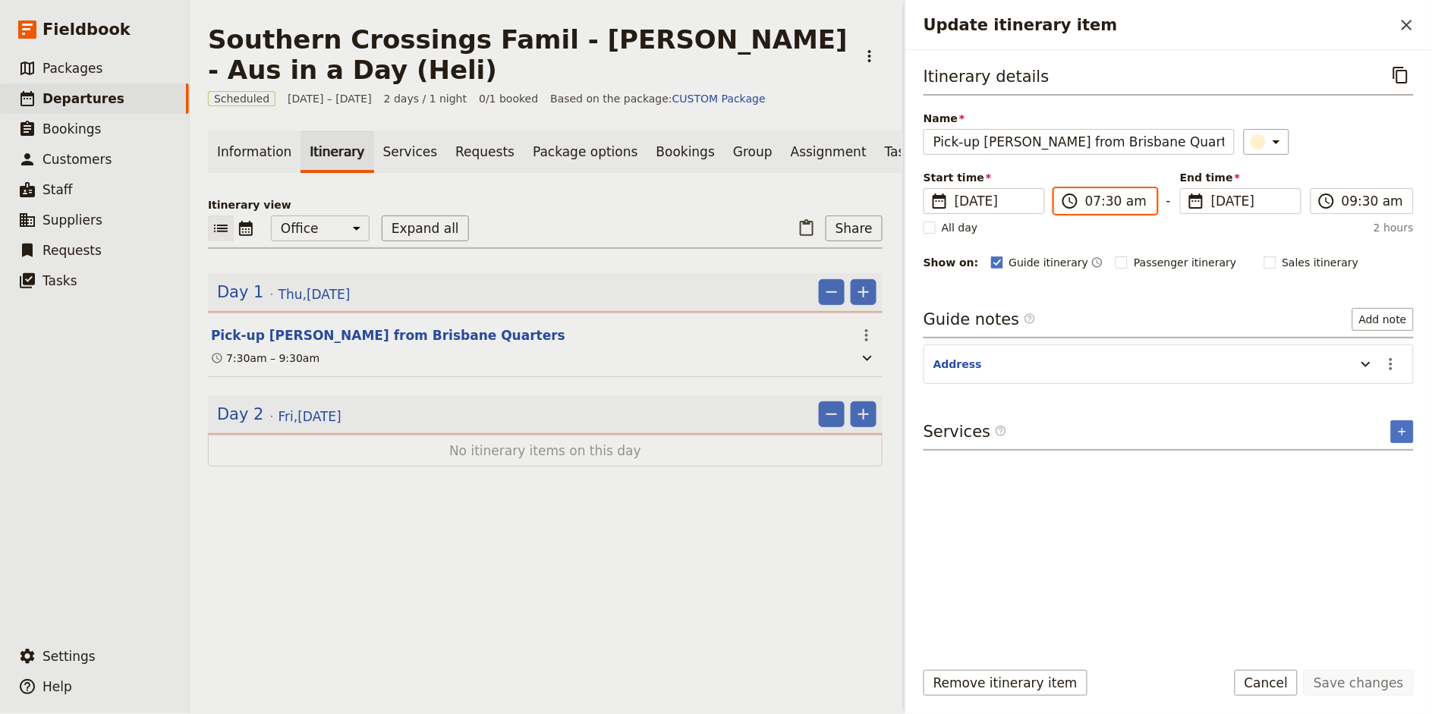
click at [1090, 203] on input "07:30 am" at bounding box center [1116, 201] width 62 height 18
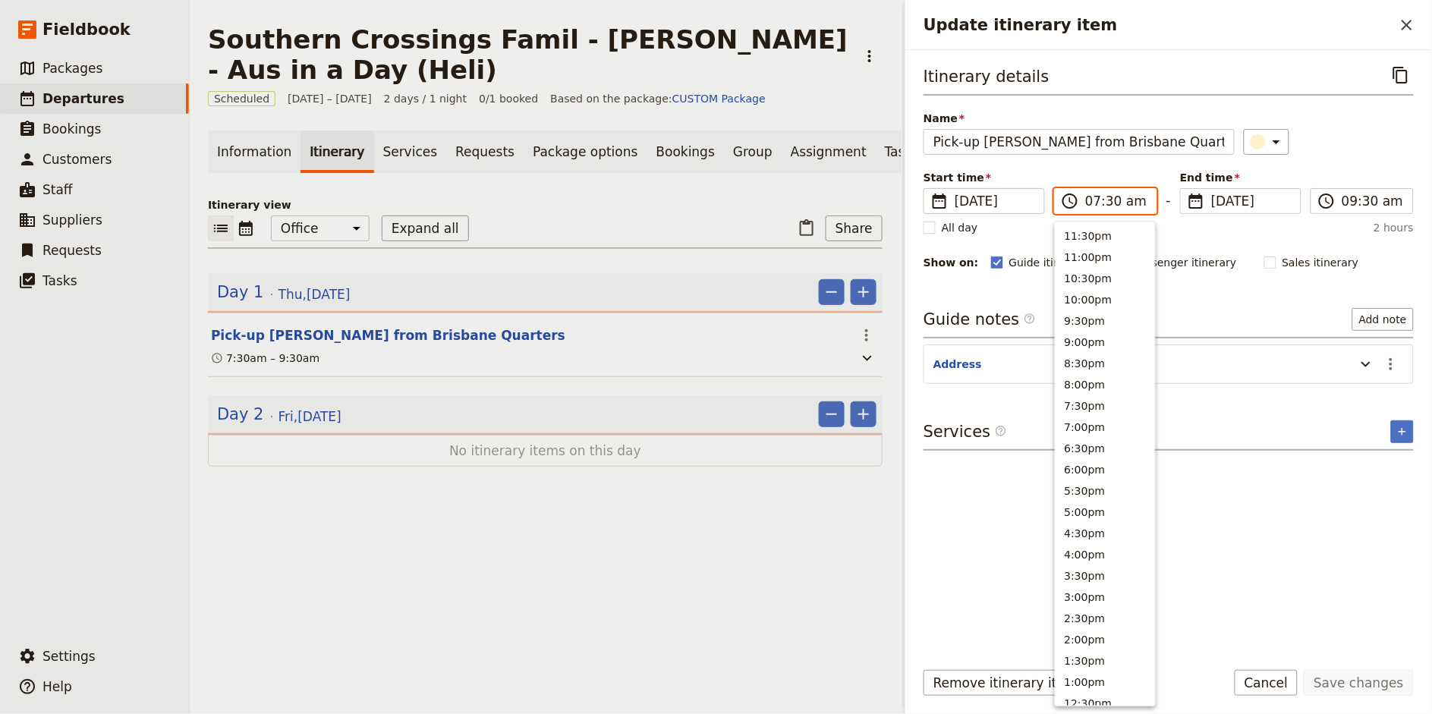
scroll to position [542, 0]
click at [1110, 203] on input "08:30 am" at bounding box center [1116, 201] width 62 height 18
type input "08:45 am"
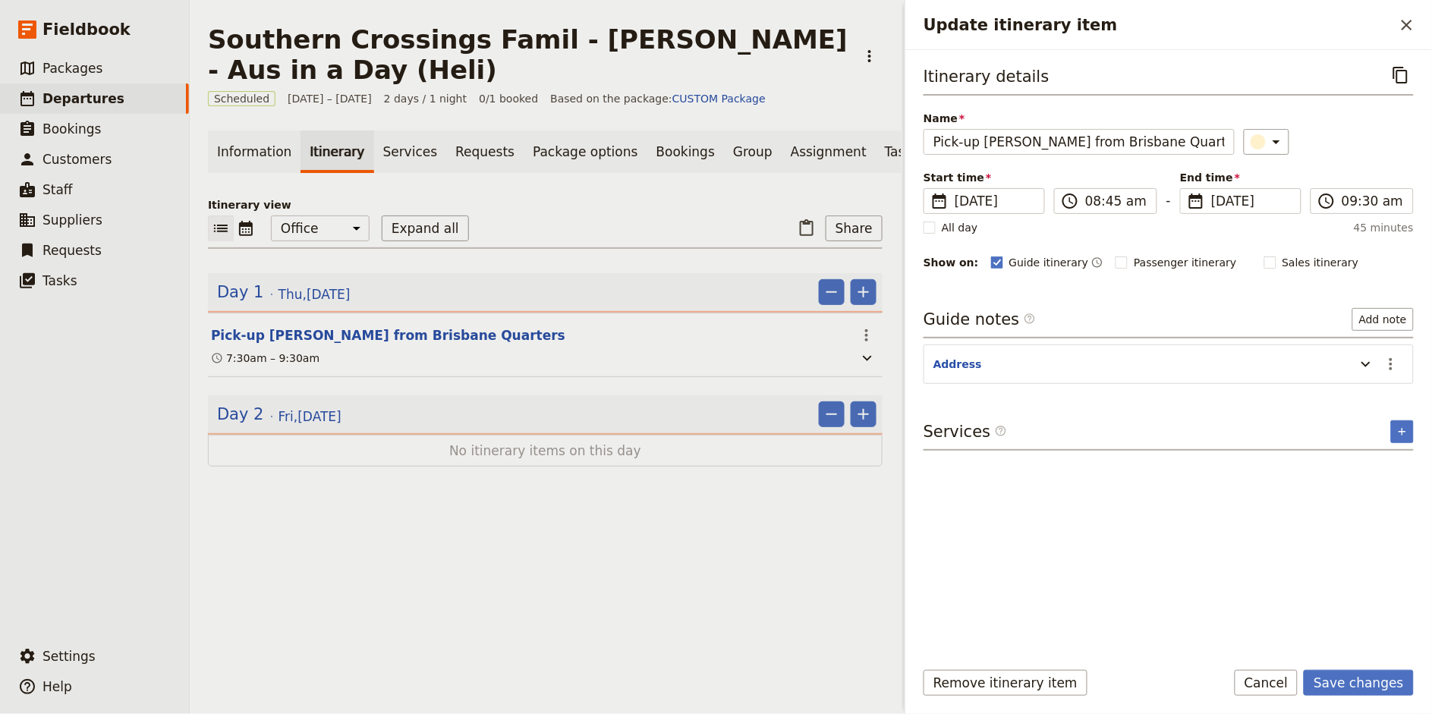
click at [1378, 133] on div "​" at bounding box center [1329, 142] width 171 height 26
click at [1349, 209] on input "09:30 am" at bounding box center [1372, 201] width 62 height 18
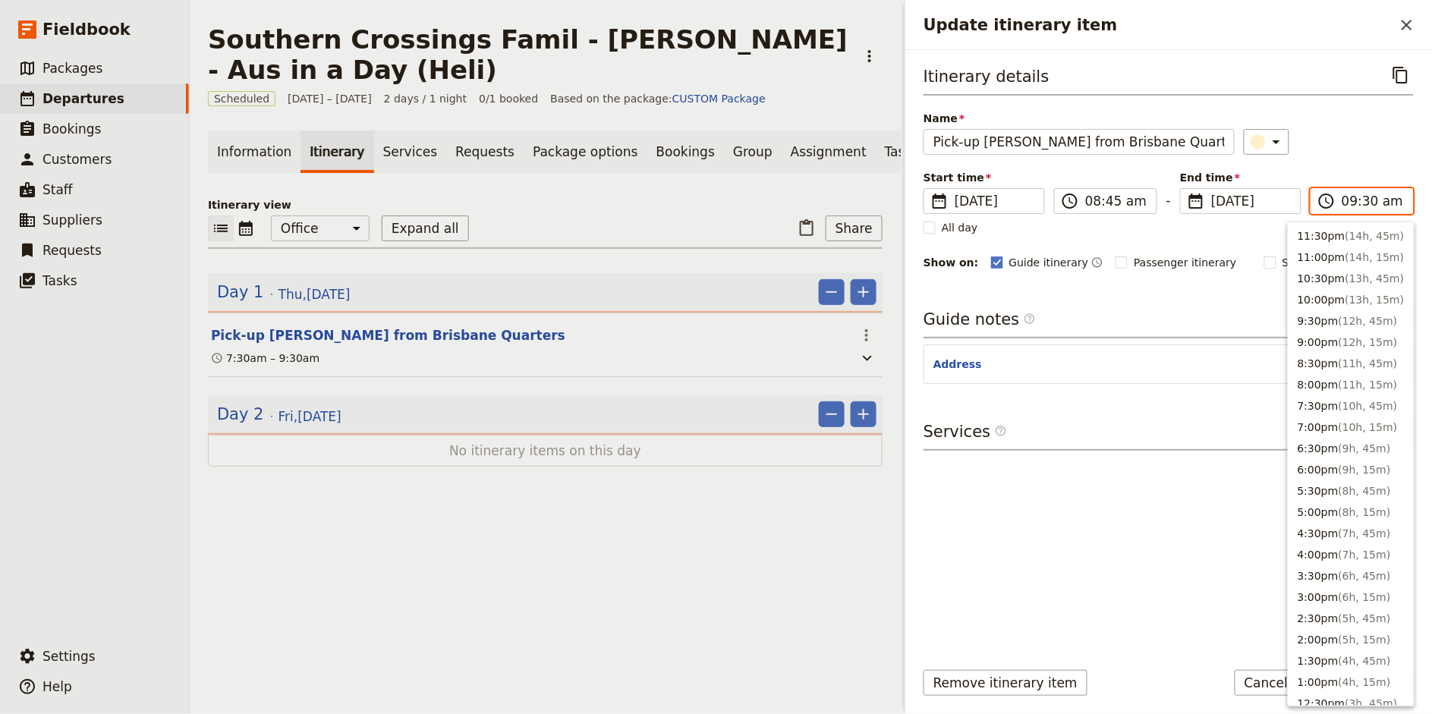
scroll to position [534, 0]
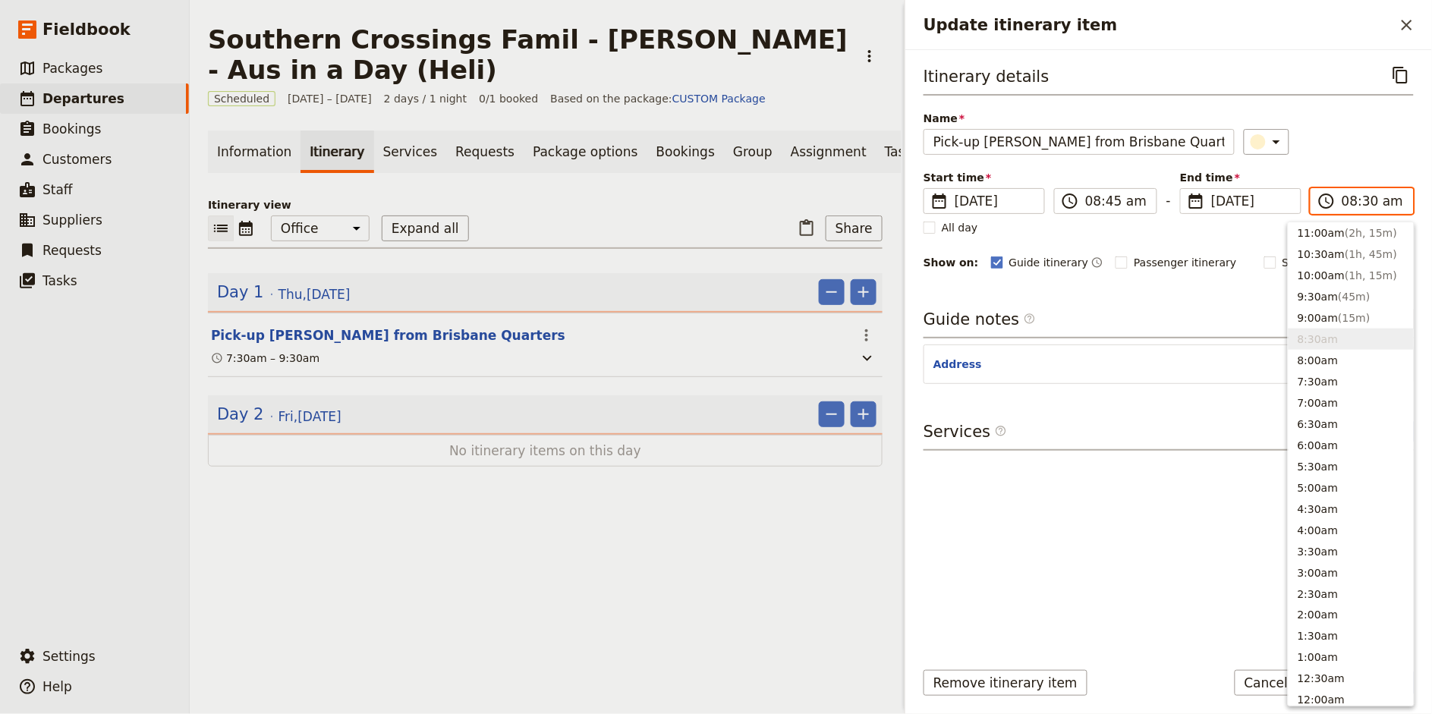
click at [1368, 201] on input "08:30 am" at bounding box center [1372, 201] width 62 height 18
type input "08:45 am"
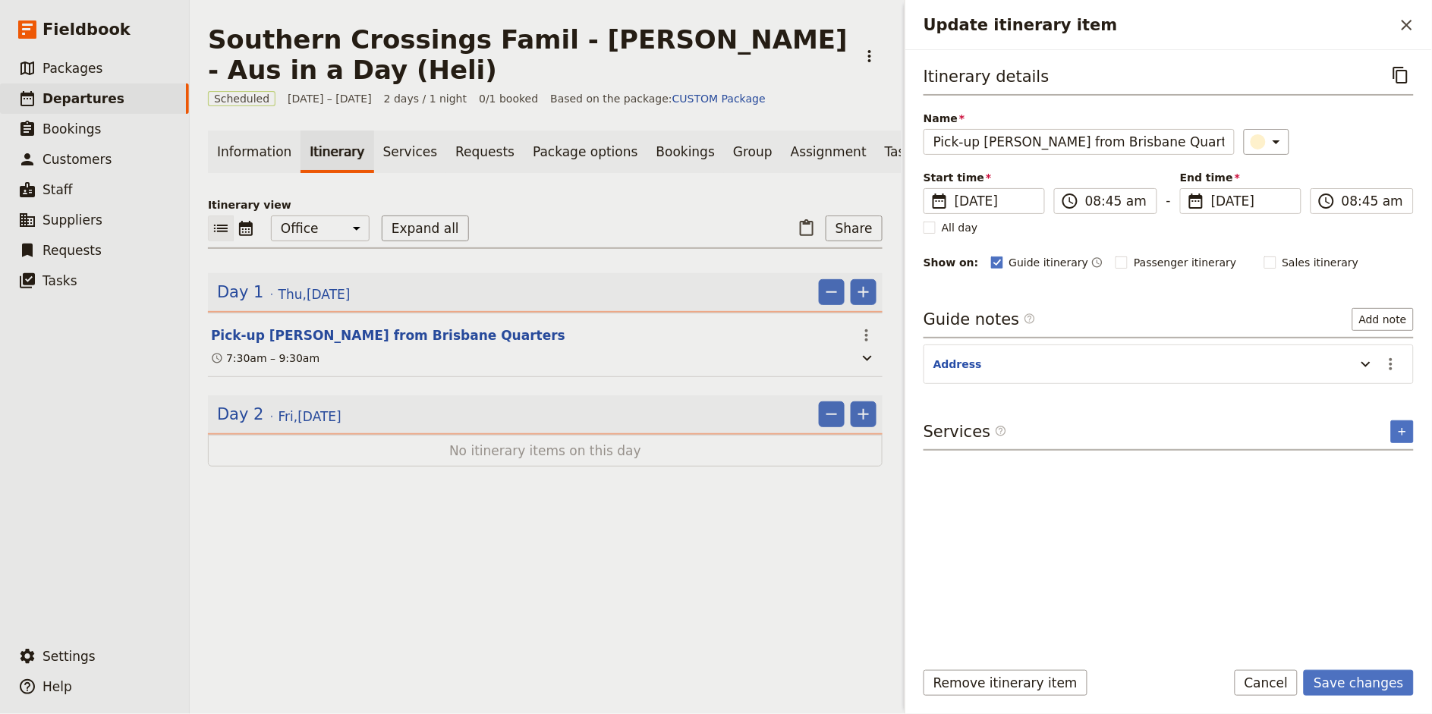
click at [1361, 135] on div "​" at bounding box center [1329, 142] width 171 height 26
click at [1341, 676] on button "Save changes" at bounding box center [1359, 683] width 110 height 26
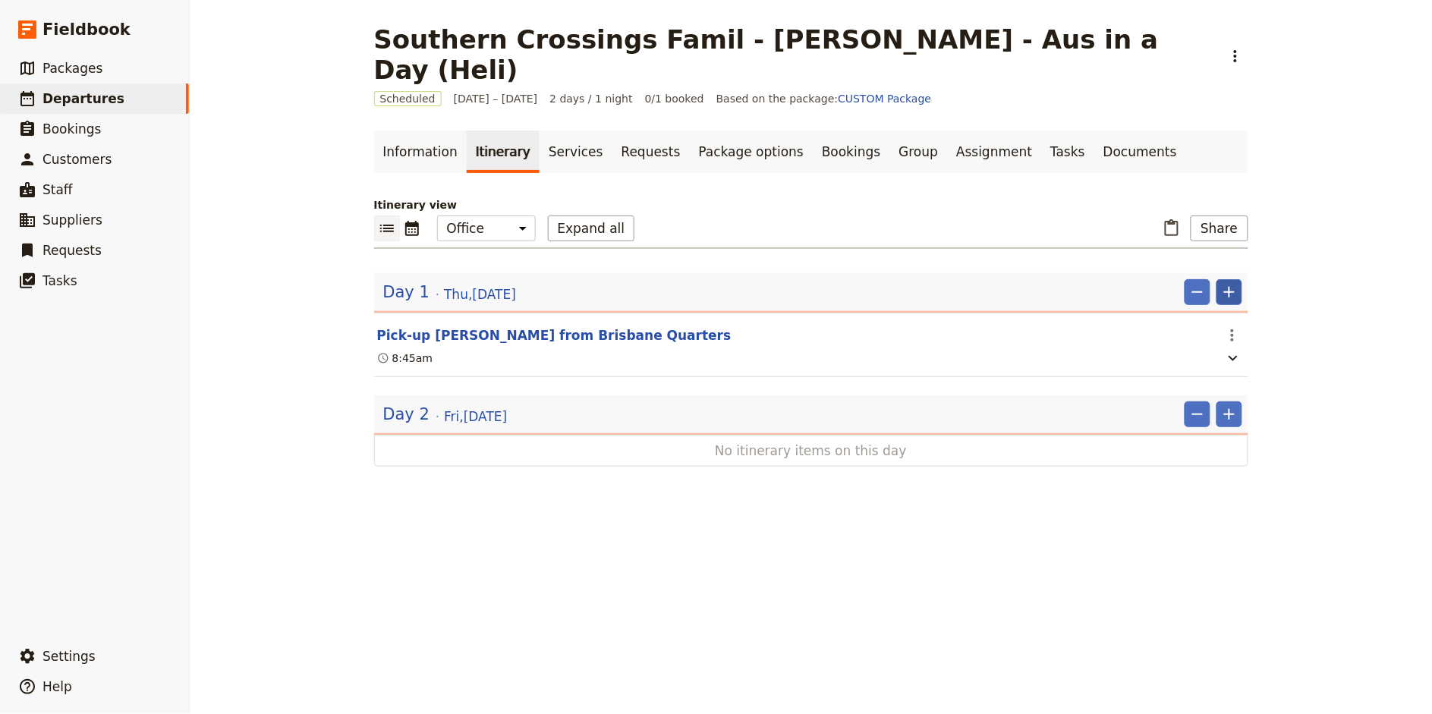
click at [1236, 283] on icon "Add" at bounding box center [1229, 292] width 18 height 18
click at [1229, 294] on span "Add itinerary item" at bounding box center [1184, 294] width 96 height 15
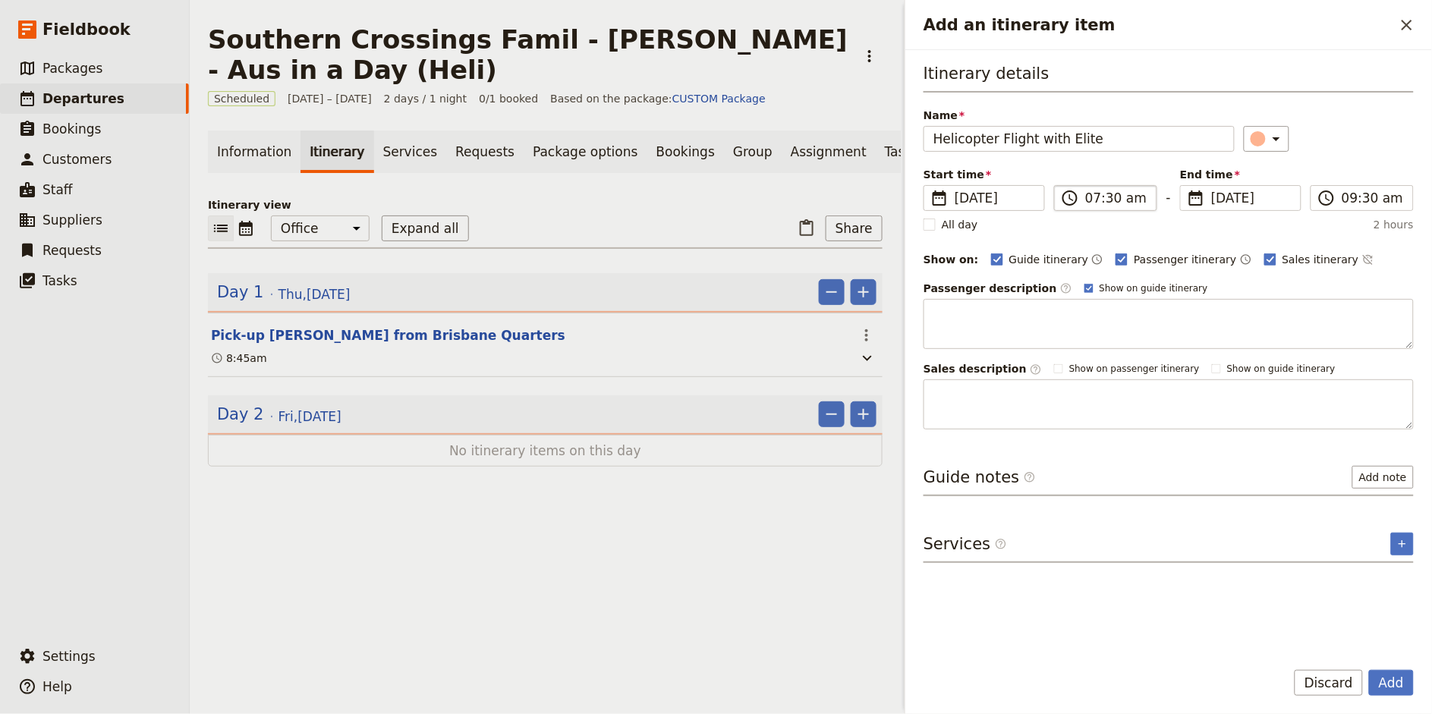
type input "Helicopter Flight with Elite"
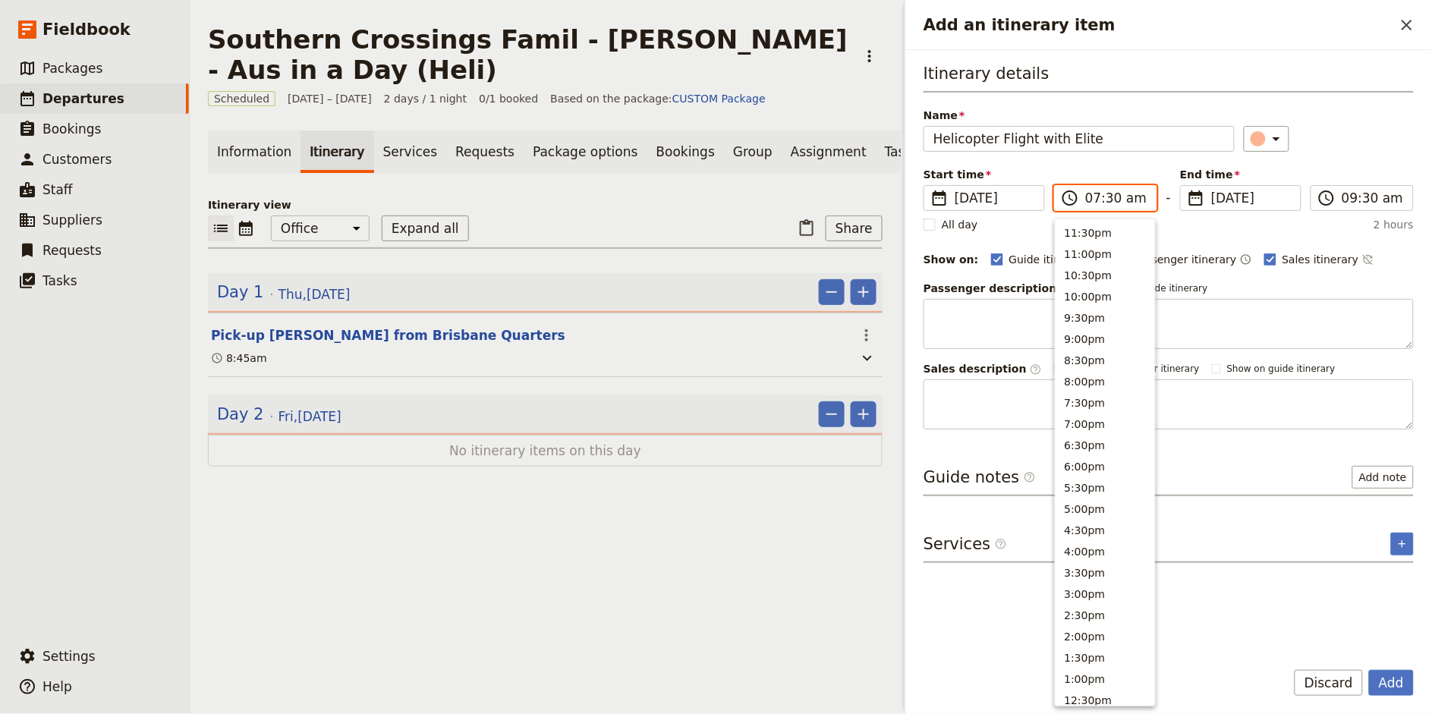
click at [1090, 199] on input "07:30 am" at bounding box center [1116, 198] width 62 height 18
type input "09:30 am"
click at [1367, 149] on div "​" at bounding box center [1329, 139] width 171 height 26
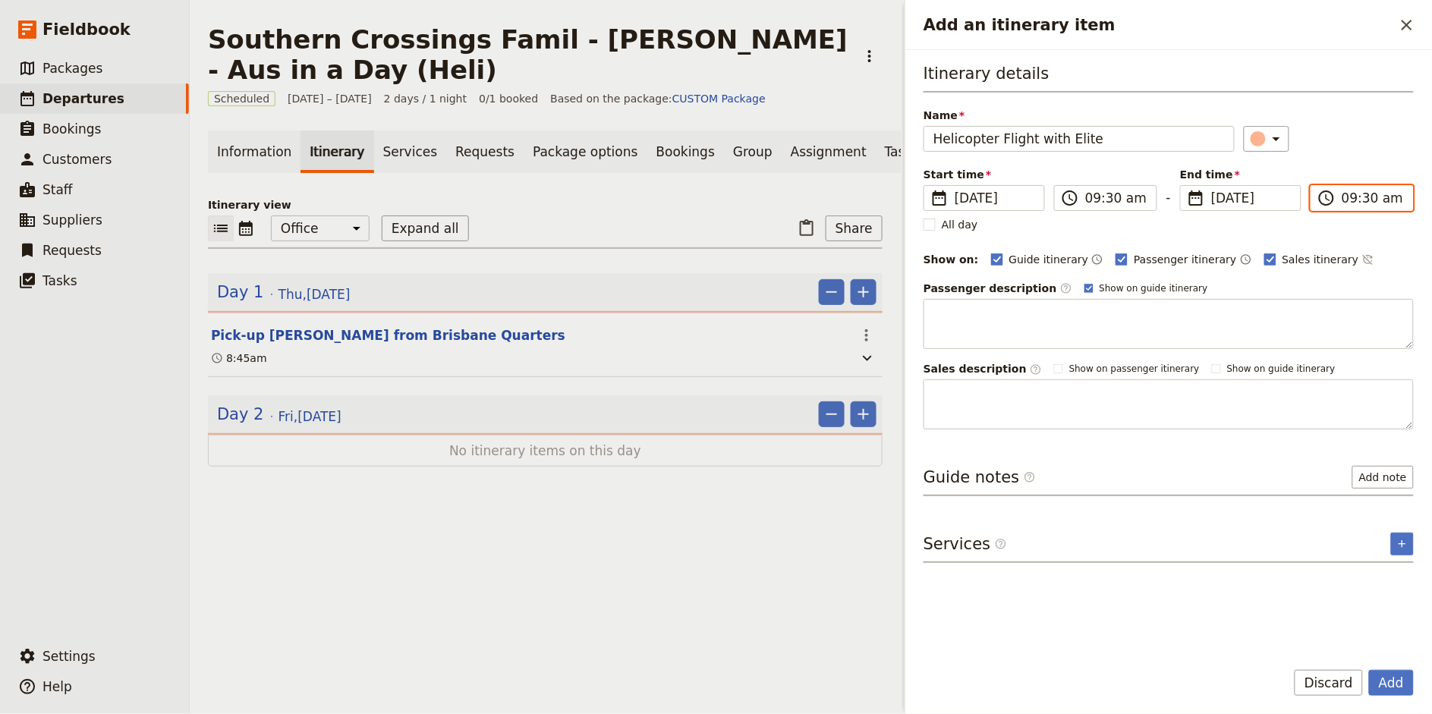
click at [1351, 198] on input "09:30 am" at bounding box center [1372, 198] width 62 height 18
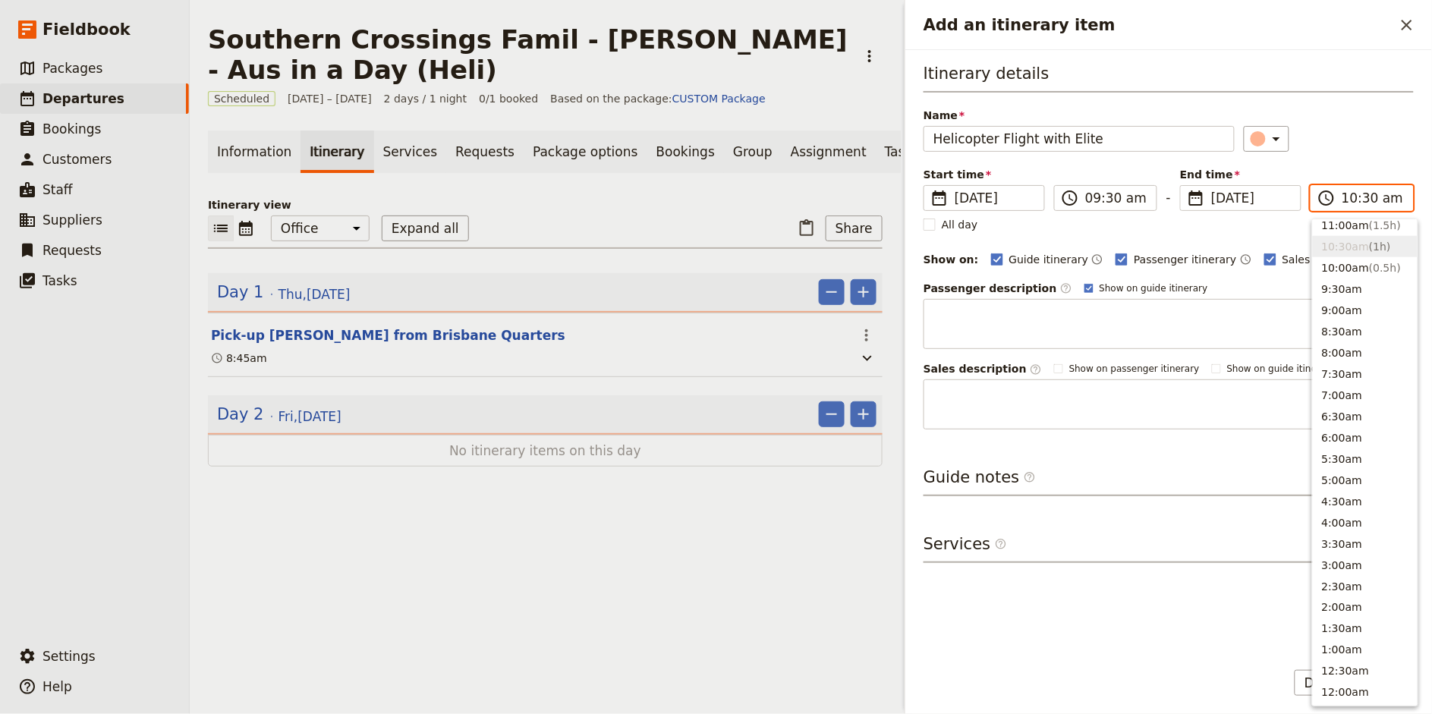
type input "10:00 am"
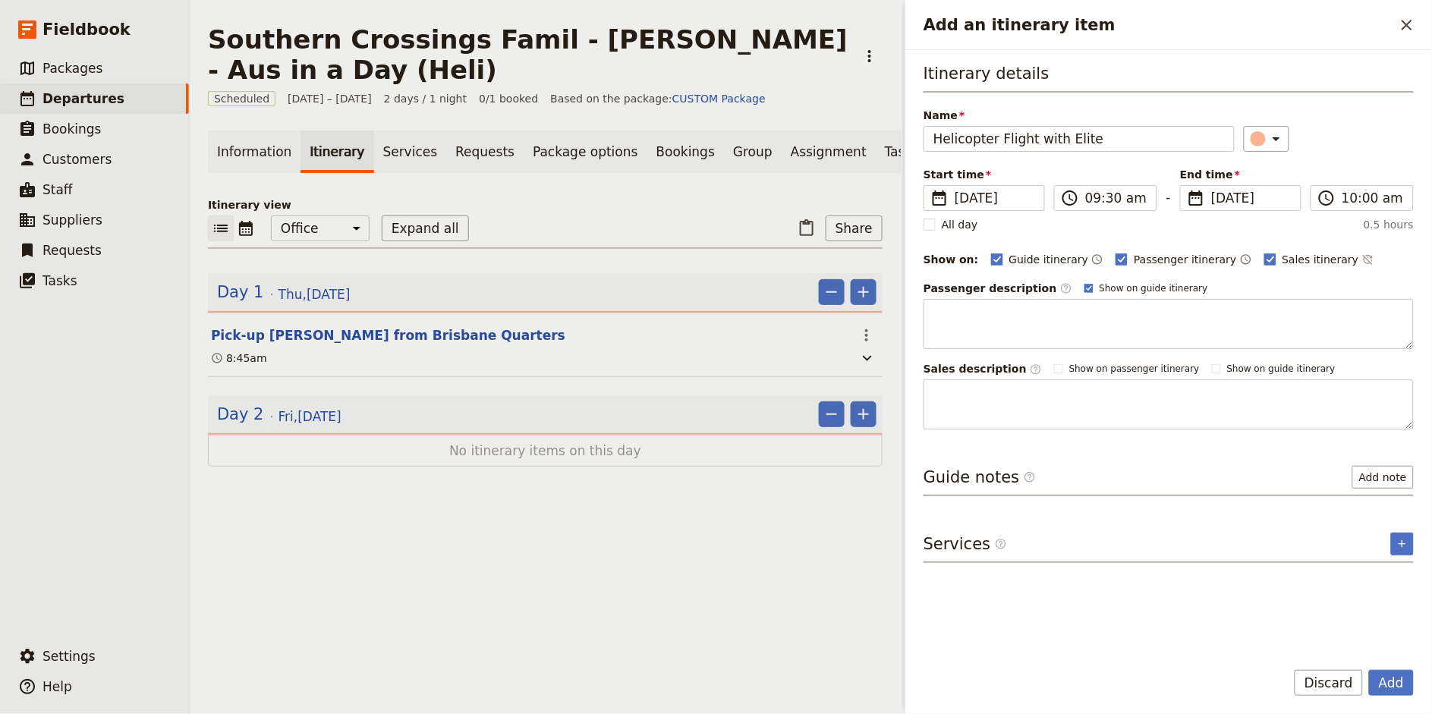
click at [1346, 131] on div "​" at bounding box center [1329, 139] width 171 height 26
click at [1140, 256] on span "Passenger itinerary" at bounding box center [1185, 259] width 102 height 15
click at [1115, 252] on input "Passenger itinerary" at bounding box center [1115, 251] width 1 height 1
checkbox input "false"
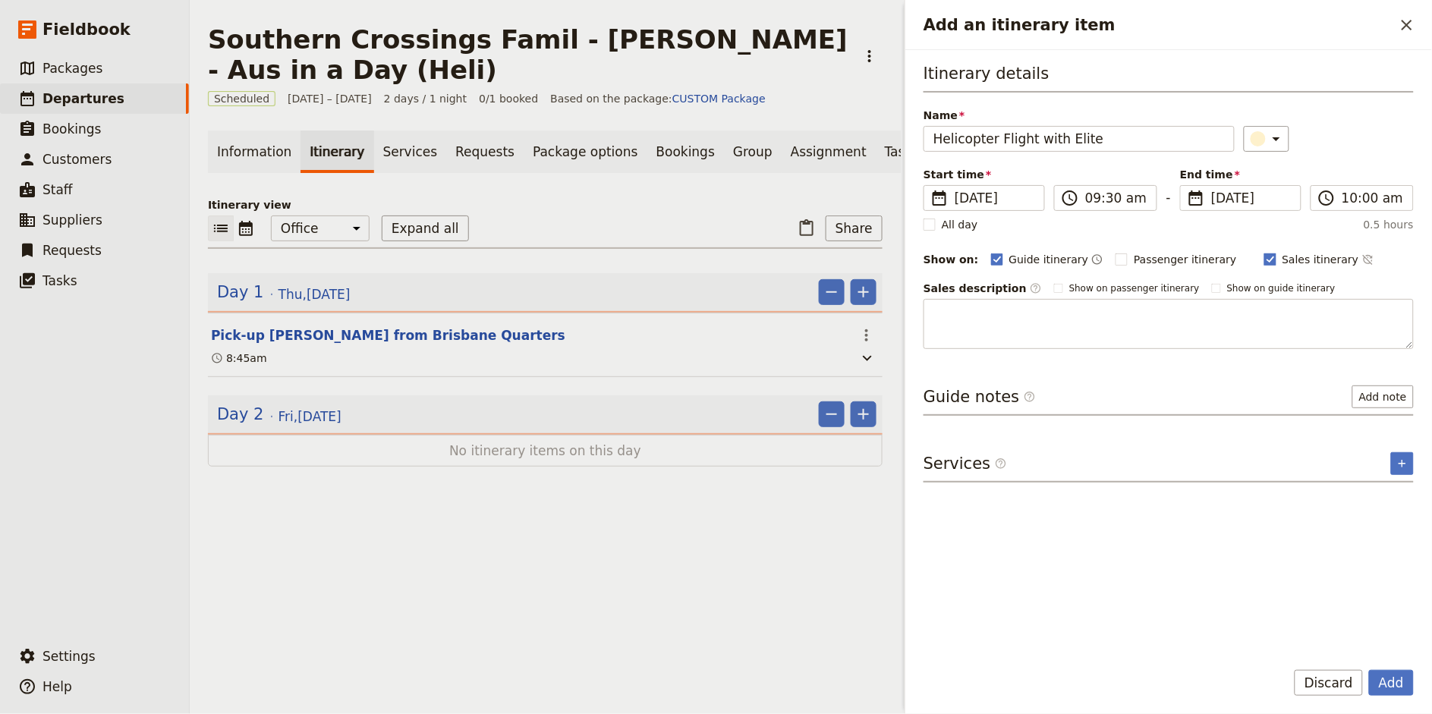
click at [1282, 263] on span "Sales itinerary" at bounding box center [1320, 259] width 77 height 15
click at [1264, 252] on input "Sales itinerary" at bounding box center [1263, 251] width 1 height 1
checkbox input "false"
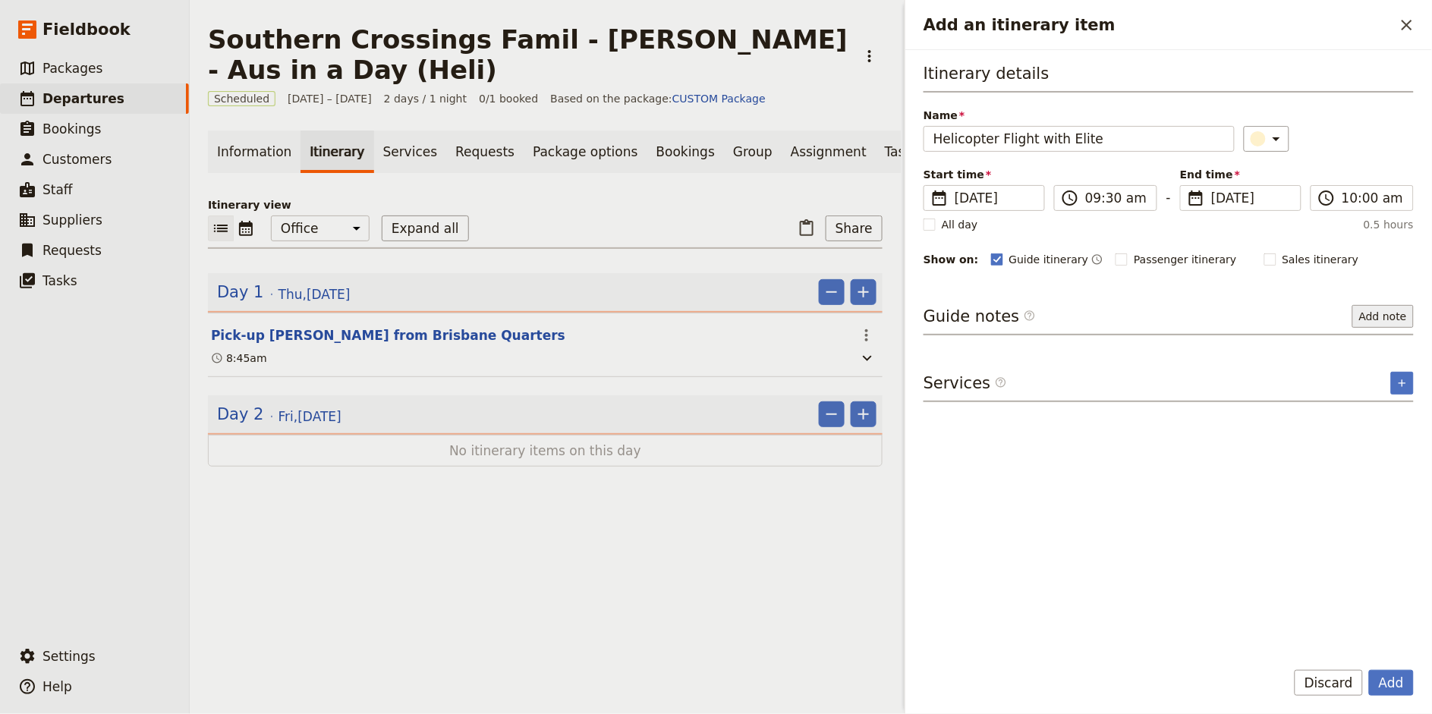
click at [1394, 322] on button "Add note" at bounding box center [1382, 316] width 61 height 23
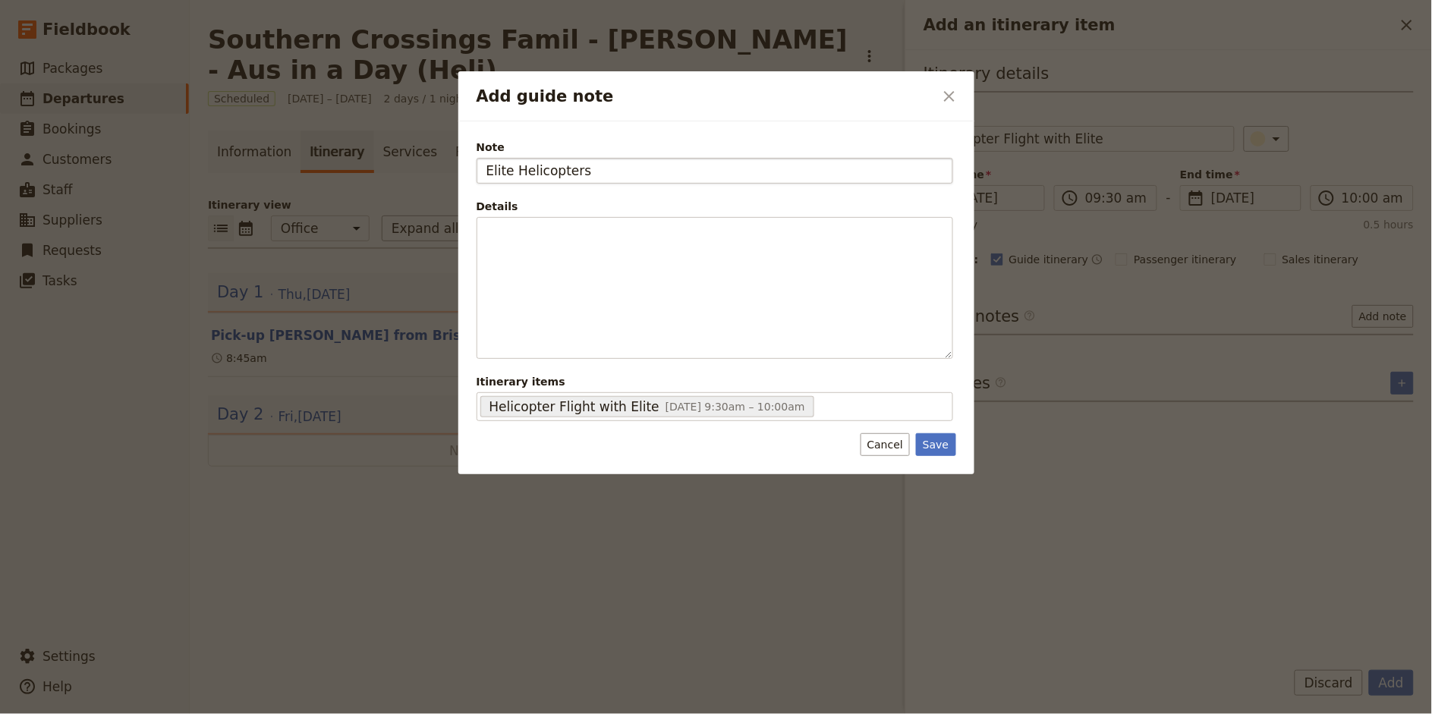
type input "Elite Helicopters"
click at [942, 448] on button "Save" at bounding box center [935, 444] width 39 height 23
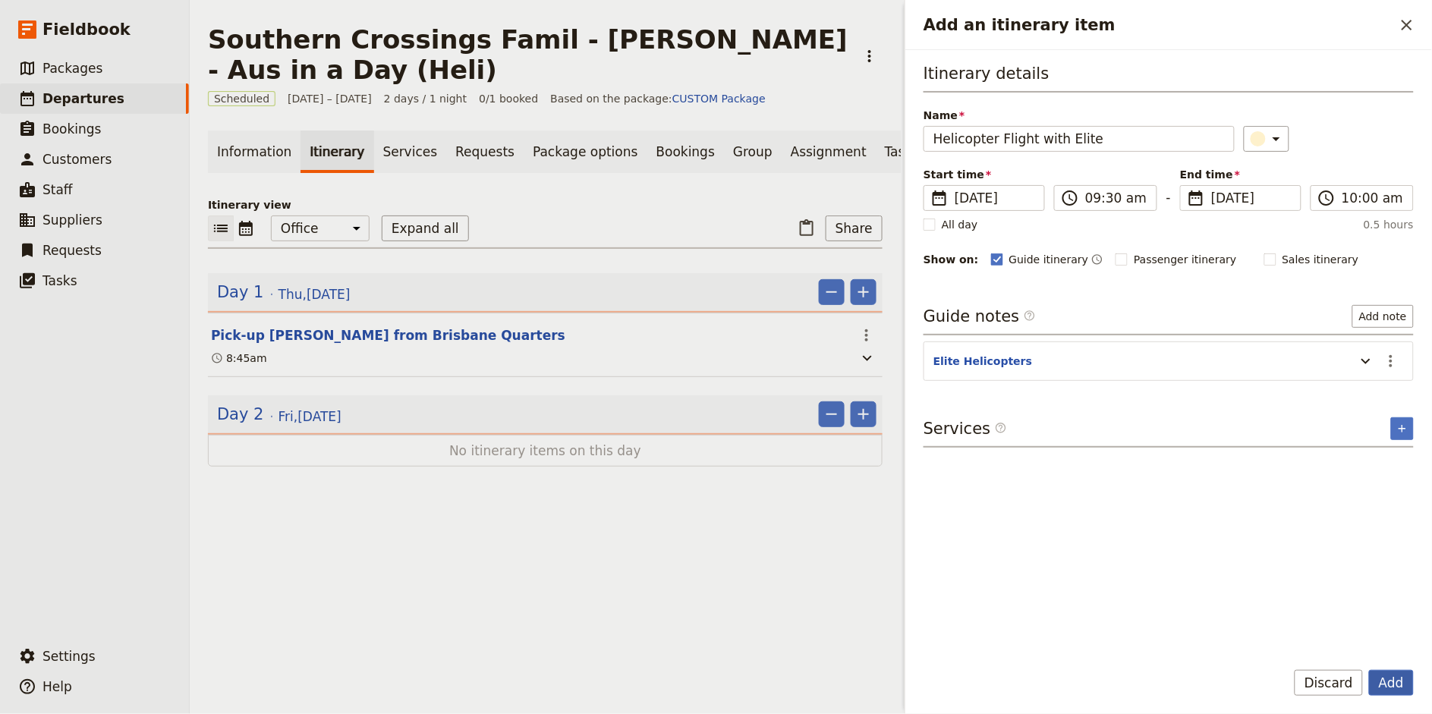
click at [1389, 683] on button "Add" at bounding box center [1391, 683] width 45 height 26
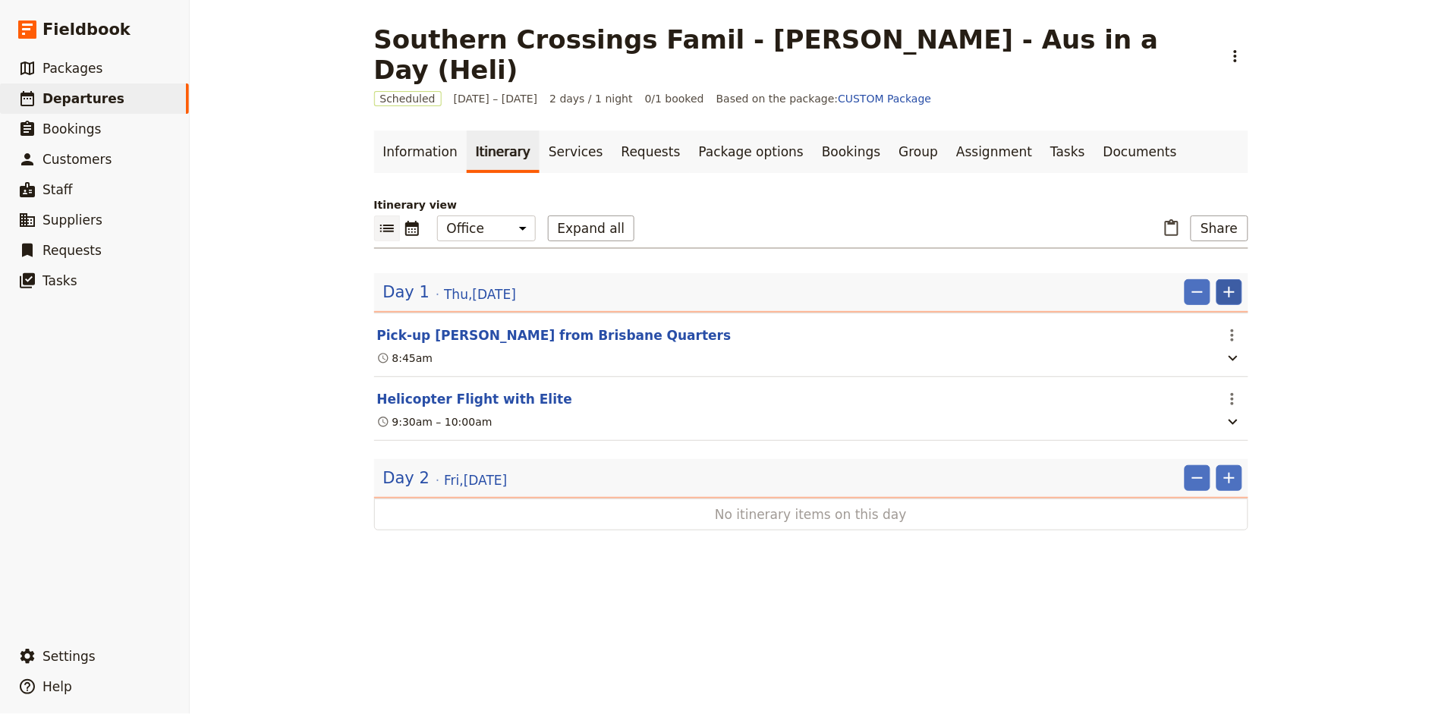
click at [1234, 287] on icon "Add" at bounding box center [1229, 292] width 11 height 11
click at [1219, 291] on span "Add itinerary item" at bounding box center [1184, 294] width 96 height 15
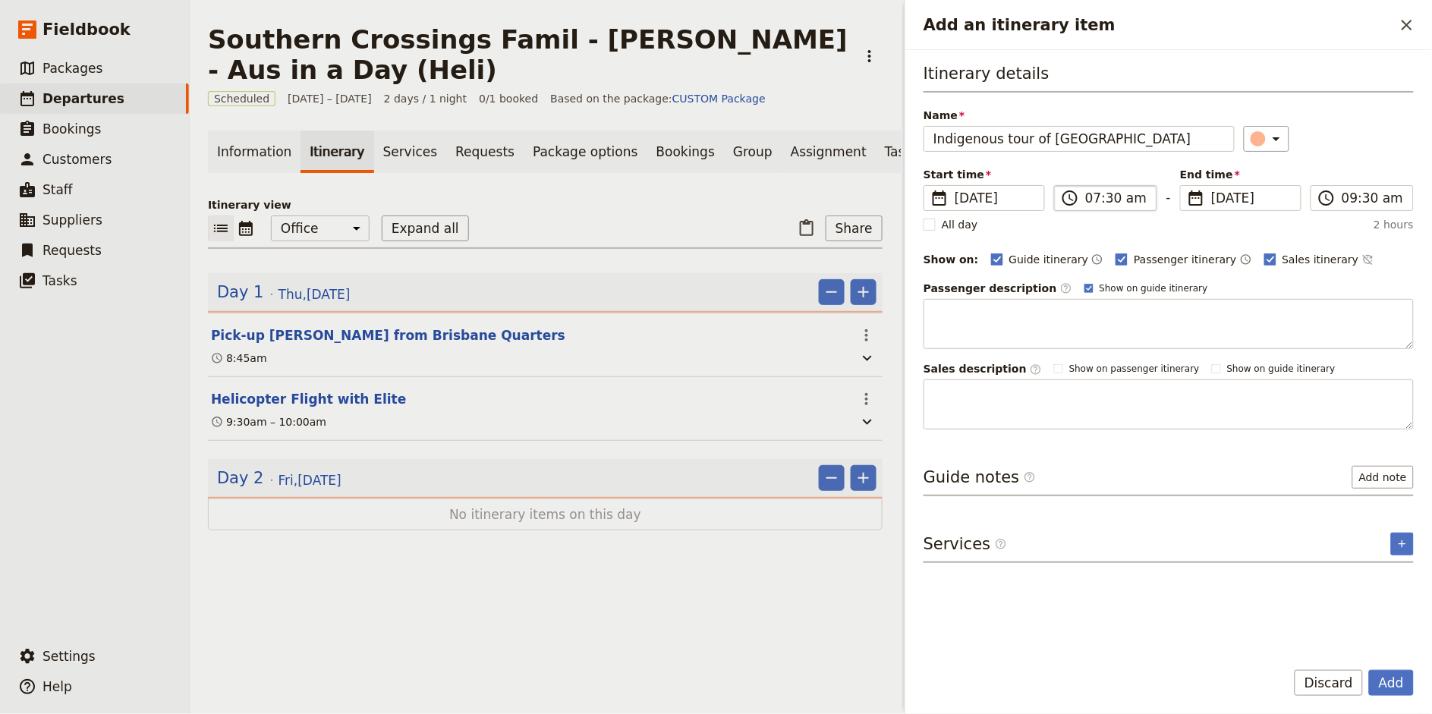
type input "Indigenous tour of Stradbroke Island"
click at [1090, 198] on input "07:30 am" at bounding box center [1116, 198] width 62 height 18
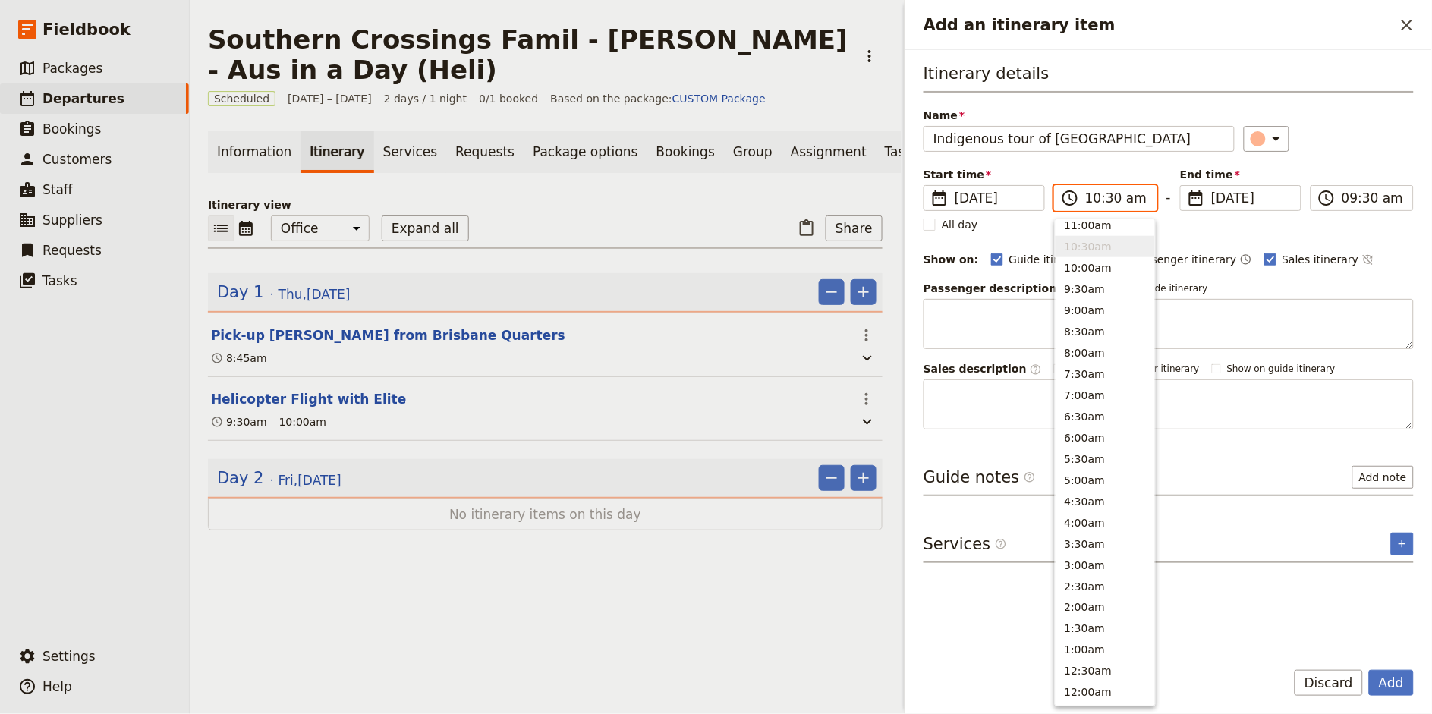
type input "10:00 am"
click at [1360, 144] on div "​" at bounding box center [1329, 139] width 171 height 26
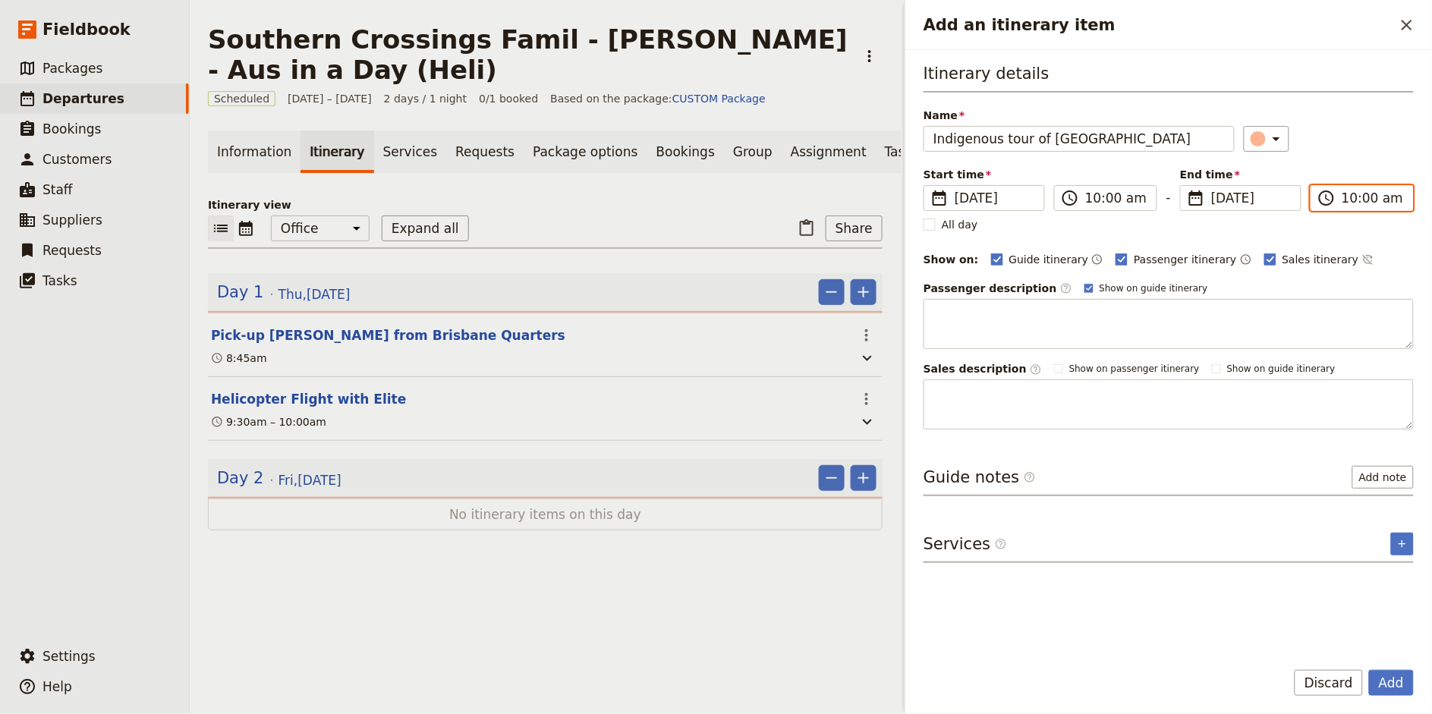
click at [1348, 199] on input "10:00 am" at bounding box center [1372, 198] width 62 height 18
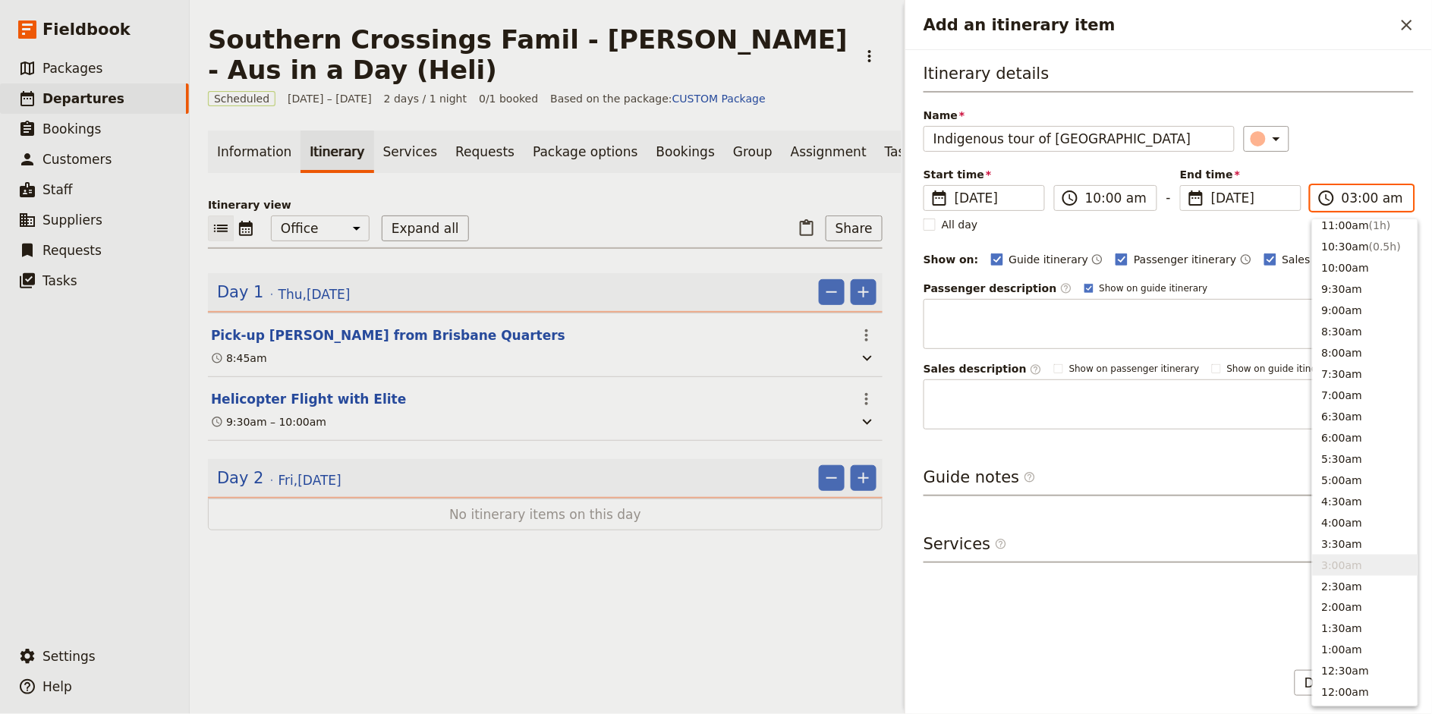
click at [1387, 198] on input "03:00 am" at bounding box center [1372, 198] width 62 height 18
type input "03:00 pm"
click at [1338, 100] on div "Itinerary details Name Indigenous tour of Stradbroke Island ​ Start time ​ 25 S…" at bounding box center [1168, 245] width 490 height 367
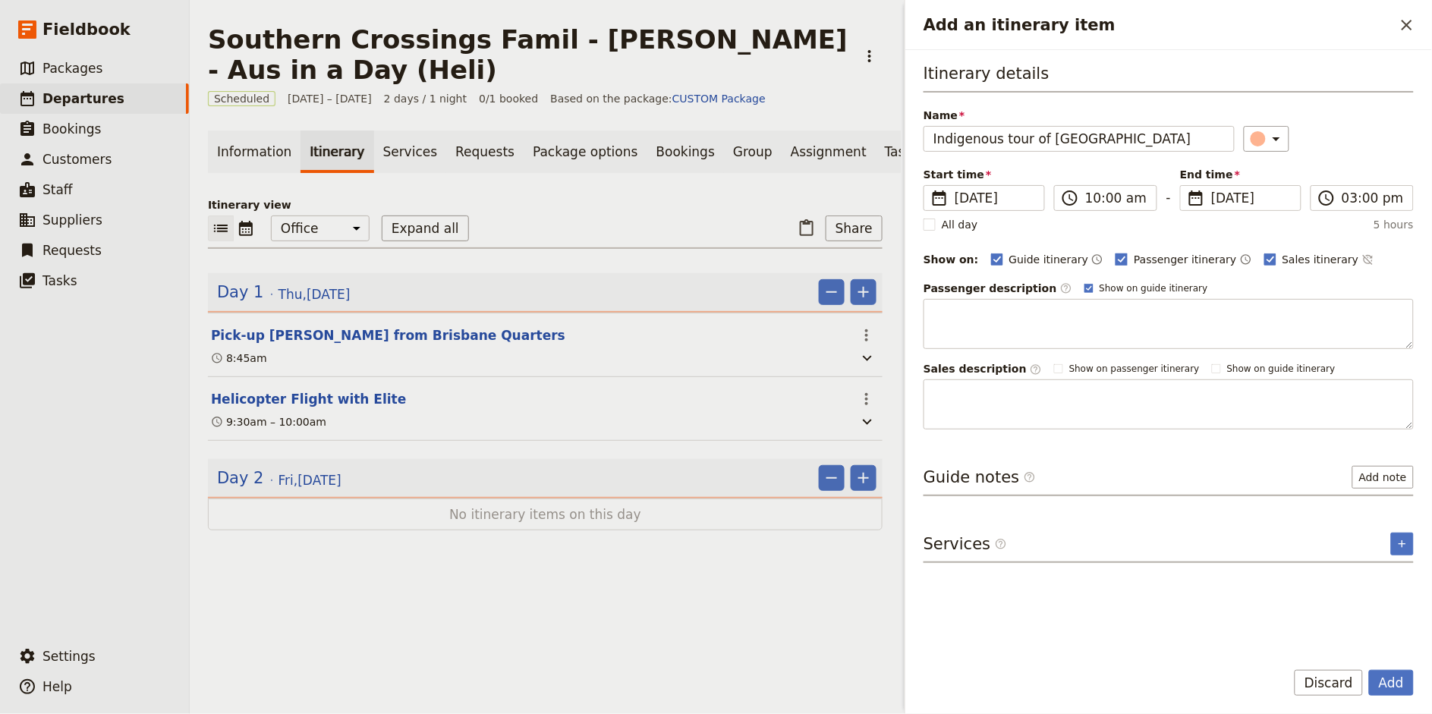
click at [1134, 259] on span "Passenger itinerary" at bounding box center [1185, 259] width 102 height 15
click at [1115, 252] on input "Passenger itinerary" at bounding box center [1115, 251] width 1 height 1
checkbox input "false"
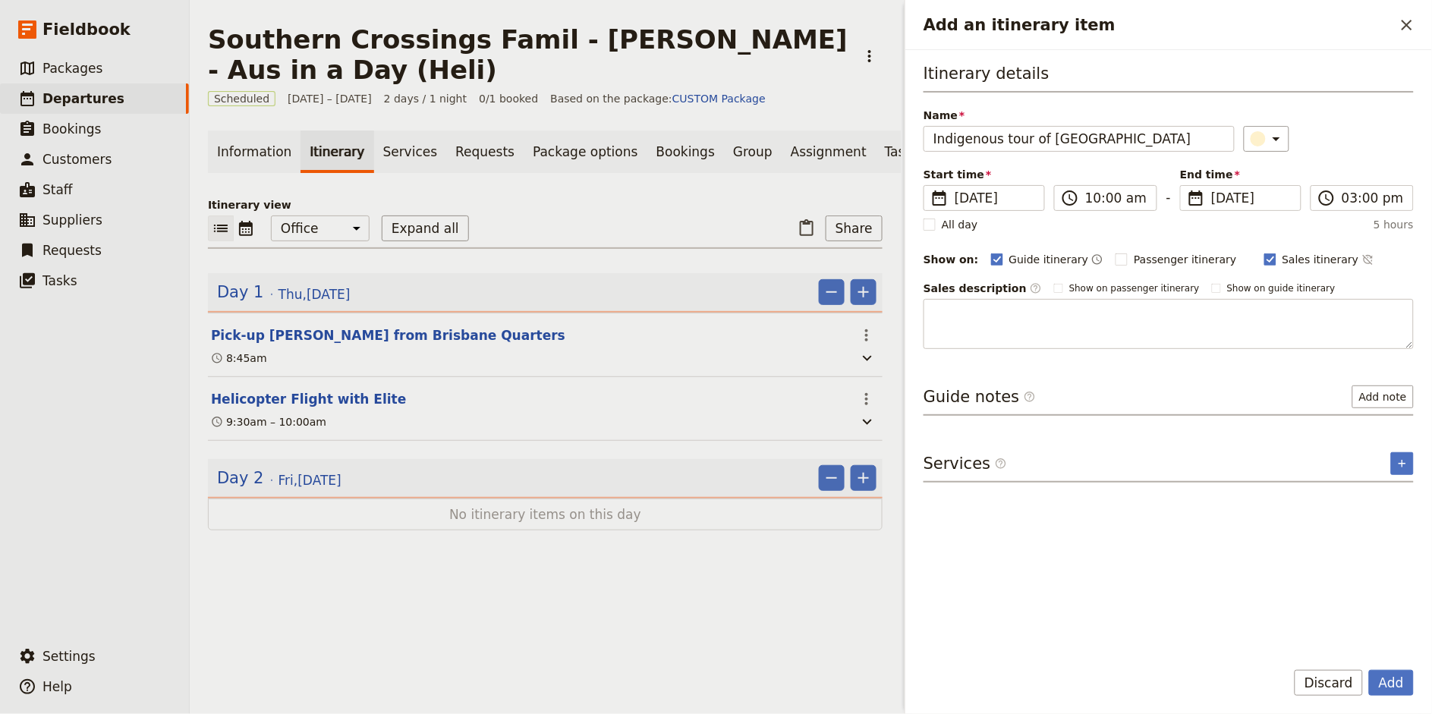
click at [1289, 250] on div "Sales itinerary ​" at bounding box center [1319, 259] width 110 height 18
click at [1284, 263] on span "Sales itinerary" at bounding box center [1320, 259] width 77 height 15
click at [1264, 252] on input "Sales itinerary" at bounding box center [1263, 251] width 1 height 1
checkbox input "false"
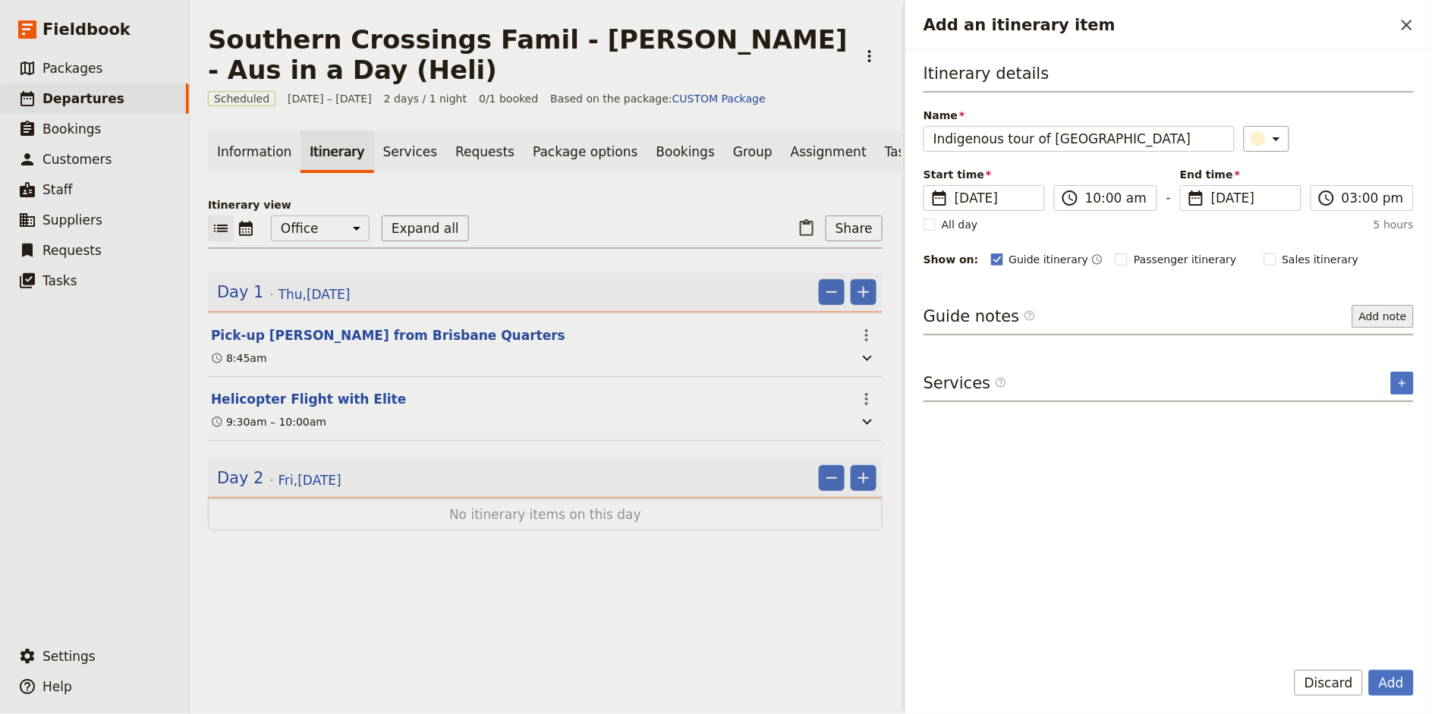
click at [1383, 309] on button "Add note" at bounding box center [1382, 316] width 61 height 23
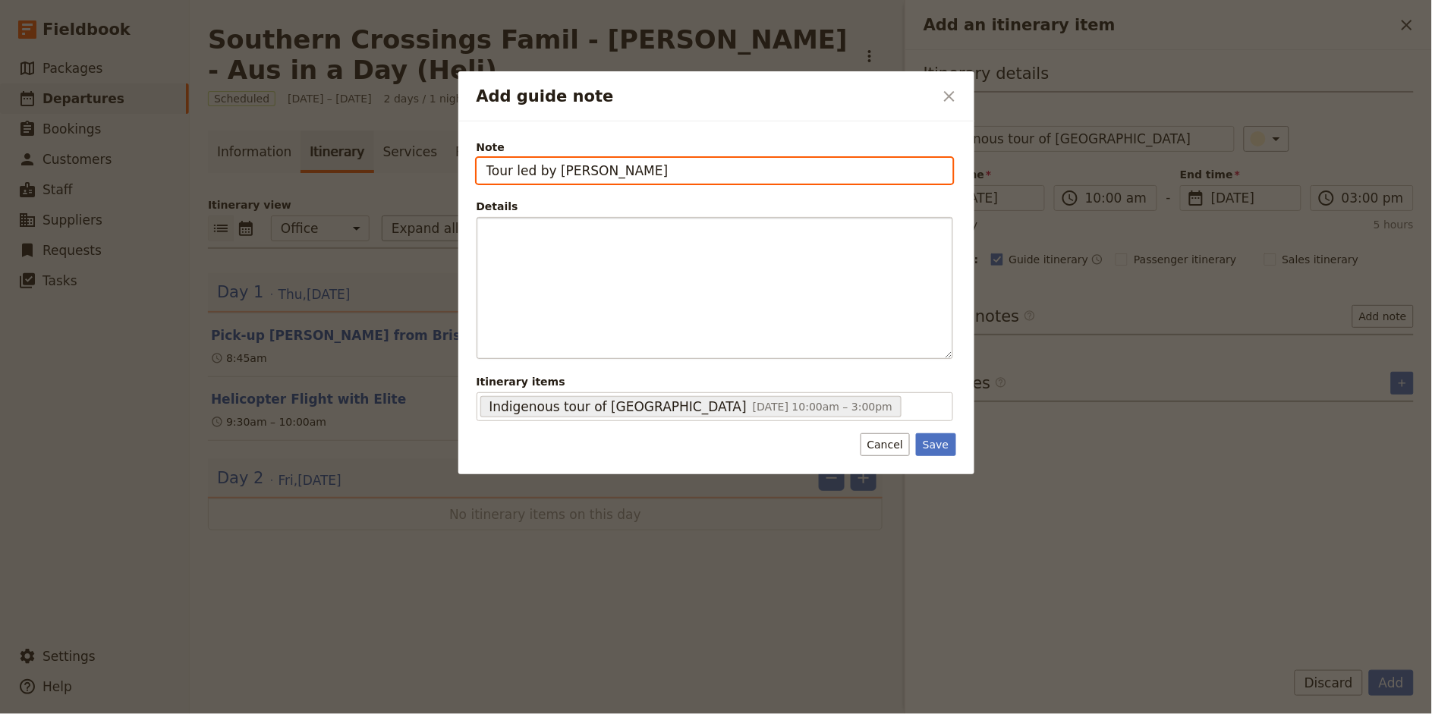
type input "Tour led by Lish"
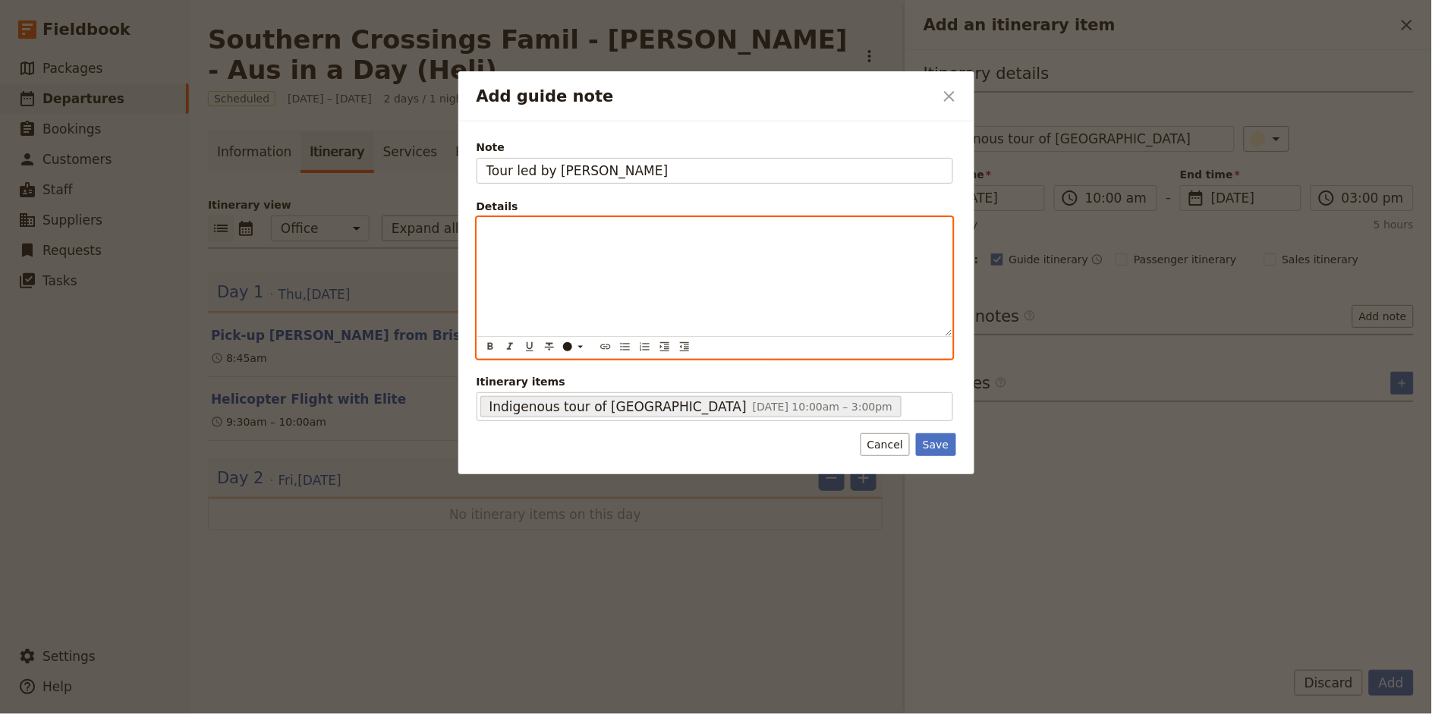
click at [498, 241] on div "Add guide note" at bounding box center [714, 277] width 475 height 118
click at [561, 235] on p "-" at bounding box center [714, 231] width 457 height 15
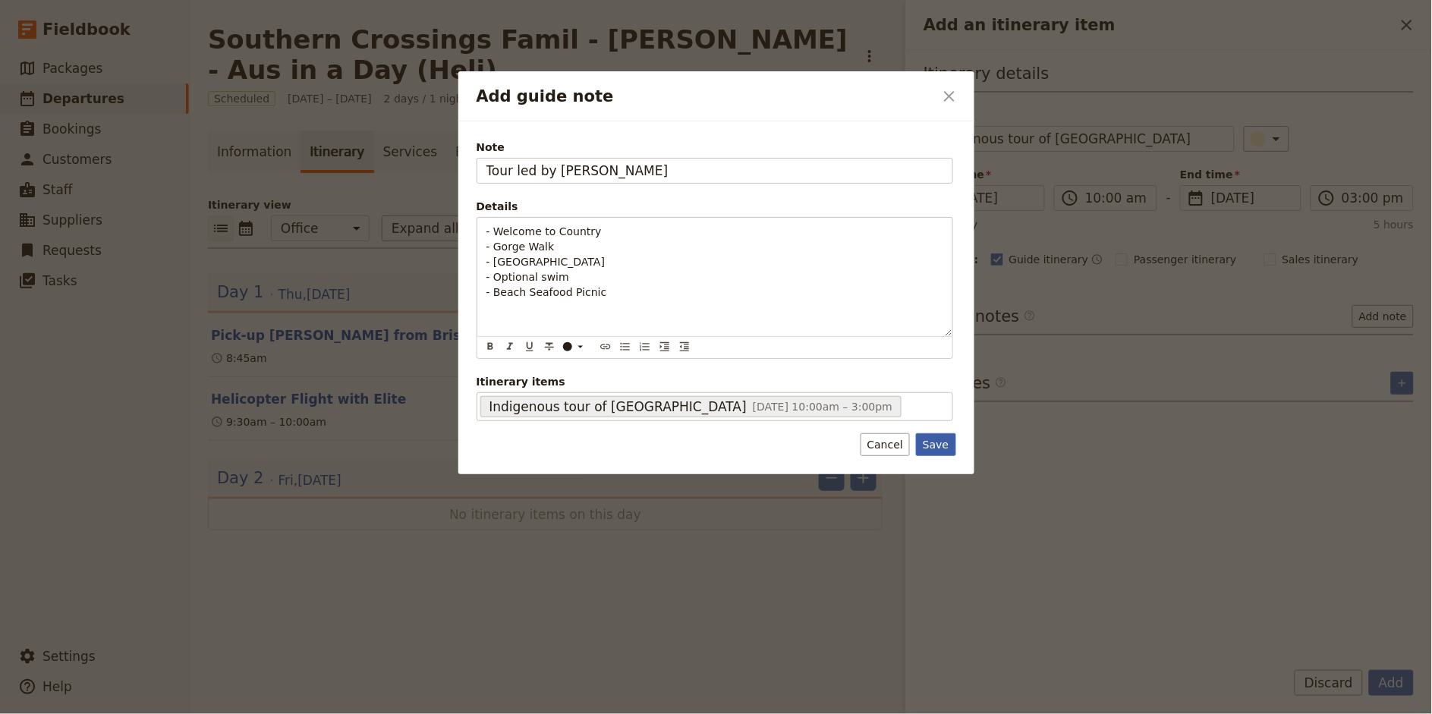
click at [942, 448] on button "Save" at bounding box center [935, 444] width 39 height 23
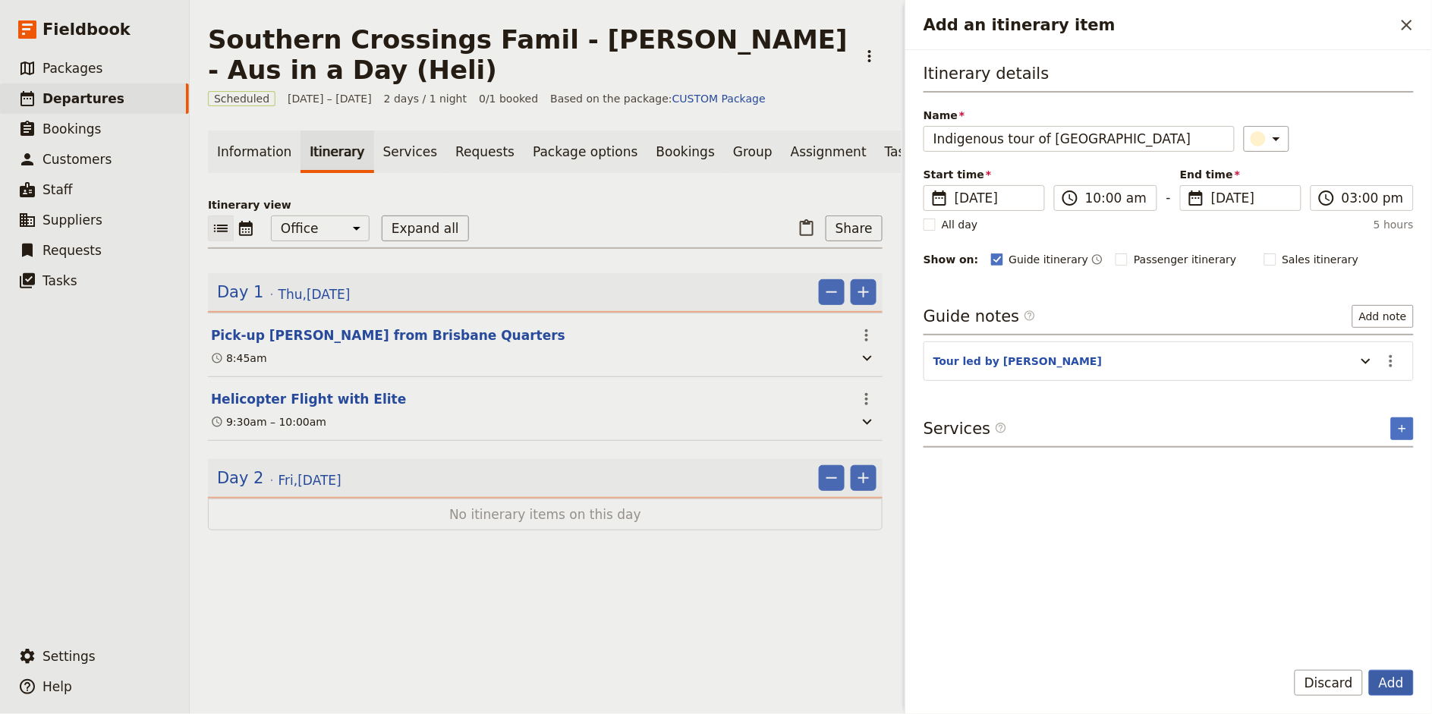
click at [1398, 683] on button "Add" at bounding box center [1391, 683] width 45 height 26
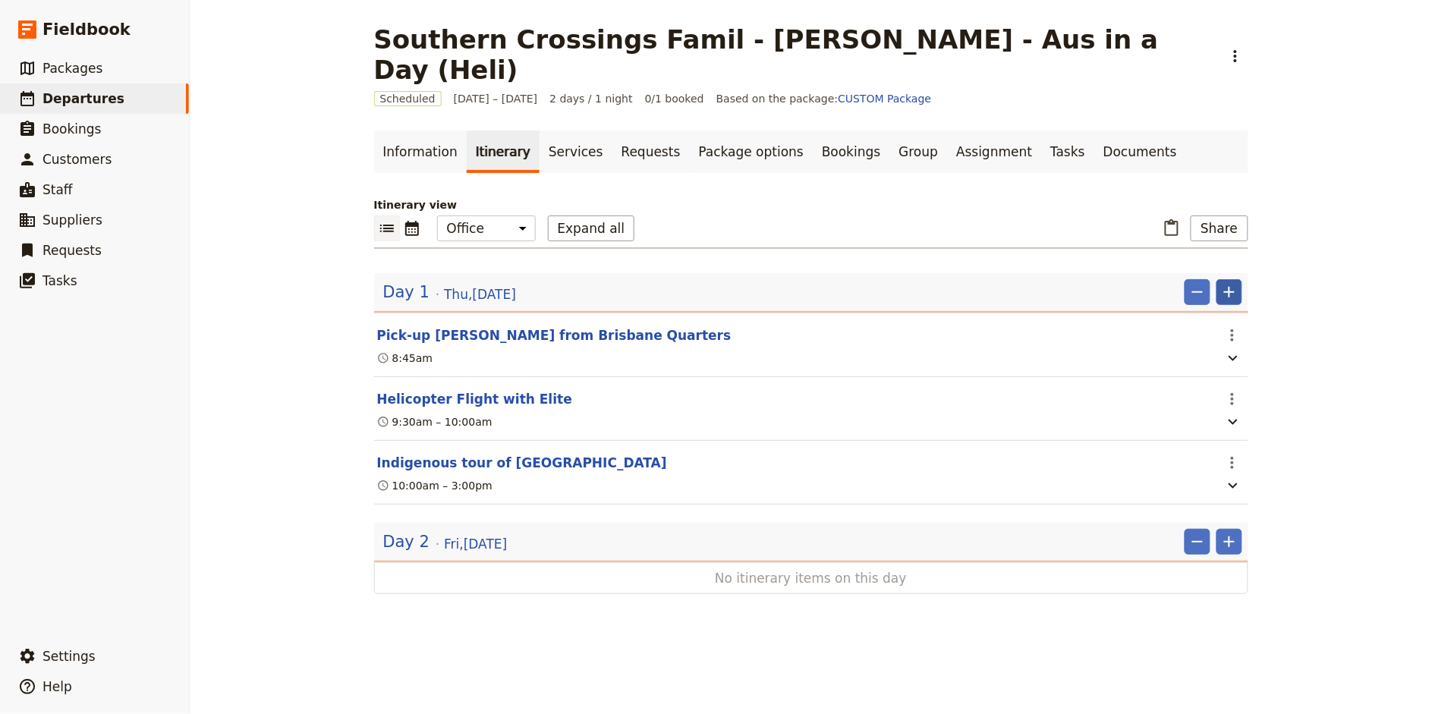
click at [1229, 287] on icon "Add" at bounding box center [1229, 292] width 11 height 11
click at [1201, 293] on span "Add itinerary item" at bounding box center [1184, 294] width 96 height 15
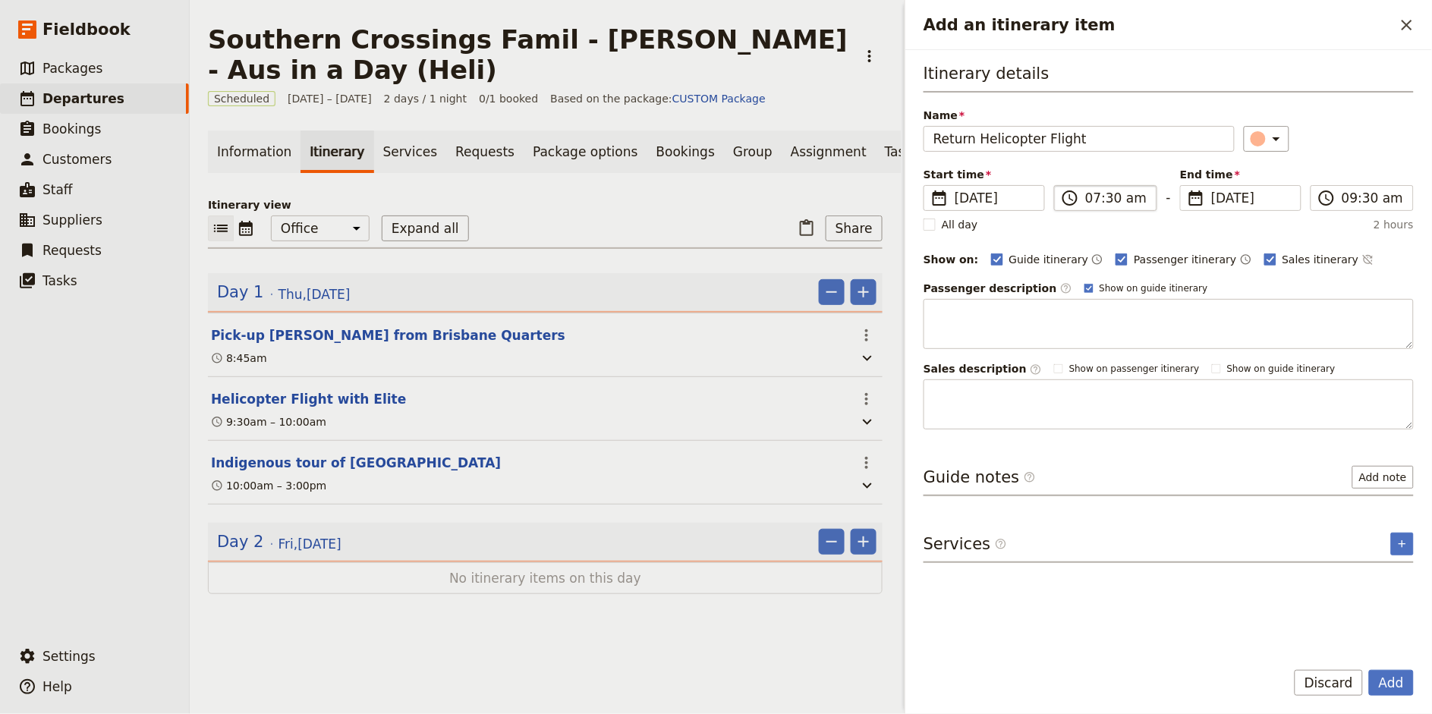
type input "Return Helicopter Flight"
click at [1095, 198] on input "07:30 am" at bounding box center [1116, 198] width 62 height 18
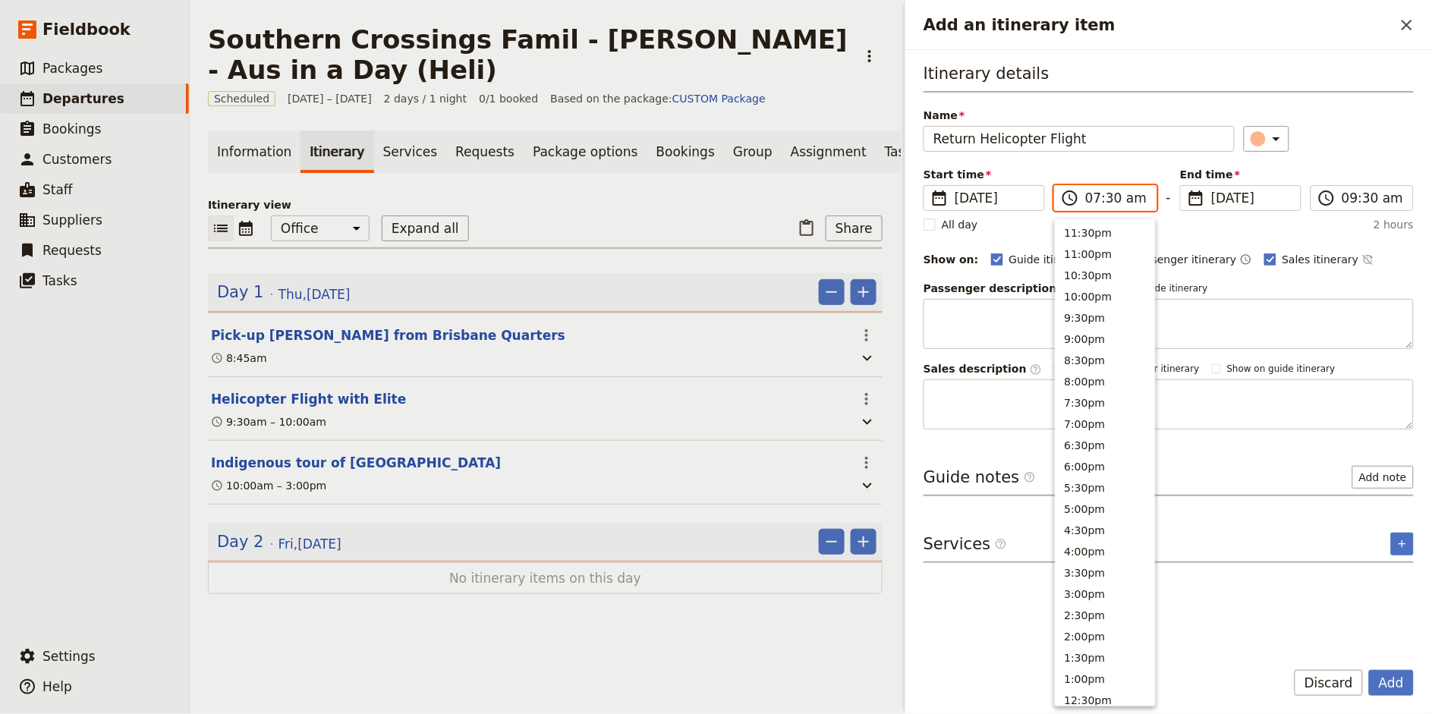
scroll to position [539, 0]
click at [1140, 199] on input "03:30 am" at bounding box center [1116, 198] width 62 height 18
click at [1130, 195] on input "03:30 am" at bounding box center [1116, 198] width 62 height 18
type input "03:30 pm"
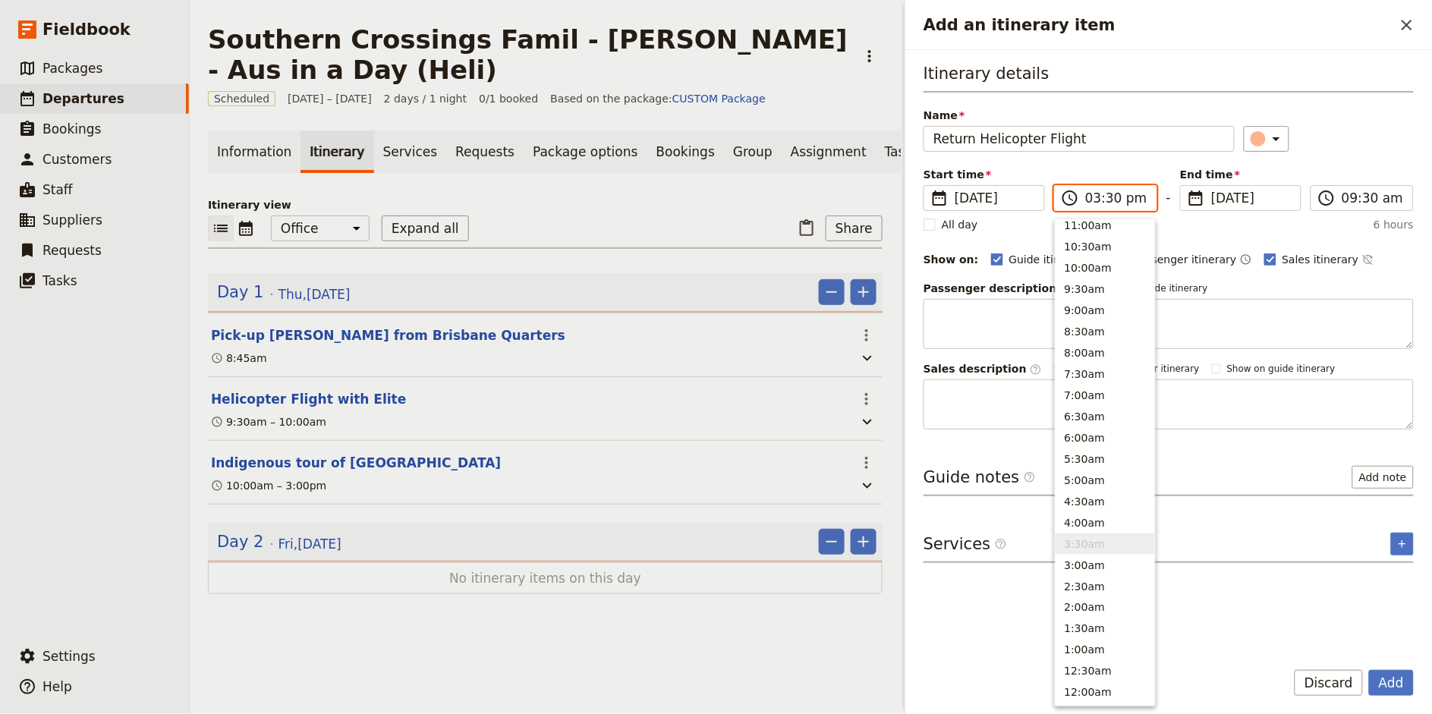
scroll to position [344, 0]
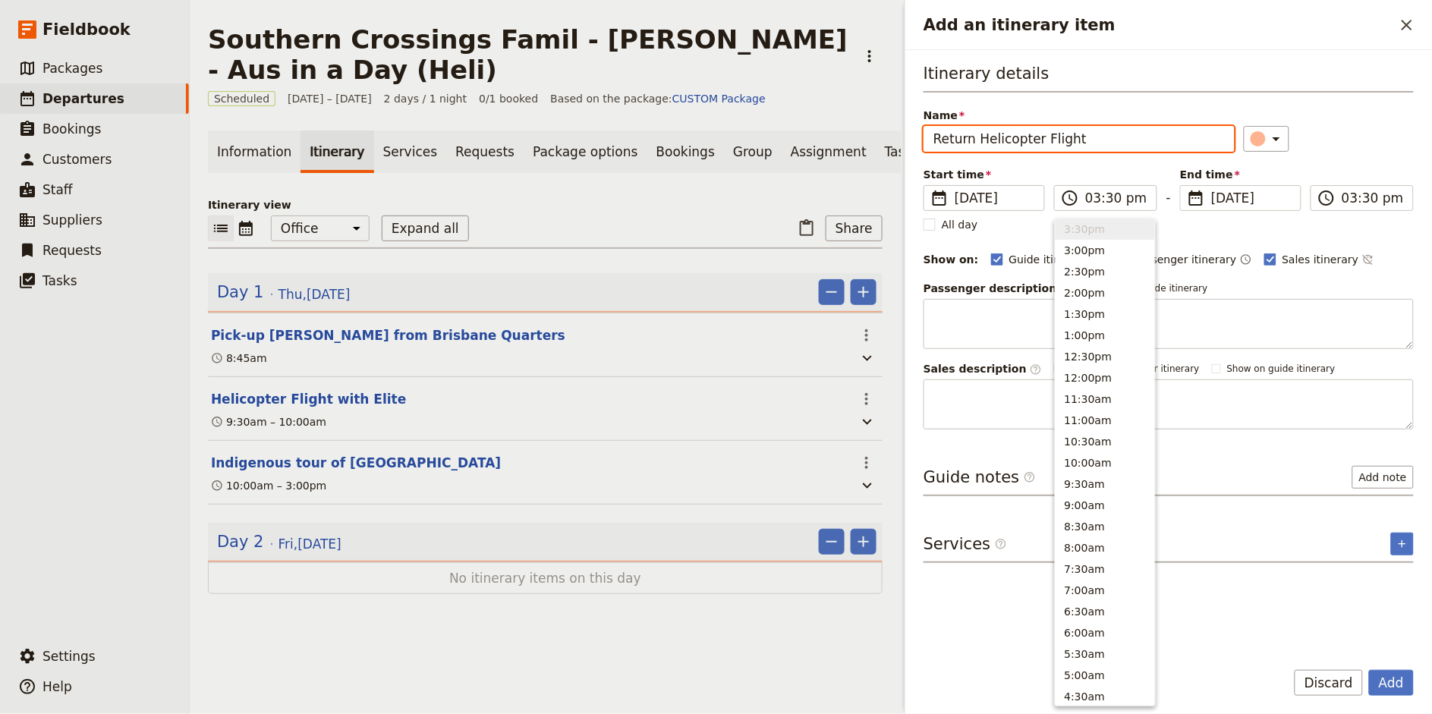
click at [1384, 153] on div "Itinerary details Name Return Helicopter Flight ​ Start time ​ 25 Sep 2025 25/0…" at bounding box center [1168, 245] width 490 height 367
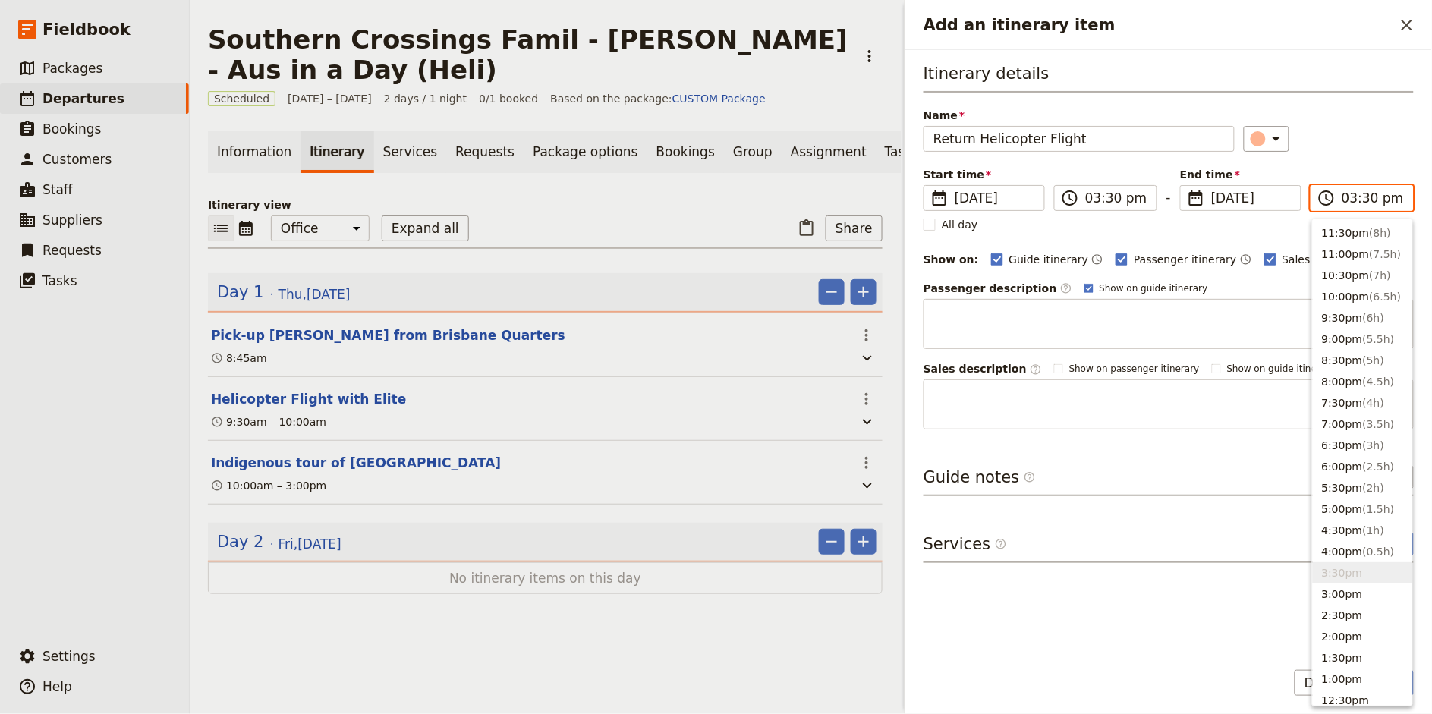
click at [1348, 199] on input "03:30 pm" at bounding box center [1372, 198] width 62 height 18
click at [1366, 201] on input "04:30 pm" at bounding box center [1372, 198] width 62 height 18
type input "04:00 pm"
click at [1382, 150] on div "​" at bounding box center [1329, 139] width 171 height 26
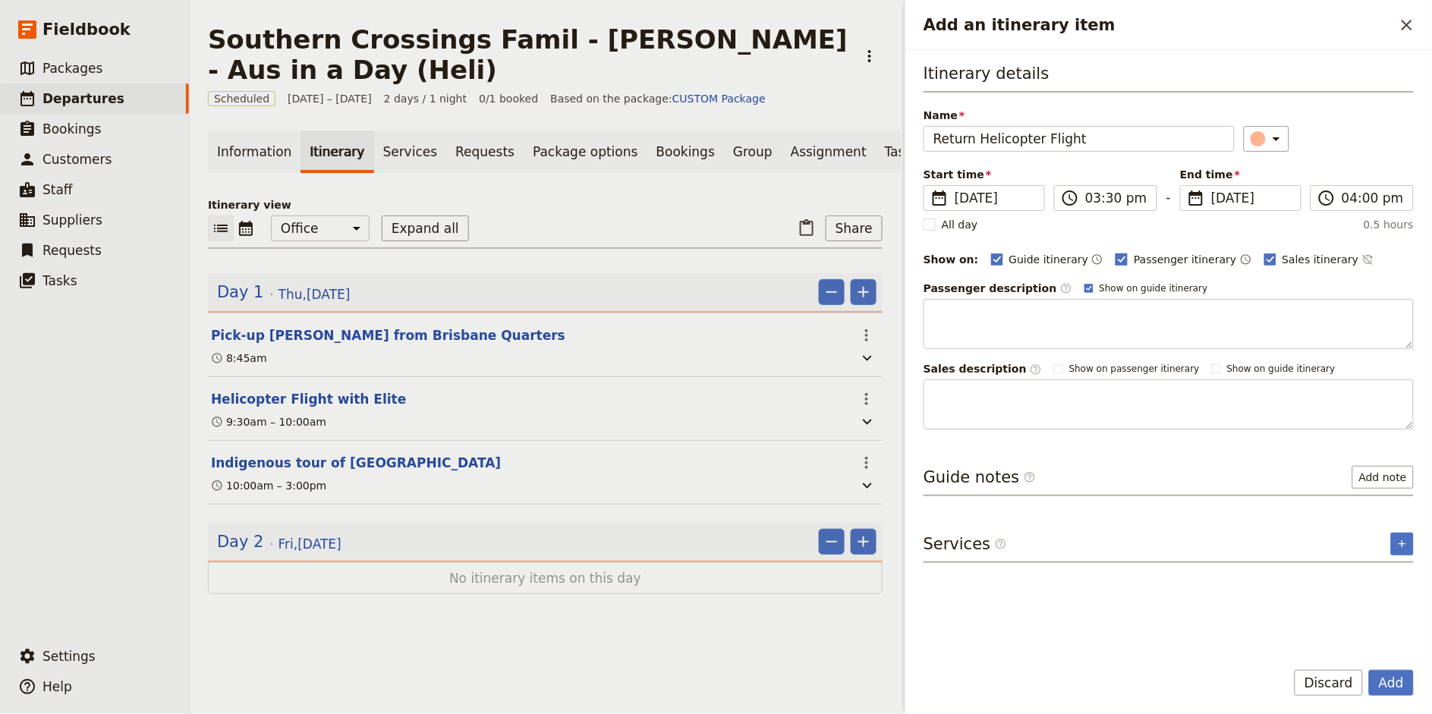
click at [1136, 262] on span "Passenger itinerary" at bounding box center [1185, 259] width 102 height 15
click at [1115, 252] on input "Passenger itinerary" at bounding box center [1115, 251] width 1 height 1
checkbox input "false"
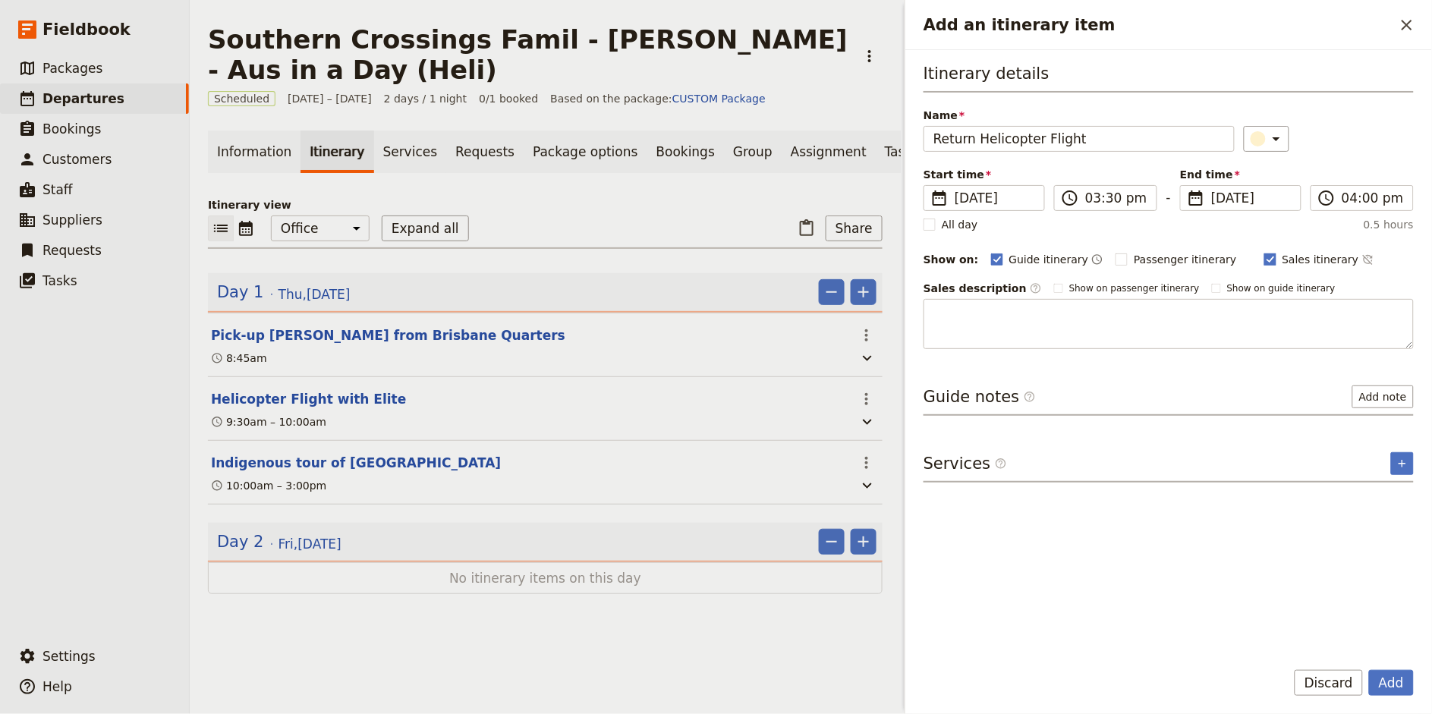
click at [1282, 254] on span "Sales itinerary" at bounding box center [1320, 259] width 77 height 15
click at [1264, 252] on input "Sales itinerary" at bounding box center [1263, 251] width 1 height 1
checkbox input "false"
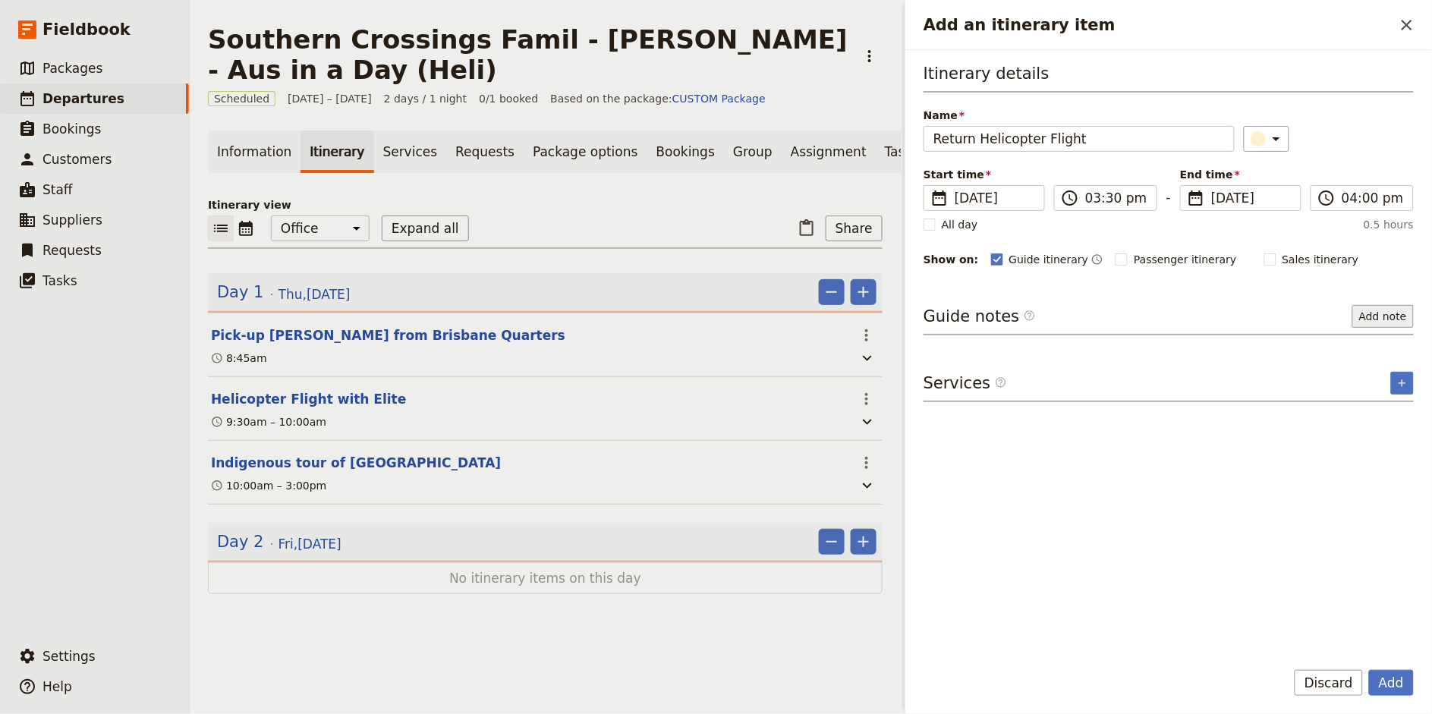
click at [1389, 308] on button "Add note" at bounding box center [1382, 316] width 61 height 23
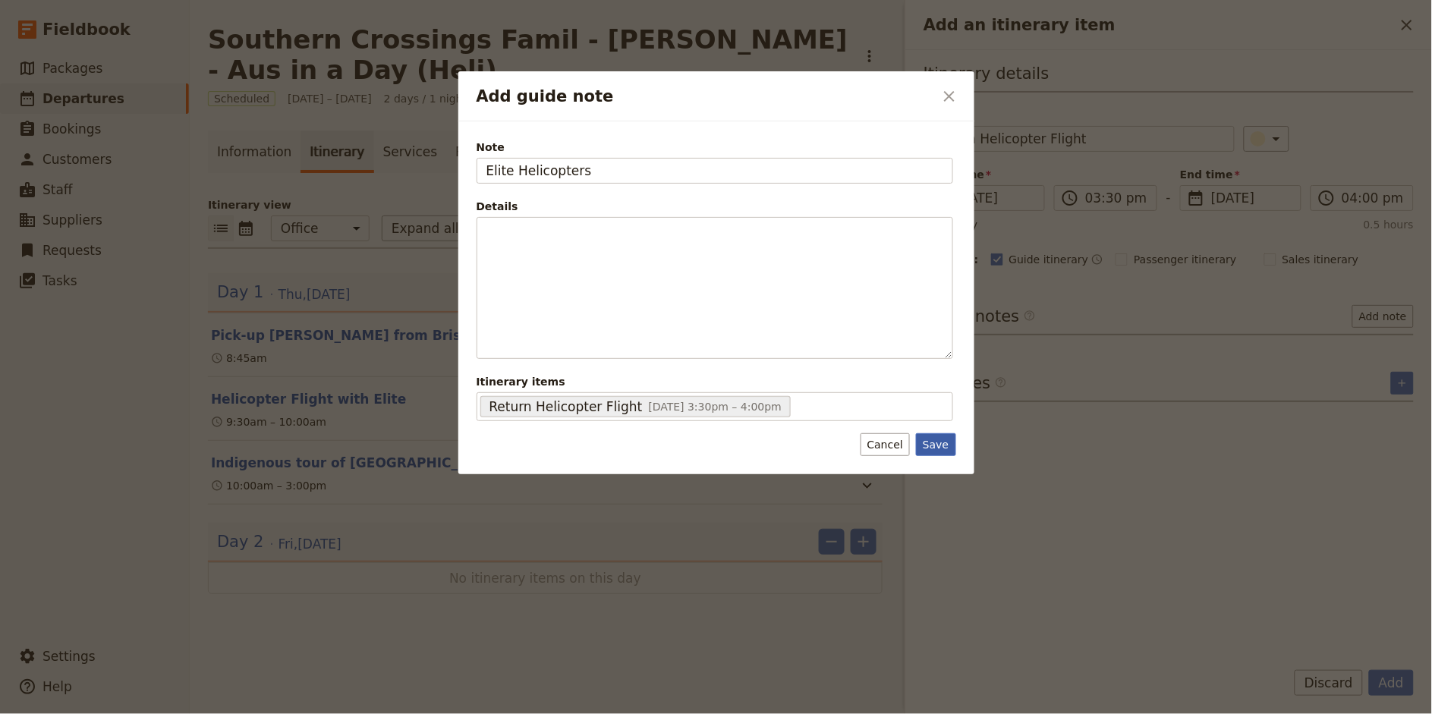
type input "Elite Helicopters"
click at [948, 438] on button "Save" at bounding box center [935, 444] width 39 height 23
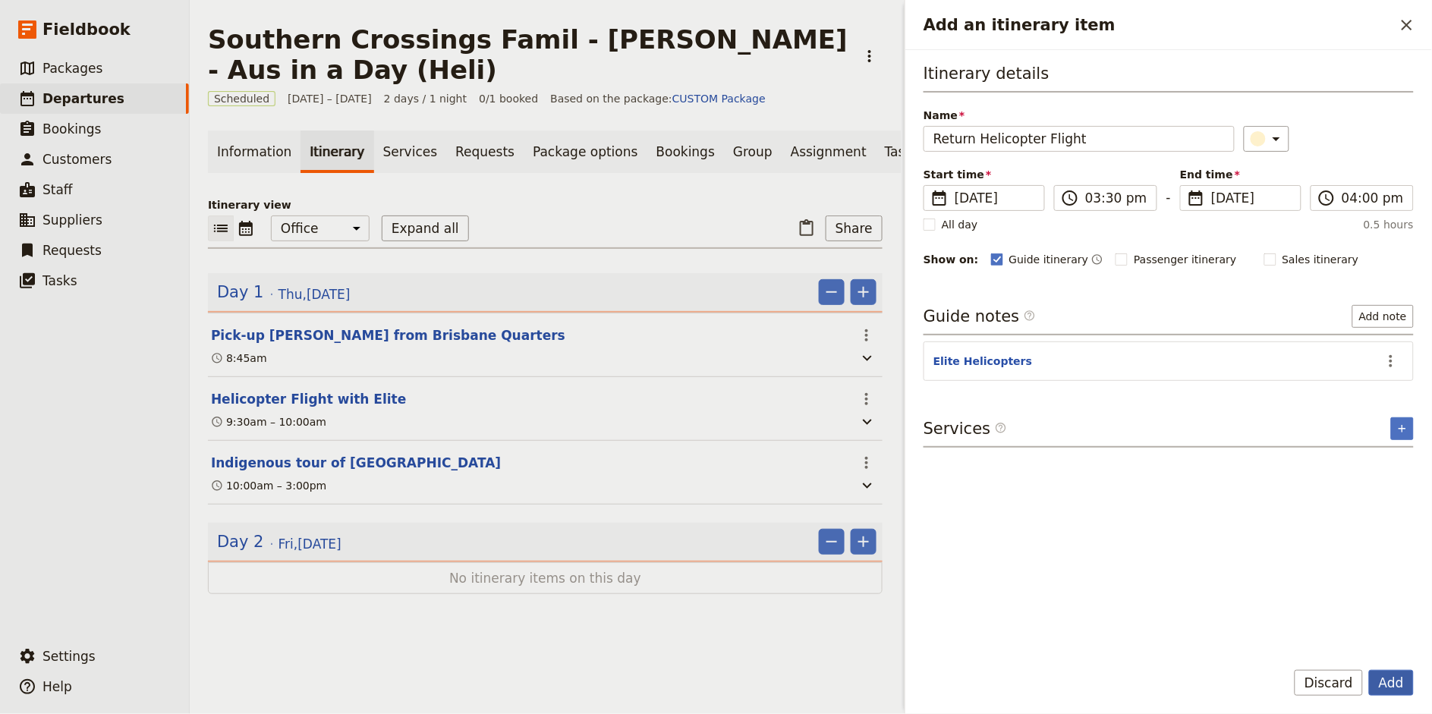
click at [1400, 687] on button "Add" at bounding box center [1391, 683] width 45 height 26
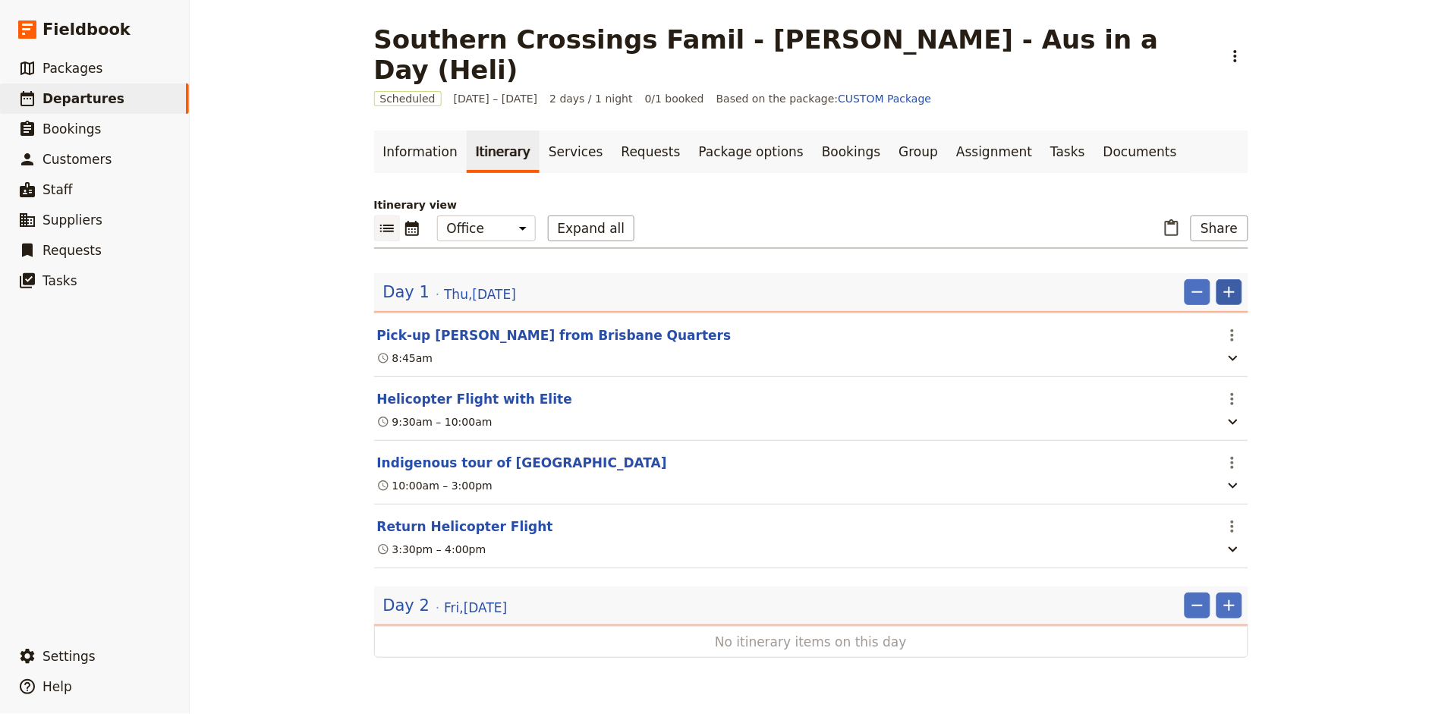
click at [1236, 283] on icon "Add" at bounding box center [1229, 292] width 18 height 18
click at [1209, 291] on span "Add itinerary item" at bounding box center [1184, 294] width 96 height 15
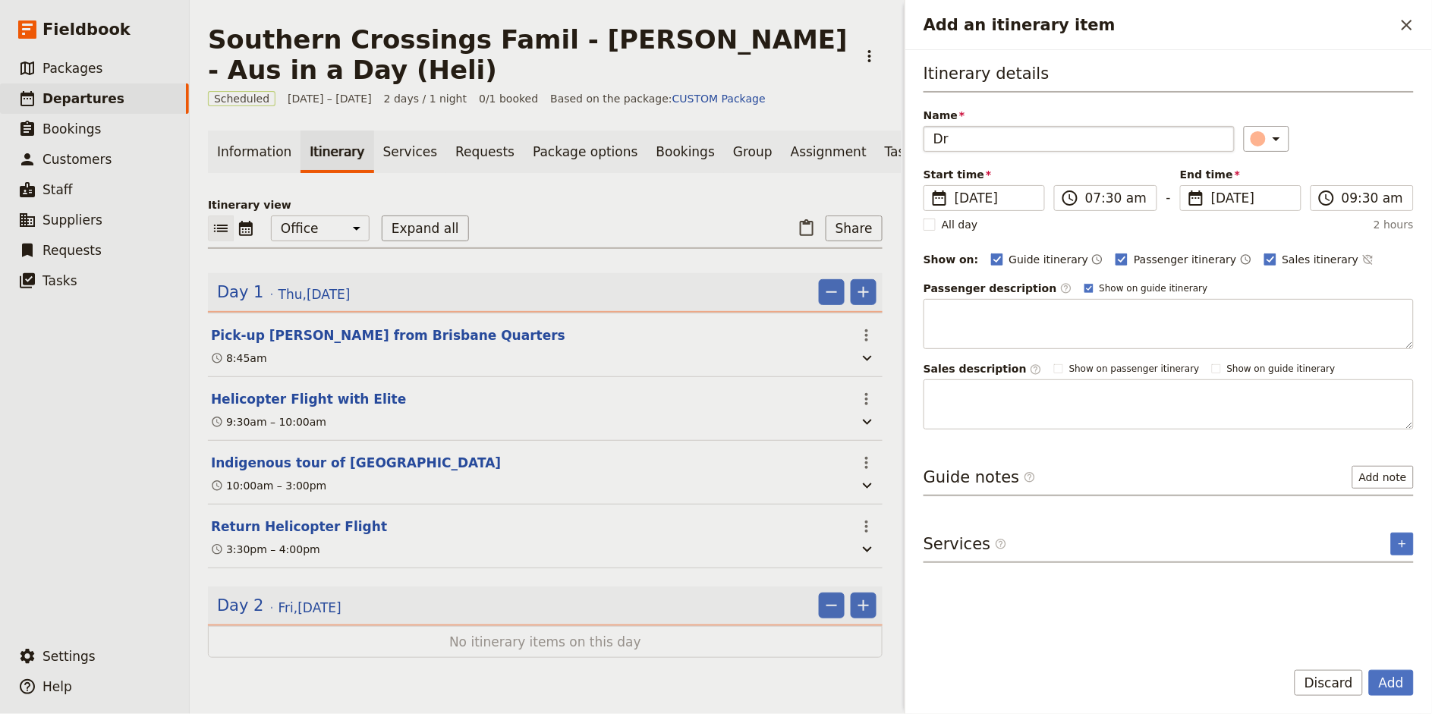
type input "D"
type input "Return Amy to Brisbane Quarters"
click at [1094, 197] on input "07:30 am" at bounding box center [1116, 198] width 62 height 18
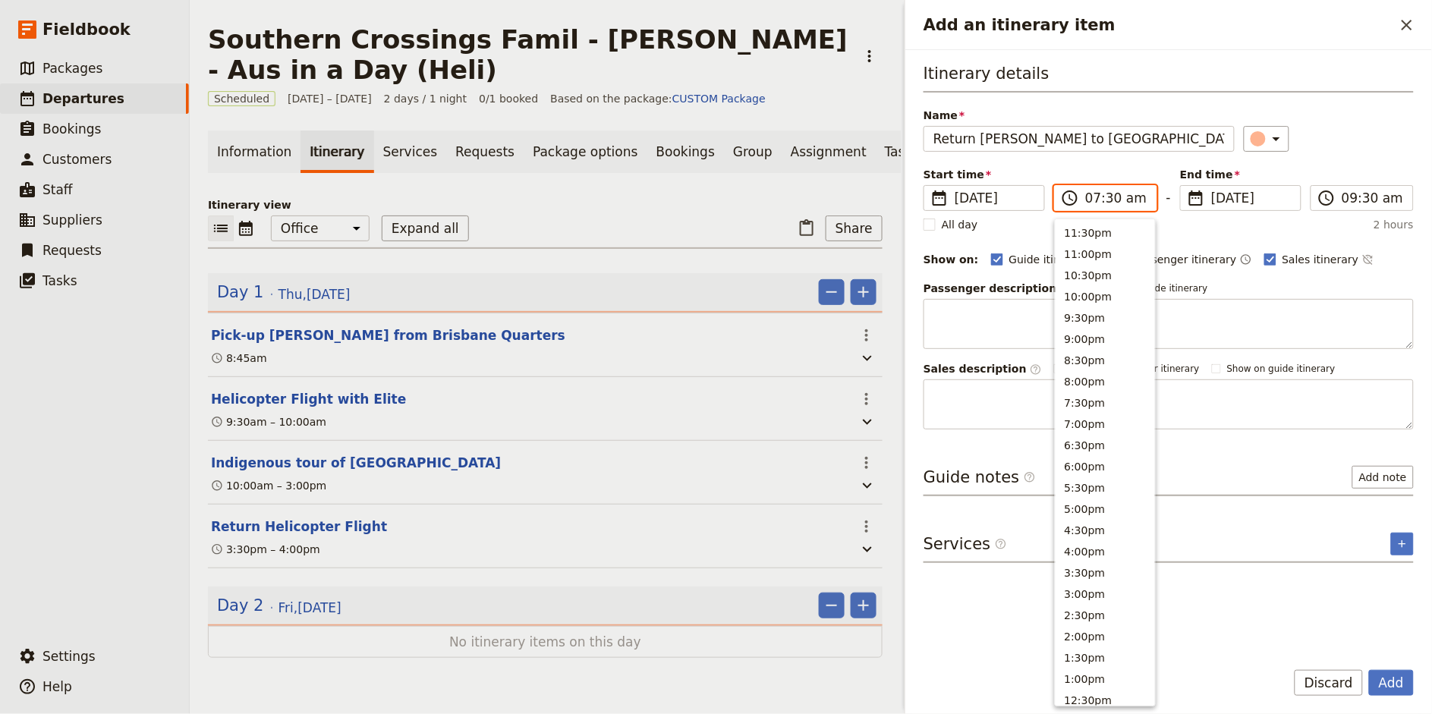
scroll to position [539, 0]
click at [1139, 197] on input "04:30 am" at bounding box center [1116, 198] width 62 height 18
click at [1138, 197] on input "04:30 am" at bounding box center [1116, 198] width 62 height 18
click at [1129, 200] on input "04:30 am" at bounding box center [1116, 198] width 62 height 18
type input "04:30 pm"
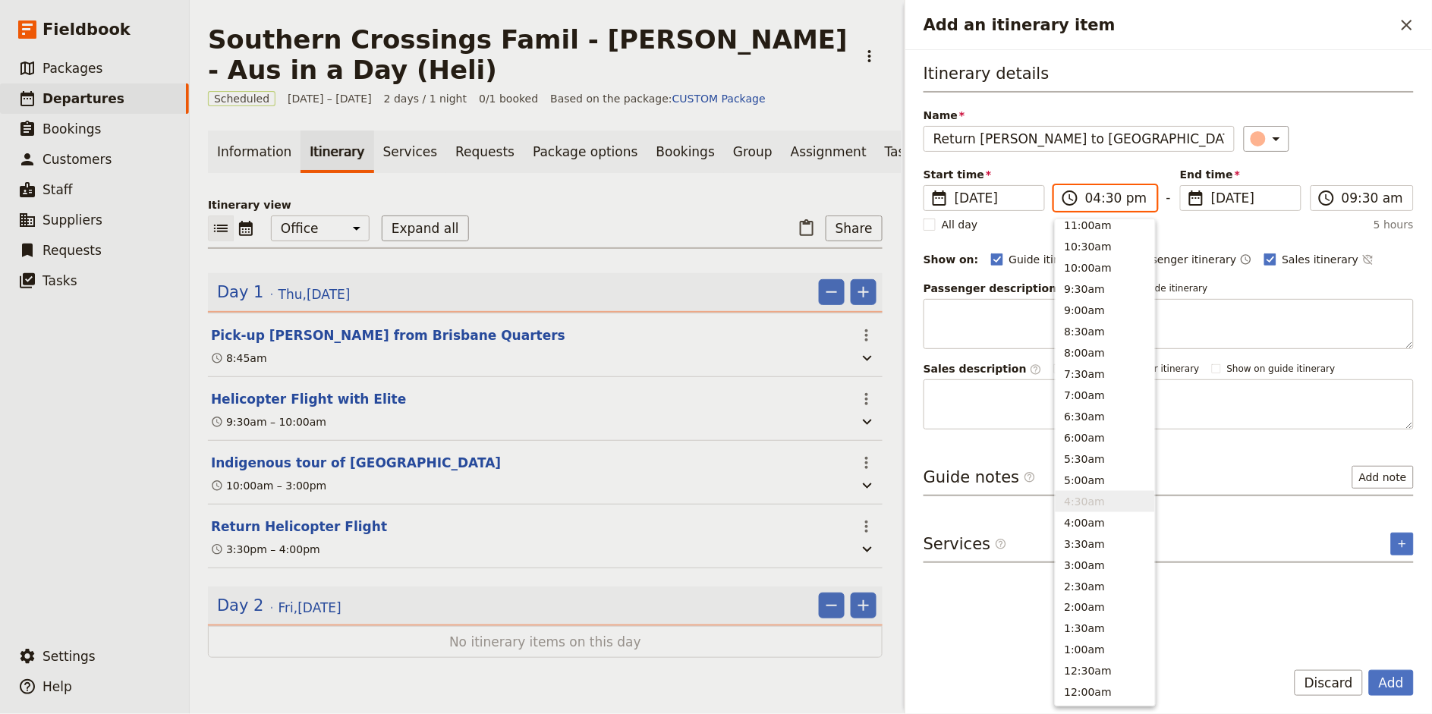
scroll to position [300, 0]
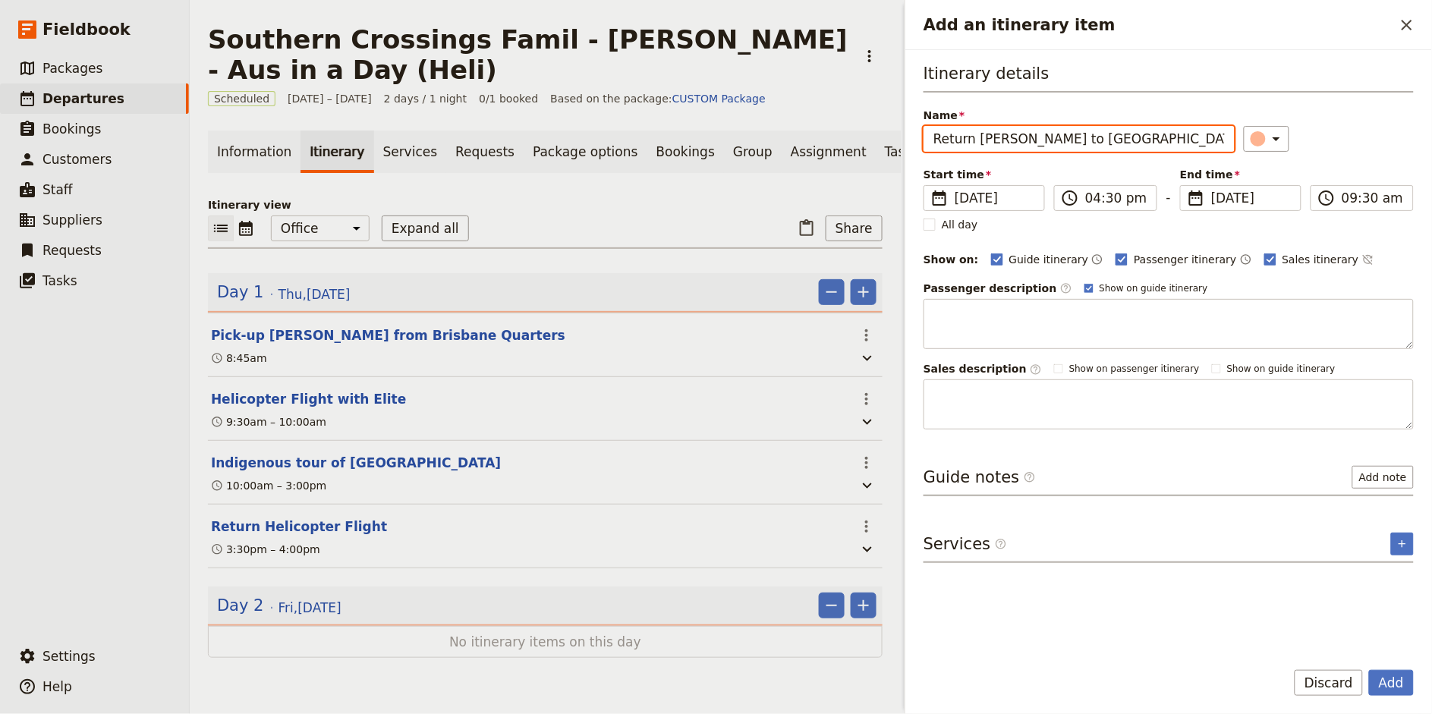
type input "04:30 pm"
click at [1392, 160] on div "Itinerary details Name Return Amy to Brisbane Quarters ​ Start time ​ 25 Sep 20…" at bounding box center [1168, 245] width 490 height 367
click at [1158, 259] on span "Passenger itinerary" at bounding box center [1185, 259] width 102 height 15
click at [1115, 252] on input "Passenger itinerary" at bounding box center [1115, 251] width 1 height 1
checkbox input "false"
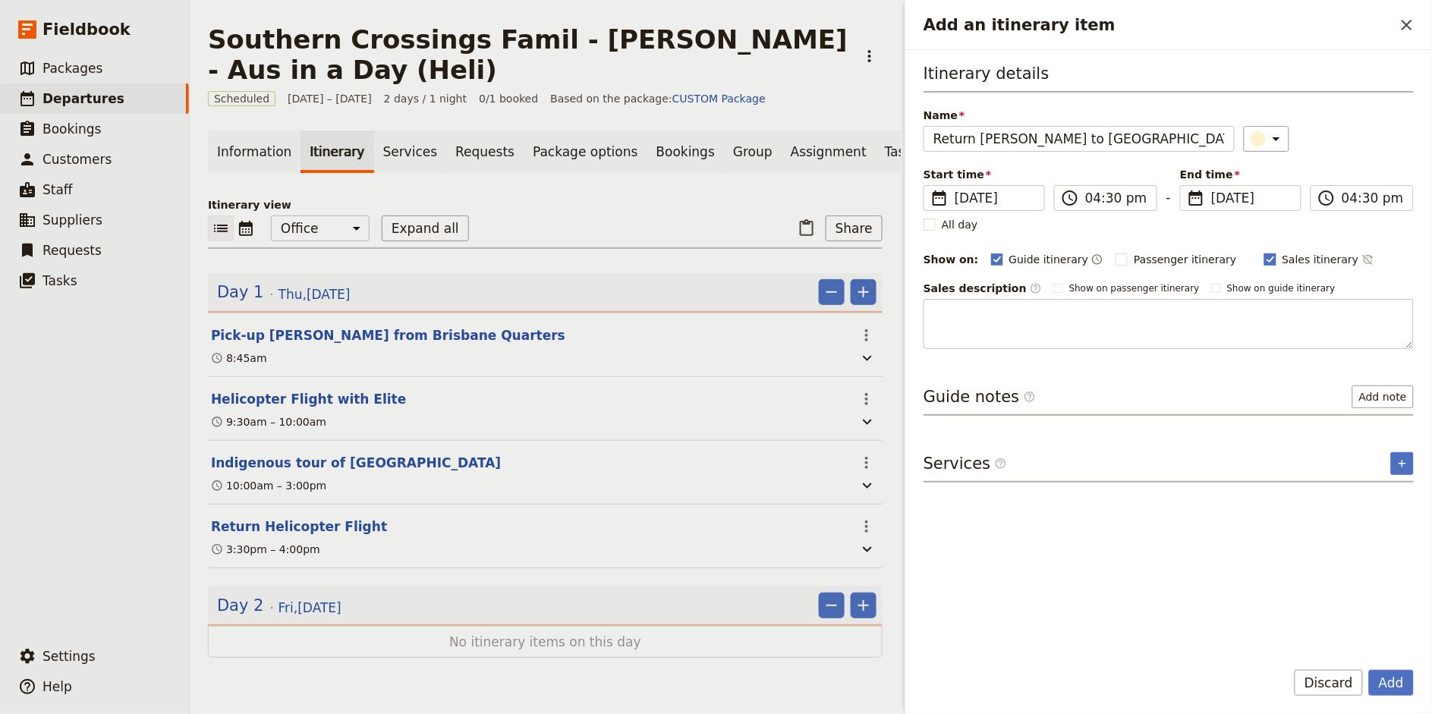
click at [1282, 263] on span "Sales itinerary" at bounding box center [1320, 259] width 77 height 15
click at [1264, 252] on input "Sales itinerary" at bounding box center [1263, 251] width 1 height 1
checkbox input "false"
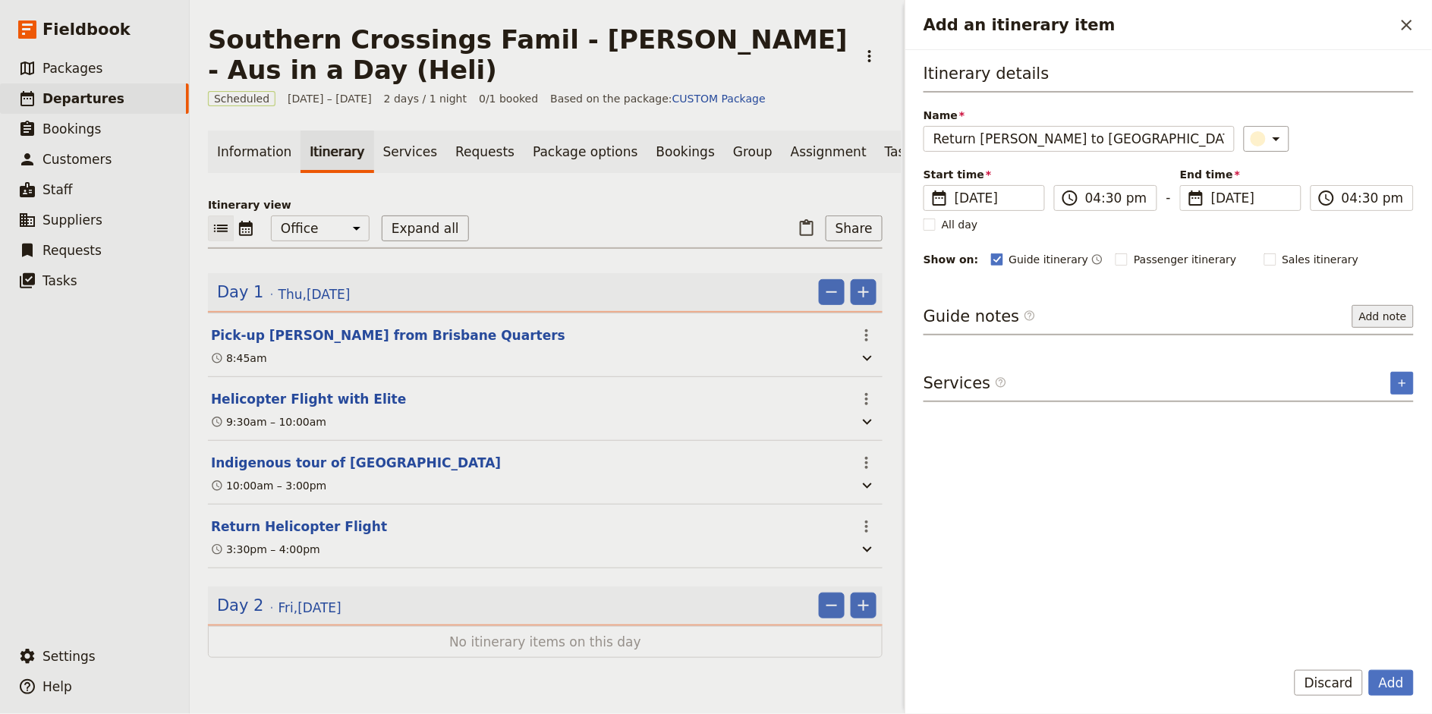
click at [1367, 318] on button "Add note" at bounding box center [1382, 316] width 61 height 23
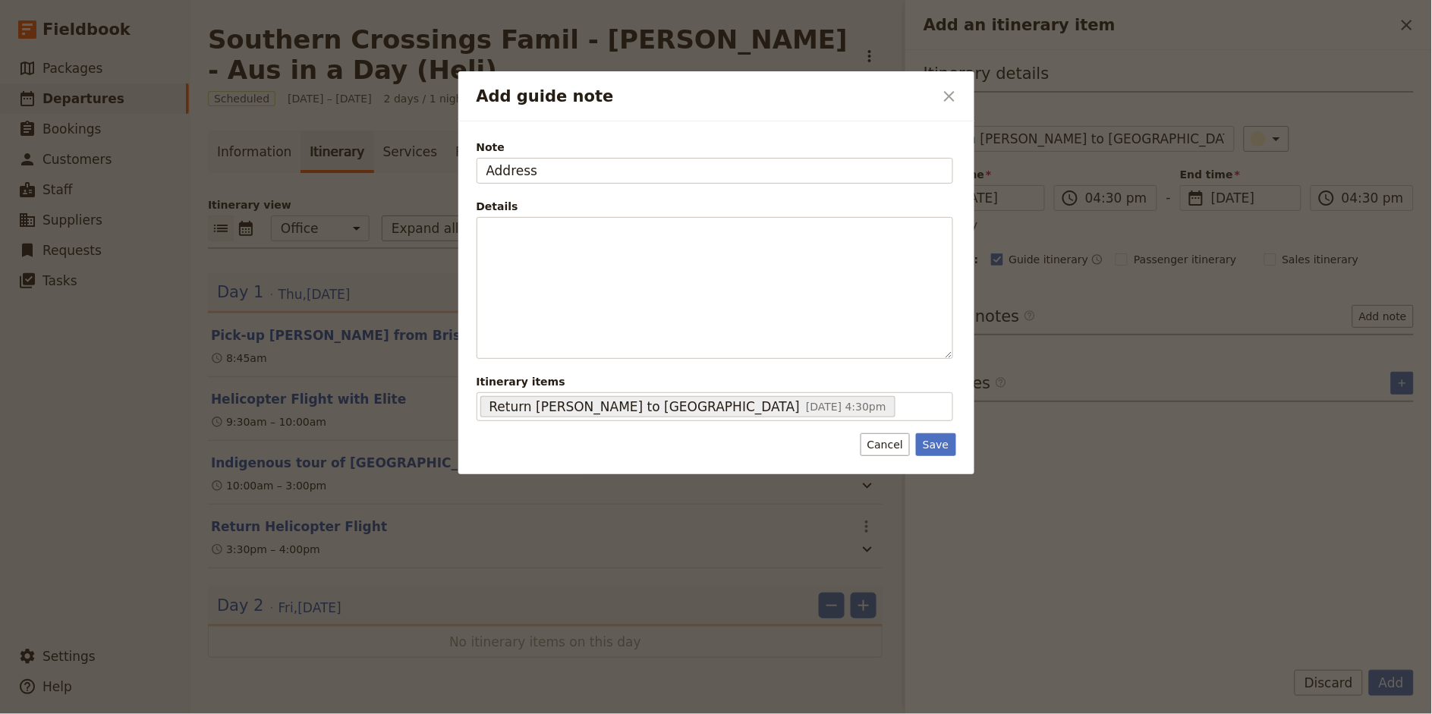
type input "Address"
click at [929, 450] on button "Save" at bounding box center [935, 444] width 39 height 23
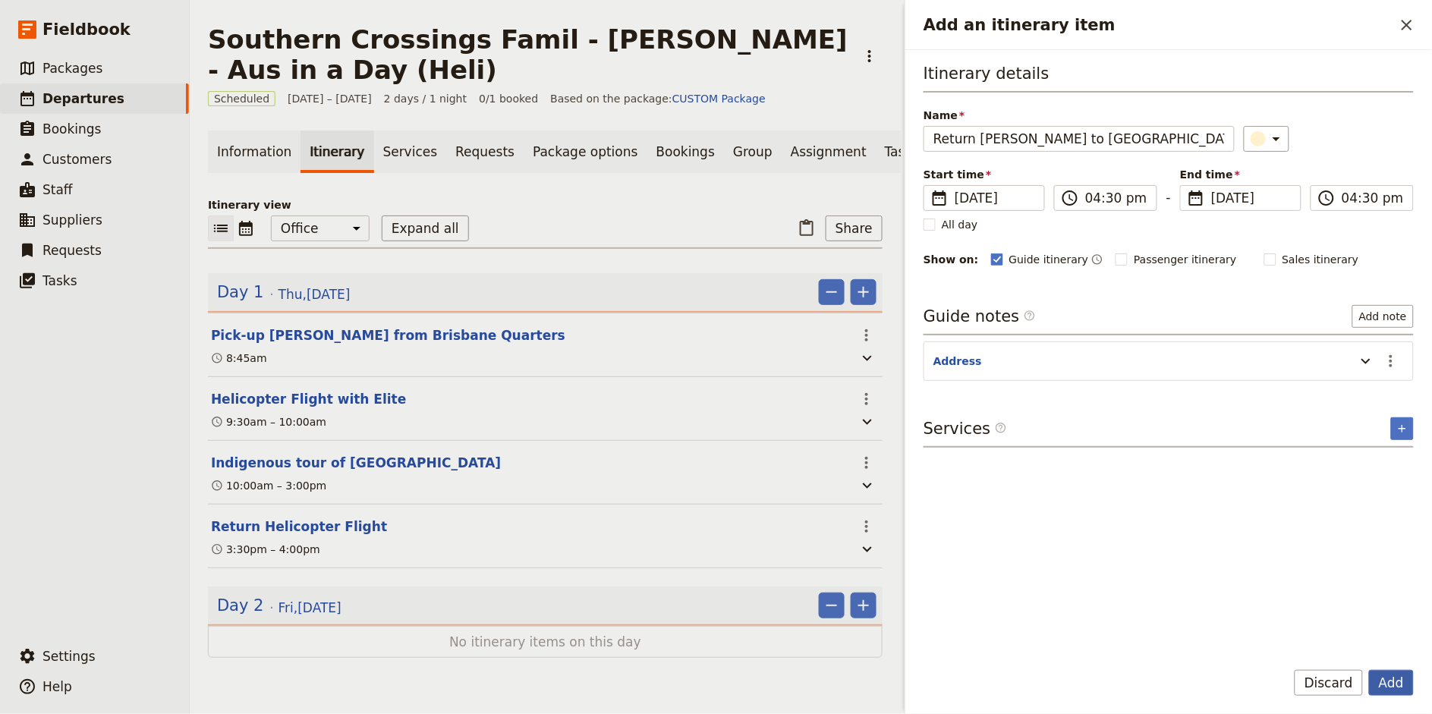
click at [1392, 688] on button "Add" at bounding box center [1391, 683] width 45 height 26
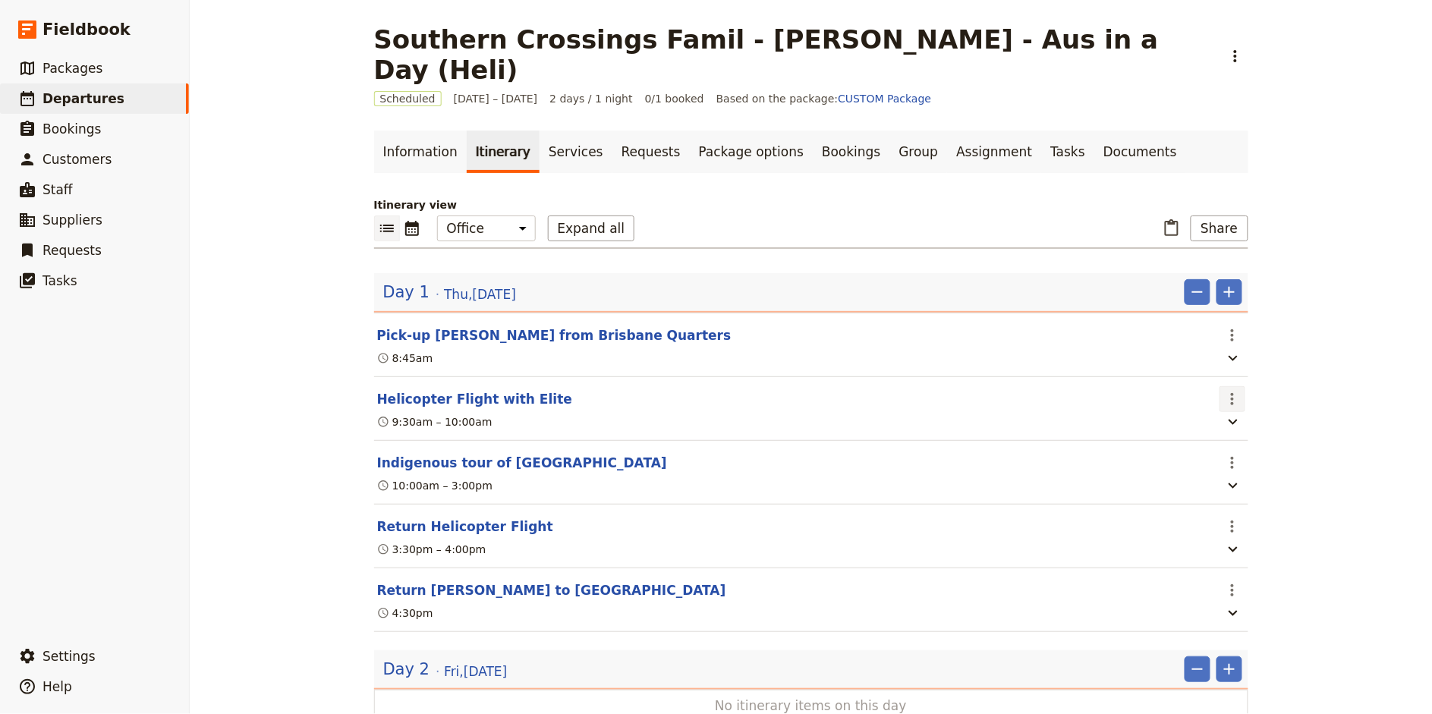
click at [1229, 390] on icon "Actions" at bounding box center [1232, 399] width 18 height 18
click at [1243, 401] on span "Edit this itinerary item" at bounding box center [1288, 401] width 119 height 15
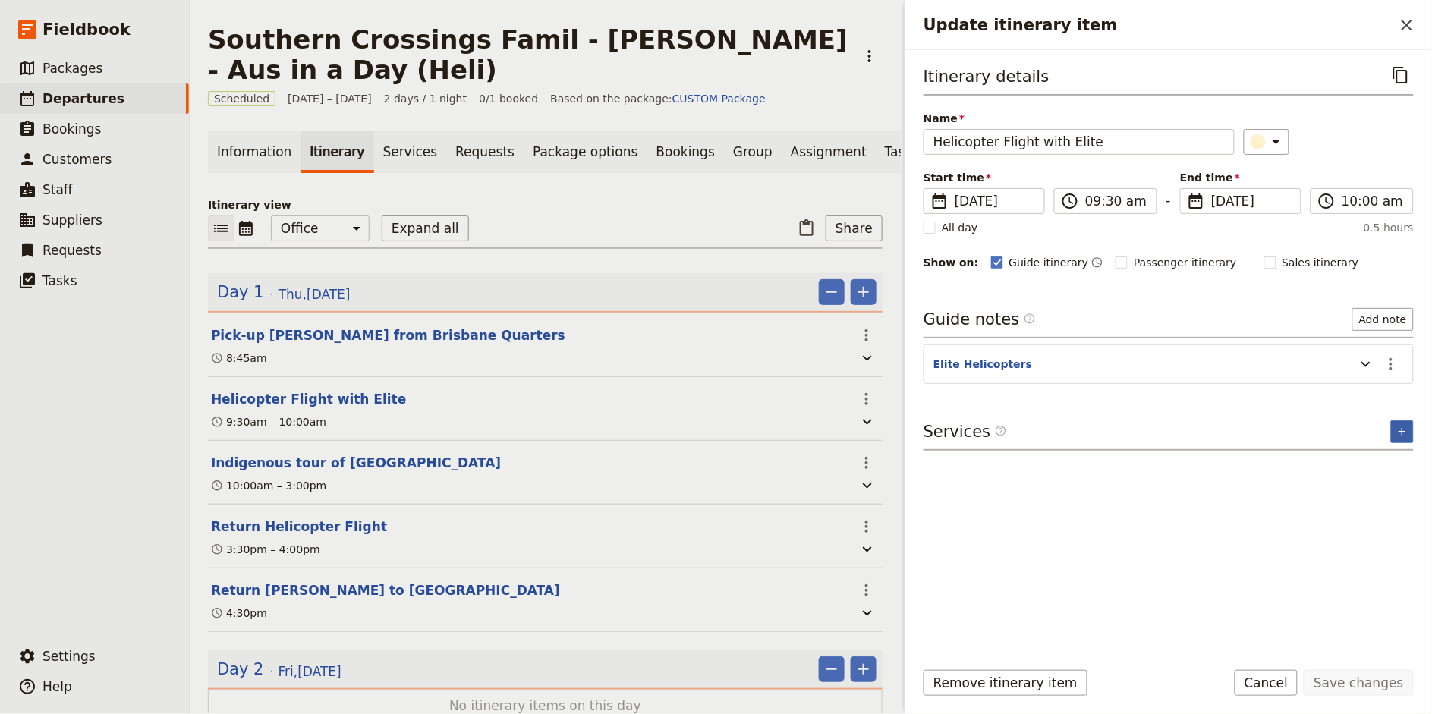
click at [1405, 429] on icon "Add service inclusion" at bounding box center [1402, 432] width 12 height 12
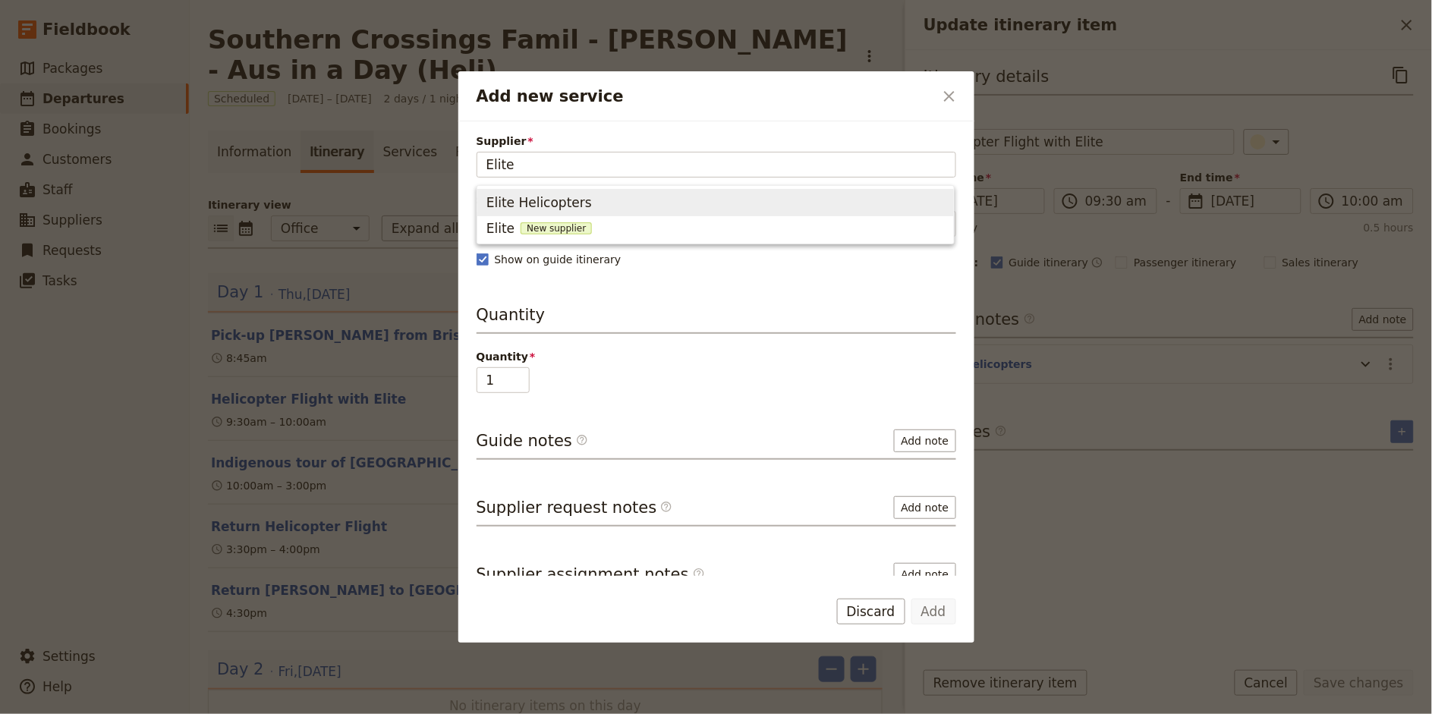
click at [618, 200] on span "Elite Helicopters" at bounding box center [715, 202] width 458 height 21
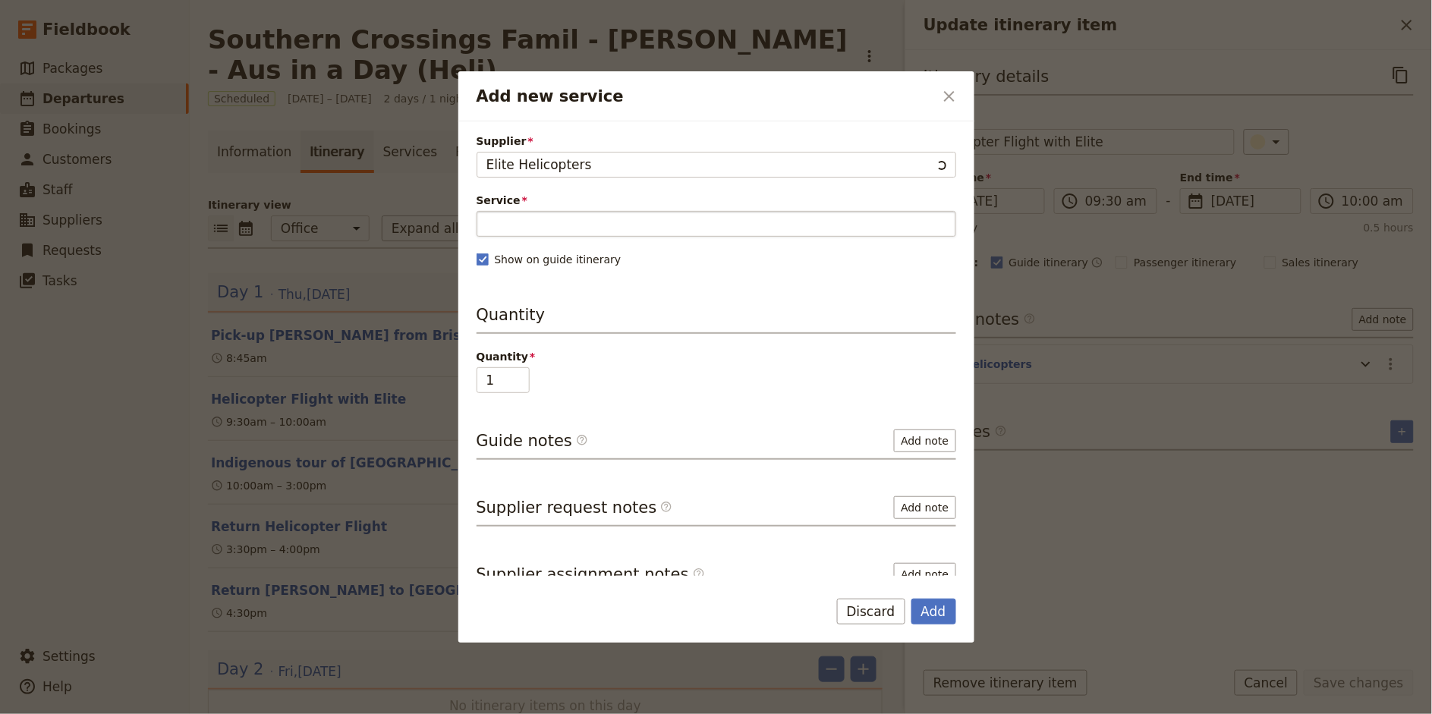
type input "Elite Helicopters"
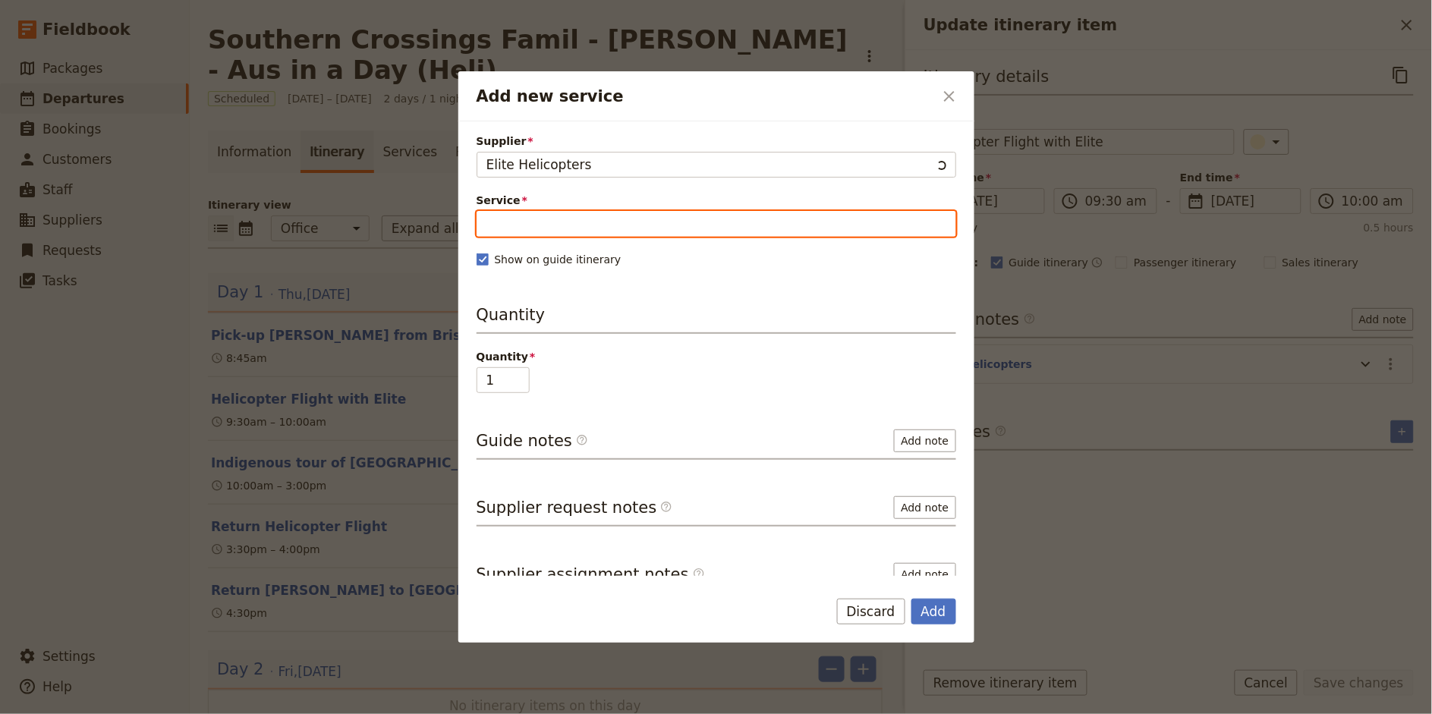
click at [544, 228] on input "Service" at bounding box center [716, 224] width 480 height 26
click at [544, 259] on span "Charter Helicopter" at bounding box center [545, 261] width 119 height 18
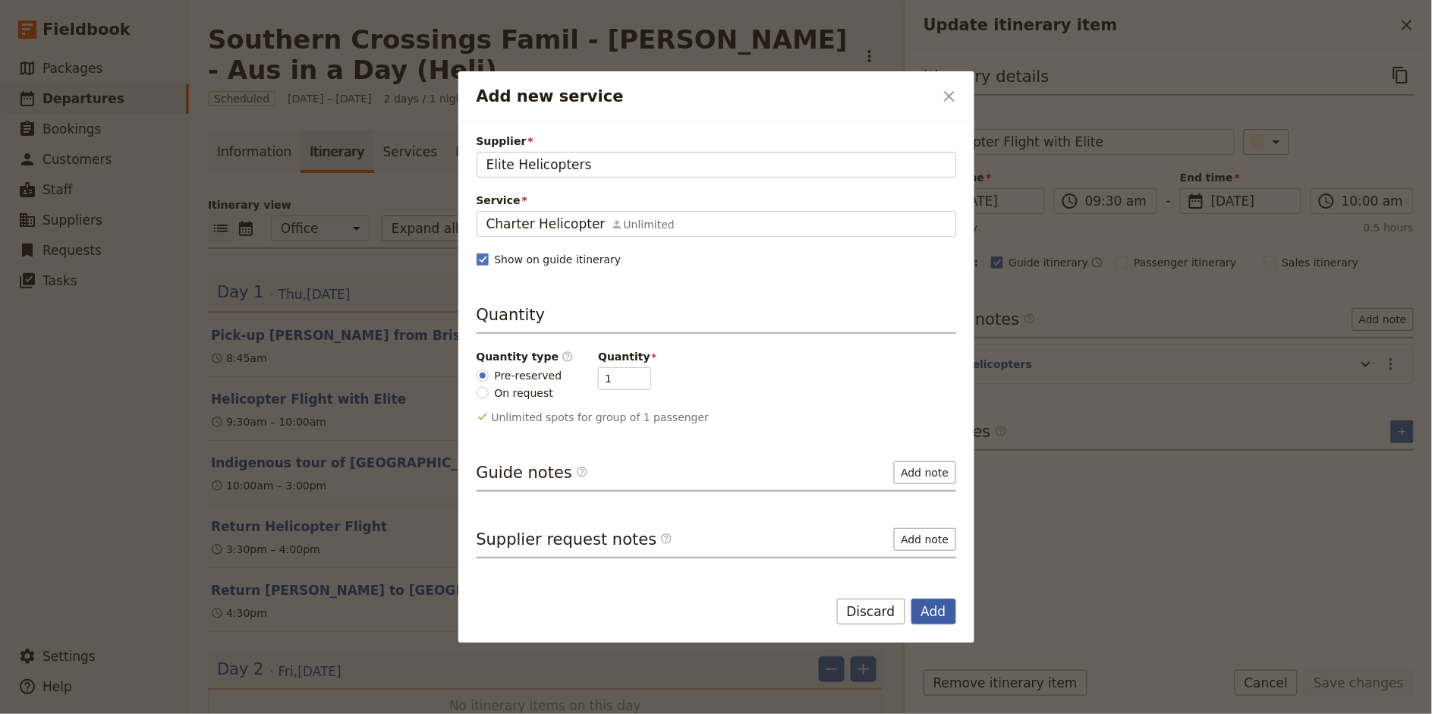
click at [932, 607] on button "Add" at bounding box center [933, 612] width 45 height 26
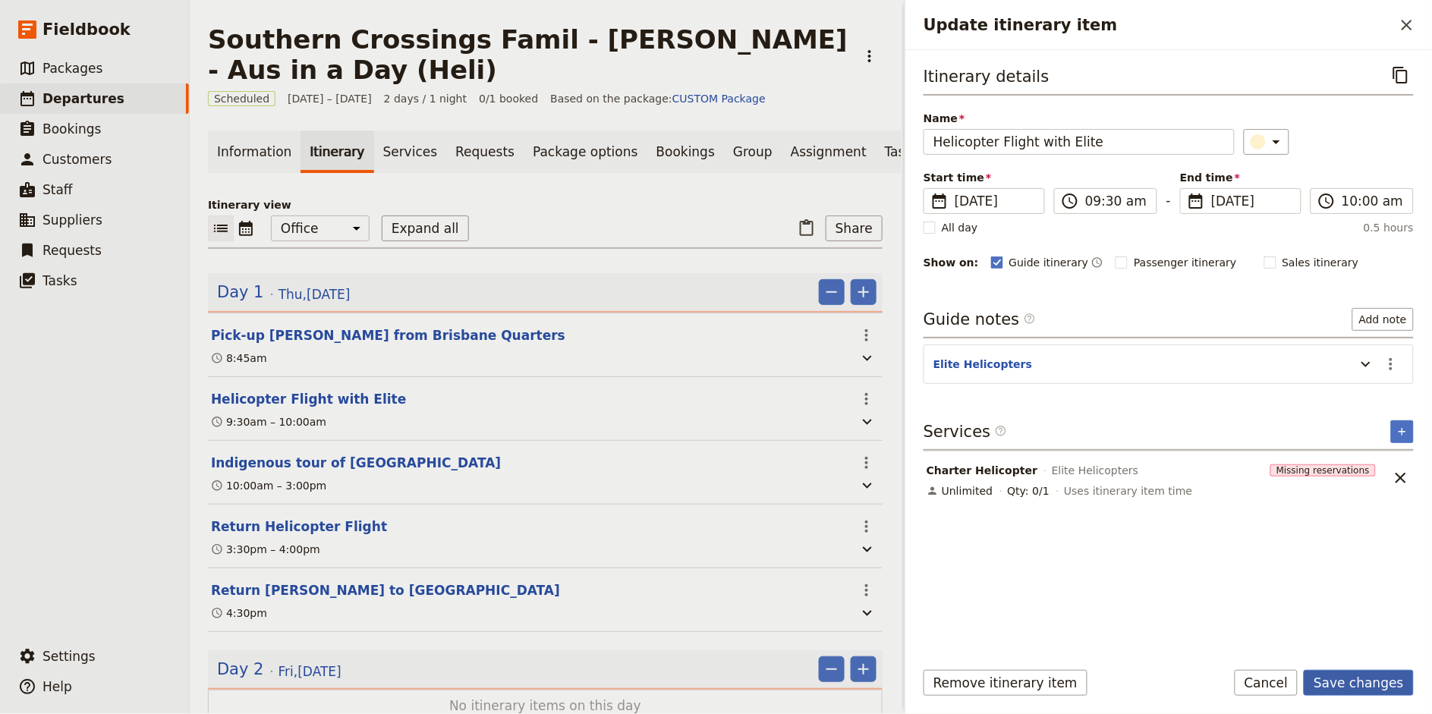
click at [1363, 683] on button "Save changes" at bounding box center [1359, 683] width 110 height 26
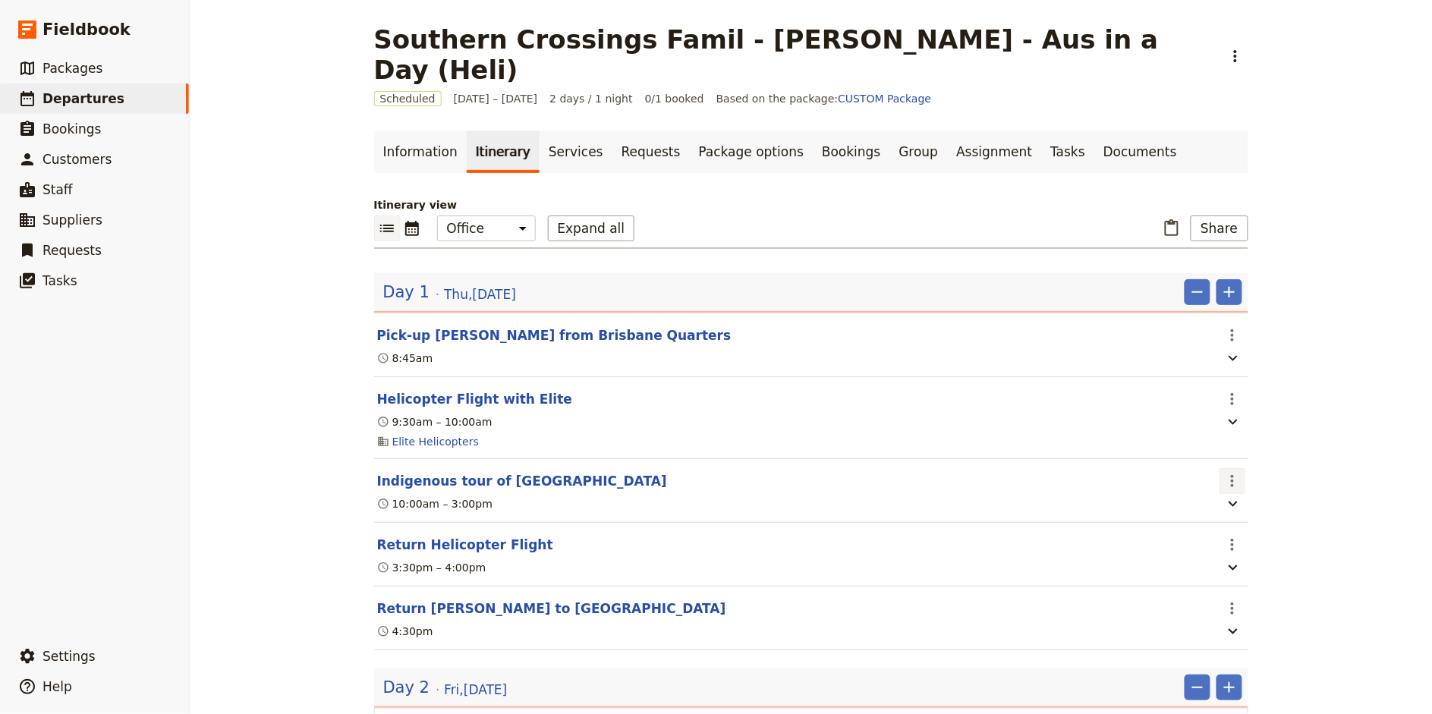
click at [1230, 472] on icon "Actions" at bounding box center [1232, 481] width 18 height 18
click at [1249, 485] on span "Edit this itinerary item" at bounding box center [1288, 483] width 119 height 15
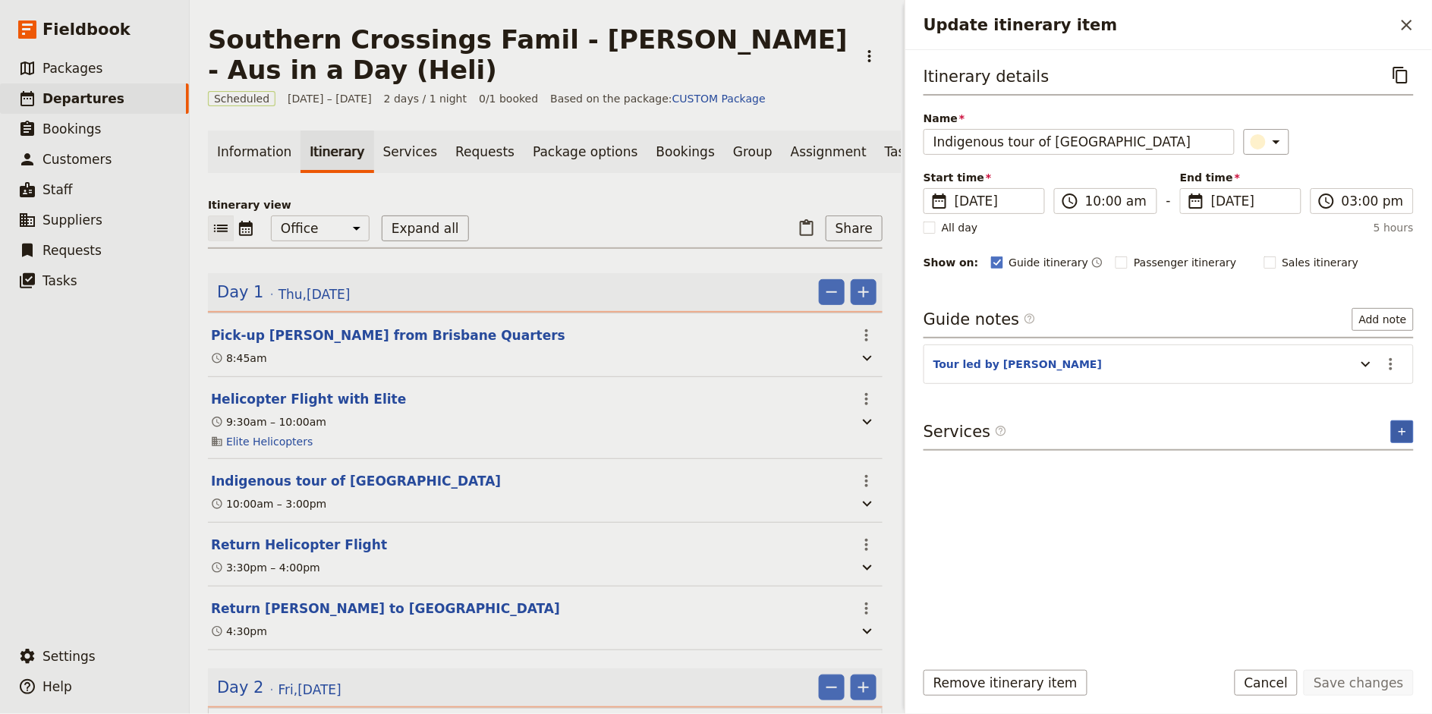
click at [1402, 429] on icon "Add service inclusion" at bounding box center [1401, 431] width 7 height 7
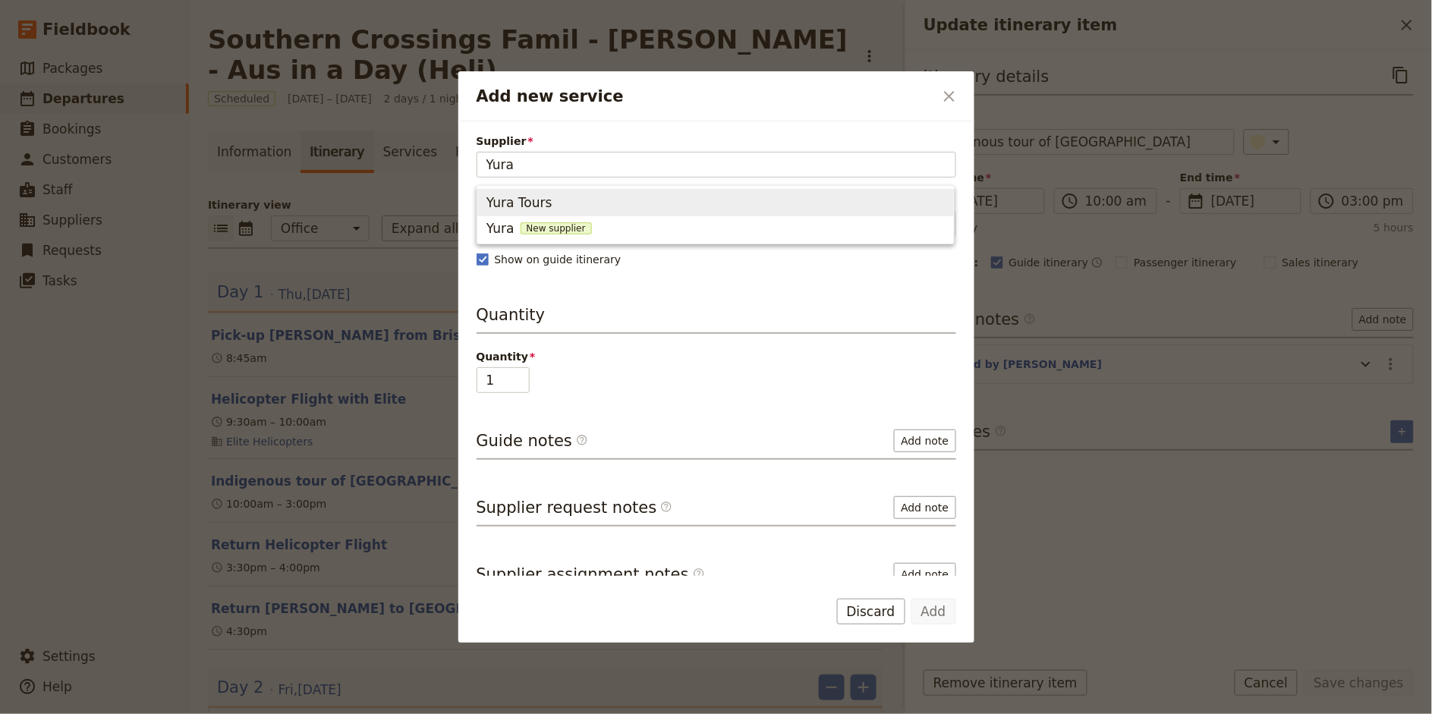
click at [722, 198] on span "Yura Tours" at bounding box center [715, 202] width 458 height 21
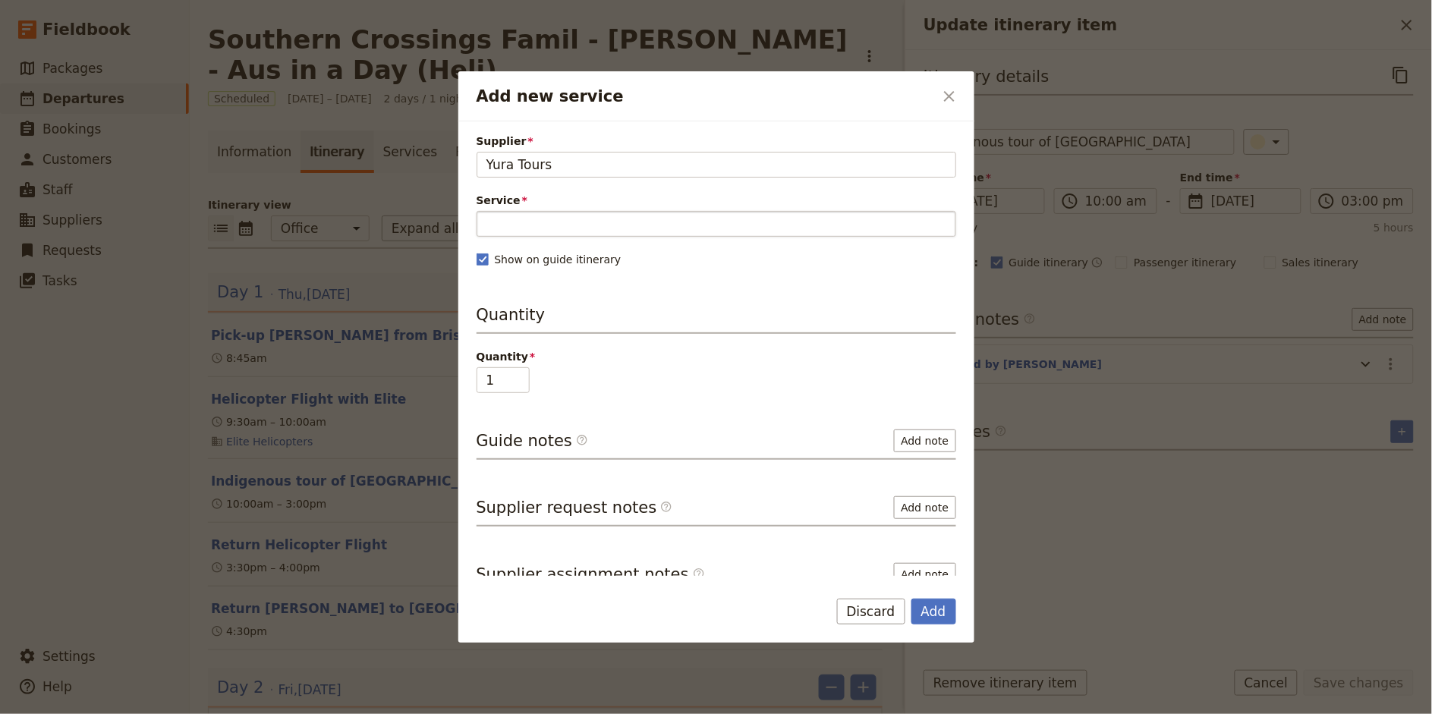
type input "Yura Tours"
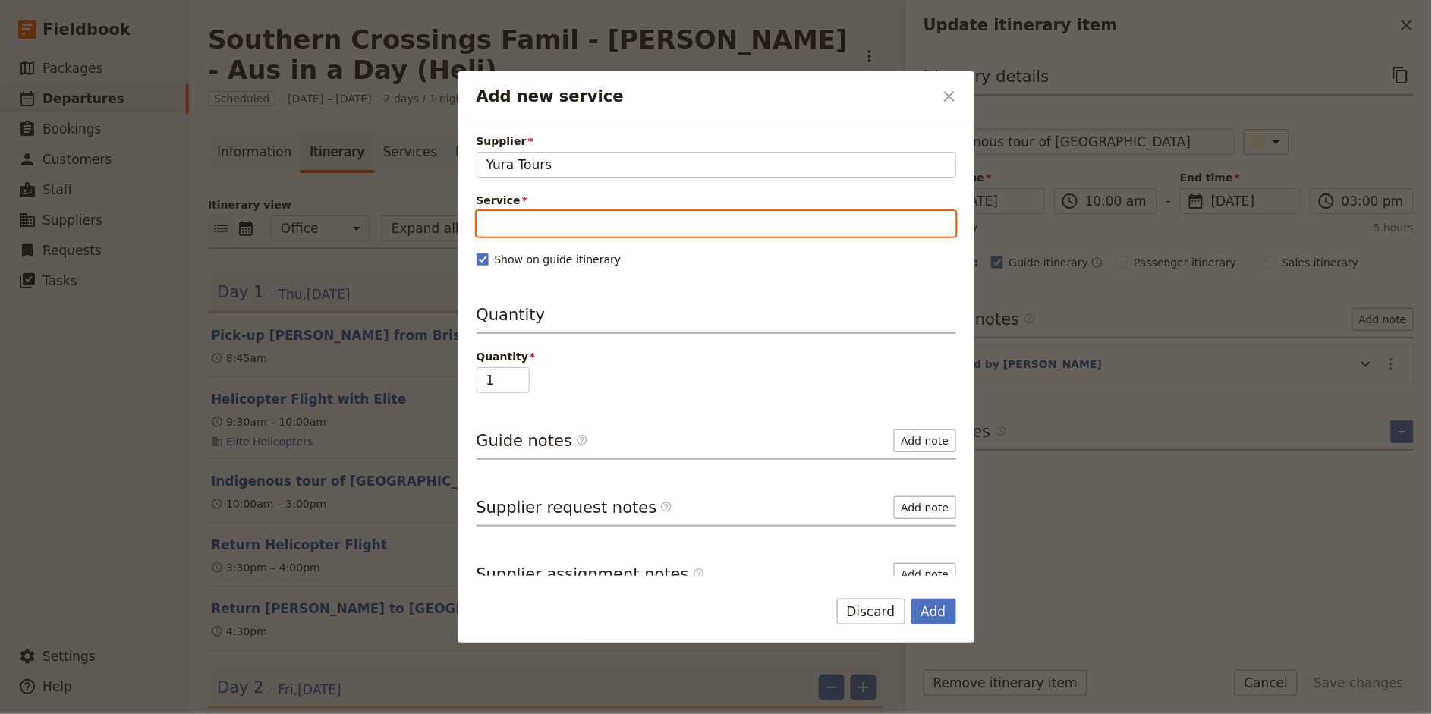
click at [580, 227] on input "Service" at bounding box center [716, 224] width 480 height 26
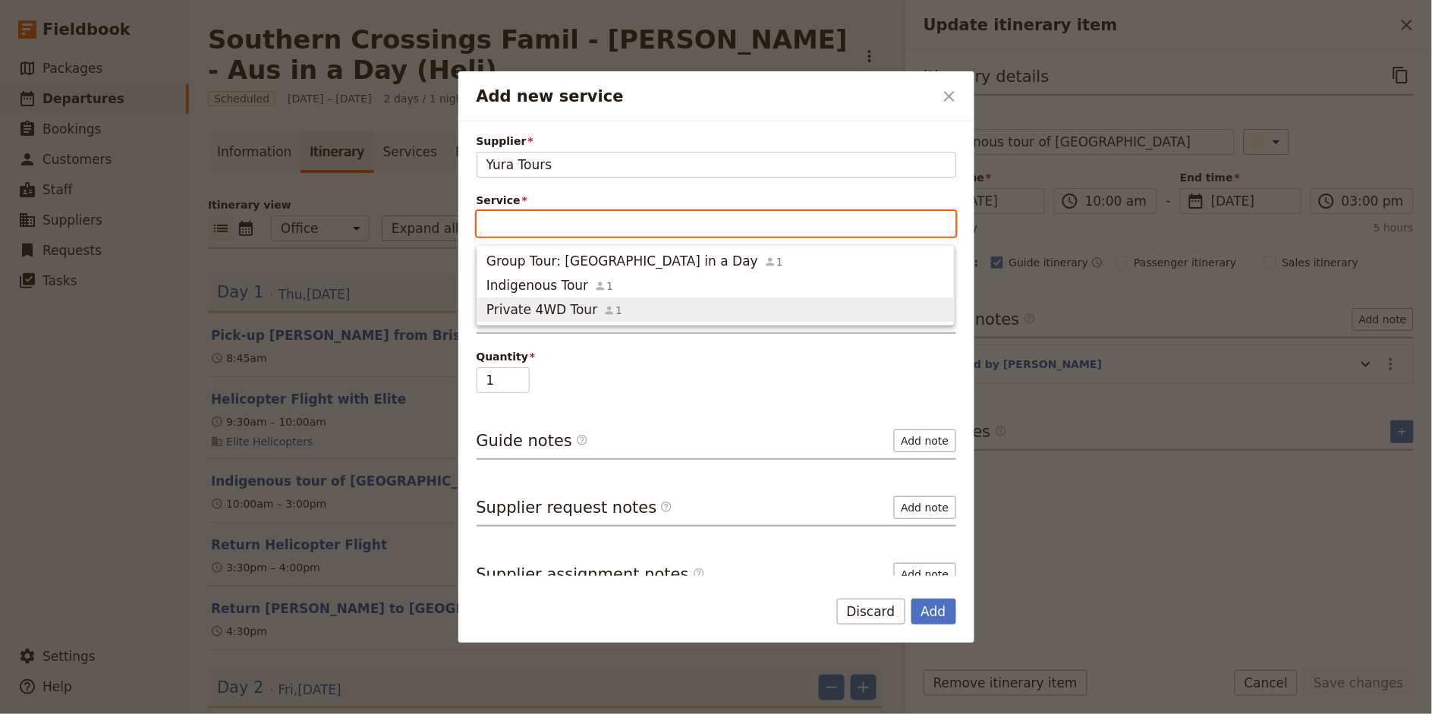
click at [539, 301] on span "Private 4WD Tour" at bounding box center [541, 309] width 111 height 18
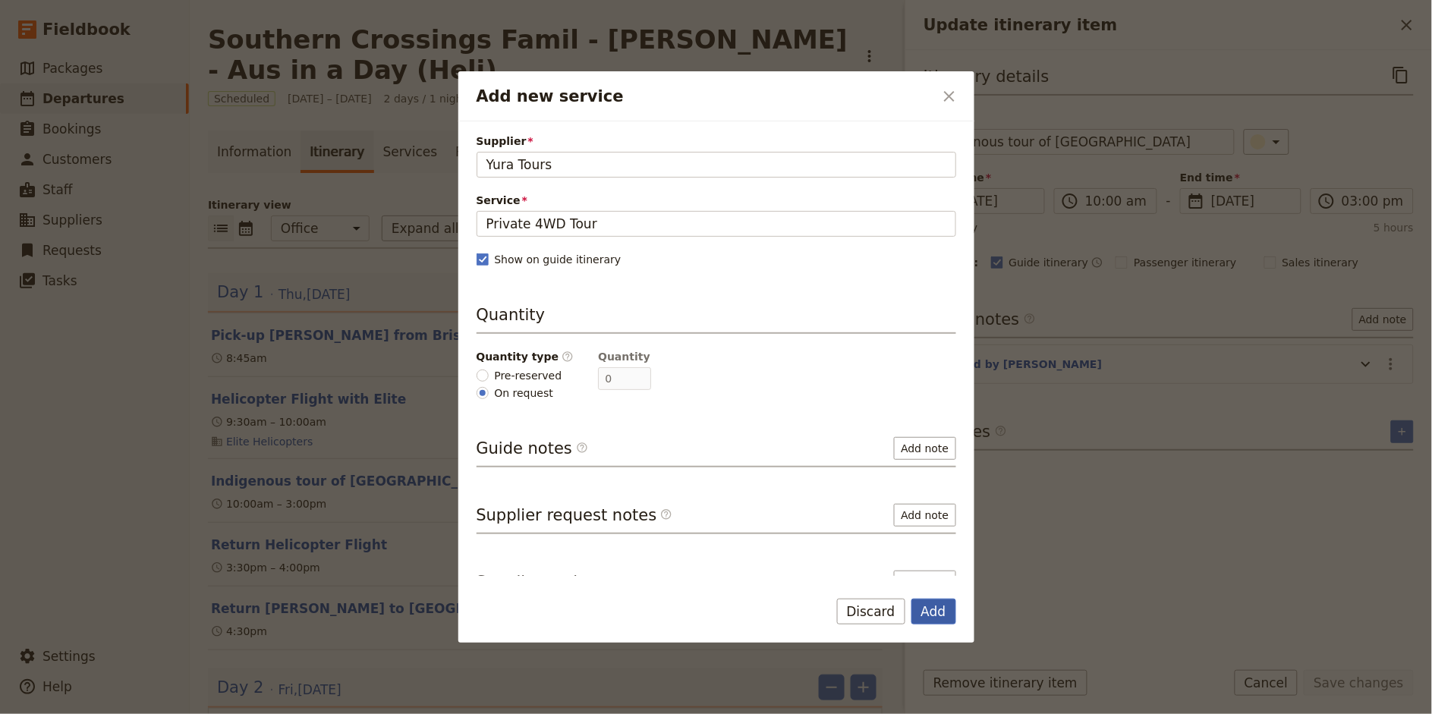
click at [931, 620] on button "Add" at bounding box center [933, 612] width 45 height 26
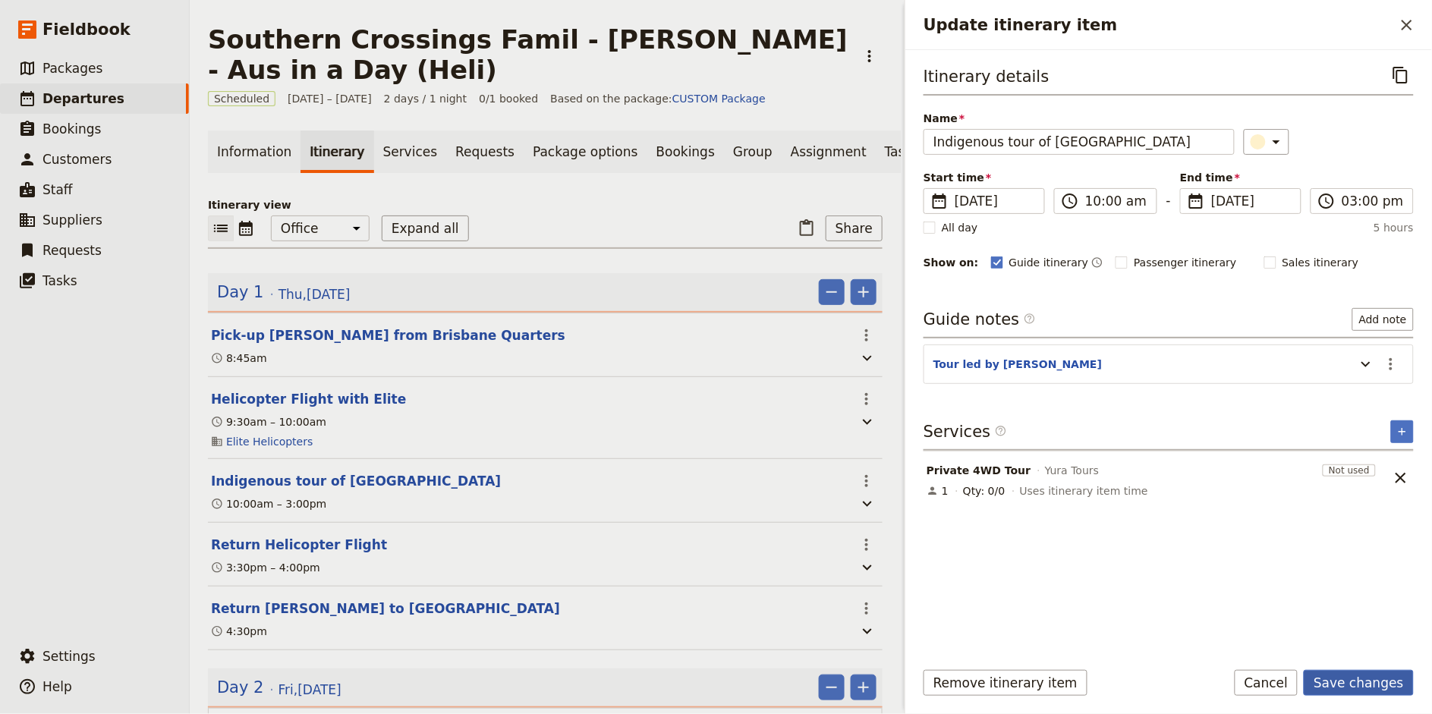
click at [1356, 675] on button "Save changes" at bounding box center [1359, 683] width 110 height 26
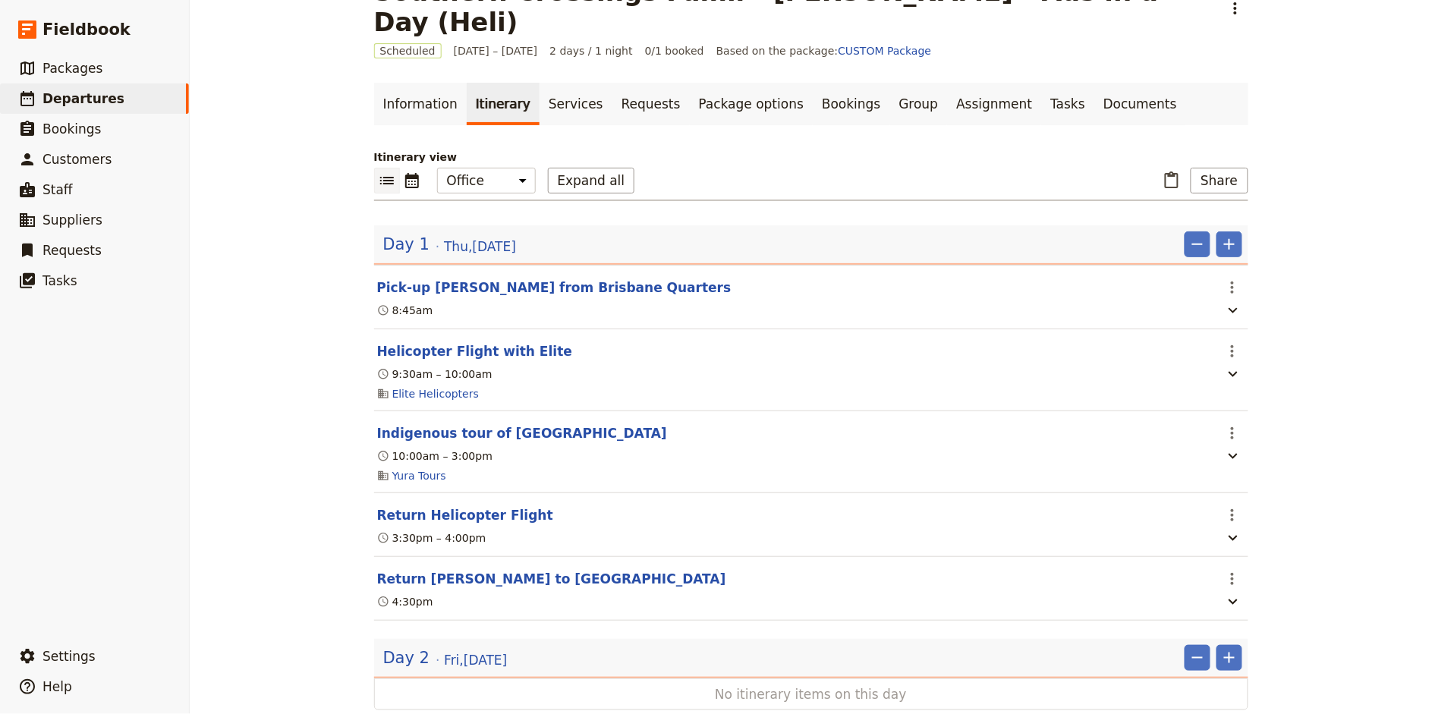
scroll to position [56, 0]
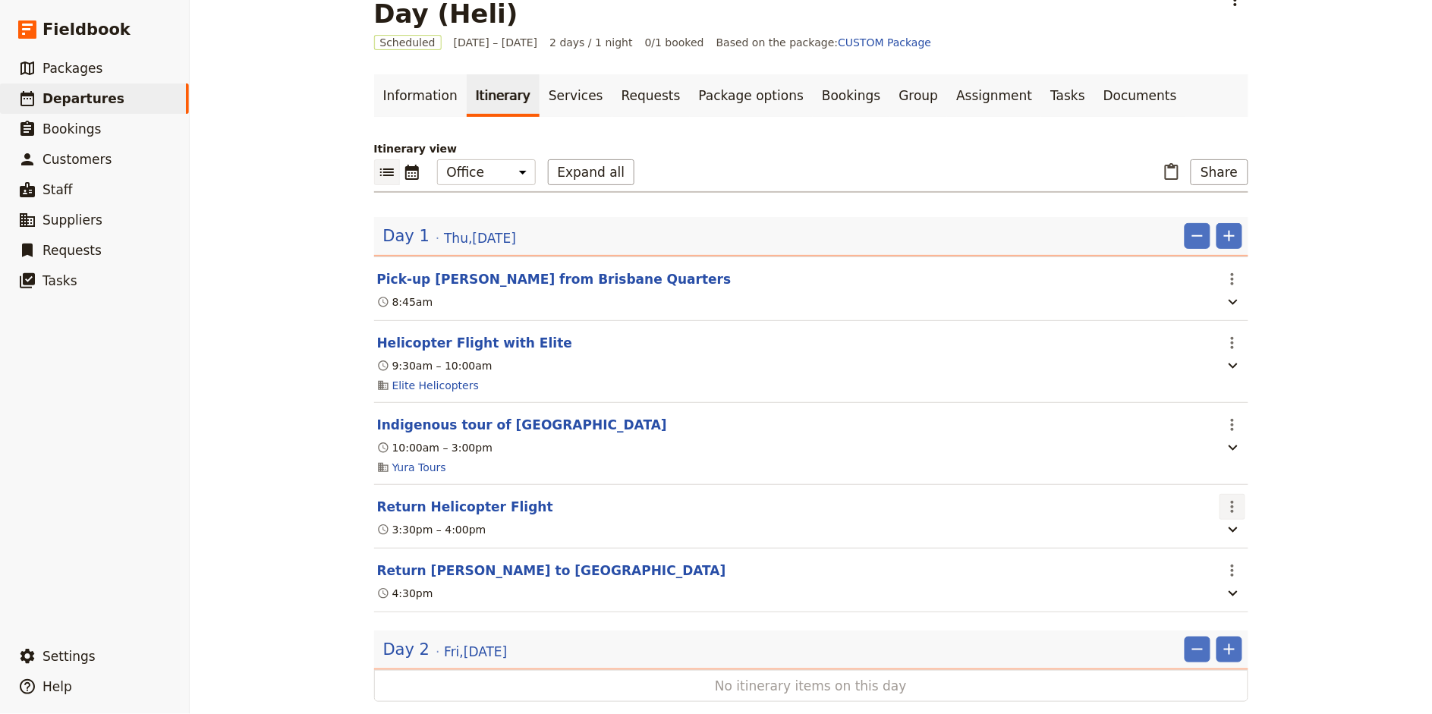
click at [1231, 501] on icon "Actions" at bounding box center [1232, 507] width 3 height 12
click at [1251, 502] on span "Edit this itinerary item" at bounding box center [1288, 509] width 119 height 15
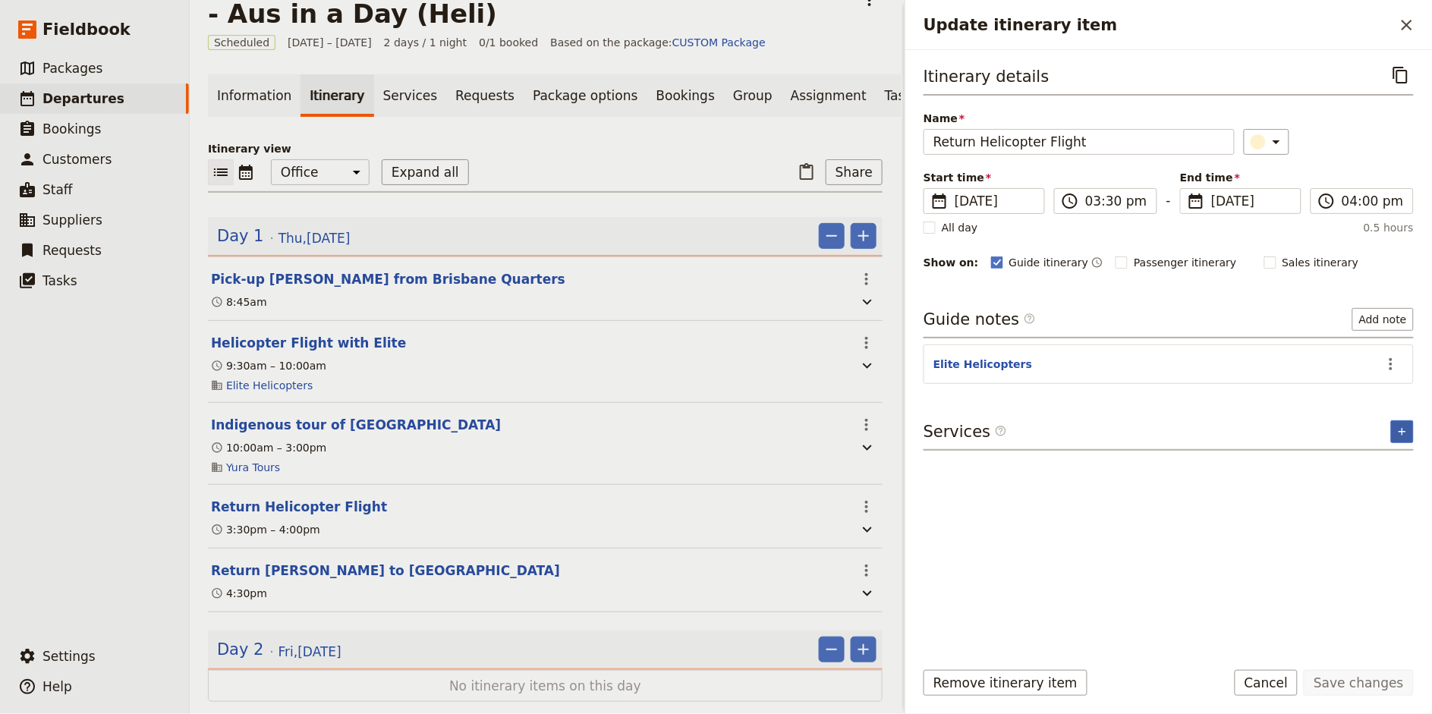
click at [1403, 435] on icon "Add service inclusion" at bounding box center [1402, 432] width 12 height 12
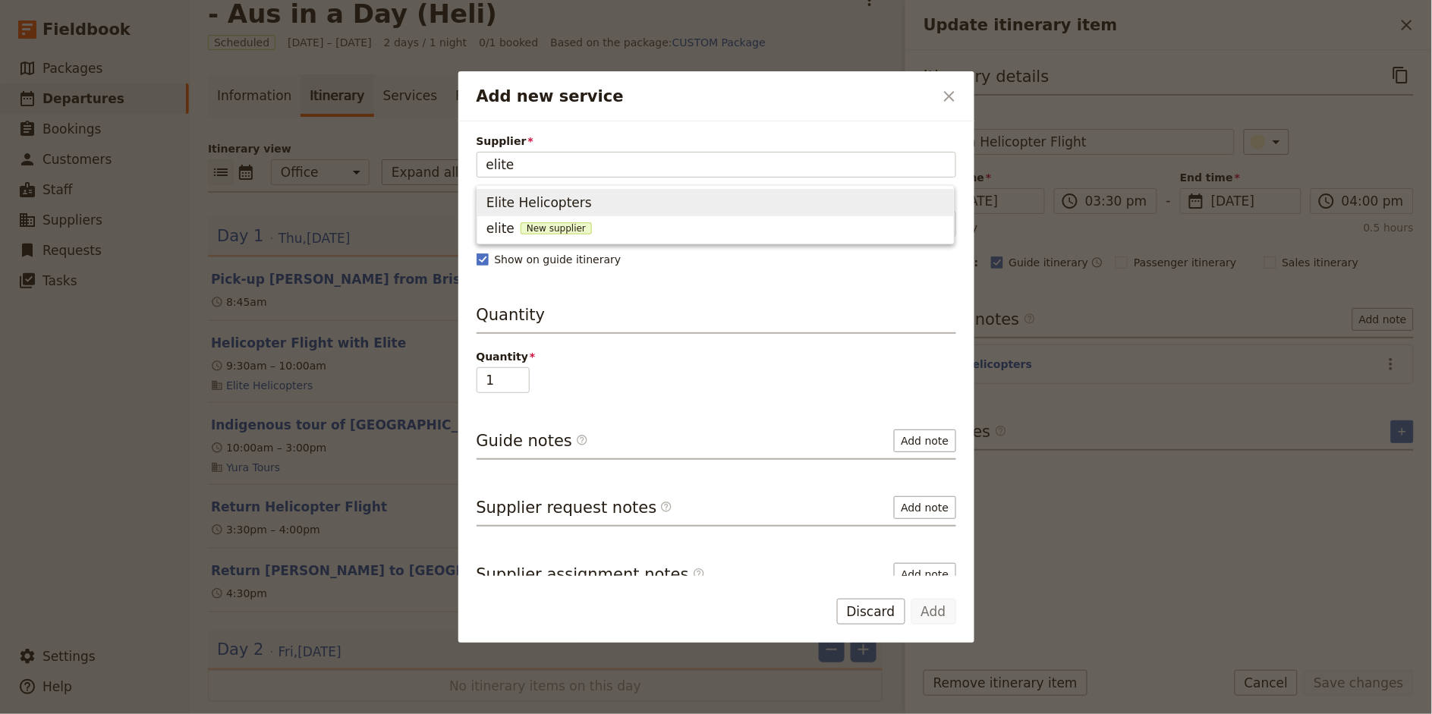
click at [671, 215] on button "Elite Helicopters" at bounding box center [715, 202] width 476 height 27
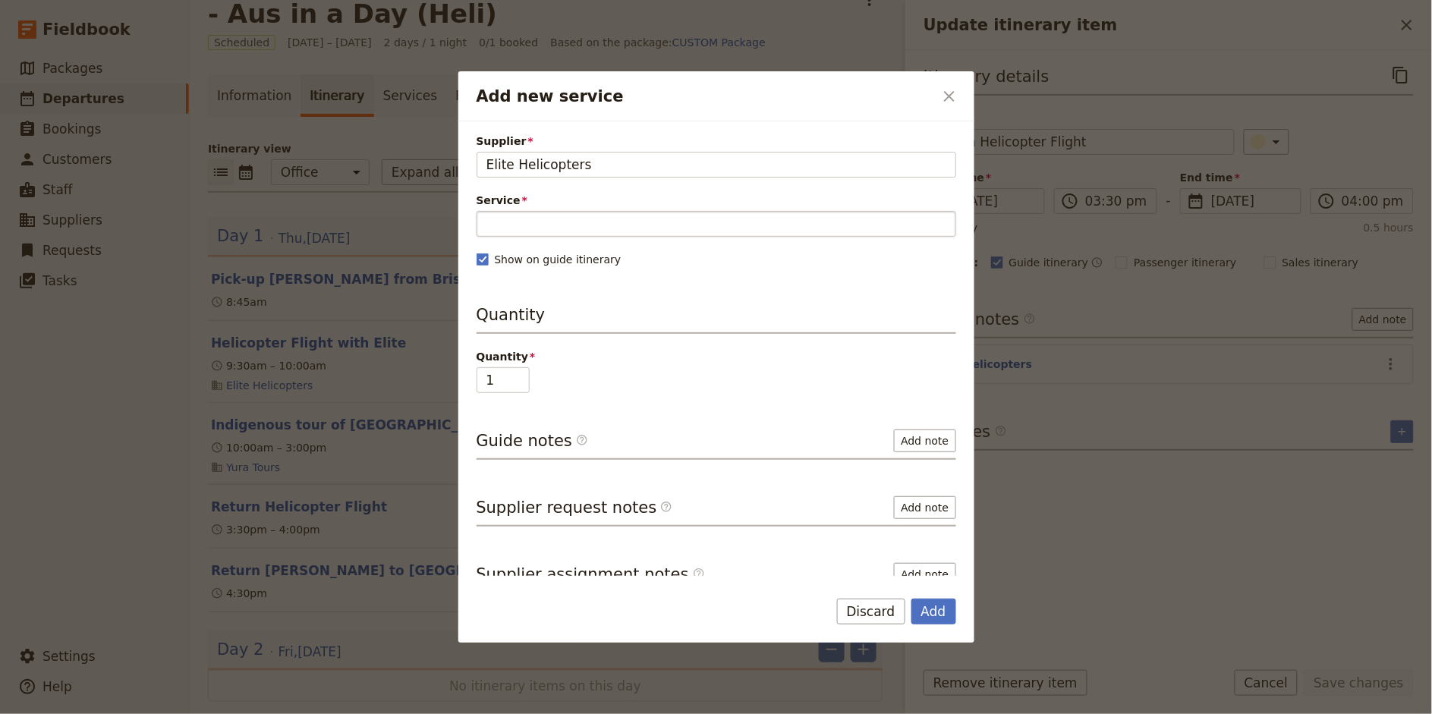
type input "Elite Helicopters"
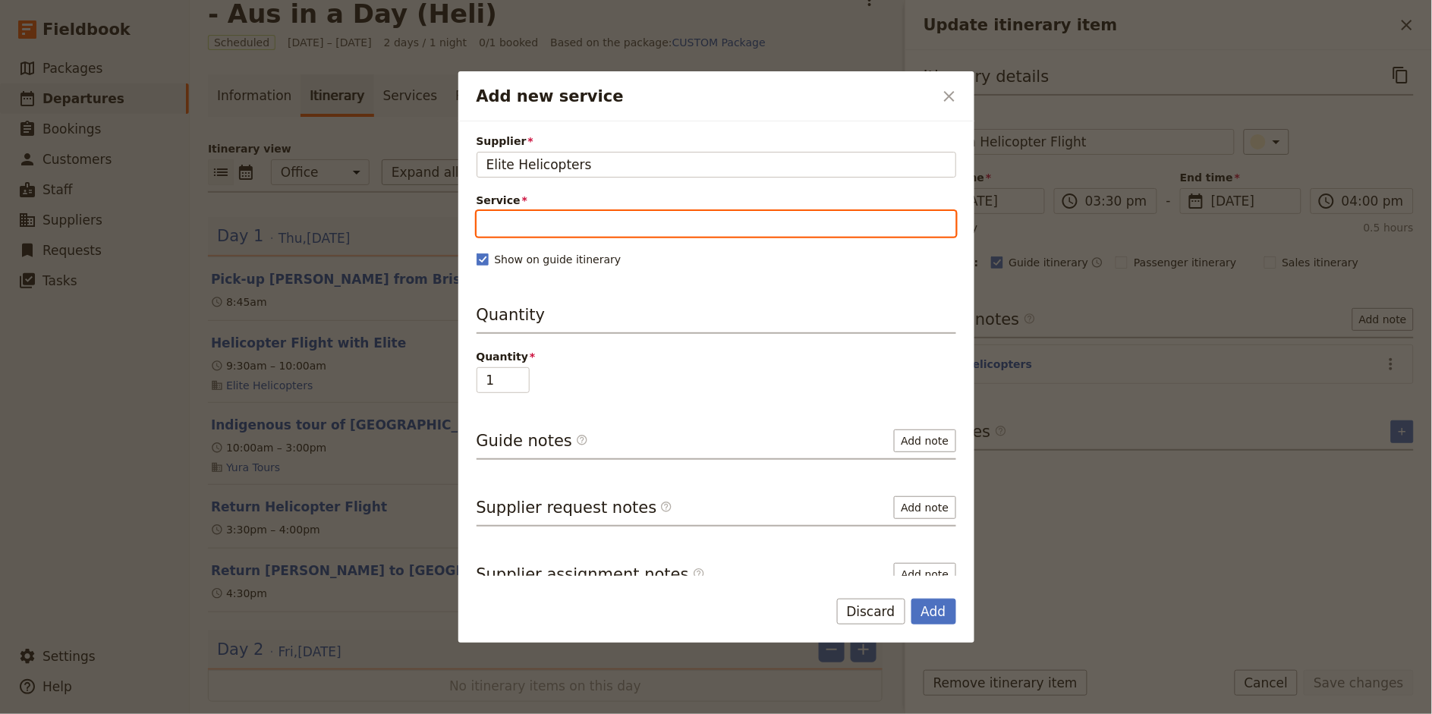
click at [551, 223] on input "Service" at bounding box center [716, 224] width 480 height 26
click at [550, 259] on span "Charter Helicopter" at bounding box center [545, 261] width 119 height 18
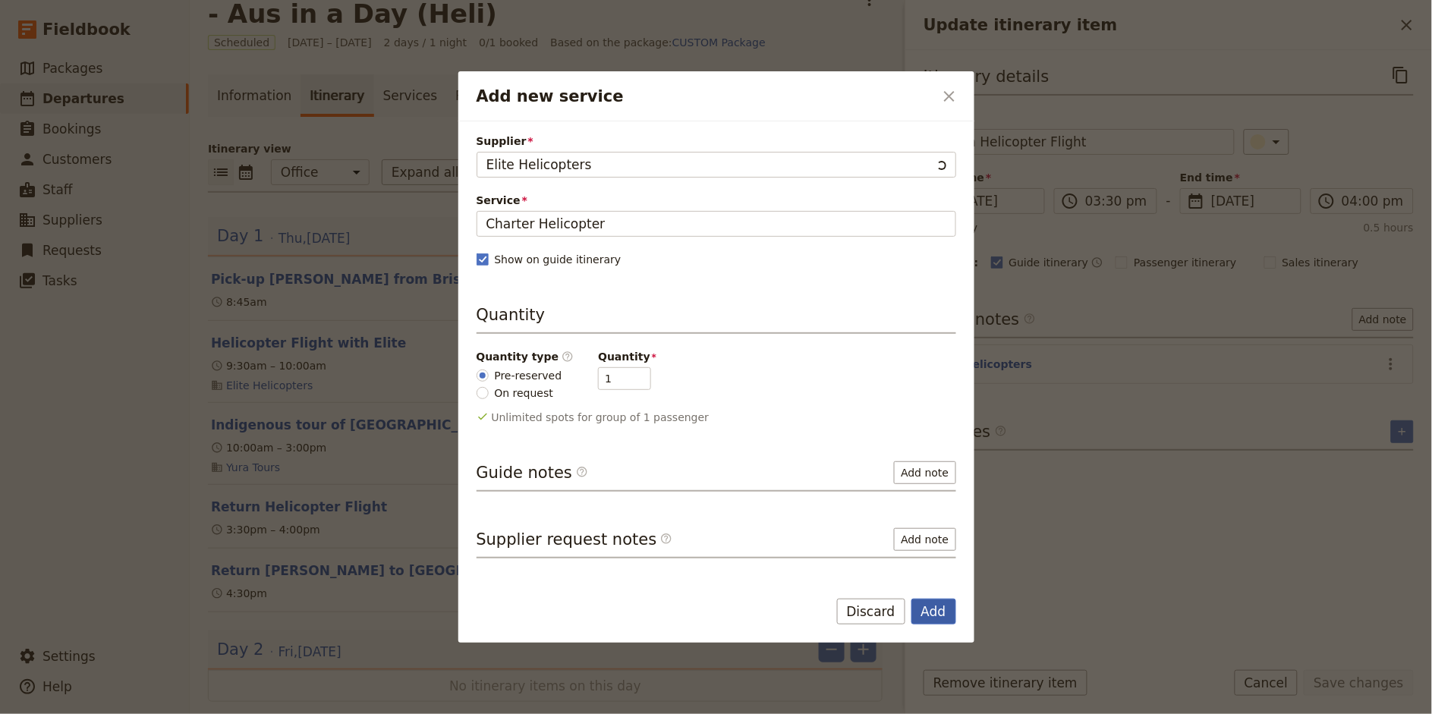
click at [934, 609] on button "Add" at bounding box center [933, 612] width 45 height 26
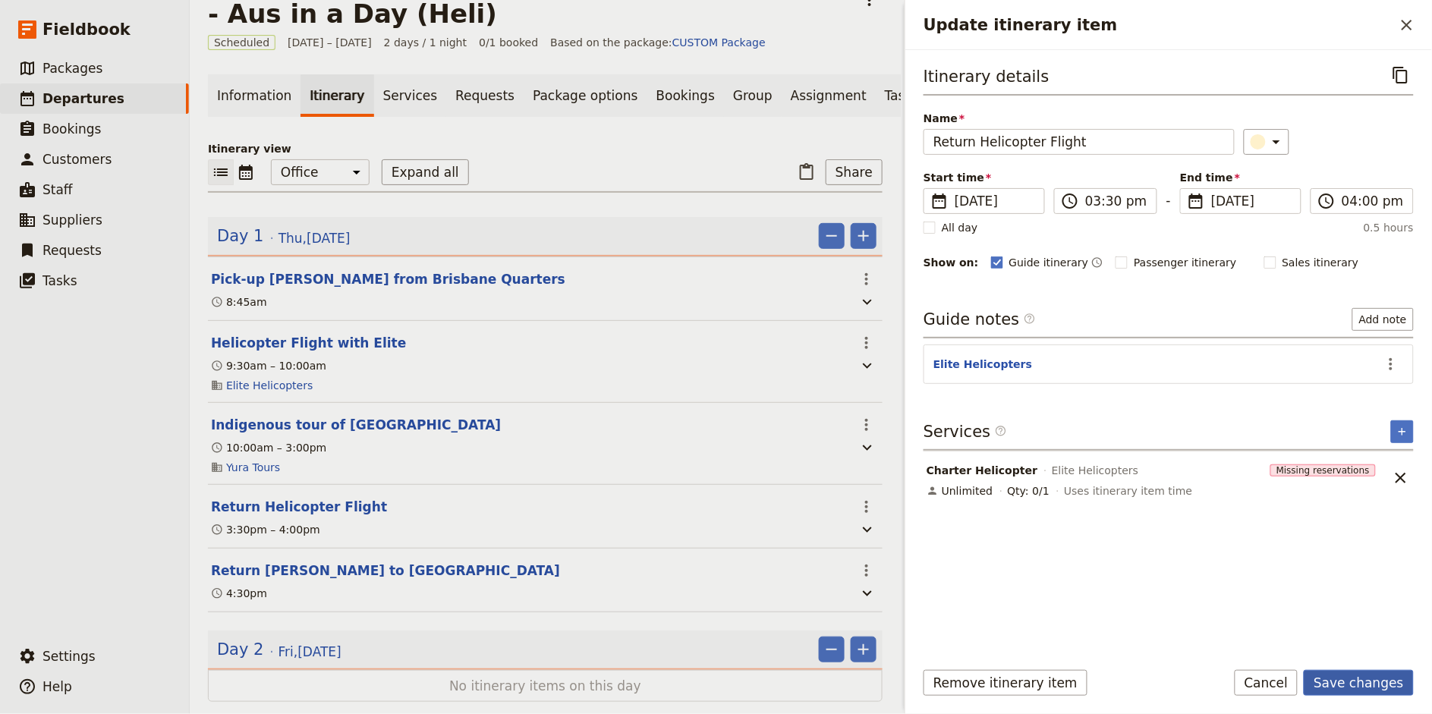
click at [1372, 673] on button "Save changes" at bounding box center [1359, 683] width 110 height 26
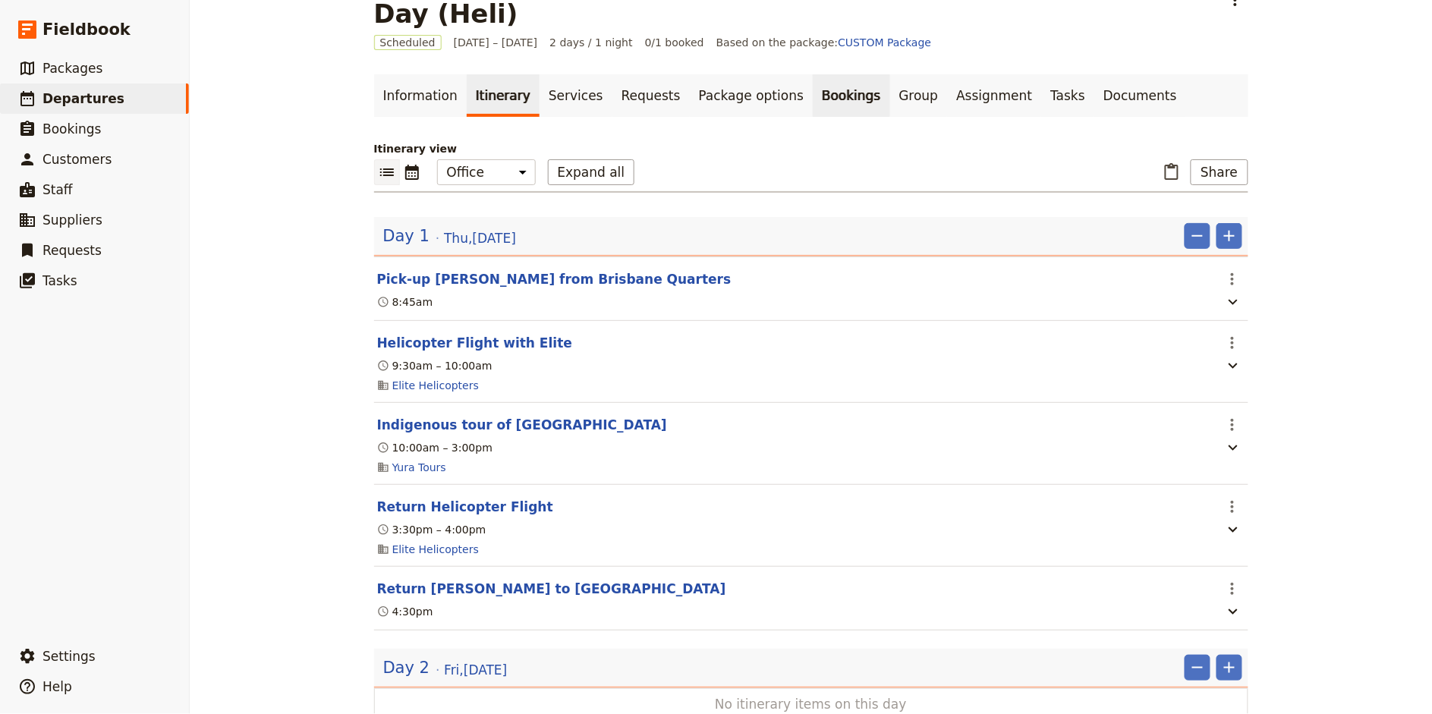
click at [813, 74] on link "Bookings" at bounding box center [851, 95] width 77 height 42
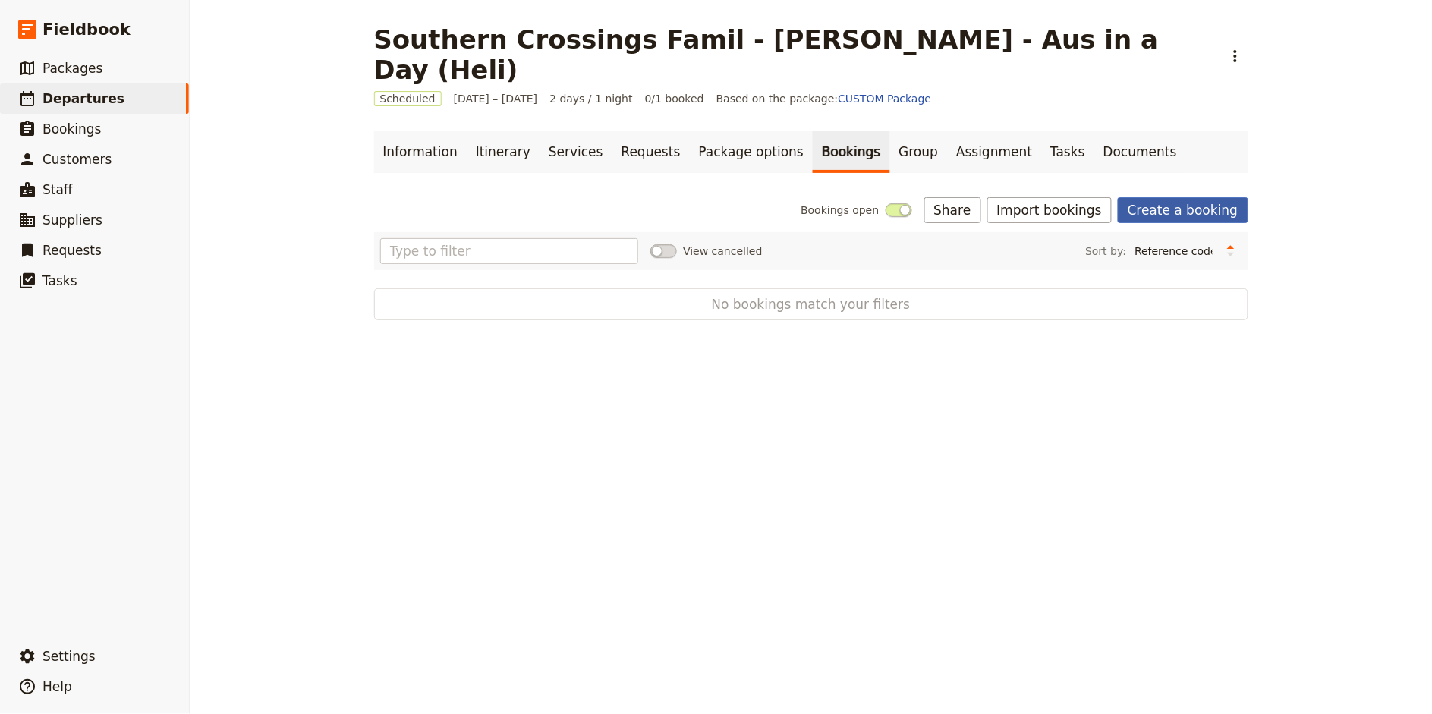
click at [1195, 197] on link "Create a booking" at bounding box center [1183, 210] width 130 height 26
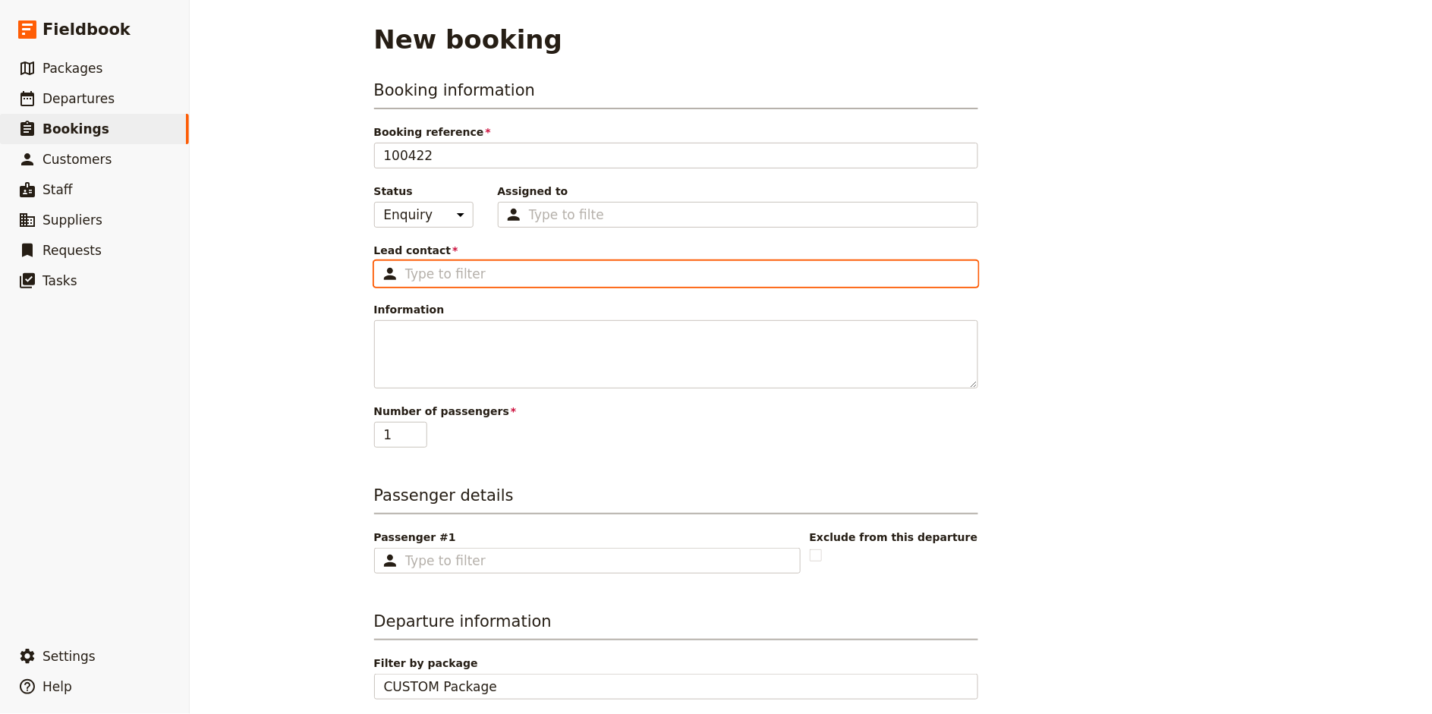
click at [449, 272] on input "Lead contact ​" at bounding box center [686, 274] width 563 height 18
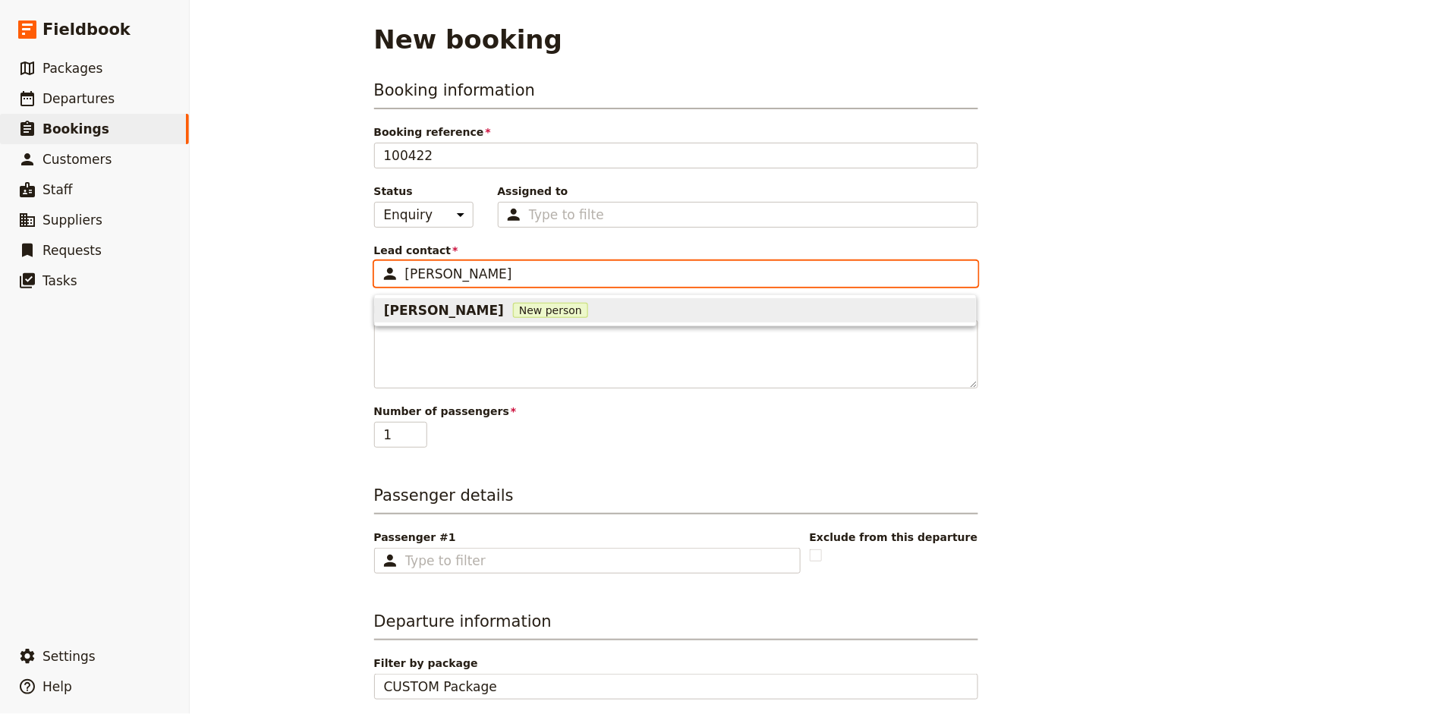
type input "Amy Hast"
click at [513, 308] on span "New person" at bounding box center [550, 310] width 75 height 15
type input "Amy Hastie"
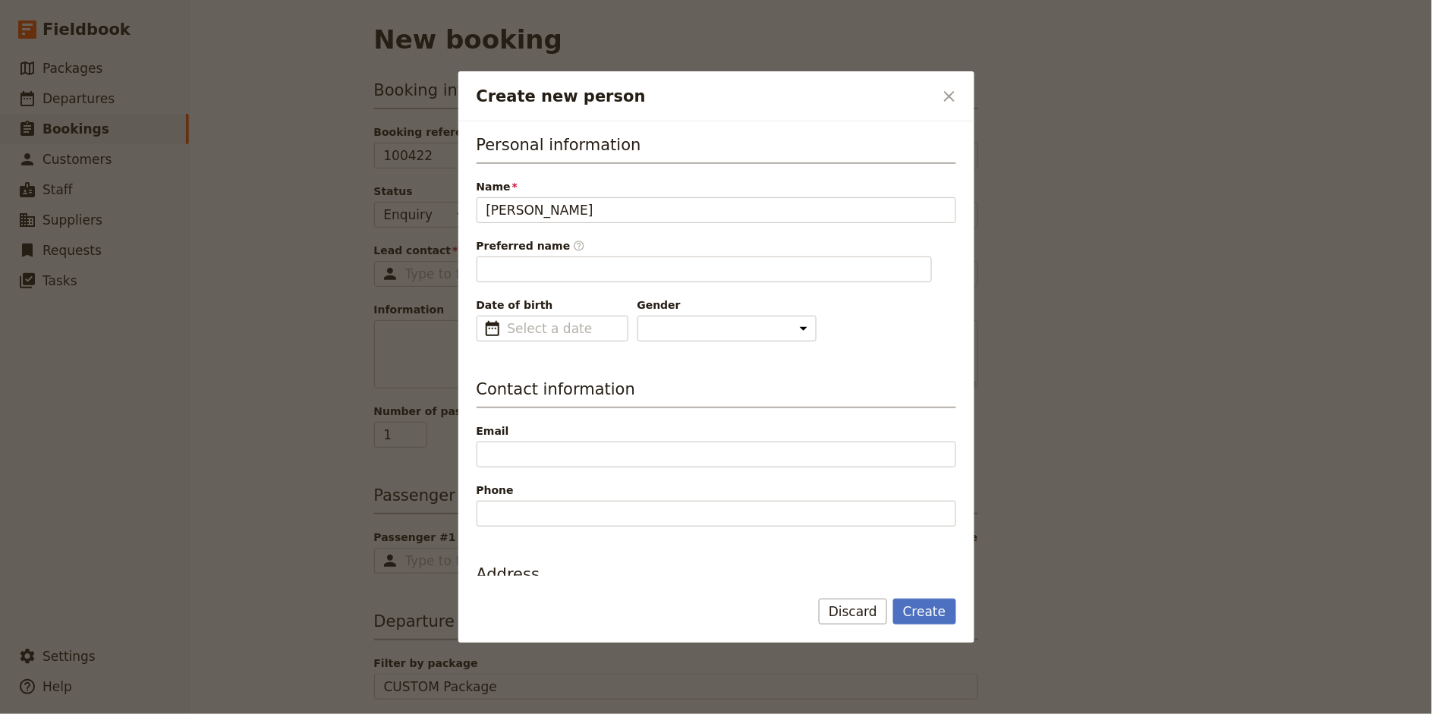
scroll to position [68, 0]
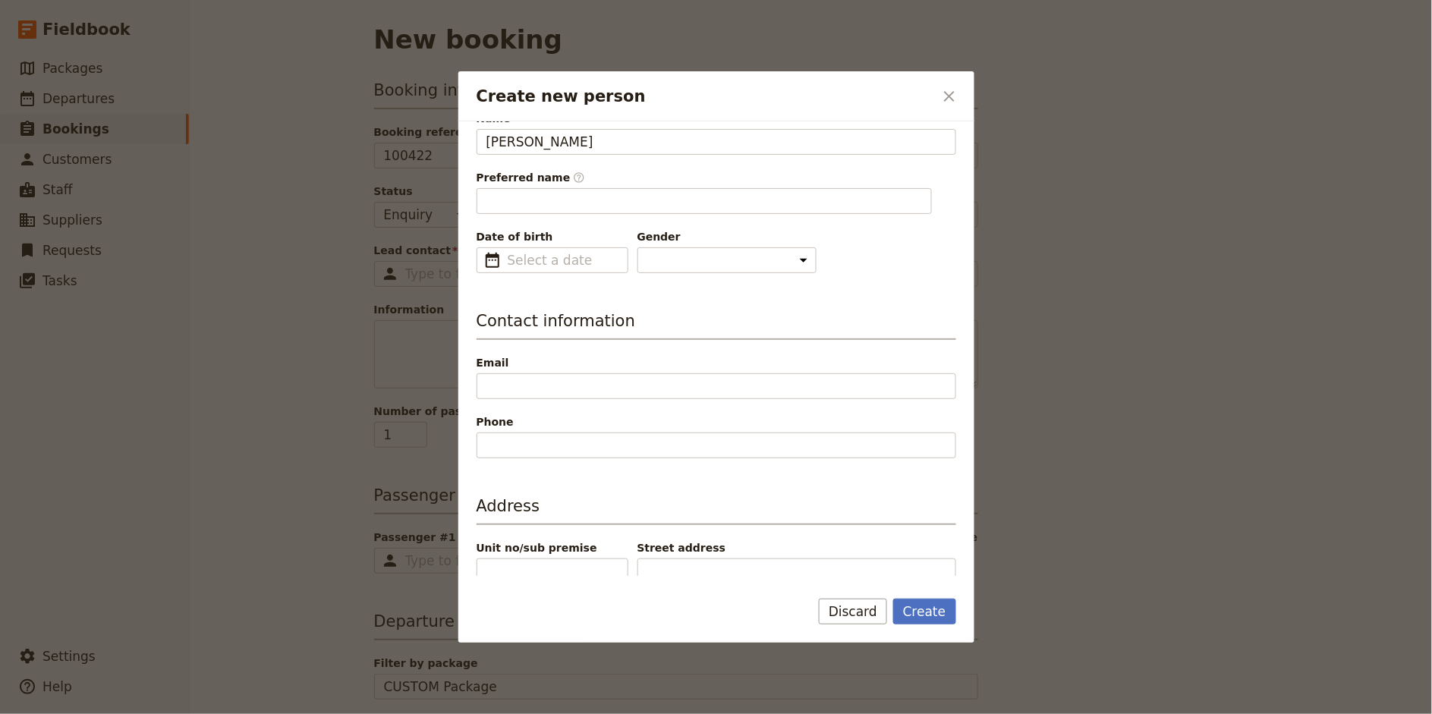
type input "Amy"
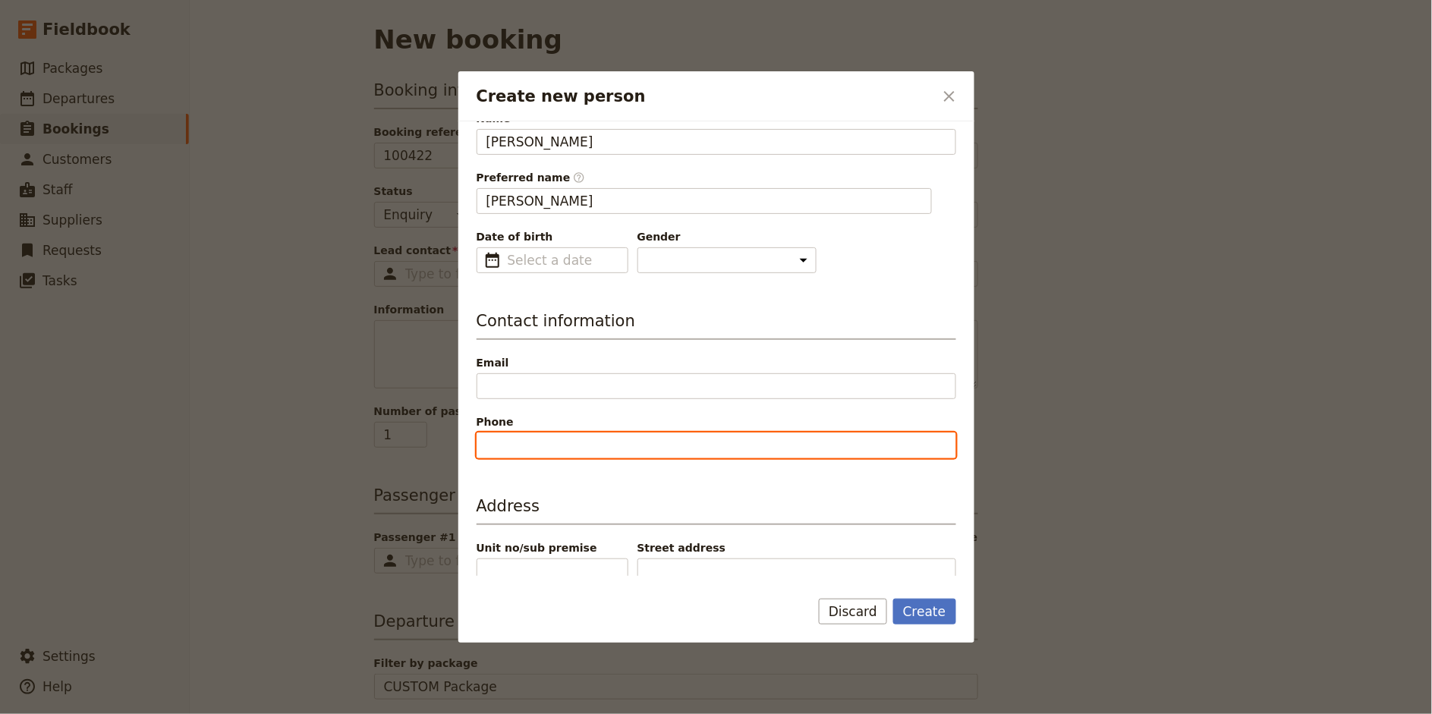
click at [563, 443] on input "Phone" at bounding box center [716, 445] width 480 height 26
paste input "+44 7427 592556"
type input "+44 7427 592556"
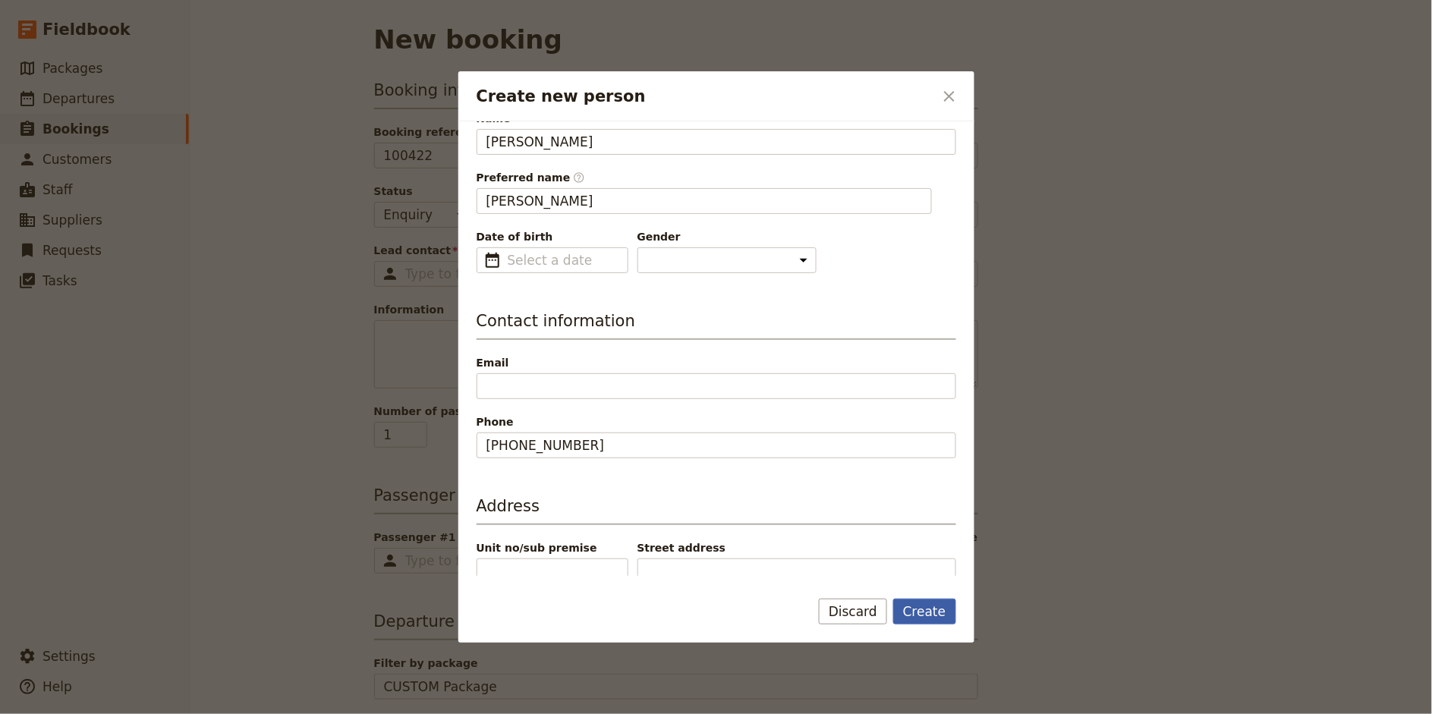
click at [920, 621] on button "Create" at bounding box center [924, 612] width 63 height 26
type input "Amy Hastie"
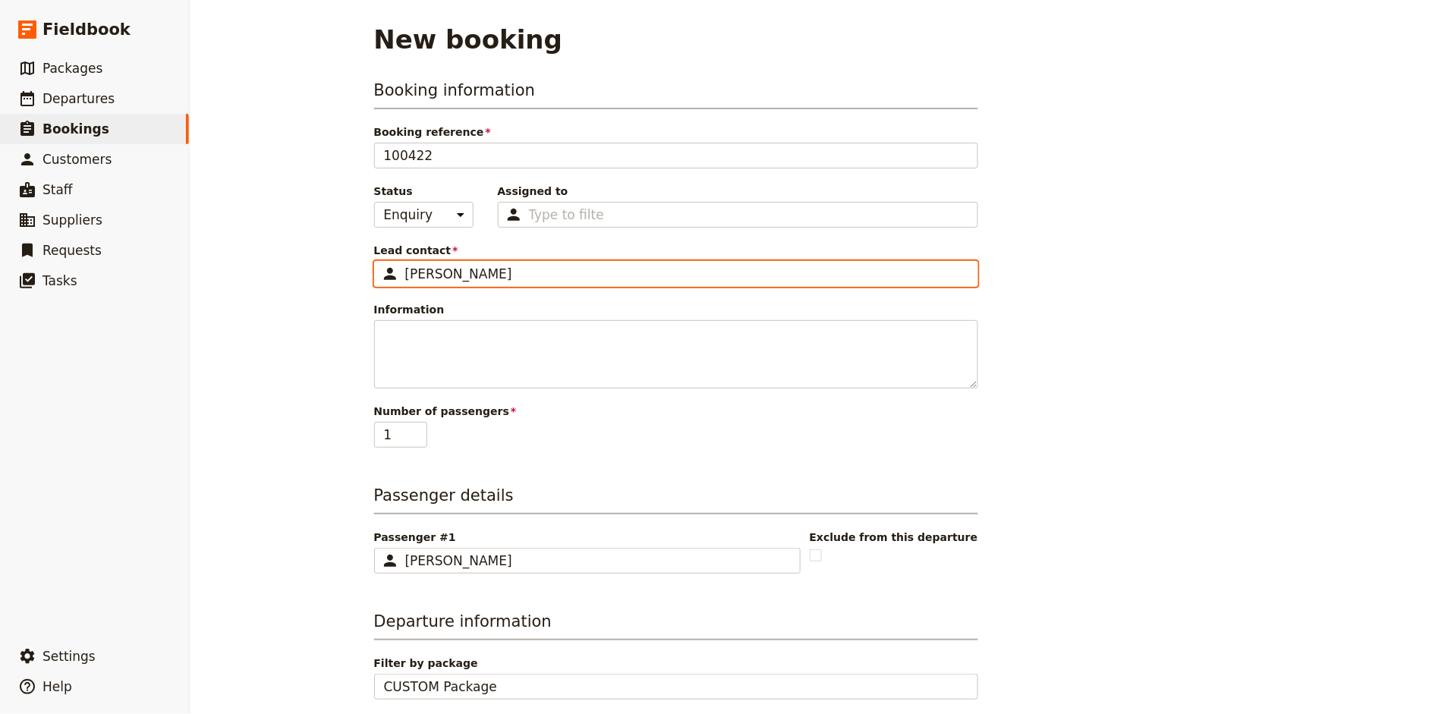
scroll to position [225, 0]
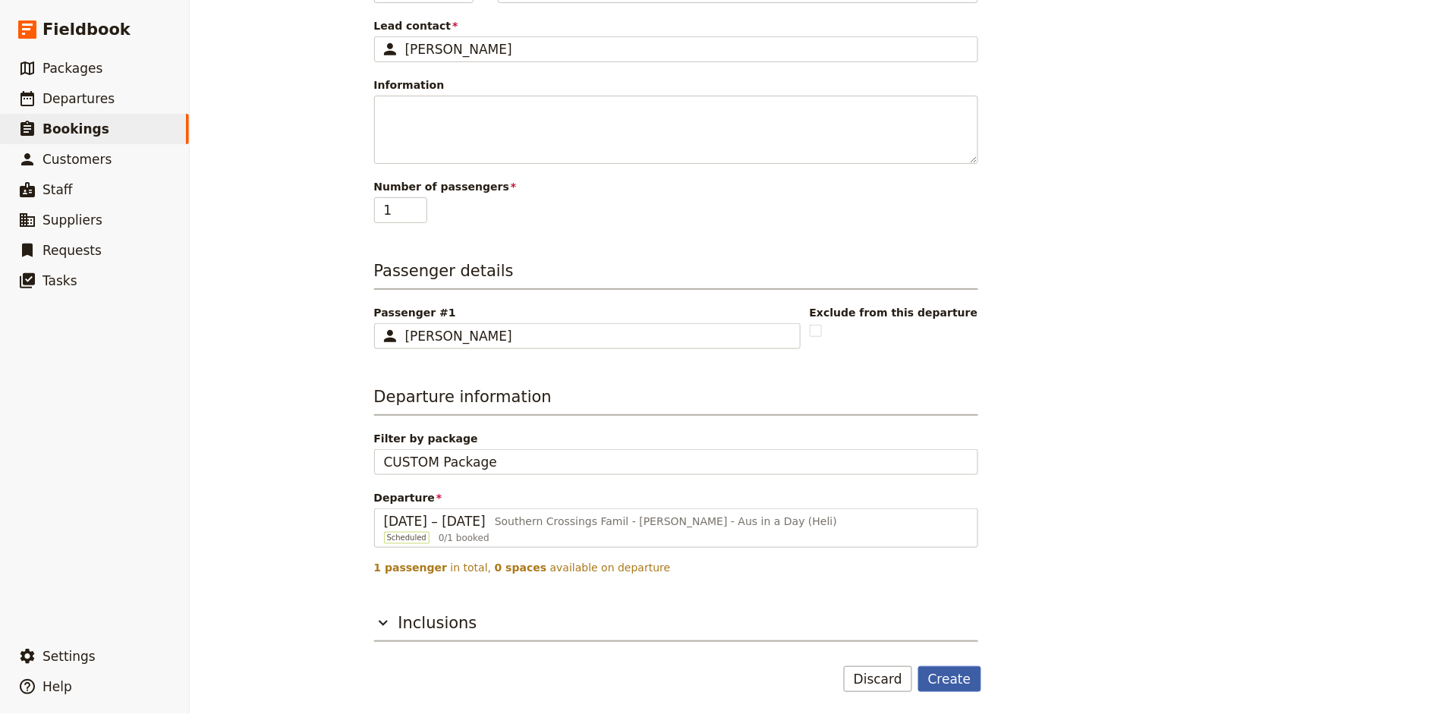
click at [948, 674] on button "Create" at bounding box center [949, 679] width 63 height 26
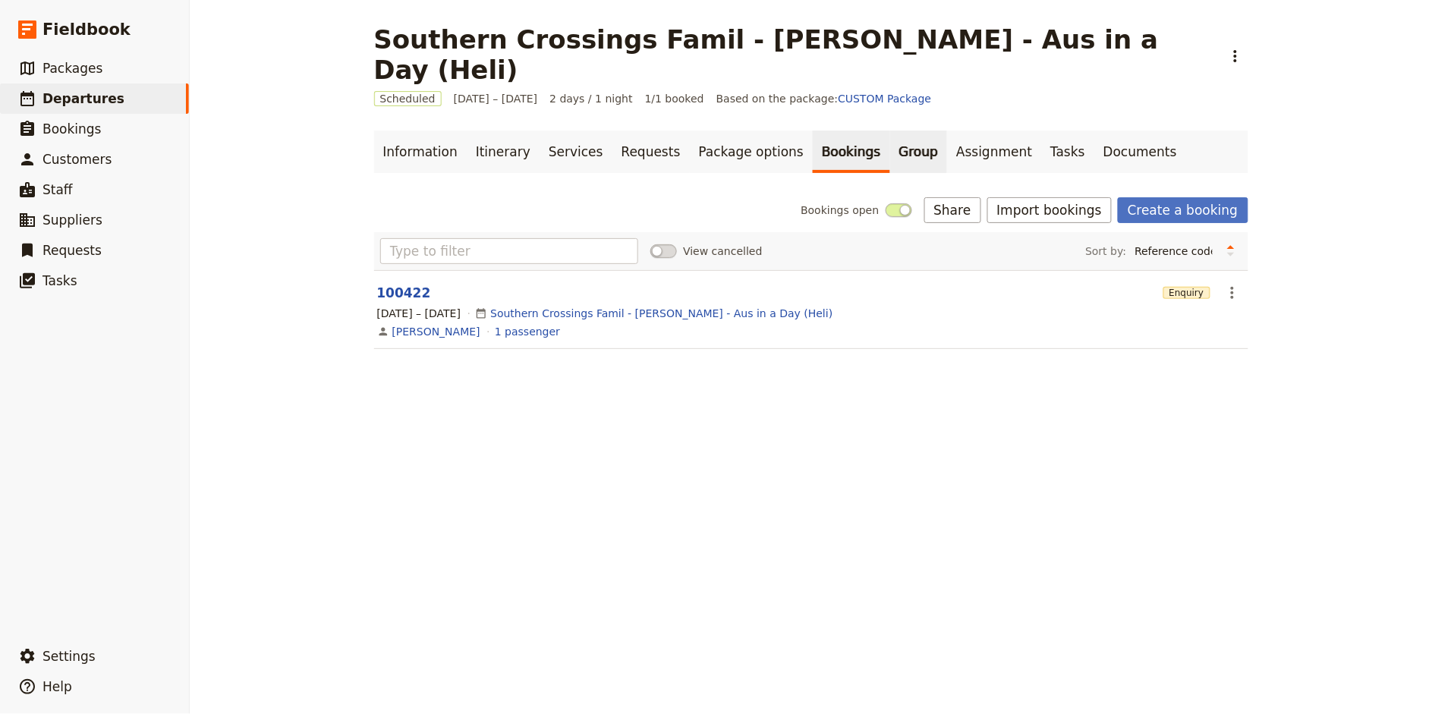
click at [890, 131] on link "Group" at bounding box center [919, 152] width 58 height 42
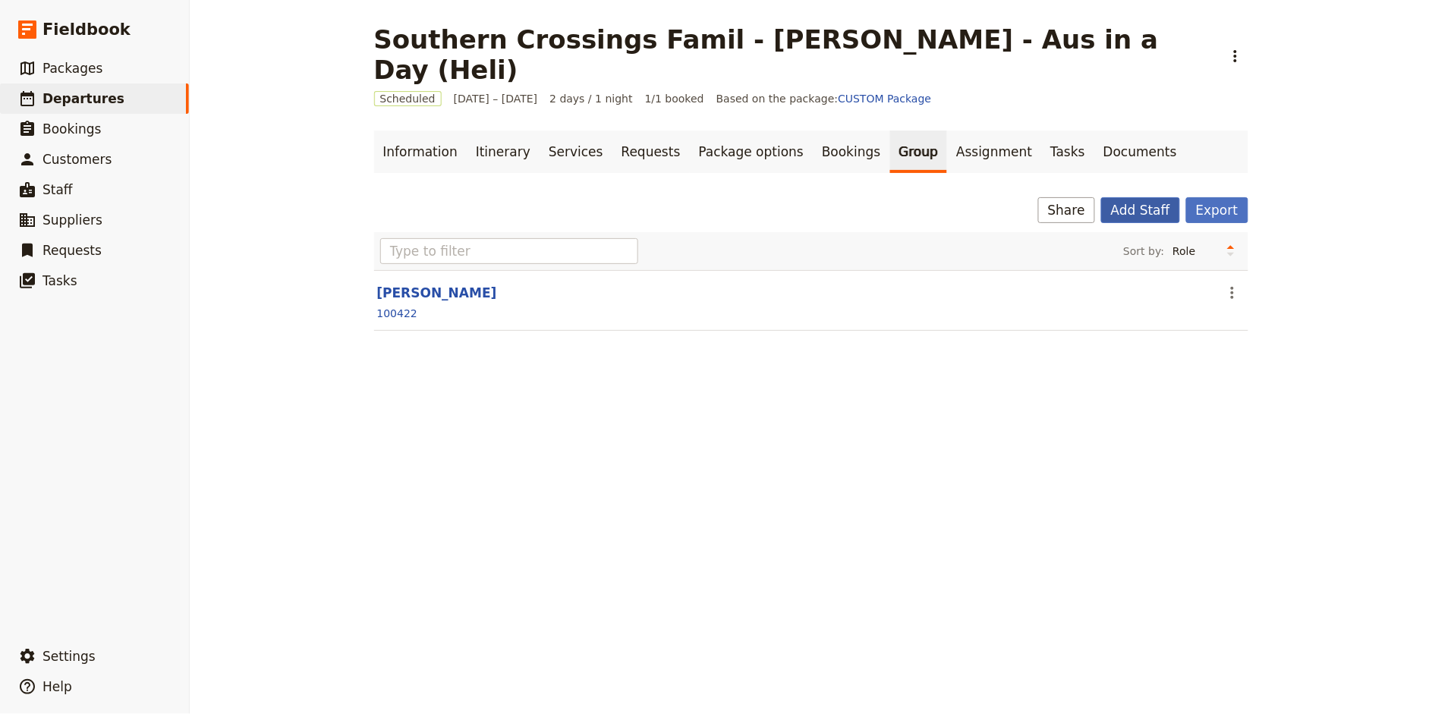
click at [1135, 197] on button "Add Staff" at bounding box center [1140, 210] width 79 height 26
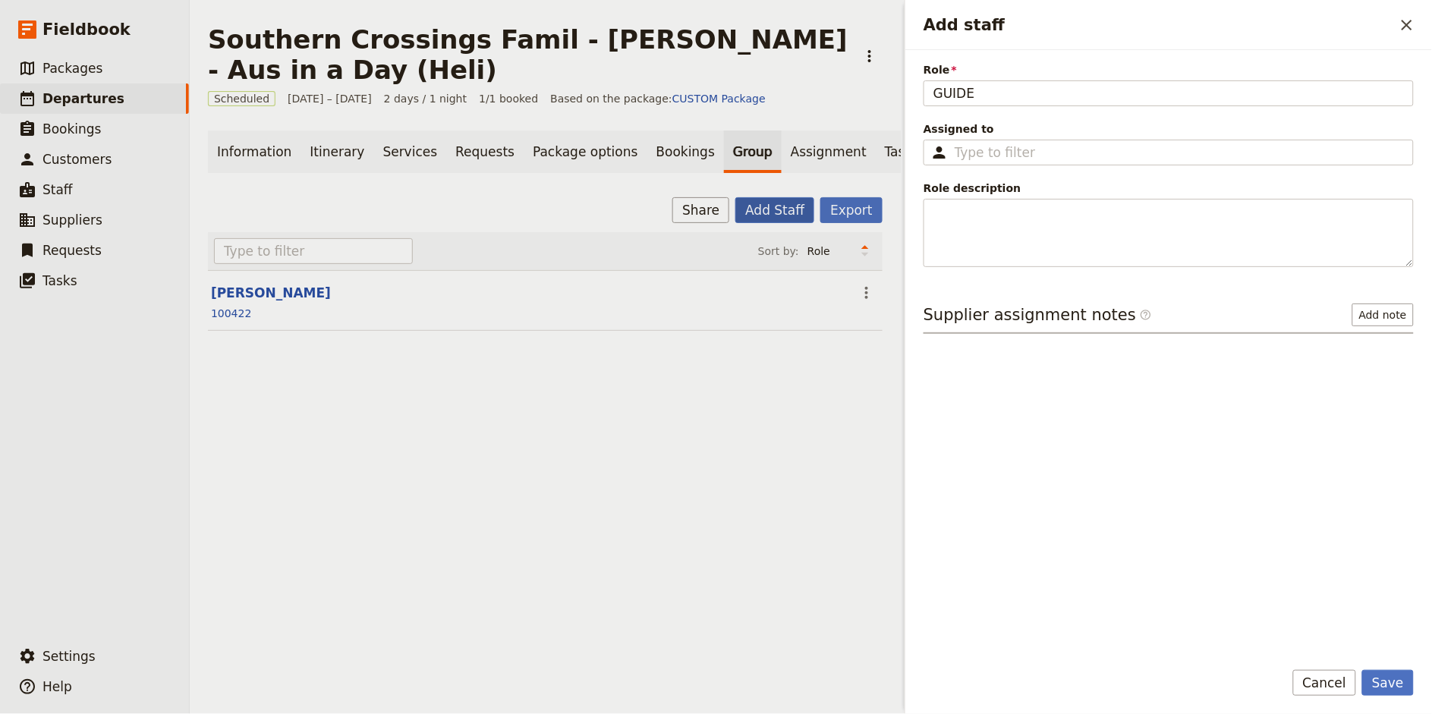
type input "GUIDE"
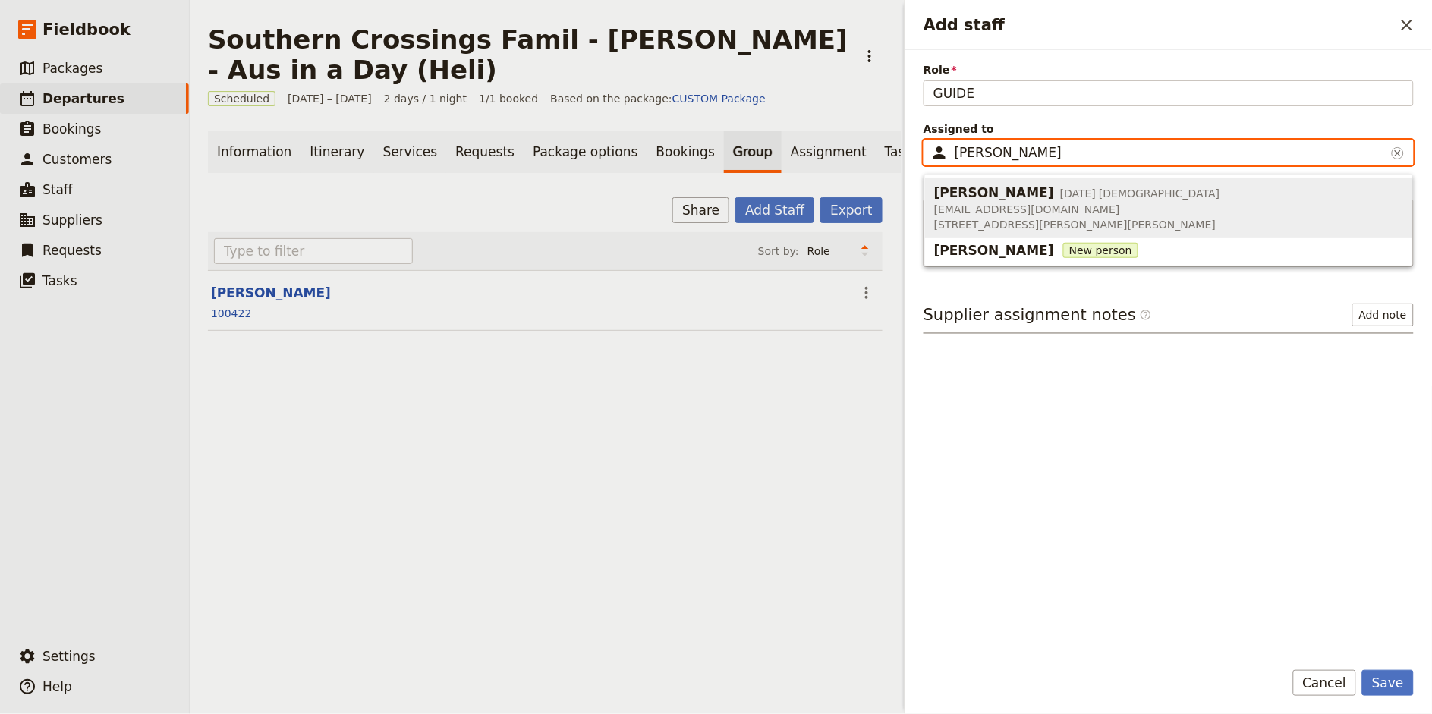
click at [1024, 213] on span "[EMAIL_ADDRESS][DOMAIN_NAME]" at bounding box center [1077, 209] width 286 height 15
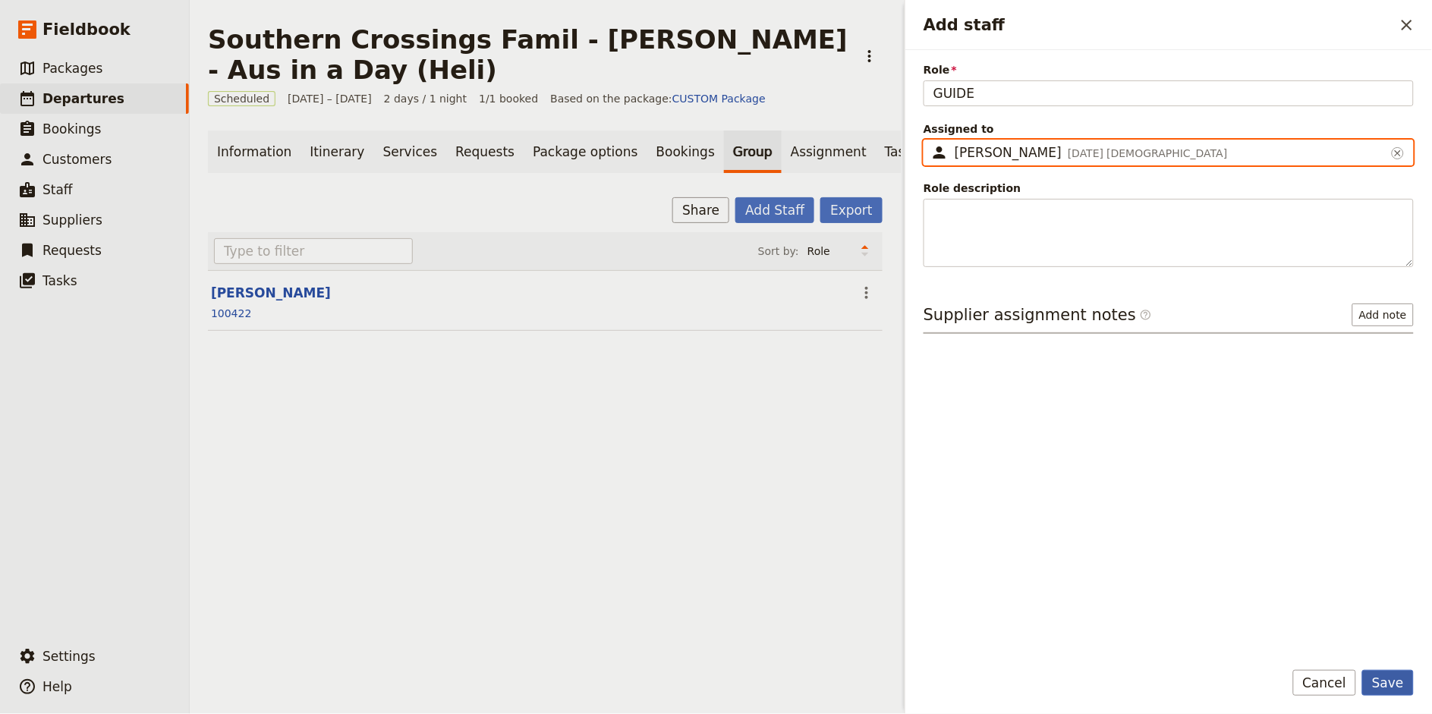
type input "[PERSON_NAME]"
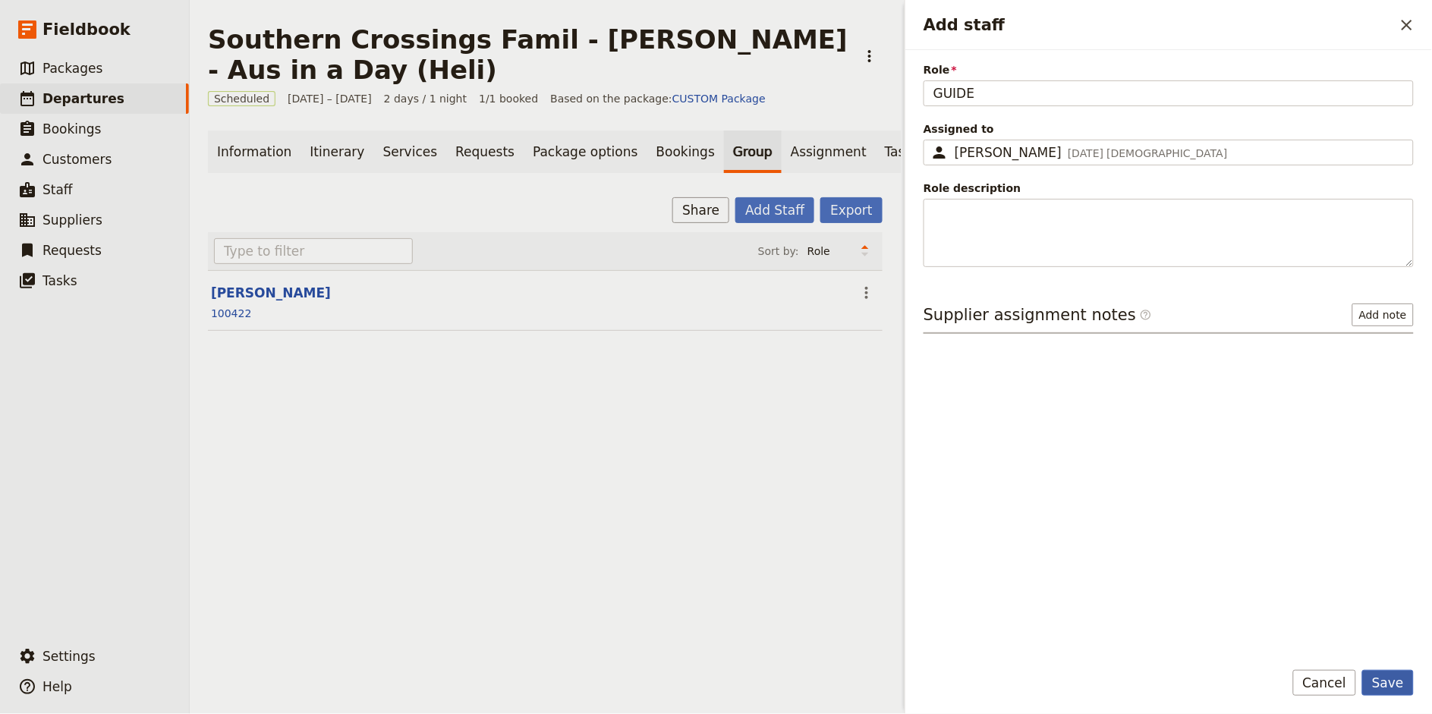
click at [1380, 685] on button "Save" at bounding box center [1388, 683] width 52 height 26
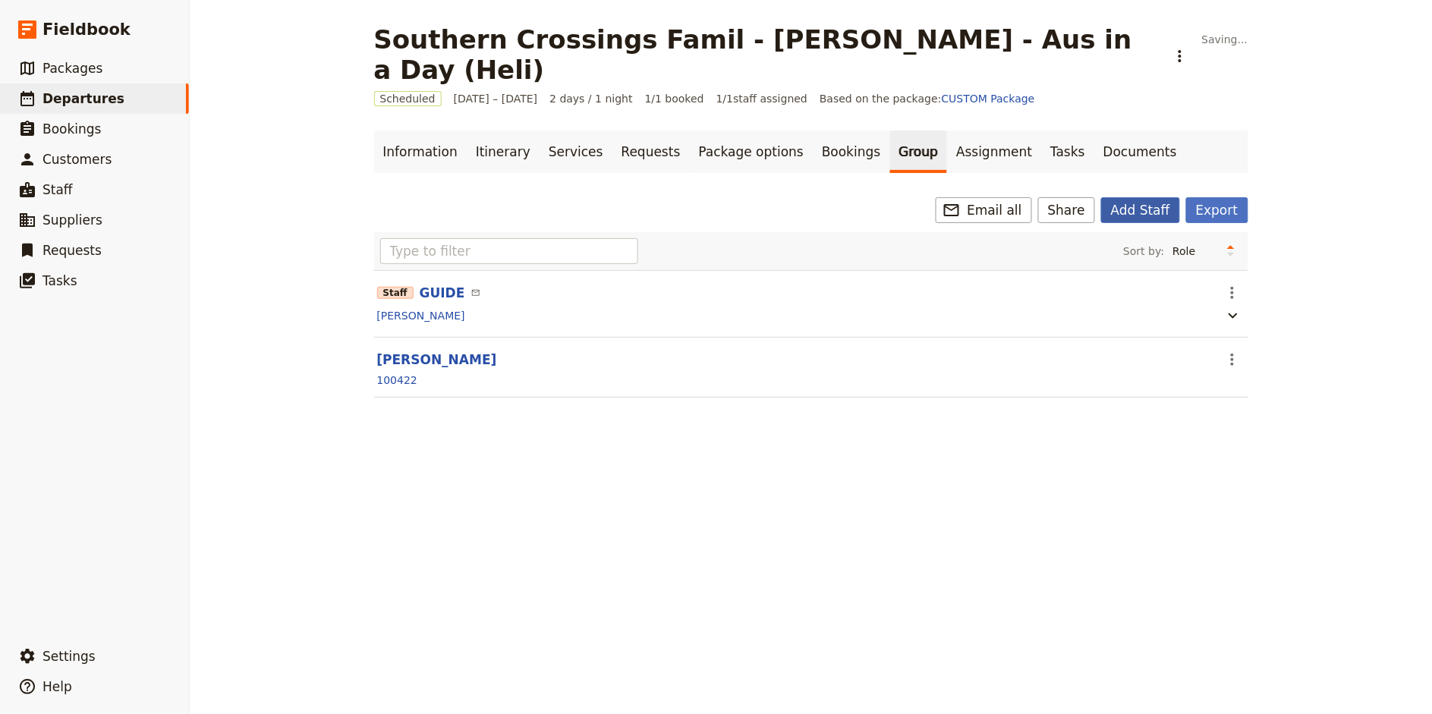
click at [1141, 197] on button "Add Staff" at bounding box center [1140, 210] width 79 height 26
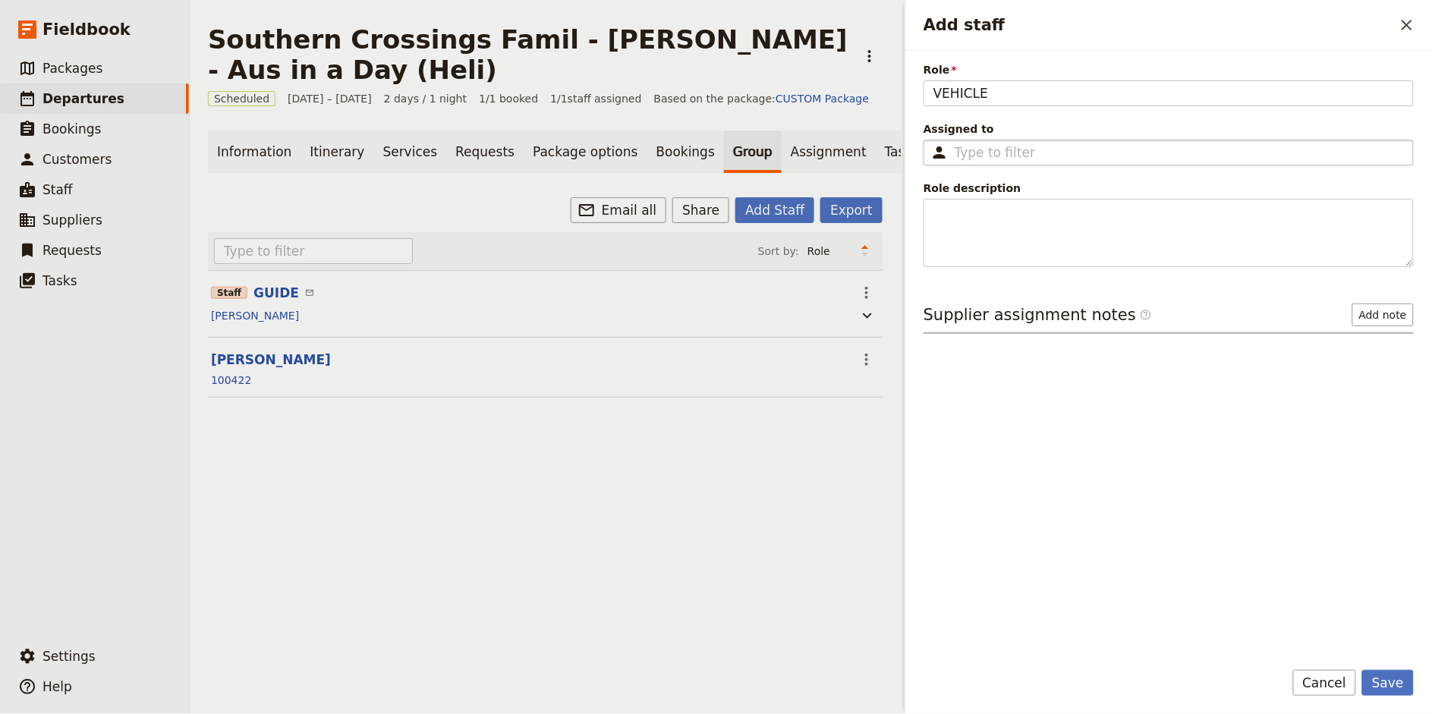
type input "VEHICLE"
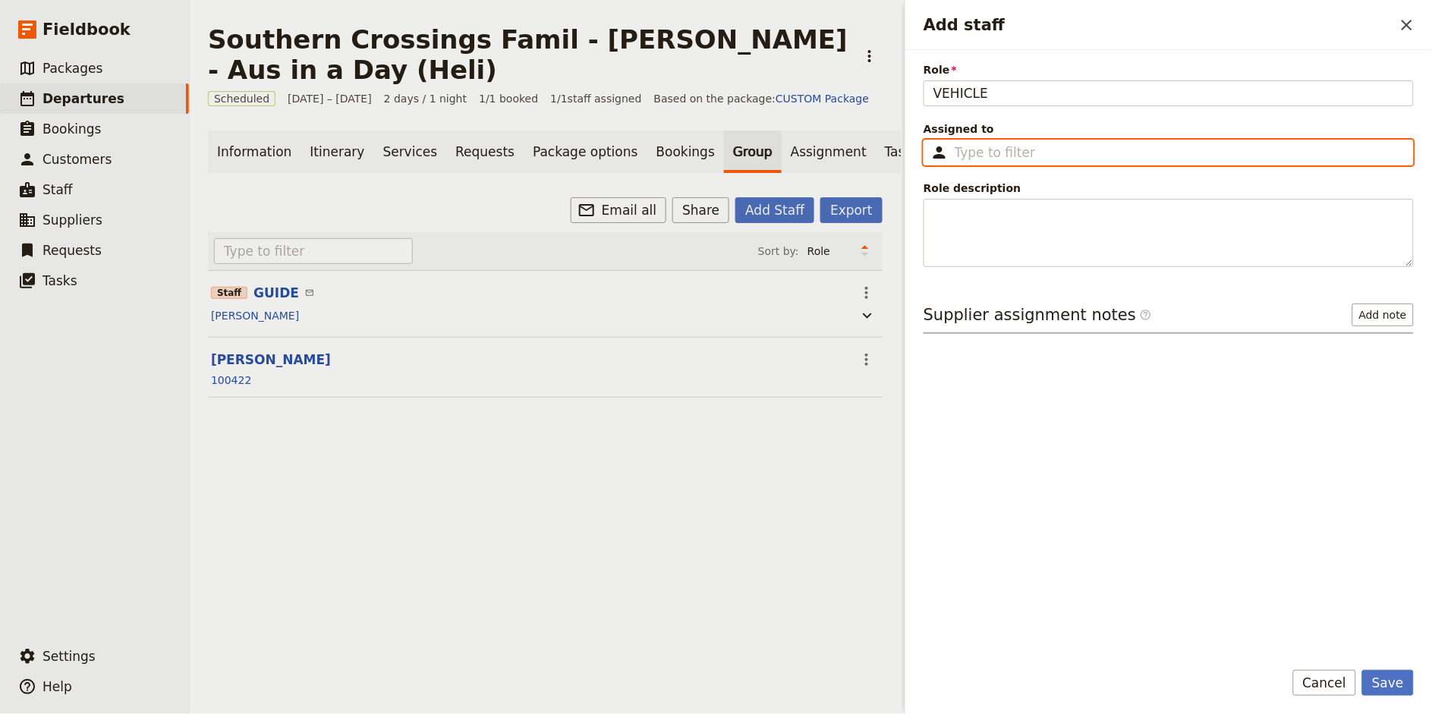
click at [1017, 151] on input "Assigned to ​" at bounding box center [1179, 152] width 449 height 18
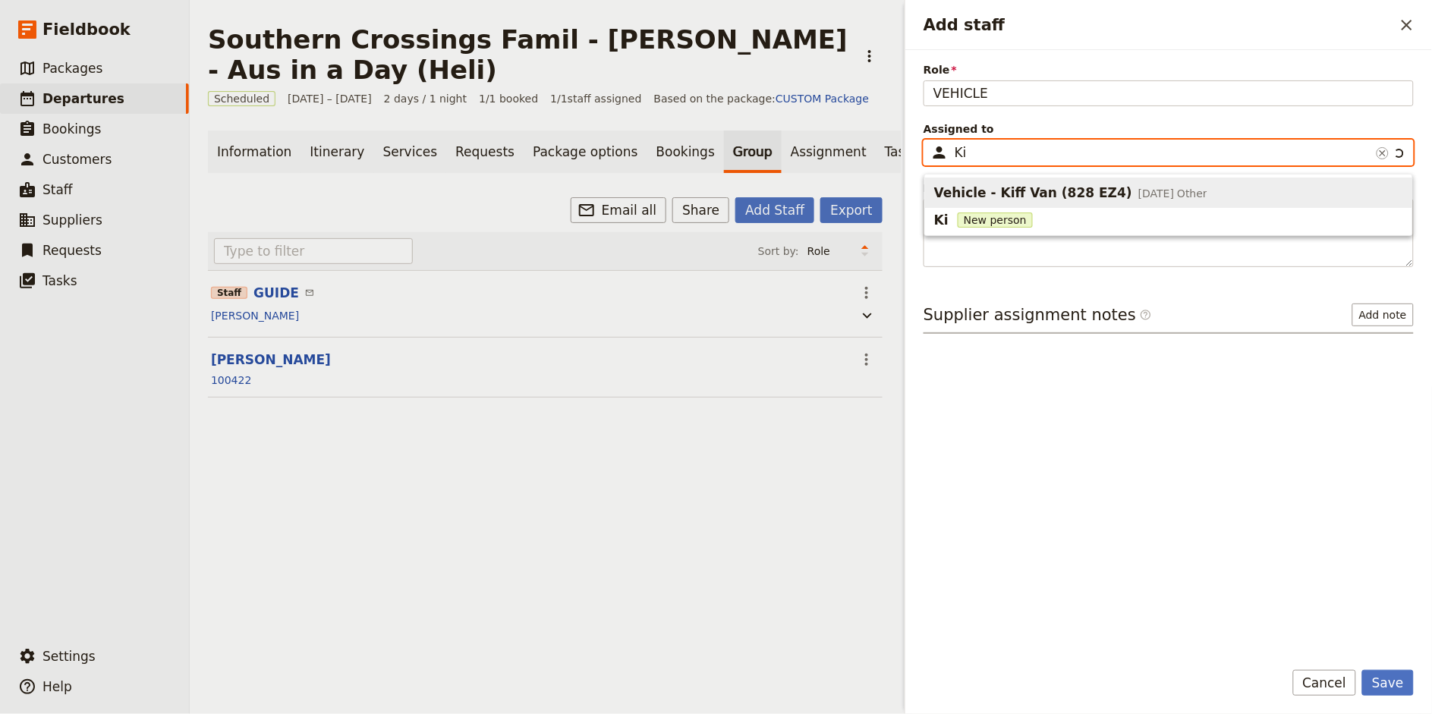
type input "K"
click at [1074, 189] on span "Vehicle - Mercedes (857 GZ4)" at bounding box center [1040, 193] width 213 height 18
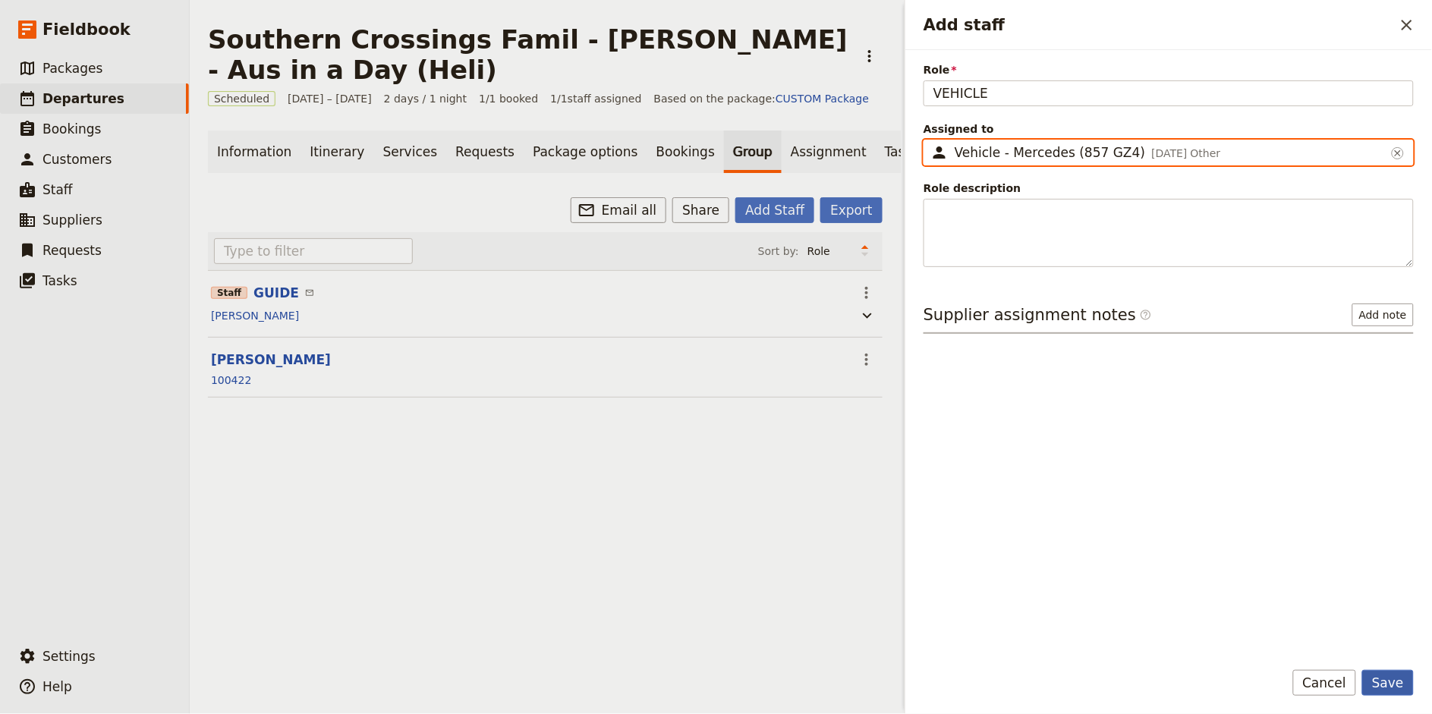
type input "Vehicle - Mercedes (857 GZ4)"
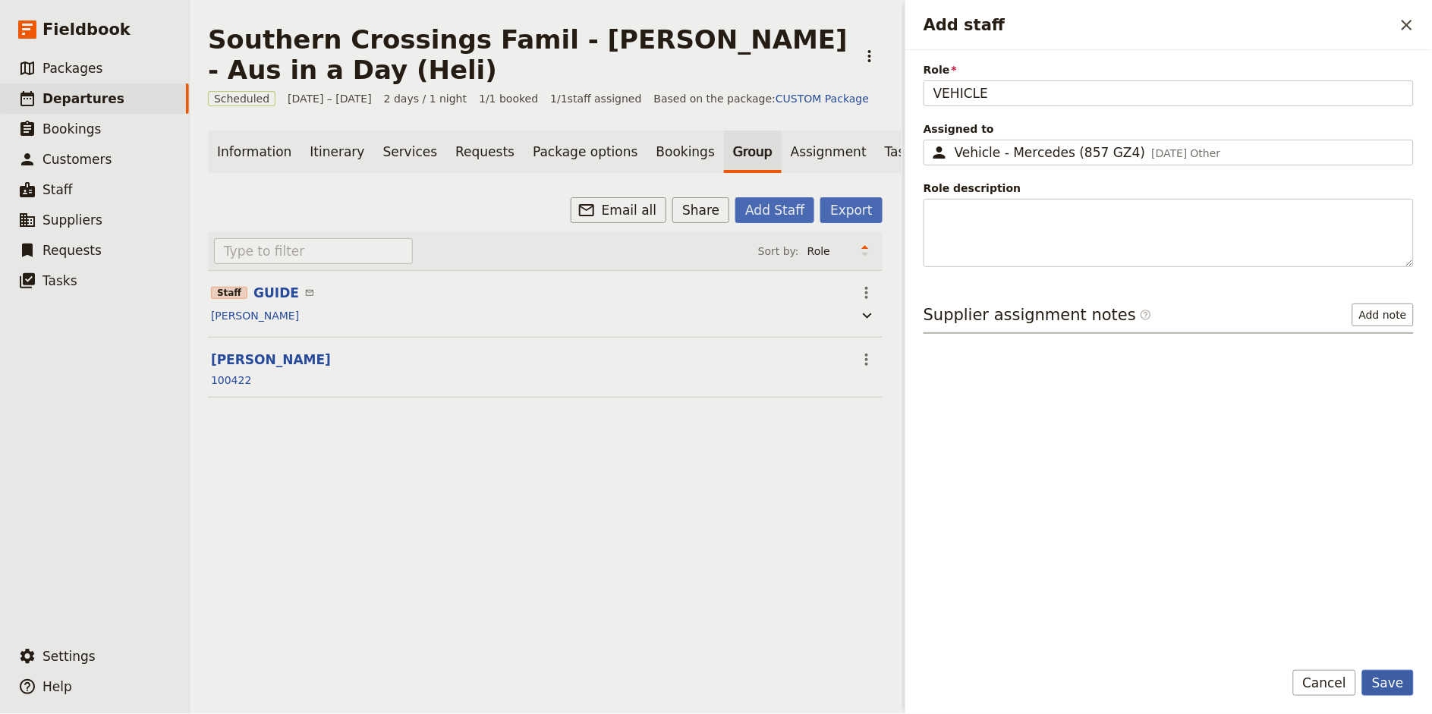
click at [1390, 688] on button "Save" at bounding box center [1388, 683] width 52 height 26
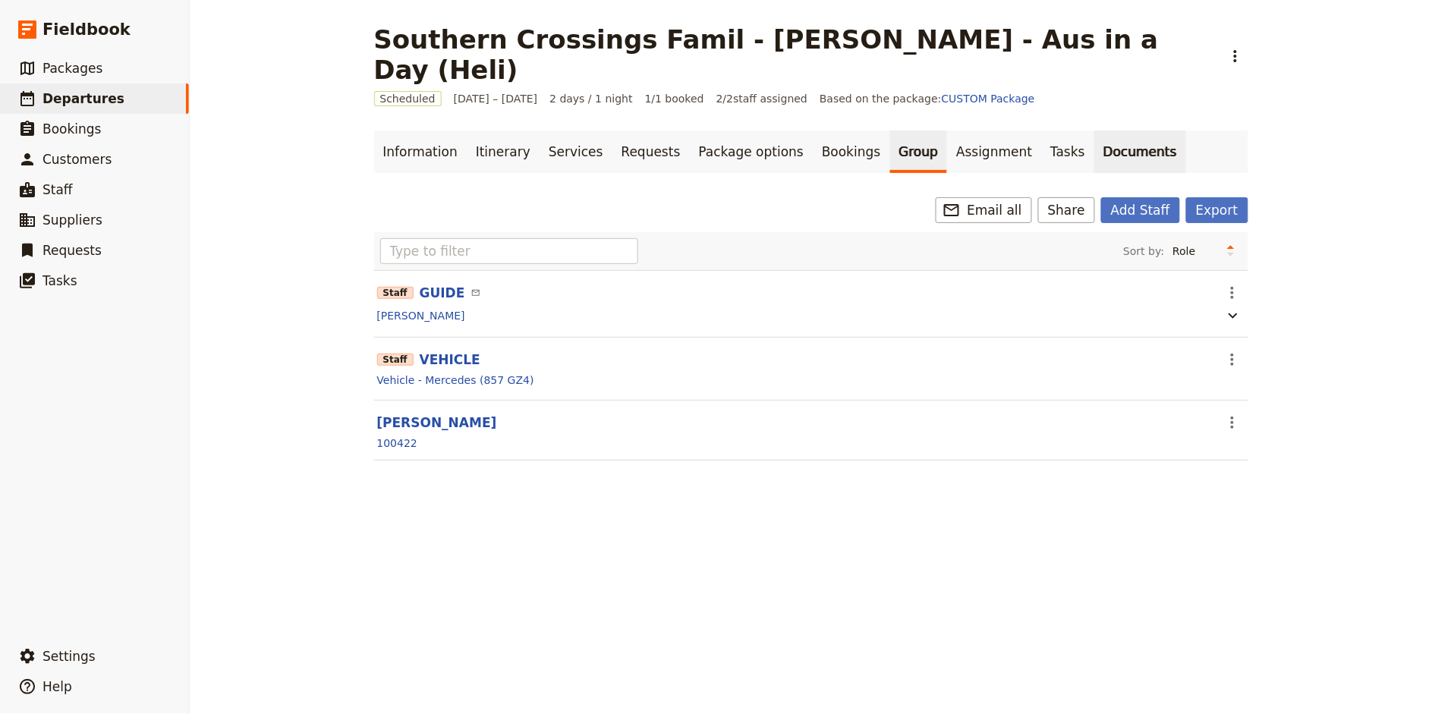
click at [1094, 131] on link "Documents" at bounding box center [1140, 152] width 92 height 42
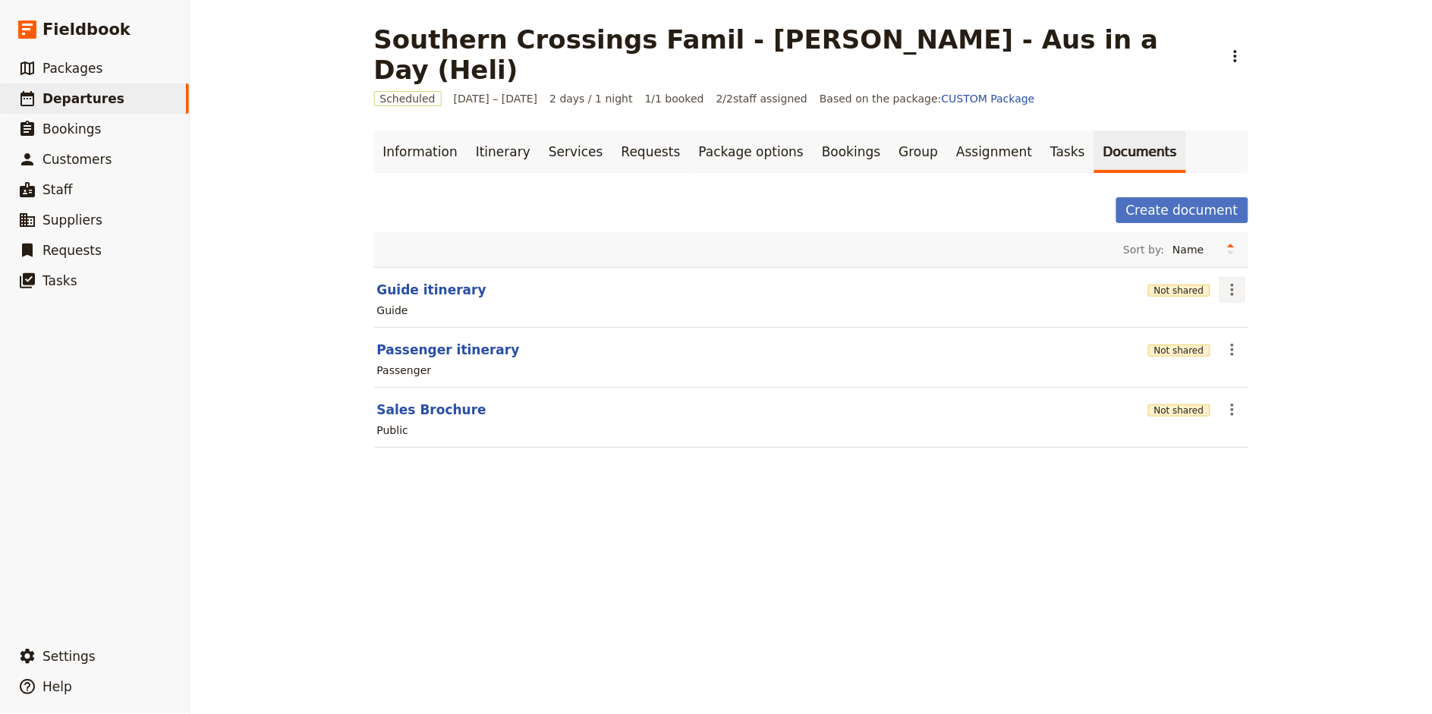
click at [1236, 281] on icon "Actions" at bounding box center [1232, 290] width 18 height 18
click at [1266, 312] on span "Edit document" at bounding box center [1267, 314] width 77 height 15
select select "STAFF"
select select "RUN_SHEET"
select select "DEFAULT"
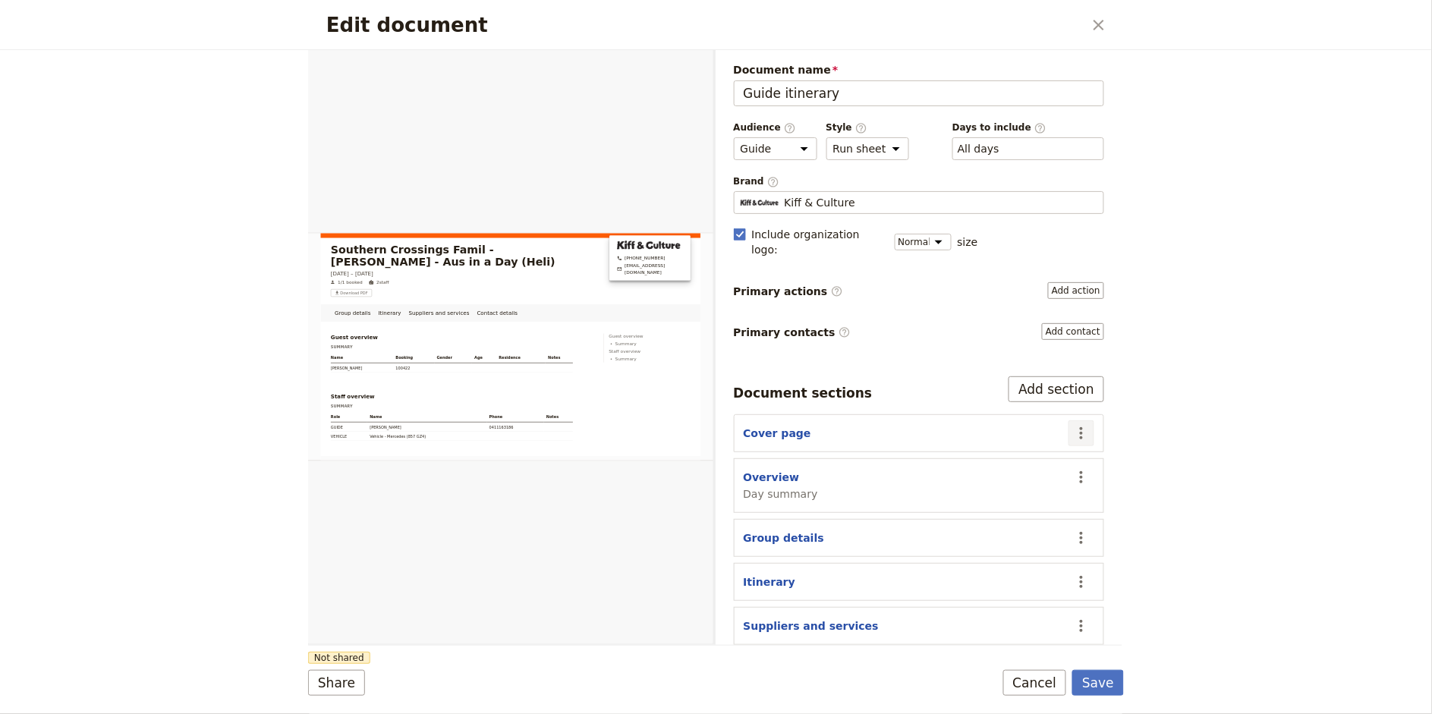
click at [1083, 424] on icon "Actions" at bounding box center [1081, 433] width 18 height 18
click at [1035, 447] on span "Edit section" at bounding box center [1022, 452] width 123 height 15
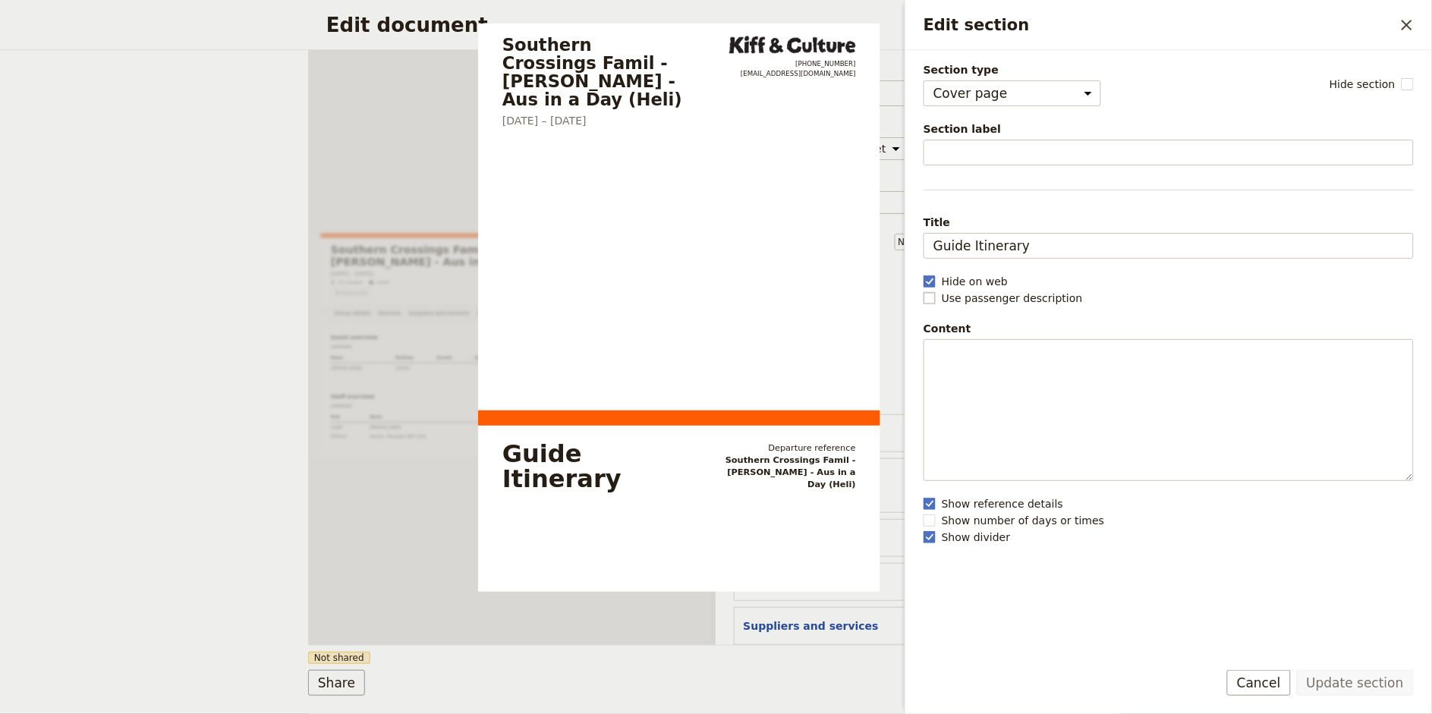
click at [936, 297] on label "Use passenger description" at bounding box center [1168, 298] width 490 height 15
click at [923, 291] on input "Use passenger description" at bounding box center [923, 290] width 1 height 1
checkbox input "true"
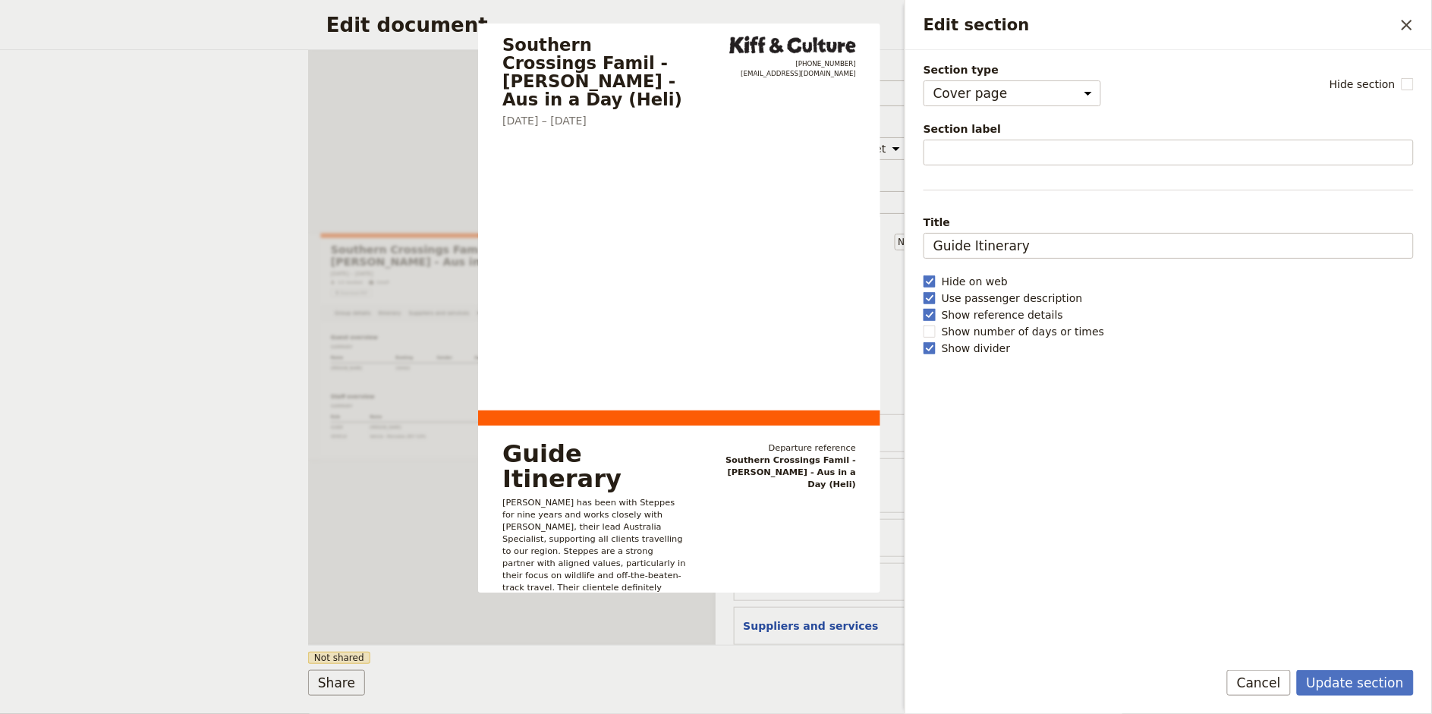
click at [927, 316] on polygon "Edit section" at bounding box center [930, 314] width 8 height 8
click at [923, 307] on input "Show reference details" at bounding box center [923, 307] width 1 height 1
checkbox input "false"
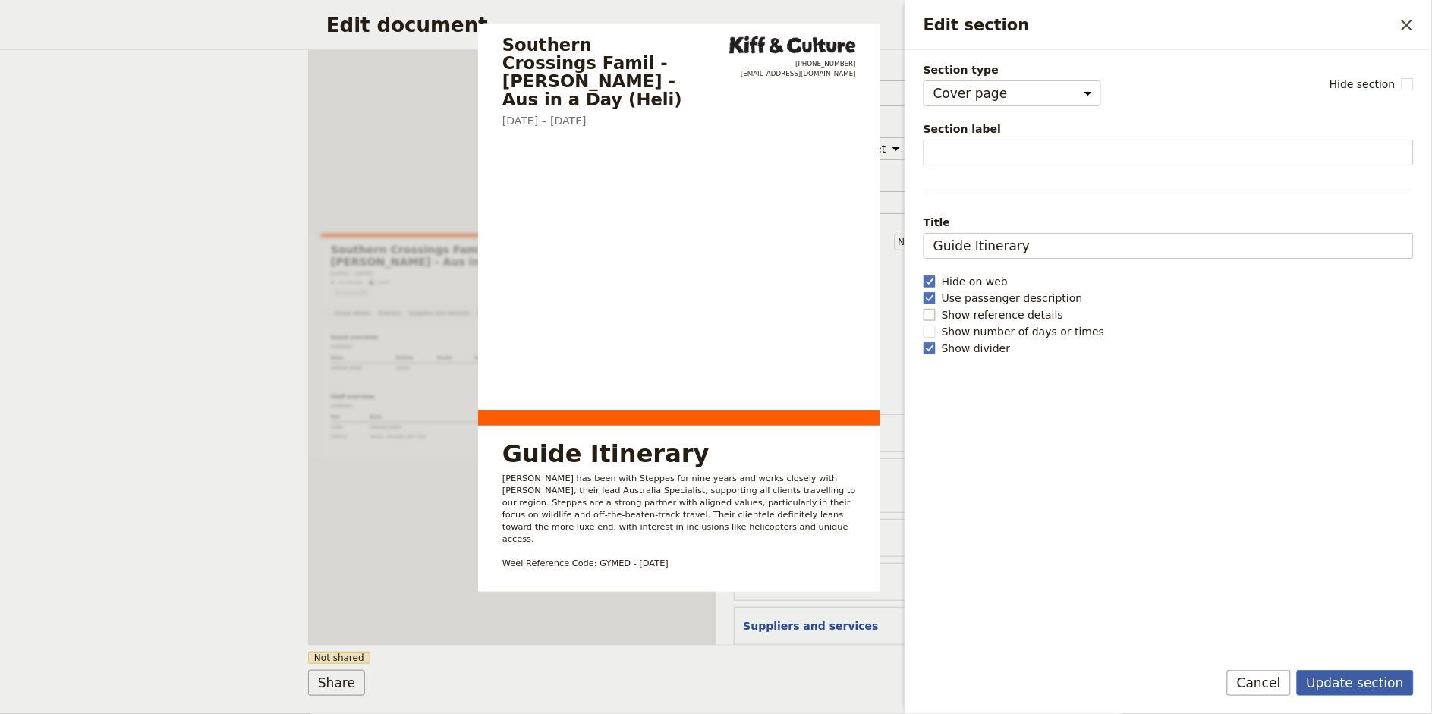
click at [1345, 678] on button "Update section" at bounding box center [1355, 683] width 117 height 26
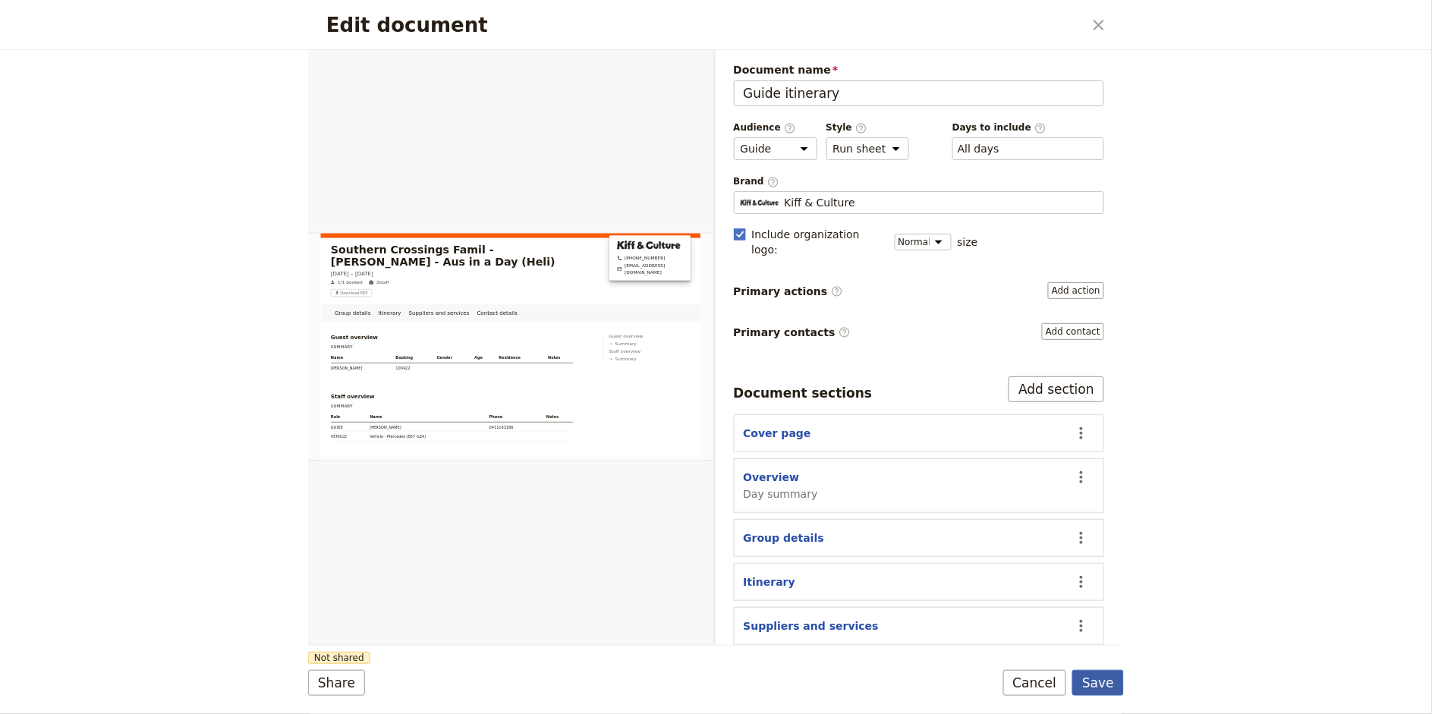
click at [1099, 683] on button "Save" at bounding box center [1098, 683] width 52 height 26
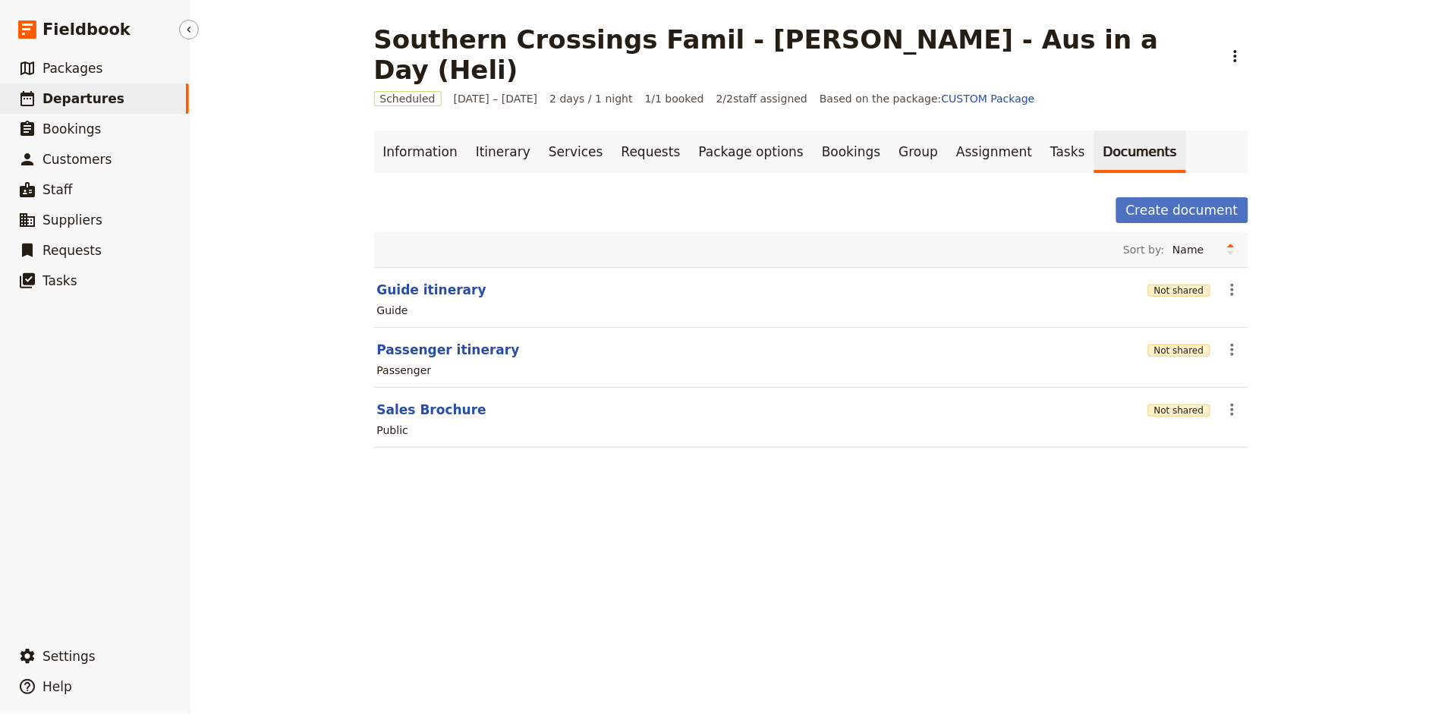
click at [87, 104] on span "Departures" at bounding box center [83, 98] width 82 height 15
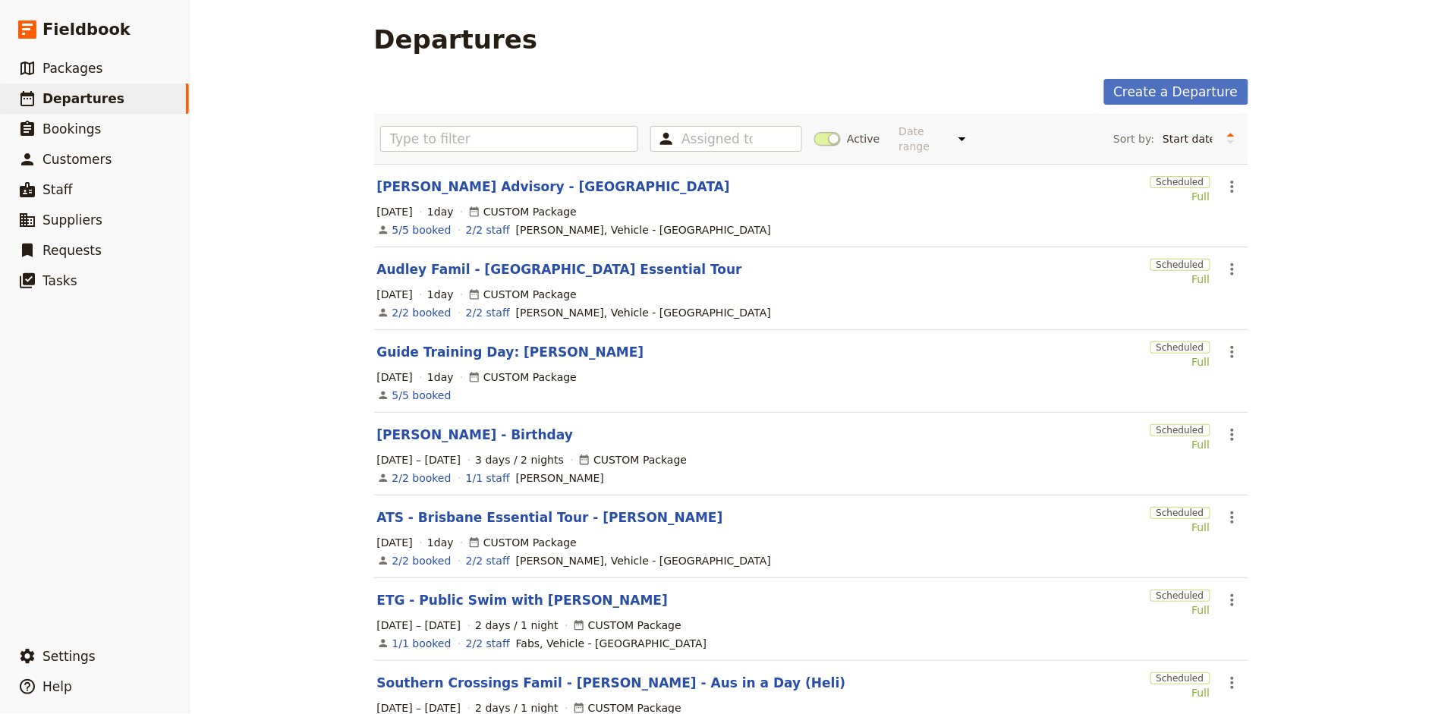
scroll to position [72, 0]
